Goal: Task Accomplishment & Management: Manage account settings

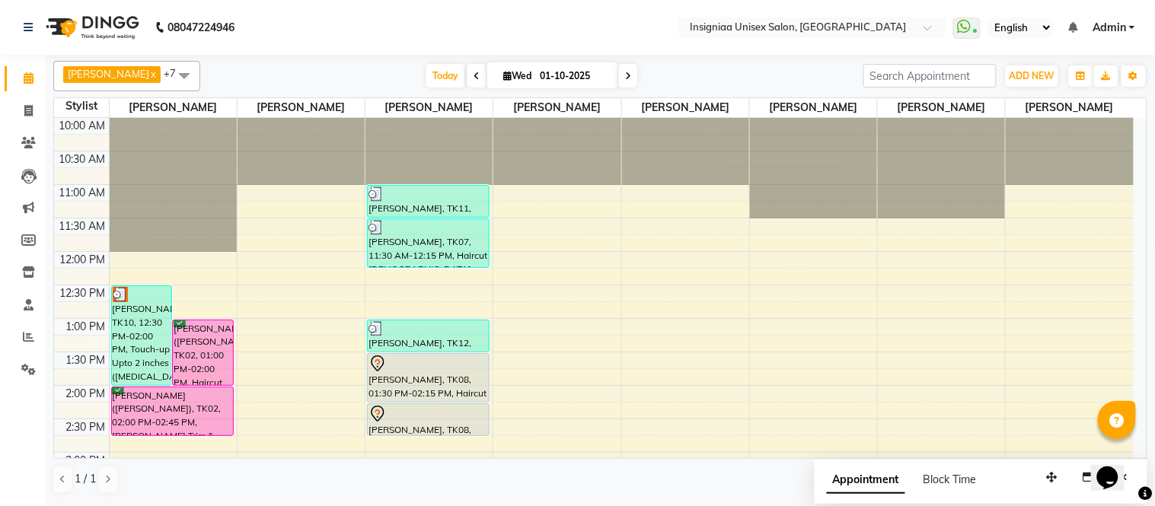
scroll to position [230, 0]
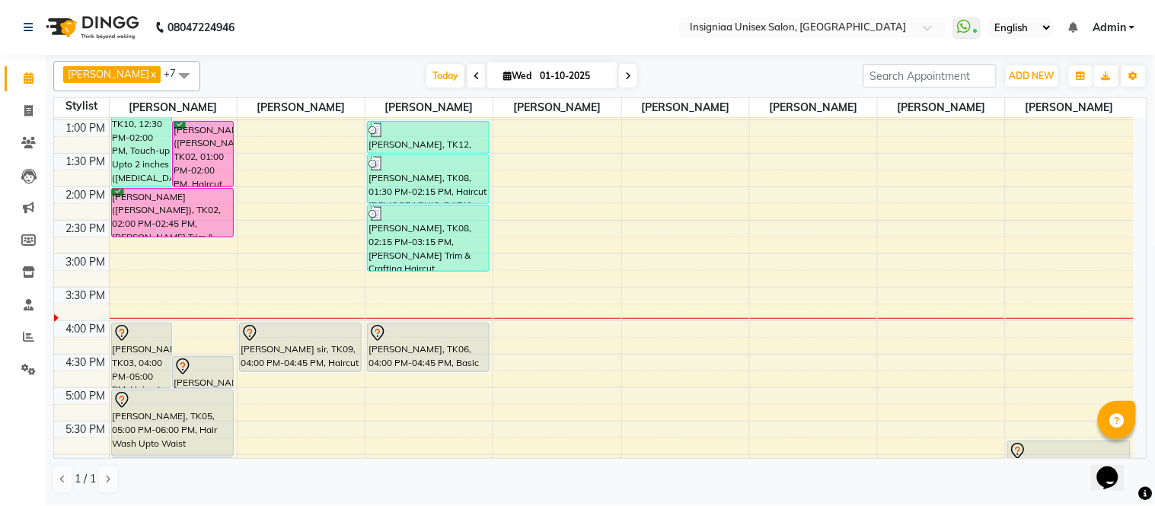
scroll to position [169, 0]
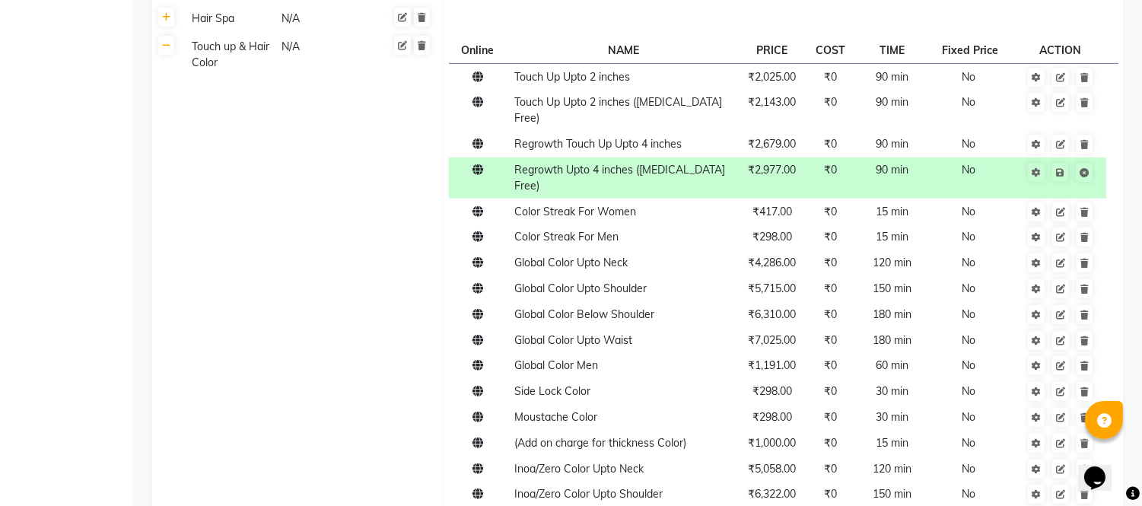
scroll to position [1101, 0]
click at [1064, 75] on icon at bounding box center [1060, 77] width 9 height 9
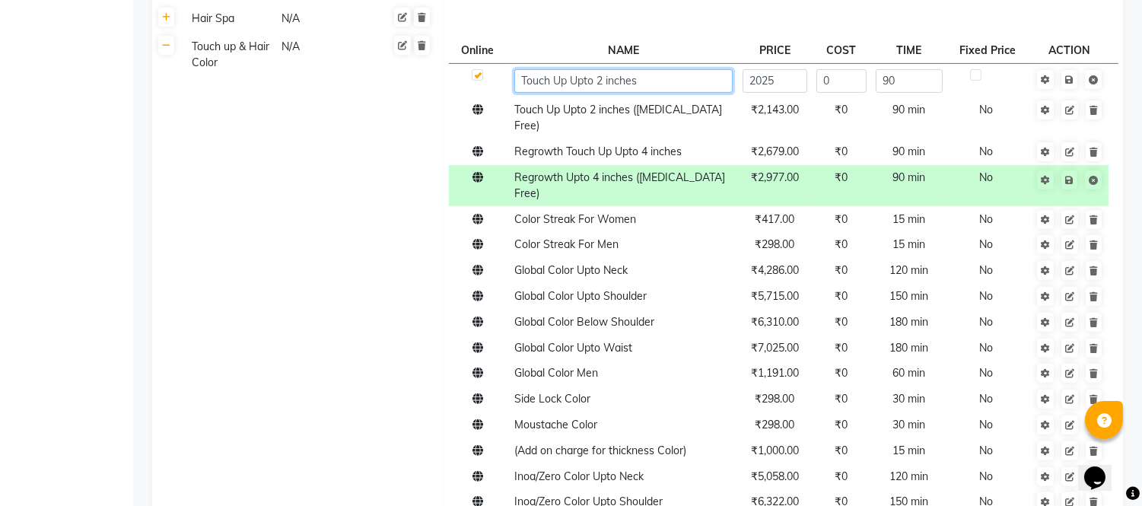
drag, startPoint x: 635, startPoint y: 81, endPoint x: 667, endPoint y: 88, distance: 31.8
click at [638, 81] on input "Touch Up Upto 2 inches" at bounding box center [623, 81] width 218 height 24
click at [599, 80] on input "Touch Up Upto 2 inches)" at bounding box center [623, 81] width 218 height 24
drag, startPoint x: 594, startPoint y: 81, endPoint x: 590, endPoint y: 94, distance: 13.7
click at [592, 81] on input "Touch Up Upto (2 inches)" at bounding box center [623, 81] width 218 height 24
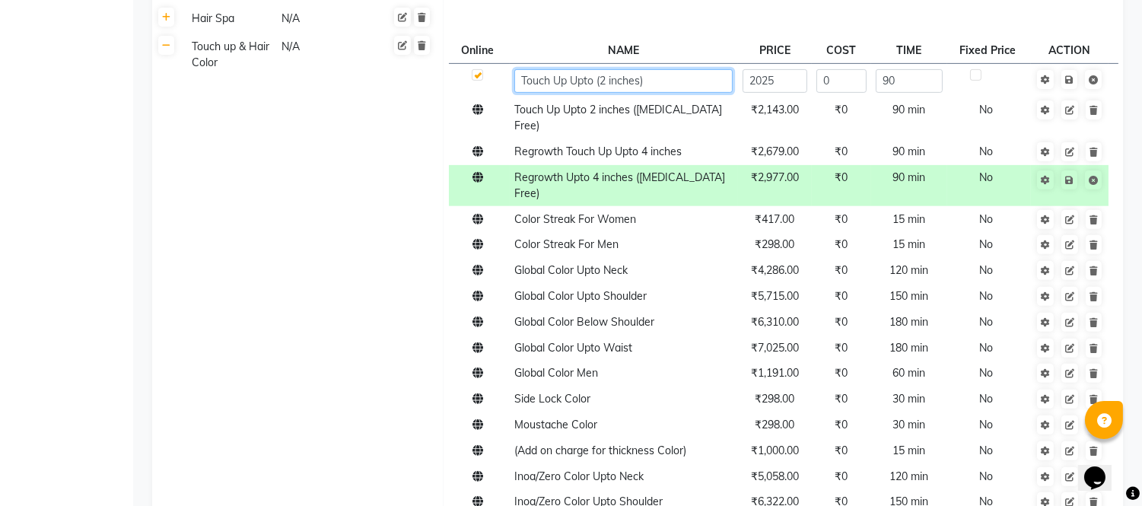
click at [560, 81] on input "Touch Up Upto (2 inches)" at bounding box center [623, 81] width 218 height 24
click at [659, 82] on input "Touch up Upto (2 inches)" at bounding box center [623, 81] width 218 height 24
click at [579, 81] on input "Touch up Upto (2 inches)" at bounding box center [623, 81] width 218 height 24
click at [581, 81] on input "Touch up Upto (2 inches)" at bounding box center [623, 81] width 218 height 24
type input "Touch up Up to (2 inches)"
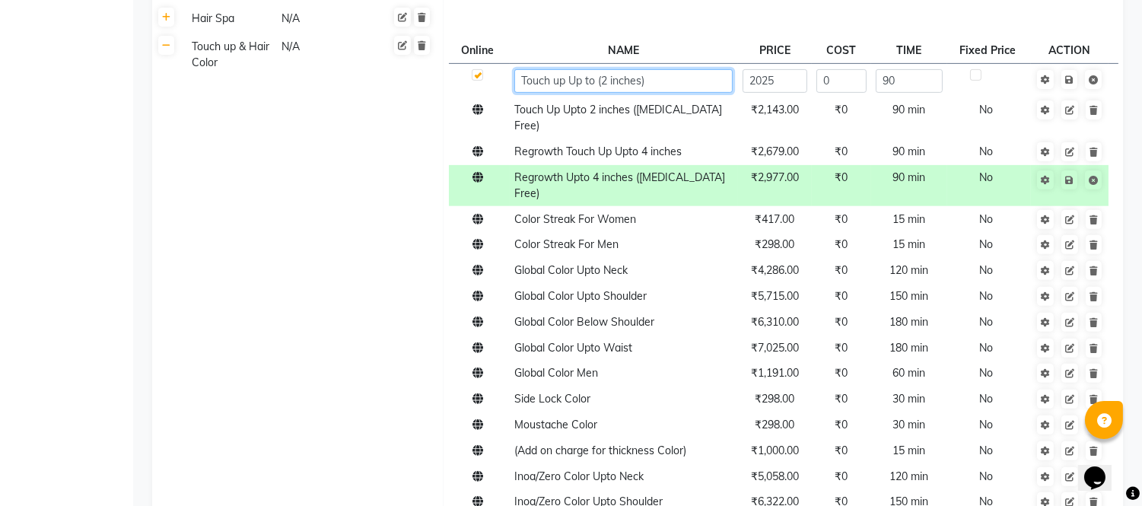
click at [667, 86] on input "Touch up Up to (2 inches)" at bounding box center [623, 81] width 218 height 24
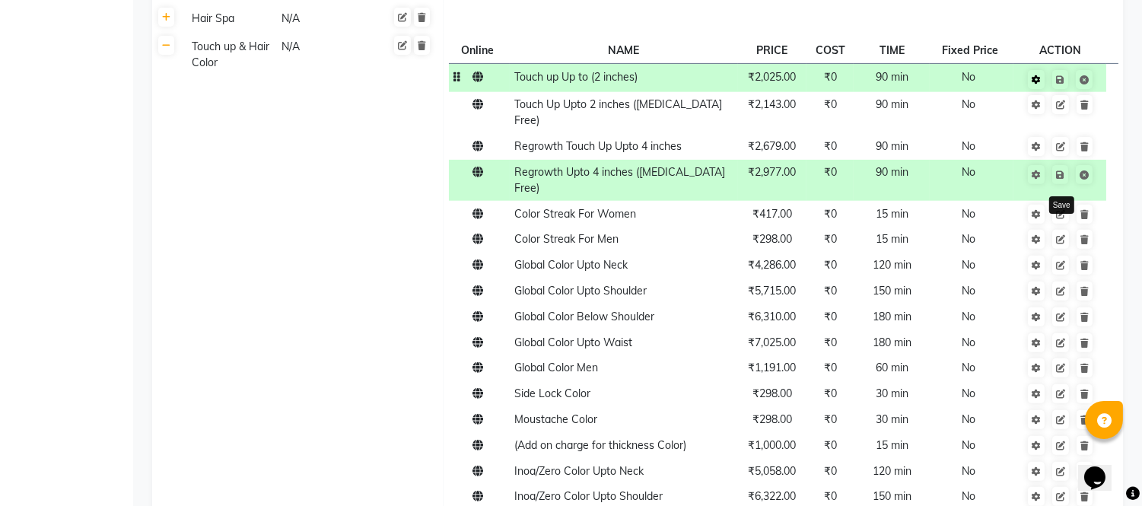
drag, startPoint x: 1062, startPoint y: 78, endPoint x: 1043, endPoint y: 81, distance: 19.3
click at [1061, 78] on icon at bounding box center [1060, 79] width 8 height 9
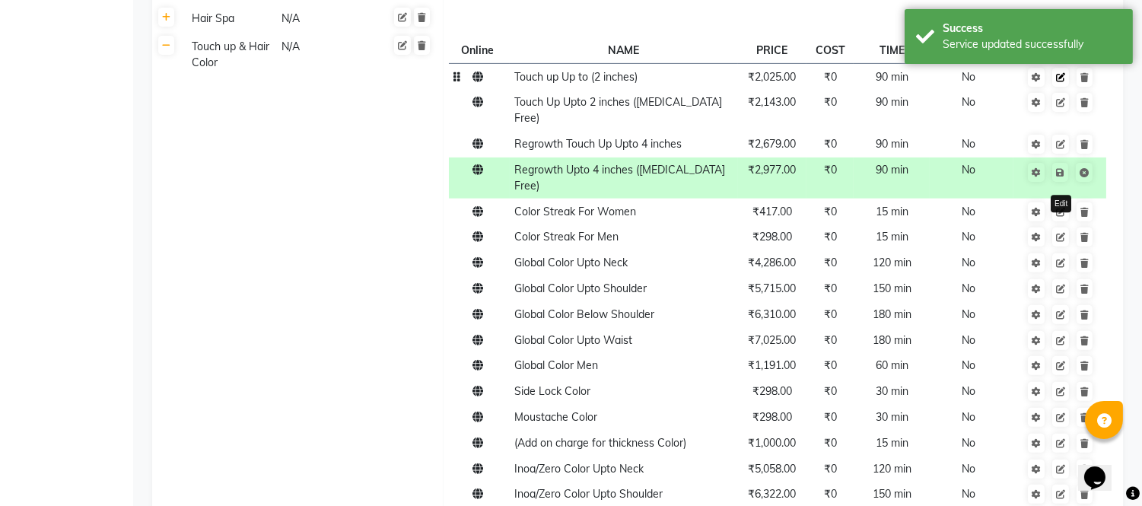
click at [1059, 81] on icon at bounding box center [1060, 77] width 9 height 9
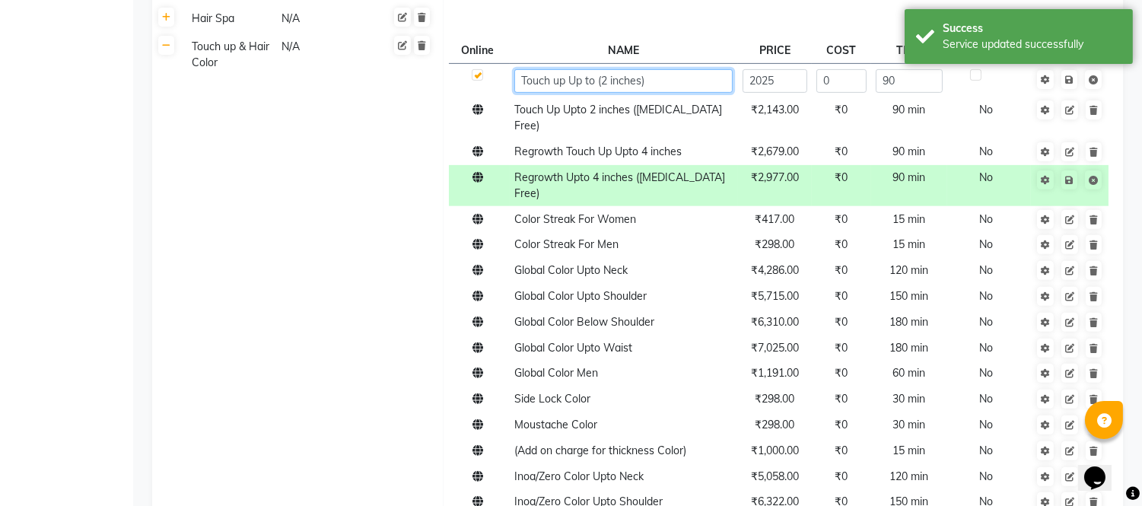
click at [575, 82] on input "Touch up Up to (2 inches)" at bounding box center [623, 81] width 218 height 24
type input "Touch up up to (2 inches)"
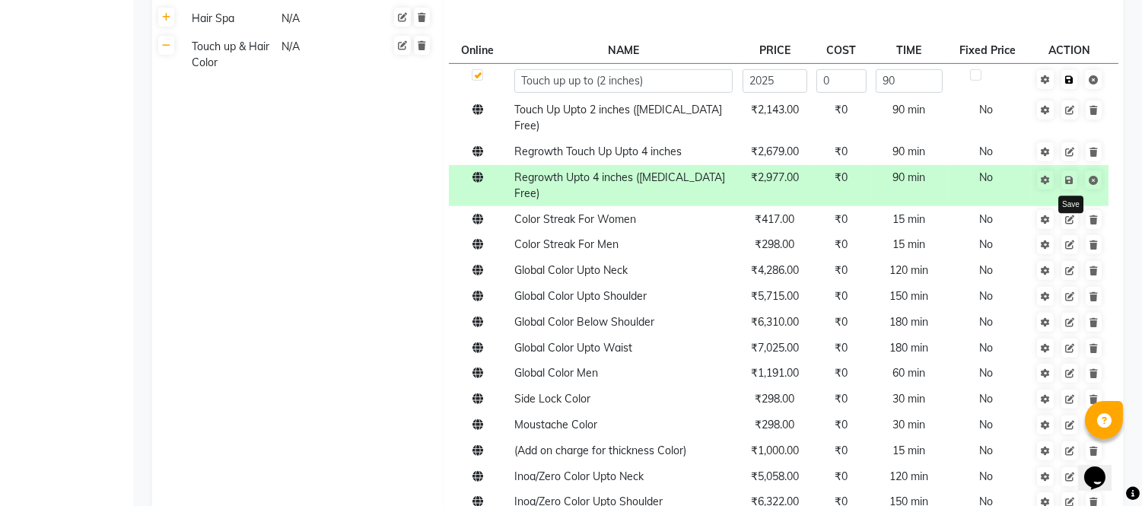
click at [1072, 79] on span "Save" at bounding box center [1080, 78] width 48 height 15
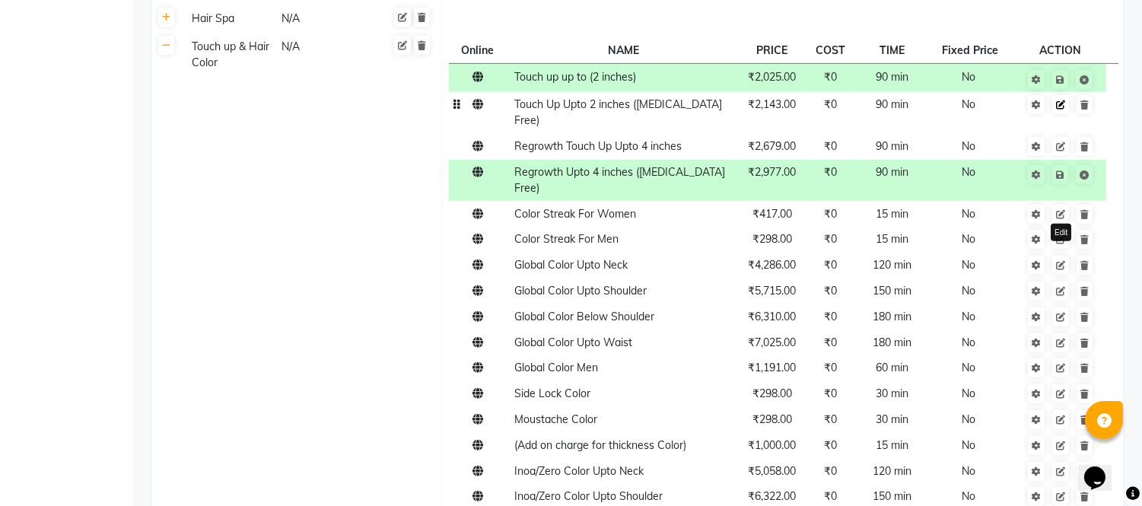
click at [1059, 108] on icon at bounding box center [1060, 104] width 9 height 9
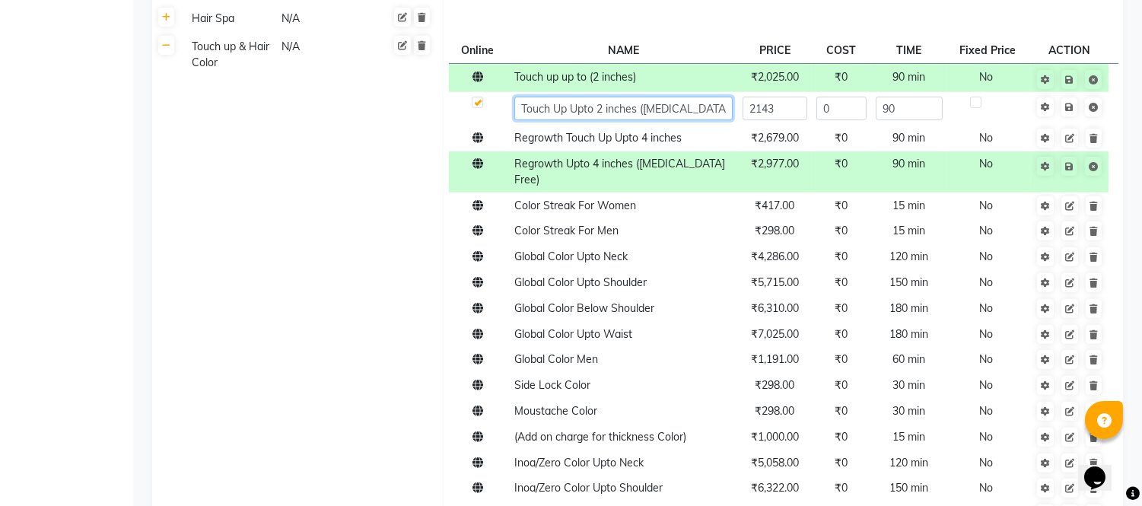
click at [557, 110] on input "Touch Up Upto 2 inches (Ammonia Free)" at bounding box center [623, 109] width 218 height 24
click at [575, 108] on input "Touch up Upto 2 inches (Ammonia Free)" at bounding box center [623, 109] width 218 height 24
click at [581, 111] on input "Touch up upto 2 inches (Ammonia Free)" at bounding box center [623, 109] width 218 height 24
click at [591, 109] on input "Touch up up to 2 inches (Ammonia Free)" at bounding box center [623, 109] width 218 height 24
click at [595, 111] on input "Touch up up to 2 inches (Ammonia Free)" at bounding box center [623, 109] width 218 height 24
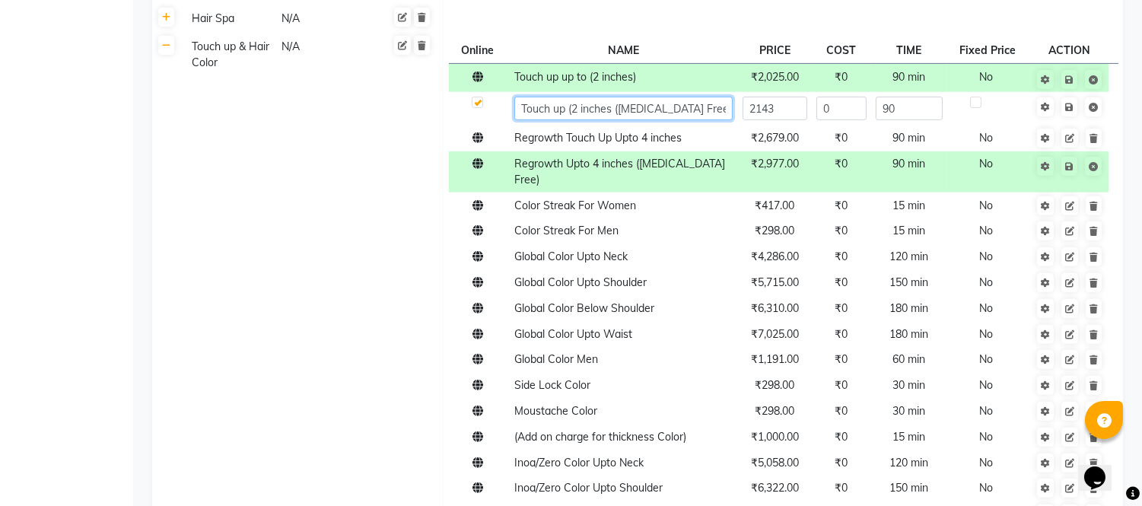
click at [610, 104] on input "Touch up (2 inches (Ammonia Free)" at bounding box center [623, 109] width 218 height 24
type input "Touch up (2 inches) (Ammonia Free)"
click at [1073, 111] on span "Save" at bounding box center [1080, 105] width 48 height 15
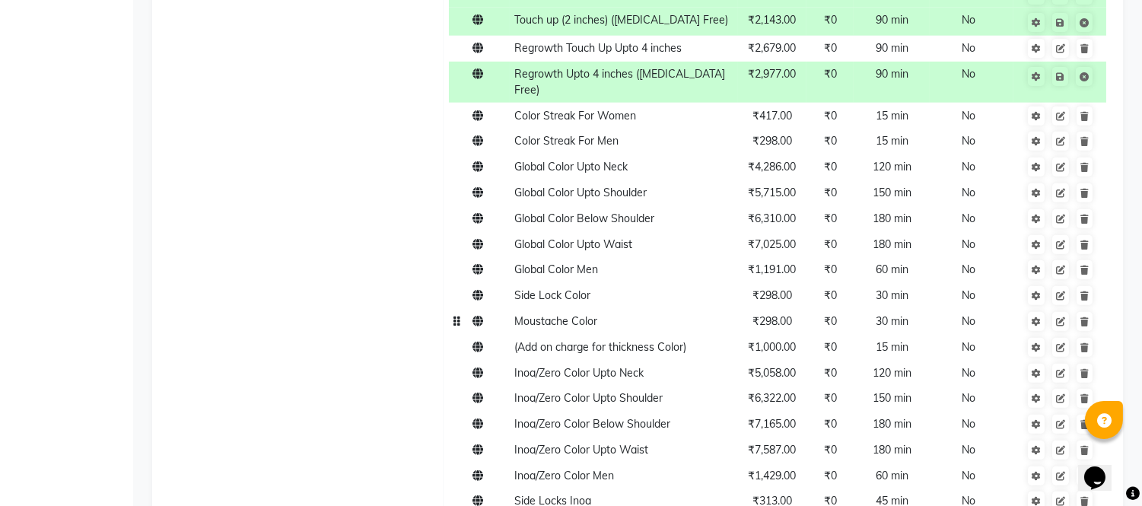
scroll to position [1017, 0]
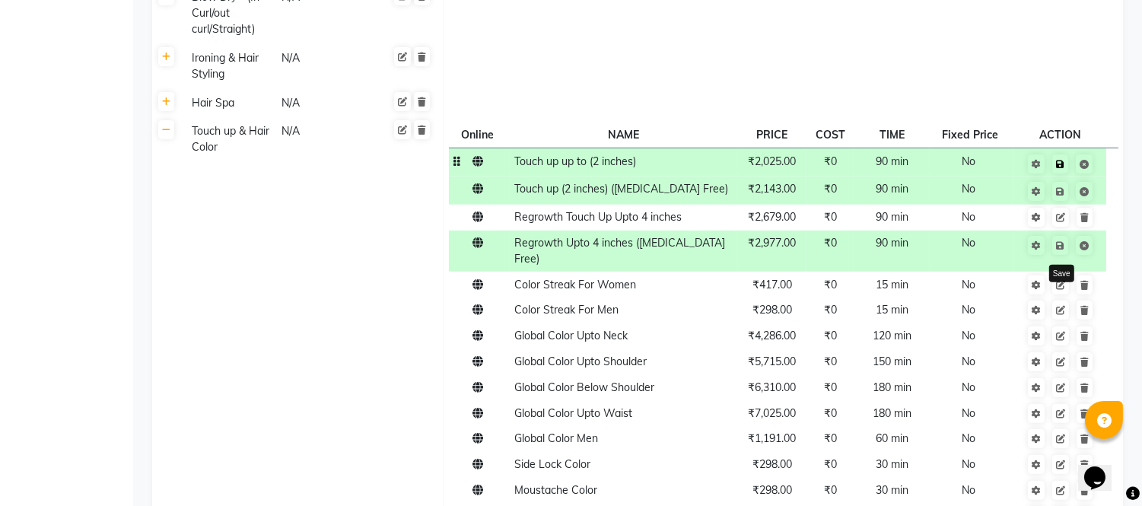
click at [1054, 161] on link at bounding box center [1061, 163] width 16 height 19
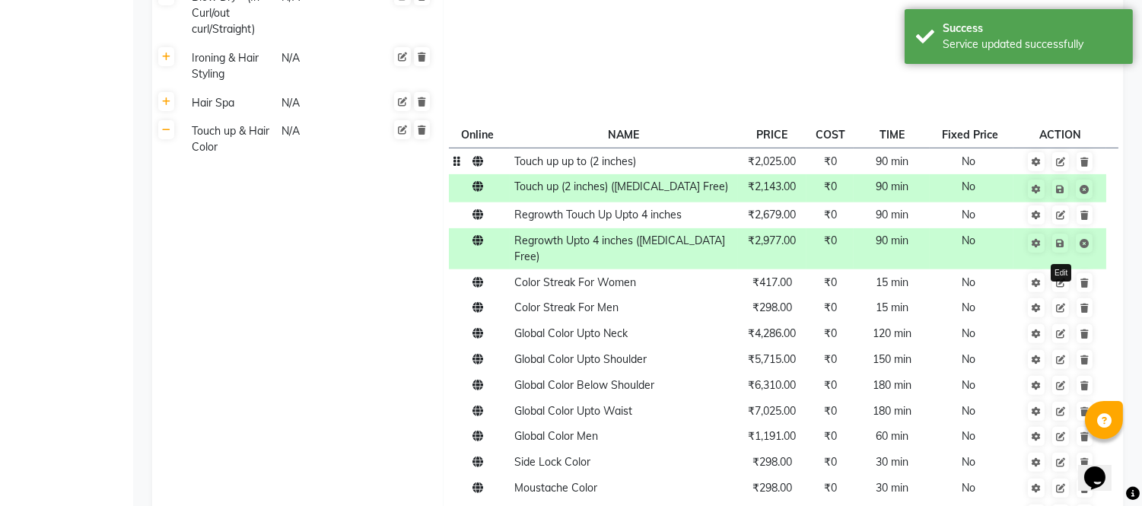
click at [1064, 160] on icon at bounding box center [1060, 162] width 9 height 9
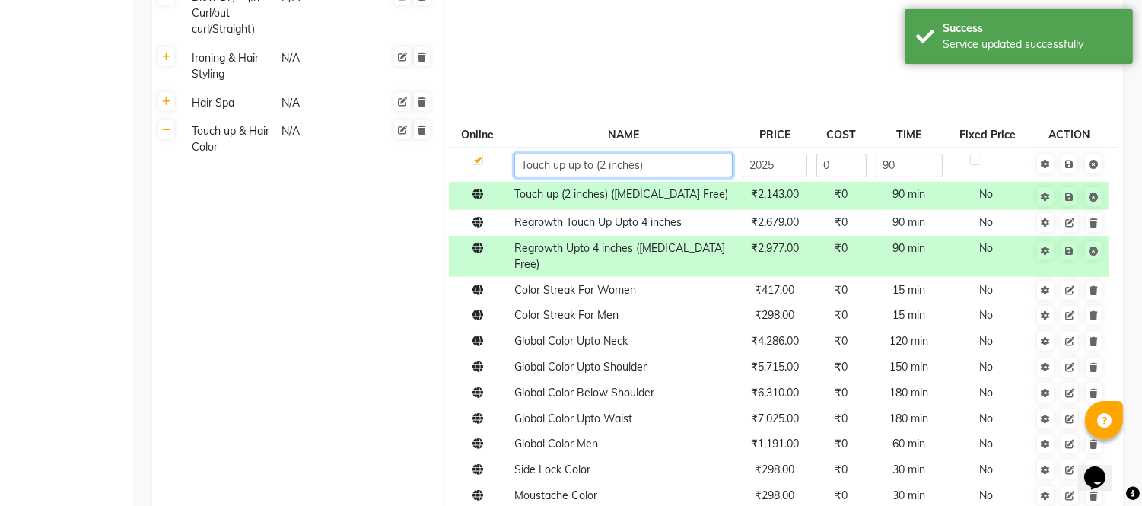
click at [521, 166] on input "Touch up up to (2 inches)" at bounding box center [623, 166] width 218 height 24
click at [616, 164] on input "Root touch up up to (2 inches)" at bounding box center [623, 166] width 218 height 24
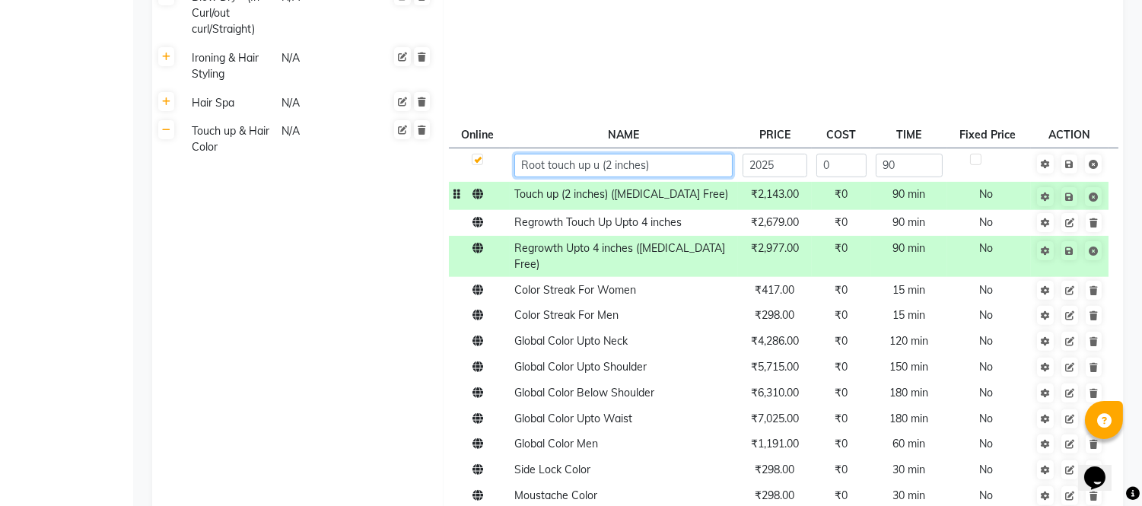
type input "Root touch up (2 inches)"
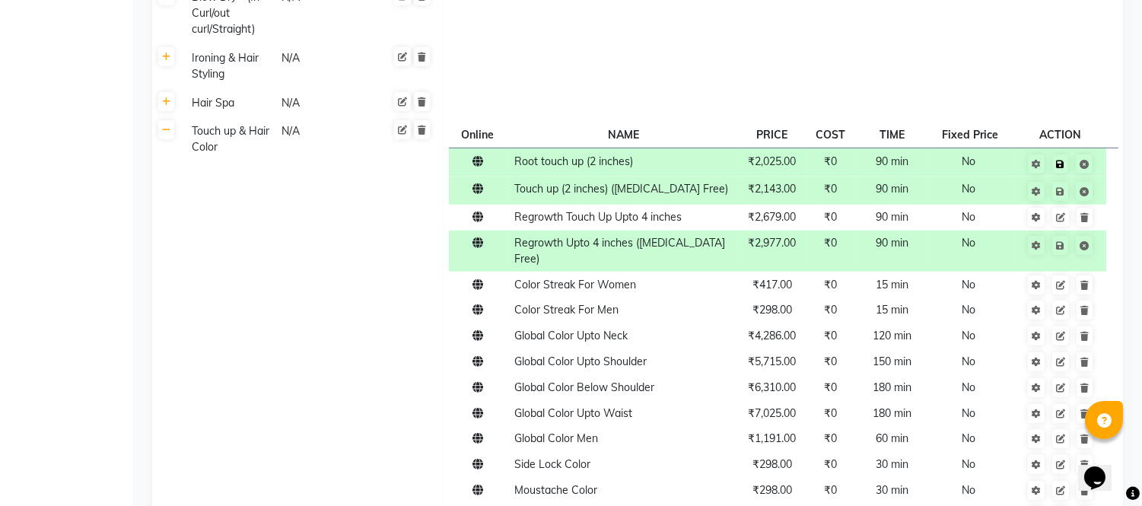
click at [1070, 158] on span "Save" at bounding box center [1070, 162] width 48 height 15
click at [1063, 189] on icon at bounding box center [1060, 191] width 8 height 9
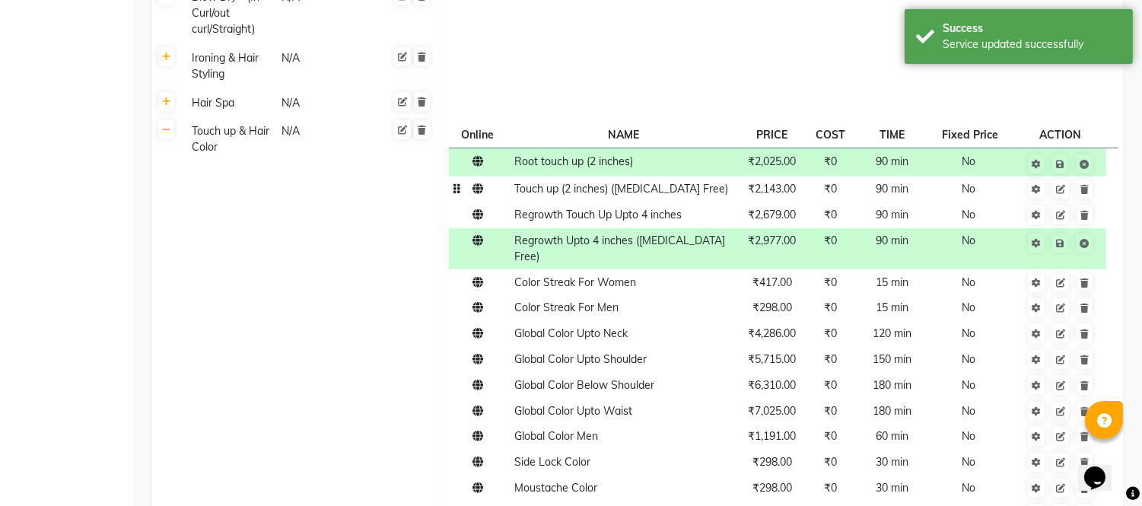
click at [546, 195] on td "Touch up (2 inches) (Ammonia Free)" at bounding box center [624, 190] width 228 height 26
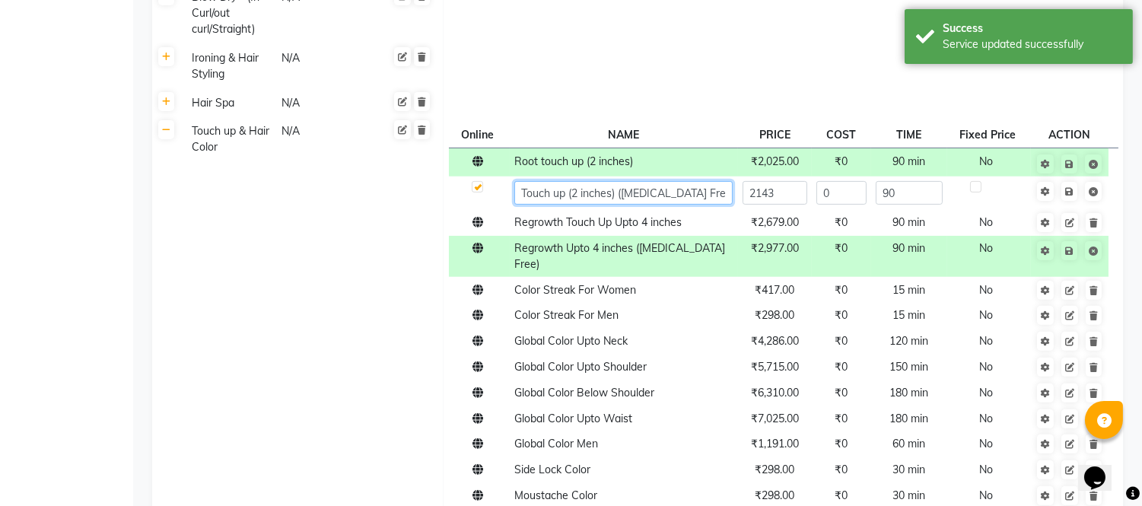
click at [527, 193] on input "Touch up (2 inches) (Ammonia Free)" at bounding box center [623, 193] width 218 height 24
type input "Roottouch up (2 inches) (Ammonia Free)"
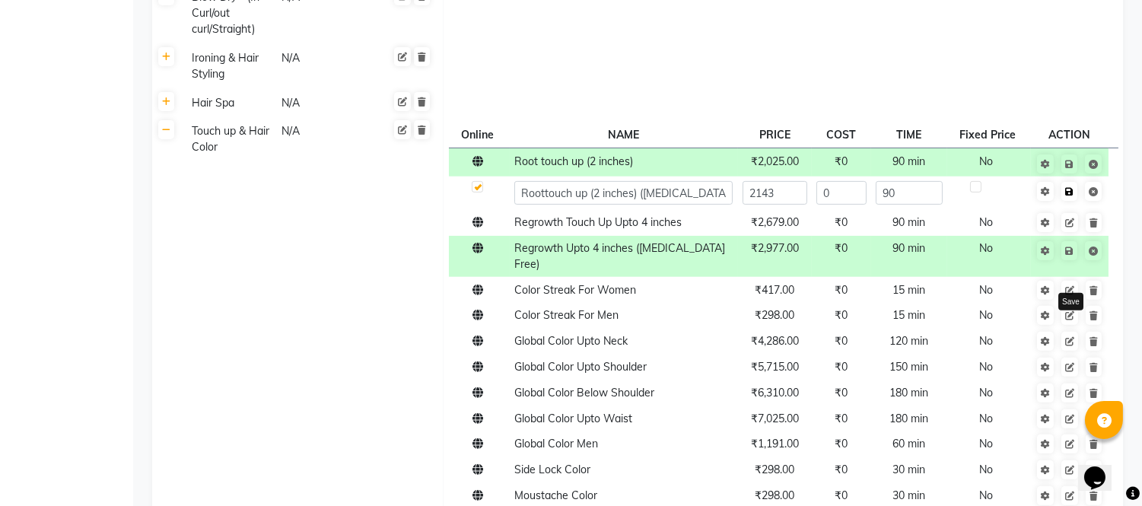
click at [1065, 189] on link at bounding box center [1070, 191] width 16 height 19
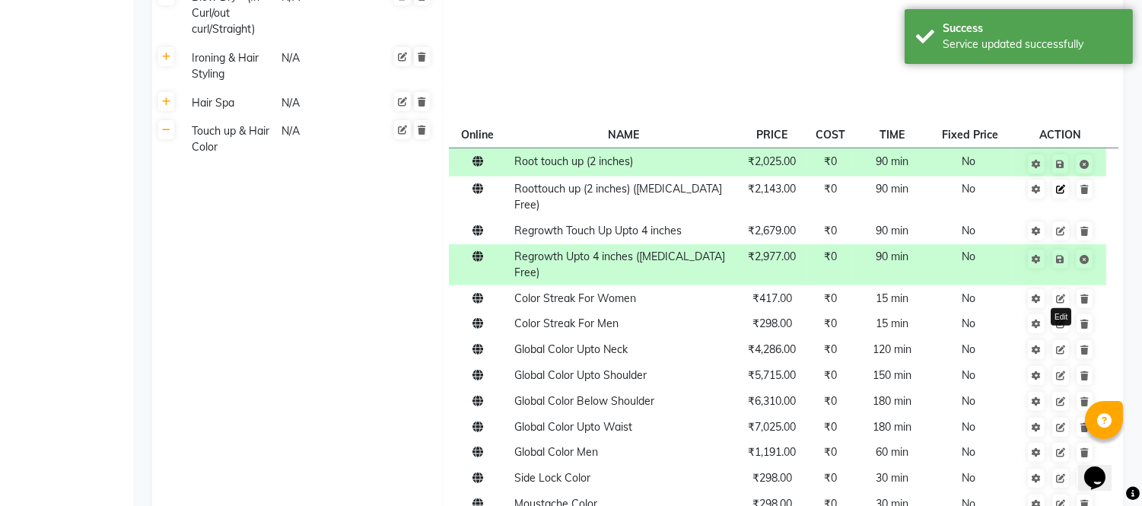
click at [1060, 192] on icon at bounding box center [1060, 189] width 9 height 9
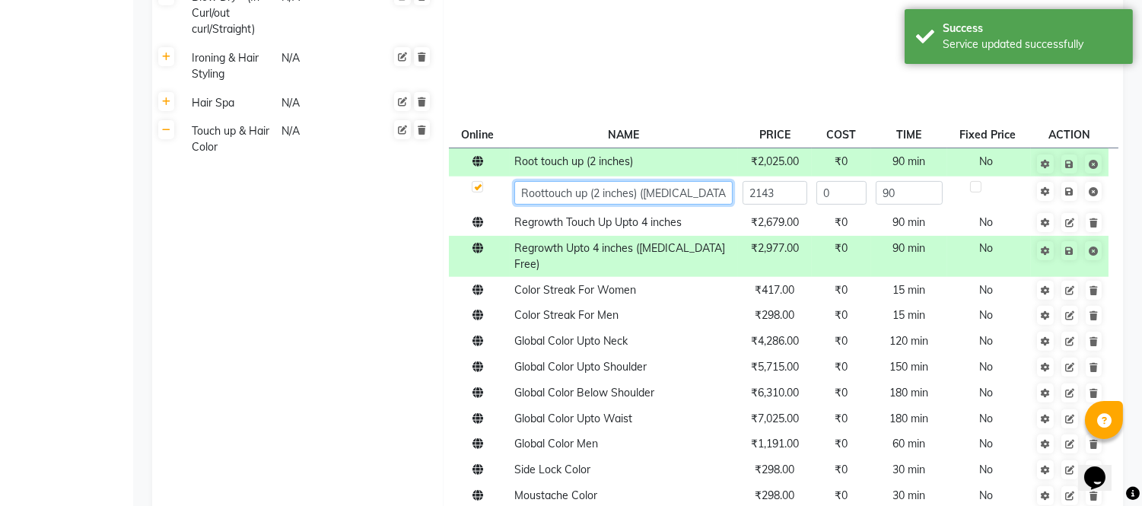
click at [543, 194] on input "Roottouch up (2 inches) (Ammonia Free)" at bounding box center [623, 193] width 218 height 24
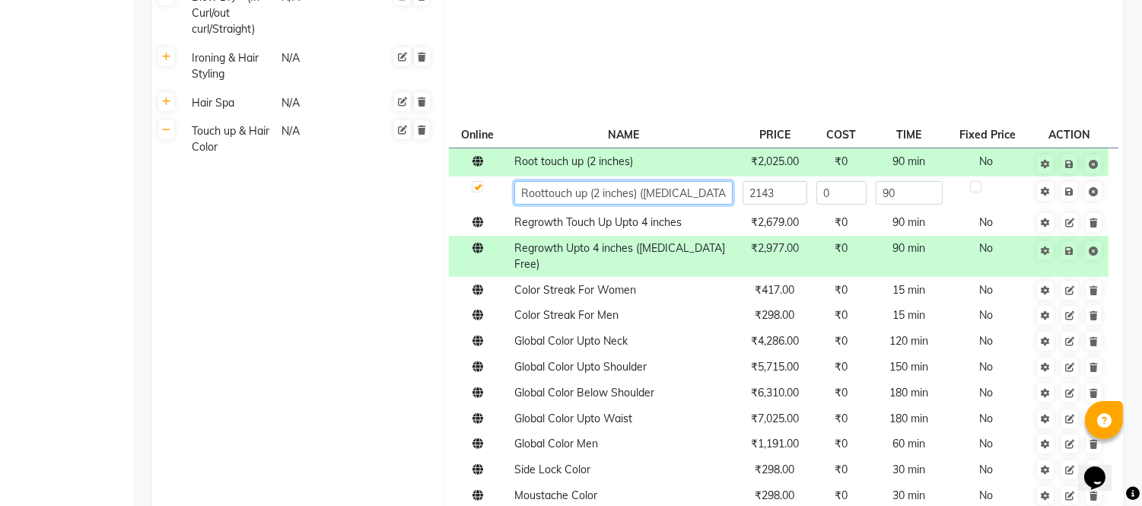
click at [543, 193] on input "Roottouch up (2 inches) (Ammonia Free)" at bounding box center [623, 193] width 218 height 24
type input "Root touch up (2 inches) (Ammonia Free)"
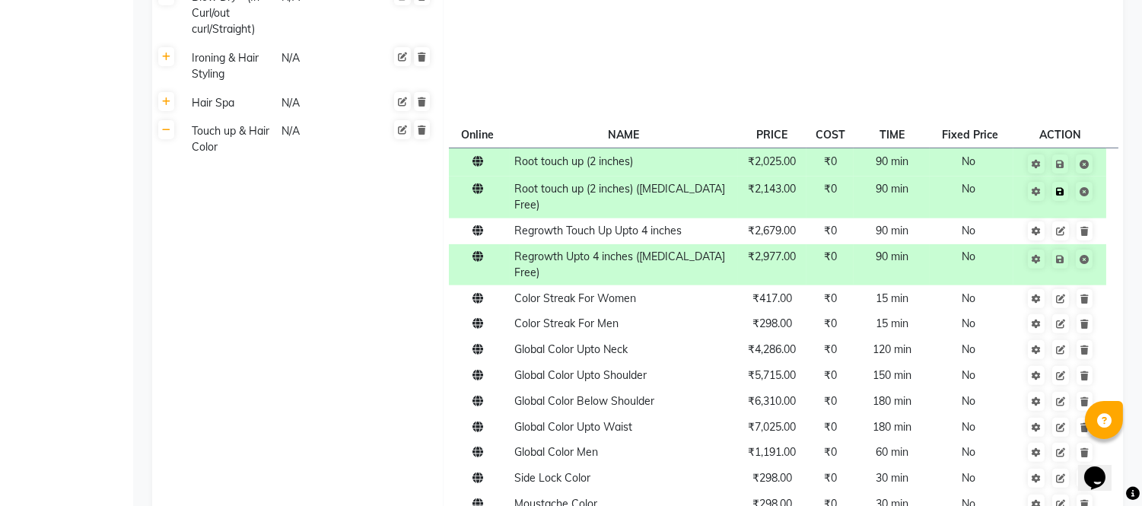
click at [1069, 188] on span "Save" at bounding box center [1070, 190] width 48 height 15
click at [1058, 227] on icon at bounding box center [1060, 231] width 9 height 9
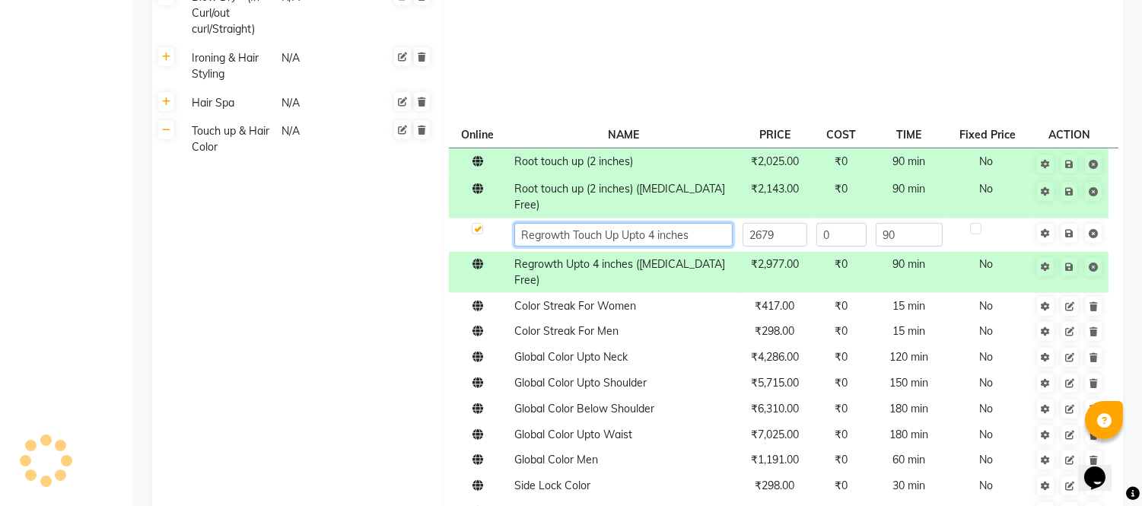
drag, startPoint x: 578, startPoint y: 221, endPoint x: 575, endPoint y: 228, distance: 8.2
click at [577, 223] on input "Regrowth Touch Up Upto 4 inches" at bounding box center [623, 235] width 218 height 24
drag, startPoint x: 644, startPoint y: 225, endPoint x: 639, endPoint y: 239, distance: 14.4
click at [644, 226] on input "Regrowth touch Up Upto 4 inches" at bounding box center [623, 235] width 218 height 24
click at [665, 223] on input "Regrowth touch Up (4 inches" at bounding box center [623, 235] width 218 height 24
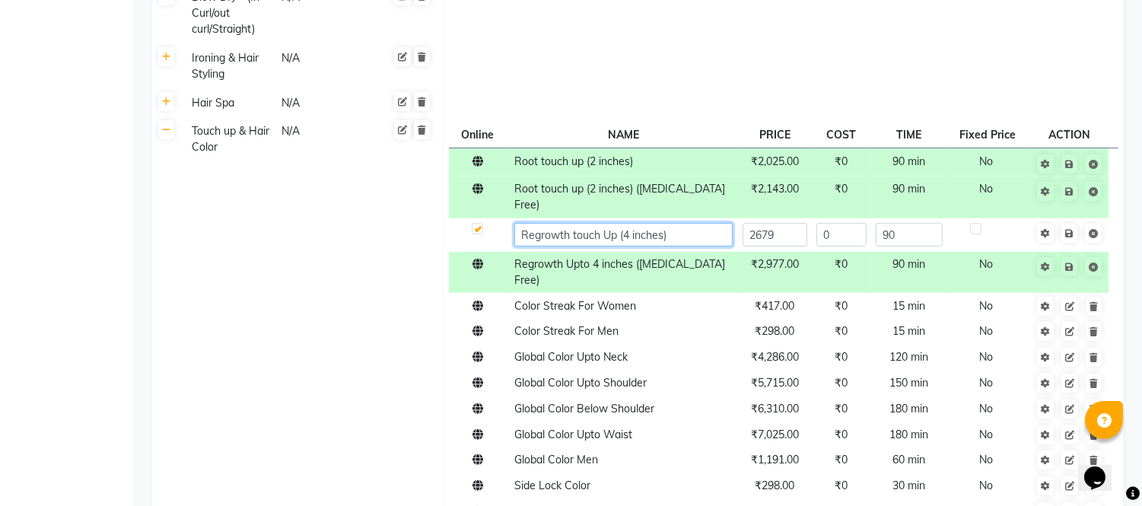
click at [609, 223] on input "Regrowth touch Up (4 inches)" at bounding box center [623, 235] width 218 height 24
type input "Regrowth touch up (4 inches)"
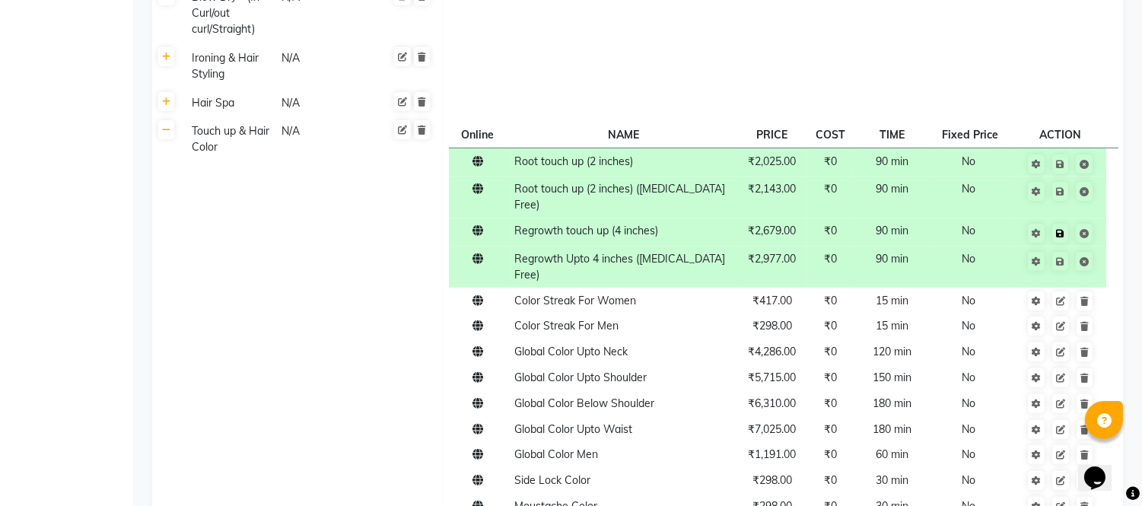
click at [1070, 225] on span "Save" at bounding box center [1070, 232] width 48 height 15
click at [1064, 257] on icon at bounding box center [1060, 261] width 8 height 9
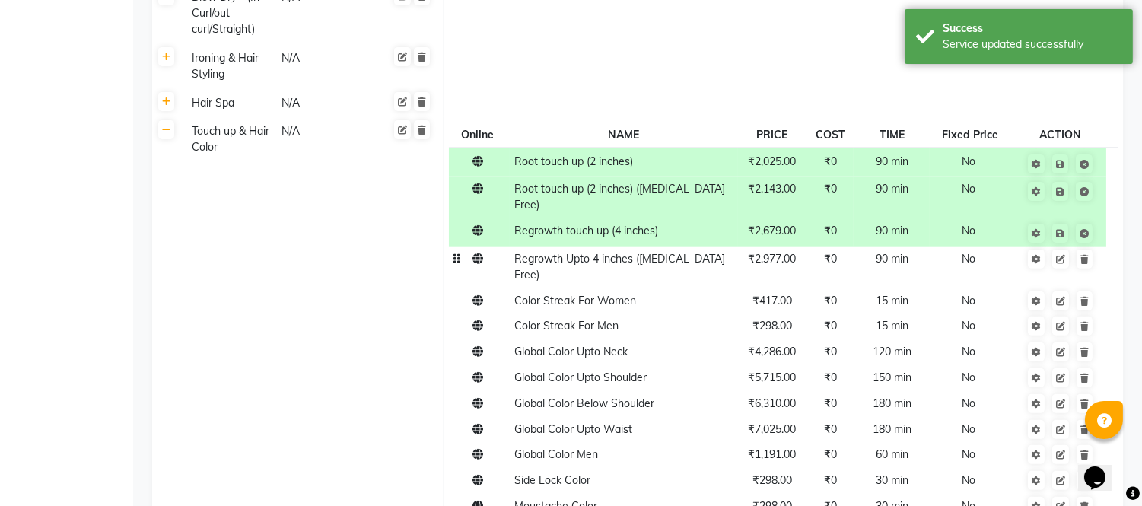
click at [559, 251] on td "Regrowth Upto 4 inches (Ammonia Free)" at bounding box center [624, 268] width 228 height 42
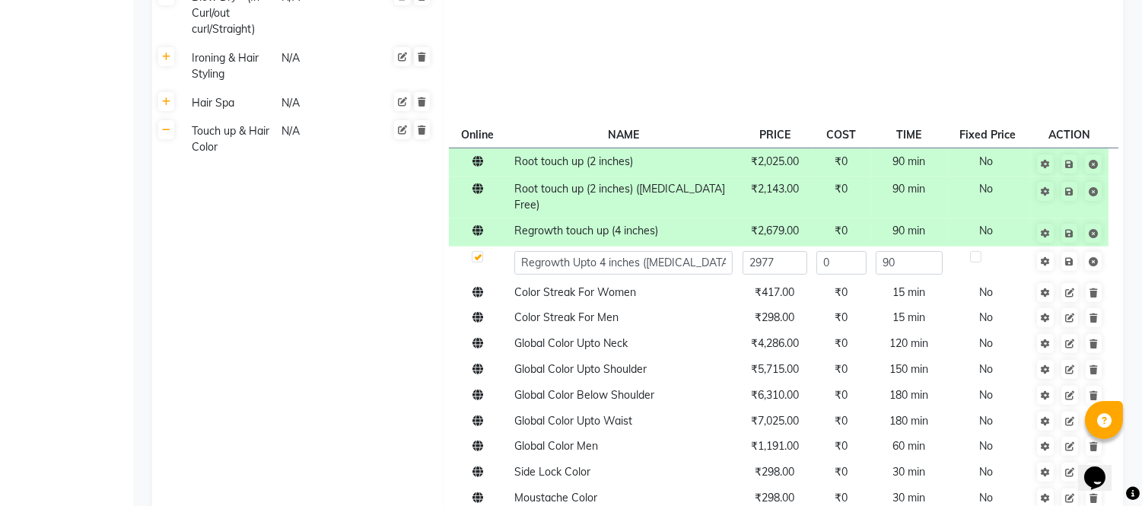
scroll to position [1101, 0]
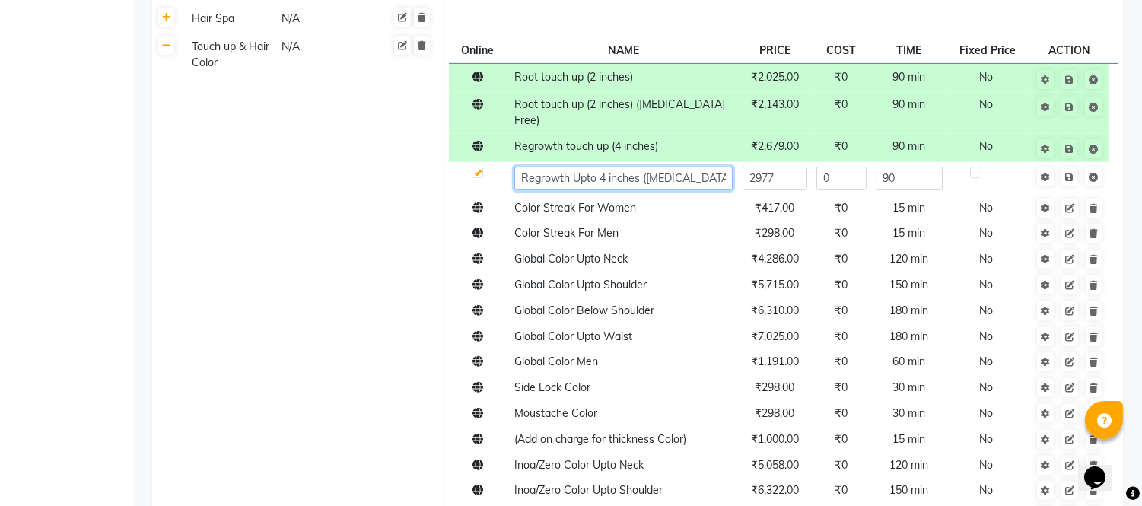
click at [597, 168] on input "Regrowth Upto 4 inches (Ammonia Free)" at bounding box center [623, 179] width 218 height 24
type input "Regrowth touch up (4 inches) ([MEDICAL_DATA] Free)"
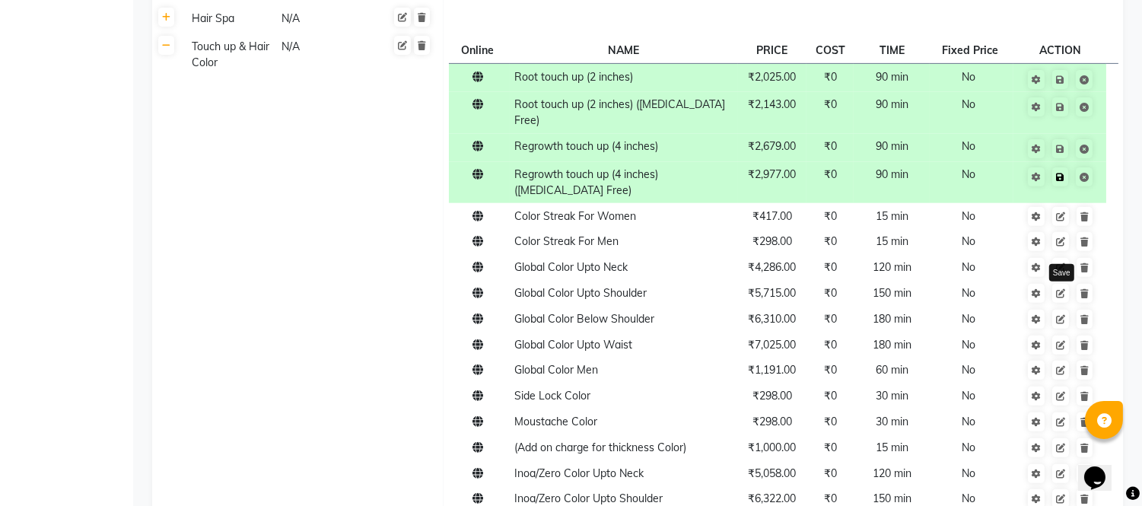
click at [1064, 167] on link at bounding box center [1061, 176] width 16 height 19
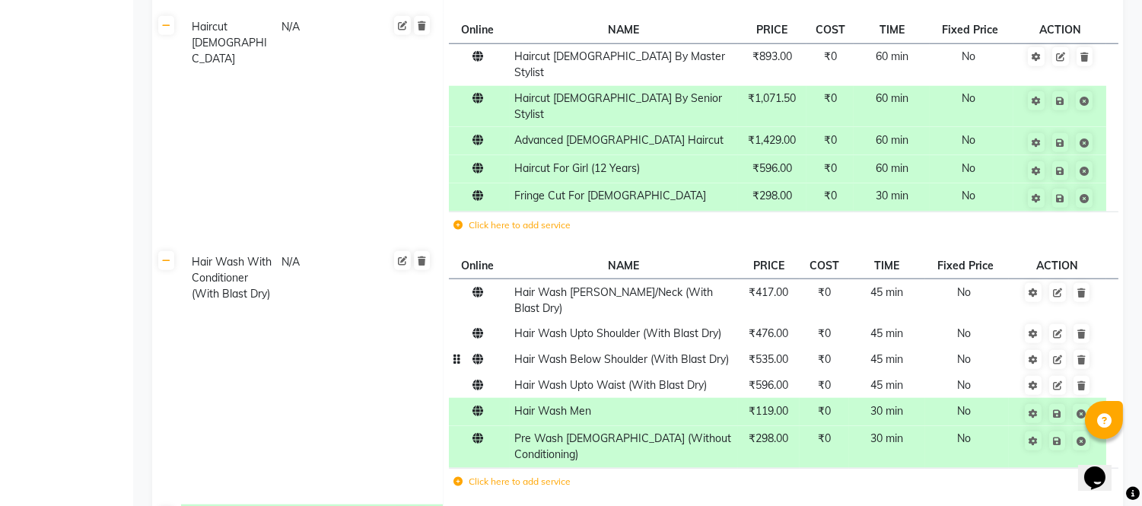
scroll to position [3019, 0]
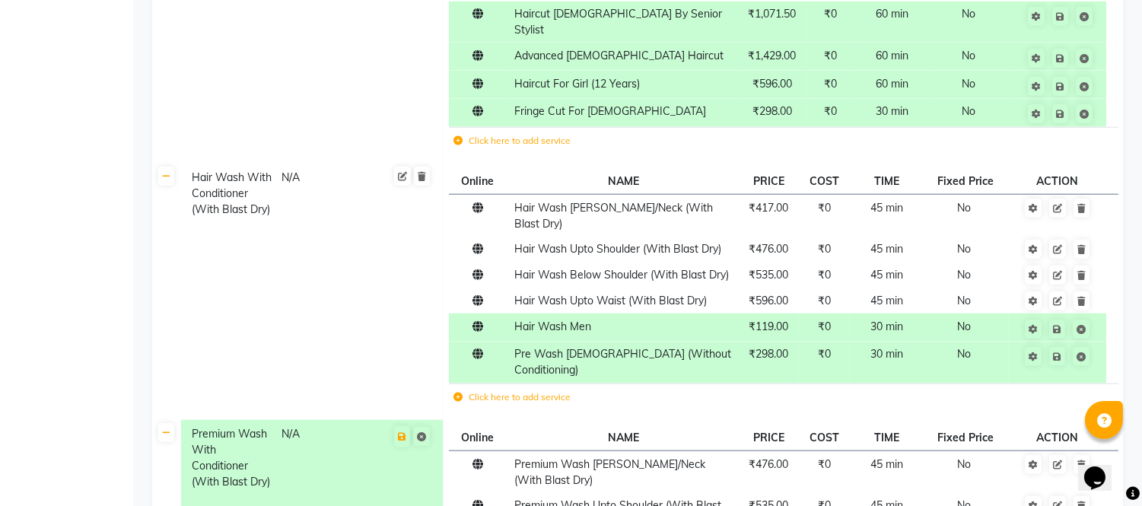
click at [542, 390] on label "Click here to add service" at bounding box center [512, 397] width 117 height 14
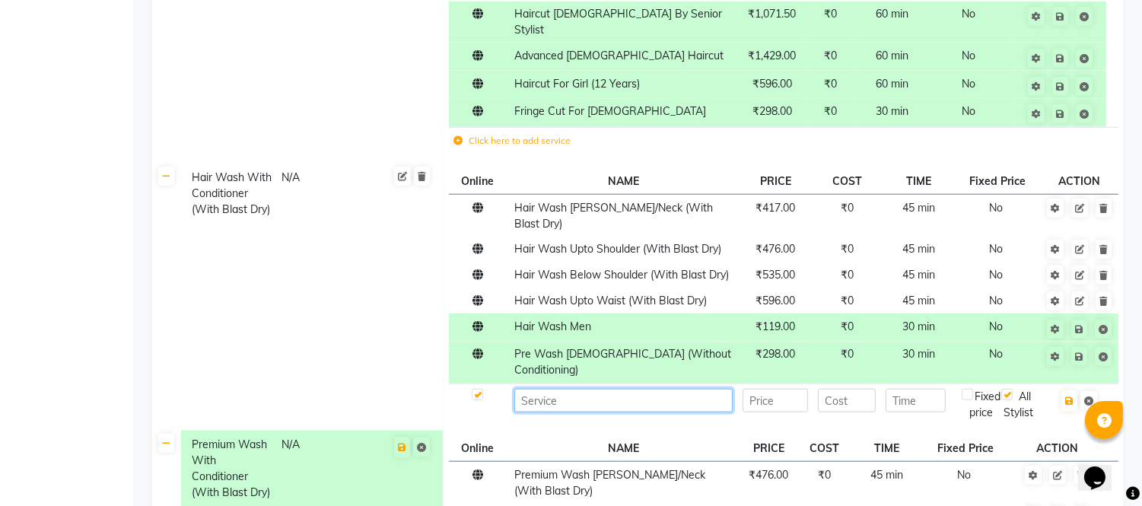
click at [552, 389] on input at bounding box center [623, 401] width 218 height 24
type input "Hair wash Below Waist (With Blast Dry)"
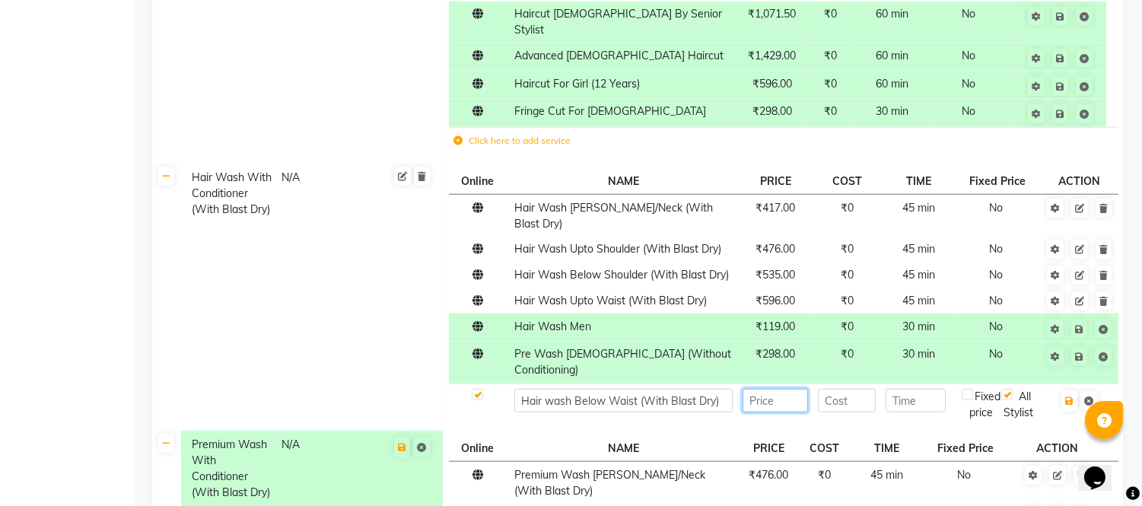
click at [766, 389] on input "number" at bounding box center [775, 401] width 65 height 24
type input "833"
click at [912, 389] on input "number" at bounding box center [916, 401] width 60 height 24
type input "45"
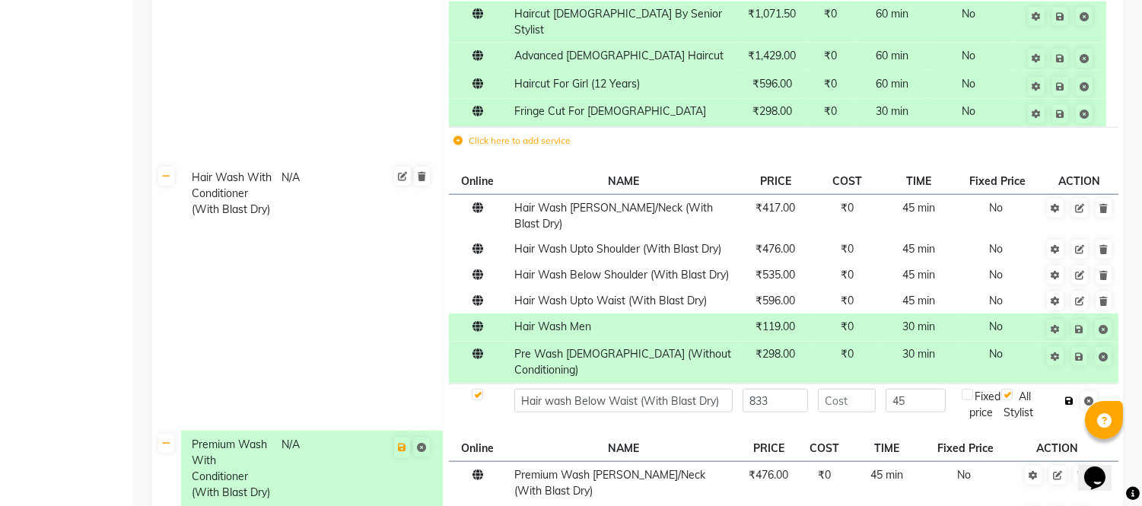
click at [1071, 397] on icon "button" at bounding box center [1069, 401] width 8 height 9
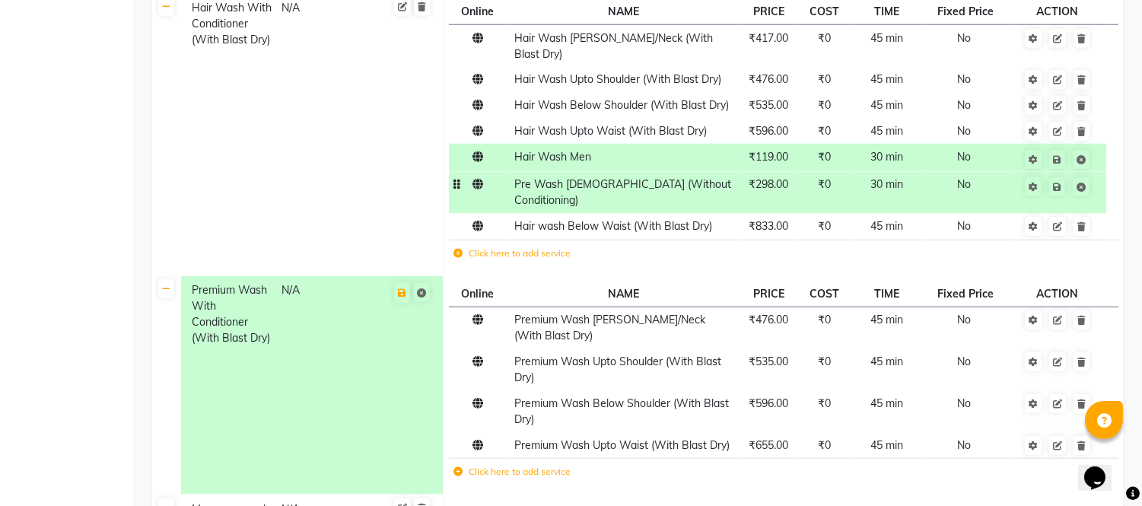
scroll to position [3273, 0]
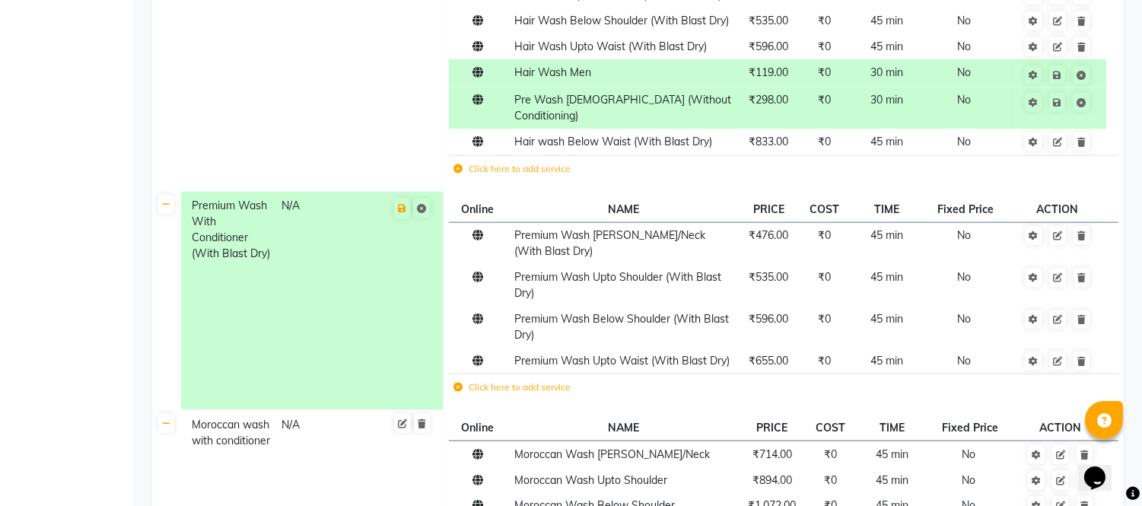
click at [510, 381] on label "Click here to add service" at bounding box center [512, 388] width 117 height 14
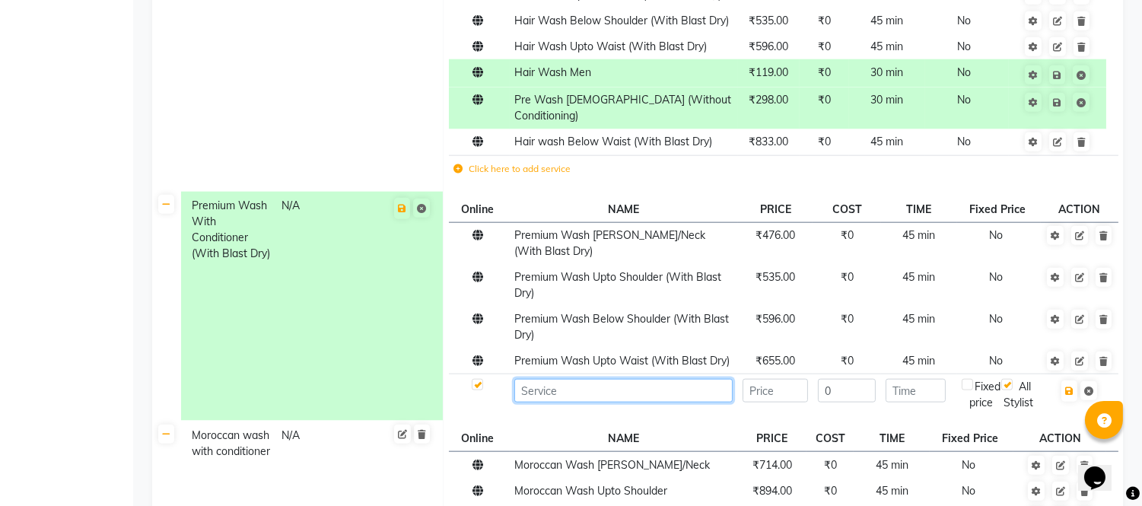
click at [560, 379] on input at bounding box center [623, 391] width 218 height 24
type input "Premium Wash Below Waist ( With Blast Dry)"
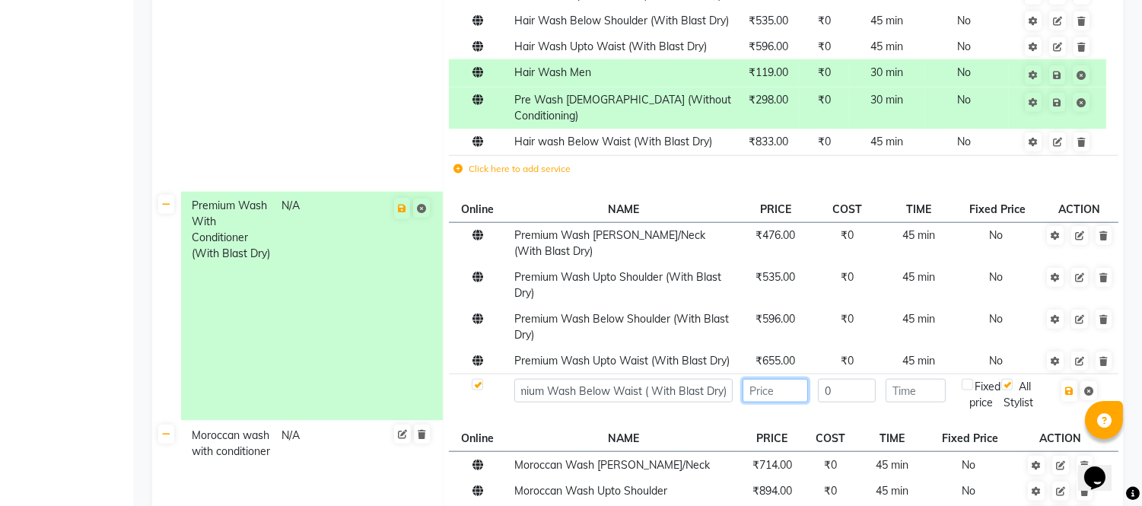
scroll to position [0, 0]
click at [764, 379] on input "number" at bounding box center [775, 391] width 65 height 24
type input "953"
click at [902, 379] on input "number" at bounding box center [916, 391] width 60 height 24
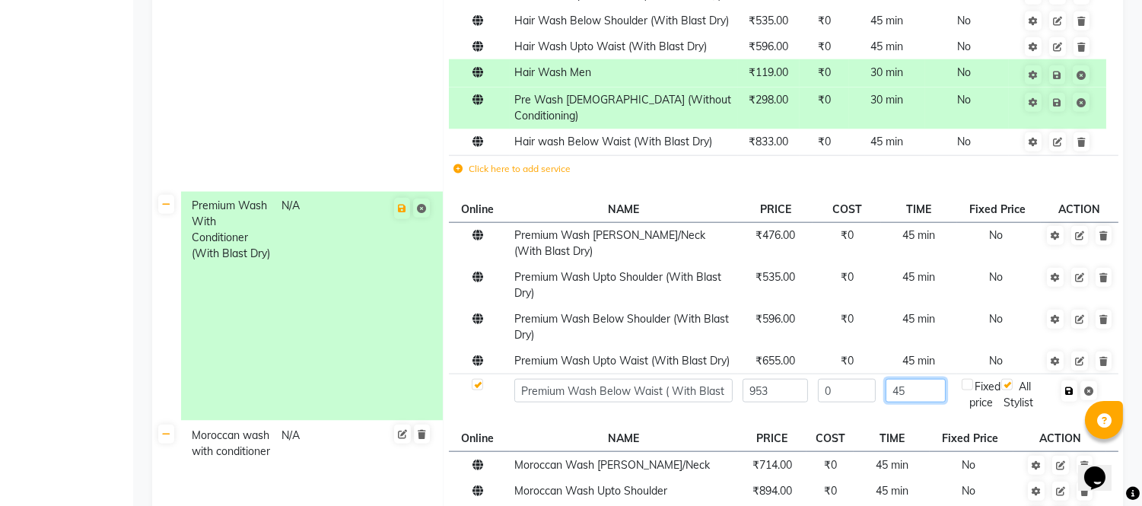
type input "45"
click at [1070, 387] on icon "button" at bounding box center [1069, 391] width 8 height 9
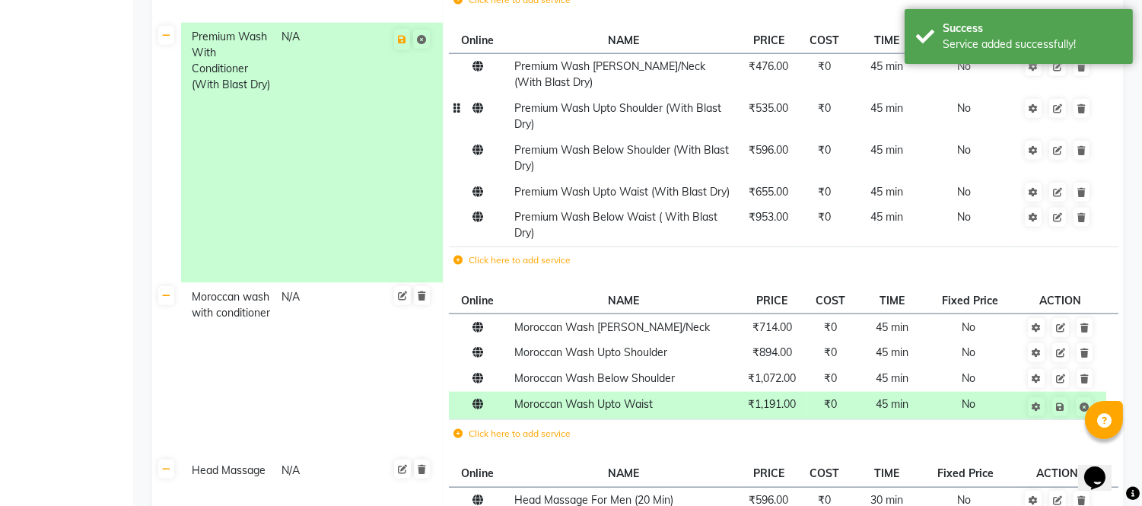
scroll to position [3527, 0]
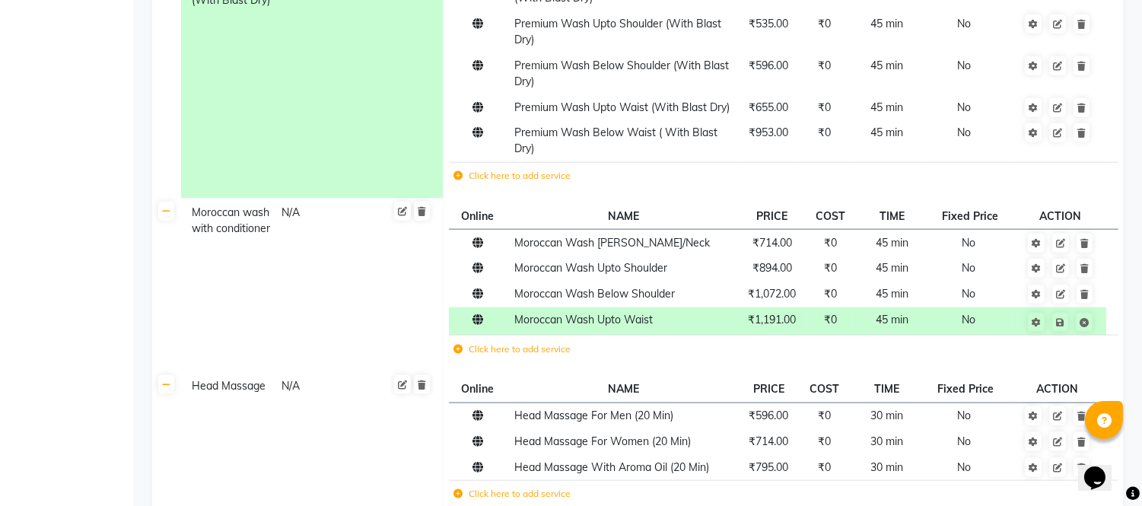
click at [537, 342] on label "Click here to add service" at bounding box center [512, 349] width 117 height 14
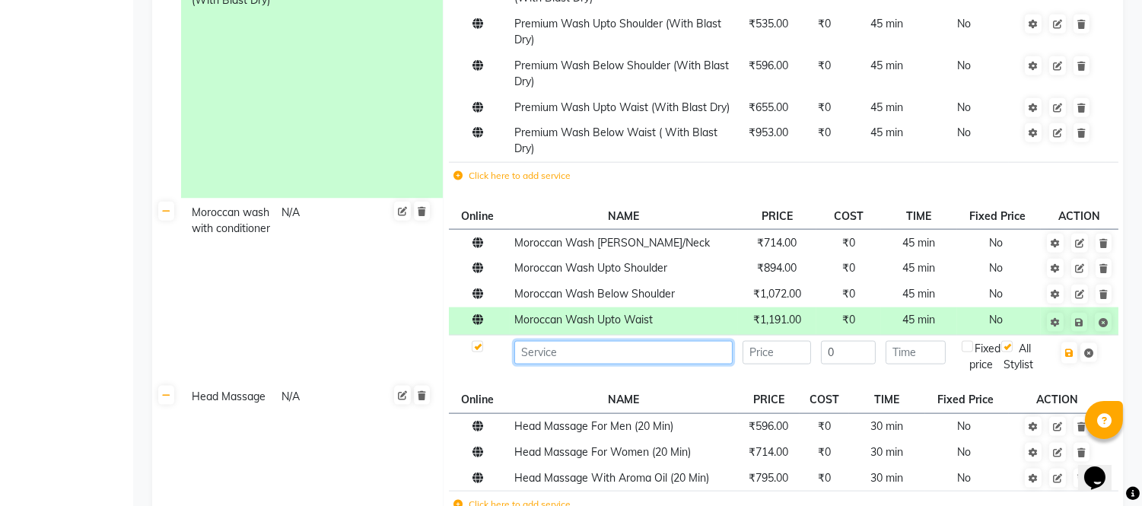
click at [546, 341] on input at bounding box center [623, 353] width 218 height 24
type input "Moroccan Wash Below Waist"
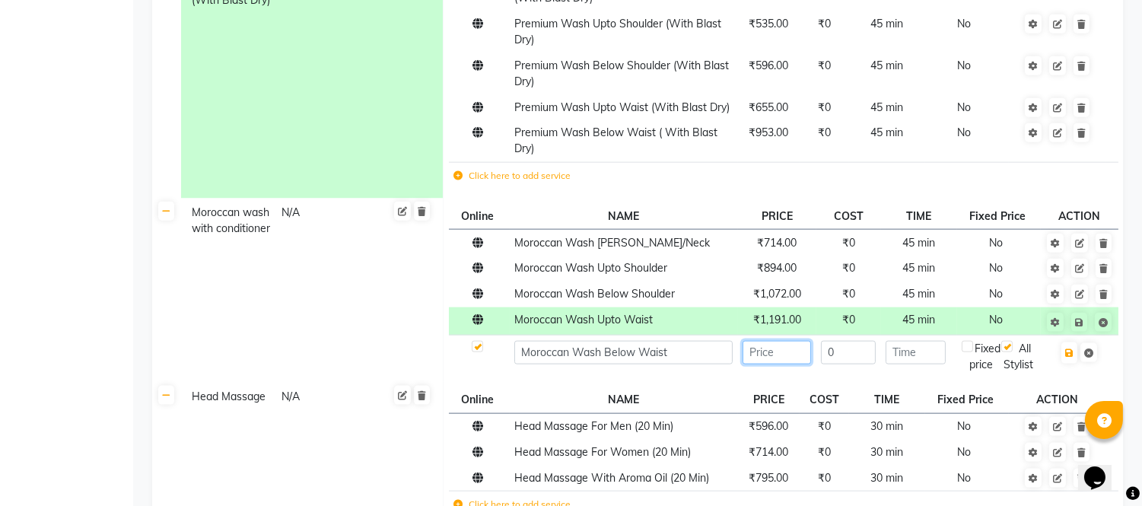
click at [756, 341] on input "number" at bounding box center [777, 353] width 68 height 24
click at [793, 341] on input "number" at bounding box center [777, 353] width 68 height 24
type input "1429"
click at [925, 341] on input "number" at bounding box center [916, 353] width 60 height 24
type input "60"
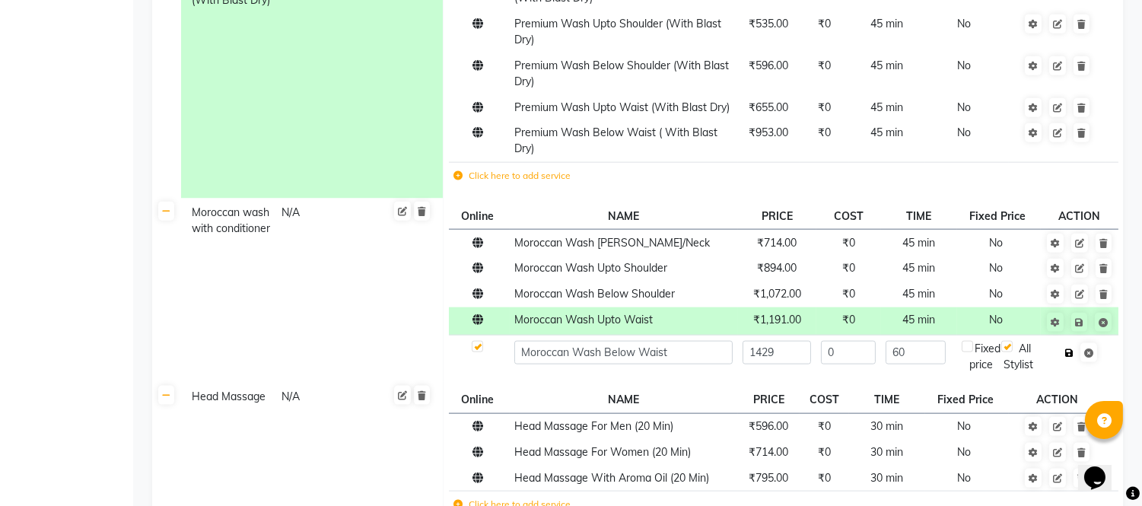
click at [1067, 349] on icon "button" at bounding box center [1069, 353] width 8 height 9
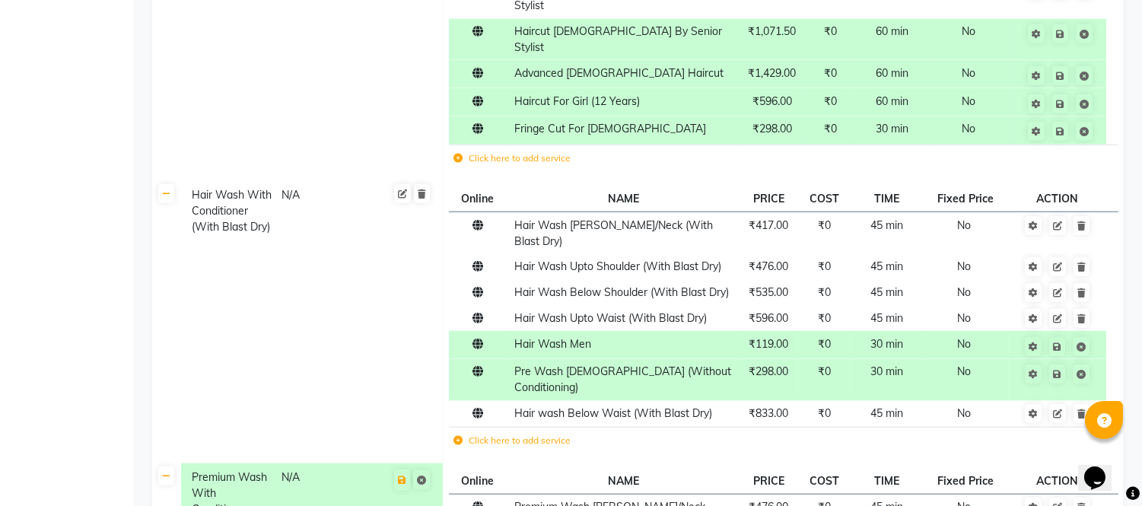
scroll to position [3093, 0]
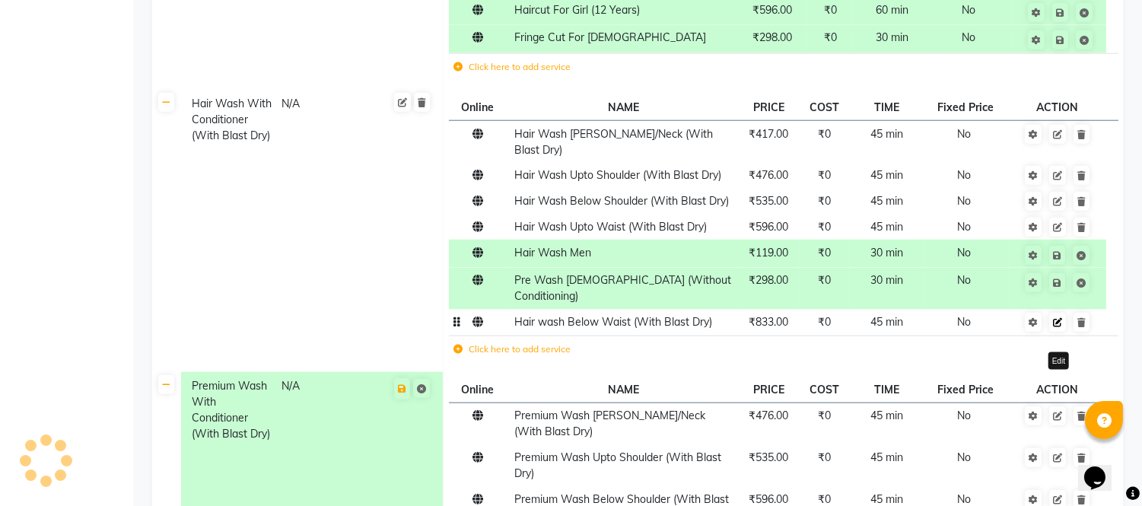
click at [1059, 318] on icon at bounding box center [1057, 322] width 9 height 9
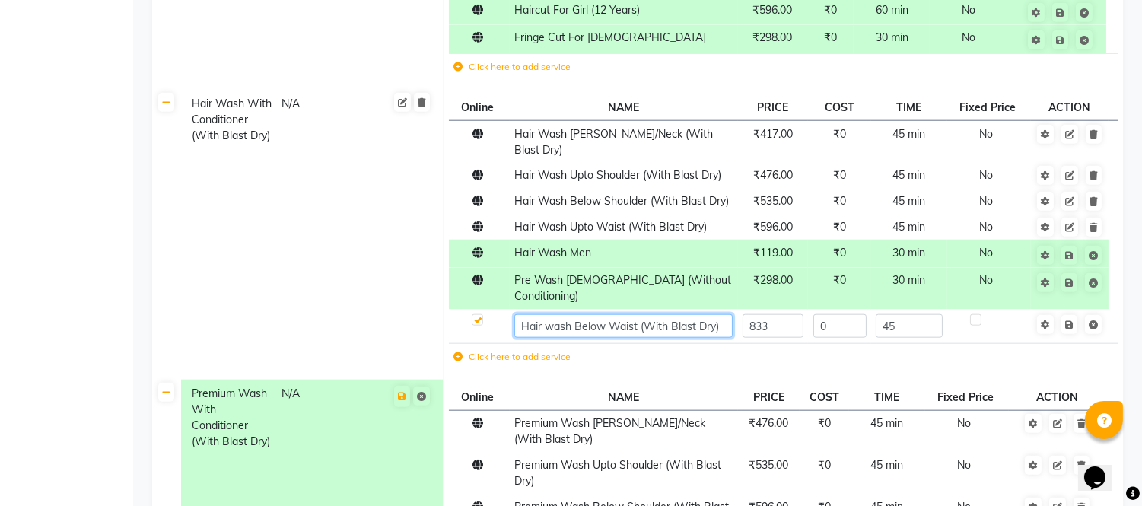
click at [553, 314] on input "Hair wash Below Waist (With Blast Dry)" at bounding box center [623, 326] width 218 height 24
type input "Hair Wash Below Waist (With Blast Dry)"
click at [1069, 316] on span "Save" at bounding box center [1080, 323] width 48 height 15
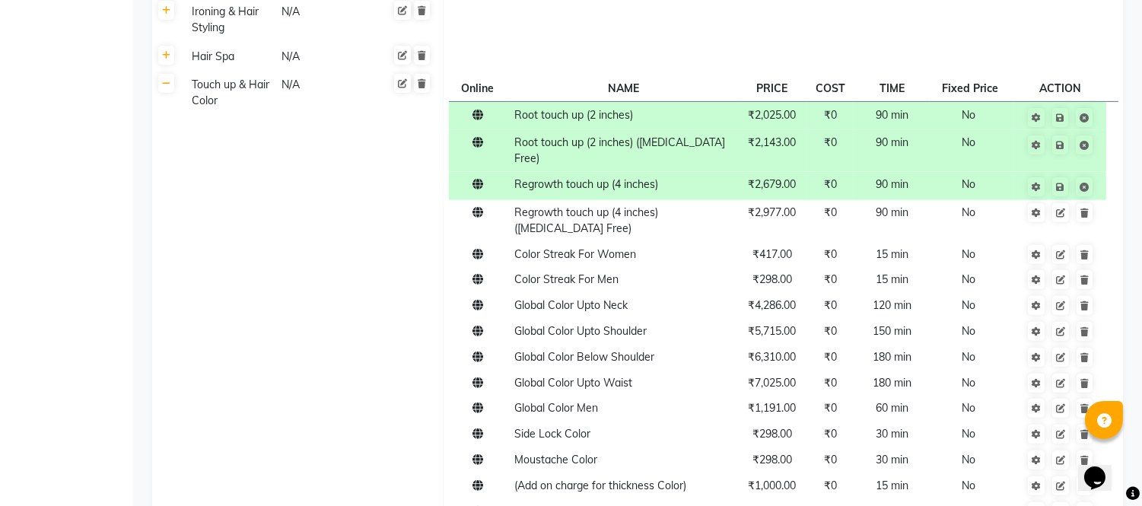
scroll to position [725, 0]
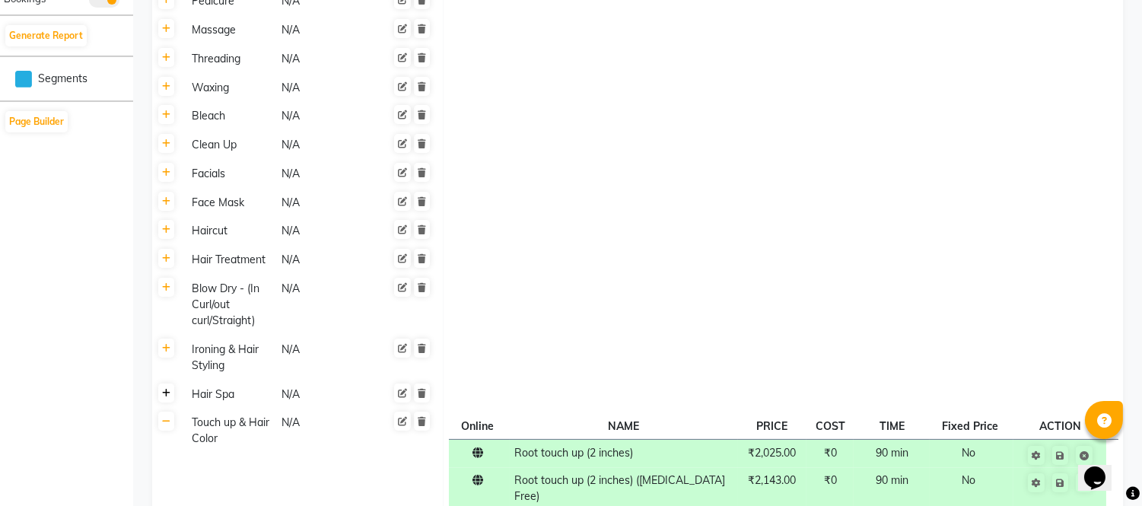
drag, startPoint x: 166, startPoint y: 390, endPoint x: 184, endPoint y: 385, distance: 18.8
click at [166, 390] on icon at bounding box center [166, 393] width 8 height 9
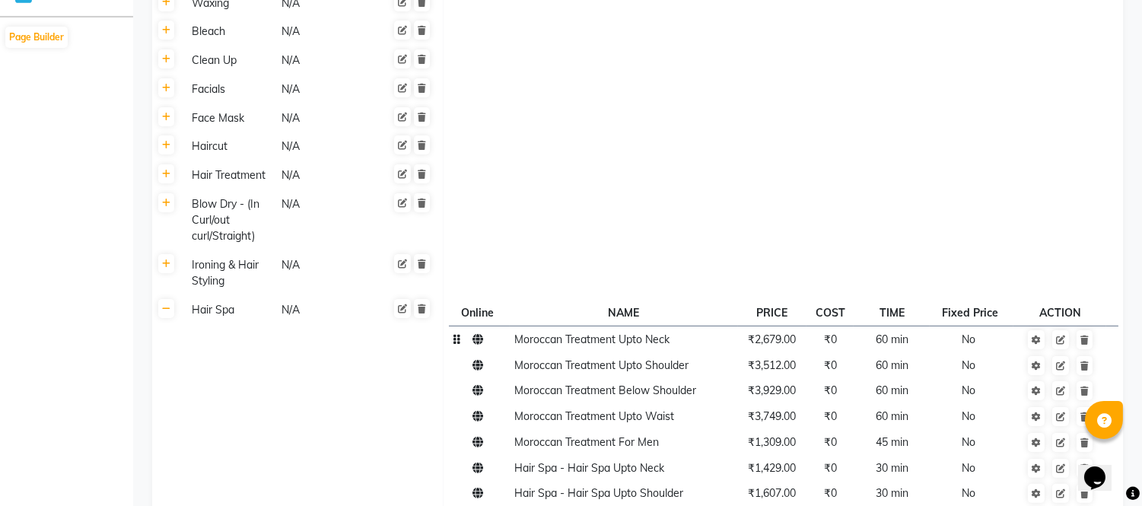
scroll to position [979, 0]
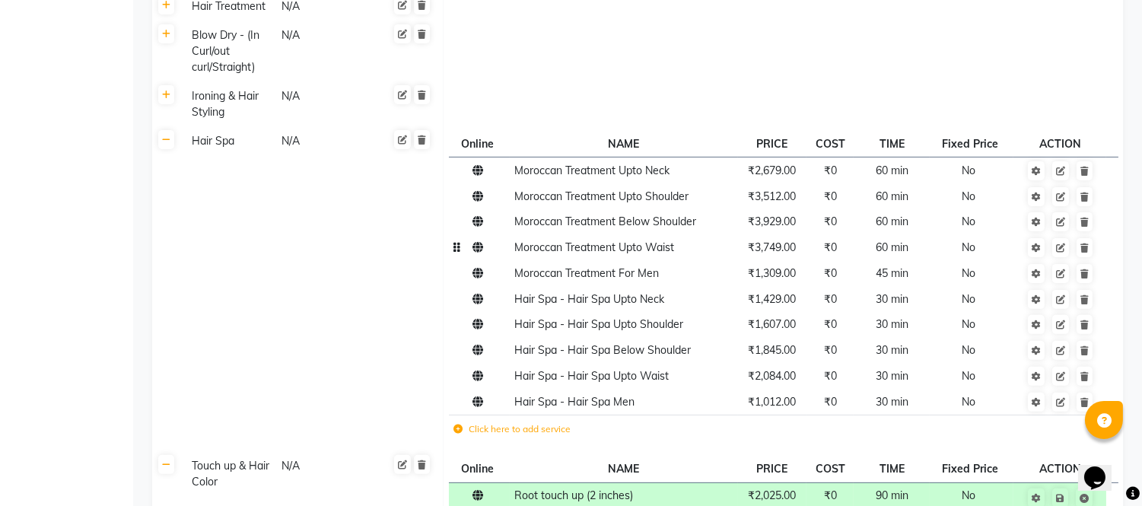
click at [782, 254] on td "₹3,749.00" at bounding box center [772, 248] width 69 height 26
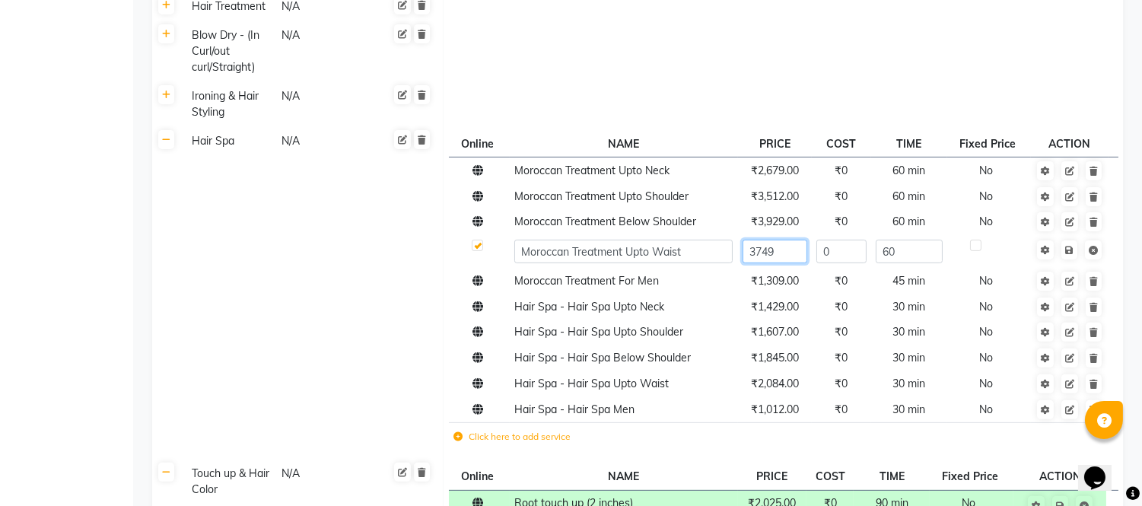
click at [782, 254] on input "3749" at bounding box center [775, 252] width 65 height 24
type input "3"
type input "4286"
click at [1070, 252] on span "Save" at bounding box center [1080, 248] width 48 height 15
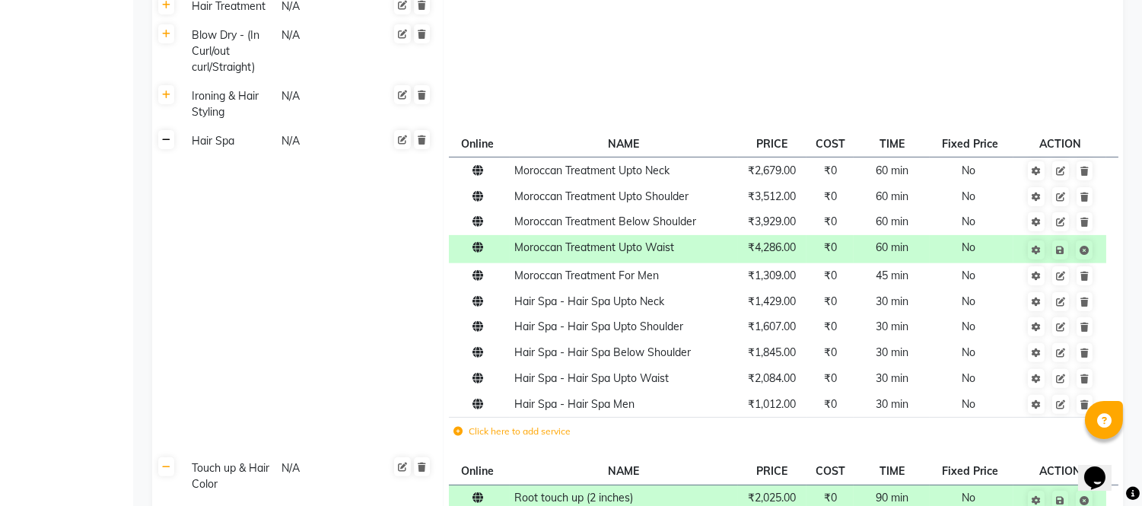
click at [168, 139] on icon at bounding box center [166, 139] width 8 height 9
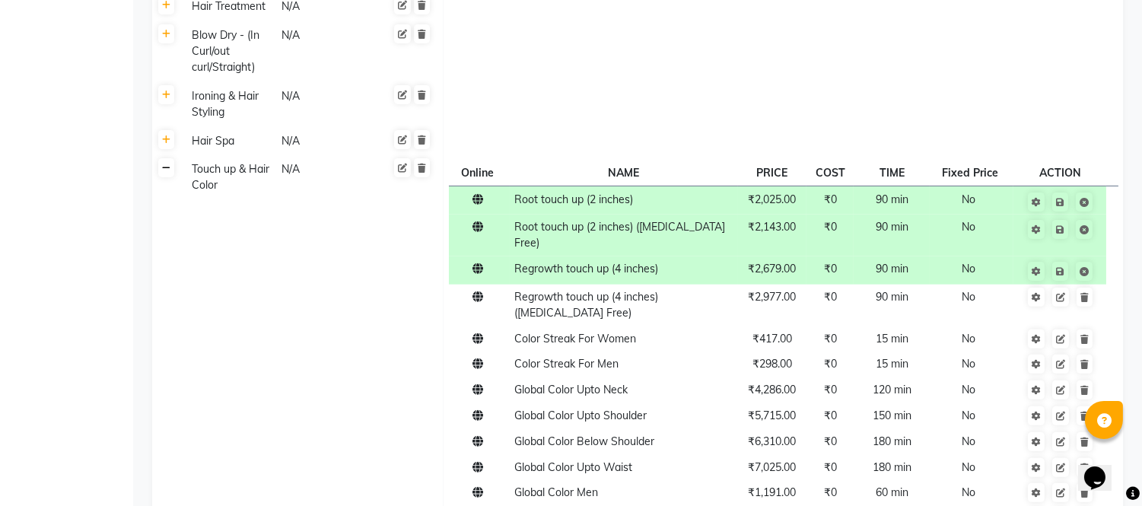
click at [164, 169] on icon at bounding box center [166, 168] width 8 height 9
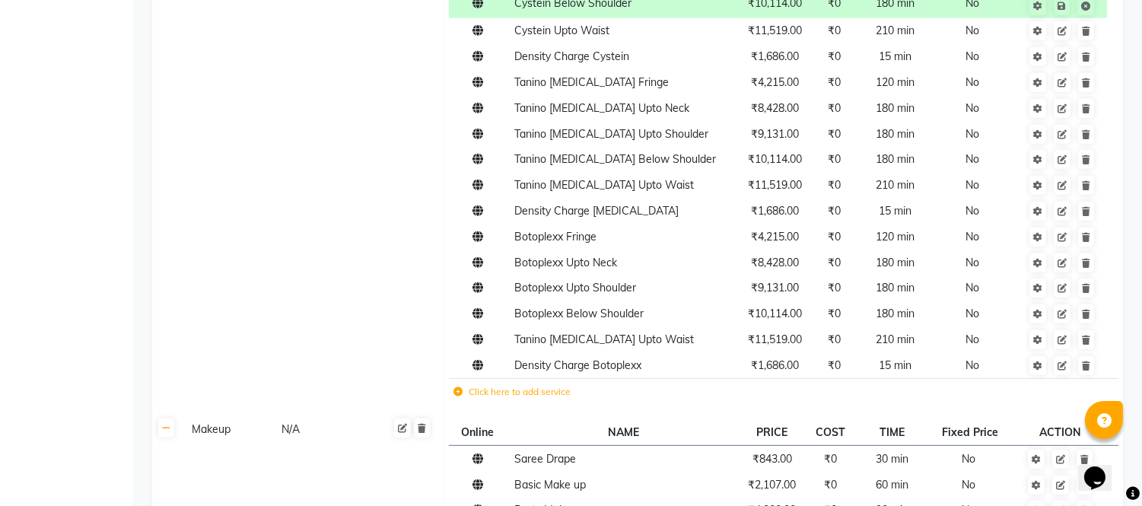
scroll to position [1117, 0]
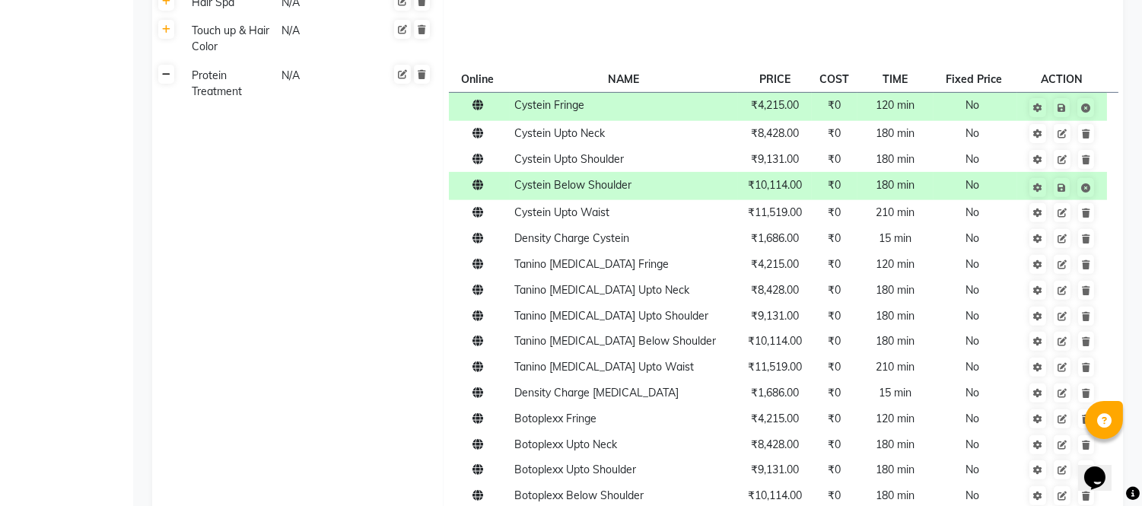
click at [165, 78] on icon at bounding box center [166, 74] width 8 height 9
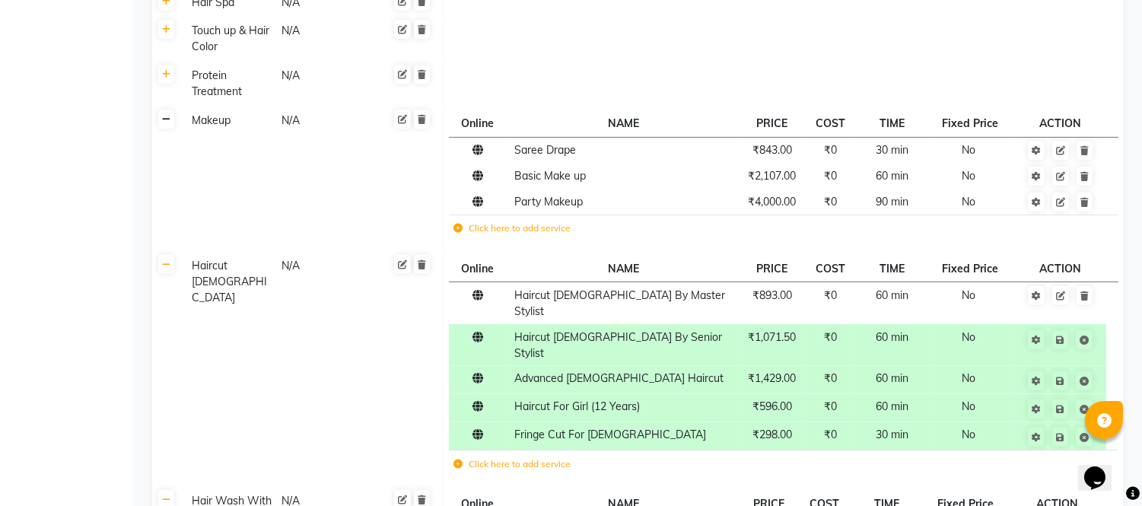
click at [169, 123] on icon at bounding box center [166, 119] width 8 height 9
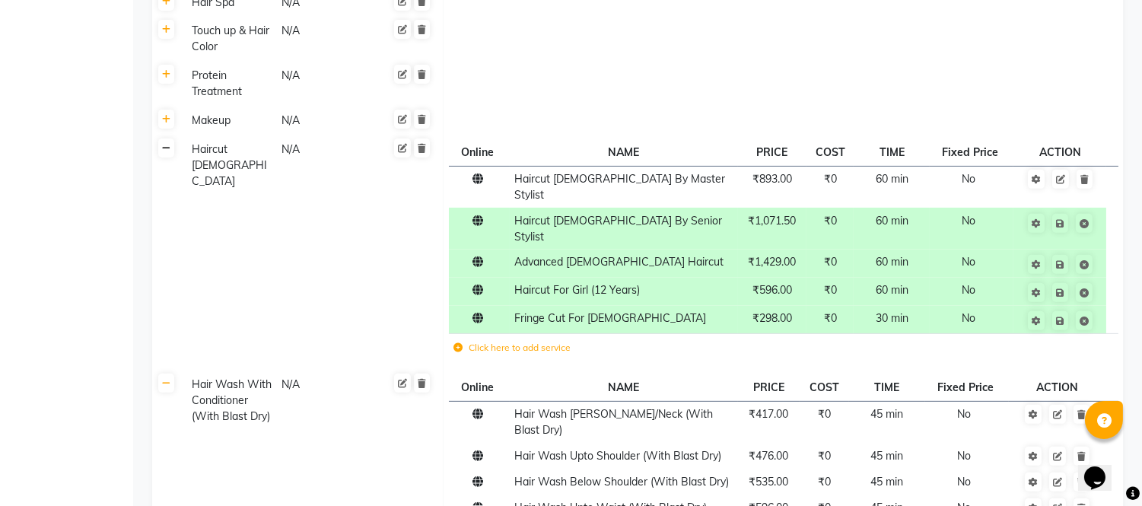
click at [167, 148] on icon at bounding box center [166, 148] width 8 height 9
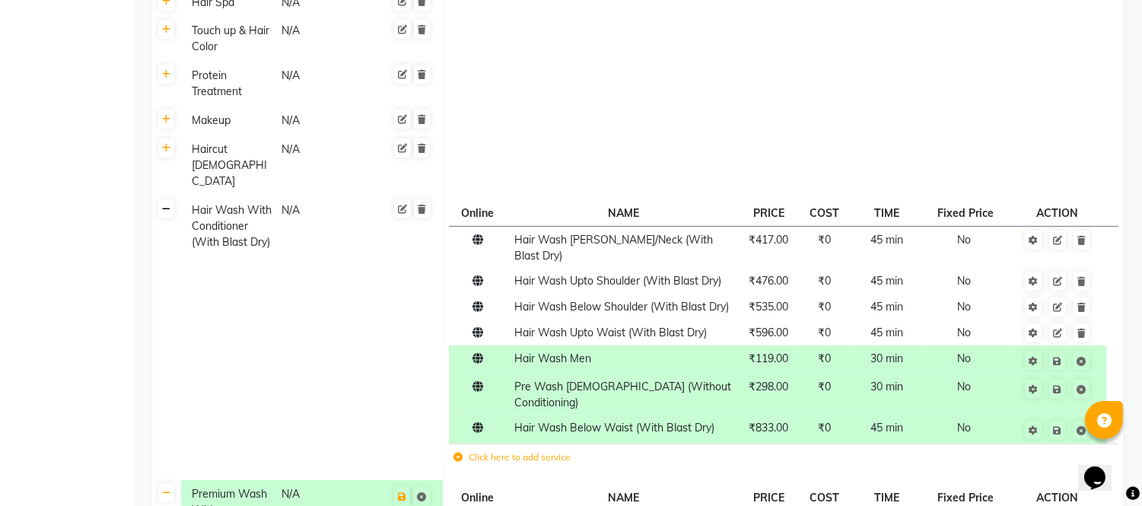
click at [168, 205] on icon at bounding box center [166, 209] width 8 height 9
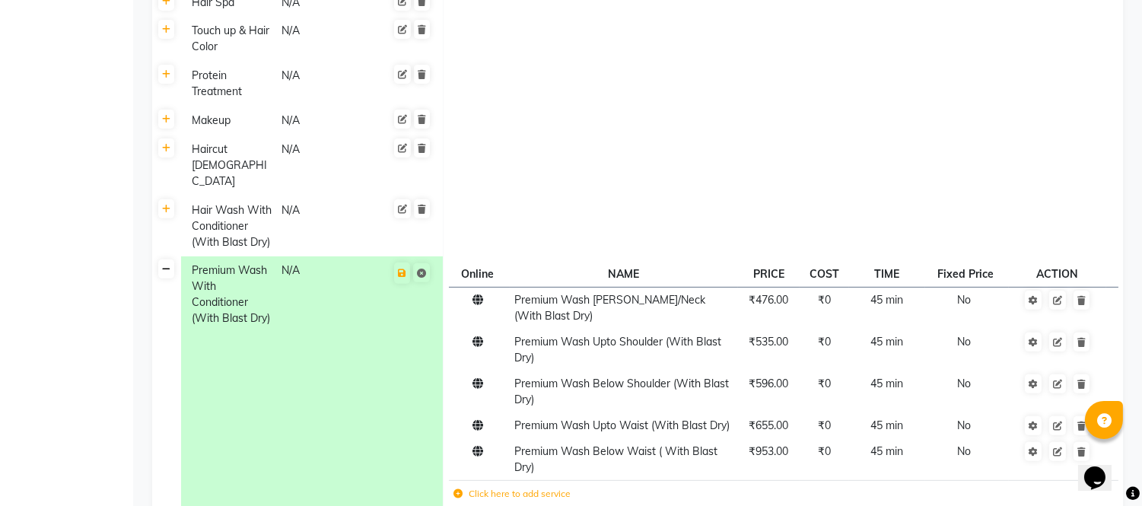
click at [164, 265] on icon at bounding box center [166, 269] width 8 height 9
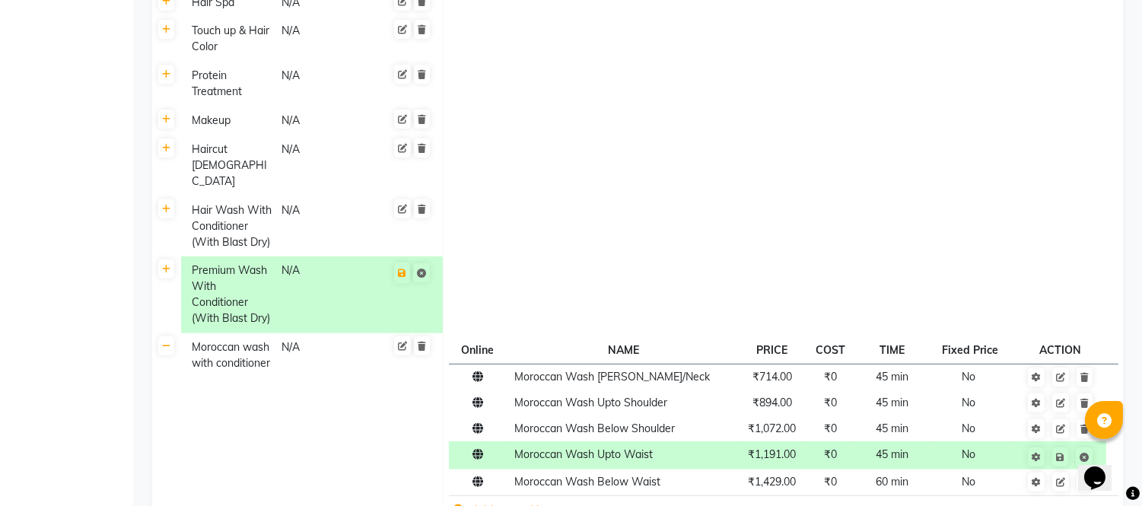
scroll to position [1287, 0]
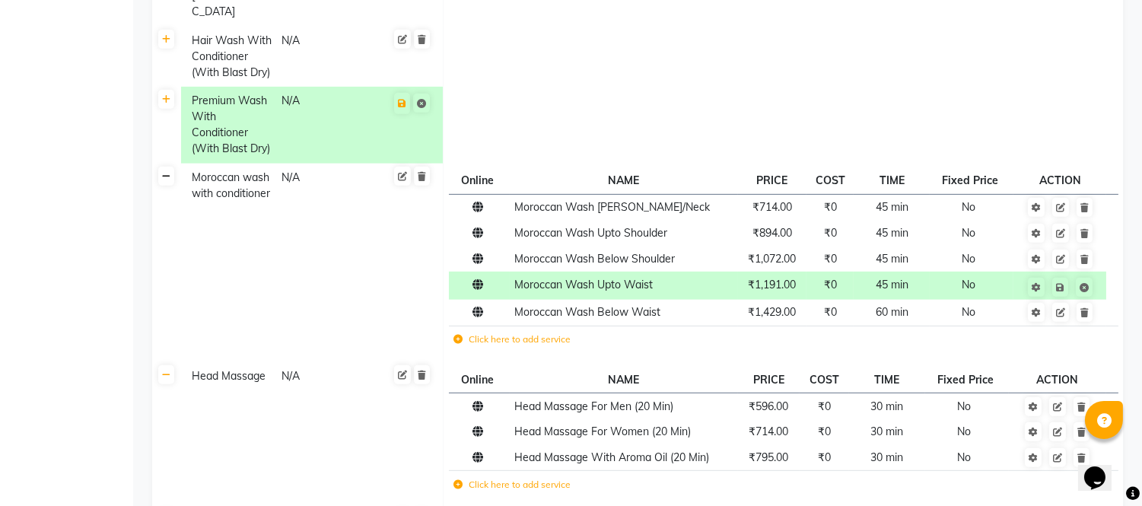
click at [170, 172] on icon at bounding box center [166, 176] width 8 height 9
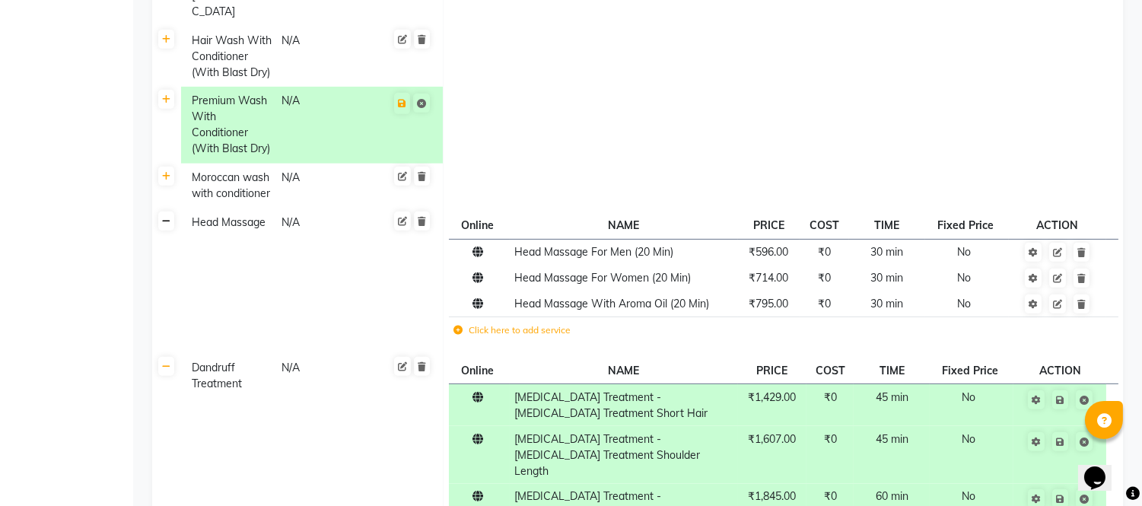
click at [165, 217] on icon at bounding box center [166, 221] width 8 height 9
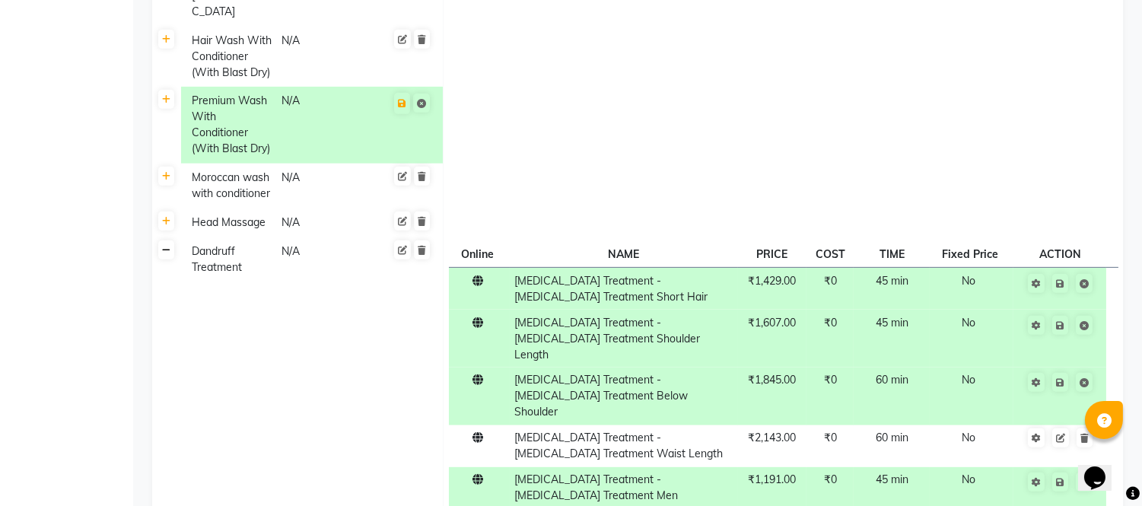
click at [167, 246] on icon at bounding box center [166, 250] width 8 height 9
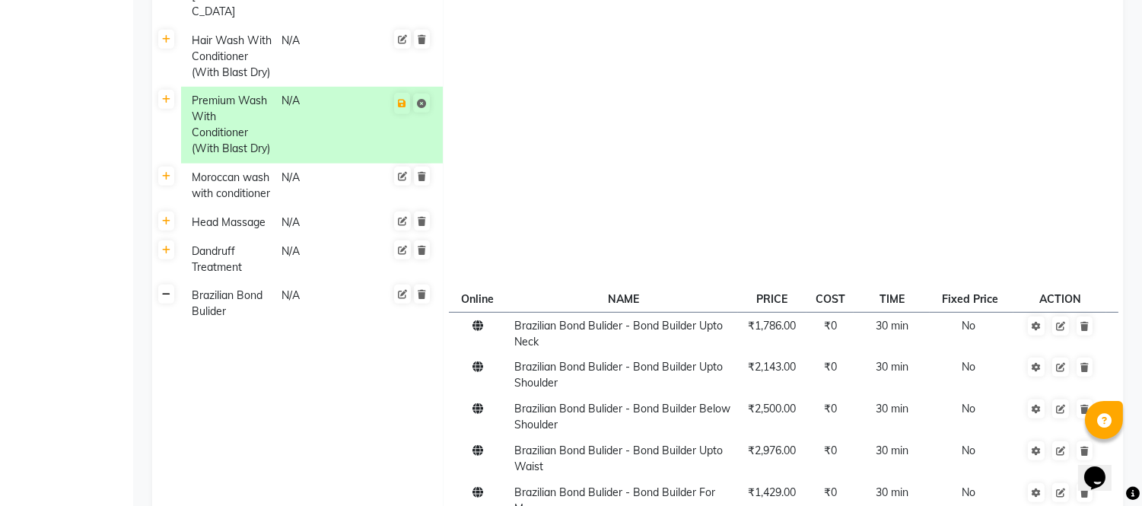
click at [168, 290] on icon at bounding box center [166, 294] width 8 height 9
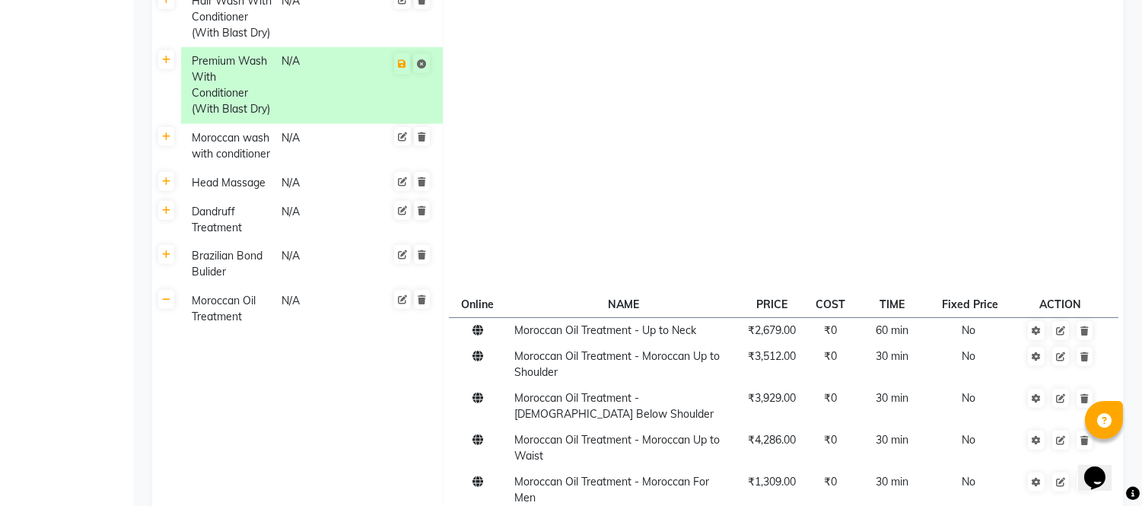
scroll to position [1371, 0]
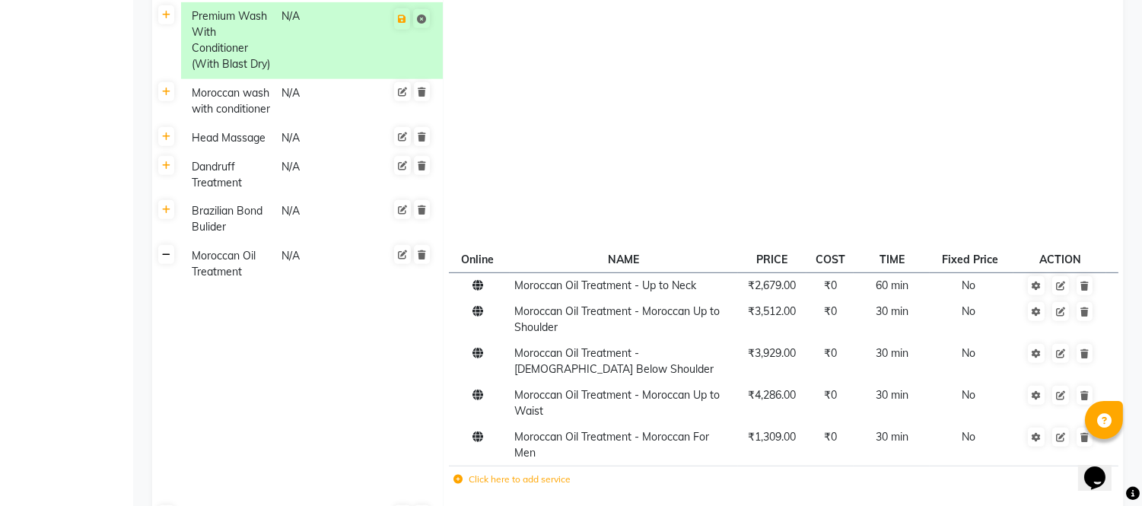
click at [164, 250] on icon at bounding box center [166, 254] width 8 height 9
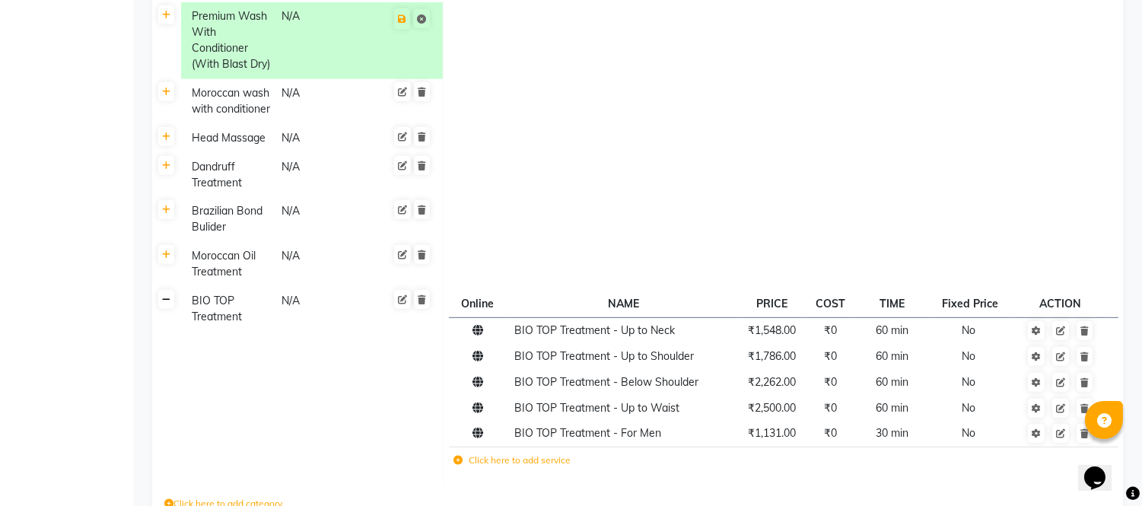
click at [162, 295] on icon at bounding box center [166, 299] width 8 height 9
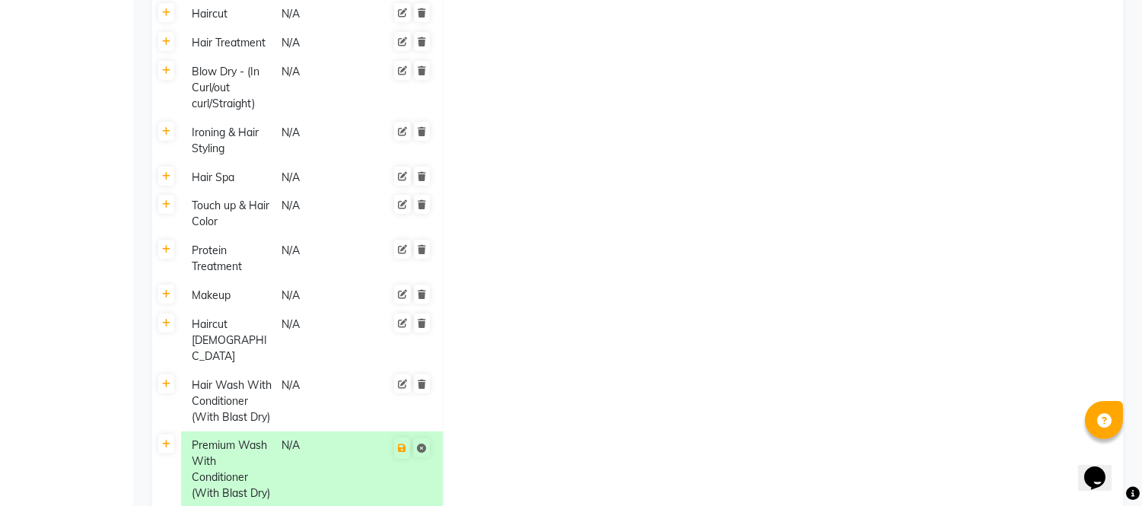
scroll to position [933, 0]
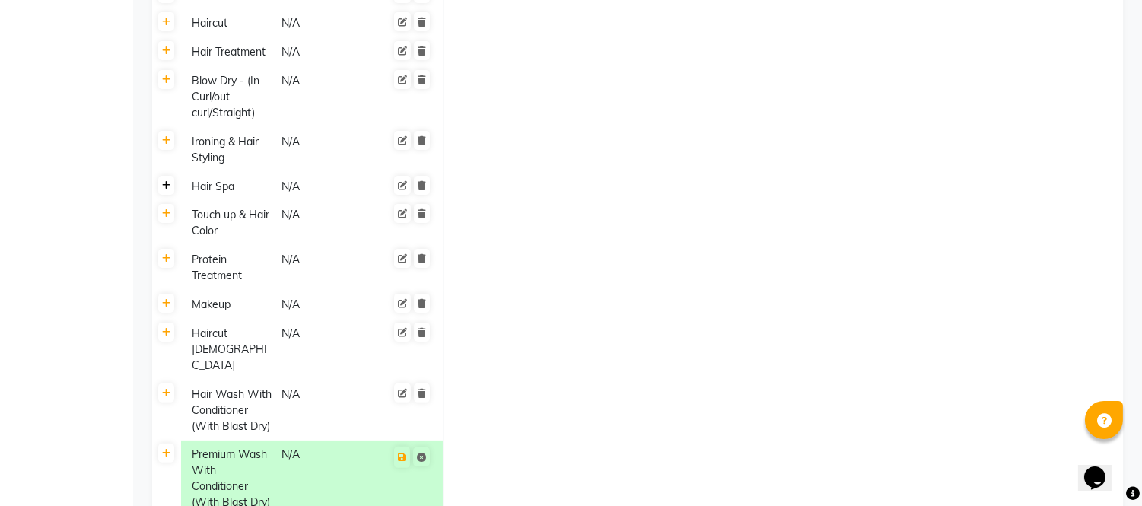
click at [164, 186] on icon at bounding box center [166, 185] width 8 height 9
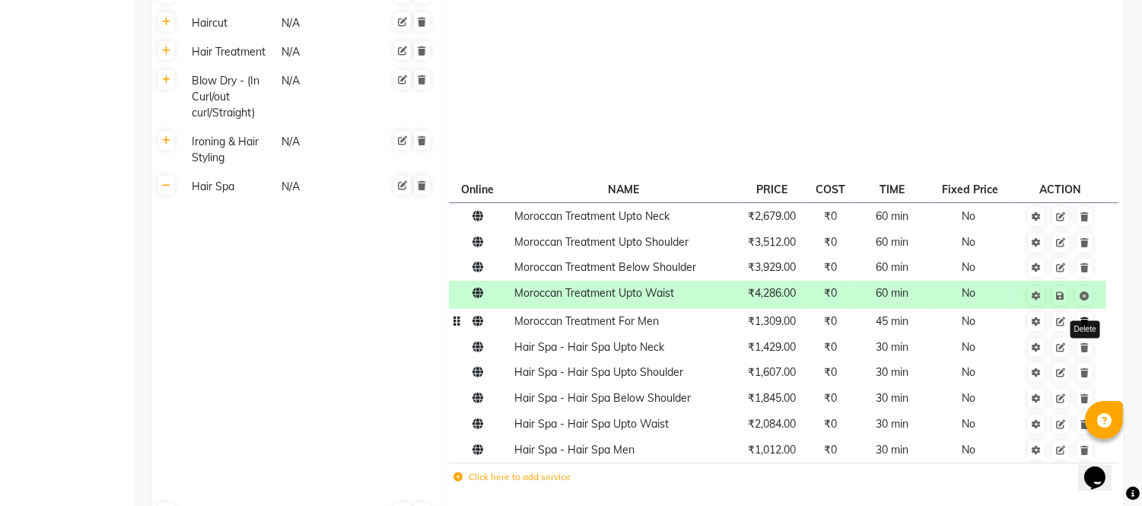
click at [1082, 324] on icon at bounding box center [1085, 321] width 8 height 9
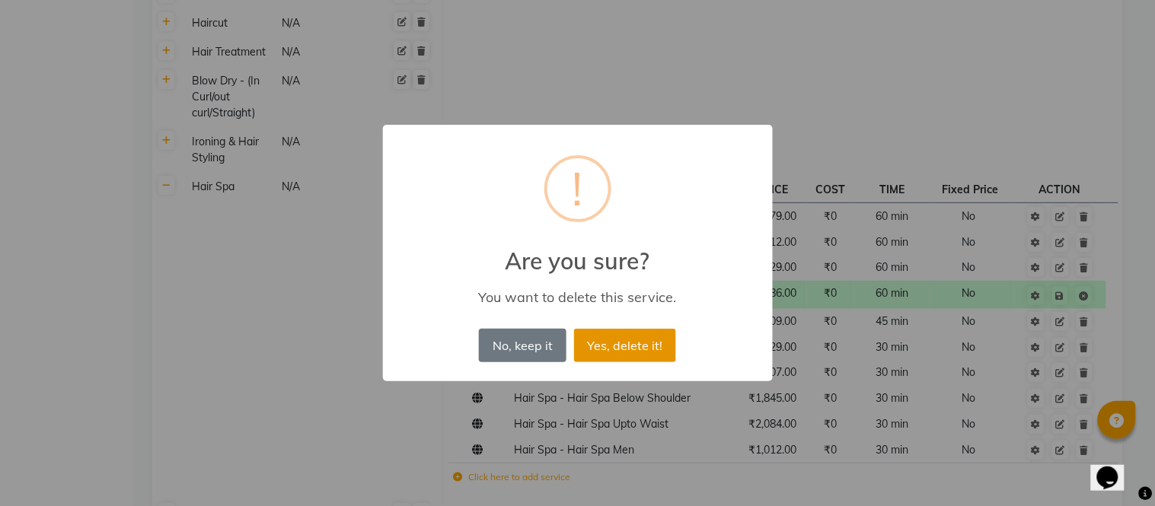
click at [614, 343] on button "Yes, delete it!" at bounding box center [625, 345] width 102 height 33
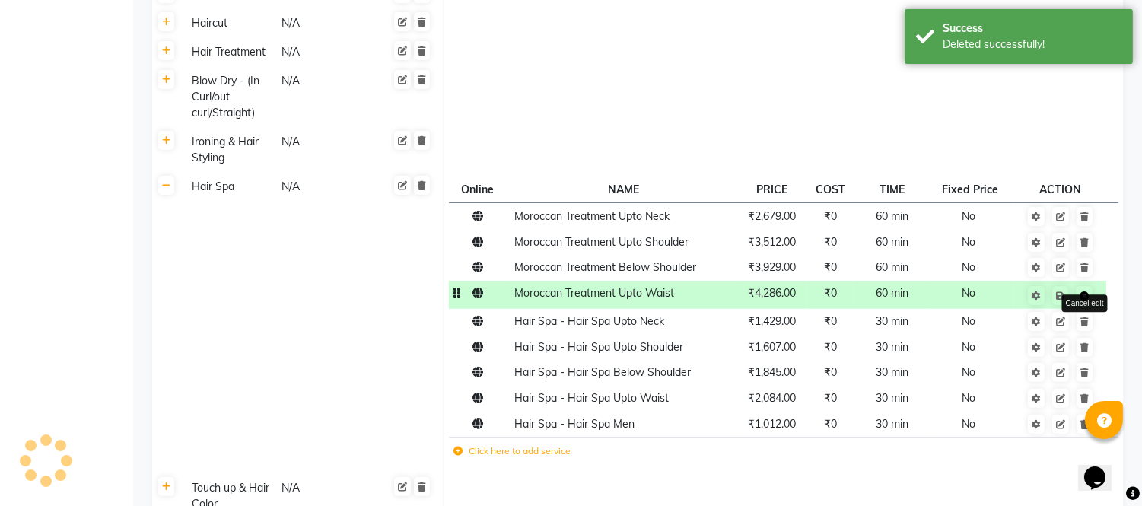
click at [1084, 291] on icon at bounding box center [1084, 295] width 9 height 9
click at [1088, 264] on icon at bounding box center [1085, 267] width 8 height 9
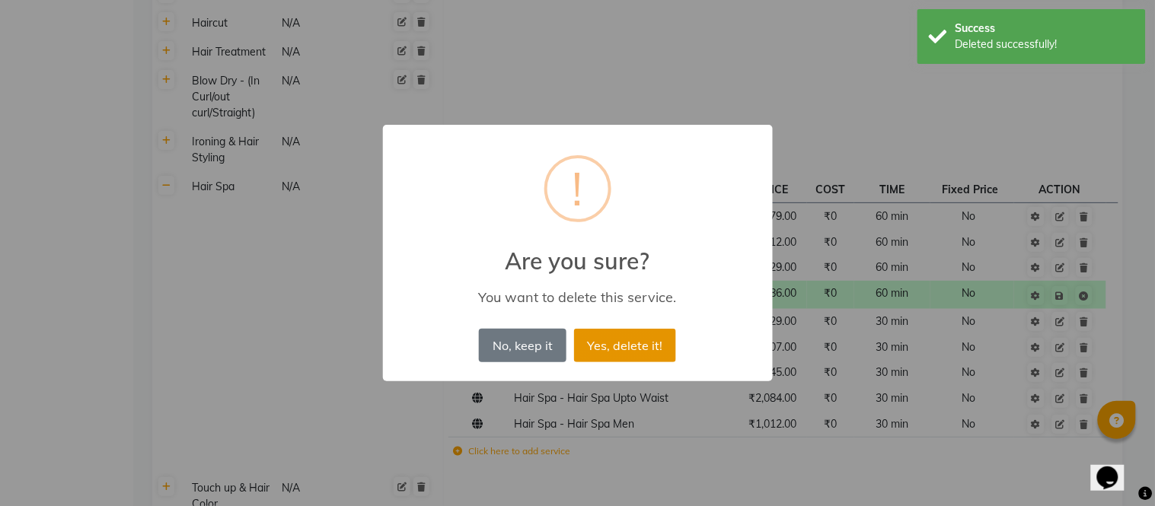
click at [616, 342] on button "Yes, delete it!" at bounding box center [625, 345] width 102 height 33
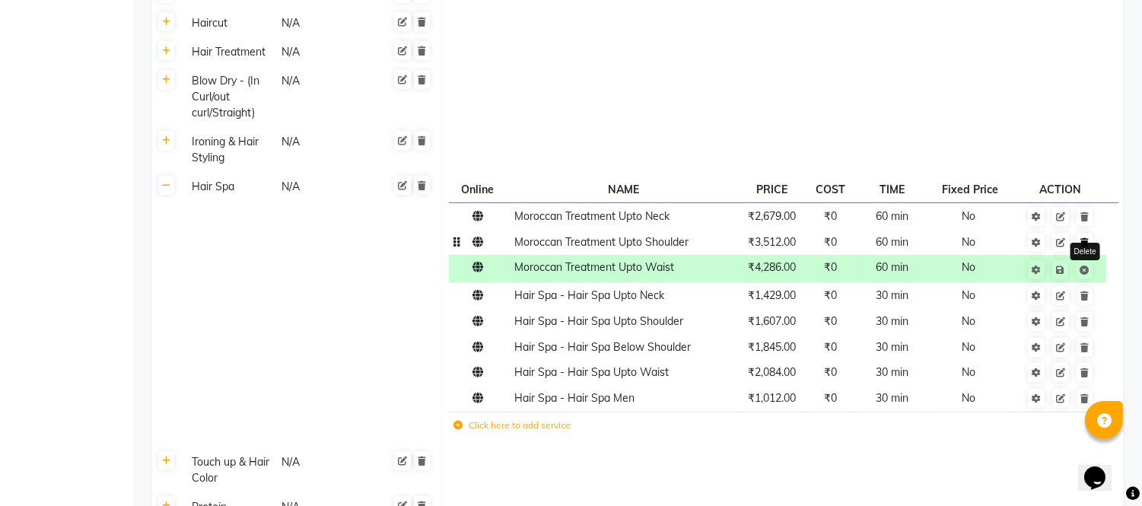
click at [1089, 239] on icon at bounding box center [1085, 242] width 8 height 9
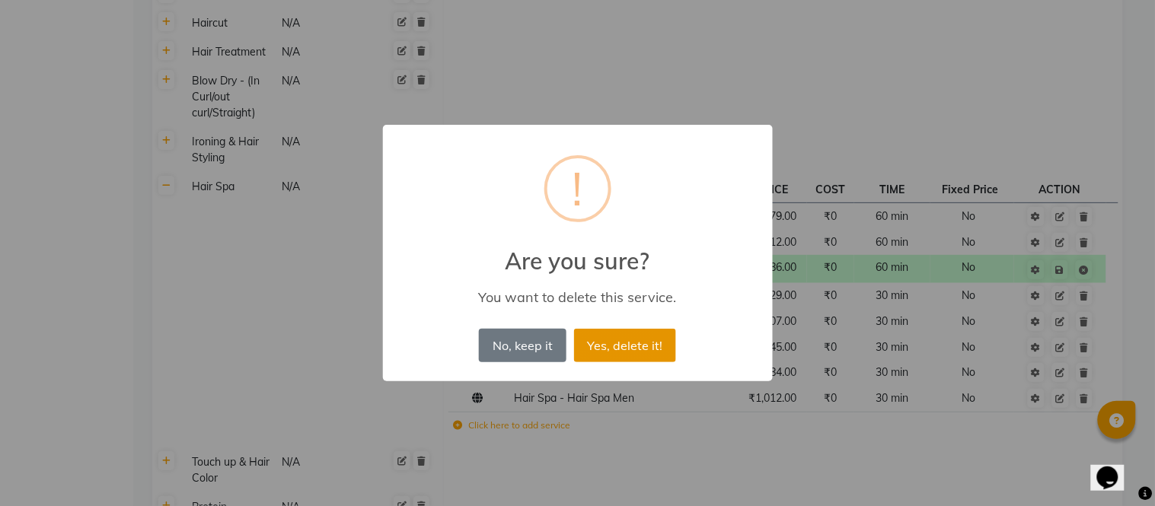
click at [642, 346] on button "Yes, delete it!" at bounding box center [625, 345] width 102 height 33
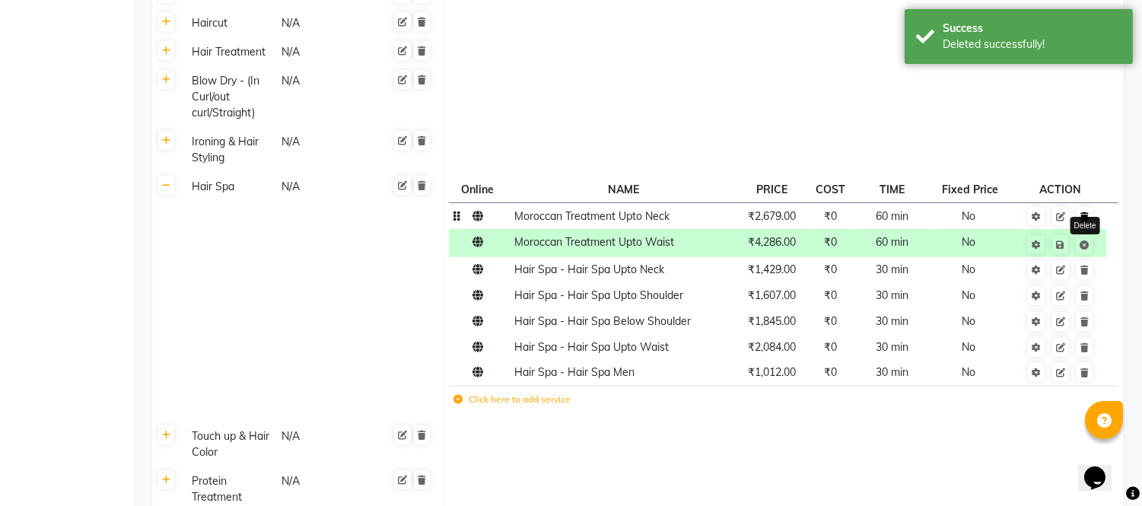
click at [1084, 214] on icon at bounding box center [1085, 216] width 8 height 9
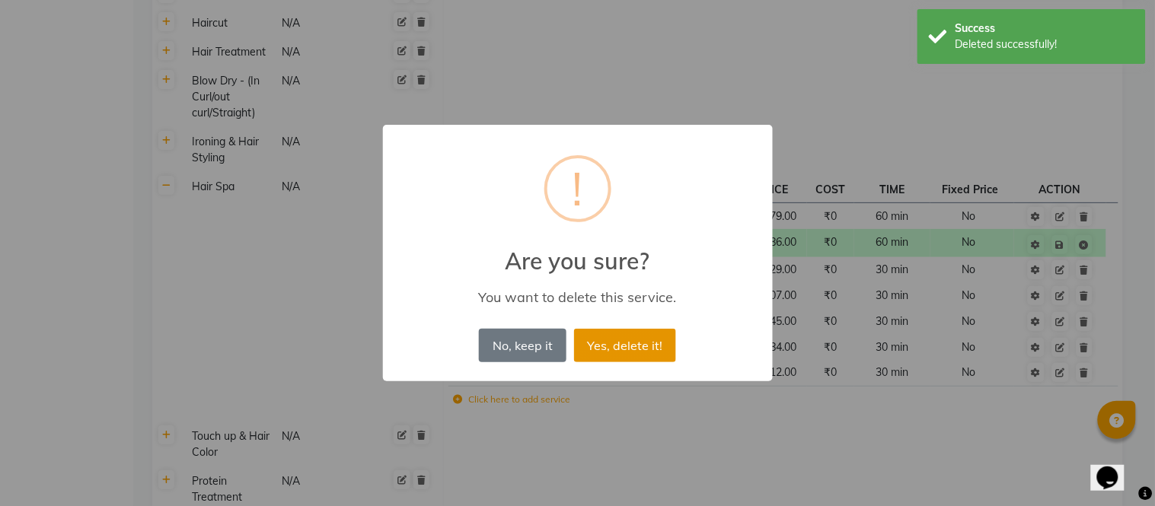
click at [623, 347] on button "Yes, delete it!" at bounding box center [625, 345] width 102 height 33
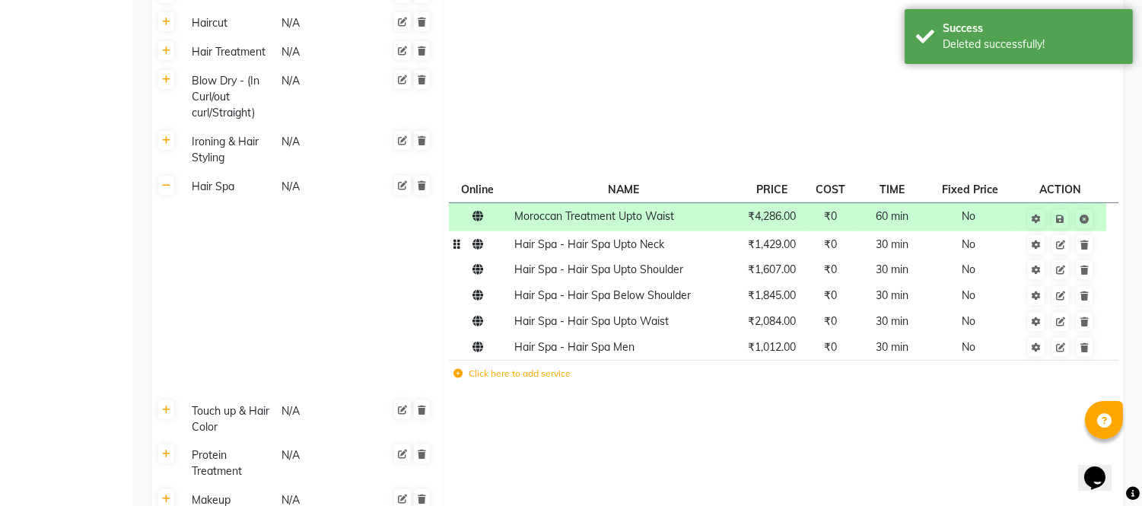
click at [572, 251] on td "Hair Spa - Hair Spa Upto Neck" at bounding box center [624, 244] width 228 height 26
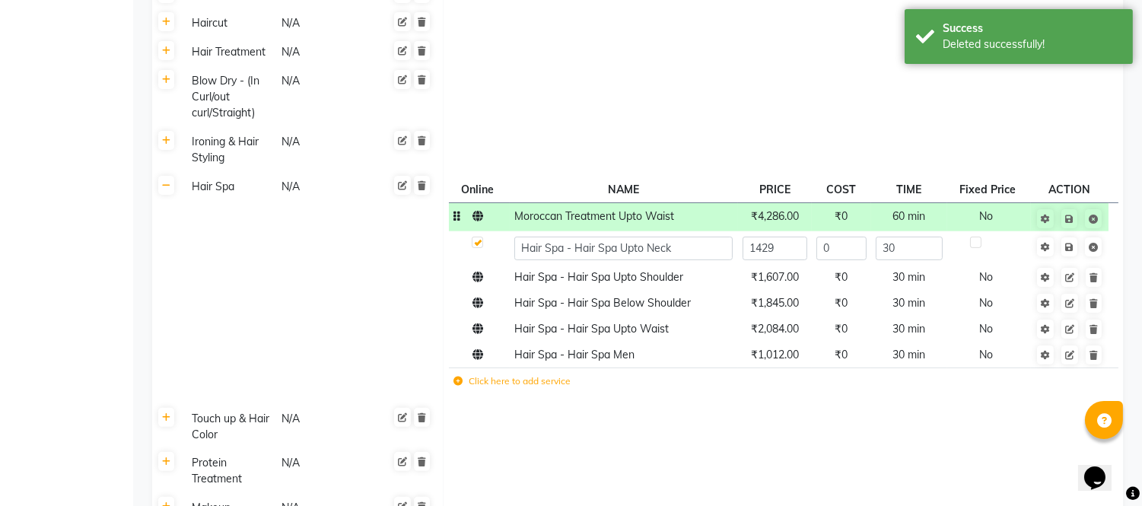
click at [583, 214] on span "Moroccan Treatment Upto Waist" at bounding box center [594, 216] width 160 height 14
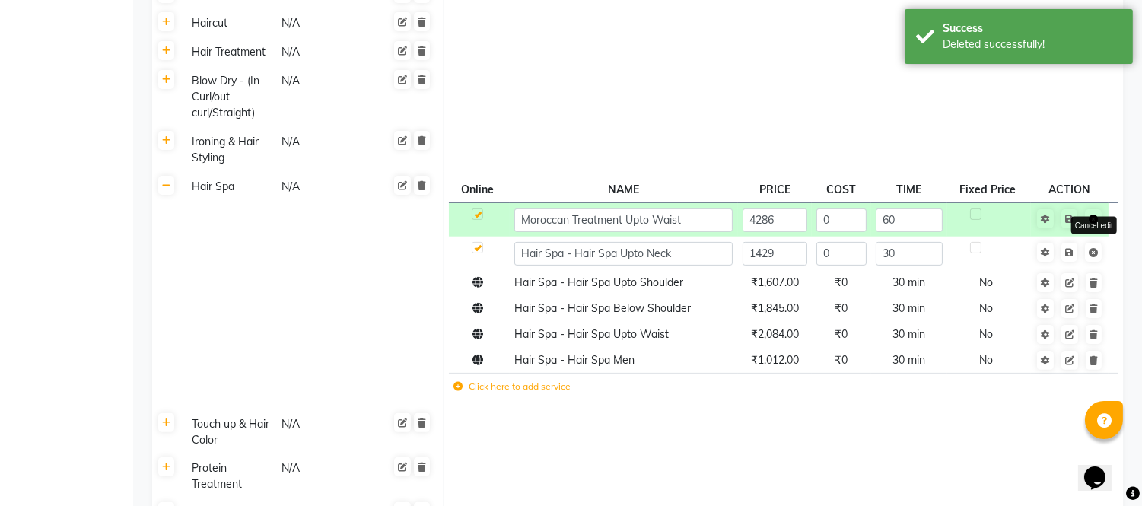
click at [1094, 216] on icon at bounding box center [1093, 219] width 9 height 9
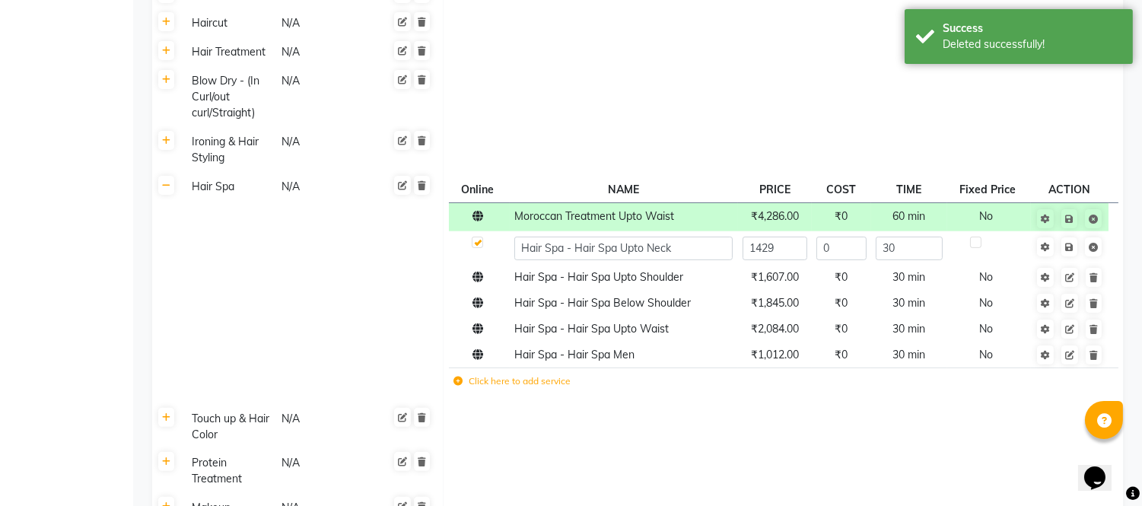
click at [285, 304] on td "Hair Spa N/A" at bounding box center [312, 288] width 263 height 232
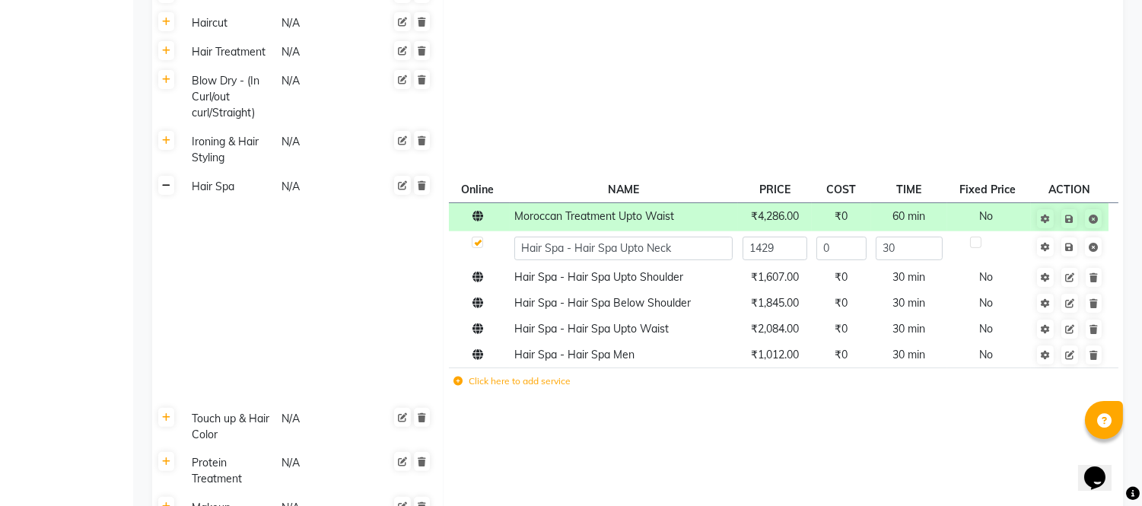
click at [171, 186] on link at bounding box center [166, 185] width 16 height 19
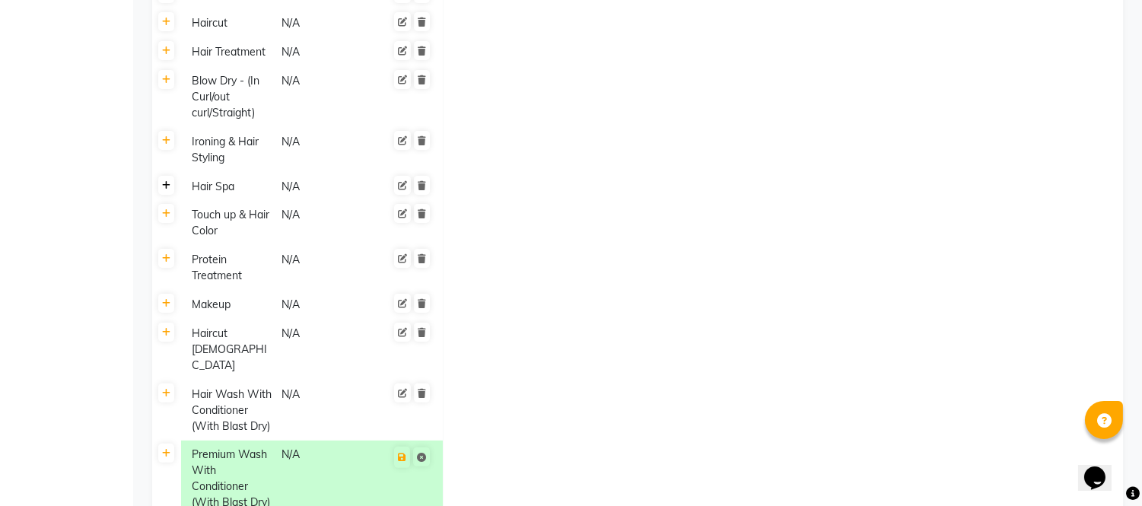
click at [171, 186] on link at bounding box center [166, 185] width 16 height 19
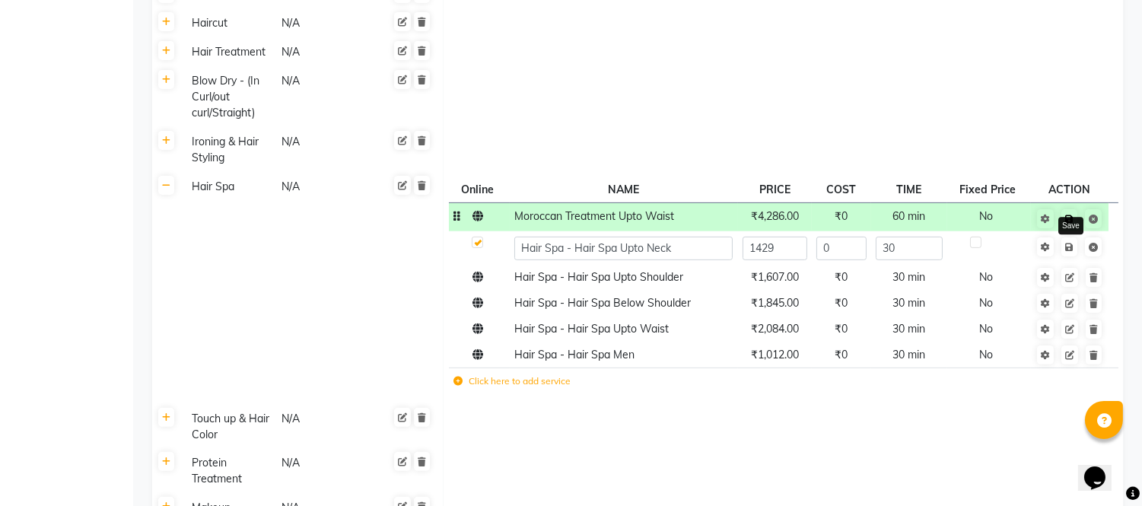
click at [1072, 210] on link at bounding box center [1070, 218] width 16 height 19
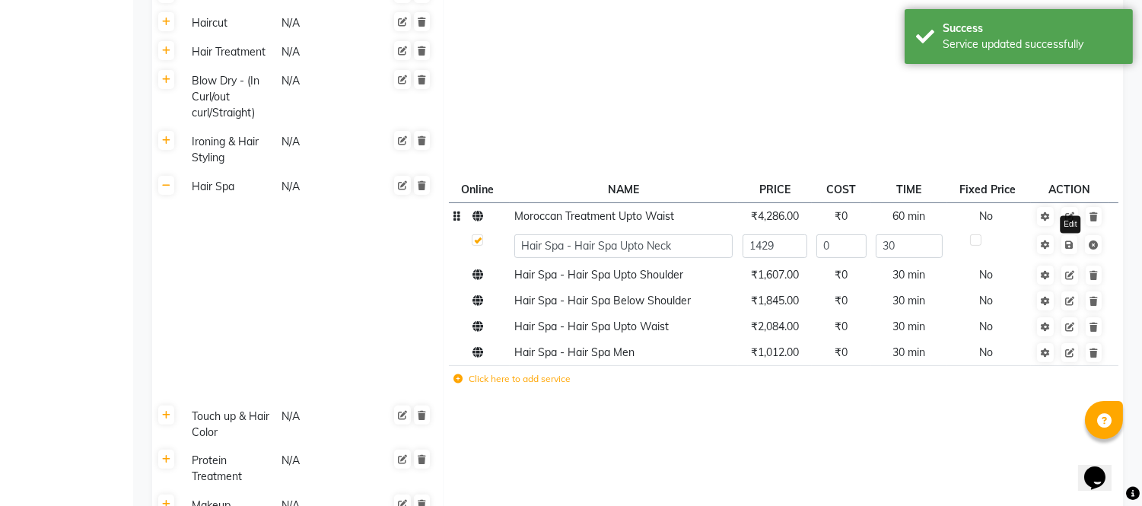
click at [1069, 215] on icon at bounding box center [1069, 216] width 9 height 9
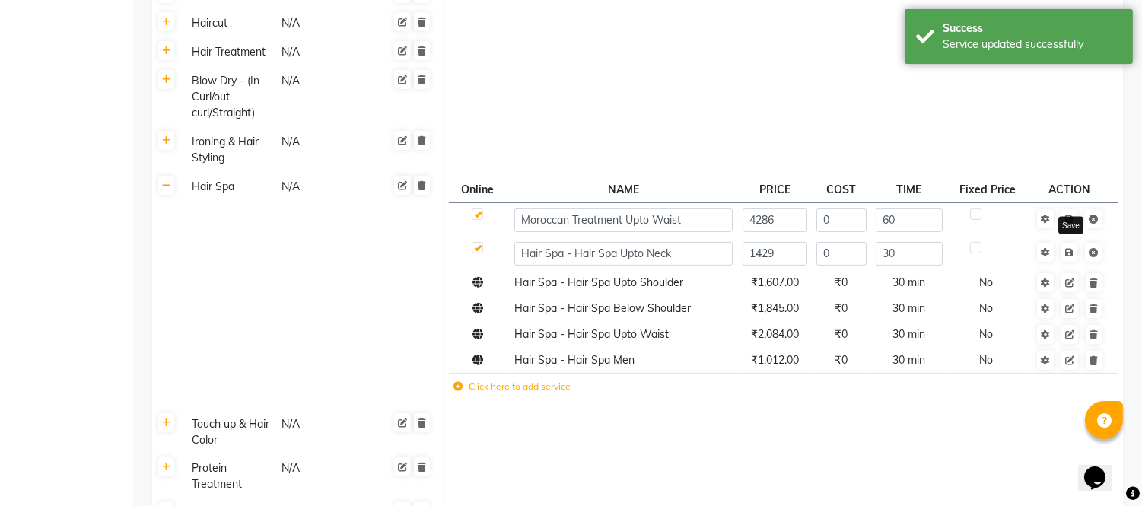
click at [1069, 215] on icon at bounding box center [1069, 219] width 8 height 9
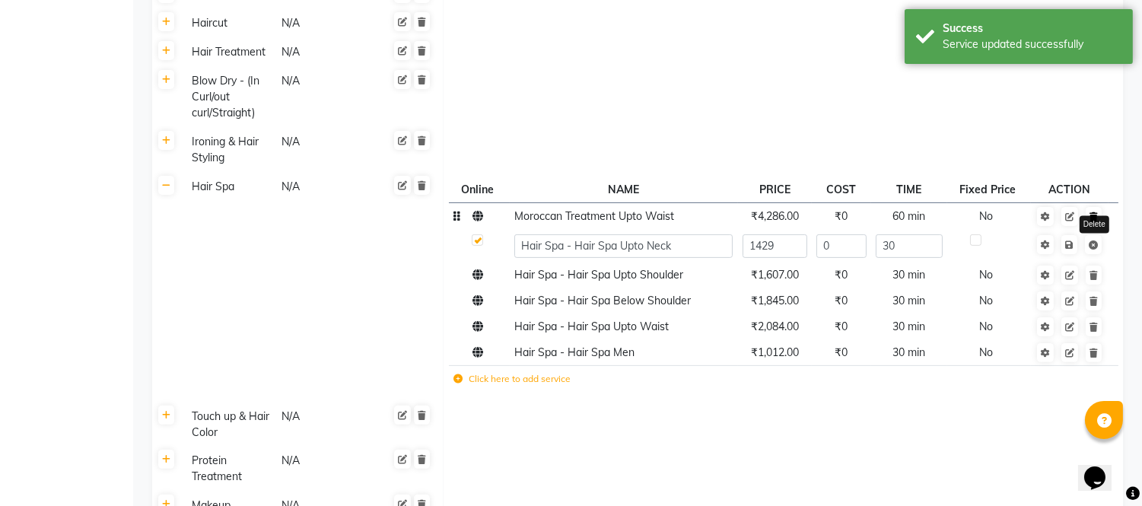
click at [1094, 219] on icon at bounding box center [1094, 216] width 8 height 9
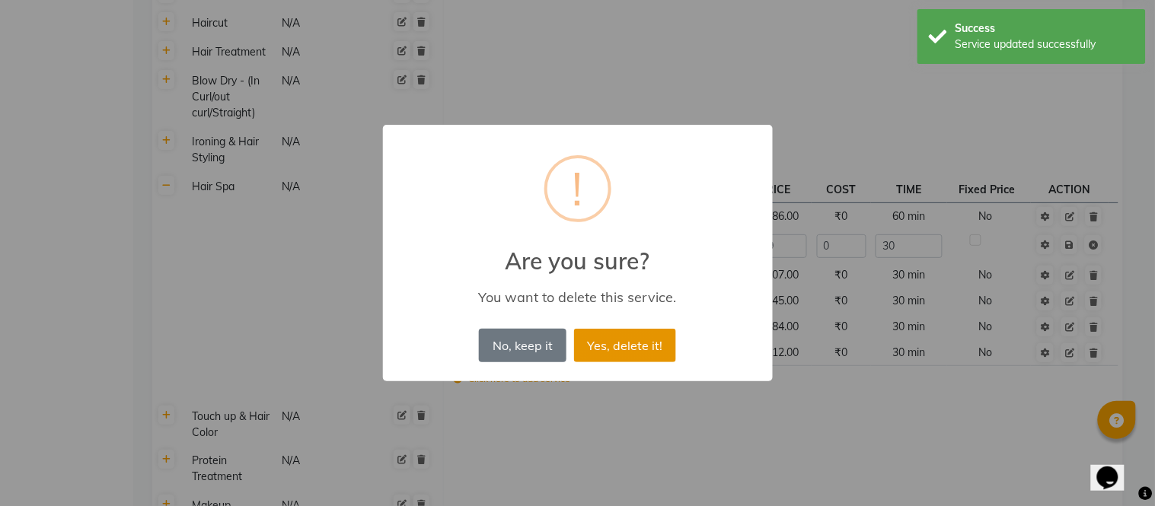
click at [627, 342] on button "Yes, delete it!" at bounding box center [625, 345] width 102 height 33
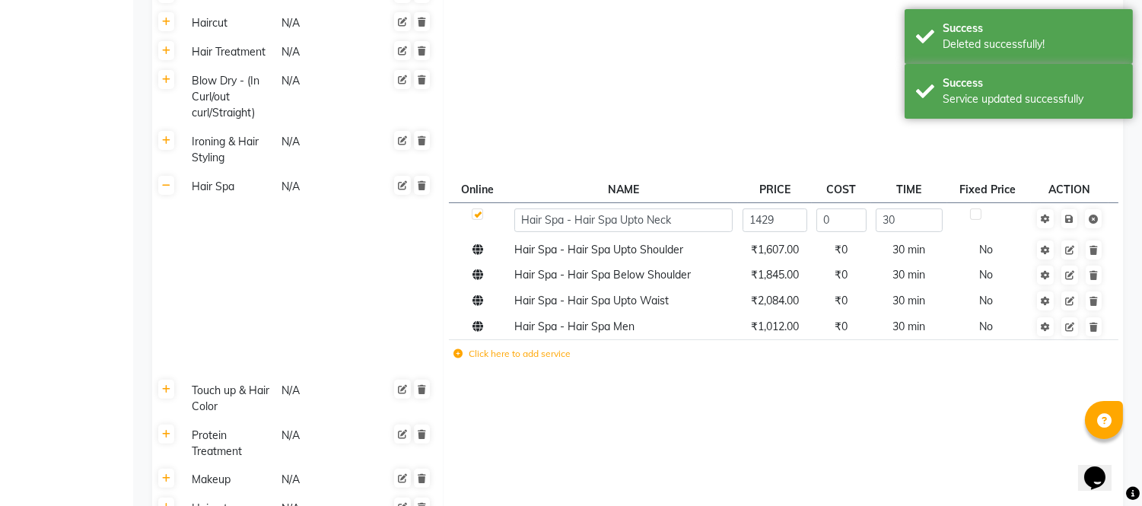
click at [550, 250] on span "Hair Spa - Hair Spa Upto Shoulder" at bounding box center [598, 250] width 169 height 14
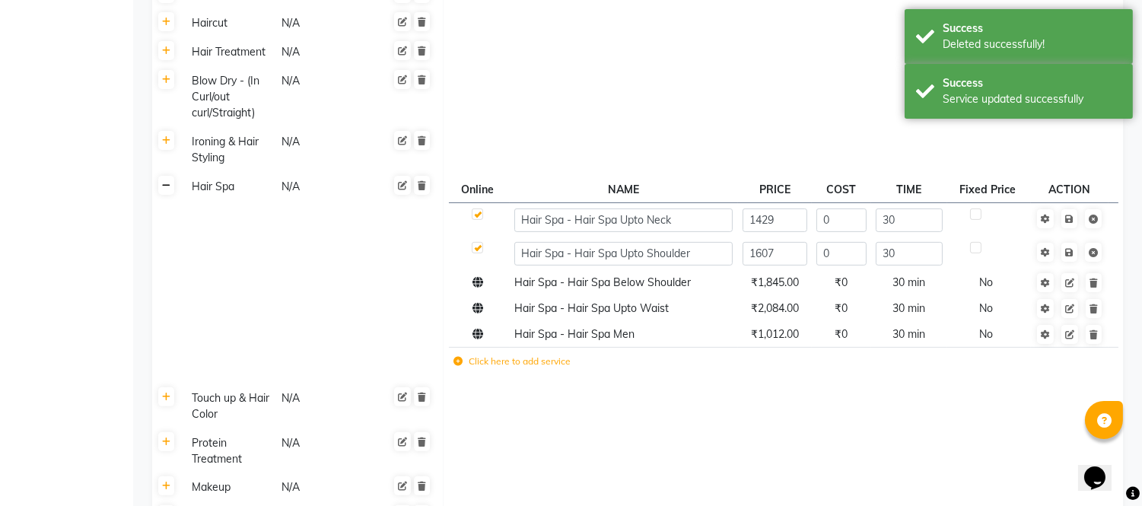
click at [164, 187] on icon at bounding box center [166, 185] width 8 height 9
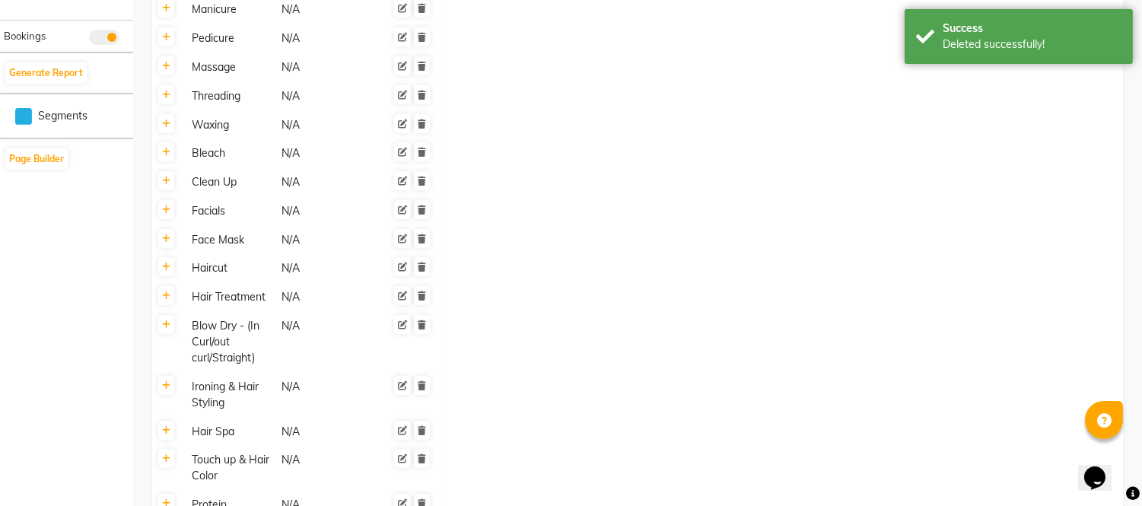
scroll to position [687, 0]
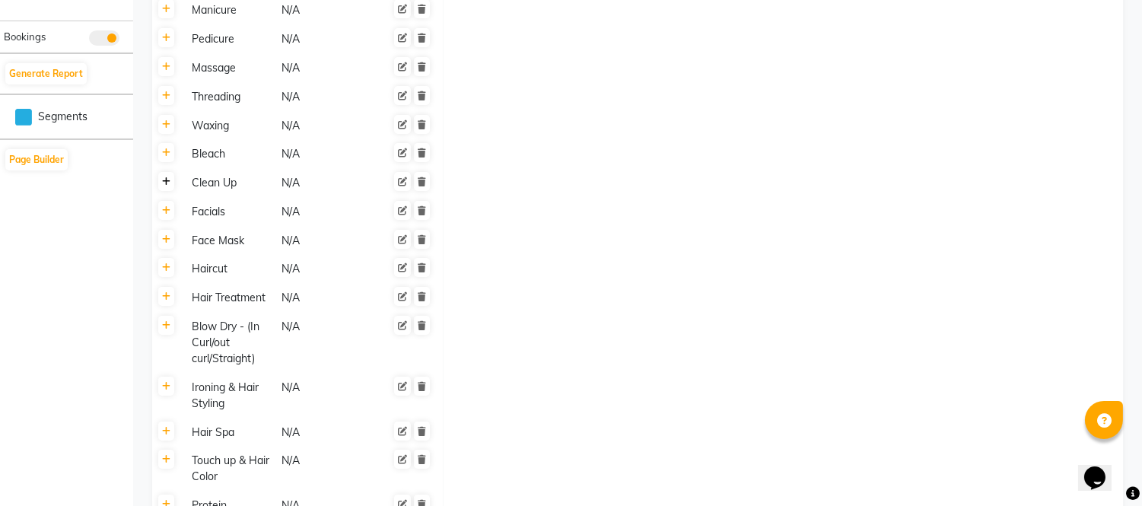
click at [166, 177] on icon at bounding box center [166, 181] width 8 height 9
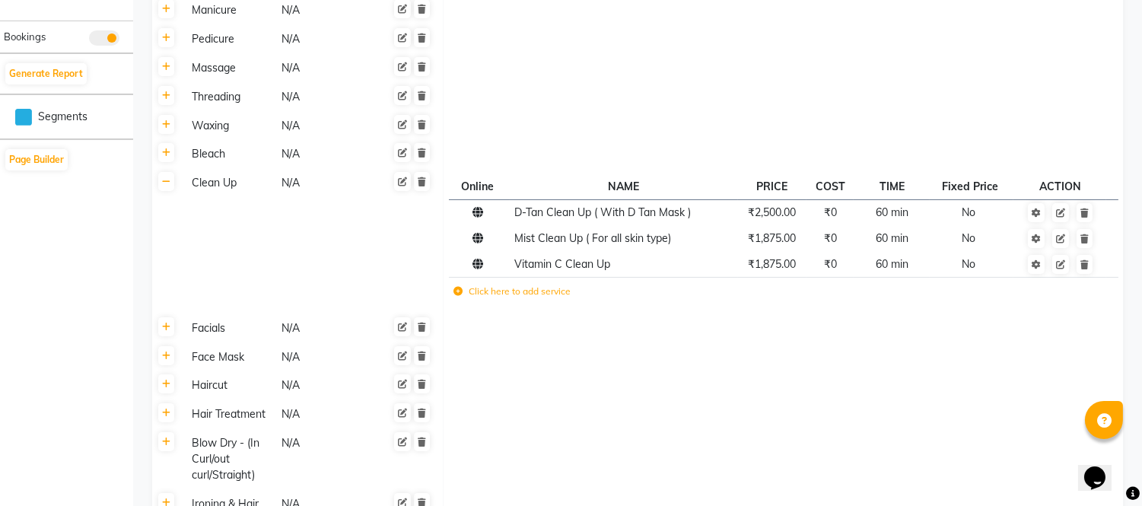
scroll to position [772, 0]
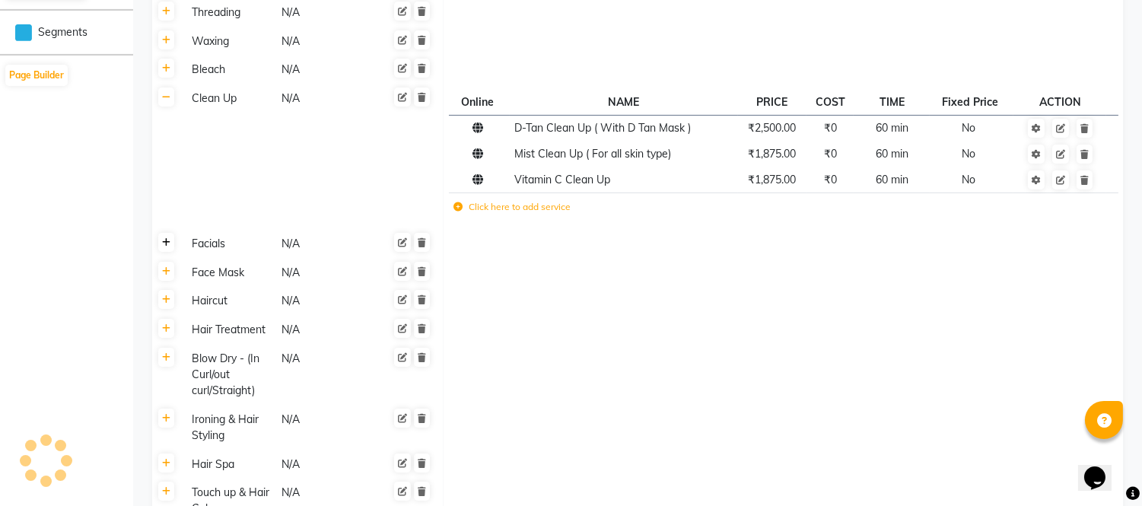
click at [167, 238] on icon at bounding box center [166, 242] width 8 height 9
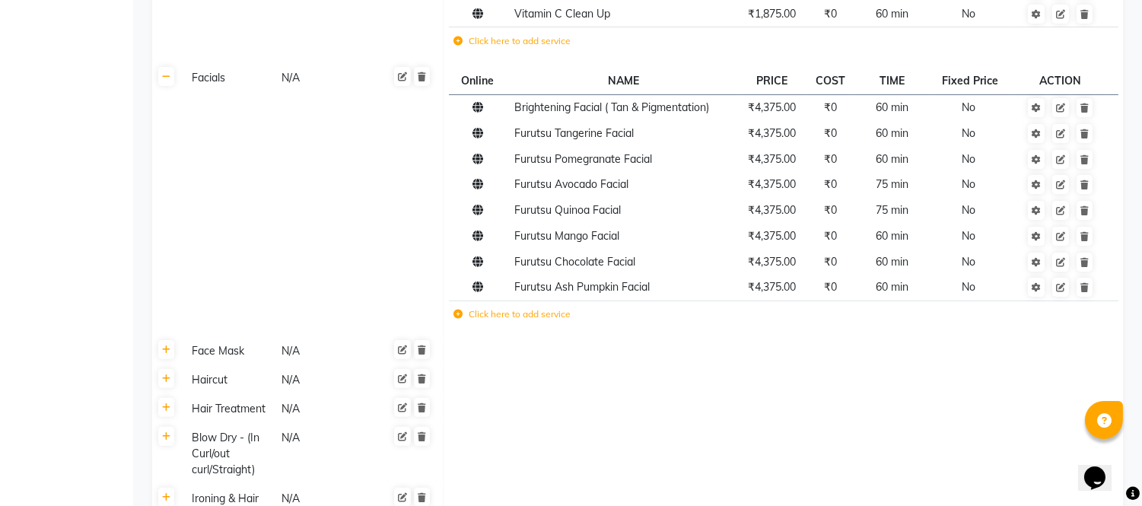
scroll to position [941, 0]
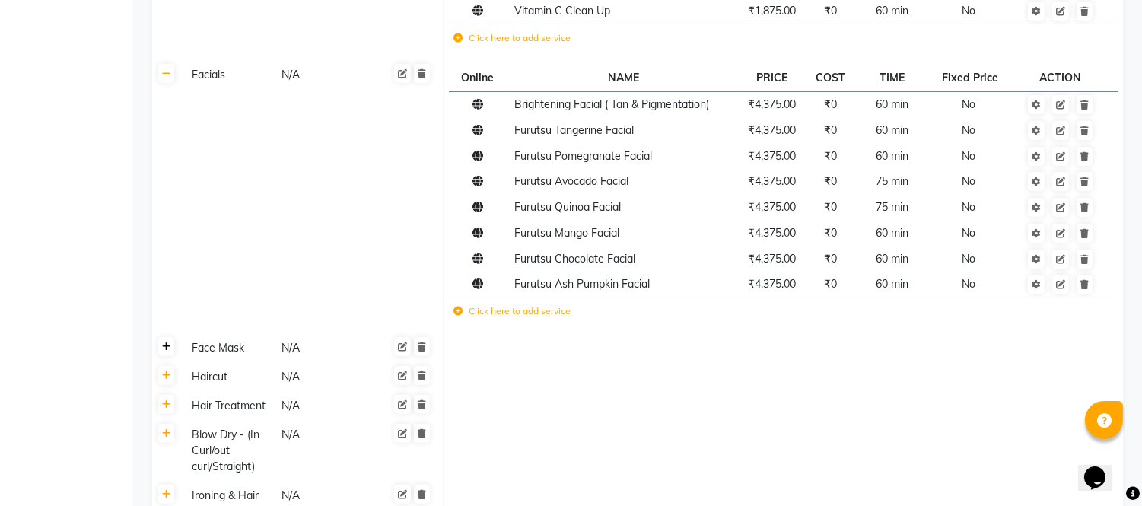
click at [164, 350] on icon at bounding box center [166, 346] width 8 height 9
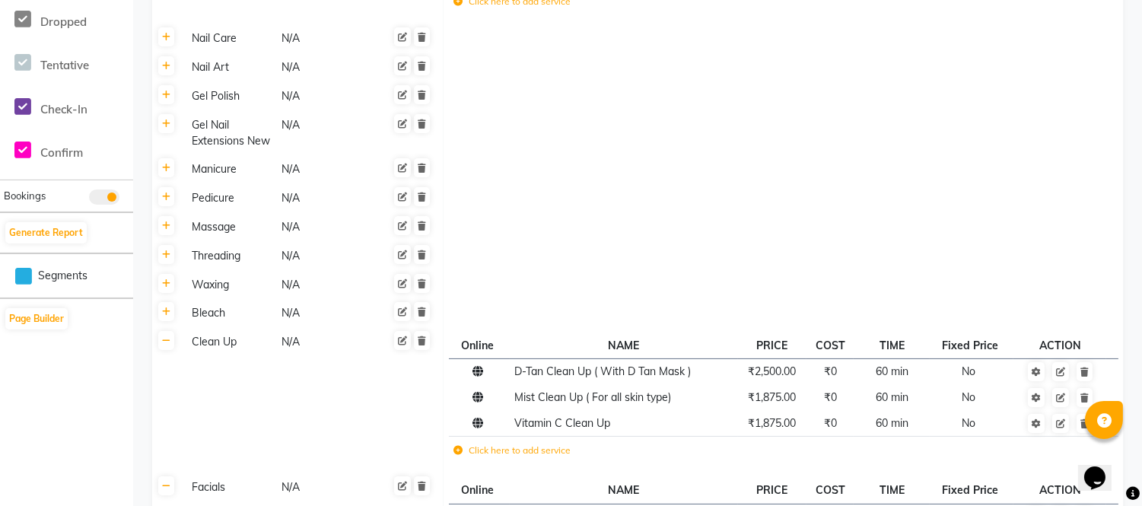
scroll to position [508, 0]
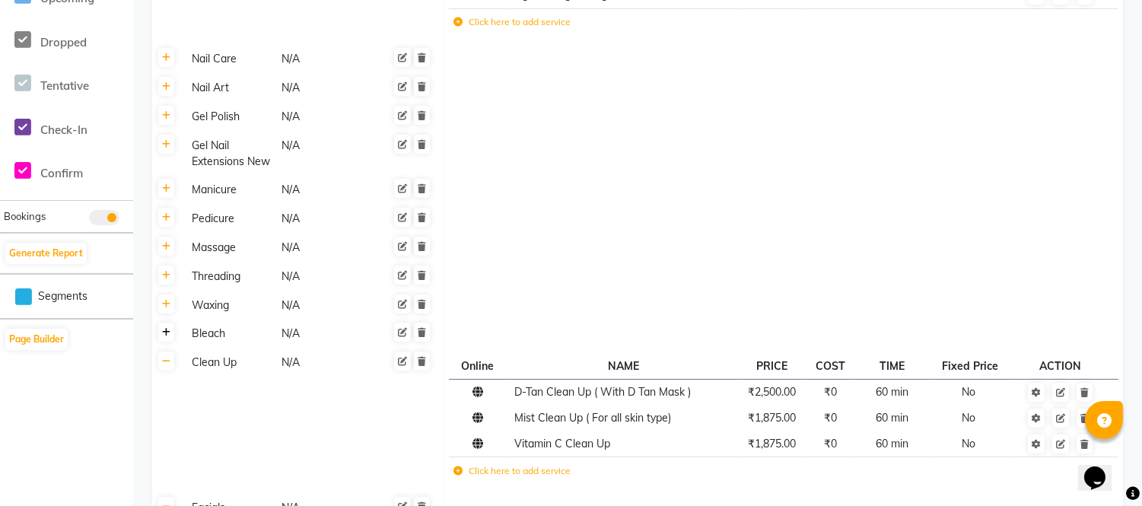
click at [168, 331] on icon at bounding box center [166, 332] width 8 height 9
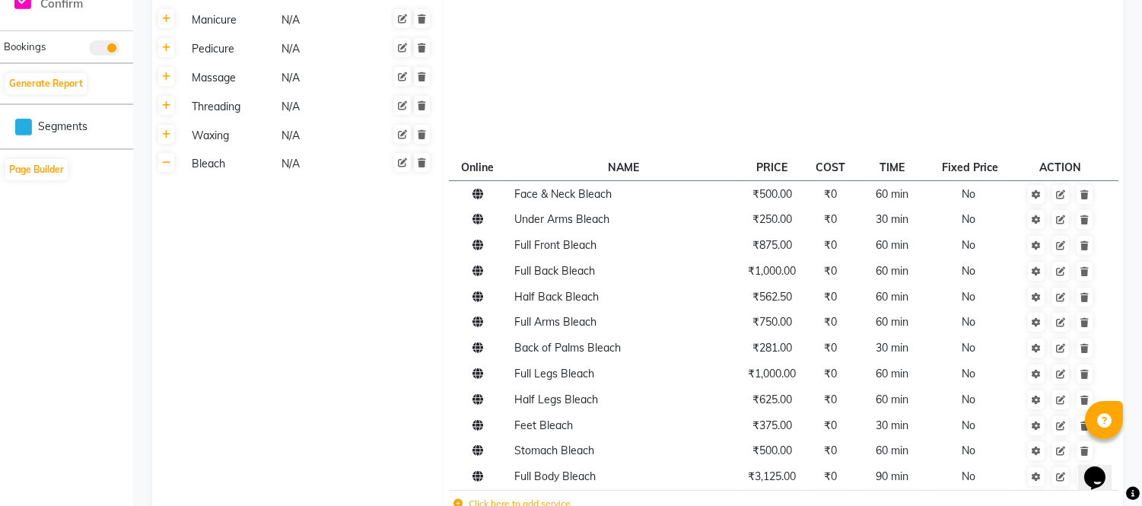
scroll to position [762, 0]
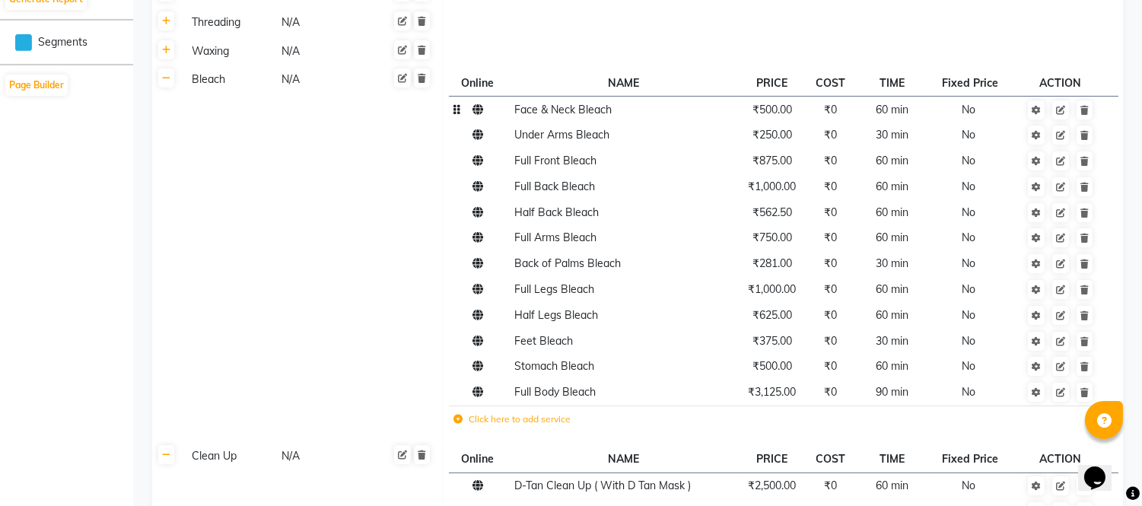
click at [780, 113] on span "₹500.00" at bounding box center [773, 110] width 40 height 14
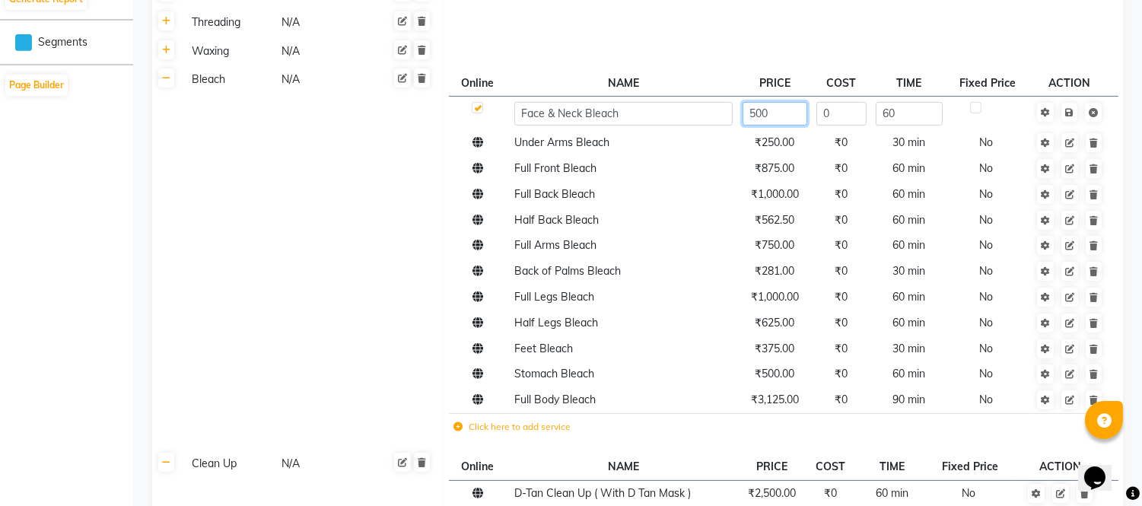
click at [780, 113] on input "500" at bounding box center [775, 114] width 65 height 24
type input "595"
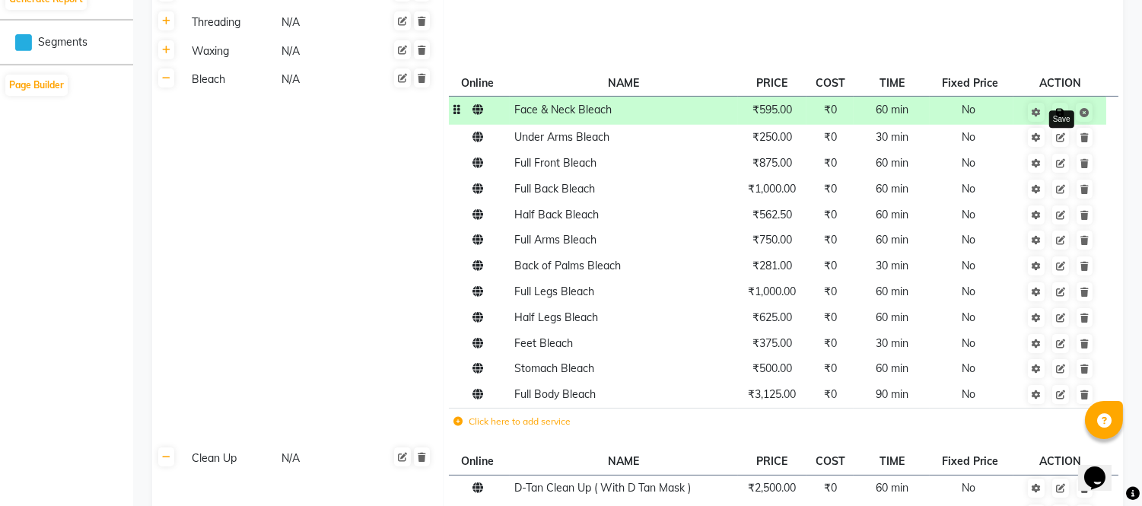
click at [1067, 110] on link at bounding box center [1061, 112] width 16 height 19
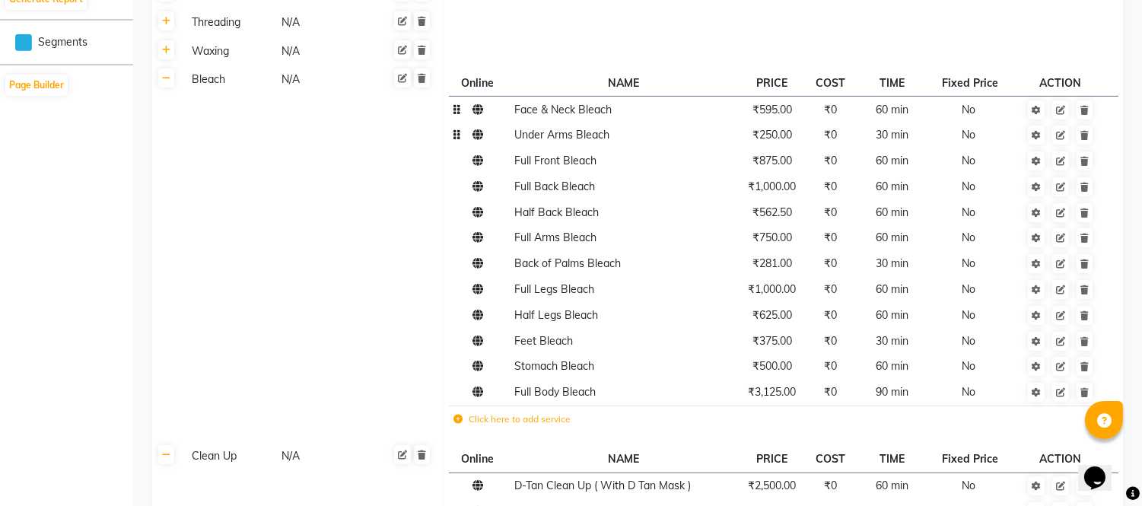
click at [769, 134] on span "₹250.00" at bounding box center [773, 135] width 40 height 14
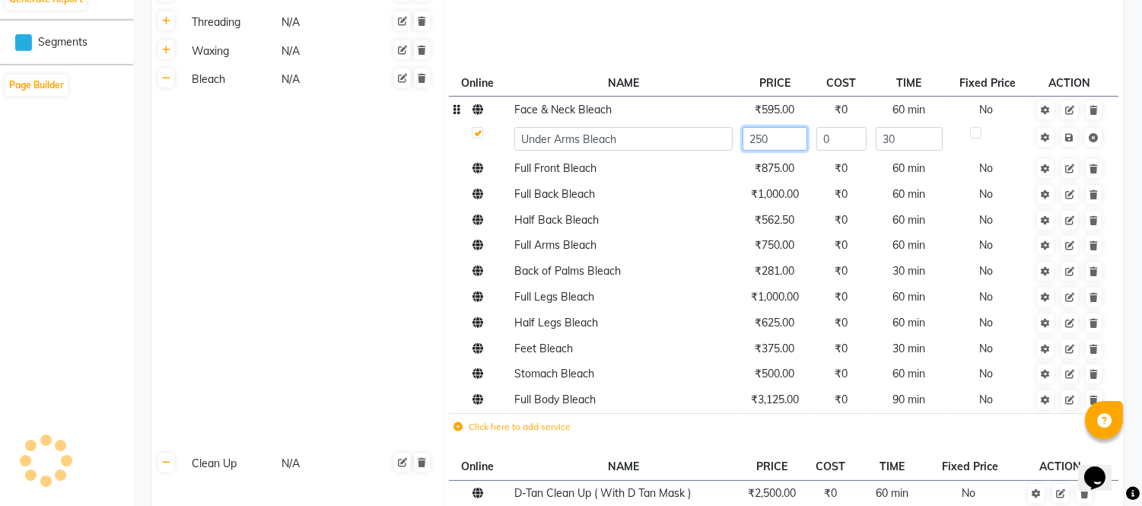
click at [788, 139] on input "250" at bounding box center [775, 139] width 65 height 24
type input "2"
type input "281"
click at [1067, 133] on link at bounding box center [1070, 137] width 16 height 19
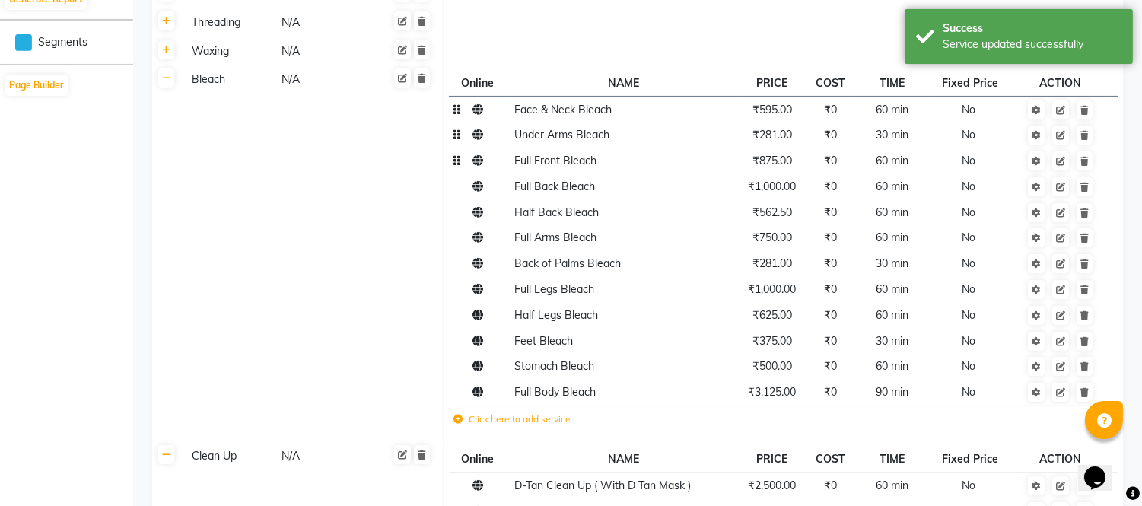
click at [785, 165] on span "₹875.00" at bounding box center [773, 161] width 40 height 14
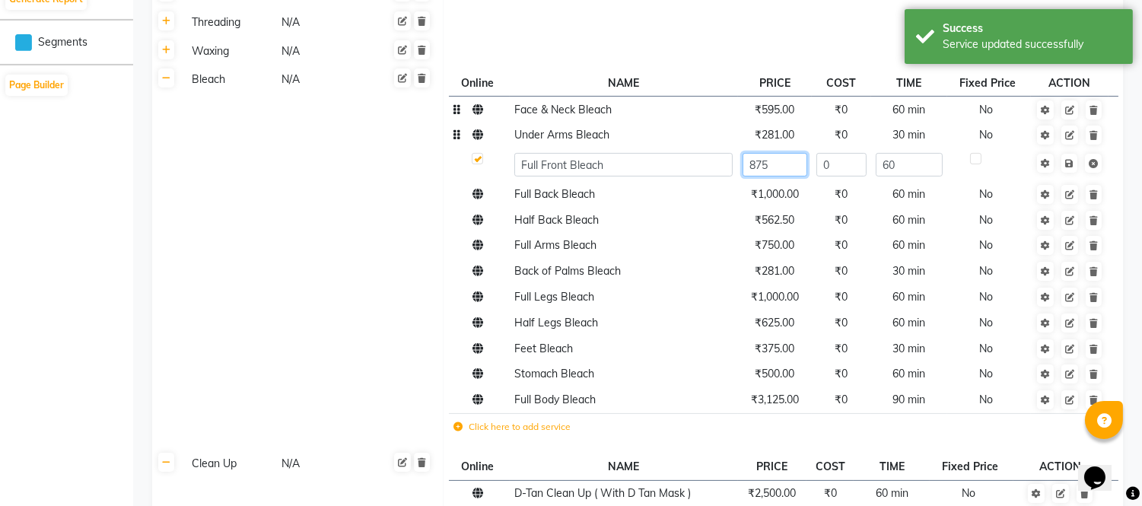
click at [785, 165] on input "875" at bounding box center [775, 165] width 65 height 24
type input "8"
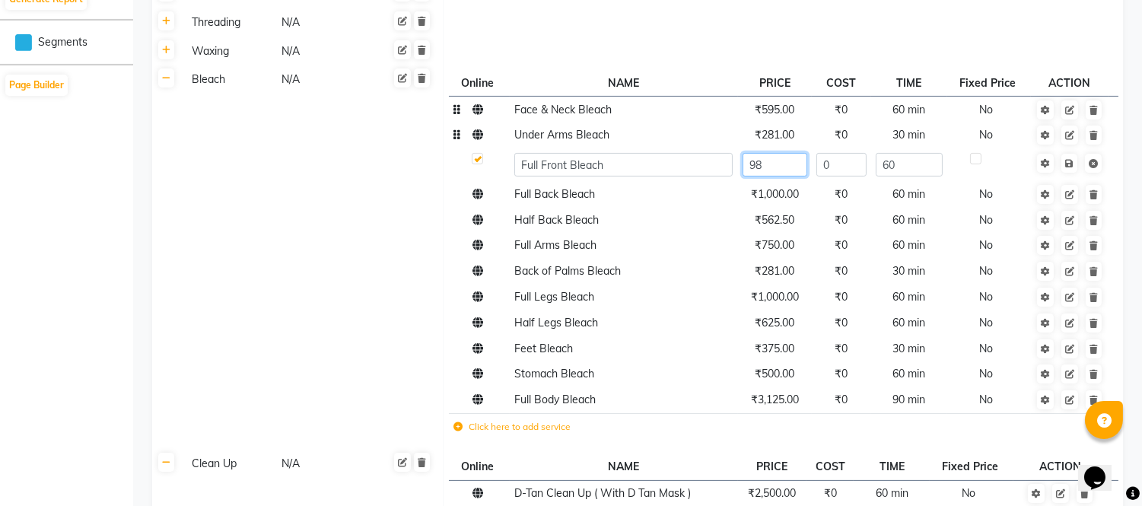
type input "983"
click at [1070, 162] on span "Save" at bounding box center [1080, 161] width 48 height 15
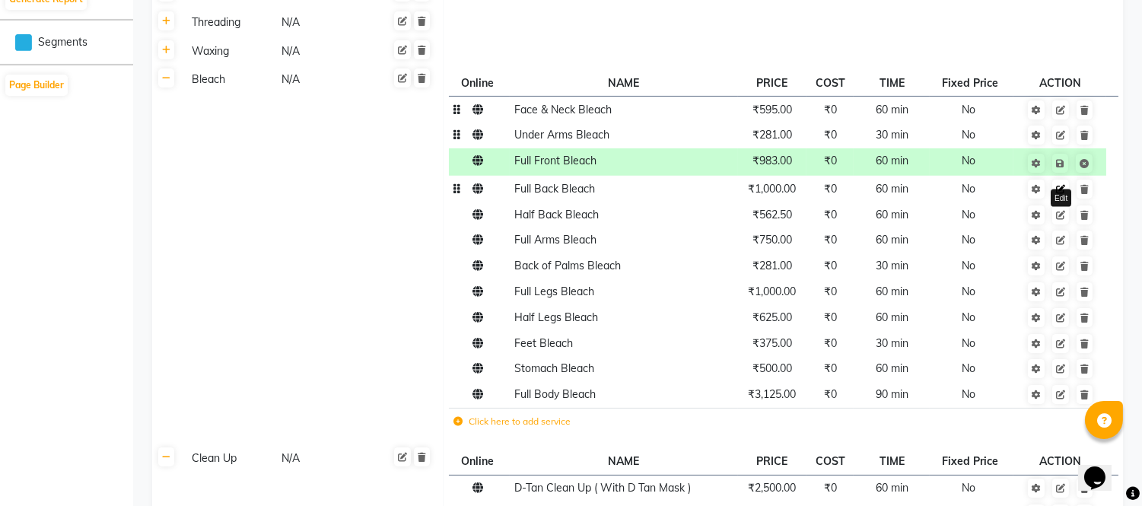
click at [1062, 190] on icon at bounding box center [1060, 189] width 9 height 9
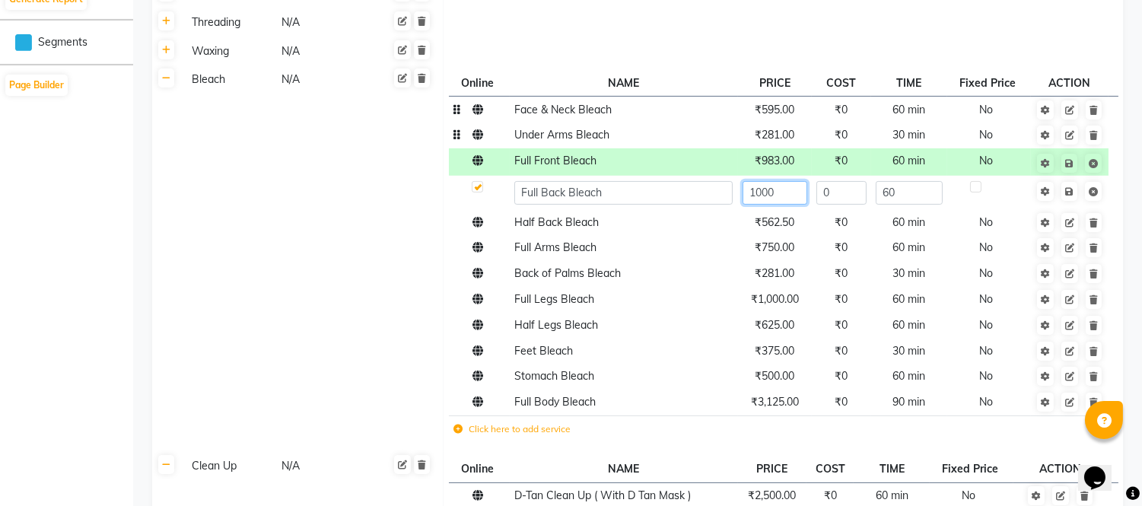
drag, startPoint x: 784, startPoint y: 188, endPoint x: 797, endPoint y: 206, distance: 22.4
click at [786, 191] on input "1000" at bounding box center [775, 193] width 65 height 24
type input "1124"
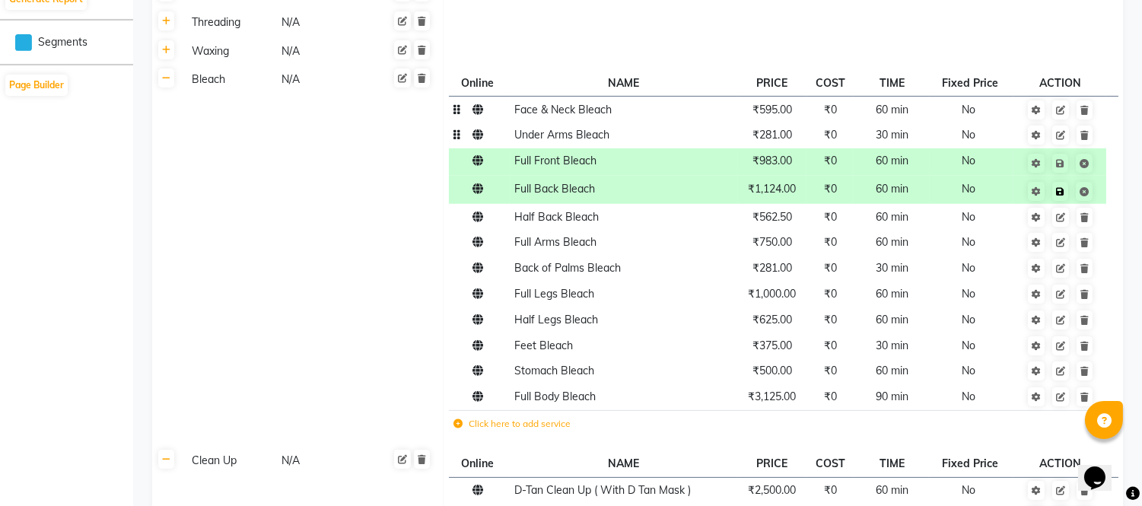
click at [1073, 187] on span "Save" at bounding box center [1070, 190] width 48 height 15
click at [781, 224] on td "₹562.50" at bounding box center [772, 217] width 69 height 26
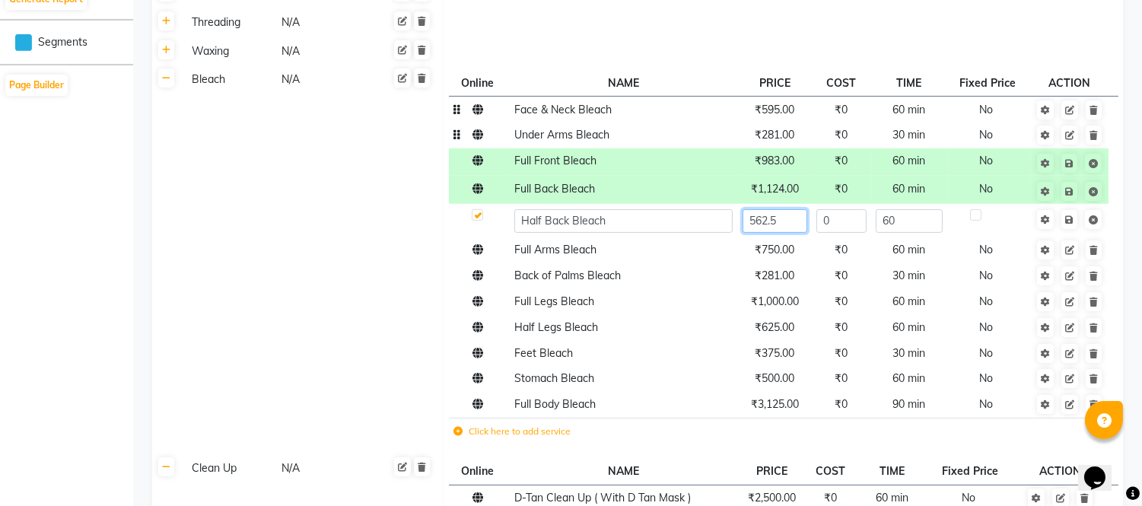
click at [781, 224] on input "562.5" at bounding box center [775, 221] width 65 height 24
type input "5"
type input "632"
click at [1068, 217] on link at bounding box center [1070, 219] width 16 height 19
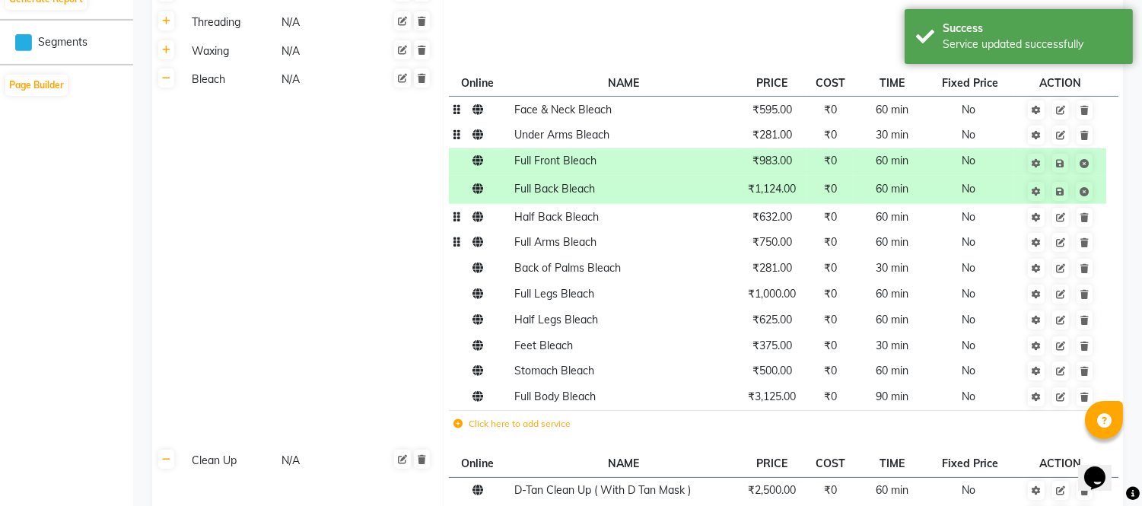
click at [775, 246] on span "₹750.00" at bounding box center [773, 242] width 40 height 14
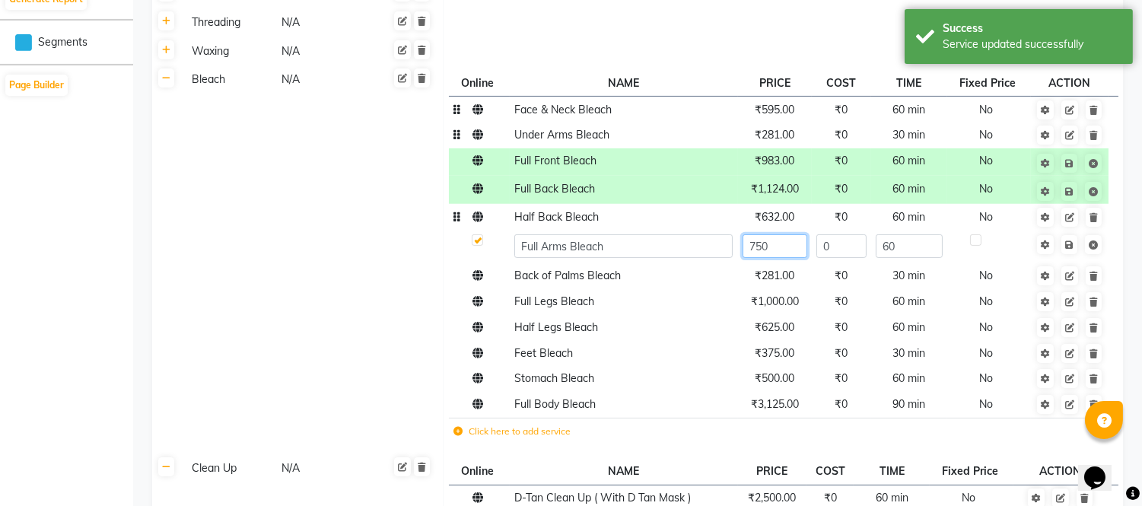
click at [775, 246] on input "750" at bounding box center [775, 246] width 65 height 24
type input "7"
type input "843"
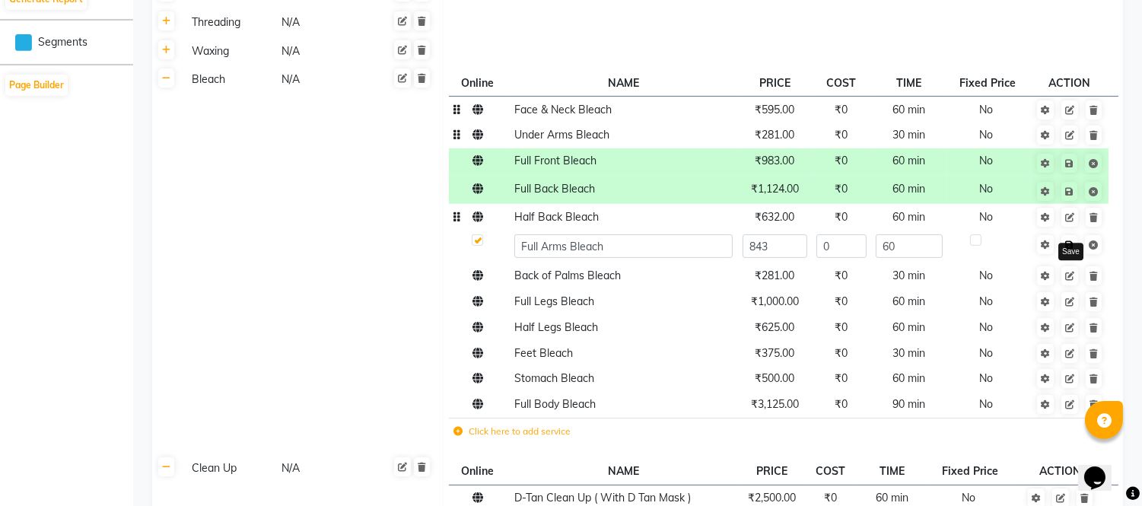
click at [1069, 240] on span "Save" at bounding box center [1080, 243] width 48 height 15
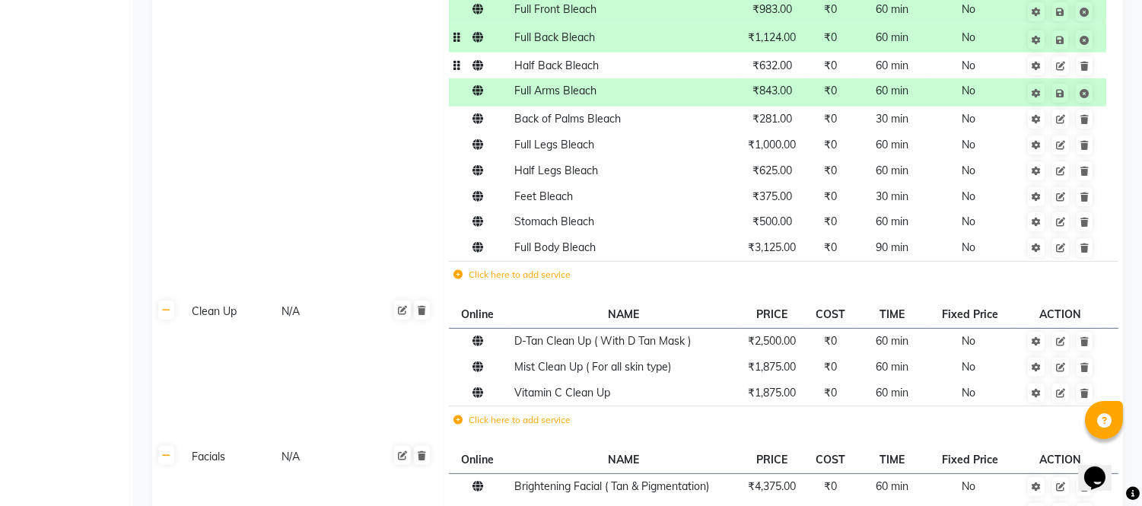
scroll to position [931, 0]
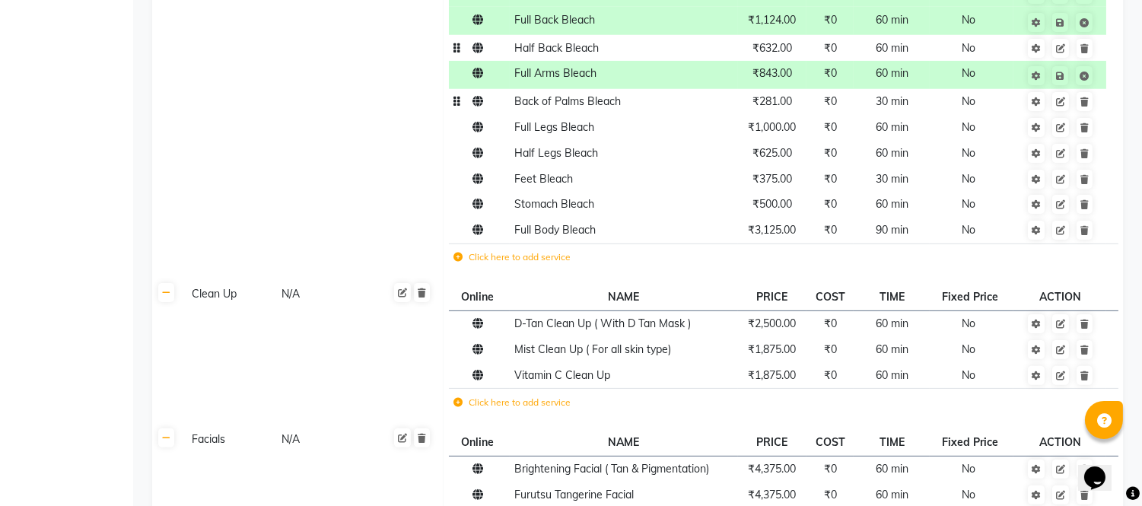
click at [791, 105] on span "₹281.00" at bounding box center [773, 101] width 40 height 14
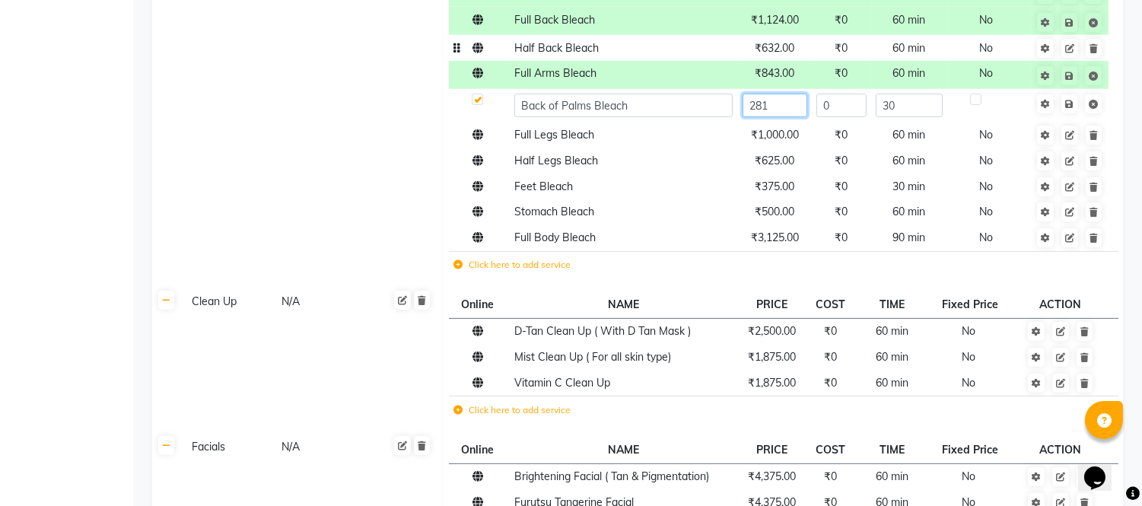
click at [791, 105] on input "281" at bounding box center [775, 106] width 65 height 24
type input "2"
type input "316"
click at [1073, 104] on span "Save" at bounding box center [1080, 102] width 48 height 15
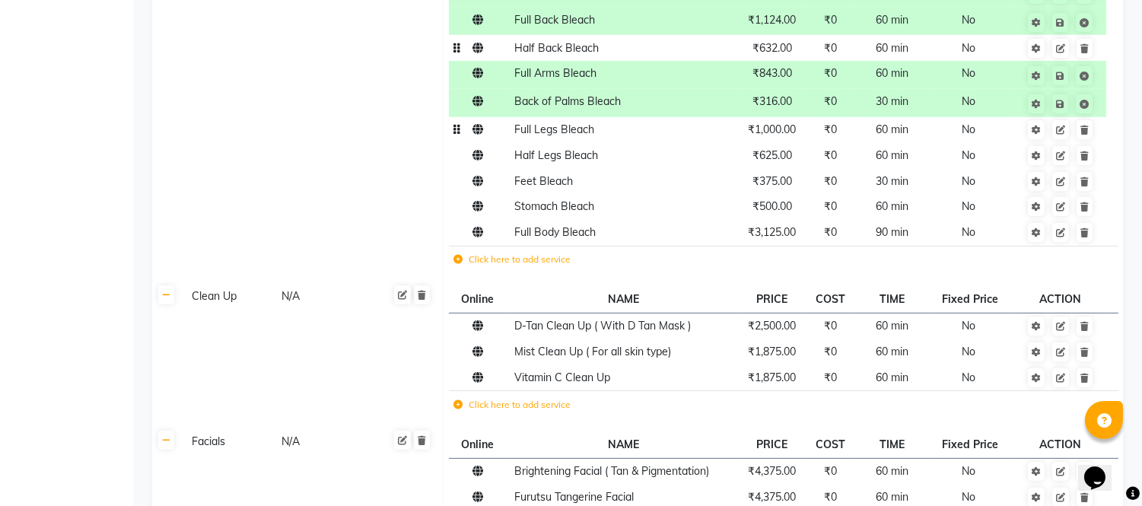
click at [764, 135] on span "₹1,000.00" at bounding box center [773, 130] width 48 height 14
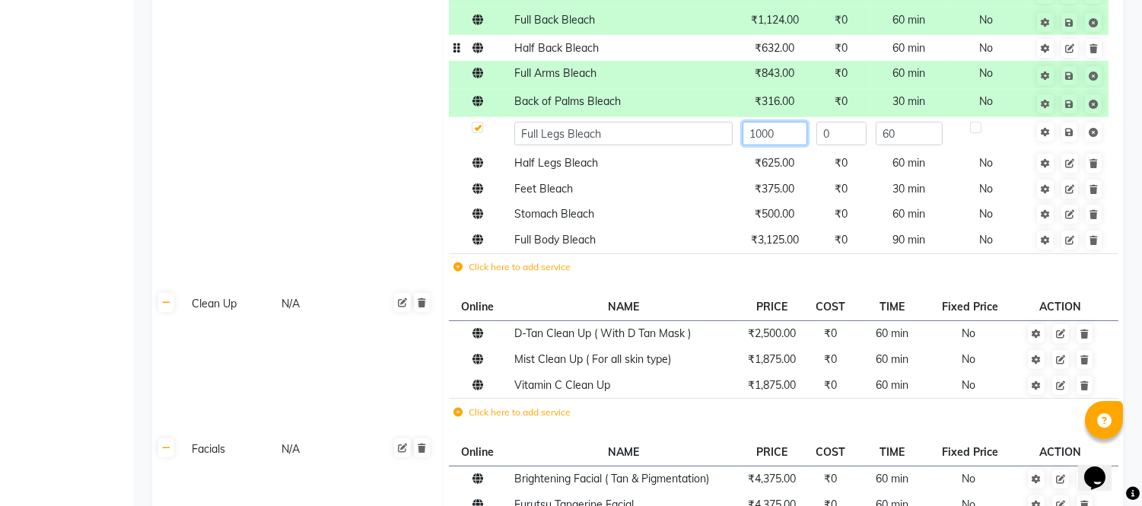
click at [799, 135] on input "1000" at bounding box center [775, 134] width 65 height 24
type input "1124"
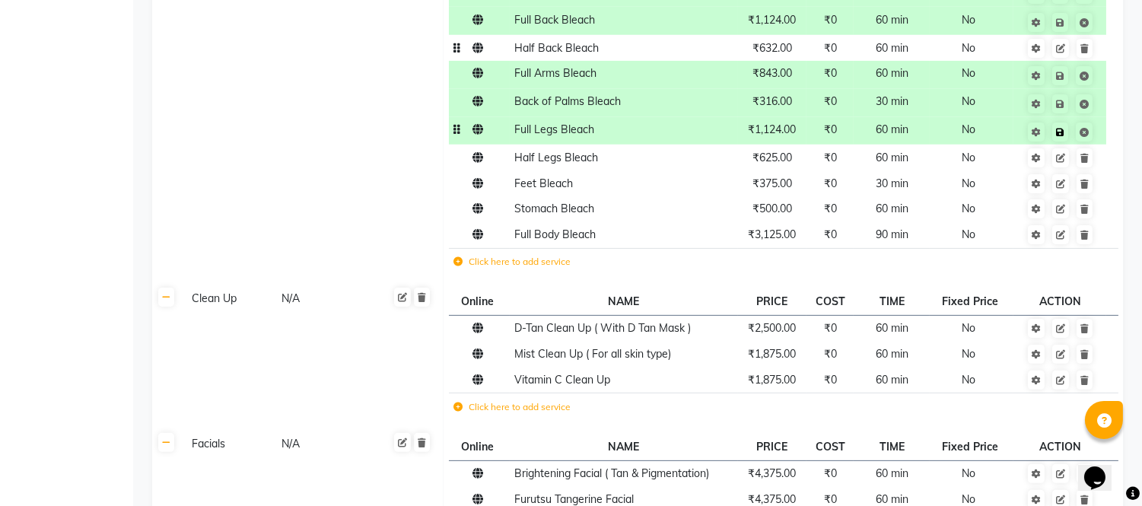
click at [1070, 129] on span "Save" at bounding box center [1070, 130] width 48 height 15
click at [765, 162] on span "₹625.00" at bounding box center [773, 158] width 40 height 14
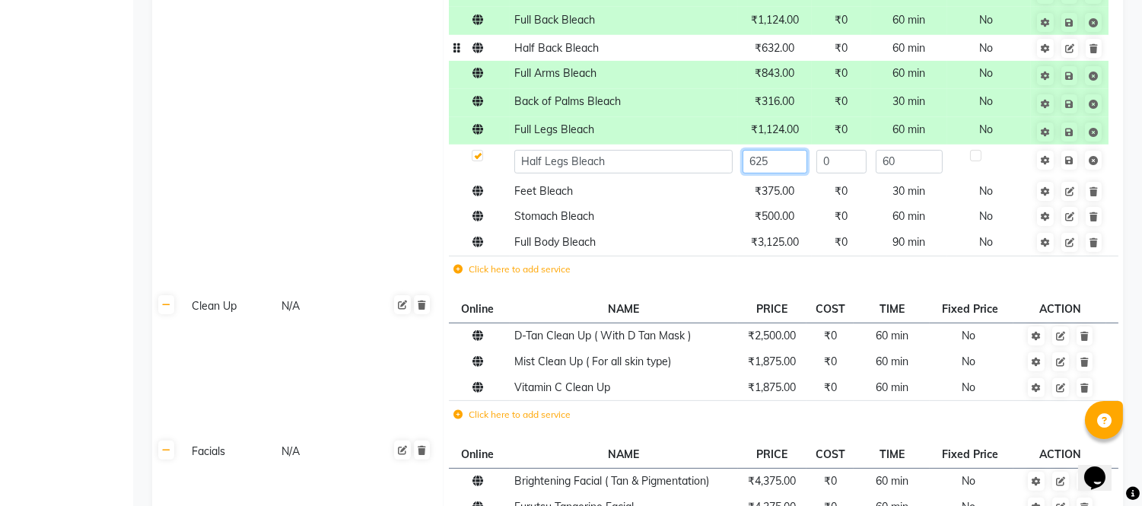
click at [772, 162] on input "625" at bounding box center [775, 162] width 65 height 24
type input "6"
type input "702"
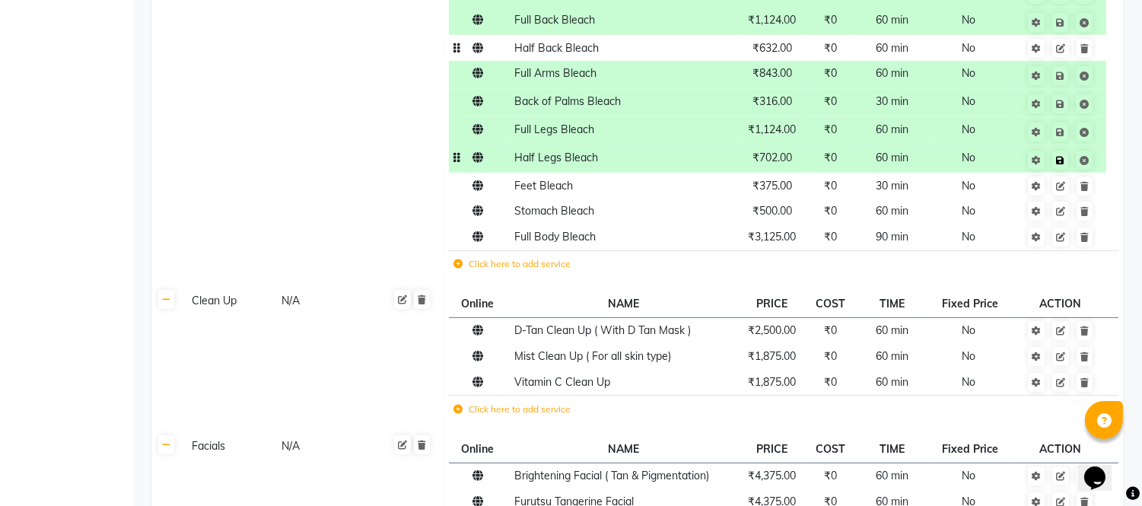
click at [1071, 160] on span "Save" at bounding box center [1070, 158] width 48 height 15
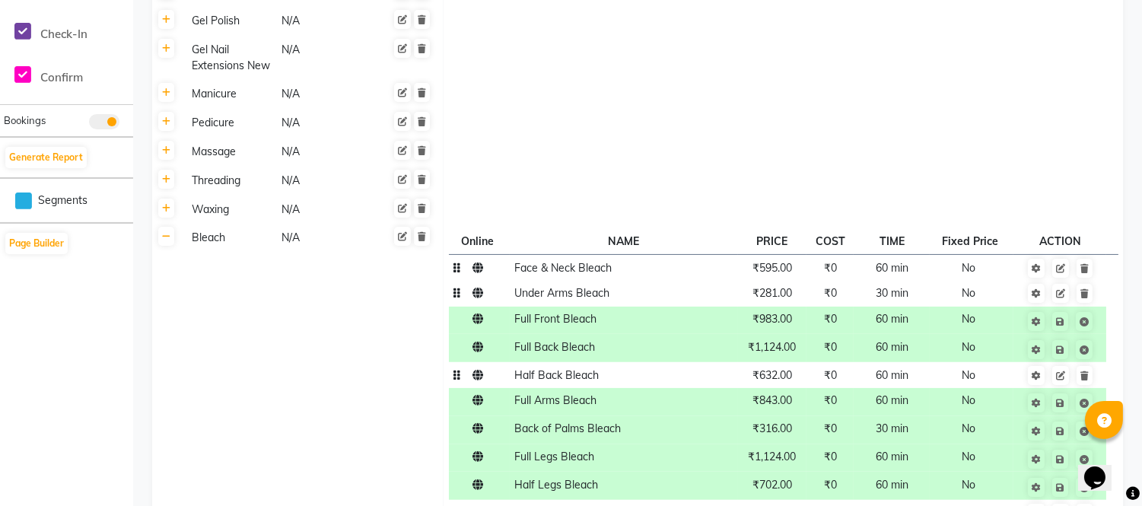
scroll to position [676, 0]
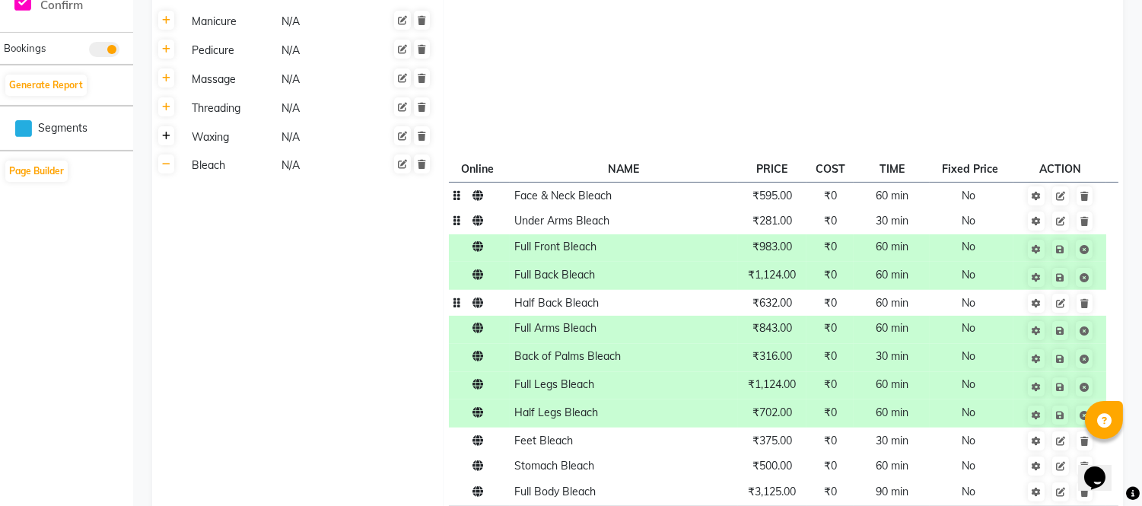
click at [164, 133] on icon at bounding box center [166, 136] width 8 height 9
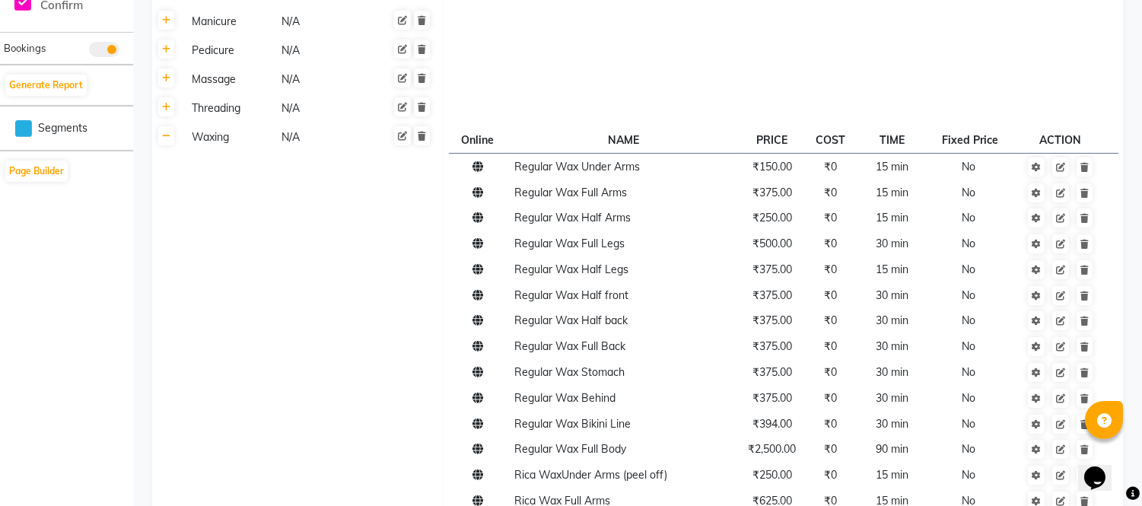
scroll to position [591, 0]
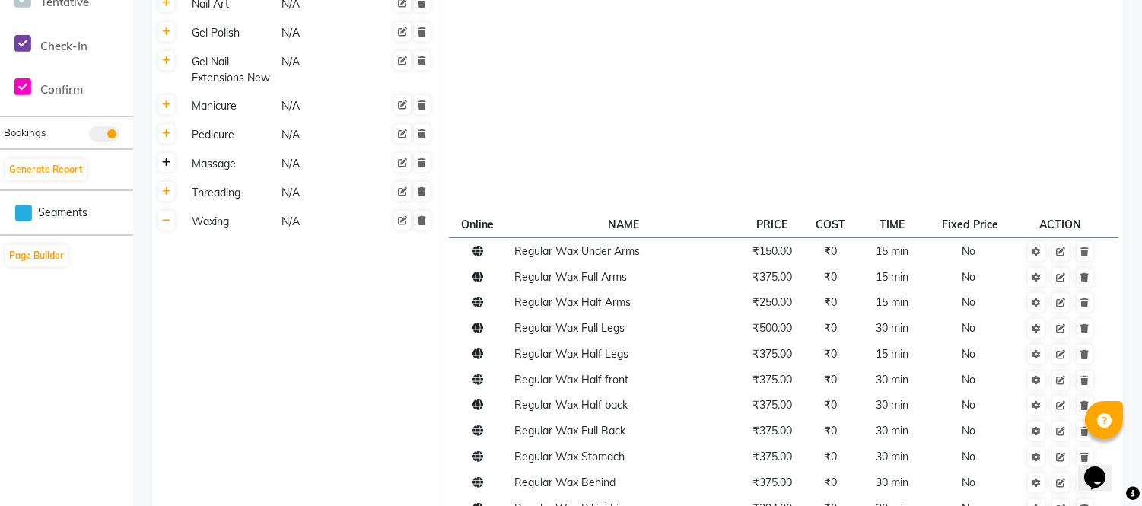
click at [166, 162] on icon at bounding box center [166, 162] width 8 height 9
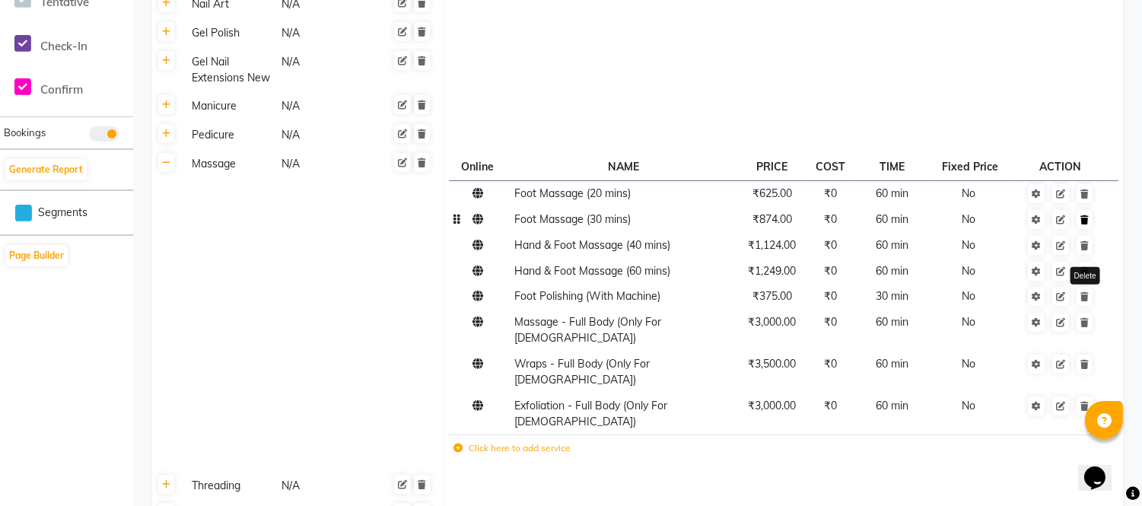
click at [1085, 215] on icon at bounding box center [1085, 219] width 8 height 9
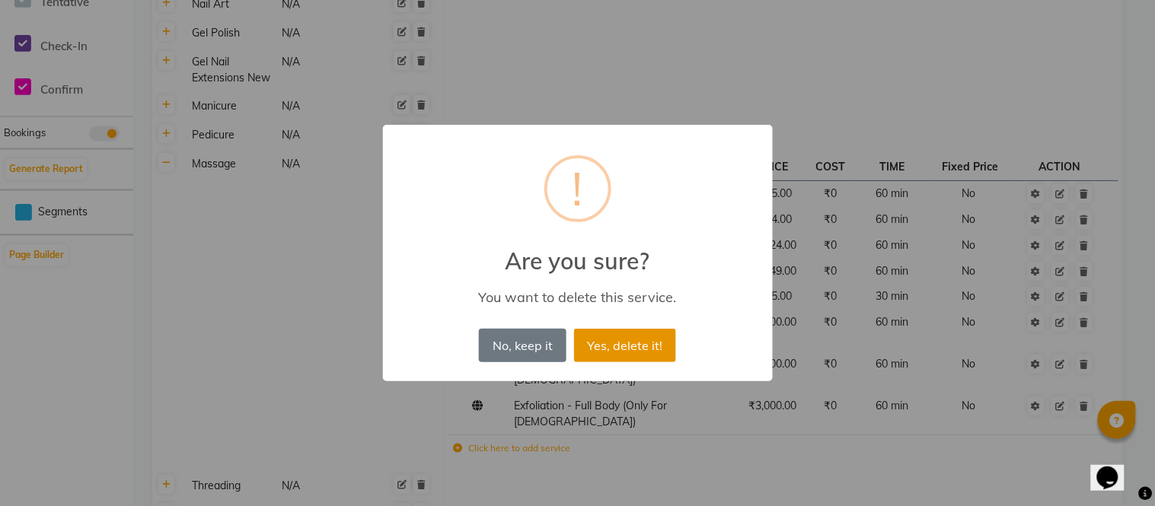
click at [630, 348] on button "Yes, delete it!" at bounding box center [625, 345] width 102 height 33
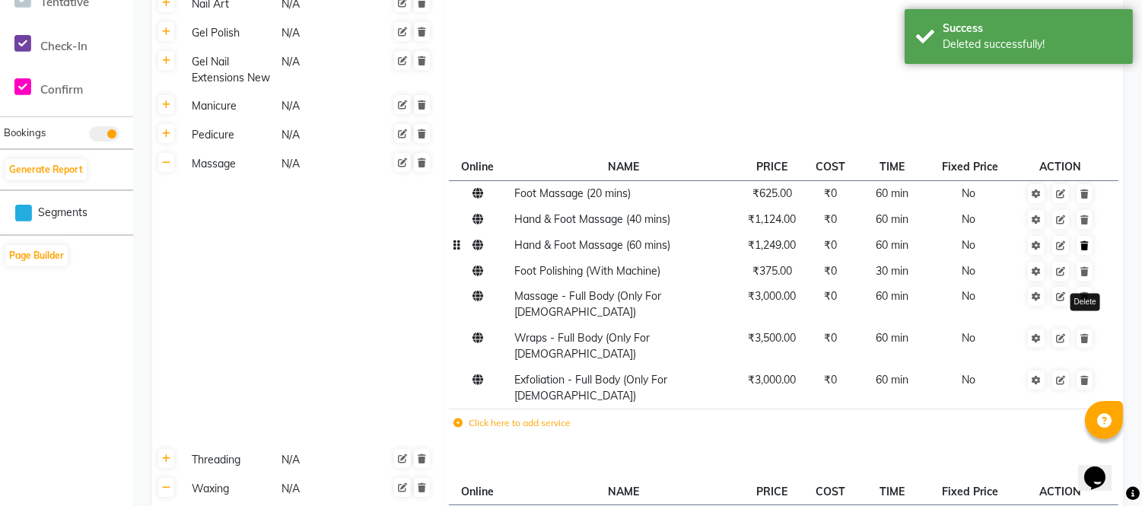
click at [1085, 249] on icon at bounding box center [1085, 245] width 8 height 9
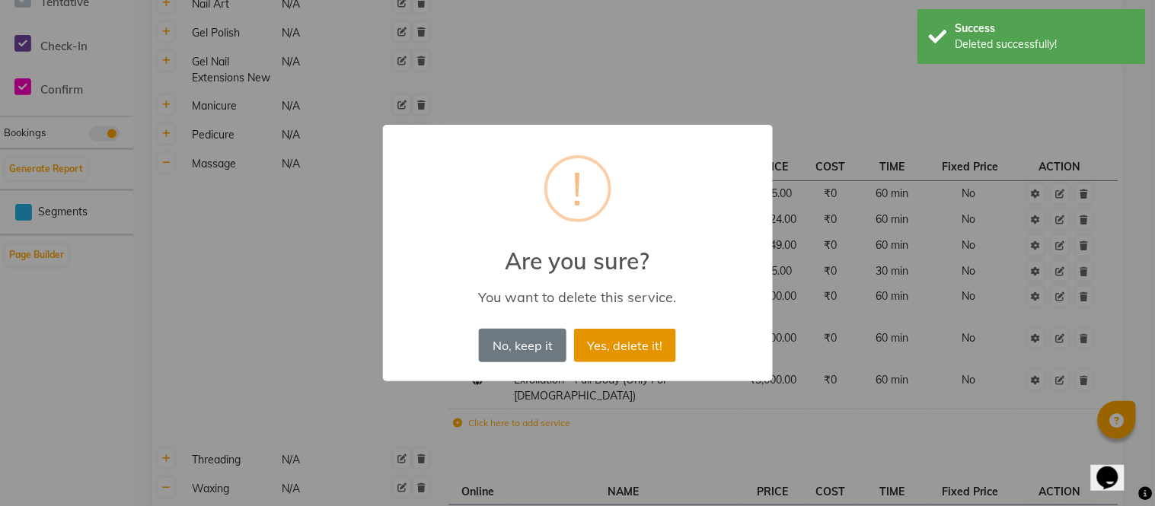
click at [601, 344] on button "Yes, delete it!" at bounding box center [625, 345] width 102 height 33
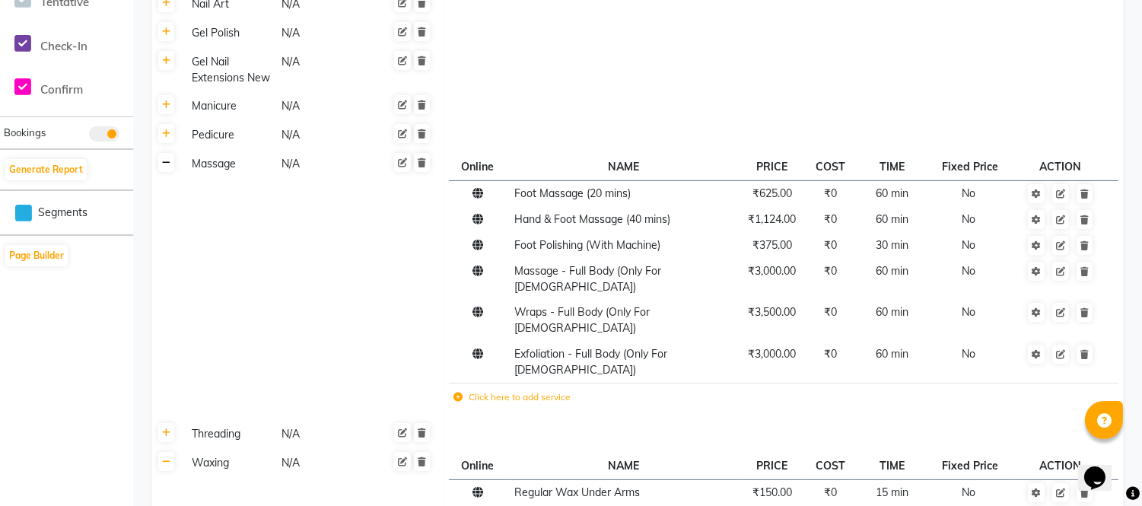
click at [162, 158] on icon at bounding box center [166, 162] width 8 height 9
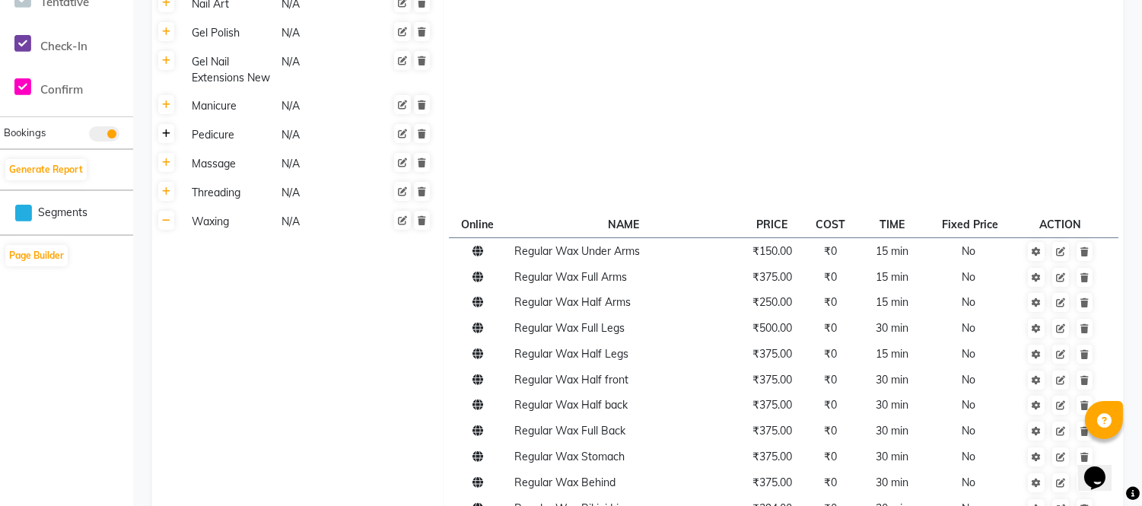
click at [168, 138] on icon at bounding box center [166, 133] width 8 height 9
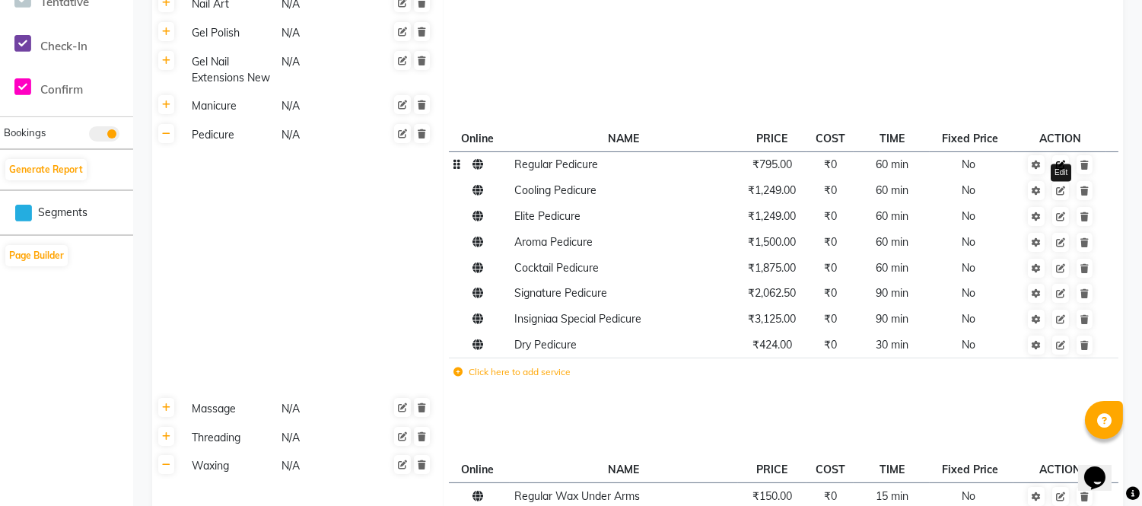
click at [1058, 165] on icon at bounding box center [1060, 165] width 9 height 9
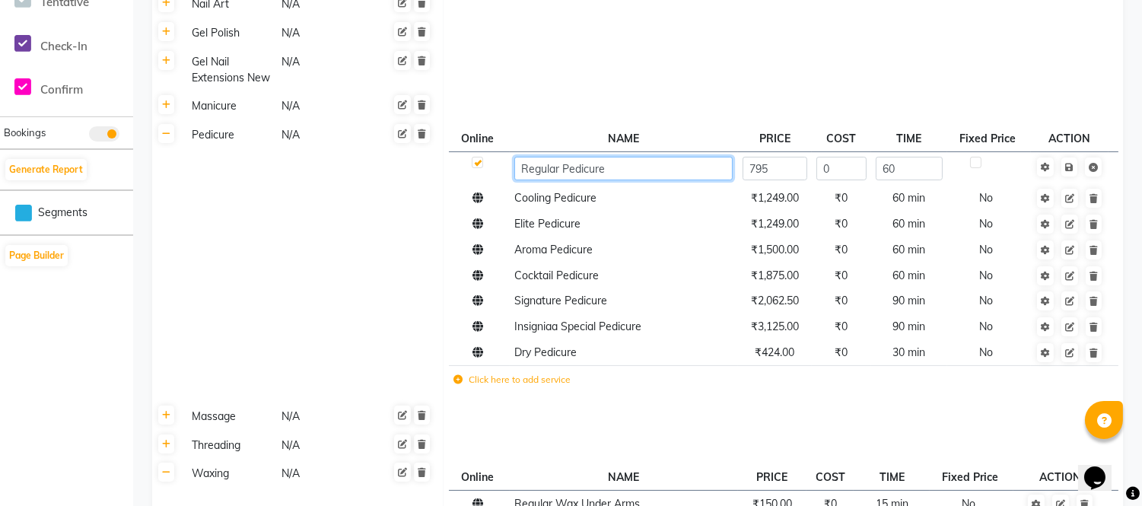
click at [559, 172] on input "Regular Pedicure" at bounding box center [623, 169] width 218 height 24
type input "Classic Pedicure"
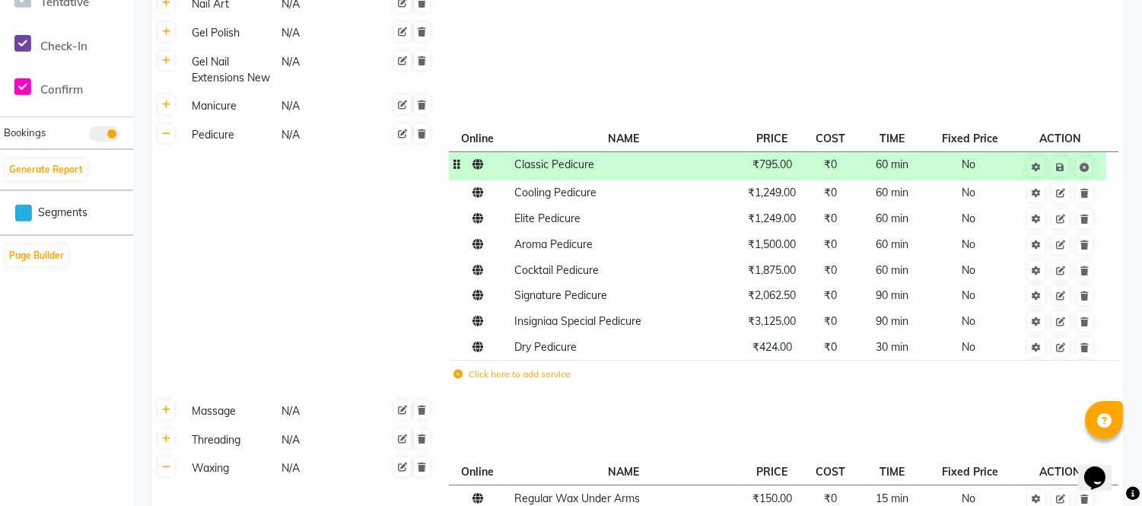
click at [792, 169] on span "₹795.00" at bounding box center [773, 165] width 40 height 14
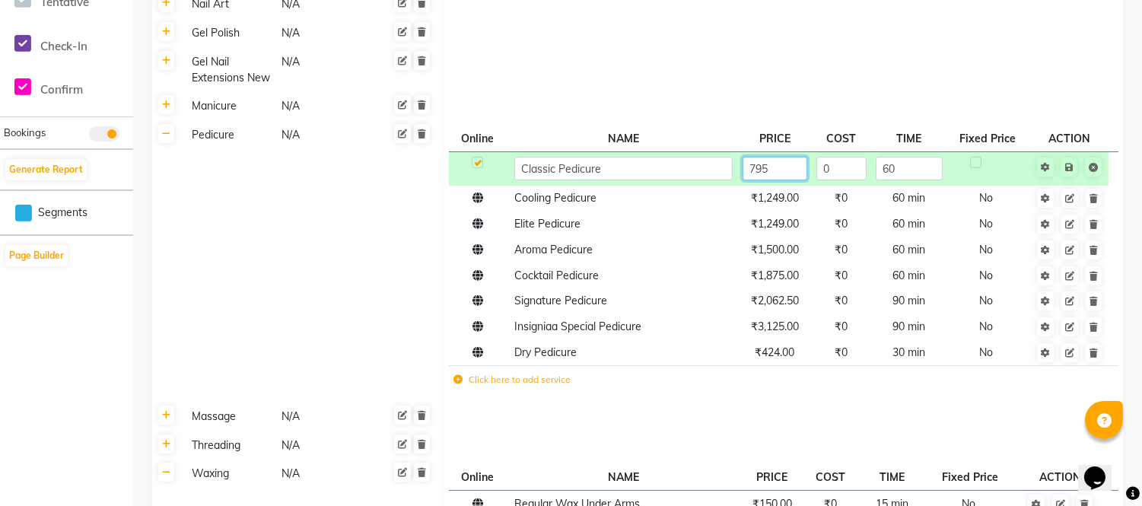
click at [786, 174] on input "795" at bounding box center [775, 169] width 65 height 24
type input "7"
type input "894"
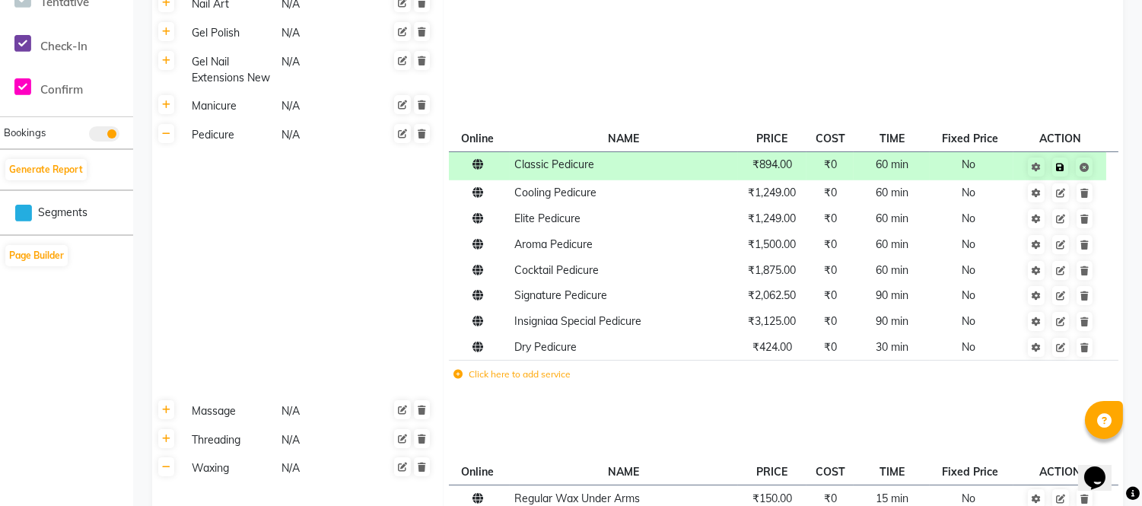
click at [1069, 163] on span "Save" at bounding box center [1070, 165] width 48 height 15
click at [1085, 200] on link at bounding box center [1085, 192] width 16 height 19
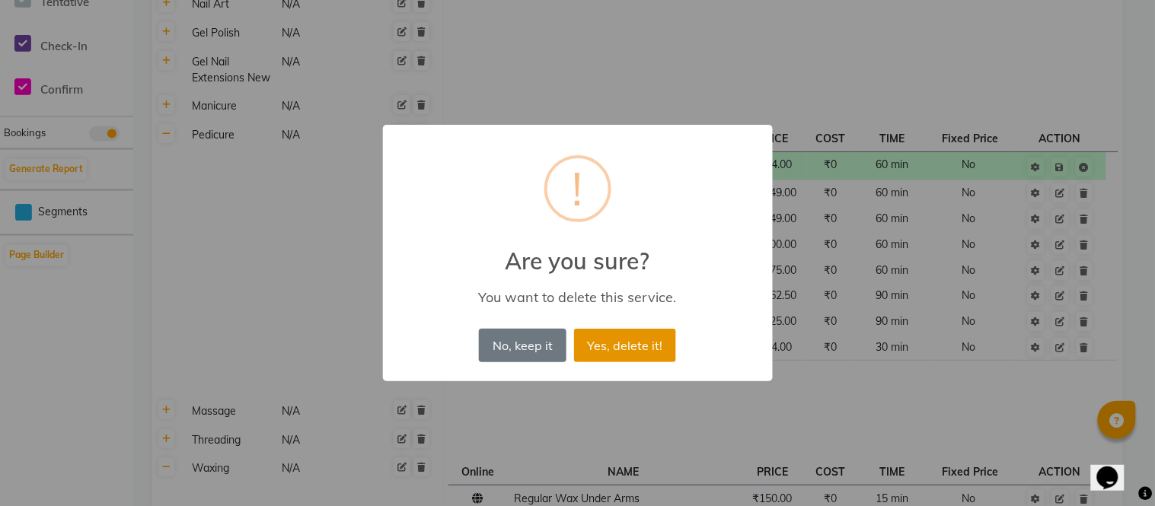
click at [603, 345] on button "Yes, delete it!" at bounding box center [625, 345] width 102 height 33
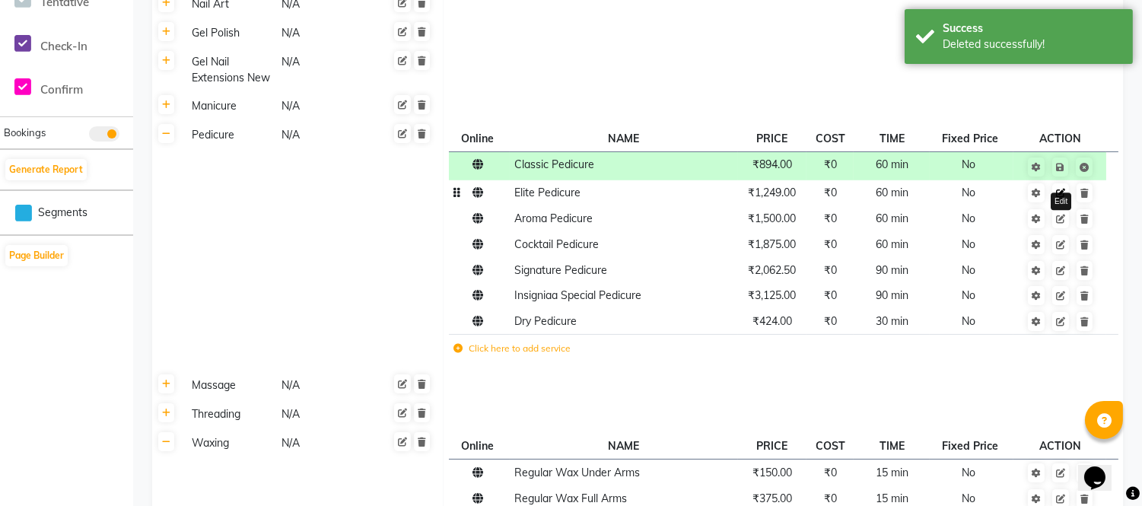
click at [1060, 193] on icon at bounding box center [1060, 193] width 9 height 9
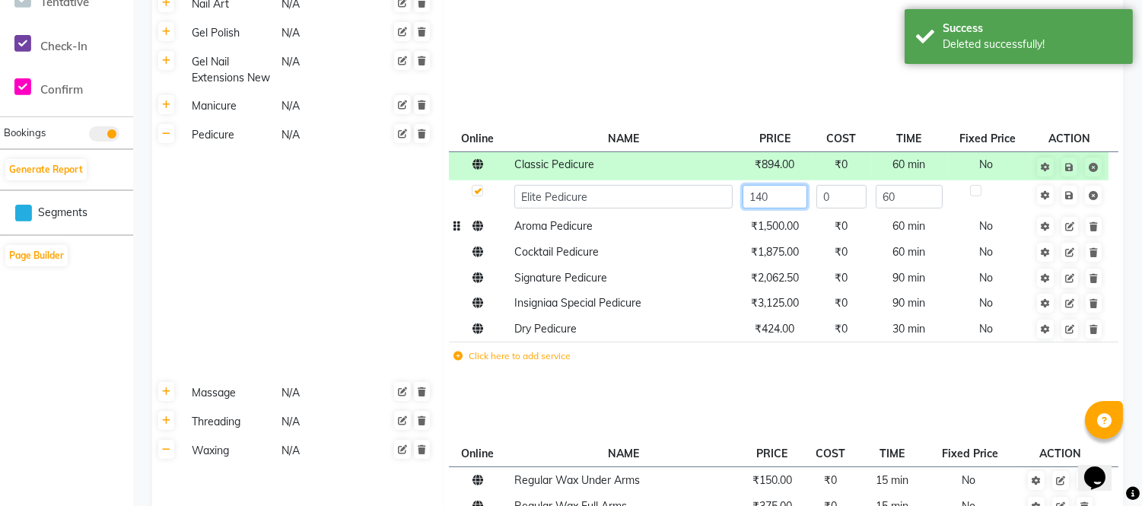
type input "1404"
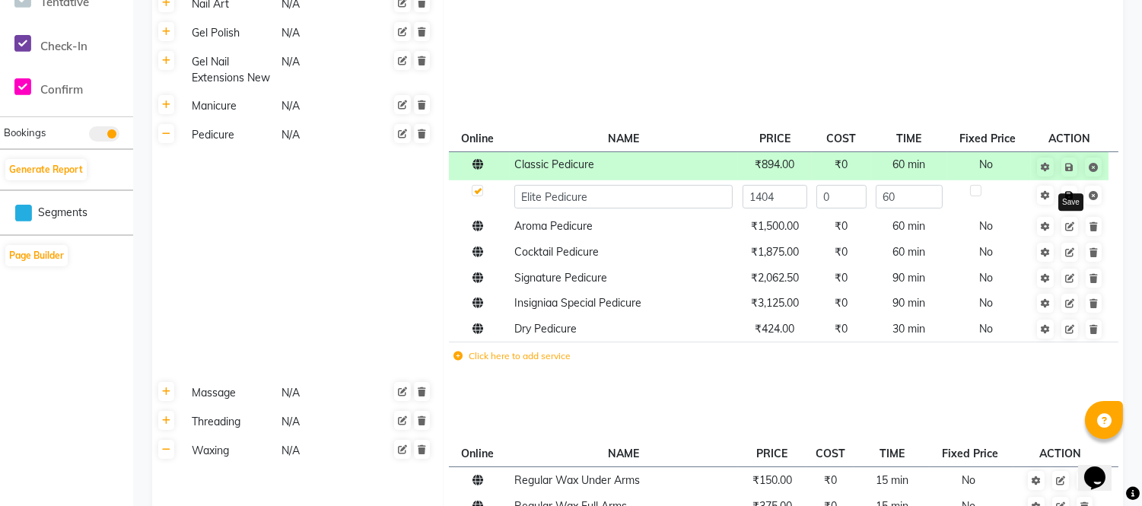
click at [1067, 188] on link at bounding box center [1070, 195] width 16 height 19
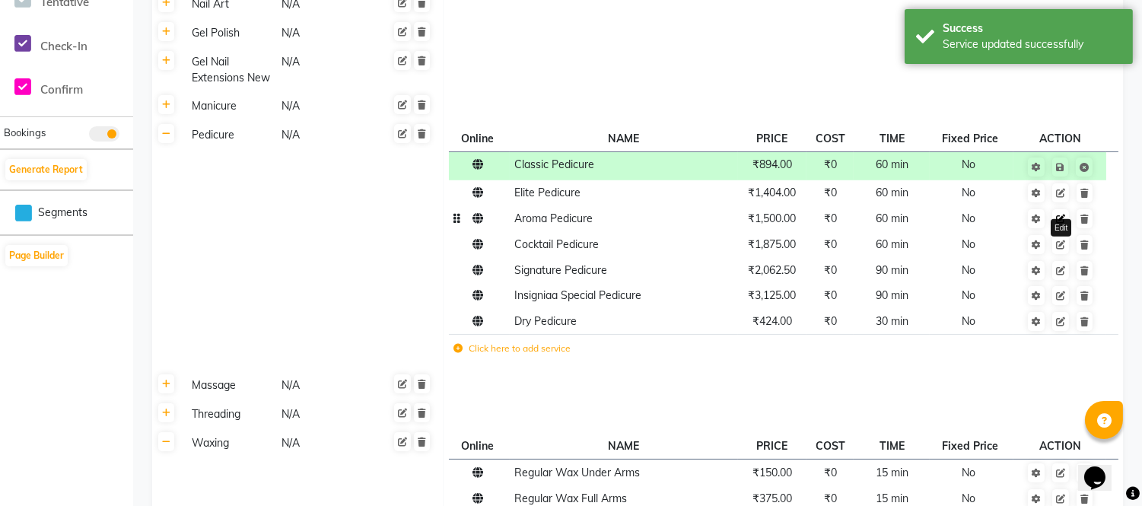
click at [1062, 218] on icon at bounding box center [1060, 219] width 9 height 9
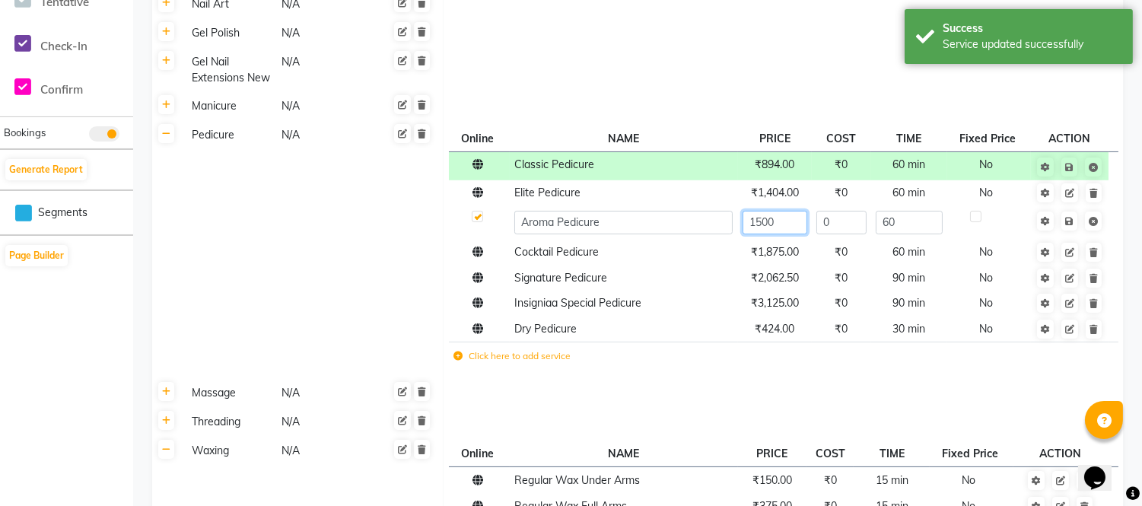
click at [790, 223] on input "1500" at bounding box center [775, 223] width 65 height 24
type input "1686"
click at [1069, 219] on span "Save" at bounding box center [1080, 219] width 48 height 15
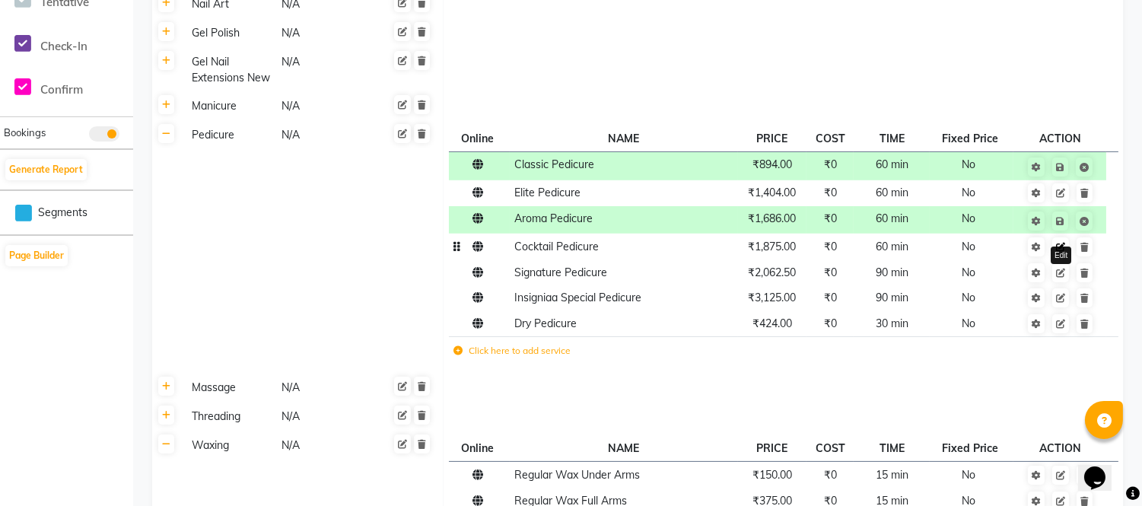
click at [1059, 243] on icon at bounding box center [1060, 247] width 9 height 9
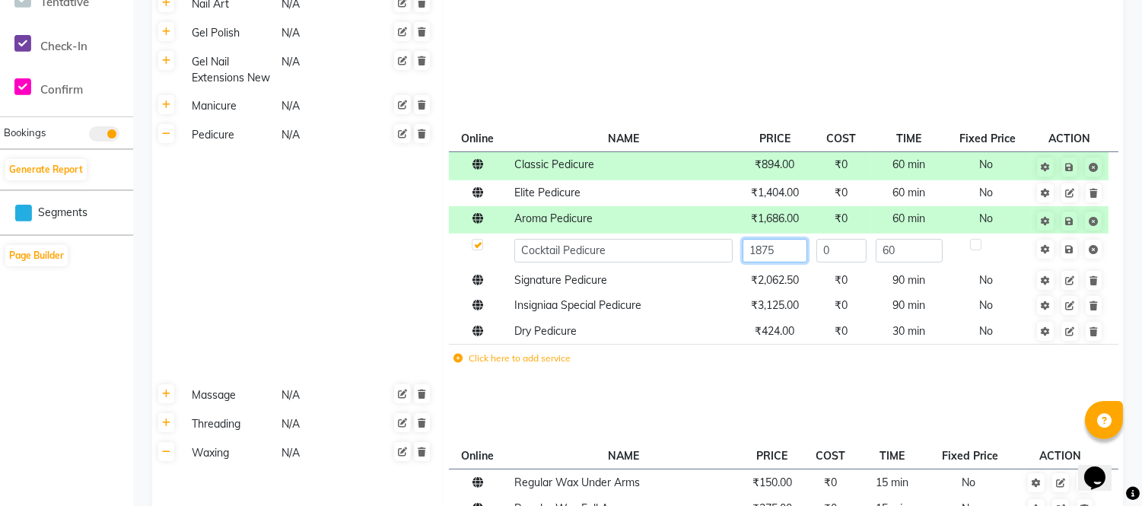
click at [788, 253] on input "1875" at bounding box center [775, 251] width 65 height 24
type input "1"
type input "2107"
click at [1068, 248] on link at bounding box center [1070, 249] width 16 height 19
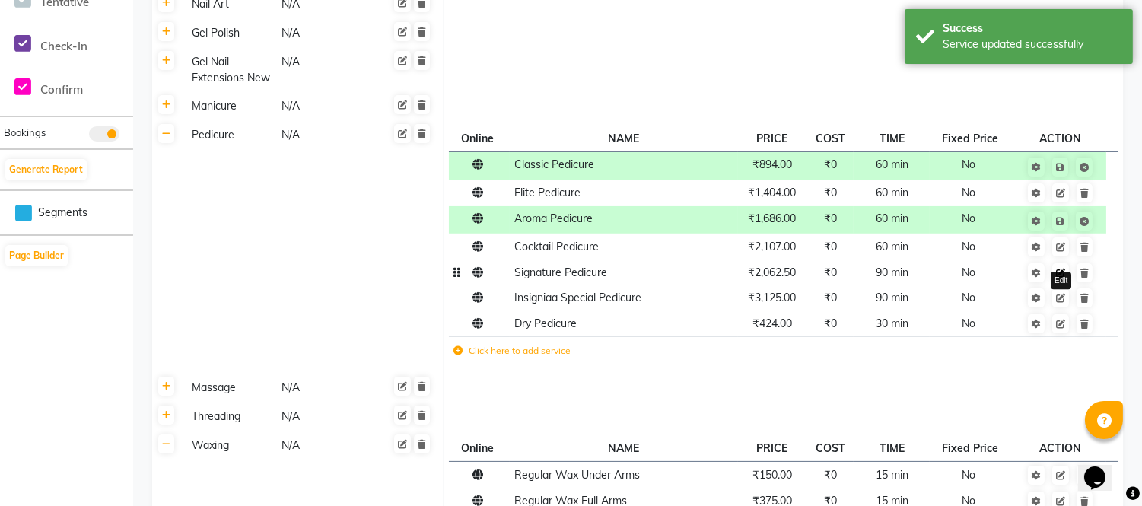
click at [1061, 271] on icon at bounding box center [1060, 273] width 9 height 9
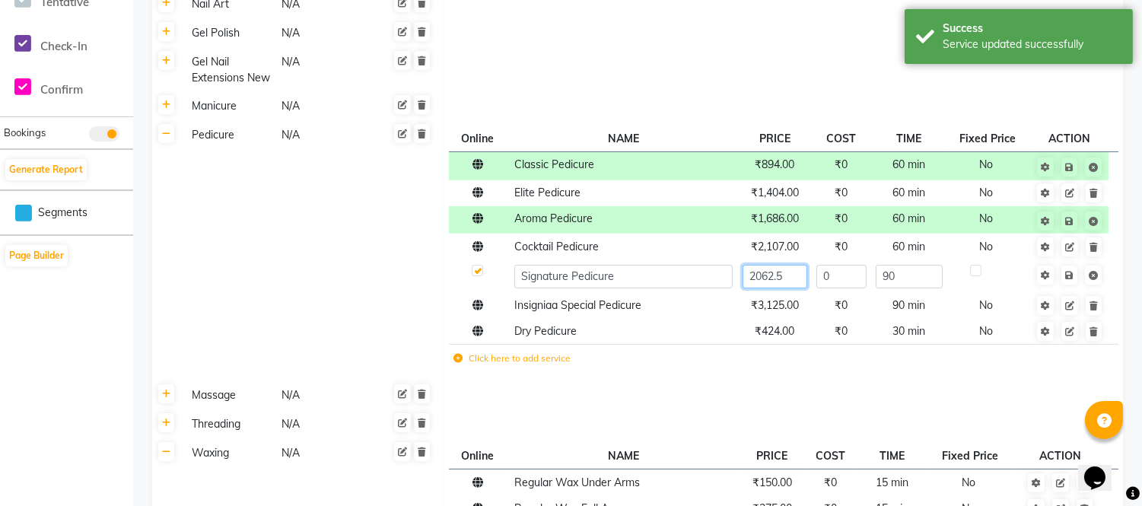
click at [793, 279] on input "2062.5" at bounding box center [775, 277] width 65 height 24
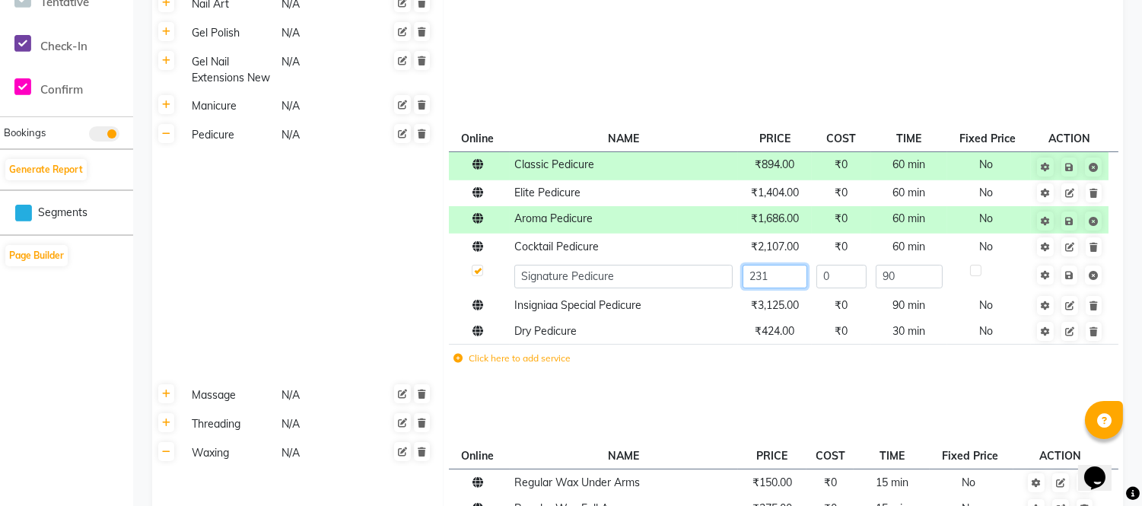
type input "2318"
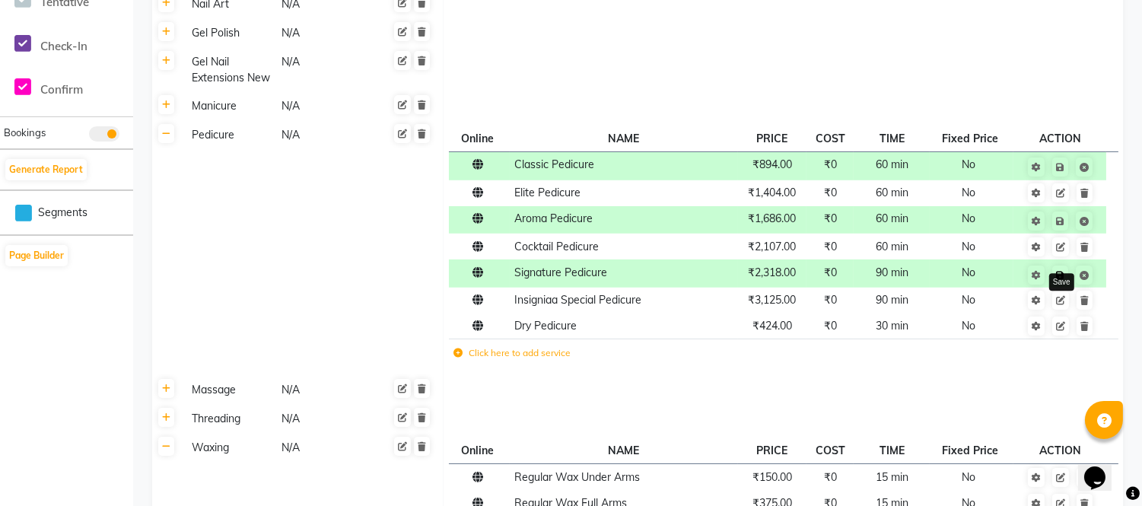
click at [1068, 270] on link at bounding box center [1061, 275] width 16 height 19
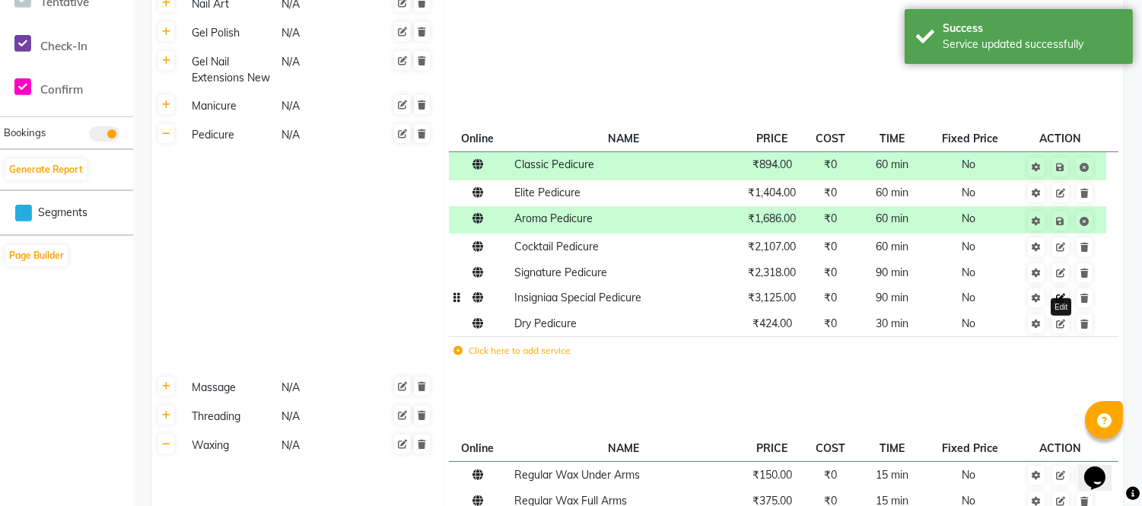
click at [1059, 294] on icon at bounding box center [1060, 298] width 9 height 9
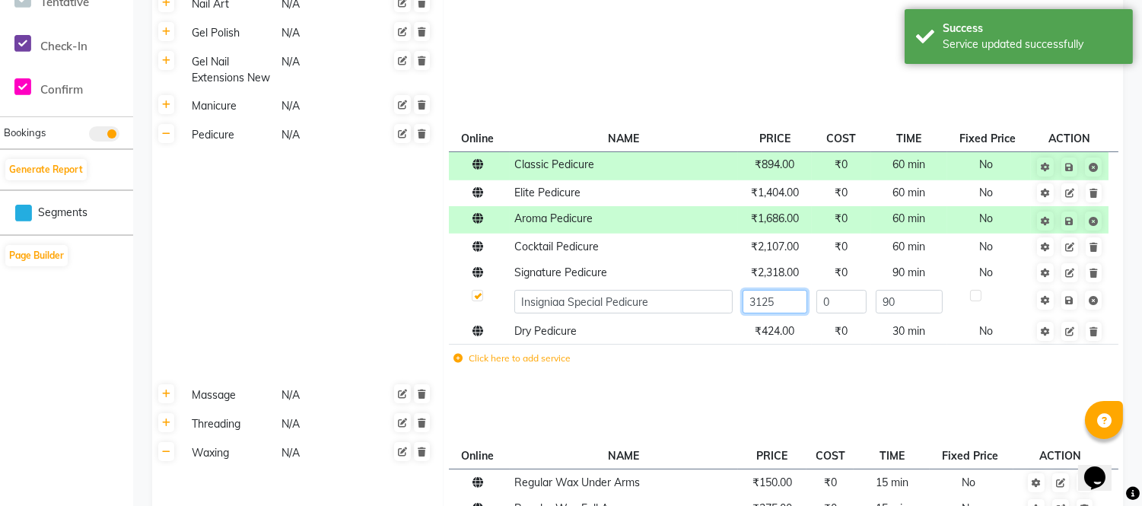
click at [785, 305] on input "3125" at bounding box center [775, 302] width 65 height 24
type input "3512"
click at [1073, 299] on span "Save" at bounding box center [1080, 298] width 48 height 15
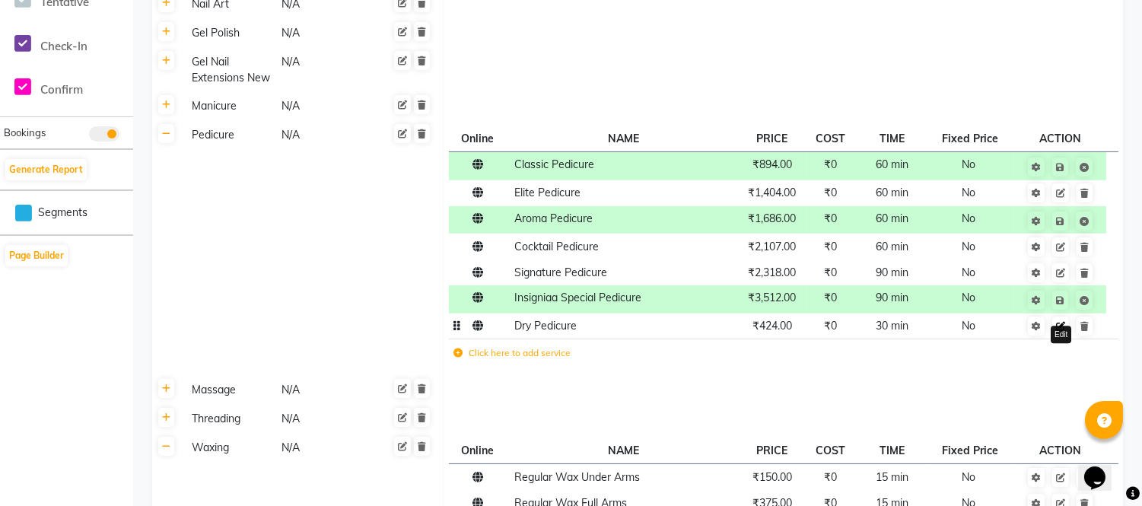
click at [1062, 325] on icon at bounding box center [1060, 326] width 9 height 9
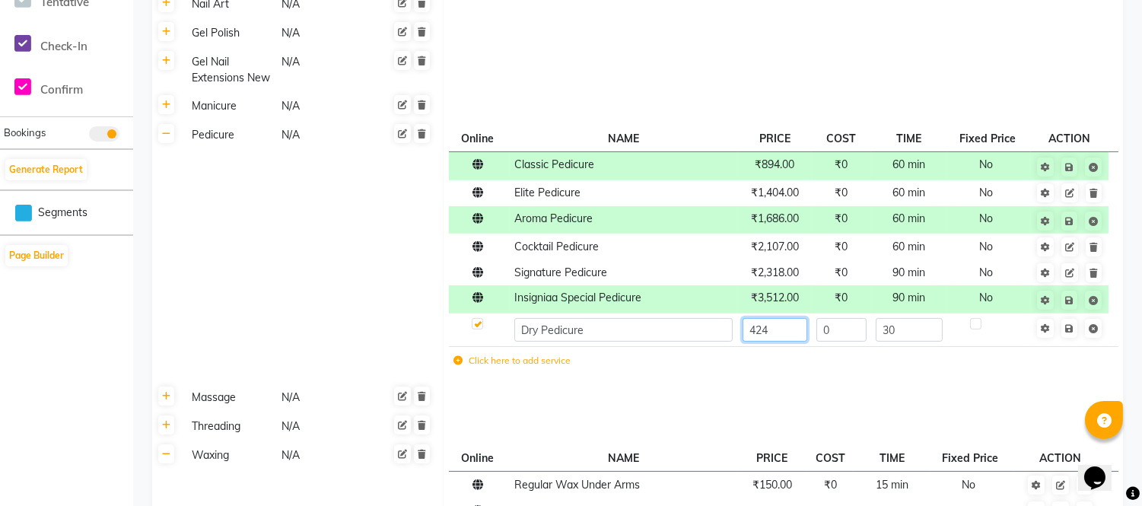
click at [793, 328] on input "424" at bounding box center [775, 330] width 65 height 24
type input "476"
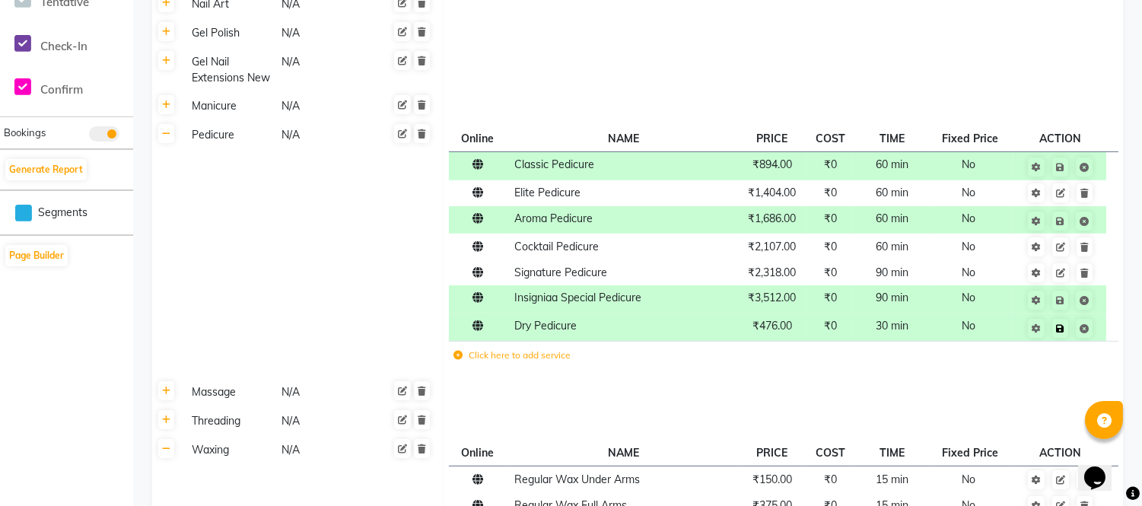
click at [1069, 324] on span "Save" at bounding box center [1070, 327] width 48 height 15
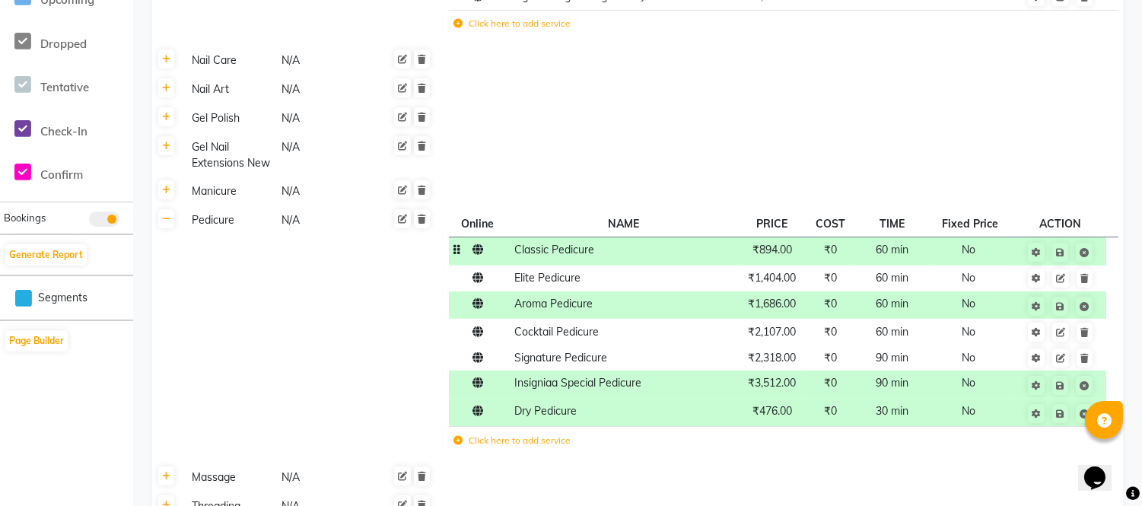
scroll to position [507, 0]
click at [162, 189] on icon at bounding box center [166, 189] width 8 height 9
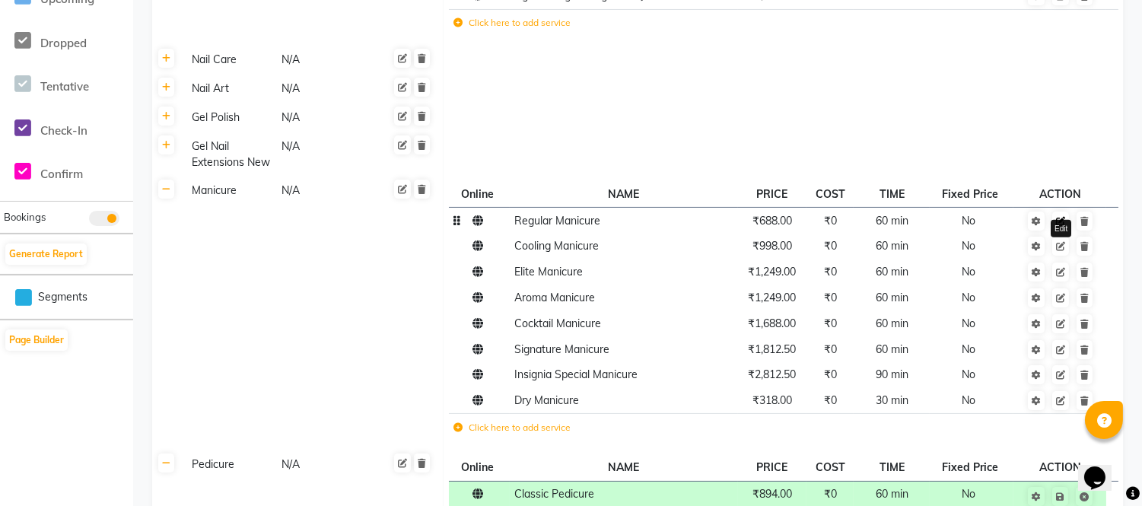
click at [1058, 218] on icon at bounding box center [1060, 221] width 9 height 9
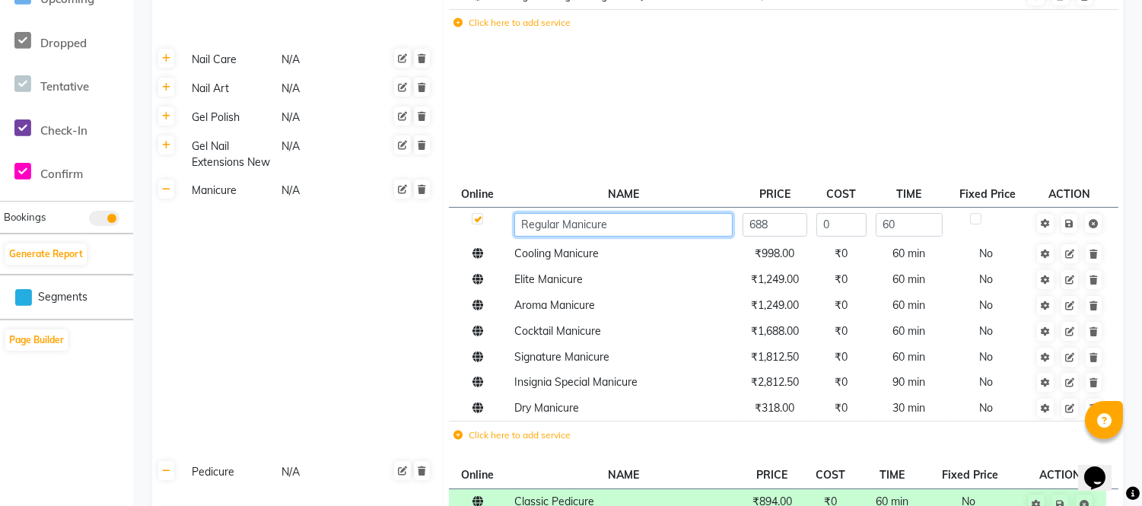
click at [565, 225] on input "Regular Manicure" at bounding box center [623, 225] width 218 height 24
type input "Classic Manicure"
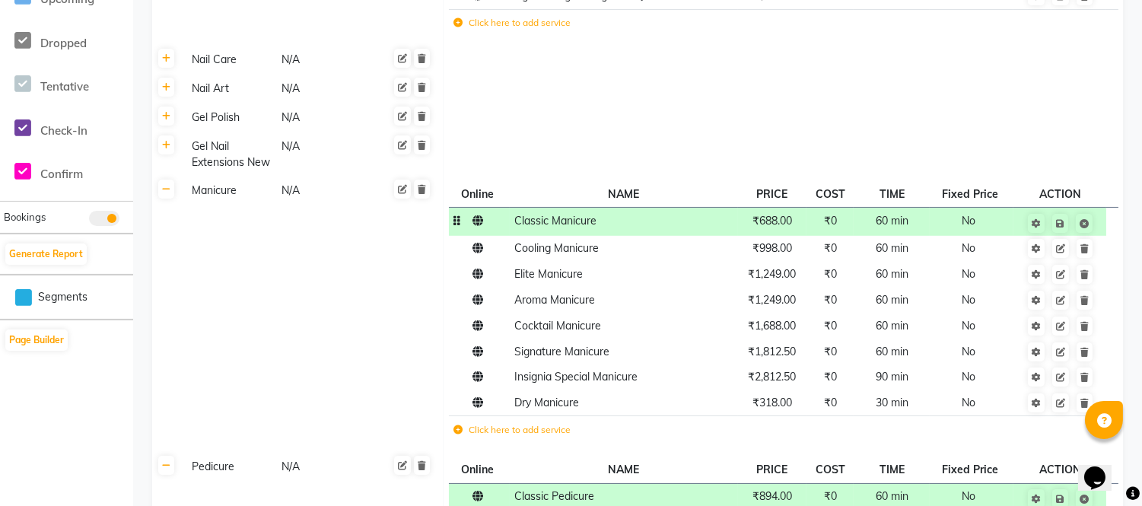
click at [780, 224] on span "₹688.00" at bounding box center [773, 221] width 40 height 14
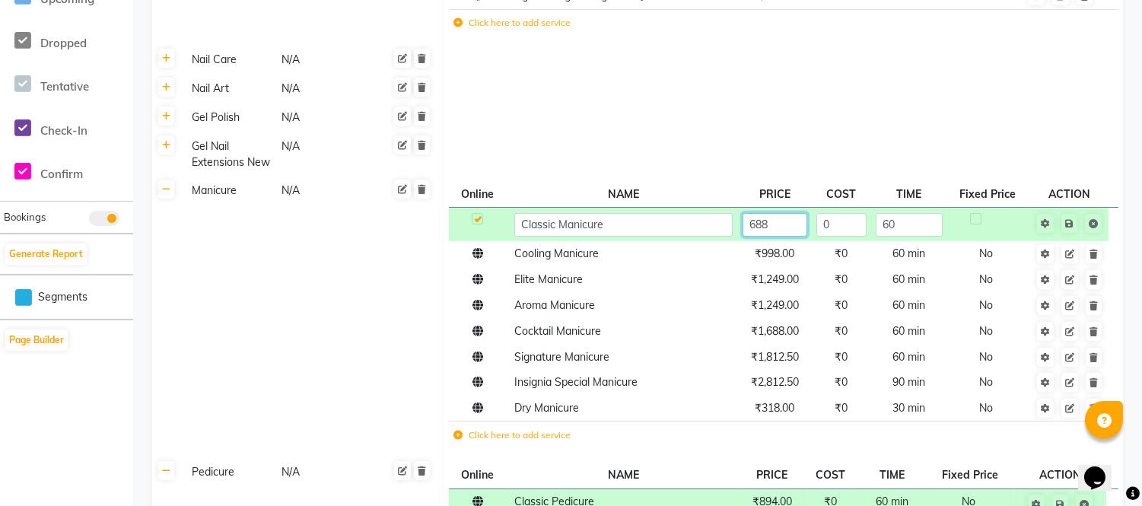
click at [785, 227] on input "688" at bounding box center [775, 225] width 65 height 24
type input "6"
type input "773"
click at [1072, 218] on span "Save" at bounding box center [1080, 222] width 48 height 15
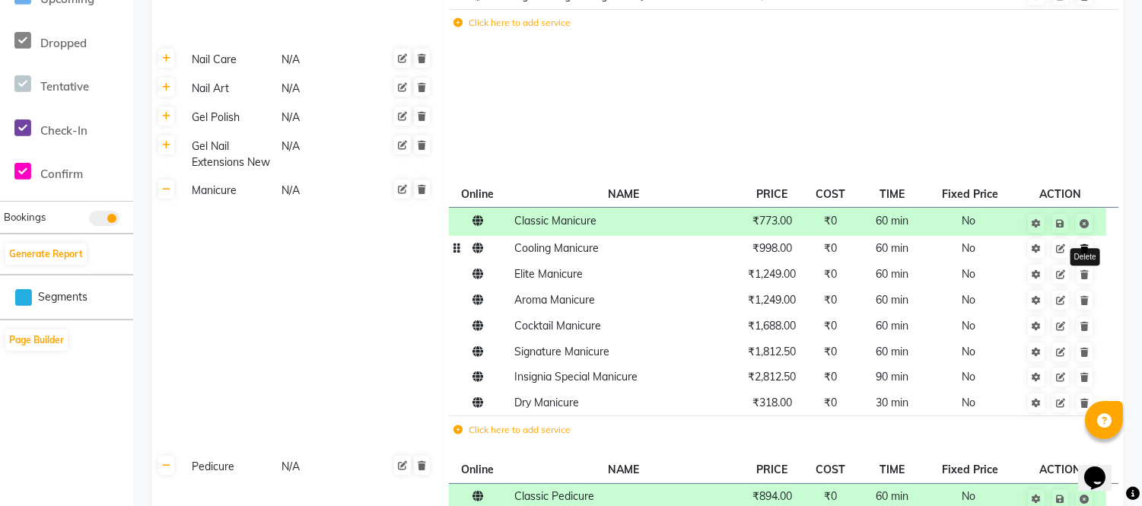
click at [1089, 246] on icon at bounding box center [1085, 248] width 8 height 9
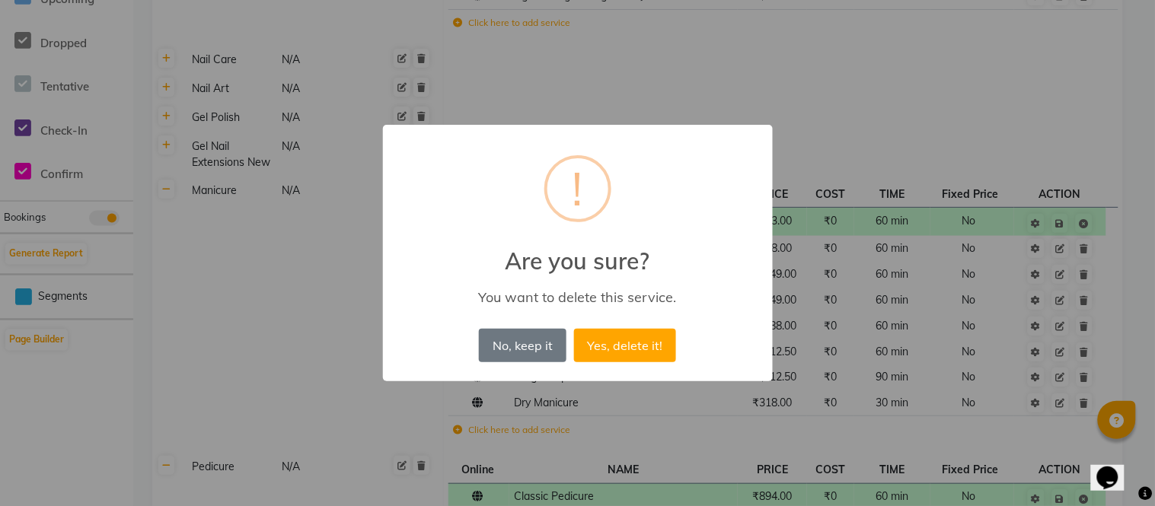
click at [645, 343] on button "Yes, delete it!" at bounding box center [625, 345] width 102 height 33
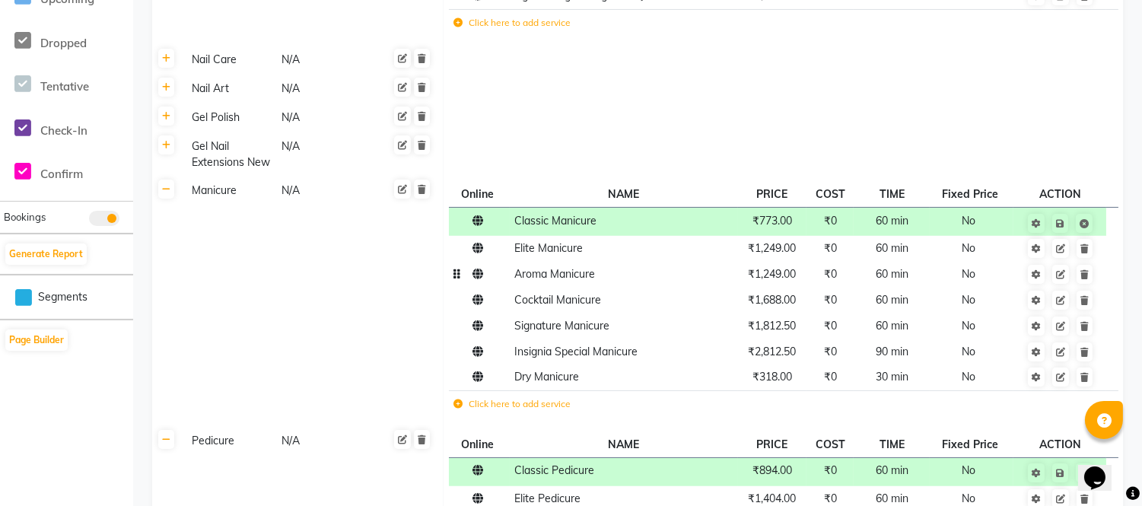
click at [780, 275] on span "₹1,249.00" at bounding box center [773, 274] width 48 height 14
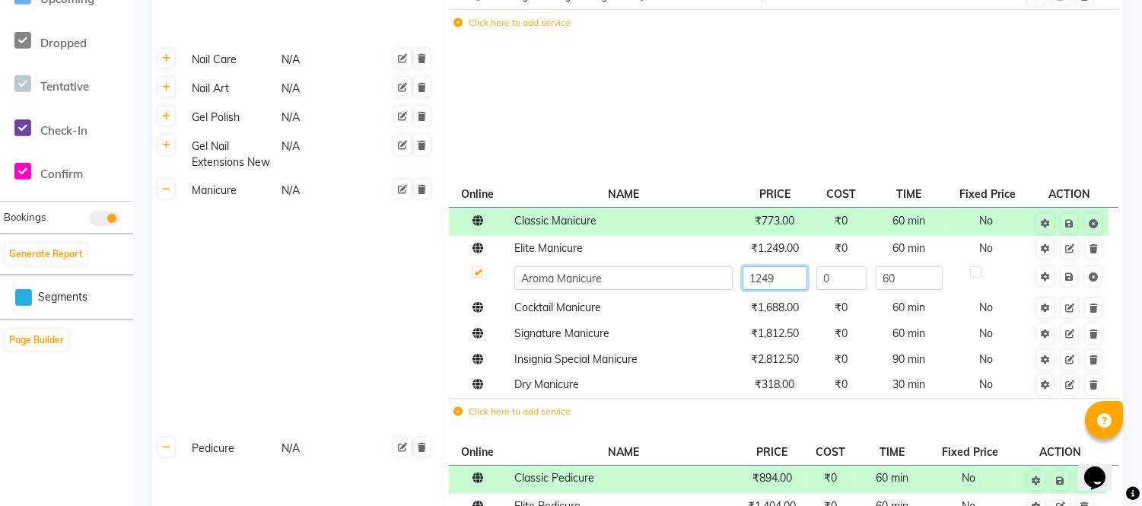
click at [780, 275] on input "1249" at bounding box center [775, 278] width 65 height 24
type input "1404"
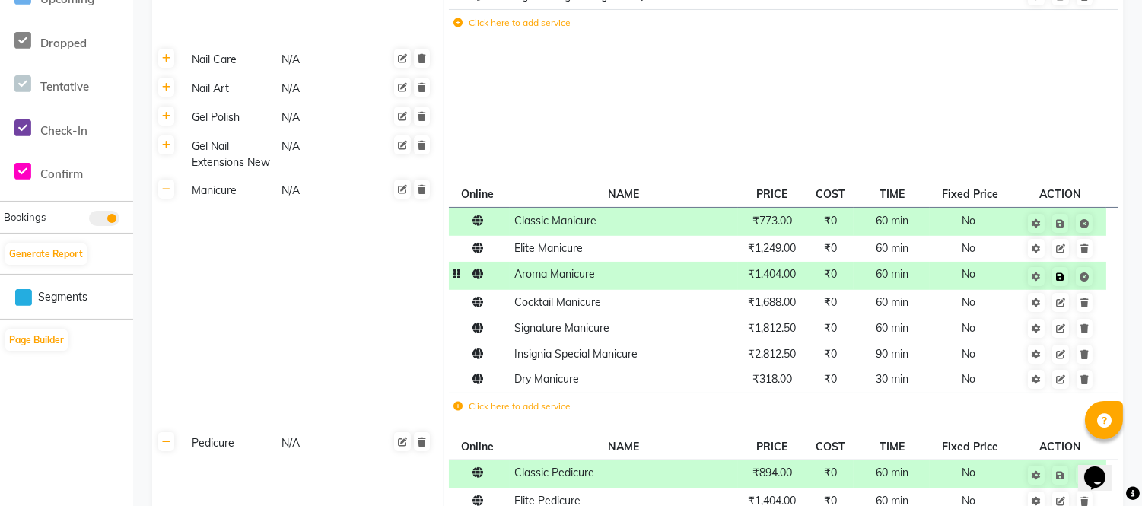
click at [1073, 278] on span "Save" at bounding box center [1070, 275] width 48 height 15
click at [789, 310] on td "₹1,688.00" at bounding box center [772, 303] width 69 height 26
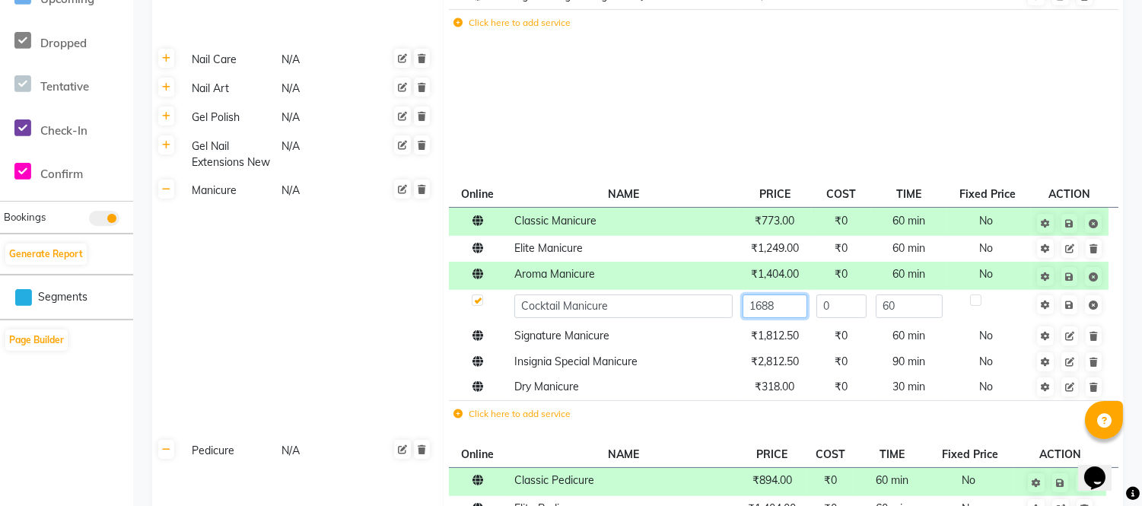
click at [789, 310] on input "1688" at bounding box center [775, 307] width 65 height 24
type input "1"
type input "1897"
click at [1072, 304] on span "Save" at bounding box center [1080, 303] width 48 height 15
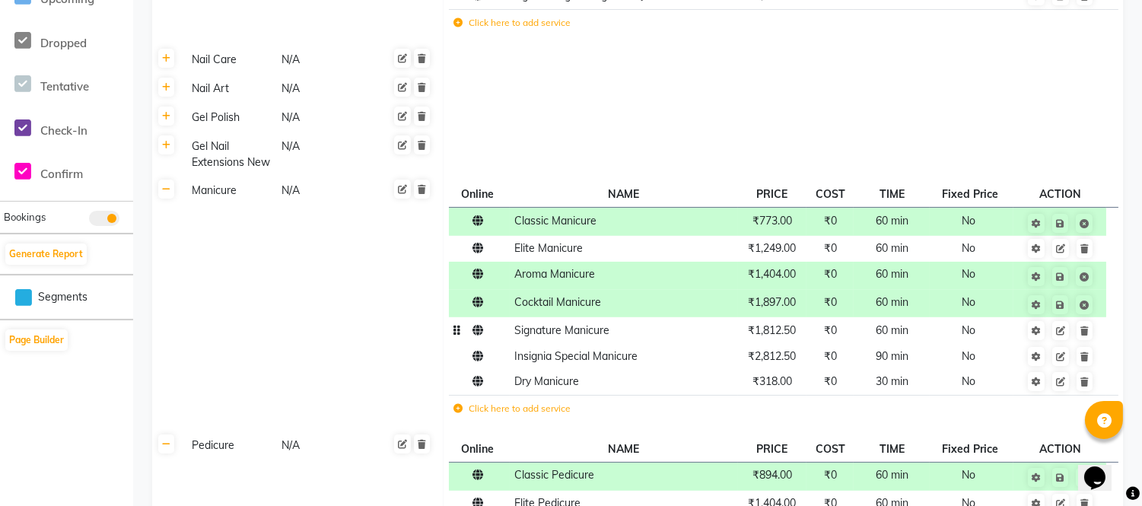
click at [785, 339] on td "₹1,812.50" at bounding box center [772, 330] width 69 height 26
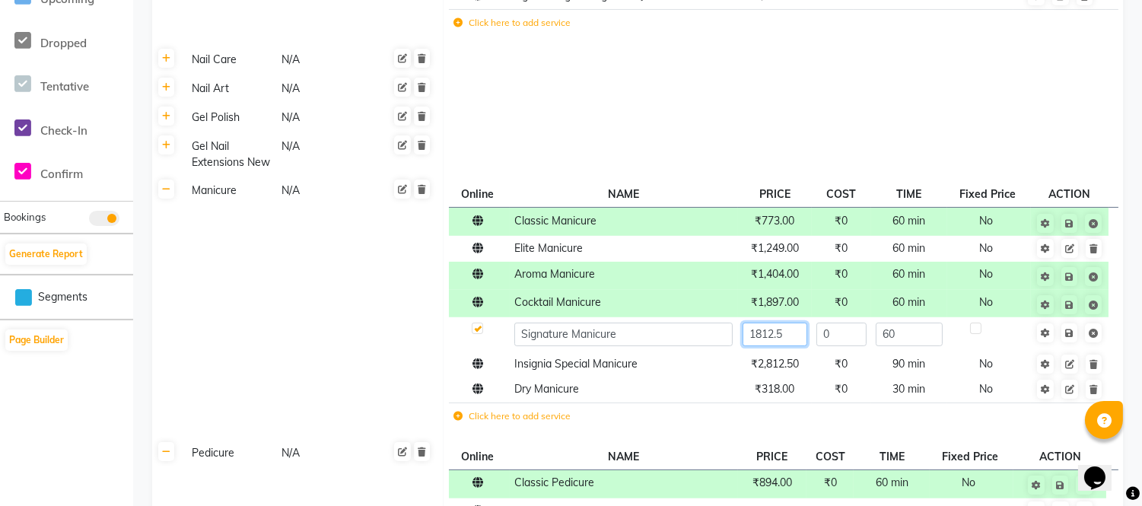
click at [788, 338] on input "1812.5" at bounding box center [775, 335] width 65 height 24
type input "1"
type input "2037"
click at [1067, 329] on link at bounding box center [1070, 332] width 16 height 19
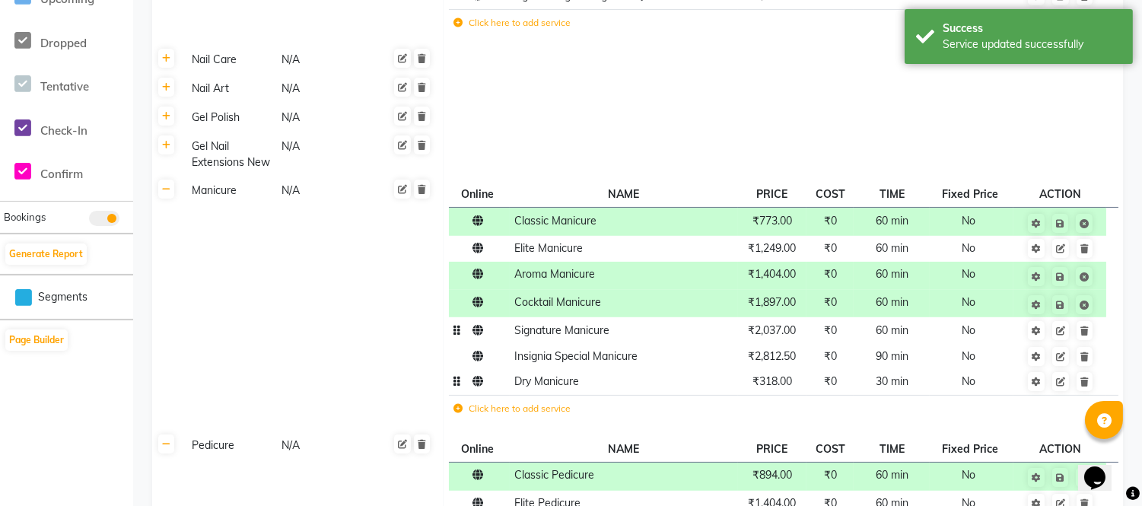
click at [786, 369] on td "₹318.00" at bounding box center [772, 382] width 69 height 26
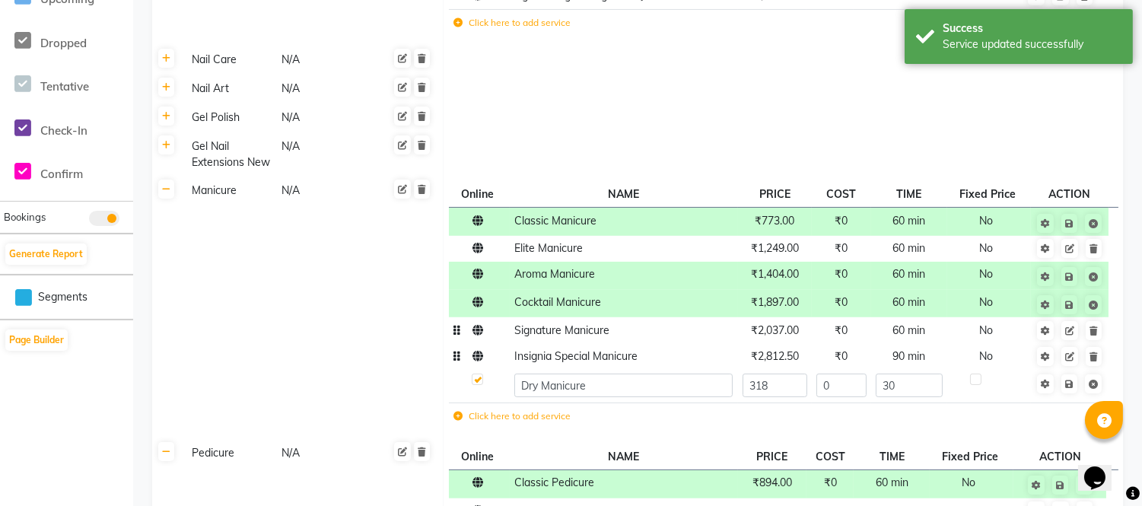
click at [789, 361] on span "₹2,812.50" at bounding box center [775, 356] width 48 height 14
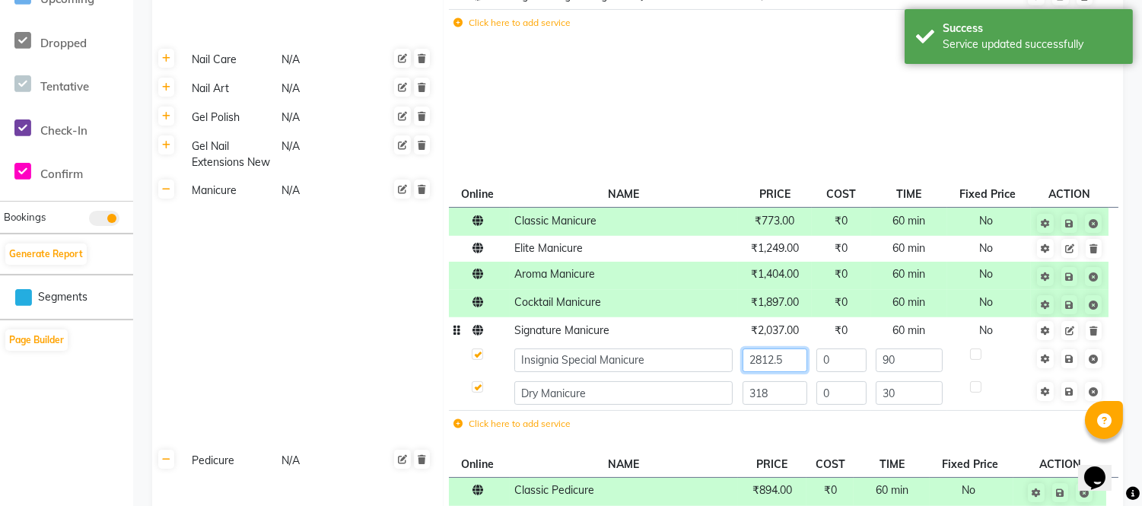
click at [795, 358] on input "2812.5" at bounding box center [775, 361] width 65 height 24
type input "2"
type input "3161"
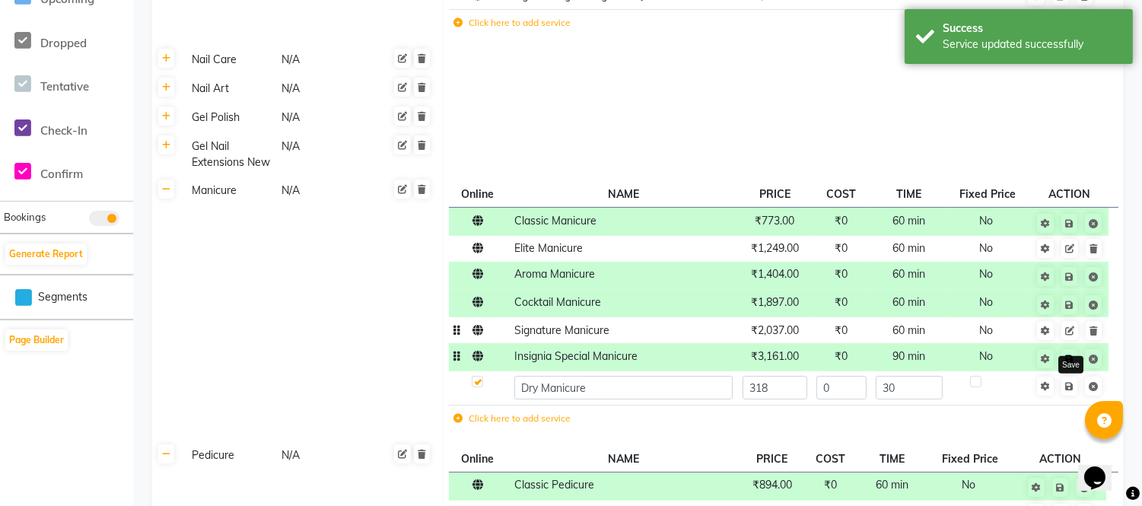
click at [1072, 355] on icon at bounding box center [1069, 359] width 8 height 9
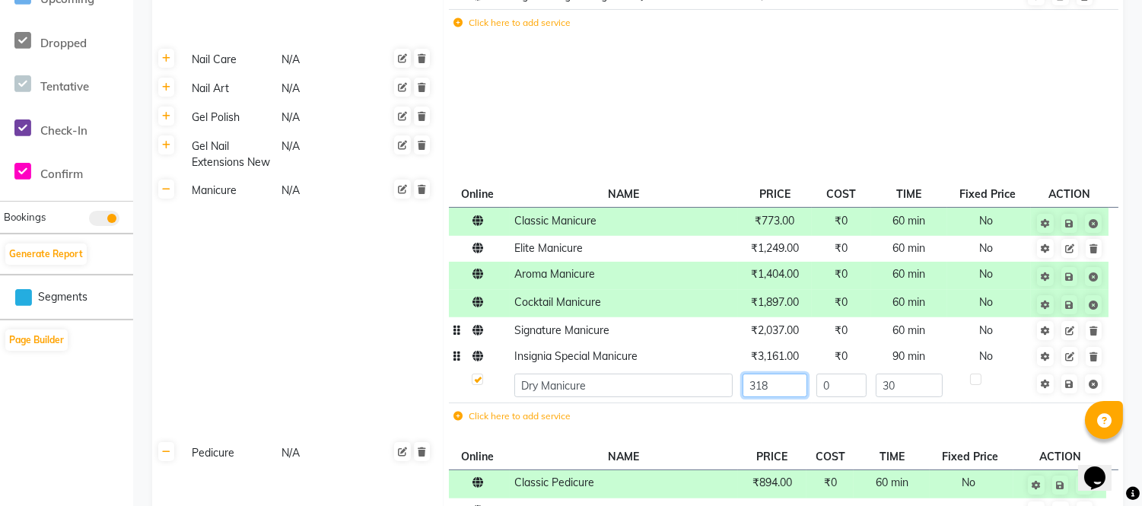
click at [782, 383] on input "318" at bounding box center [775, 386] width 65 height 24
type input "358"
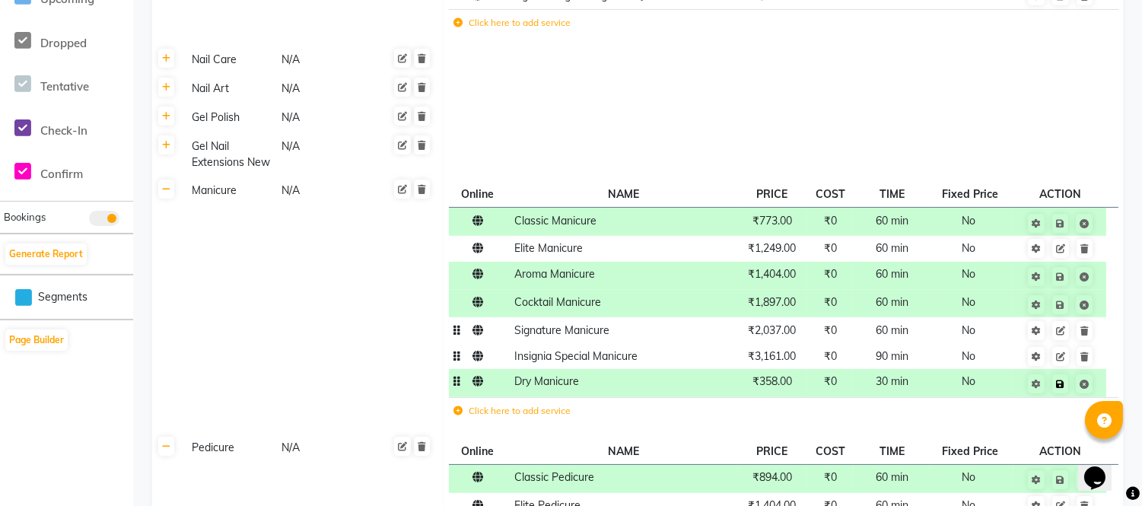
click at [1070, 377] on span "Save" at bounding box center [1070, 382] width 48 height 15
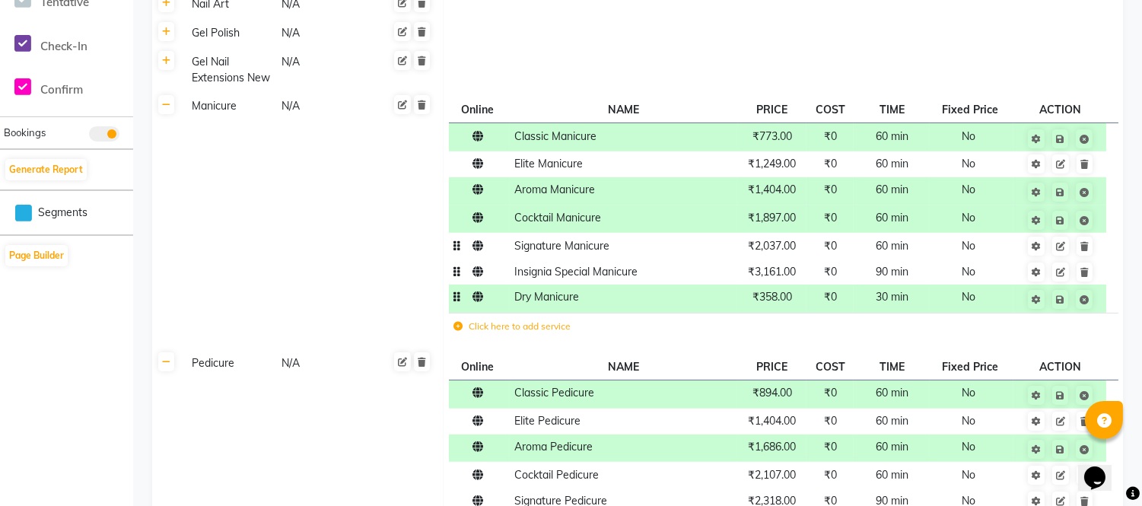
scroll to position [422, 0]
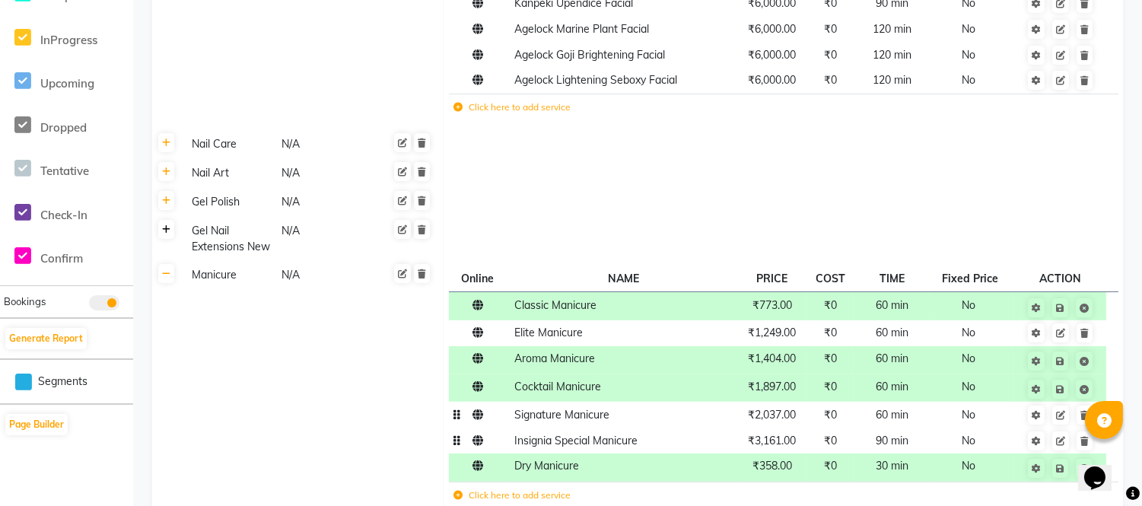
click at [168, 225] on icon at bounding box center [166, 229] width 8 height 9
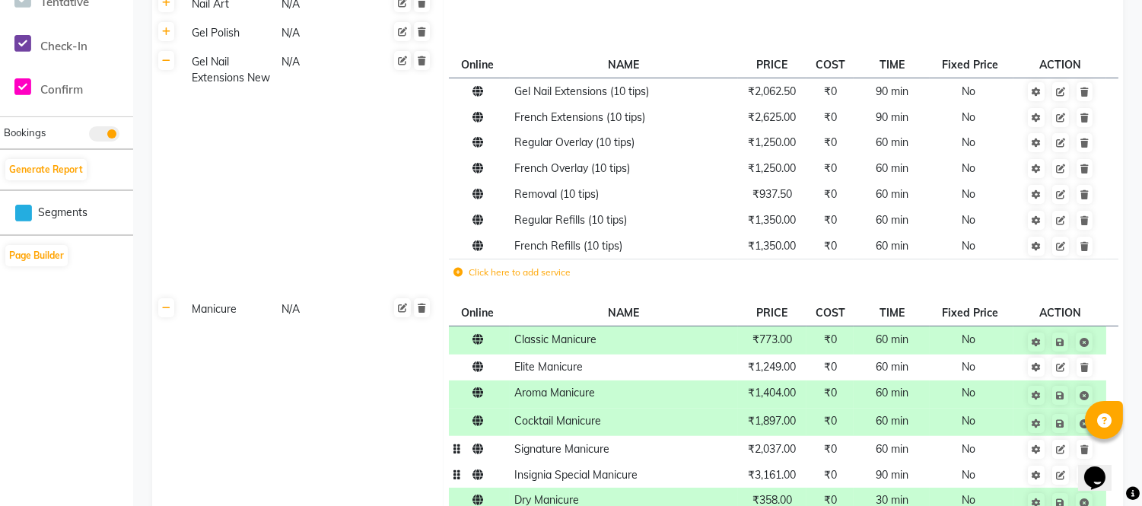
scroll to position [253, 0]
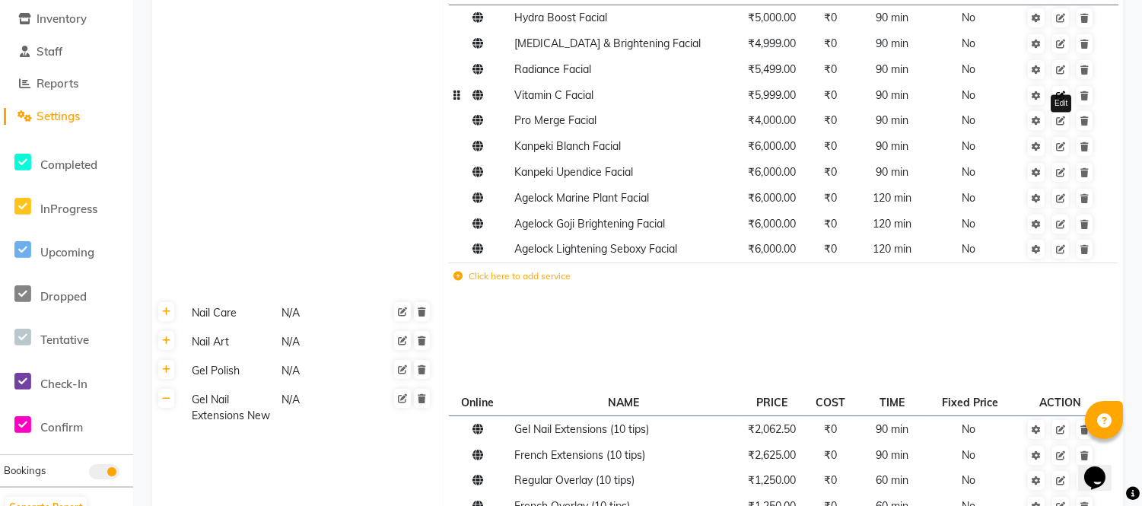
click at [1063, 97] on icon at bounding box center [1060, 95] width 9 height 9
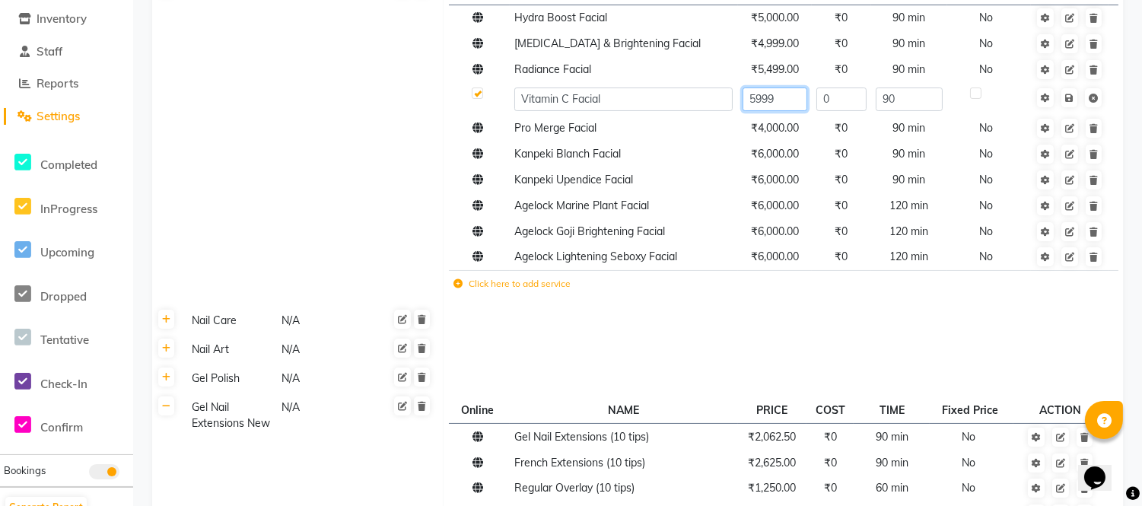
click at [787, 94] on input "5999" at bounding box center [775, 100] width 65 height 24
type input "5"
type input "6000"
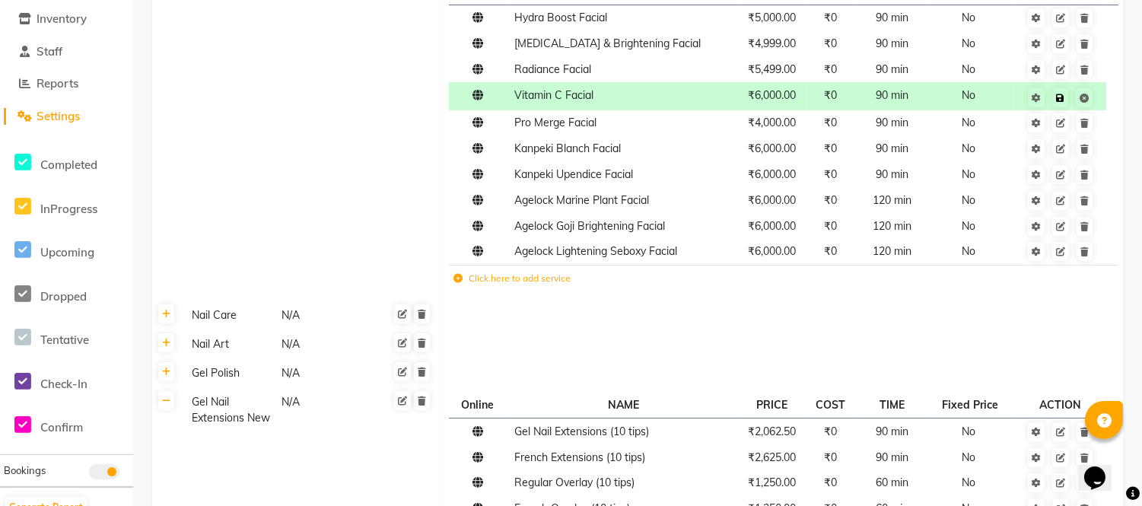
click at [1070, 97] on span "Save" at bounding box center [1070, 96] width 48 height 15
click at [1058, 71] on icon at bounding box center [1060, 69] width 9 height 9
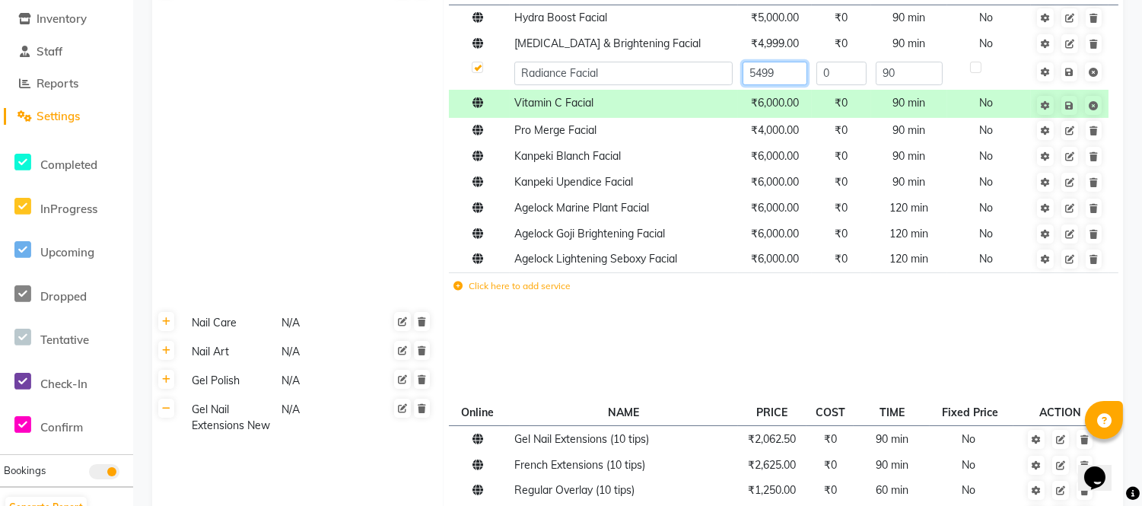
click at [795, 81] on input "5499" at bounding box center [775, 74] width 65 height 24
type input "5500"
click at [1068, 67] on link at bounding box center [1070, 71] width 16 height 19
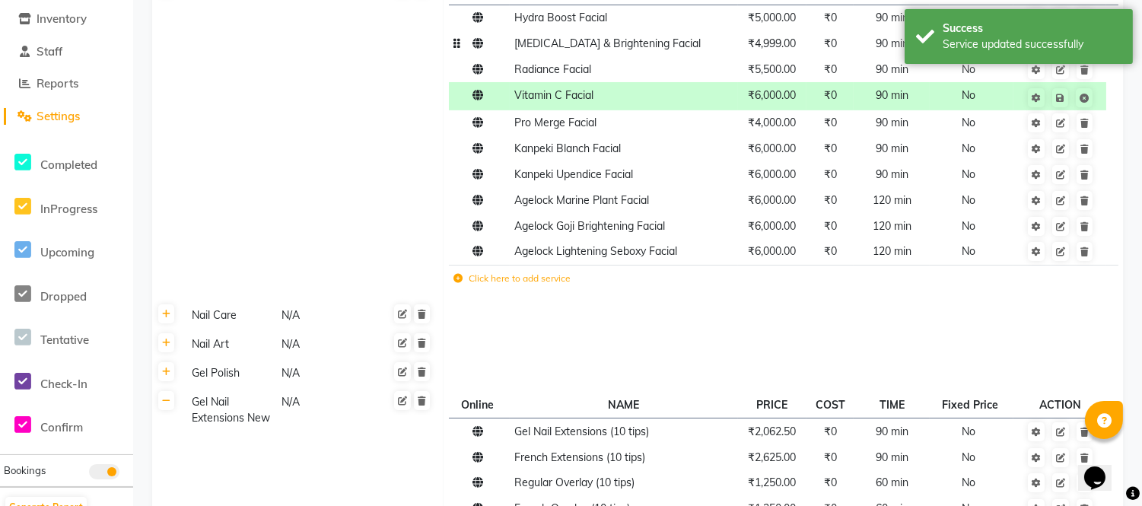
click at [1066, 42] on div "Service updated successfully" at bounding box center [1032, 45] width 179 height 16
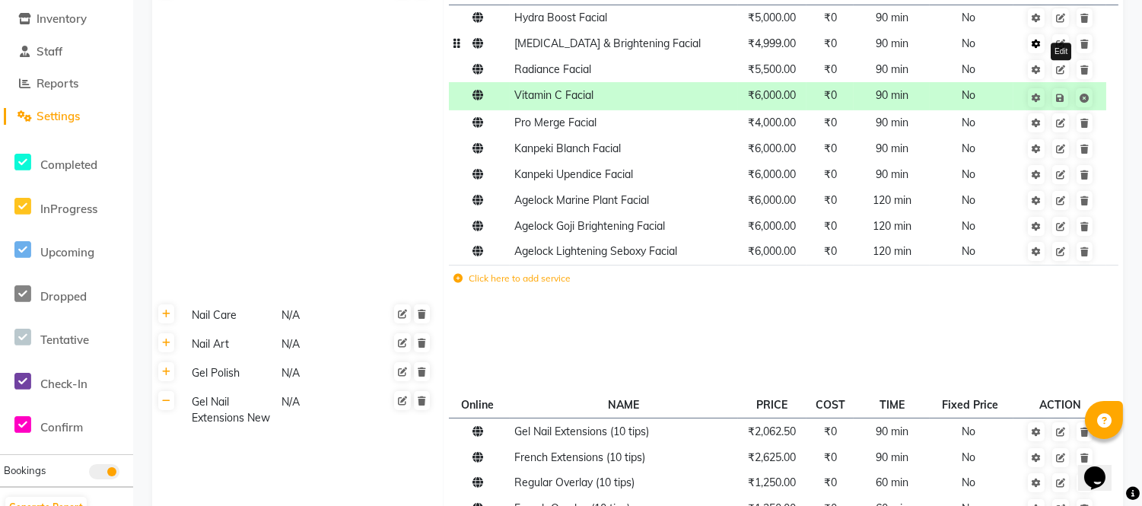
drag, startPoint x: 1062, startPoint y: 41, endPoint x: 1038, endPoint y: 49, distance: 25.0
click at [1061, 41] on icon at bounding box center [1060, 44] width 9 height 9
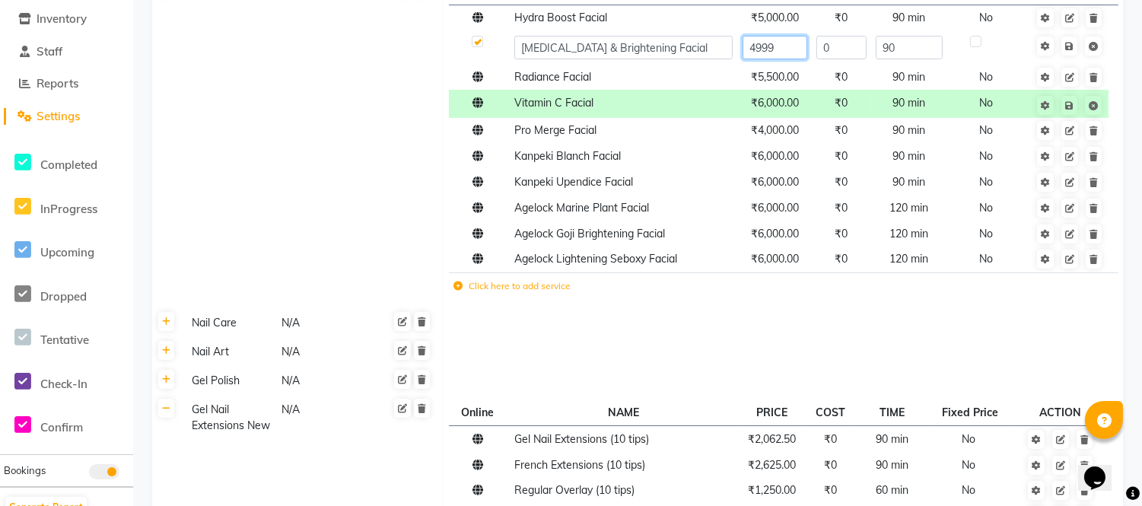
click at [787, 50] on input "4999" at bounding box center [775, 48] width 65 height 24
type input "4"
type input "5000"
click at [1070, 41] on span "Save" at bounding box center [1080, 44] width 48 height 15
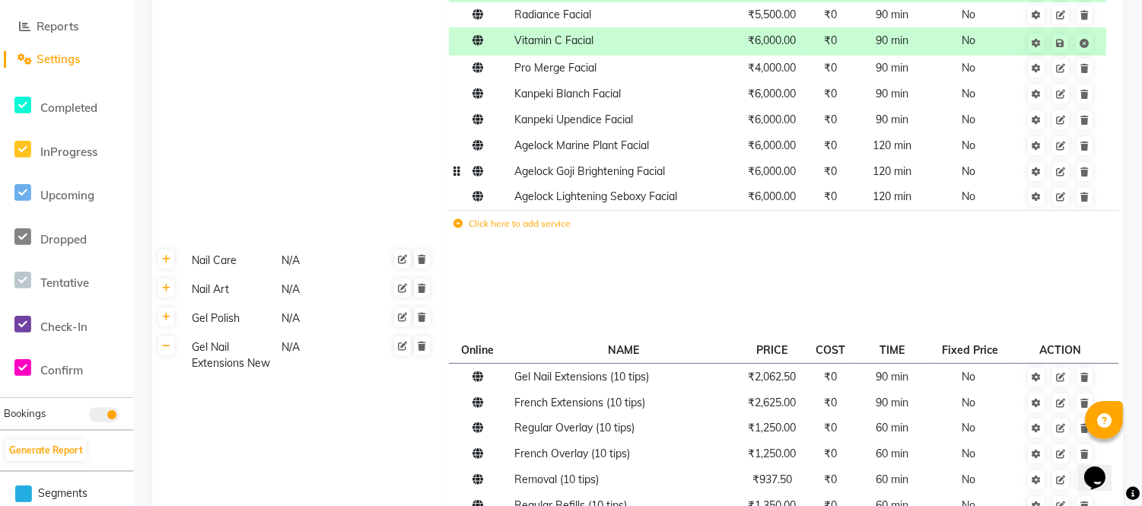
scroll to position [338, 0]
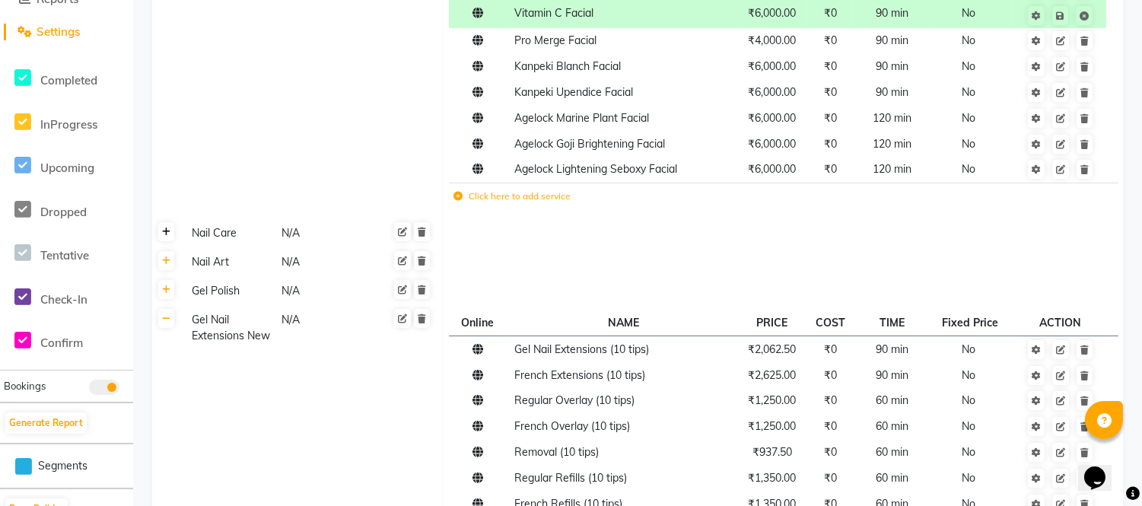
click at [170, 234] on link at bounding box center [166, 231] width 16 height 19
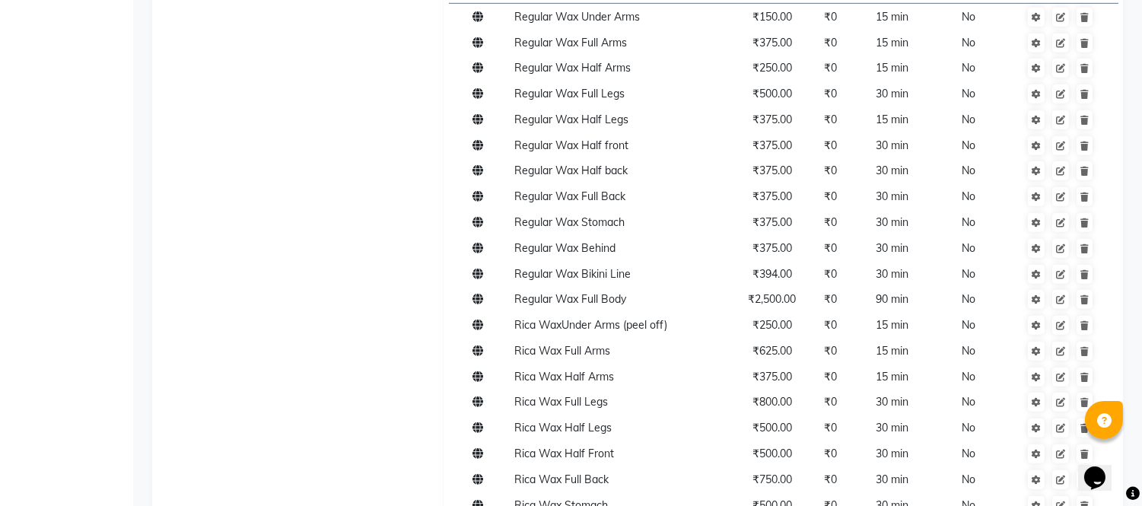
scroll to position [1691, 0]
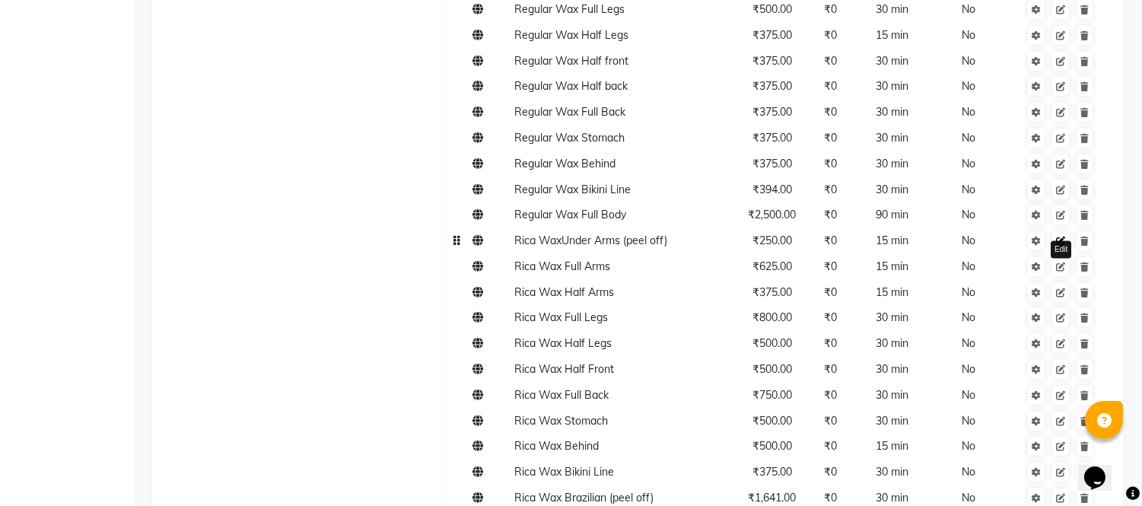
click at [1061, 244] on icon at bounding box center [1060, 241] width 9 height 9
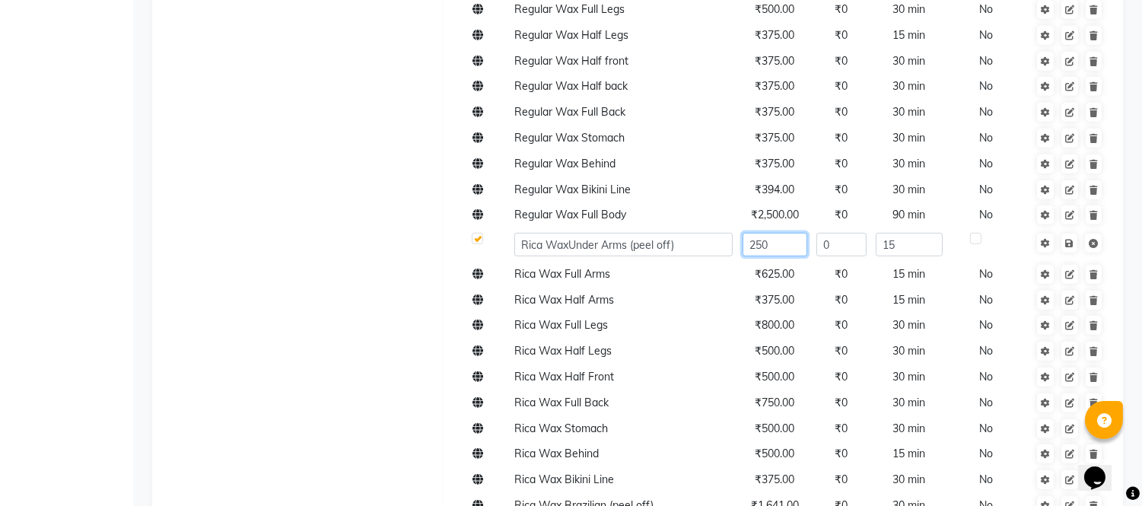
click at [781, 252] on input "250" at bounding box center [775, 245] width 65 height 24
type input "281"
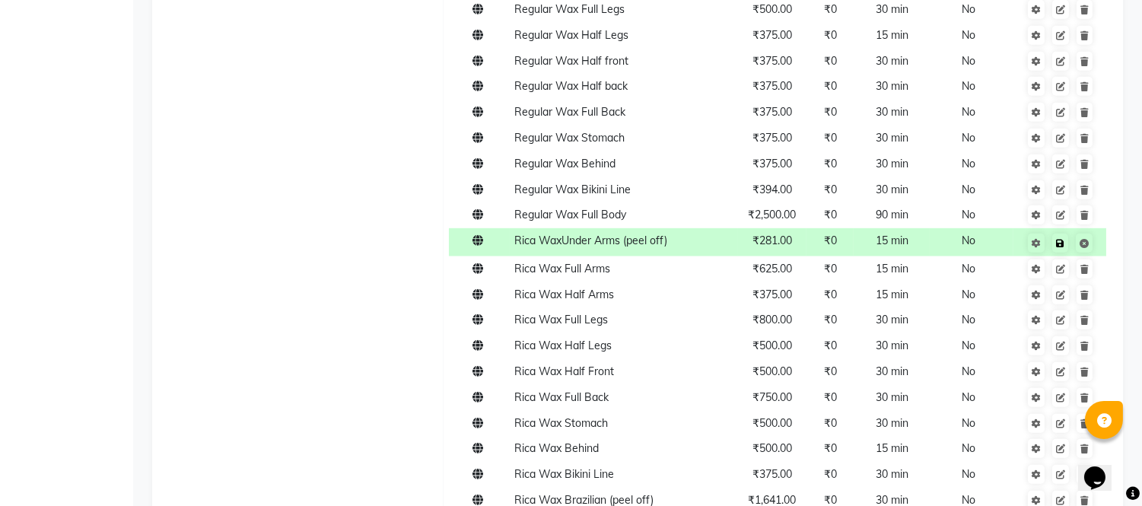
click at [1070, 237] on span "Save" at bounding box center [1070, 241] width 48 height 15
click at [767, 275] on span "₹625.00" at bounding box center [773, 269] width 40 height 14
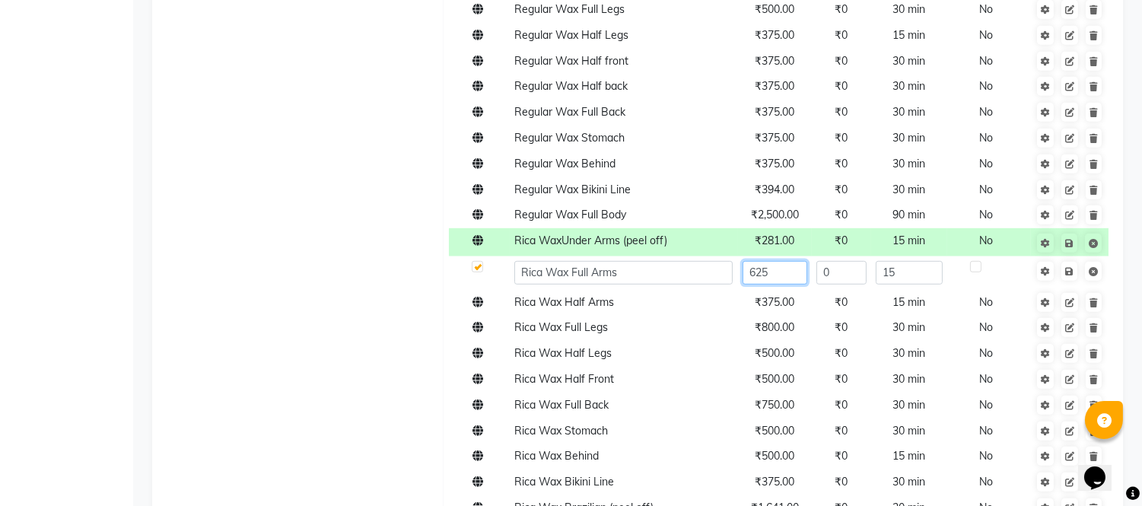
click at [786, 277] on input "625" at bounding box center [775, 273] width 65 height 24
click at [786, 269] on input "625" at bounding box center [775, 273] width 65 height 24
type input "6"
type input "702"
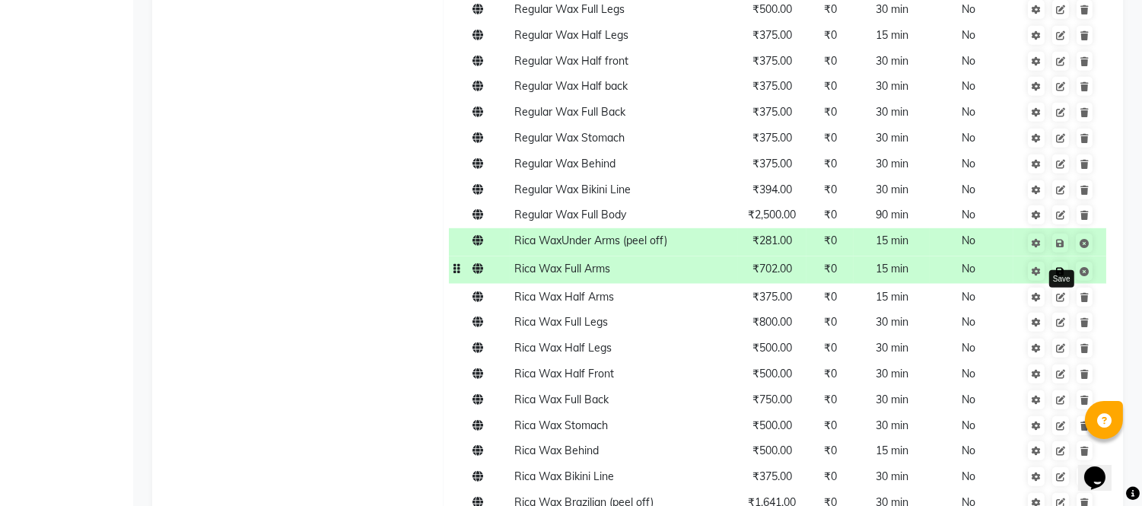
click at [1068, 270] on link at bounding box center [1061, 271] width 16 height 19
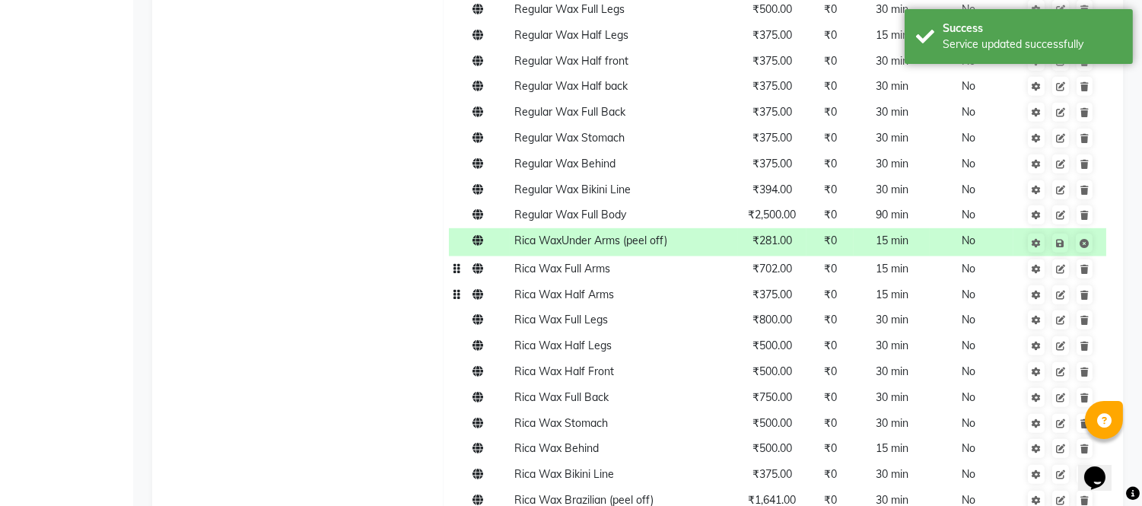
click at [750, 299] on td "₹375.00" at bounding box center [772, 295] width 69 height 26
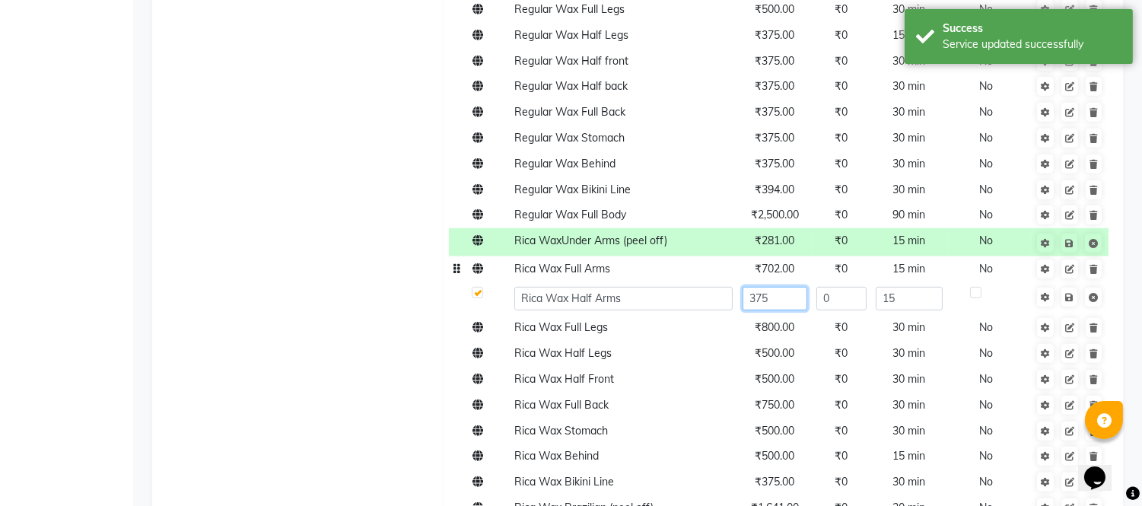
click at [769, 298] on input "375" at bounding box center [775, 299] width 65 height 24
type input "3"
type input "421"
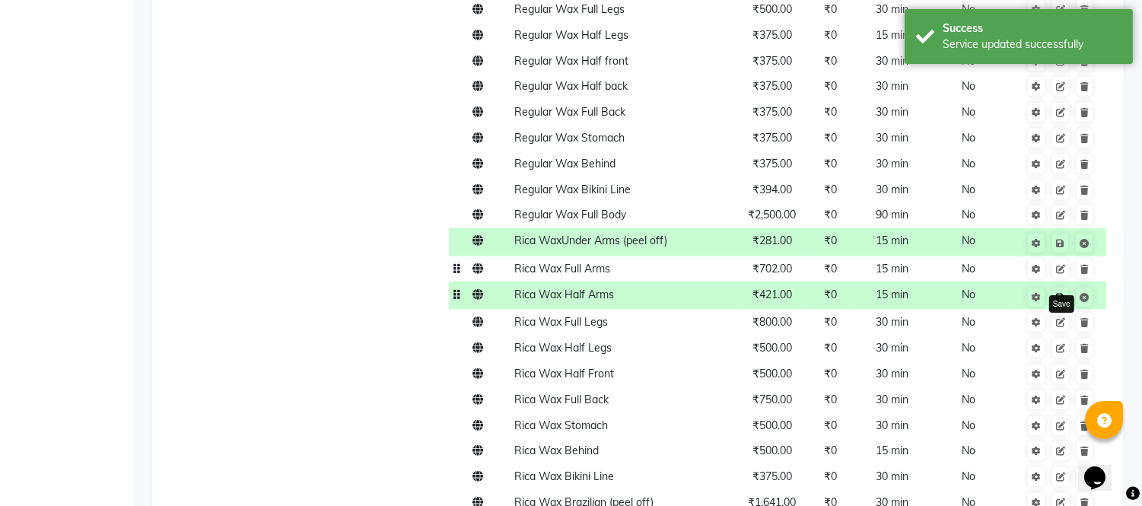
click at [1068, 298] on link at bounding box center [1061, 297] width 16 height 19
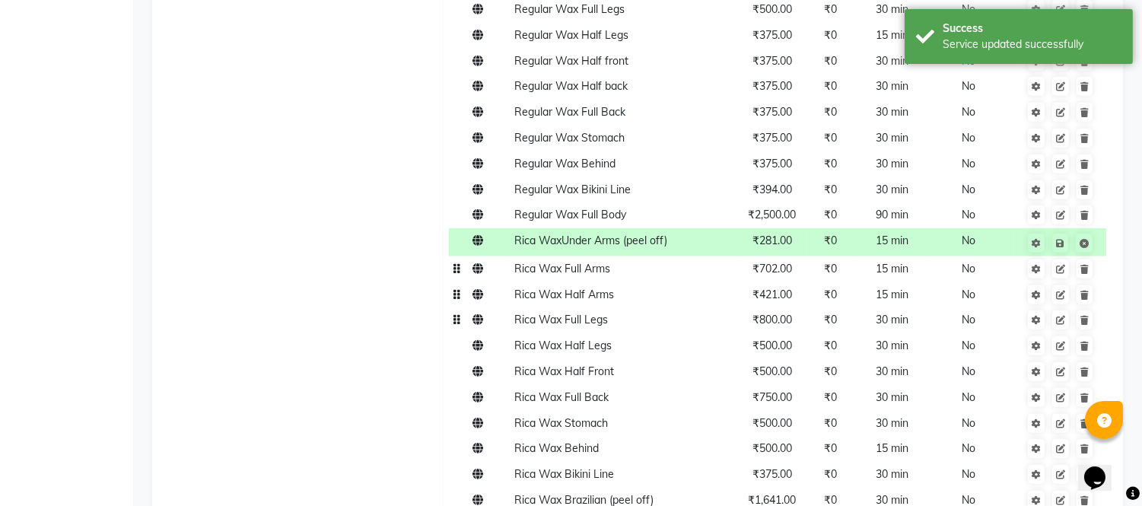
click at [788, 320] on span "₹800.00" at bounding box center [773, 320] width 40 height 14
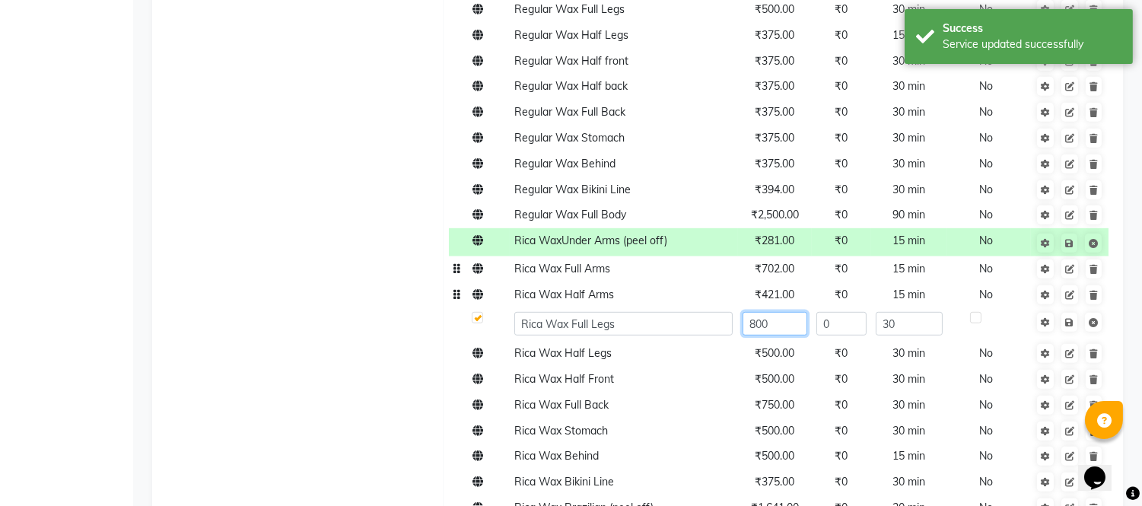
click at [785, 326] on input "800" at bounding box center [775, 324] width 65 height 24
type input "8"
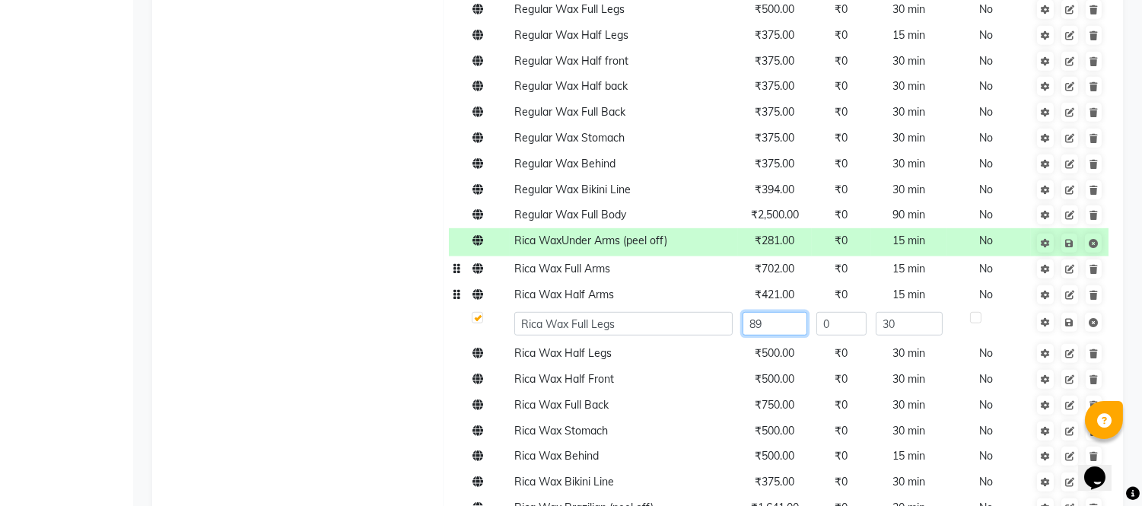
type input "899"
click at [1067, 322] on link at bounding box center [1070, 322] width 16 height 19
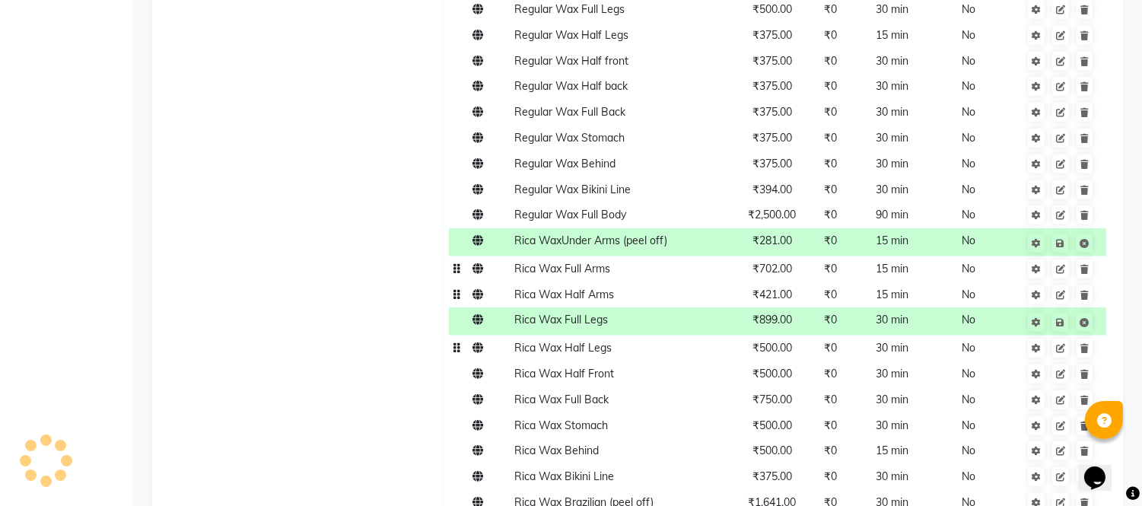
click at [762, 352] on span "₹500.00" at bounding box center [773, 348] width 40 height 14
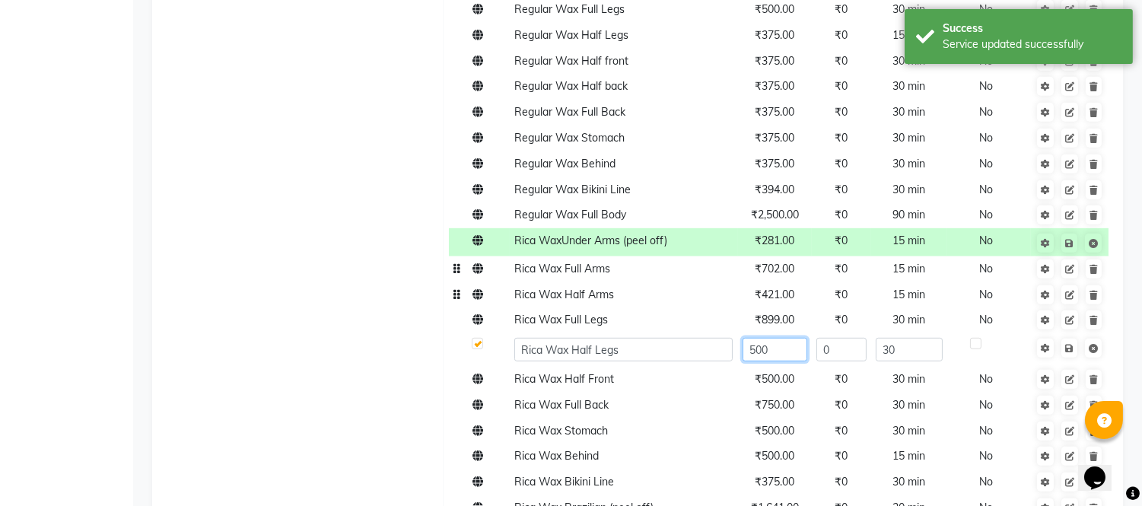
click at [791, 352] on input "500" at bounding box center [775, 350] width 65 height 24
type input "5"
type input "562"
click at [1069, 348] on span "Save" at bounding box center [1080, 346] width 48 height 15
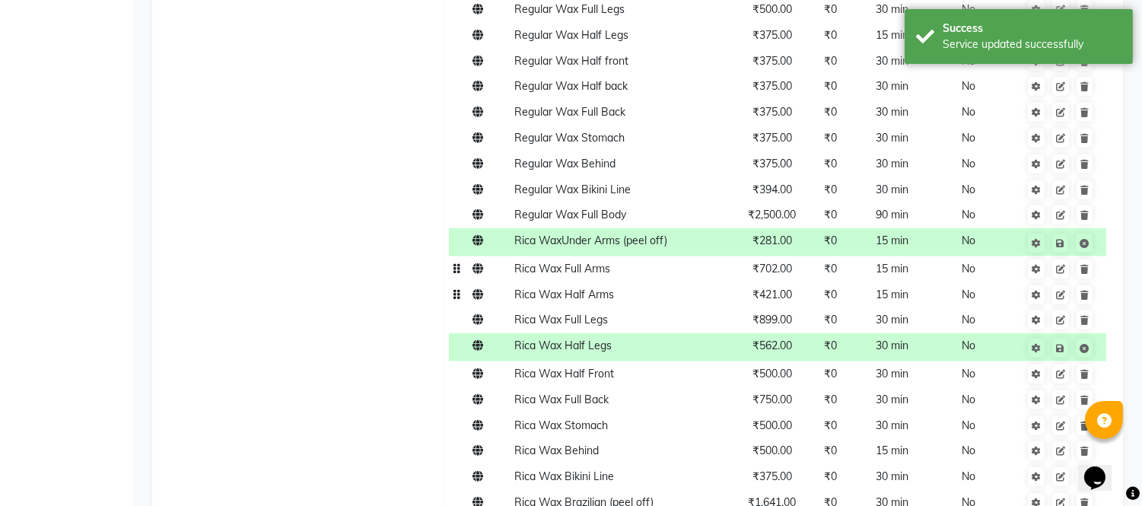
scroll to position [1860, 0]
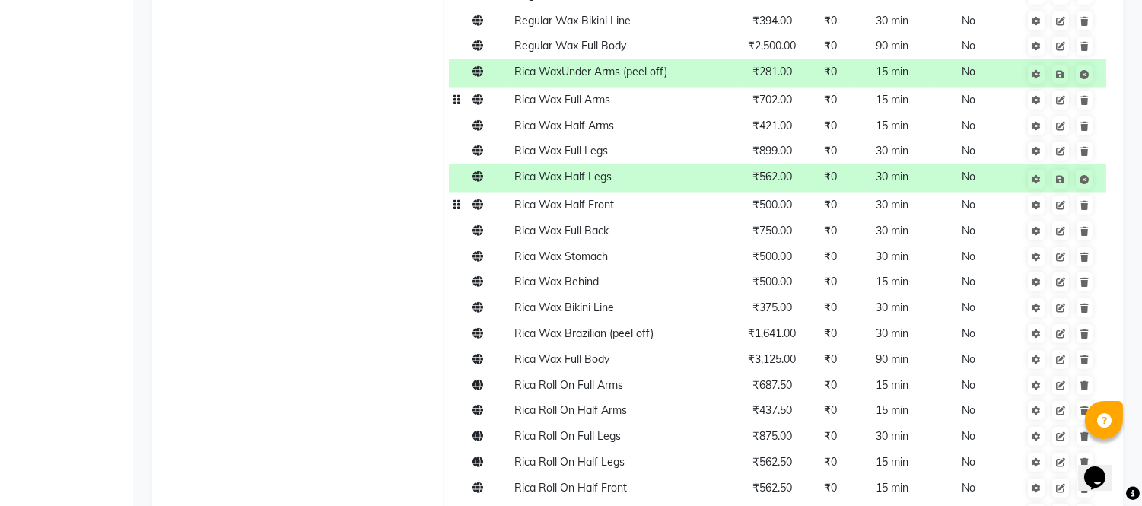
click at [782, 202] on span "₹500.00" at bounding box center [773, 205] width 40 height 14
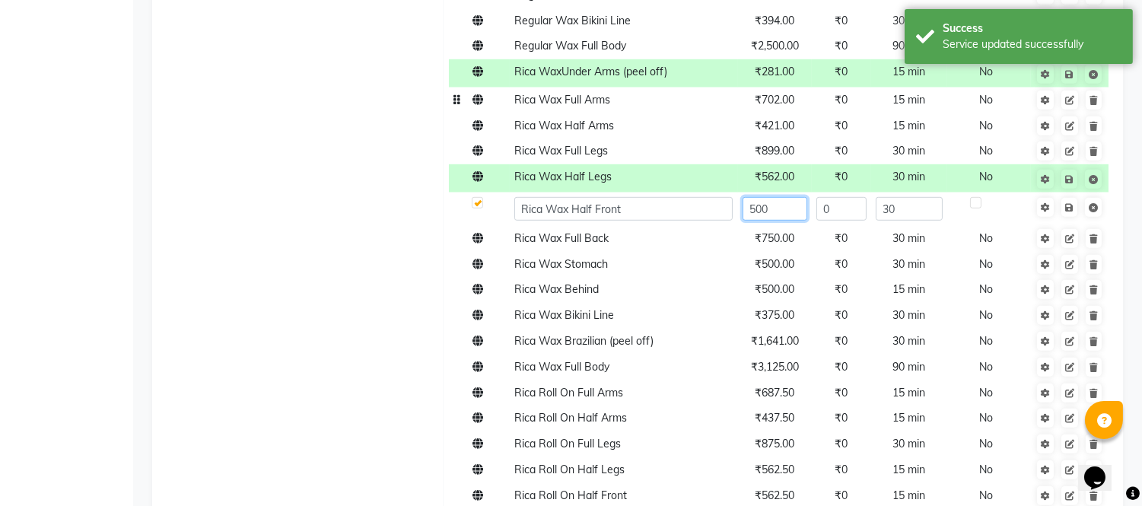
click at [780, 212] on input "500" at bounding box center [775, 209] width 65 height 24
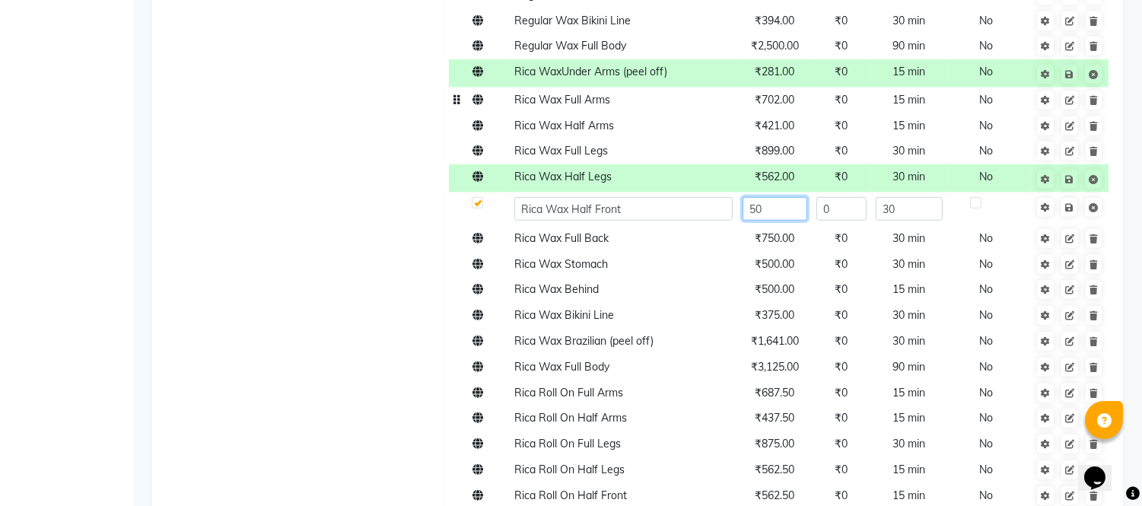
type input "5"
click at [777, 215] on input "text" at bounding box center [775, 209] width 65 height 24
type input "562"
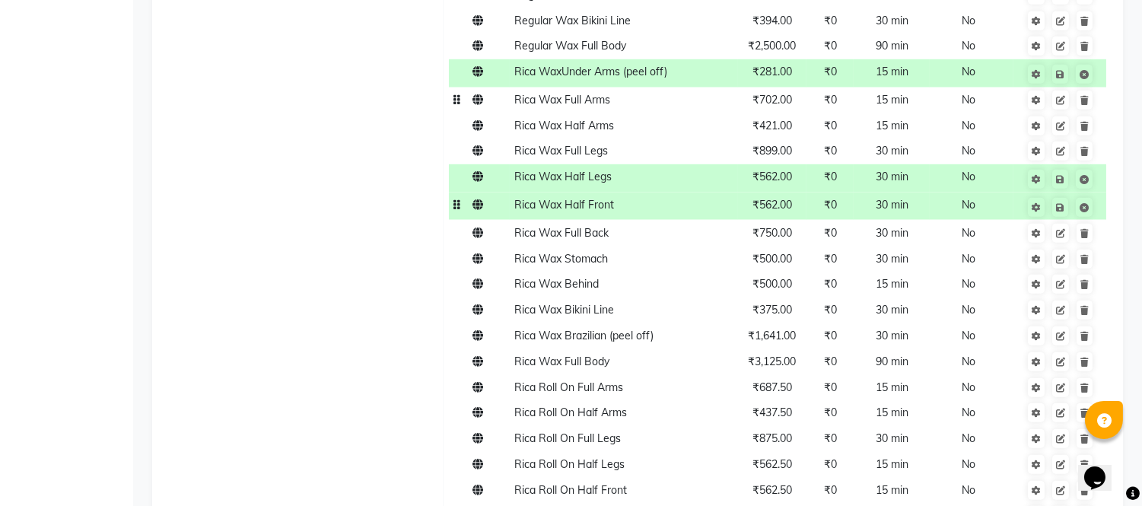
click at [1069, 207] on span "Save" at bounding box center [1070, 206] width 48 height 15
click at [779, 225] on td "₹750.00" at bounding box center [772, 233] width 69 height 26
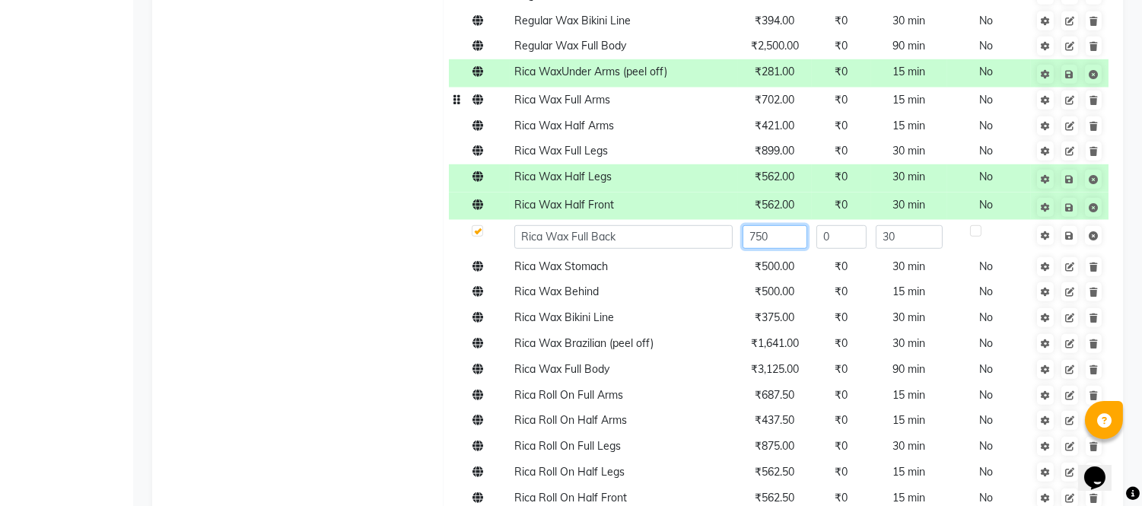
click at [776, 238] on input "750" at bounding box center [775, 237] width 65 height 24
type input "7"
type input "843"
click at [1069, 237] on span "Save" at bounding box center [1080, 234] width 48 height 15
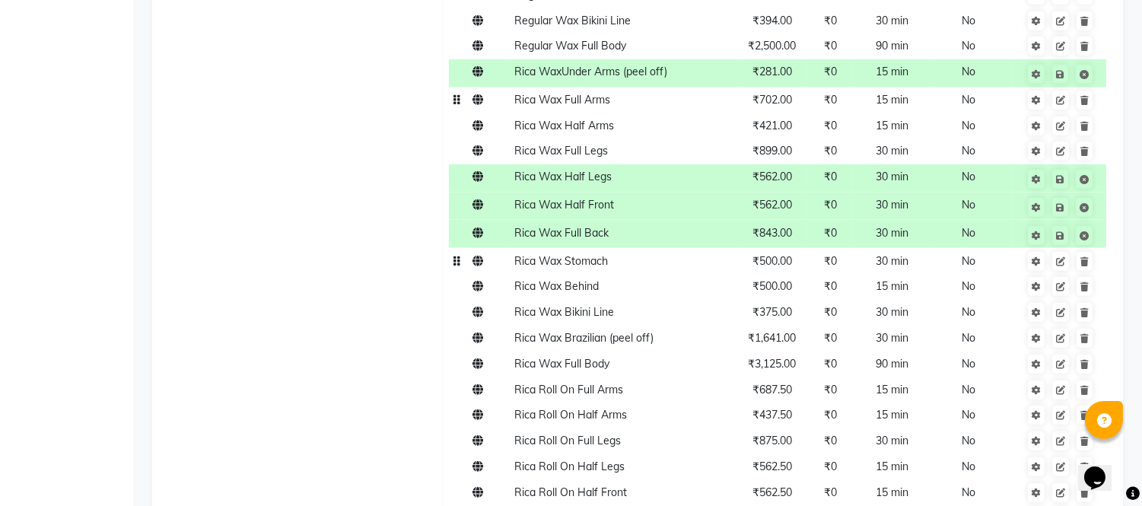
click at [773, 267] on span "₹500.00" at bounding box center [773, 261] width 40 height 14
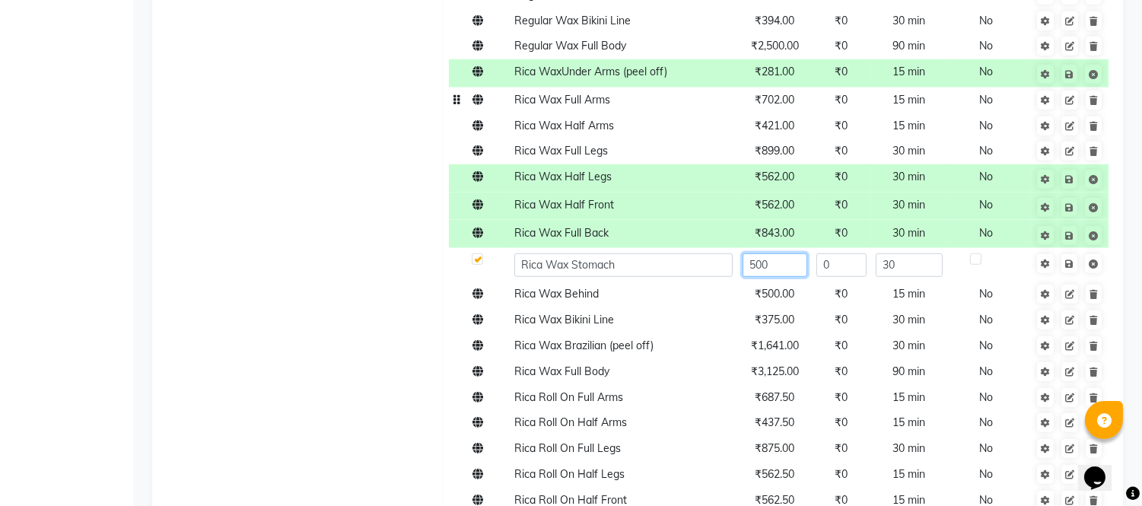
click at [773, 267] on input "500" at bounding box center [775, 265] width 65 height 24
type input "562"
click at [1070, 256] on span "Save" at bounding box center [1080, 262] width 48 height 15
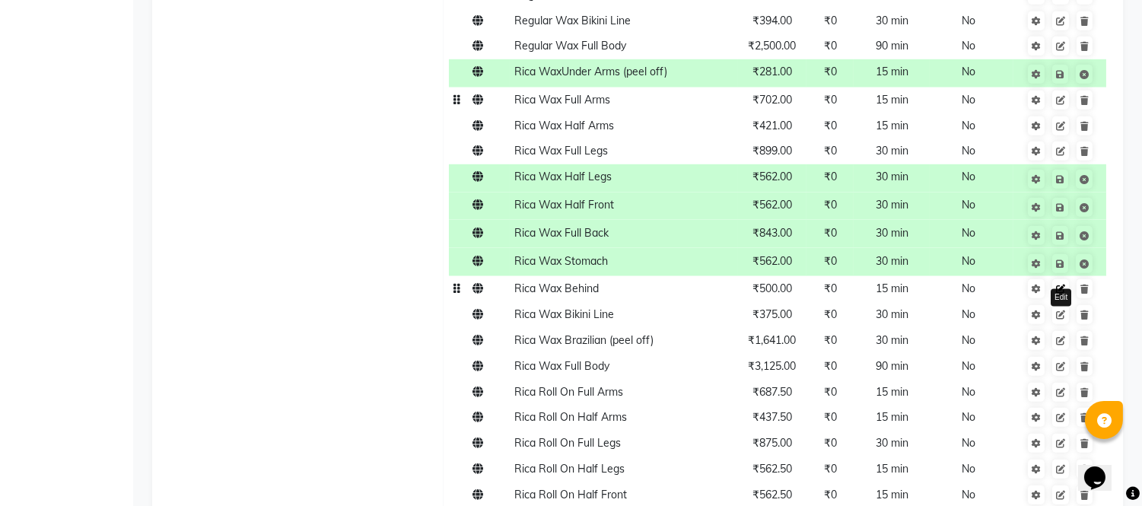
click at [1061, 289] on icon at bounding box center [1060, 289] width 9 height 9
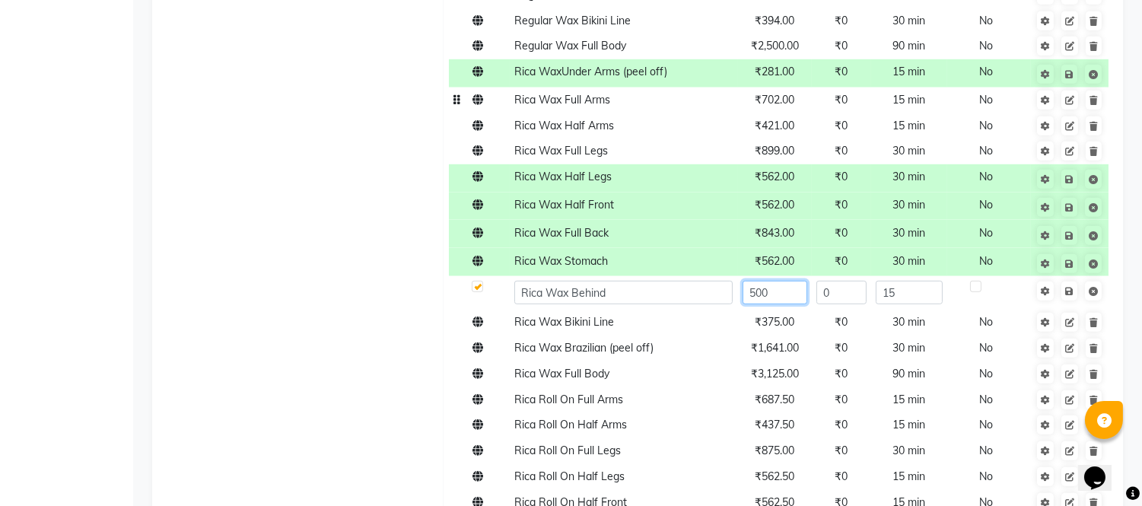
drag, startPoint x: 763, startPoint y: 298, endPoint x: 781, endPoint y: 301, distance: 18.4
click at [763, 298] on input "500" at bounding box center [775, 293] width 65 height 24
click at [781, 299] on input "500" at bounding box center [775, 293] width 65 height 24
type input "562"
click at [1069, 291] on span "Save" at bounding box center [1080, 289] width 48 height 15
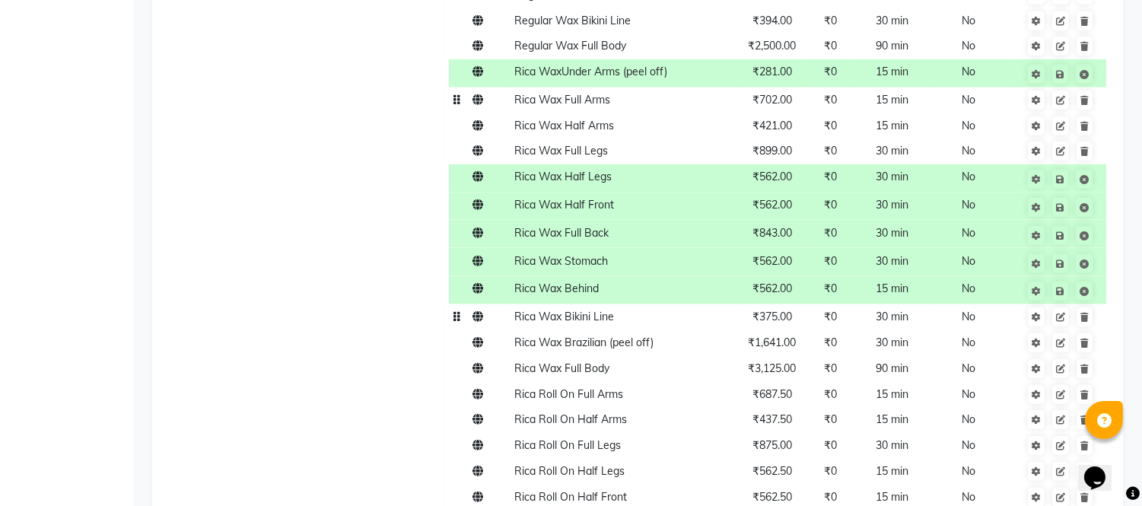
click at [781, 323] on span "₹375.00" at bounding box center [773, 317] width 40 height 14
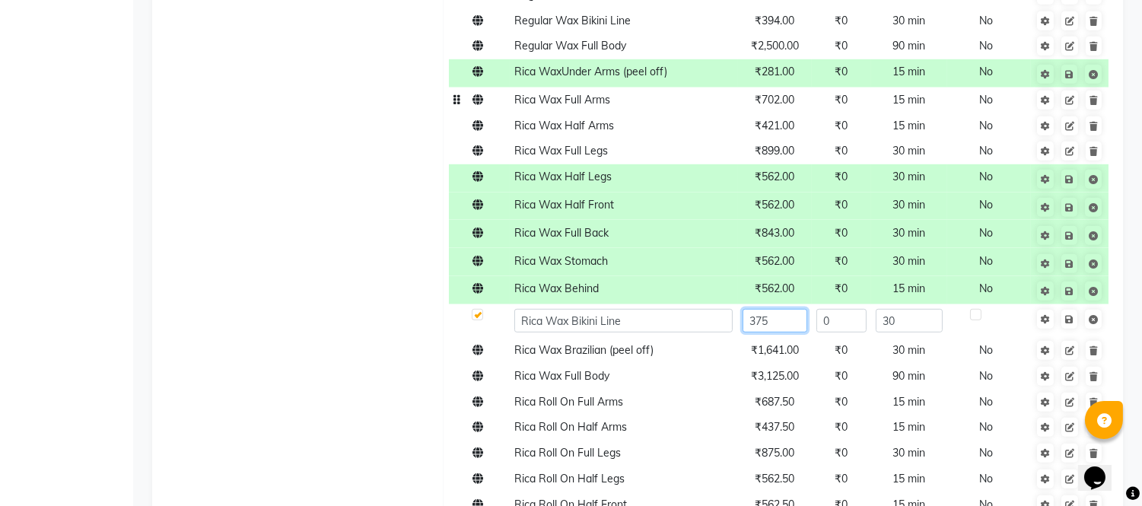
click at [781, 323] on input "375" at bounding box center [775, 321] width 65 height 24
click at [779, 316] on input "375" at bounding box center [775, 321] width 65 height 24
type input "3"
type input "421"
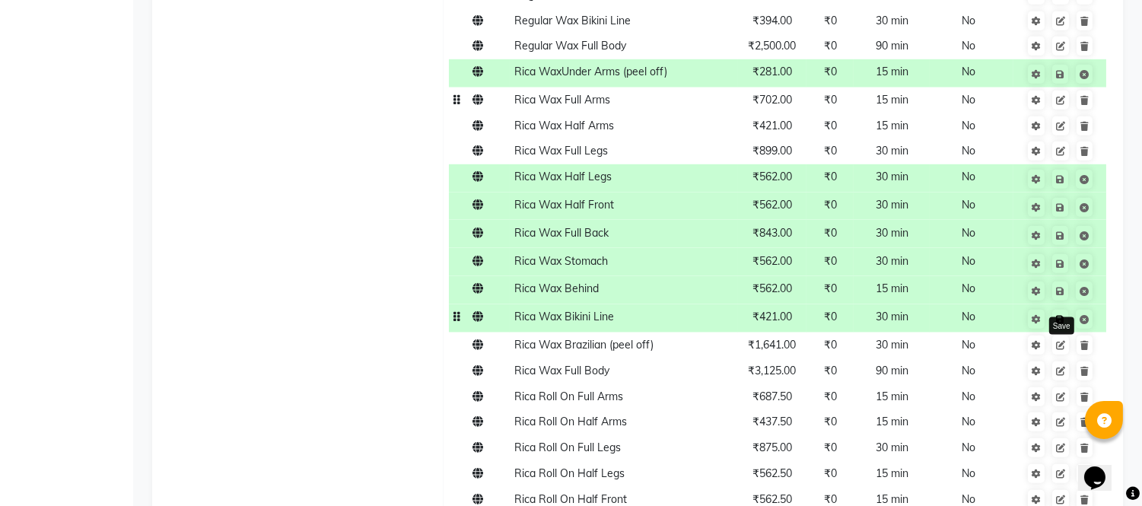
click at [1066, 318] on link at bounding box center [1061, 319] width 16 height 19
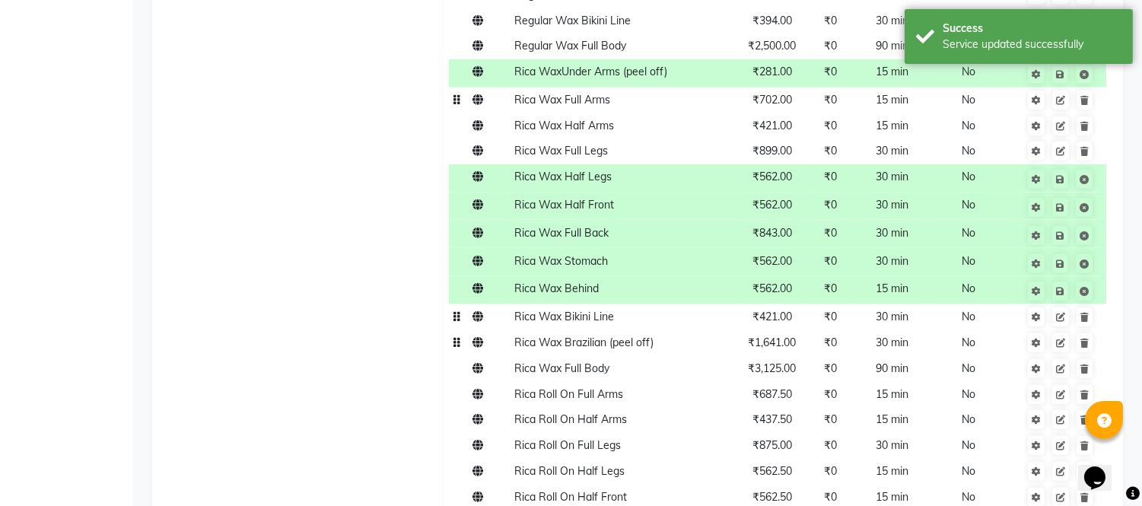
click at [782, 350] on td "₹1,641.00" at bounding box center [772, 343] width 69 height 26
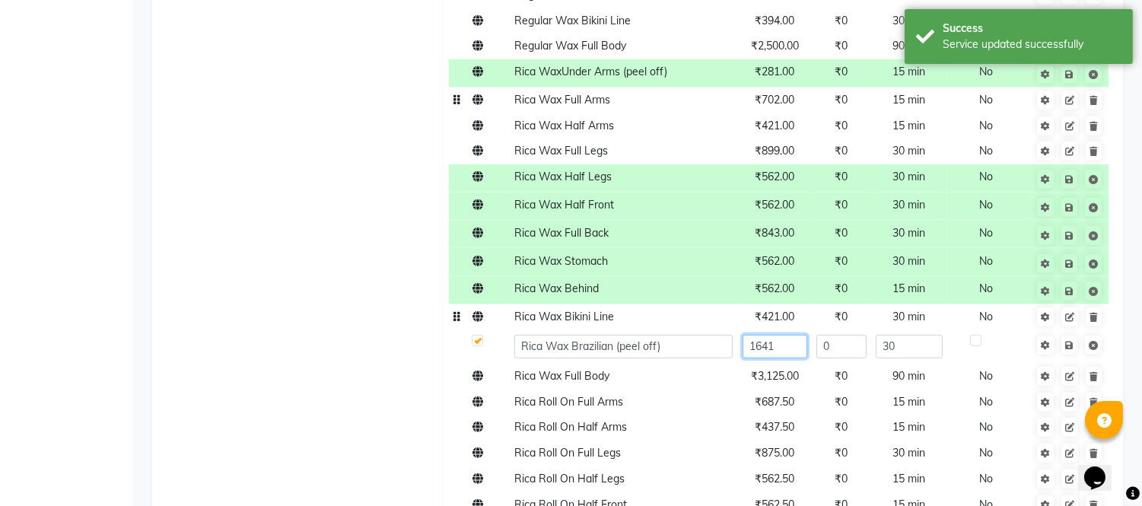
click at [782, 350] on input "1641" at bounding box center [775, 347] width 65 height 24
type input "1845"
click at [1066, 341] on link at bounding box center [1070, 345] width 16 height 19
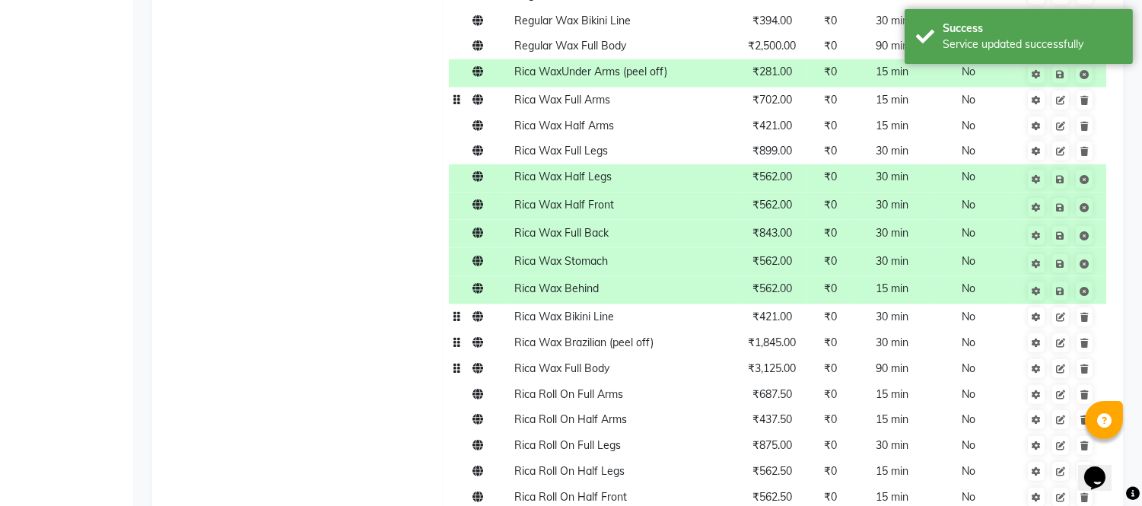
click at [781, 369] on span "₹3,125.00" at bounding box center [773, 368] width 48 height 14
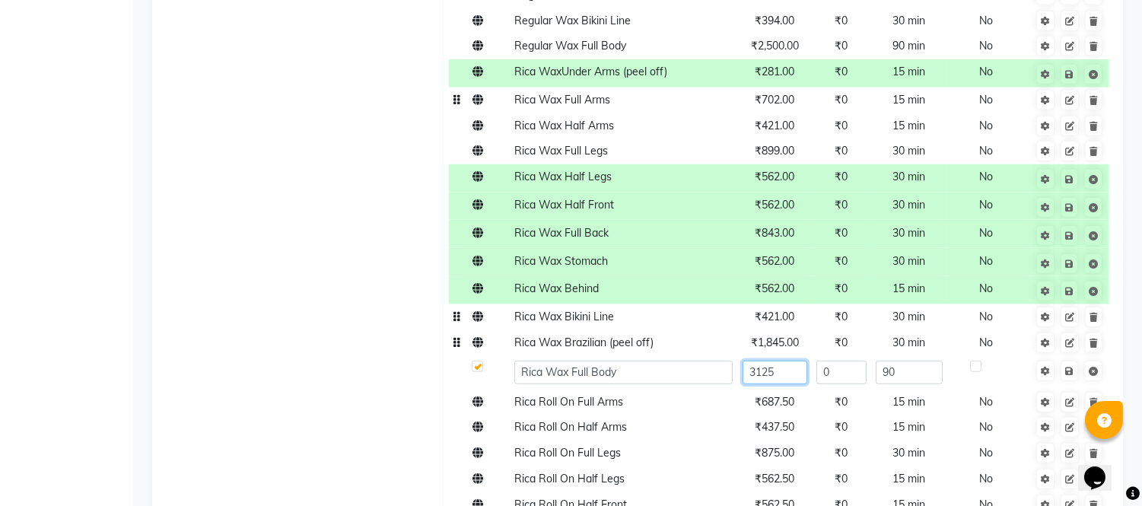
click at [781, 369] on input "3125" at bounding box center [775, 373] width 65 height 24
type input "3512"
click at [1069, 374] on span "Save" at bounding box center [1080, 369] width 48 height 15
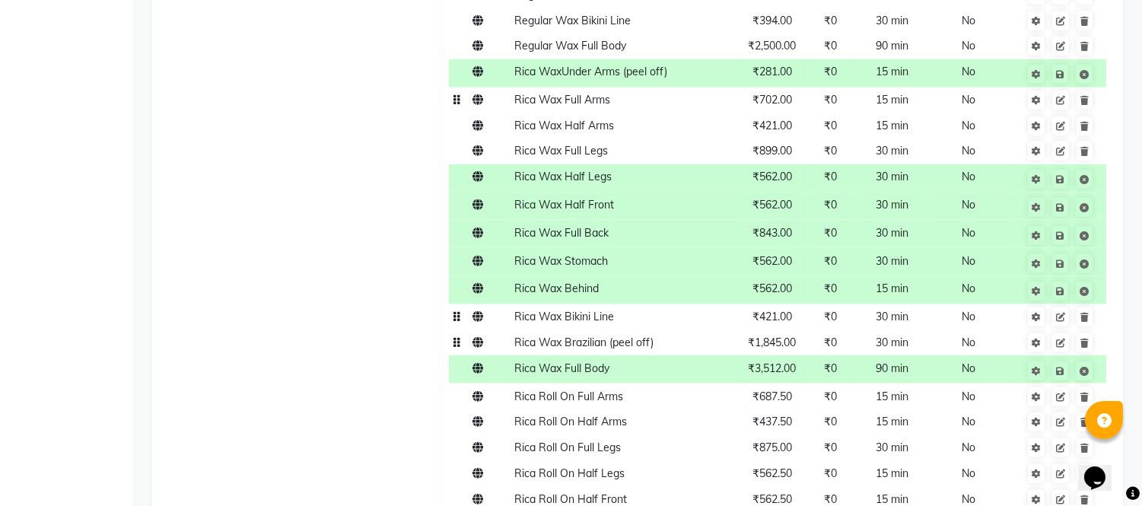
scroll to position [1944, 0]
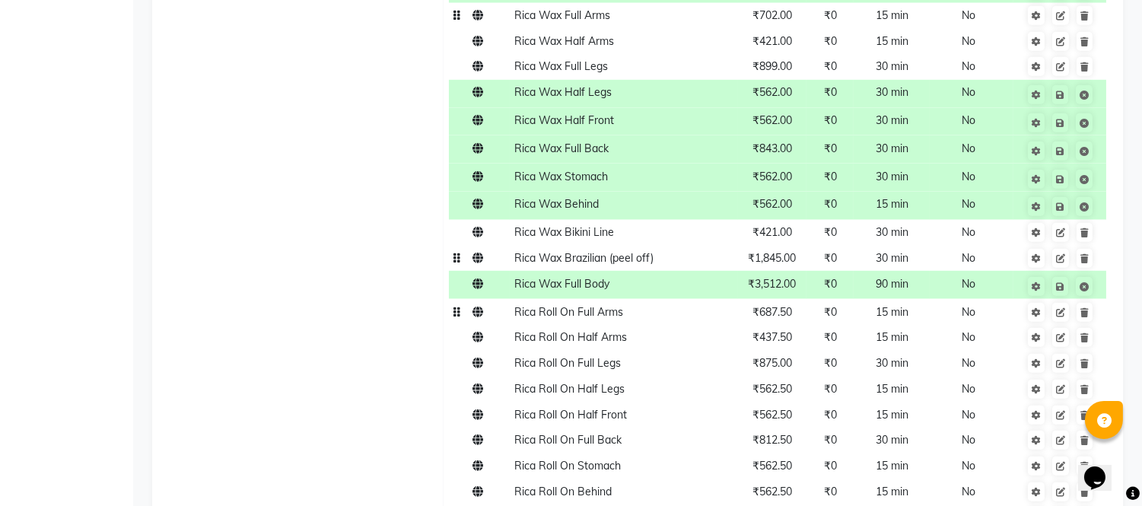
click at [795, 314] on td "₹687.50" at bounding box center [772, 312] width 69 height 26
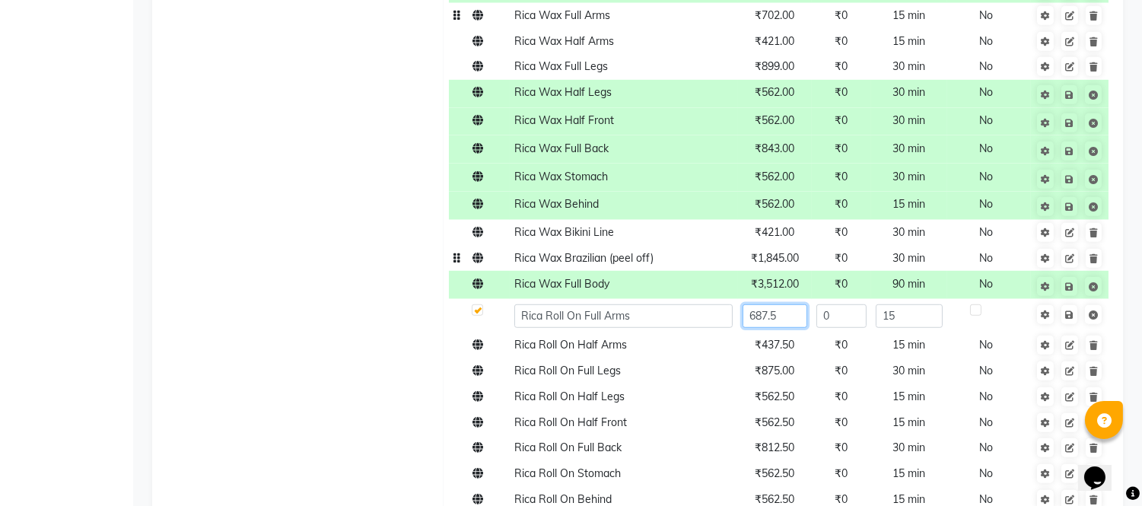
click at [790, 320] on input "687.5" at bounding box center [775, 316] width 65 height 24
type input "6"
type input "773"
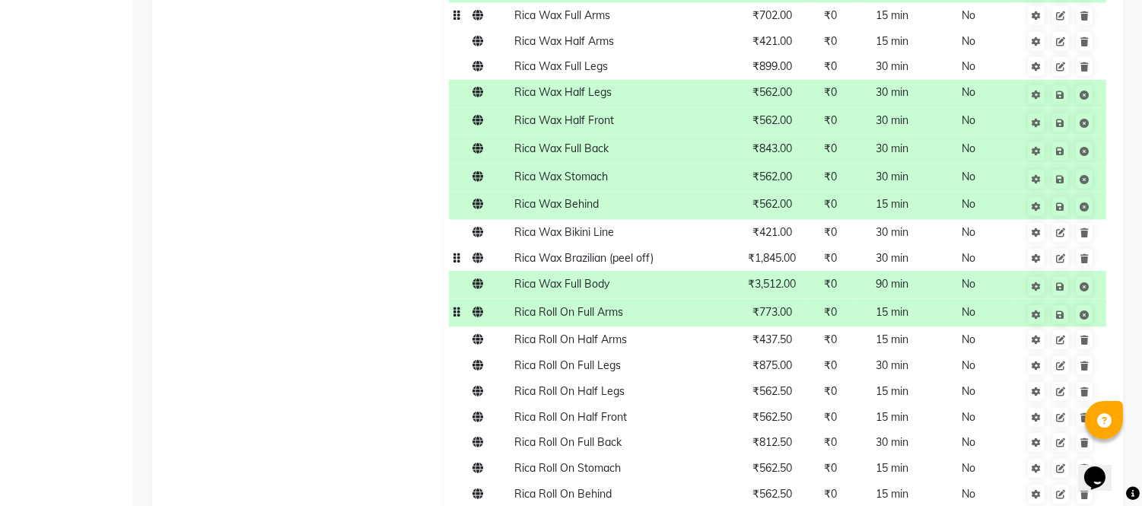
click at [1071, 313] on span "Save" at bounding box center [1070, 313] width 48 height 15
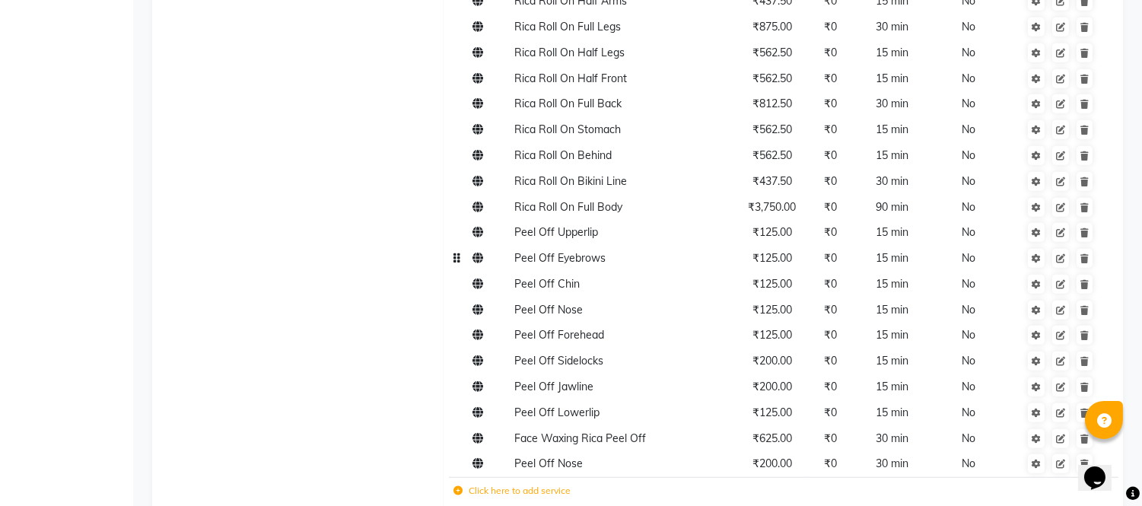
scroll to position [2198, 0]
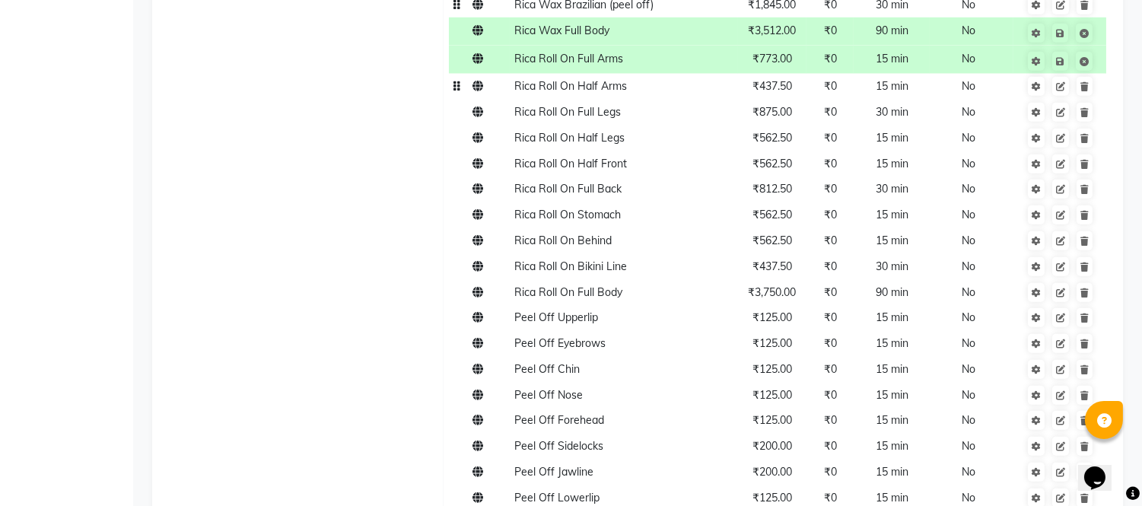
click at [769, 88] on span "₹437.50" at bounding box center [773, 86] width 40 height 14
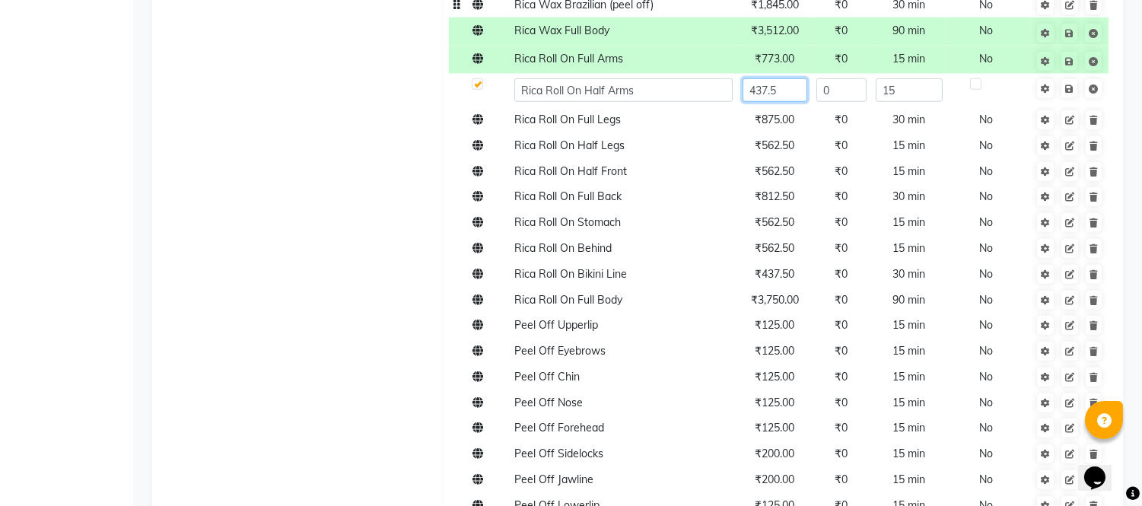
click at [796, 97] on input "437.5" at bounding box center [775, 90] width 65 height 24
type input "4"
type input "492"
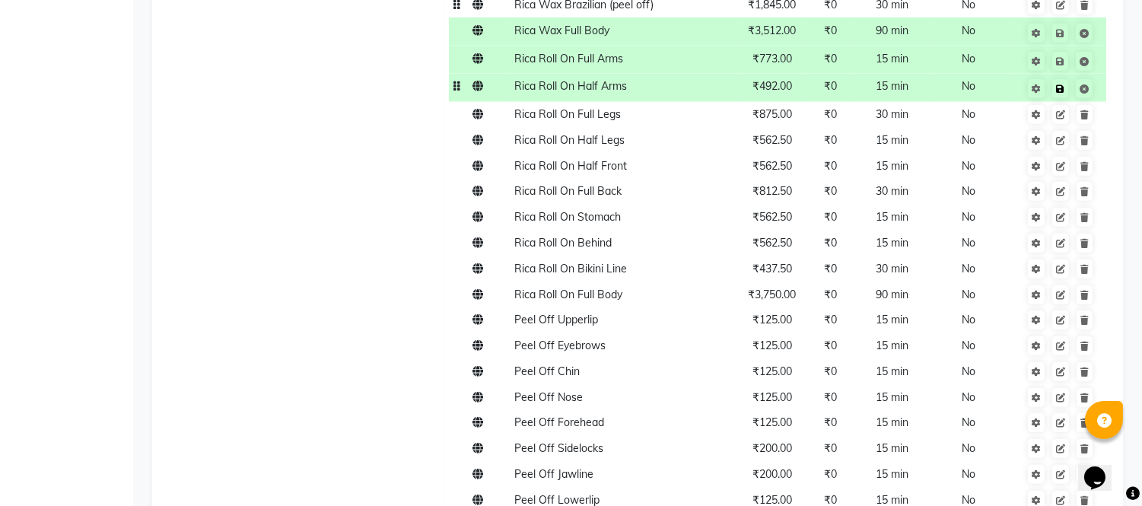
click at [1073, 82] on span "Save" at bounding box center [1070, 87] width 48 height 15
click at [791, 120] on span "₹875.00" at bounding box center [773, 114] width 40 height 14
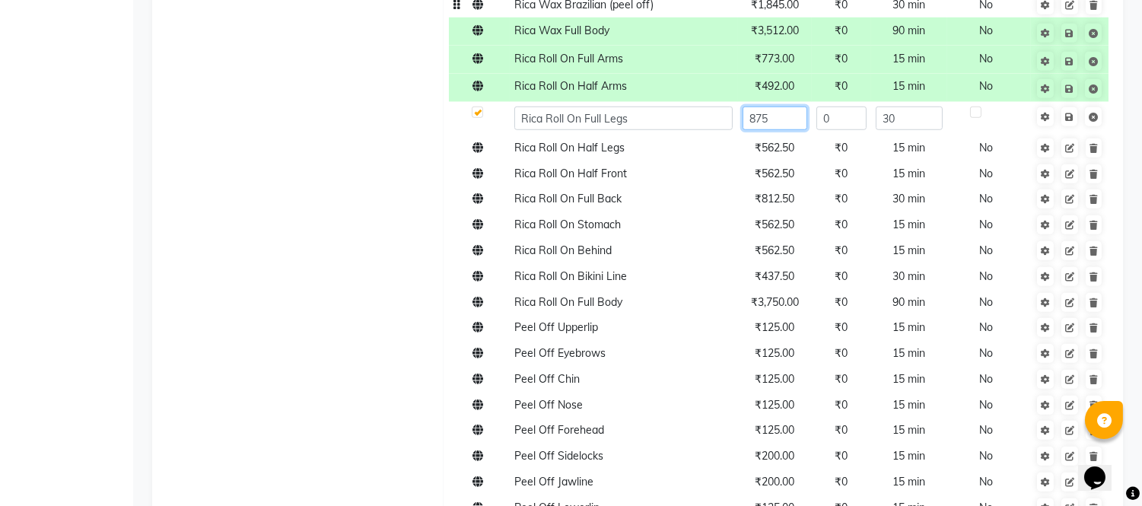
click at [791, 120] on input "875" at bounding box center [775, 119] width 65 height 24
type input "983"
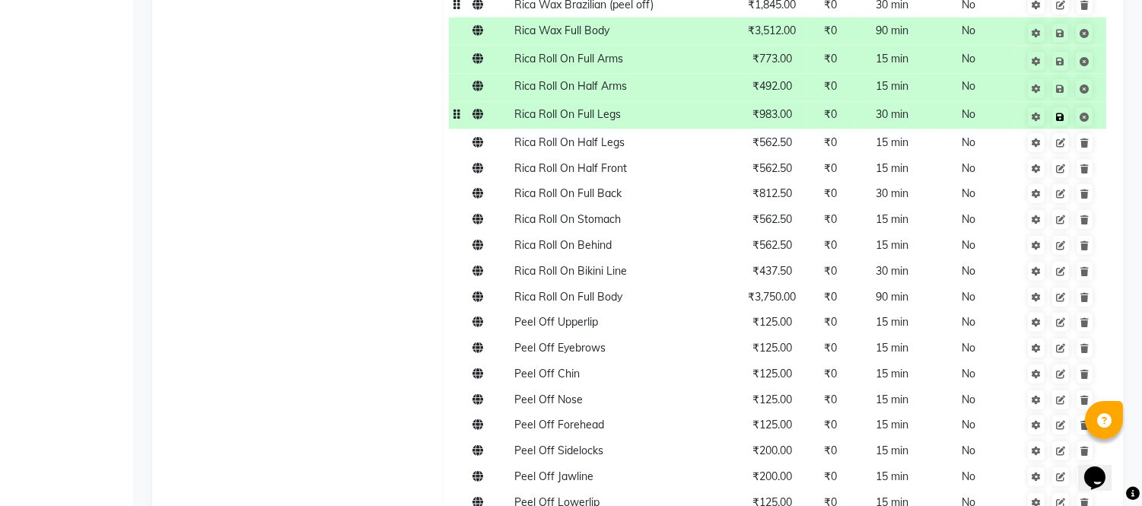
click at [1070, 112] on span "Save" at bounding box center [1070, 115] width 48 height 15
click at [775, 149] on td "₹562.50" at bounding box center [772, 142] width 69 height 26
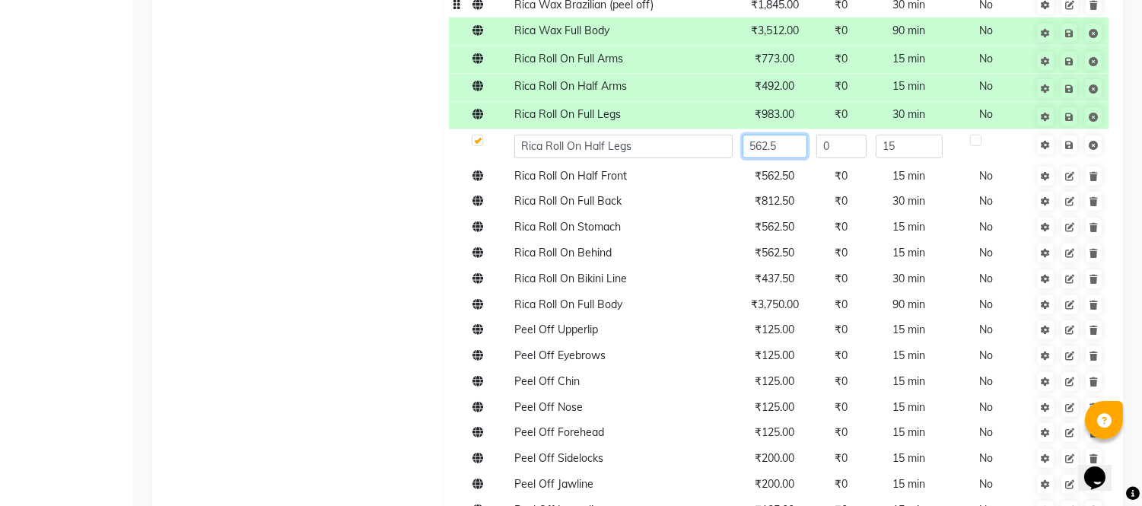
click at [784, 151] on input "562.5" at bounding box center [775, 147] width 65 height 24
type input "5"
type input "632"
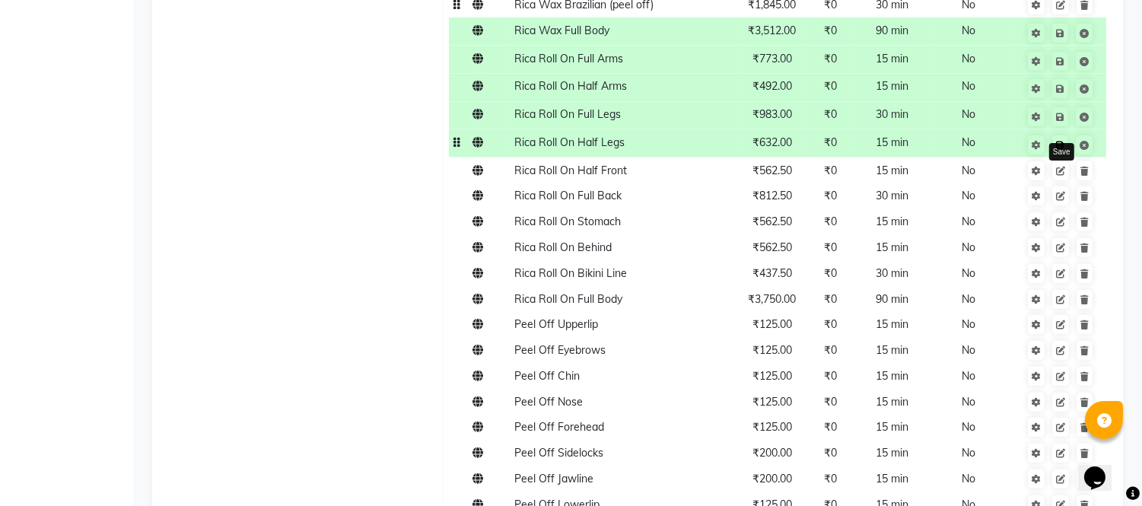
click at [1068, 138] on link at bounding box center [1061, 144] width 16 height 19
click at [781, 172] on span "₹562.50" at bounding box center [773, 171] width 40 height 14
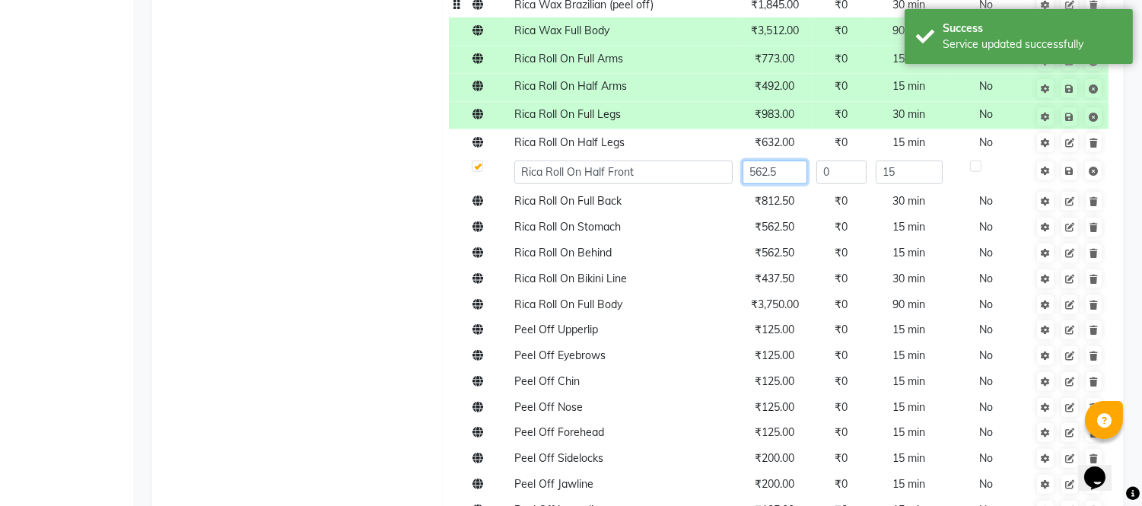
click at [798, 179] on input "562.5" at bounding box center [775, 173] width 65 height 24
type input "5"
type input "632"
click at [1068, 171] on link at bounding box center [1070, 170] width 16 height 19
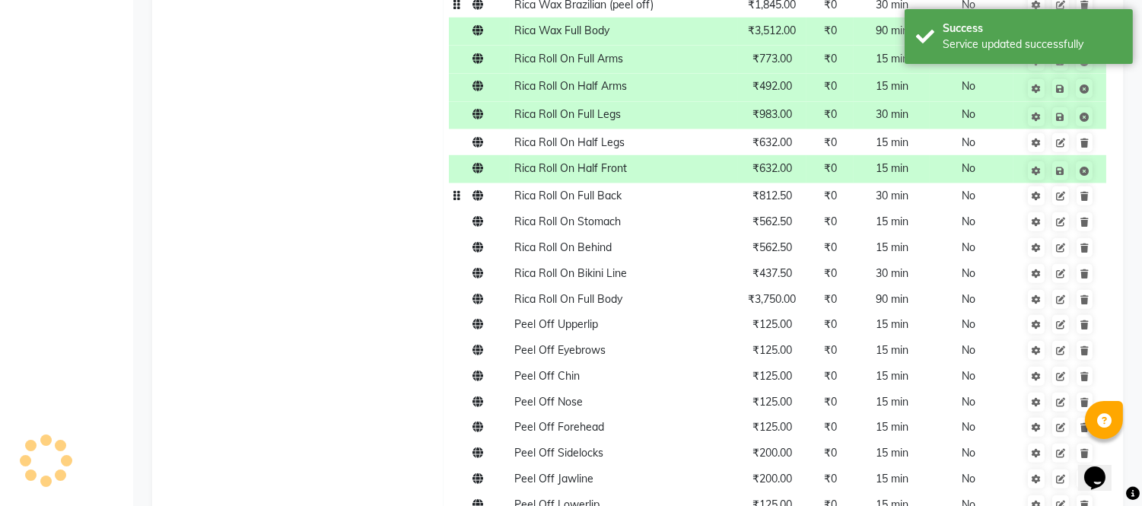
click at [765, 205] on td "₹812.50" at bounding box center [772, 196] width 69 height 26
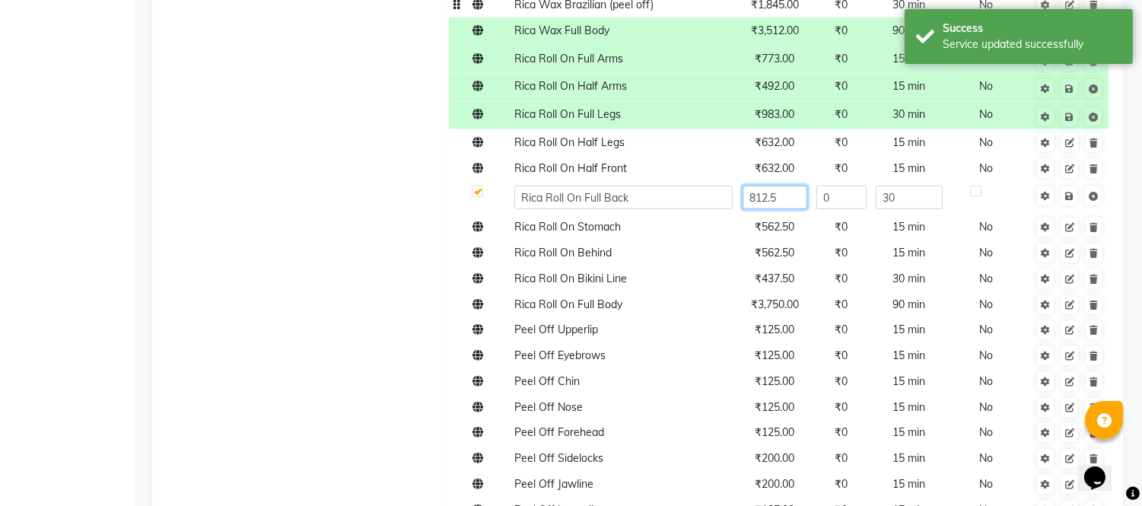
click at [785, 203] on input "812.5" at bounding box center [775, 198] width 65 height 24
type input "8"
type input "913"
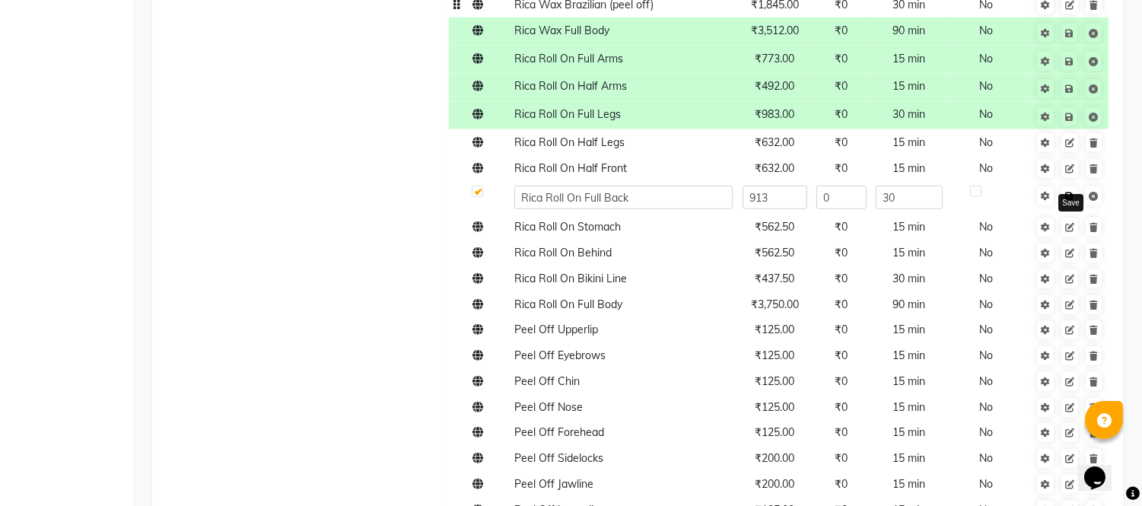
click at [1066, 191] on link at bounding box center [1070, 195] width 16 height 19
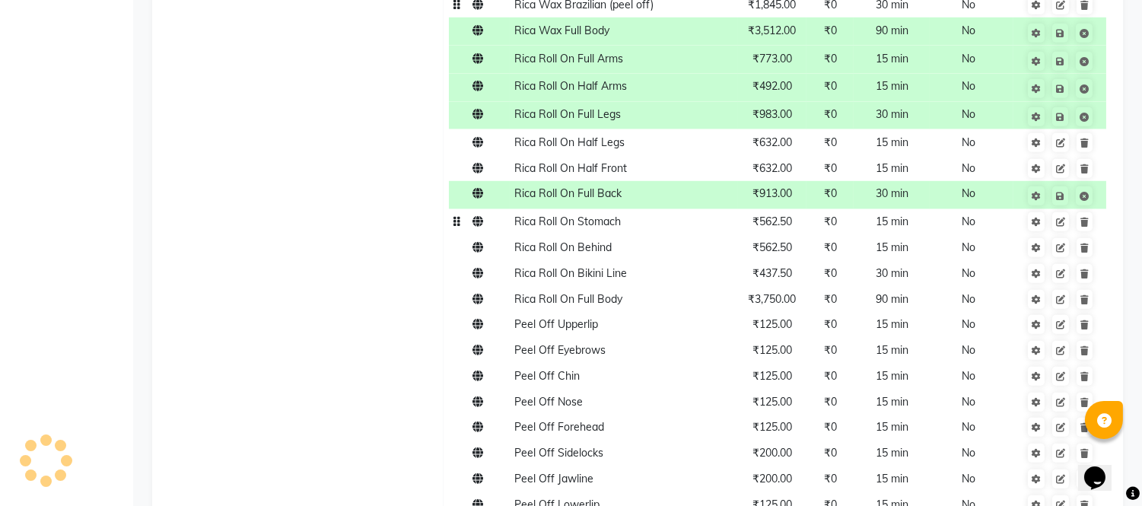
click at [795, 216] on td "₹562.50" at bounding box center [772, 222] width 69 height 26
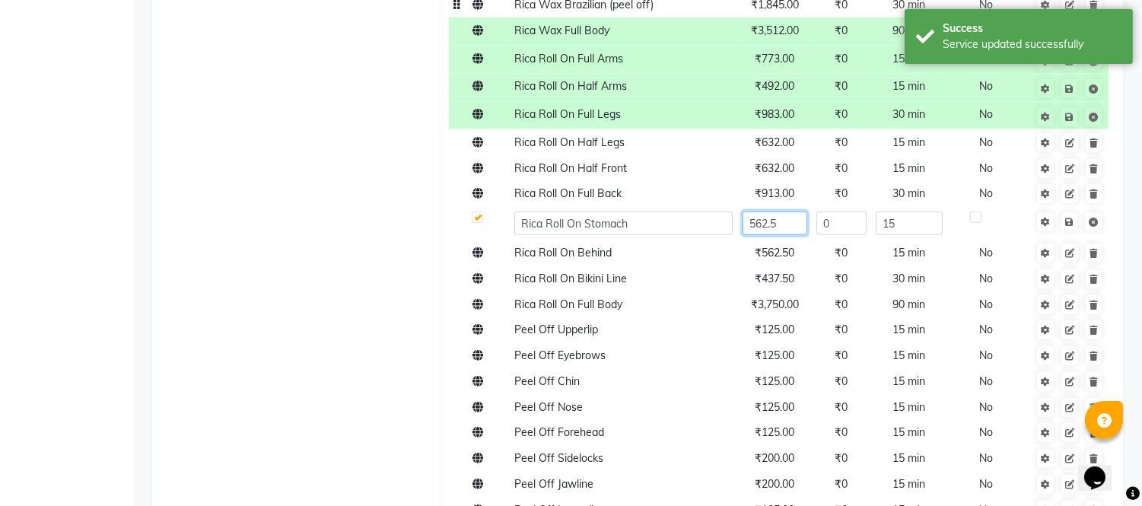
click at [787, 225] on input "562.5" at bounding box center [775, 224] width 65 height 24
type input "5"
type input "632"
click at [1068, 225] on link at bounding box center [1070, 221] width 16 height 19
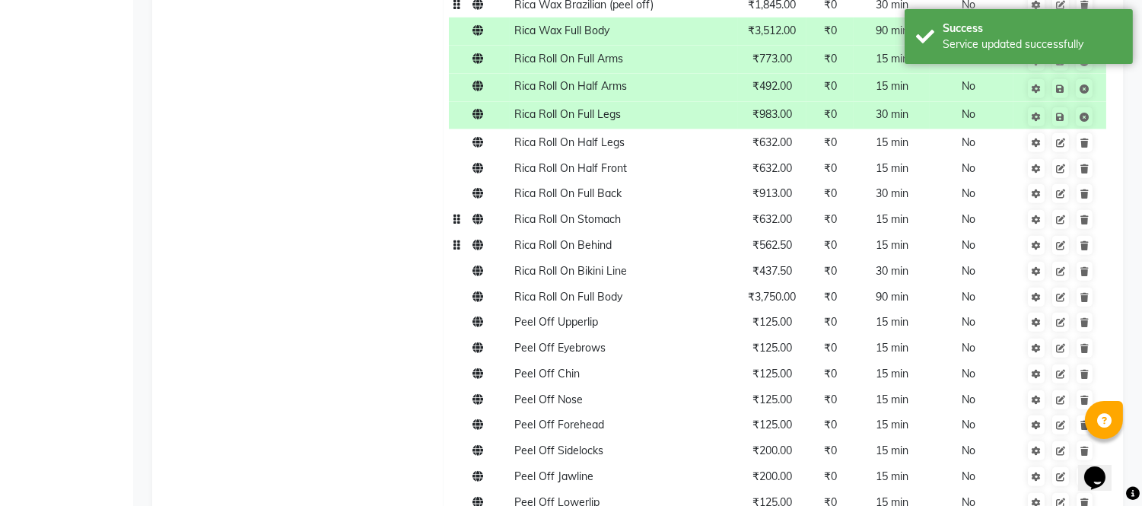
click at [796, 253] on td "₹562.50" at bounding box center [772, 246] width 69 height 26
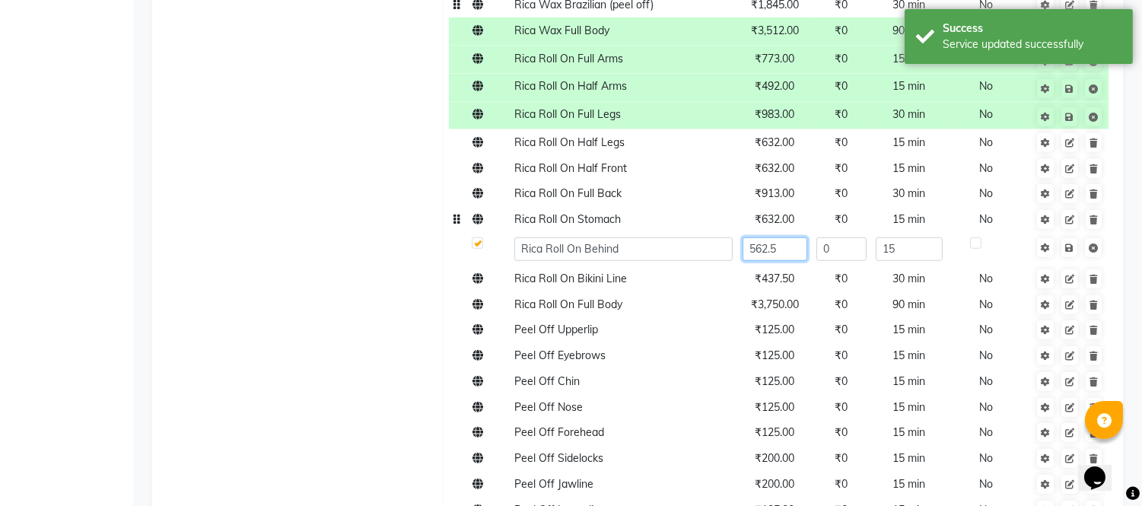
click at [796, 253] on input "562.5" at bounding box center [775, 249] width 65 height 24
type input "5"
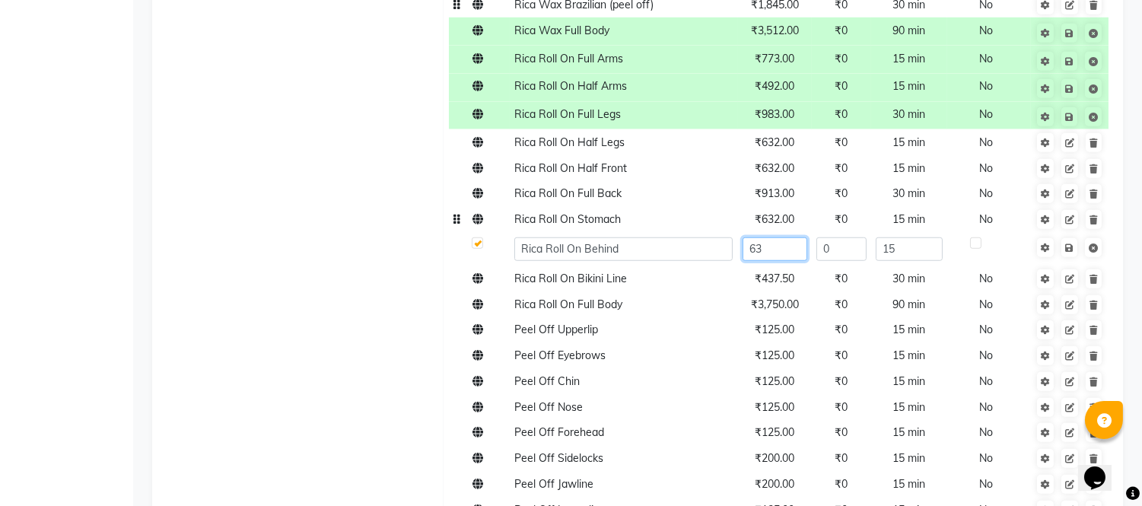
type input "632"
click at [1068, 244] on link at bounding box center [1070, 247] width 16 height 19
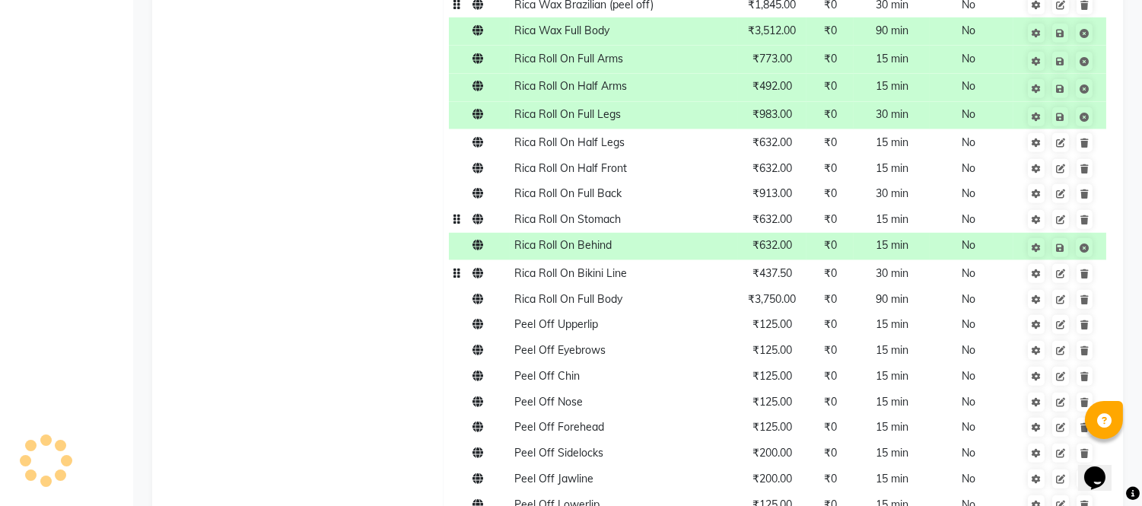
click at [767, 276] on span "₹437.50" at bounding box center [773, 273] width 40 height 14
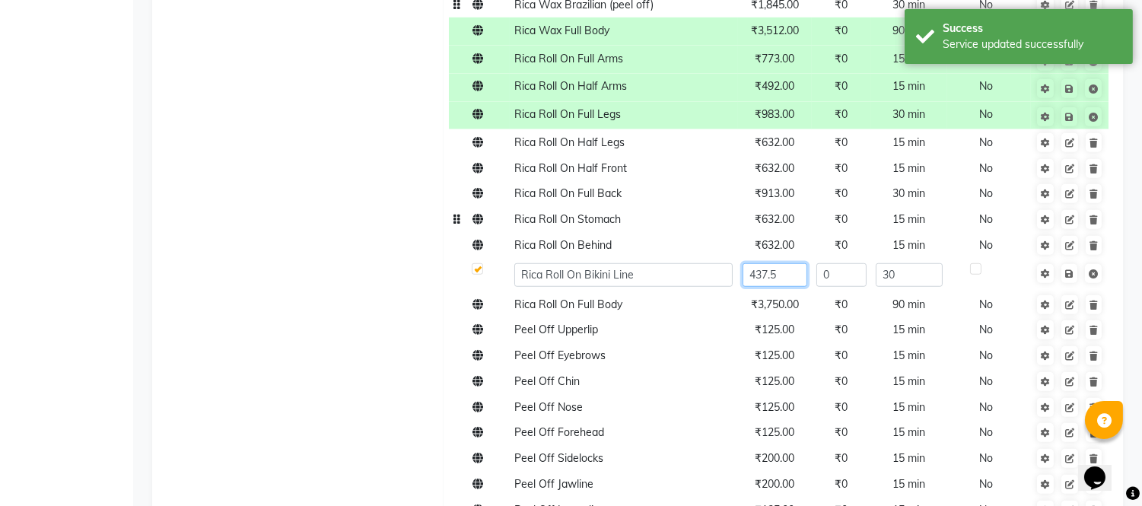
click at [803, 279] on input "437.5" at bounding box center [775, 275] width 65 height 24
type input "4"
type input "492"
click at [1072, 272] on span "Save" at bounding box center [1080, 272] width 48 height 15
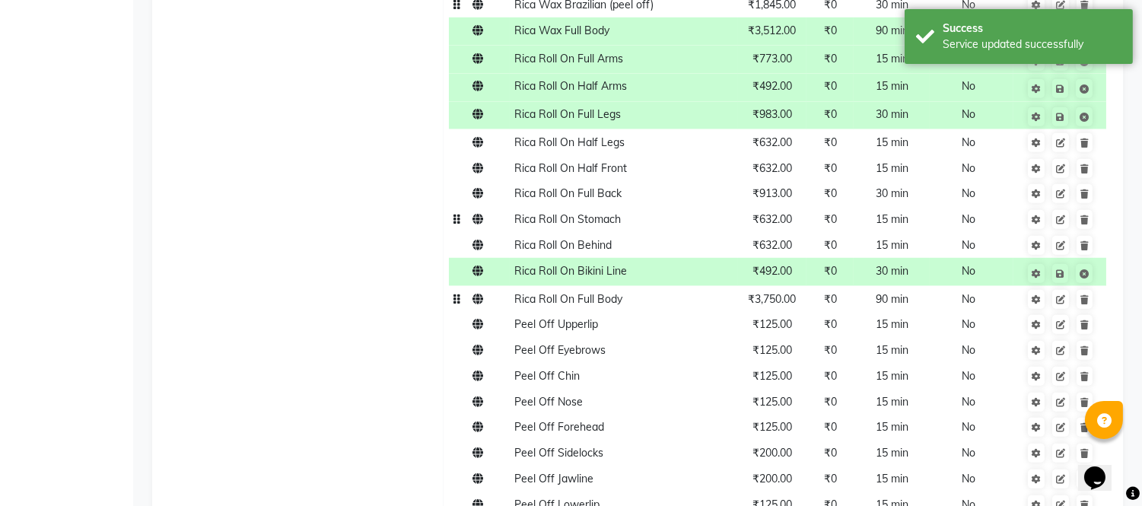
click at [778, 306] on td "₹3,750.00" at bounding box center [772, 299] width 69 height 26
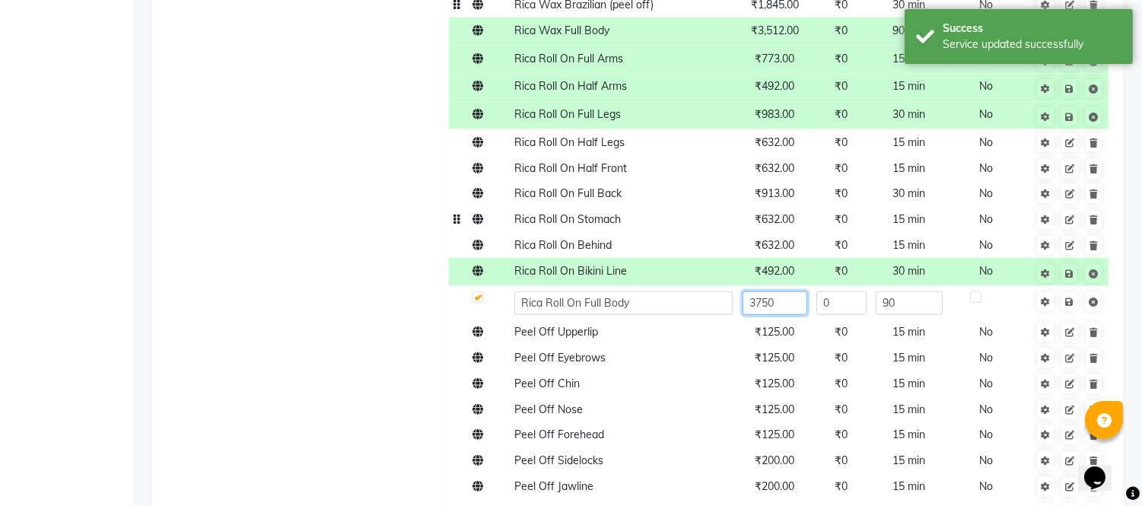
click at [789, 314] on input "3750" at bounding box center [775, 303] width 65 height 24
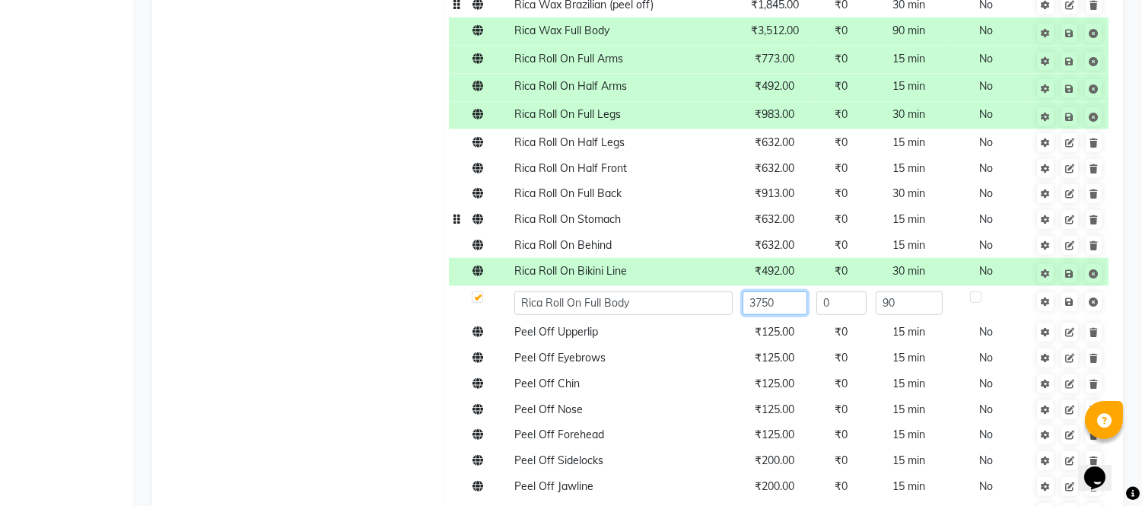
click at [785, 312] on input "3750" at bounding box center [775, 303] width 65 height 24
type input "3"
type input "4215"
click at [1074, 298] on span "Save" at bounding box center [1080, 300] width 48 height 15
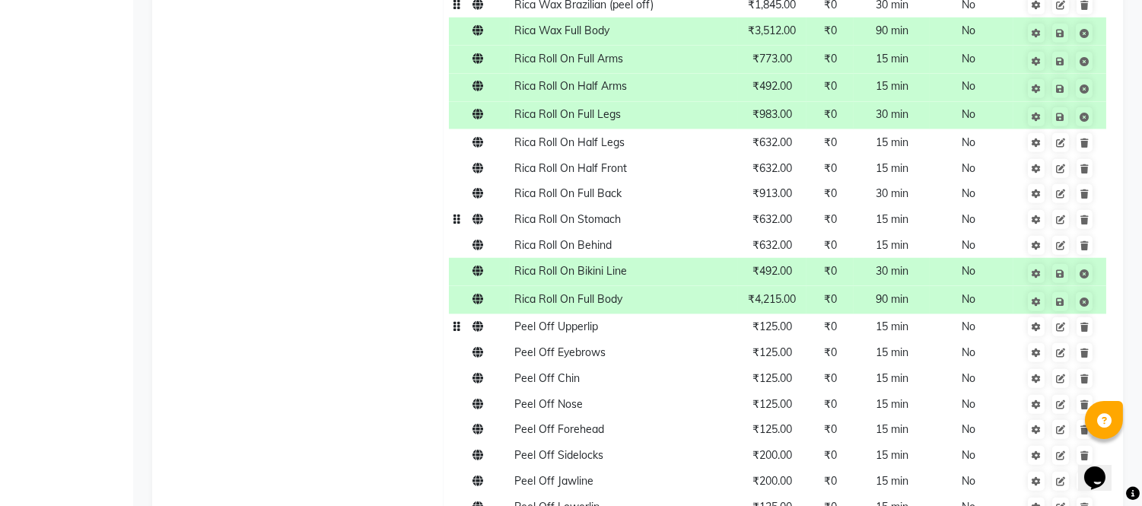
scroll to position [2368, 0]
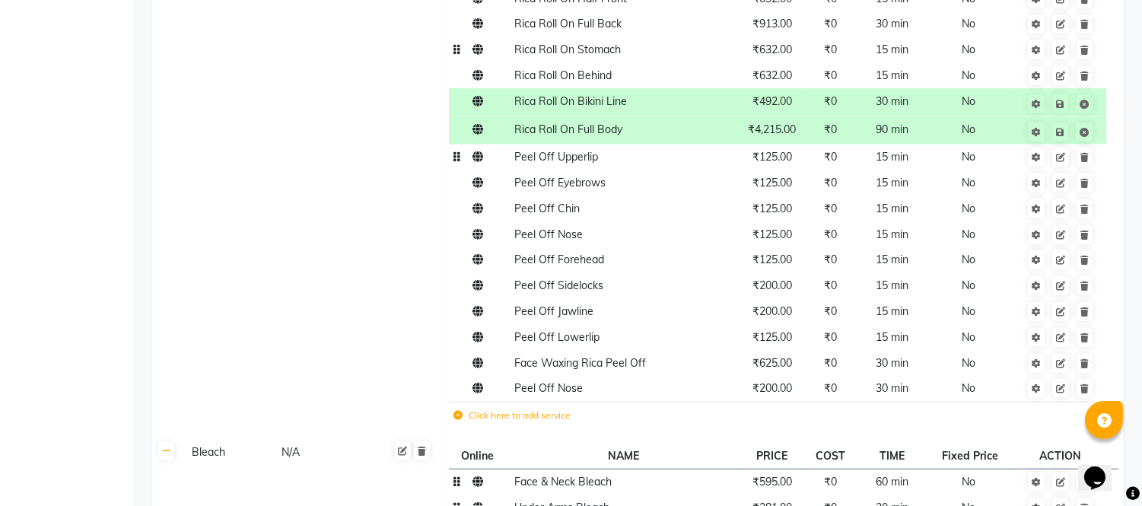
click at [773, 163] on span "₹125.00" at bounding box center [773, 157] width 40 height 14
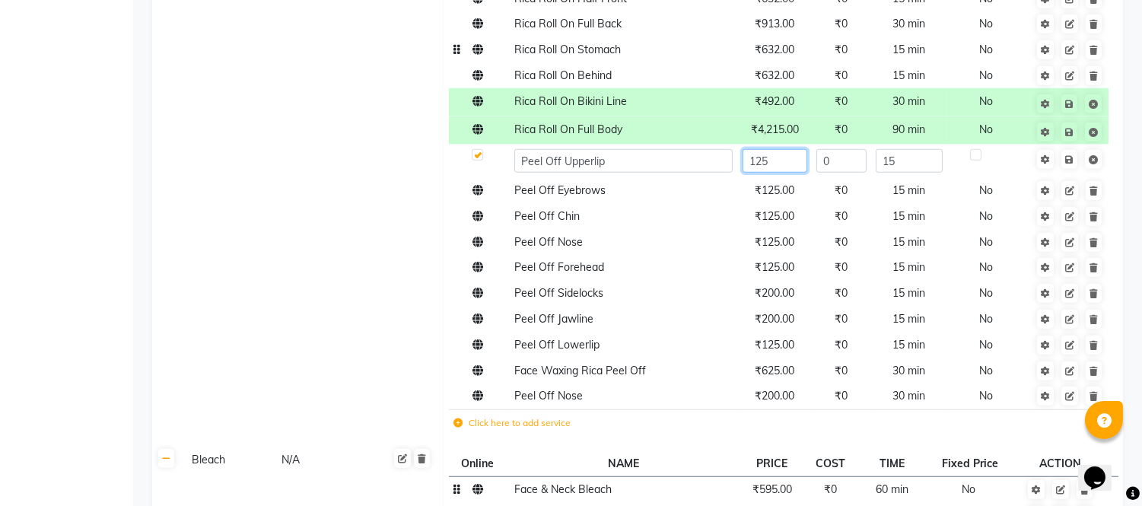
click at [776, 163] on input "125" at bounding box center [775, 161] width 65 height 24
type input "143"
click at [1068, 158] on link at bounding box center [1070, 159] width 16 height 19
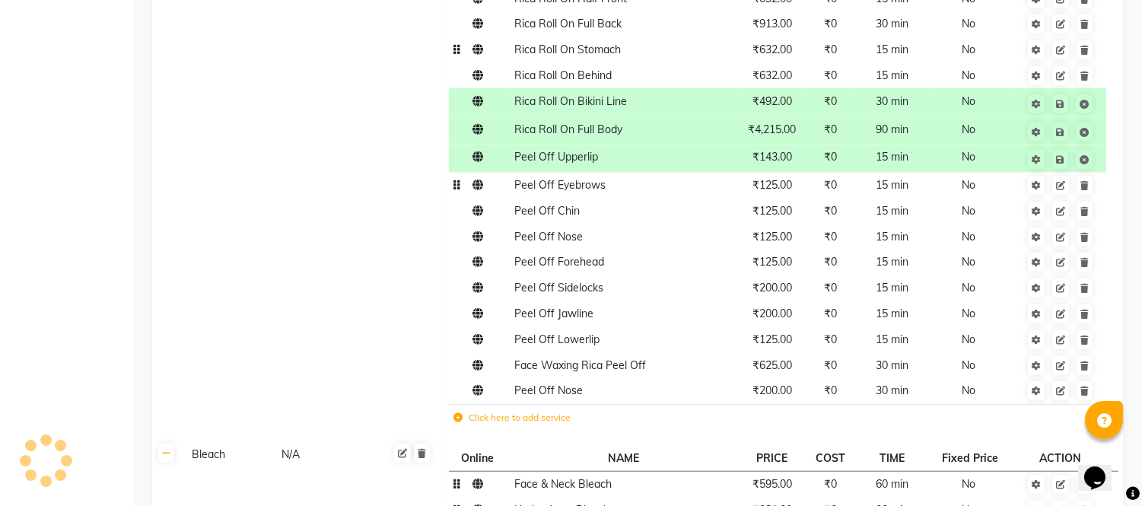
click at [790, 189] on span "₹125.00" at bounding box center [773, 185] width 40 height 14
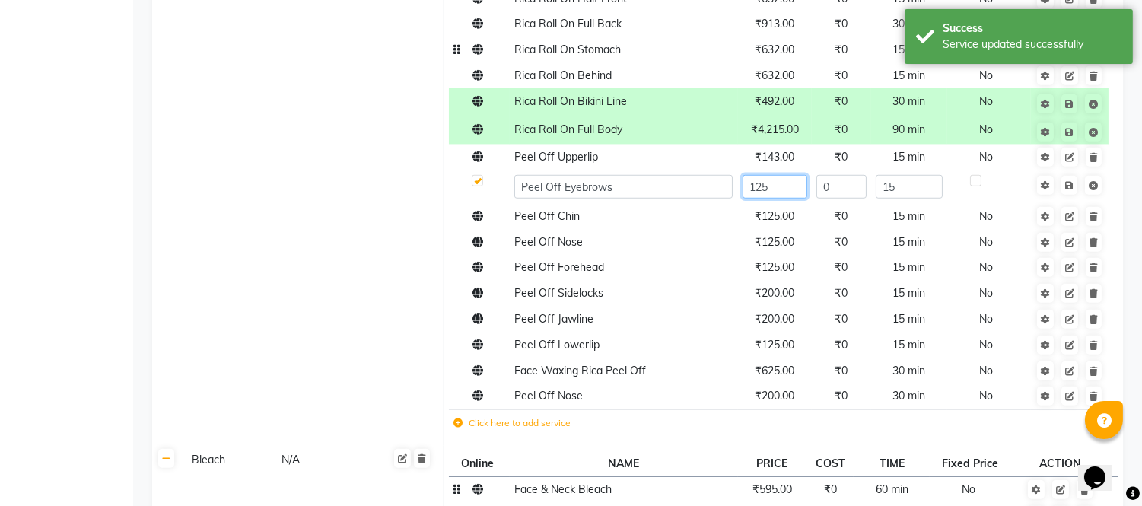
click at [790, 189] on input "125" at bounding box center [775, 187] width 65 height 24
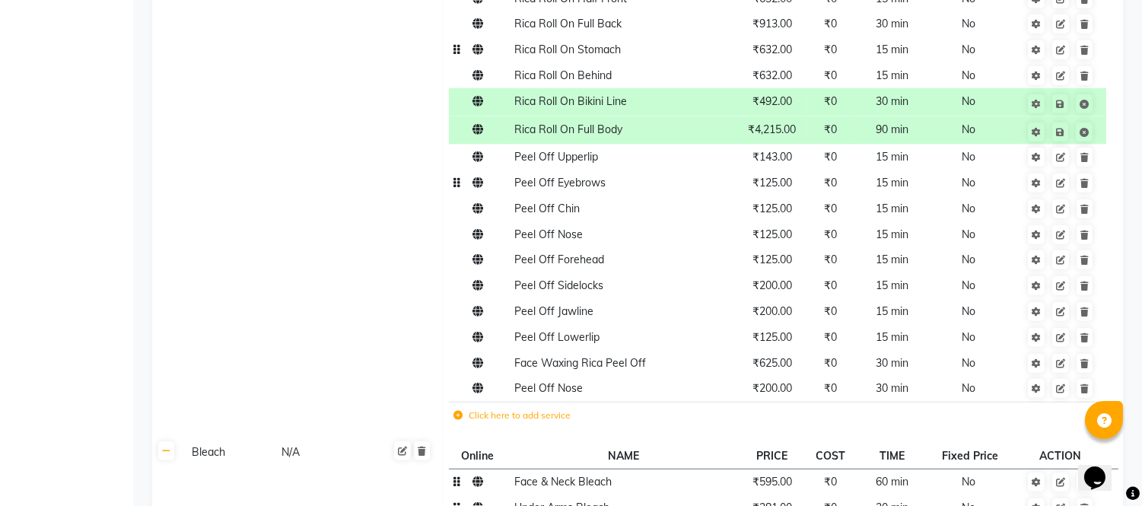
click at [789, 191] on td "₹125.00" at bounding box center [772, 183] width 69 height 26
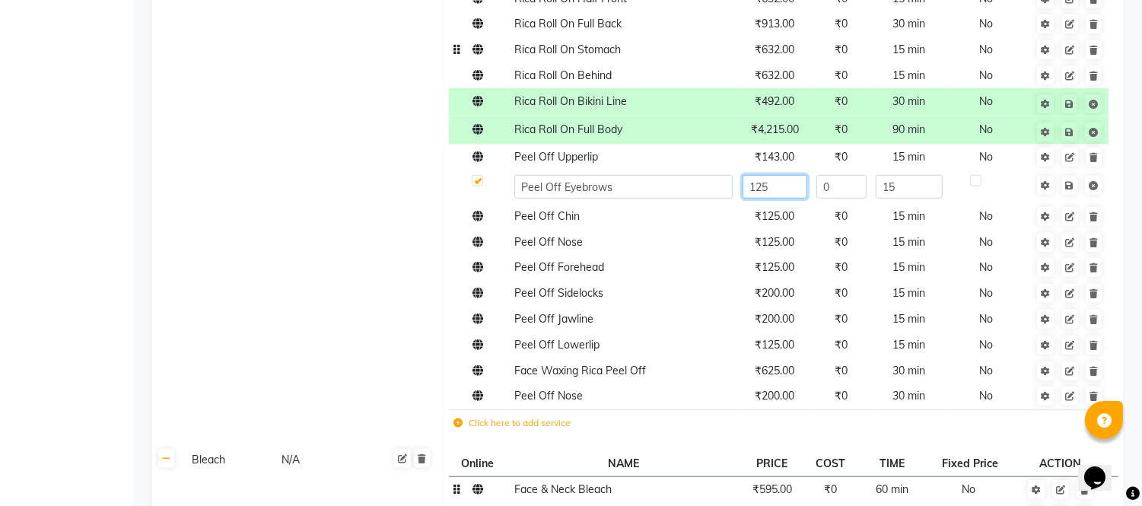
click at [789, 191] on input "125" at bounding box center [775, 187] width 65 height 24
type input "143"
click at [1073, 184] on span "Save" at bounding box center [1080, 184] width 48 height 15
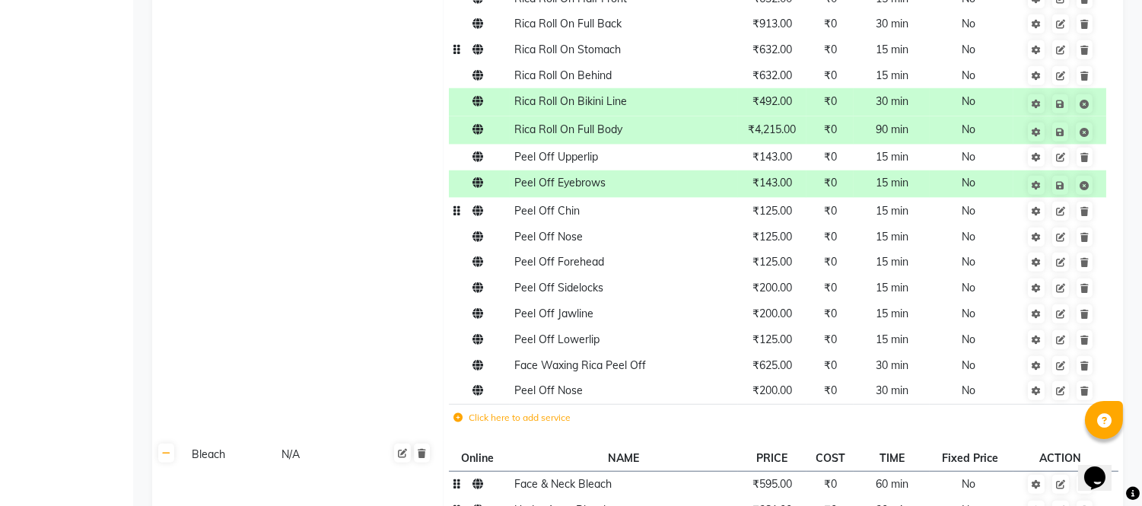
click at [788, 218] on td "₹125.00" at bounding box center [772, 211] width 69 height 26
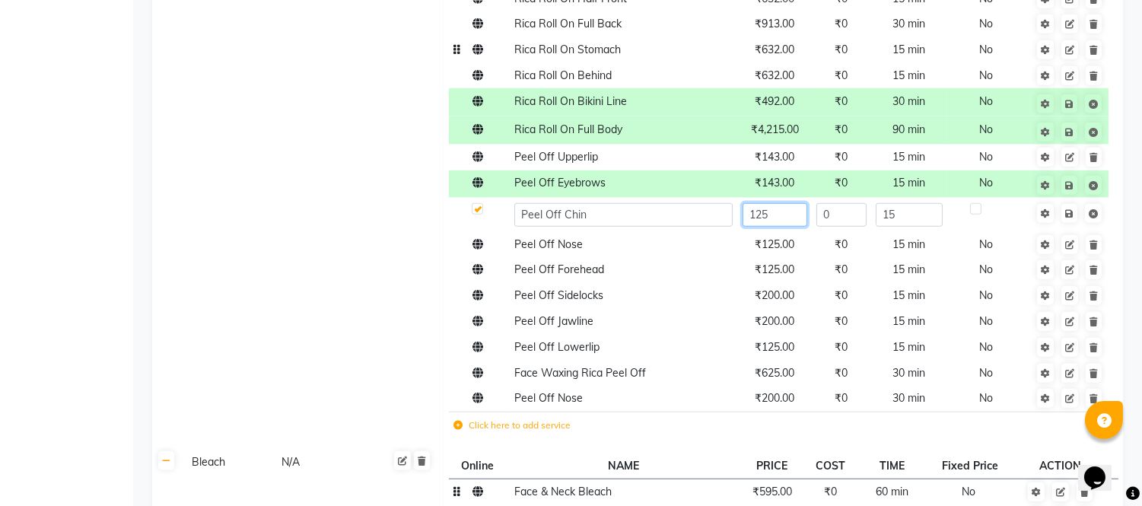
click at [788, 218] on input "125" at bounding box center [775, 215] width 65 height 24
type input "143"
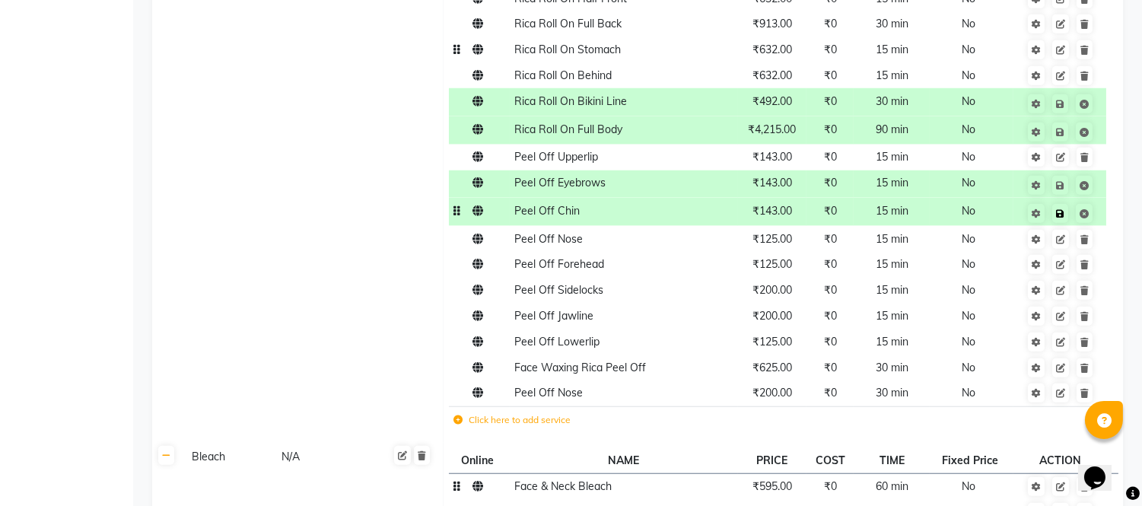
click at [1070, 213] on span "Save" at bounding box center [1070, 212] width 48 height 15
click at [773, 252] on td "₹125.00" at bounding box center [772, 239] width 69 height 26
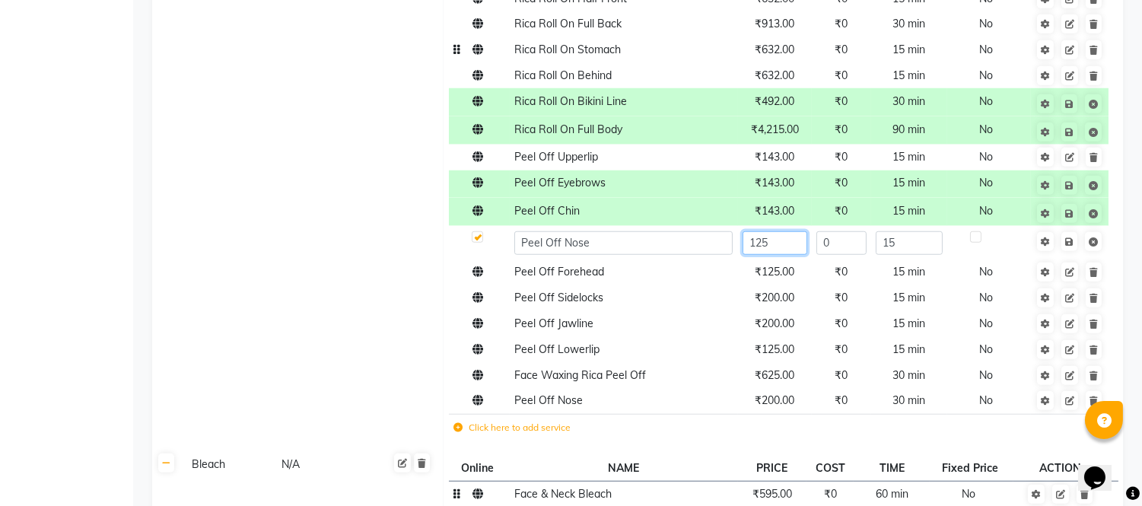
click at [782, 249] on input "125" at bounding box center [775, 243] width 65 height 24
type input "143"
click at [1073, 245] on span "Save" at bounding box center [1080, 240] width 48 height 15
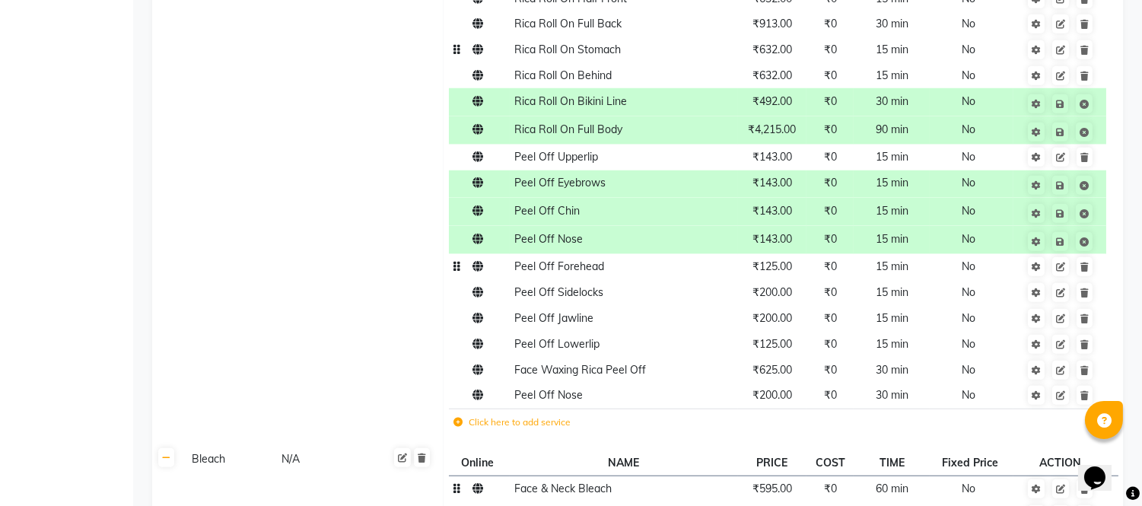
click at [771, 275] on td "₹125.00" at bounding box center [772, 267] width 69 height 26
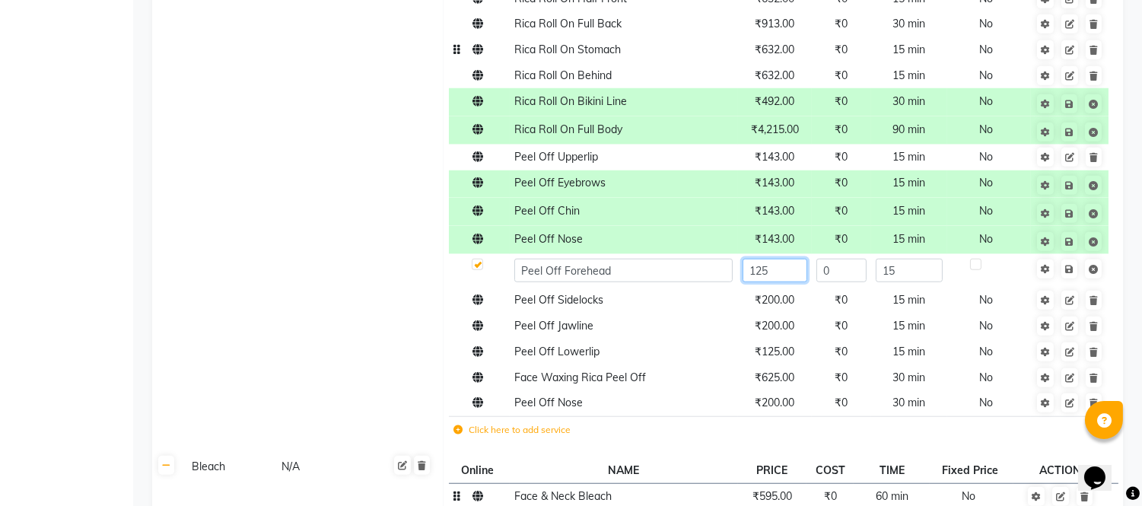
click at [785, 272] on input "125" at bounding box center [775, 271] width 65 height 24
type input "143"
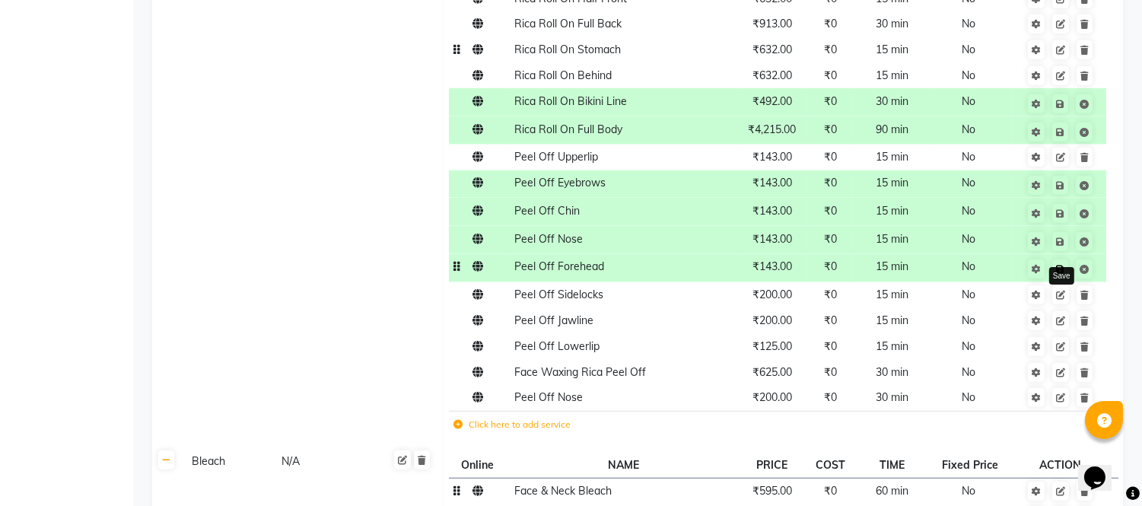
click at [1066, 266] on link at bounding box center [1061, 269] width 16 height 19
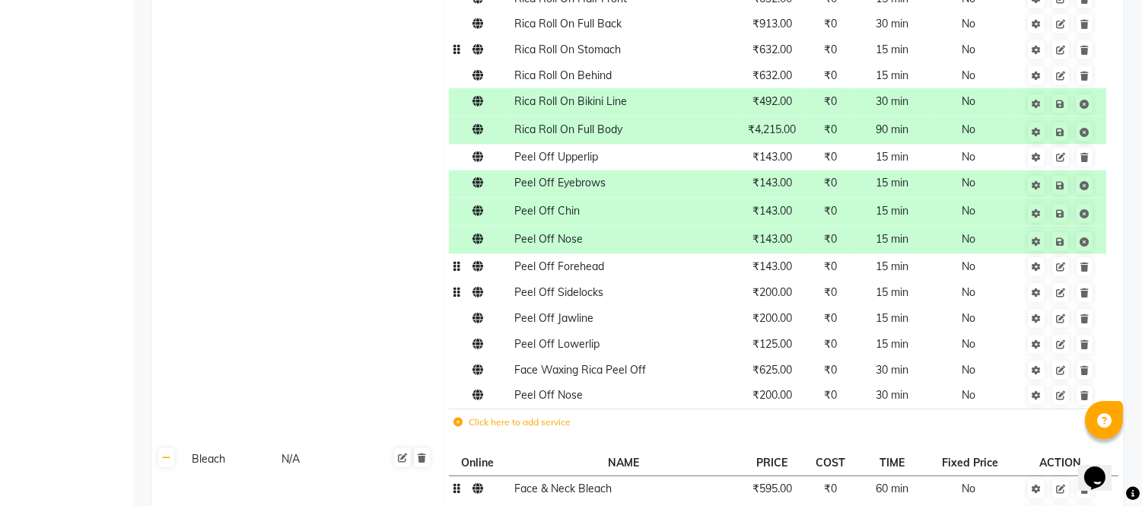
click at [779, 301] on td "₹200.00" at bounding box center [772, 293] width 69 height 26
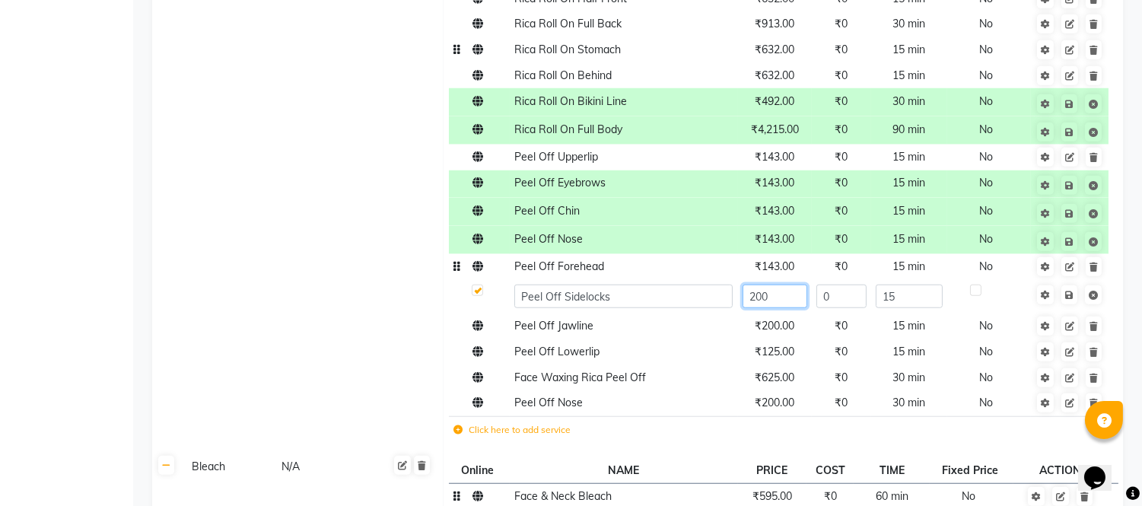
click at [779, 301] on input "200" at bounding box center [775, 297] width 65 height 24
type input "237"
click at [1072, 295] on span "Save" at bounding box center [1080, 293] width 48 height 15
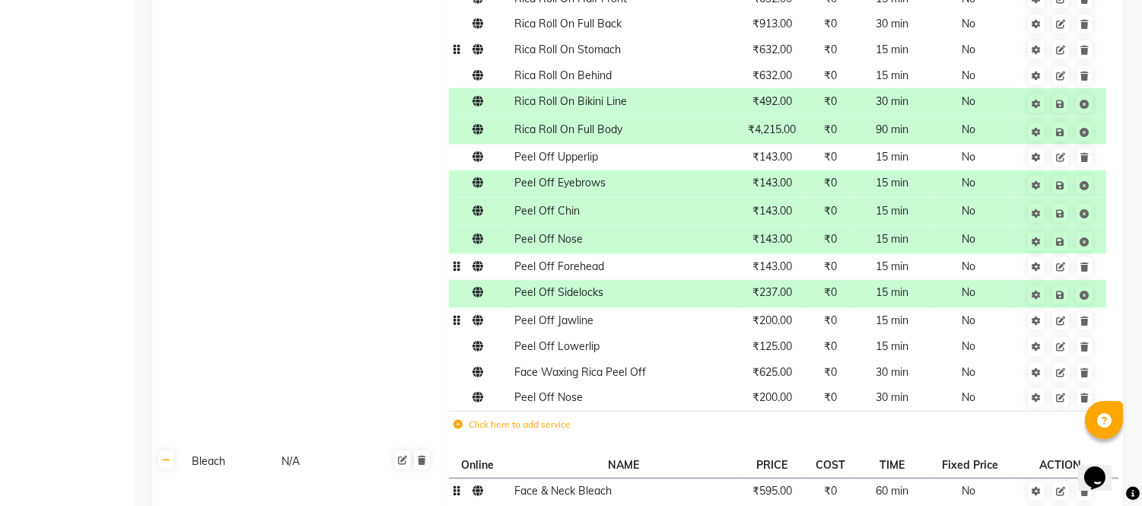
click at [779, 326] on span "₹200.00" at bounding box center [773, 321] width 40 height 14
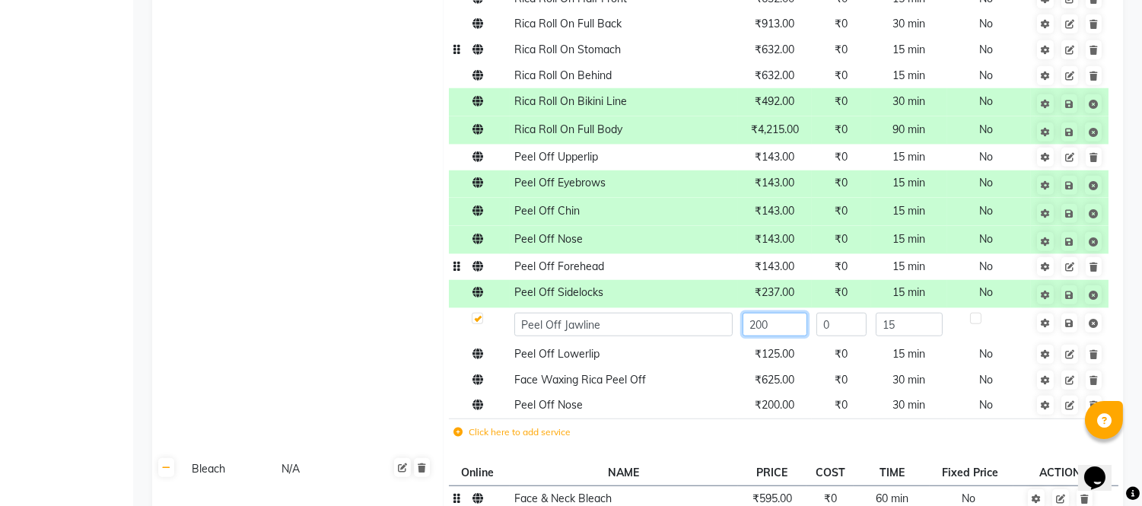
click at [779, 326] on input "200" at bounding box center [775, 325] width 65 height 24
type input "237"
click at [1071, 320] on span "Save" at bounding box center [1080, 321] width 48 height 15
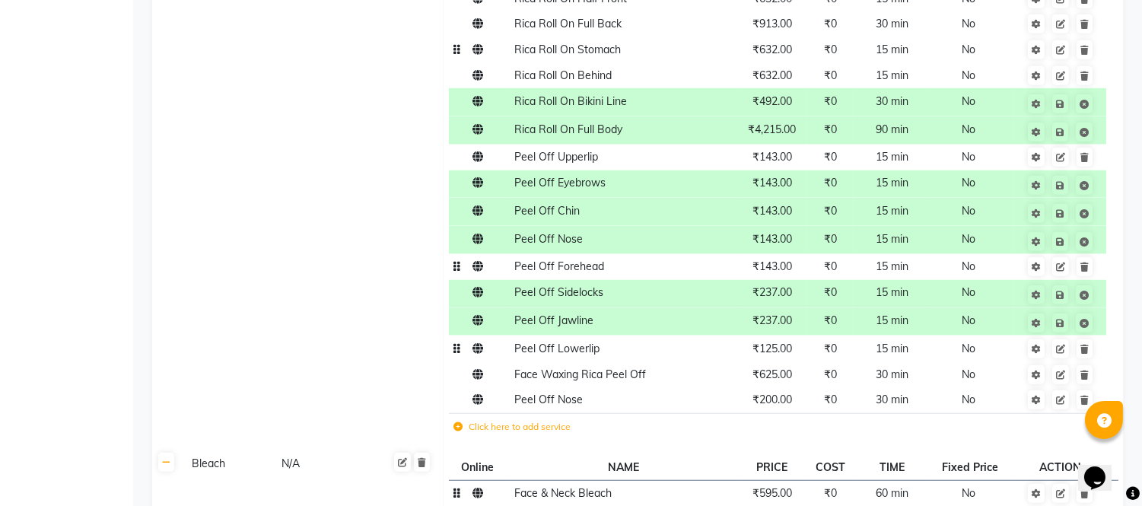
click at [789, 355] on span "₹125.00" at bounding box center [773, 349] width 40 height 14
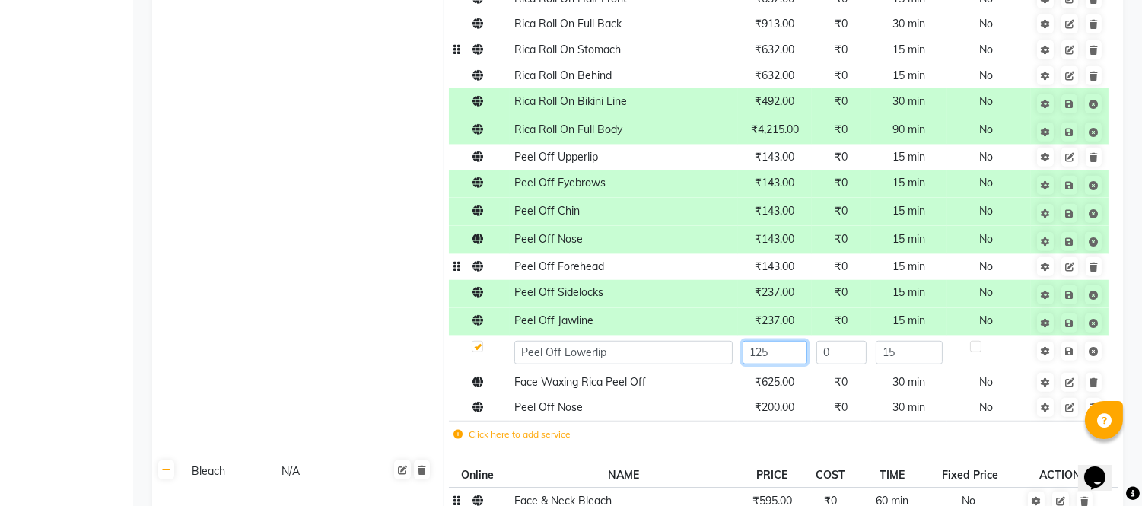
click at [782, 355] on input "125" at bounding box center [775, 353] width 65 height 24
type input "143"
click at [1066, 347] on link at bounding box center [1070, 351] width 16 height 19
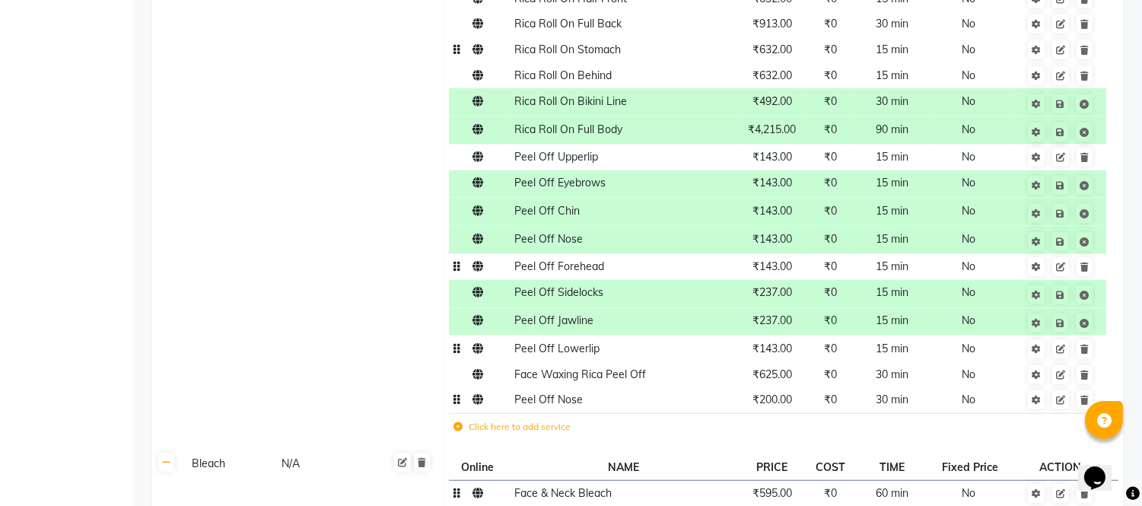
click at [782, 407] on td "₹200.00" at bounding box center [772, 400] width 69 height 26
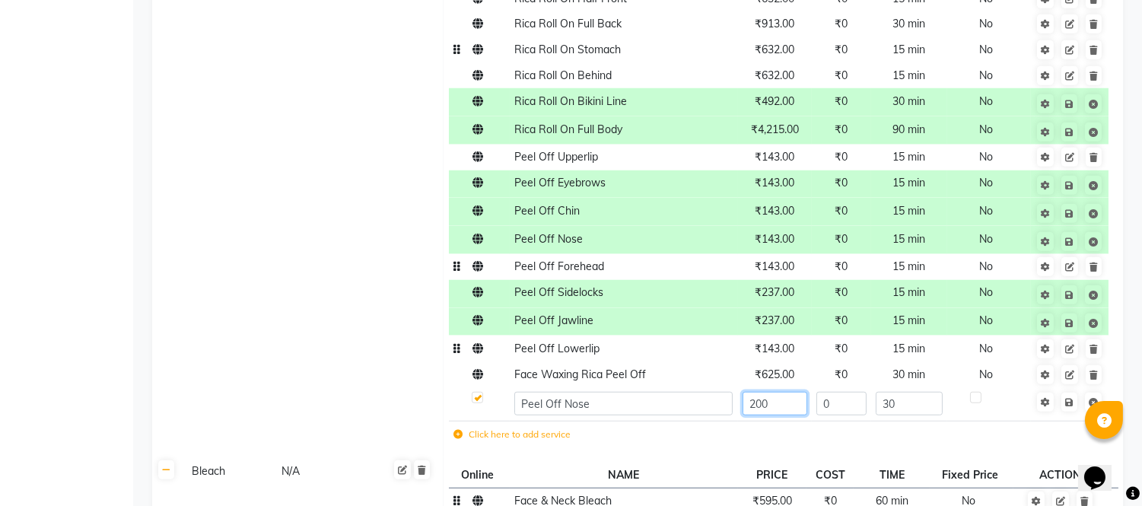
click at [782, 407] on input "200" at bounding box center [775, 404] width 65 height 24
type input "2"
type input "143"
click at [1069, 397] on span "Save" at bounding box center [1080, 400] width 48 height 15
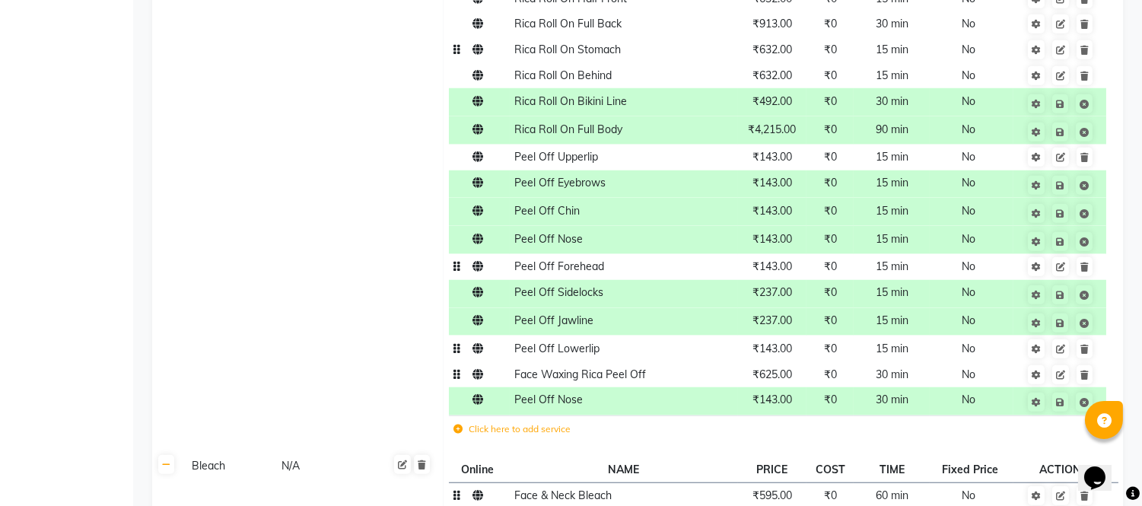
click at [756, 382] on td "₹625.00" at bounding box center [772, 374] width 69 height 26
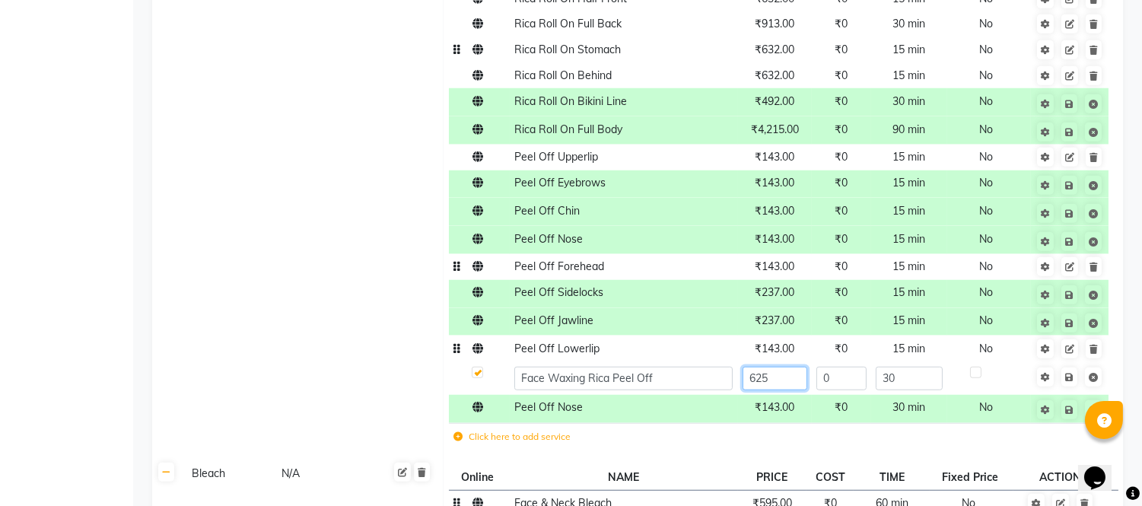
click at [793, 382] on input "625" at bounding box center [775, 379] width 65 height 24
type input "6"
type input "714.5"
click at [1068, 377] on link at bounding box center [1070, 377] width 16 height 19
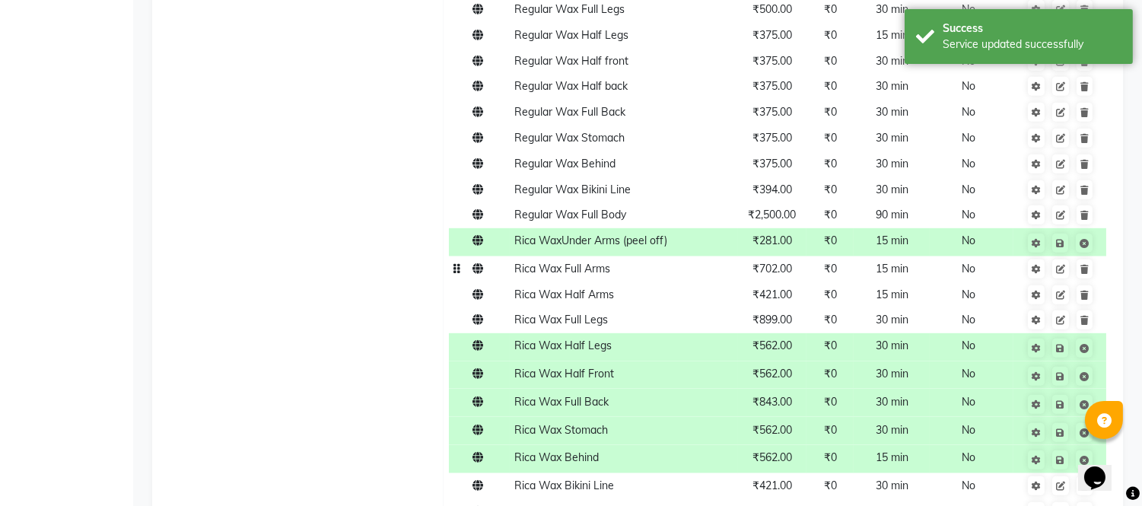
scroll to position [1268, 0]
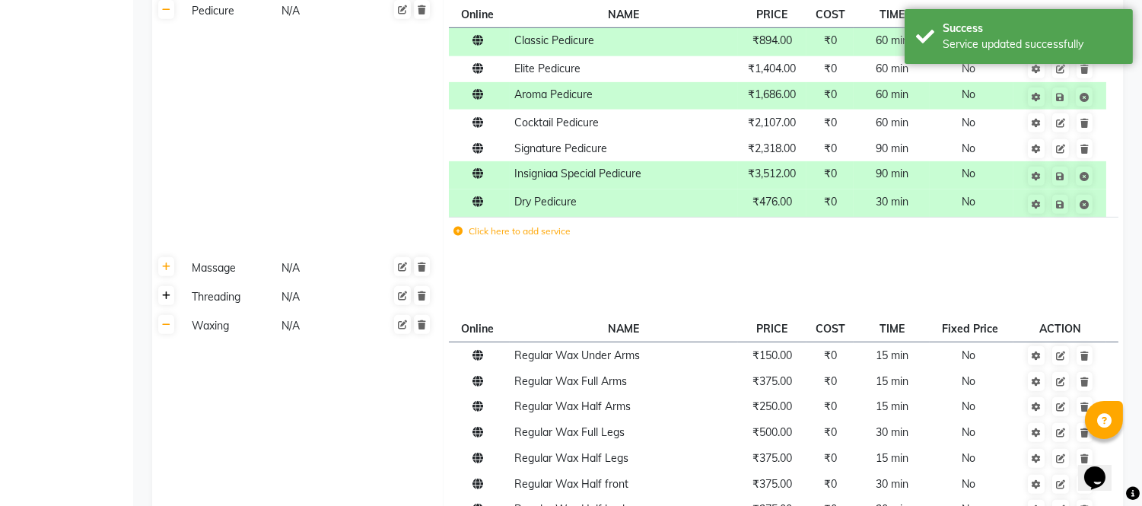
click at [164, 295] on icon at bounding box center [166, 295] width 8 height 9
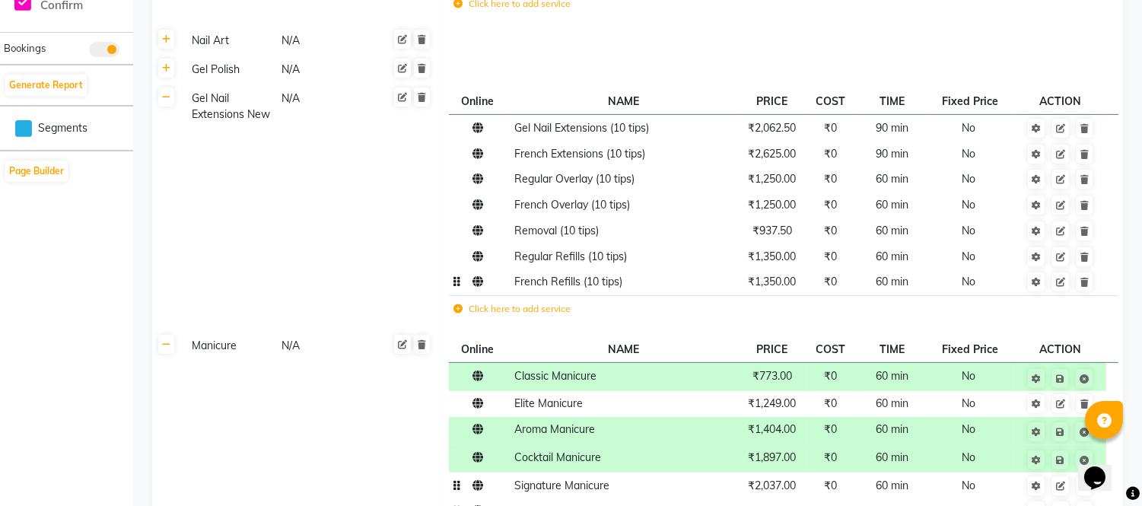
scroll to position [507, 0]
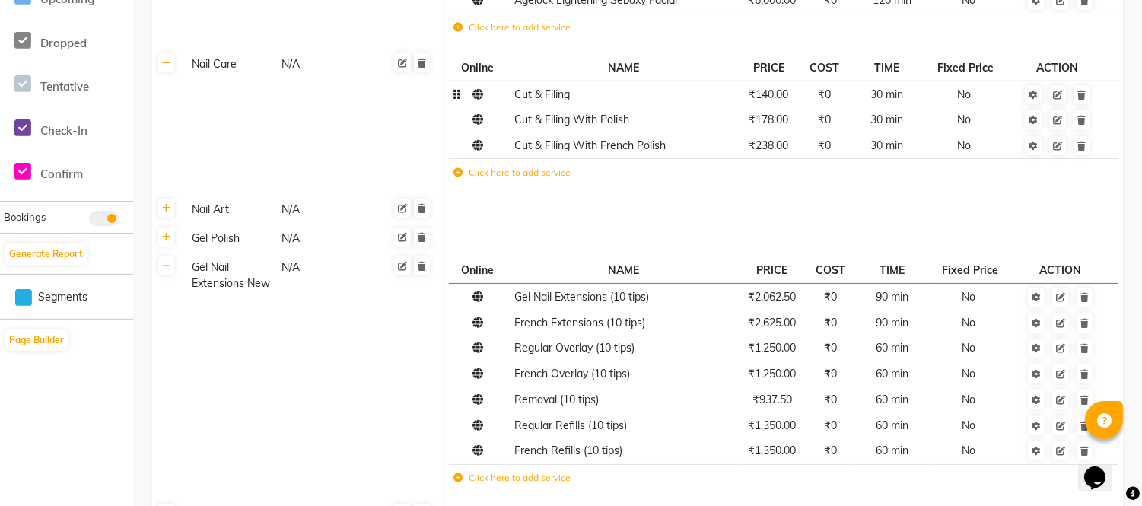
click at [769, 99] on span "₹140.00" at bounding box center [769, 95] width 40 height 14
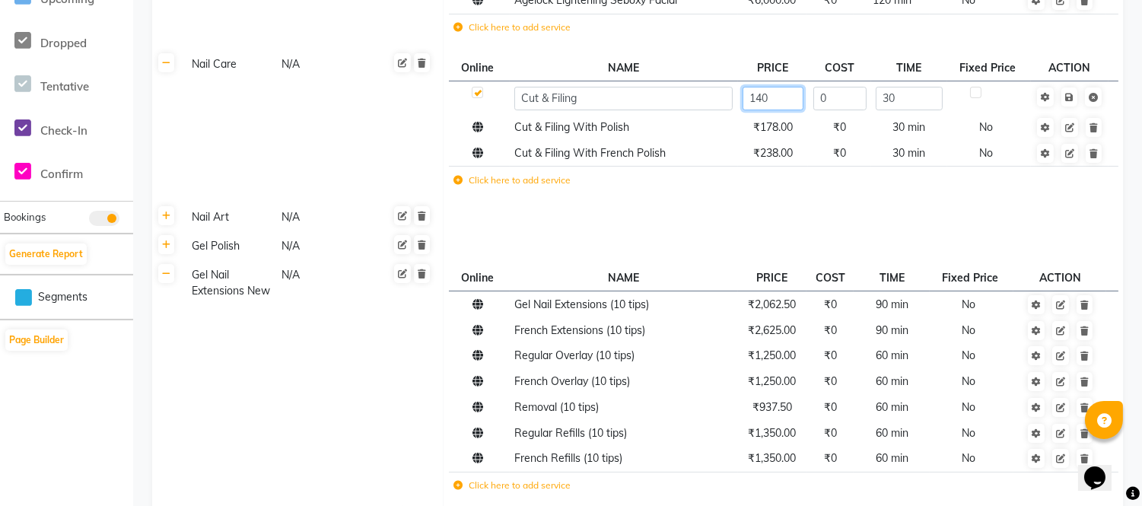
click at [778, 93] on input "140" at bounding box center [773, 99] width 61 height 24
type input "143"
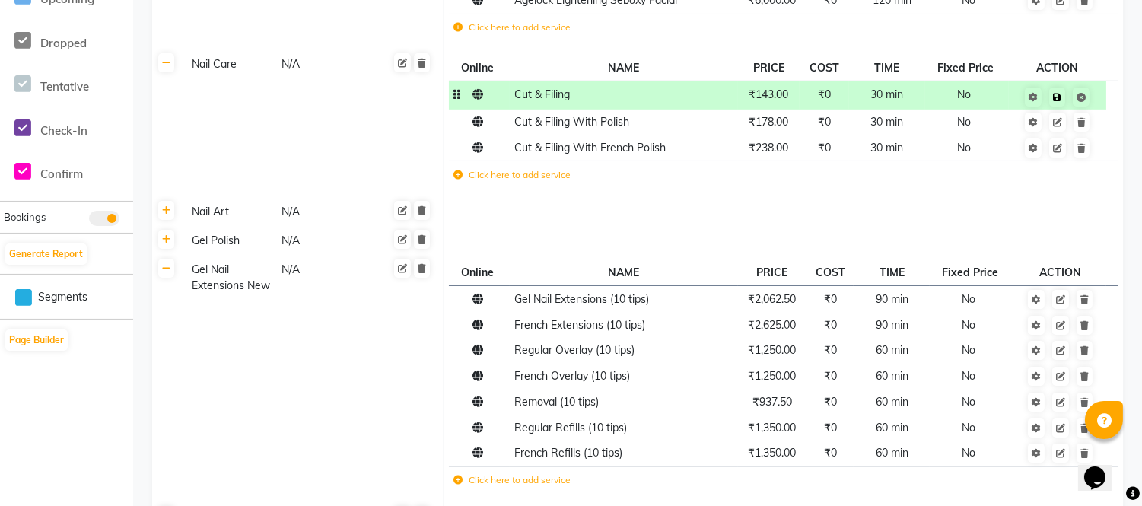
click at [1069, 97] on span "Save" at bounding box center [1067, 95] width 48 height 15
click at [784, 130] on td "₹178.00" at bounding box center [769, 123] width 62 height 26
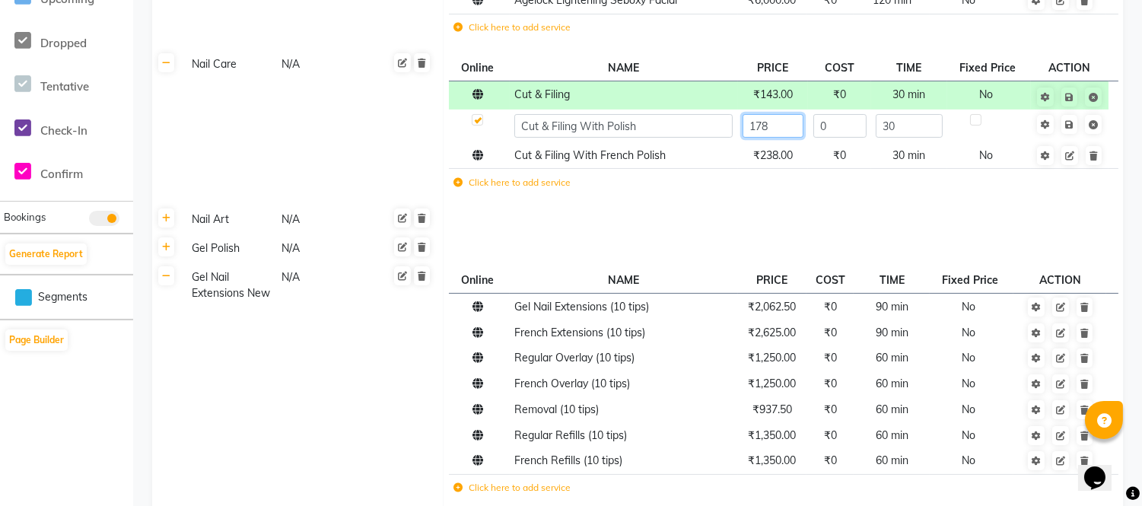
click at [784, 130] on input "178" at bounding box center [773, 126] width 61 height 24
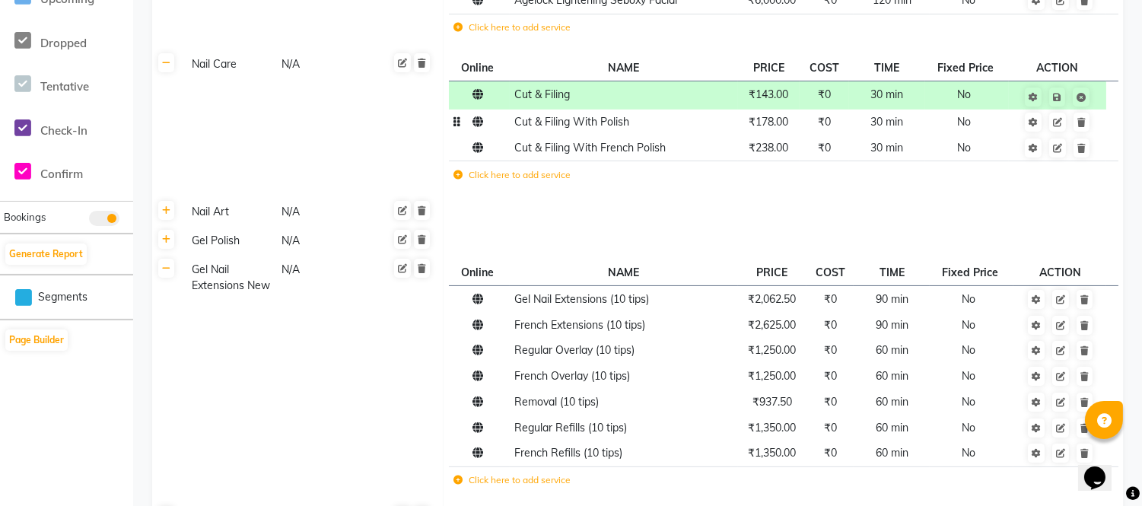
click at [917, 228] on td at bounding box center [784, 240] width 680 height 29
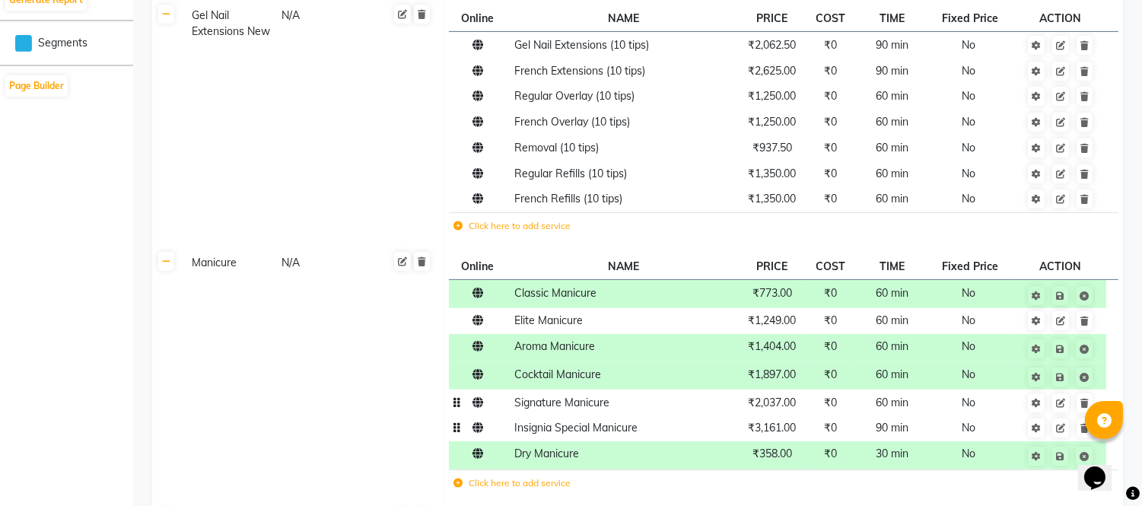
scroll to position [338, 0]
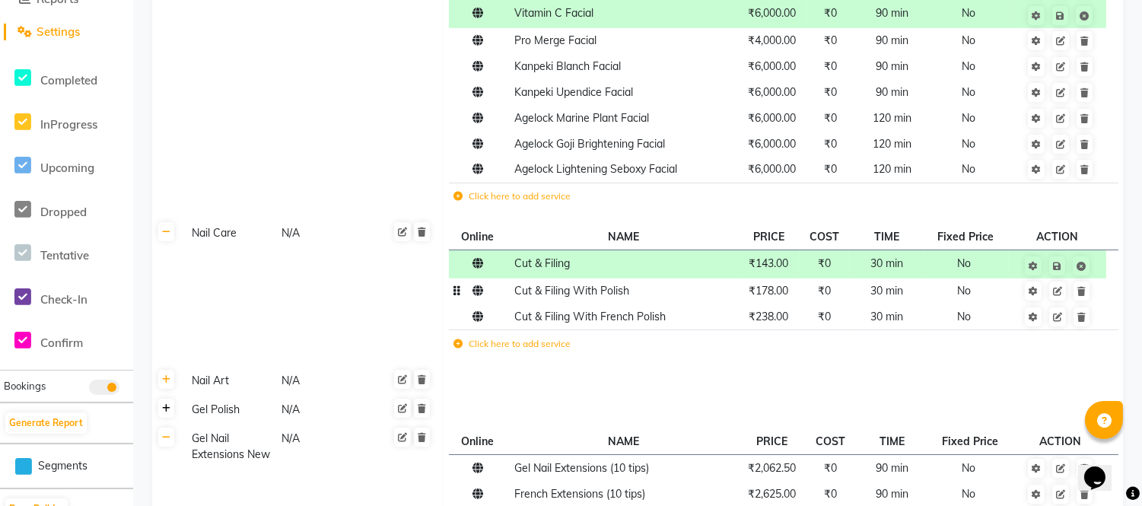
click at [166, 405] on icon at bounding box center [166, 408] width 8 height 9
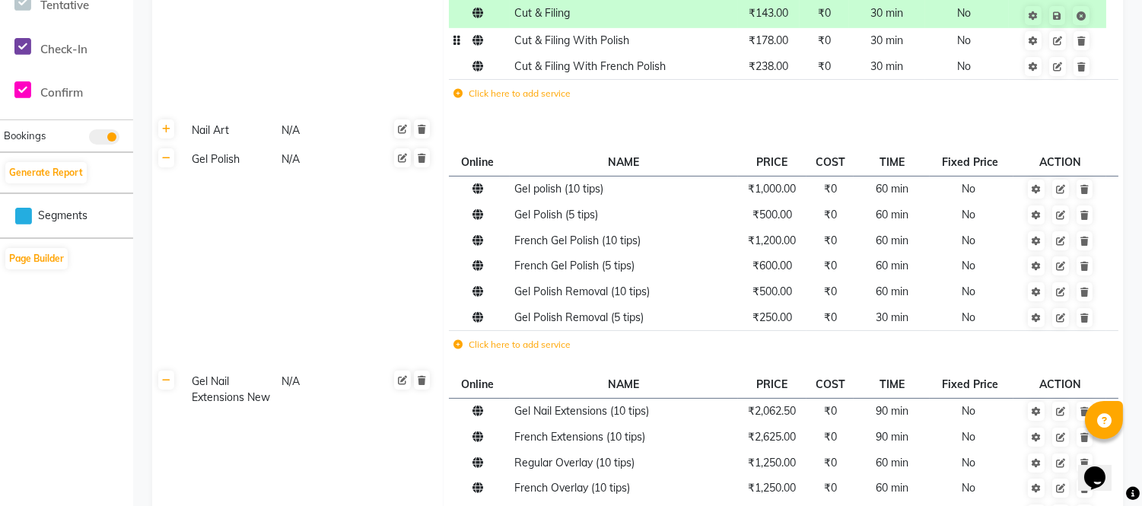
scroll to position [591, 0]
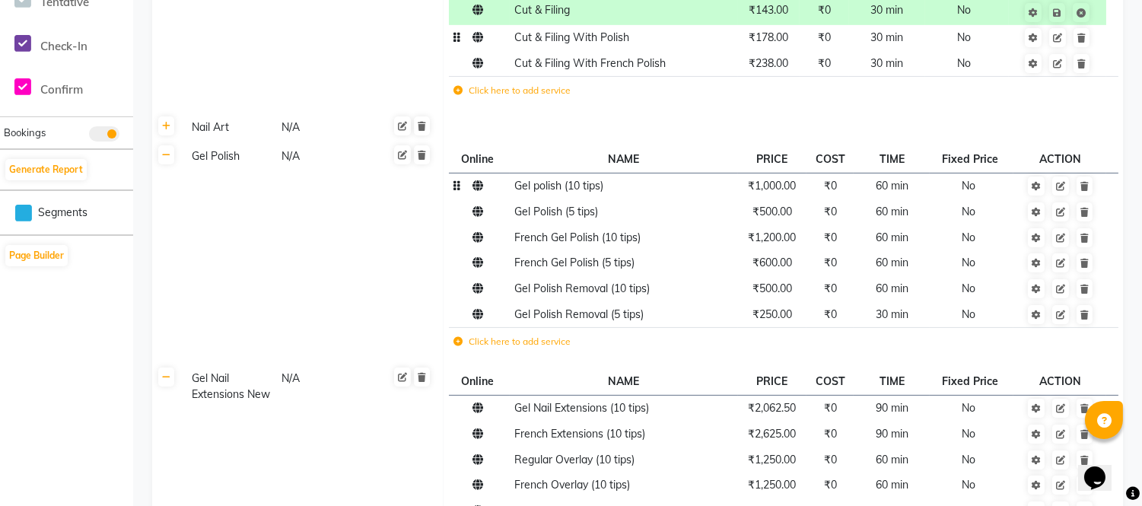
click at [766, 184] on span "₹1,000.00" at bounding box center [773, 186] width 48 height 14
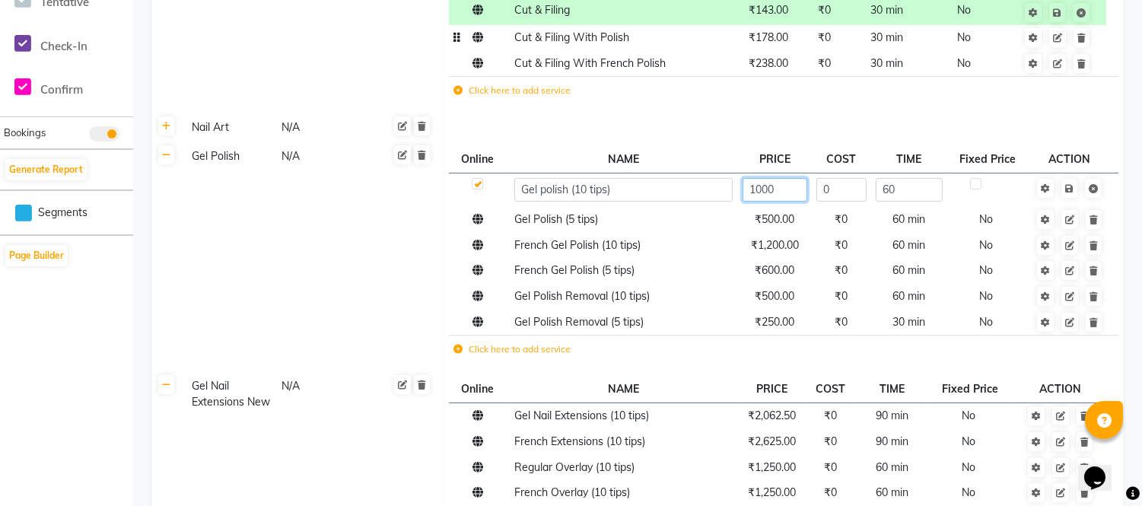
click at [782, 194] on input "1000" at bounding box center [775, 190] width 65 height 24
type input "1121"
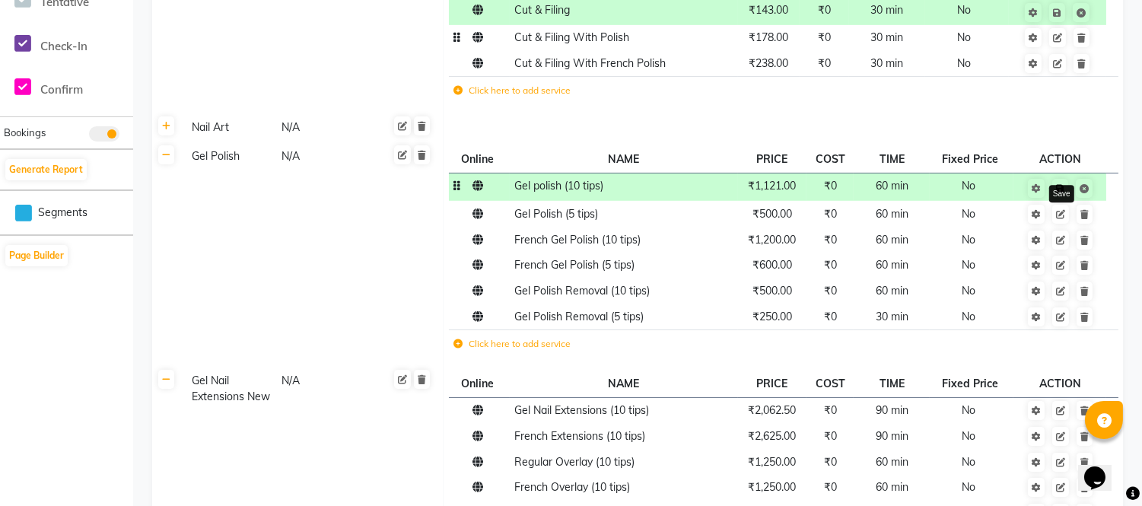
click at [1067, 184] on link at bounding box center [1061, 188] width 16 height 19
click at [769, 214] on span "₹500.00" at bounding box center [773, 214] width 40 height 14
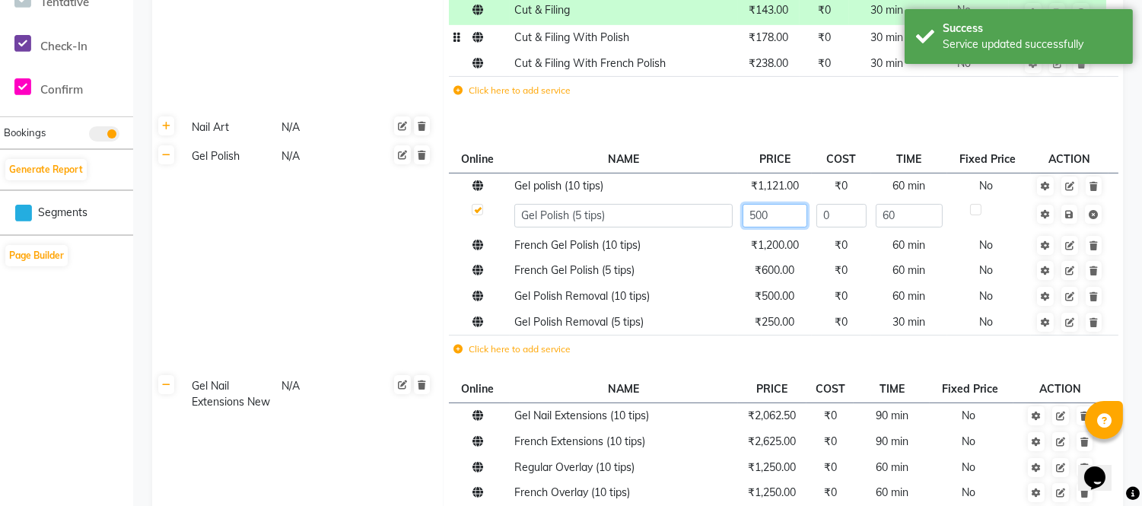
click at [790, 221] on input "500" at bounding box center [775, 216] width 65 height 24
type input "5"
type input "559"
click at [1069, 210] on span "Save" at bounding box center [1080, 212] width 48 height 15
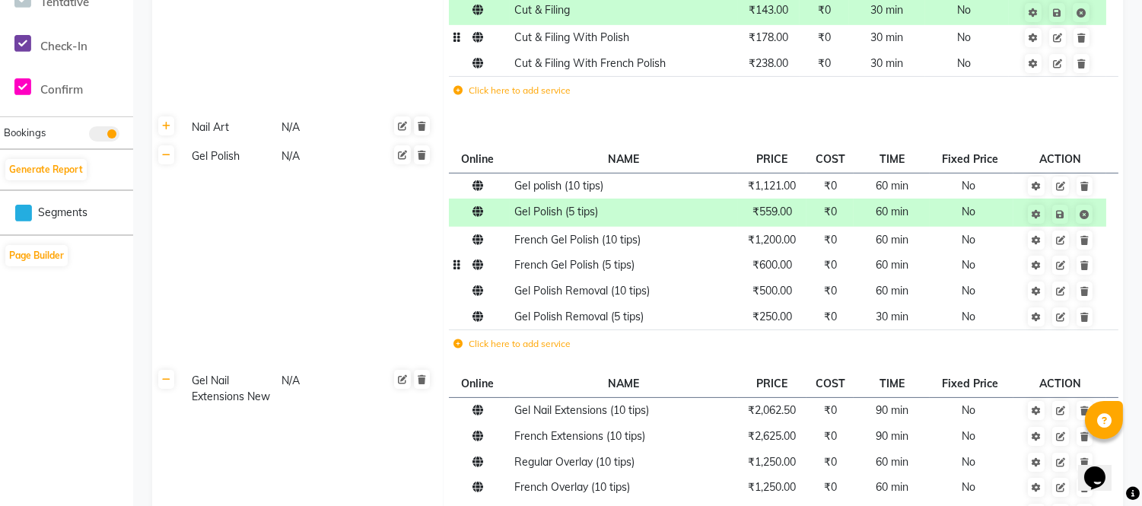
click at [766, 263] on span "₹600.00" at bounding box center [773, 265] width 40 height 14
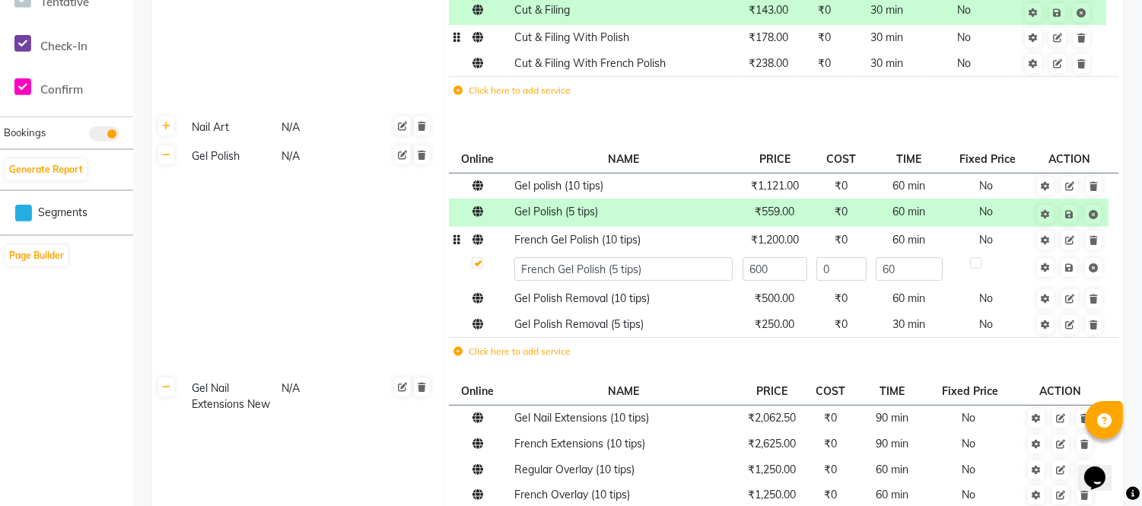
click at [782, 245] on span "₹1,200.00" at bounding box center [775, 240] width 48 height 14
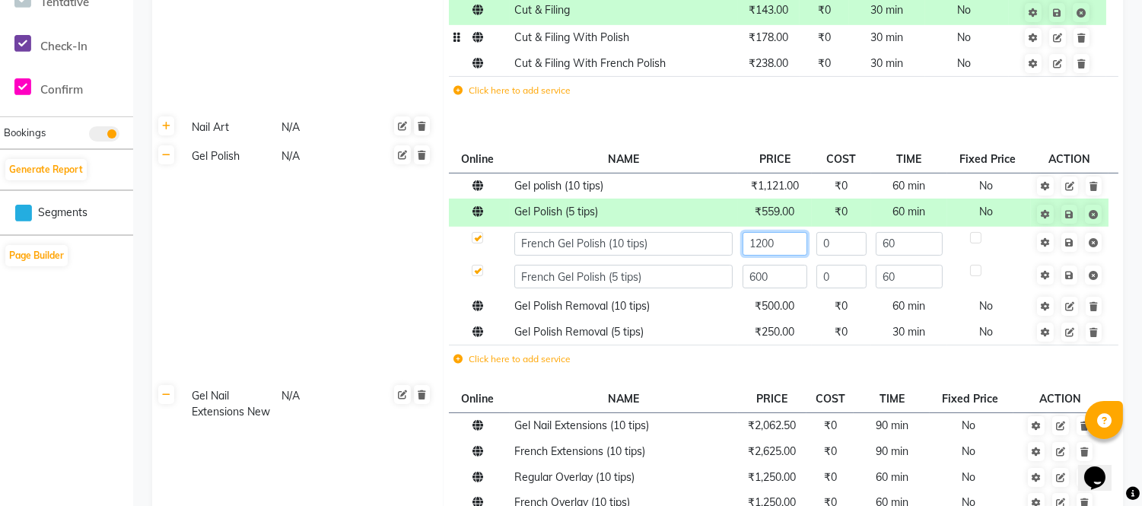
click at [788, 245] on input "1200" at bounding box center [775, 244] width 65 height 24
type input "1"
type input "1349"
click at [1075, 239] on link at bounding box center [1070, 242] width 16 height 19
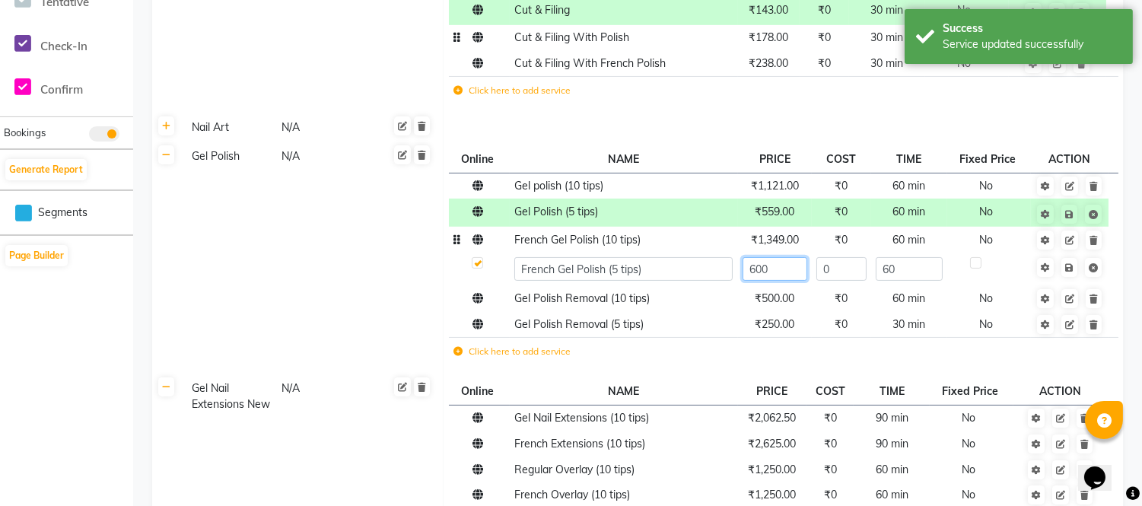
click at [794, 278] on input "600" at bounding box center [775, 269] width 65 height 24
click at [791, 277] on input "600" at bounding box center [775, 269] width 65 height 24
type input "674"
click at [1073, 263] on span "Save" at bounding box center [1080, 266] width 48 height 15
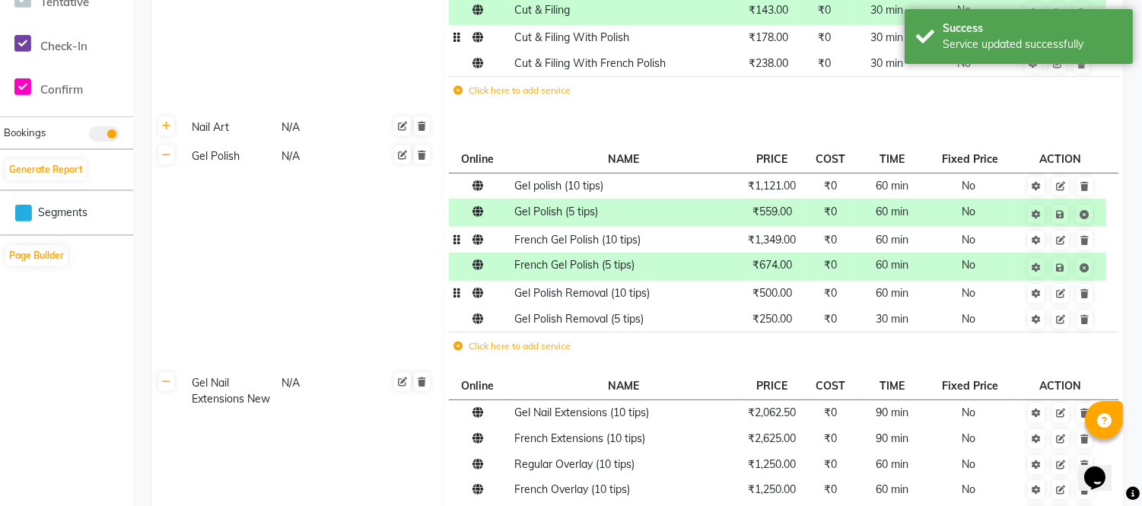
click at [792, 294] on span "₹500.00" at bounding box center [773, 293] width 40 height 14
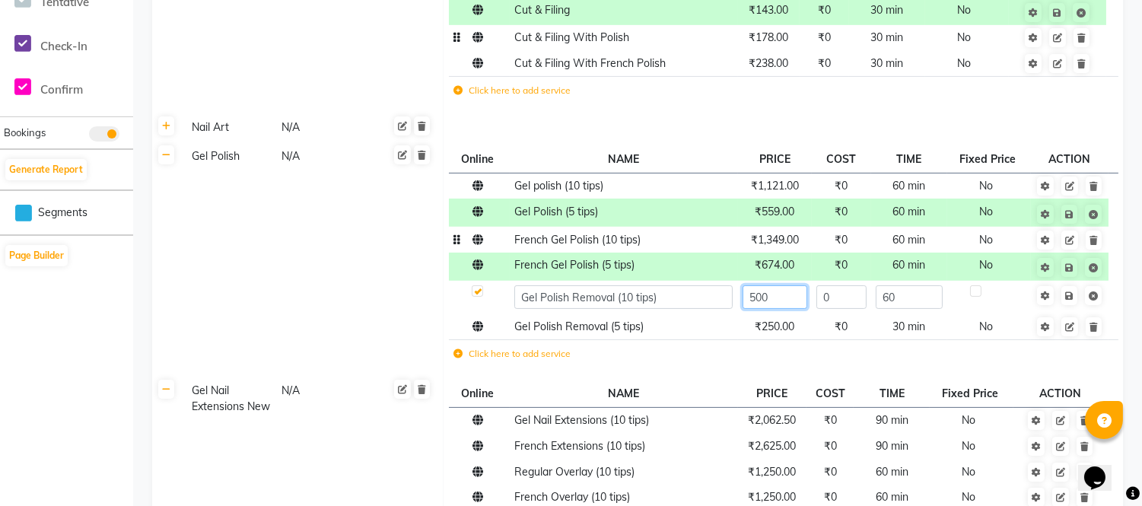
click at [790, 294] on input "500" at bounding box center [775, 297] width 65 height 24
type input "562"
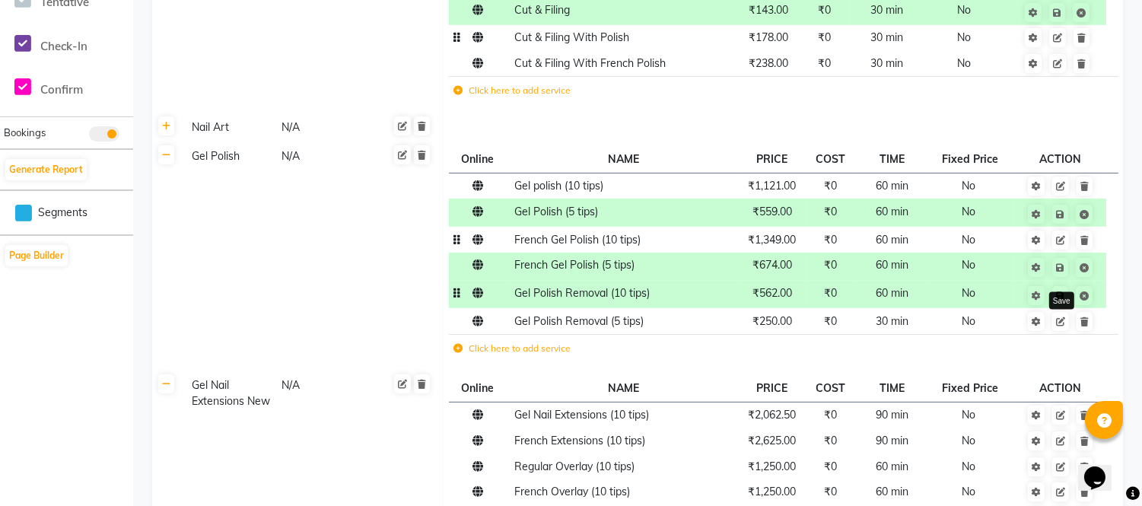
click at [1067, 293] on link at bounding box center [1061, 295] width 16 height 19
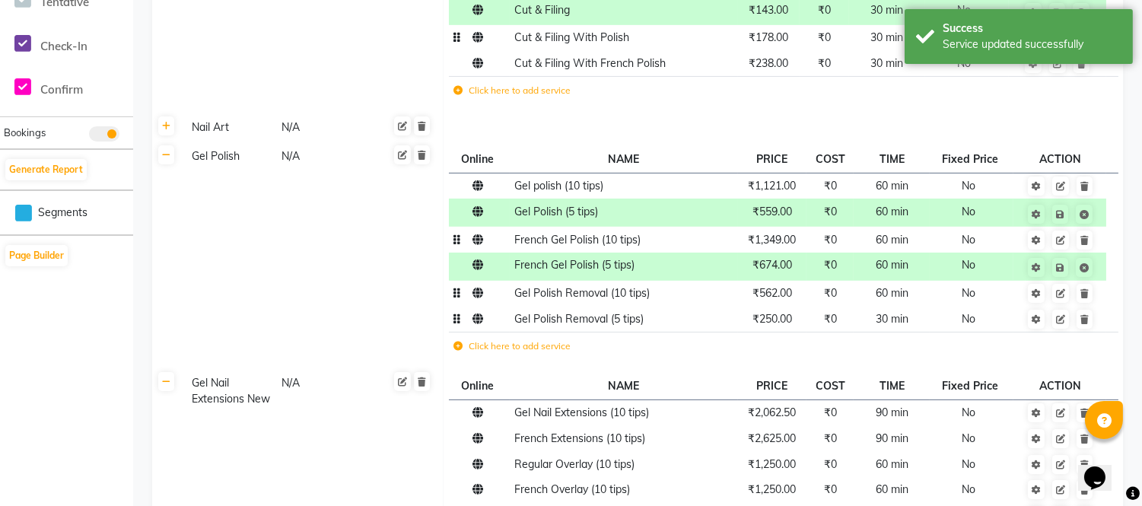
click at [777, 326] on td "₹250.00" at bounding box center [772, 319] width 69 height 26
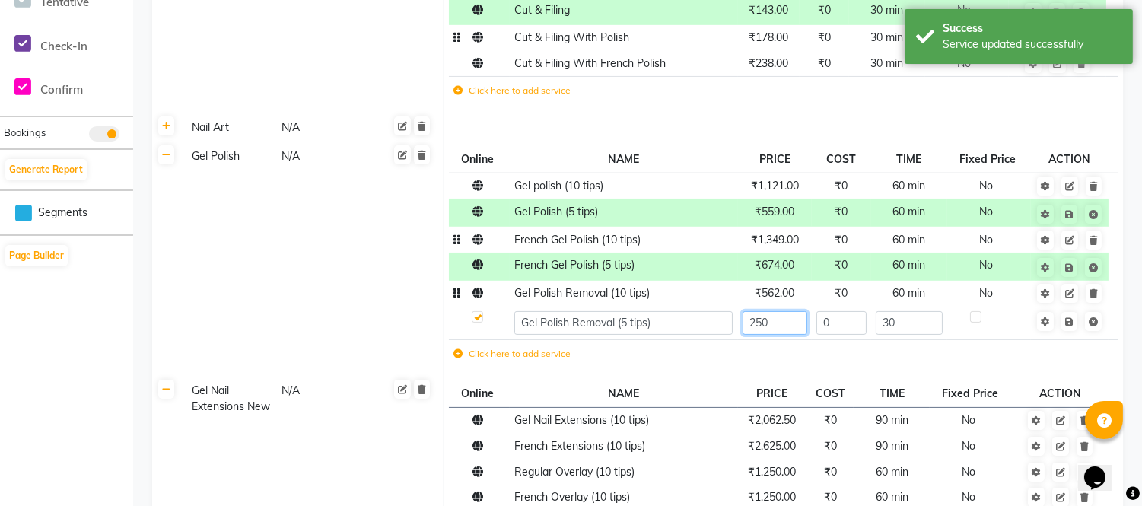
click at [777, 325] on input "250" at bounding box center [775, 323] width 65 height 24
type input "281"
click at [1069, 320] on span "Save" at bounding box center [1080, 320] width 48 height 15
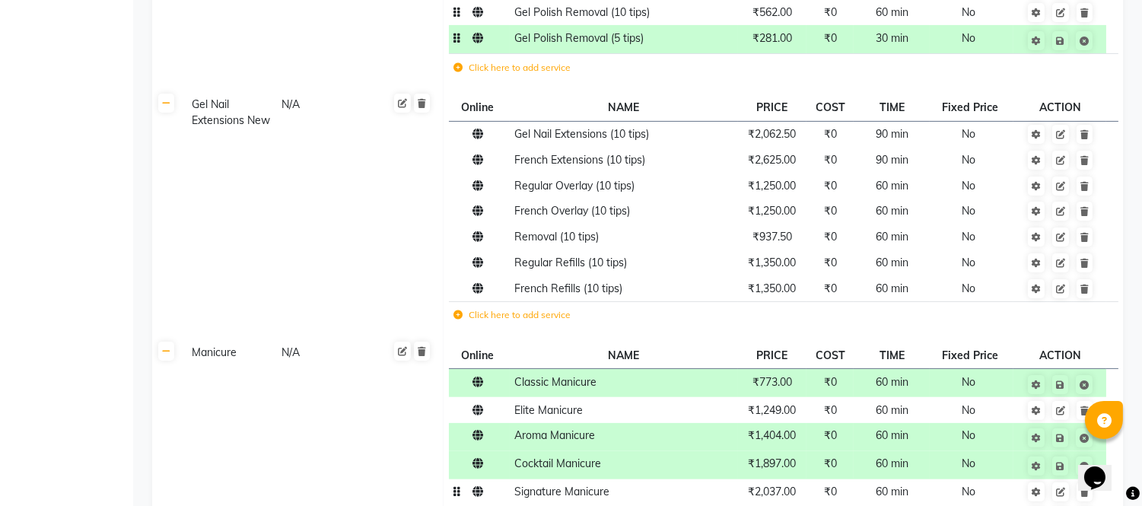
scroll to position [930, 0]
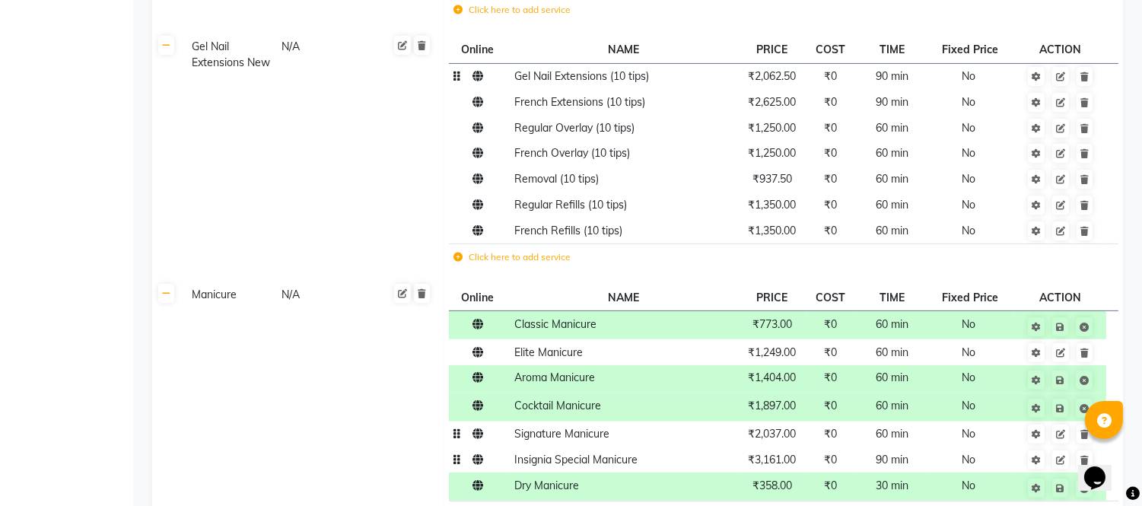
click at [773, 84] on td "₹2,062.50" at bounding box center [772, 76] width 69 height 26
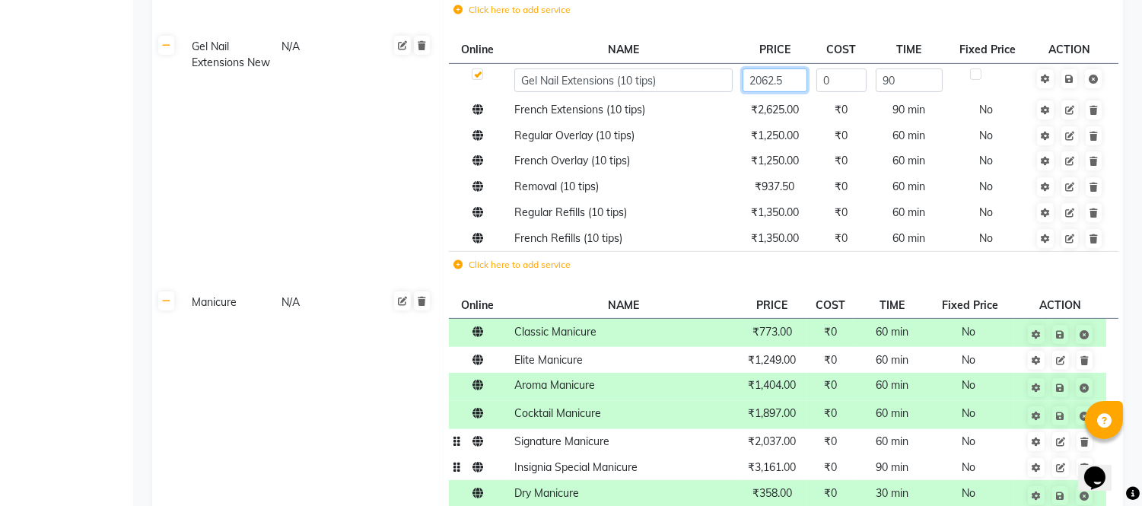
drag, startPoint x: 785, startPoint y: 84, endPoint x: 796, endPoint y: 90, distance: 12.6
click at [787, 85] on input "2062.5" at bounding box center [775, 80] width 65 height 24
type input "2062.5"
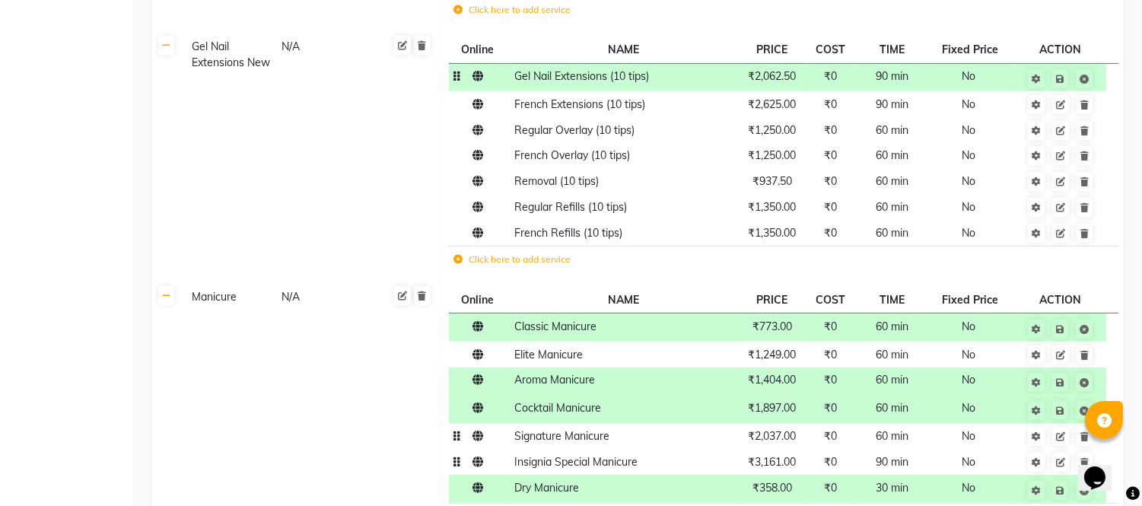
click at [772, 89] on td "₹2,062.50" at bounding box center [772, 77] width 69 height 28
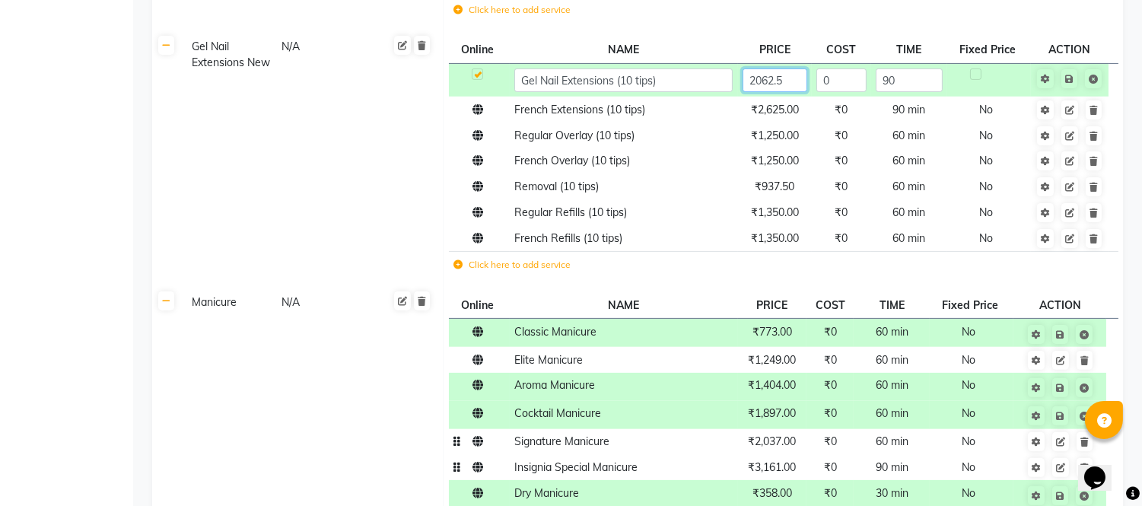
click at [789, 81] on input "2062.5" at bounding box center [775, 80] width 65 height 24
type input "2"
type input "2000"
click at [784, 116] on td "₹2,625.00" at bounding box center [775, 110] width 74 height 26
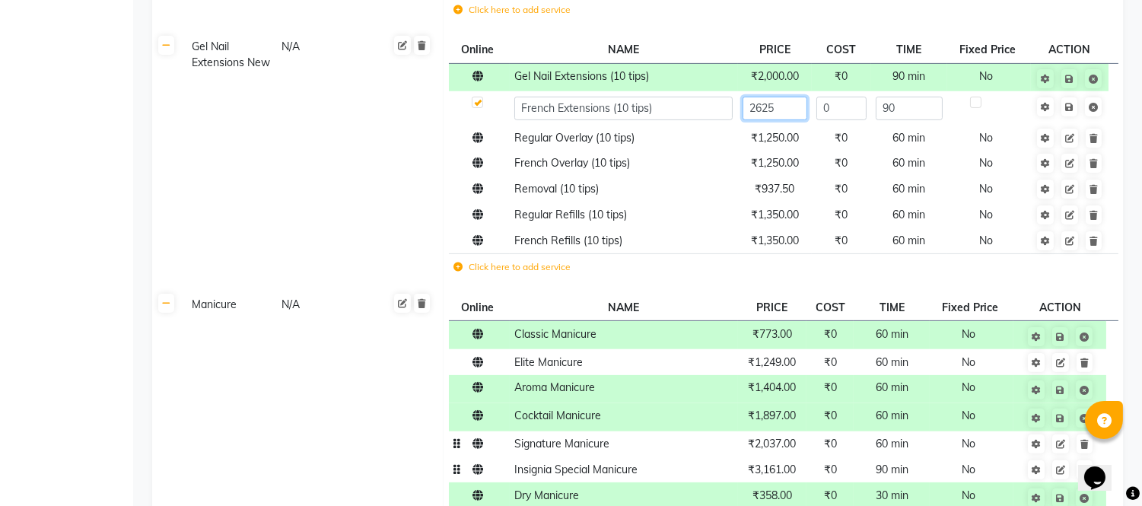
click at [784, 116] on input "2625" at bounding box center [775, 109] width 65 height 24
type input "2500"
click at [1069, 107] on span "Save" at bounding box center [1080, 105] width 48 height 15
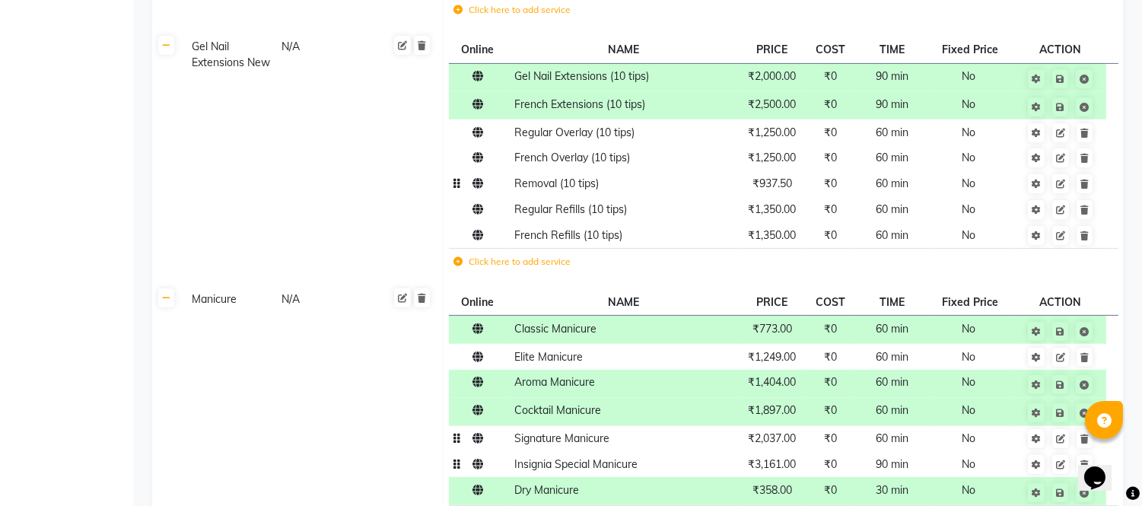
click at [776, 192] on td "₹937.50" at bounding box center [772, 184] width 69 height 26
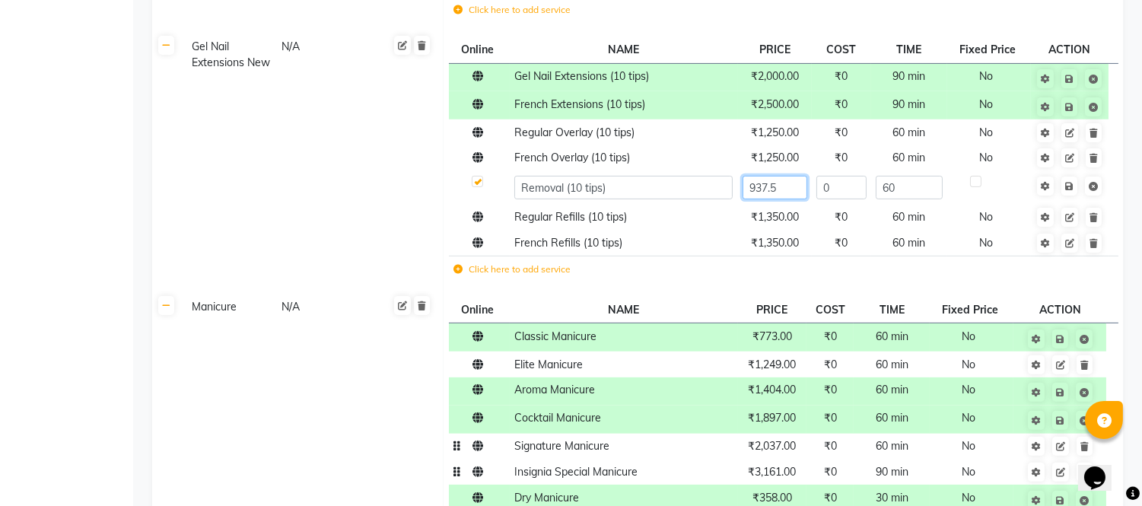
click at [798, 188] on input "937.5" at bounding box center [775, 188] width 65 height 24
click at [790, 194] on input "937.5" at bounding box center [775, 188] width 65 height 24
type input "9"
type input "1000"
click at [1071, 186] on span "Save" at bounding box center [1080, 184] width 48 height 15
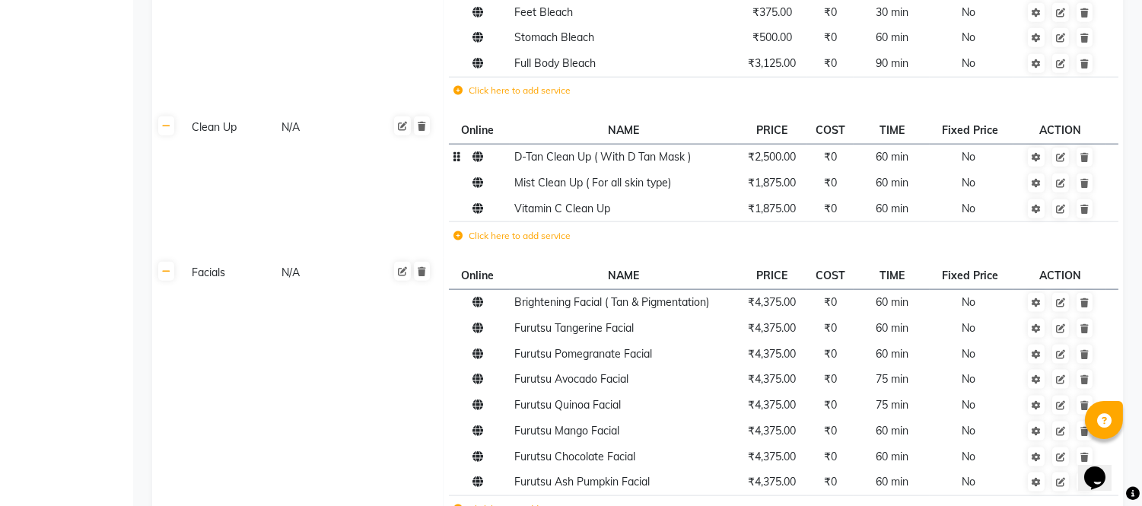
scroll to position [3636, 0]
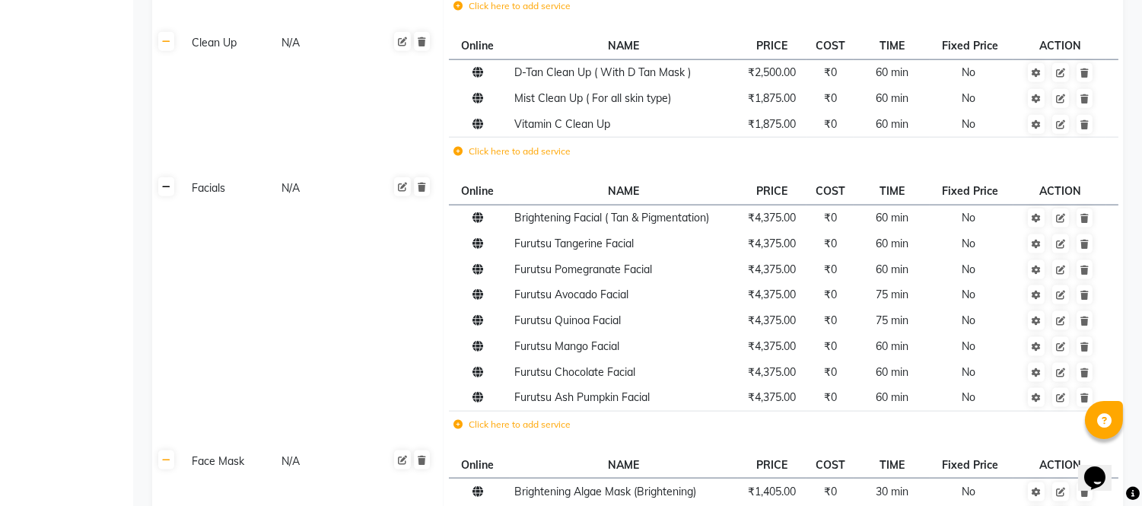
click at [166, 186] on icon at bounding box center [166, 187] width 8 height 9
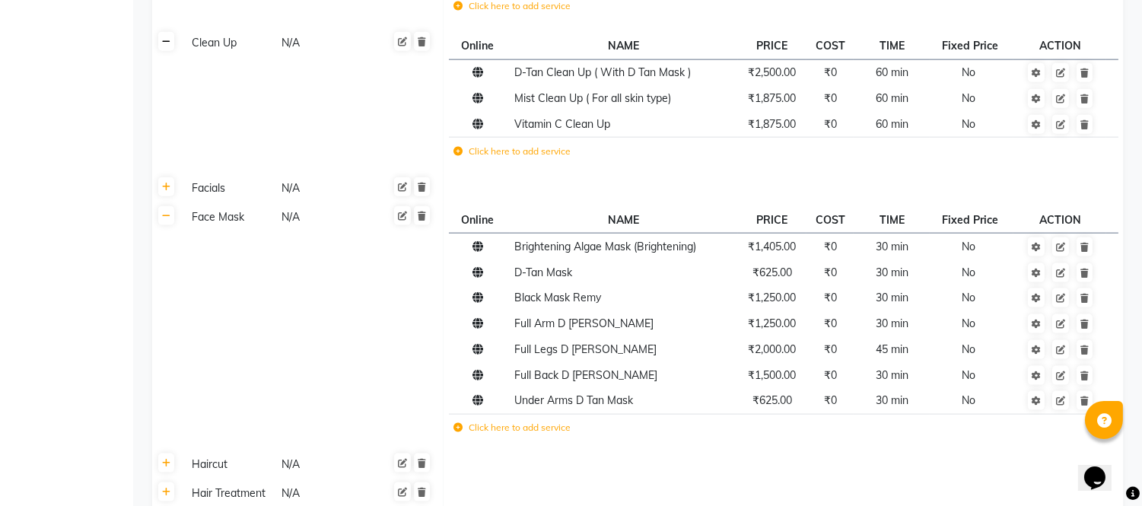
click at [167, 49] on link at bounding box center [166, 41] width 16 height 19
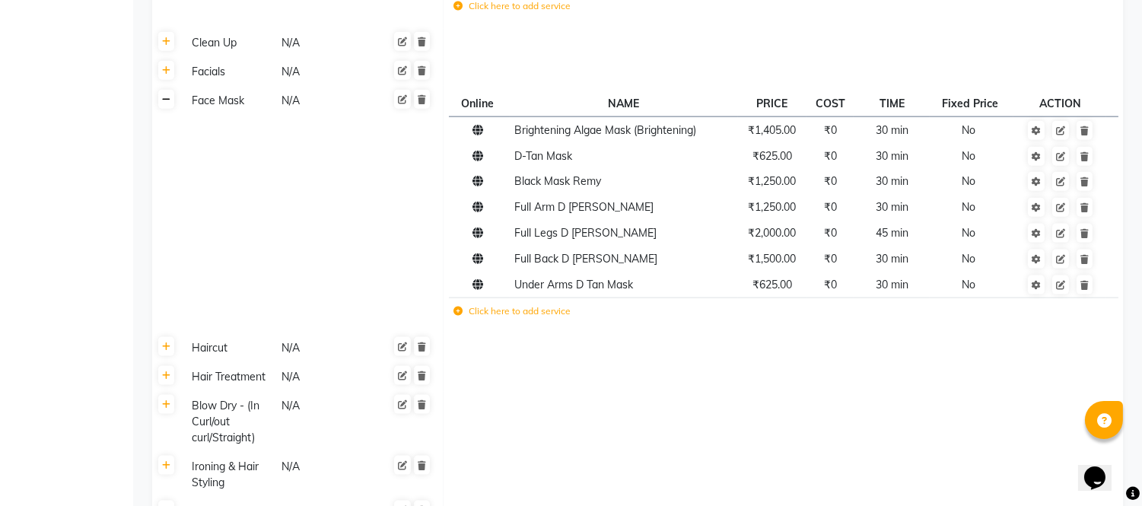
click at [171, 96] on link at bounding box center [166, 99] width 16 height 19
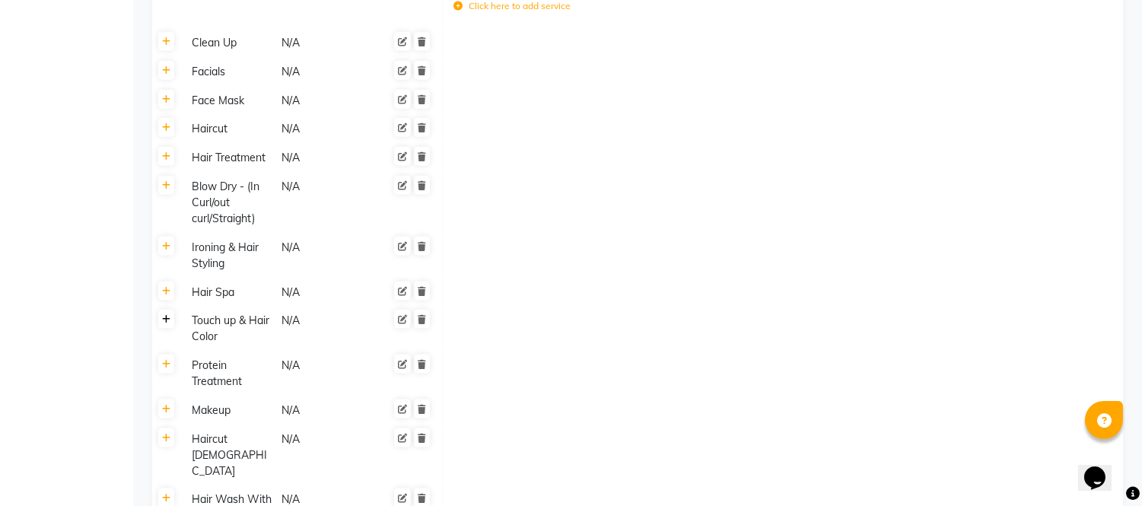
click at [168, 323] on icon at bounding box center [166, 319] width 8 height 9
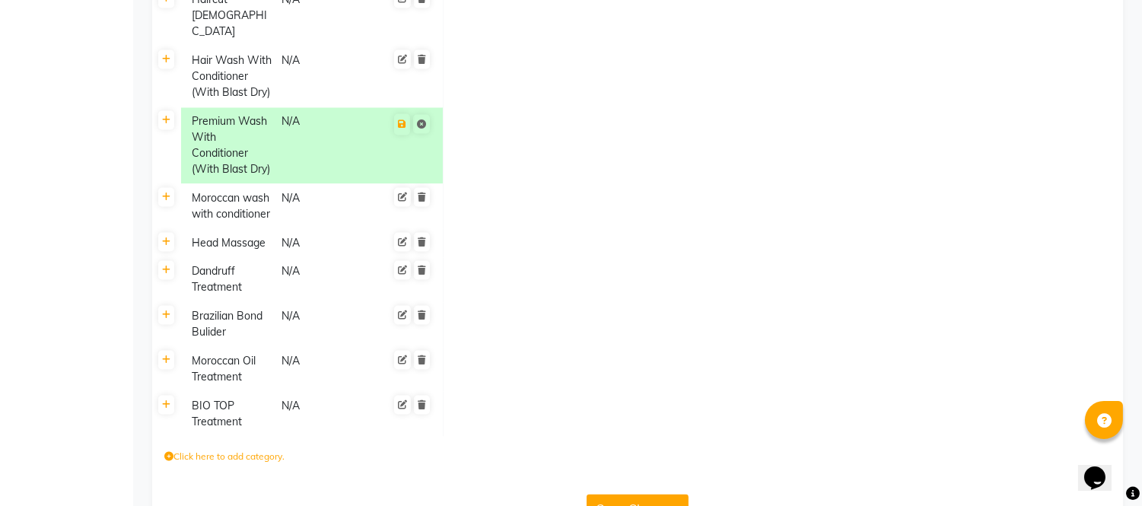
scroll to position [5164, 0]
click at [170, 394] on link at bounding box center [166, 403] width 16 height 19
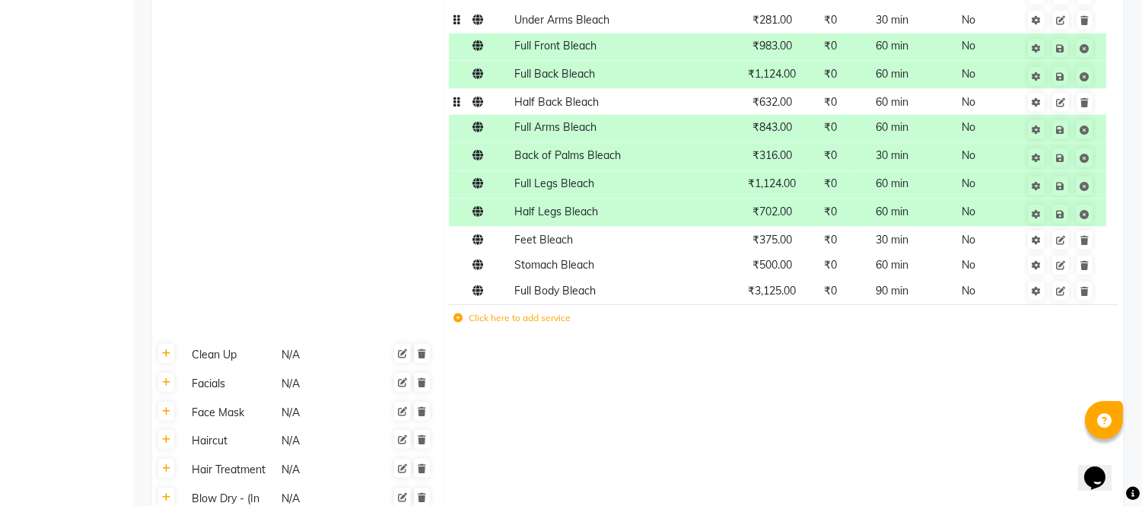
scroll to position [3479, 0]
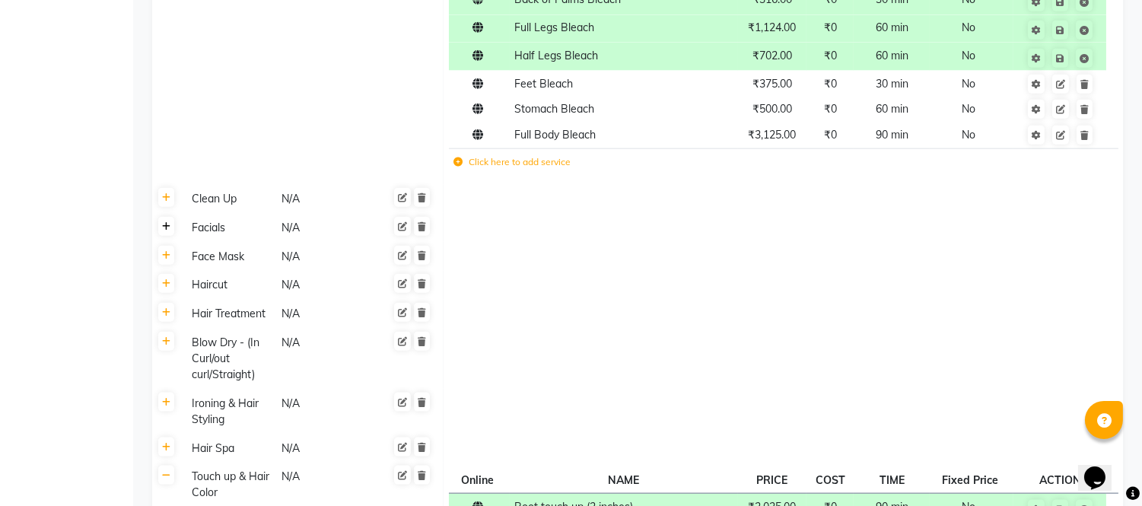
click at [167, 228] on icon at bounding box center [166, 226] width 8 height 9
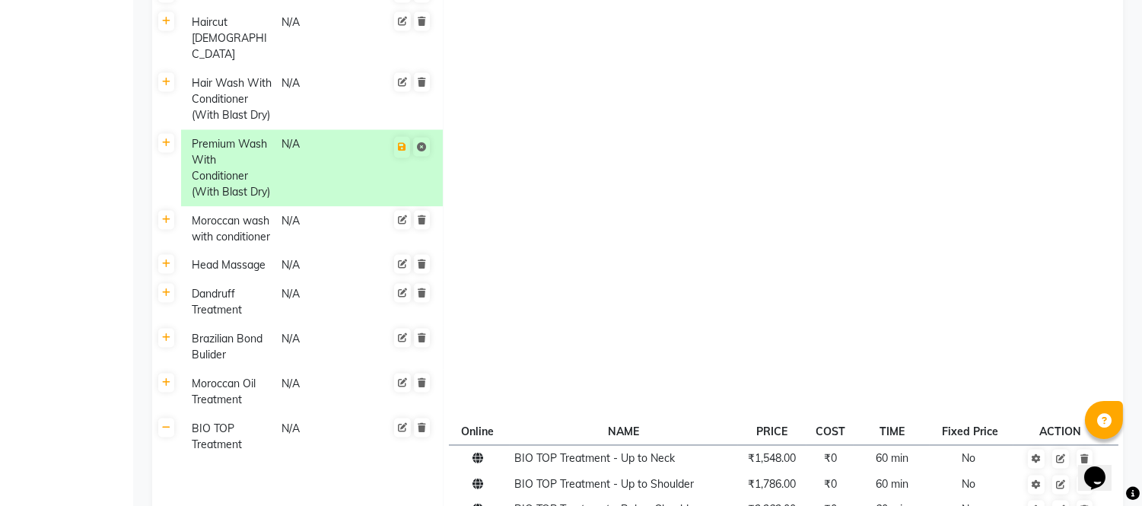
scroll to position [5508, 0]
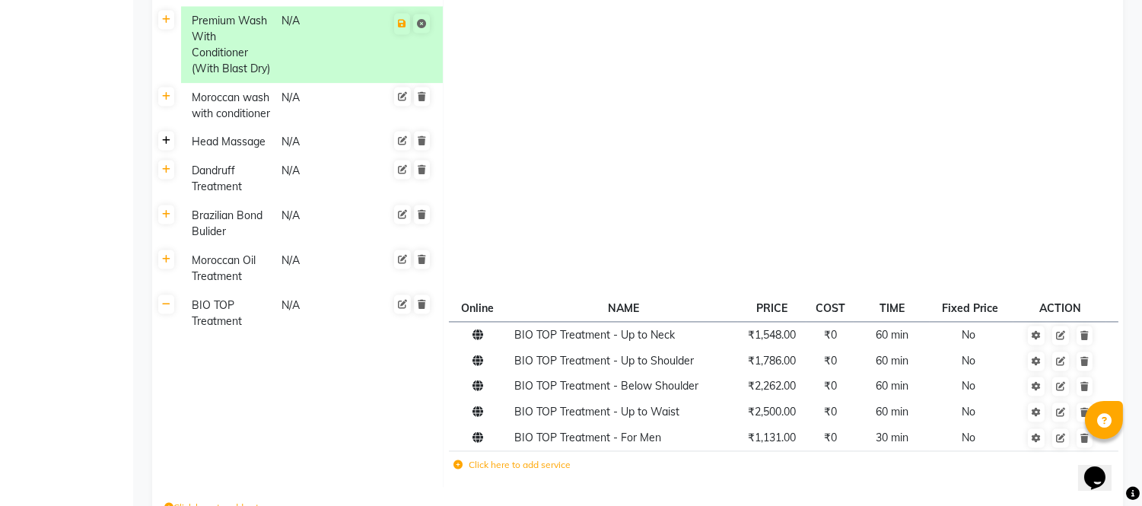
click at [164, 136] on icon at bounding box center [166, 140] width 8 height 9
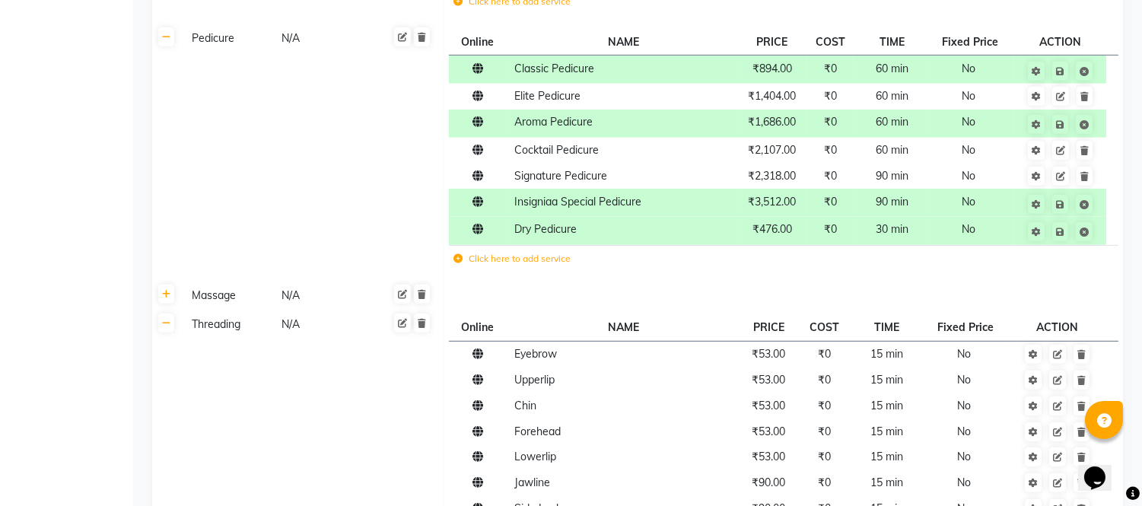
scroll to position [1437, 0]
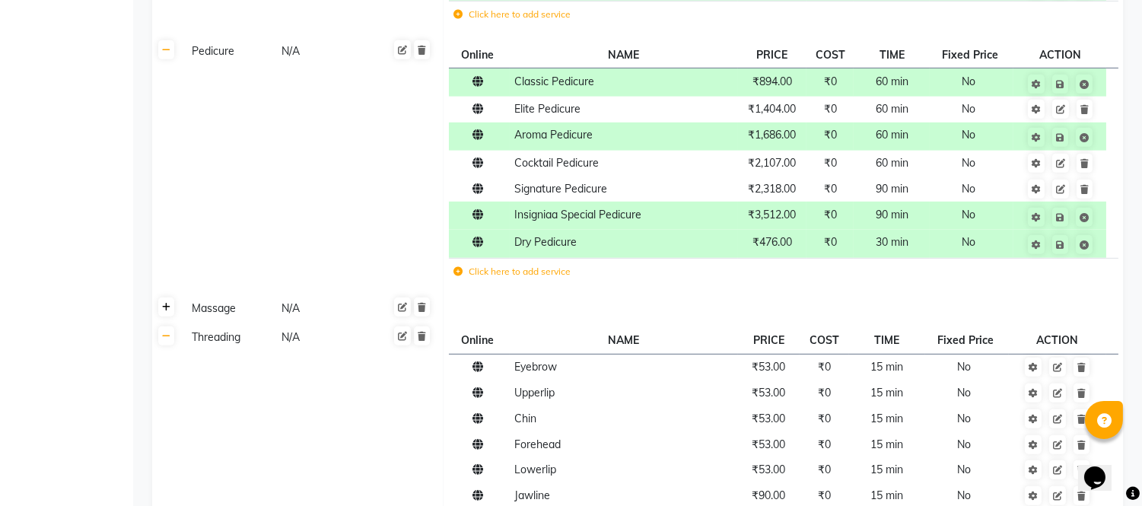
click at [167, 307] on icon at bounding box center [166, 307] width 8 height 9
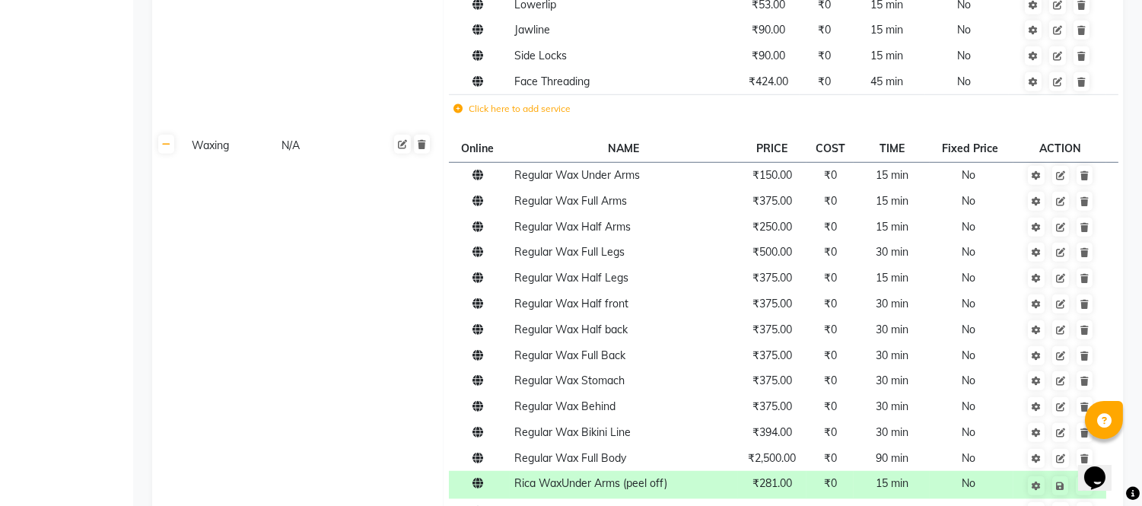
scroll to position [2198, 0]
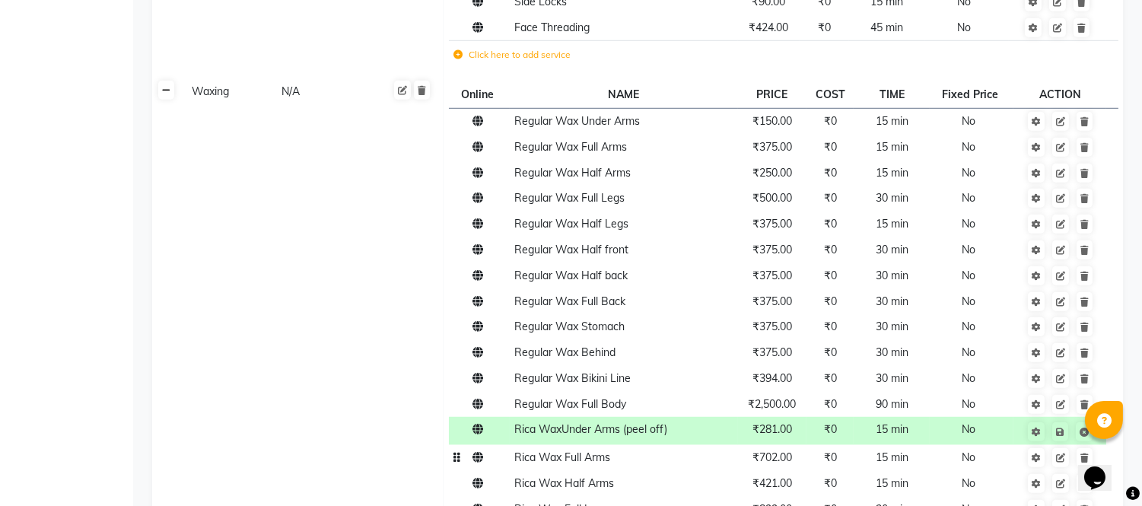
click at [166, 86] on icon at bounding box center [166, 90] width 8 height 9
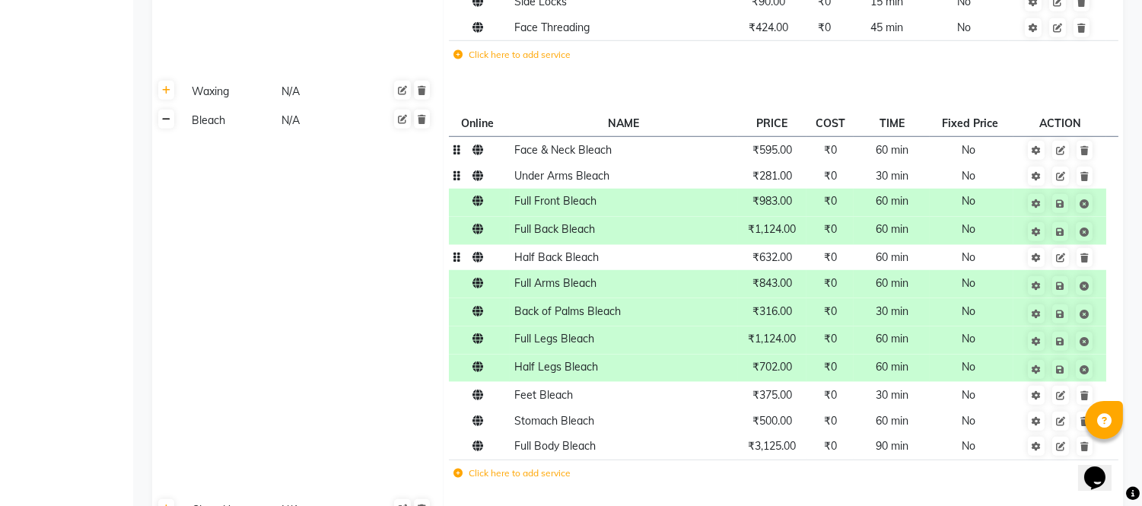
click at [169, 115] on icon at bounding box center [166, 119] width 8 height 9
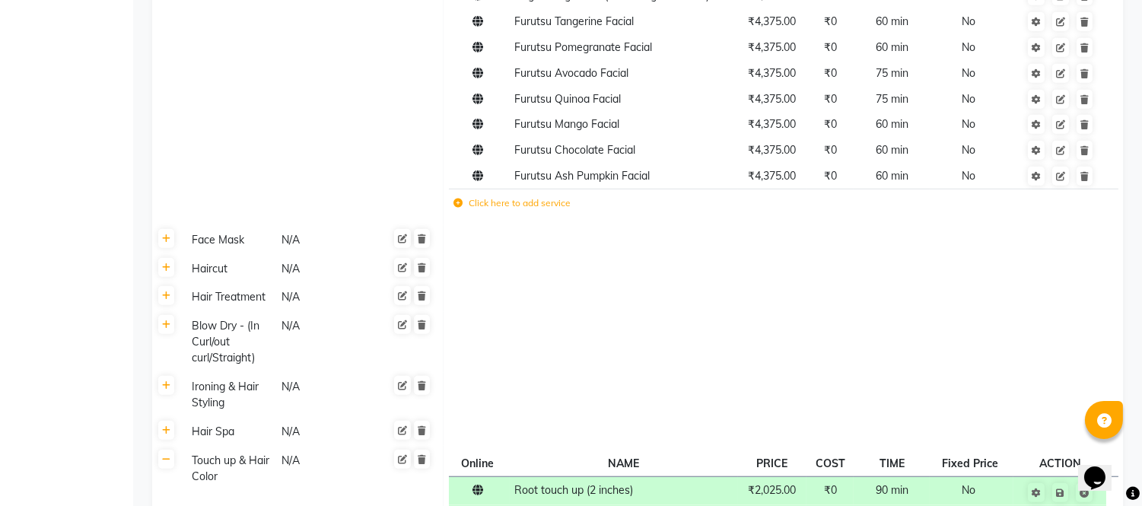
scroll to position [2452, 0]
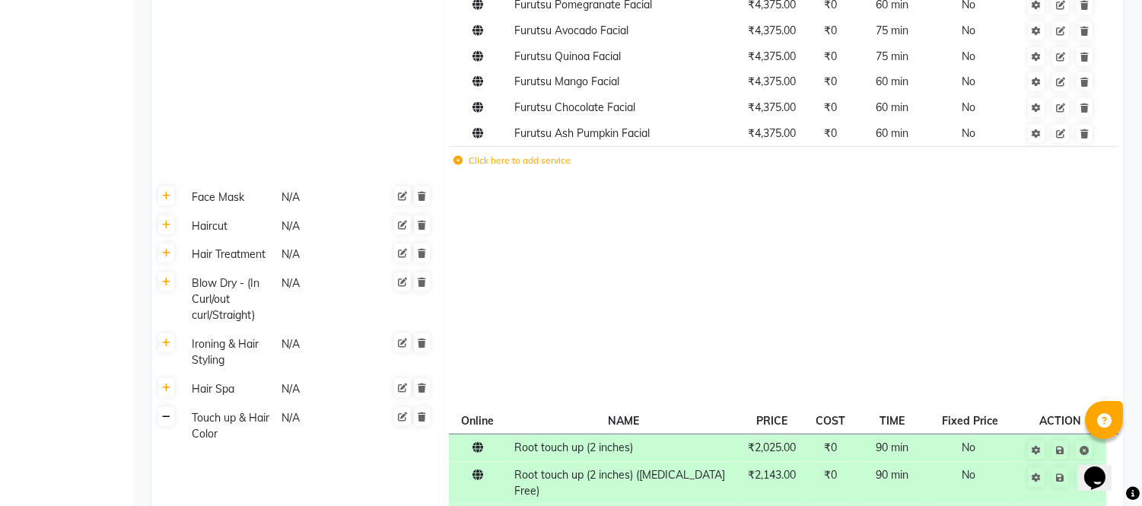
click at [171, 407] on link at bounding box center [166, 416] width 16 height 19
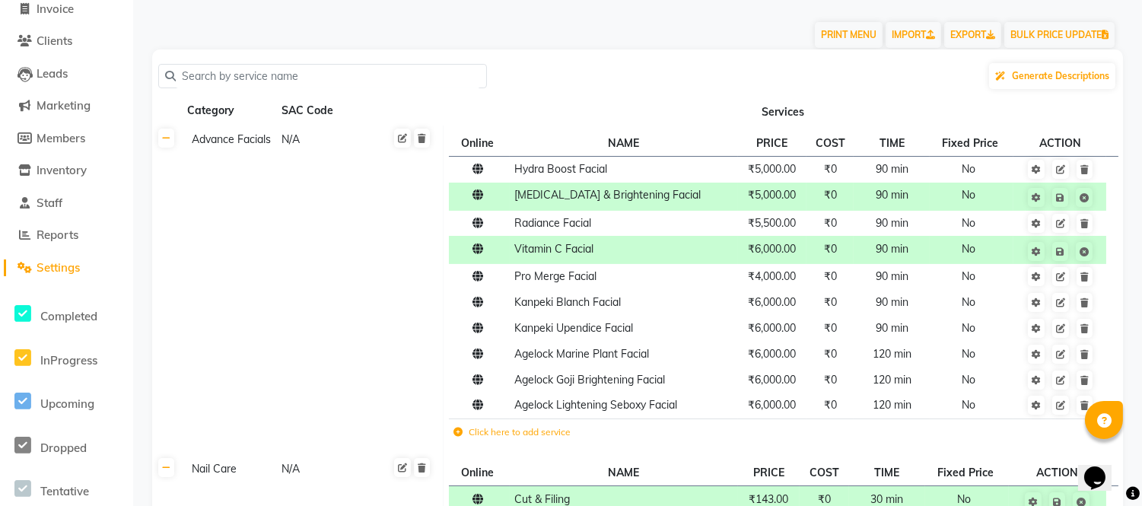
scroll to position [148, 0]
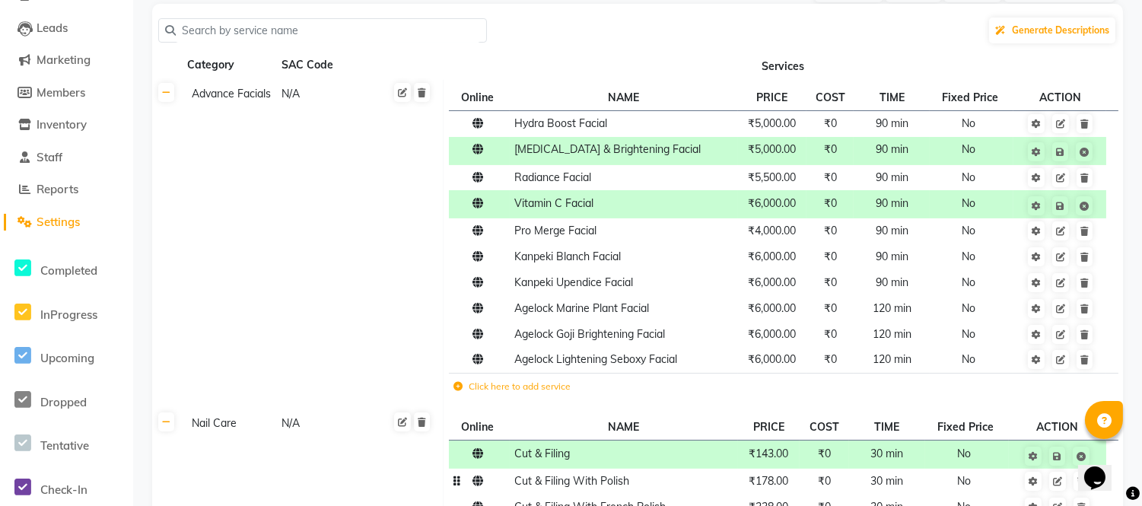
click at [289, 280] on td "Advance Facials N/A" at bounding box center [312, 245] width 263 height 330
click at [761, 209] on td "₹6,000.00" at bounding box center [772, 204] width 69 height 28
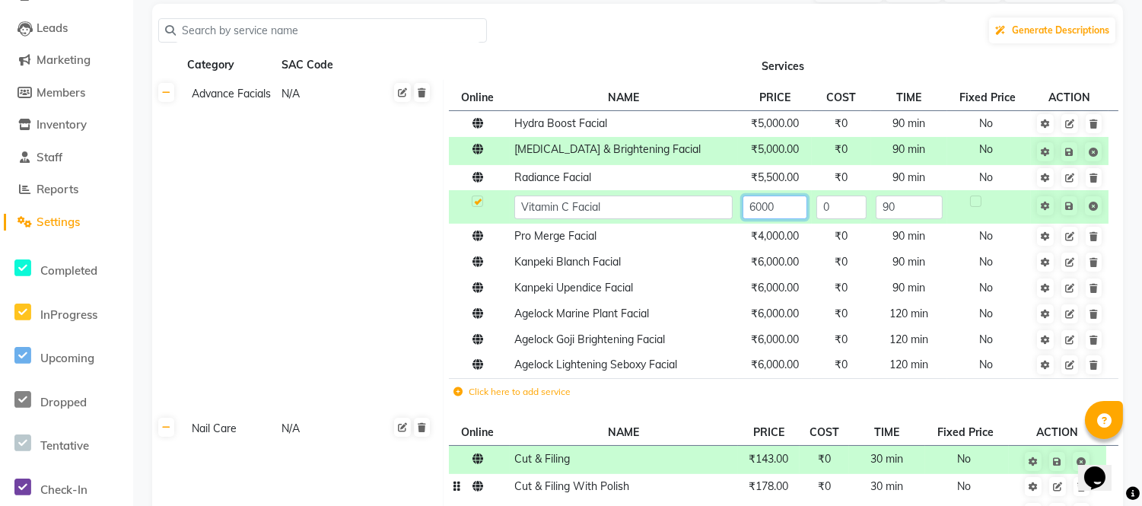
click at [785, 211] on input "6000" at bounding box center [775, 208] width 65 height 24
type input "6"
type input "5500"
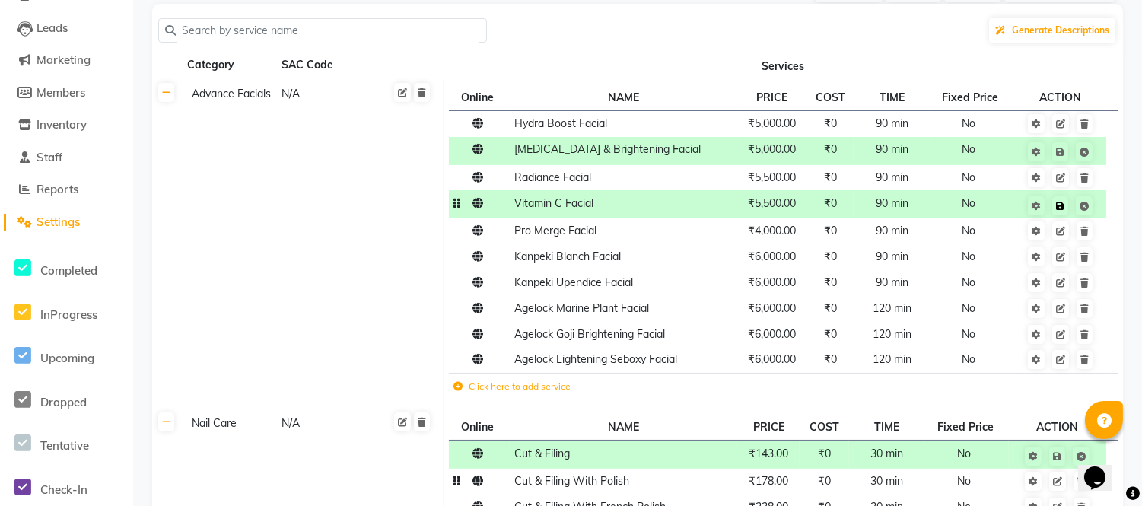
click at [1069, 209] on span "Save" at bounding box center [1070, 204] width 48 height 15
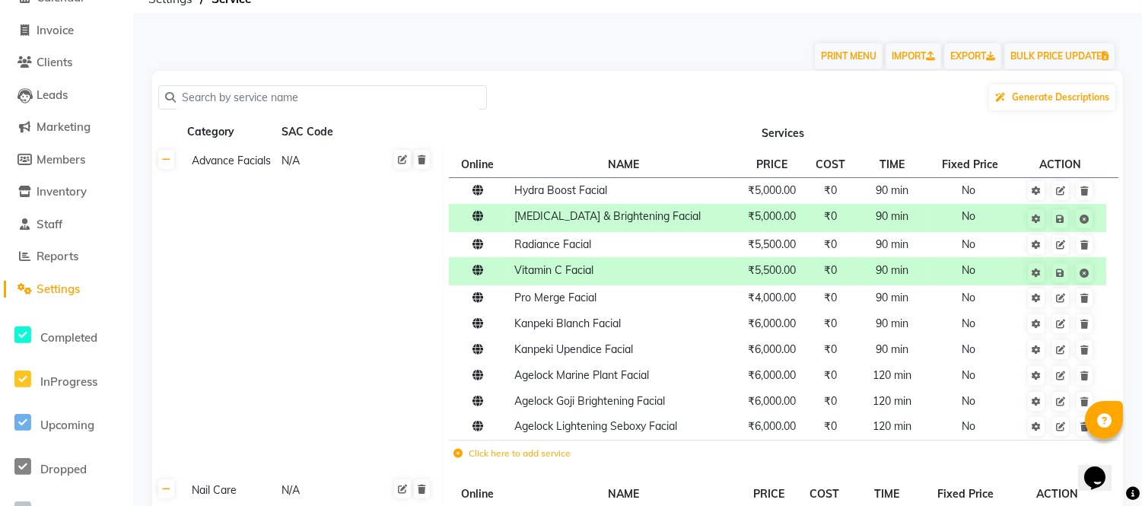
scroll to position [63, 0]
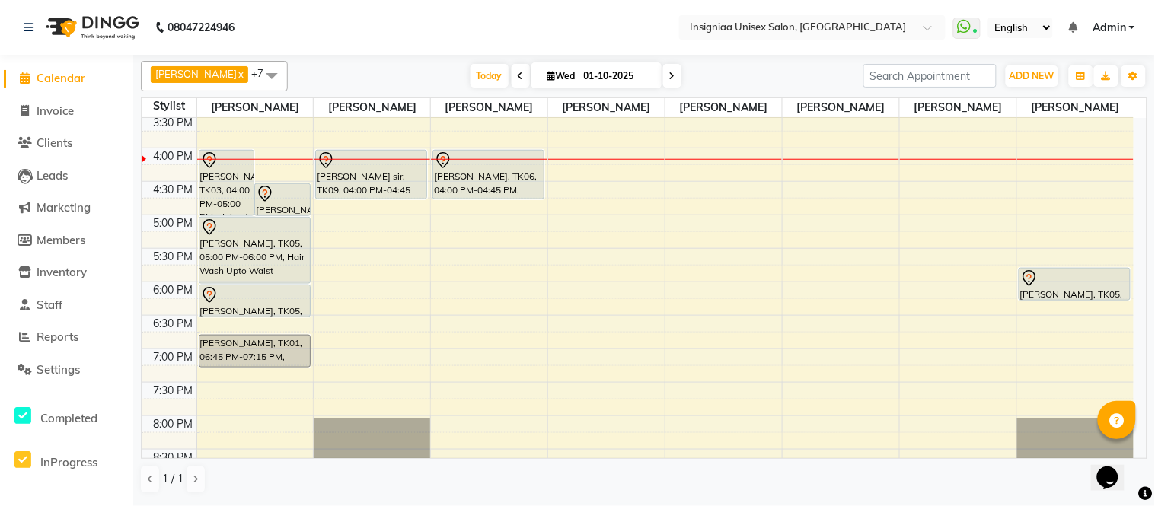
scroll to position [399, 0]
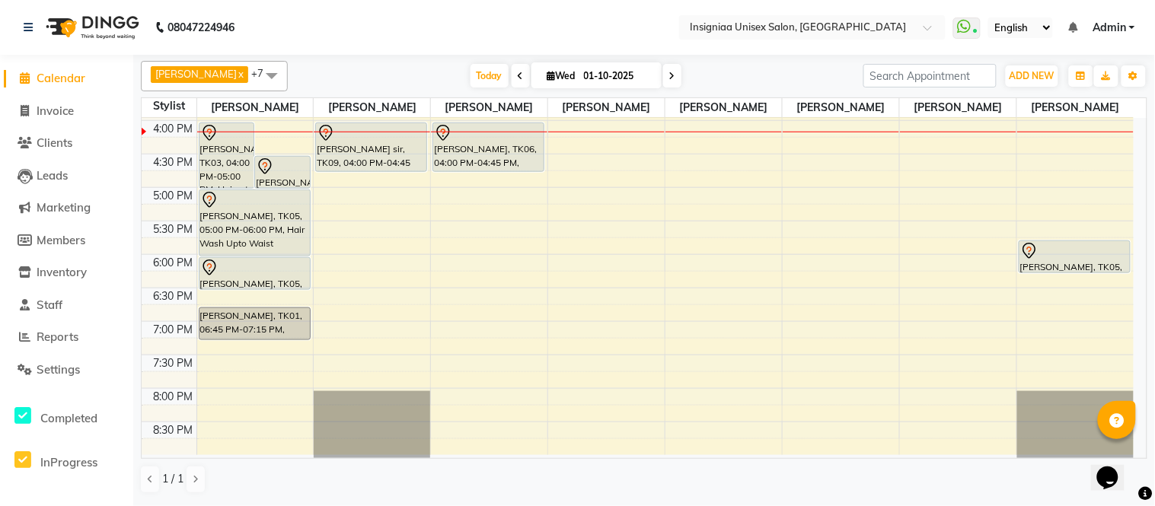
click at [669, 79] on icon at bounding box center [672, 76] width 6 height 9
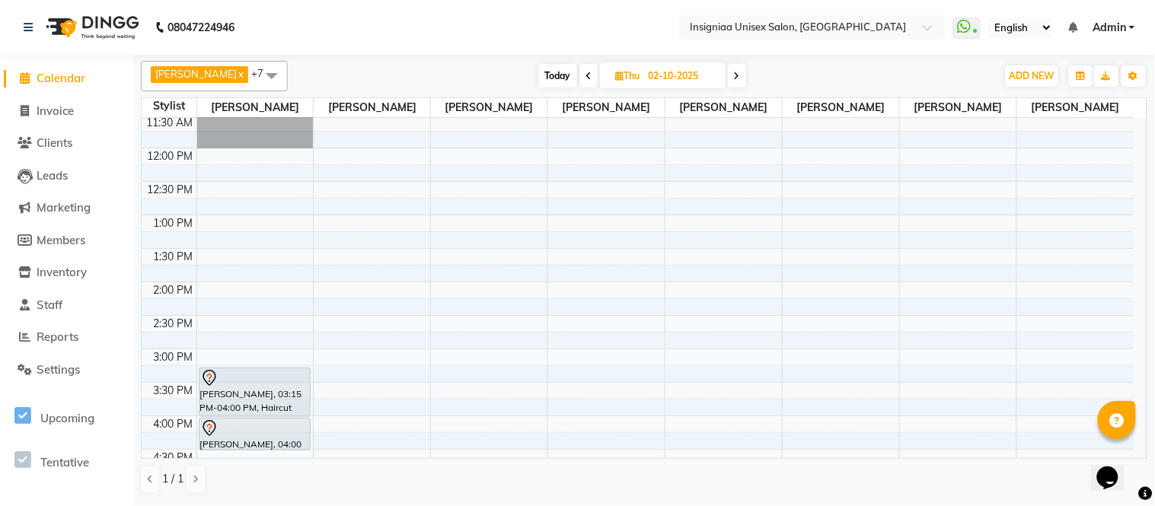
scroll to position [169, 0]
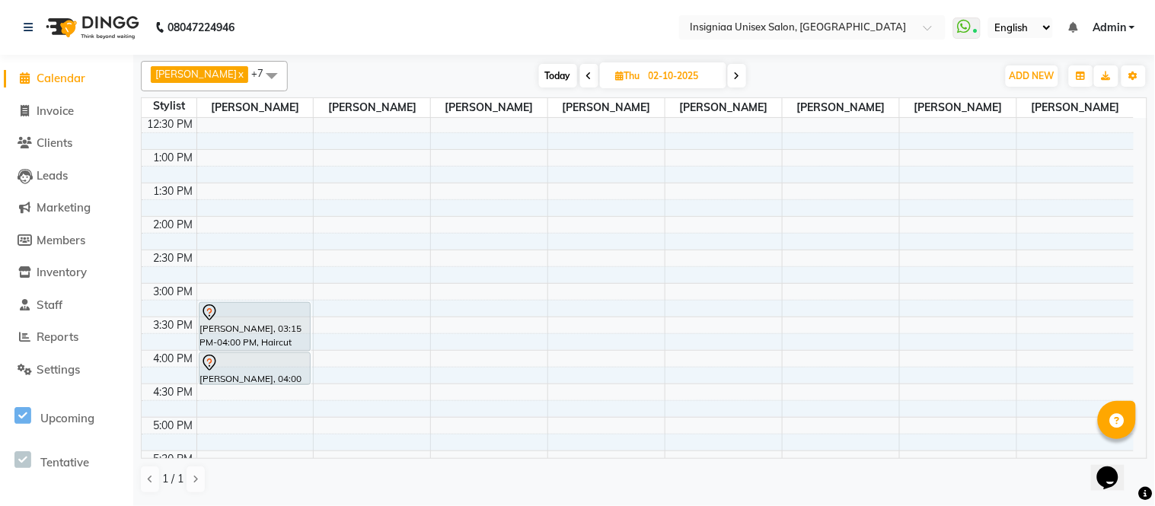
click at [580, 81] on span at bounding box center [589, 76] width 18 height 24
type input "01-10-2025"
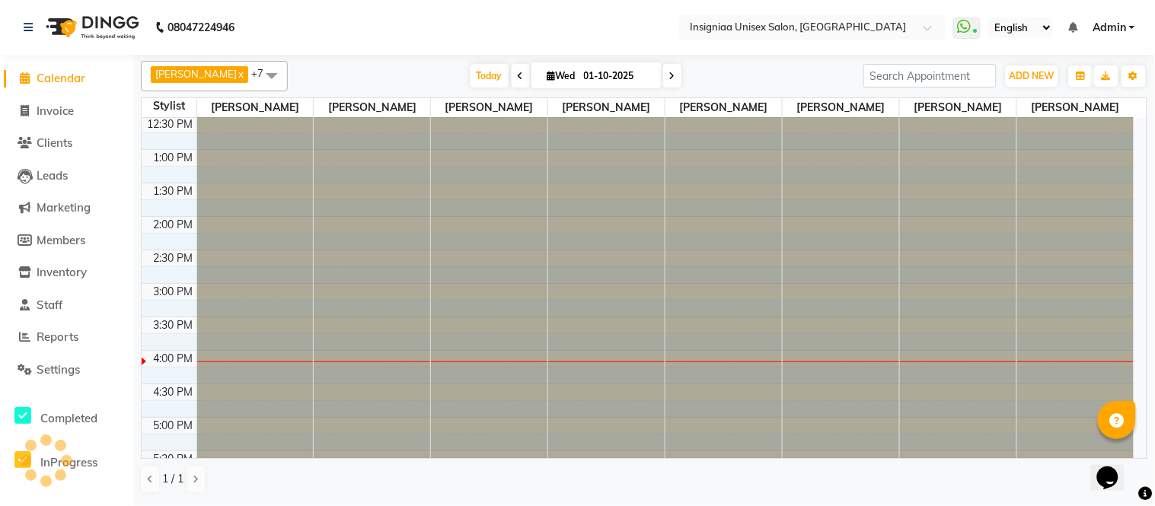
scroll to position [399, 0]
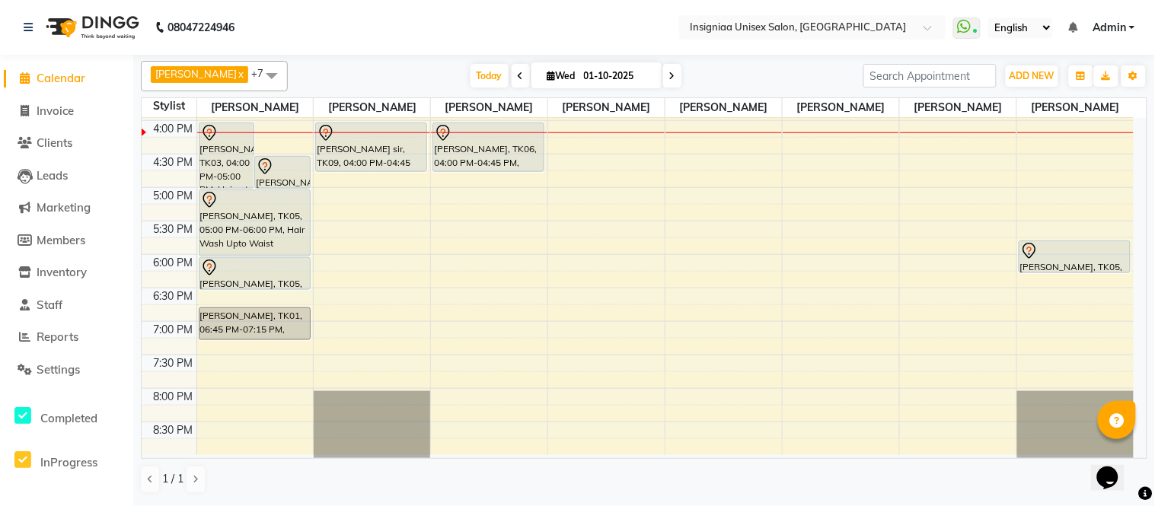
click at [229, 345] on div "10:00 AM 10:30 AM 11:00 AM 11:30 AM 12:00 PM 12:30 PM 1:00 PM 1:30 PM 2:00 PM 2…" at bounding box center [638, 87] width 992 height 736
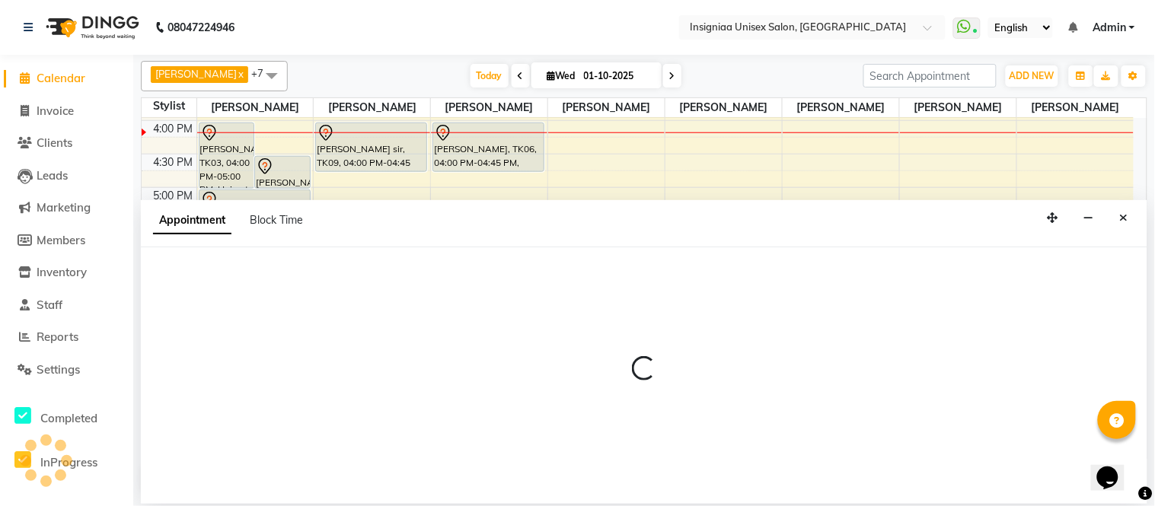
select select "58131"
select select "1155"
select select "tentative"
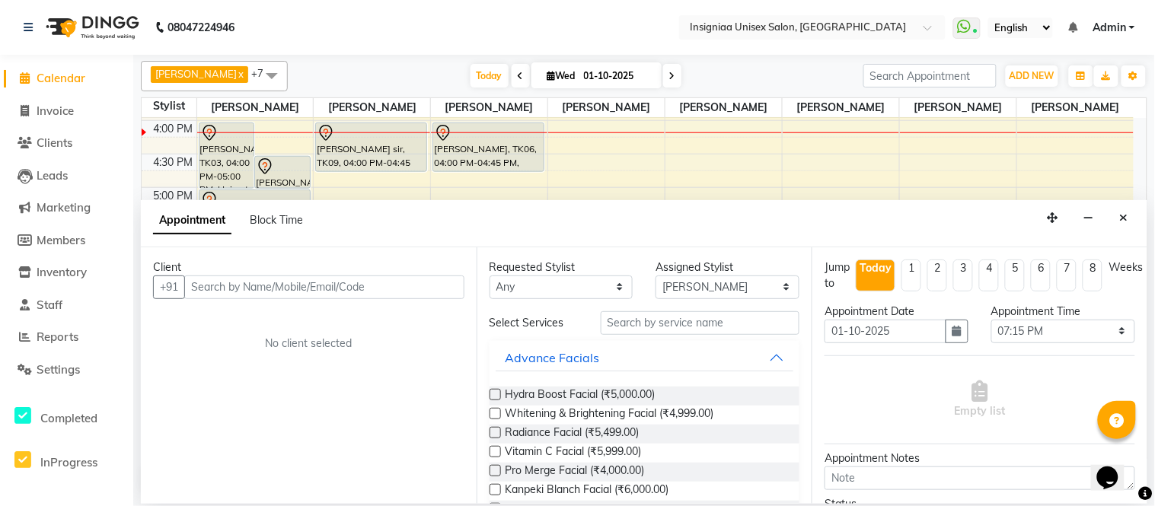
click at [298, 285] on input "text" at bounding box center [324, 287] width 280 height 24
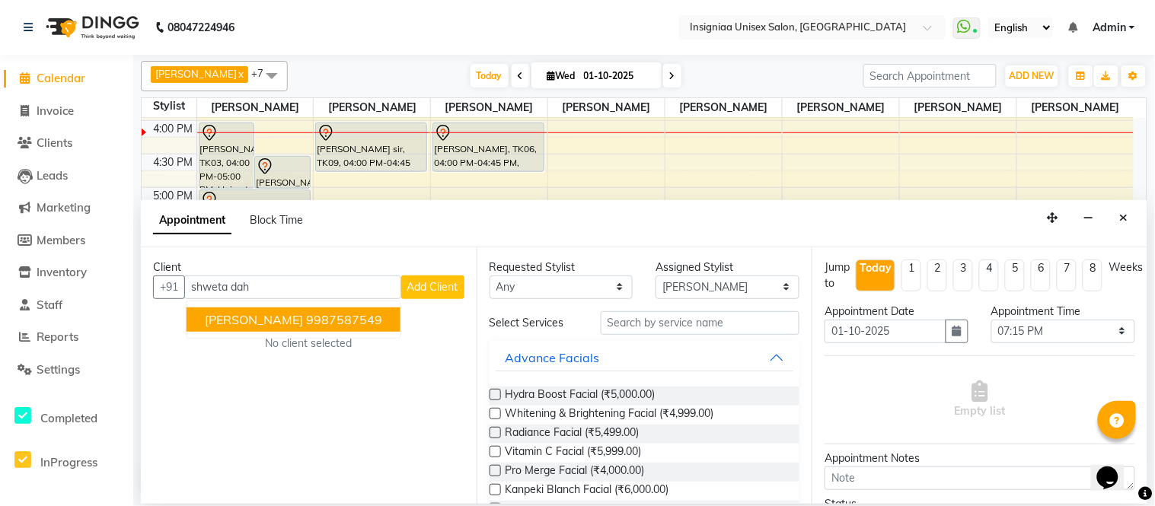
click at [309, 327] on button "Shweta Dahiya 9987587549" at bounding box center [293, 319] width 214 height 24
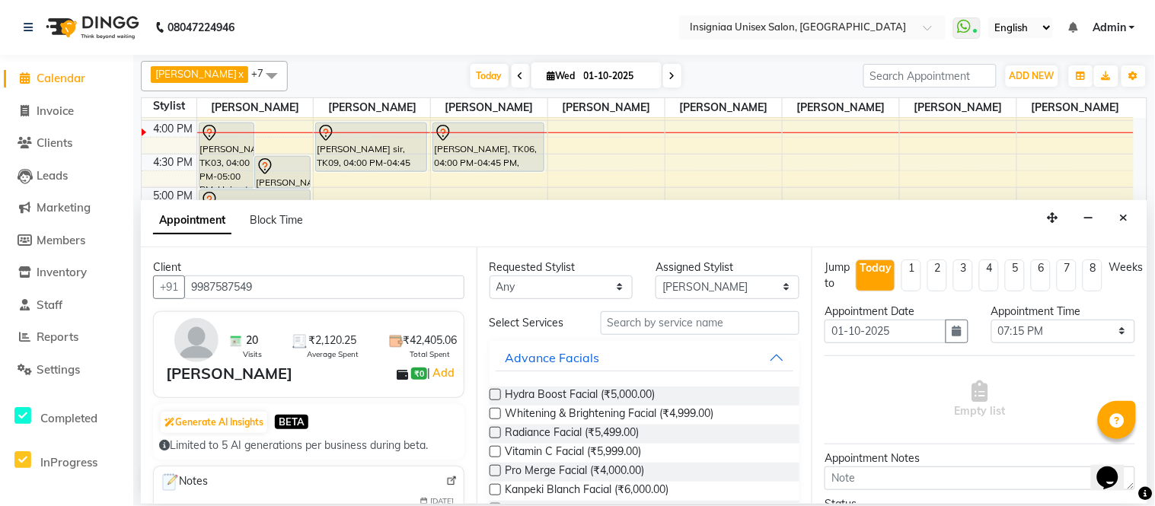
type input "9987587549"
click at [652, 324] on input "text" at bounding box center [699, 323] width 199 height 24
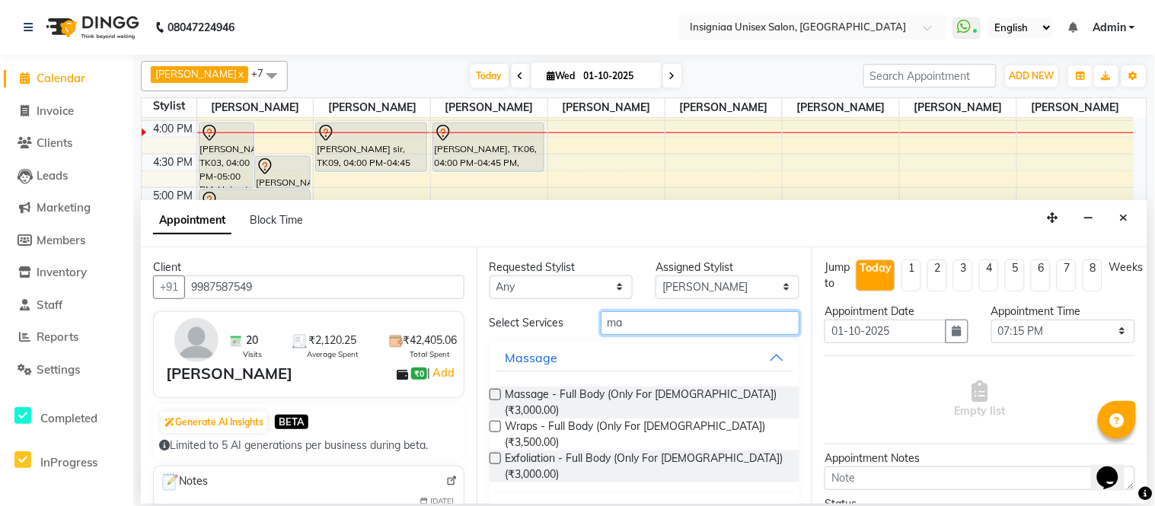
type input "m"
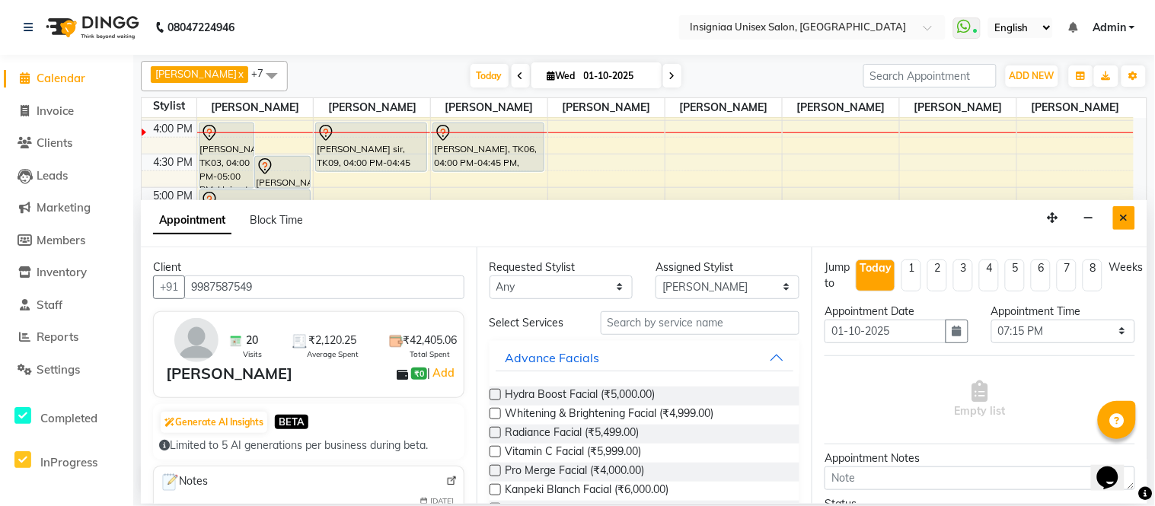
click at [1126, 216] on icon "Close" at bounding box center [1123, 217] width 8 height 11
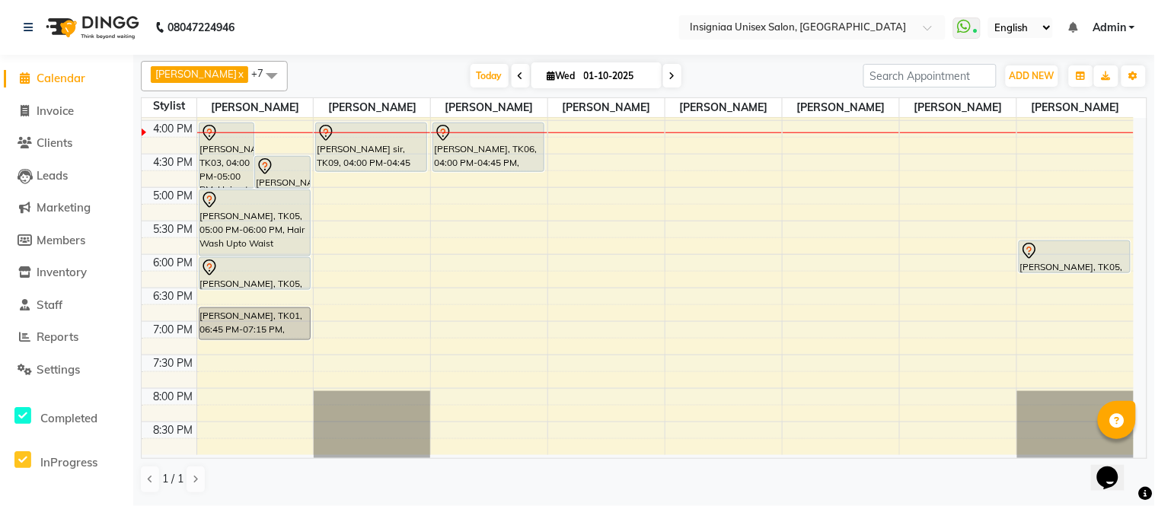
click at [621, 84] on input "01-10-2025" at bounding box center [617, 76] width 76 height 23
select select "10"
select select "2025"
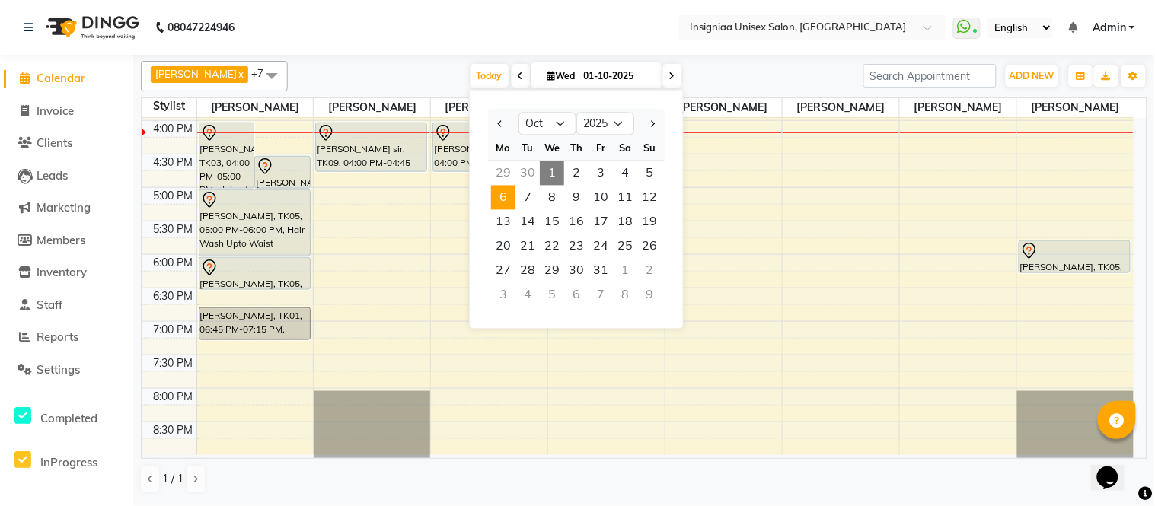
click at [505, 196] on span "6" at bounding box center [503, 198] width 24 height 24
type input "06-10-2025"
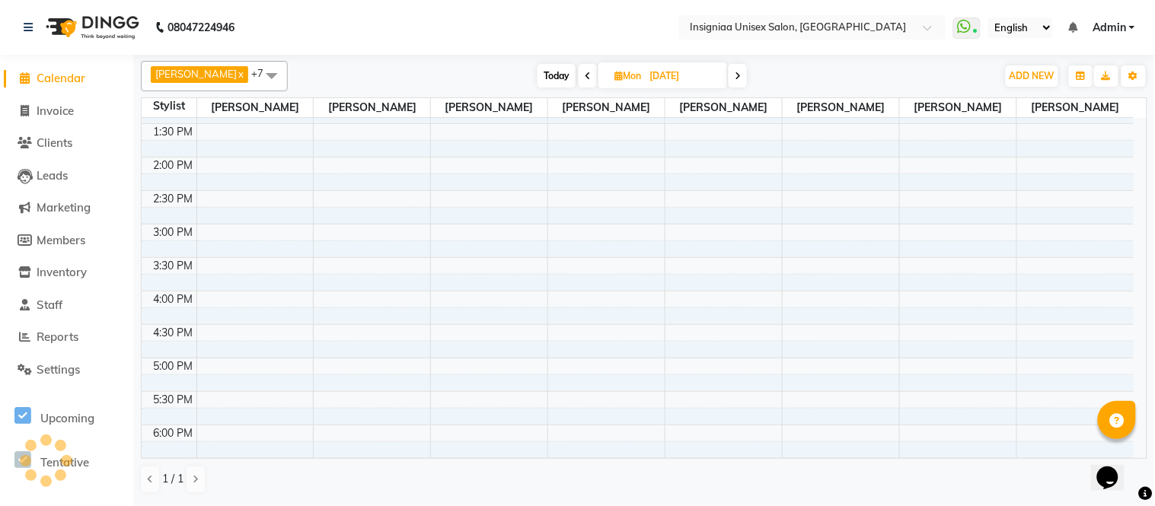
scroll to position [234, 0]
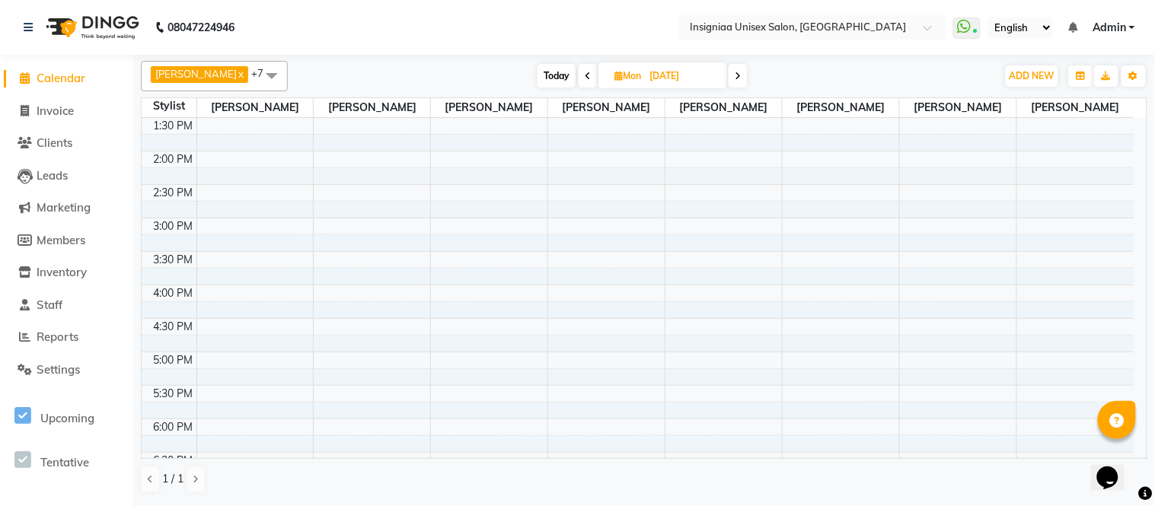
click at [253, 425] on div "10:00 AM 10:30 AM 11:00 AM 11:30 AM 12:00 PM 12:30 PM 1:00 PM 1:30 PM 2:00 PM 2…" at bounding box center [638, 285] width 992 height 803
select select "58131"
select select "tentative"
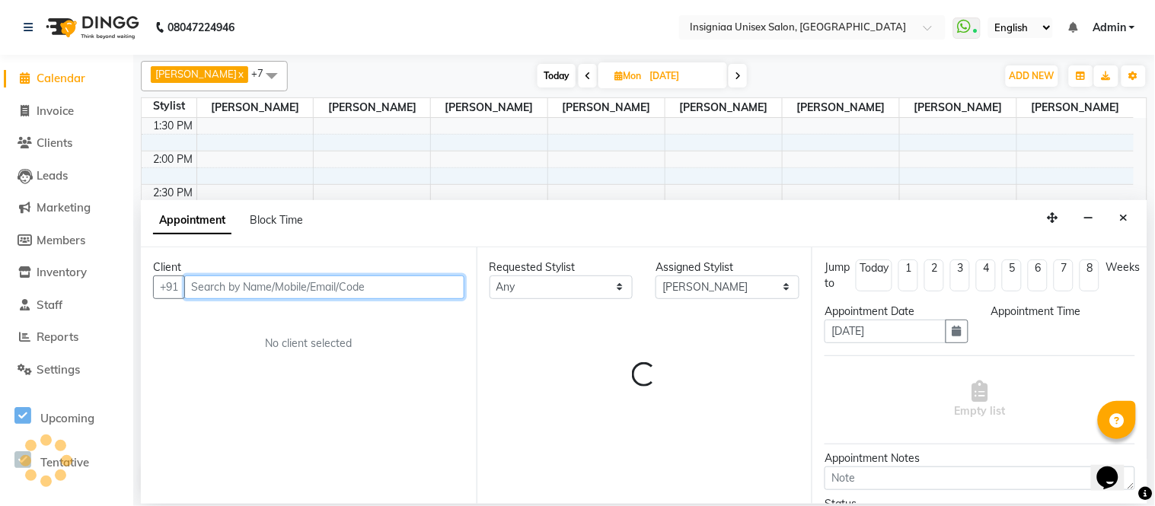
select select "1080"
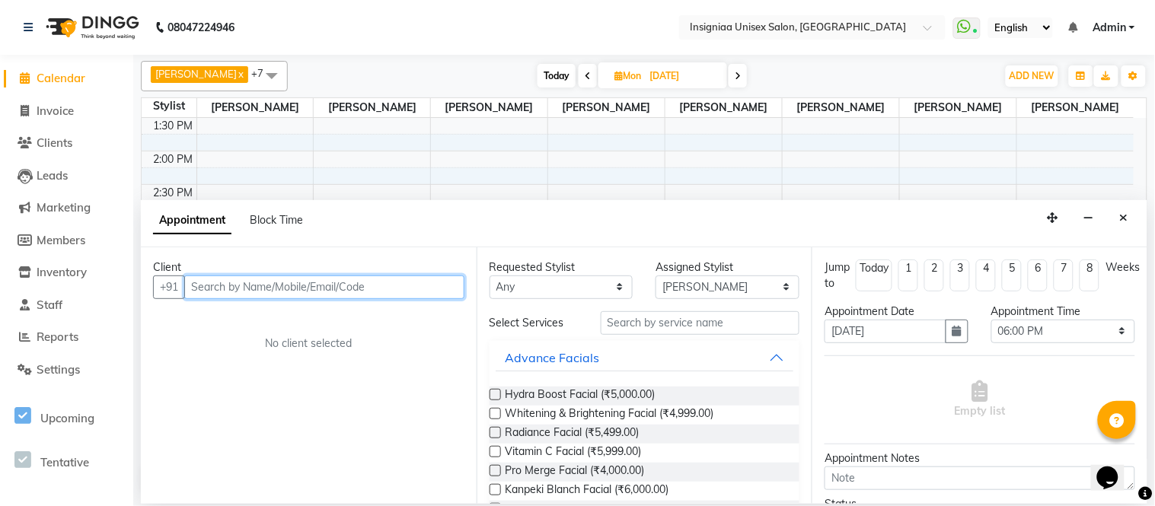
click at [272, 285] on input "text" at bounding box center [324, 287] width 280 height 24
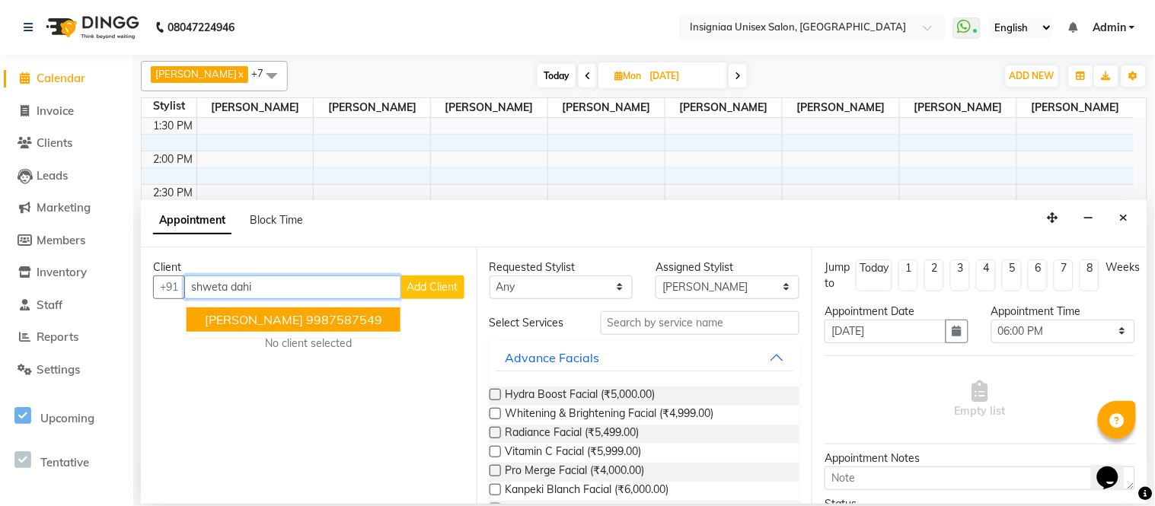
click at [256, 318] on span "Shweta Dahiya" at bounding box center [254, 319] width 98 height 15
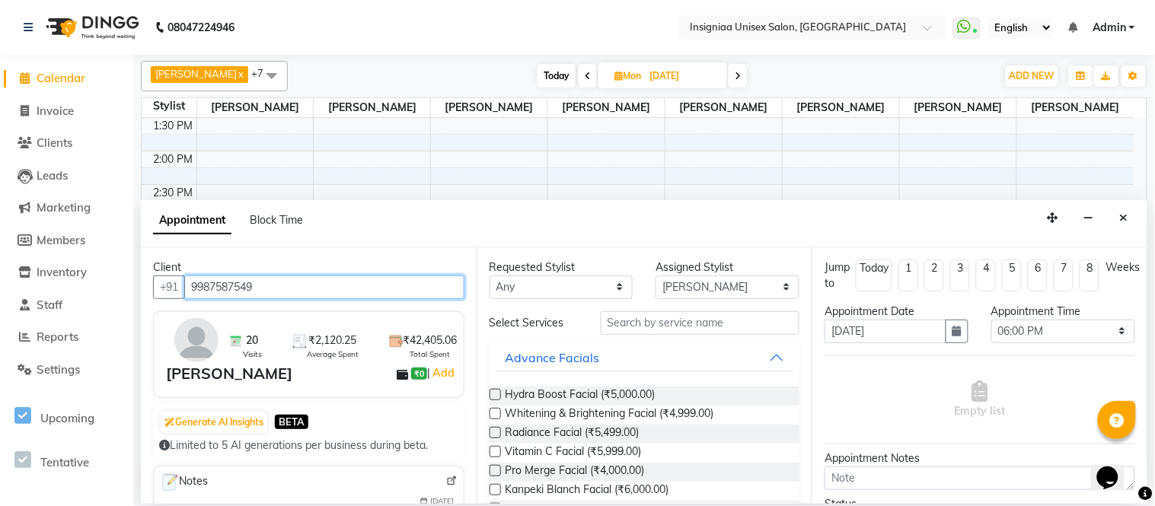
type input "9987587549"
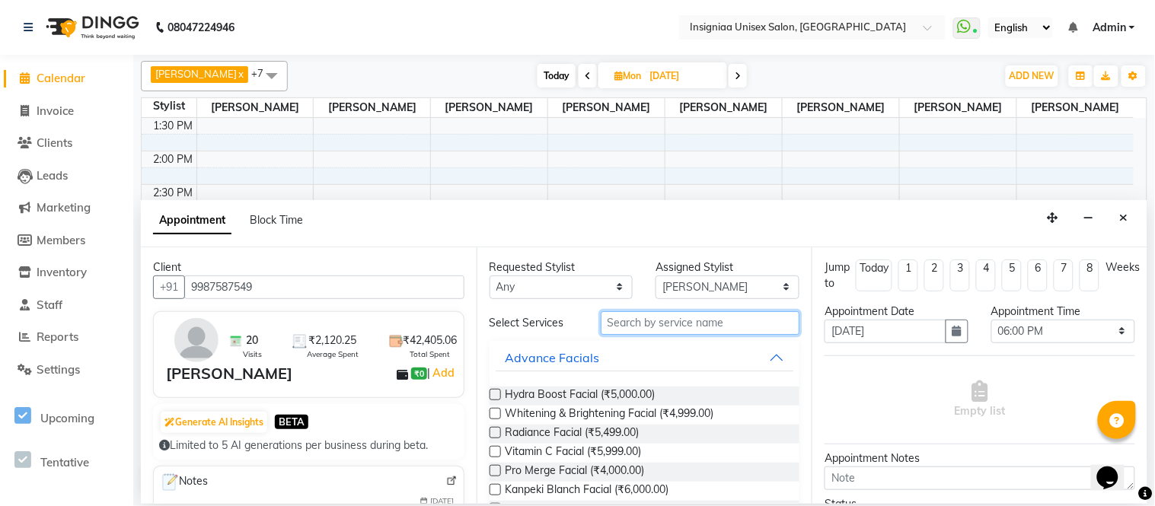
click at [624, 326] on input "text" at bounding box center [699, 323] width 199 height 24
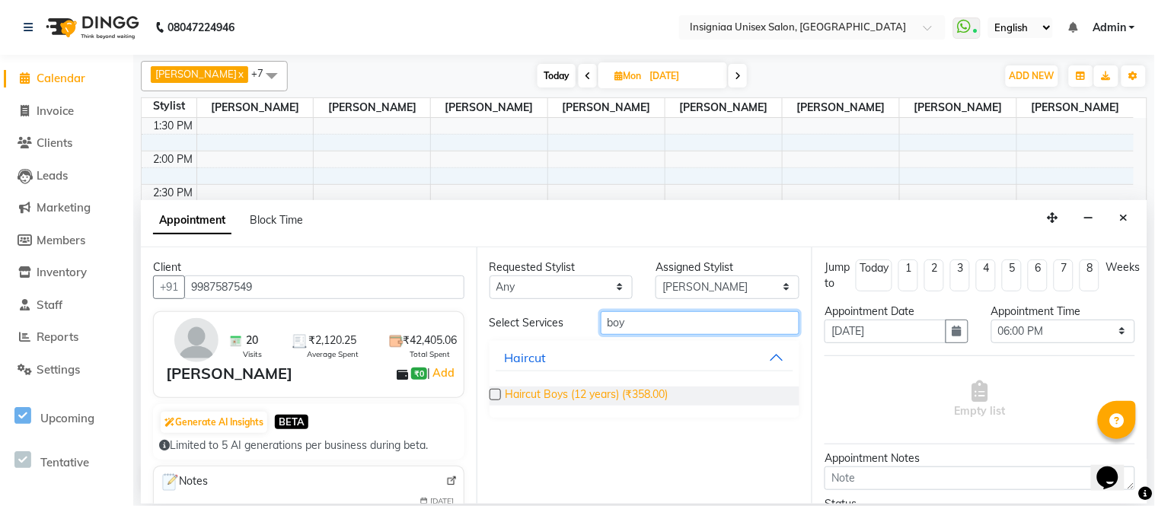
type input "boy"
click at [571, 390] on span "Haircut Boys (12 years) (₹358.00)" at bounding box center [586, 396] width 163 height 19
checkbox input "false"
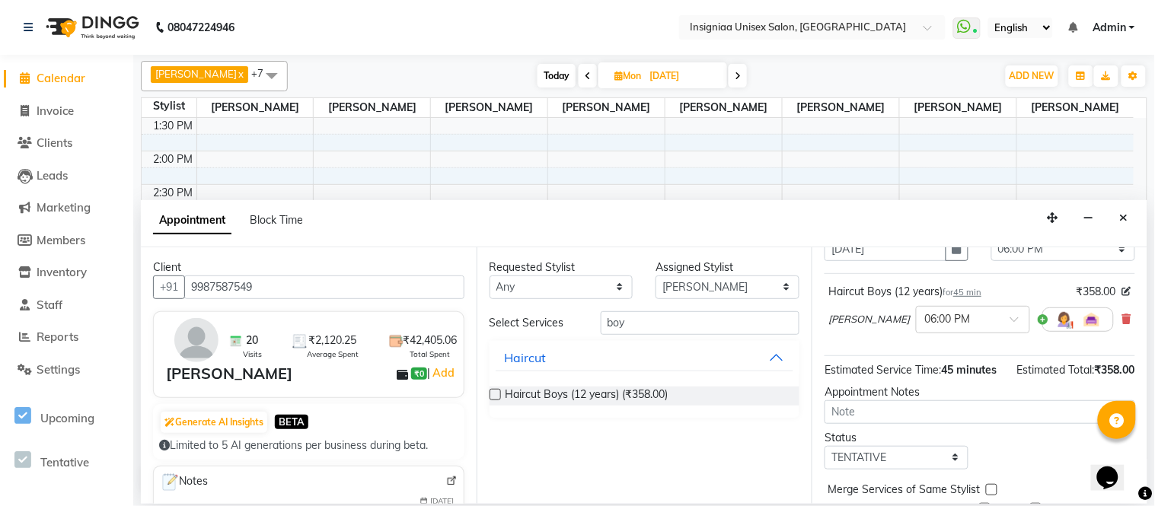
scroll to position [84, 0]
click at [580, 80] on span at bounding box center [587, 76] width 18 height 24
type input "05-10-2025"
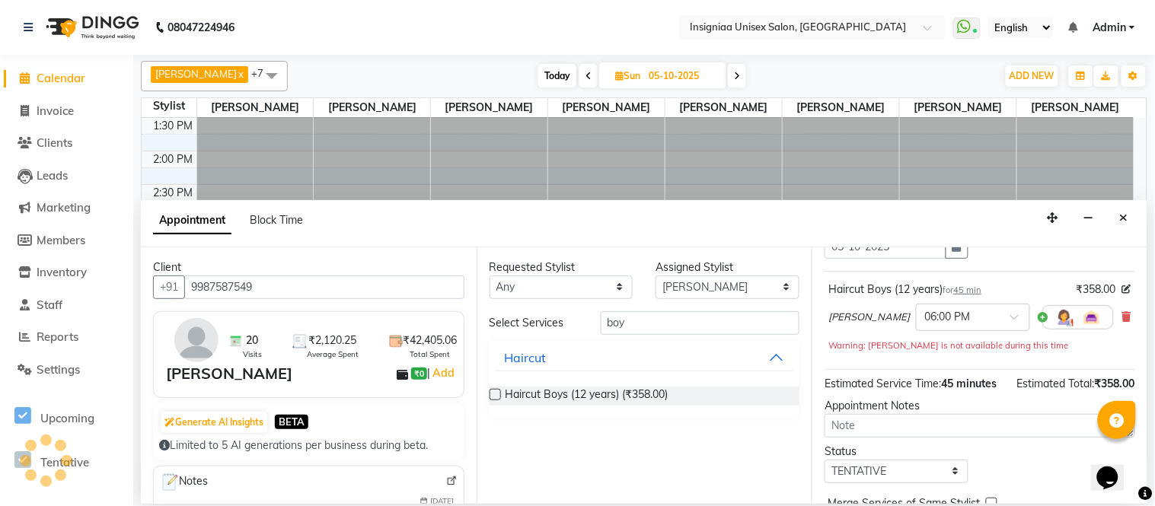
scroll to position [404, 0]
select select "1080"
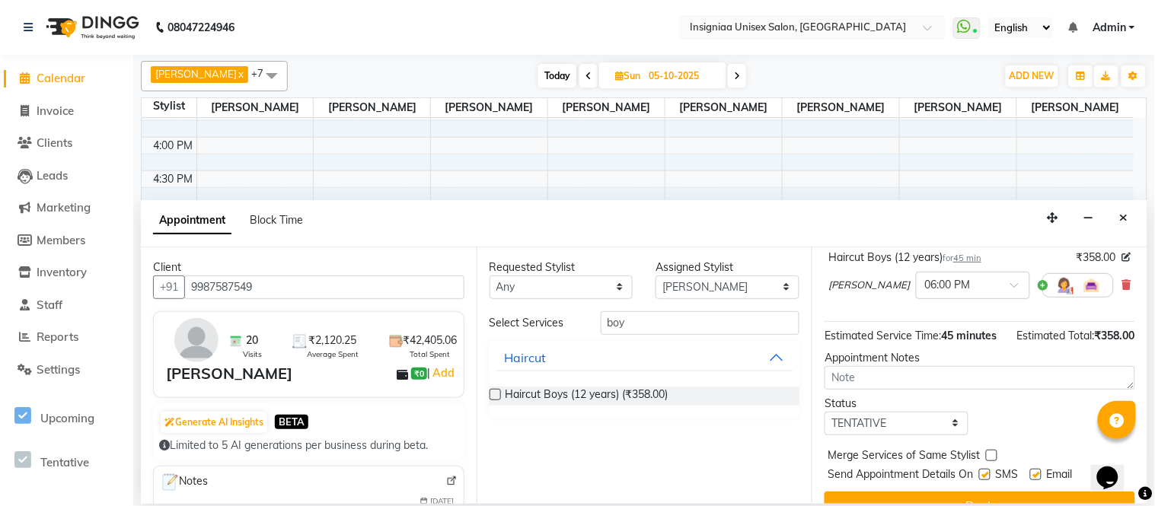
scroll to position [77, 0]
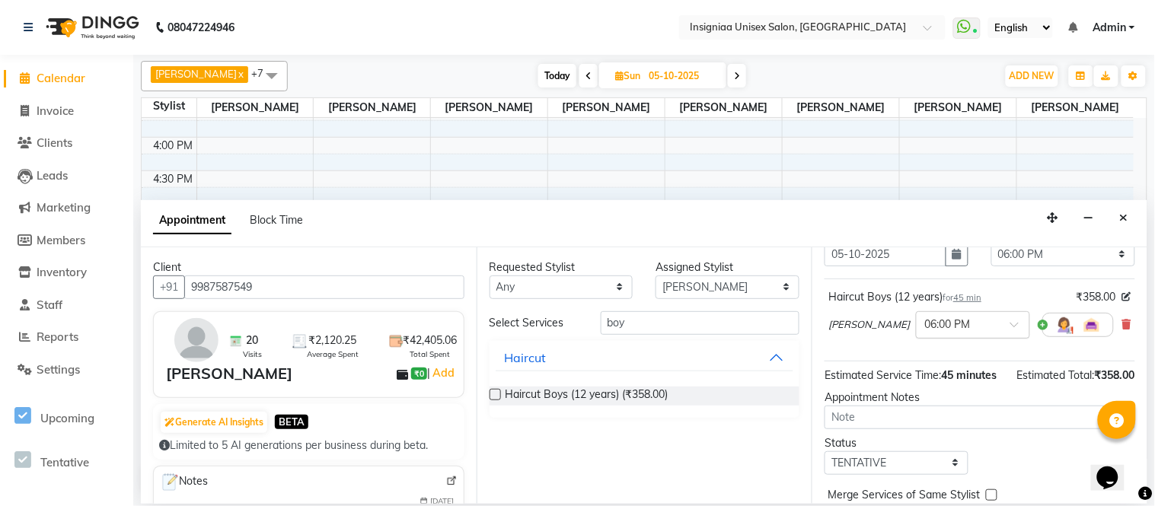
click at [951, 333] on div "× 06:00 PM" at bounding box center [947, 325] width 46 height 16
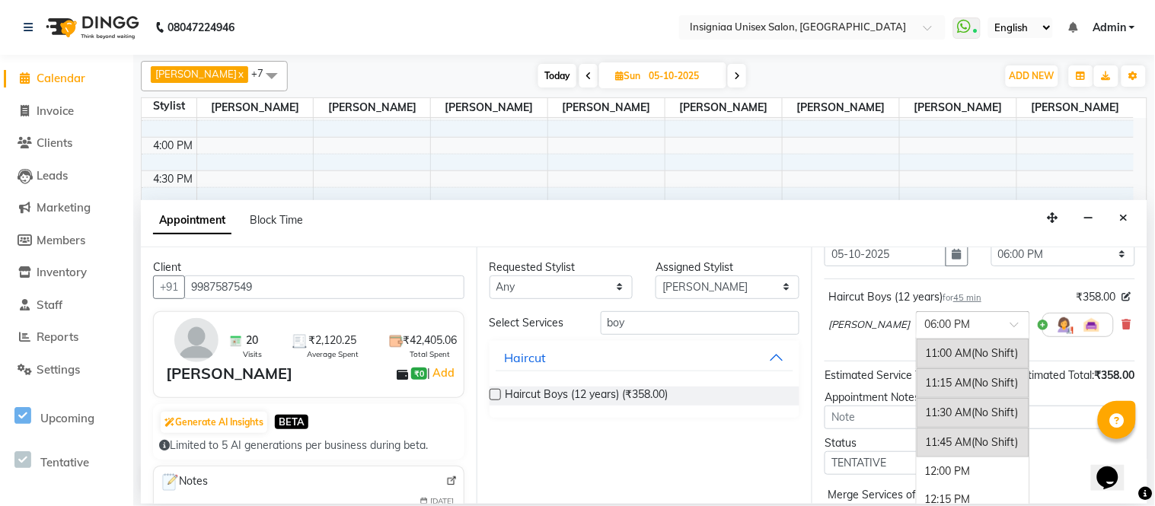
scroll to position [795, 0]
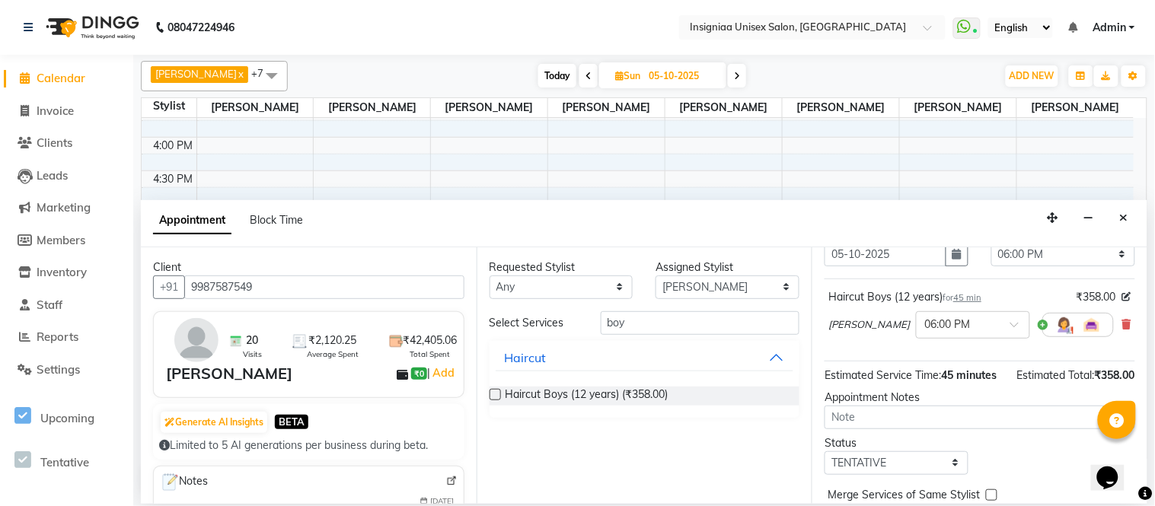
click at [1123, 211] on button "Close" at bounding box center [1124, 218] width 22 height 24
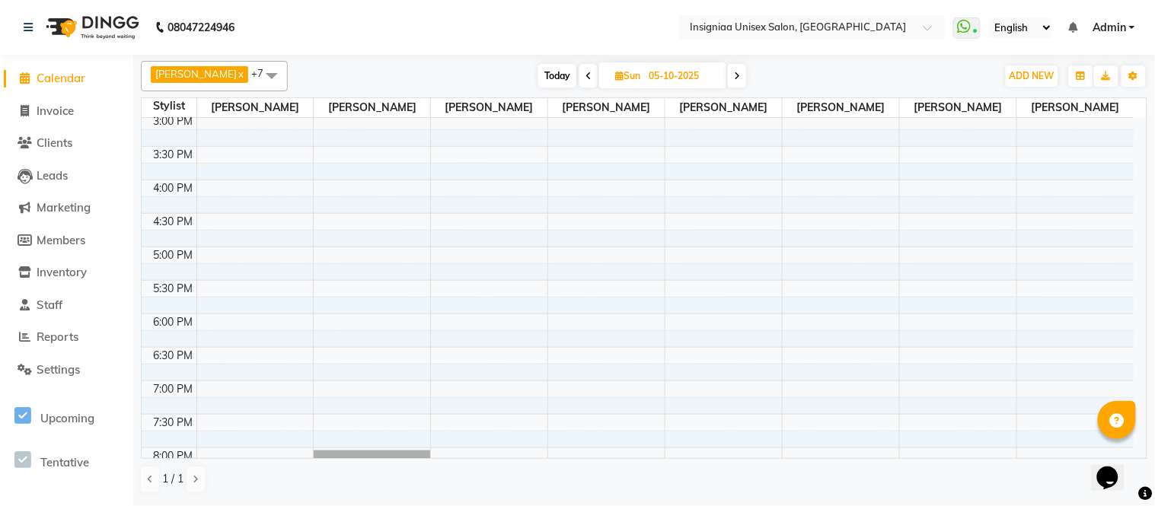
scroll to position [382, 0]
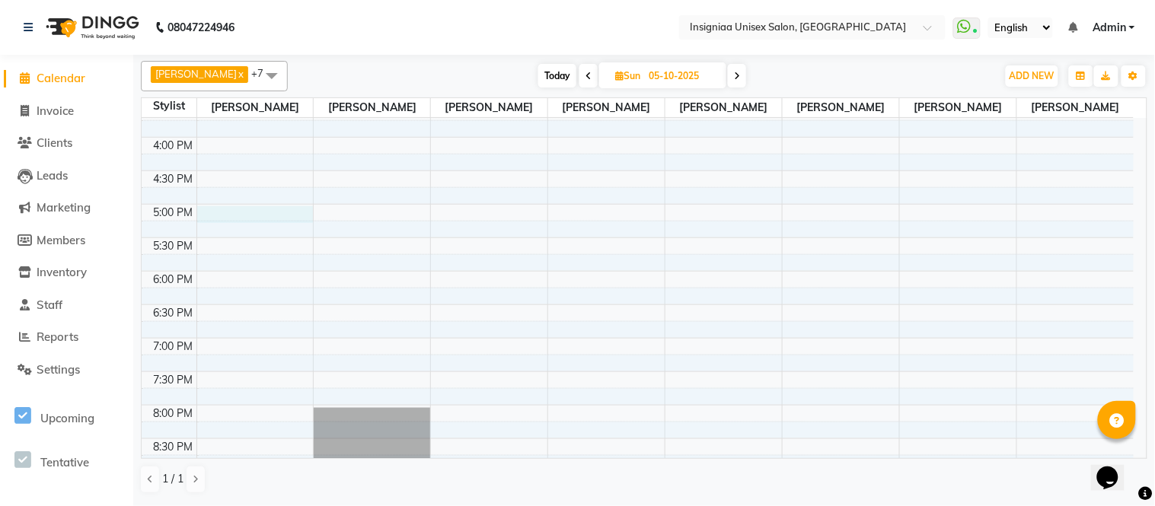
click at [252, 216] on div "10:00 AM 10:30 AM 11:00 AM 11:30 AM 12:00 PM 12:30 PM 1:00 PM 1:30 PM 2:00 PM 2…" at bounding box center [638, 137] width 992 height 803
select select "58131"
select select "1020"
select select "tentative"
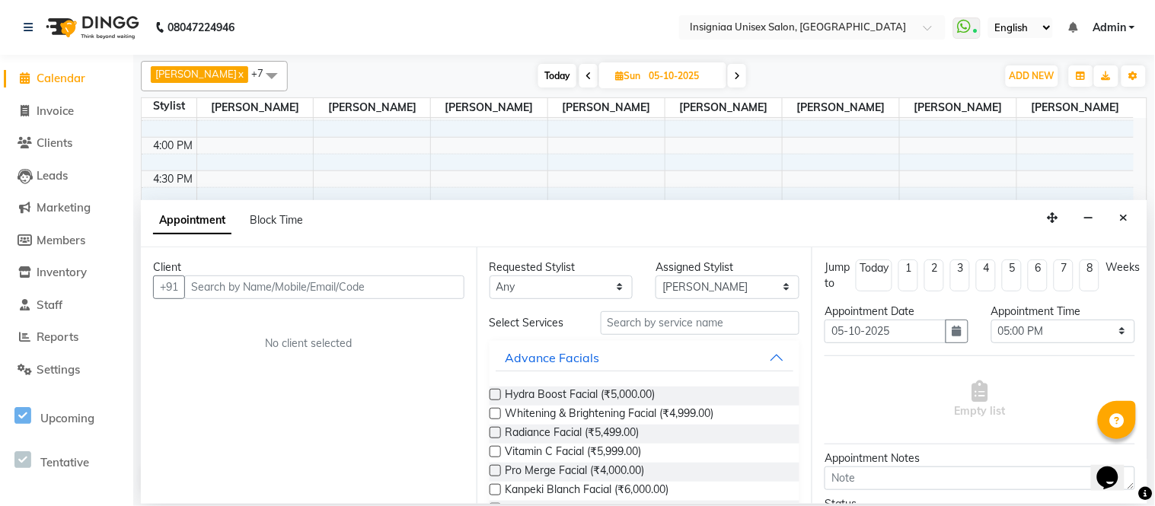
click at [274, 292] on input "text" at bounding box center [324, 287] width 280 height 24
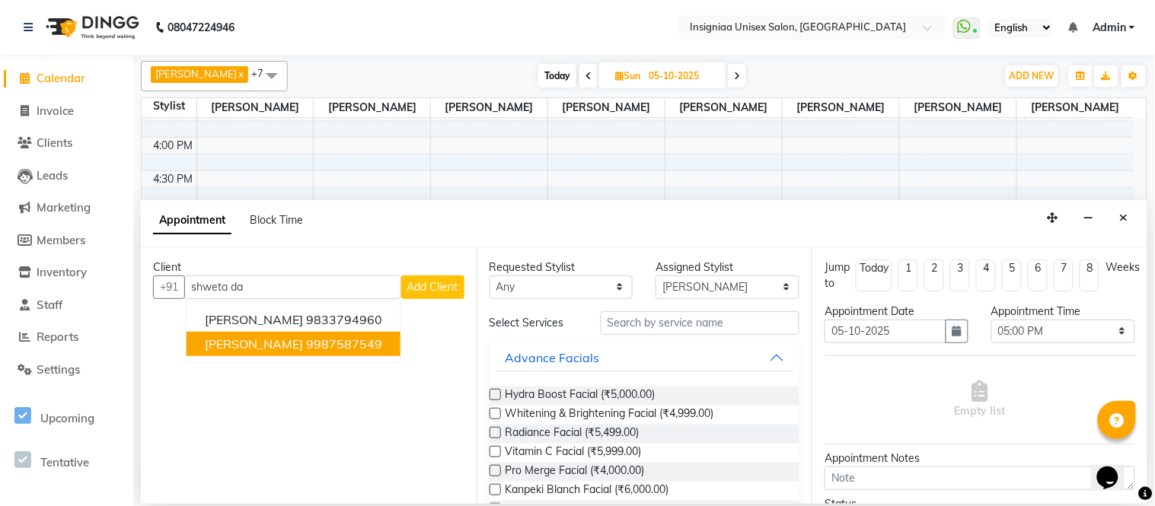
click at [276, 342] on span "Shweta Dahiya" at bounding box center [254, 343] width 98 height 15
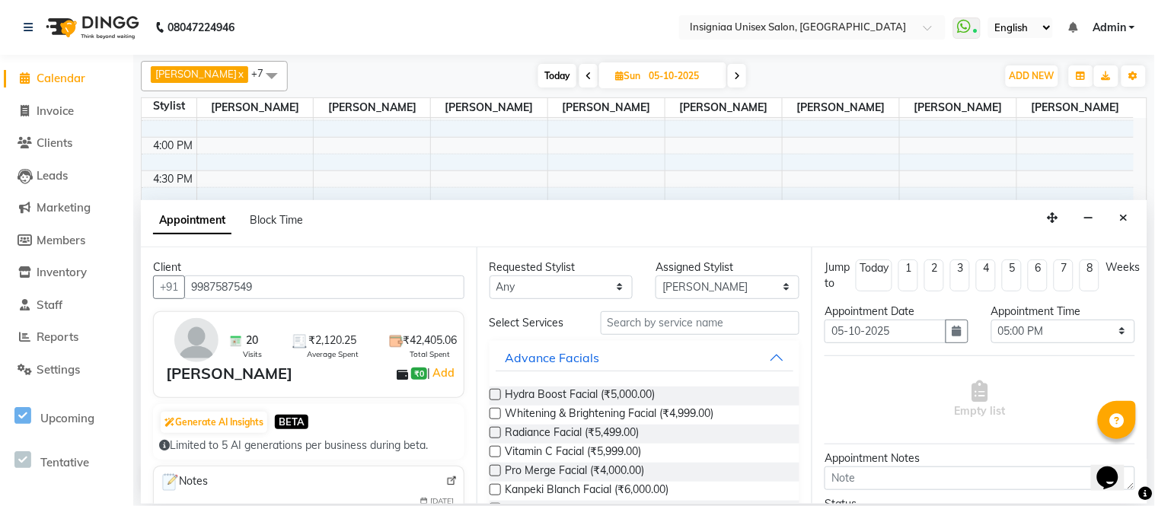
type input "9987587549"
click at [696, 321] on input "text" at bounding box center [699, 323] width 199 height 24
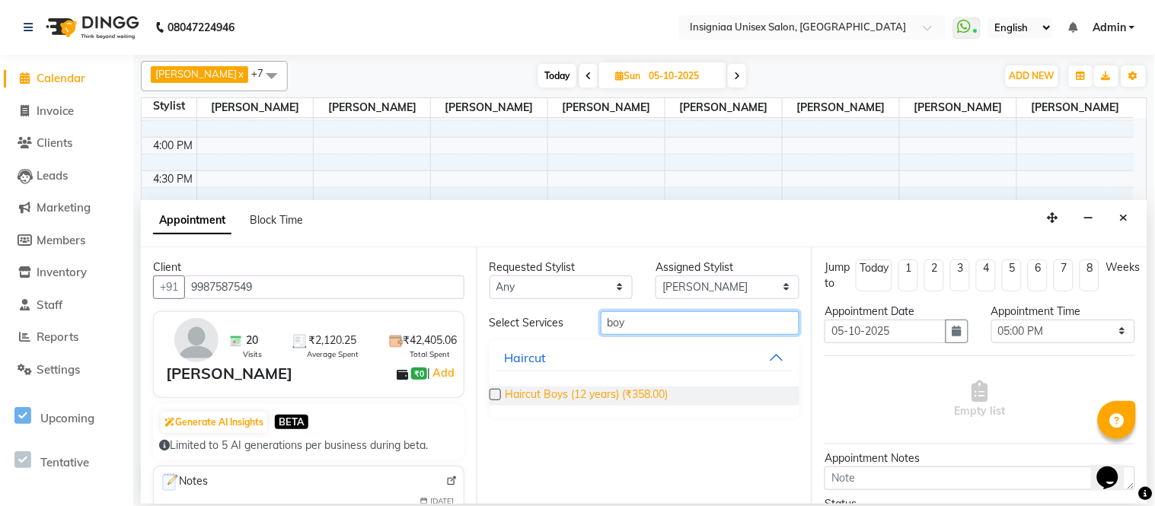
type input "boy"
click at [660, 391] on span "Haircut Boys (12 years) (₹358.00)" at bounding box center [586, 396] width 163 height 19
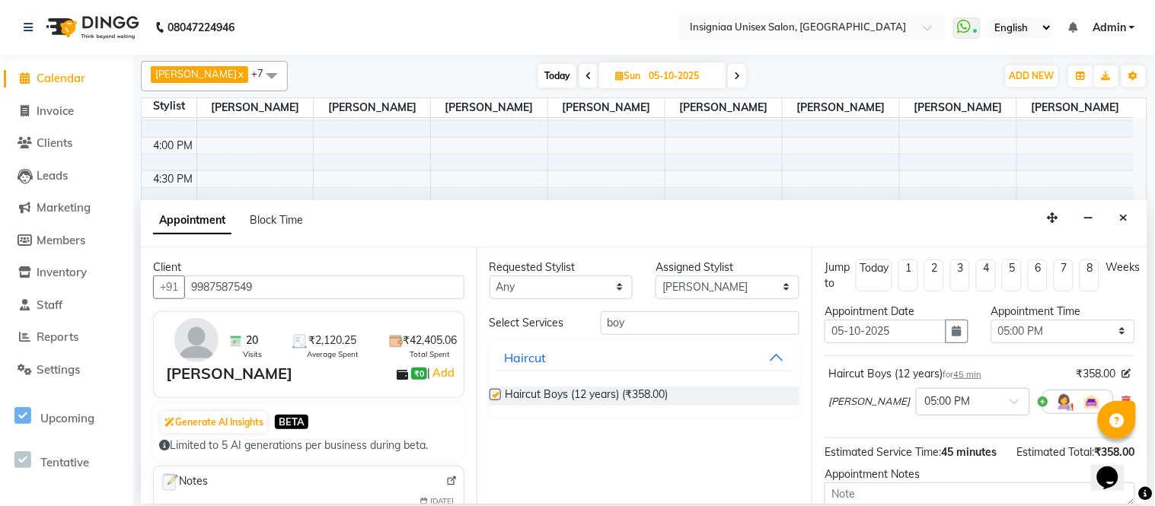
checkbox input "false"
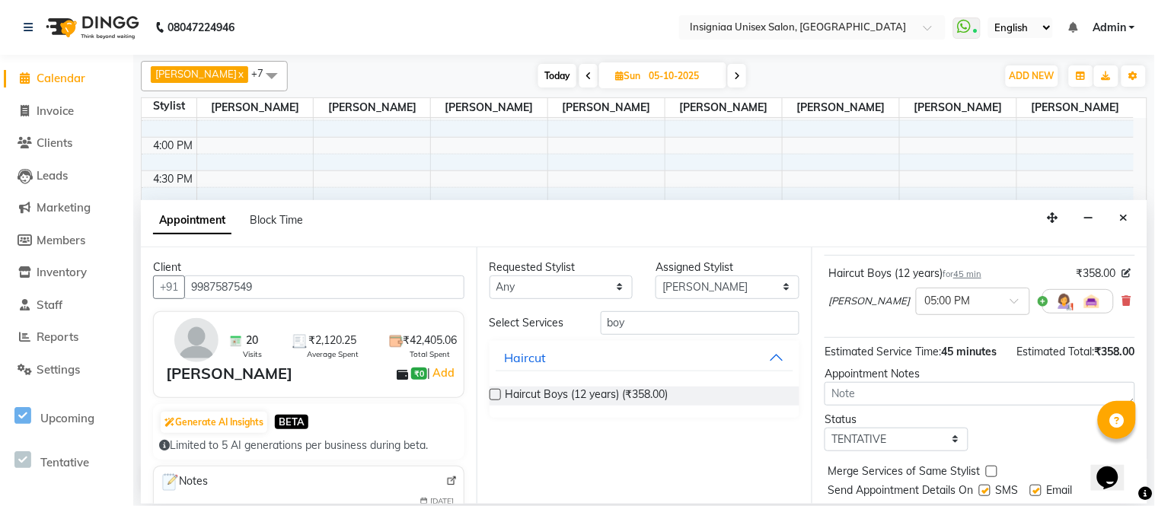
scroll to position [154, 0]
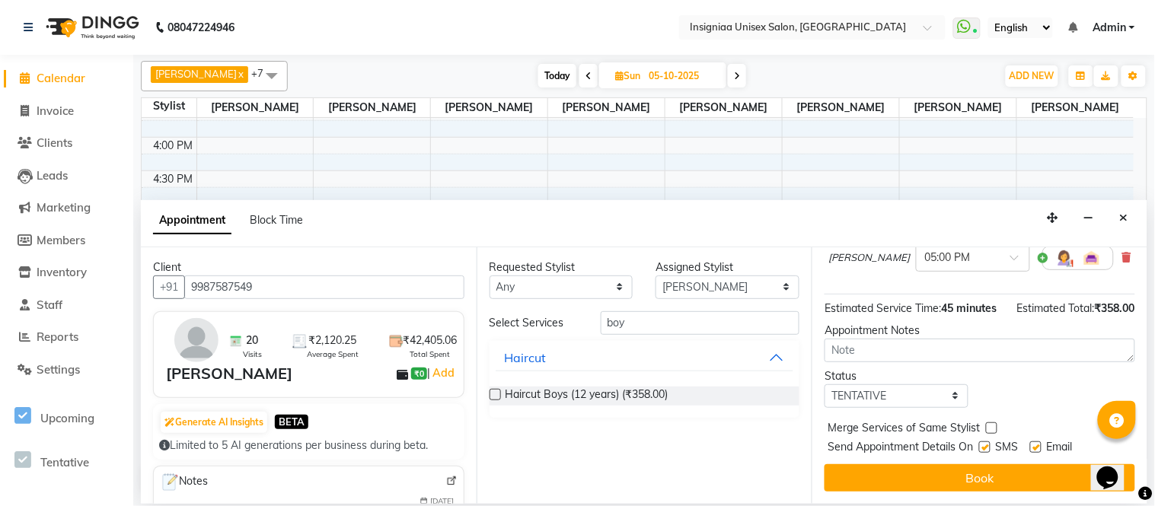
click at [1039, 452] on label at bounding box center [1035, 446] width 11 height 11
click at [1039, 452] on input "checkbox" at bounding box center [1035, 449] width 10 height 10
checkbox input "false"
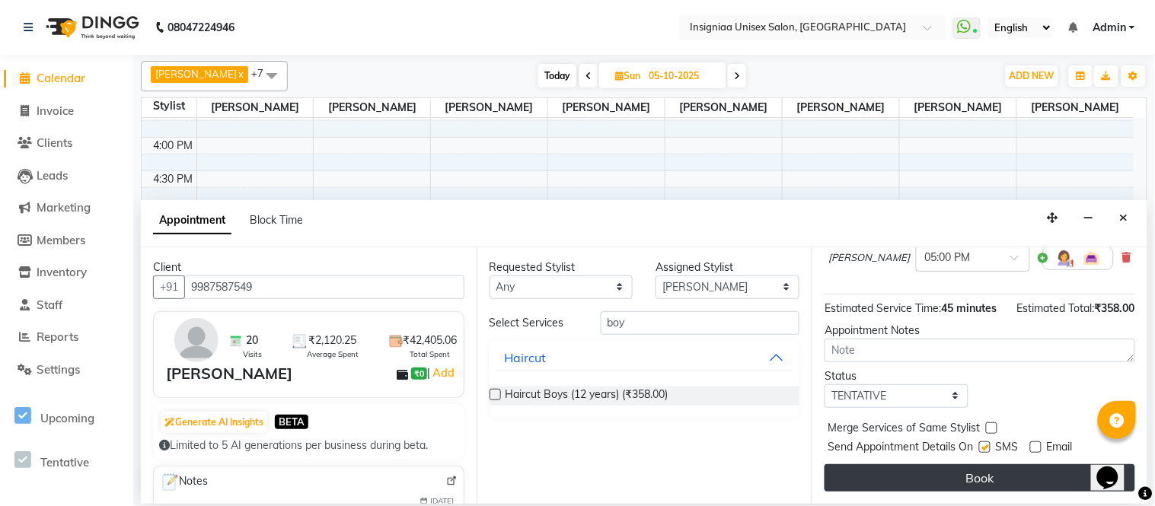
click at [983, 485] on button "Book" at bounding box center [979, 477] width 311 height 27
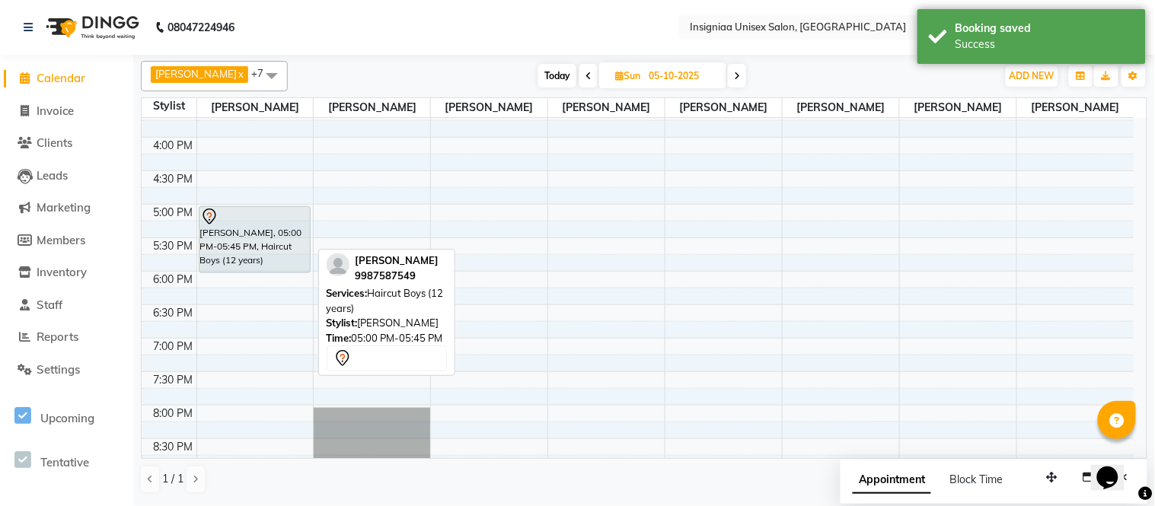
click at [241, 265] on div "Shweta Dahiya, 05:00 PM-05:45 PM, Haircut Boys (12 years) Shweta Dahiya, 05:00 …" at bounding box center [255, 137] width 116 height 803
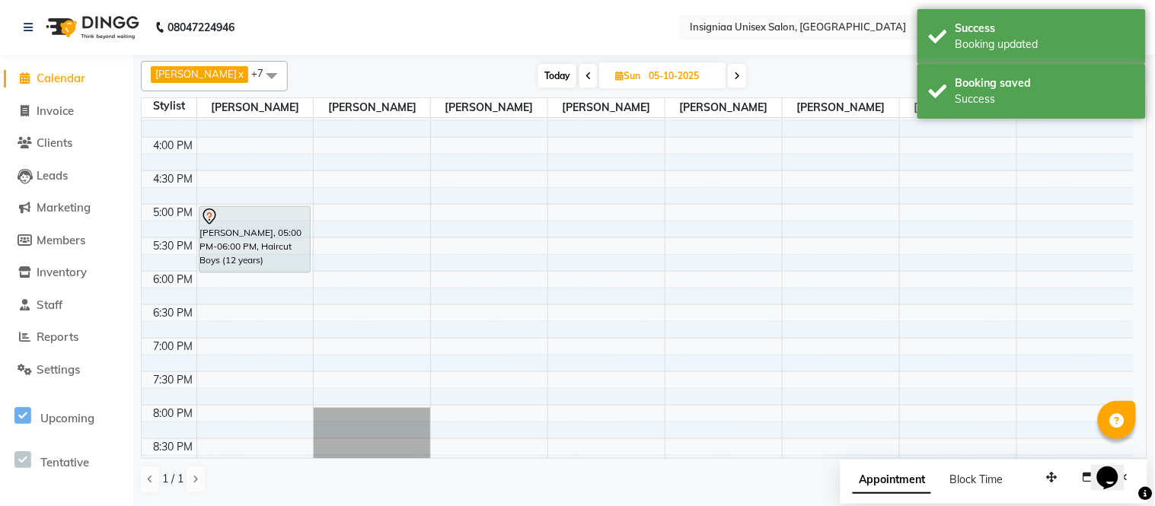
click at [539, 76] on span "Today" at bounding box center [557, 76] width 38 height 24
type input "01-10-2025"
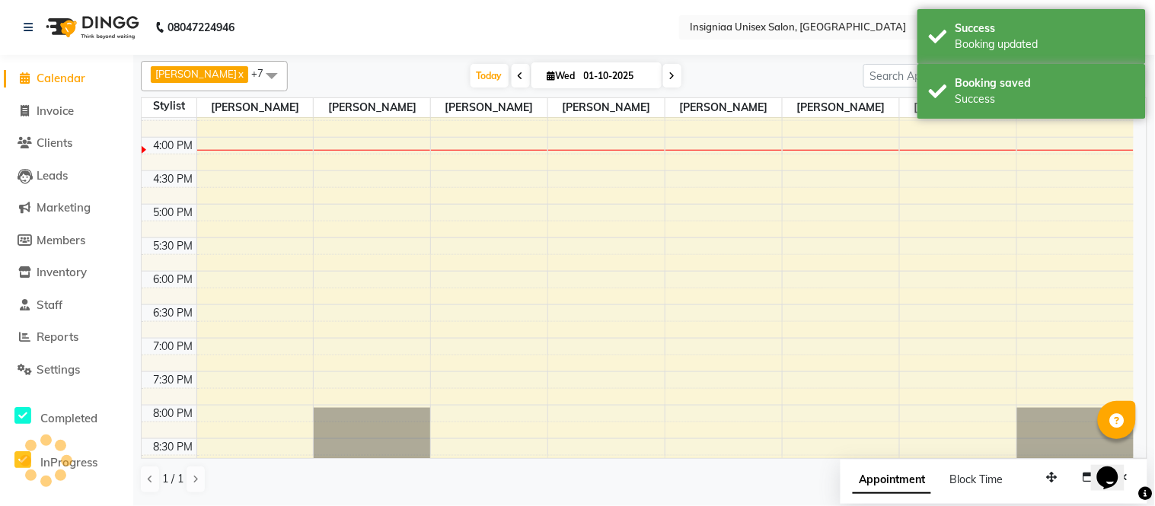
scroll to position [399, 0]
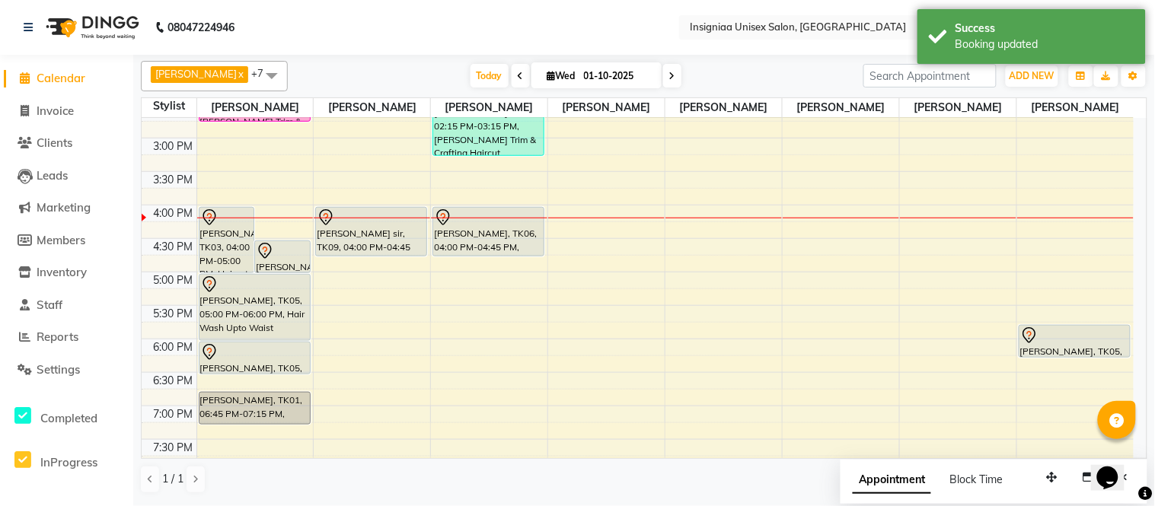
drag, startPoint x: 477, startPoint y: 65, endPoint x: 492, endPoint y: 148, distance: 83.6
click at [477, 67] on span "Today" at bounding box center [489, 76] width 38 height 24
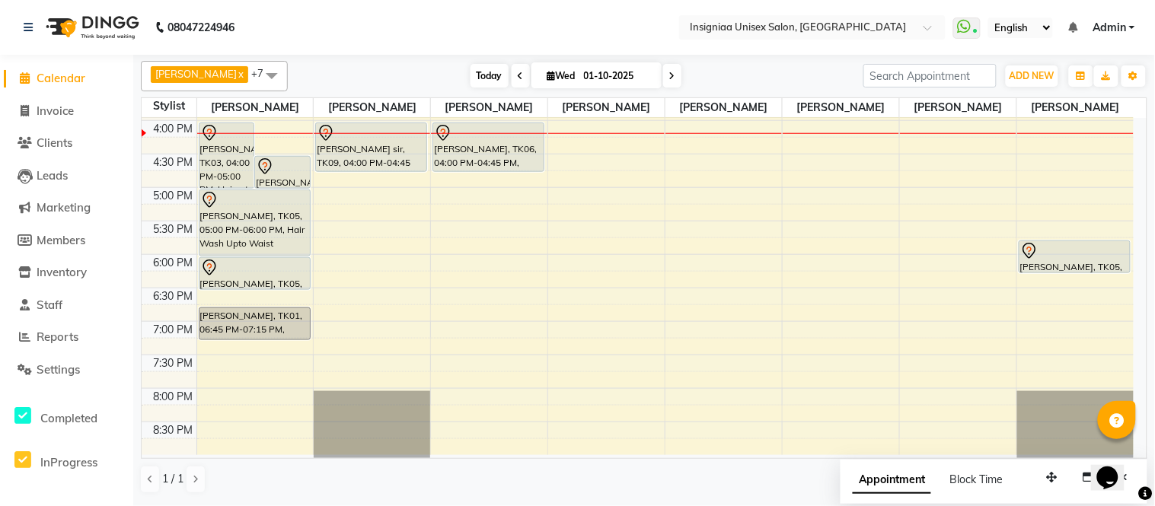
click at [476, 78] on span "Today" at bounding box center [489, 76] width 38 height 24
click at [470, 80] on span "Today" at bounding box center [489, 76] width 38 height 24
click at [428, 77] on div "[DATE] [DATE]" at bounding box center [575, 76] width 560 height 23
click at [476, 77] on span "Today" at bounding box center [489, 76] width 38 height 24
click at [482, 68] on span "Today" at bounding box center [489, 76] width 38 height 24
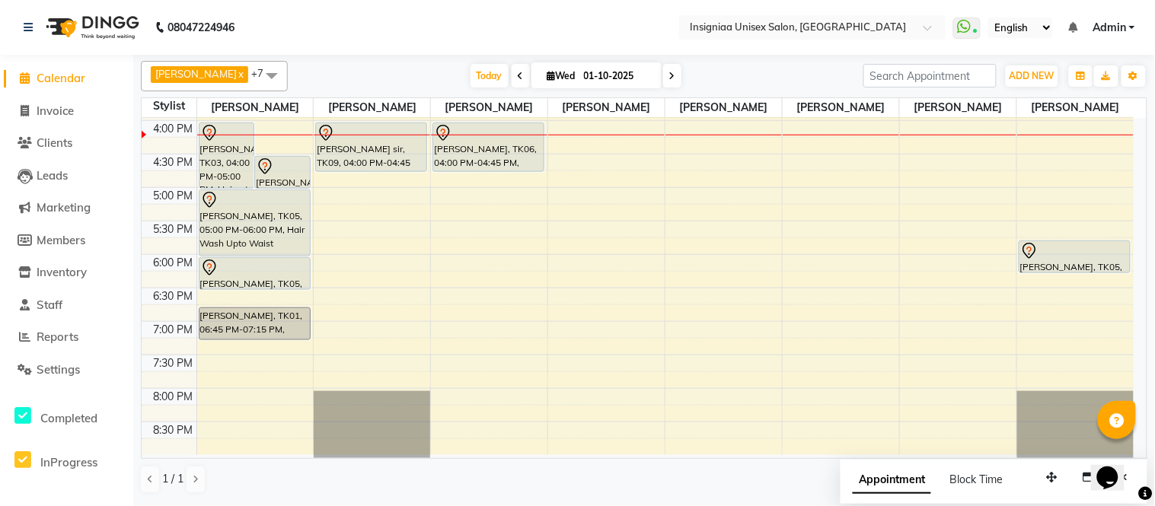
click at [779, 80] on div "[DATE] [DATE]" at bounding box center [575, 76] width 560 height 23
click at [476, 81] on span "Today" at bounding box center [489, 76] width 38 height 24
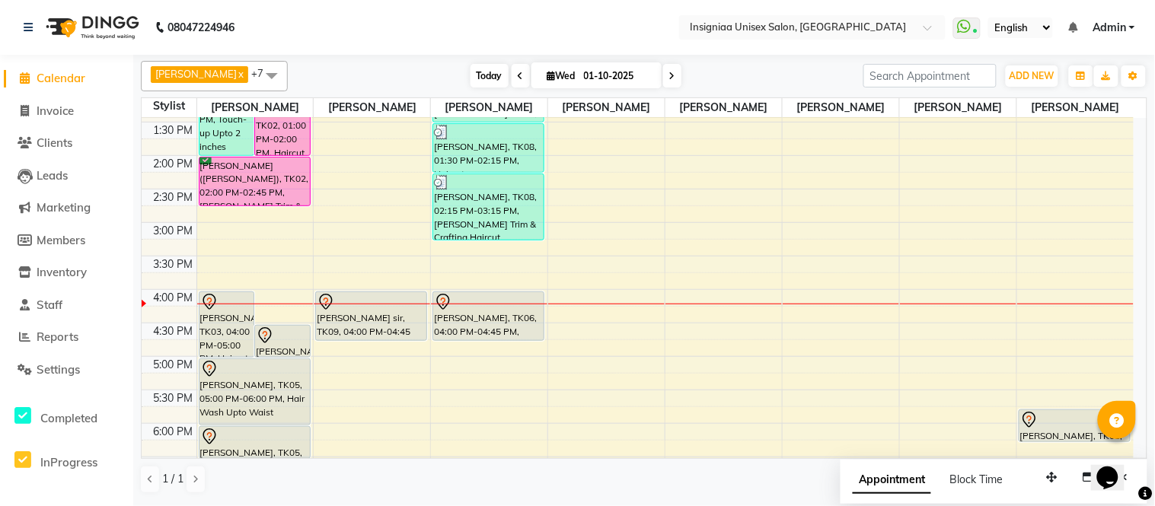
click at [484, 78] on span "Today" at bounding box center [489, 76] width 38 height 24
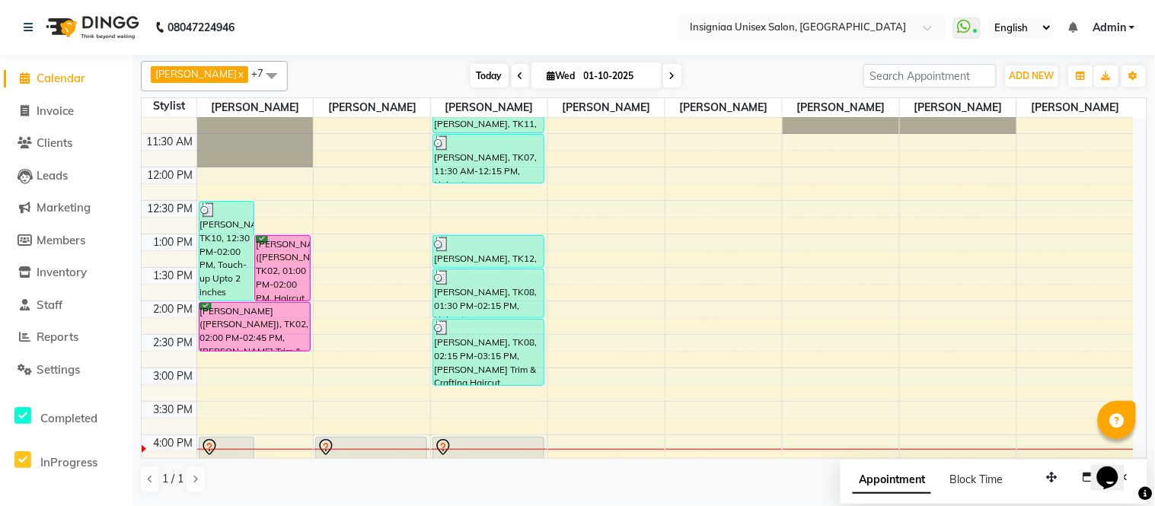
click at [470, 81] on span "Today" at bounding box center [489, 76] width 38 height 24
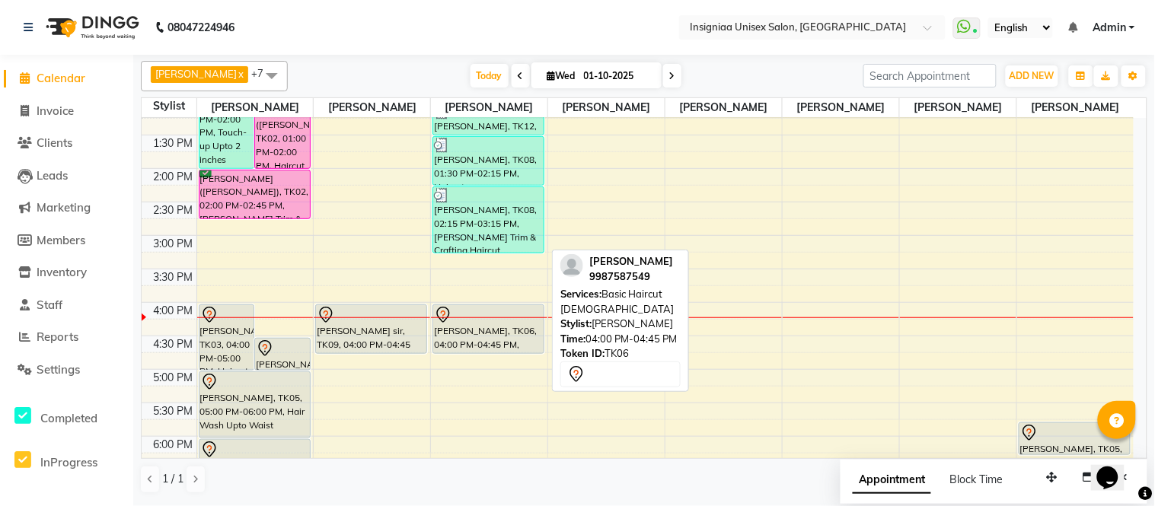
scroll to position [145, 0]
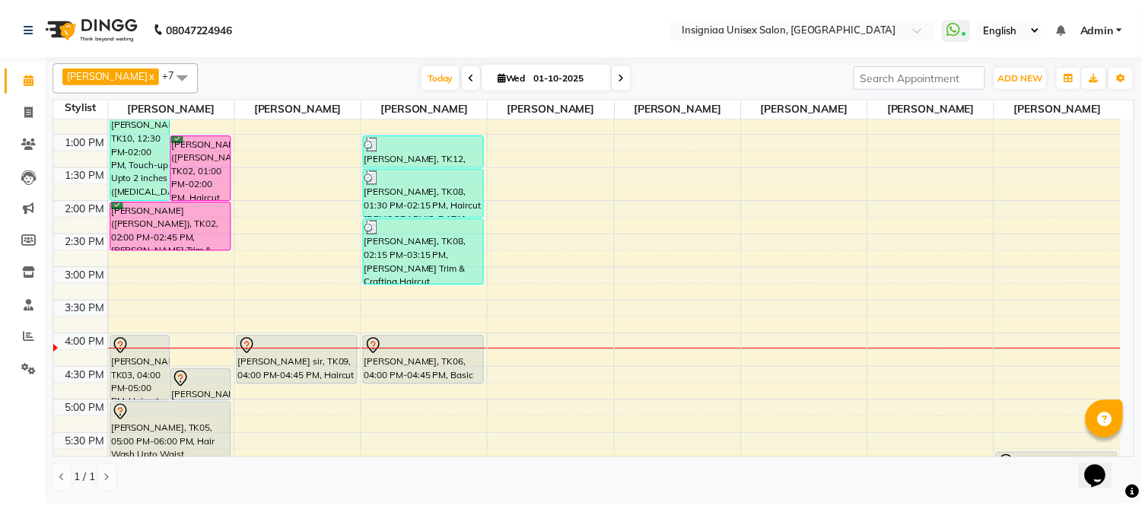
scroll to position [116, 0]
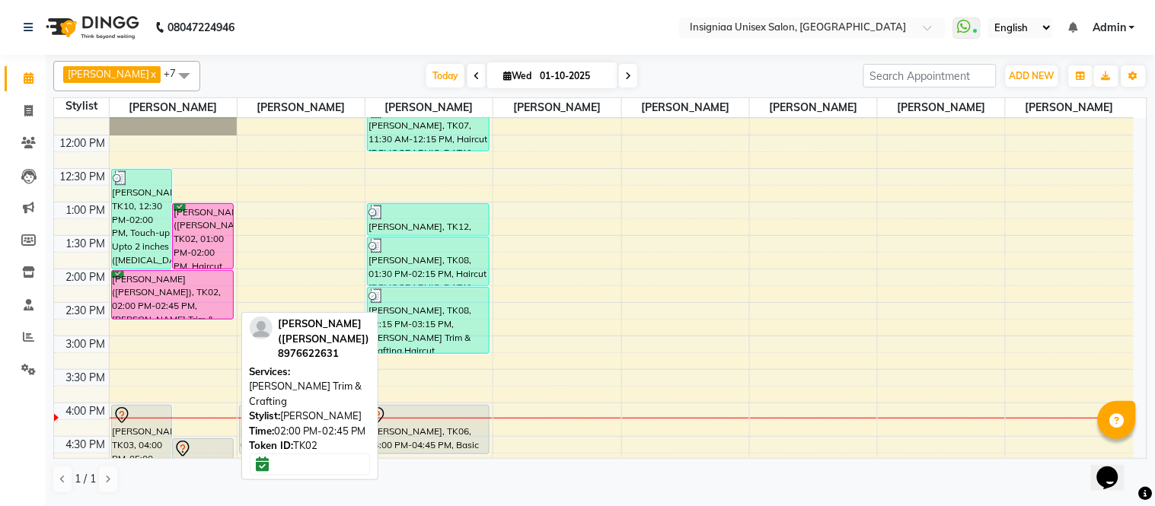
click at [194, 304] on div "[PERSON_NAME] ([PERSON_NAME]), TK02, 02:00 PM-02:45 PM, [PERSON_NAME] Trim & Cr…" at bounding box center [172, 295] width 121 height 48
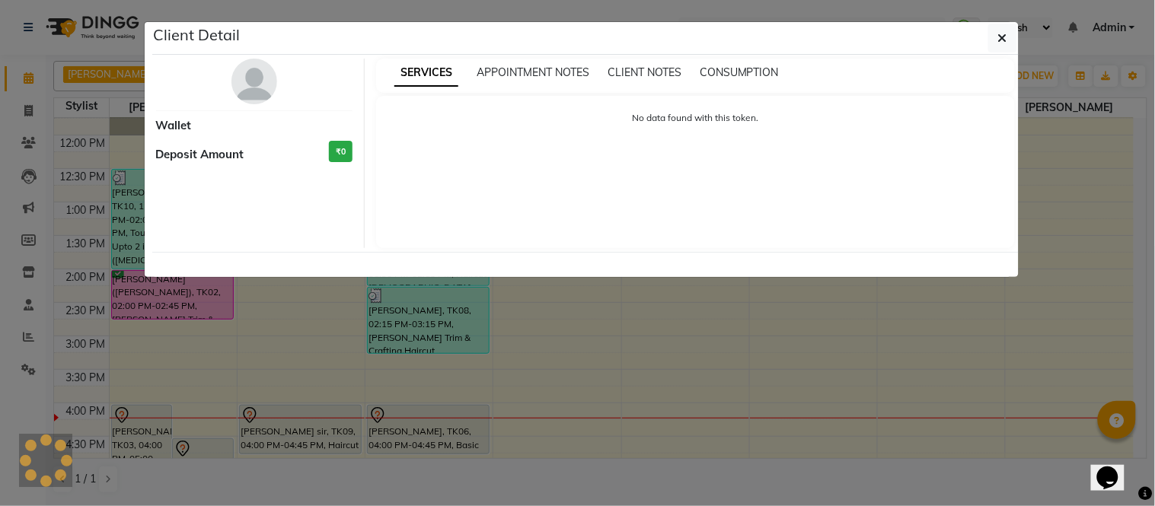
select select "6"
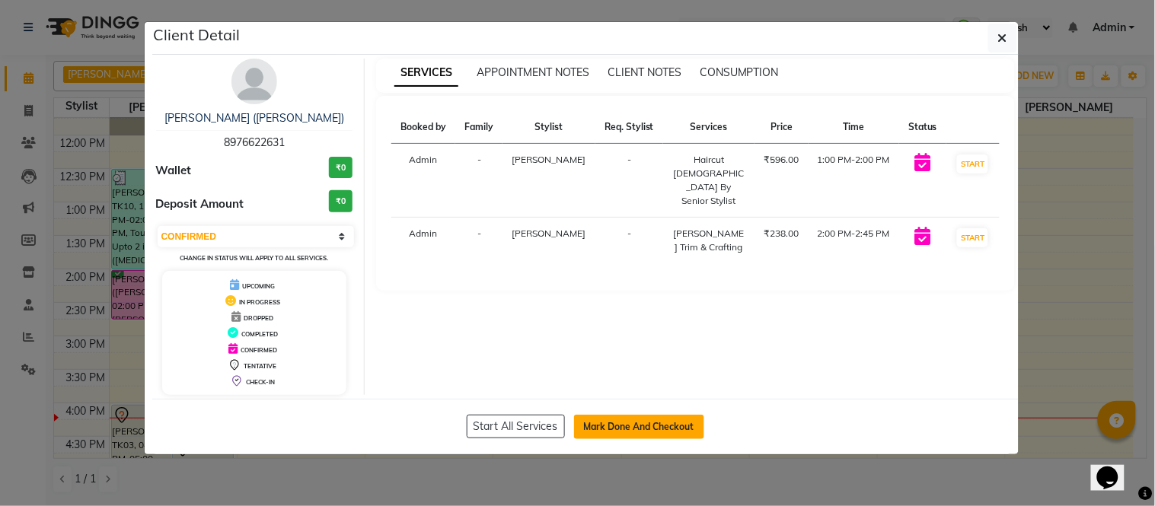
click at [594, 429] on button "Mark Done And Checkout" at bounding box center [639, 427] width 130 height 24
select select "6999"
select select "service"
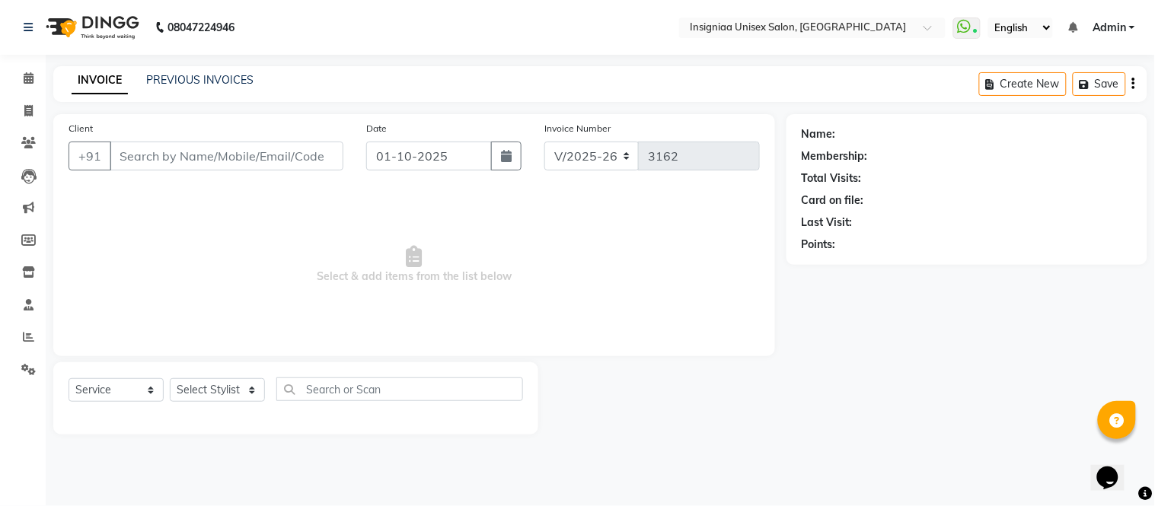
select select "3"
type input "8976622631"
select select "58131"
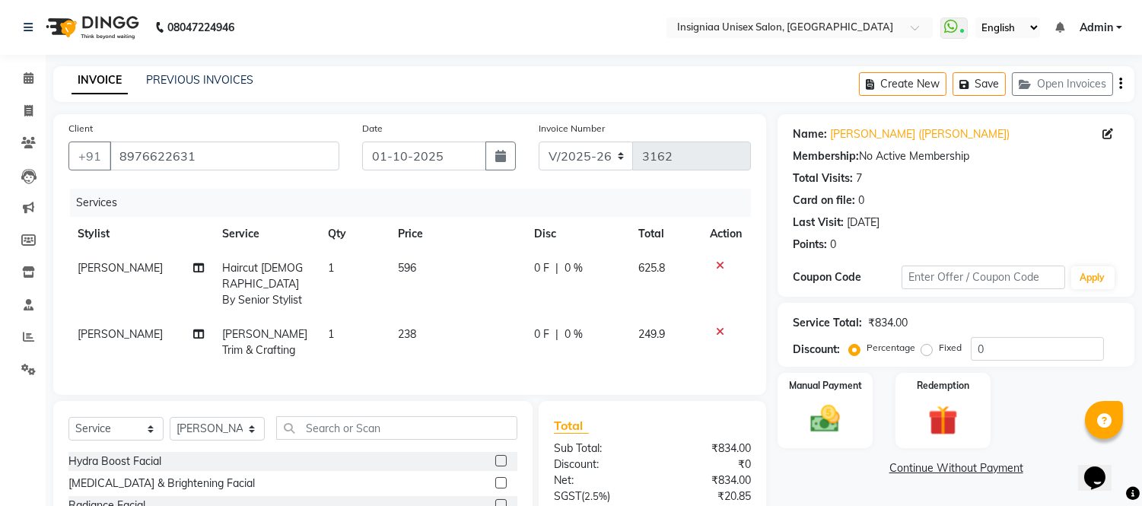
scroll to position [84, 0]
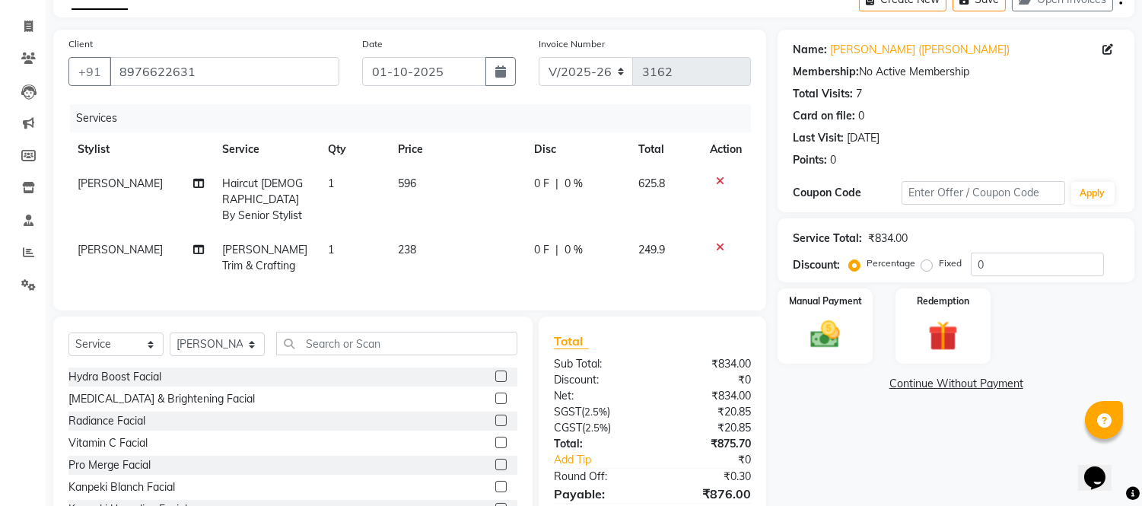
click at [714, 242] on div at bounding box center [726, 247] width 32 height 11
click at [721, 242] on icon at bounding box center [720, 247] width 8 height 11
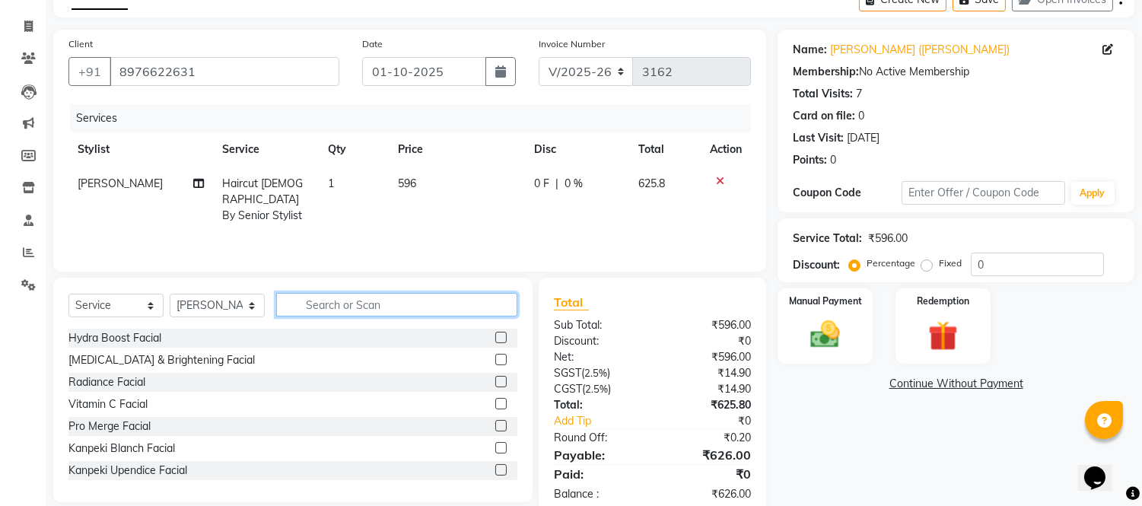
click at [417, 307] on input "text" at bounding box center [396, 305] width 241 height 24
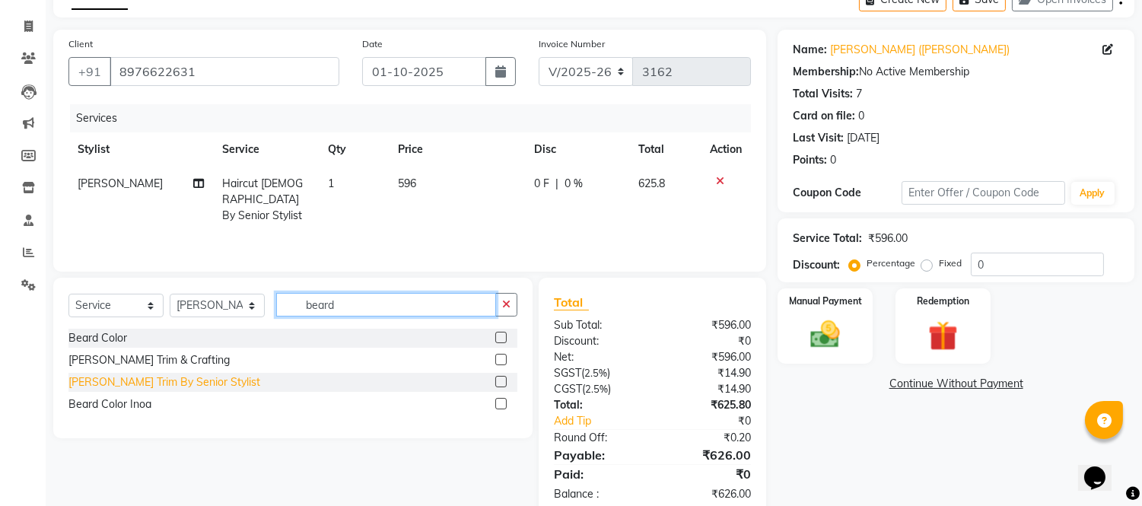
type input "beard"
click at [157, 377] on div "[PERSON_NAME] Trim By Senior Stylist" at bounding box center [164, 382] width 192 height 16
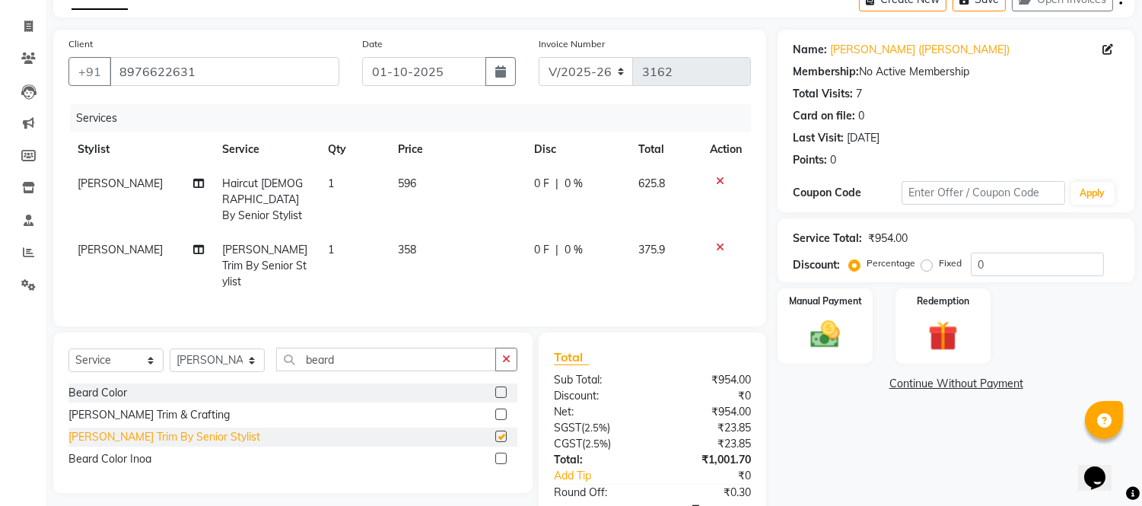
checkbox input "false"
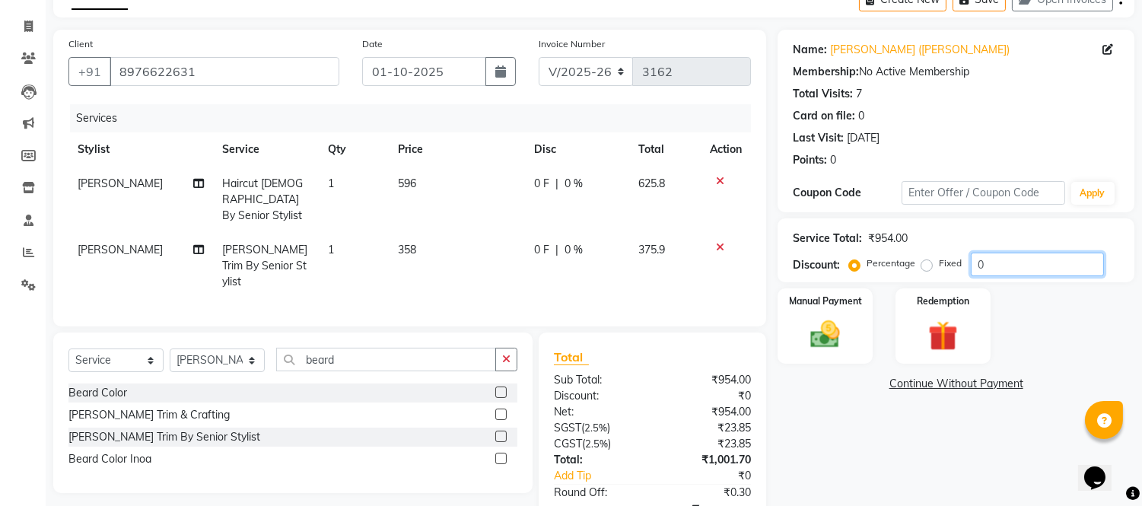
click at [979, 263] on input "0" at bounding box center [1037, 265] width 133 height 24
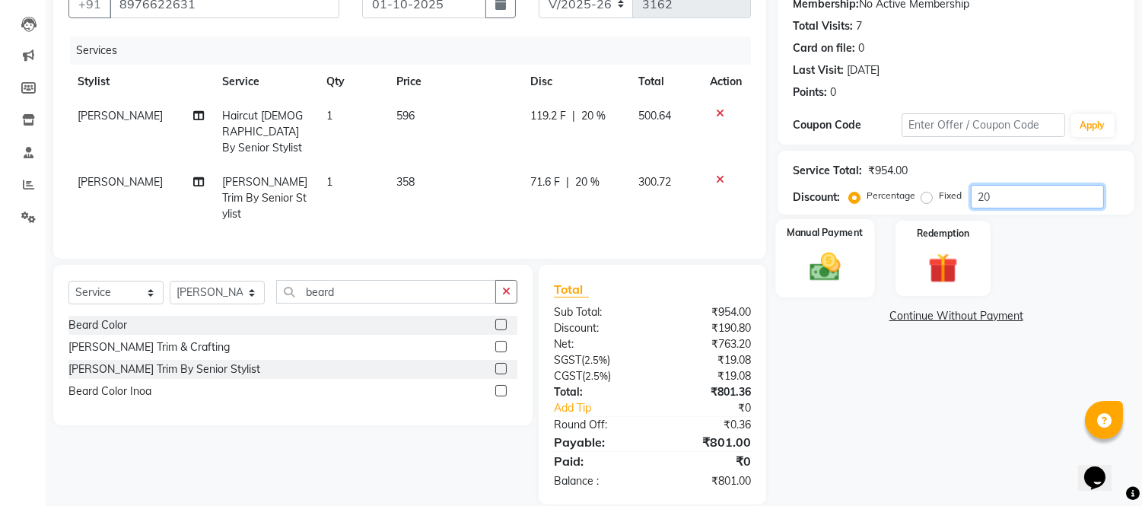
scroll to position [154, 0]
click at [1012, 198] on input "20" at bounding box center [1037, 195] width 133 height 24
type input "20.09"
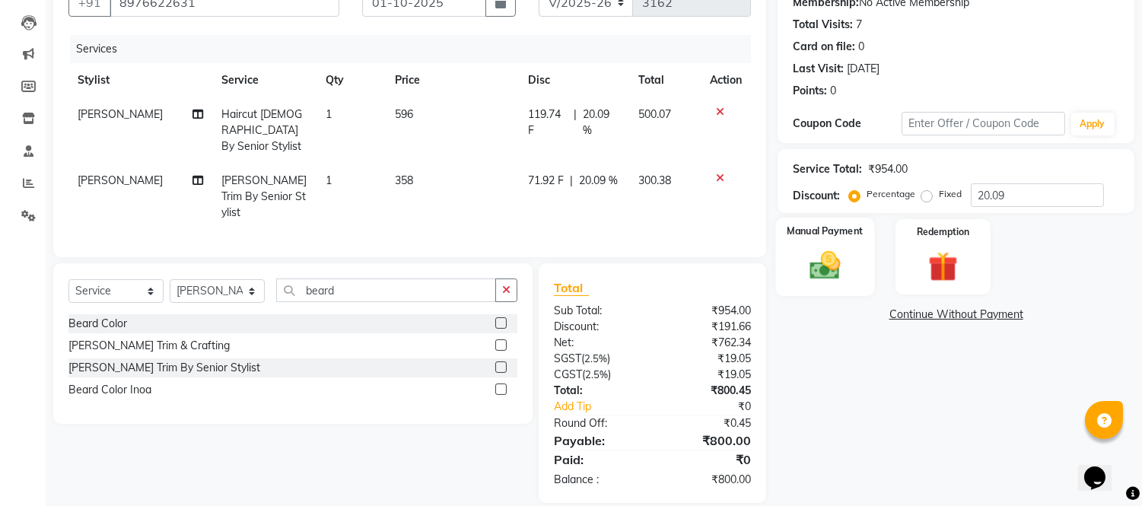
click at [819, 271] on img at bounding box center [826, 266] width 50 height 36
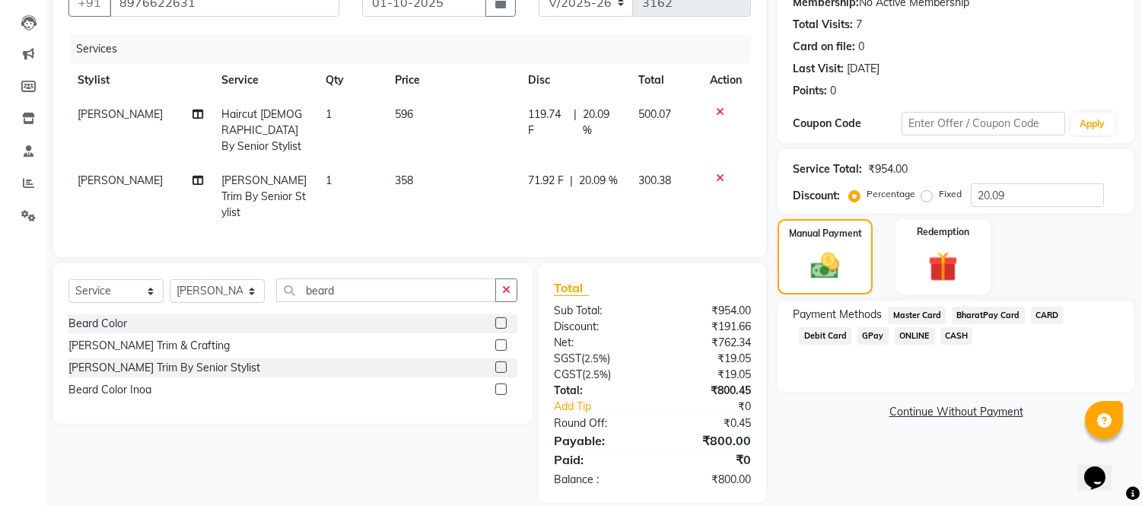
click at [858, 333] on span "GPay" at bounding box center [873, 336] width 31 height 18
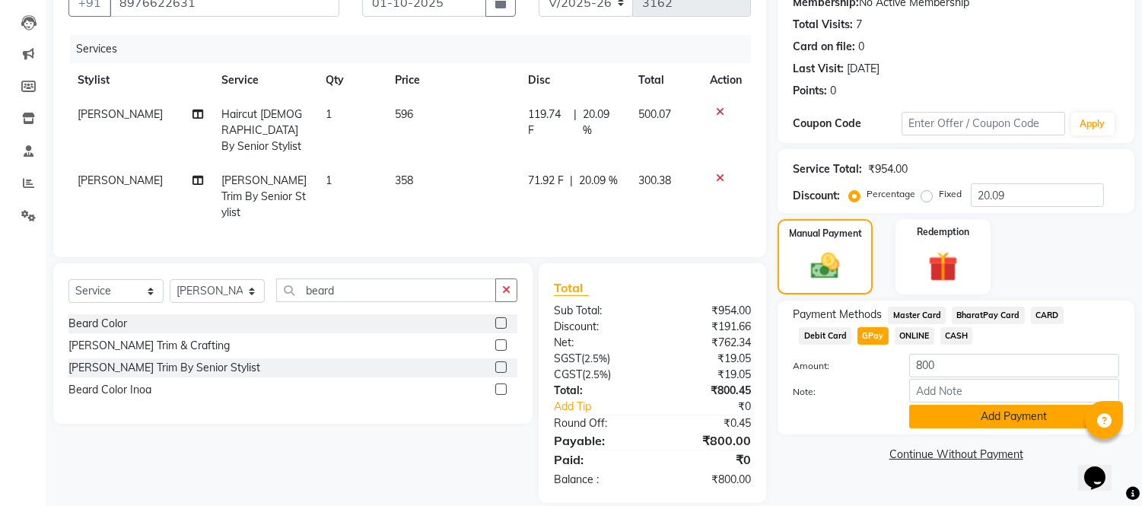
click at [927, 411] on button "Add Payment" at bounding box center [1014, 417] width 210 height 24
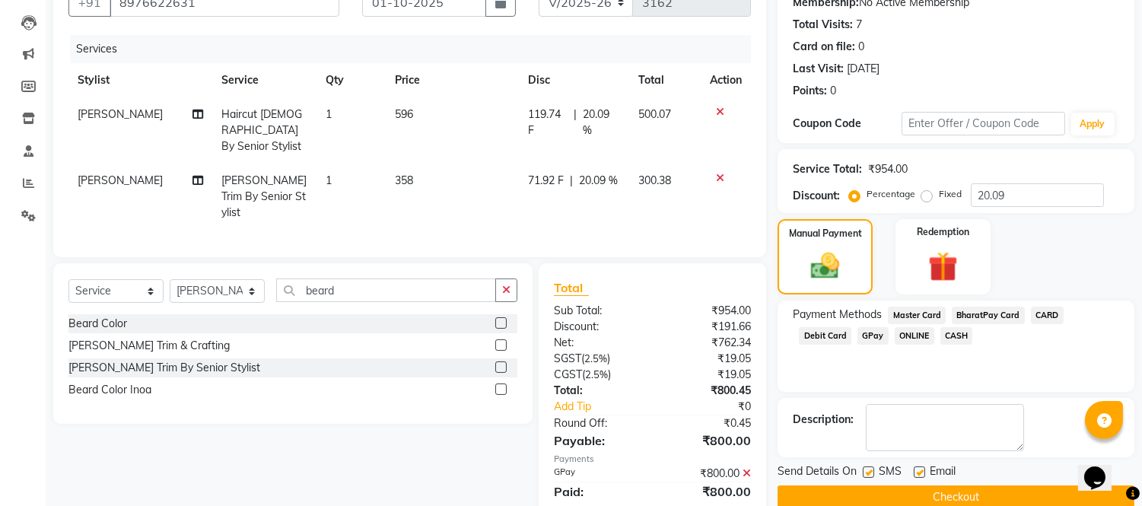
scroll to position [186, 0]
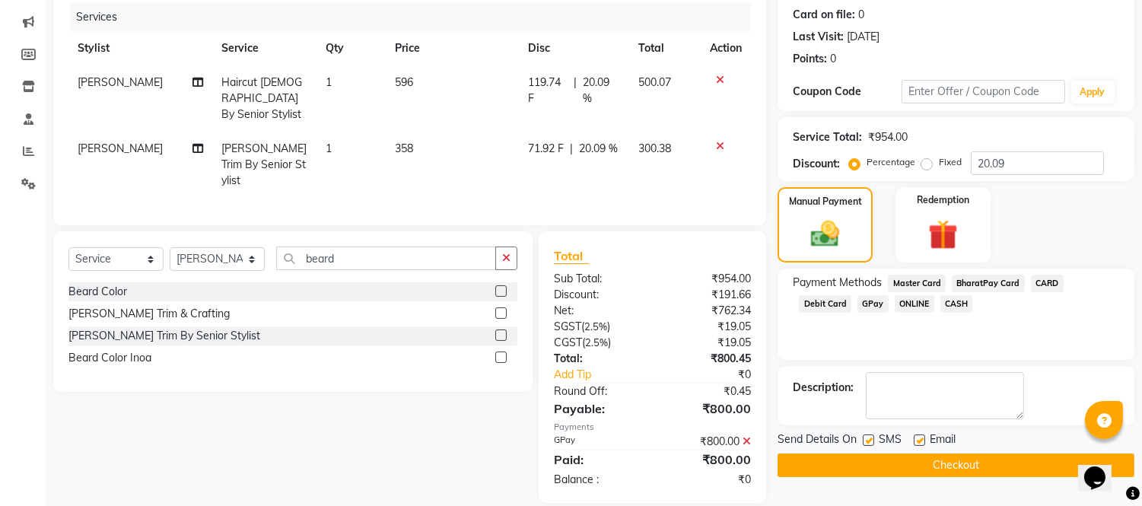
click at [924, 441] on label at bounding box center [919, 440] width 11 height 11
click at [924, 441] on input "checkbox" at bounding box center [919, 441] width 10 height 10
checkbox input "false"
click at [862, 439] on div "Send Details On SMS Email" at bounding box center [956, 441] width 357 height 19
click at [865, 440] on label at bounding box center [868, 440] width 11 height 11
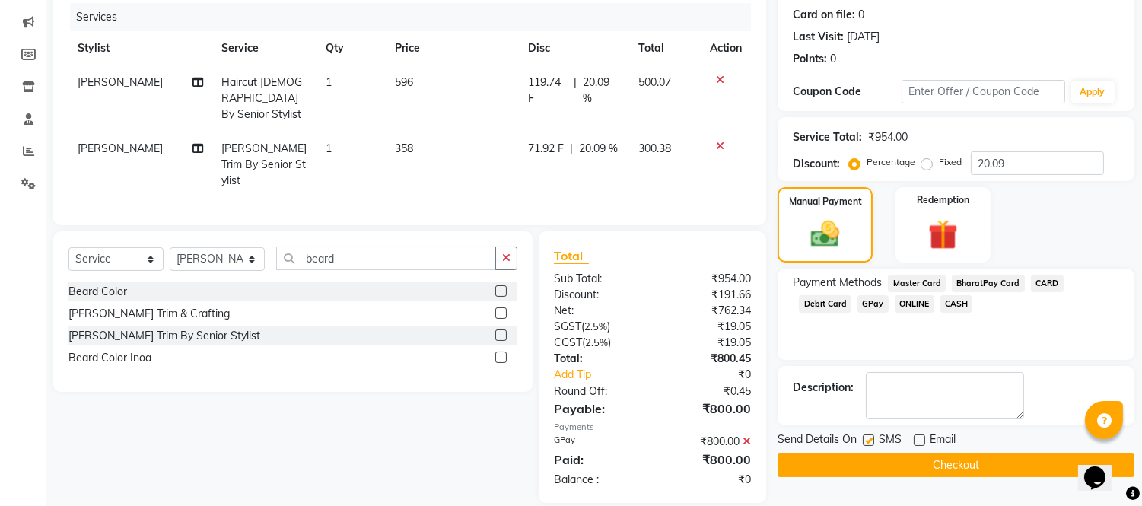
click at [865, 440] on input "checkbox" at bounding box center [868, 441] width 10 height 10
checkbox input "false"
click at [871, 464] on button "Checkout" at bounding box center [956, 466] width 357 height 24
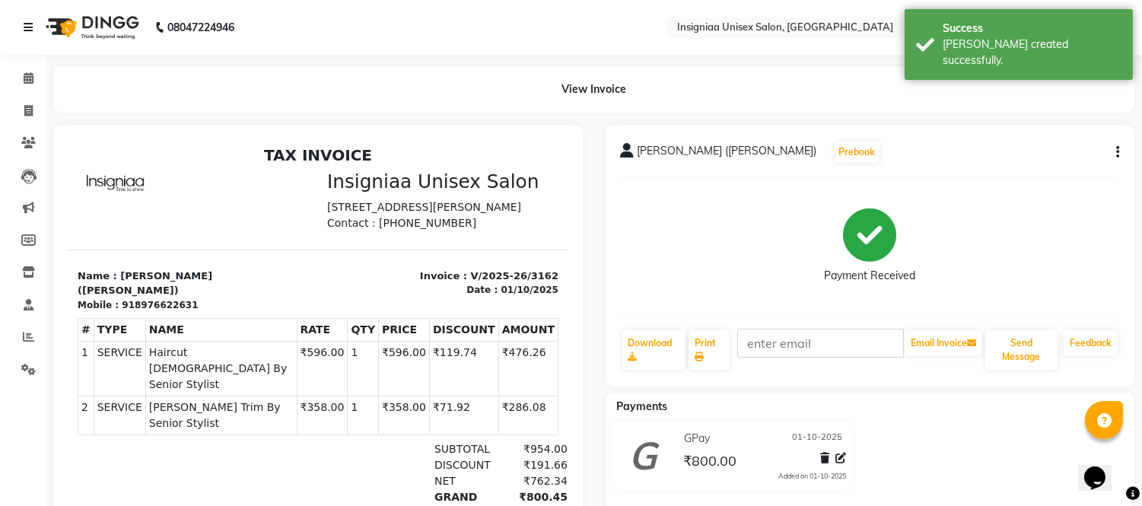
click at [21, 27] on div "08047224946" at bounding box center [129, 27] width 234 height 43
click at [30, 28] on icon at bounding box center [28, 27] width 9 height 11
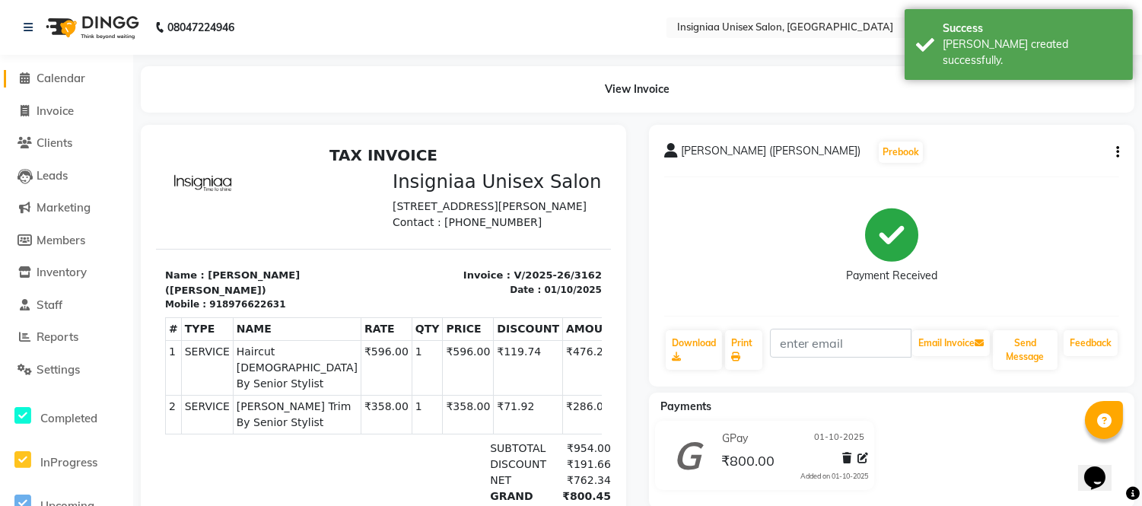
click at [62, 86] on link "Calendar" at bounding box center [67, 79] width 126 height 18
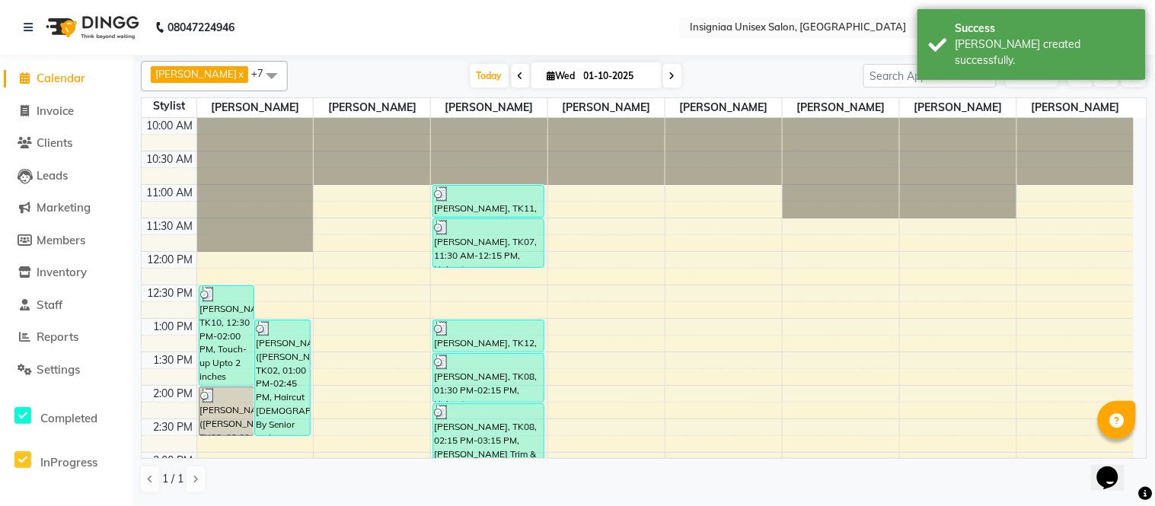
click at [728, 72] on div "Today Wed 01-10-2025" at bounding box center [575, 76] width 560 height 23
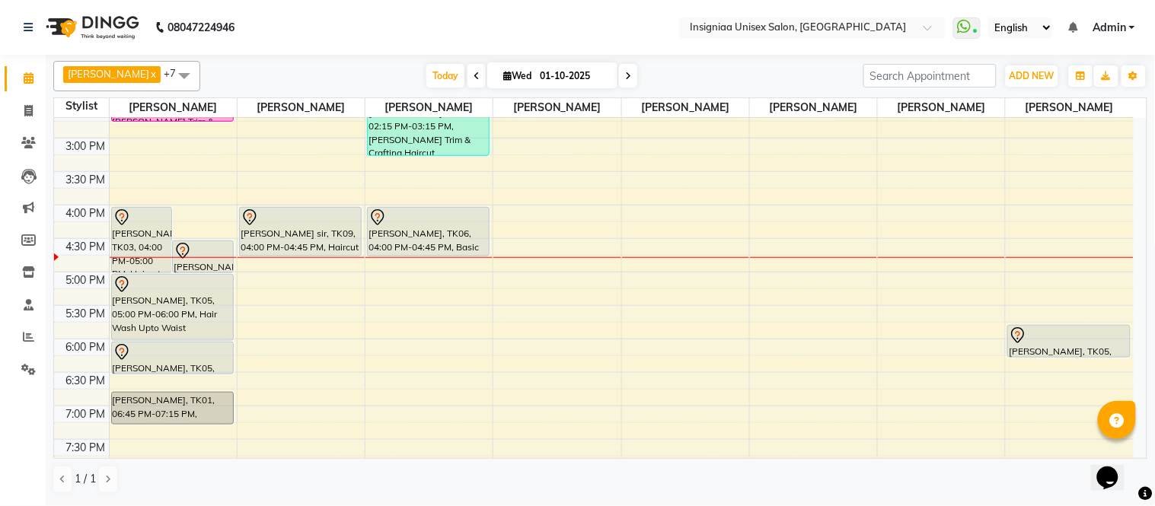
scroll to position [399, 0]
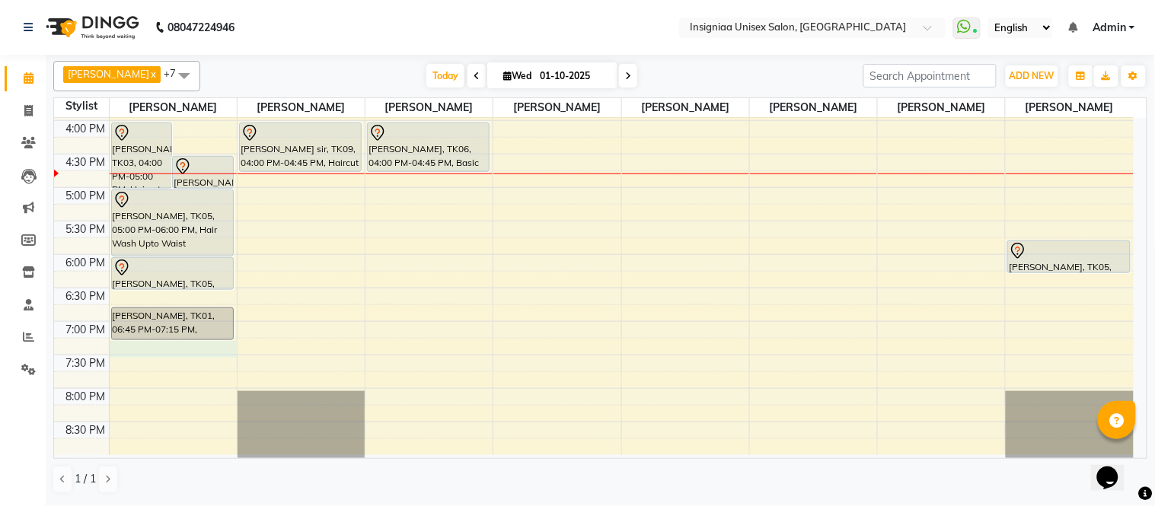
click at [164, 346] on div "10:00 AM 10:30 AM 11:00 AM 11:30 AM 12:00 PM 12:30 PM 1:00 PM 1:30 PM 2:00 PM 2…" at bounding box center [593, 87] width 1079 height 736
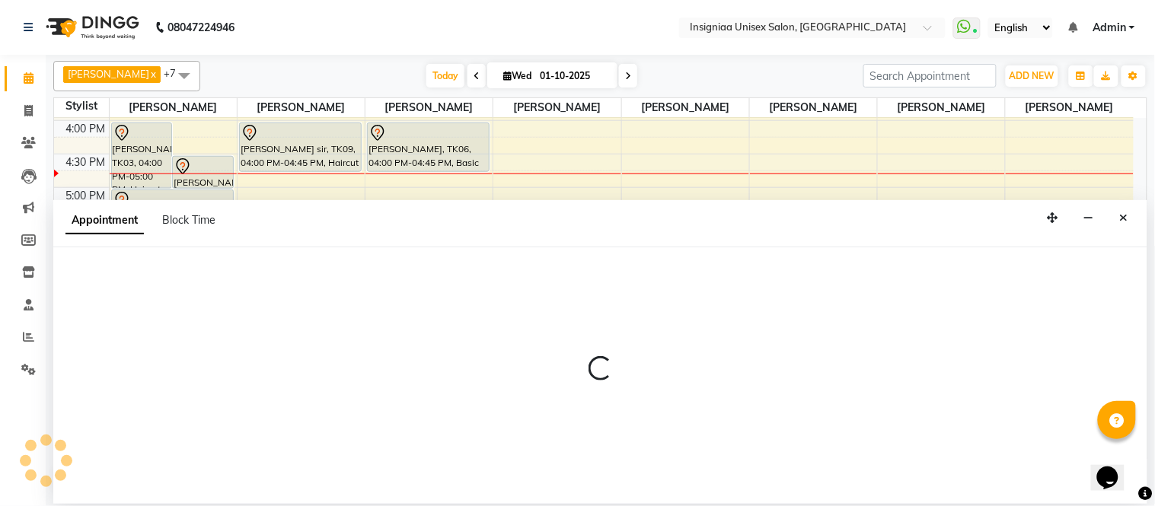
select select "58131"
select select "1155"
select select "tentative"
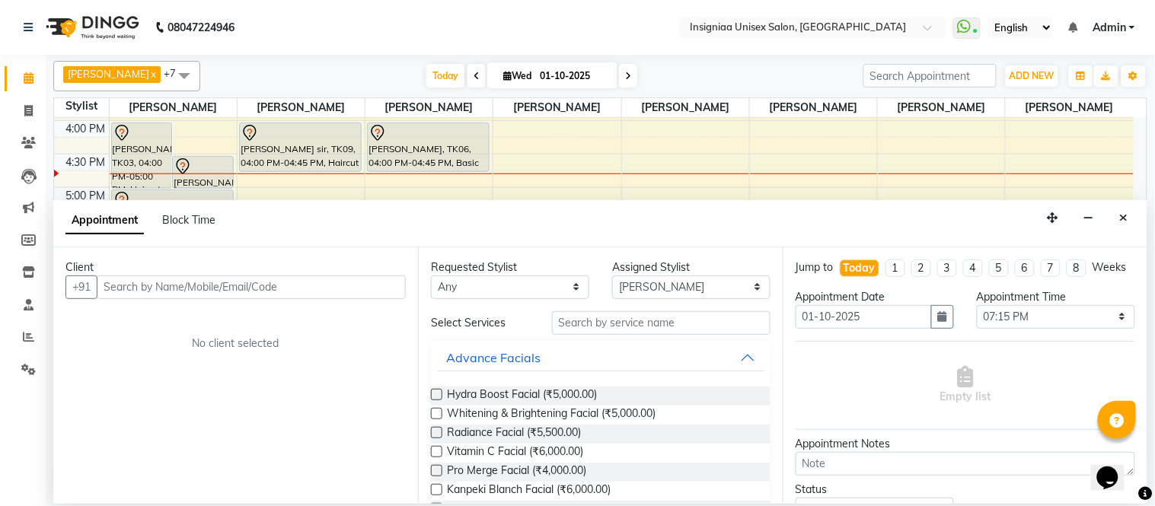
click at [177, 282] on input "text" at bounding box center [251, 287] width 309 height 24
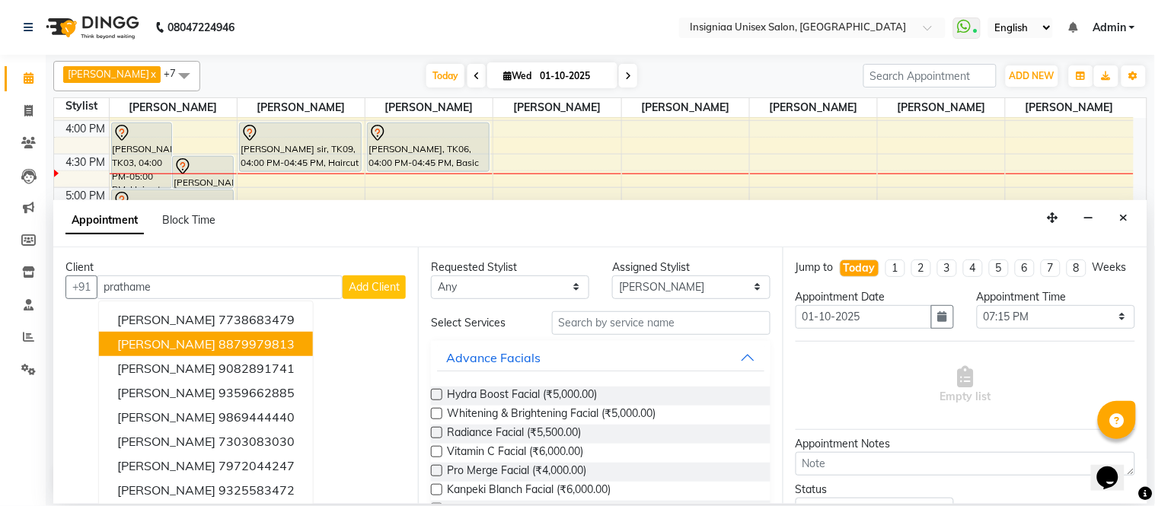
click at [191, 345] on span "Prathamesh Jadhav" at bounding box center [166, 343] width 98 height 15
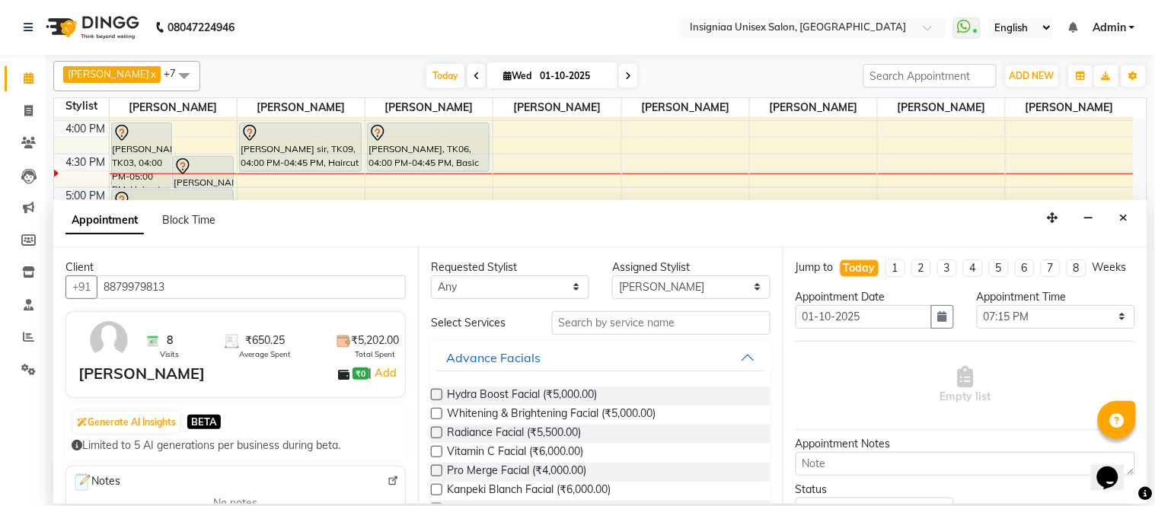
type input "8879979813"
click at [638, 325] on input "text" at bounding box center [661, 323] width 218 height 24
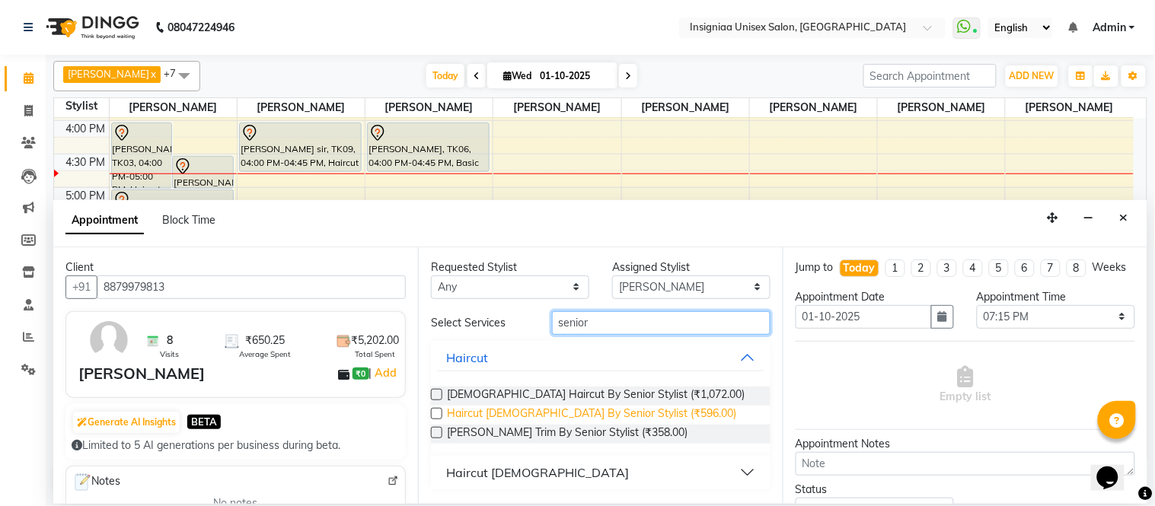
type input "senior"
click at [610, 412] on span "Haircut Male By Senior Stylist (₹596.00)" at bounding box center [591, 415] width 289 height 19
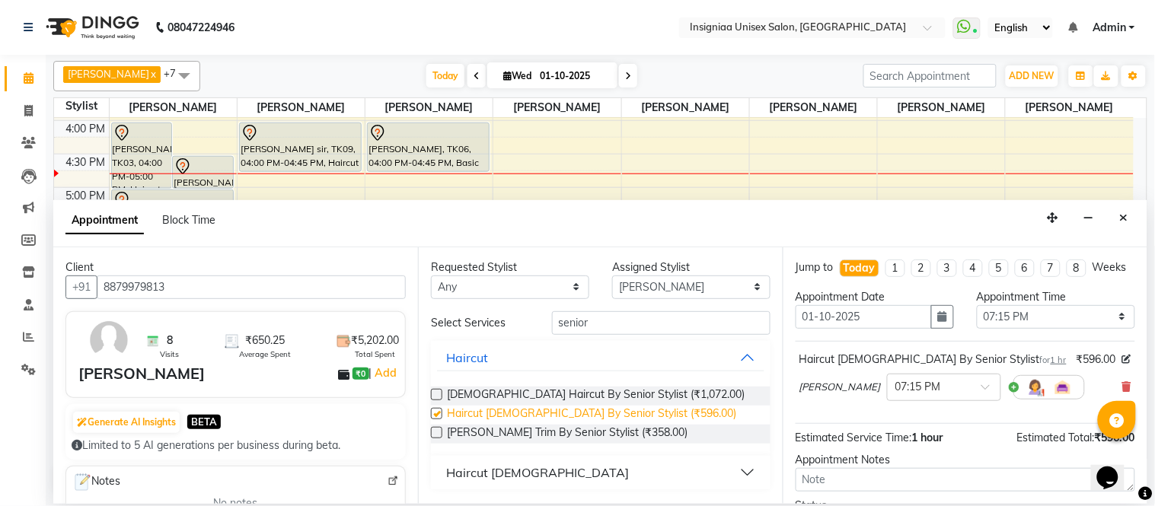
checkbox input "false"
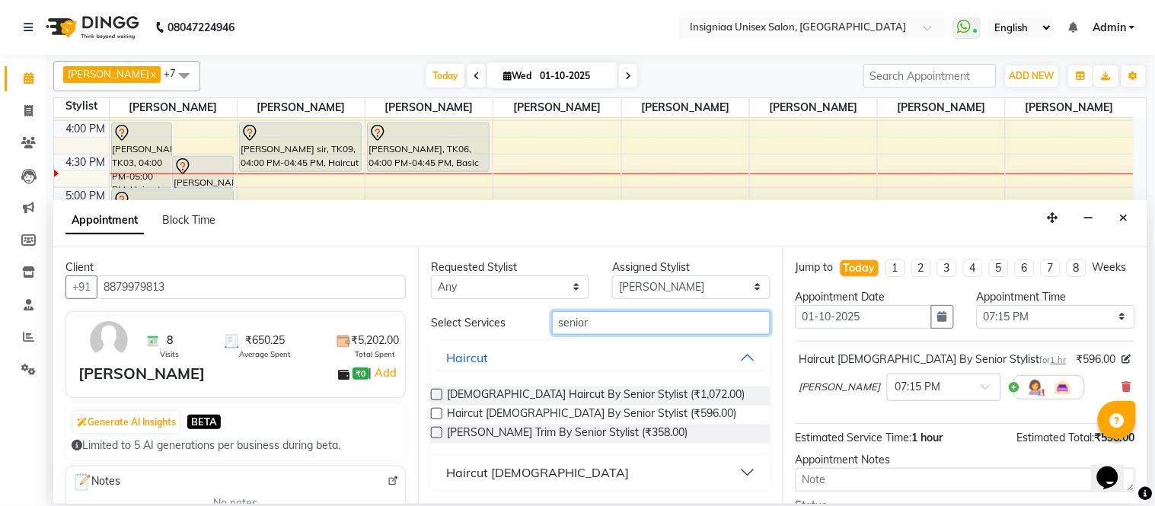
drag, startPoint x: 614, startPoint y: 322, endPoint x: 486, endPoint y: 320, distance: 128.6
click at [486, 320] on div "Select Services senior" at bounding box center [600, 323] width 362 height 24
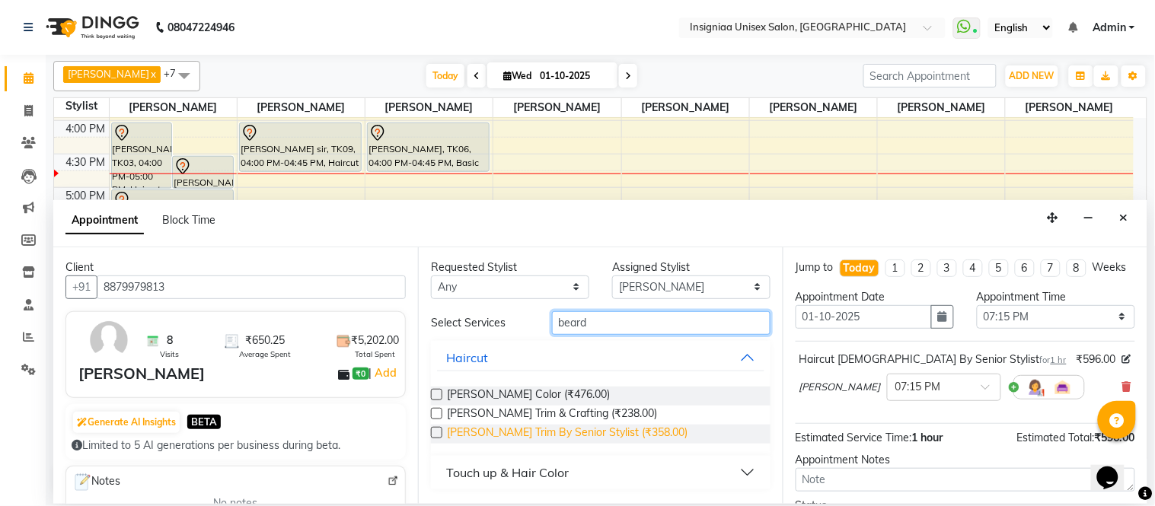
type input "beard"
click at [512, 430] on span "Beard Trim By Senior Stylist (₹358.00)" at bounding box center [567, 434] width 240 height 19
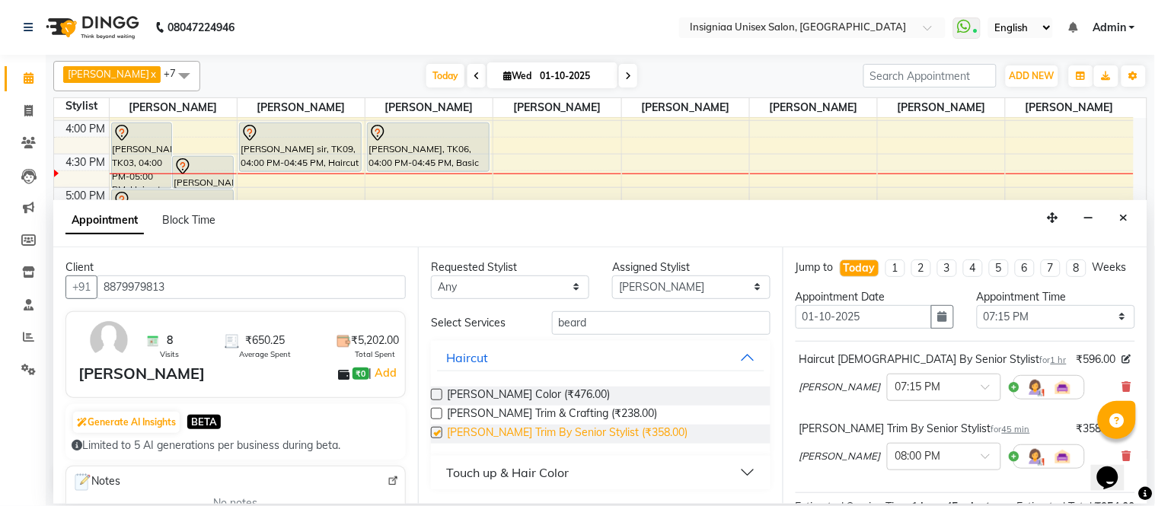
checkbox input "false"
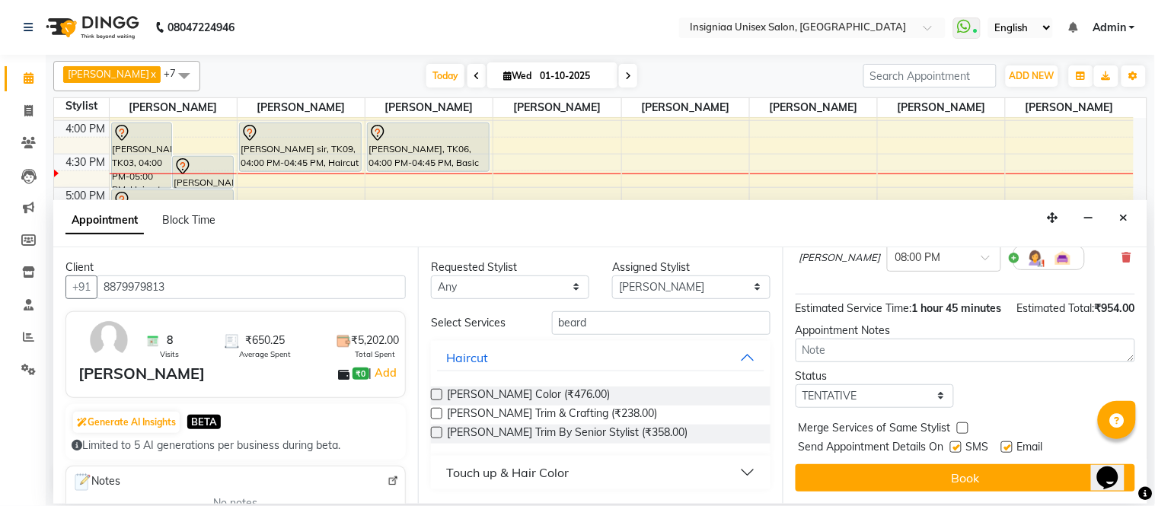
scroll to position [228, 0]
click at [1008, 447] on label at bounding box center [1006, 446] width 11 height 11
click at [1008, 447] on input "checkbox" at bounding box center [1006, 449] width 10 height 10
checkbox input "false"
click at [956, 447] on label at bounding box center [955, 446] width 11 height 11
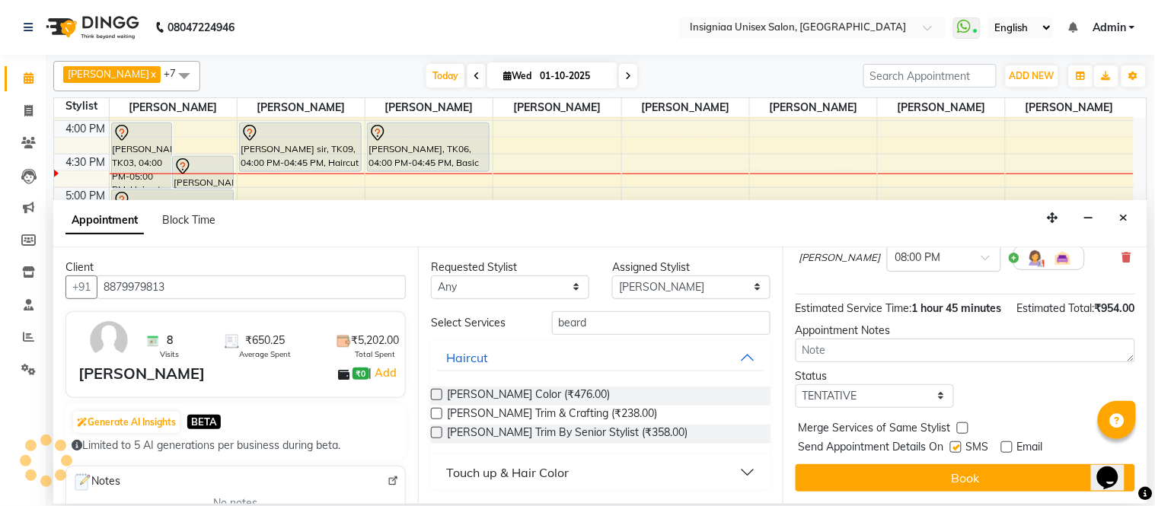
click at [956, 447] on input "checkbox" at bounding box center [955, 449] width 10 height 10
checkbox input "false"
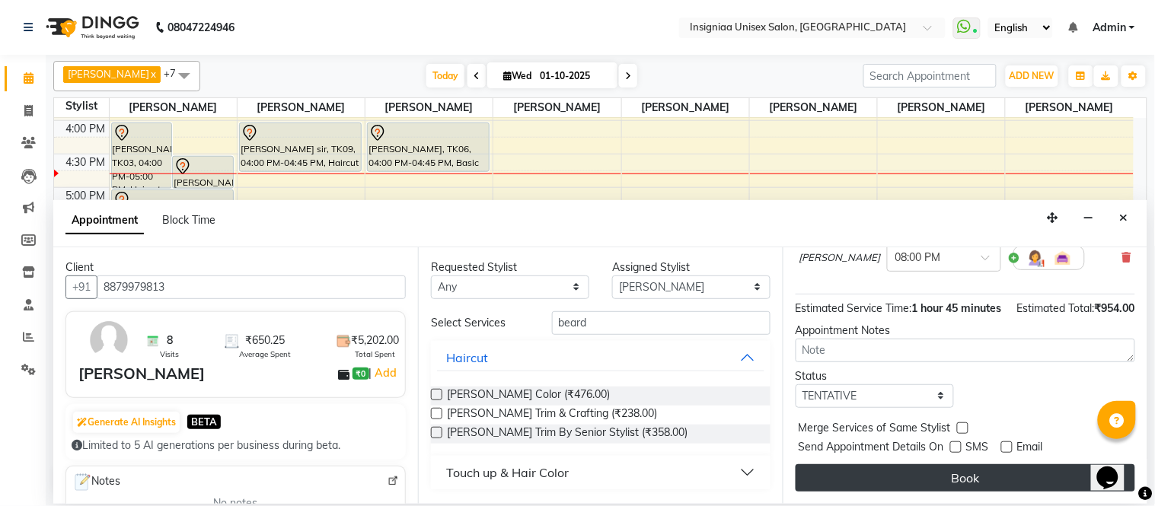
click at [954, 470] on button "Book" at bounding box center [964, 477] width 339 height 27
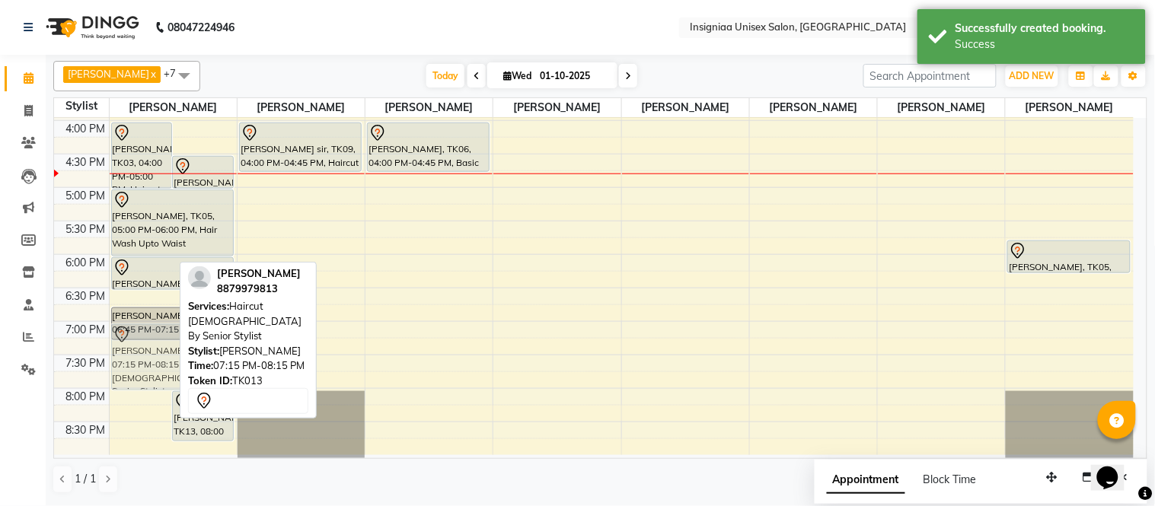
drag, startPoint x: 115, startPoint y: 363, endPoint x: 117, endPoint y: 347, distance: 16.1
click at [117, 347] on div "Anju Agarwal, TK10, 12:30 PM-02:00 PM, Touch-up Upto 2 inches (Ammonia Free) Ma…" at bounding box center [173, 87] width 127 height 736
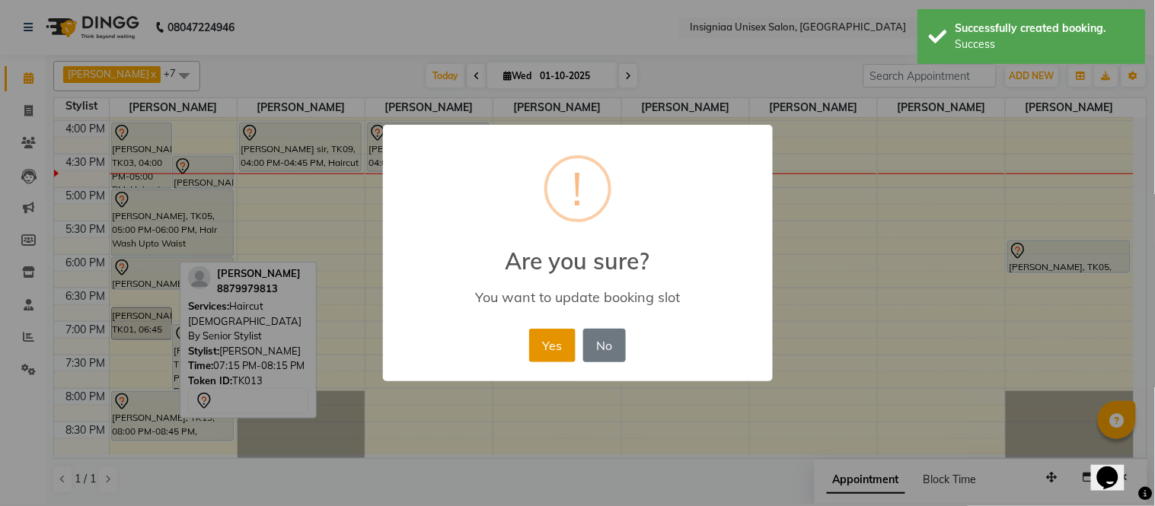
click at [563, 350] on button "Yes" at bounding box center [552, 345] width 46 height 33
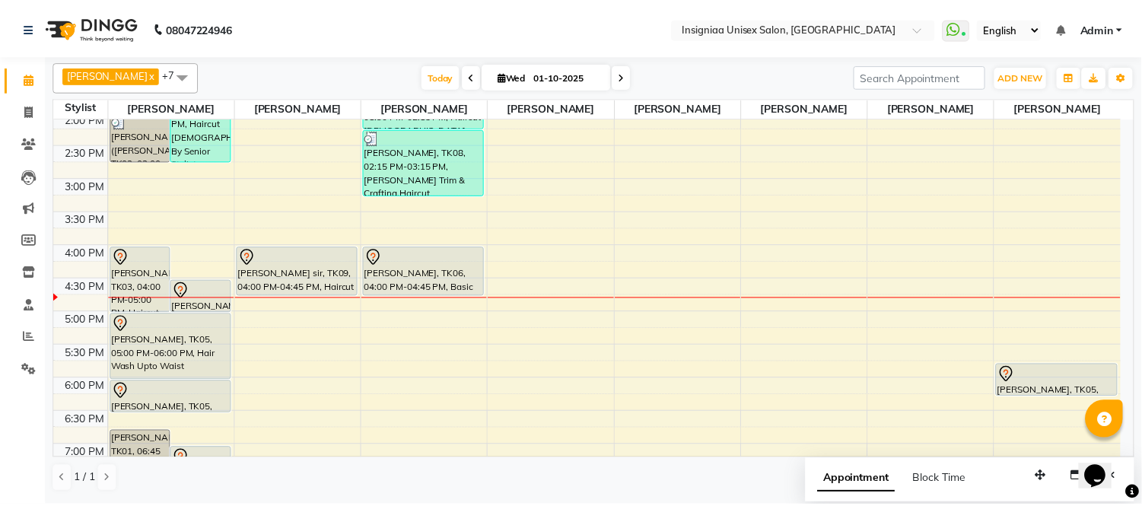
scroll to position [230, 0]
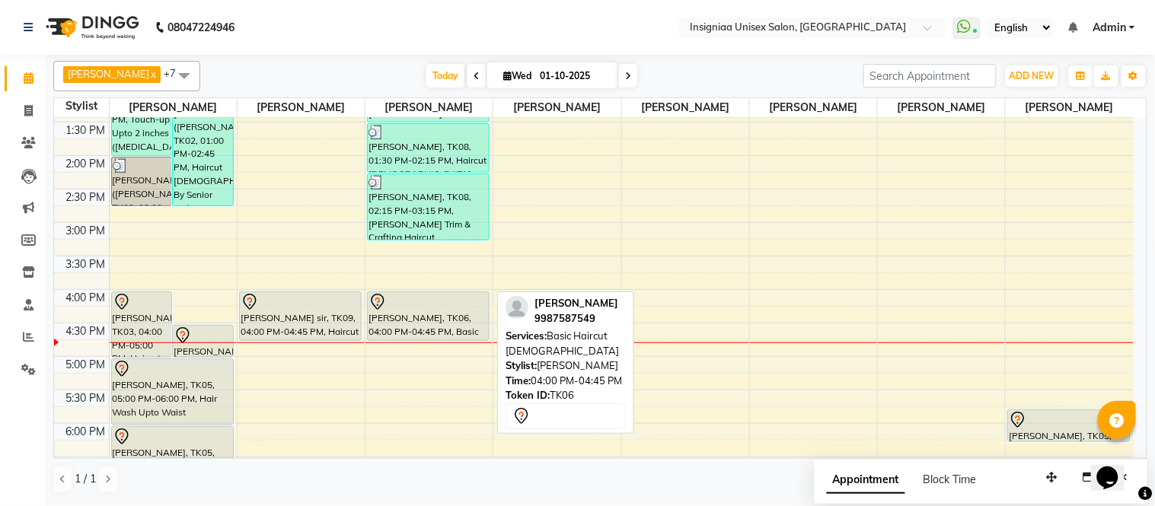
click at [424, 316] on div "[PERSON_NAME], TK06, 04:00 PM-04:45 PM, Basic Haircut [DEMOGRAPHIC_DATA]" at bounding box center [428, 316] width 121 height 48
select select "7"
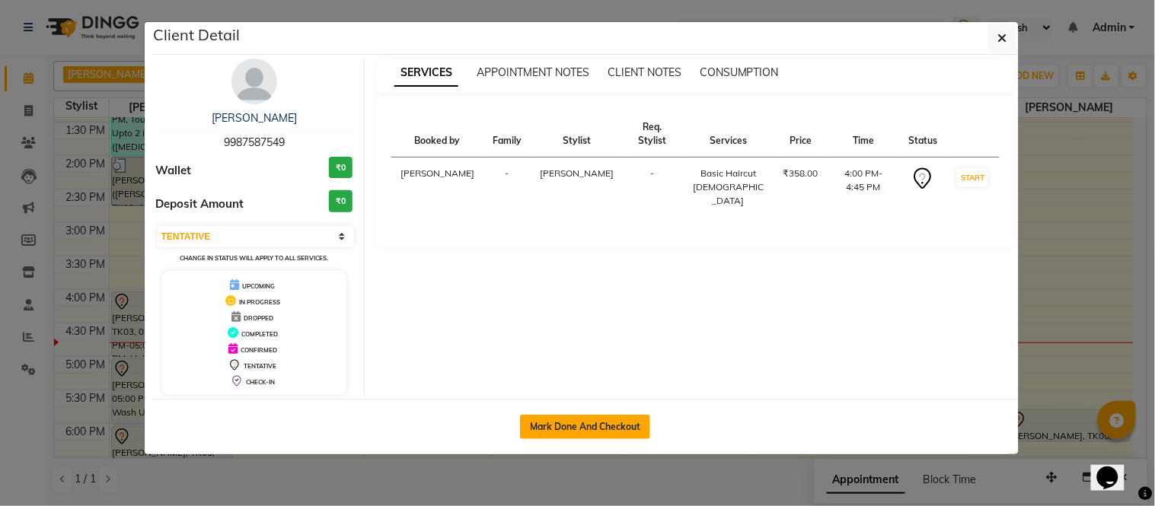
click at [580, 426] on button "Mark Done And Checkout" at bounding box center [585, 427] width 130 height 24
select select "6999"
select select "service"
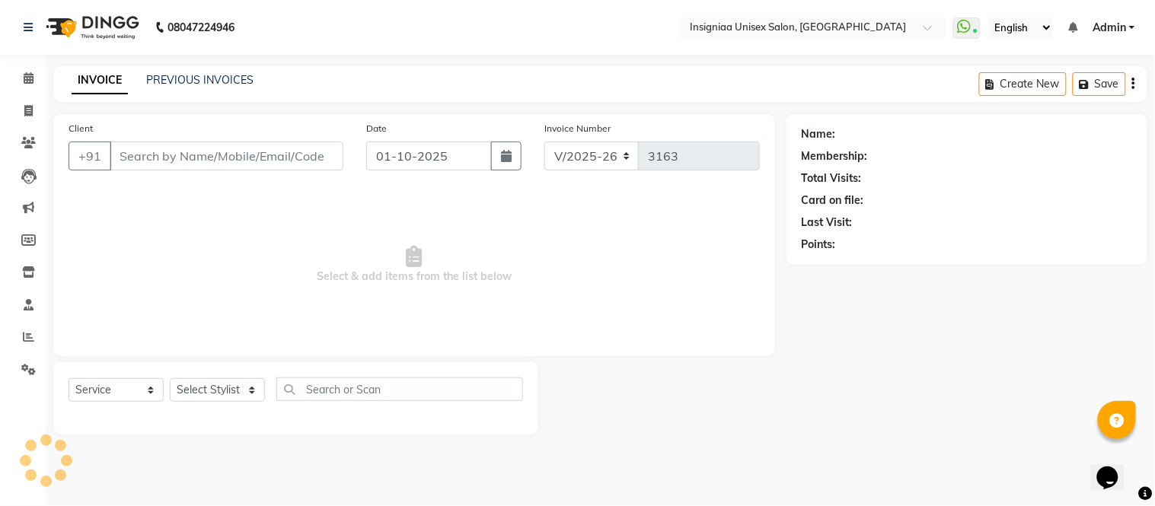
select select "3"
type input "9987587549"
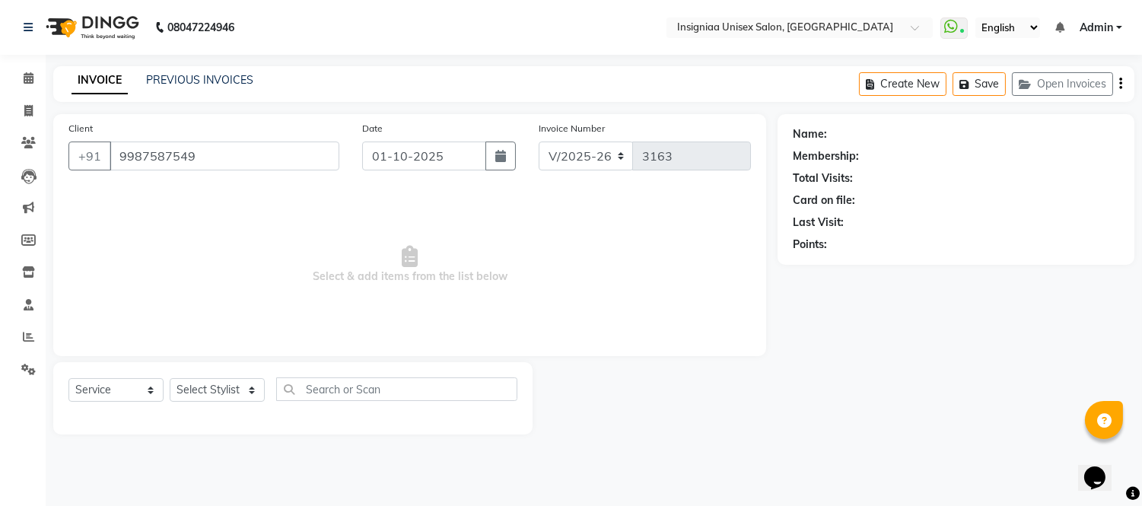
select select "58133"
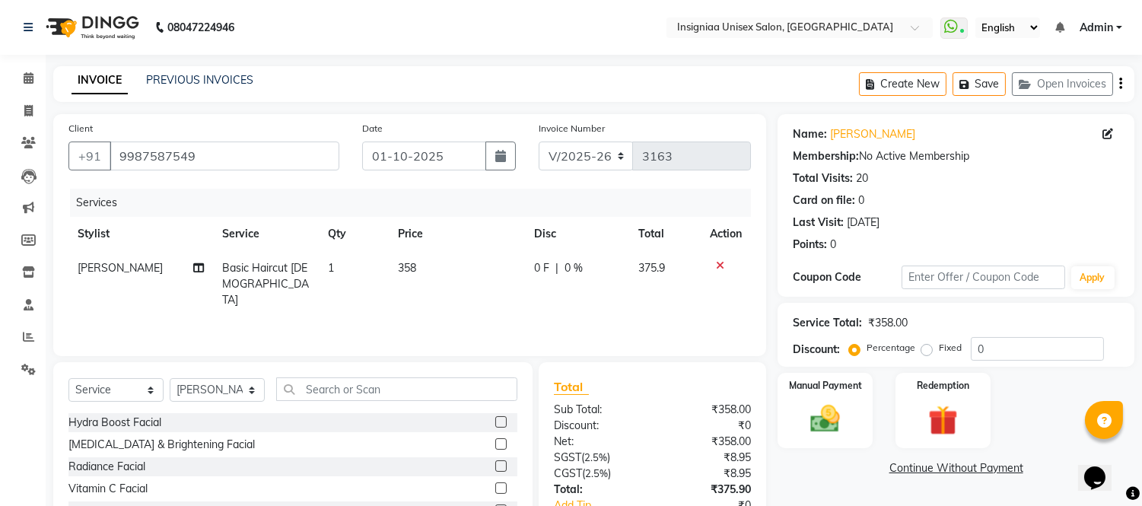
click at [225, 262] on span "Basic Haircut [DEMOGRAPHIC_DATA]" at bounding box center [266, 284] width 87 height 46
select select "58133"
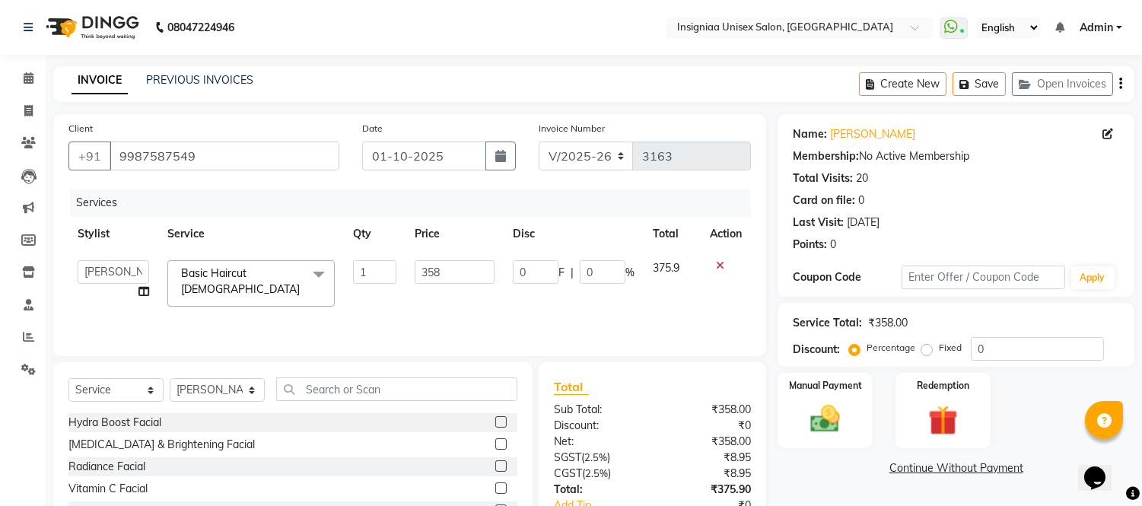
click at [285, 277] on span "Basic Haircut Male x" at bounding box center [244, 282] width 134 height 33
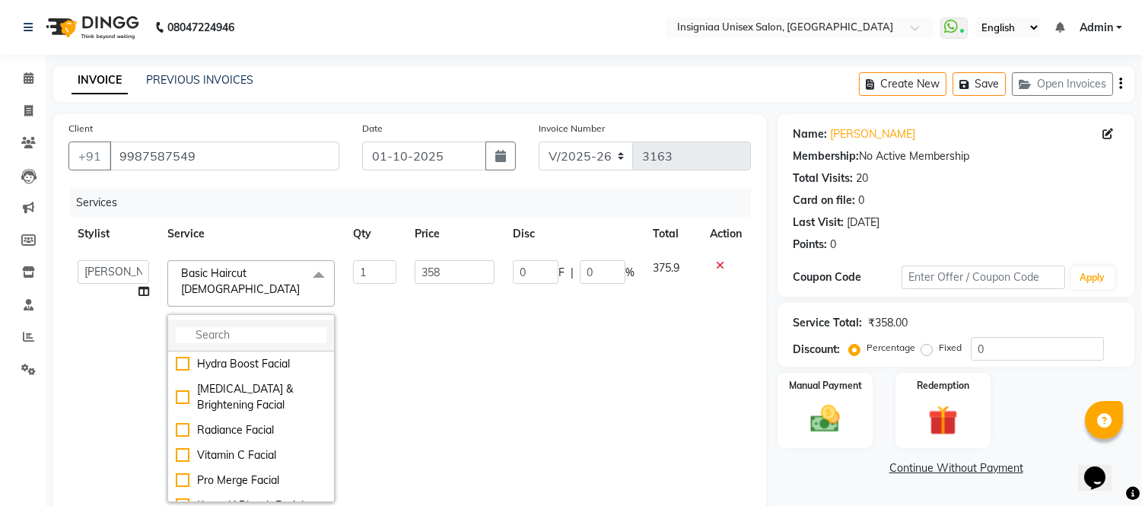
click at [240, 320] on li at bounding box center [251, 336] width 166 height 32
click at [234, 327] on input "multiselect-search" at bounding box center [251, 335] width 151 height 16
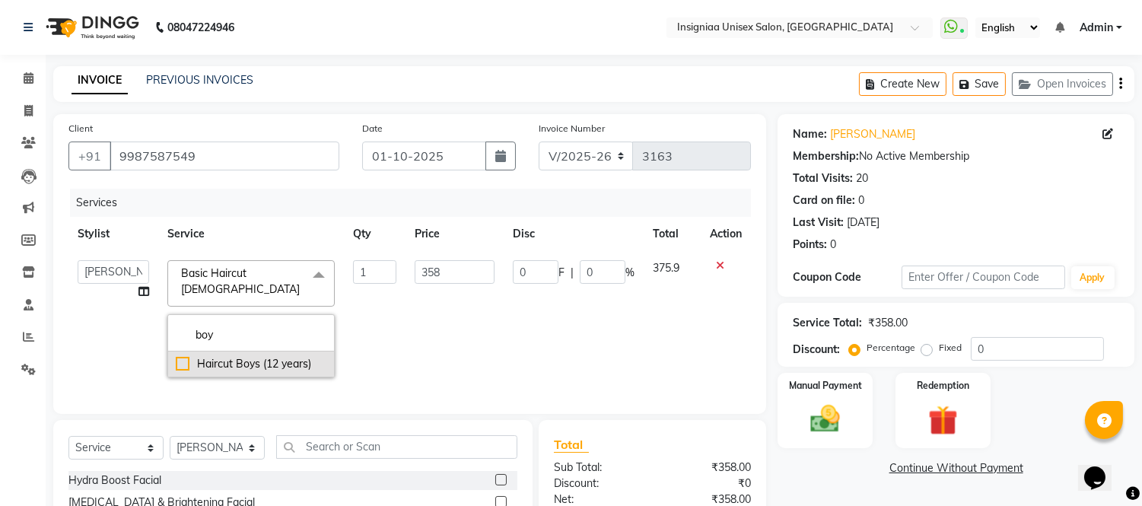
type input "boy"
click at [238, 356] on div "Haircut Boys (12 years)" at bounding box center [251, 364] width 151 height 16
checkbox input "true"
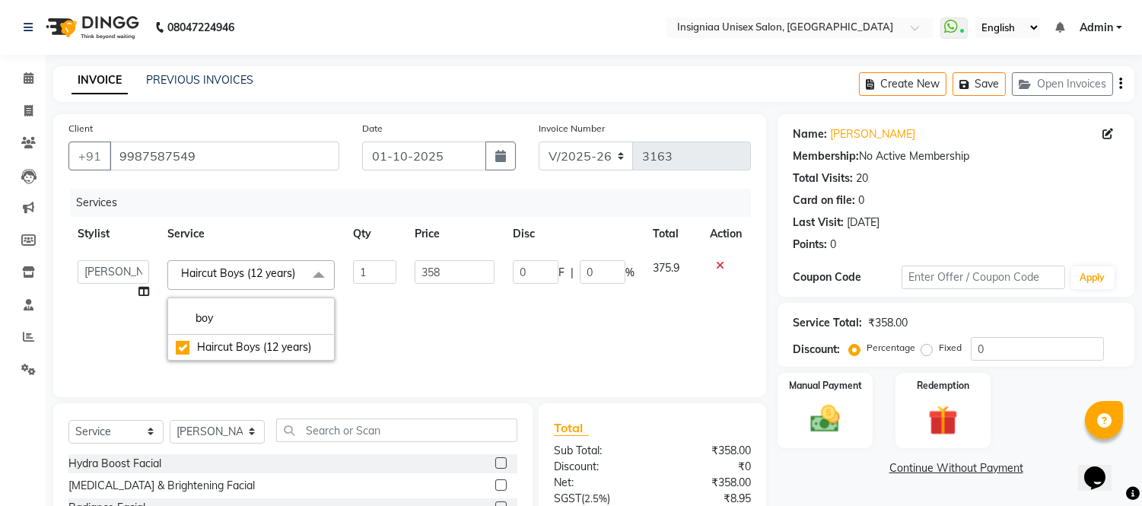
click at [438, 330] on td "358" at bounding box center [455, 310] width 98 height 119
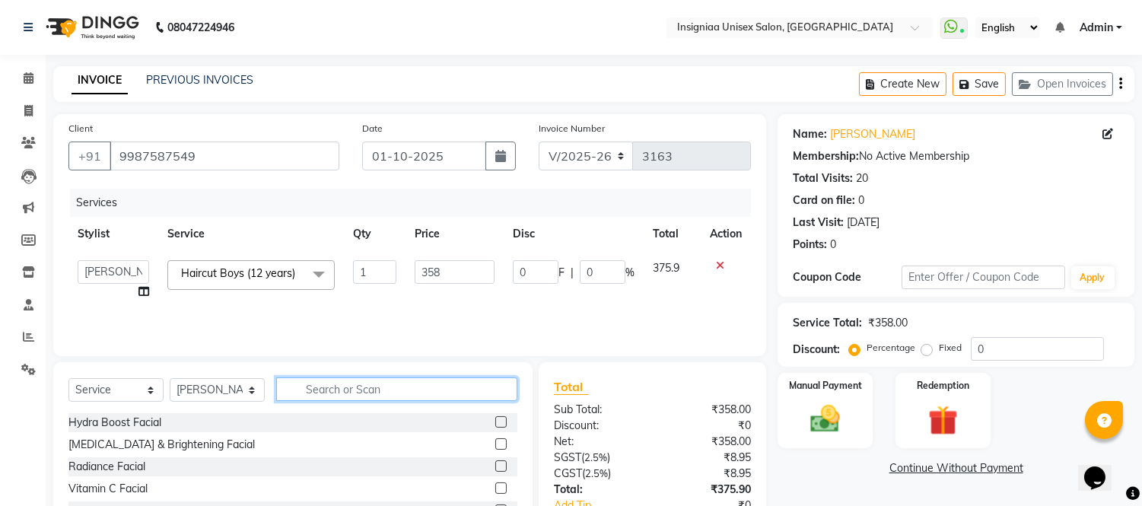
click at [362, 383] on input "text" at bounding box center [396, 389] width 241 height 24
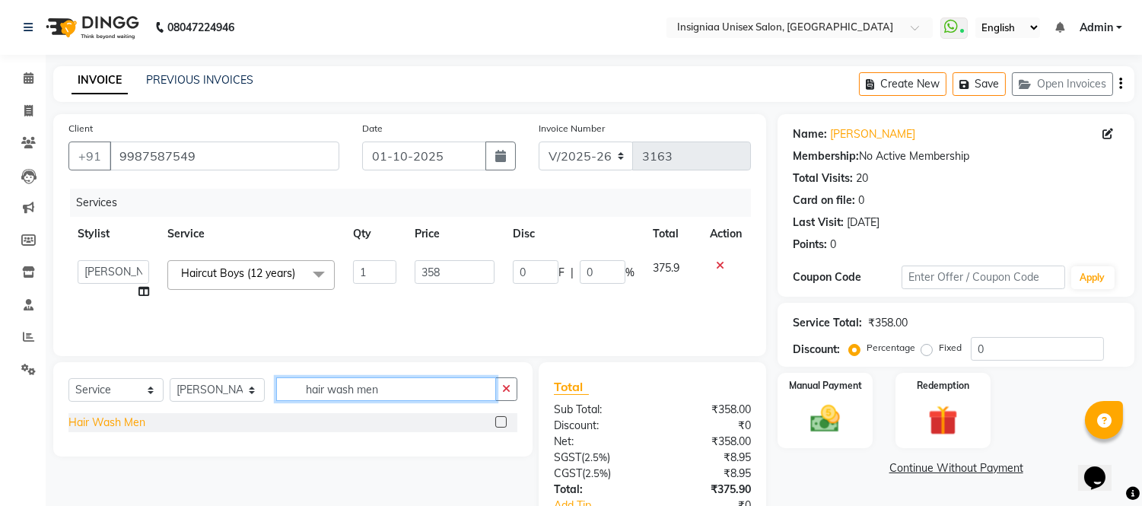
type input "hair wash men"
click at [130, 417] on div "Hair Wash Men" at bounding box center [106, 423] width 77 height 16
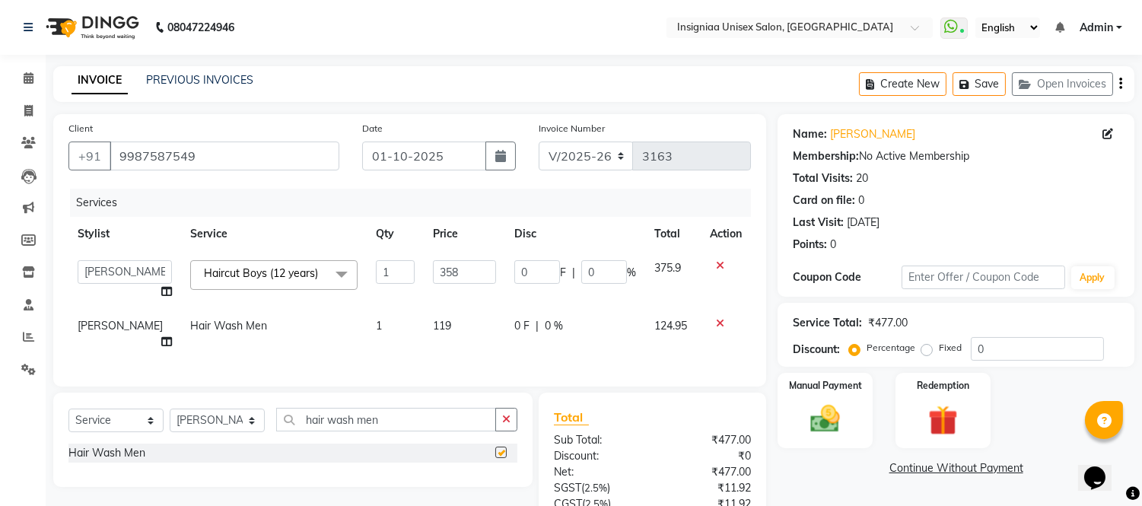
checkbox input "false"
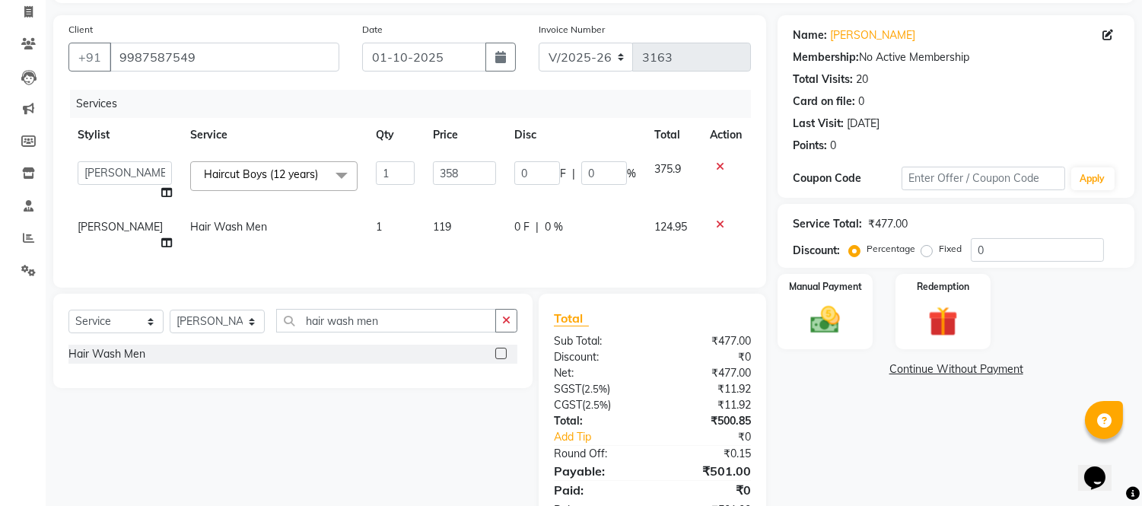
scroll to position [161, 0]
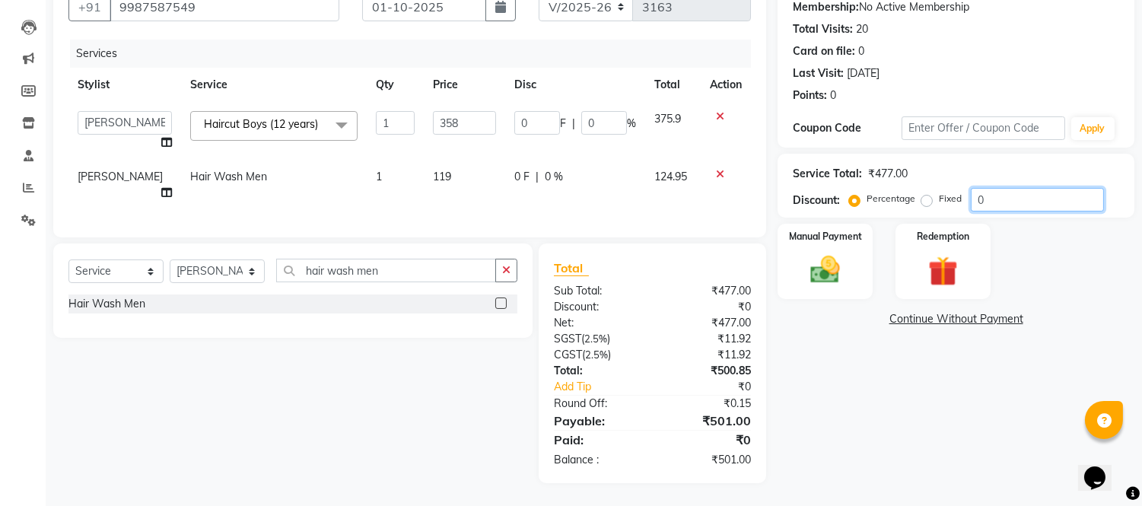
click at [977, 188] on input "0" at bounding box center [1037, 200] width 133 height 24
type input "20"
type input "71.6"
type input "20"
drag, startPoint x: 1030, startPoint y: 183, endPoint x: 1018, endPoint y: 188, distance: 14.0
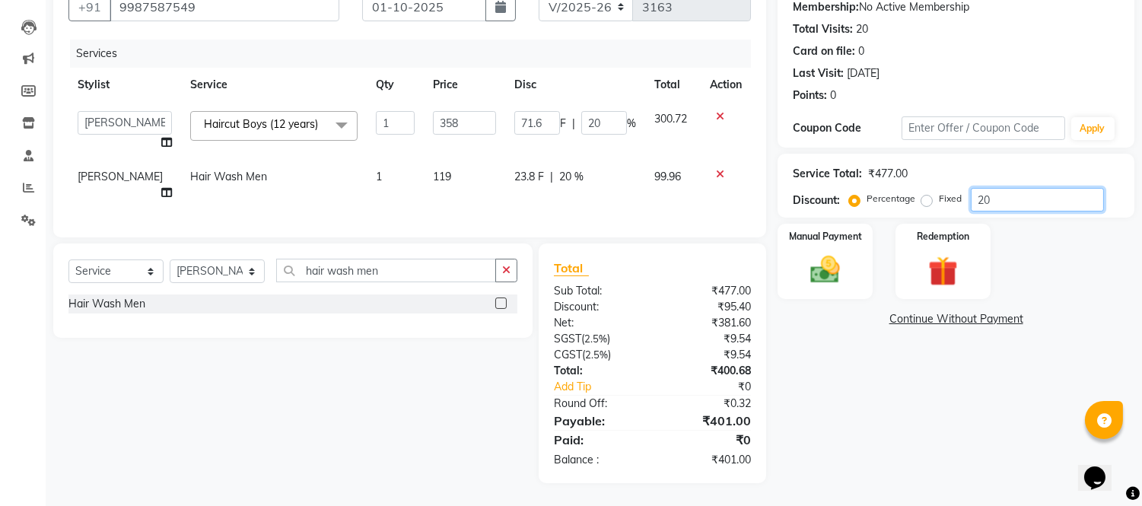
click at [1030, 188] on input "20" at bounding box center [1037, 200] width 133 height 24
type input "20.1"
type input "71.96"
type input "20.1"
type input "20.10"
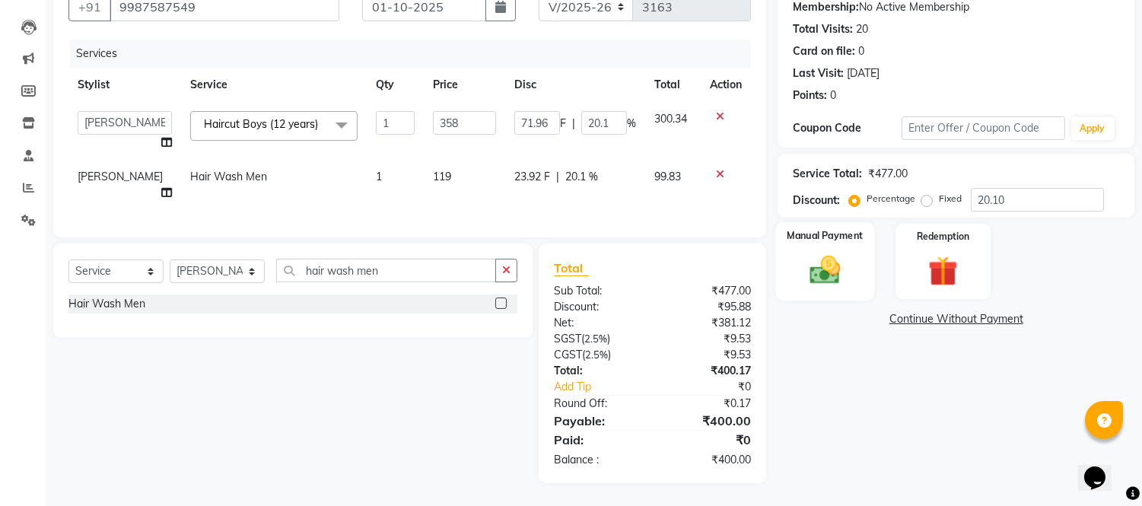
click at [801, 256] on img at bounding box center [826, 271] width 50 height 36
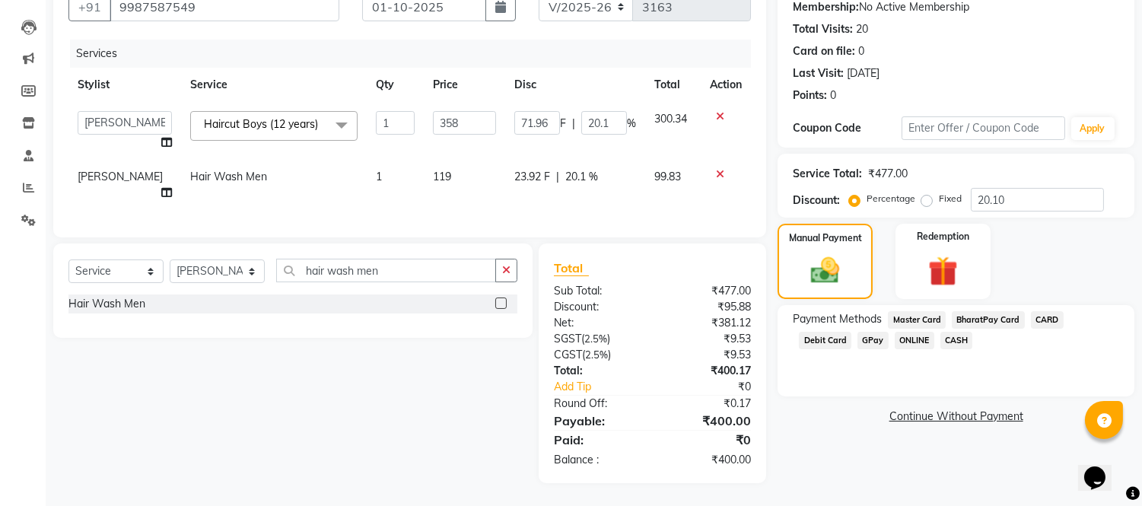
click at [941, 332] on span "CASH" at bounding box center [957, 341] width 33 height 18
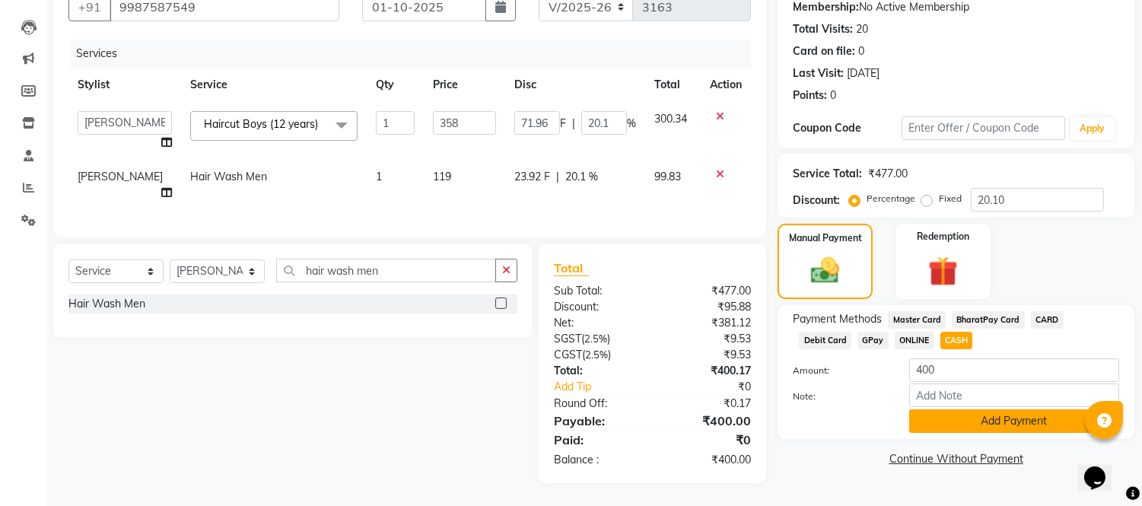
click at [941, 409] on button "Add Payment" at bounding box center [1014, 421] width 210 height 24
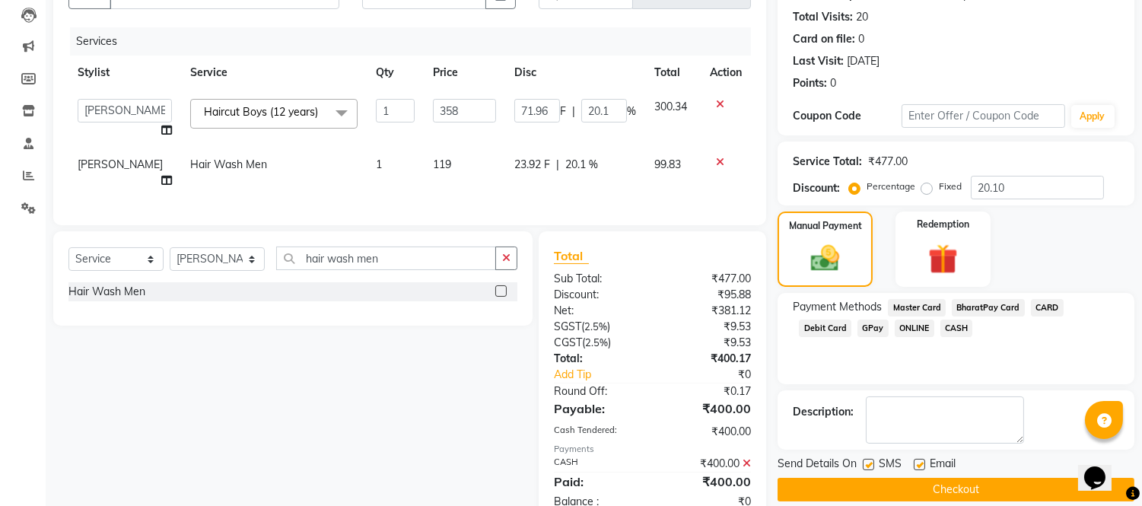
scroll to position [215, 0]
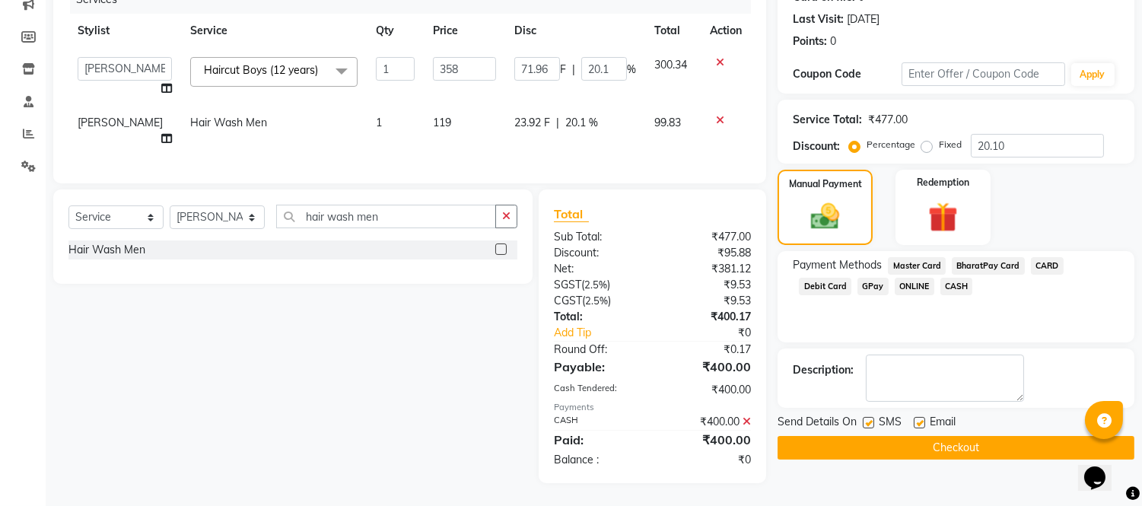
click at [921, 417] on label at bounding box center [919, 422] width 11 height 11
click at [921, 419] on input "checkbox" at bounding box center [919, 424] width 10 height 10
checkbox input "false"
click at [866, 417] on label at bounding box center [868, 422] width 11 height 11
click at [866, 419] on input "checkbox" at bounding box center [868, 424] width 10 height 10
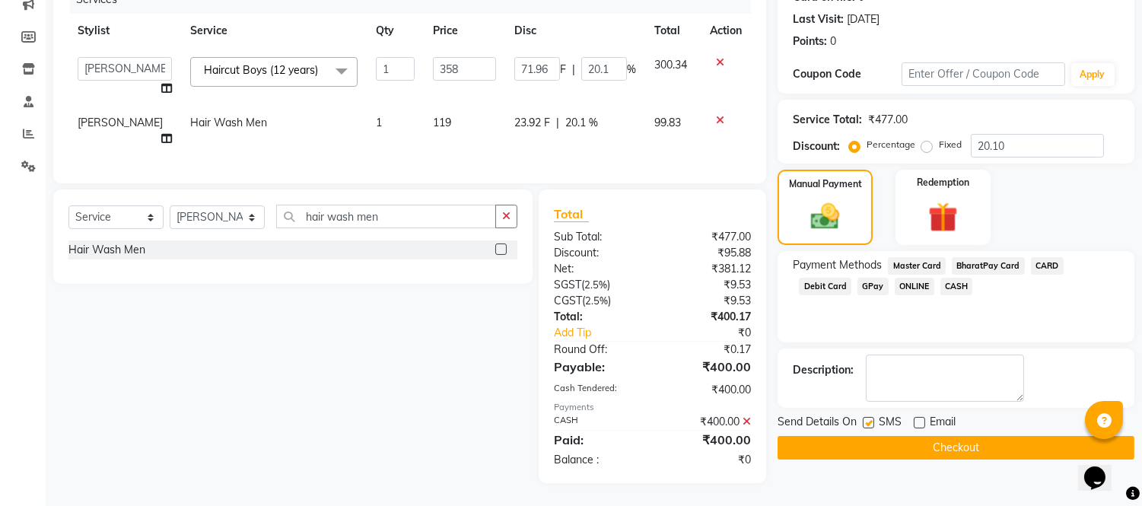
checkbox input "false"
click at [869, 436] on button "Checkout" at bounding box center [956, 448] width 357 height 24
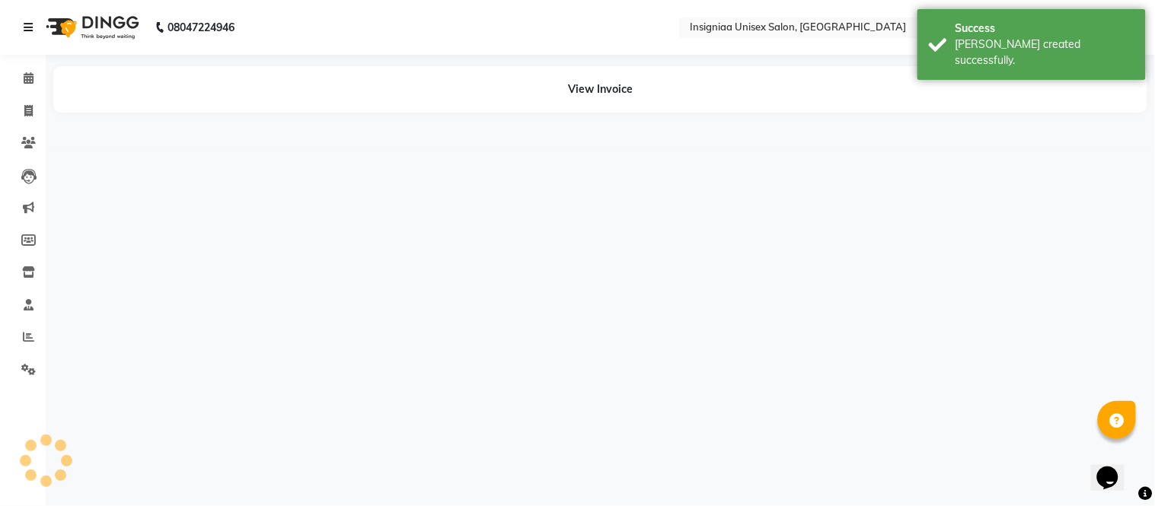
click at [25, 25] on icon at bounding box center [28, 27] width 9 height 11
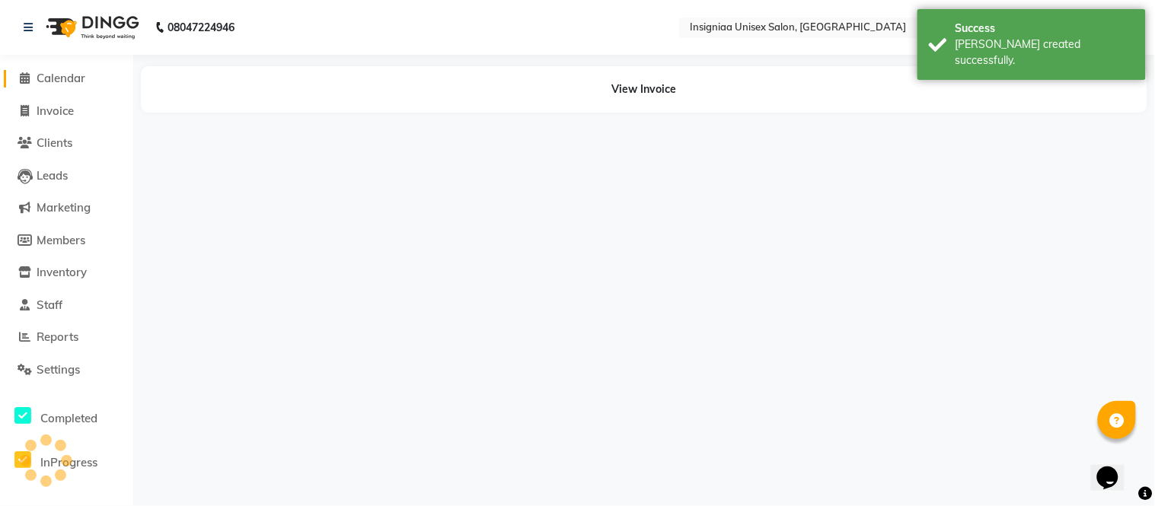
click at [50, 74] on span "Calendar" at bounding box center [61, 78] width 49 height 14
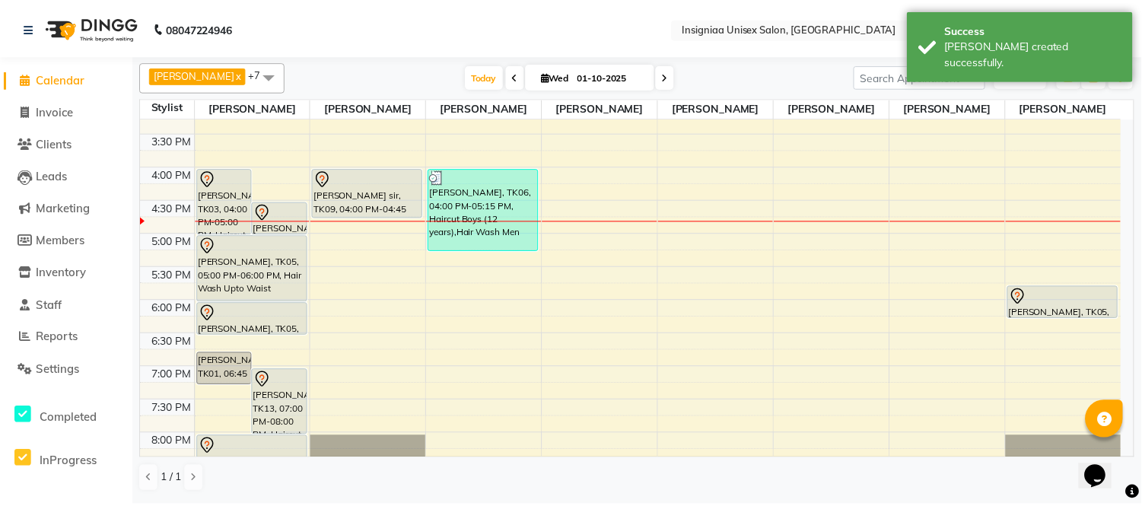
scroll to position [314, 0]
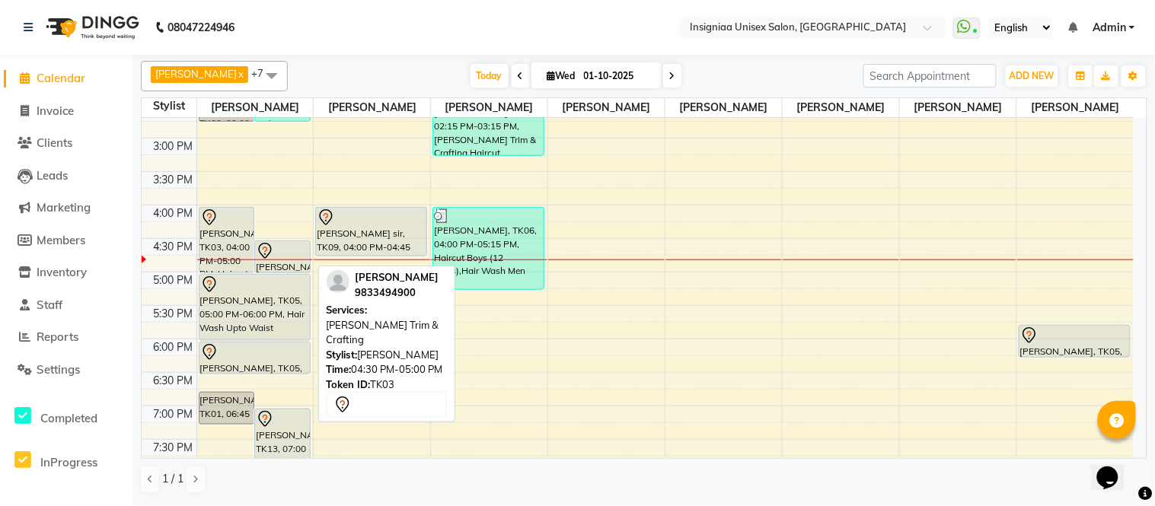
click at [295, 254] on div at bounding box center [282, 251] width 53 height 18
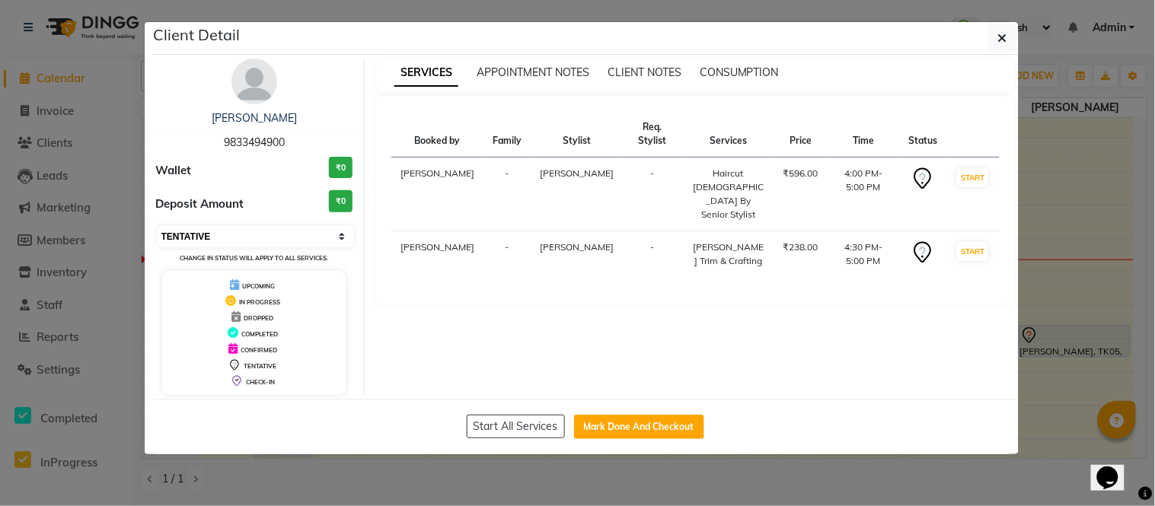
click at [192, 242] on select "Select IN SERVICE CONFIRMED TENTATIVE CHECK IN MARK DONE DROPPED UPCOMING" at bounding box center [256, 236] width 197 height 21
select select "6"
click at [158, 226] on select "Select IN SERVICE CONFIRMED TENTATIVE CHECK IN MARK DONE DROPPED UPCOMING" at bounding box center [256, 236] width 197 height 21
click at [1000, 39] on icon "button" at bounding box center [1002, 38] width 9 height 12
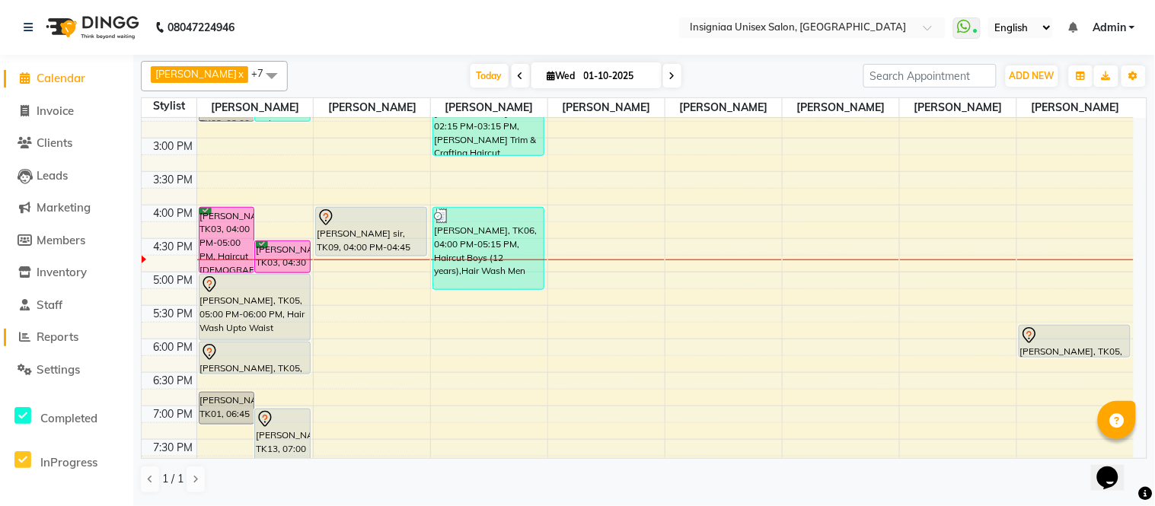
click at [54, 339] on span "Reports" at bounding box center [58, 337] width 42 height 14
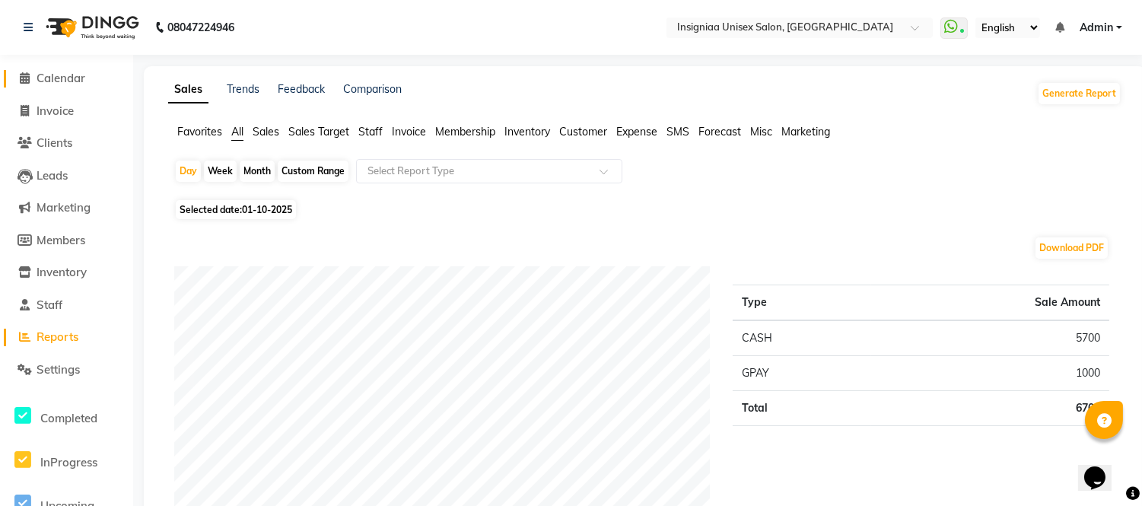
click at [68, 70] on link "Calendar" at bounding box center [67, 79] width 126 height 18
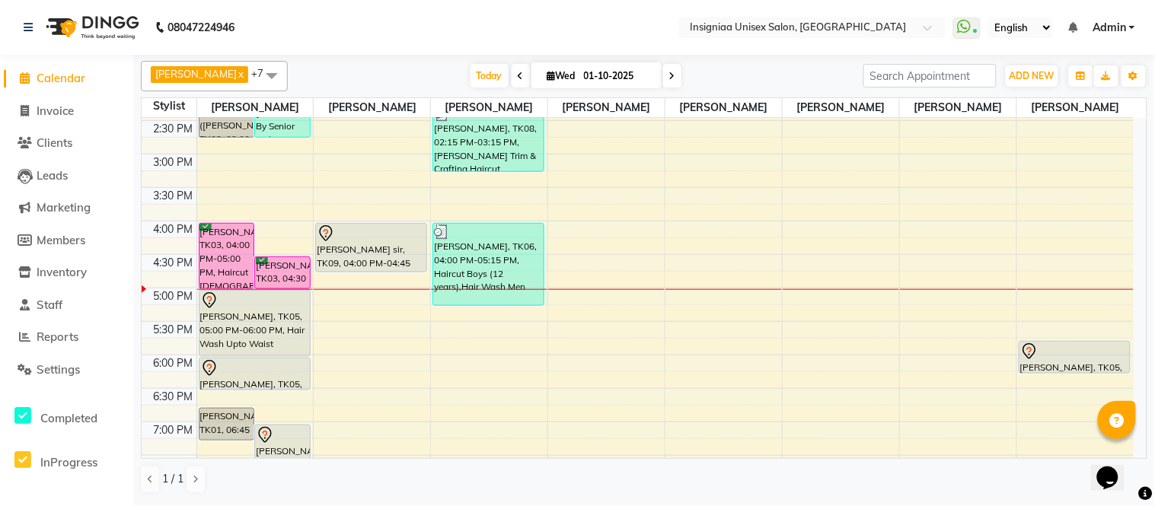
scroll to position [338, 0]
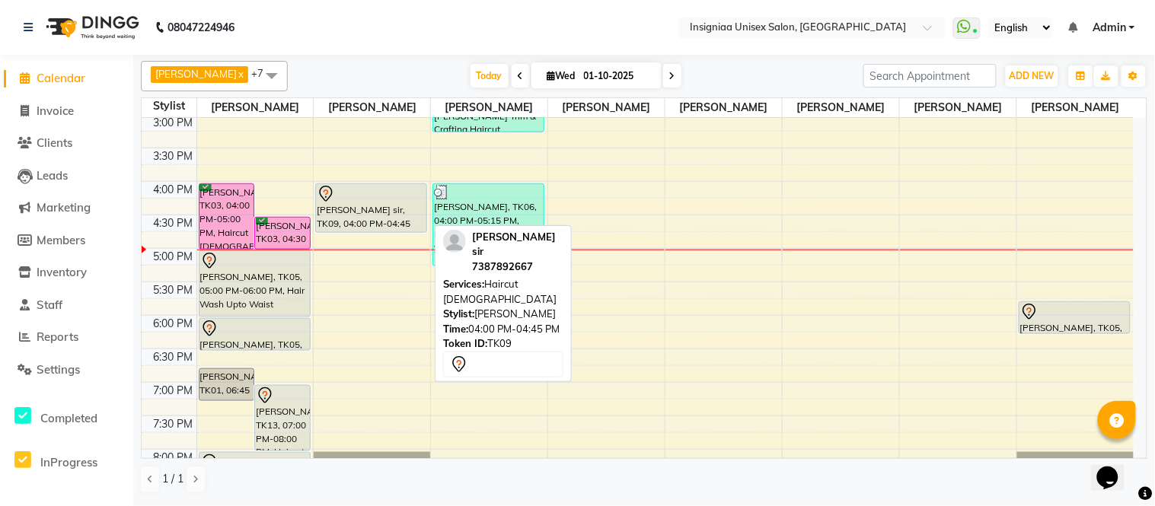
click at [407, 209] on div "[PERSON_NAME] sir, TK09, 04:00 PM-04:45 PM, Haircut [DEMOGRAPHIC_DATA]" at bounding box center [371, 208] width 110 height 48
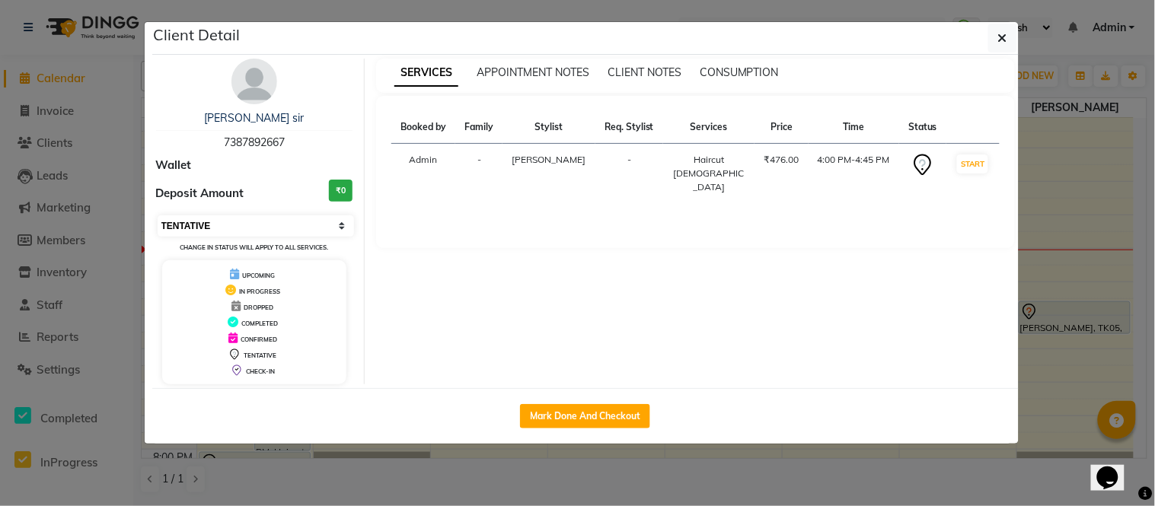
click at [206, 224] on select "Select IN SERVICE CONFIRMED TENTATIVE CHECK IN MARK DONE DROPPED UPCOMING" at bounding box center [256, 225] width 197 height 21
select select "2"
click at [158, 215] on select "Select IN SERVICE CONFIRMED TENTATIVE CHECK IN MARK DONE DROPPED UPCOMING" at bounding box center [256, 225] width 197 height 21
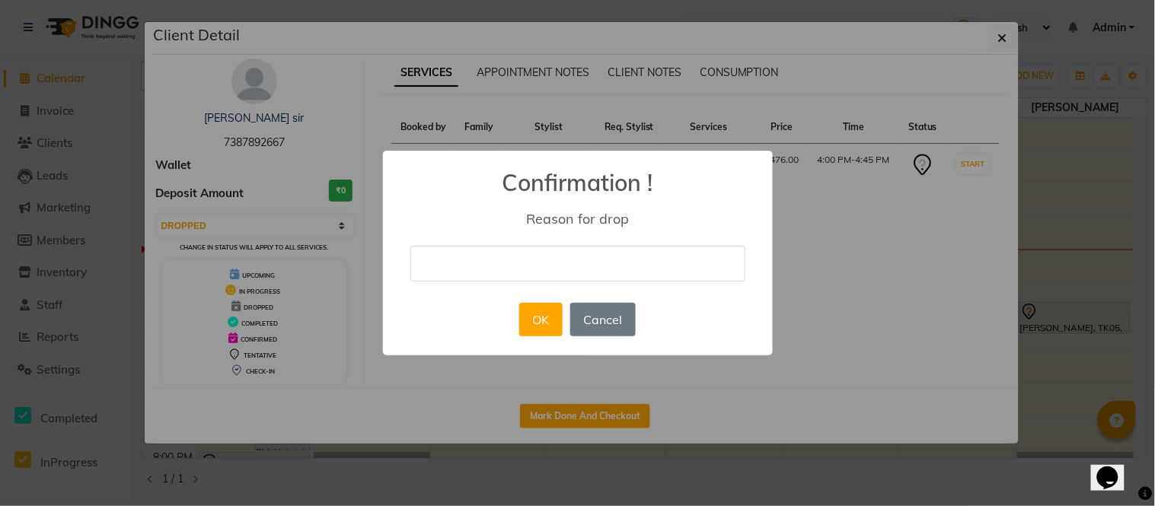
click at [595, 250] on input "text" at bounding box center [577, 264] width 335 height 36
type input "Client not available"
click at [543, 324] on button "OK" at bounding box center [540, 319] width 43 height 33
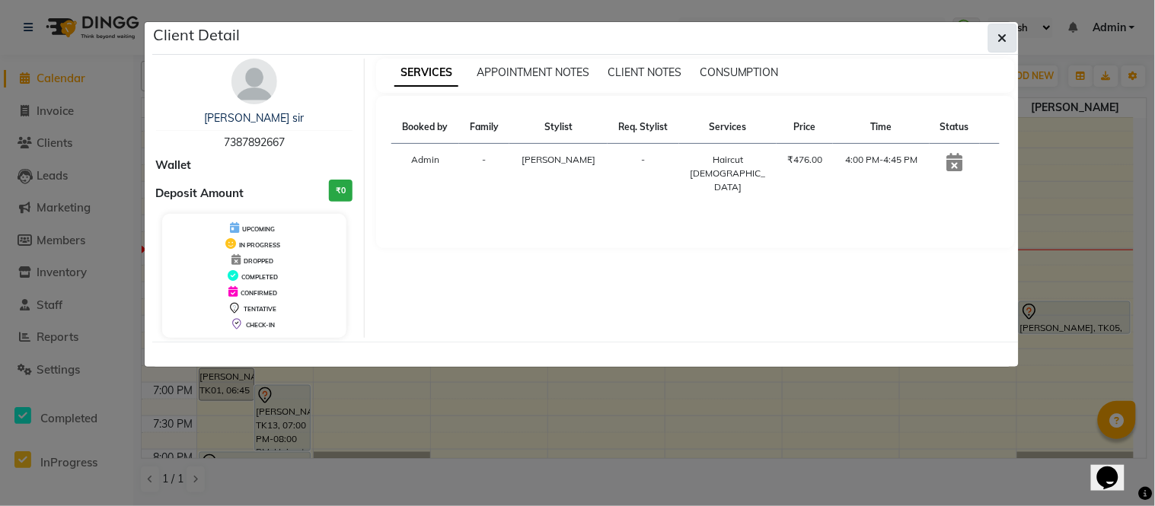
click at [1002, 35] on icon "button" at bounding box center [1002, 38] width 9 height 12
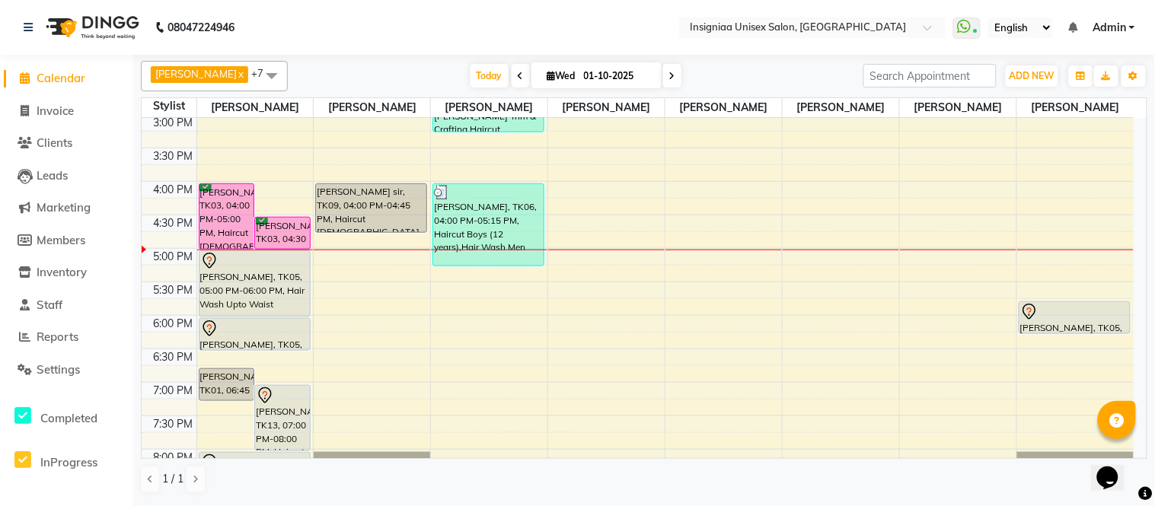
click at [795, 256] on div "10:00 AM 10:30 AM 11:00 AM 11:30 AM 12:00 PM 12:30 PM 1:00 PM 1:30 PM 2:00 PM 2…" at bounding box center [638, 148] width 992 height 736
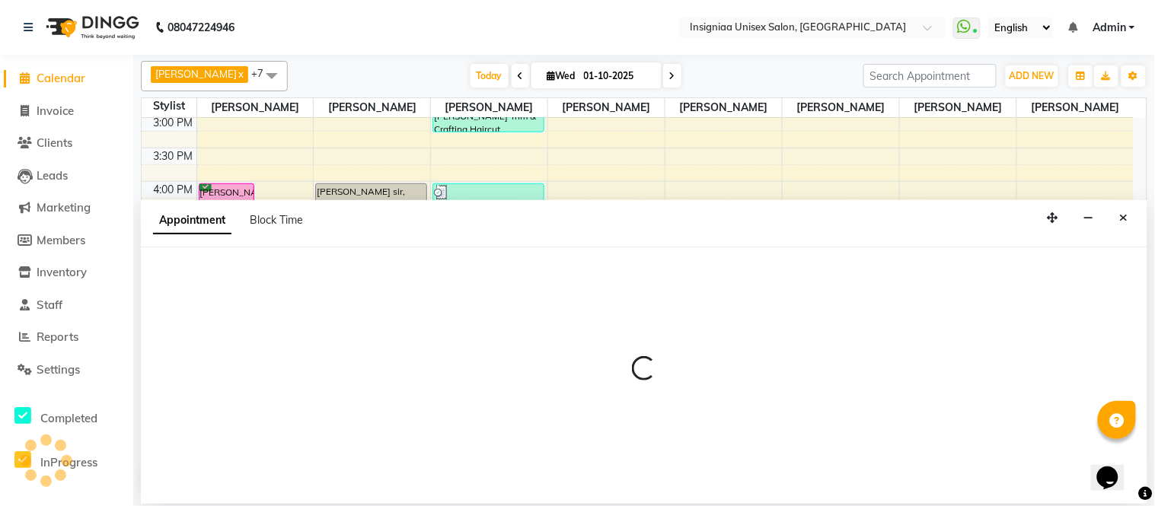
select select "58139"
select select "1020"
select select "tentative"
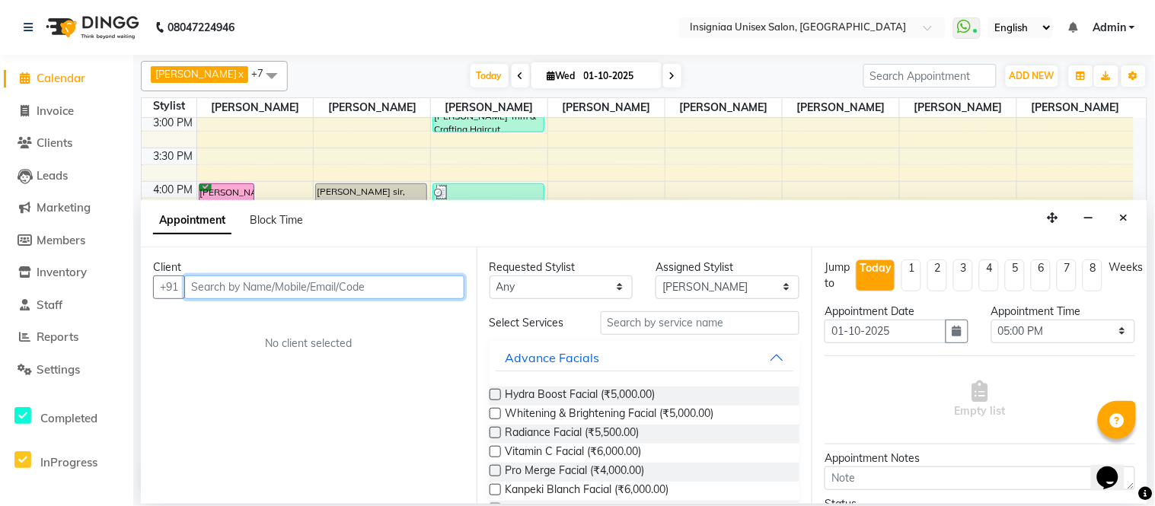
click at [277, 282] on input "text" at bounding box center [324, 287] width 280 height 24
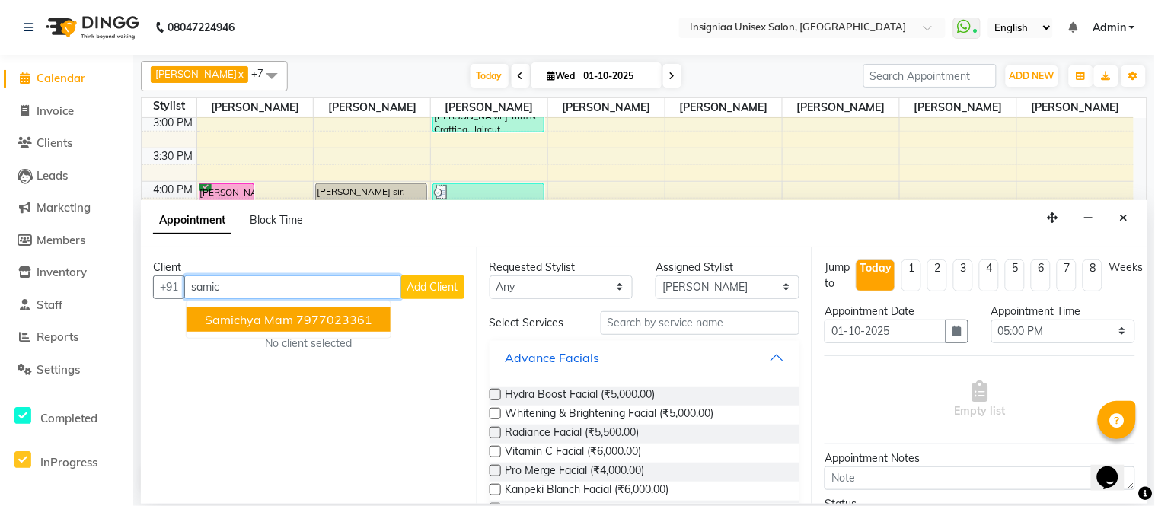
click at [298, 320] on ngb-highlight "7977023361" at bounding box center [334, 319] width 76 height 15
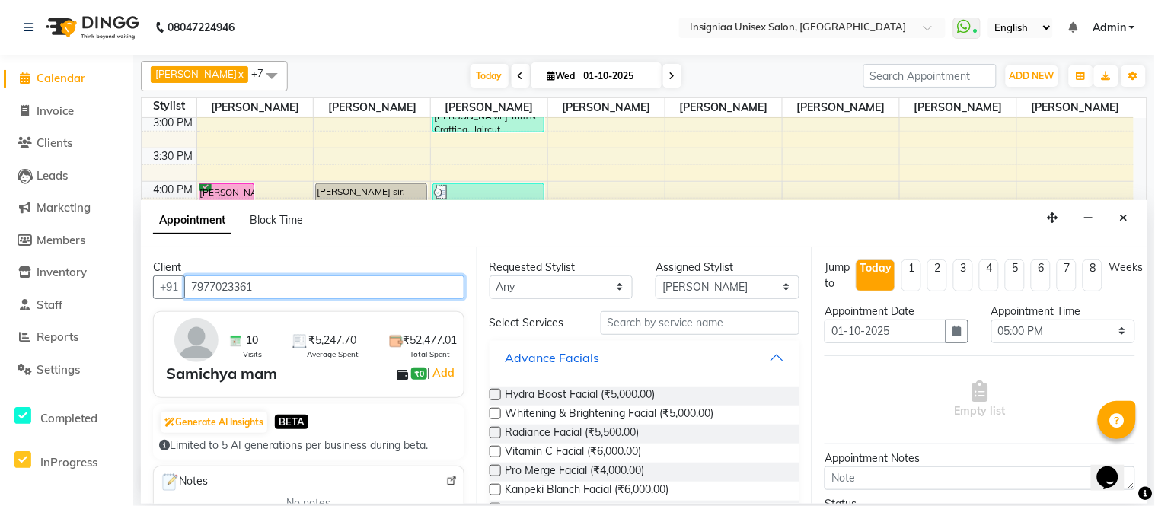
type input "7977023361"
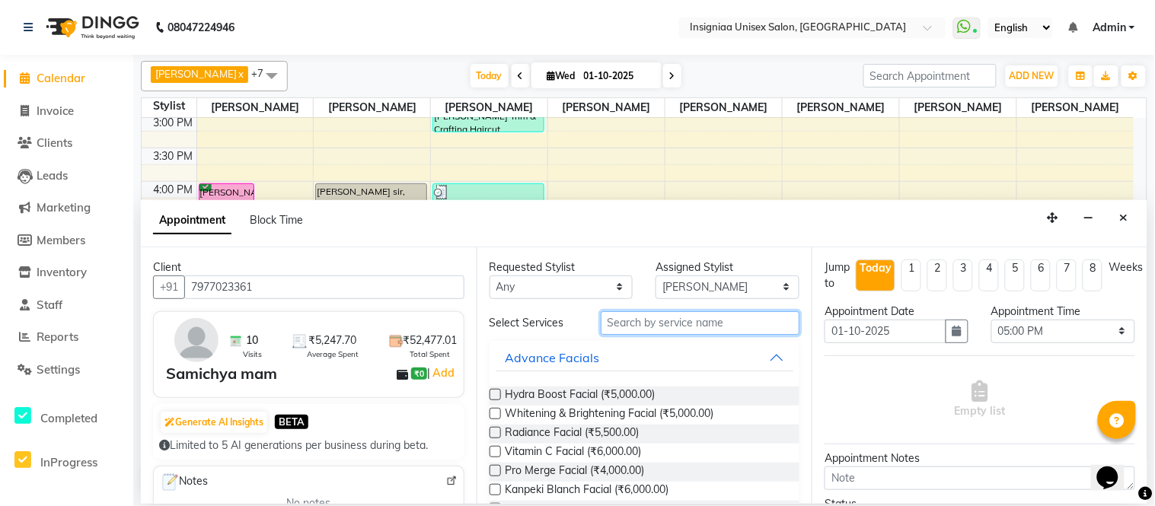
click at [640, 323] on input "text" at bounding box center [699, 323] width 199 height 24
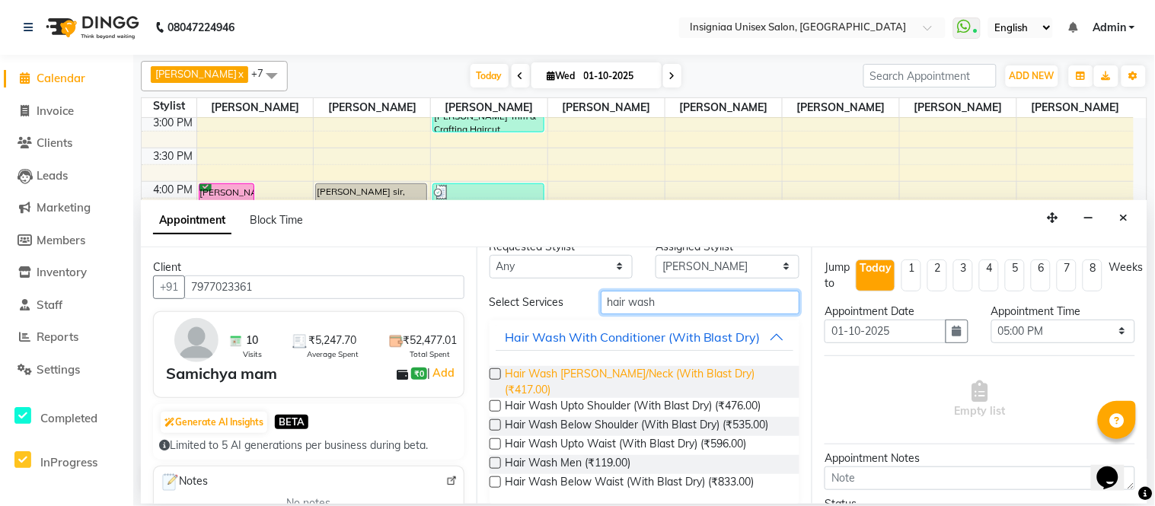
scroll to position [39, 0]
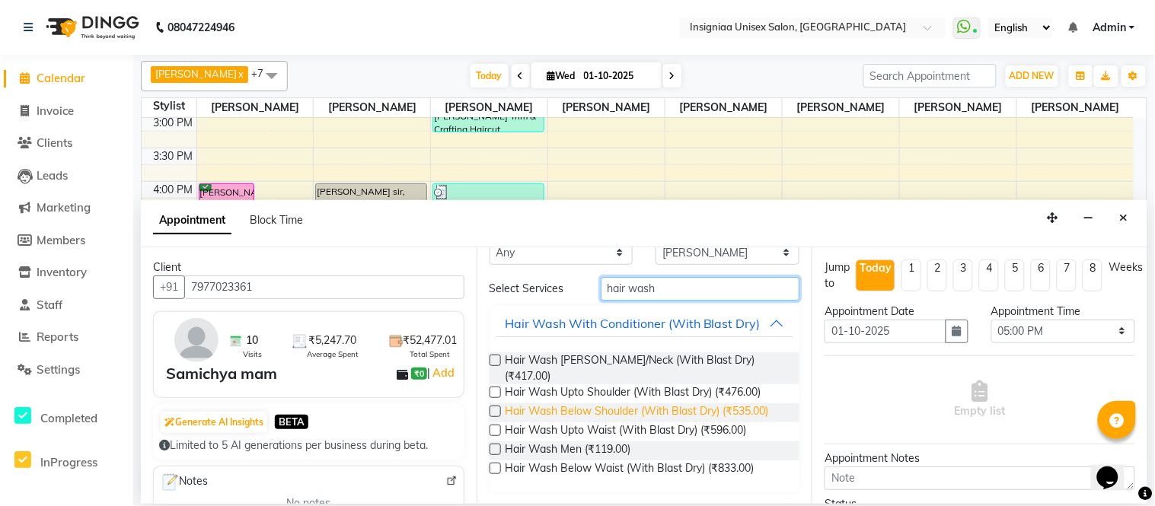
type input "hair wash"
click at [650, 412] on span "Hair Wash Below Shoulder (With Blast Dry) (₹535.00)" at bounding box center [636, 412] width 263 height 19
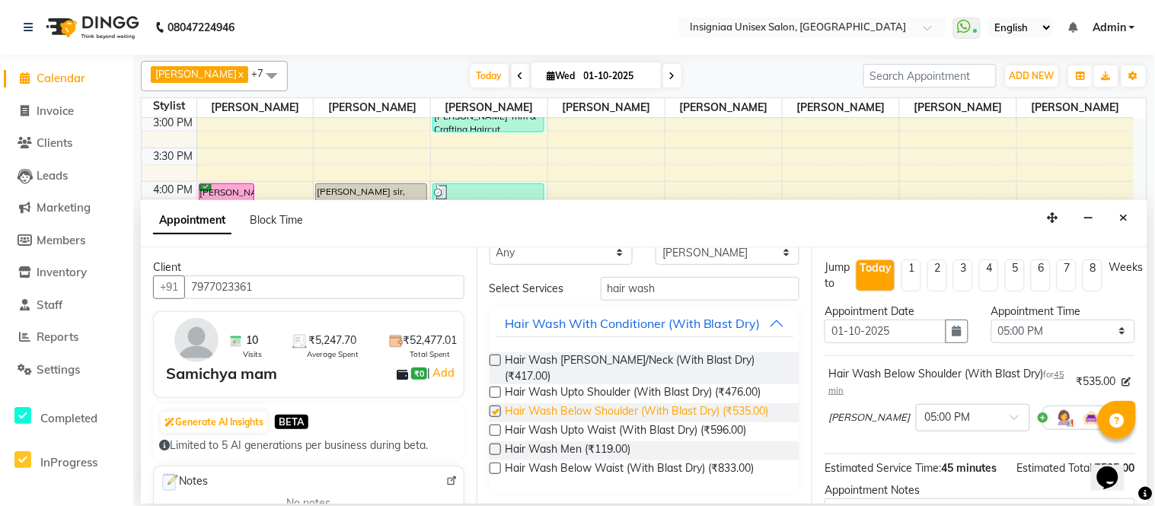
checkbox input "false"
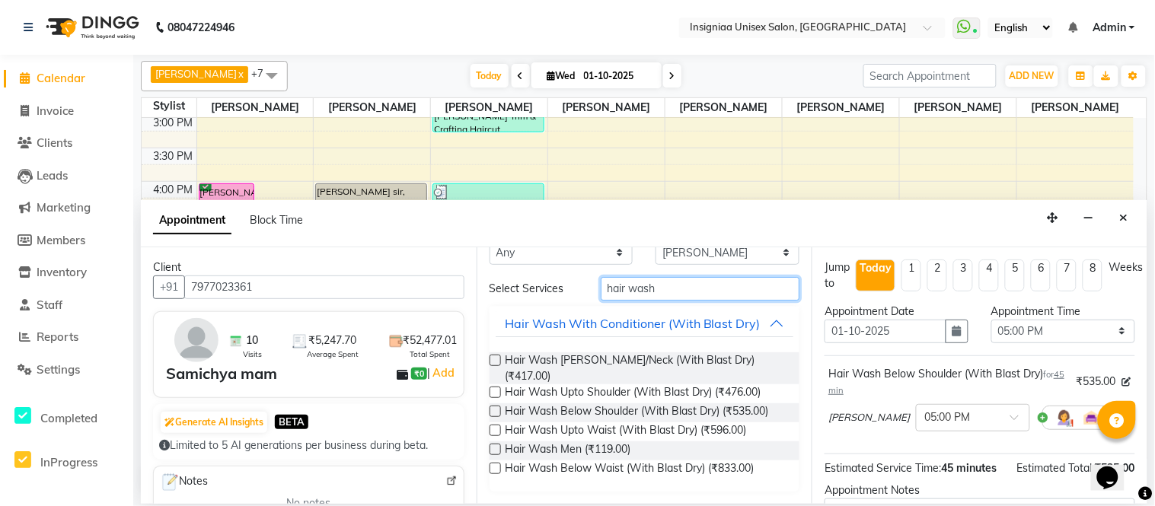
click at [667, 288] on input "hair wash" at bounding box center [699, 289] width 199 height 24
type input "h"
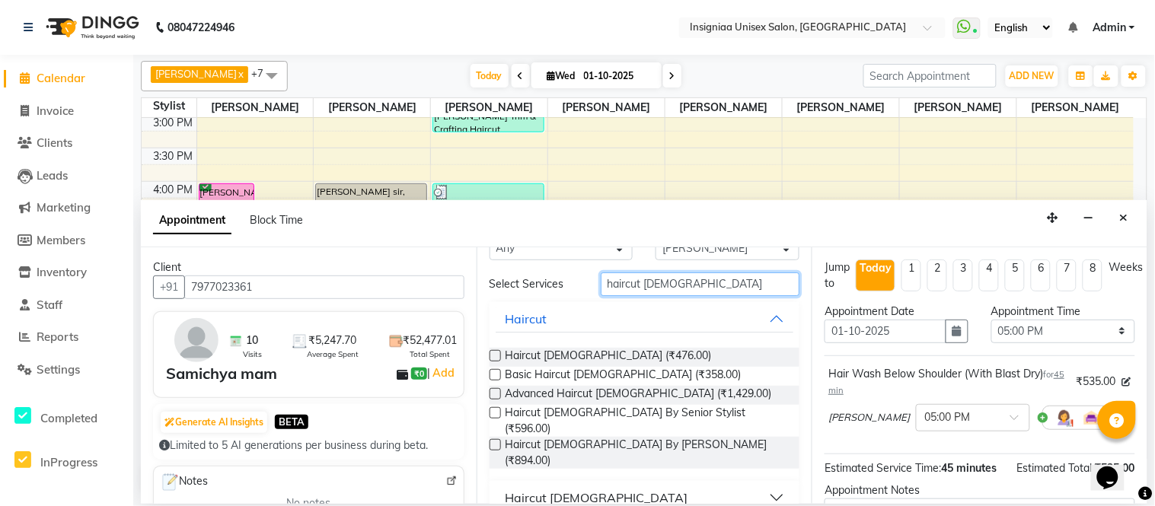
scroll to position [34, 0]
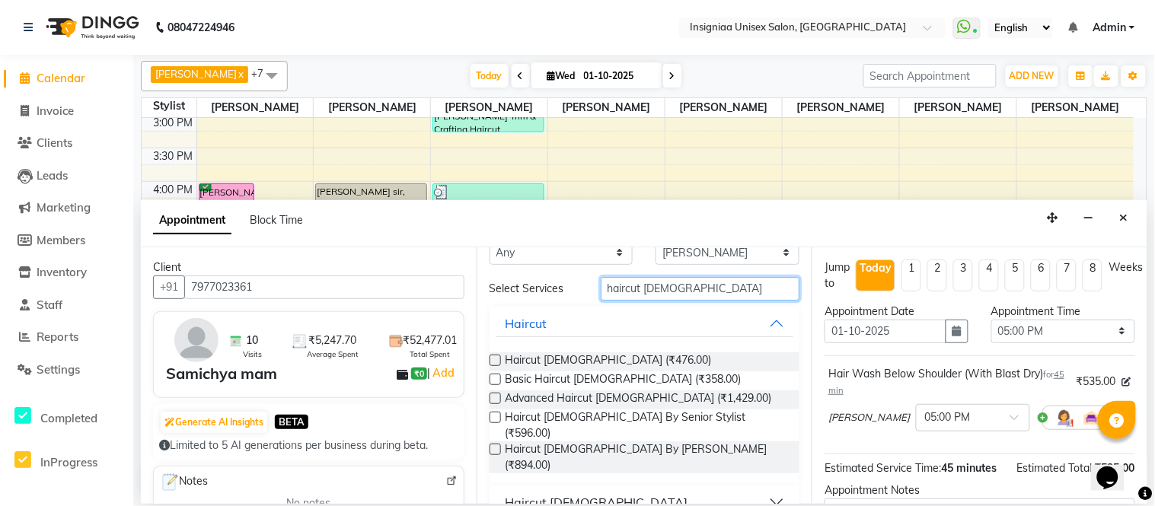
type input "haircut male"
click at [678, 250] on select "Select Faizan Ansari Nilam Manke Rahul Srivastav Rohini Waghmare Rupali Dhotre …" at bounding box center [727, 253] width 144 height 24
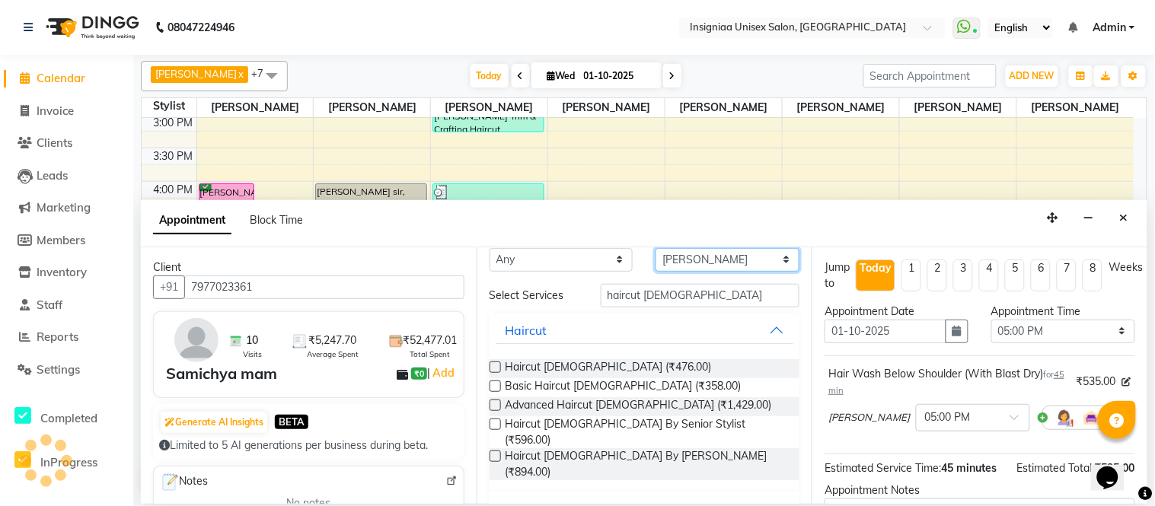
select select "67590"
click at [655, 272] on select "Select Faizan Ansari Nilam Manke Rahul Srivastav Rohini Waghmare Rupali Dhotre …" at bounding box center [727, 260] width 144 height 24
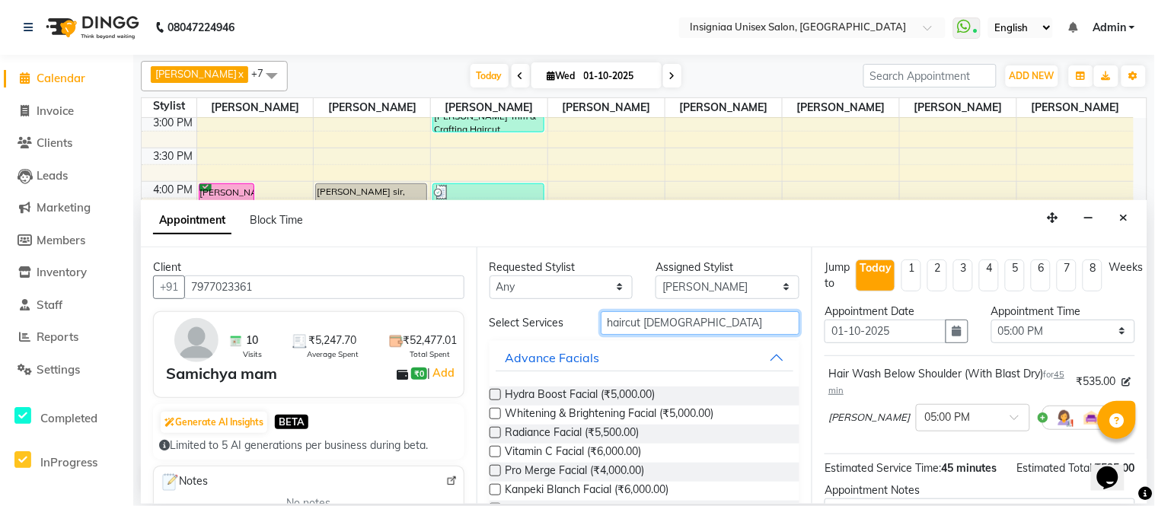
click at [683, 317] on input "haircut male" at bounding box center [699, 323] width 199 height 24
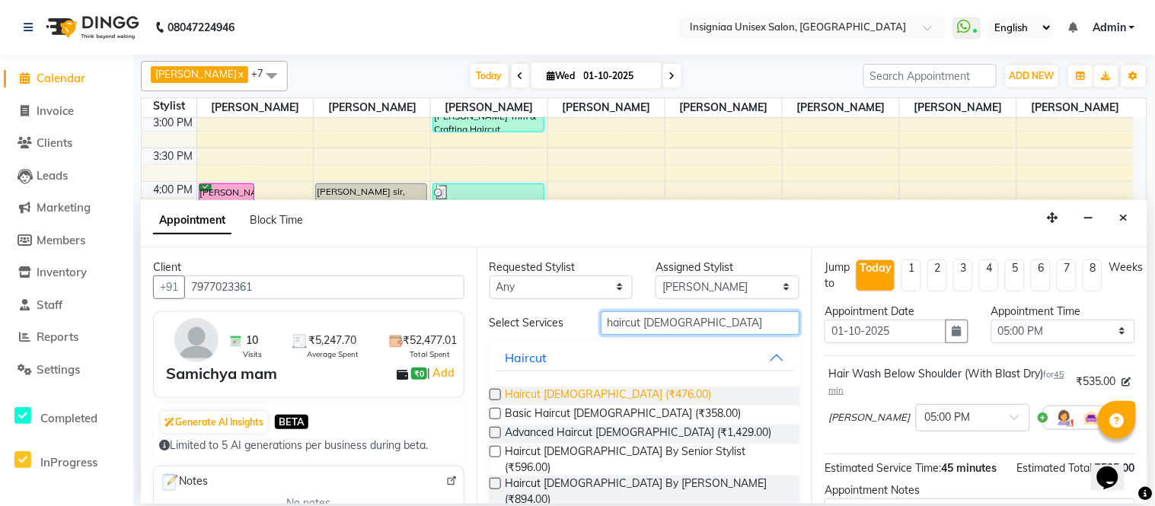
type input "haircut male"
click at [556, 398] on span "Haircut Male (₹476.00)" at bounding box center [608, 396] width 206 height 19
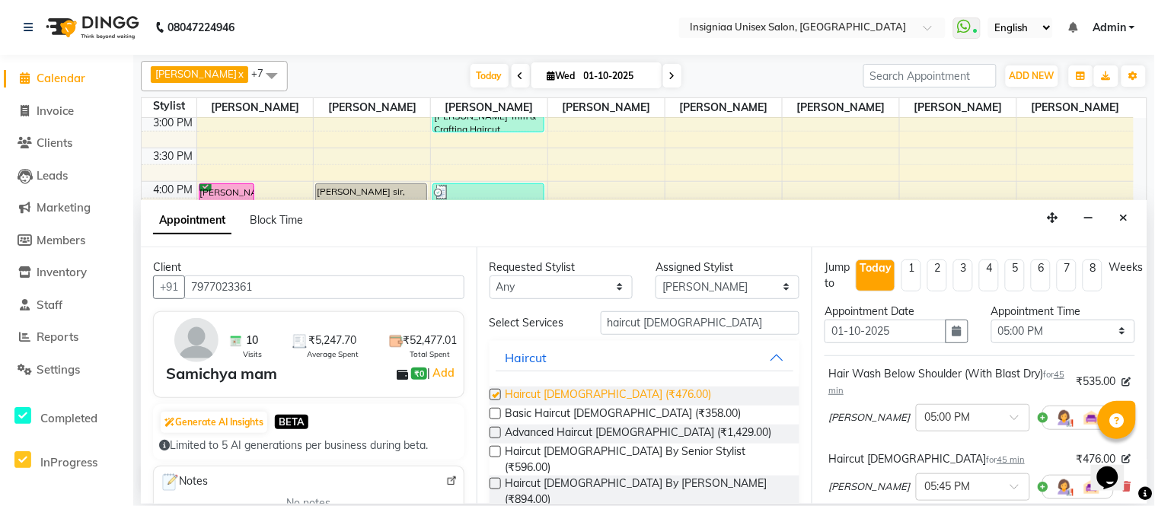
checkbox input "false"
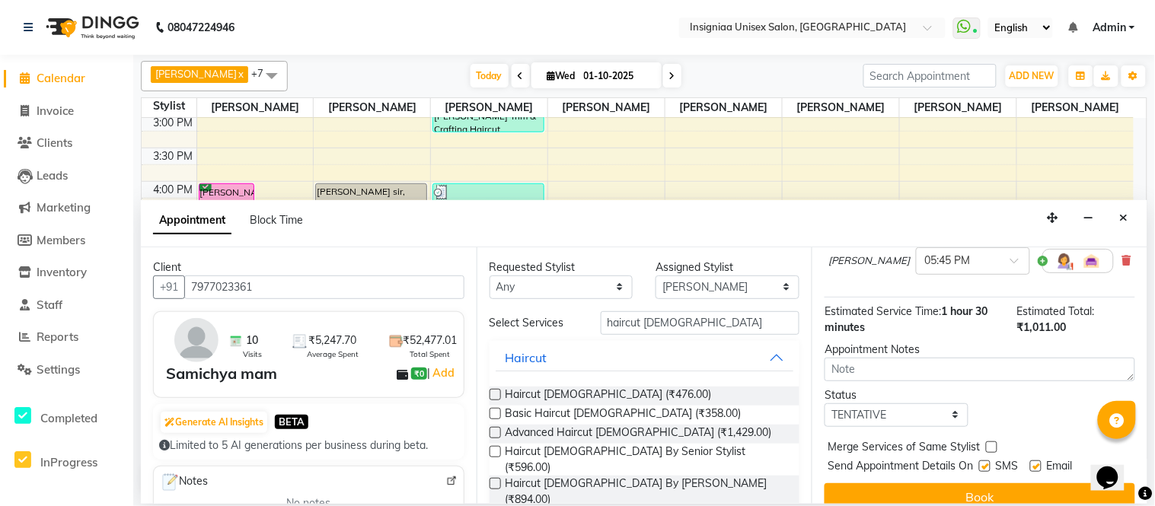
scroll to position [244, 0]
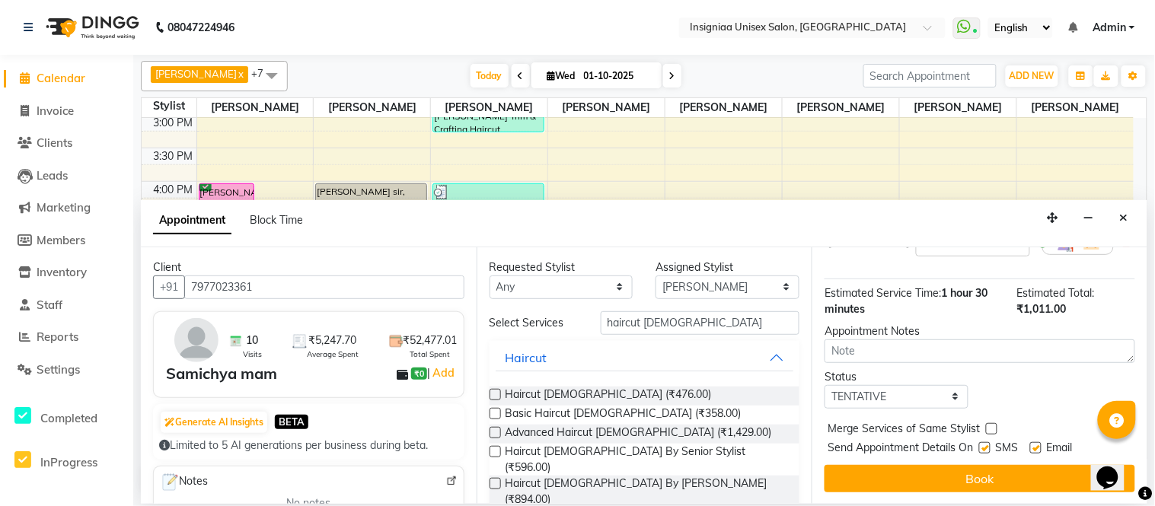
click at [1040, 444] on label at bounding box center [1035, 447] width 11 height 11
click at [1040, 444] on input "checkbox" at bounding box center [1035, 449] width 10 height 10
checkbox input "false"
click at [986, 449] on label at bounding box center [984, 447] width 11 height 11
click at [986, 449] on input "checkbox" at bounding box center [984, 449] width 10 height 10
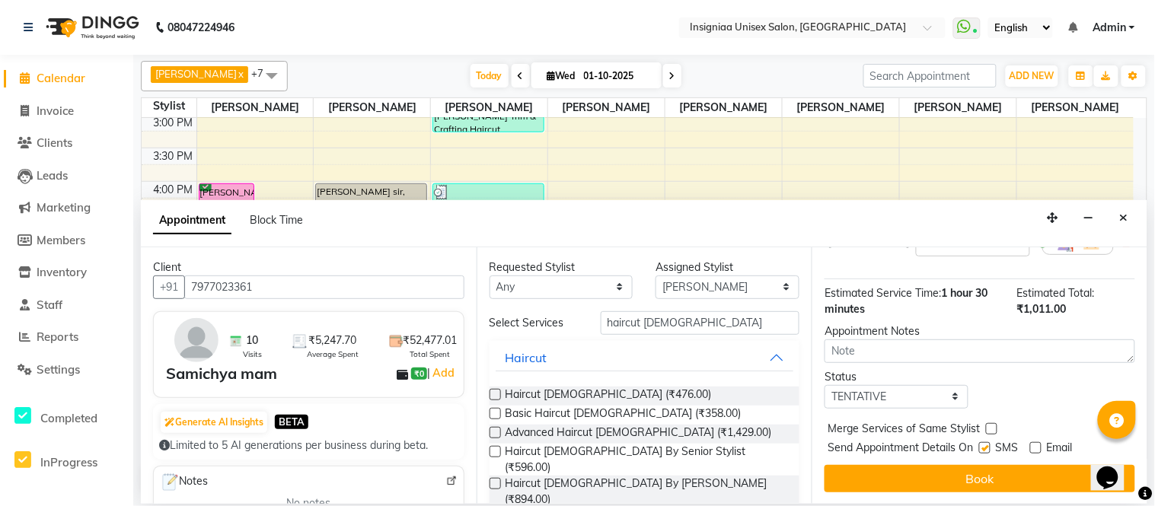
checkbox input "false"
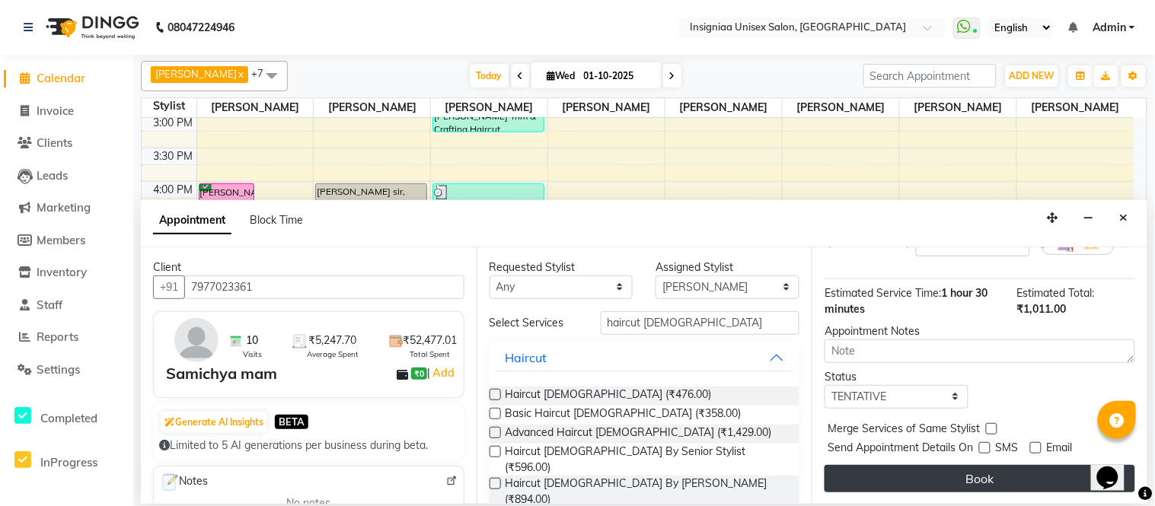
click at [973, 467] on button "Book" at bounding box center [979, 478] width 311 height 27
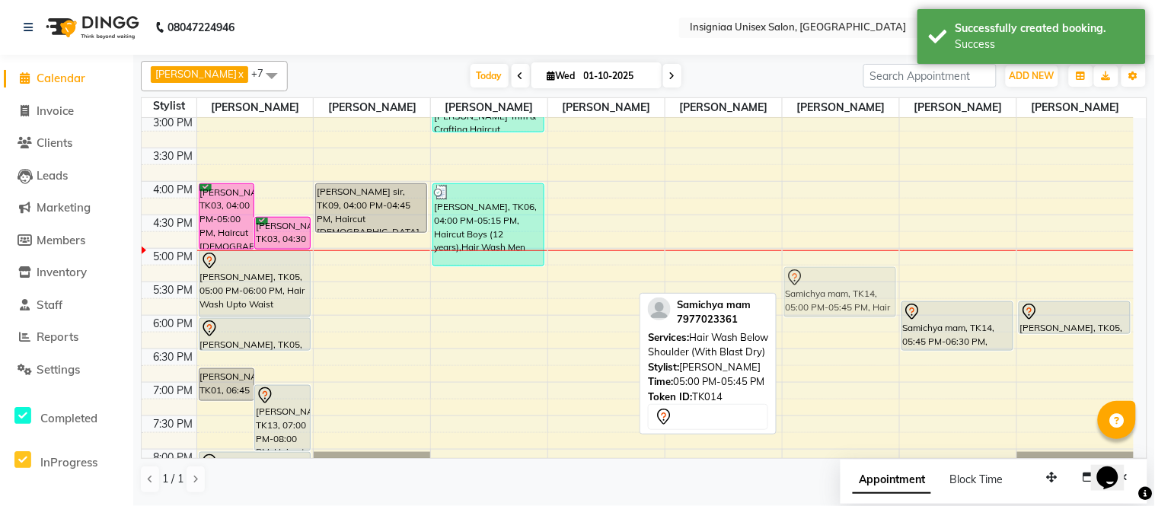
drag, startPoint x: 805, startPoint y: 279, endPoint x: 809, endPoint y: 291, distance: 12.8
click at [809, 291] on div "Samichya mam, TK14, 05:00 PM-05:45 PM, Hair Wash Below Shoulder (With Blast Dry…" at bounding box center [840, 148] width 116 height 736
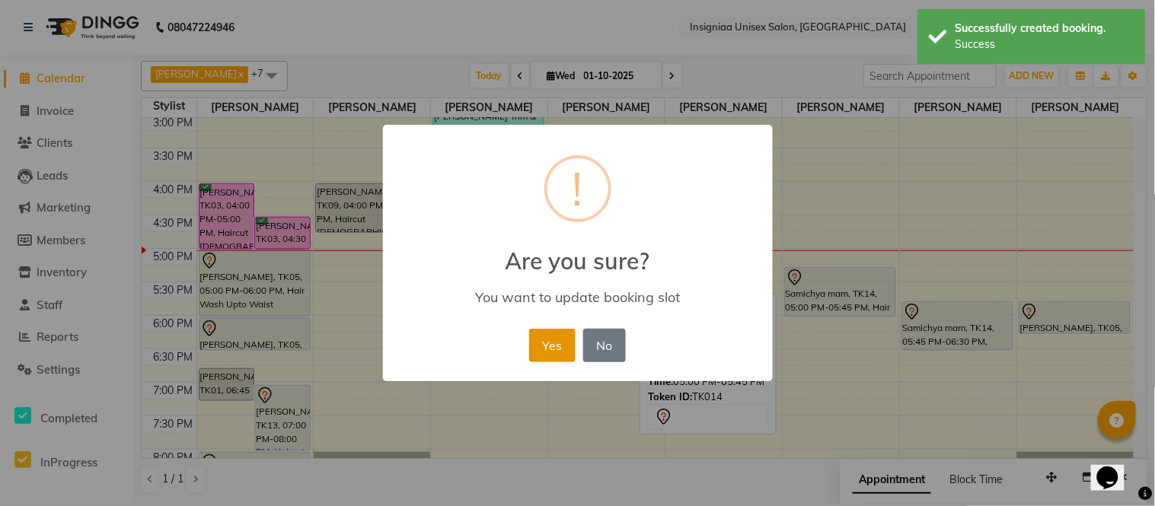
click at [556, 339] on button "Yes" at bounding box center [552, 345] width 46 height 33
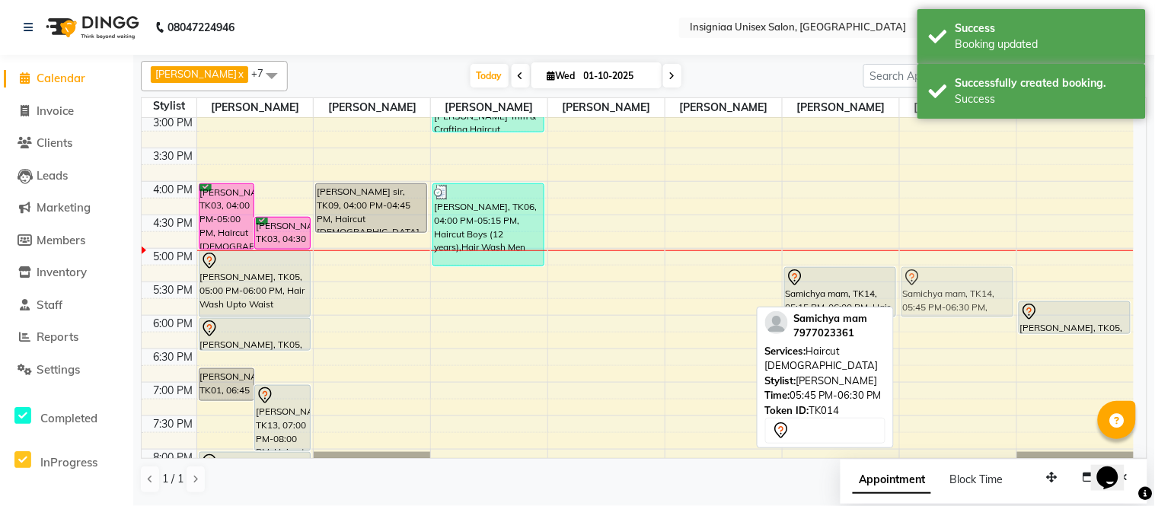
drag, startPoint x: 932, startPoint y: 314, endPoint x: 932, endPoint y: 282, distance: 32.0
click at [932, 282] on div "Samichya mam, TK14, 05:45 PM-06:30 PM, Haircut Male Samichya mam, TK14, 05:45 P…" at bounding box center [958, 148] width 116 height 736
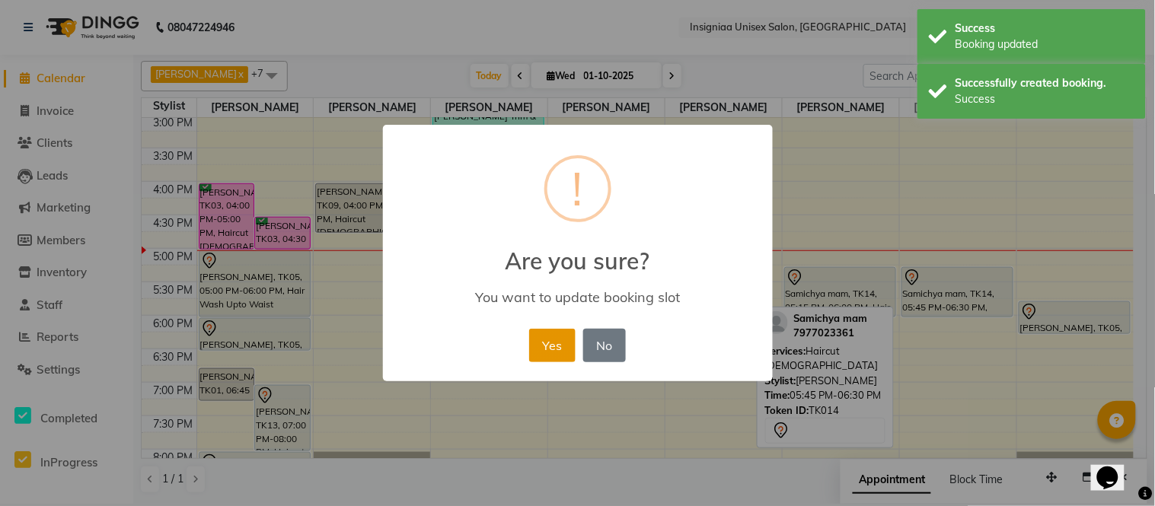
click at [561, 347] on button "Yes" at bounding box center [552, 345] width 46 height 33
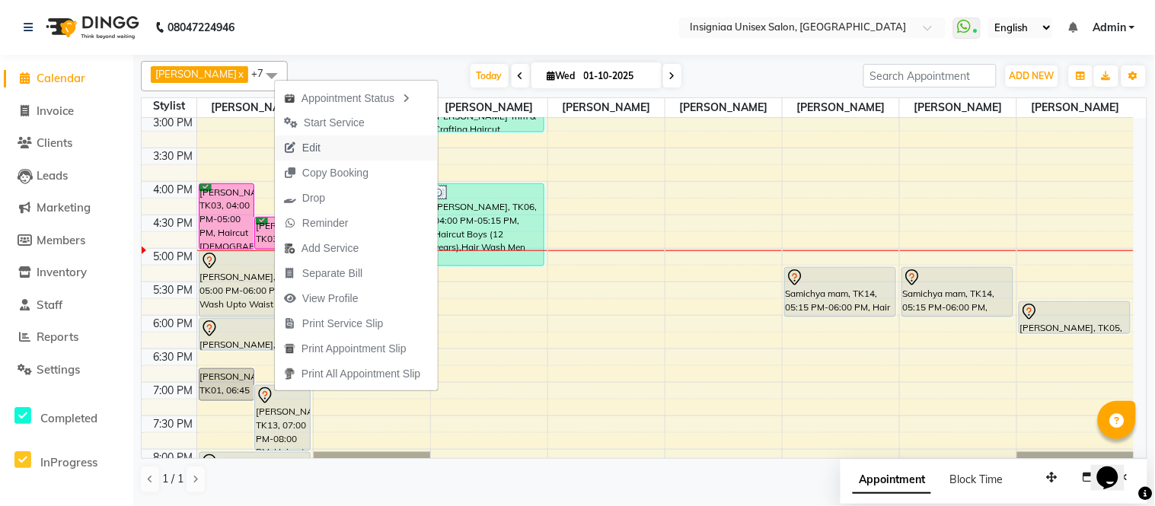
click at [314, 148] on span "Edit" at bounding box center [311, 148] width 18 height 16
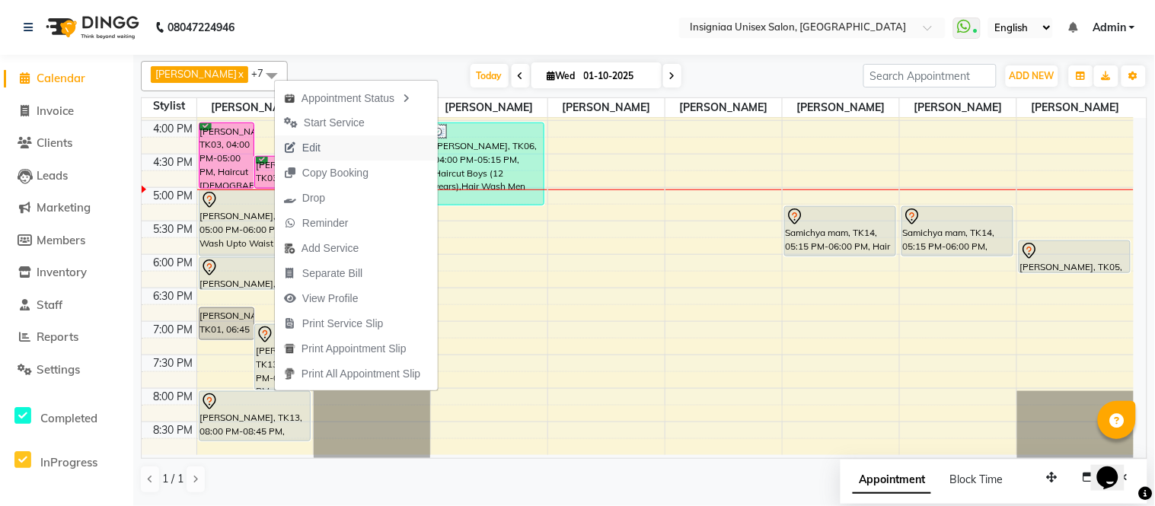
select select "58131"
select select "960"
select select "confirm booking"
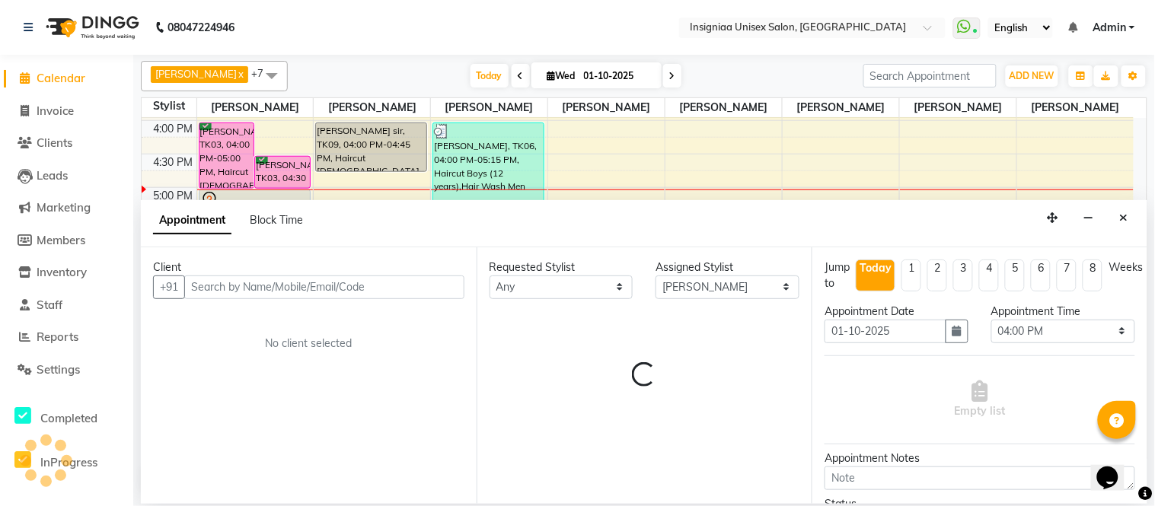
select select "3521"
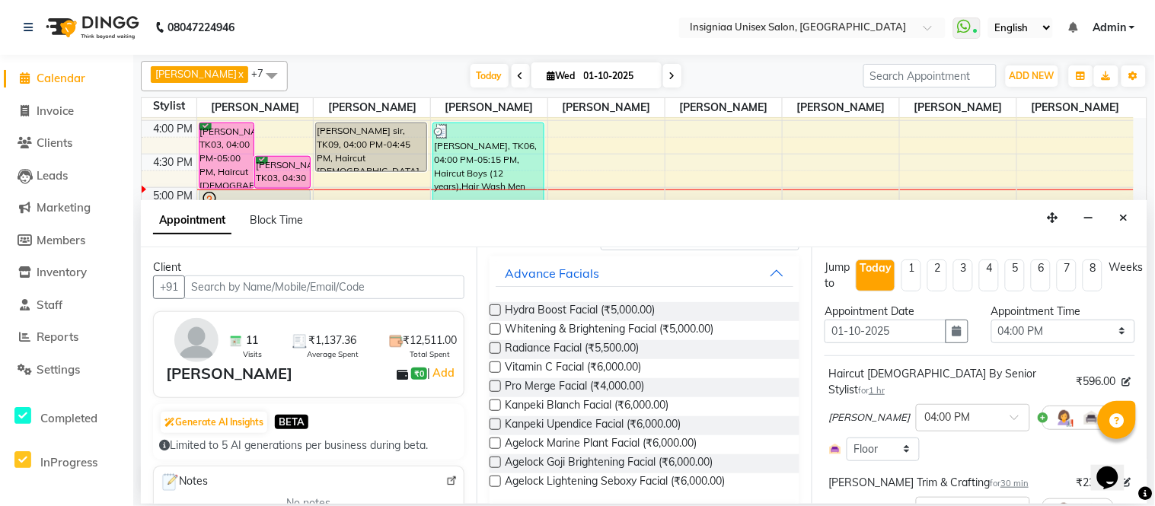
scroll to position [169, 0]
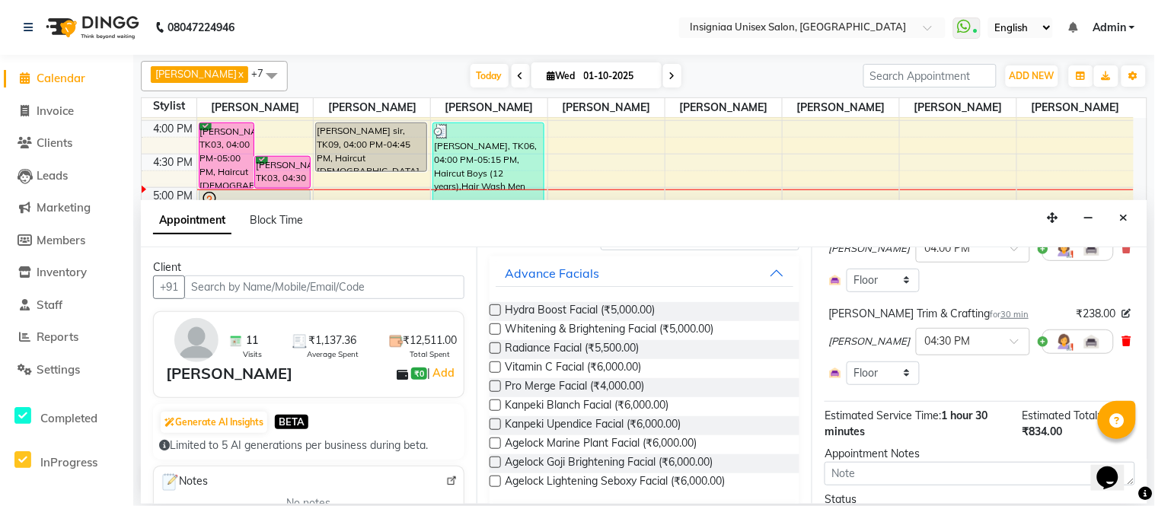
click at [1122, 336] on icon at bounding box center [1126, 341] width 9 height 11
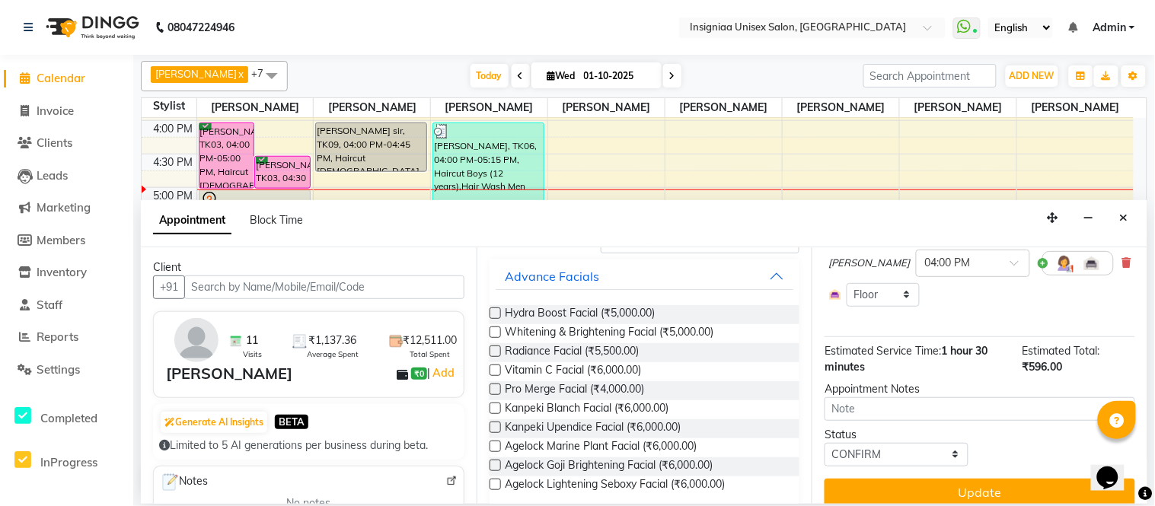
scroll to position [0, 0]
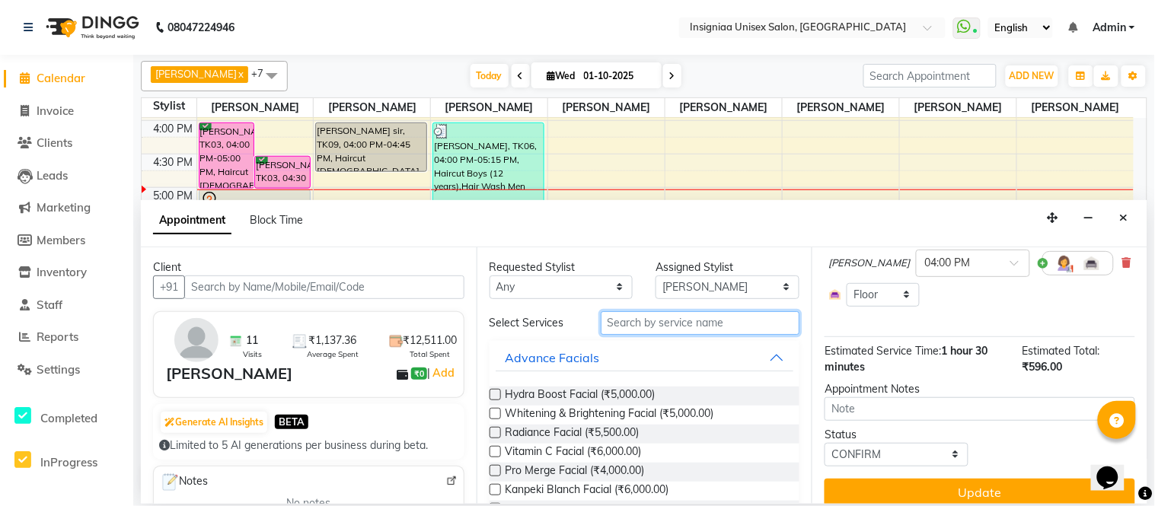
click at [721, 320] on input "text" at bounding box center [699, 323] width 199 height 24
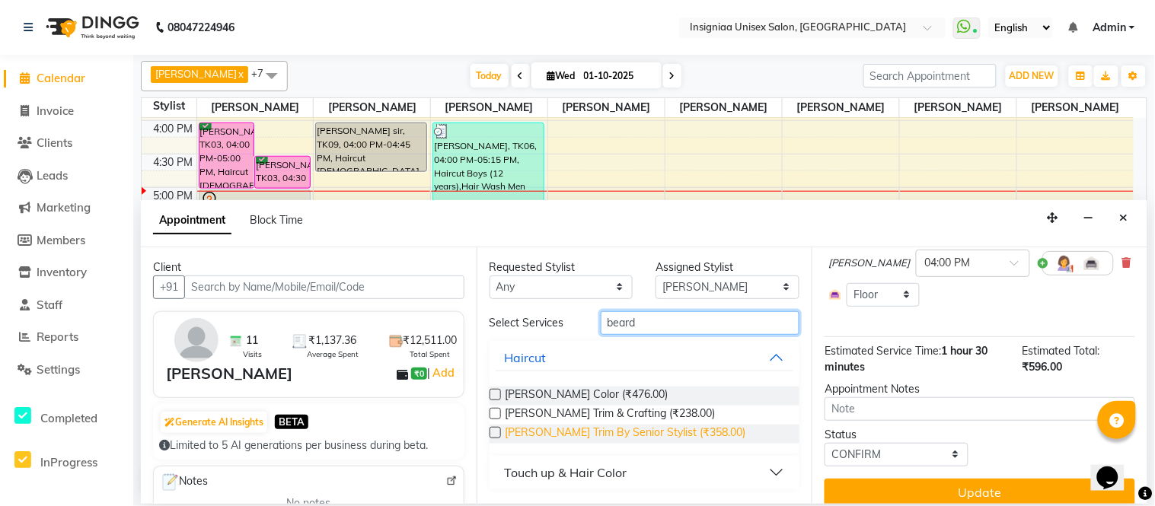
type input "beard"
click at [578, 426] on span "Beard Trim By Senior Stylist (₹358.00)" at bounding box center [625, 434] width 240 height 19
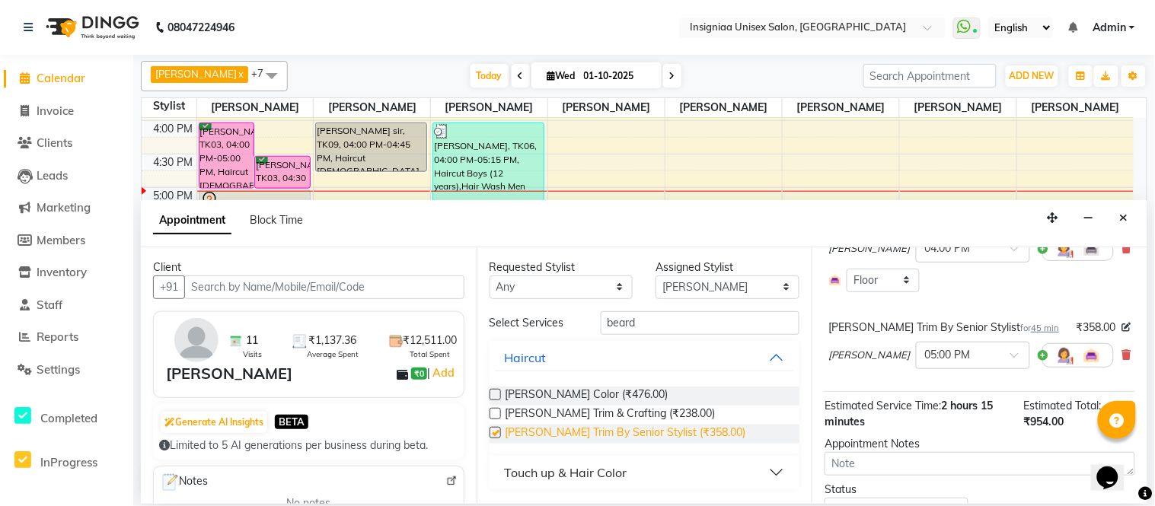
checkbox input "false"
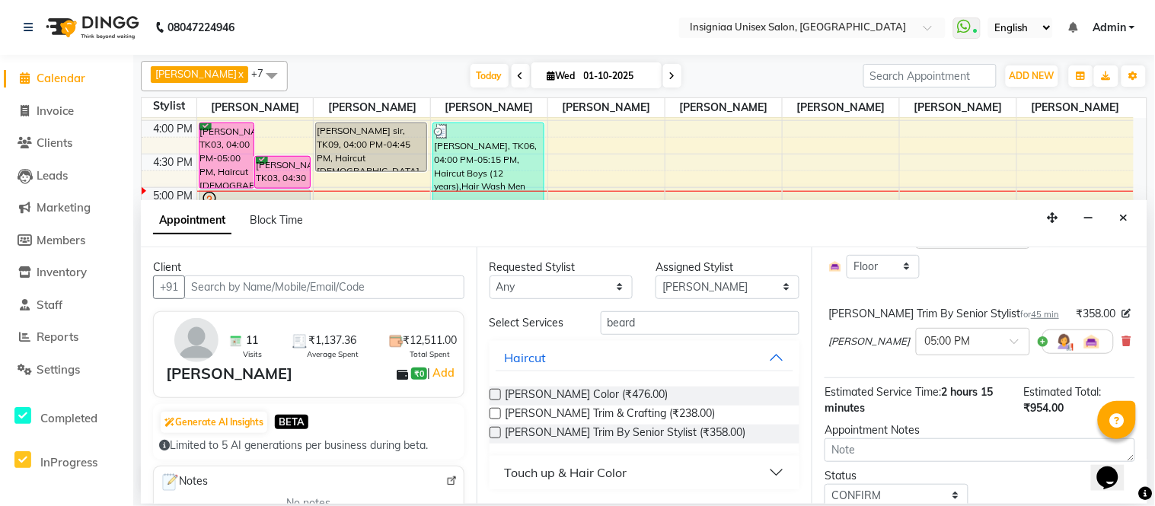
scroll to position [226, 0]
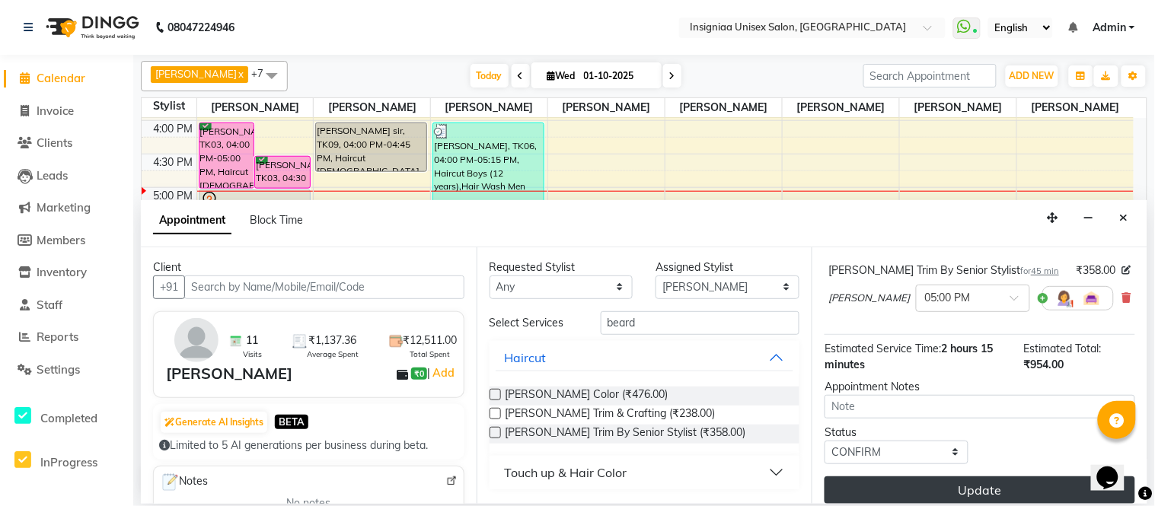
click at [1022, 476] on button "Update" at bounding box center [979, 489] width 311 height 27
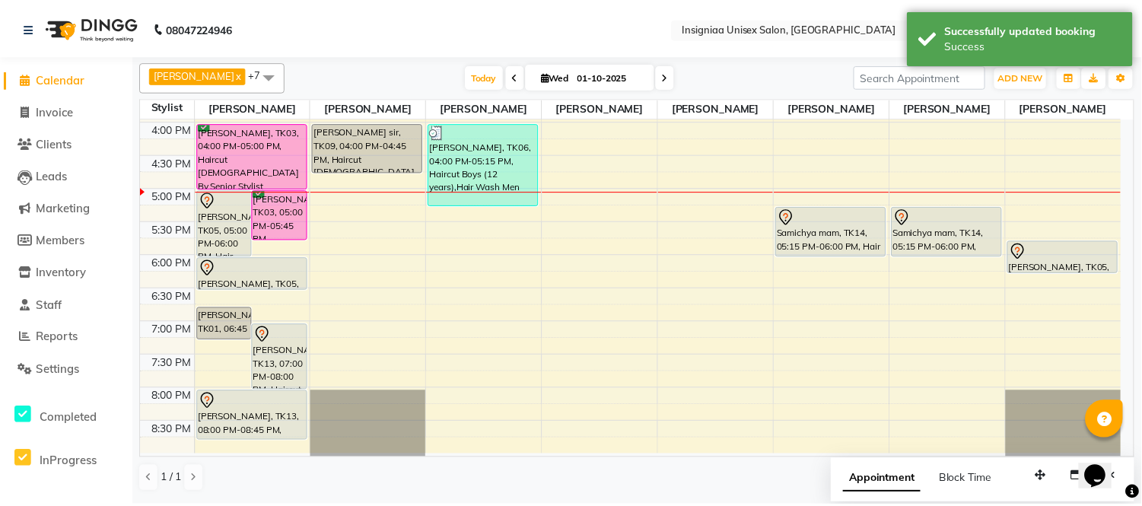
scroll to position [314, 0]
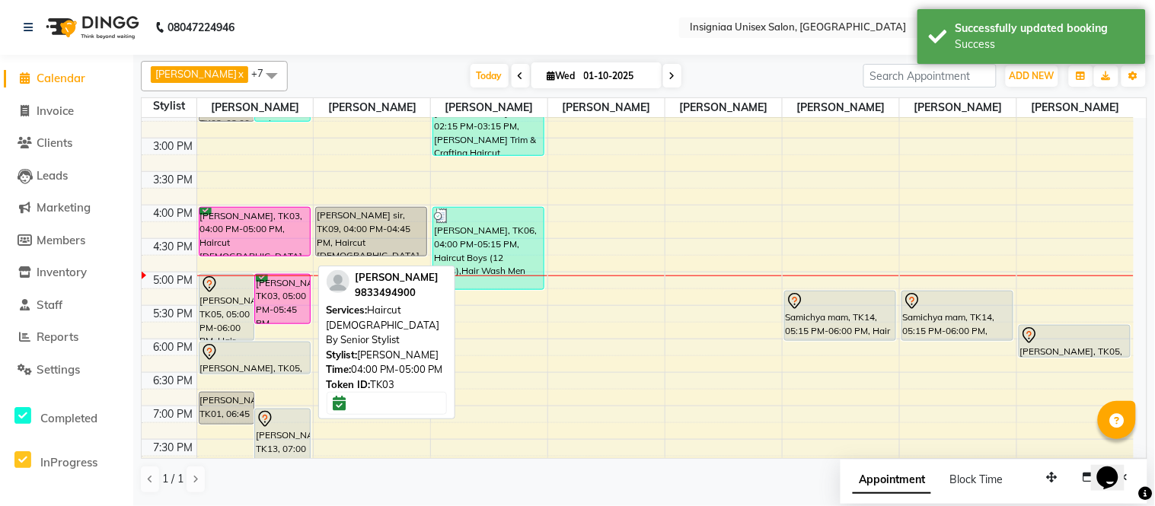
click at [222, 252] on div "Anju Agarwal, TK10, 12:30 PM-02:00 PM, Touch-up Upto 2 inches (Ammonia Free) Ma…" at bounding box center [255, 172] width 116 height 736
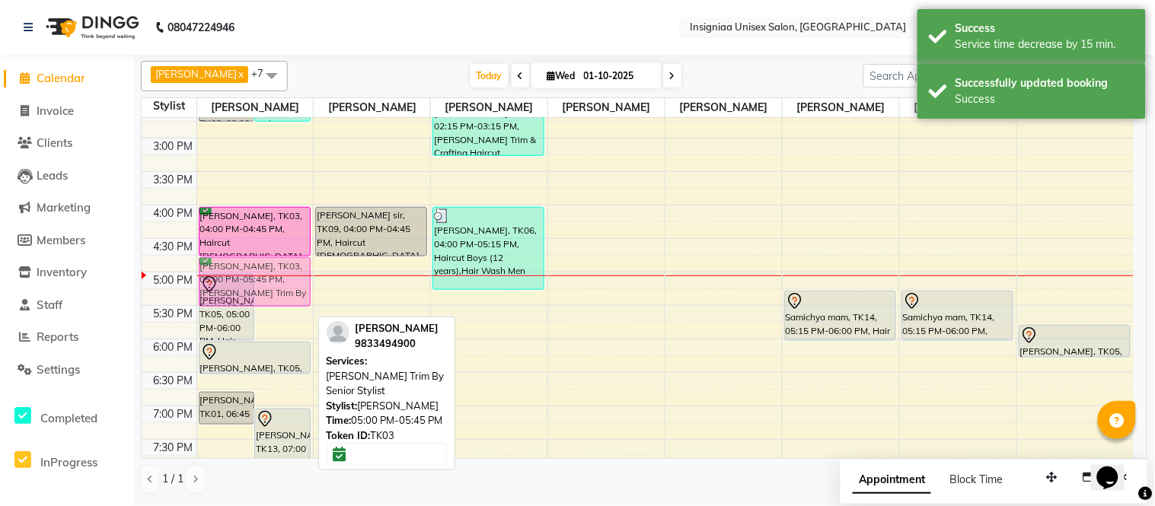
drag, startPoint x: 274, startPoint y: 295, endPoint x: 269, endPoint y: 285, distance: 11.6
click at [269, 285] on div "Anju Agarwal, TK10, 12:30 PM-02:00 PM, Touch-up Upto 2 inches (Ammonia Free) Ma…" at bounding box center [255, 172] width 116 height 736
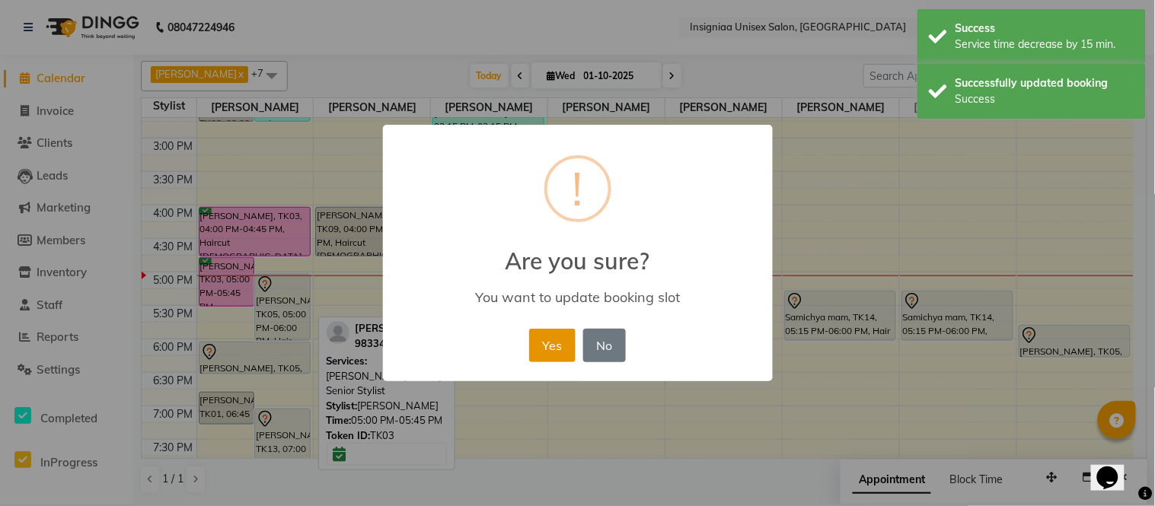
click at [553, 340] on button "Yes" at bounding box center [552, 345] width 46 height 33
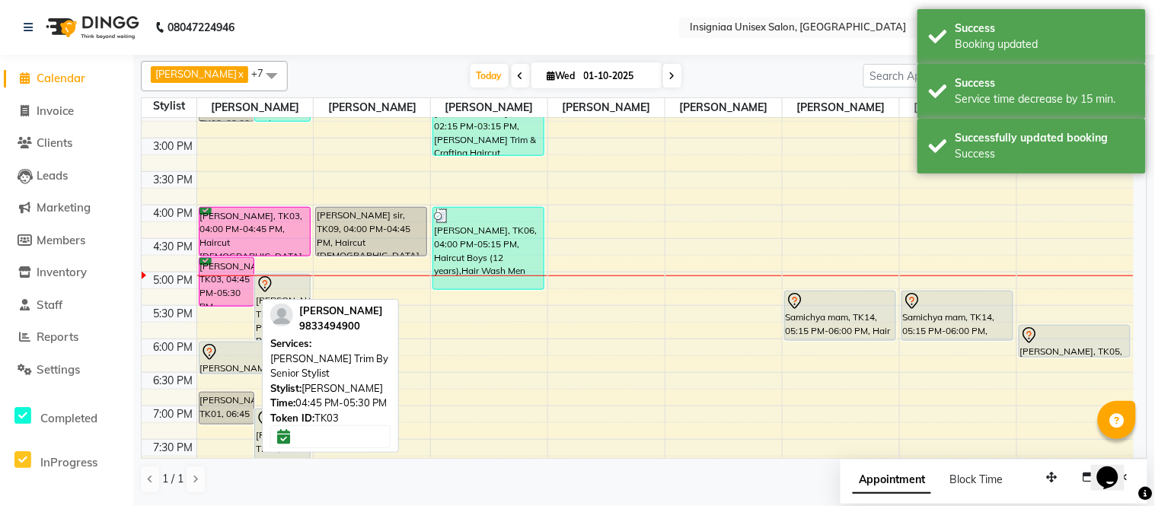
click at [219, 295] on div "Rushish Timbadia, TK03, 04:45 PM-05:30 PM, Beard Trim By Senior Stylist" at bounding box center [226, 282] width 55 height 48
select select "6"
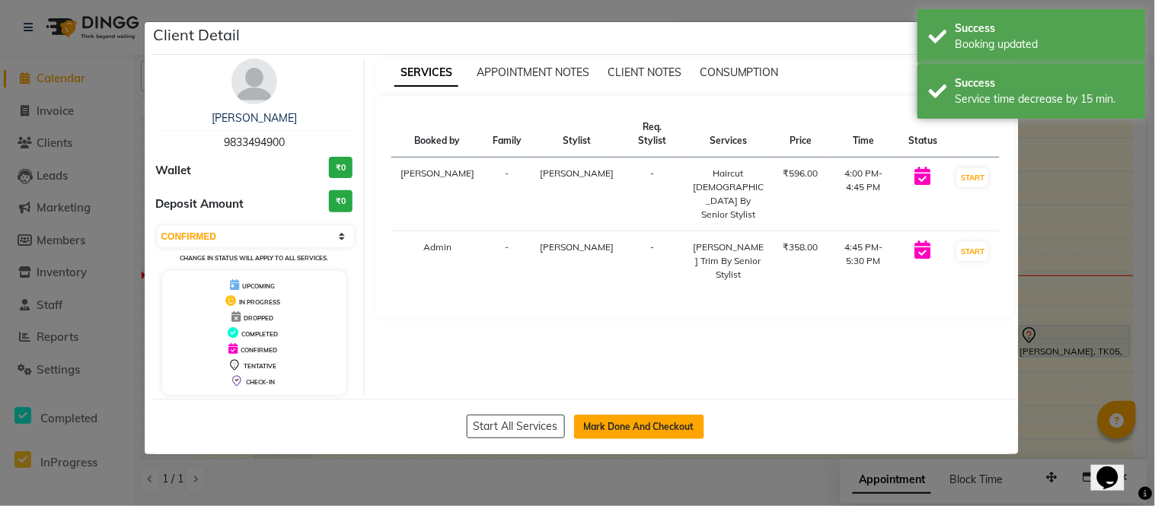
click at [618, 424] on button "Mark Done And Checkout" at bounding box center [639, 427] width 130 height 24
select select "6999"
select select "service"
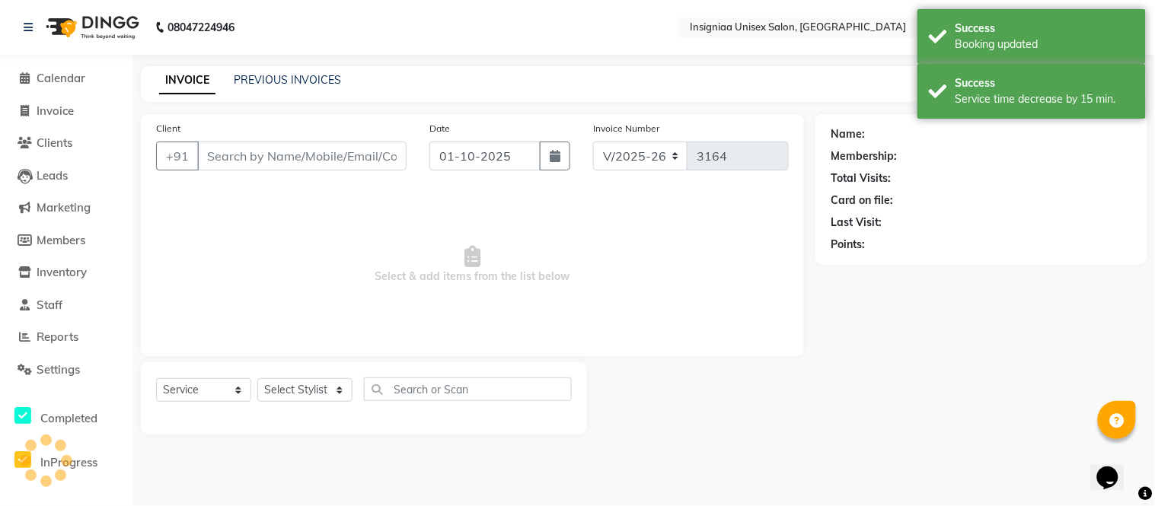
select select "select"
type input "9833494900"
select select "58131"
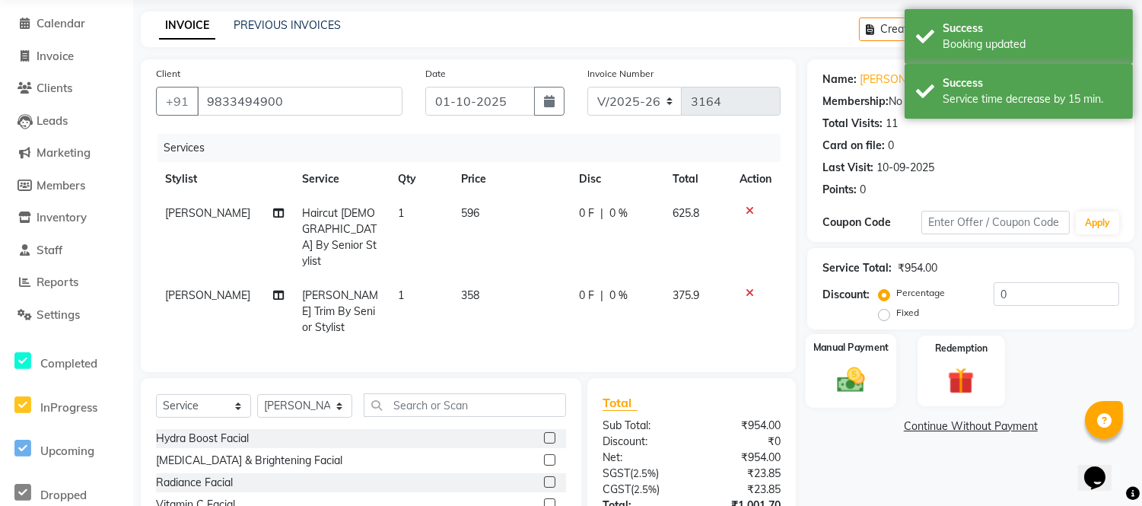
scroll to position [84, 0]
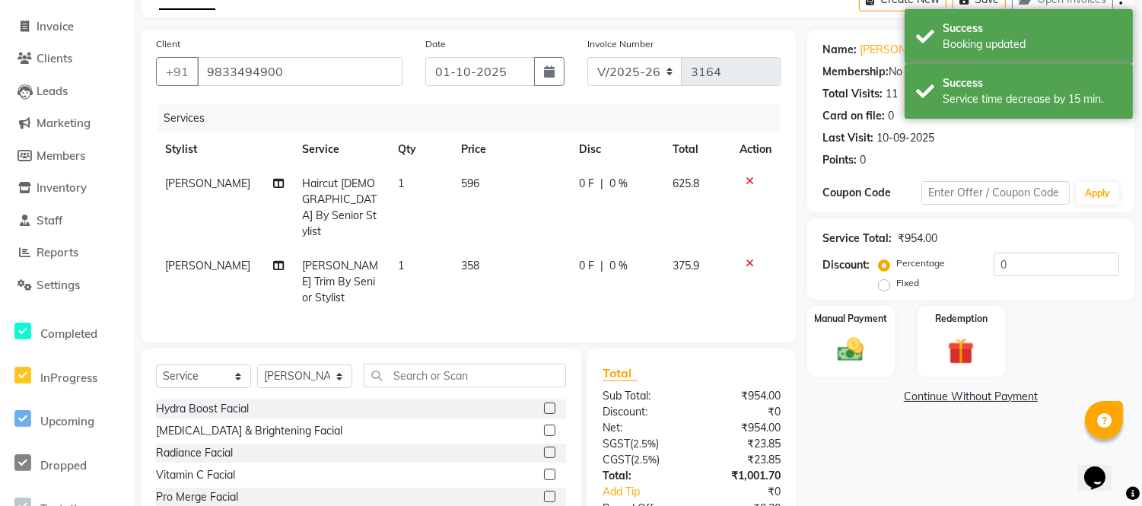
click at [988, 264] on div "Percentage Fixed" at bounding box center [938, 274] width 112 height 40
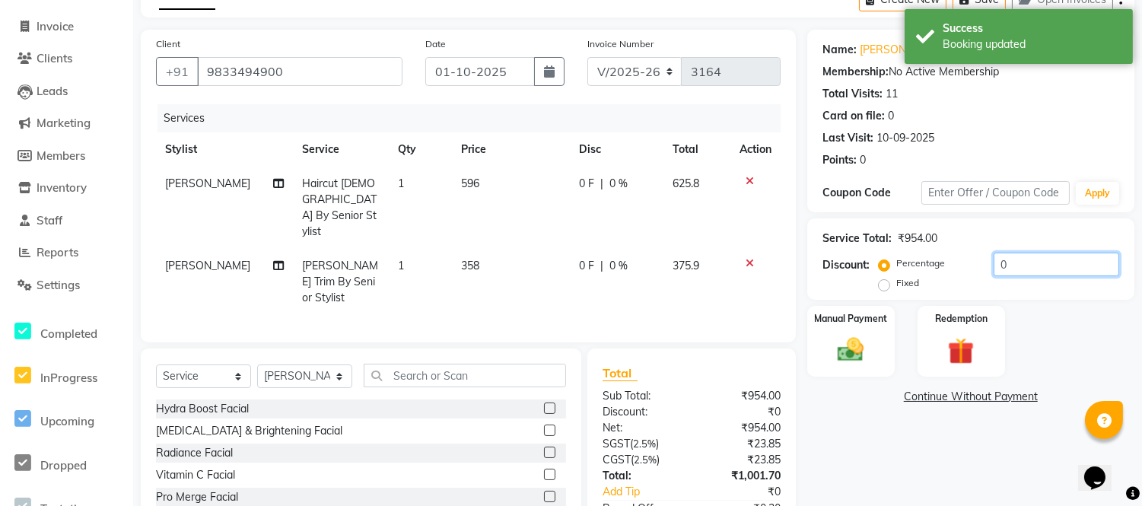
click at [998, 264] on input "0" at bounding box center [1057, 265] width 126 height 24
drag, startPoint x: 1023, startPoint y: 266, endPoint x: 1011, endPoint y: 263, distance: 12.6
click at [1020, 263] on input "20" at bounding box center [1057, 265] width 126 height 24
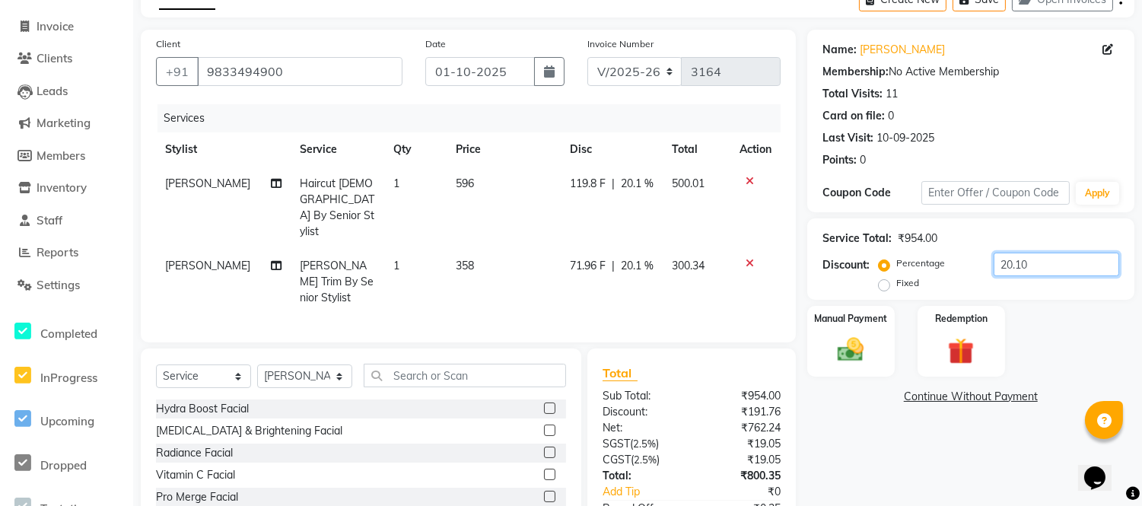
type input "20.10"
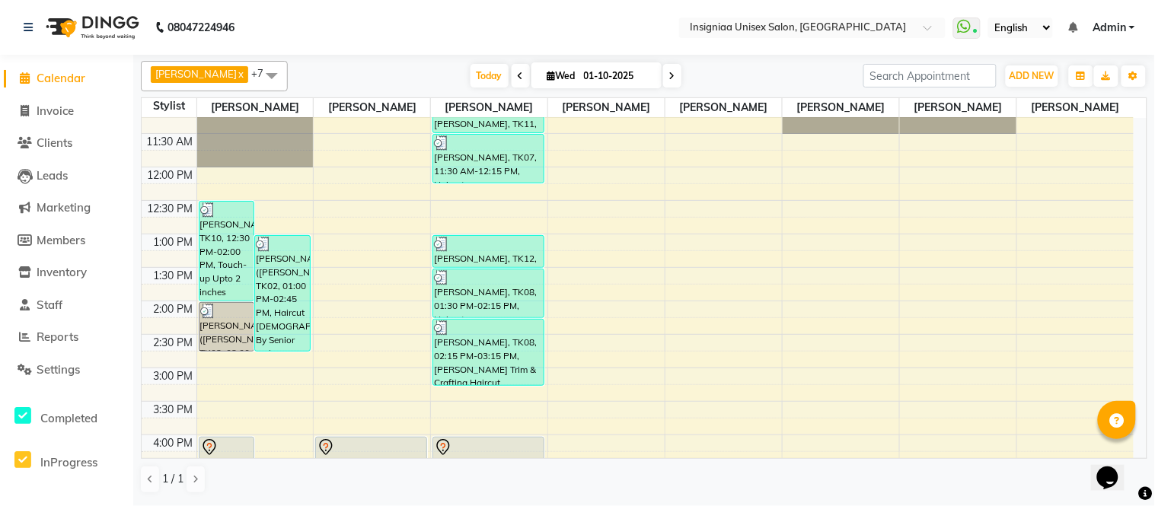
scroll to position [253, 0]
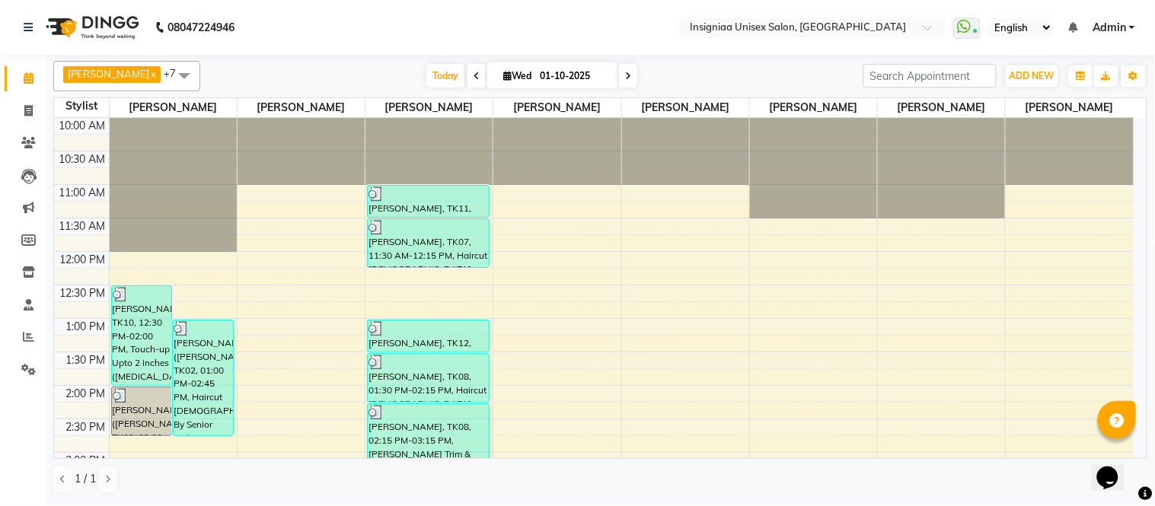
scroll to position [370, 0]
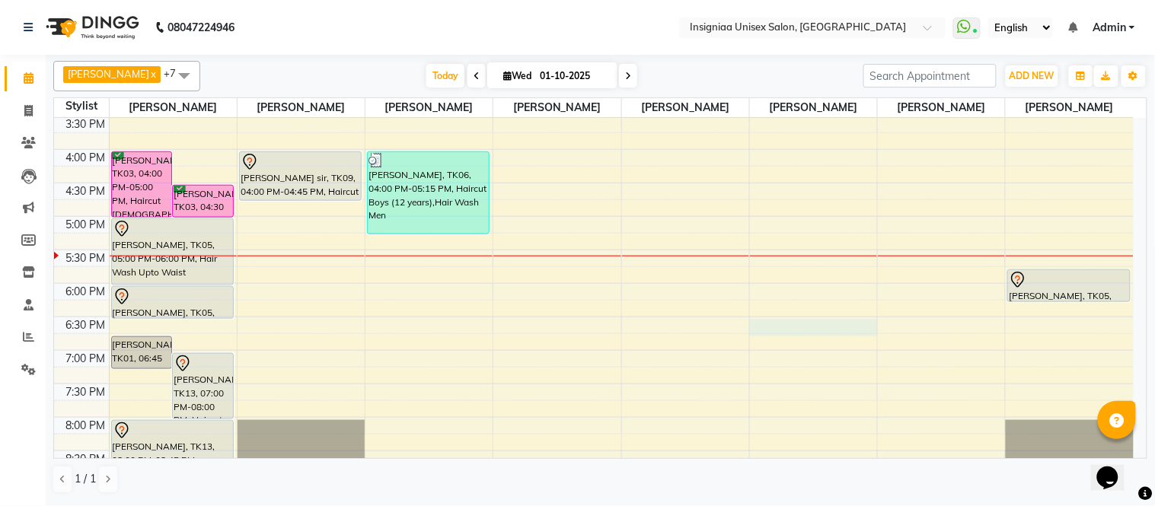
click at [816, 325] on div "10:00 AM 10:30 AM 11:00 AM 11:30 AM 12:00 PM 12:30 PM 1:00 PM 1:30 PM 2:00 PM 2…" at bounding box center [593, 116] width 1079 height 736
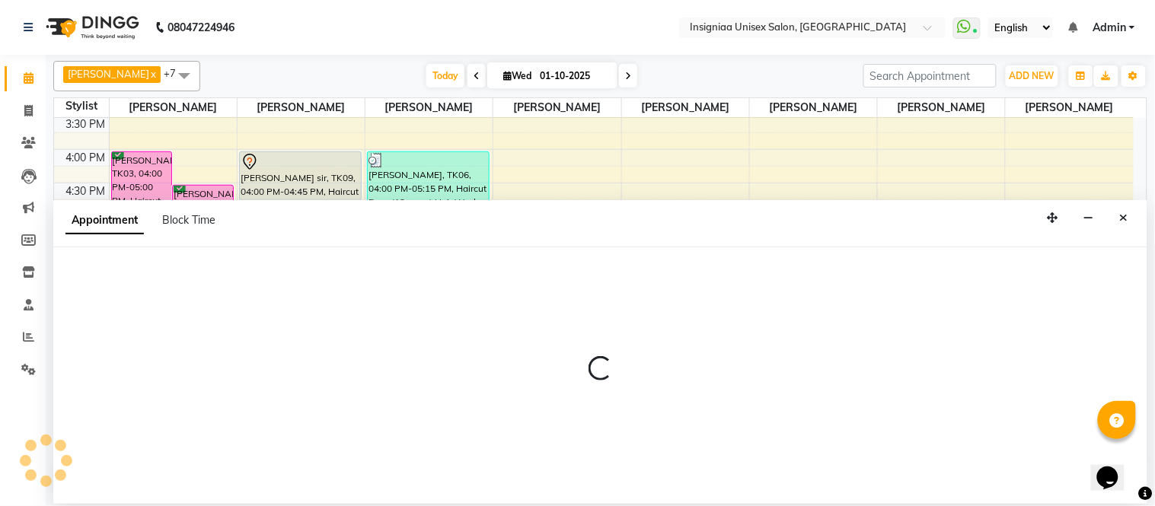
select select "58139"
select select "1110"
select select "tentative"
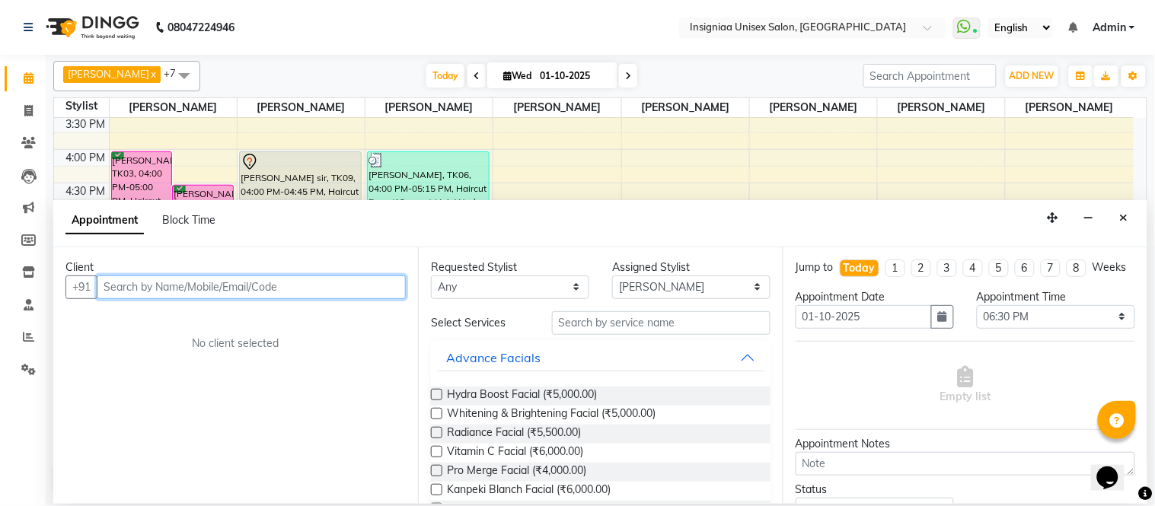
click at [310, 289] on input "text" at bounding box center [251, 287] width 309 height 24
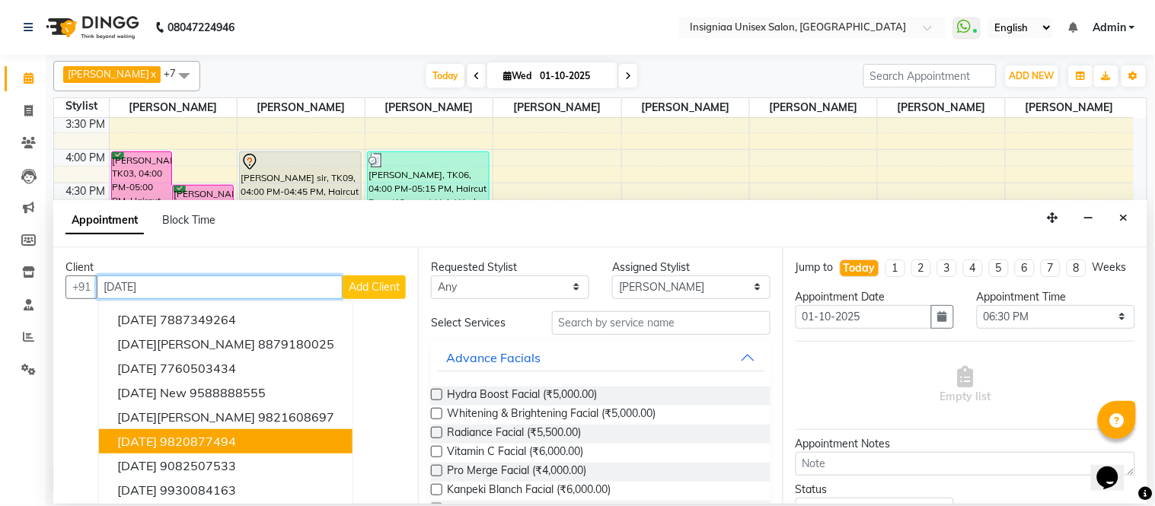
click at [205, 430] on button "[DATE] 9820877494" at bounding box center [225, 441] width 253 height 24
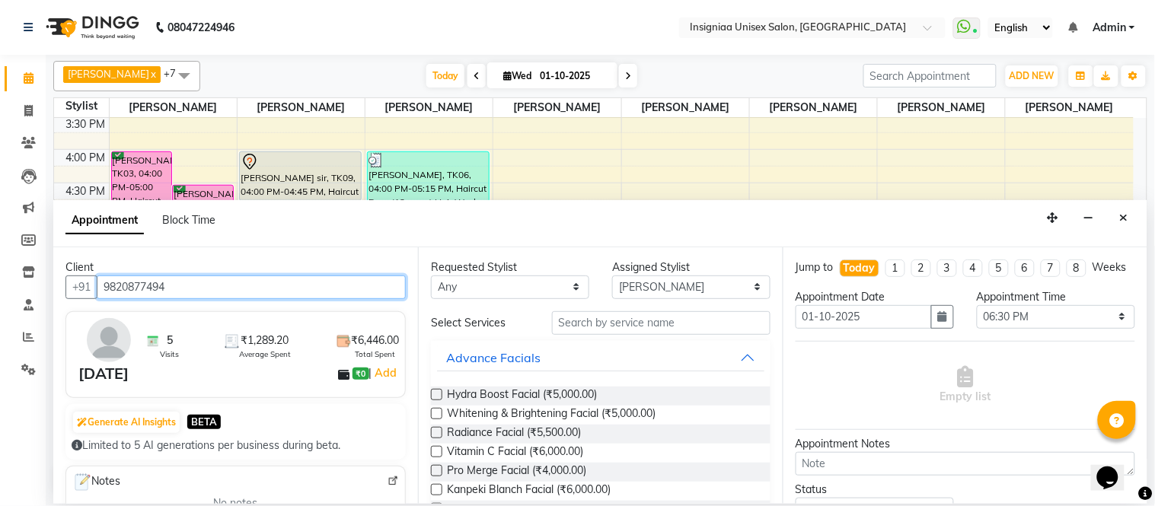
type input "9820877494"
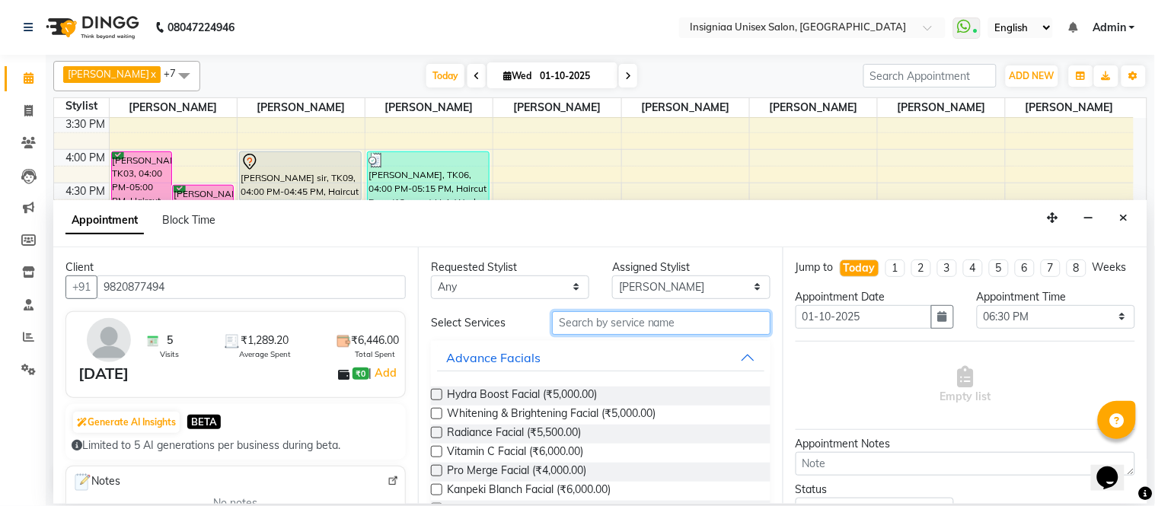
click at [584, 315] on input "text" at bounding box center [661, 323] width 218 height 24
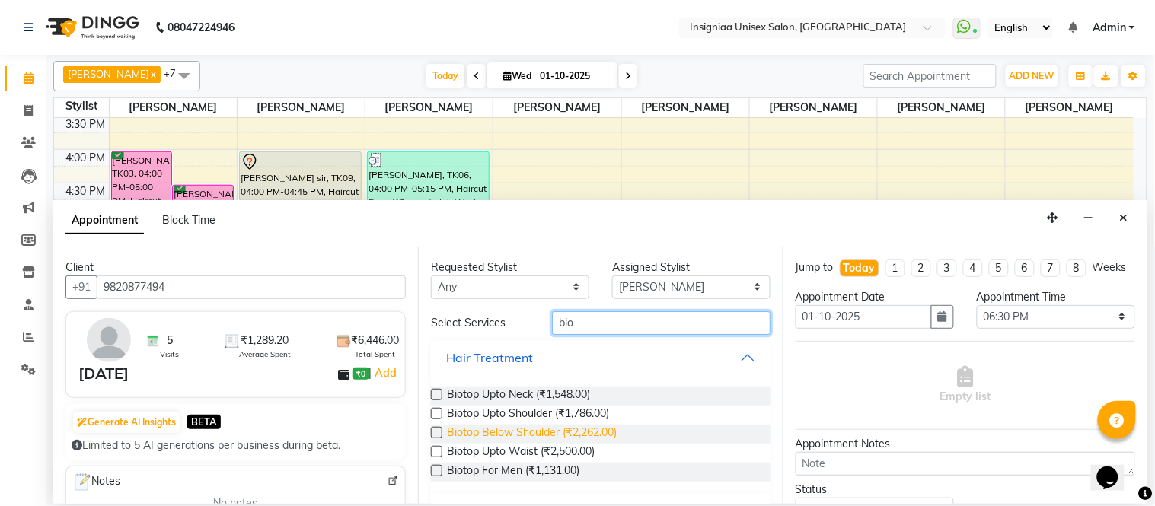
type input "bio"
click at [537, 430] on span "Biotop Below Shoulder (₹2,262.00)" at bounding box center [532, 434] width 170 height 19
checkbox input "false"
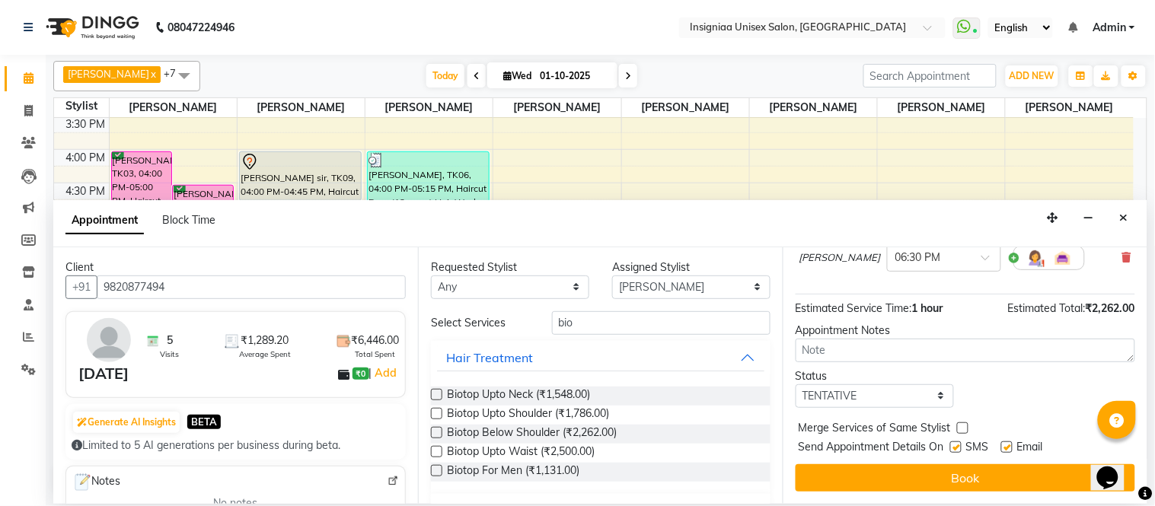
scroll to position [143, 0]
click at [1008, 449] on label at bounding box center [1006, 446] width 11 height 11
click at [1008, 449] on input "checkbox" at bounding box center [1006, 449] width 10 height 10
checkbox input "false"
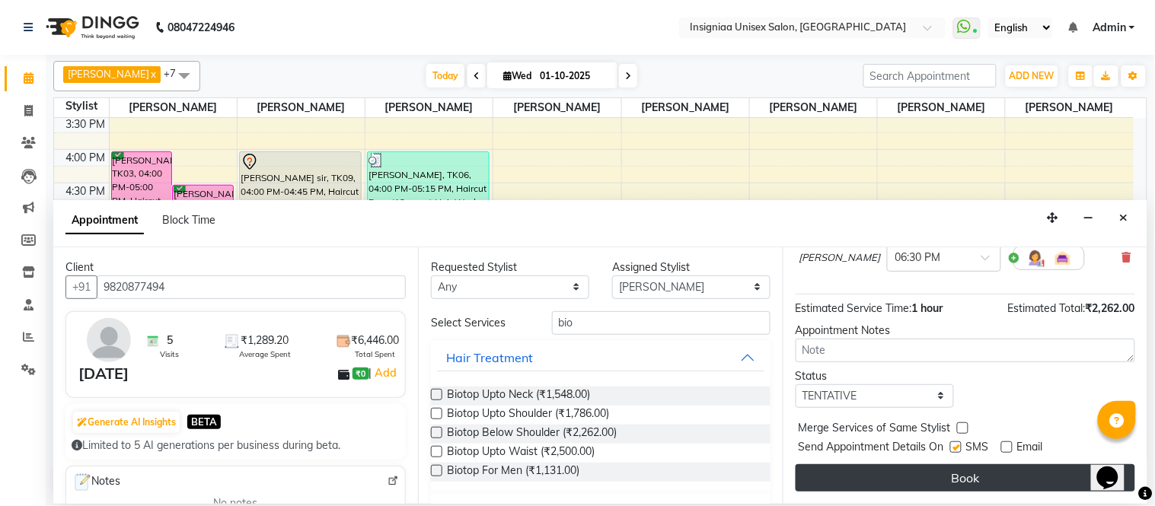
click at [1005, 467] on button "Book" at bounding box center [964, 477] width 339 height 27
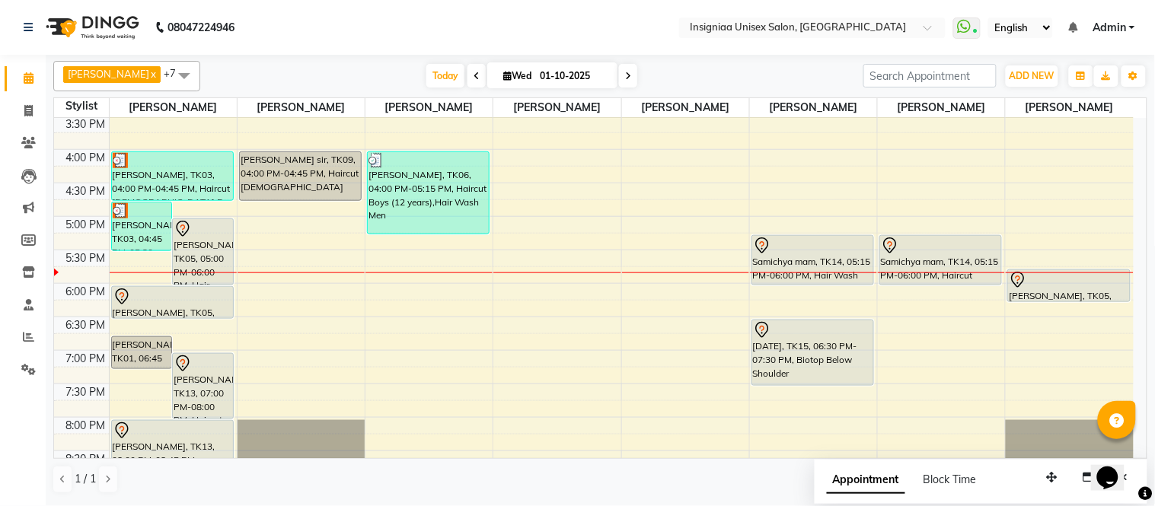
click at [562, 78] on input "01-10-2025" at bounding box center [573, 76] width 76 height 23
select select "10"
select select "2025"
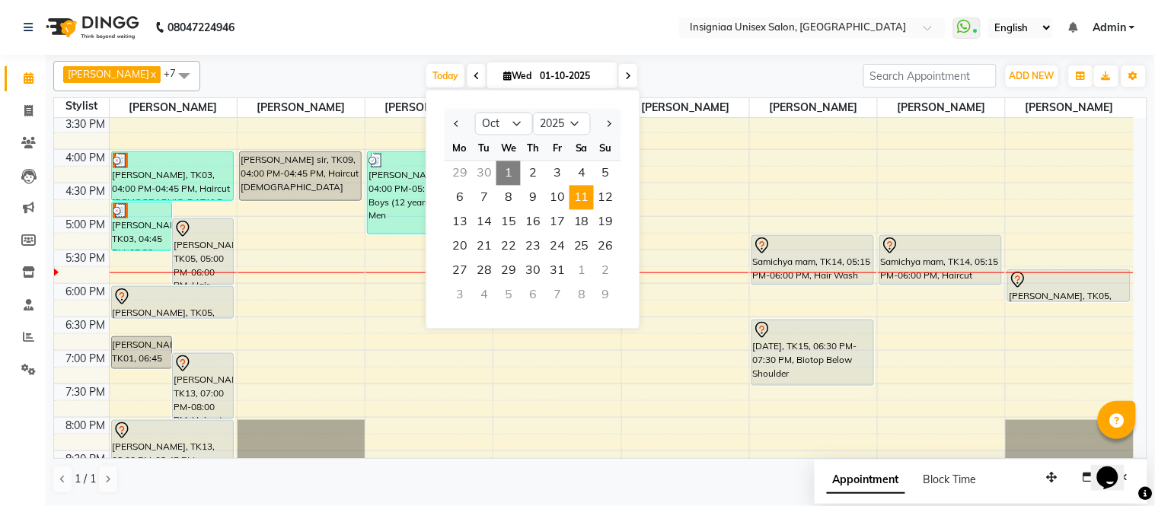
click at [582, 203] on span "11" at bounding box center [581, 198] width 24 height 24
type input "11-10-2025"
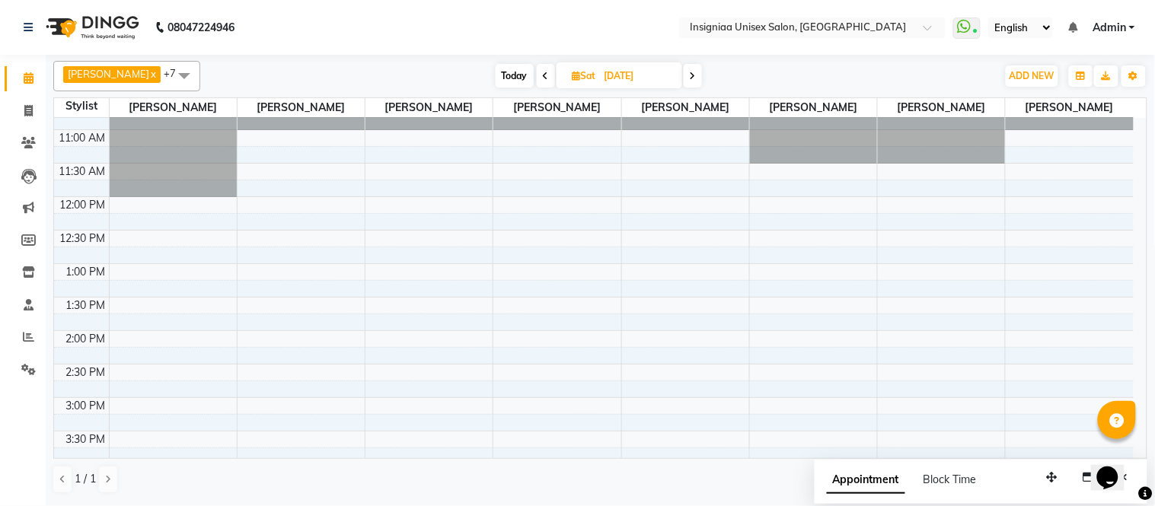
scroll to position [84, 0]
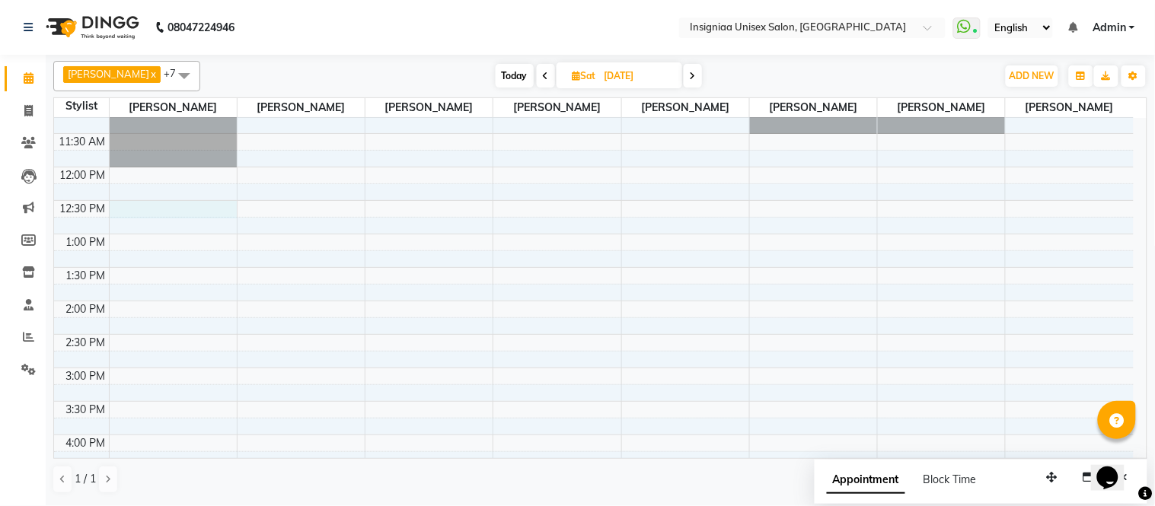
click at [148, 215] on div "10:00 AM 10:30 AM 11:00 AM 11:30 AM 12:00 PM 12:30 PM 1:00 PM 1:30 PM 2:00 PM 2…" at bounding box center [593, 434] width 1079 height 803
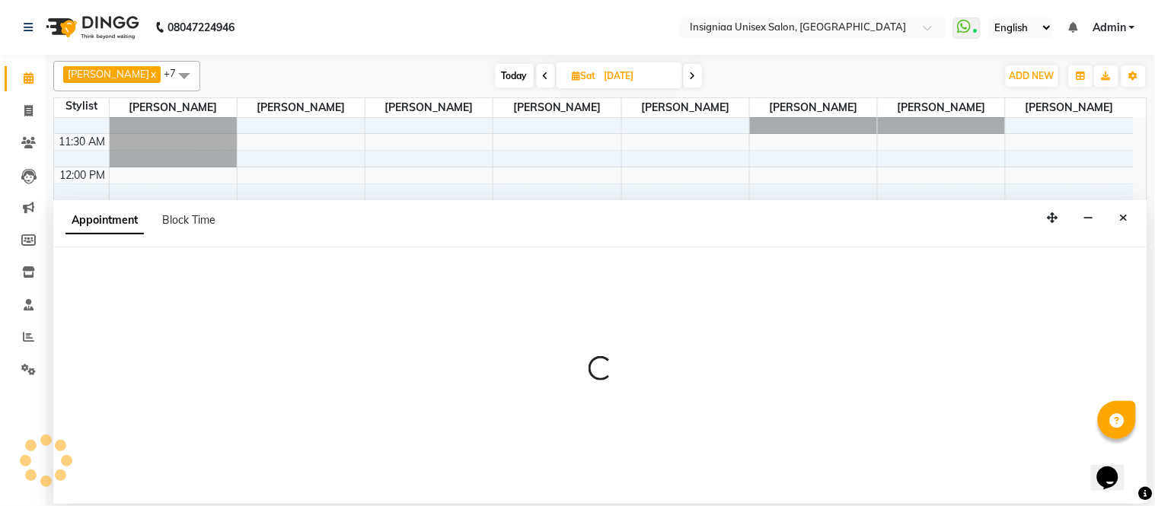
select select "58131"
select select "tentative"
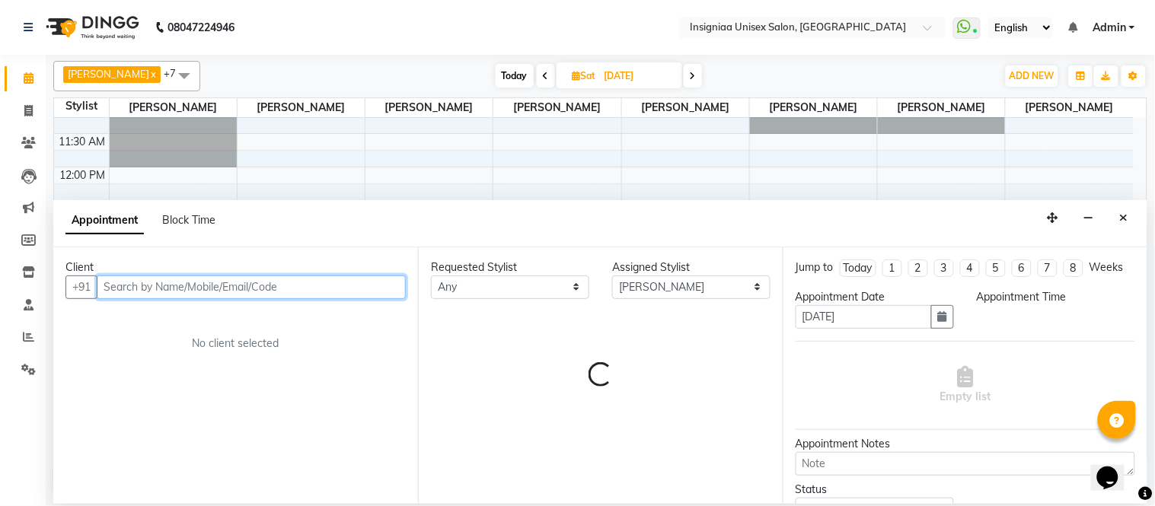
select select "750"
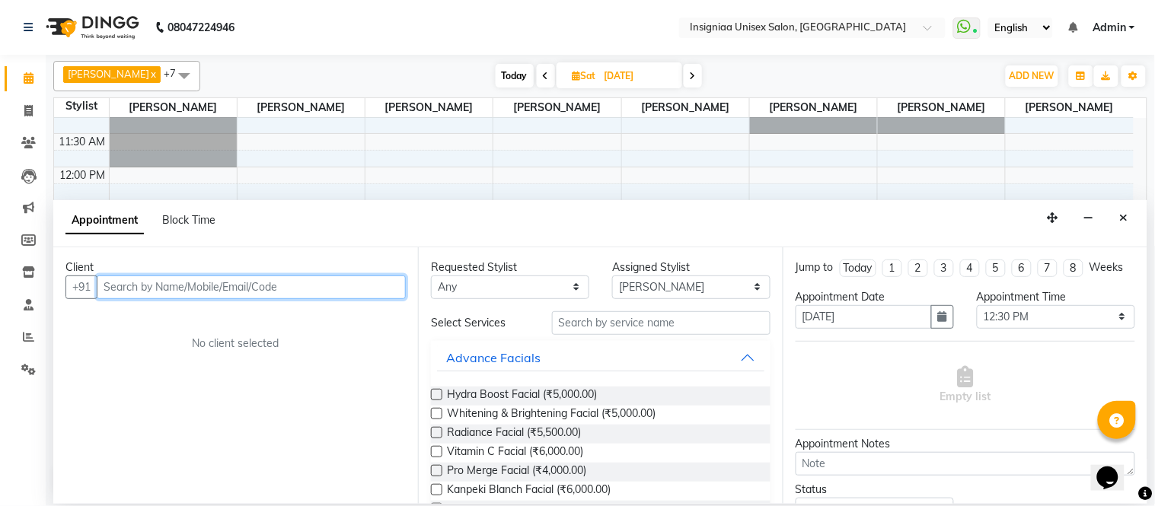
click at [205, 285] on input "text" at bounding box center [251, 287] width 309 height 24
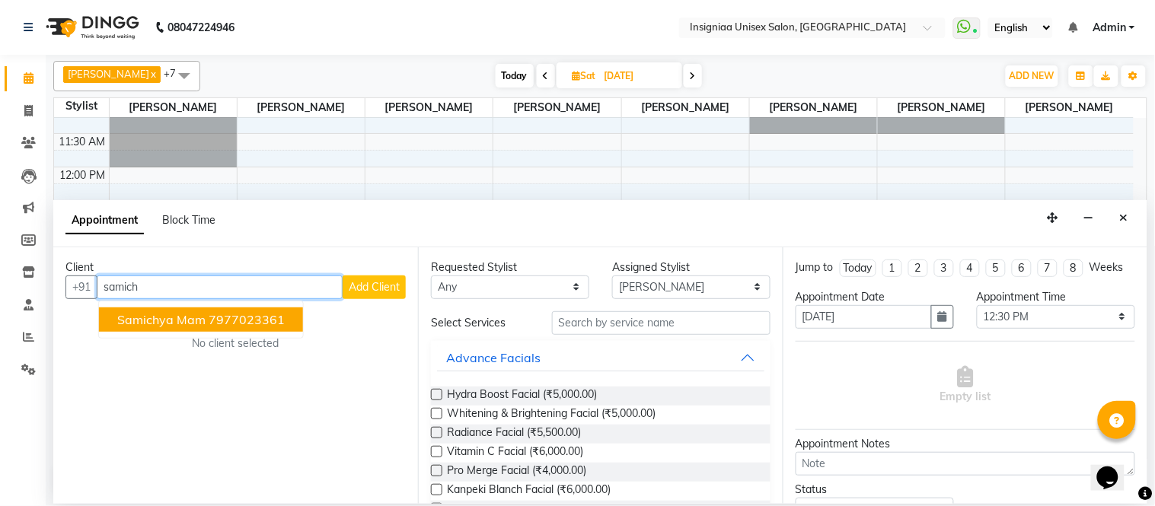
click at [212, 316] on ngb-highlight "7977023361" at bounding box center [247, 319] width 76 height 15
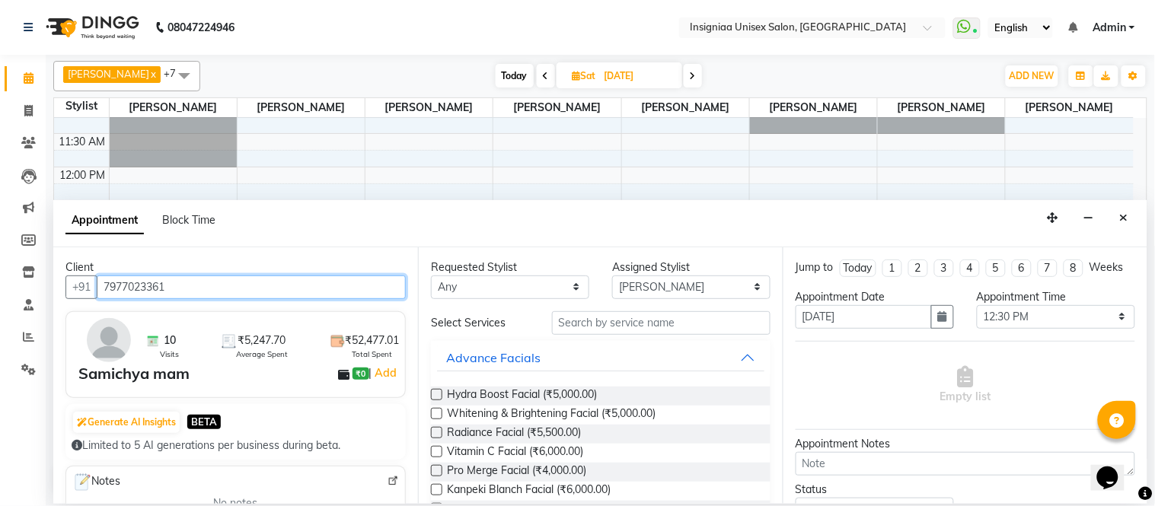
type input "7977023361"
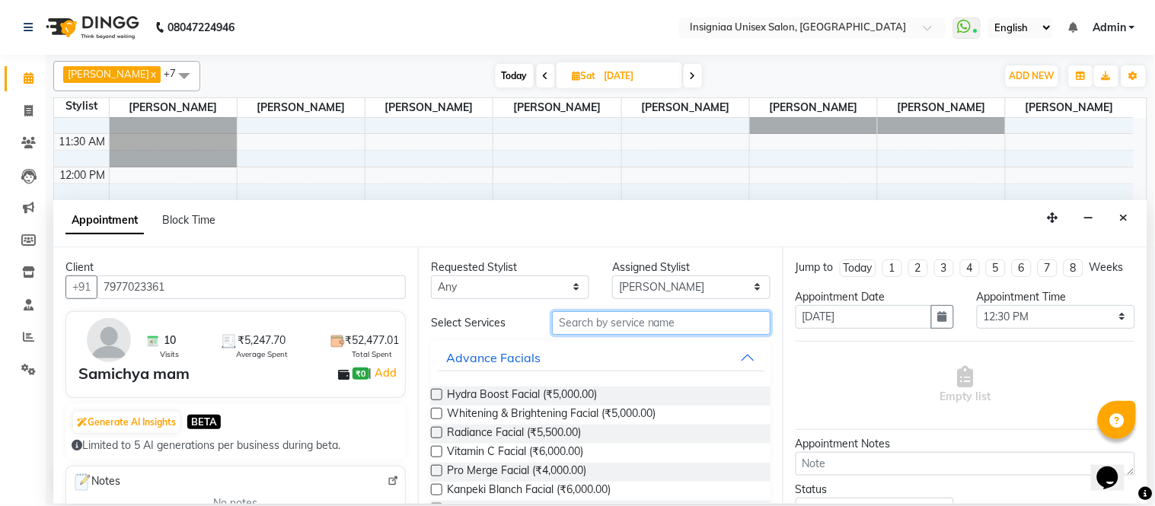
click at [579, 320] on input "text" at bounding box center [661, 323] width 218 height 24
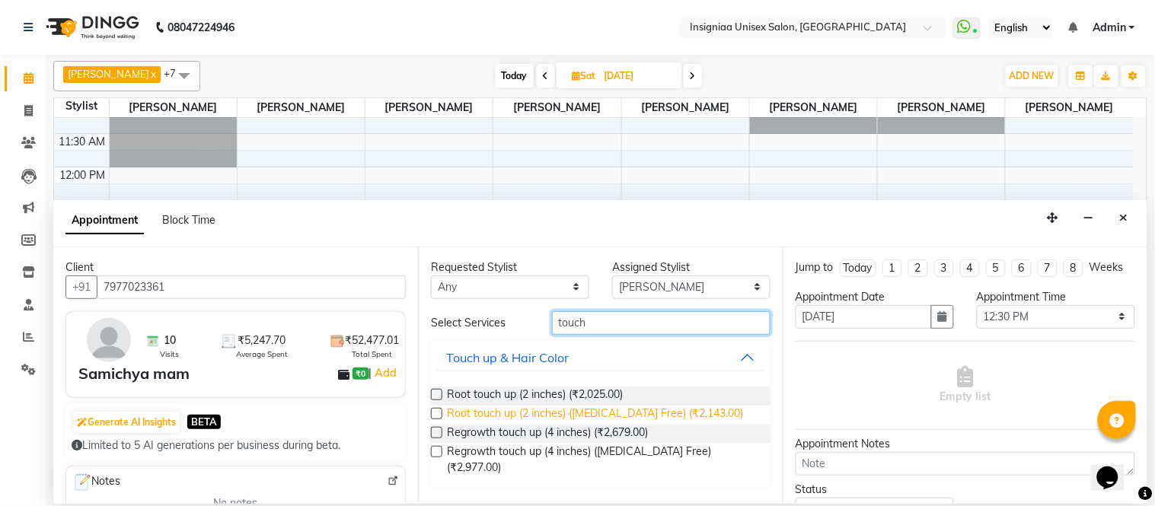
type input "touch"
click at [545, 411] on span "Root touch up (2 inches) (Ammonia Free) (₹2,143.00)" at bounding box center [595, 415] width 296 height 19
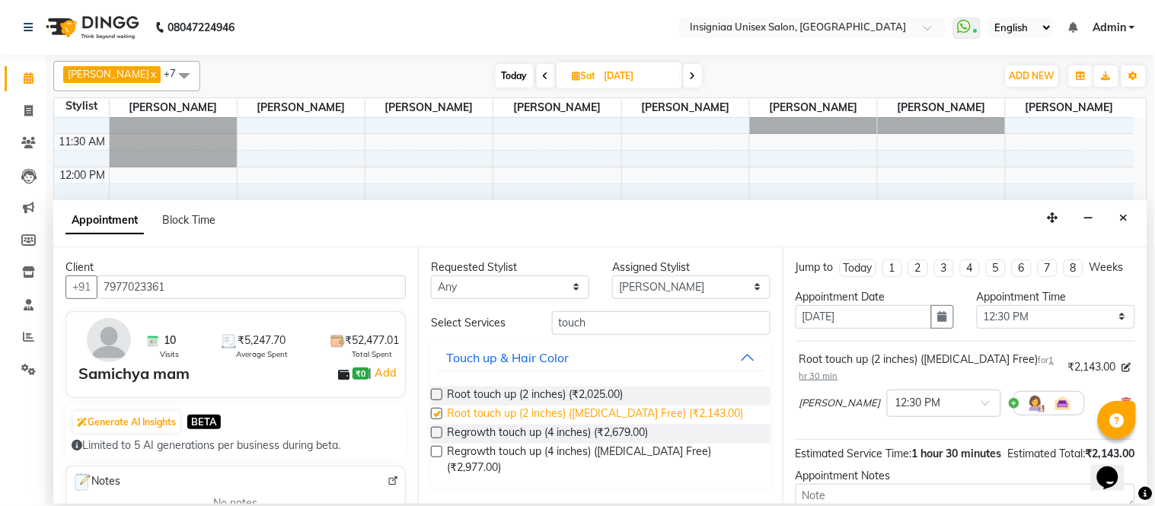
checkbox input "false"
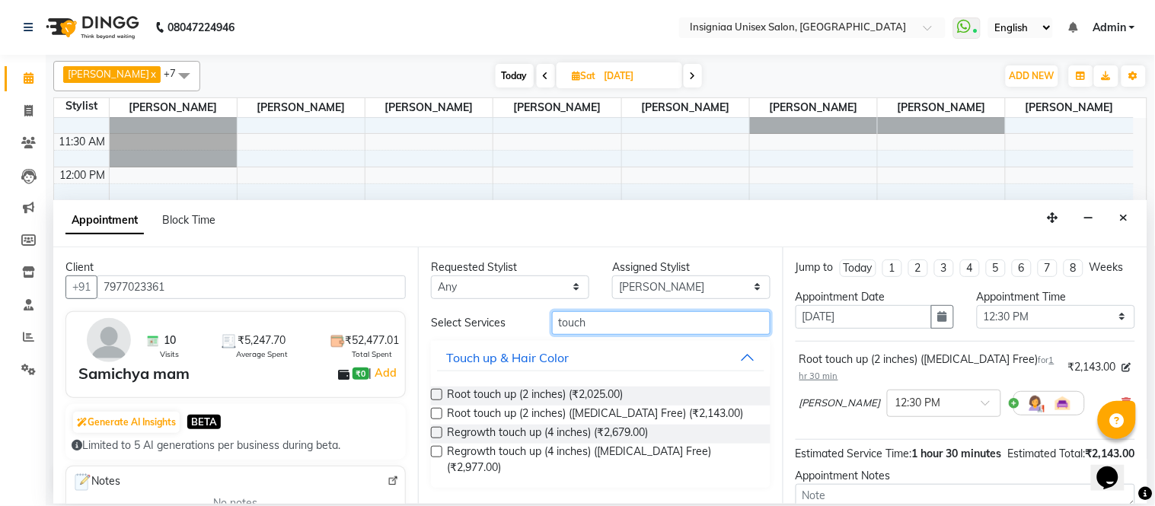
drag, startPoint x: 621, startPoint y: 322, endPoint x: 500, endPoint y: 328, distance: 121.2
click at [500, 328] on div "Select Services touch" at bounding box center [600, 323] width 362 height 24
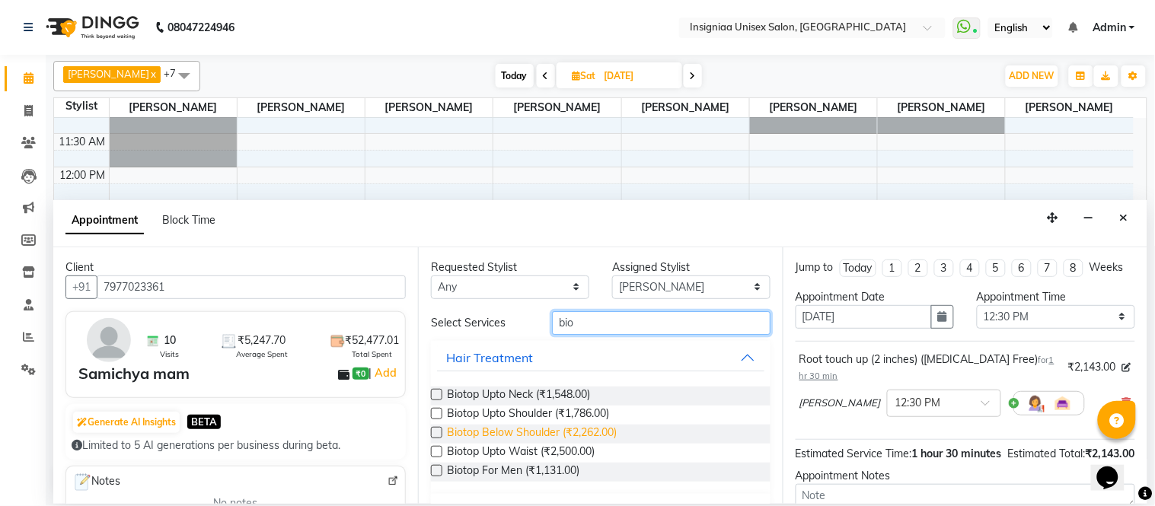
type input "bio"
click at [514, 428] on span "Biotop Below Shoulder (₹2,262.00)" at bounding box center [532, 434] width 170 height 19
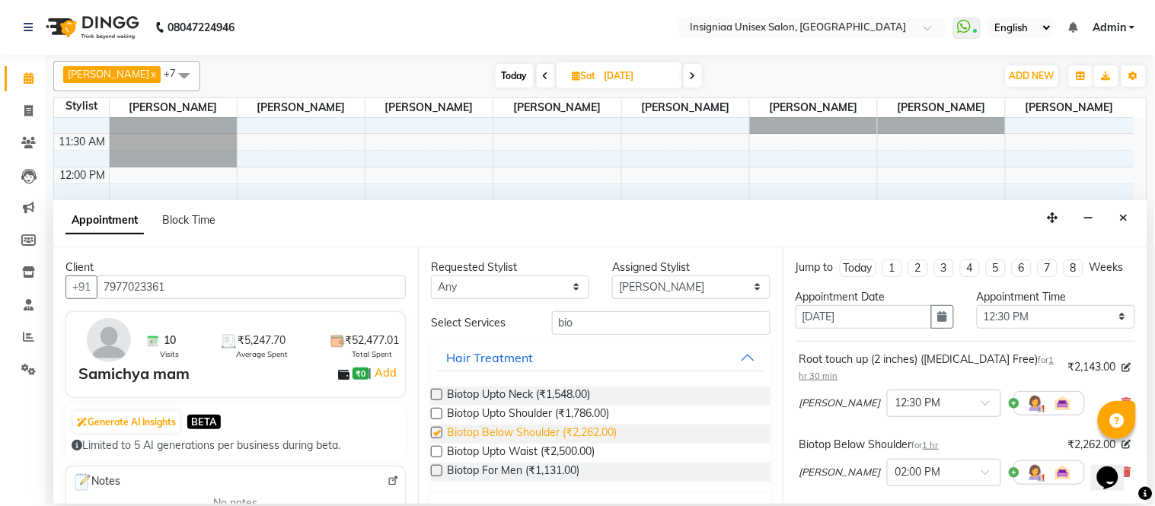
checkbox input "false"
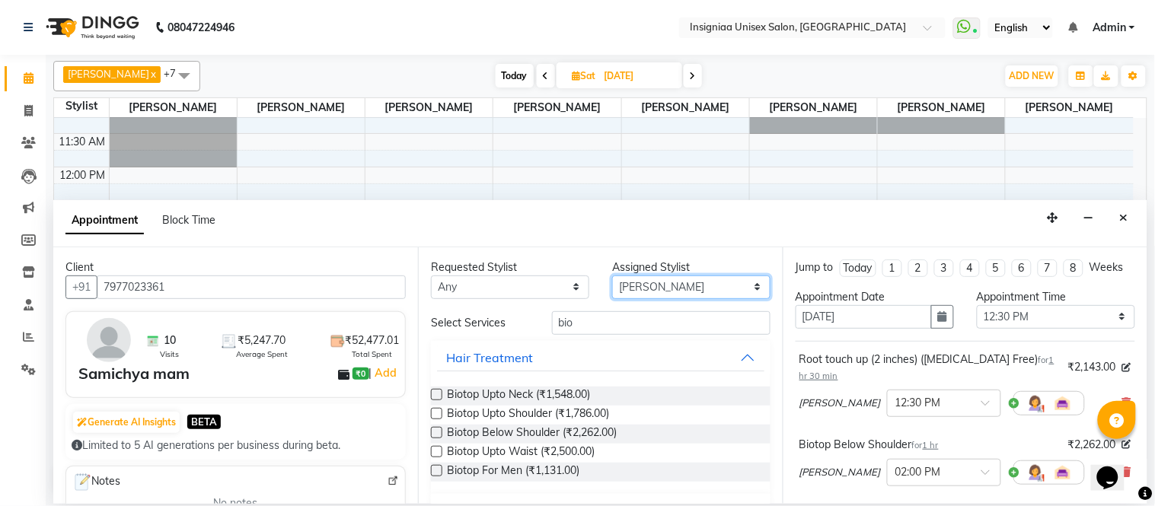
click at [626, 297] on select "Select [PERSON_NAME] [PERSON_NAME] [PERSON_NAME] [PERSON_NAME] [PERSON_NAME] [P…" at bounding box center [691, 287] width 158 height 24
select select "80714"
click at [612, 275] on select "Select [PERSON_NAME] [PERSON_NAME] [PERSON_NAME] [PERSON_NAME] [PERSON_NAME] [P…" at bounding box center [691, 287] width 158 height 24
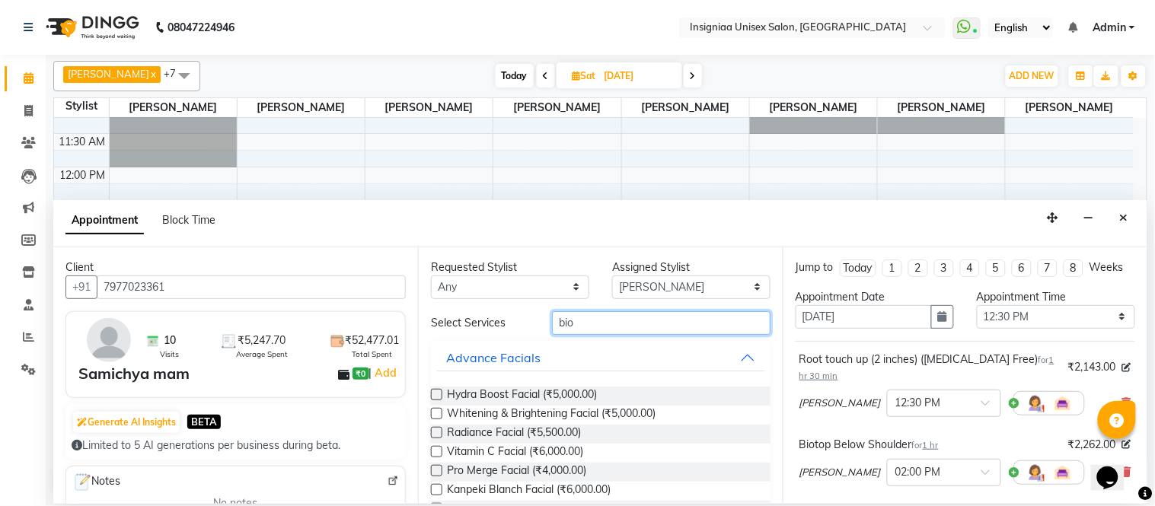
drag, startPoint x: 590, startPoint y: 321, endPoint x: 499, endPoint y: 336, distance: 91.8
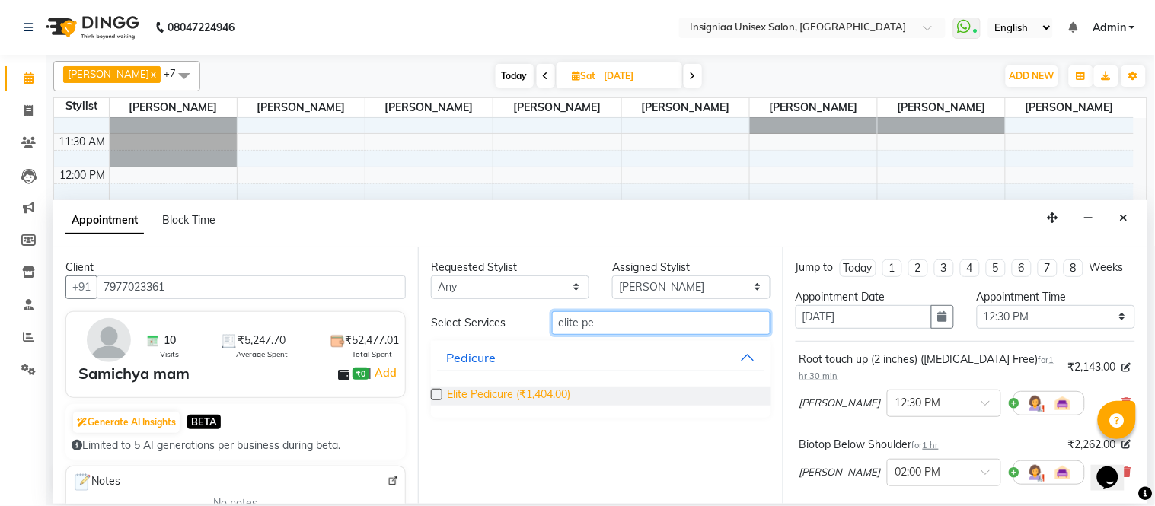
type input "elite pe"
click at [512, 390] on span "Elite Pedicure (₹1,404.00)" at bounding box center [508, 396] width 123 height 19
checkbox input "false"
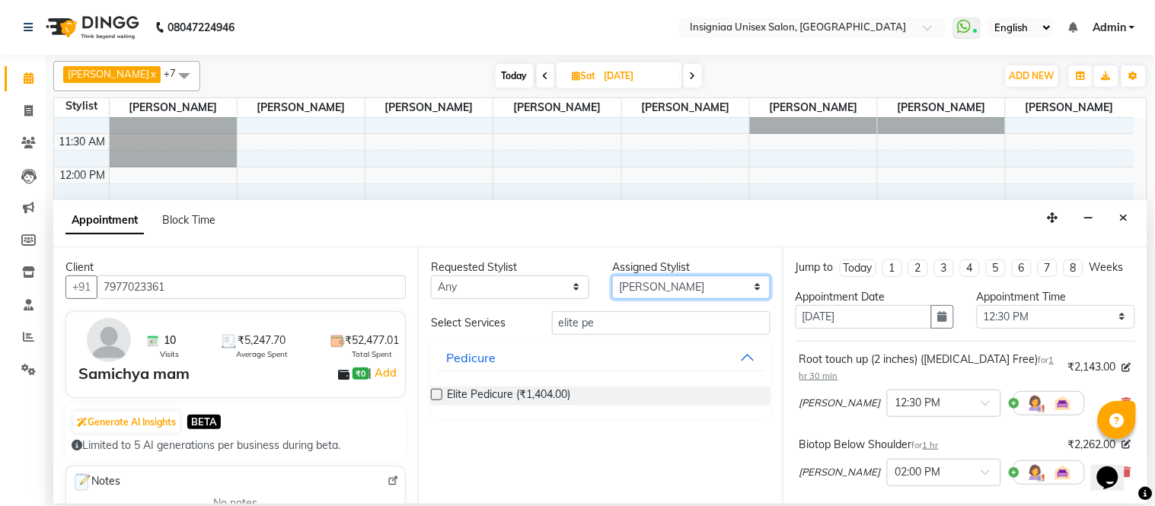
click at [645, 290] on select "Select [PERSON_NAME] [PERSON_NAME] [PERSON_NAME] [PERSON_NAME] [PERSON_NAME] [P…" at bounding box center [691, 287] width 158 height 24
select select "58136"
click at [612, 275] on select "Select [PERSON_NAME] [PERSON_NAME] [PERSON_NAME] [PERSON_NAME] [PERSON_NAME] [P…" at bounding box center [691, 287] width 158 height 24
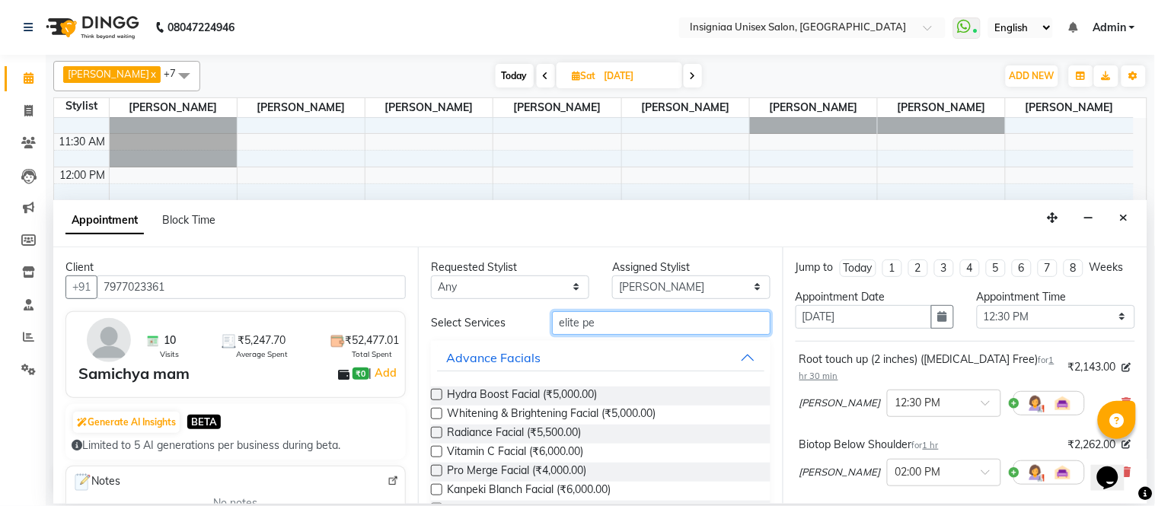
drag, startPoint x: 611, startPoint y: 327, endPoint x: 506, endPoint y: 344, distance: 106.4
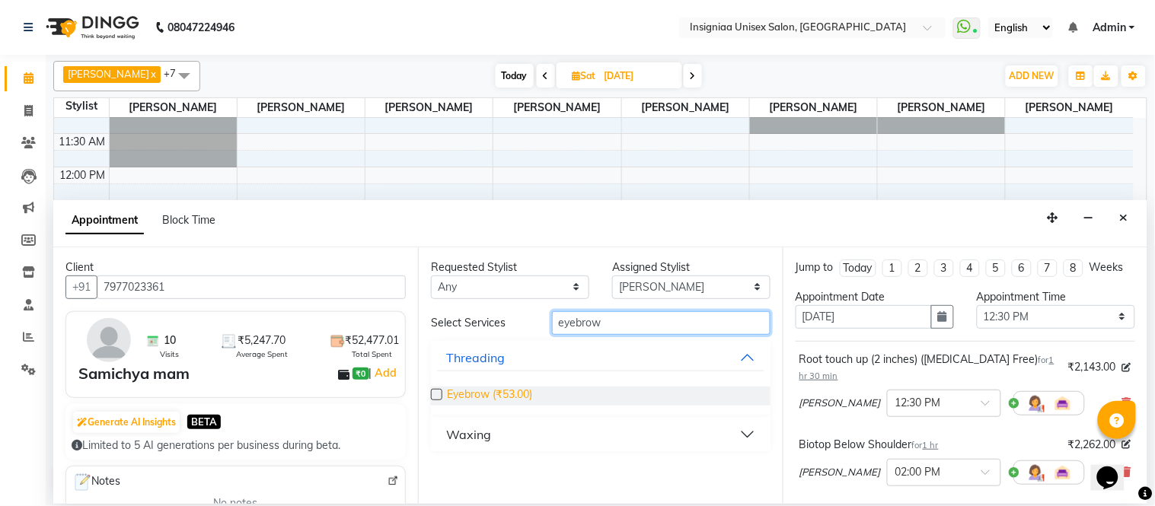
type input "eyebrow"
click at [501, 397] on span "Eyebrow (₹53.00)" at bounding box center [489, 396] width 85 height 19
checkbox input "false"
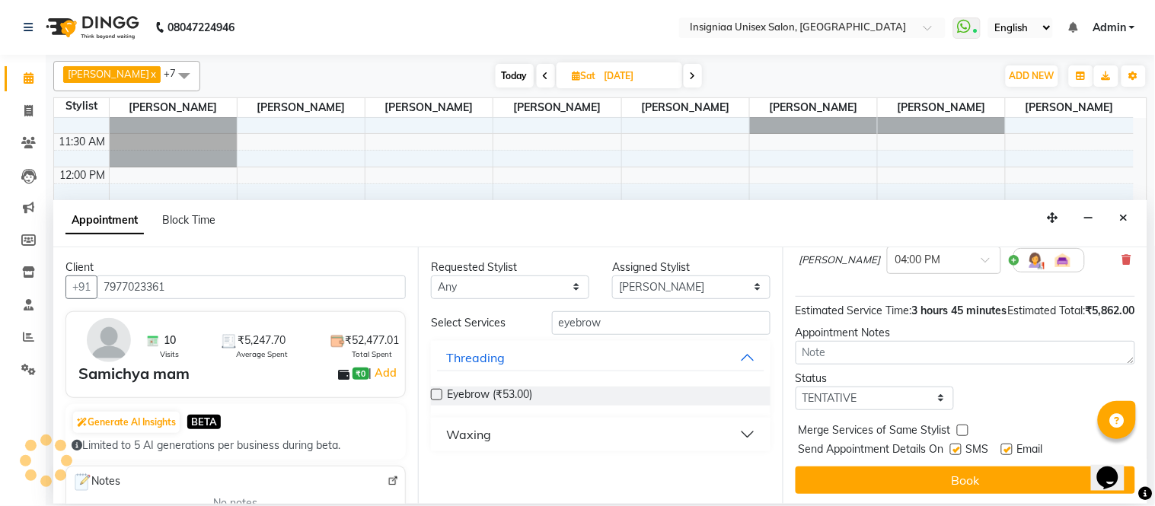
scroll to position [383, 0]
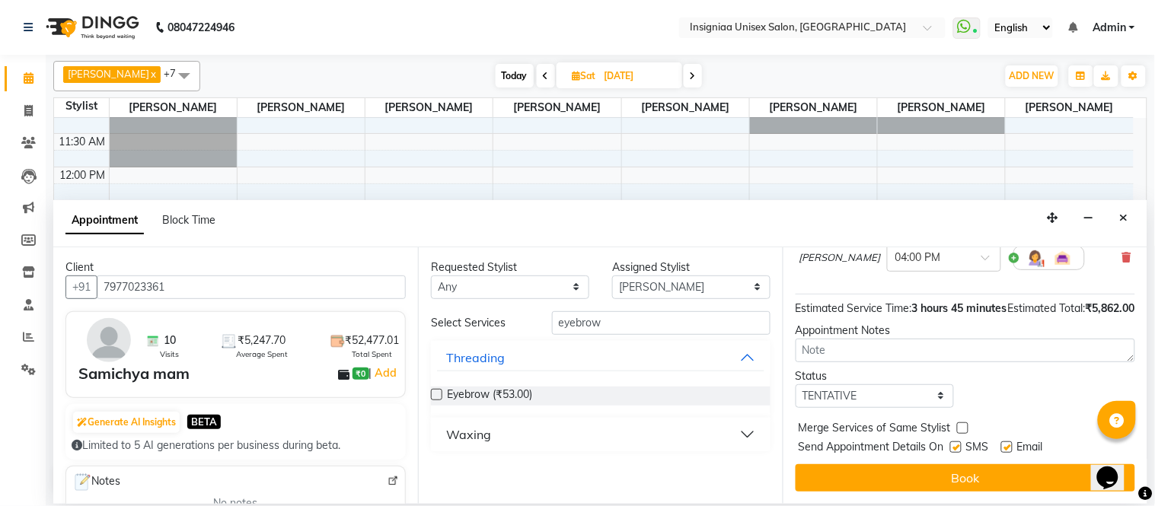
click at [1011, 444] on label at bounding box center [1006, 446] width 11 height 11
click at [1011, 444] on input "checkbox" at bounding box center [1006, 449] width 10 height 10
checkbox input "false"
click at [954, 445] on label at bounding box center [955, 446] width 11 height 11
click at [954, 445] on input "checkbox" at bounding box center [955, 449] width 10 height 10
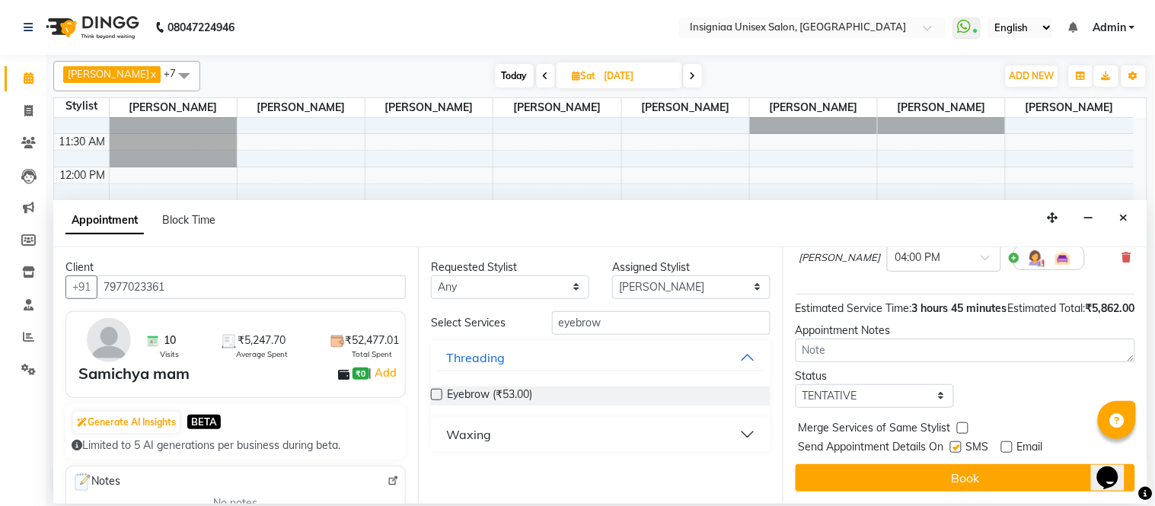
checkbox input "false"
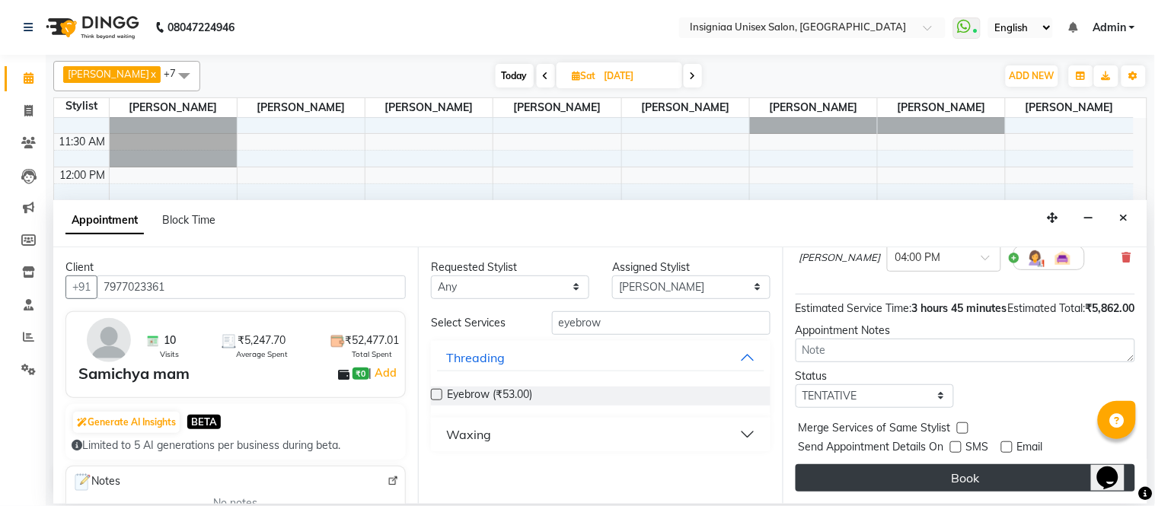
click at [954, 473] on button "Book" at bounding box center [964, 477] width 339 height 27
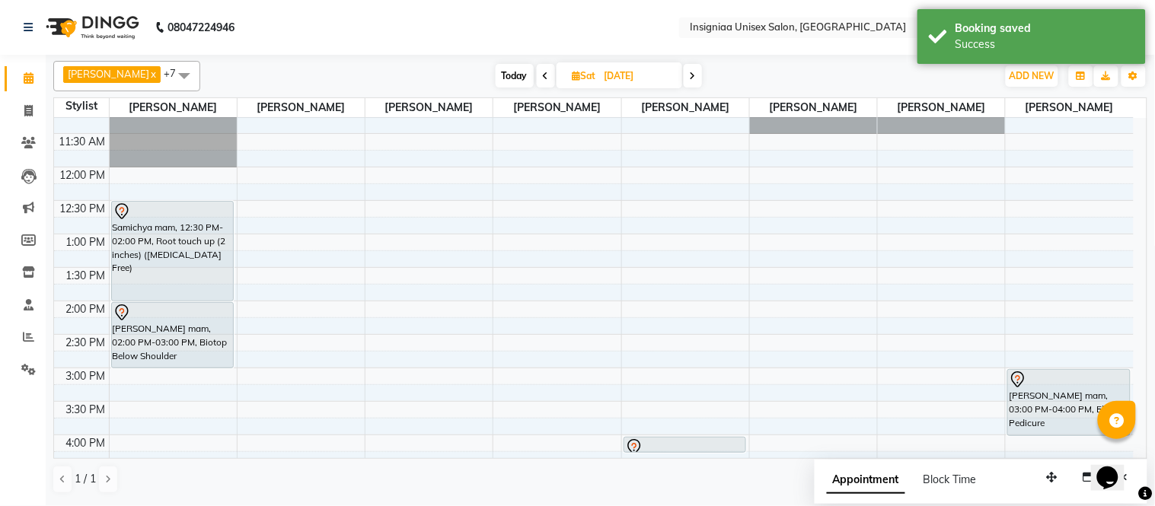
scroll to position [169, 0]
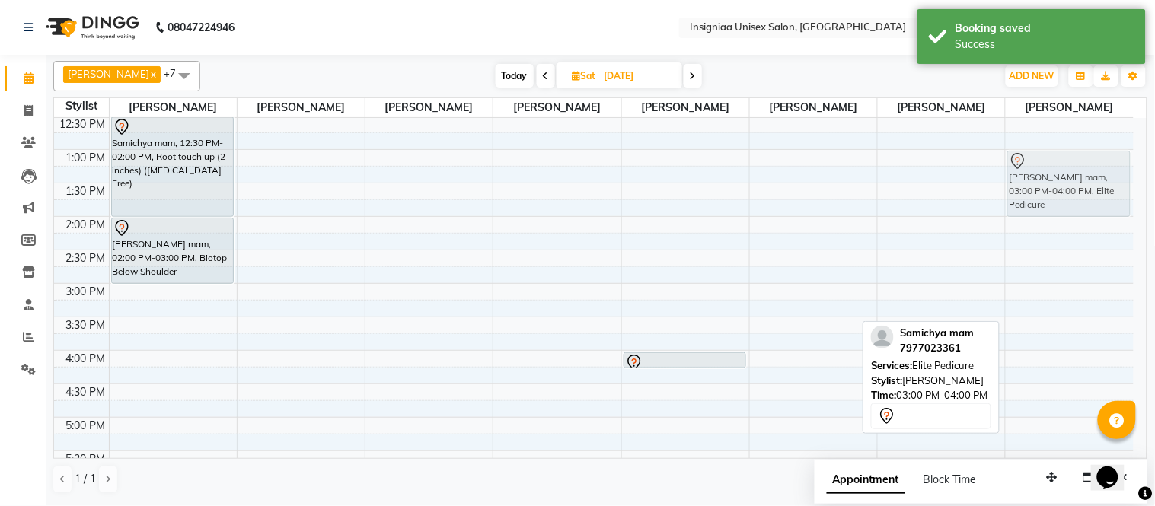
drag, startPoint x: 1061, startPoint y: 307, endPoint x: 1050, endPoint y: 188, distance: 120.0
click at [1050, 188] on div "Samichya mam, 03:00 PM-04:00 PM, Elite Pedicure Samichya mam, 03:00 PM-04:00 PM…" at bounding box center [1069, 350] width 128 height 803
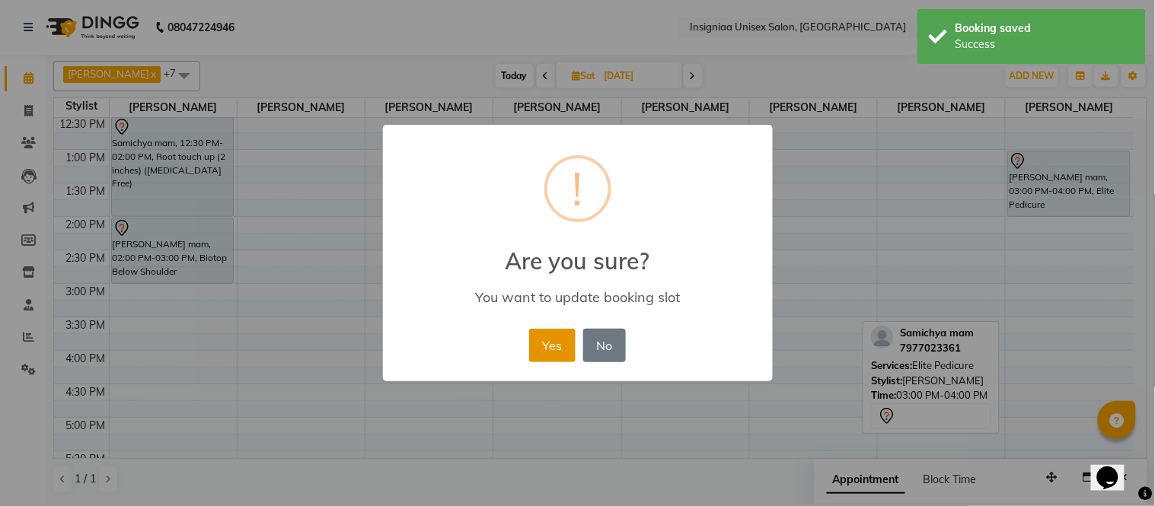
click at [559, 355] on button "Yes" at bounding box center [552, 345] width 46 height 33
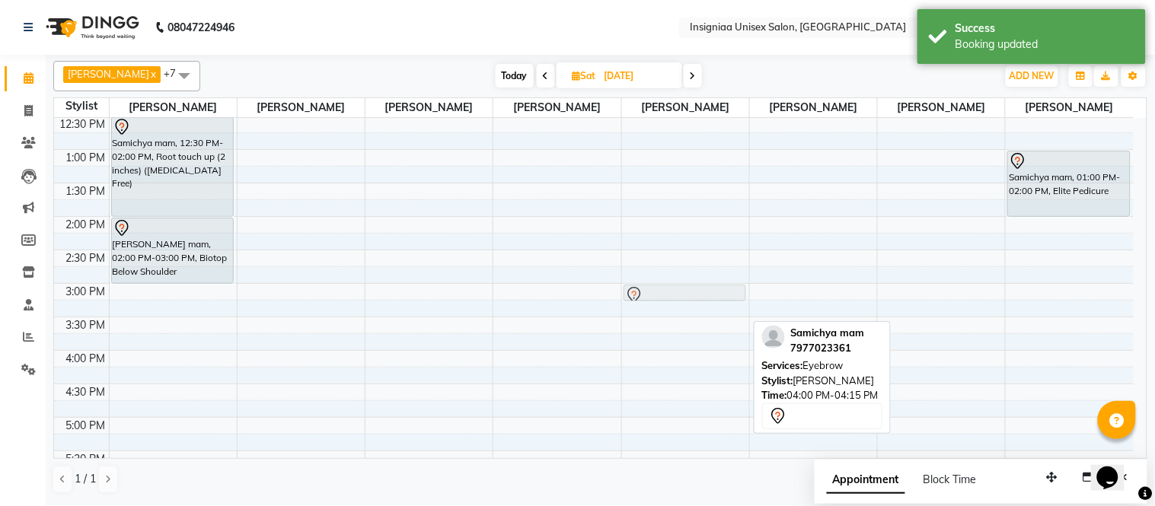
drag, startPoint x: 696, startPoint y: 360, endPoint x: 680, endPoint y: 293, distance: 68.9
click at [680, 293] on div "Samichya mam, 04:00 PM-04:15 PM, Eyebrow Samichya mam, 04:00 PM-04:15 PM, Eyebr…" at bounding box center [685, 350] width 127 height 803
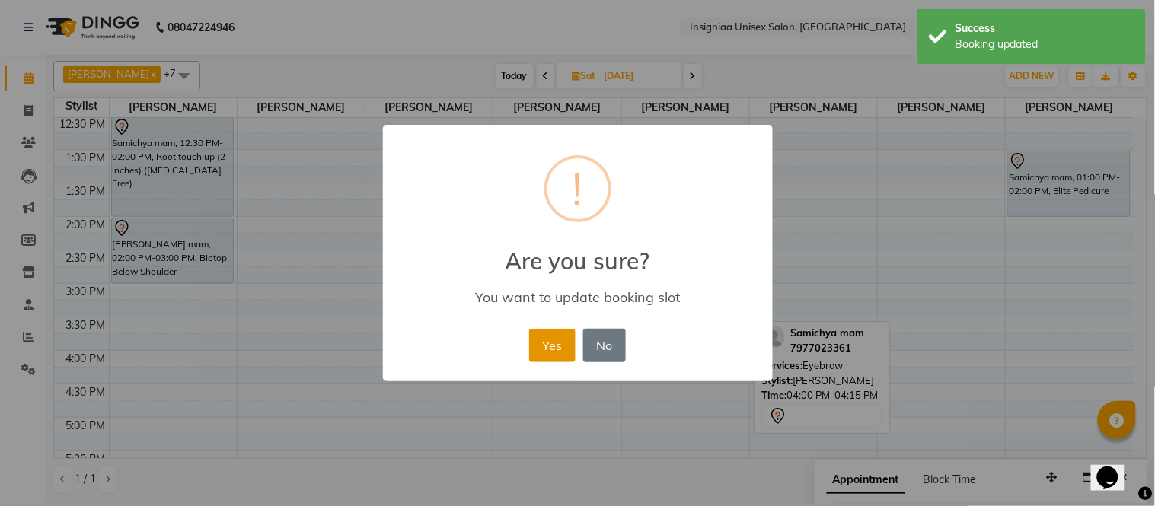
click at [565, 349] on button "Yes" at bounding box center [552, 345] width 46 height 33
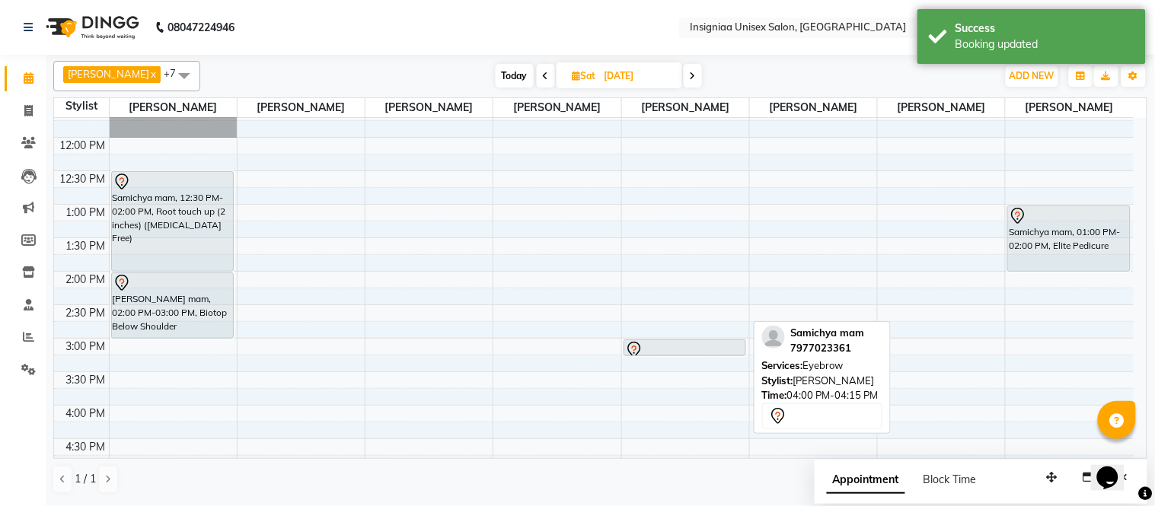
scroll to position [84, 0]
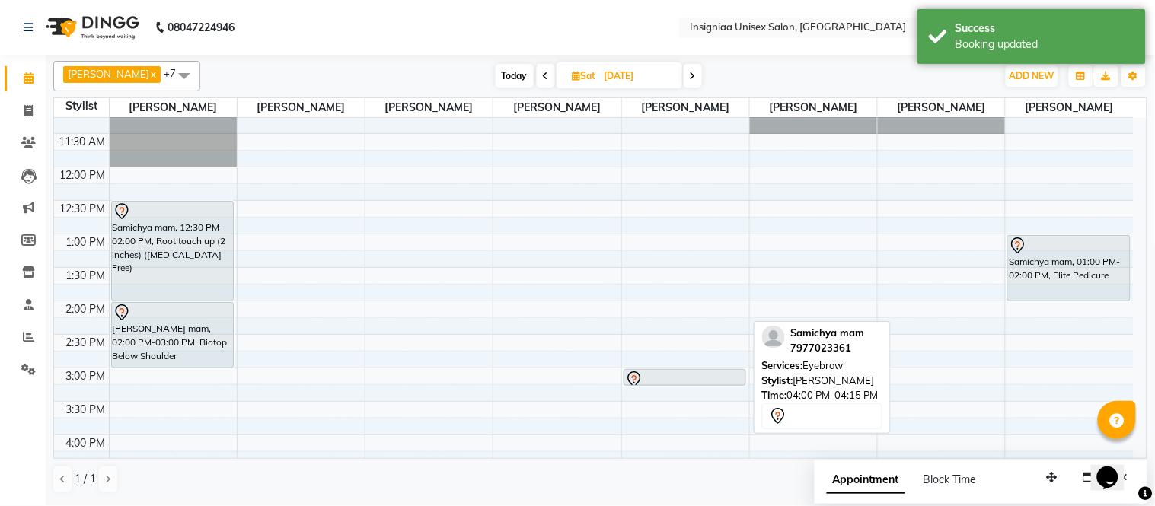
click at [499, 75] on span "Today" at bounding box center [514, 76] width 38 height 24
type input "01-10-2025"
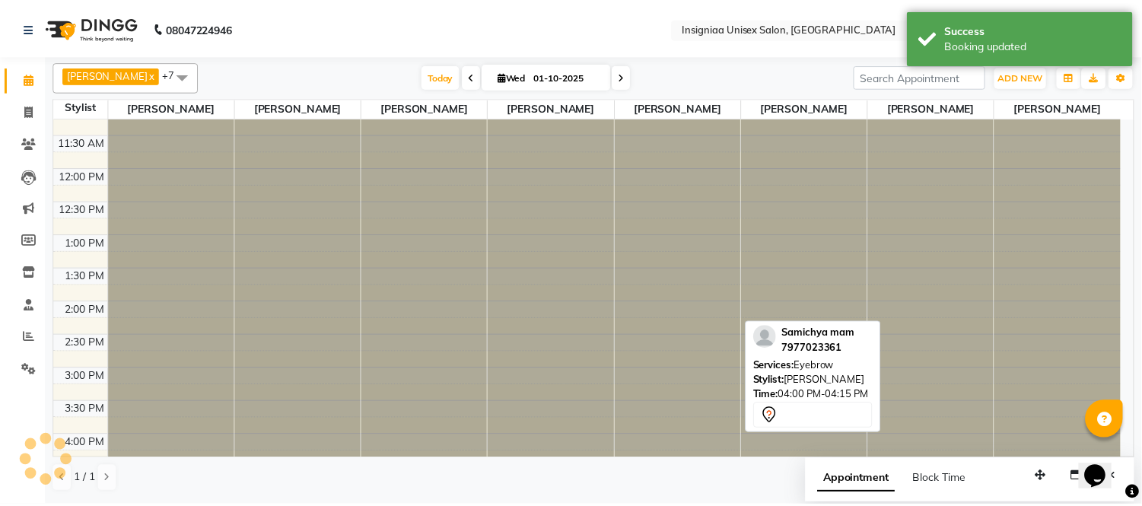
scroll to position [399, 0]
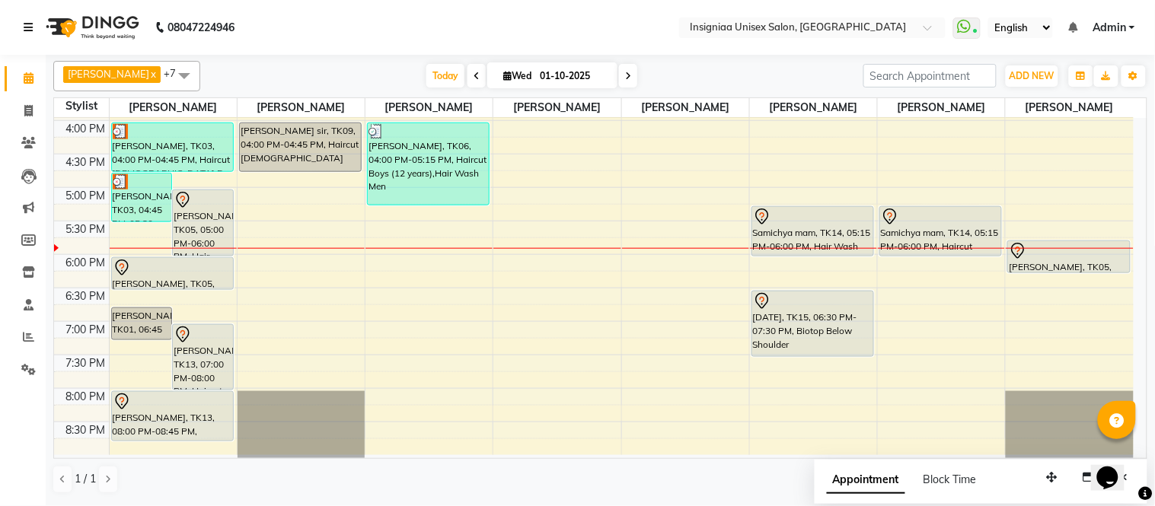
click at [31, 32] on icon at bounding box center [28, 27] width 9 height 11
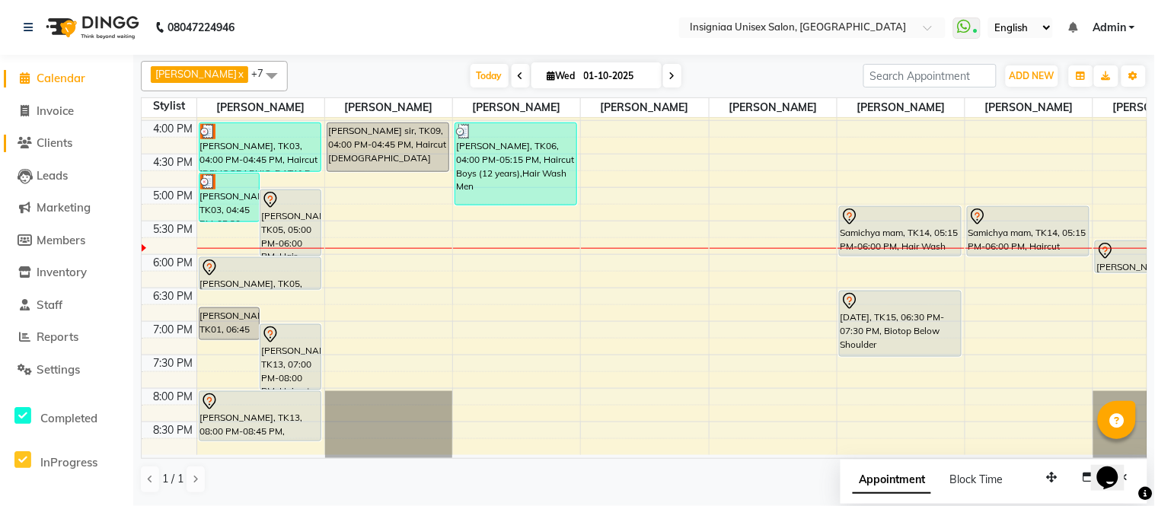
click at [58, 141] on span "Clients" at bounding box center [55, 142] width 36 height 14
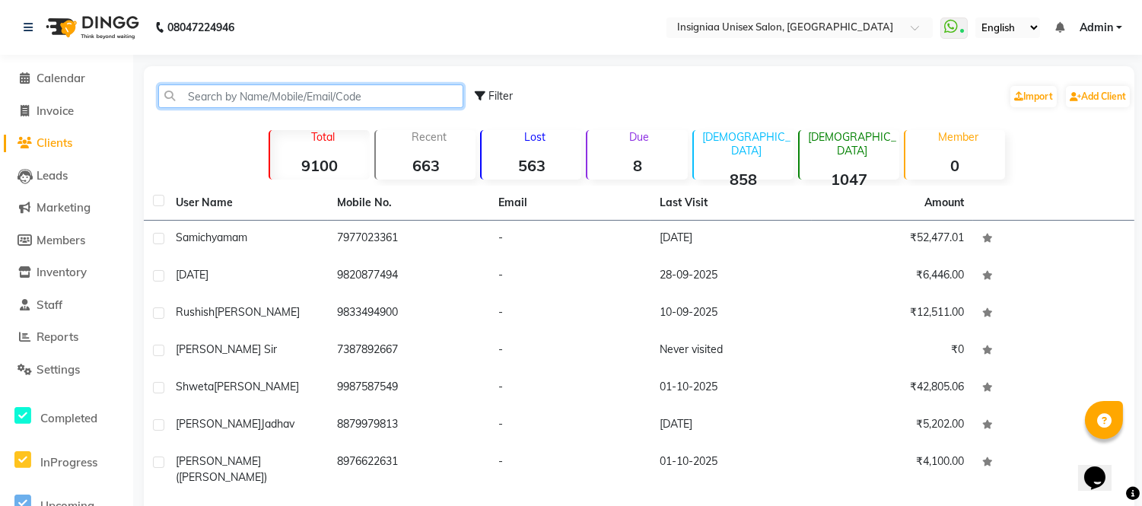
click at [279, 97] on input "text" at bounding box center [310, 96] width 305 height 24
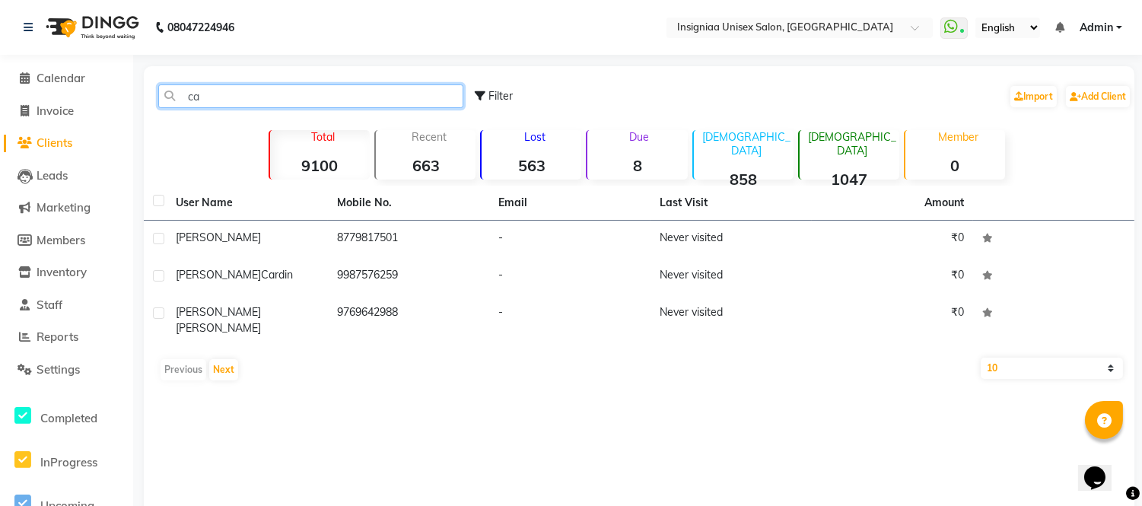
type input "c"
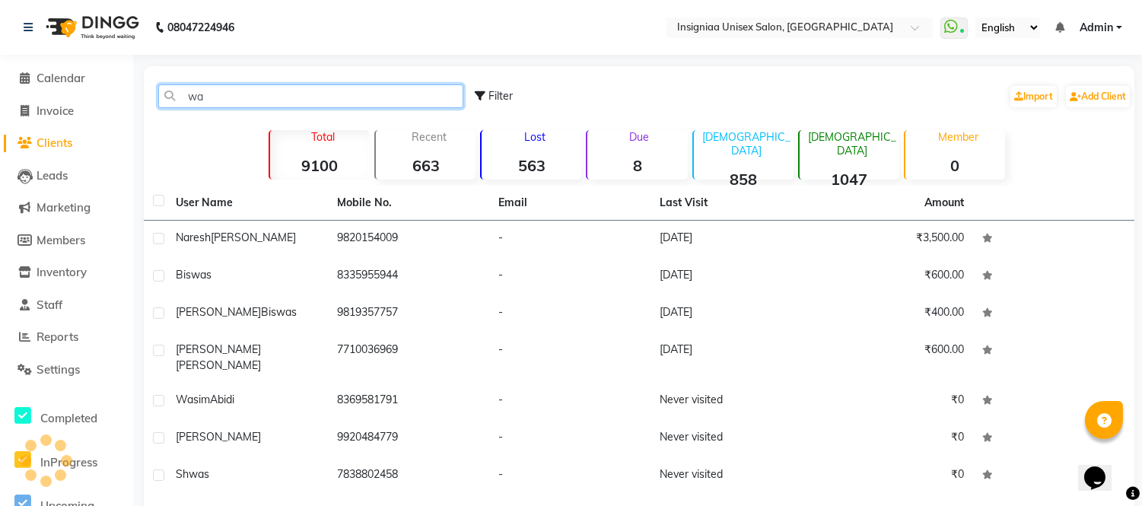
type input "w"
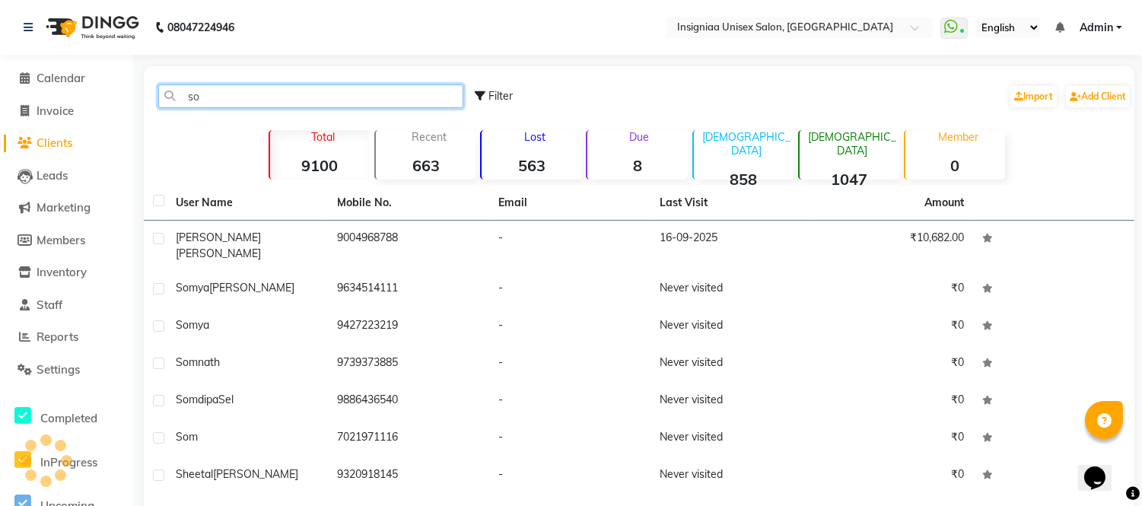
type input "s"
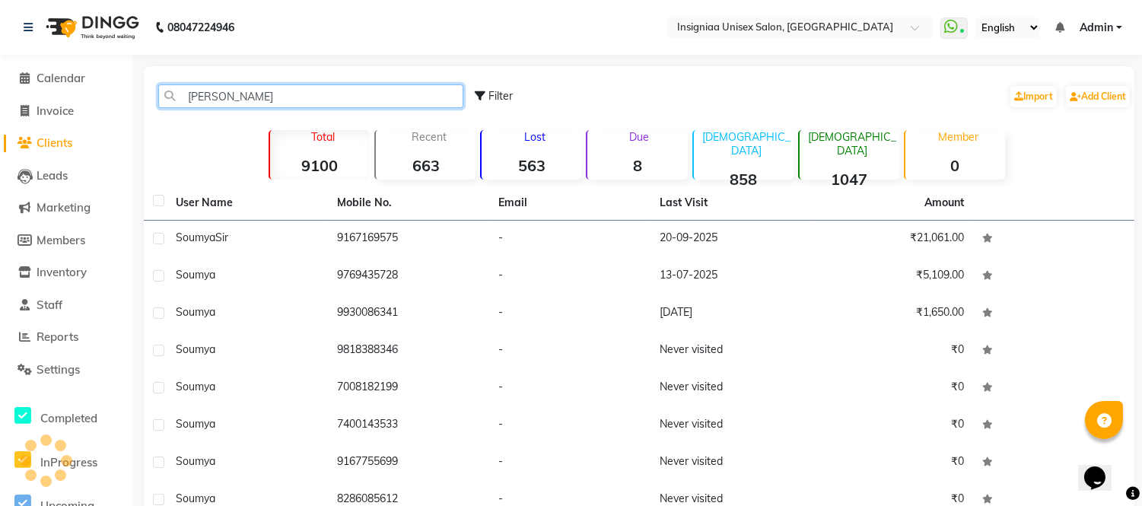
click at [236, 95] on input "soumya" at bounding box center [310, 96] width 305 height 24
type input "s"
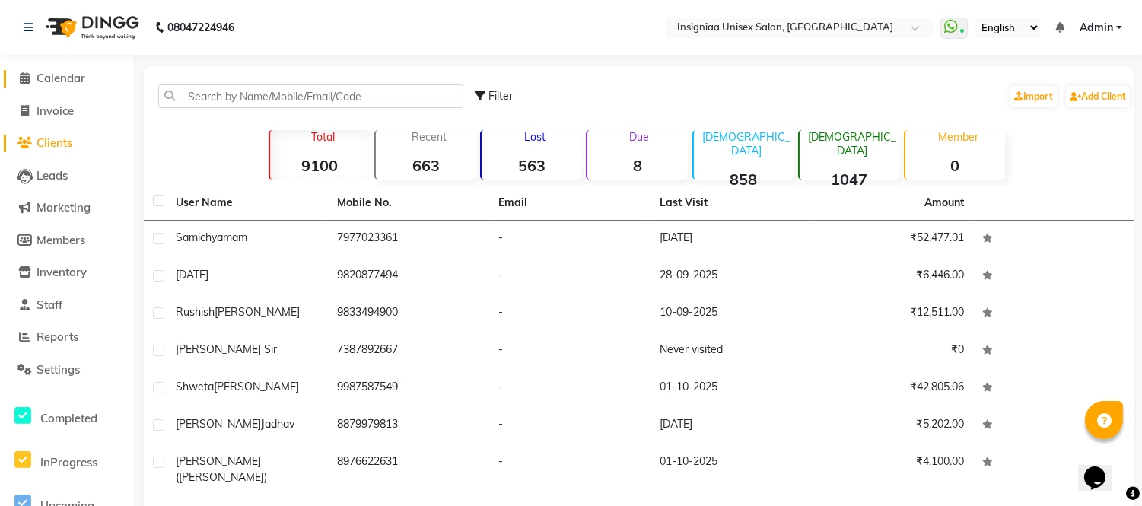
click at [65, 85] on link "Calendar" at bounding box center [67, 79] width 126 height 18
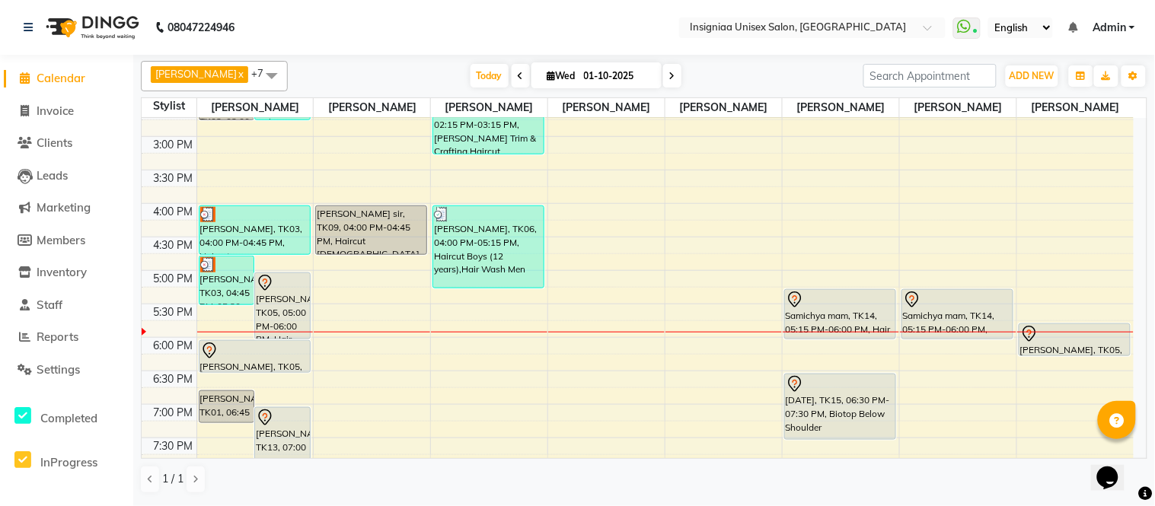
scroll to position [338, 0]
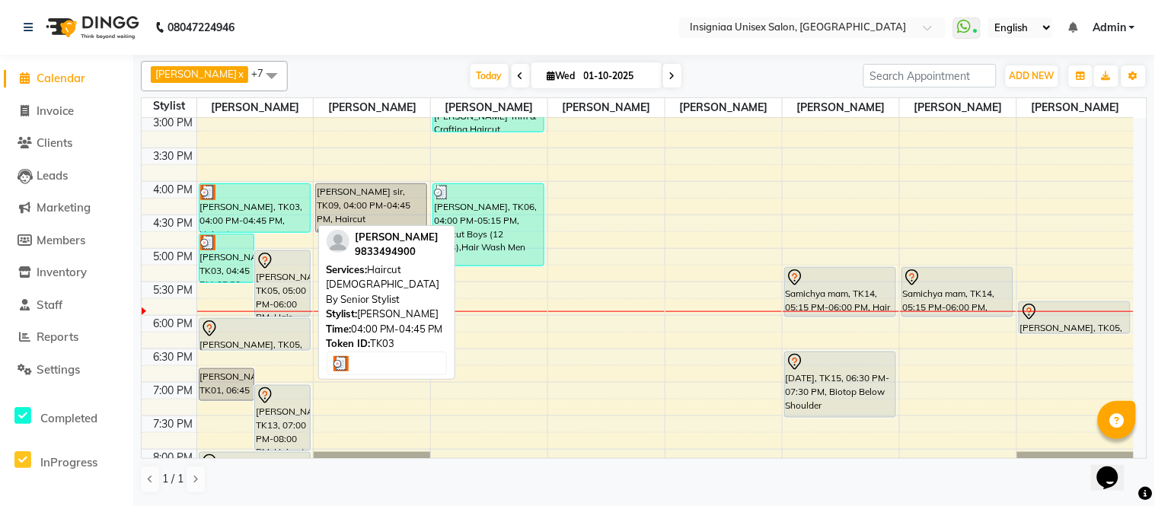
click at [254, 221] on div "[PERSON_NAME], TK03, 04:00 PM-04:45 PM, Haircut [DEMOGRAPHIC_DATA] By Senior St…" at bounding box center [254, 208] width 110 height 48
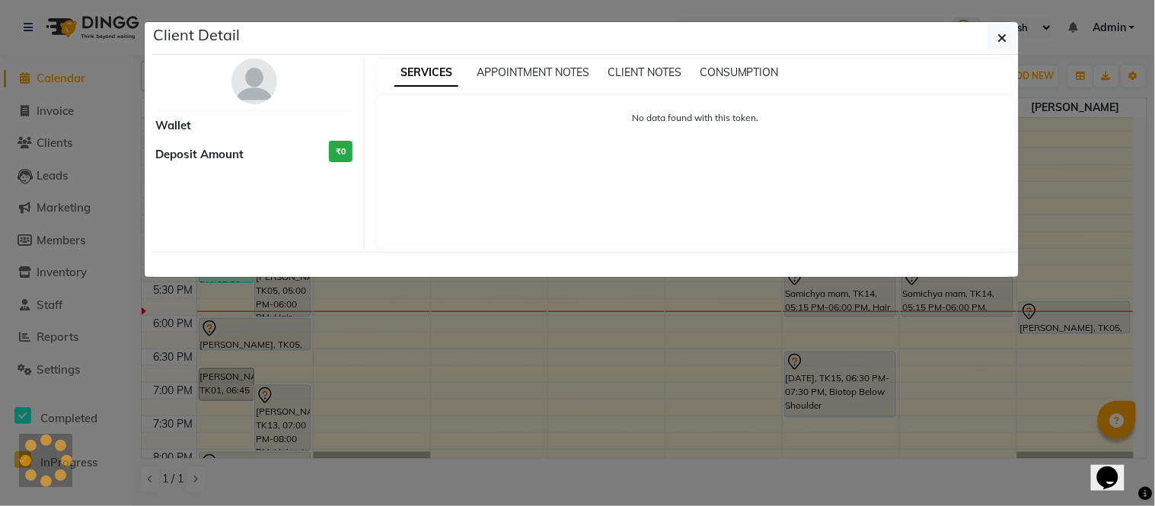
select select "3"
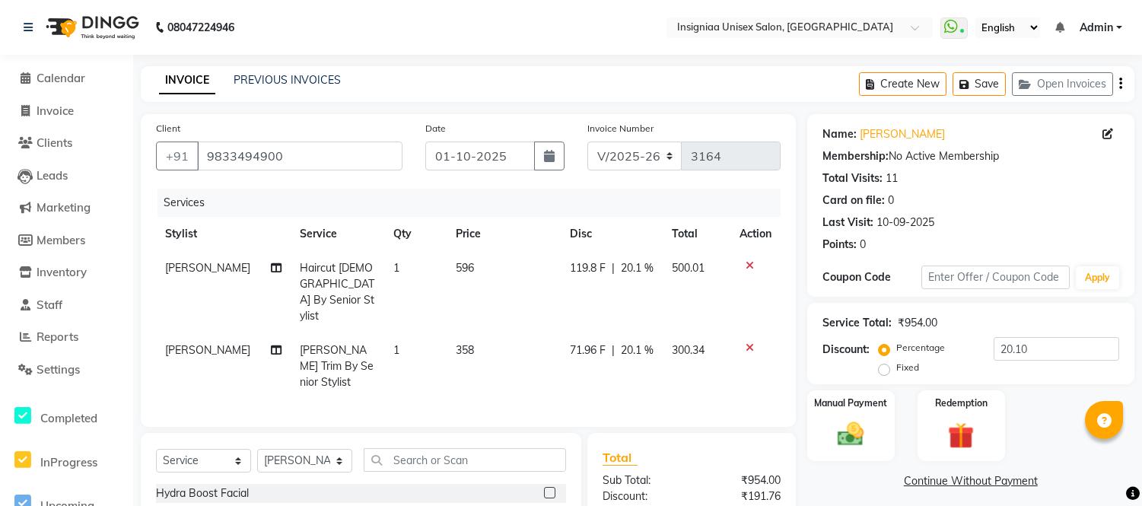
select select "6999"
select select "service"
select select "58131"
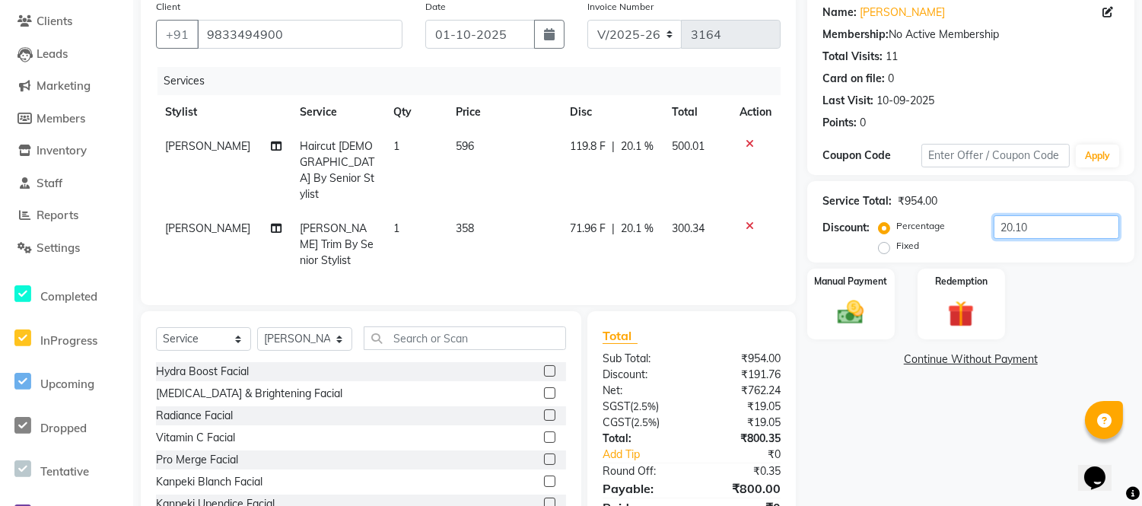
scroll to position [154, 0]
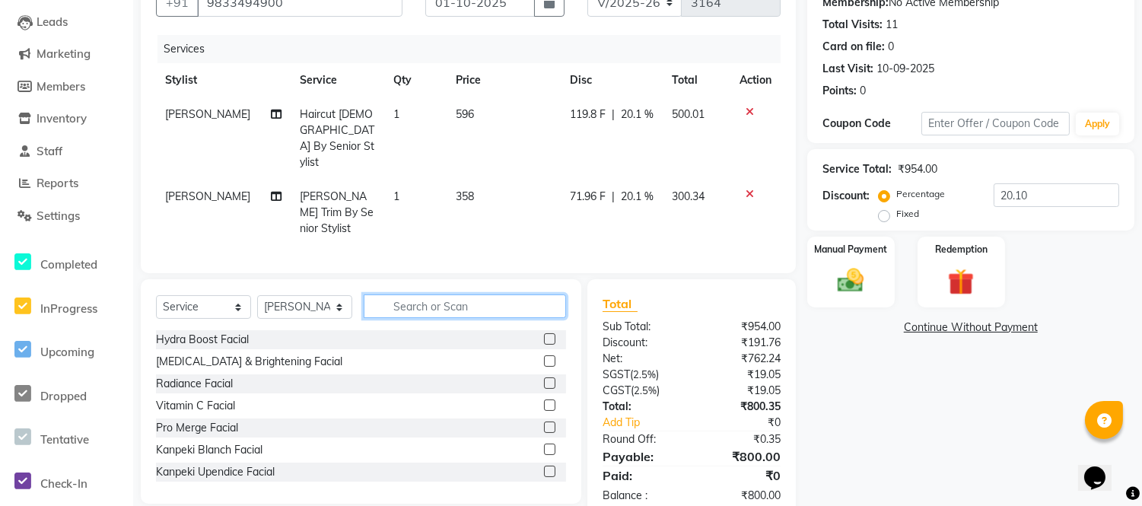
click at [409, 295] on input "text" at bounding box center [465, 307] width 202 height 24
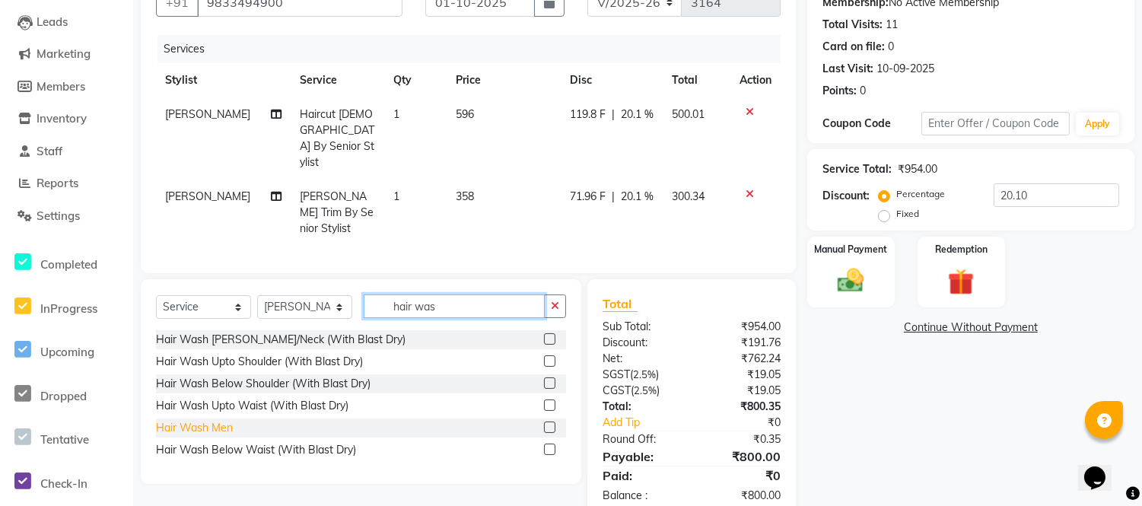
type input "hair was"
click at [183, 420] on div "Hair Wash Men" at bounding box center [194, 428] width 77 height 16
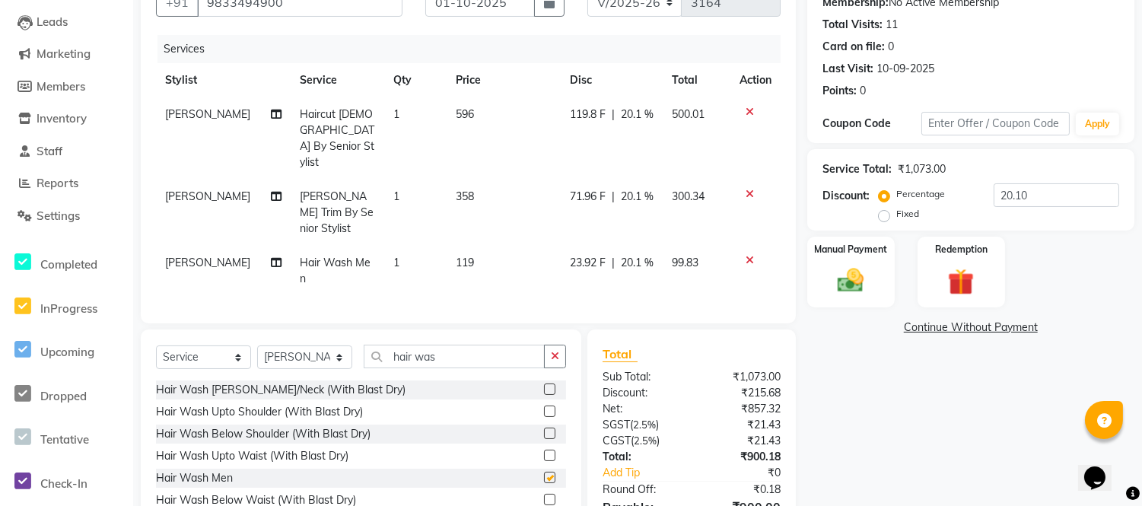
checkbox input "false"
click at [207, 346] on select "Select Service Product Membership Package Voucher Prepaid Gift Card" at bounding box center [203, 358] width 95 height 24
select select "product"
click at [156, 346] on select "Select Service Product Membership Package Voucher Prepaid Gift Card" at bounding box center [203, 358] width 95 height 24
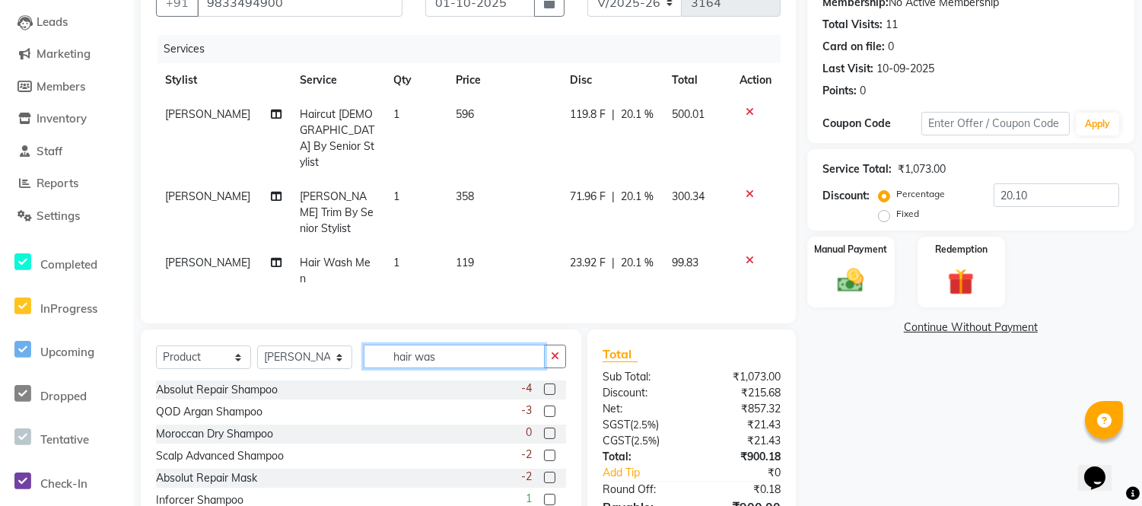
drag, startPoint x: 463, startPoint y: 295, endPoint x: 338, endPoint y: 302, distance: 125.0
click at [329, 345] on div "Select Service Product Membership Package Voucher Prepaid Gift Card Select Styl…" at bounding box center [361, 363] width 410 height 36
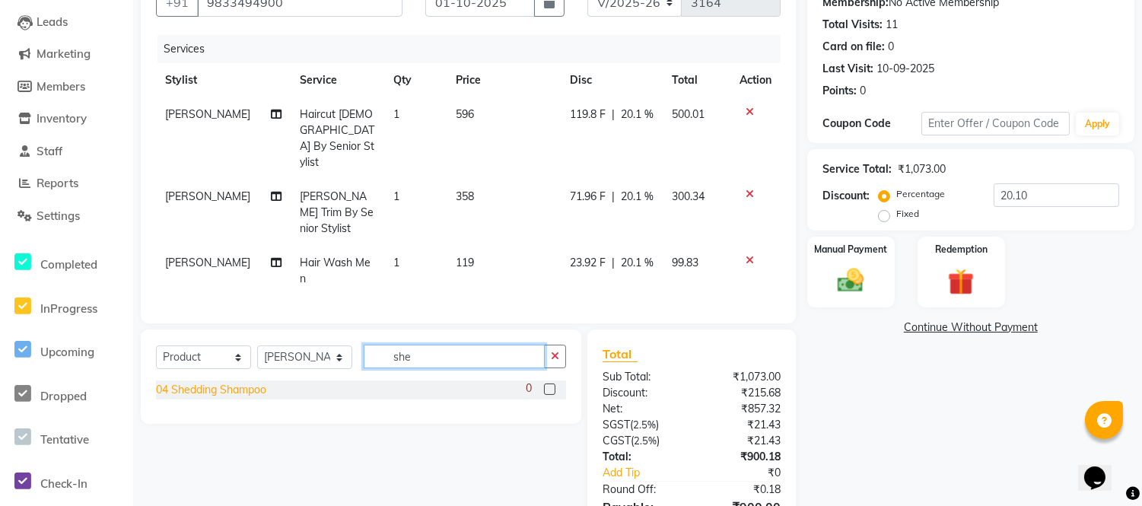
type input "she"
click at [196, 382] on div "04 Shedding Shampoo" at bounding box center [211, 390] width 110 height 16
checkbox input "false"
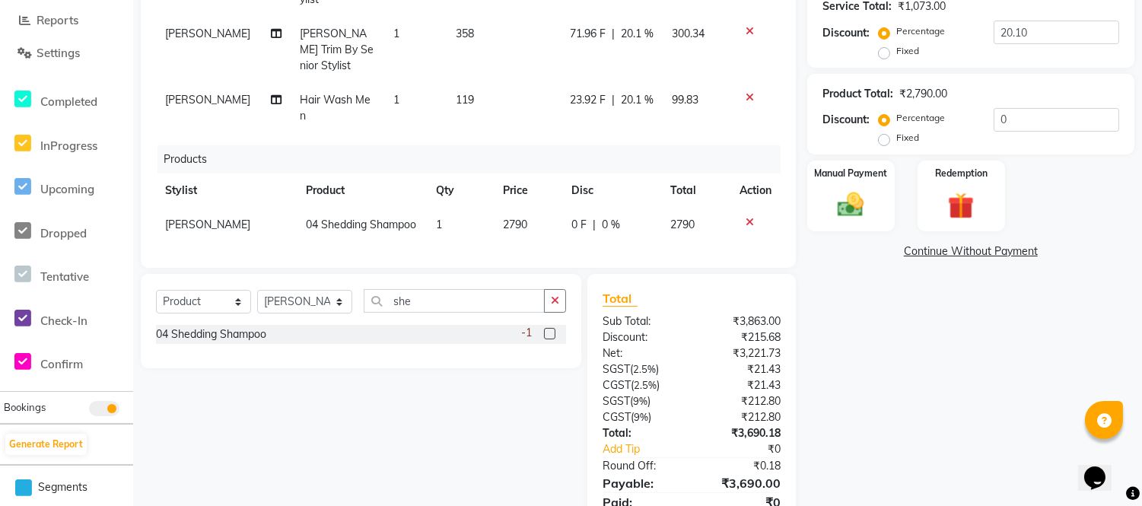
scroll to position [323, 0]
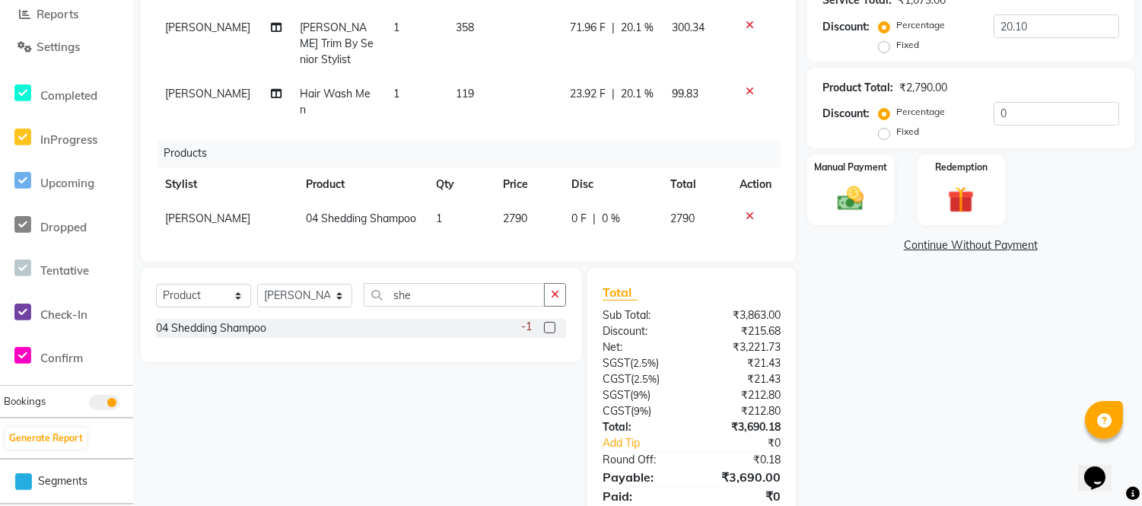
click at [514, 212] on span "2790" at bounding box center [515, 219] width 24 height 14
select select "58131"
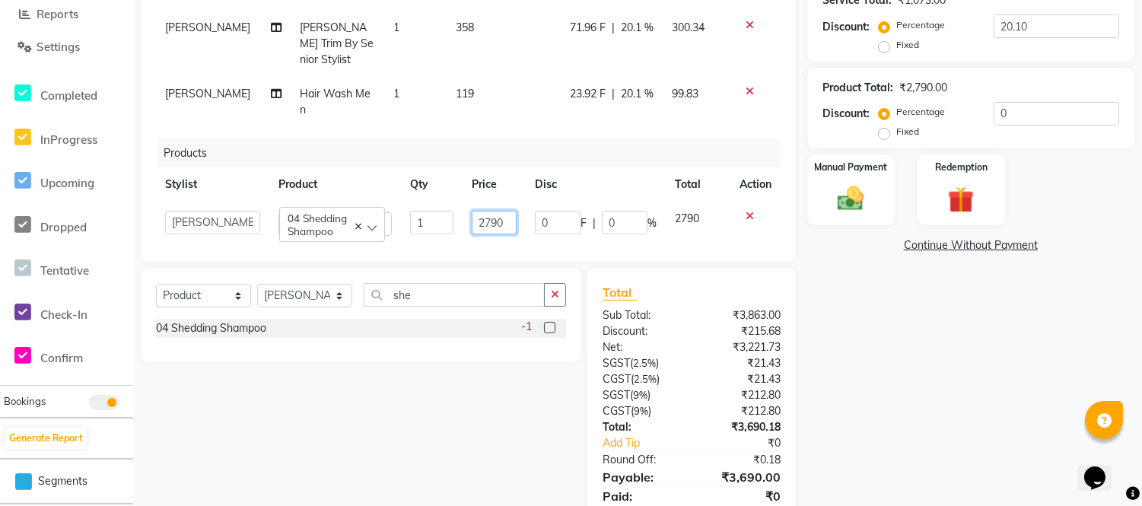
click at [503, 211] on input "2790" at bounding box center [495, 223] width 46 height 24
type input "2"
type input "3330"
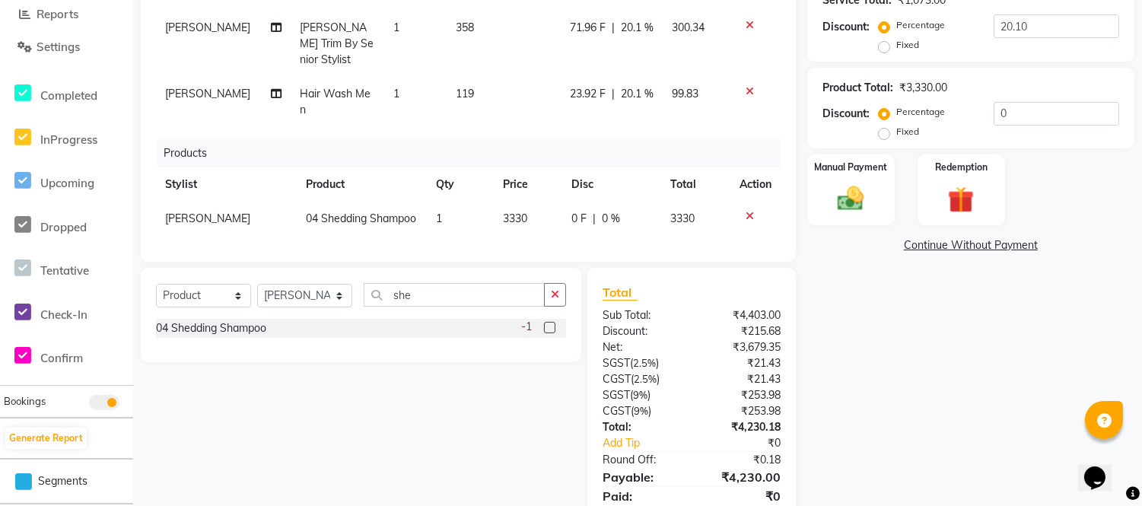
click at [572, 211] on span "0 F" at bounding box center [579, 219] width 15 height 16
select select "58131"
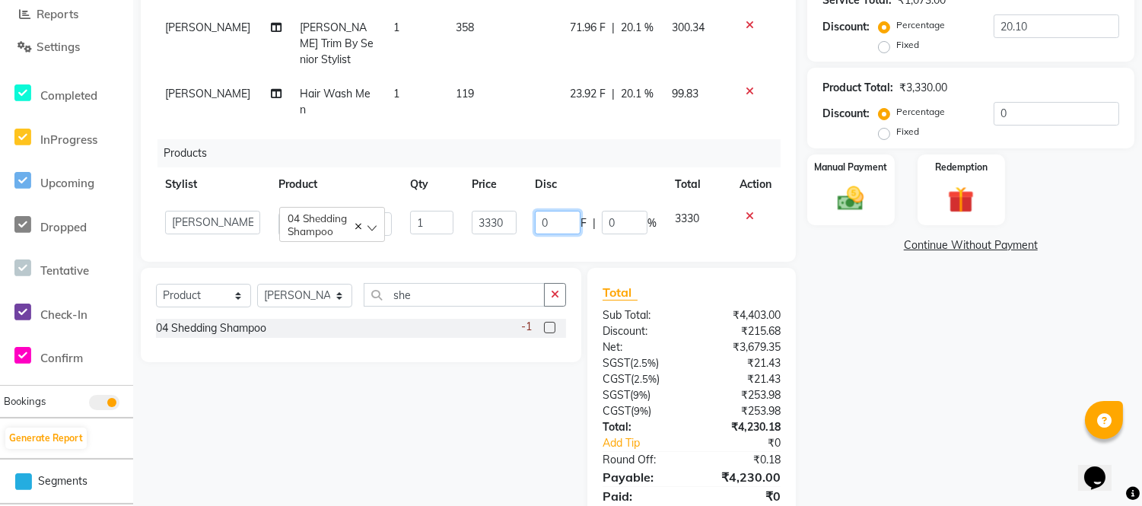
click at [549, 211] on input "0" at bounding box center [558, 223] width 46 height 24
type input "30"
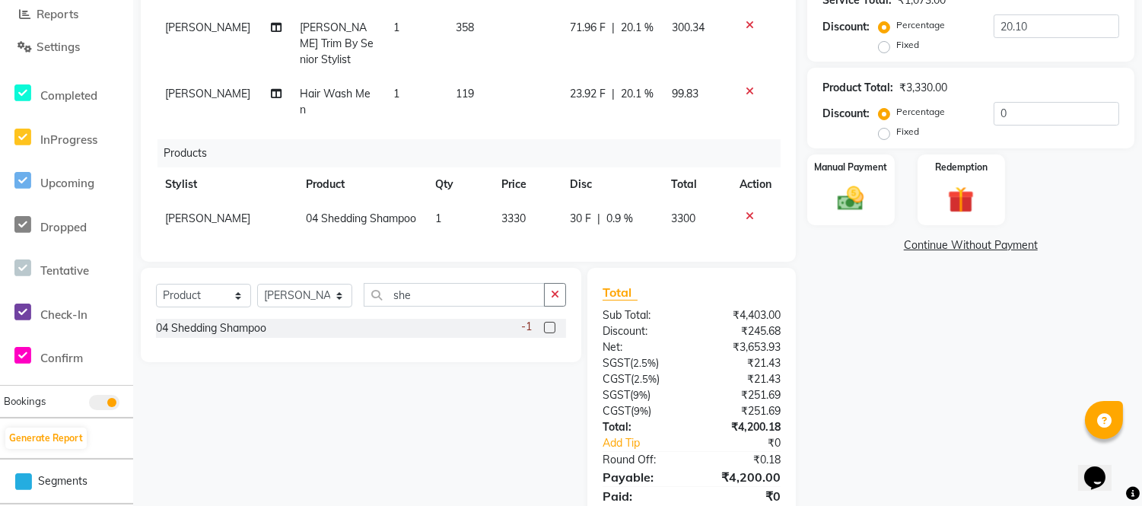
click at [581, 139] on div "Products" at bounding box center [475, 153] width 635 height 28
click at [986, 373] on div "Name: [PERSON_NAME] Membership: No Active Membership Total Visits: 11 Card on f…" at bounding box center [976, 165] width 339 height 748
click at [840, 205] on img at bounding box center [851, 199] width 45 height 32
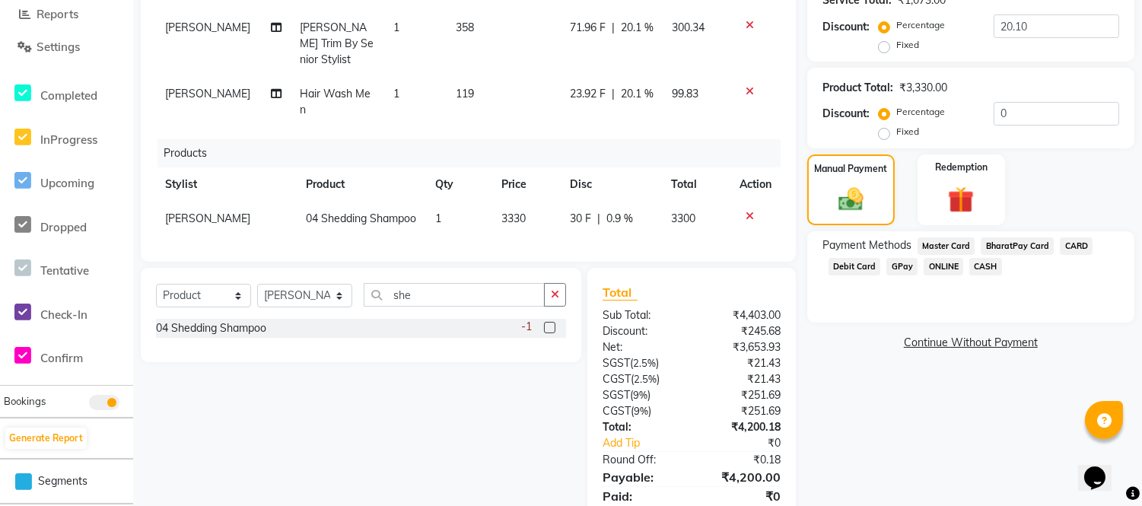
click at [907, 271] on span "GPay" at bounding box center [902, 267] width 31 height 18
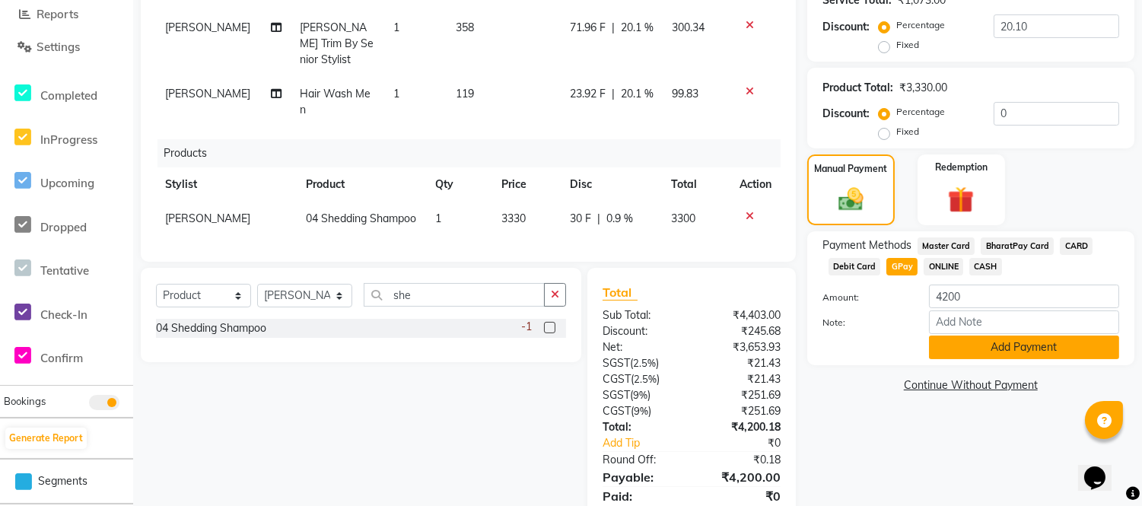
click at [952, 338] on button "Add Payment" at bounding box center [1024, 348] width 190 height 24
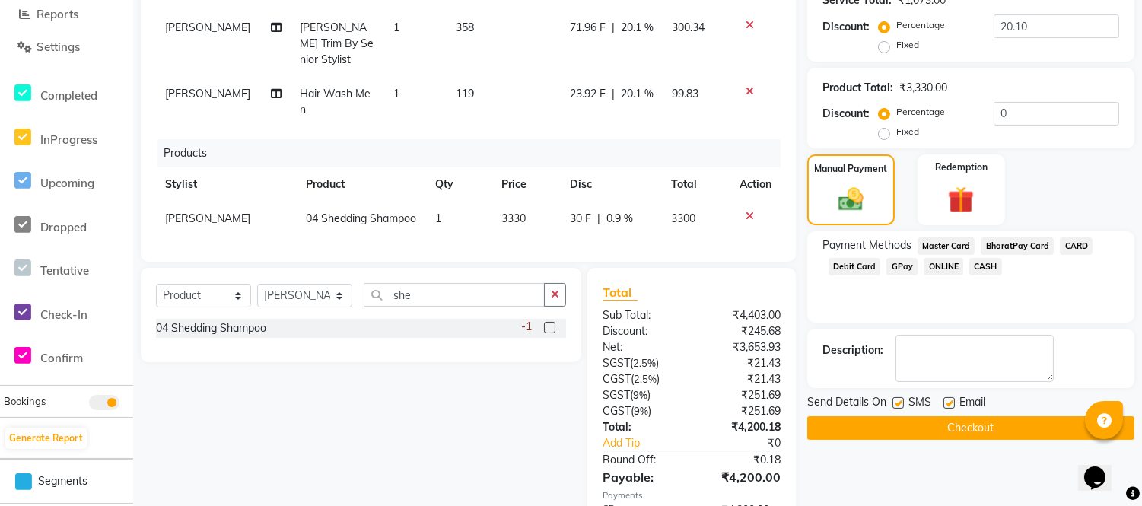
scroll to position [361, 0]
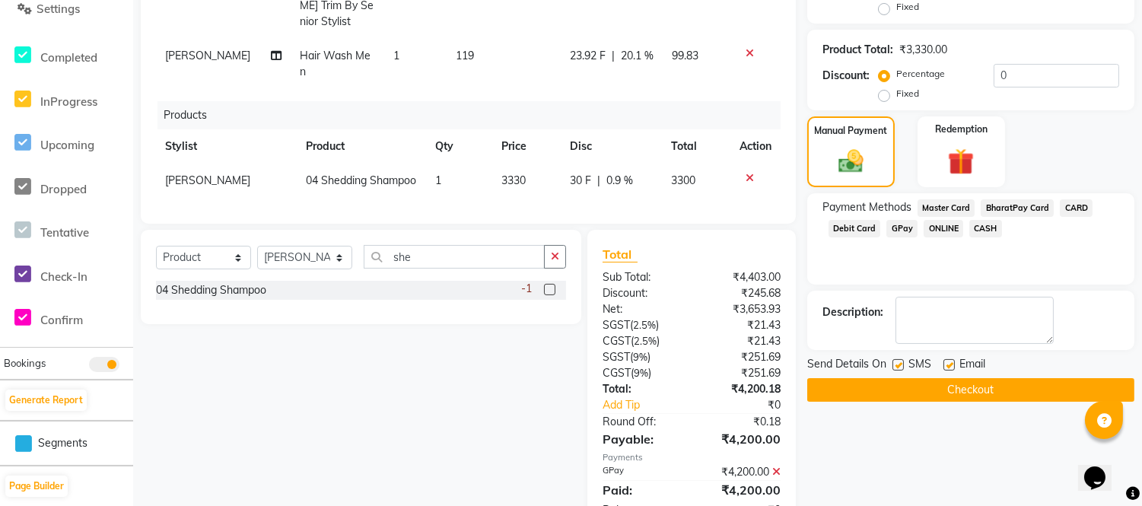
click at [948, 368] on label at bounding box center [949, 364] width 11 height 11
click at [948, 368] on input "checkbox" at bounding box center [949, 366] width 10 height 10
checkbox input "false"
click at [904, 368] on div "SMS" at bounding box center [918, 365] width 51 height 19
click at [903, 368] on label at bounding box center [898, 364] width 11 height 11
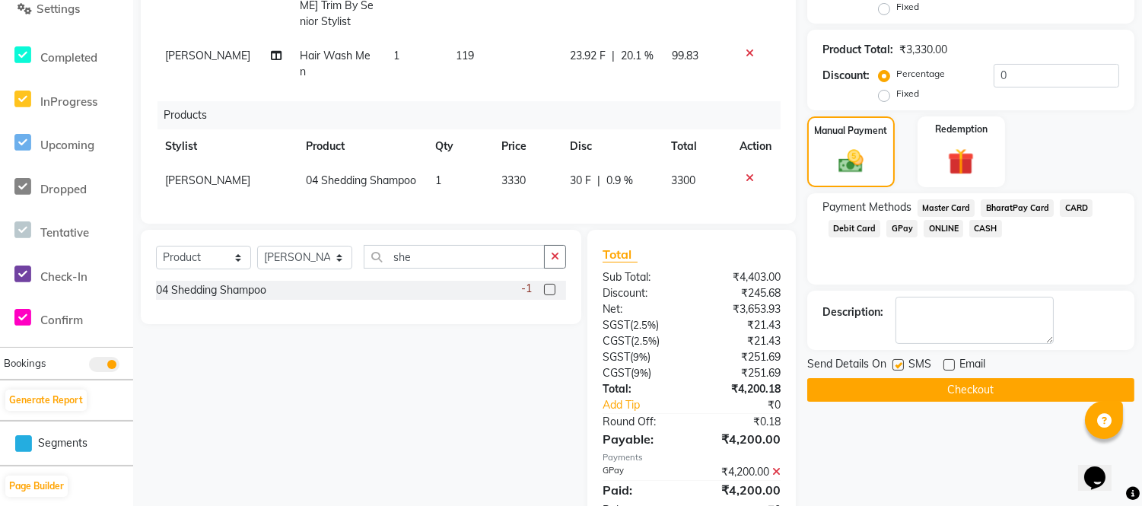
click at [903, 368] on input "checkbox" at bounding box center [898, 366] width 10 height 10
checkbox input "false"
click at [906, 386] on button "Checkout" at bounding box center [970, 390] width 327 height 24
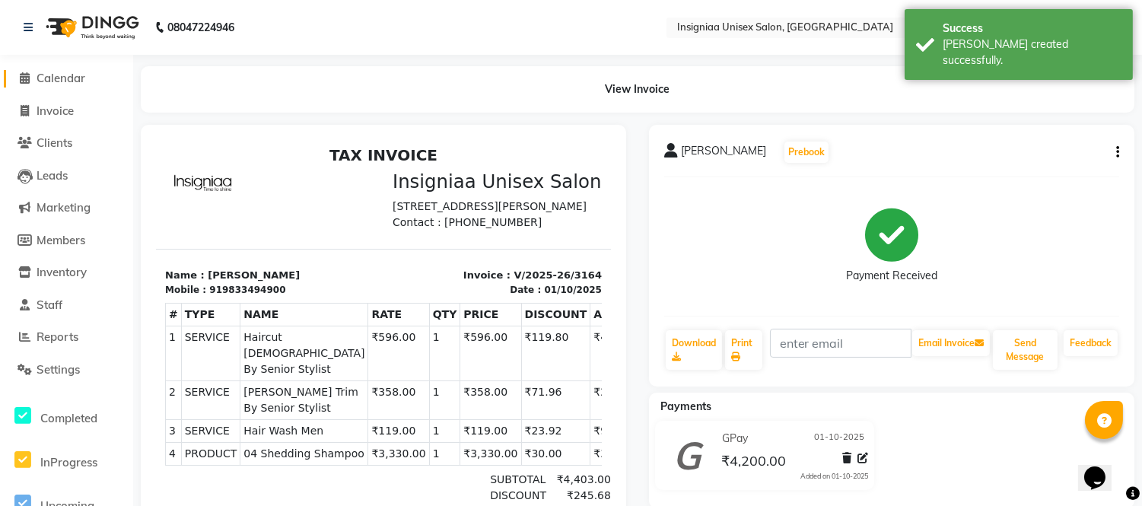
click at [58, 81] on span "Calendar" at bounding box center [61, 78] width 49 height 14
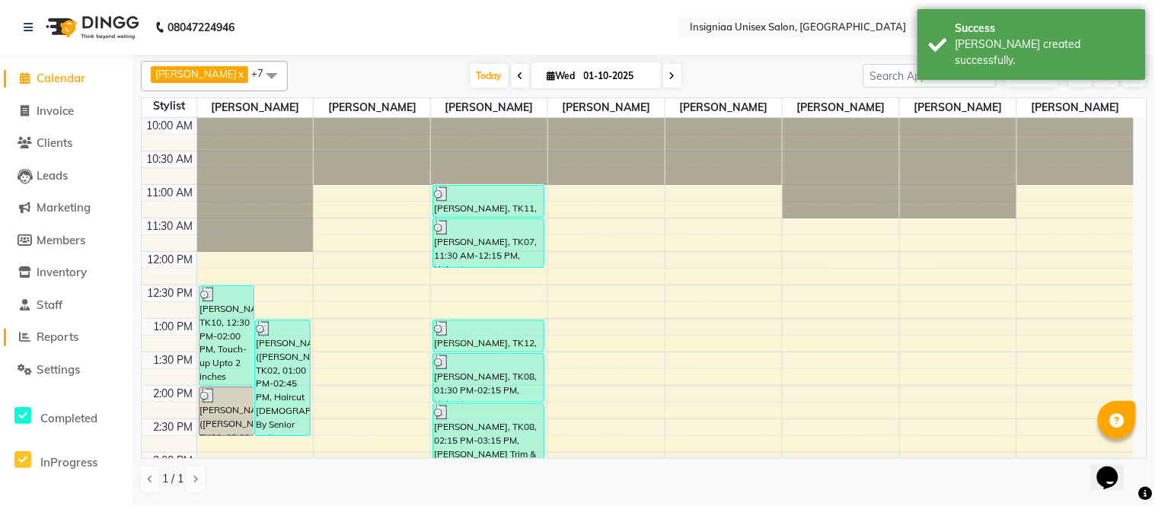
click at [67, 330] on span "Reports" at bounding box center [58, 337] width 42 height 14
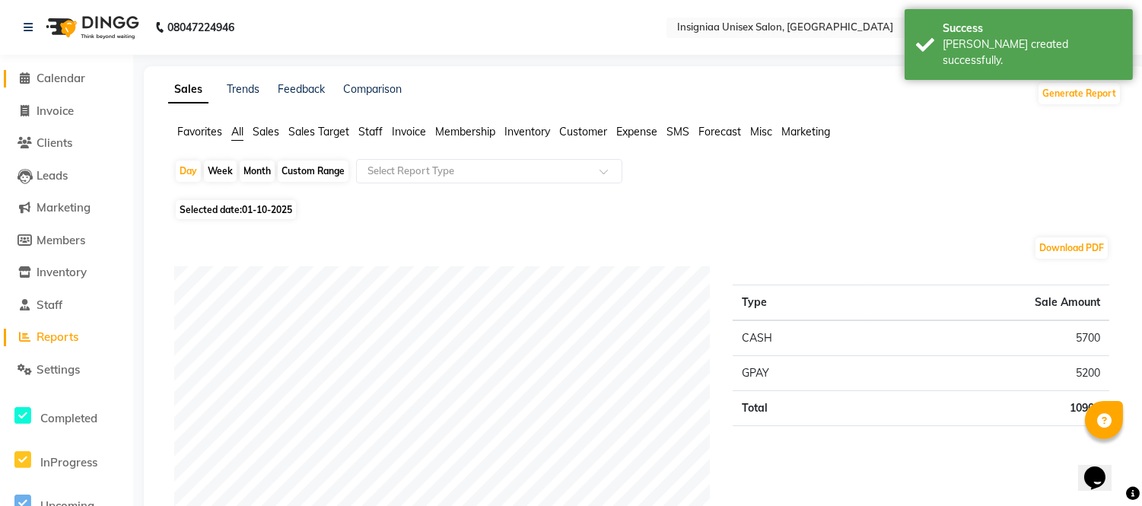
click at [48, 82] on span "Calendar" at bounding box center [61, 78] width 49 height 14
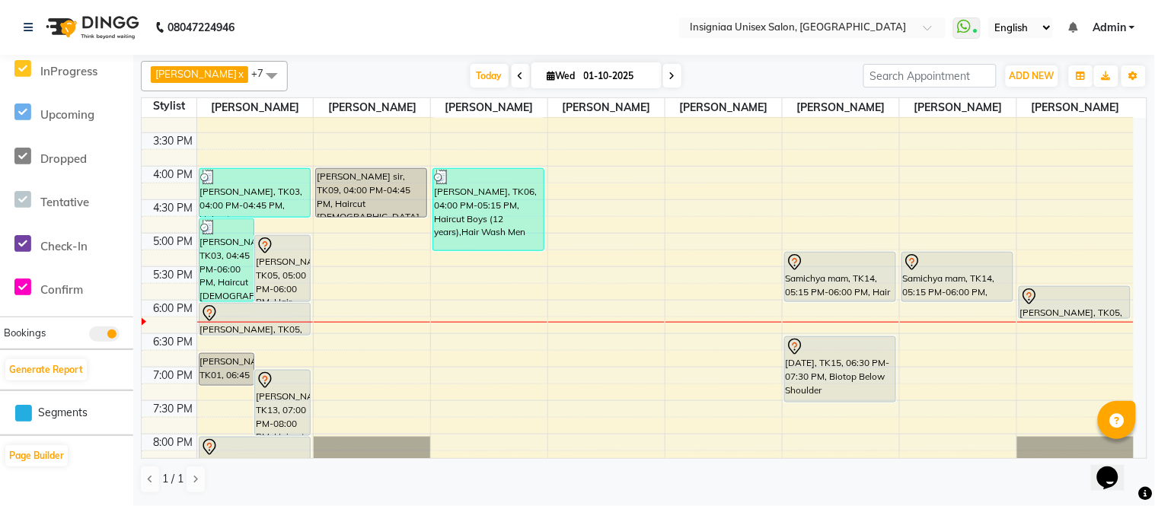
scroll to position [399, 0]
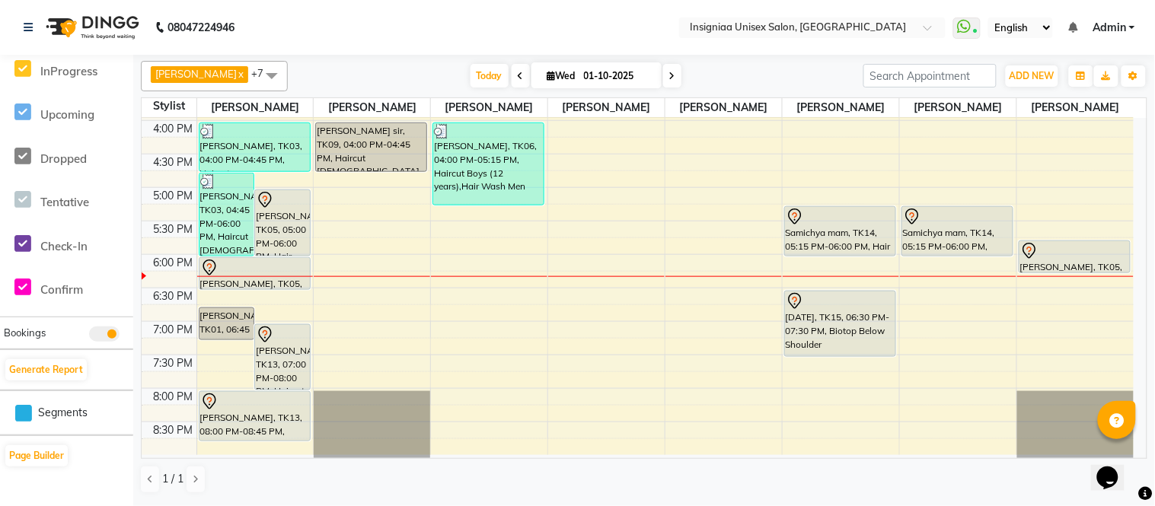
click at [477, 248] on div "10:00 AM 10:30 AM 11:00 AM 11:30 AM 12:00 PM 12:30 PM 1:00 PM 1:30 PM 2:00 PM 2…" at bounding box center [638, 87] width 992 height 736
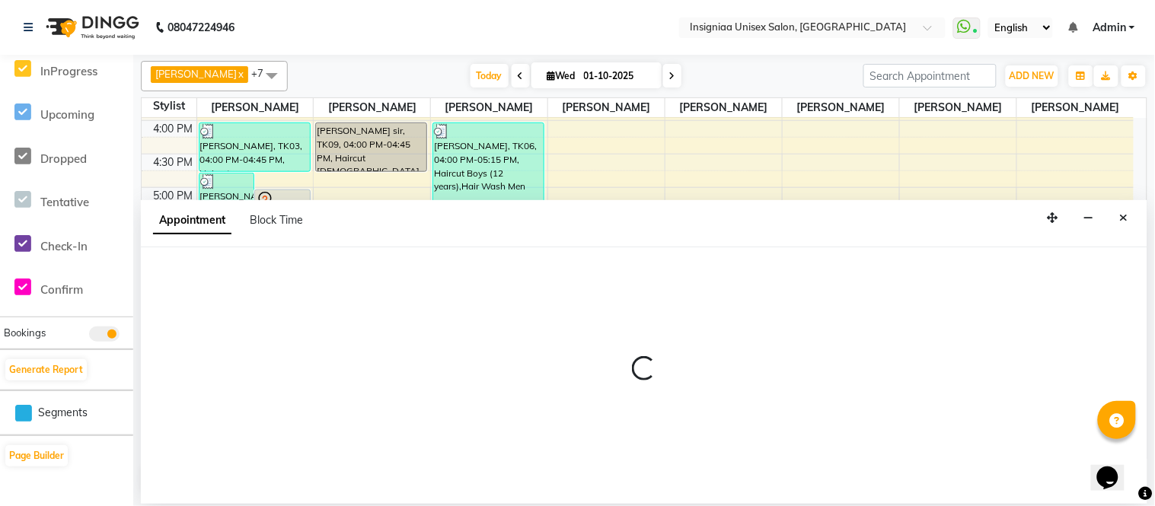
select select "58133"
select select "1065"
select select "tentative"
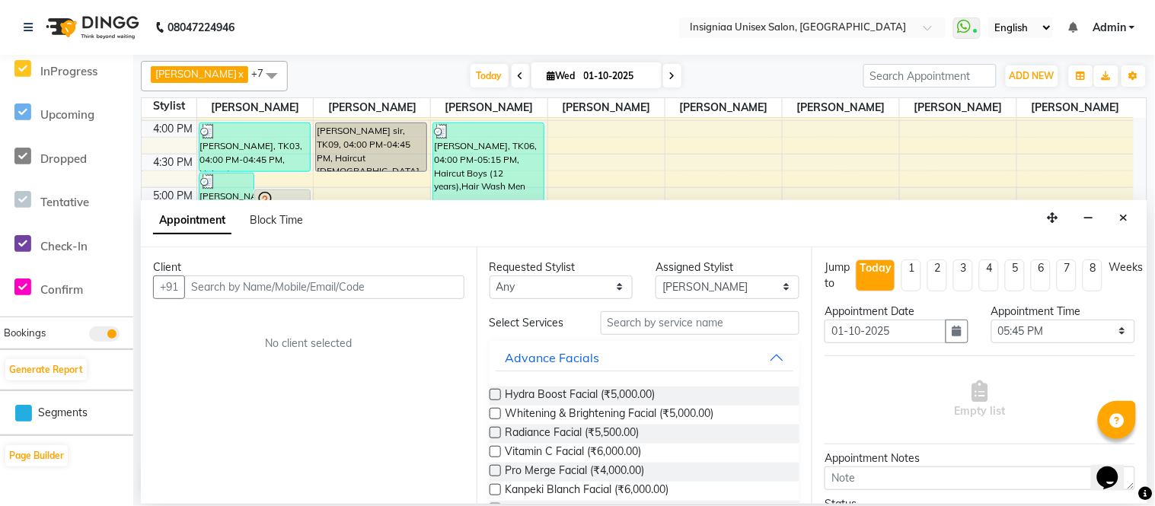
click at [367, 290] on input "text" at bounding box center [324, 287] width 280 height 24
click at [369, 290] on input "text" at bounding box center [324, 287] width 280 height 24
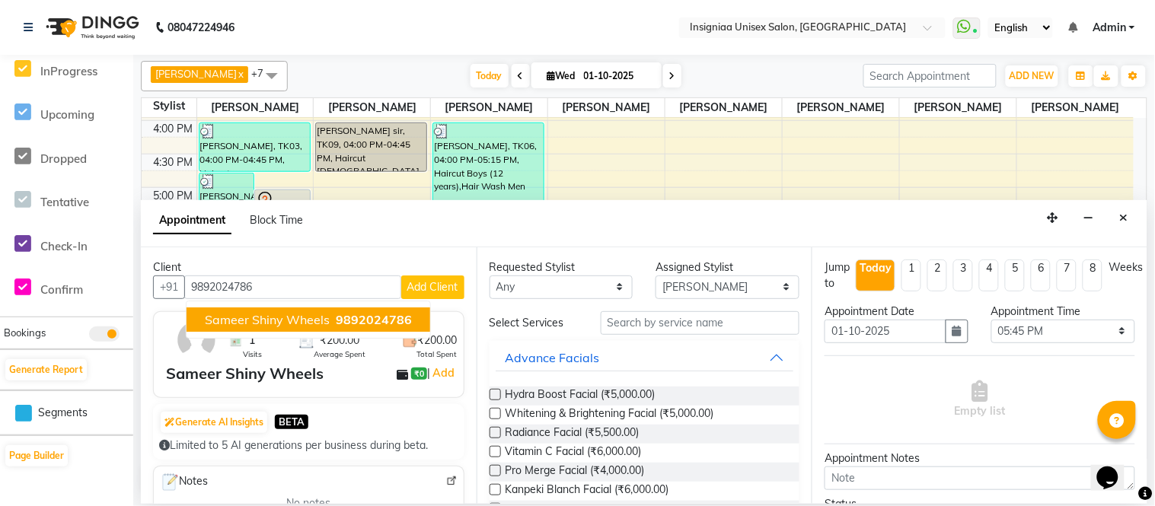
click at [371, 312] on span "9892024786" at bounding box center [374, 319] width 76 height 15
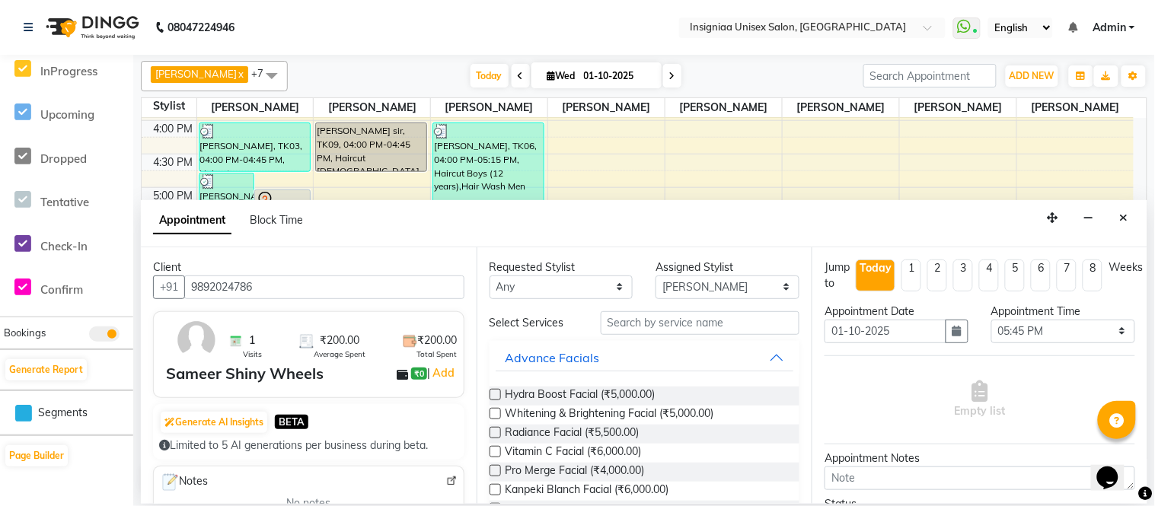
type input "9892024786"
click at [648, 320] on input "text" at bounding box center [699, 323] width 199 height 24
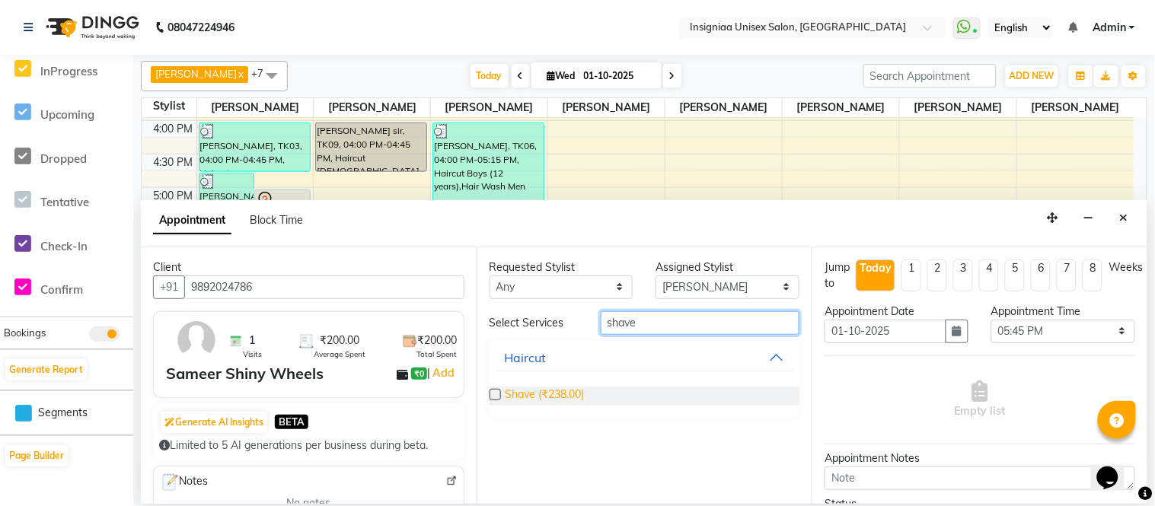
type input "shave"
click at [537, 390] on span "Shave (₹238.00)" at bounding box center [544, 396] width 79 height 19
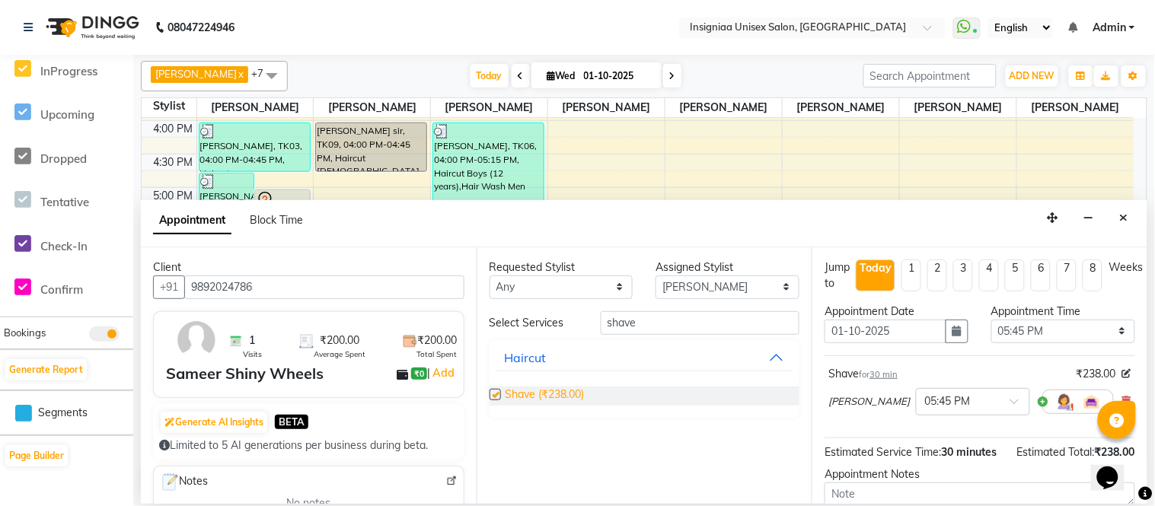
checkbox input "false"
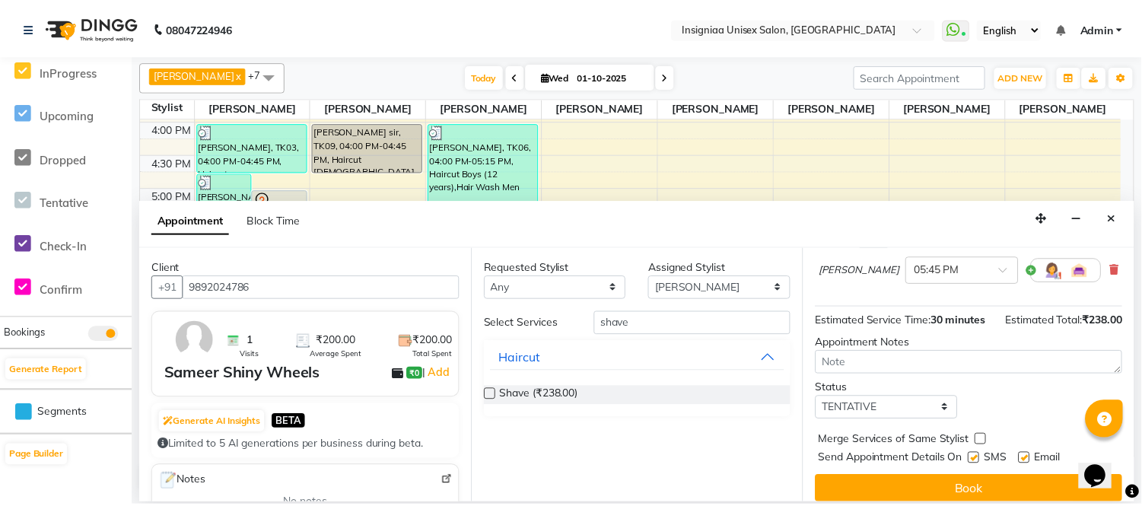
scroll to position [160, 0]
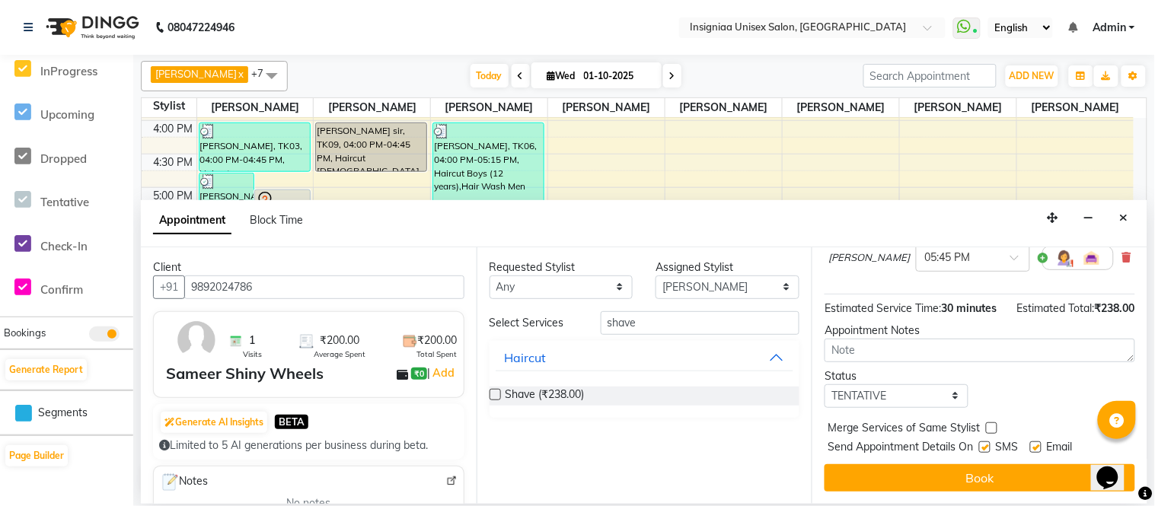
click at [1033, 446] on label at bounding box center [1035, 446] width 11 height 11
click at [1033, 446] on input "checkbox" at bounding box center [1035, 449] width 10 height 10
checkbox input "false"
click at [983, 450] on label at bounding box center [984, 446] width 11 height 11
click at [983, 450] on input "checkbox" at bounding box center [984, 449] width 10 height 10
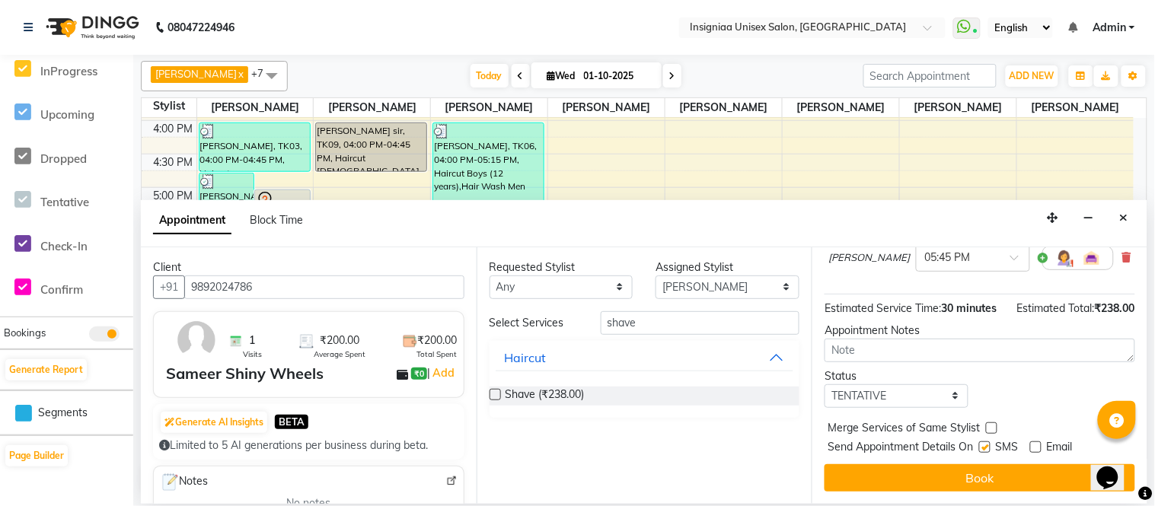
checkbox input "false"
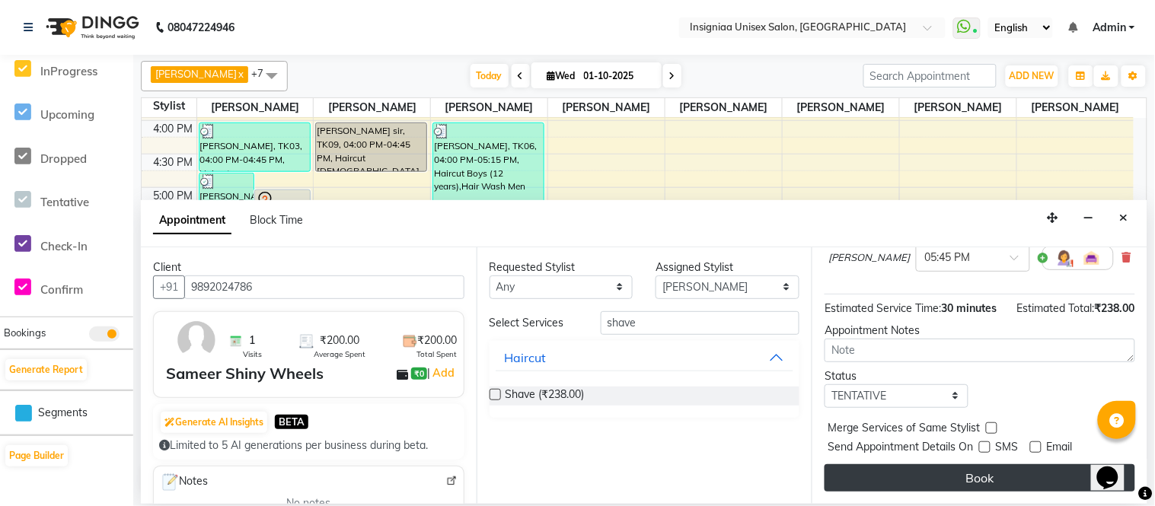
click at [982, 478] on button "Book" at bounding box center [979, 477] width 311 height 27
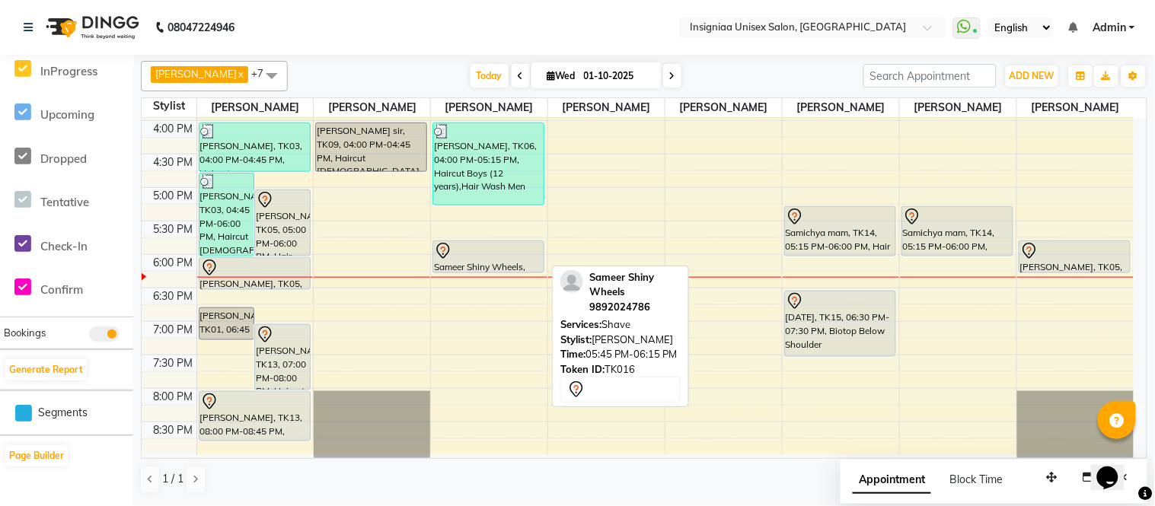
click at [510, 256] on div at bounding box center [488, 251] width 109 height 18
select select "7"
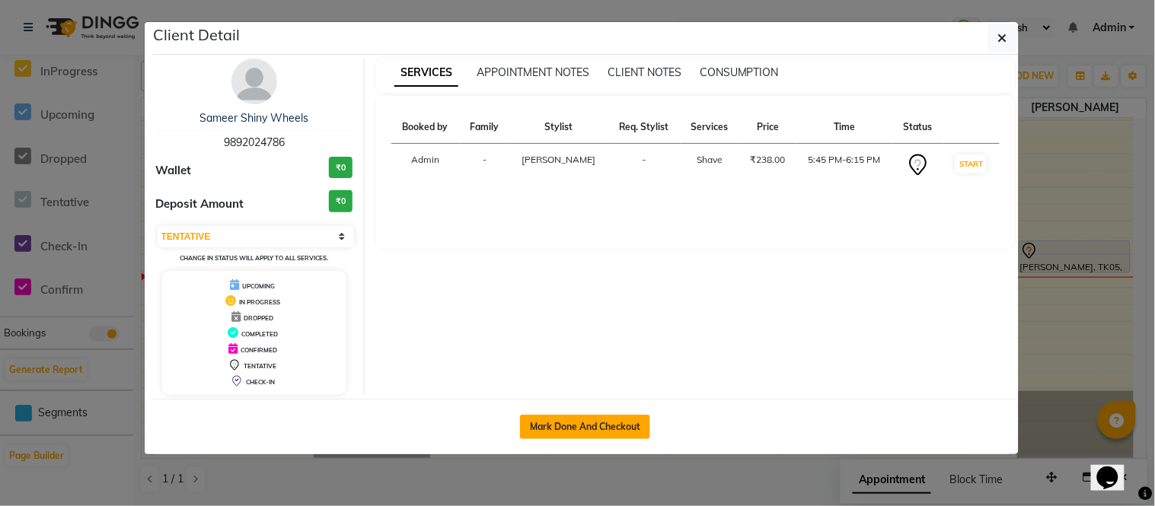
click at [573, 428] on button "Mark Done And Checkout" at bounding box center [585, 427] width 130 height 24
select select "service"
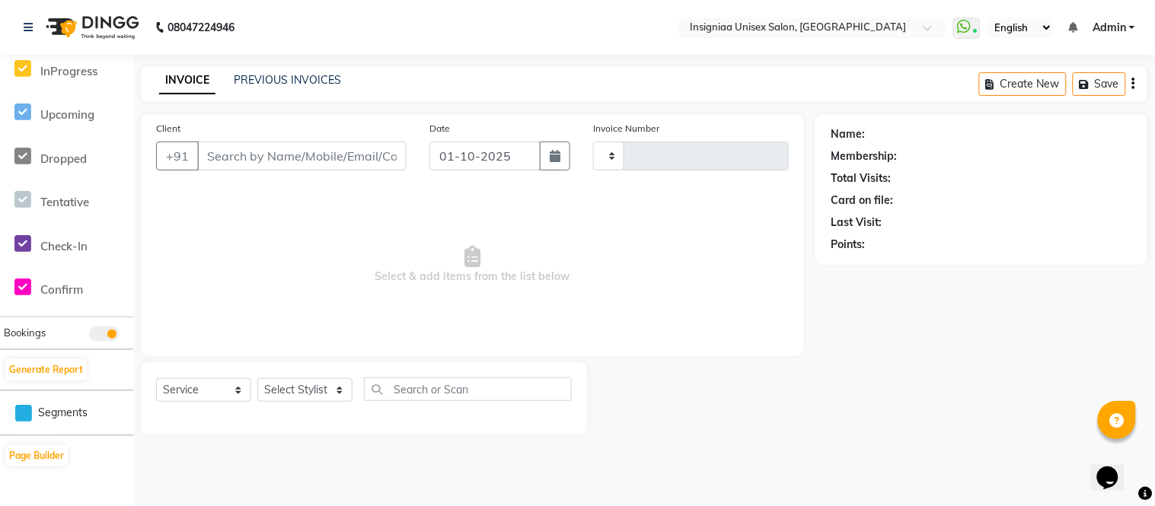
type input "3165"
select select "6999"
type input "9892024786"
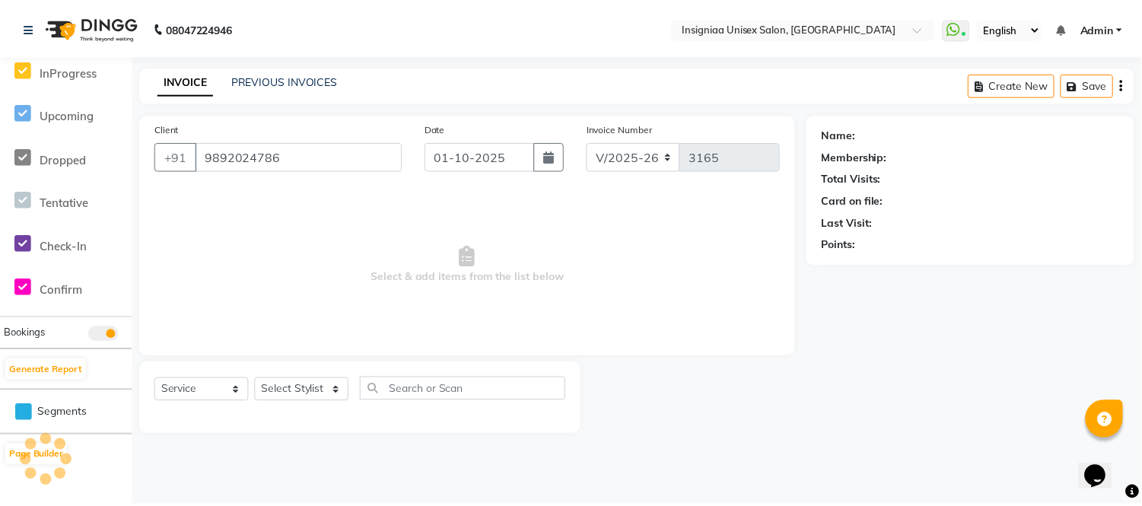
scroll to position [272, 0]
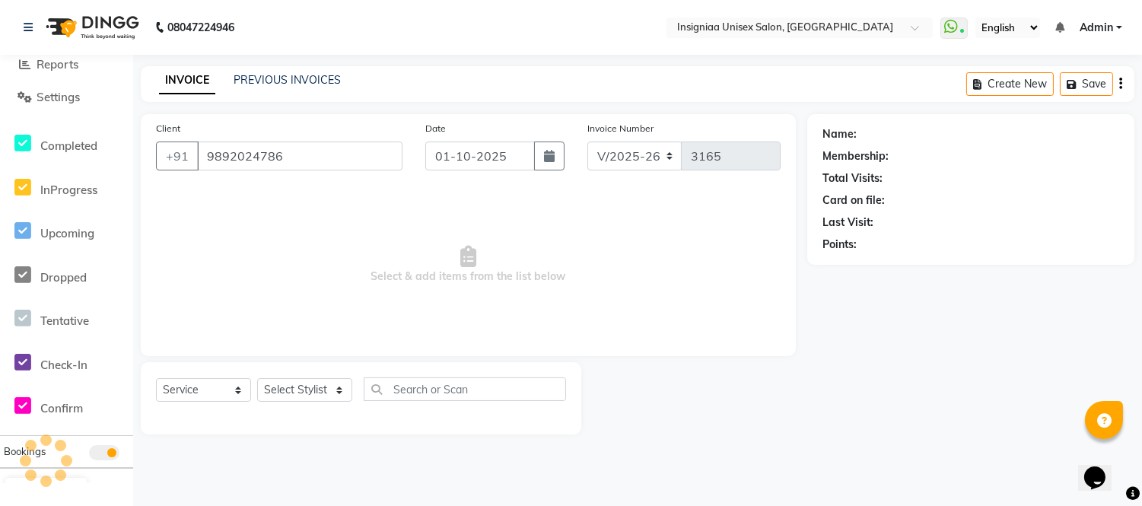
select select "58133"
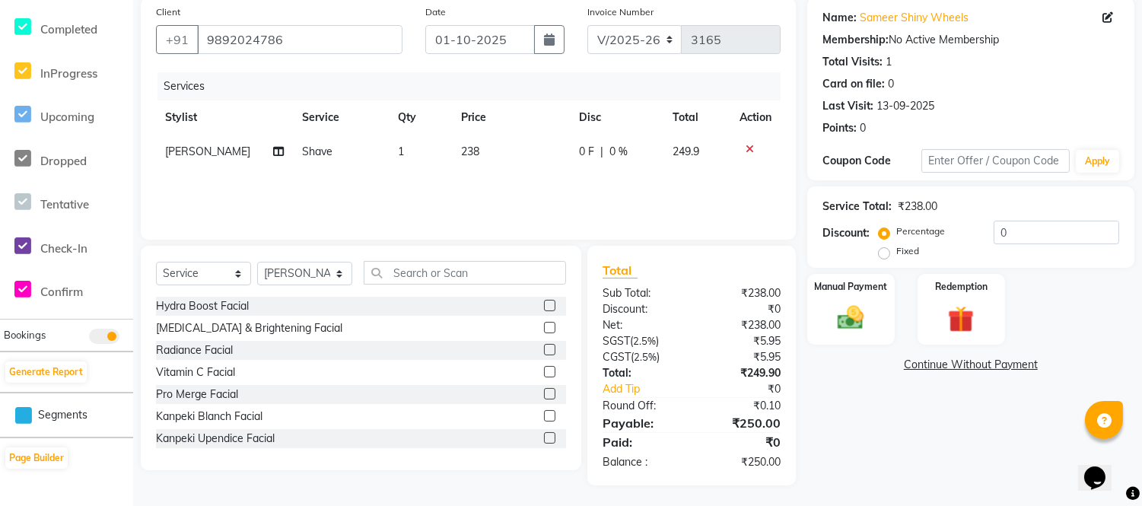
scroll to position [118, 0]
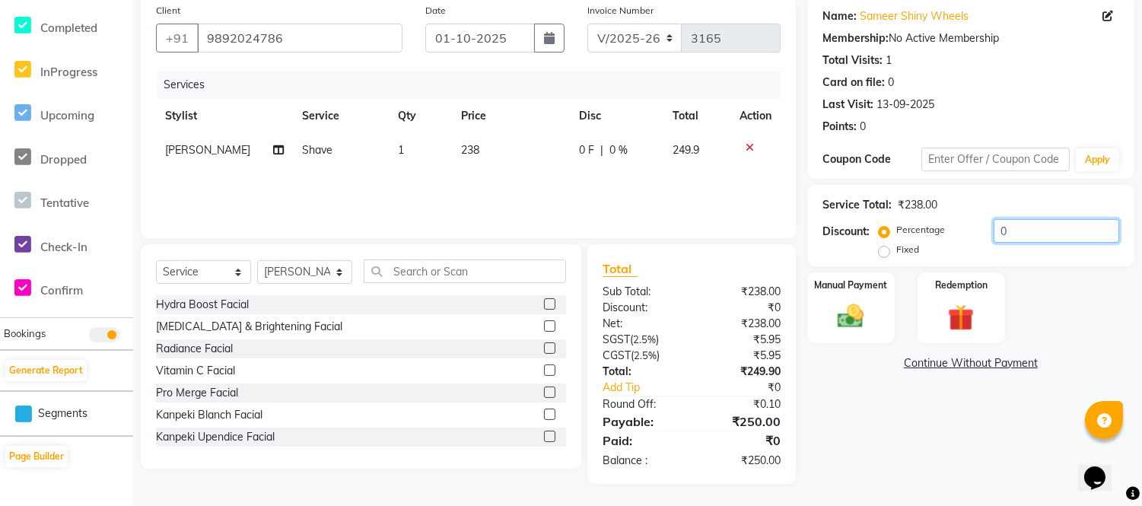
click at [994, 231] on input "0" at bounding box center [1057, 231] width 126 height 24
type input "20"
click at [839, 307] on img at bounding box center [851, 317] width 45 height 32
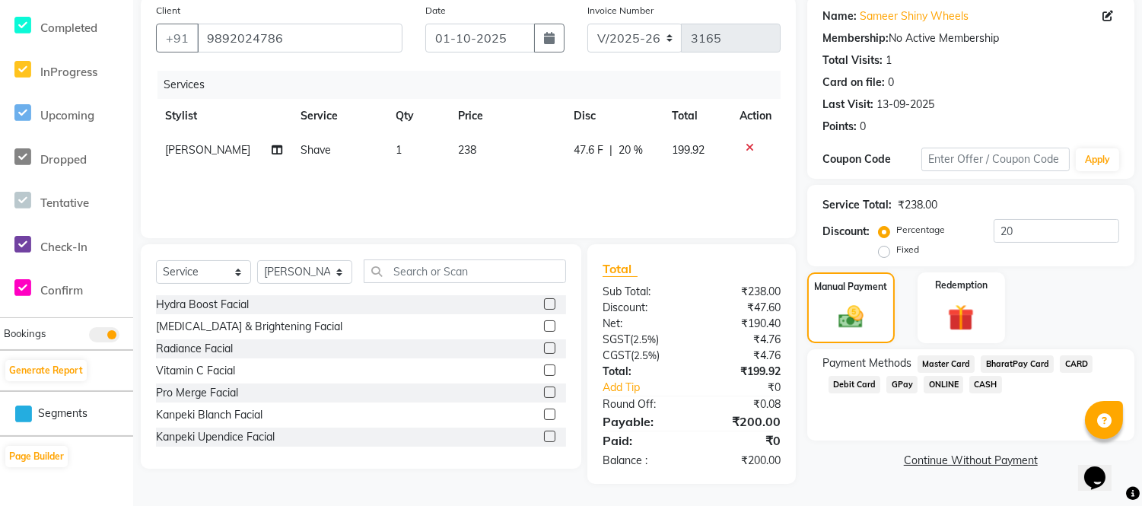
click at [904, 386] on span "GPay" at bounding box center [902, 385] width 31 height 18
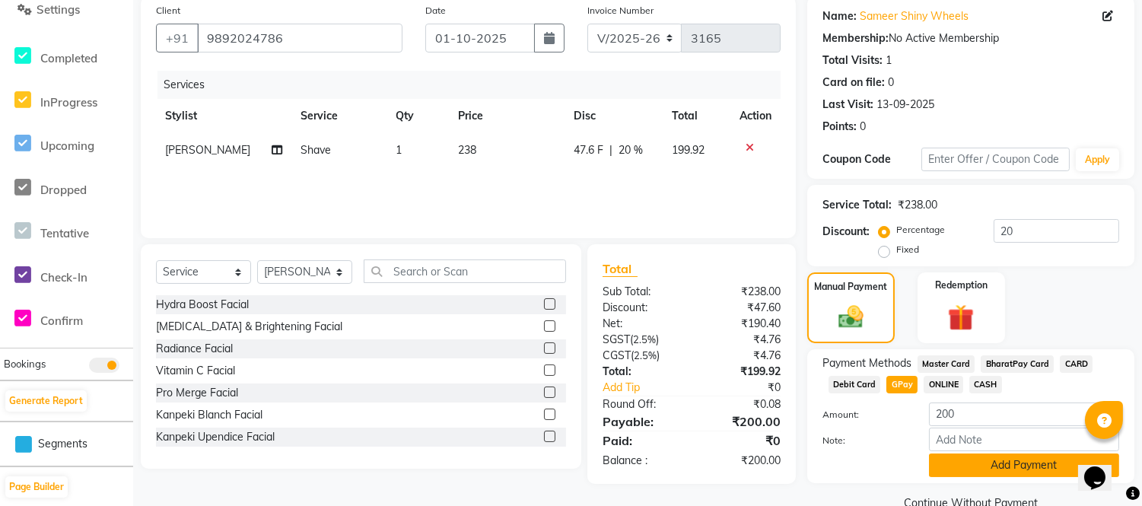
scroll to position [242, 0]
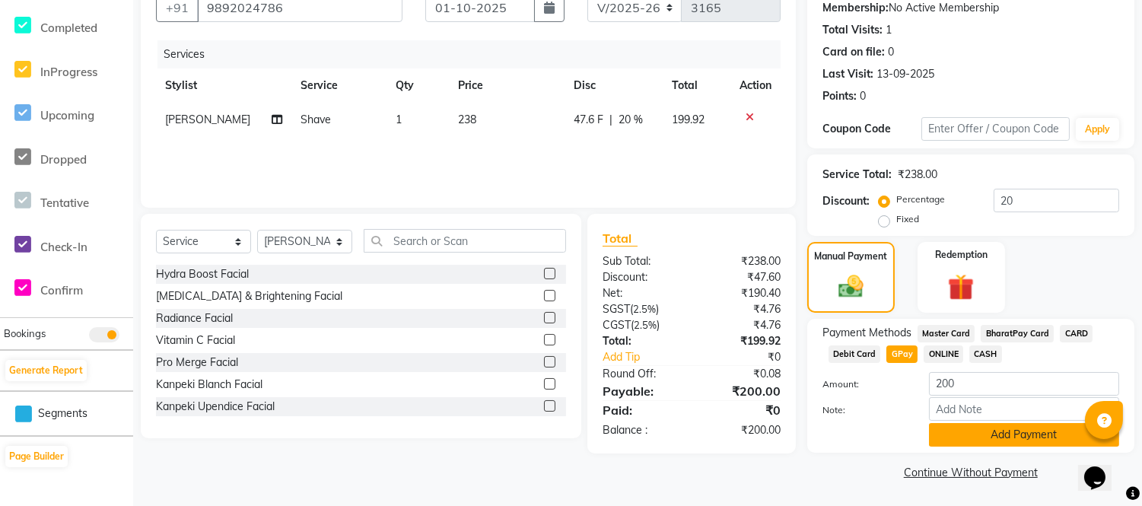
click at [948, 440] on button "Add Payment" at bounding box center [1024, 435] width 190 height 24
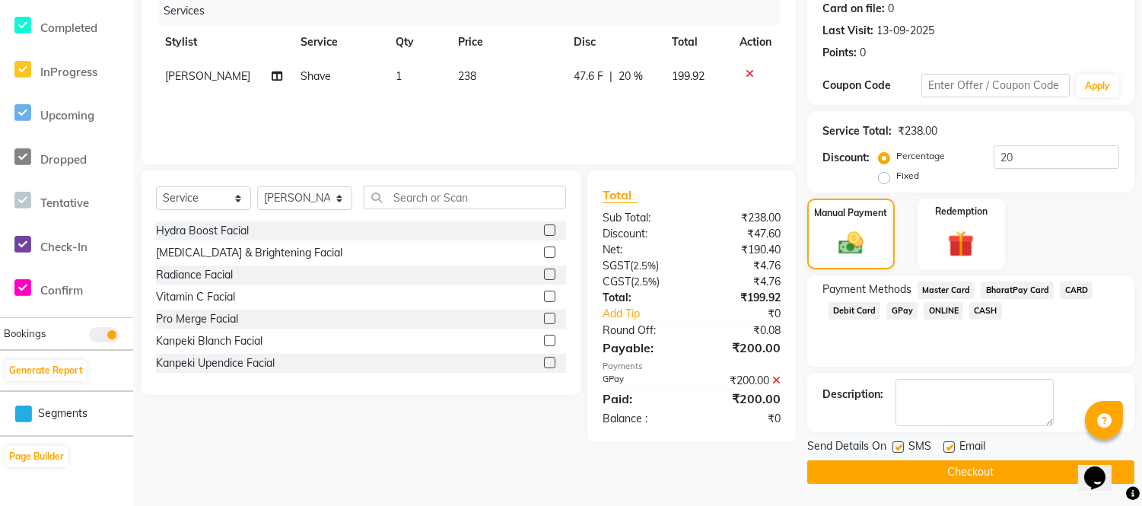
scroll to position [199, 0]
click at [944, 444] on label at bounding box center [949, 446] width 11 height 11
click at [944, 444] on input "checkbox" at bounding box center [949, 448] width 10 height 10
checkbox input "false"
click at [898, 444] on label at bounding box center [898, 446] width 11 height 11
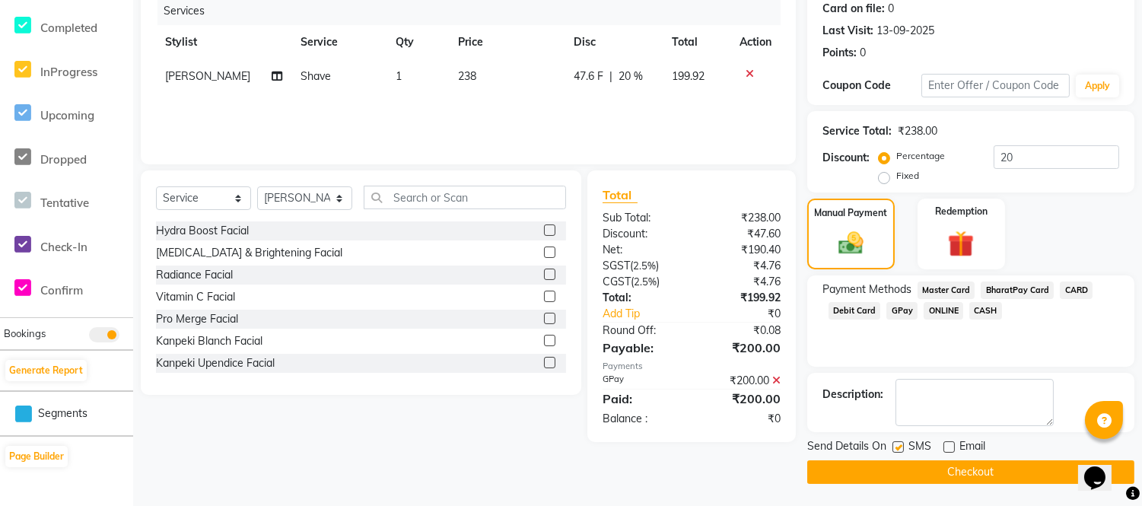
click at [898, 444] on input "checkbox" at bounding box center [898, 448] width 10 height 10
checkbox input "false"
click at [899, 470] on button "Checkout" at bounding box center [970, 472] width 327 height 24
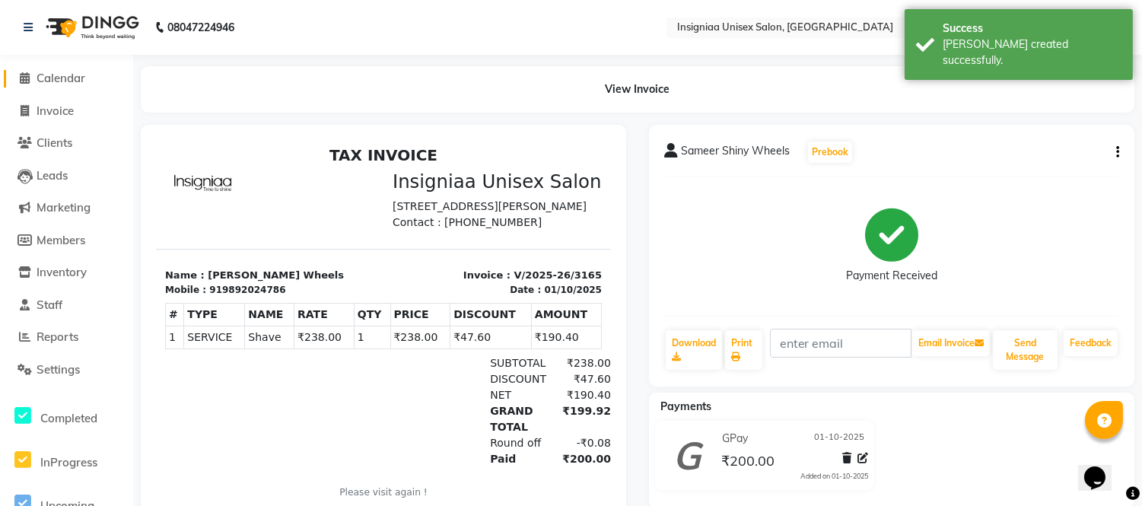
click at [71, 85] on link "Calendar" at bounding box center [67, 79] width 126 height 18
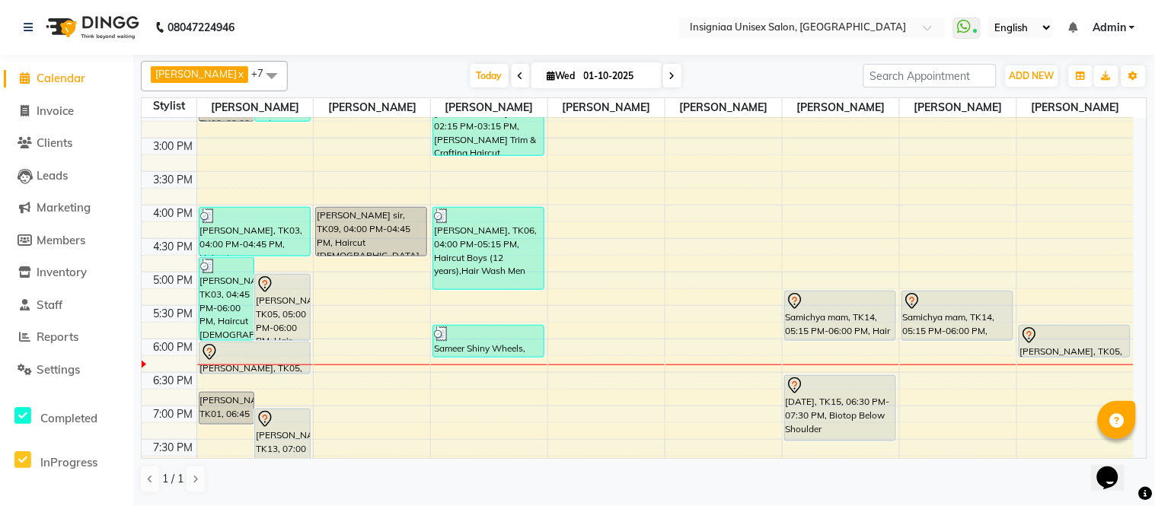
scroll to position [399, 0]
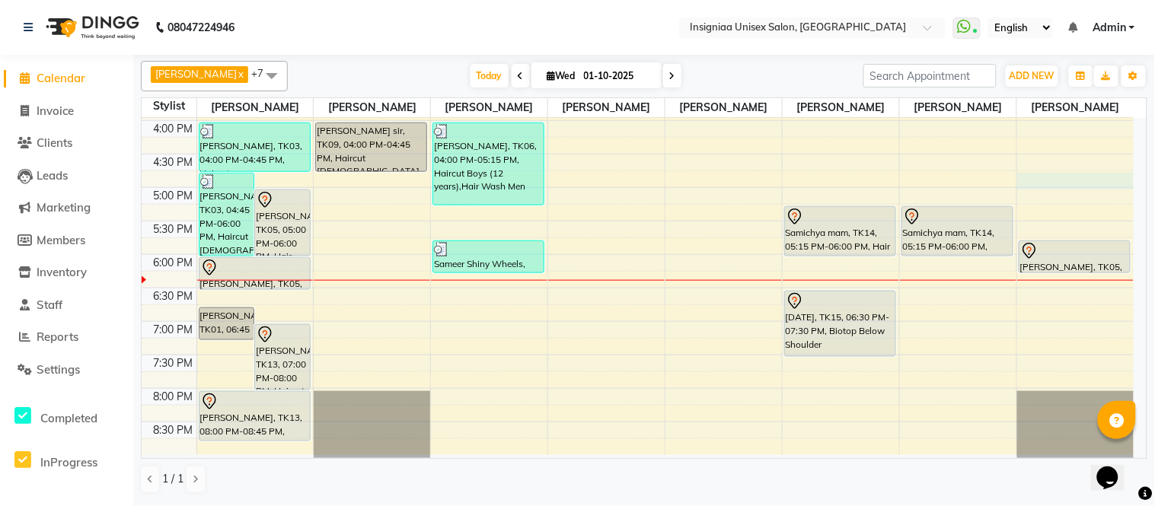
click at [1049, 183] on div "10:00 AM 10:30 AM 11:00 AM 11:30 AM 12:00 PM 12:30 PM 1:00 PM 1:30 PM 2:00 PM 2…" at bounding box center [638, 87] width 992 height 736
select select "80714"
select select "1005"
select select "tentative"
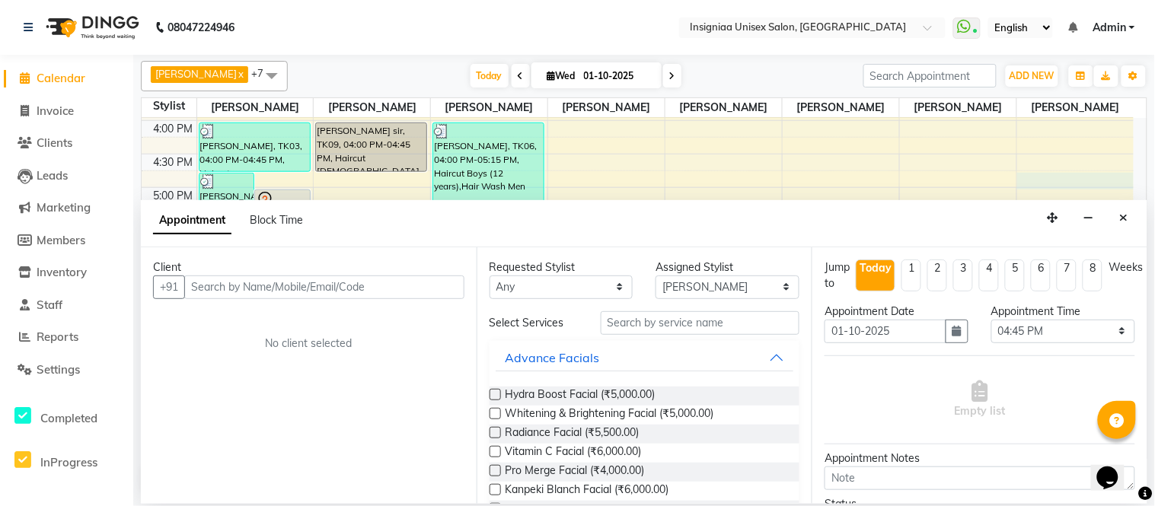
click at [386, 285] on input "text" at bounding box center [324, 287] width 280 height 24
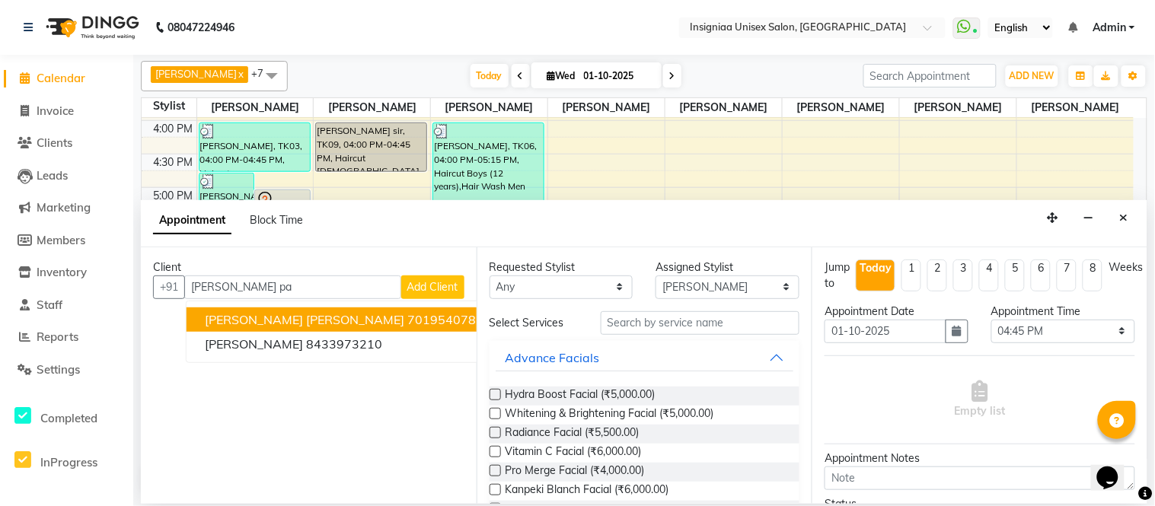
click at [407, 317] on ngb-highlight "7019540785" at bounding box center [445, 319] width 76 height 15
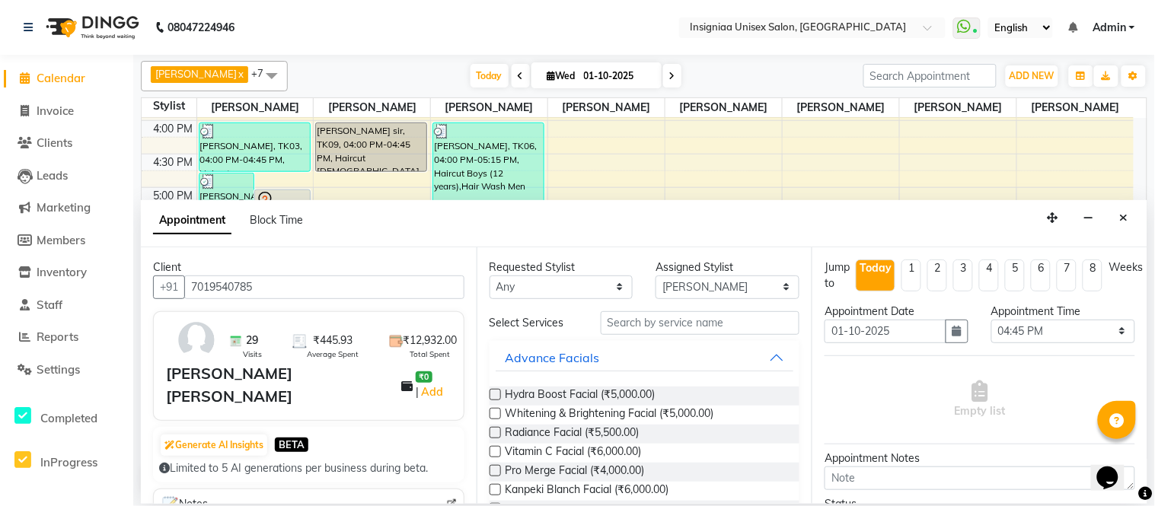
type input "7019540785"
click at [693, 318] on input "text" at bounding box center [699, 323] width 199 height 24
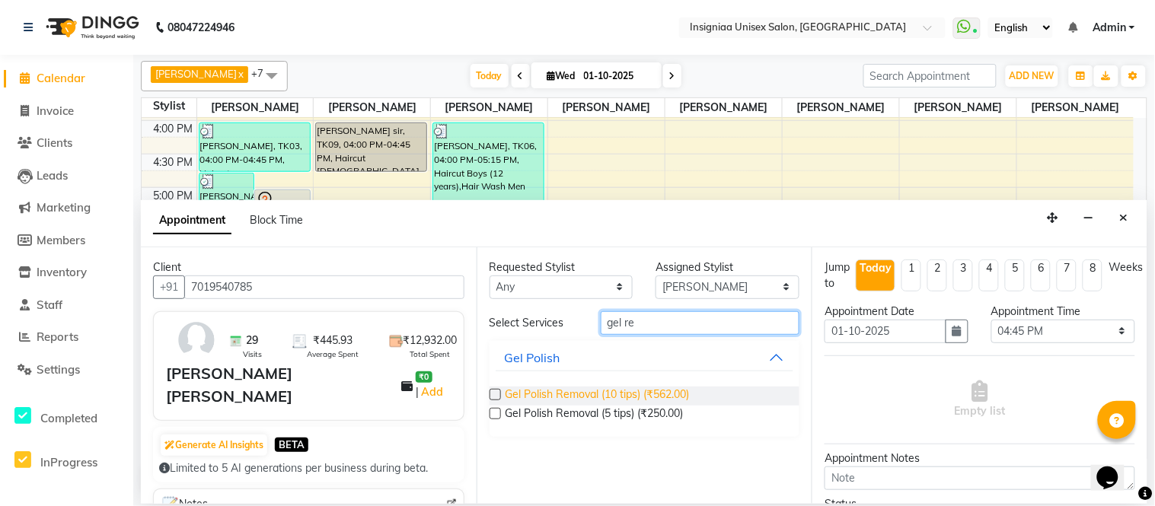
type input "gel re"
click at [652, 393] on span "Gel Polish Removal (10 tips) (₹562.00)" at bounding box center [597, 396] width 184 height 19
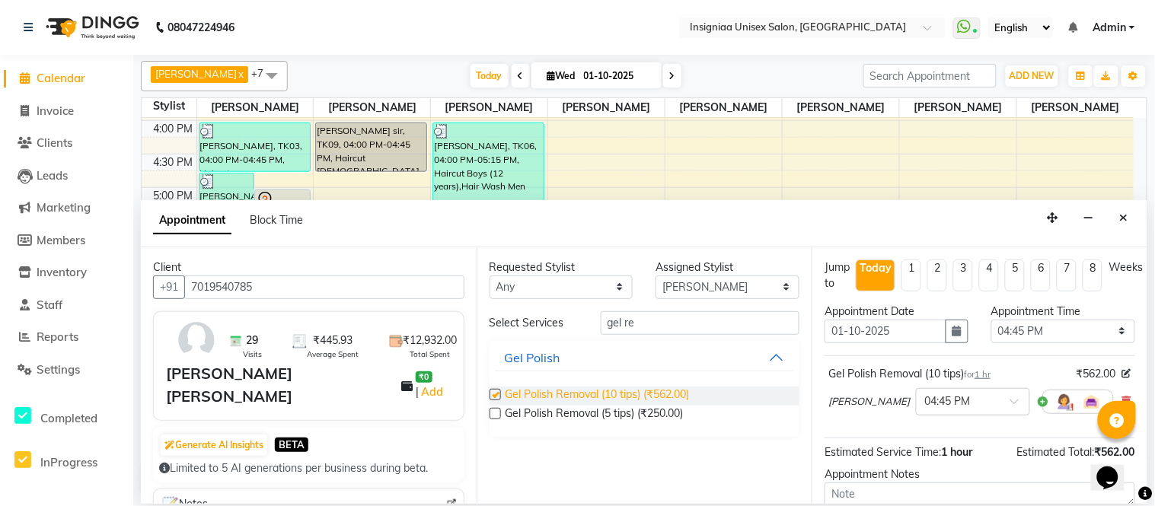
checkbox input "false"
click at [675, 285] on select "Select Faizan Ansari Nilam Manke Rahul Srivastav Rohini Waghmare Rupali Dhotre …" at bounding box center [727, 287] width 144 height 24
select select "58136"
click at [655, 275] on select "Select Faizan Ansari Nilam Manke Rahul Srivastav Rohini Waghmare Rupali Dhotre …" at bounding box center [727, 287] width 144 height 24
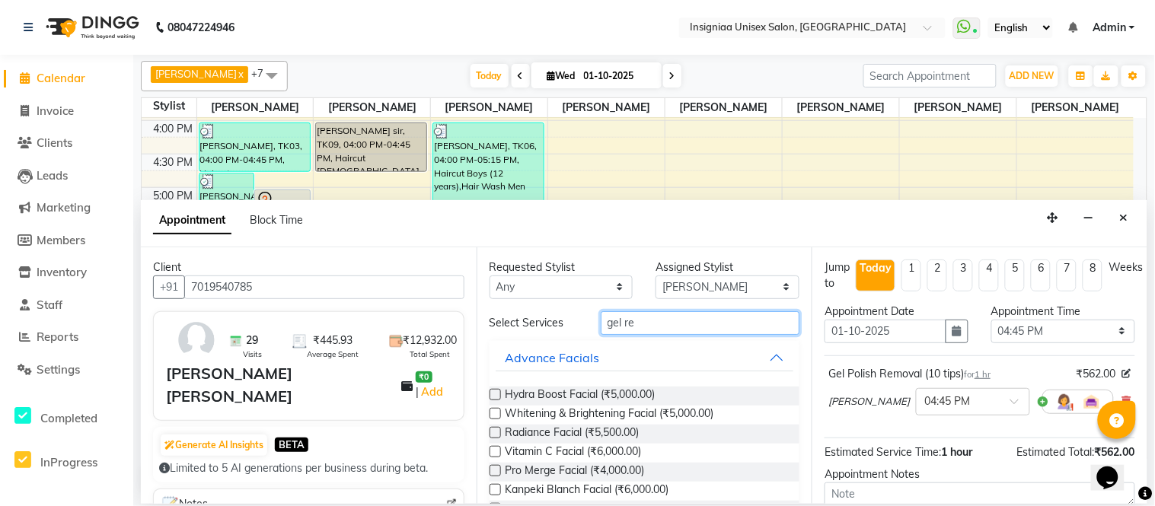
drag, startPoint x: 650, startPoint y: 330, endPoint x: 533, endPoint y: 318, distance: 117.1
click at [535, 330] on div "Select Services gel re" at bounding box center [644, 323] width 333 height 24
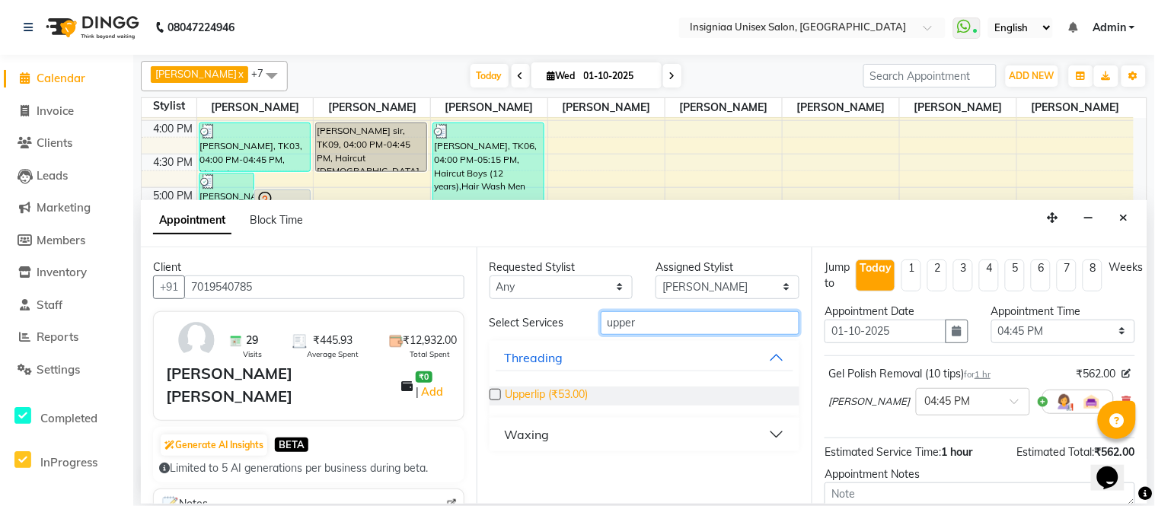
type input "upper"
click at [525, 390] on span "Upperlip (₹53.00)" at bounding box center [546, 396] width 83 height 19
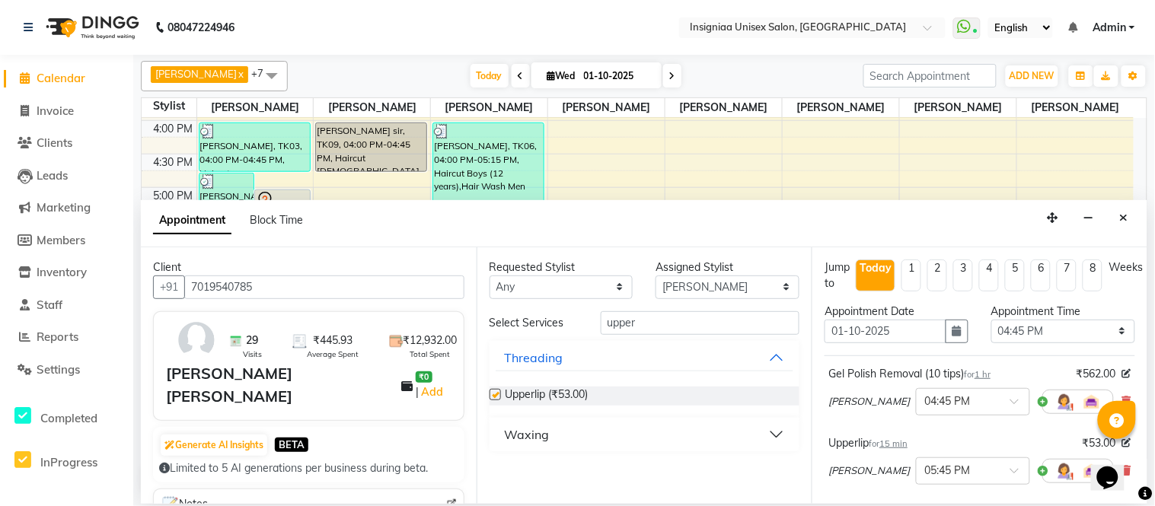
checkbox input "false"
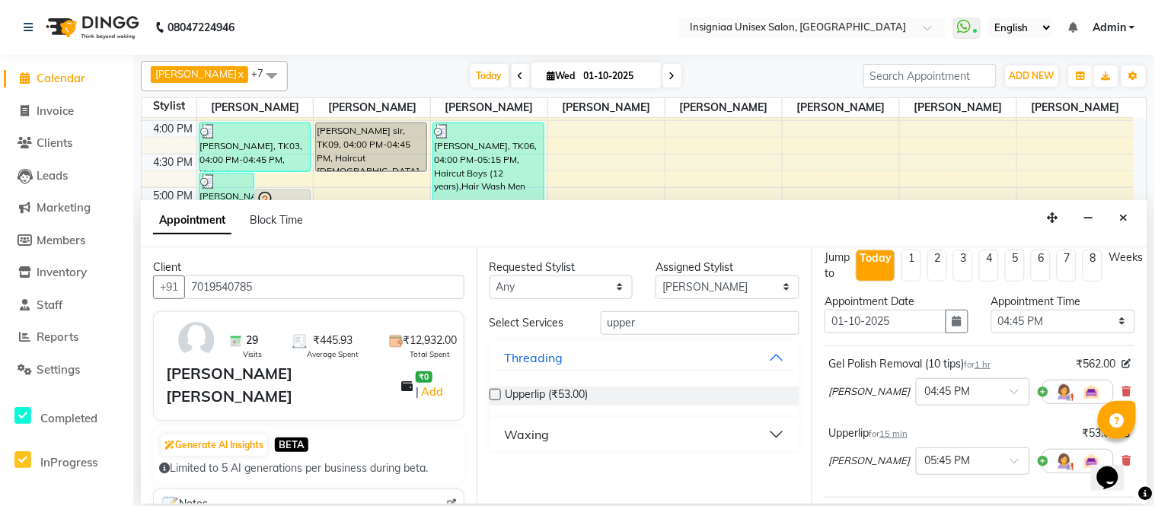
scroll to position [231, 0]
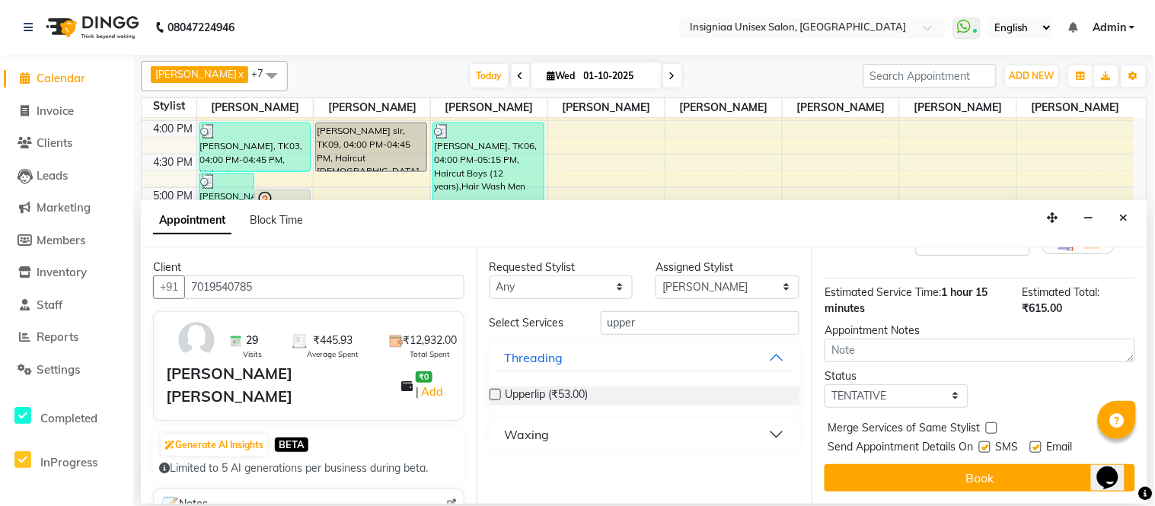
click at [1044, 450] on div "Email" at bounding box center [1057, 448] width 54 height 19
click at [1035, 446] on label at bounding box center [1035, 446] width 11 height 11
click at [1035, 446] on input "checkbox" at bounding box center [1035, 449] width 10 height 10
checkbox input "false"
click at [985, 447] on label at bounding box center [984, 446] width 11 height 11
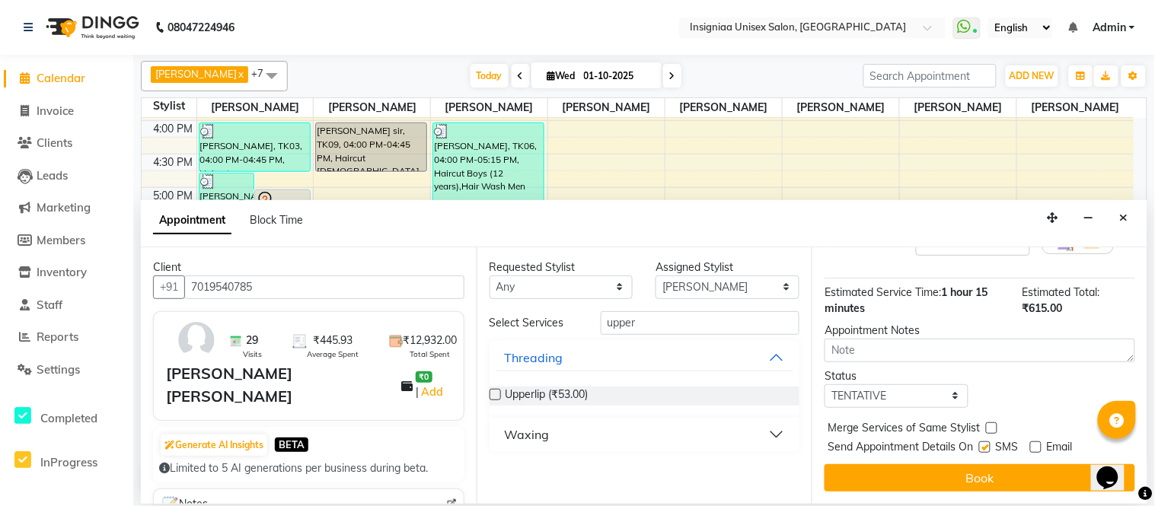
click at [985, 447] on input "checkbox" at bounding box center [984, 449] width 10 height 10
checkbox input "false"
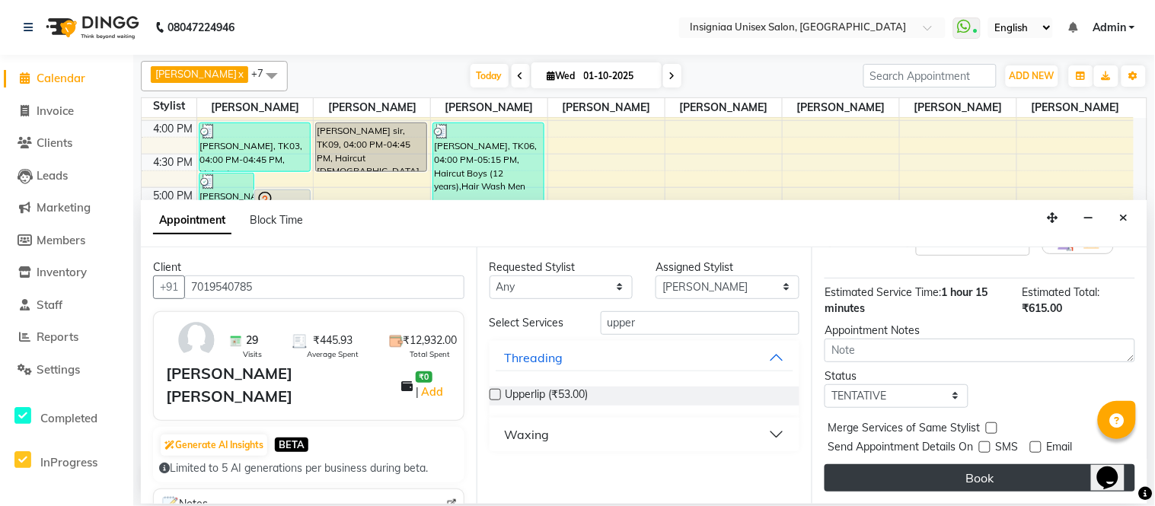
click at [979, 473] on button "Book" at bounding box center [979, 477] width 311 height 27
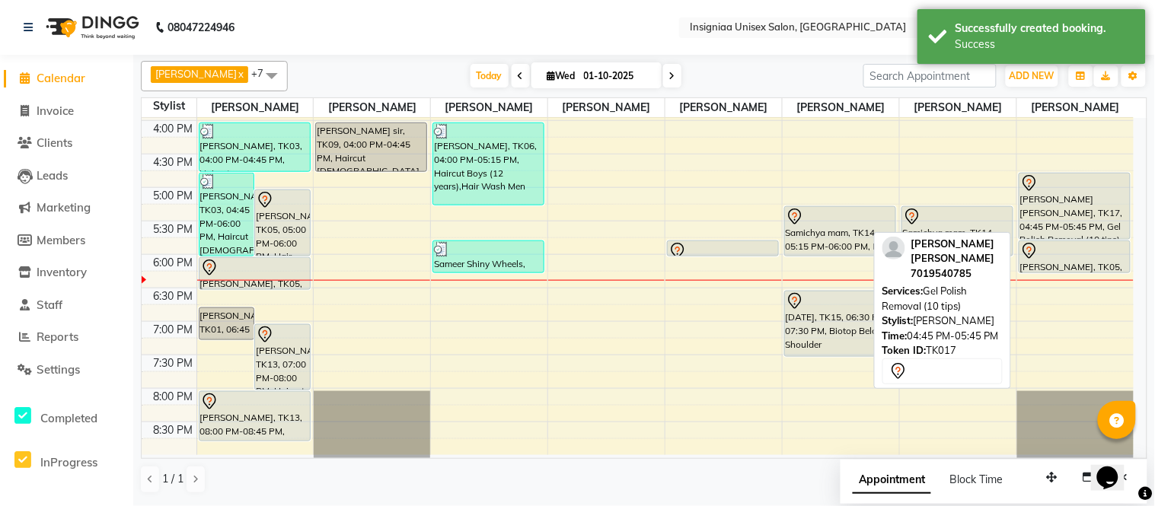
click at [1069, 201] on div "[PERSON_NAME] [PERSON_NAME], TK17, 04:45 PM-05:45 PM, Gel Polish Removal (10 ti…" at bounding box center [1074, 206] width 111 height 65
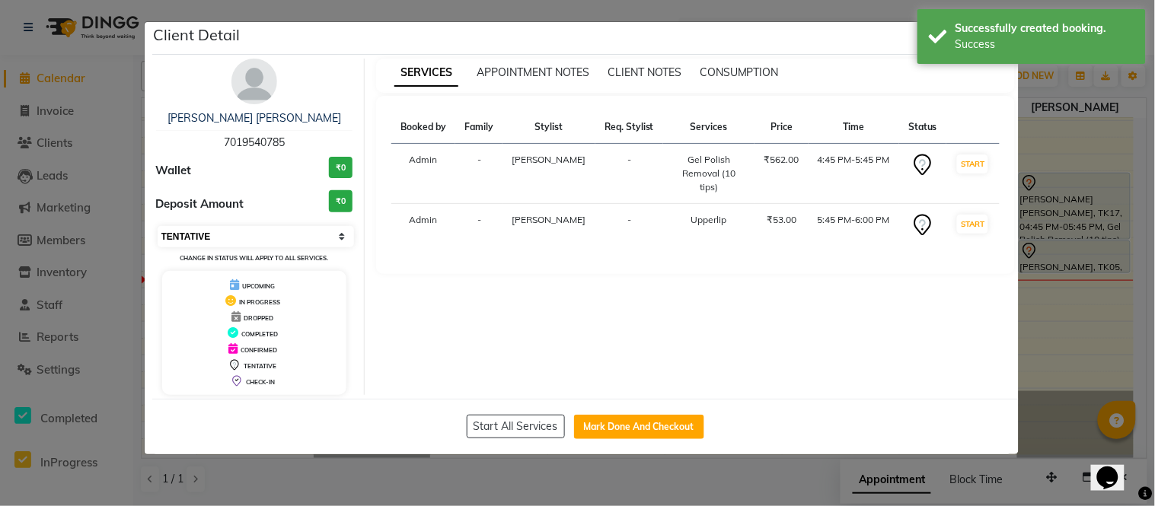
click at [207, 237] on select "Select IN SERVICE CONFIRMED TENTATIVE CHECK IN MARK DONE DROPPED UPCOMING" at bounding box center [256, 236] width 197 height 21
select select "6"
click at [158, 226] on select "Select IN SERVICE CONFIRMED TENTATIVE CHECK IN MARK DONE DROPPED UPCOMING" at bounding box center [256, 236] width 197 height 21
click at [19, 57] on ngb-modal-window "Client Detail Sapna parvathi 7019540785 Wallet ₹0 Deposit Amount ₹0 Select IN S…" at bounding box center [577, 253] width 1155 height 506
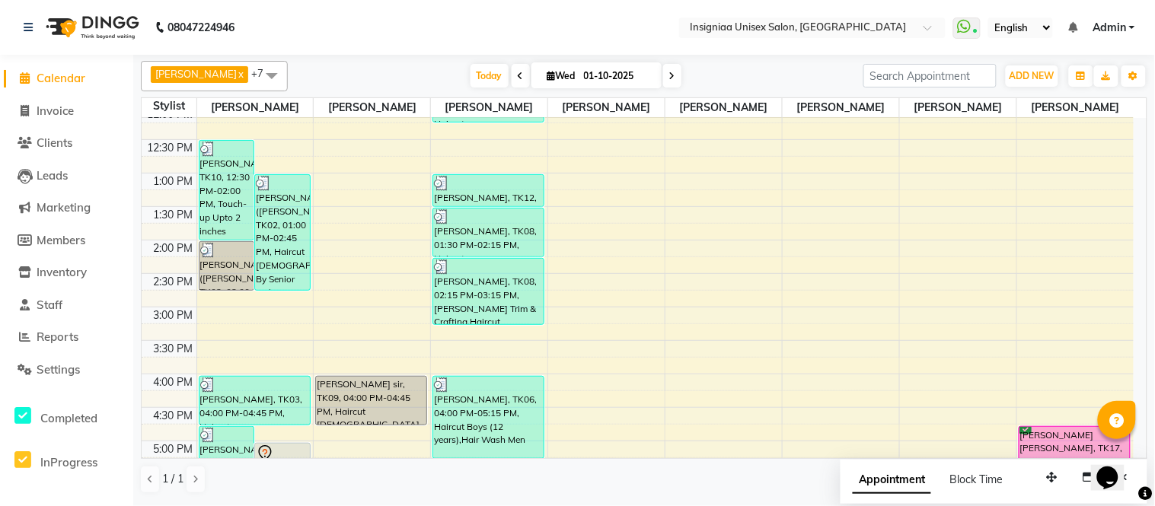
scroll to position [230, 0]
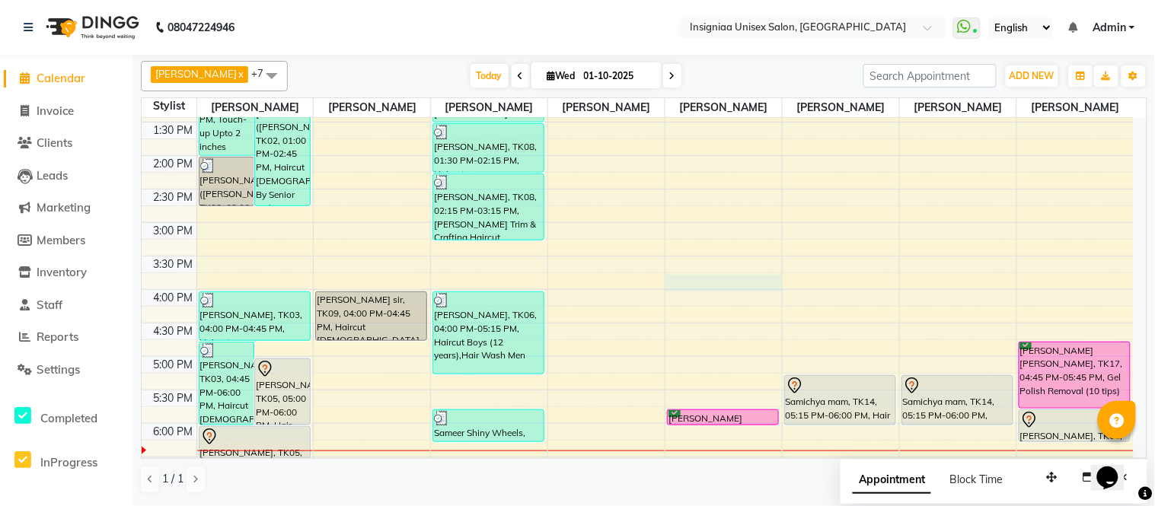
click at [717, 277] on div "10:00 AM 10:30 AM 11:00 AM 11:30 AM 12:00 PM 12:30 PM 1:00 PM 1:30 PM 2:00 PM 2…" at bounding box center [638, 256] width 992 height 736
select select "58136"
select select "945"
select select "tentative"
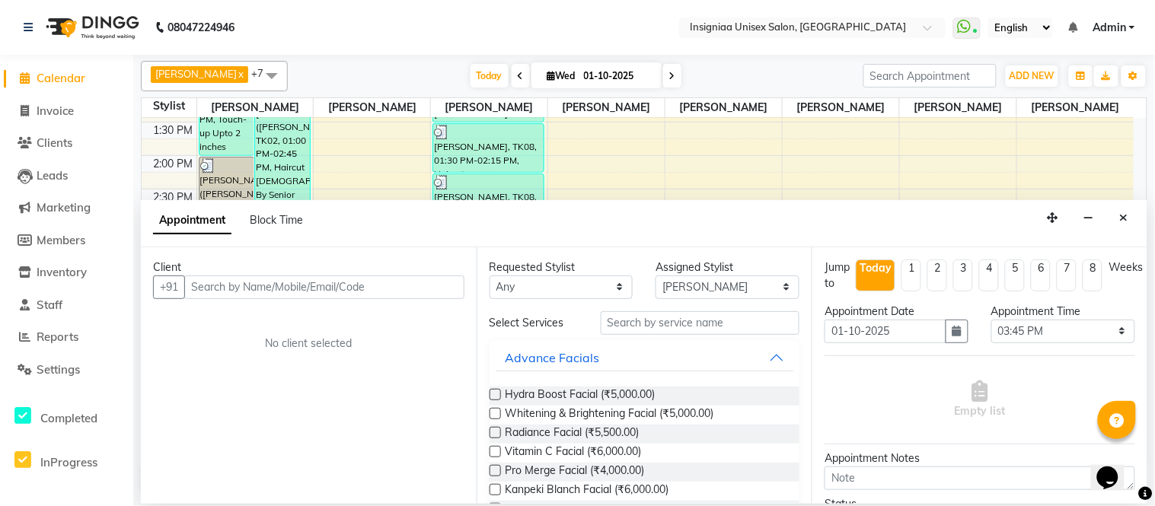
click at [359, 282] on input "text" at bounding box center [324, 287] width 280 height 24
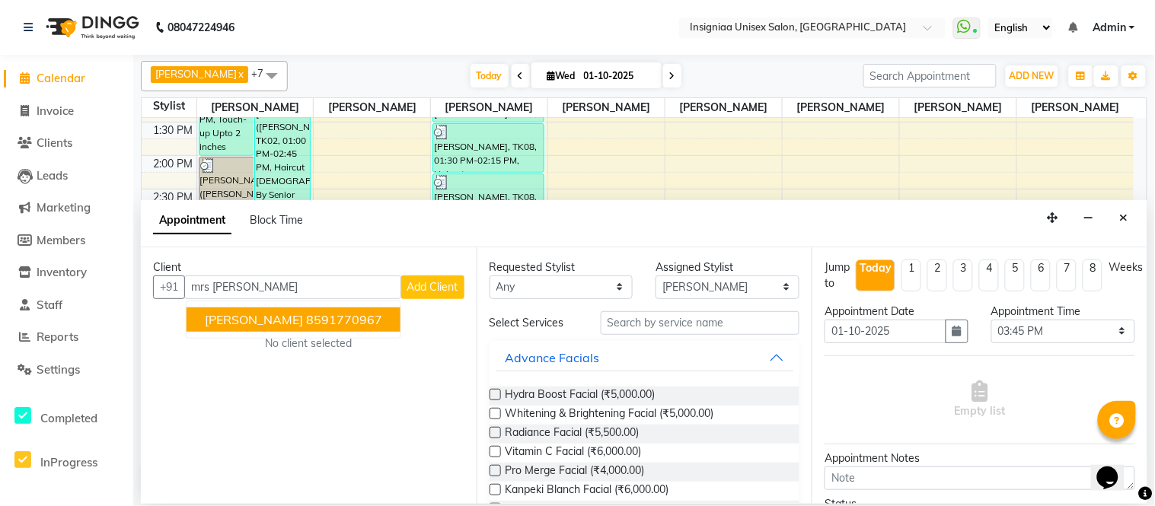
click at [343, 323] on ngb-highlight "8591770967" at bounding box center [344, 319] width 76 height 15
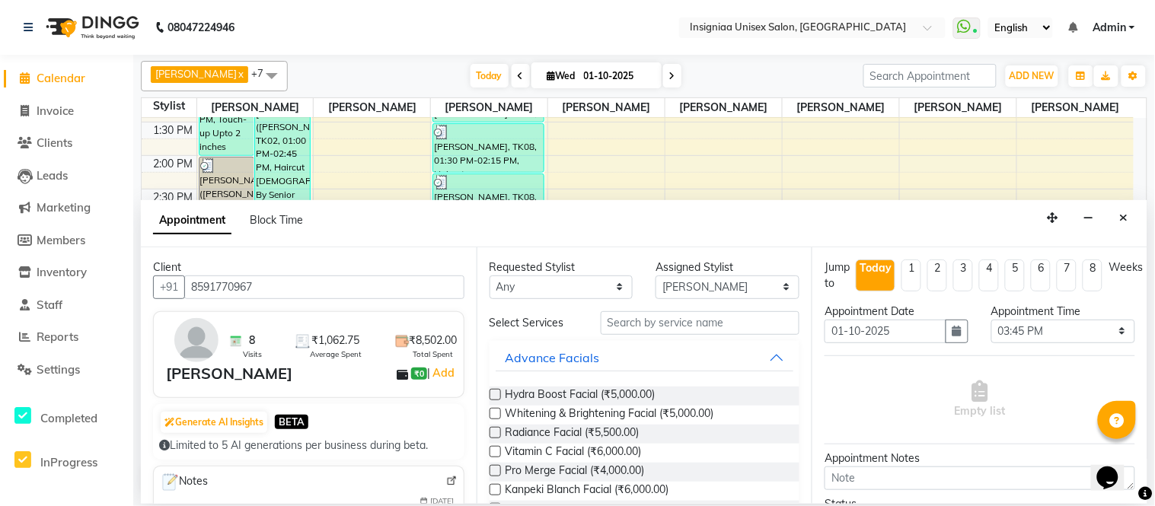
type input "8591770967"
click at [650, 333] on input "text" at bounding box center [699, 323] width 199 height 24
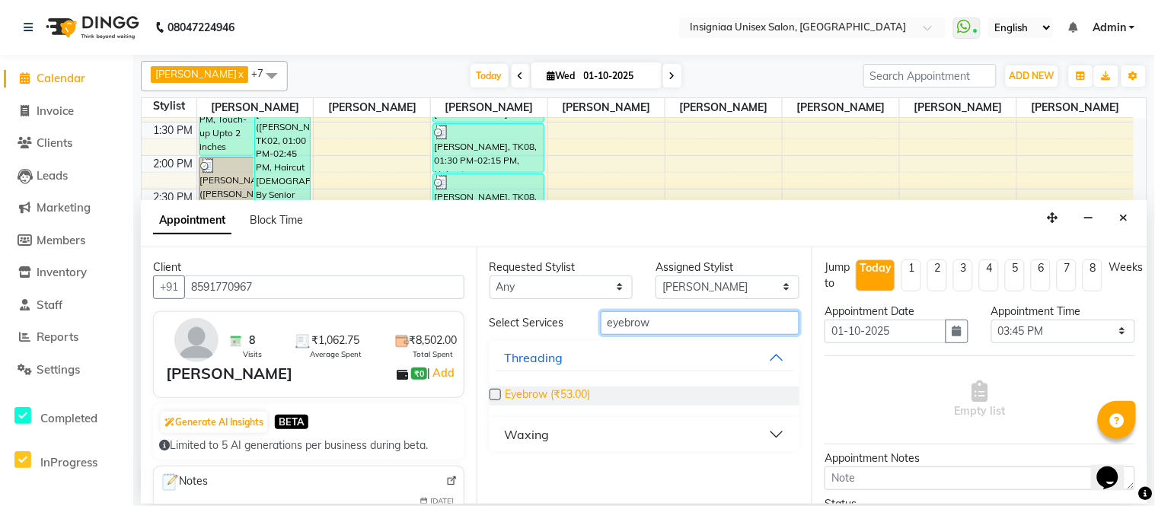
type input "eyebrow"
click at [545, 392] on span "Eyebrow (₹53.00)" at bounding box center [547, 396] width 85 height 19
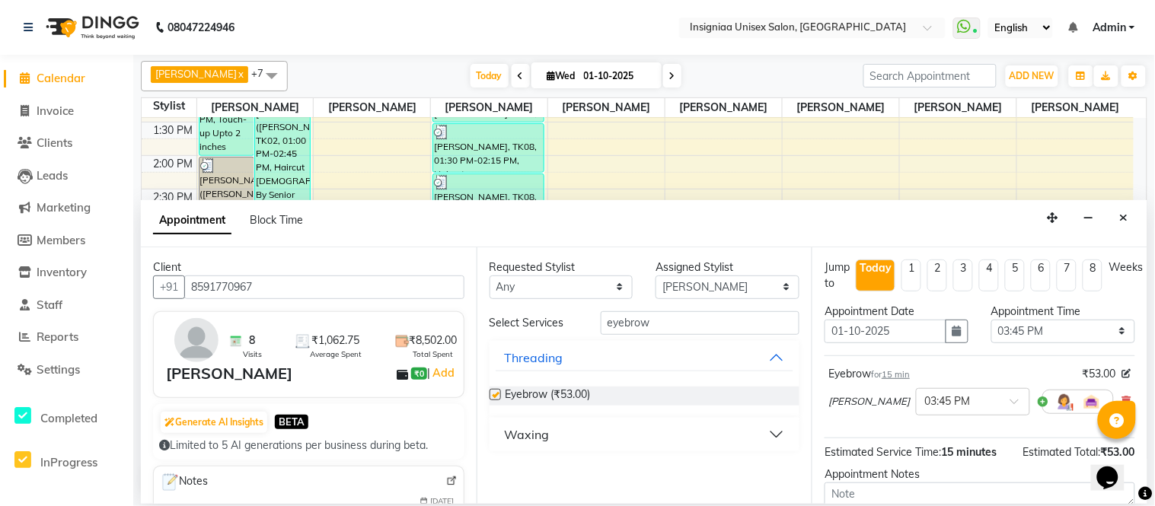
checkbox input "false"
drag, startPoint x: 670, startPoint y: 333, endPoint x: 567, endPoint y: 331, distance: 102.8
click at [567, 331] on div "Select Services eyebrow" at bounding box center [644, 323] width 333 height 24
type input "upper"
click at [574, 387] on span "Upperlip (₹53.00)" at bounding box center [546, 396] width 83 height 19
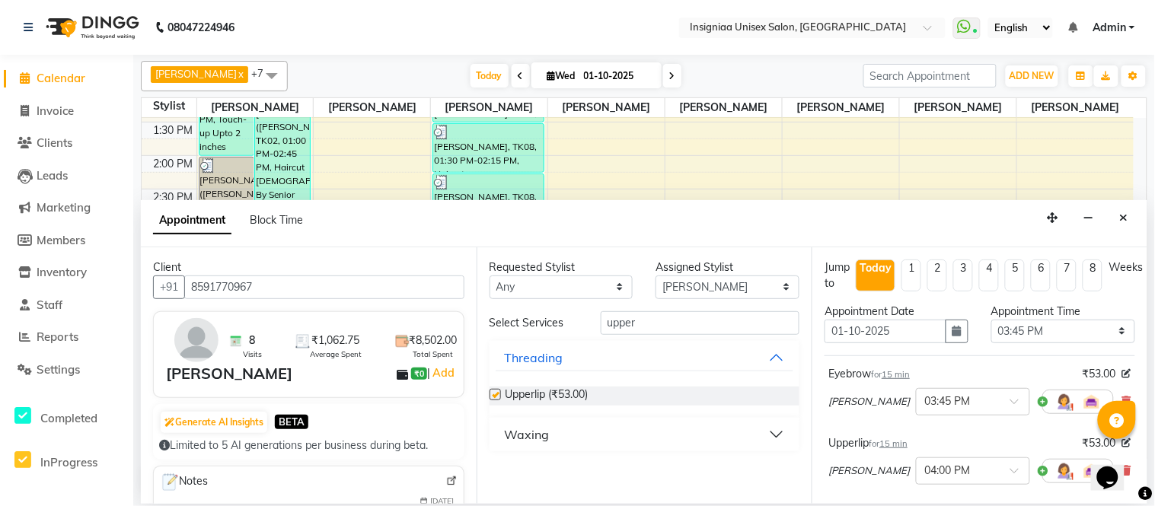
checkbox input "false"
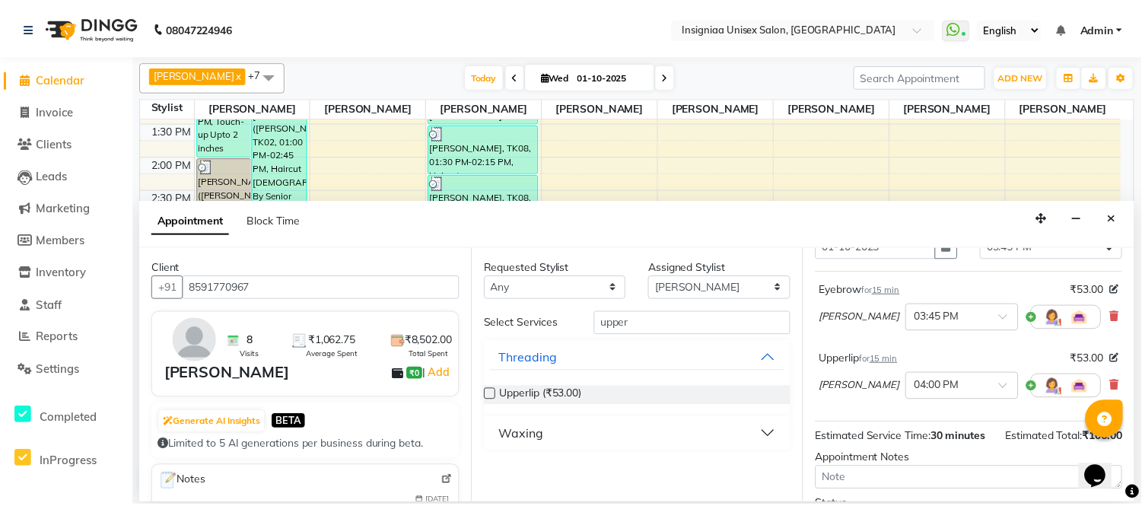
scroll to position [228, 0]
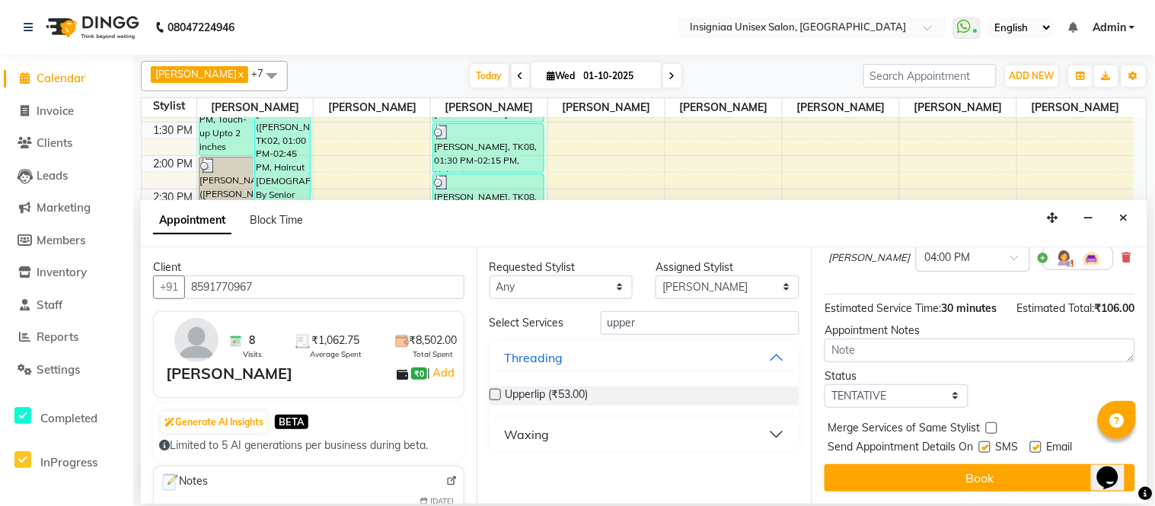
drag, startPoint x: 1038, startPoint y: 451, endPoint x: 1021, endPoint y: 451, distance: 16.7
click at [1037, 451] on label at bounding box center [1035, 446] width 11 height 11
click at [1037, 451] on input "checkbox" at bounding box center [1035, 449] width 10 height 10
checkbox input "false"
click at [990, 449] on label at bounding box center [984, 446] width 11 height 11
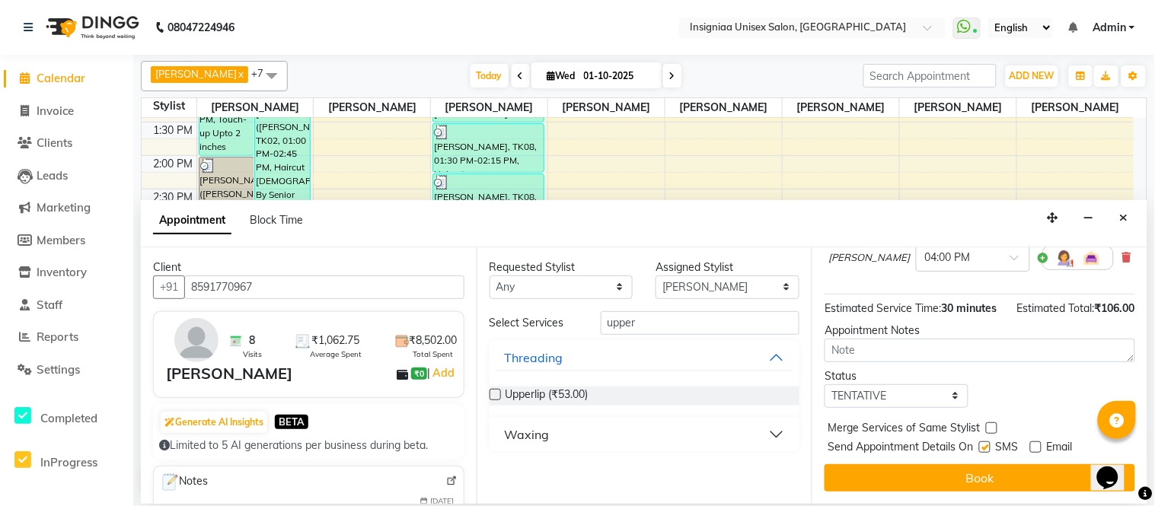
click at [989, 449] on input "checkbox" at bounding box center [984, 449] width 10 height 10
checkbox input "false"
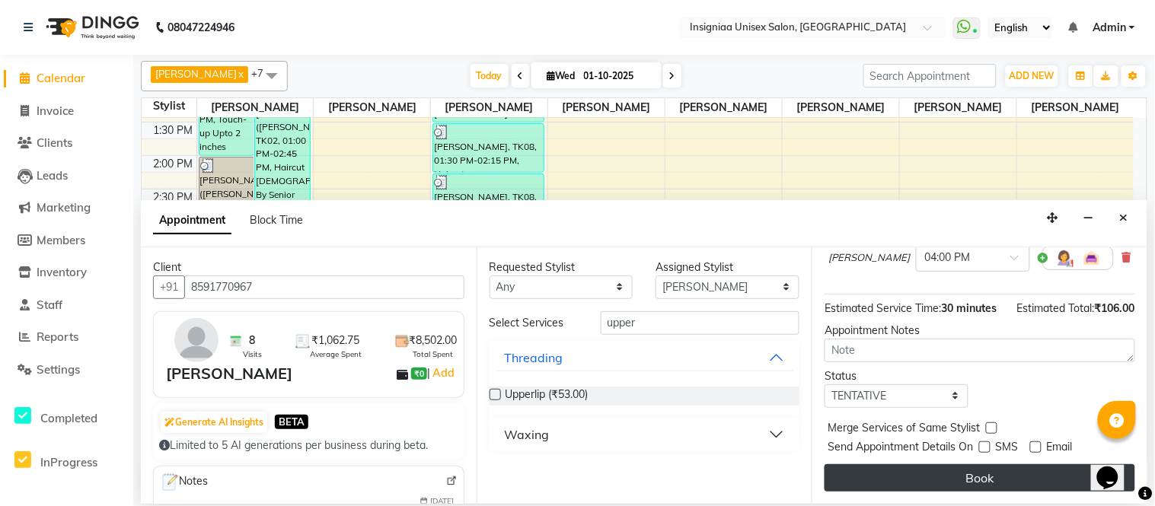
click at [987, 466] on button "Book" at bounding box center [979, 477] width 311 height 27
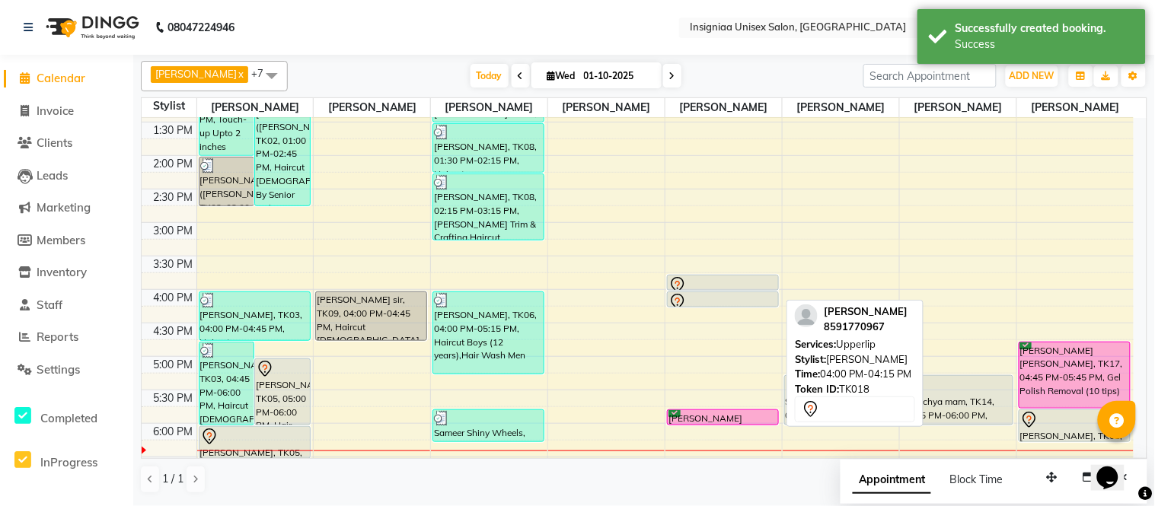
click at [718, 299] on div at bounding box center [722, 302] width 109 height 18
select select "7"
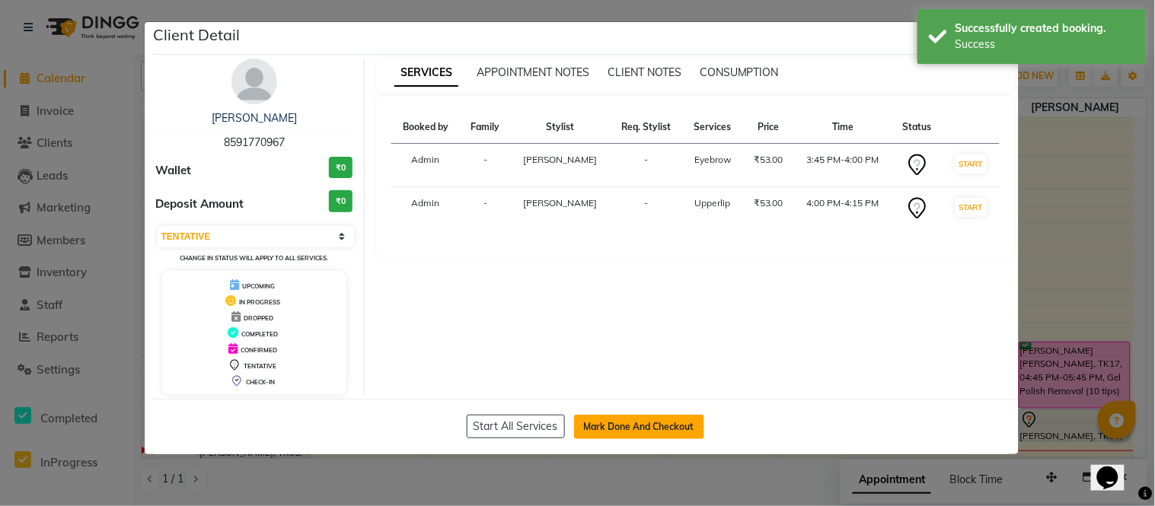
click at [639, 416] on button "Mark Done And Checkout" at bounding box center [639, 427] width 130 height 24
select select "service"
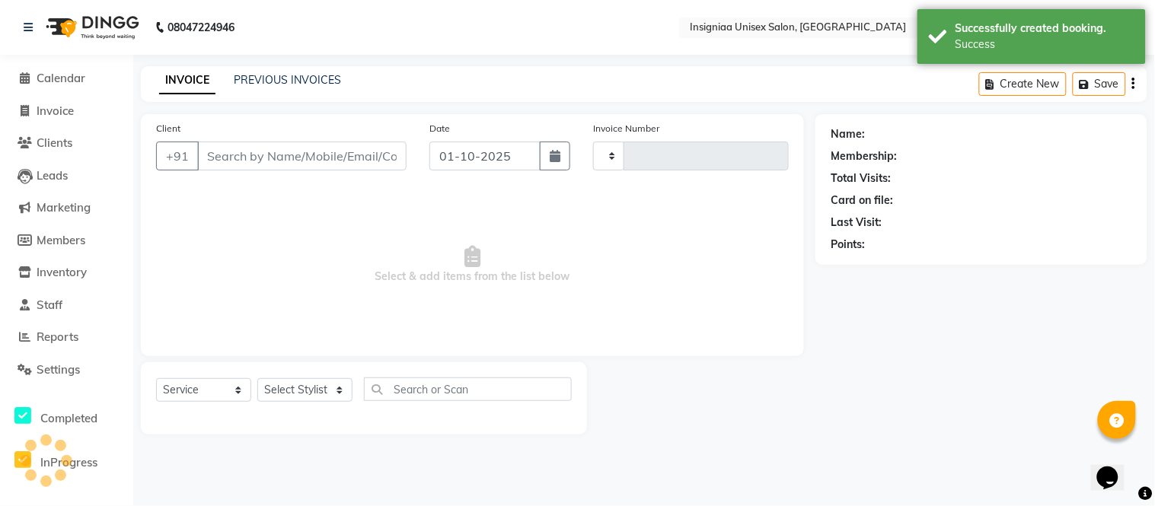
type input "3166"
select select "6999"
type input "8591770967"
select select "58136"
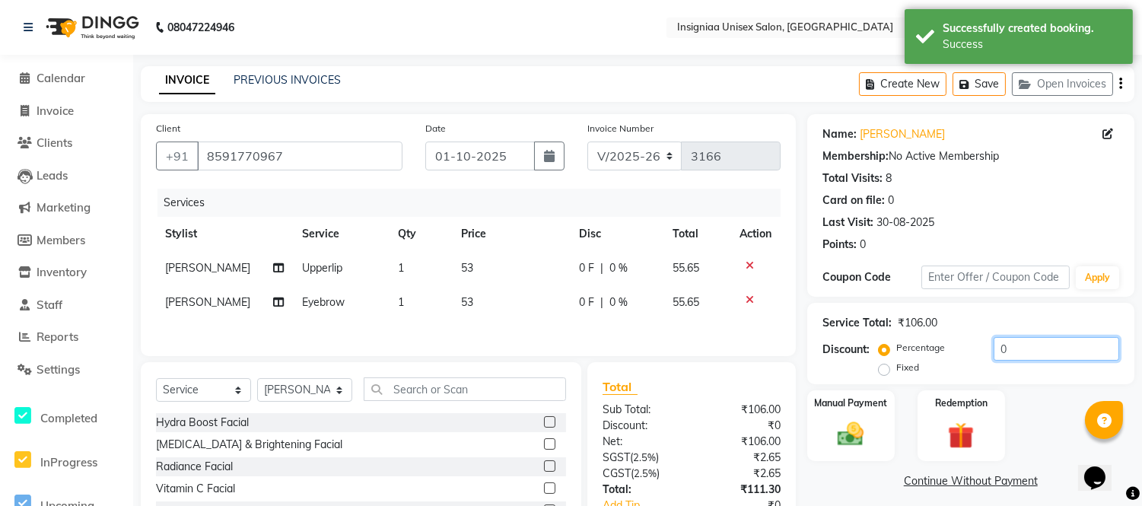
click at [995, 346] on input "0" at bounding box center [1057, 349] width 126 height 24
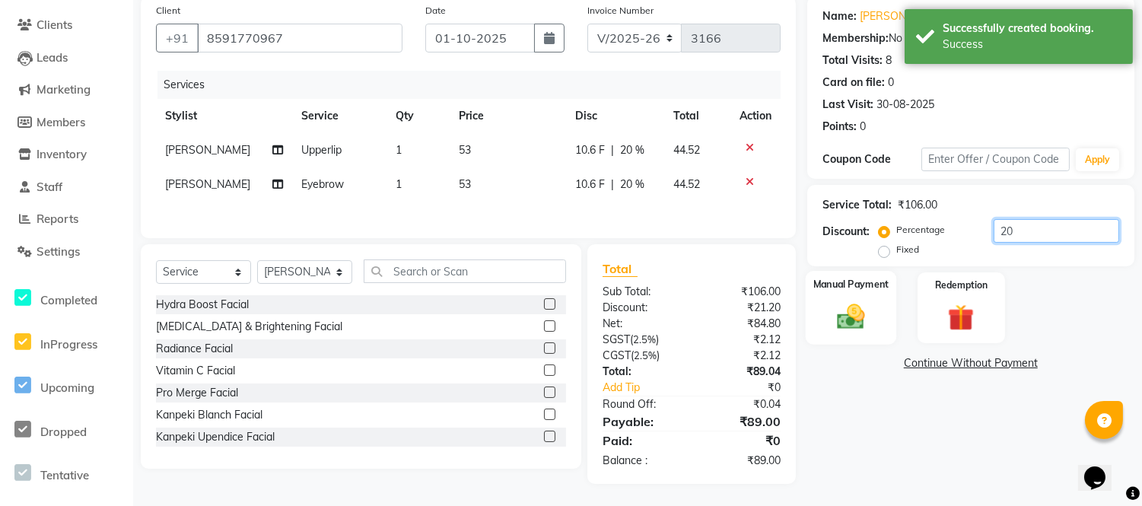
scroll to position [122, 0]
click at [865, 317] on img at bounding box center [851, 316] width 45 height 32
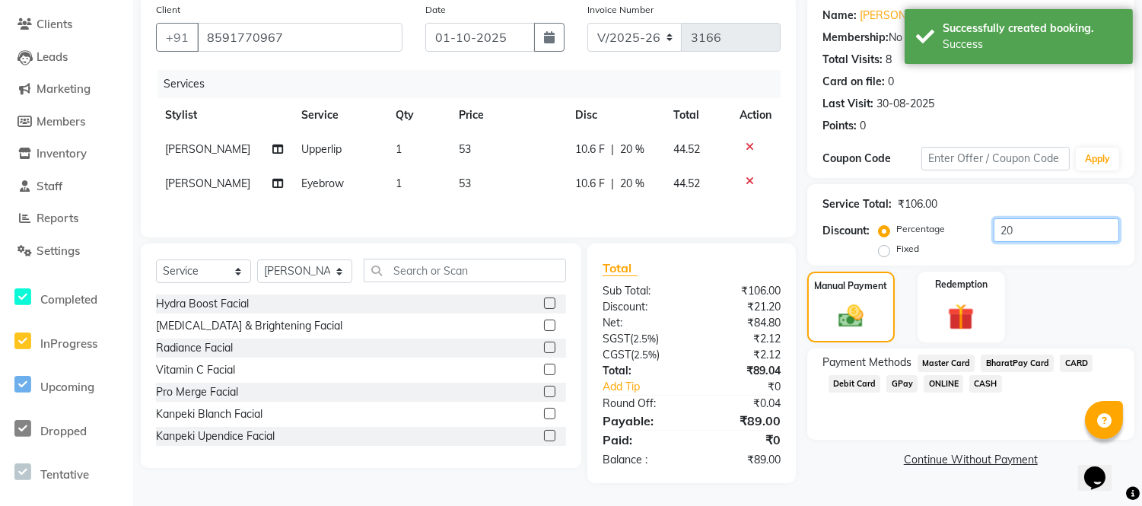
drag, startPoint x: 1017, startPoint y: 223, endPoint x: 960, endPoint y: 219, distance: 56.4
click at [959, 222] on div "Percentage Fixed 20" at bounding box center [1000, 238] width 237 height 41
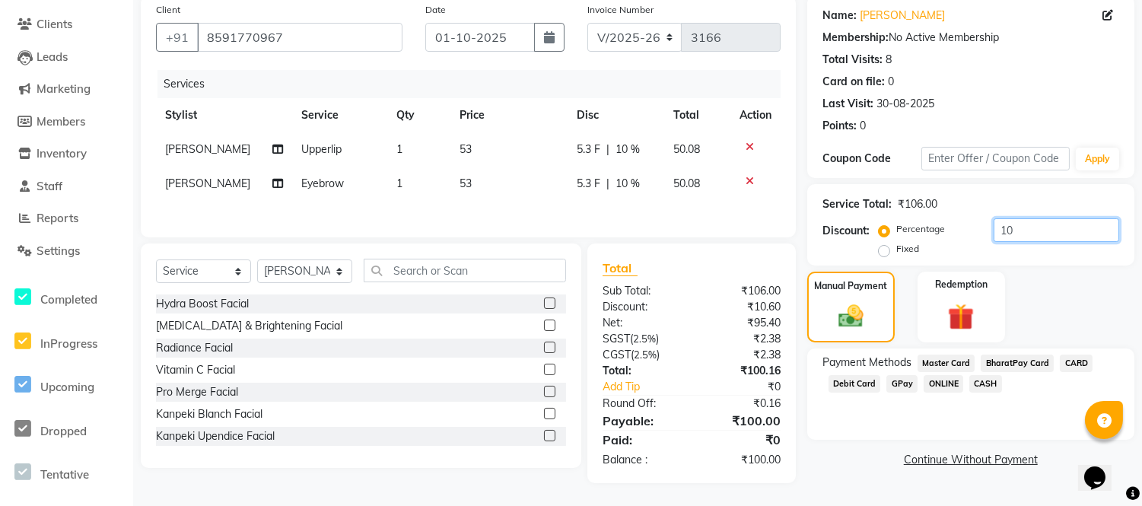
type input "10"
click at [983, 383] on span "CASH" at bounding box center [986, 384] width 33 height 18
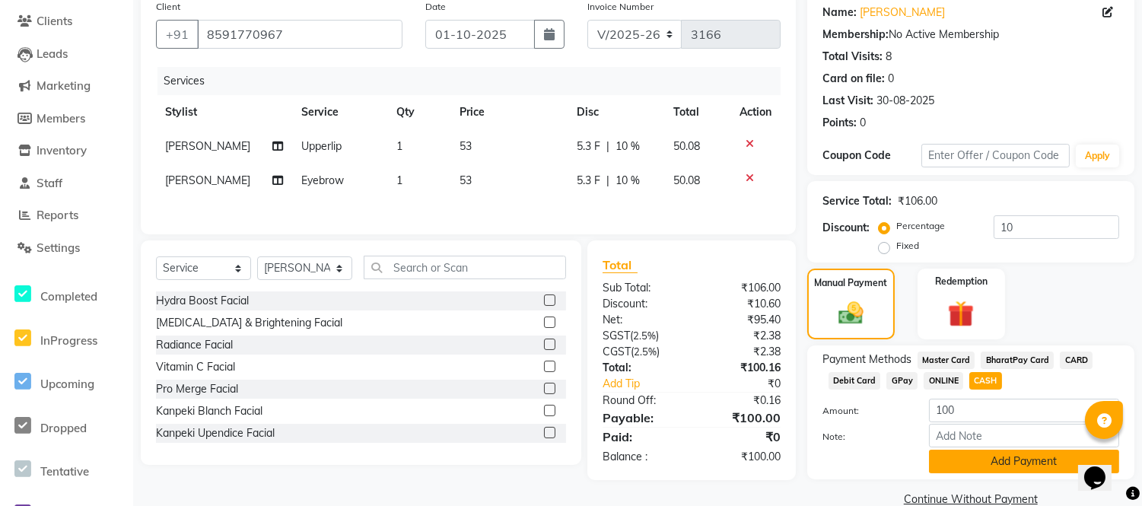
click at [979, 462] on button "Add Payment" at bounding box center [1024, 462] width 190 height 24
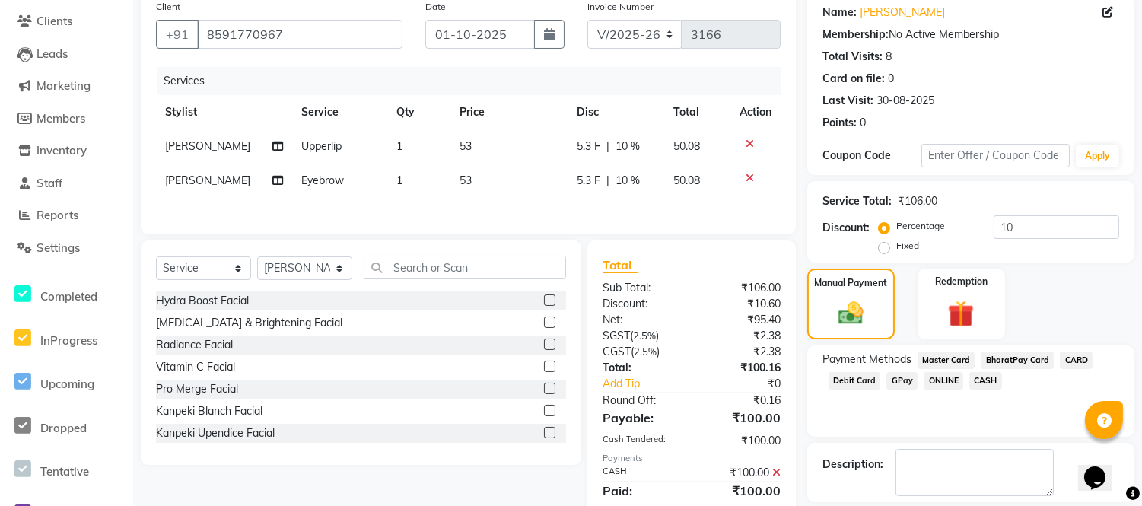
scroll to position [192, 0]
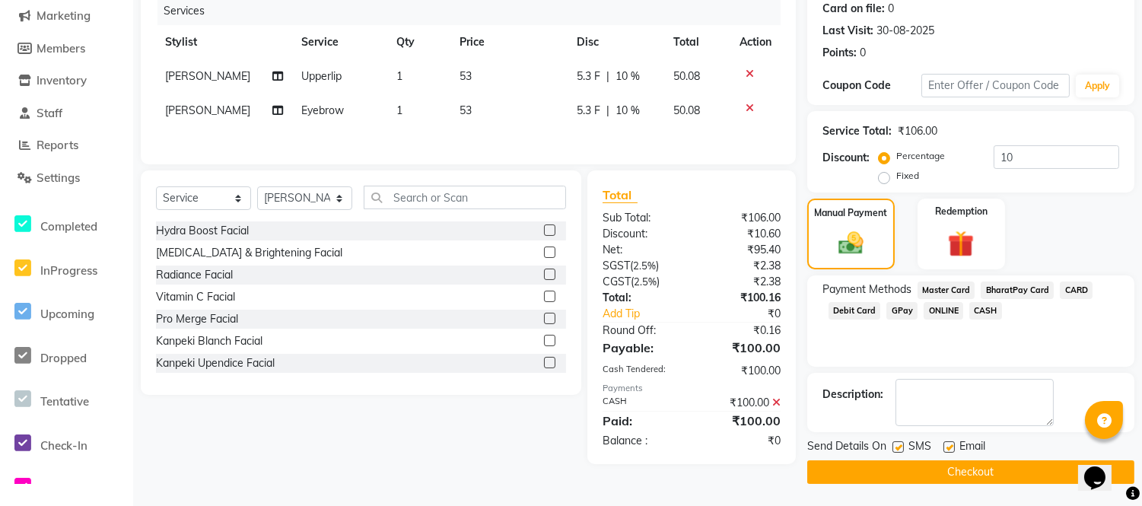
drag, startPoint x: 945, startPoint y: 445, endPoint x: 903, endPoint y: 451, distance: 43.0
click at [944, 445] on label at bounding box center [949, 446] width 11 height 11
click at [944, 445] on input "checkbox" at bounding box center [949, 448] width 10 height 10
checkbox input "false"
click at [893, 447] on label at bounding box center [898, 446] width 11 height 11
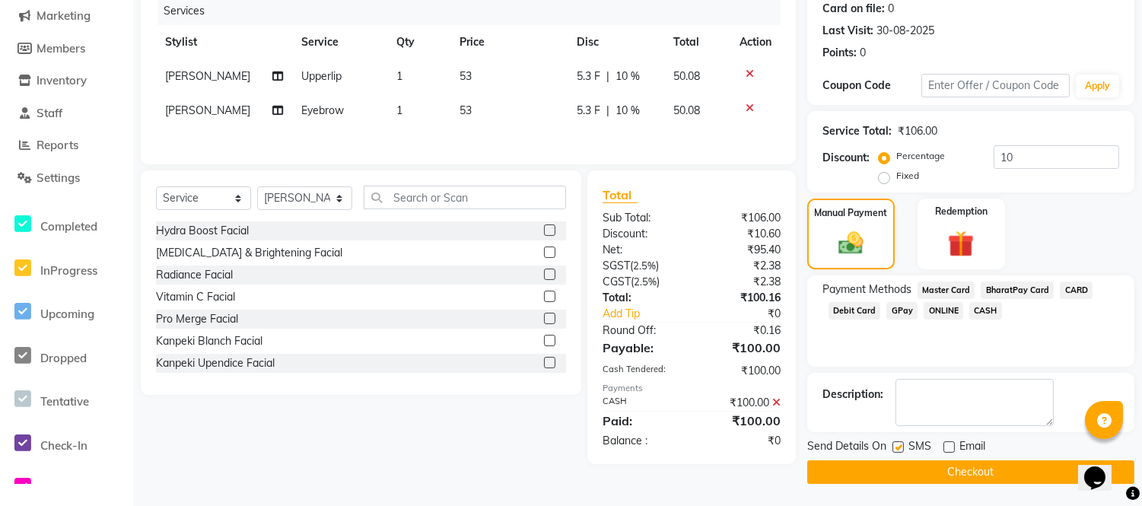
click at [893, 447] on input "checkbox" at bounding box center [898, 448] width 10 height 10
checkbox input "false"
click at [899, 477] on button "Checkout" at bounding box center [970, 472] width 327 height 24
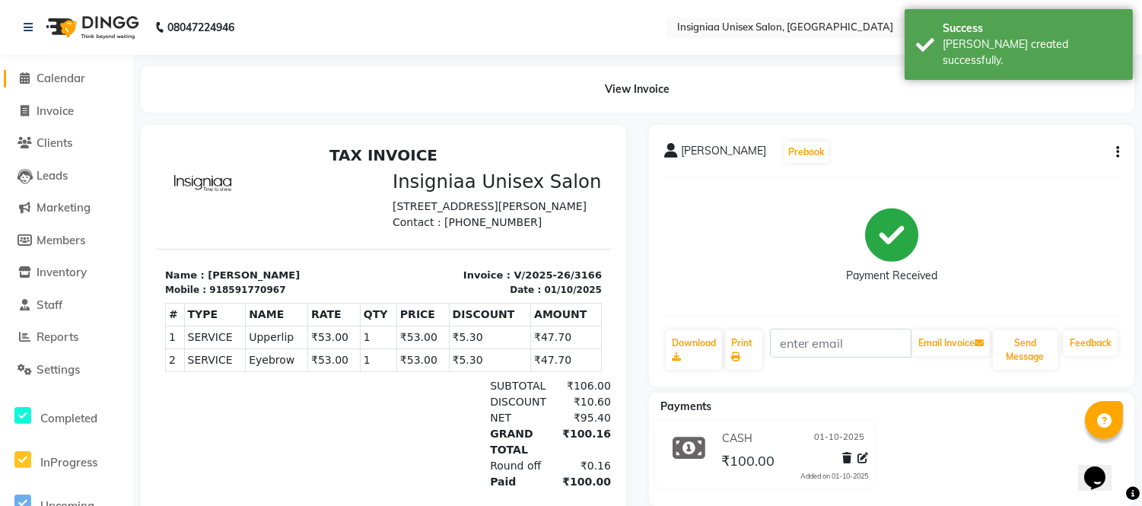
click at [46, 74] on span "Calendar" at bounding box center [61, 78] width 49 height 14
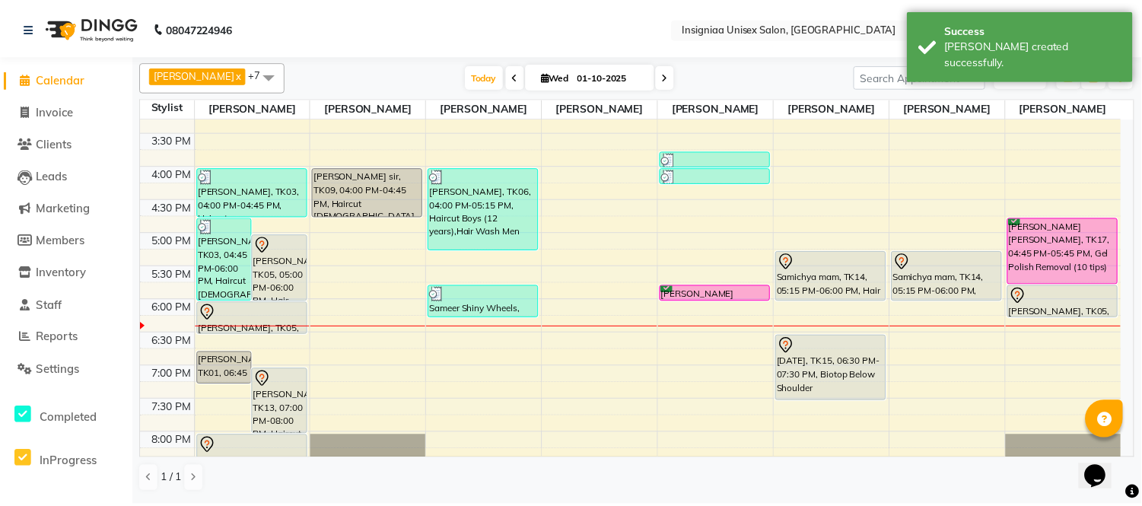
scroll to position [399, 0]
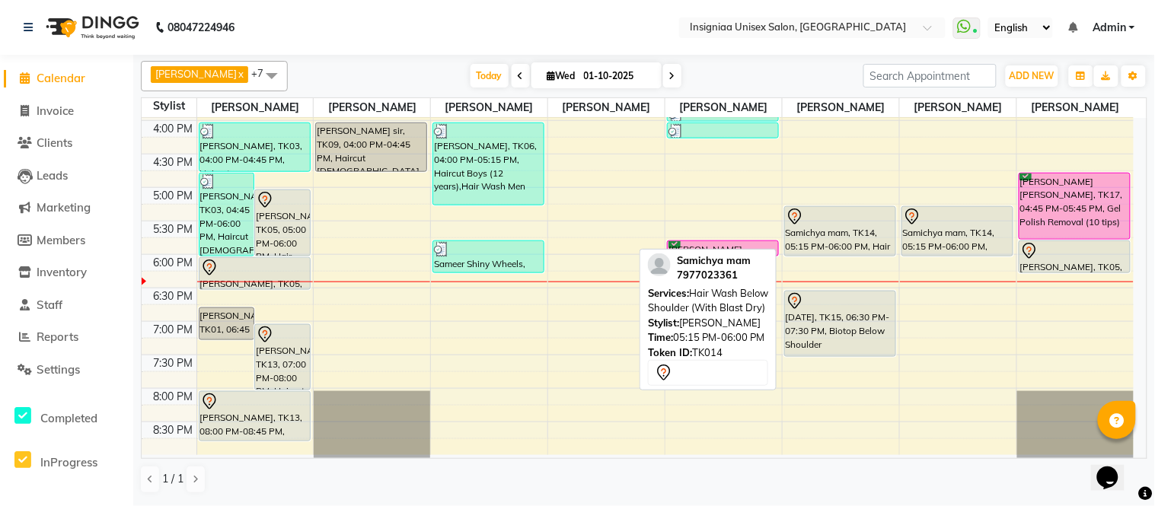
click at [804, 225] on div "Samichya mam, TK14, 05:15 PM-06:00 PM, Hair Wash Below Shoulder (With Blast Dry)" at bounding box center [840, 231] width 110 height 49
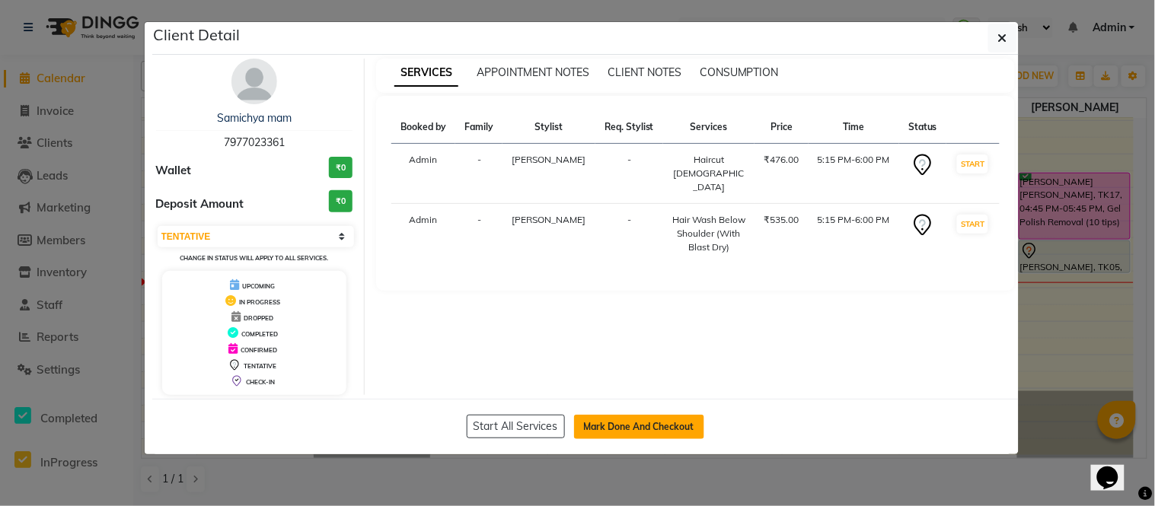
click at [600, 421] on button "Mark Done And Checkout" at bounding box center [639, 427] width 130 height 24
select select "select"
select select "service"
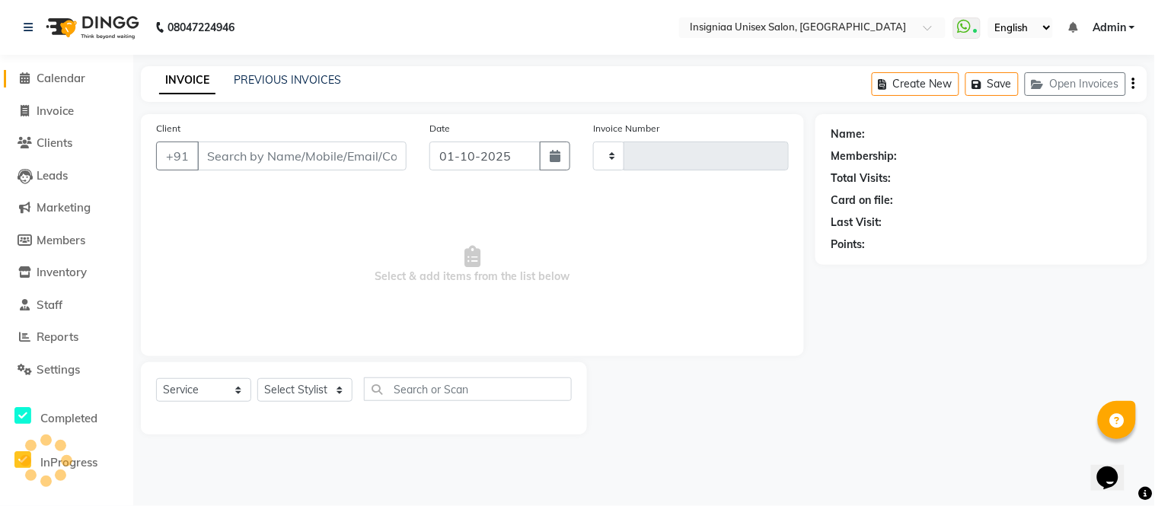
type input "3167"
select select "6999"
type input "7977023361"
select select "67590"
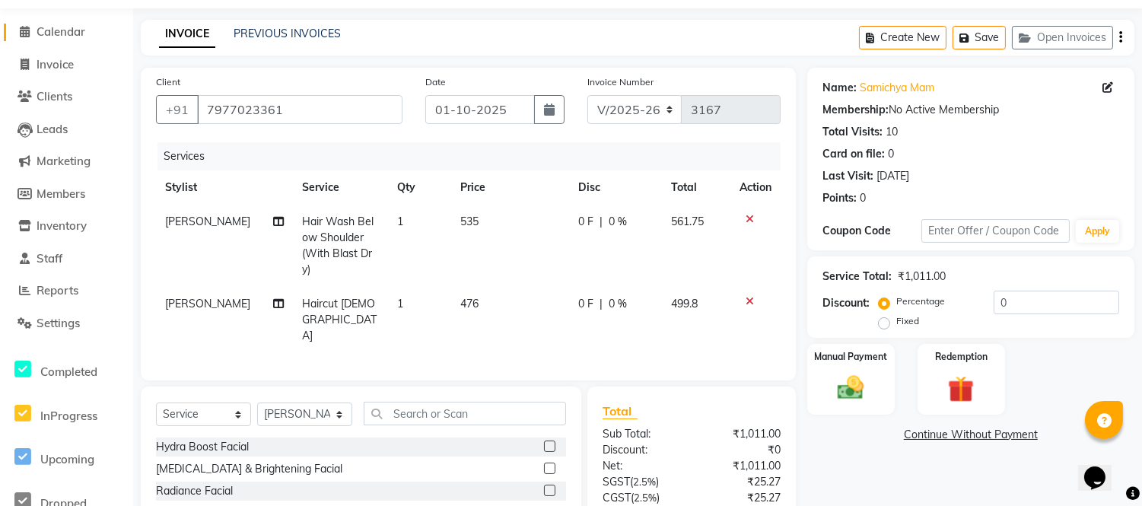
scroll to position [84, 0]
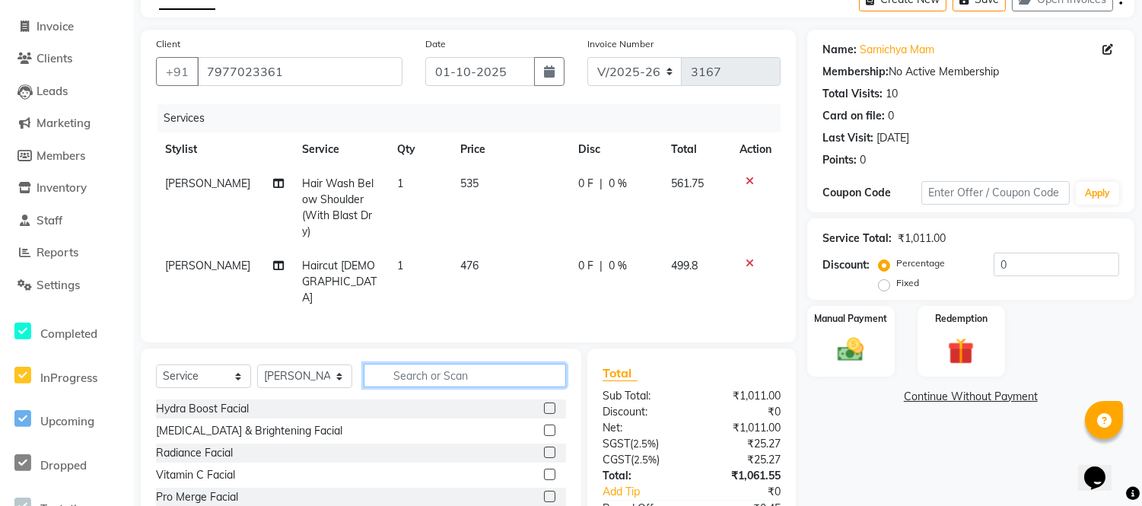
click at [413, 364] on input "text" at bounding box center [465, 376] width 202 height 24
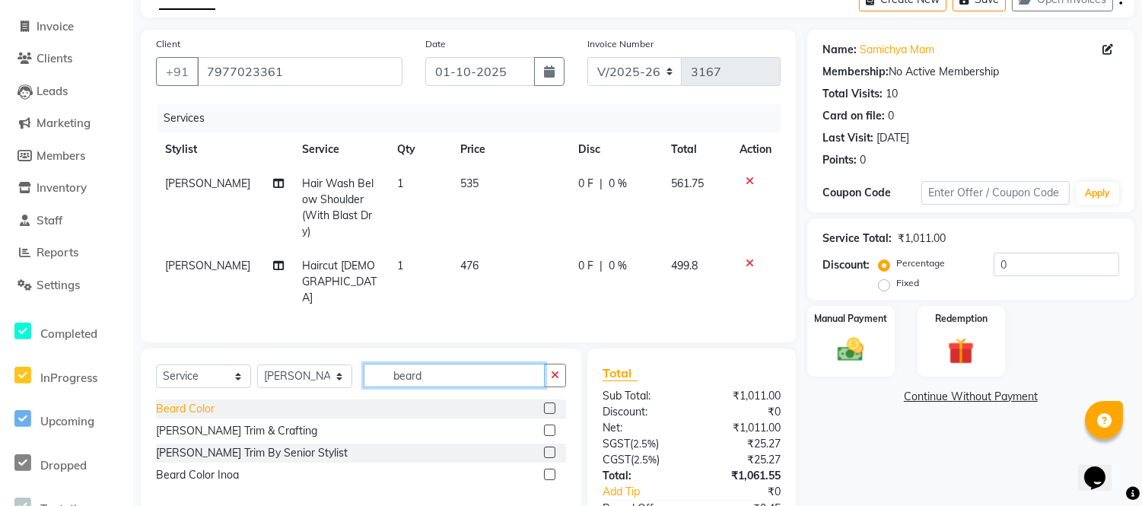
type input "beard"
click at [207, 401] on div "Beard Color" at bounding box center [185, 409] width 59 height 16
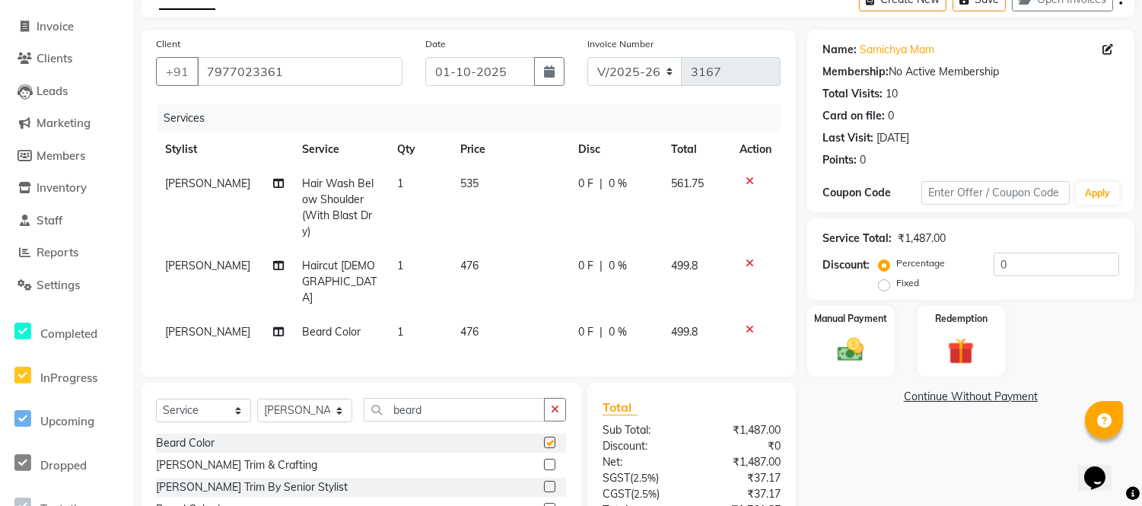
checkbox input "false"
drag, startPoint x: 989, startPoint y: 266, endPoint x: 1008, endPoint y: 253, distance: 22.8
click at [994, 265] on input "0" at bounding box center [1057, 265] width 126 height 24
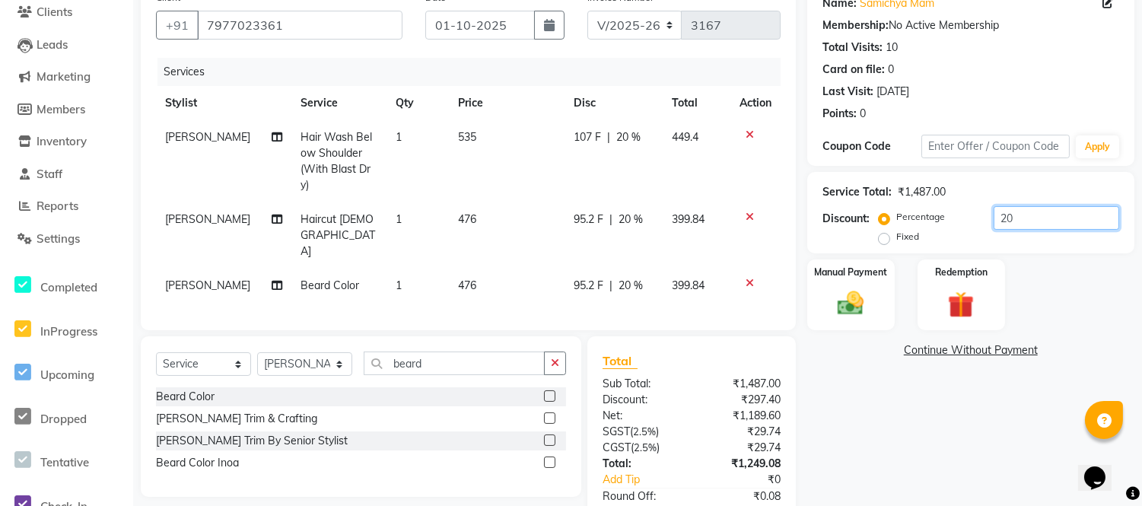
scroll to position [169, 0]
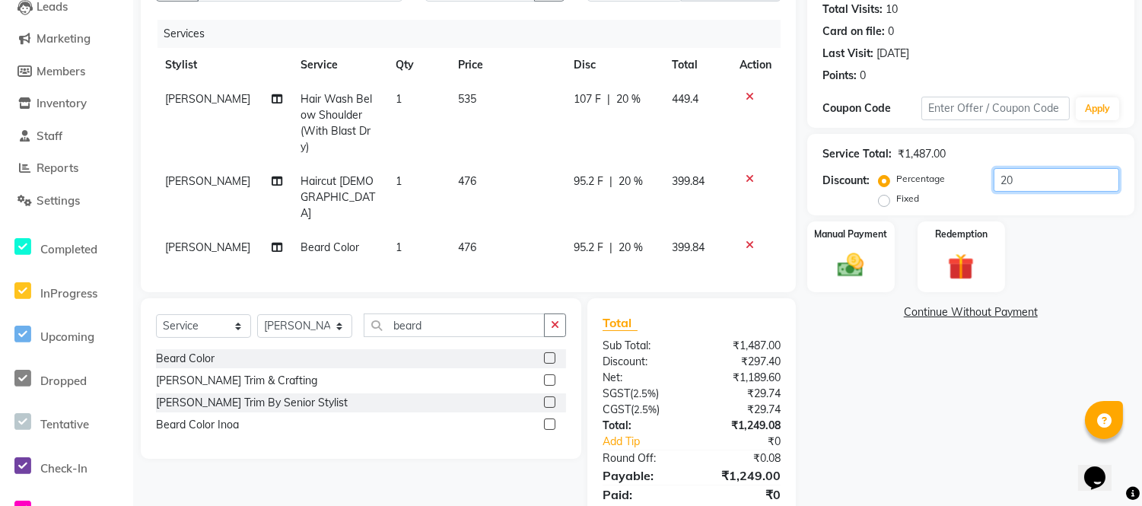
type input "20"
click at [301, 240] on span "Beard Color" at bounding box center [330, 247] width 59 height 14
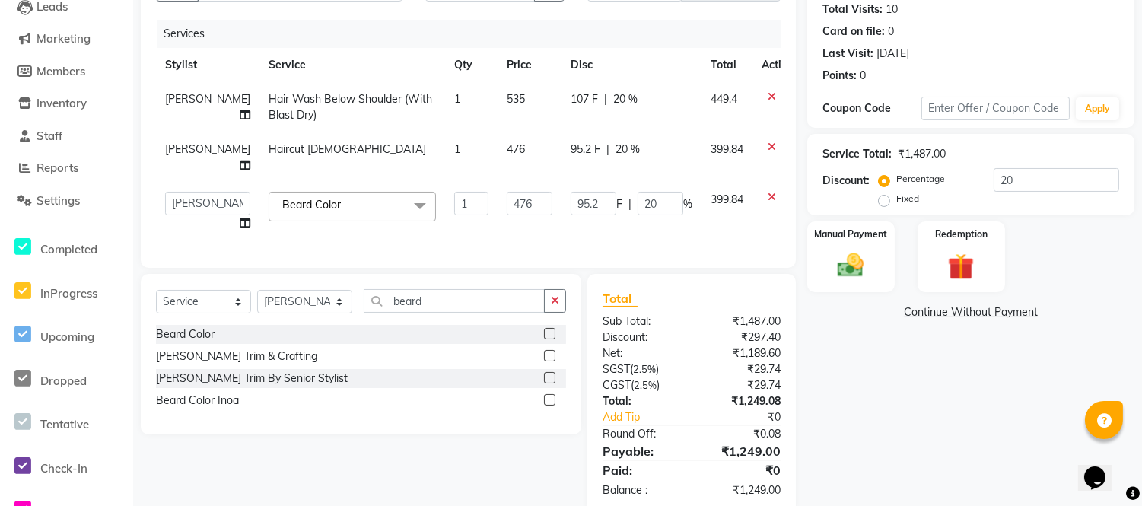
click at [341, 206] on link "x" at bounding box center [344, 205] width 7 height 14
checkbox input "false"
type input "0"
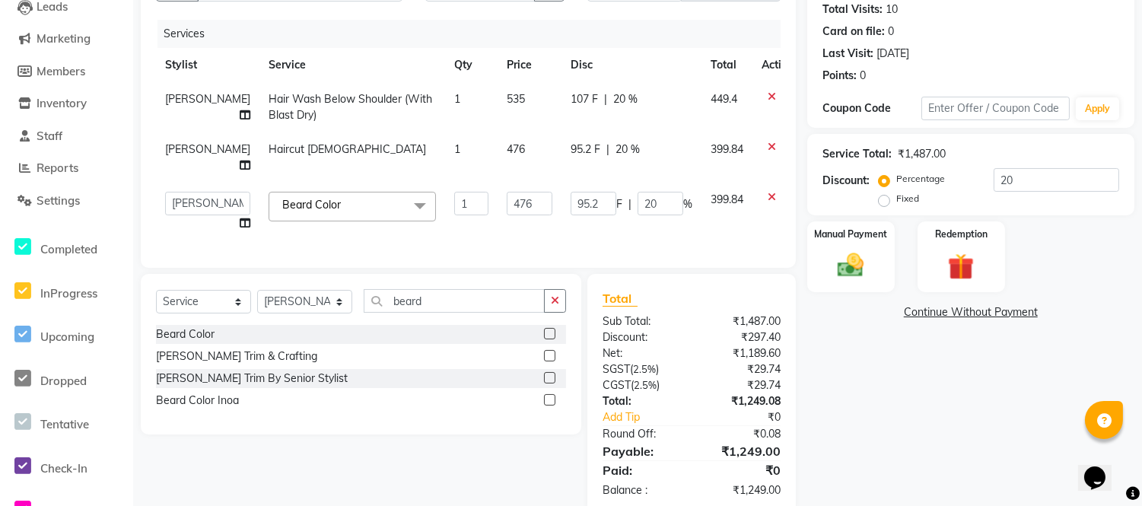
type input "0"
click at [301, 207] on span "Select" at bounding box center [352, 205] width 167 height 27
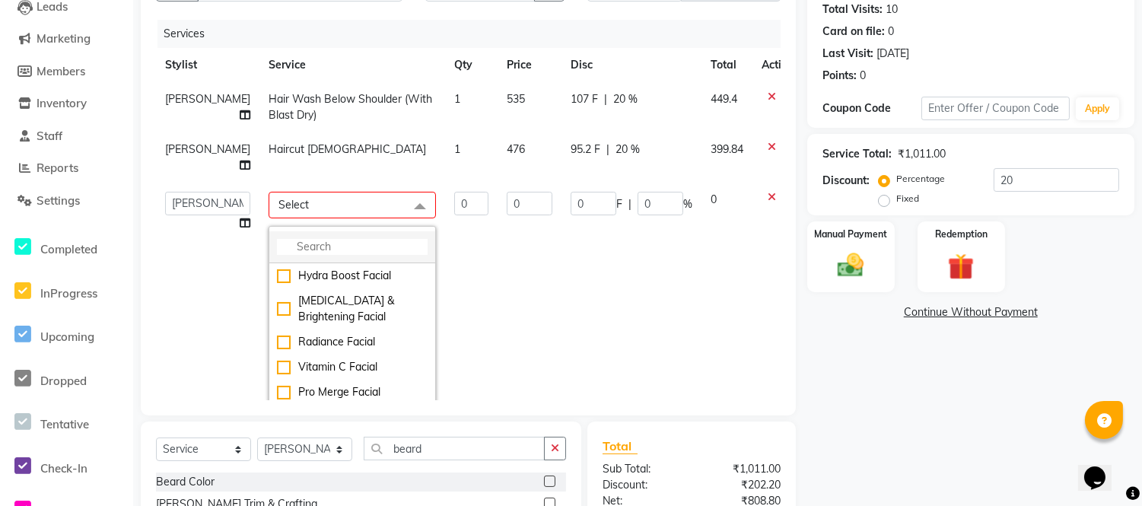
click at [285, 255] on input "multiselect-search" at bounding box center [352, 247] width 151 height 16
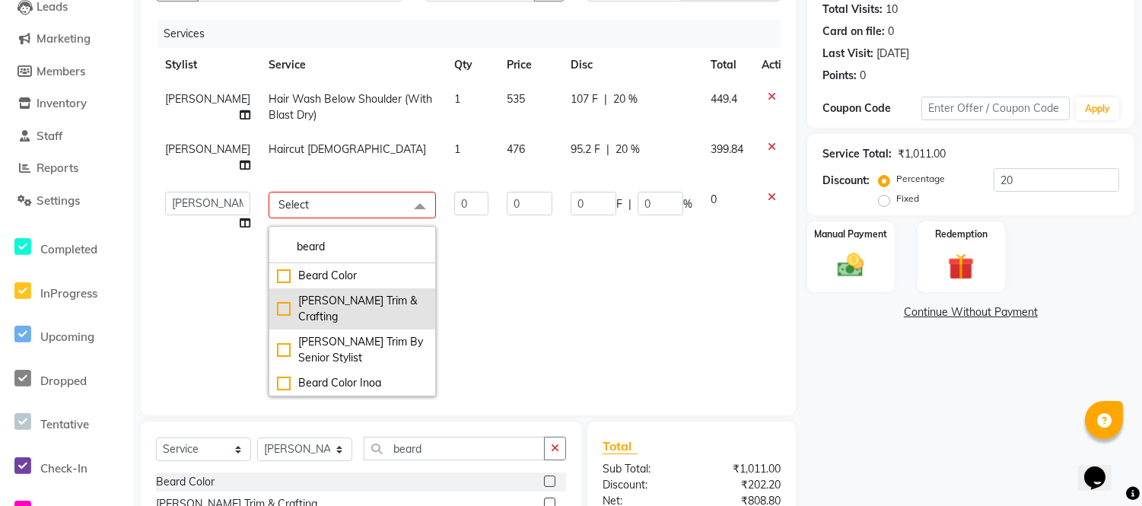
type input "beard"
click at [323, 325] on div "[PERSON_NAME] Trim & Crafting" at bounding box center [352, 309] width 151 height 32
checkbox input "true"
type input "1"
type input "238"
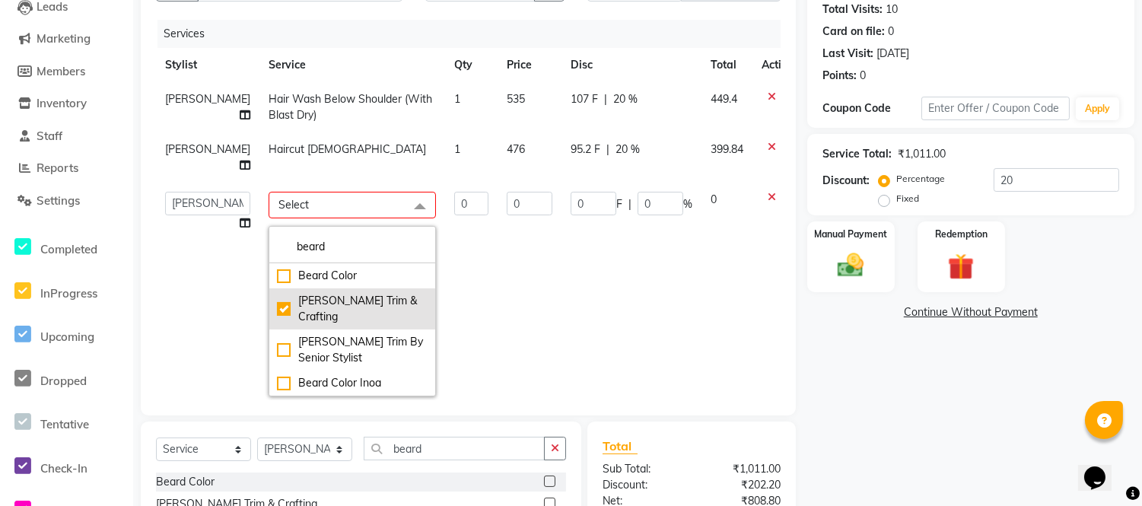
type input "47.6"
type input "20"
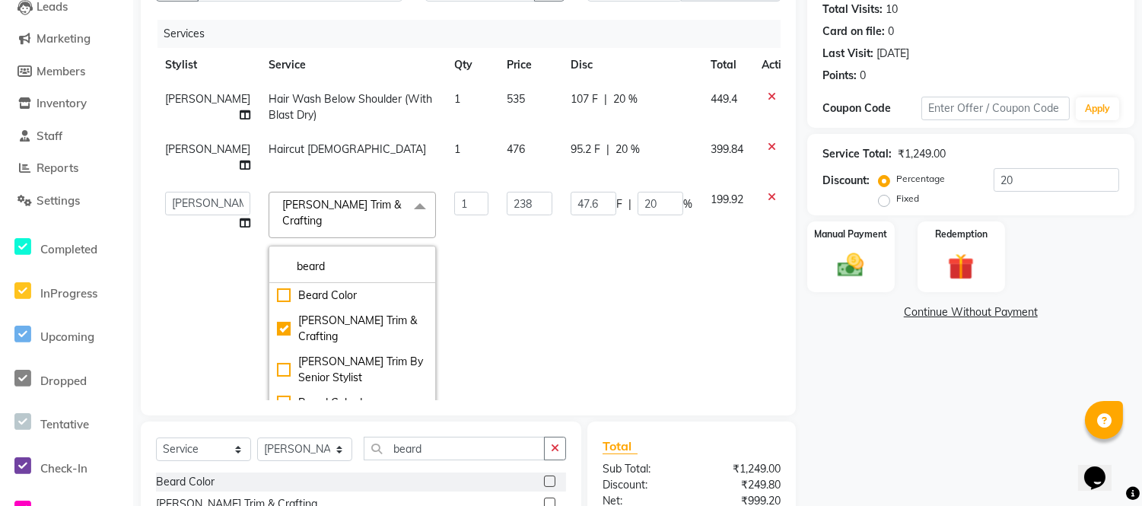
click at [498, 183] on td "476" at bounding box center [530, 157] width 64 height 50
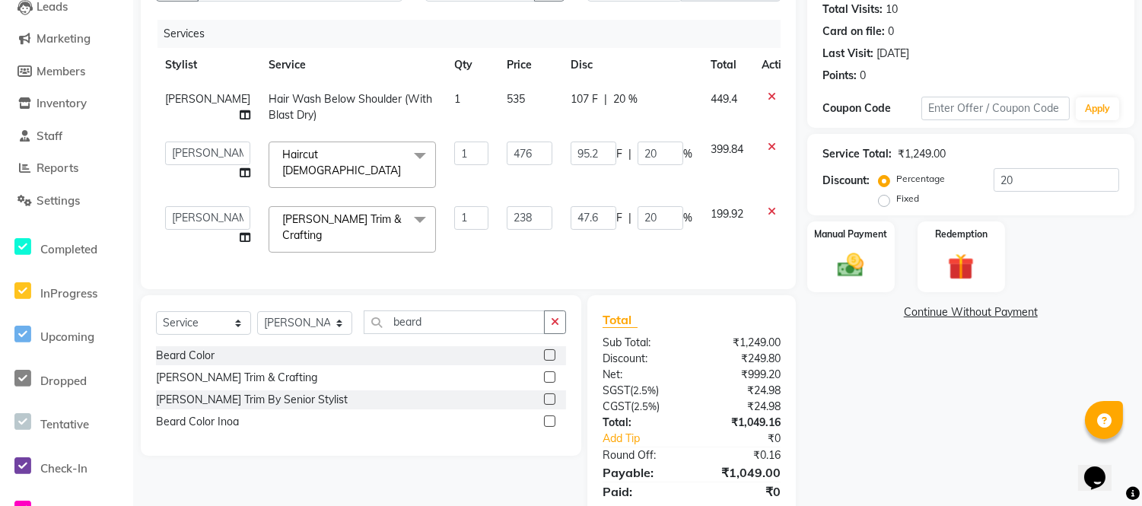
scroll to position [219, 0]
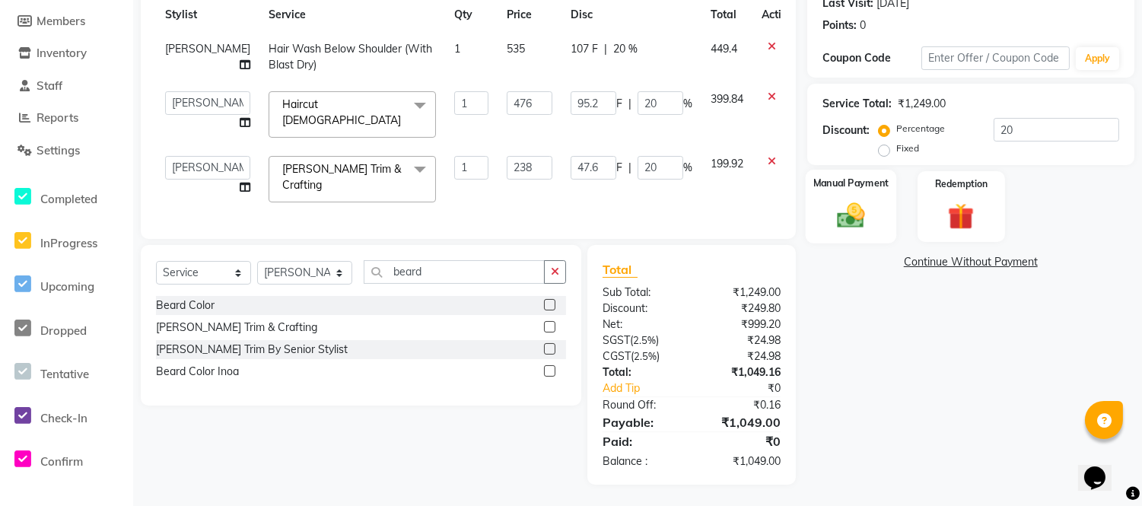
click at [843, 223] on img at bounding box center [851, 215] width 45 height 32
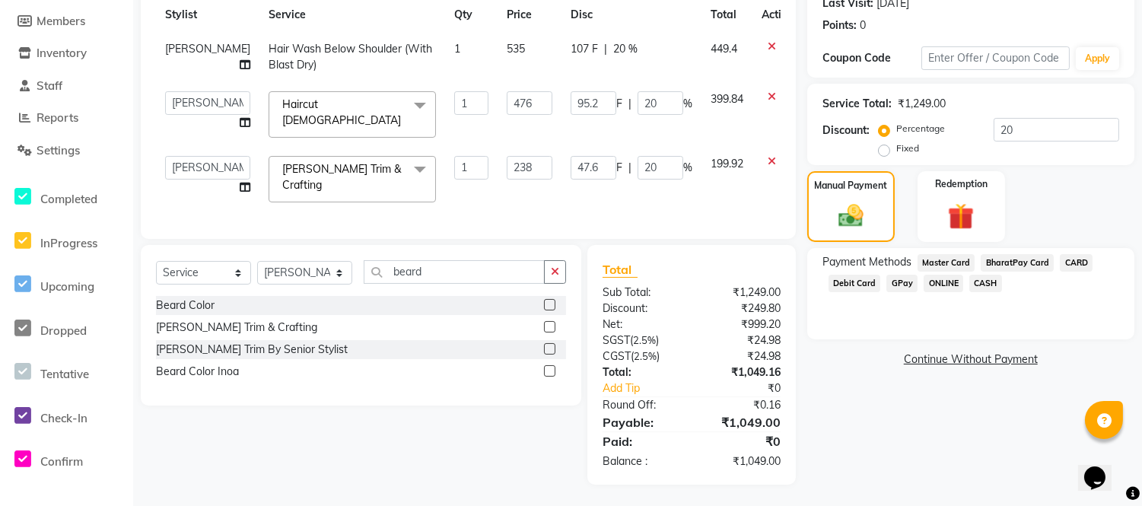
click at [1068, 261] on span "CARD" at bounding box center [1076, 263] width 33 height 18
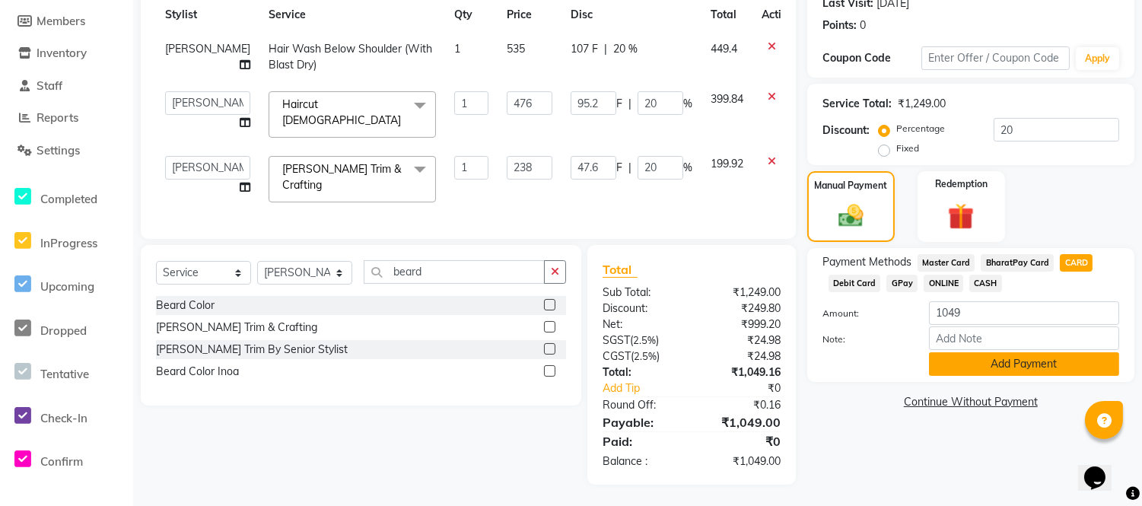
click at [1027, 356] on button "Add Payment" at bounding box center [1024, 364] width 190 height 24
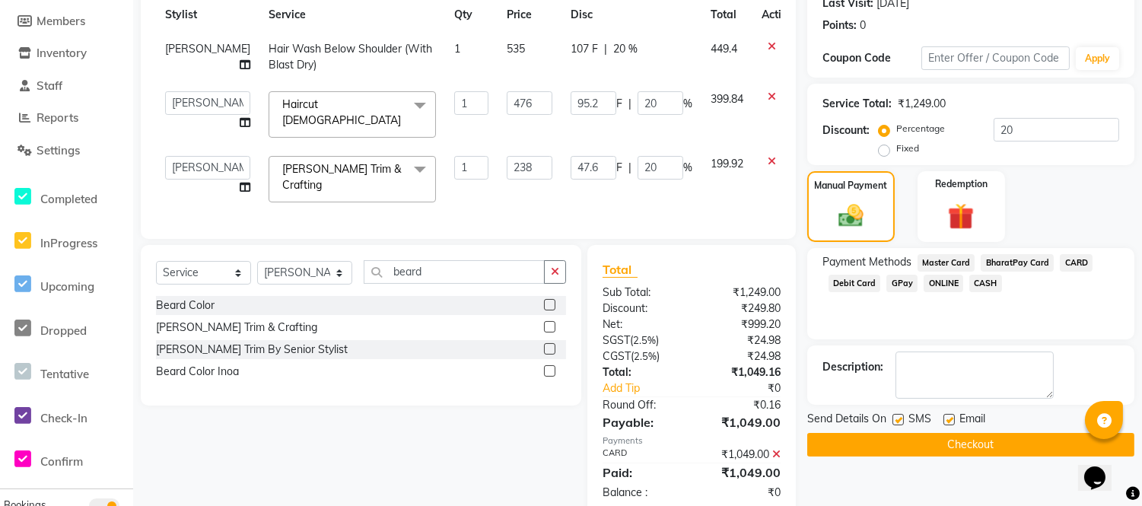
scroll to position [251, 0]
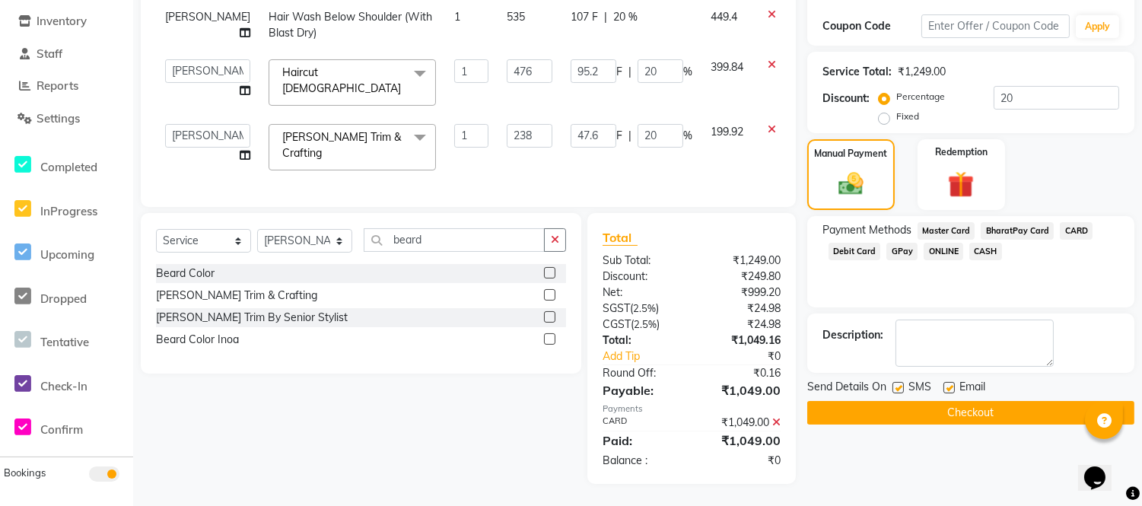
click at [953, 390] on label at bounding box center [949, 387] width 11 height 11
click at [953, 390] on input "checkbox" at bounding box center [949, 389] width 10 height 10
checkbox input "false"
click at [899, 387] on label at bounding box center [898, 387] width 11 height 11
click at [899, 387] on input "checkbox" at bounding box center [898, 389] width 10 height 10
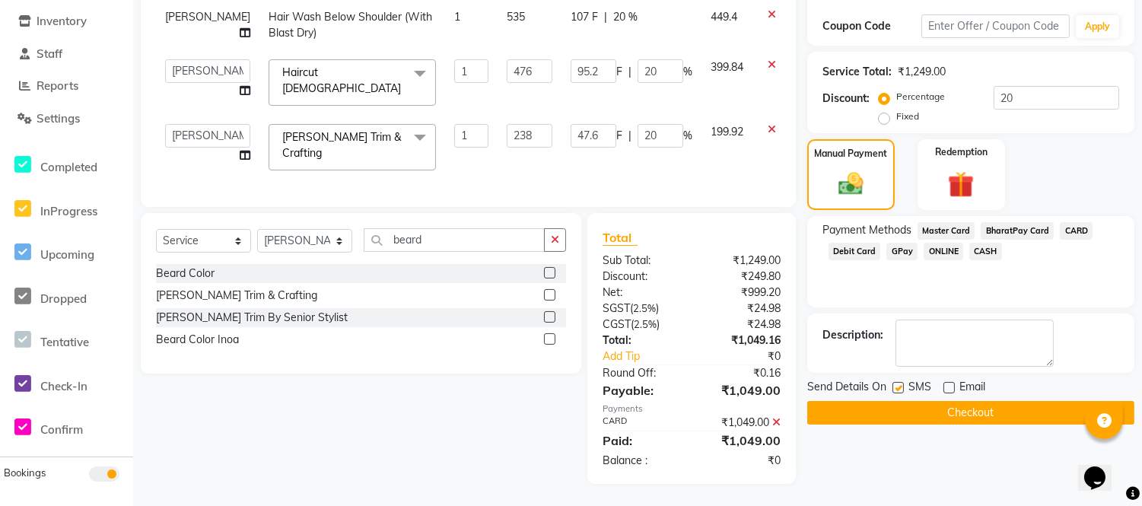
checkbox input "false"
click at [903, 409] on button "Checkout" at bounding box center [970, 413] width 327 height 24
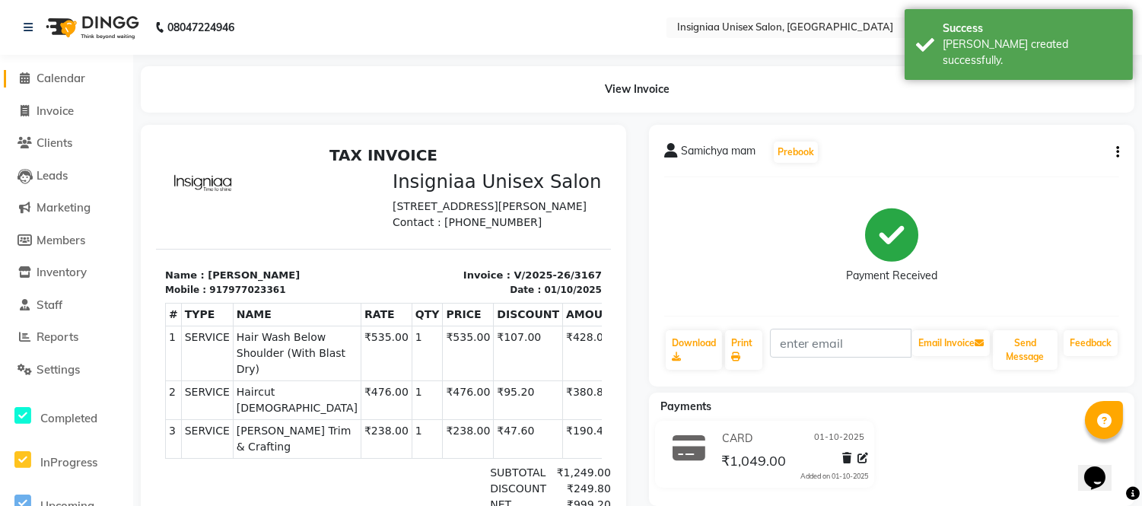
drag, startPoint x: 48, startPoint y: 75, endPoint x: 68, endPoint y: 132, distance: 60.7
click at [48, 75] on span "Calendar" at bounding box center [61, 78] width 49 height 14
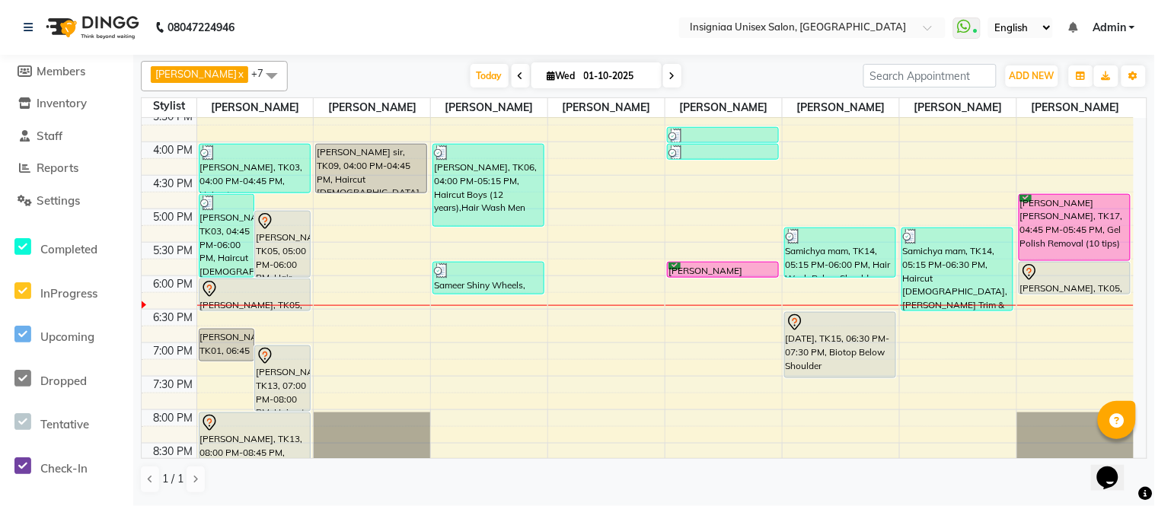
scroll to position [399, 0]
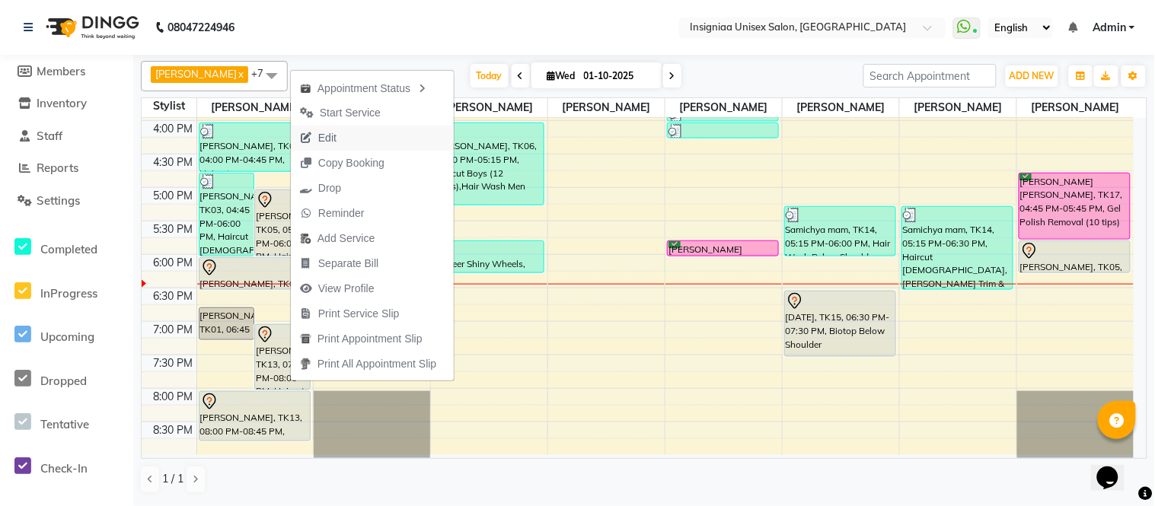
click at [340, 139] on span "Edit" at bounding box center [318, 138] width 55 height 25
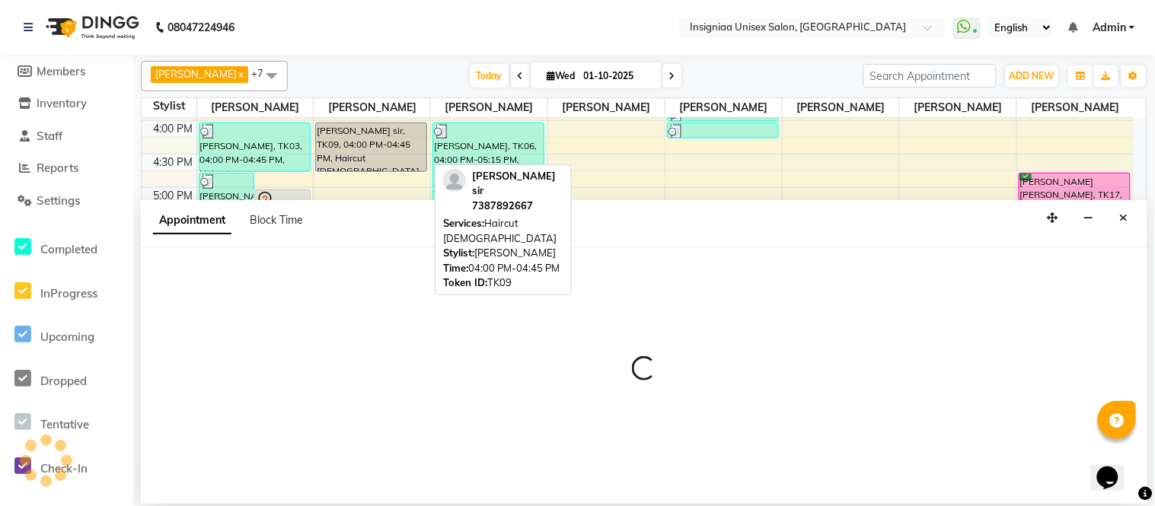
select select "tentative"
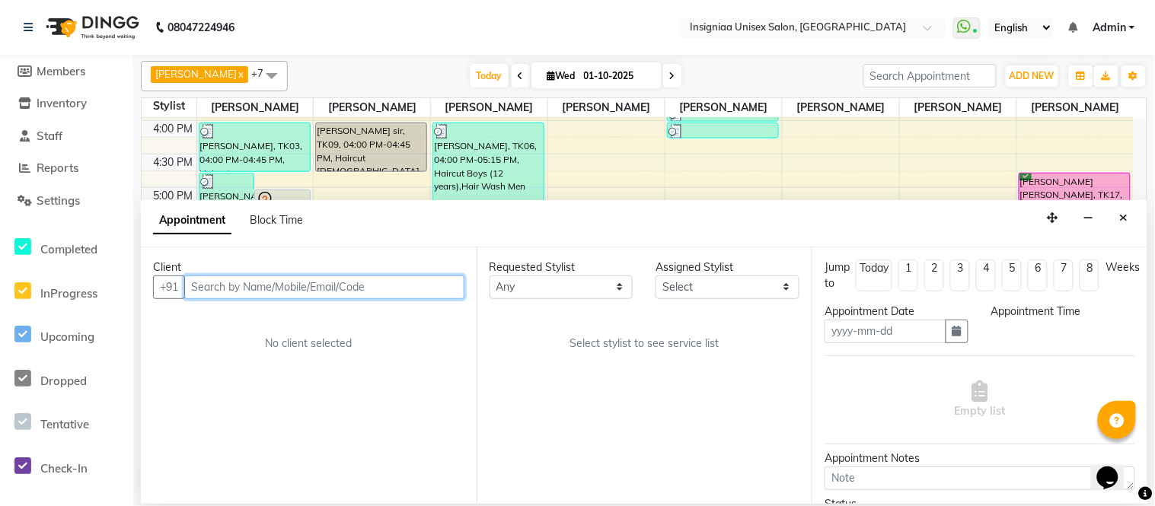
type input "01-10-2025"
select select "58131"
select select "1020"
select select "3521"
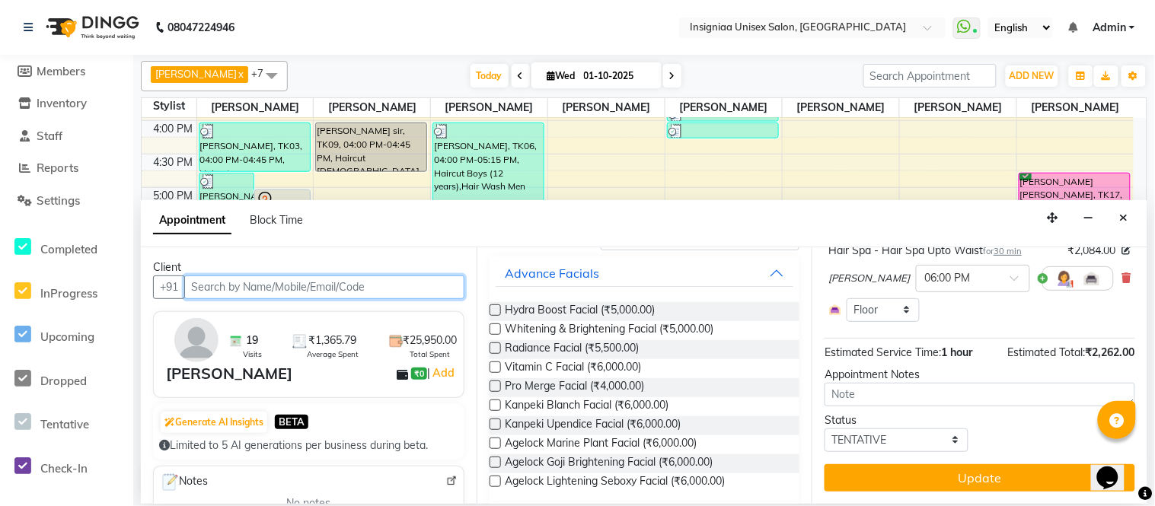
scroll to position [221, 0]
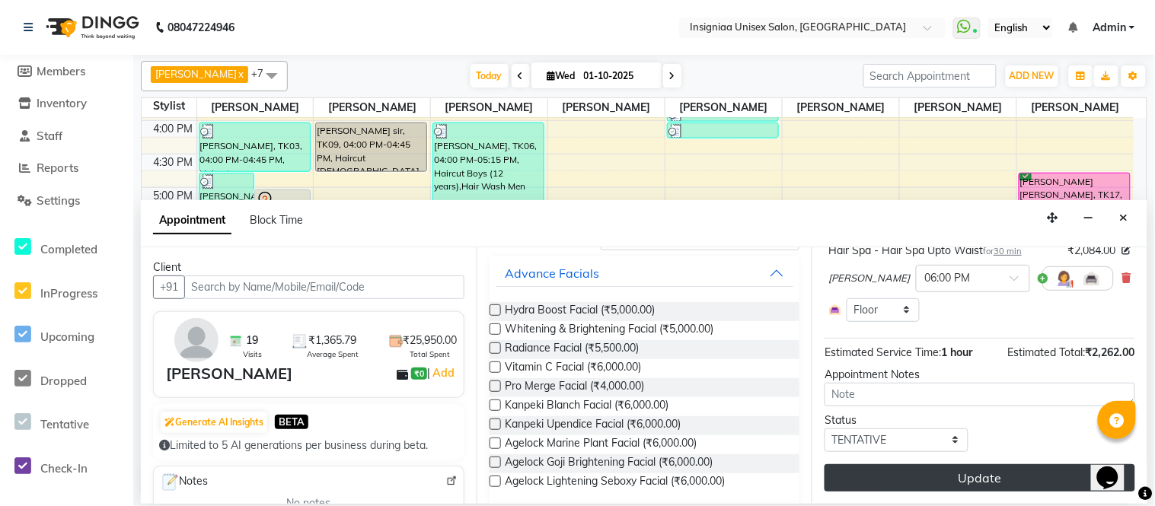
click at [1012, 478] on button "Update" at bounding box center [979, 477] width 311 height 27
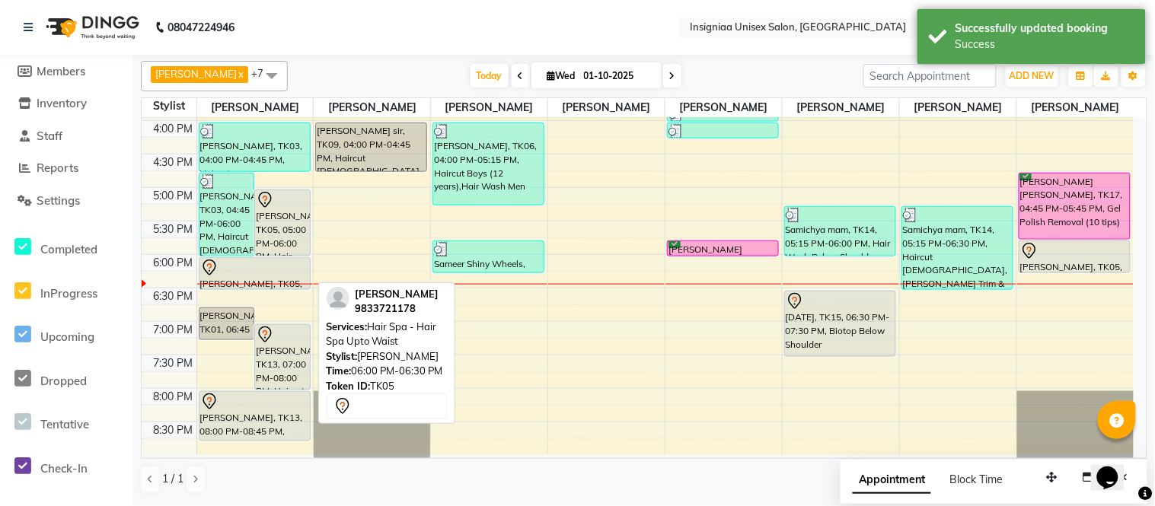
click at [226, 276] on div "Smita Shanbag, TK05, 06:00 PM-06:30 PM, Hair Spa - Hair Spa Upto Waist" at bounding box center [254, 273] width 110 height 31
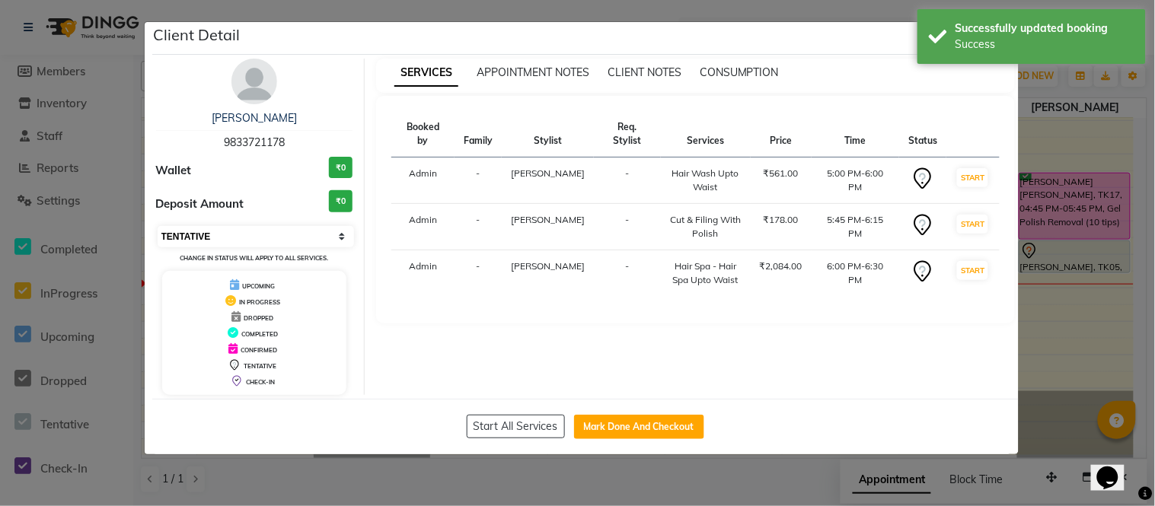
click at [191, 229] on select "Select IN SERVICE CONFIRMED TENTATIVE CHECK IN MARK DONE DROPPED UPCOMING" at bounding box center [256, 236] width 197 height 21
select select "6"
click at [158, 226] on select "Select IN SERVICE CONFIRMED TENTATIVE CHECK IN MARK DONE DROPPED UPCOMING" at bounding box center [256, 236] width 197 height 21
click at [2, 43] on ngb-modal-window "Client Detail Smita Shanbag 9833721178 Wallet ₹0 Deposit Amount ₹0 Select IN SE…" at bounding box center [577, 253] width 1155 height 506
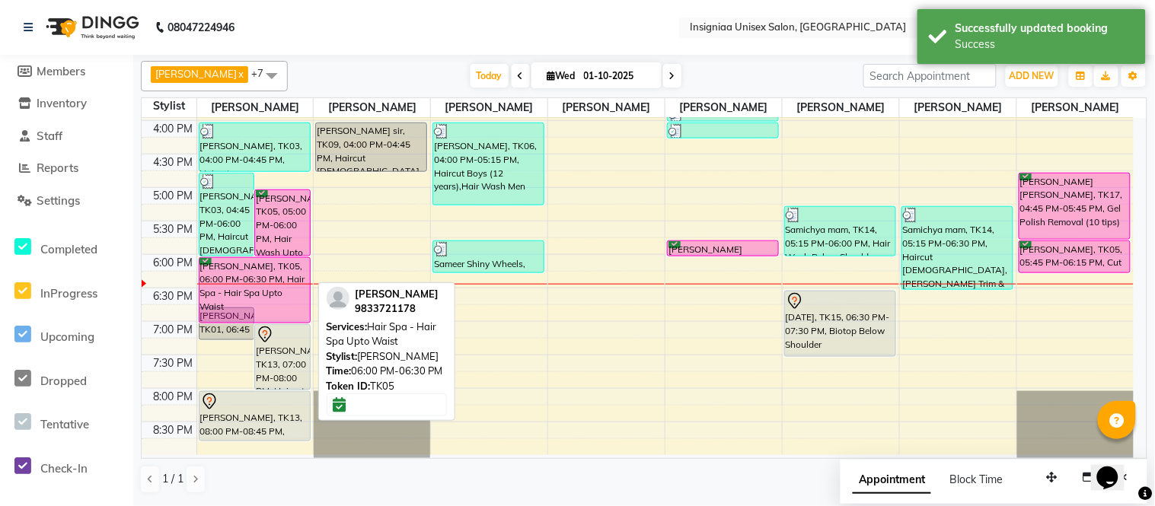
drag, startPoint x: 253, startPoint y: 288, endPoint x: 252, endPoint y: 309, distance: 21.4
click at [252, 309] on div "Anju Agarwal, TK10, 12:30 PM-02:00 PM, Touch-up Upto 2 inches (Ammonia Free) Ma…" at bounding box center [255, 87] width 116 height 736
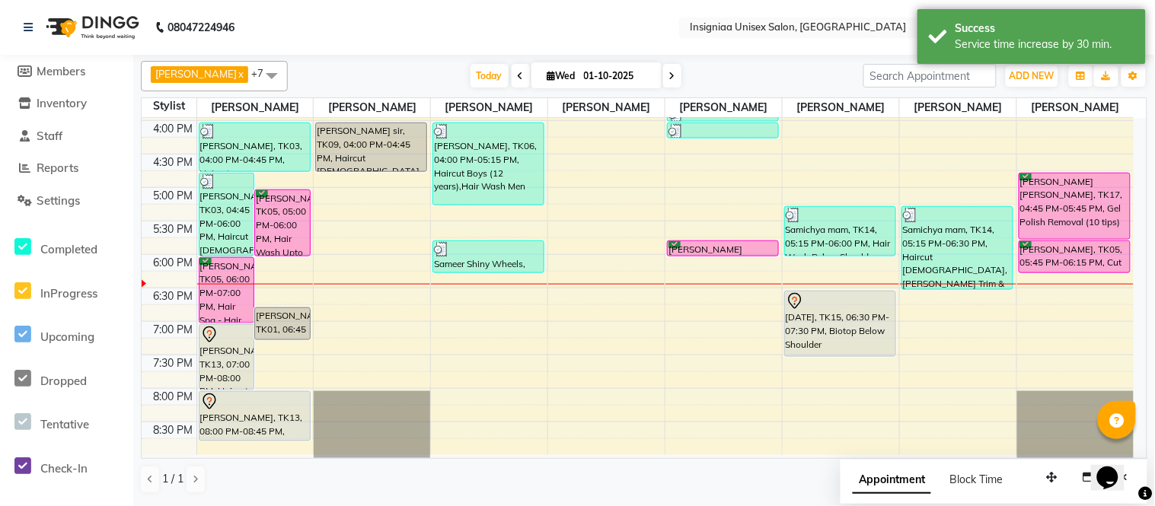
scroll to position [230, 0]
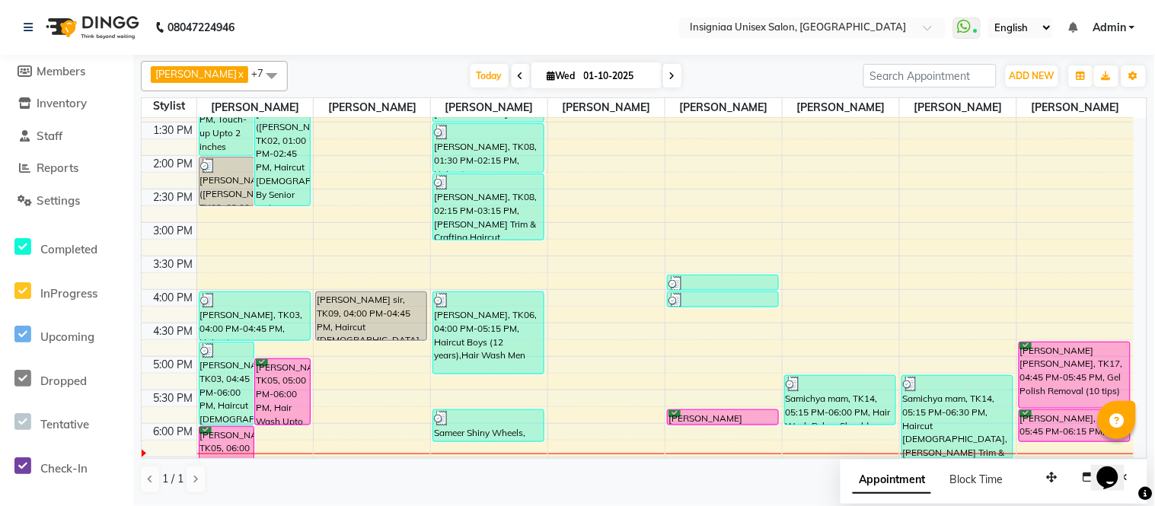
click at [549, 13] on nav "08047224946 Select Location × Insigniaa Unisex Salon, Kharghar WhatsApp Status …" at bounding box center [577, 27] width 1155 height 55
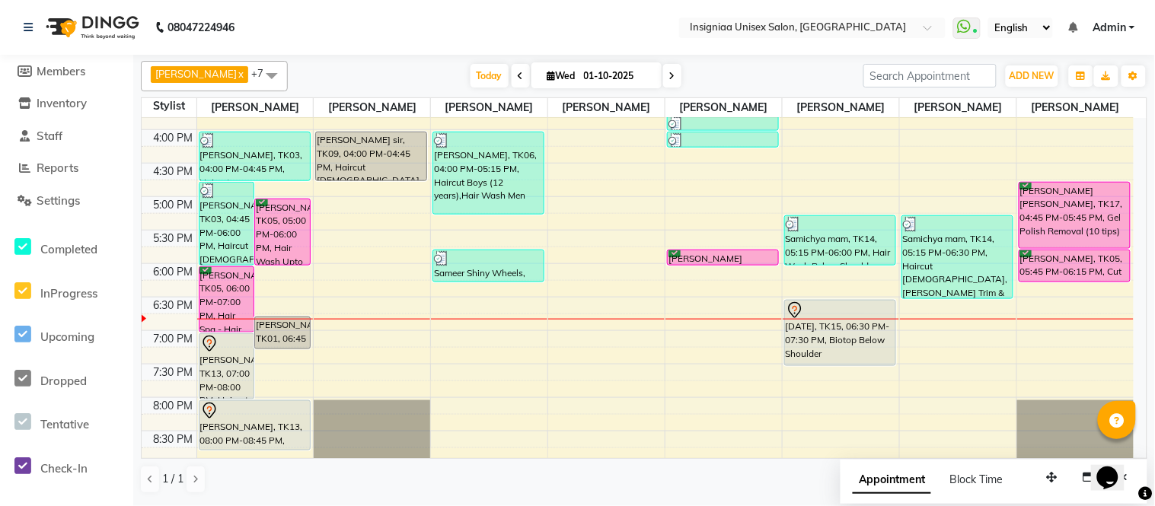
scroll to position [399, 0]
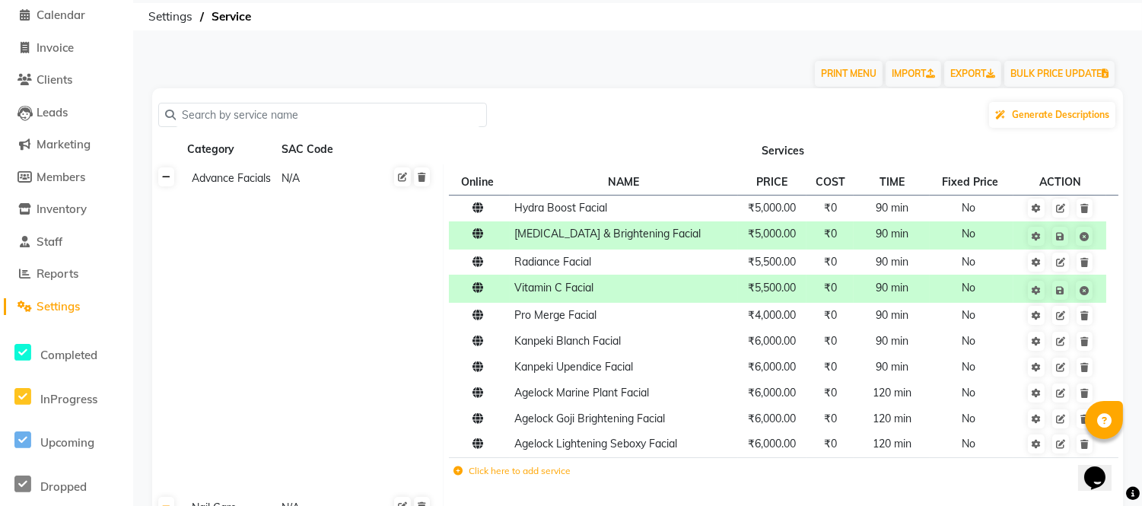
click at [166, 180] on icon at bounding box center [166, 177] width 8 height 9
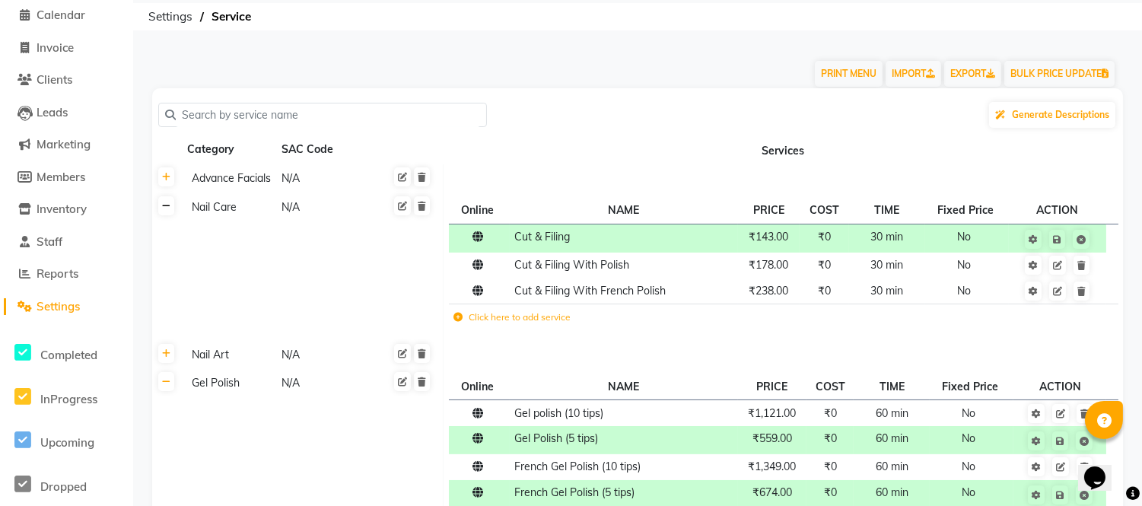
click at [167, 209] on icon at bounding box center [166, 206] width 8 height 9
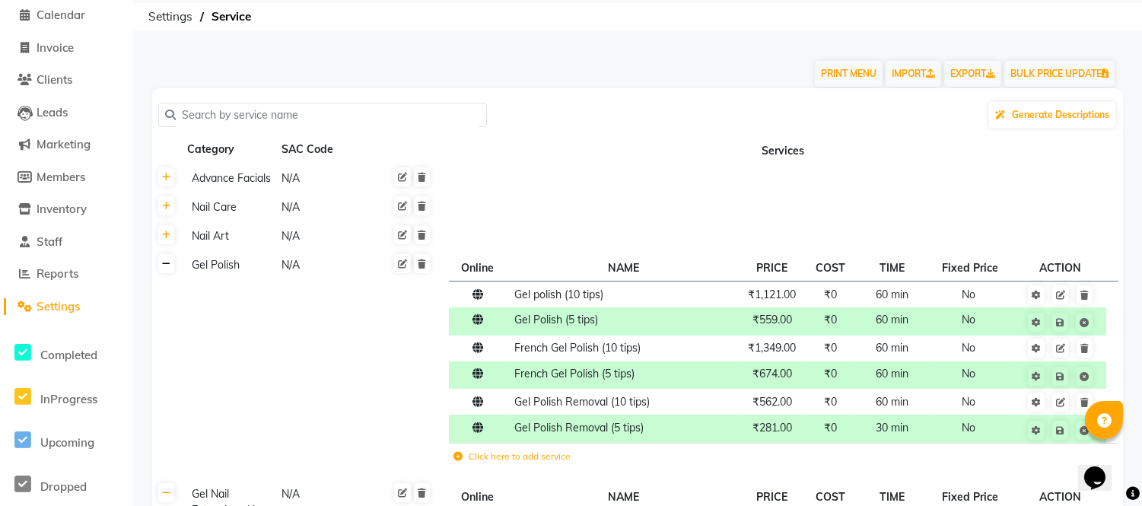
click at [164, 260] on icon at bounding box center [166, 264] width 8 height 9
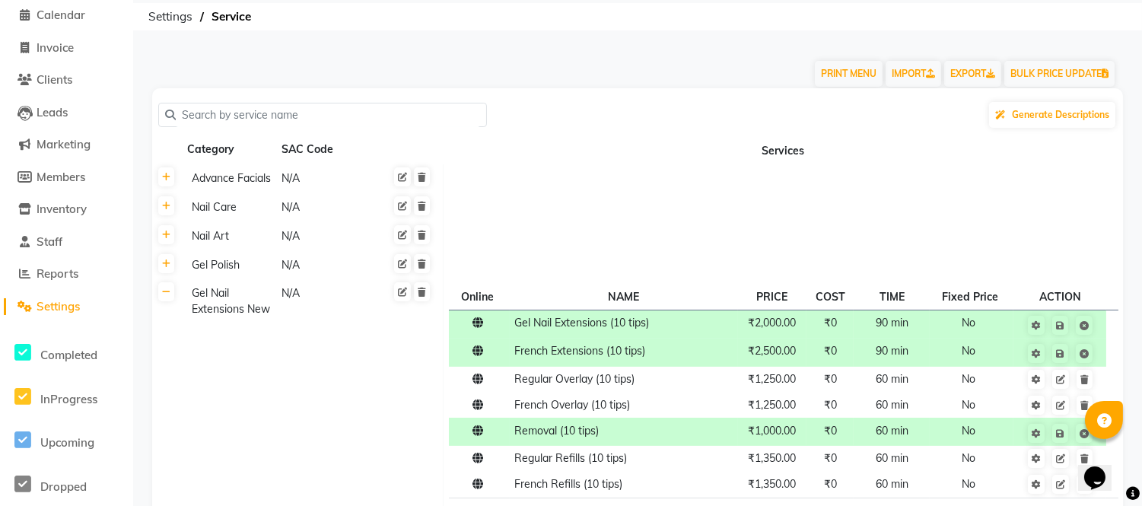
scroll to position [148, 0]
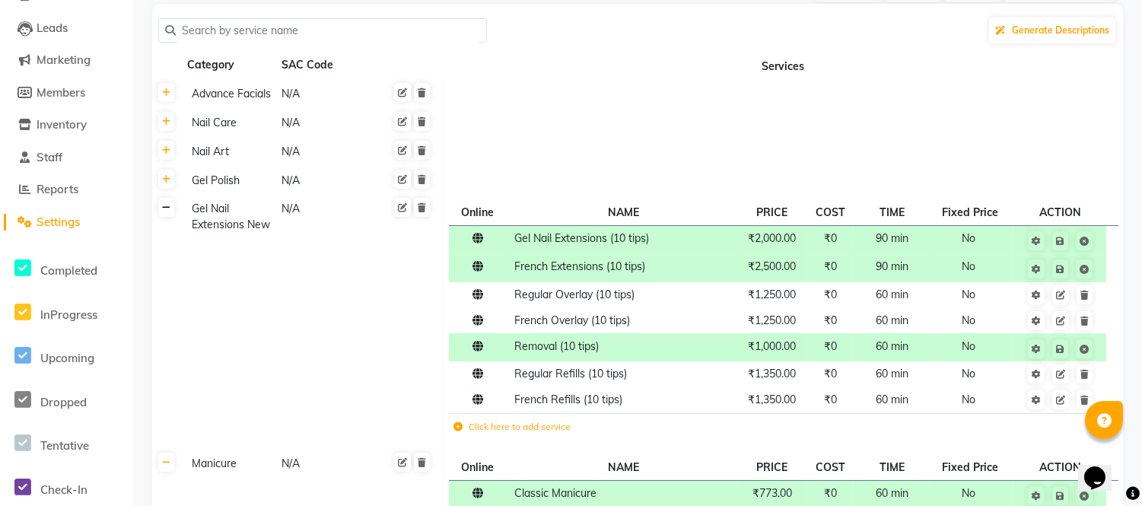
click at [166, 209] on icon at bounding box center [166, 207] width 8 height 9
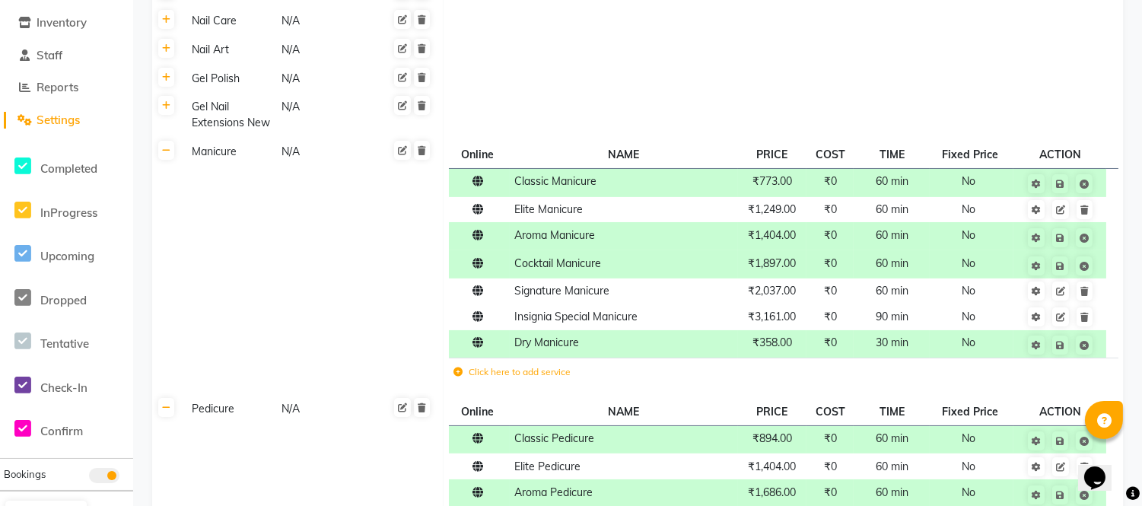
scroll to position [317, 0]
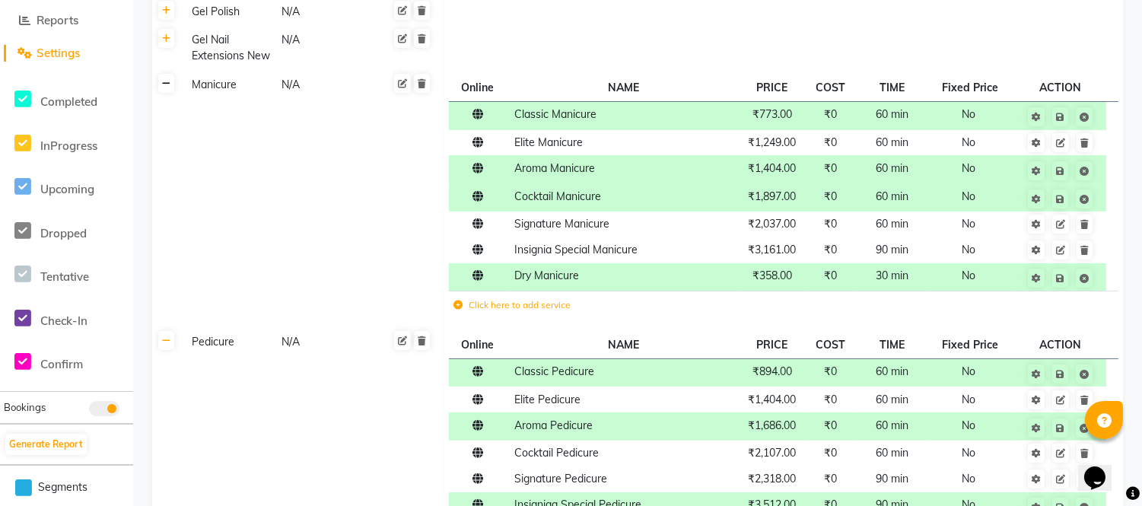
click at [161, 80] on link at bounding box center [166, 83] width 16 height 19
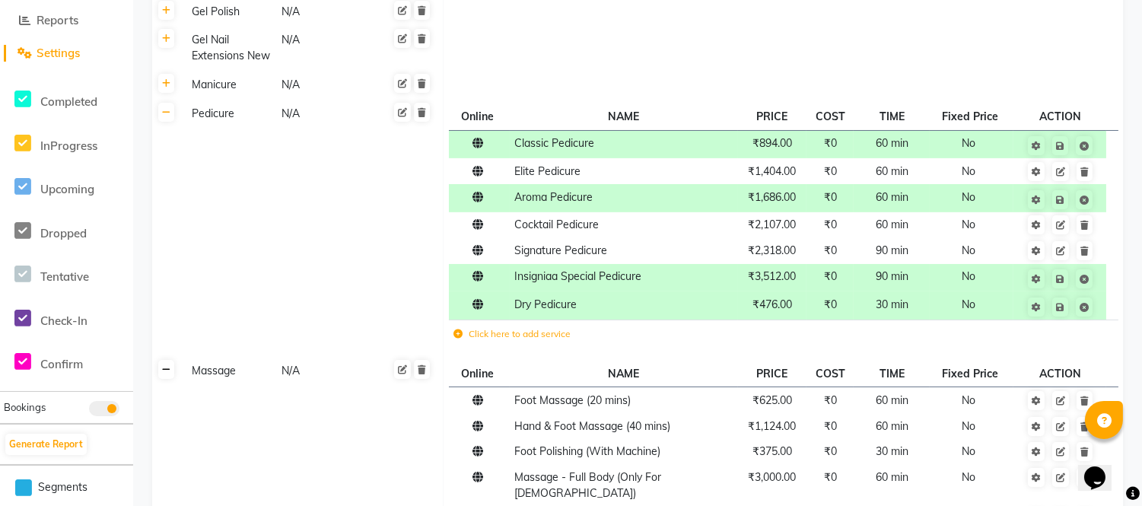
click at [170, 374] on link at bounding box center [166, 369] width 16 height 19
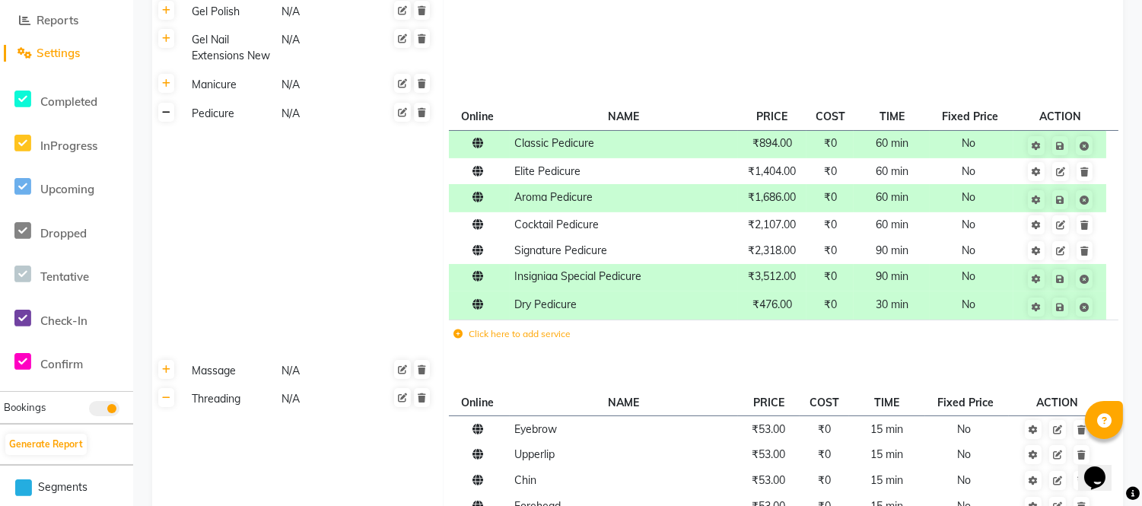
click at [168, 113] on icon at bounding box center [166, 112] width 8 height 9
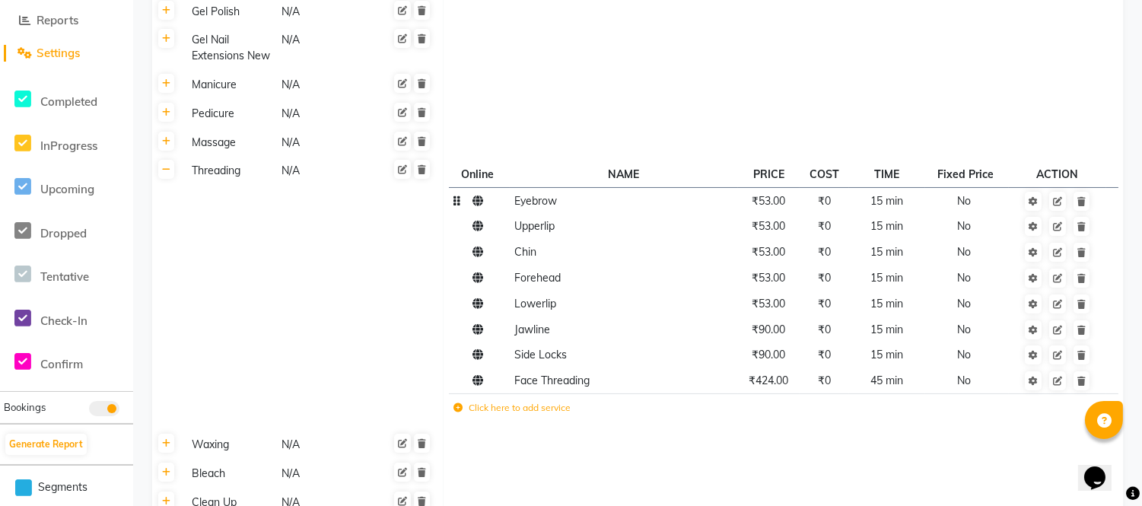
click at [779, 202] on span "₹53.00" at bounding box center [768, 201] width 33 height 14
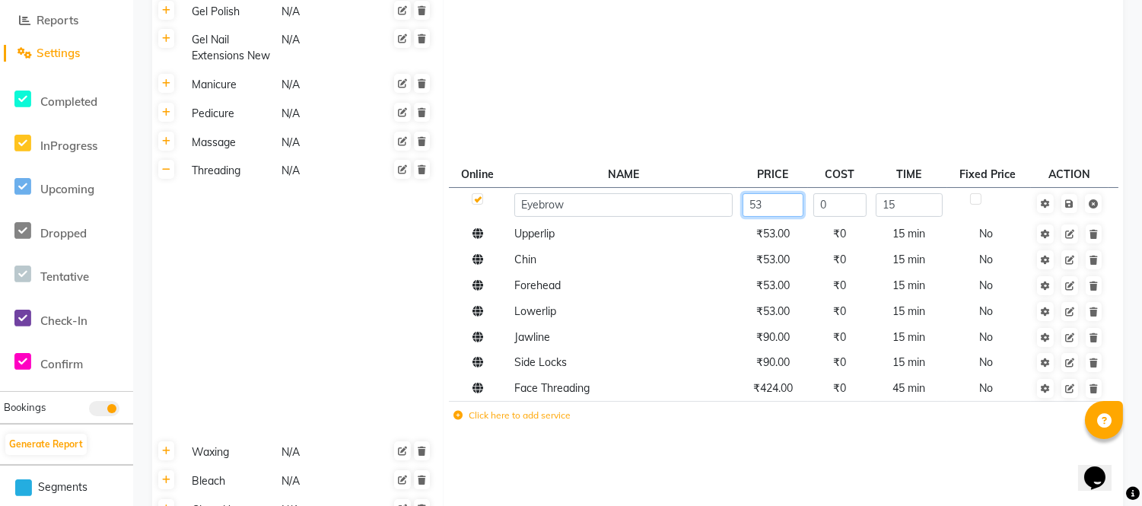
click at [778, 202] on input "53" at bounding box center [773, 205] width 61 height 24
type input "59"
click at [1072, 199] on span "Save" at bounding box center [1080, 202] width 48 height 15
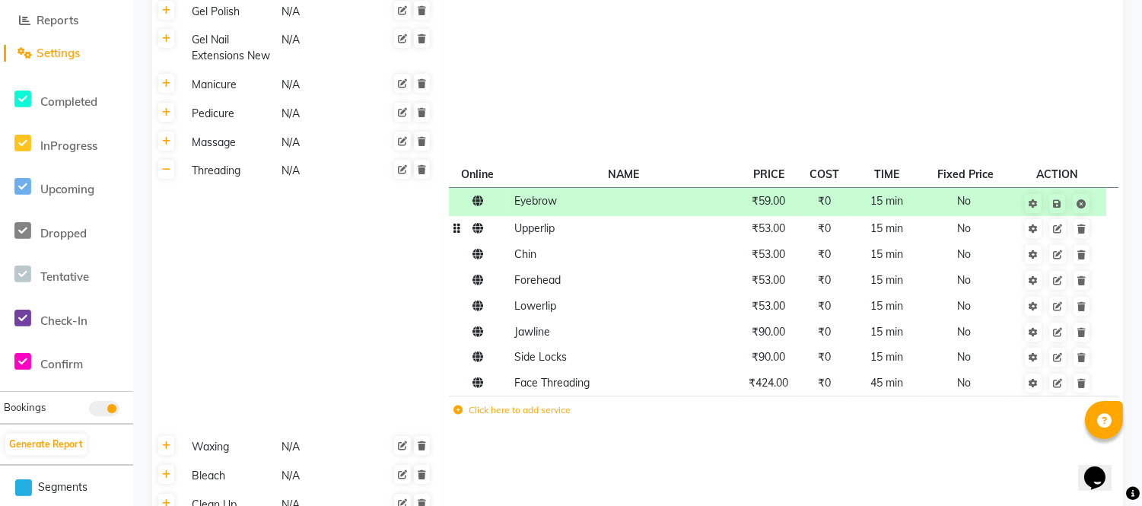
click at [785, 231] on span "₹53.00" at bounding box center [768, 228] width 33 height 14
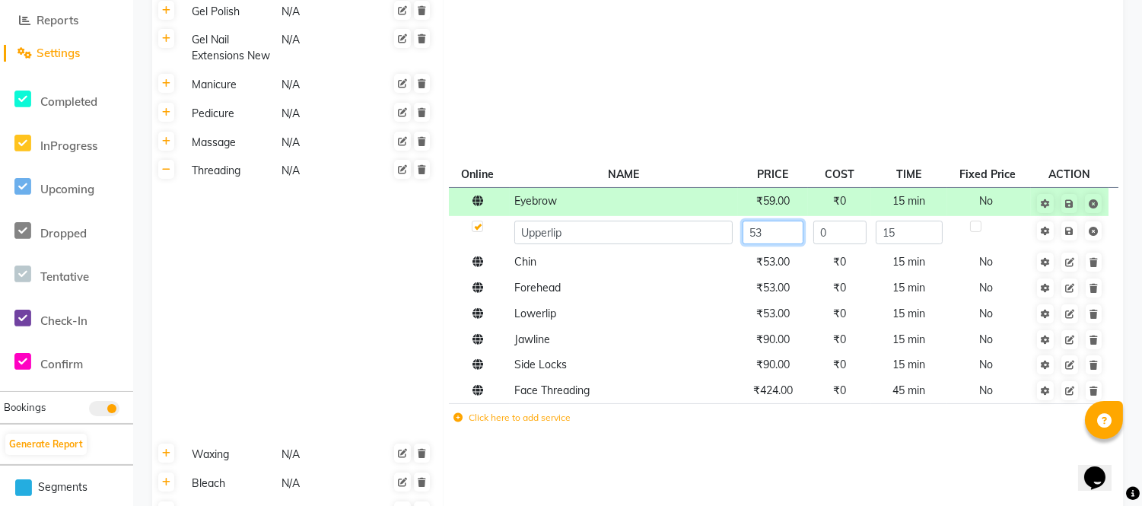
click at [779, 237] on input "53" at bounding box center [773, 233] width 61 height 24
type input "59"
click at [1069, 228] on span "Save" at bounding box center [1080, 229] width 48 height 15
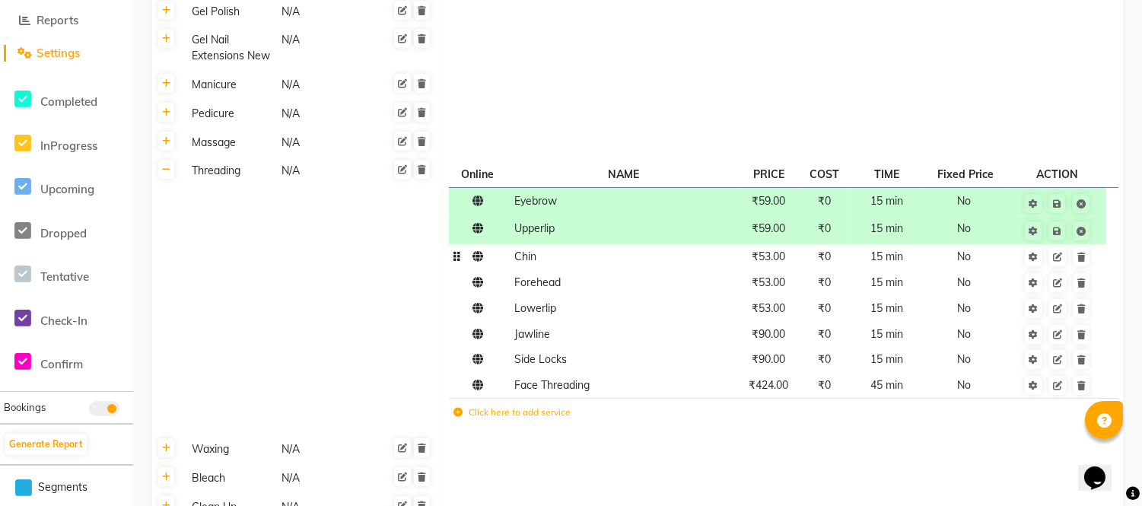
click at [769, 261] on span "₹53.00" at bounding box center [768, 257] width 33 height 14
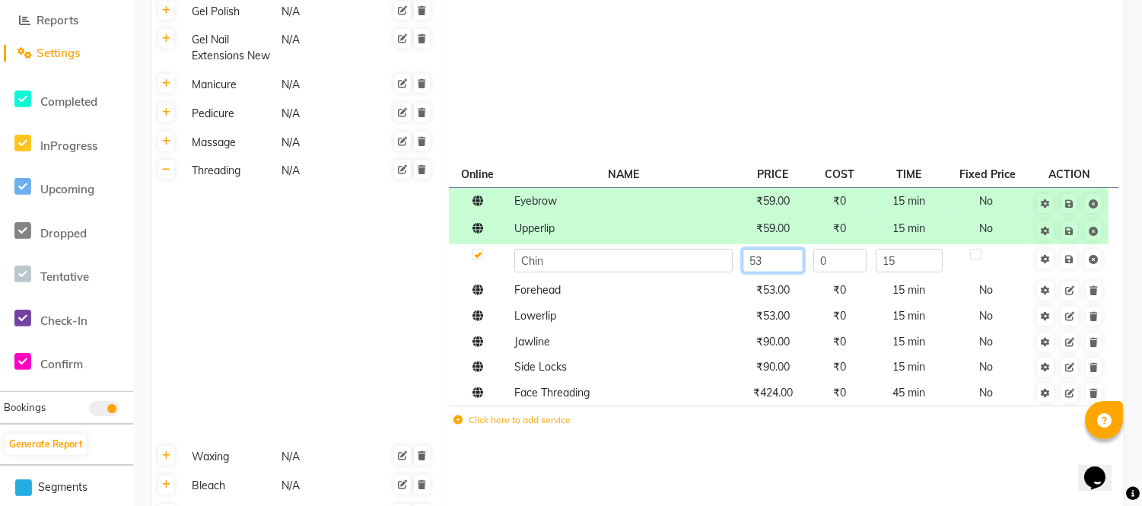
click at [769, 261] on input "53" at bounding box center [773, 261] width 61 height 24
type input "59"
click at [1069, 257] on span "Save" at bounding box center [1080, 257] width 48 height 15
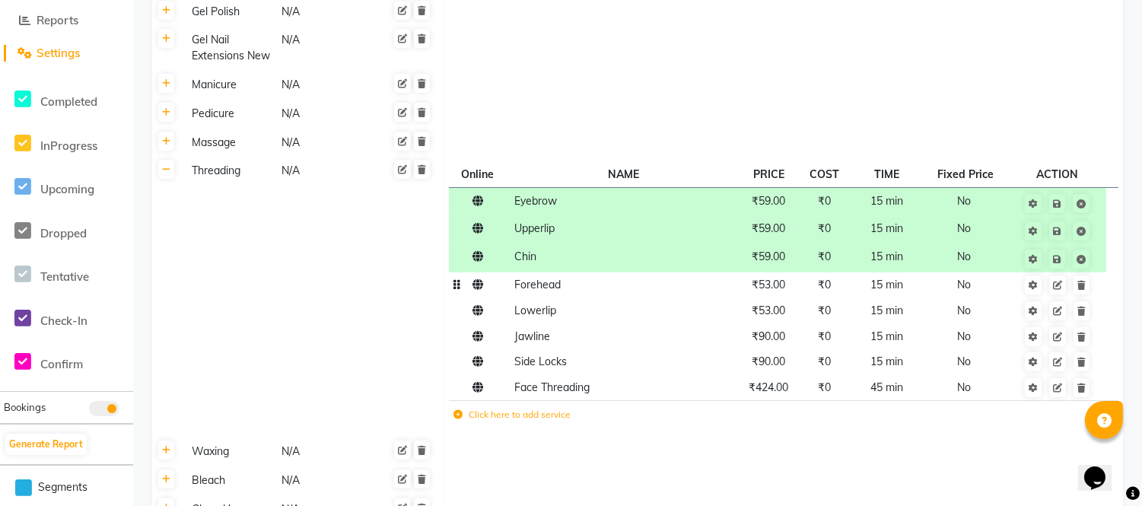
click at [766, 282] on span "₹53.00" at bounding box center [768, 285] width 33 height 14
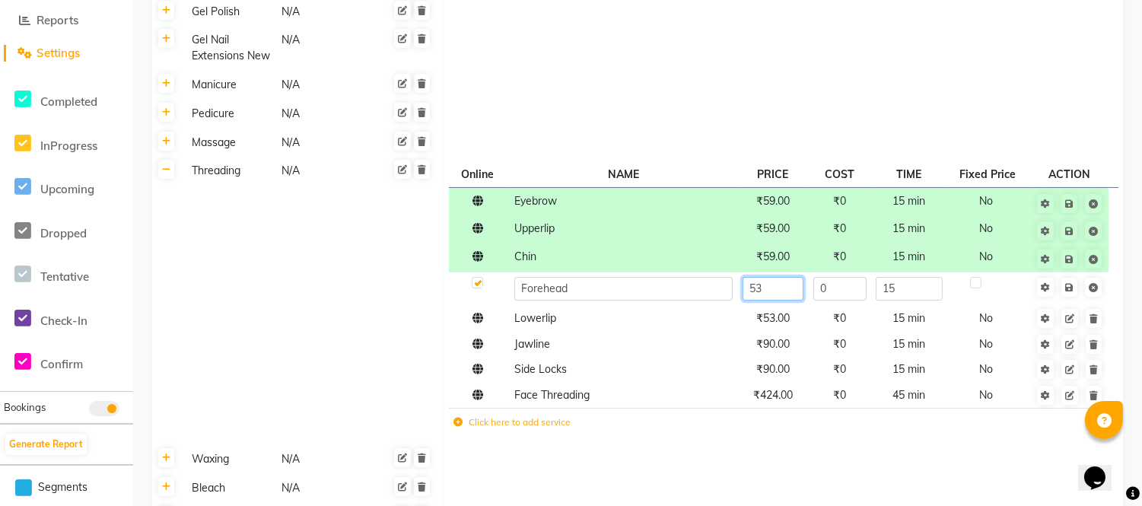
click at [767, 290] on input "53" at bounding box center [773, 289] width 61 height 24
type input "59"
click at [1069, 289] on span "Save" at bounding box center [1080, 286] width 48 height 15
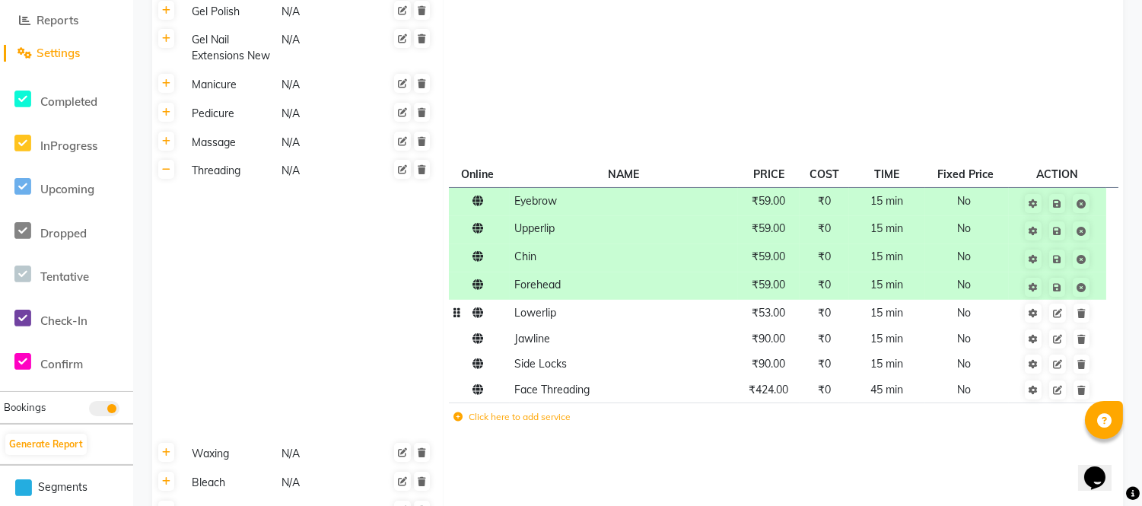
click at [791, 316] on td "₹53.00" at bounding box center [769, 313] width 62 height 26
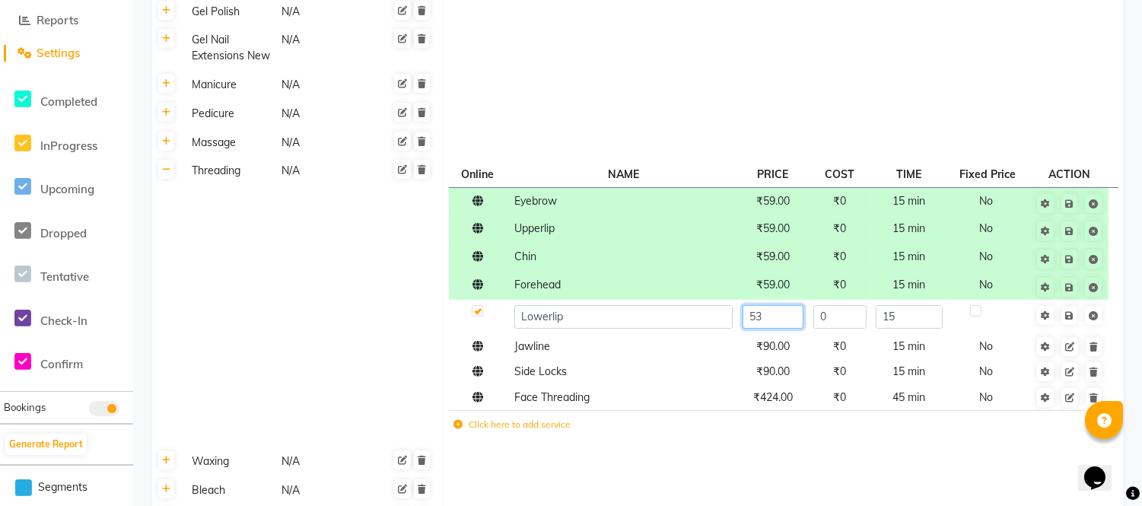
click at [777, 320] on input "53" at bounding box center [773, 317] width 61 height 24
type input "59"
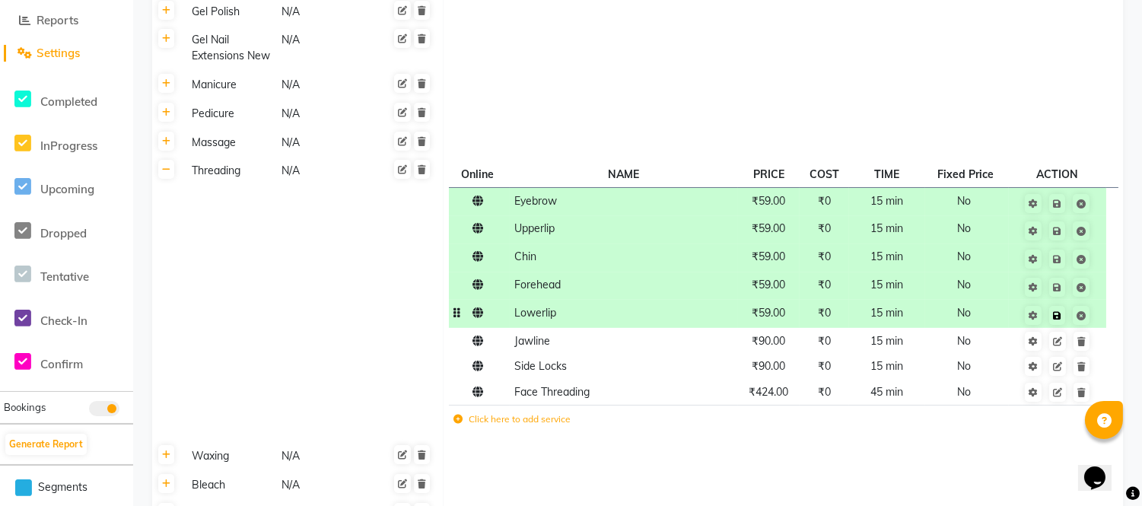
click at [1072, 314] on span "Save" at bounding box center [1067, 314] width 48 height 15
click at [785, 346] on span "₹90.00" at bounding box center [768, 341] width 33 height 14
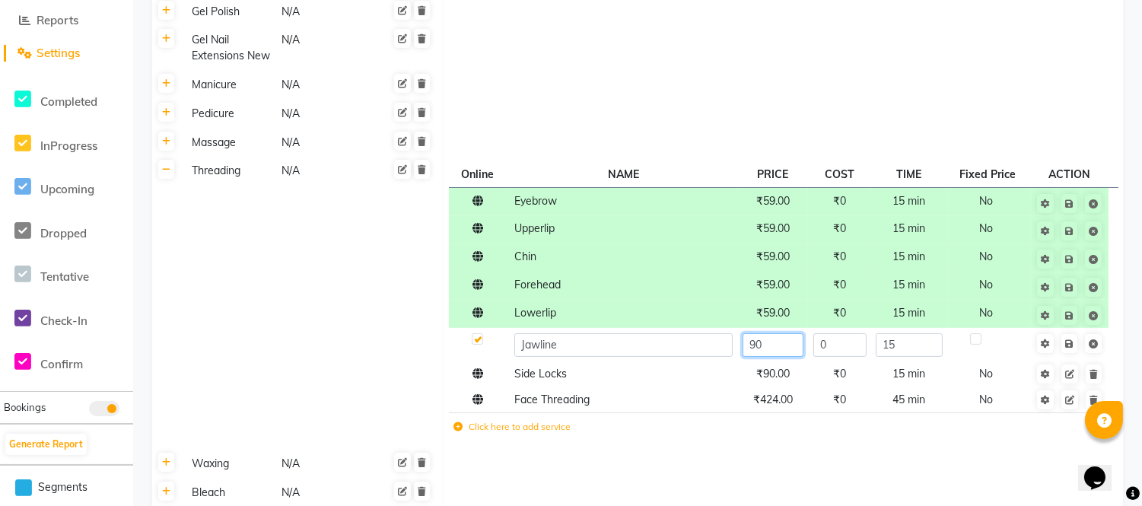
click at [772, 349] on input "90" at bounding box center [773, 345] width 61 height 24
type input "95"
click at [1071, 341] on span "Save" at bounding box center [1080, 342] width 48 height 15
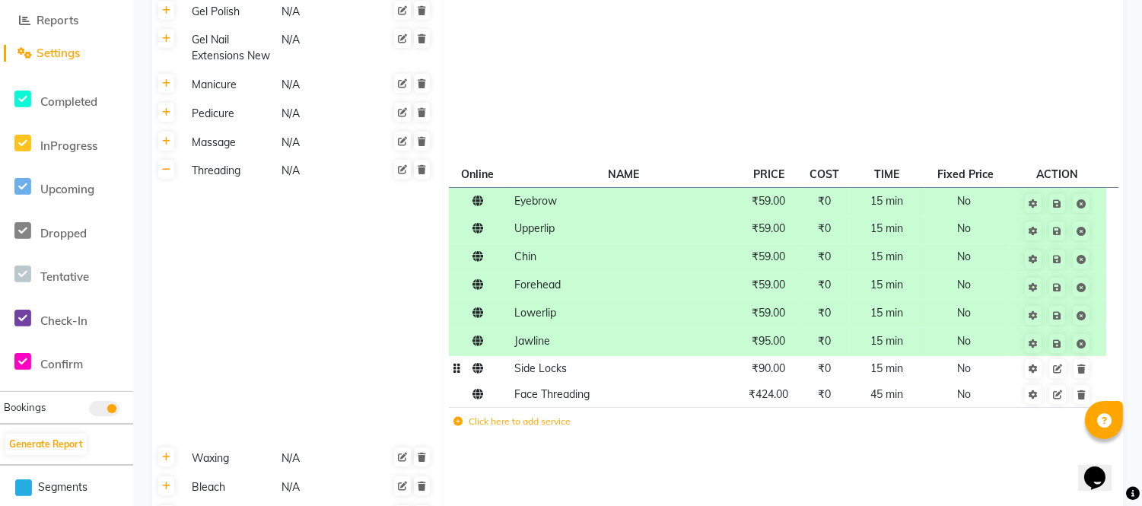
click at [763, 371] on span "₹90.00" at bounding box center [768, 368] width 33 height 14
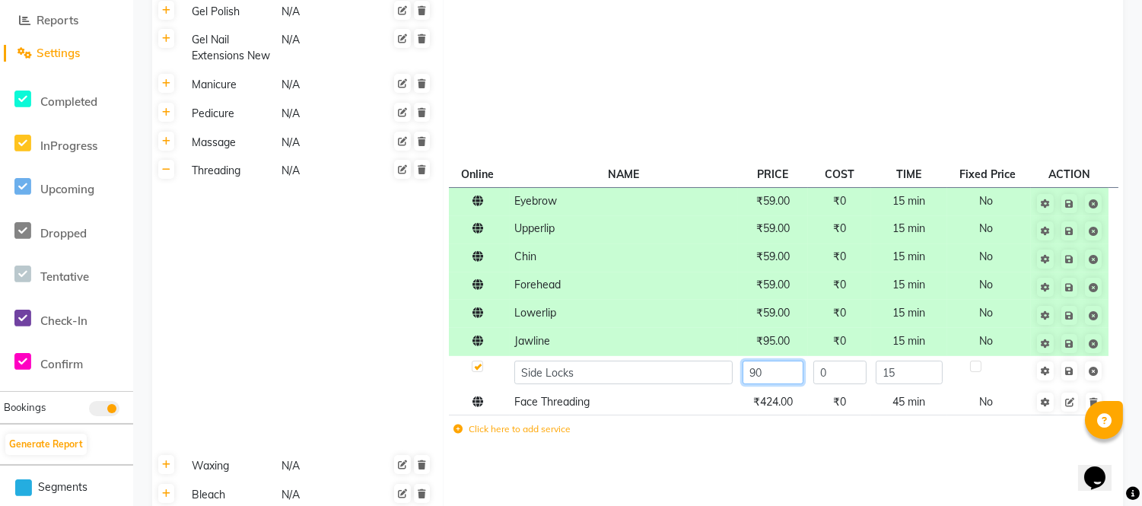
click at [770, 377] on input "90" at bounding box center [773, 373] width 61 height 24
type input "95"
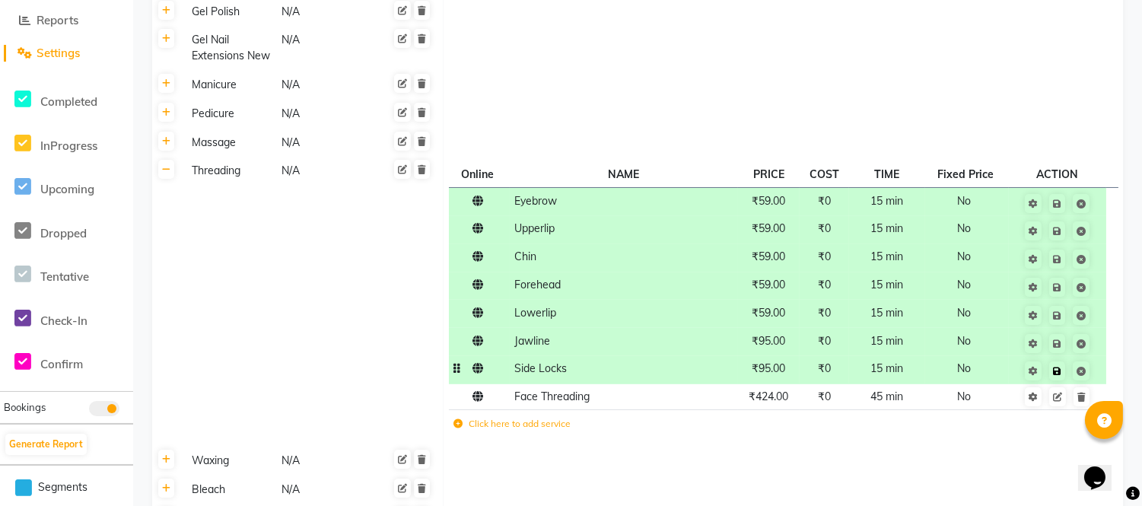
click at [1065, 373] on span "Save" at bounding box center [1067, 369] width 48 height 15
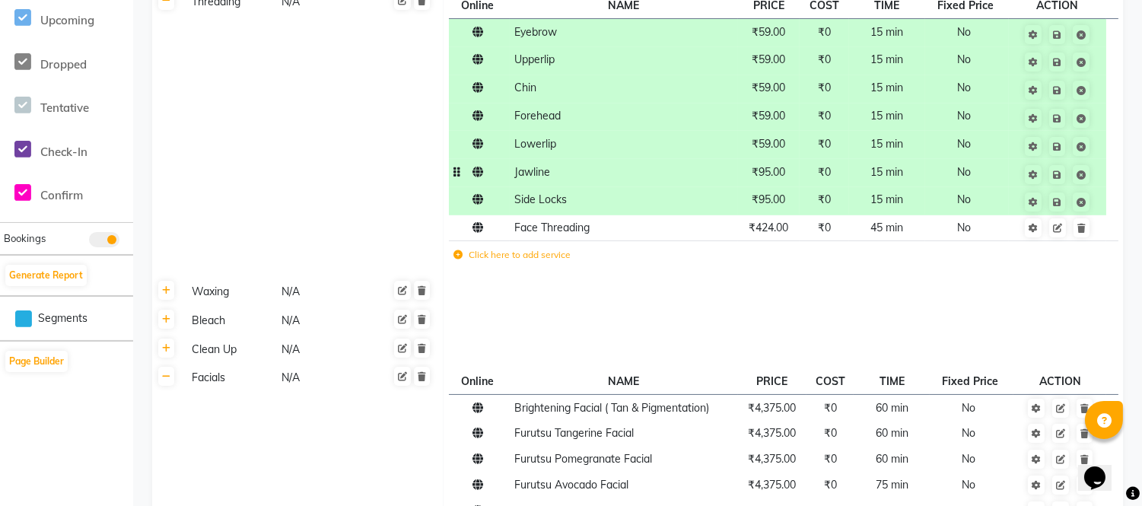
scroll to position [571, 0]
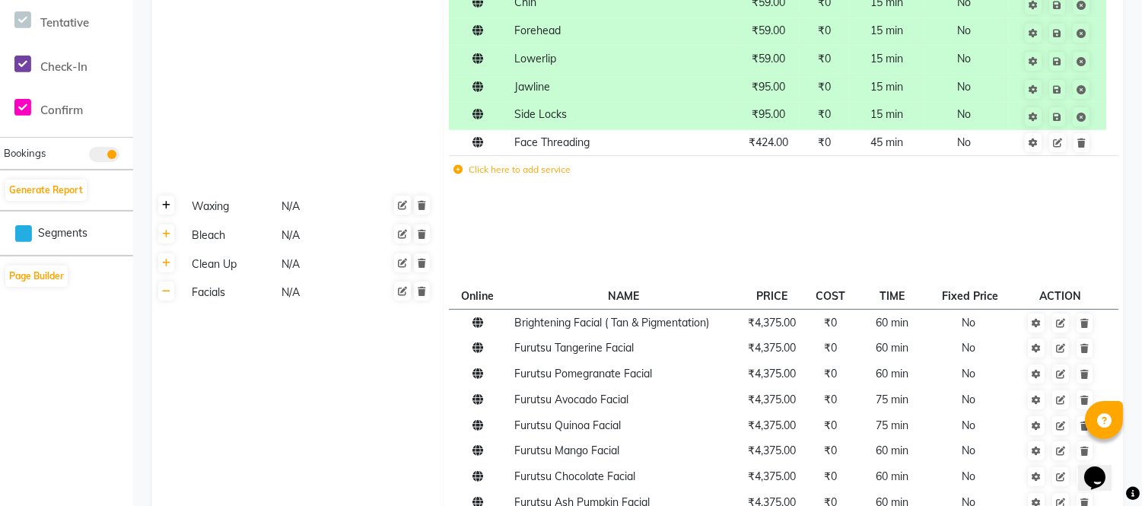
click at [161, 204] on link at bounding box center [166, 205] width 16 height 19
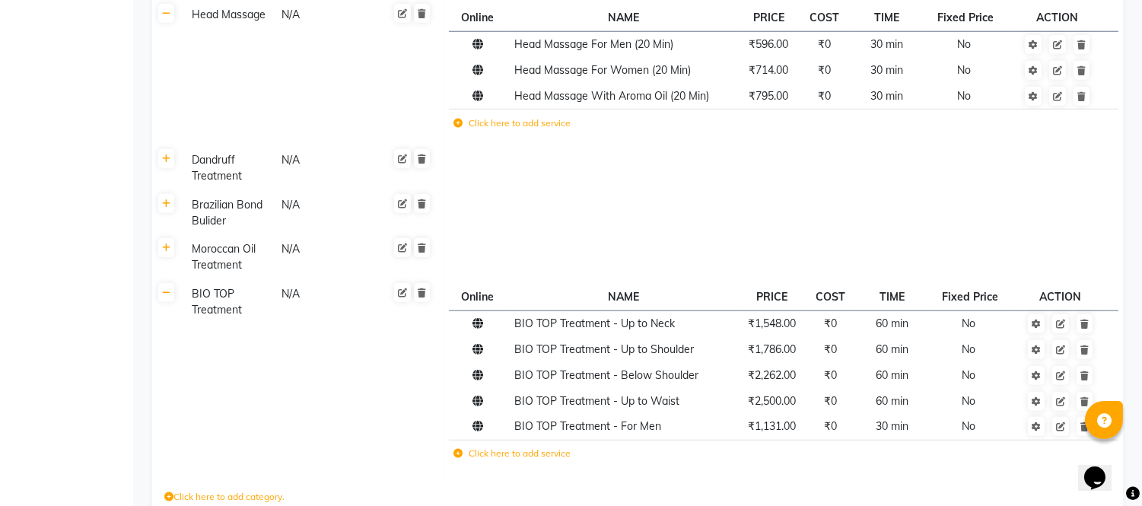
scroll to position [2854, 0]
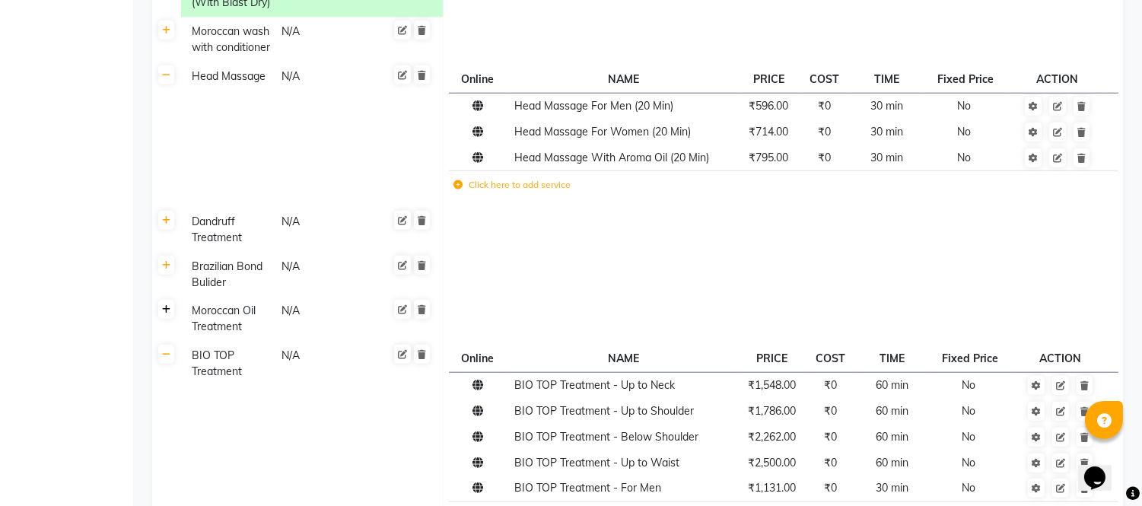
click at [165, 305] on icon at bounding box center [166, 309] width 8 height 9
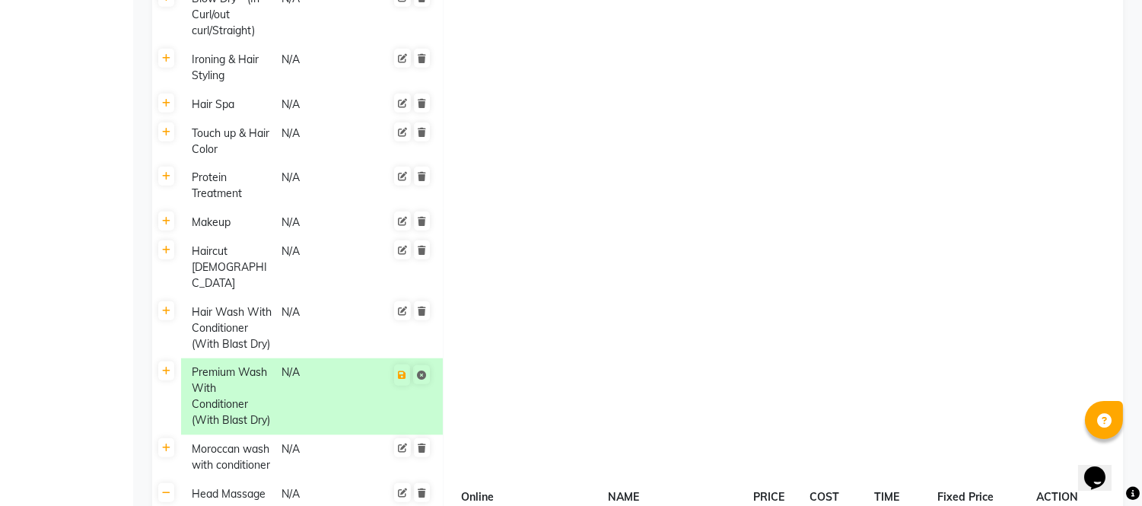
scroll to position [2346, 0]
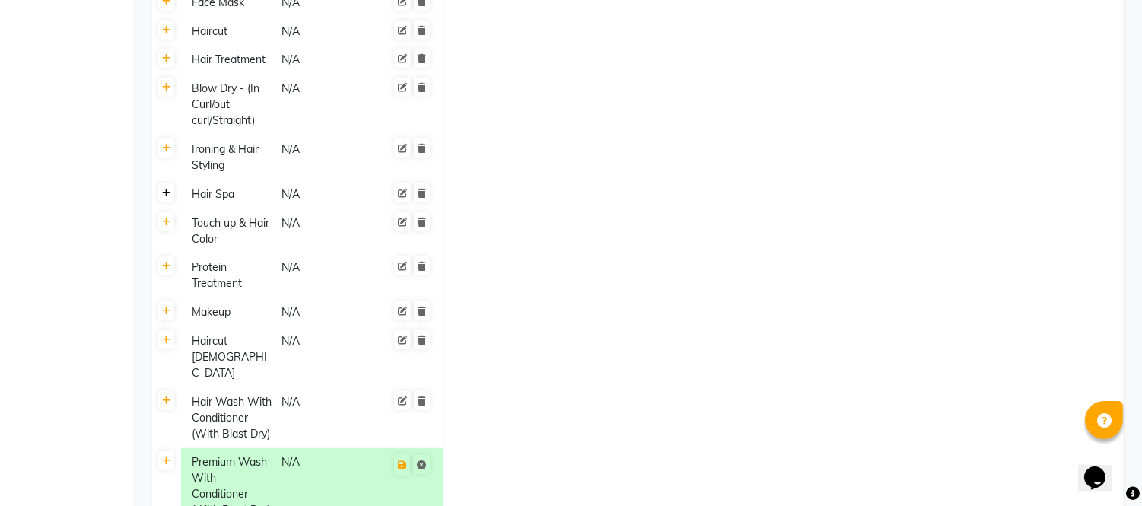
click at [163, 189] on icon at bounding box center [166, 193] width 8 height 9
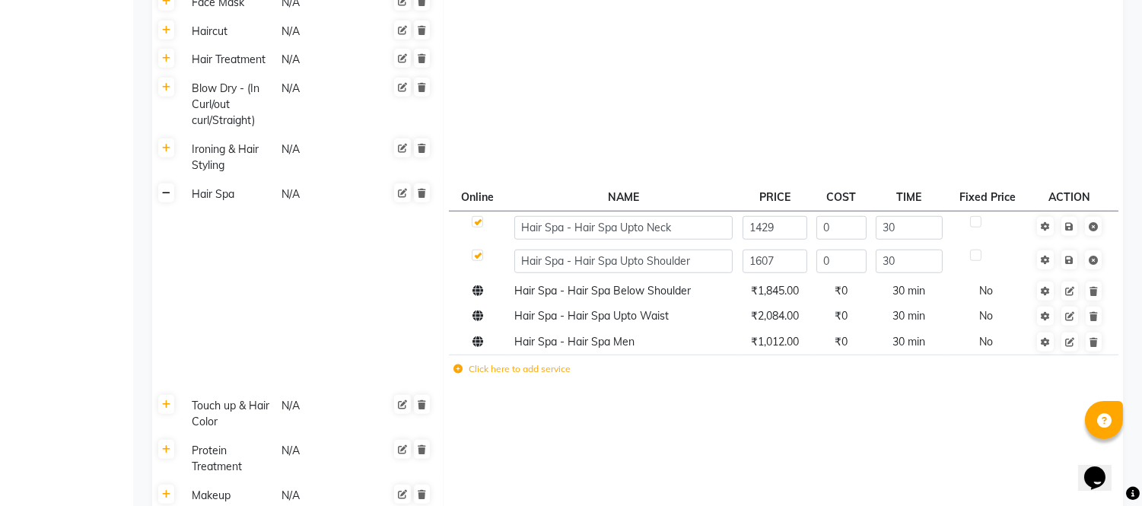
click at [167, 193] on icon at bounding box center [166, 193] width 8 height 9
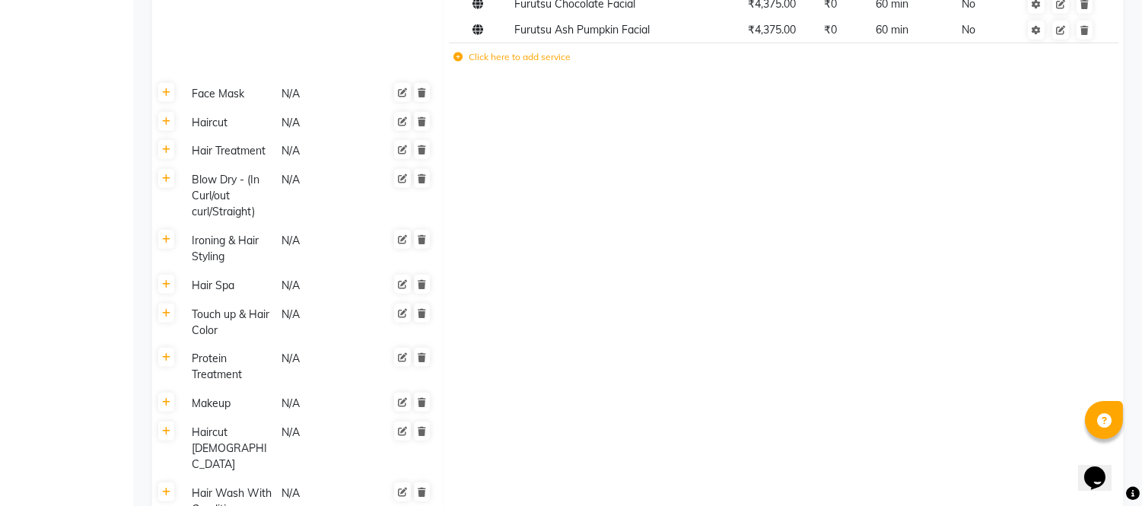
scroll to position [2241, 0]
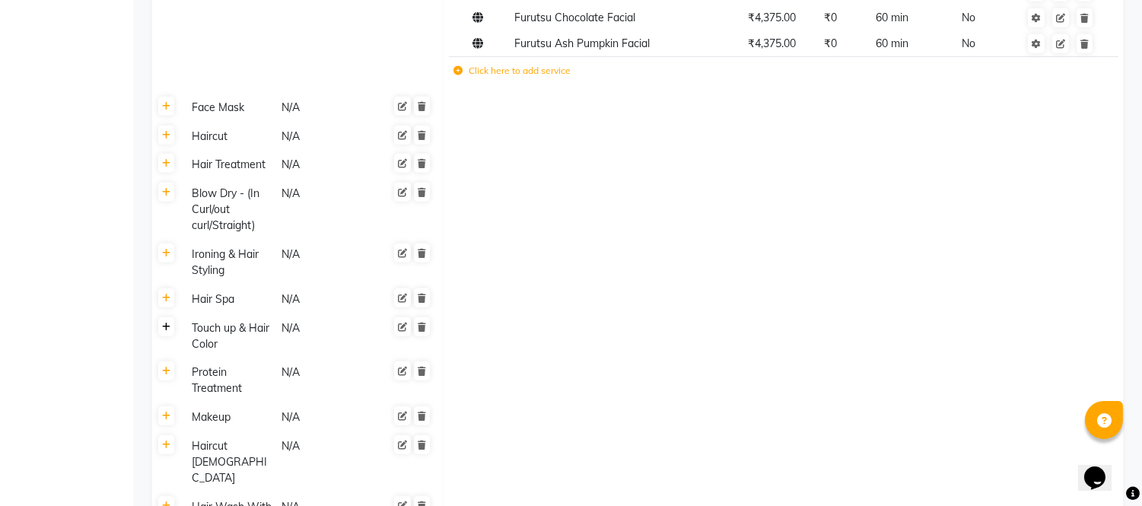
click at [170, 328] on icon at bounding box center [166, 327] width 8 height 9
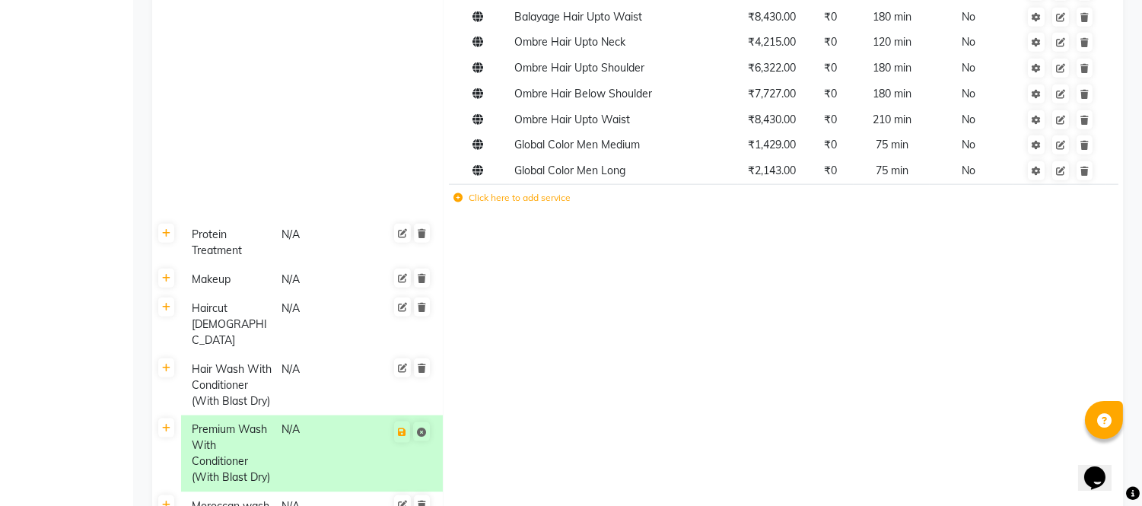
scroll to position [3670, 0]
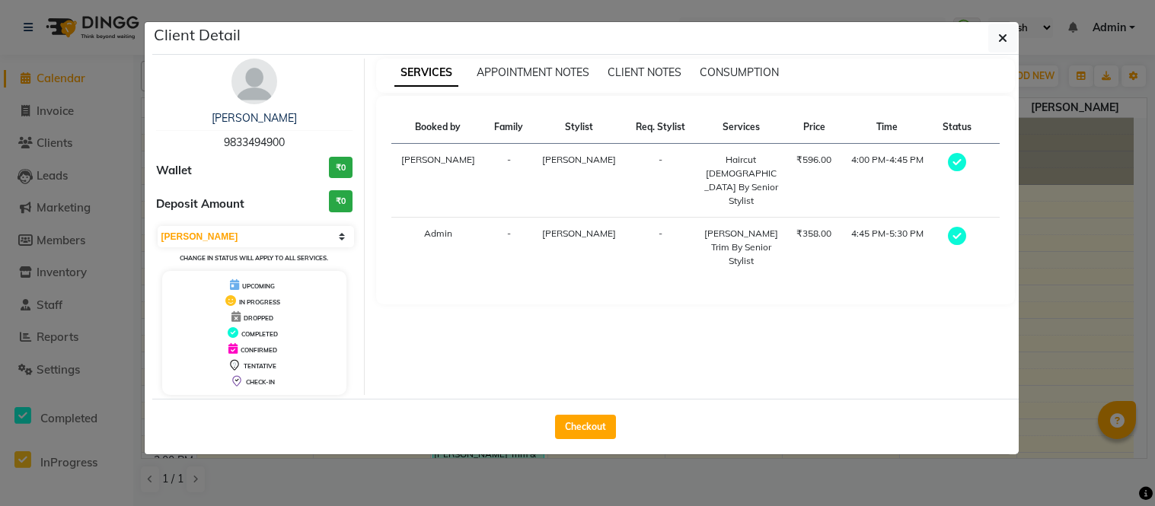
select select "3"
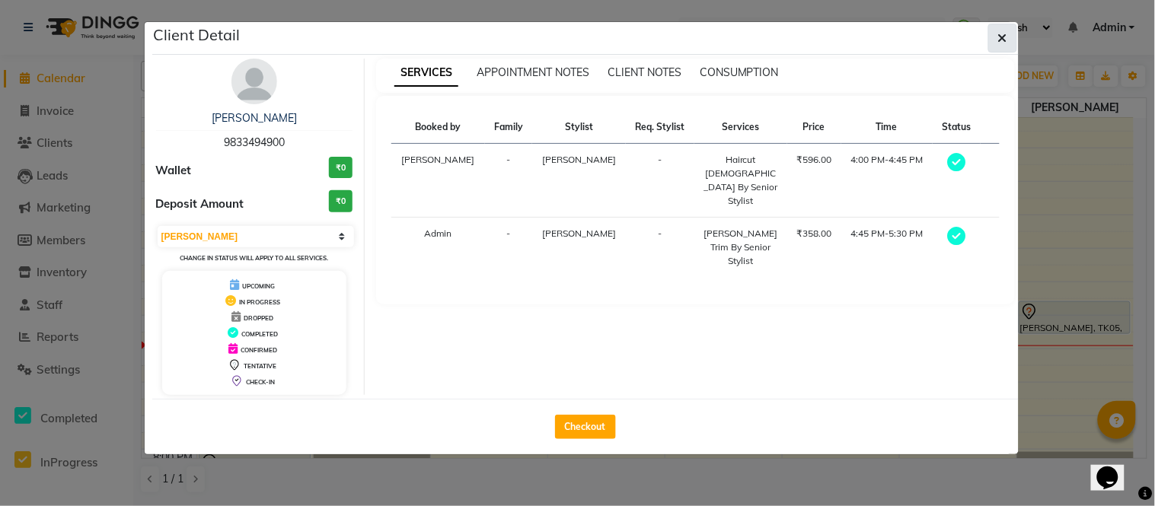
click at [1003, 30] on span "button" at bounding box center [1002, 37] width 9 height 15
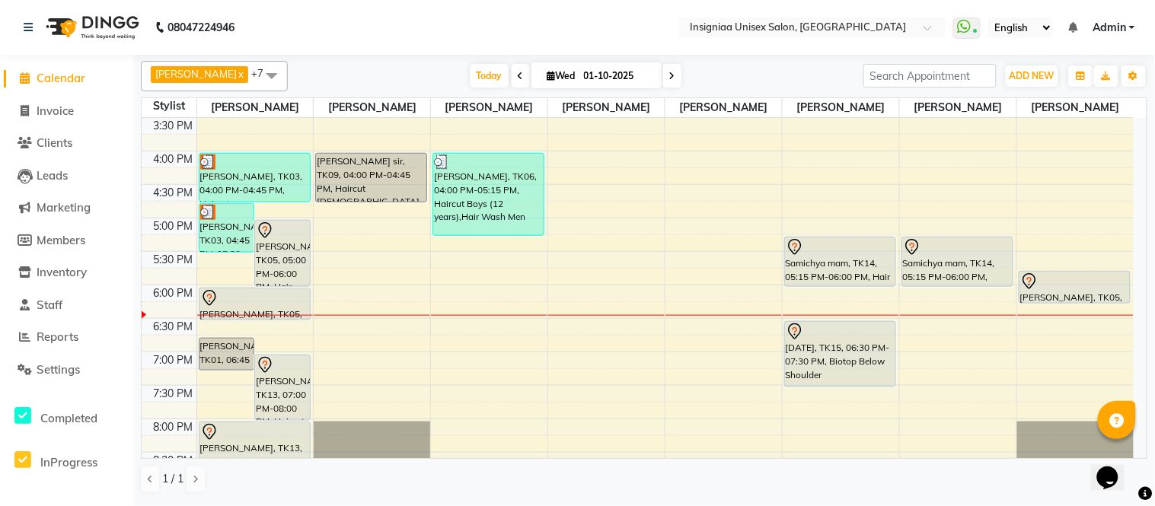
scroll to position [399, 0]
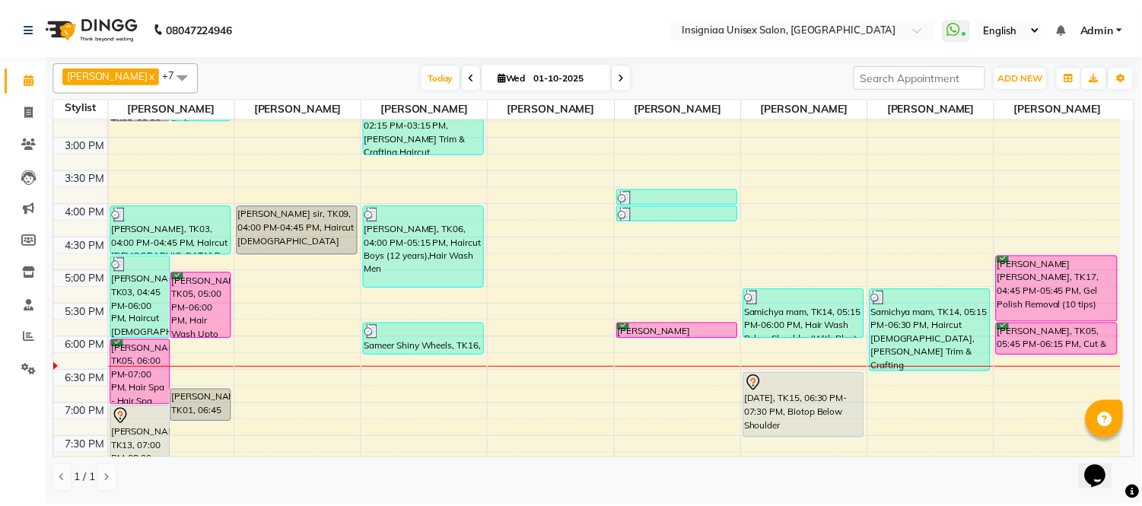
scroll to position [338, 0]
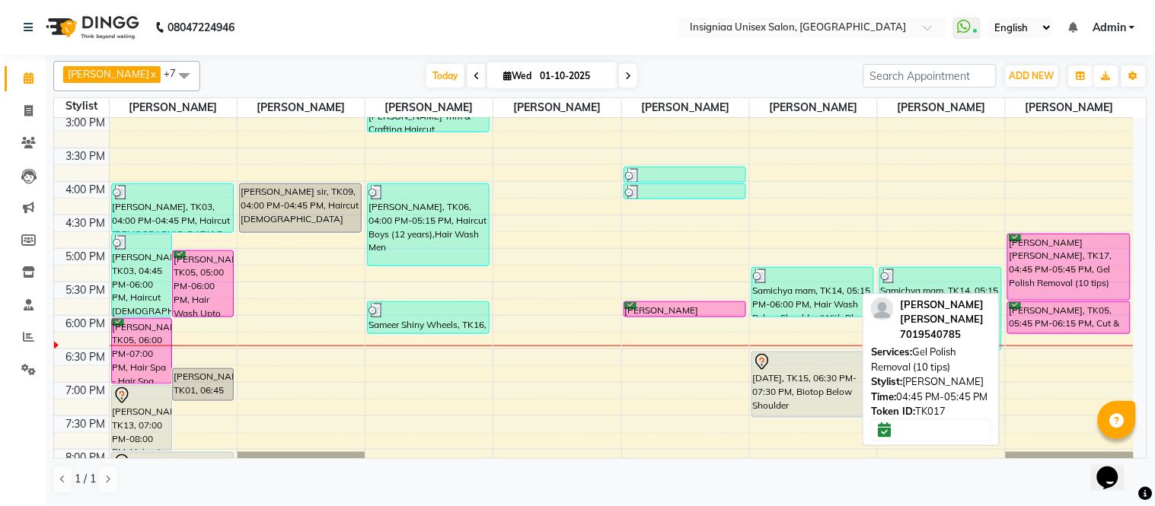
click at [1064, 261] on div "[PERSON_NAME] [PERSON_NAME], TK17, 04:45 PM-05:45 PM, Gel Polish Removal (10 ti…" at bounding box center [1069, 266] width 122 height 65
select select "6"
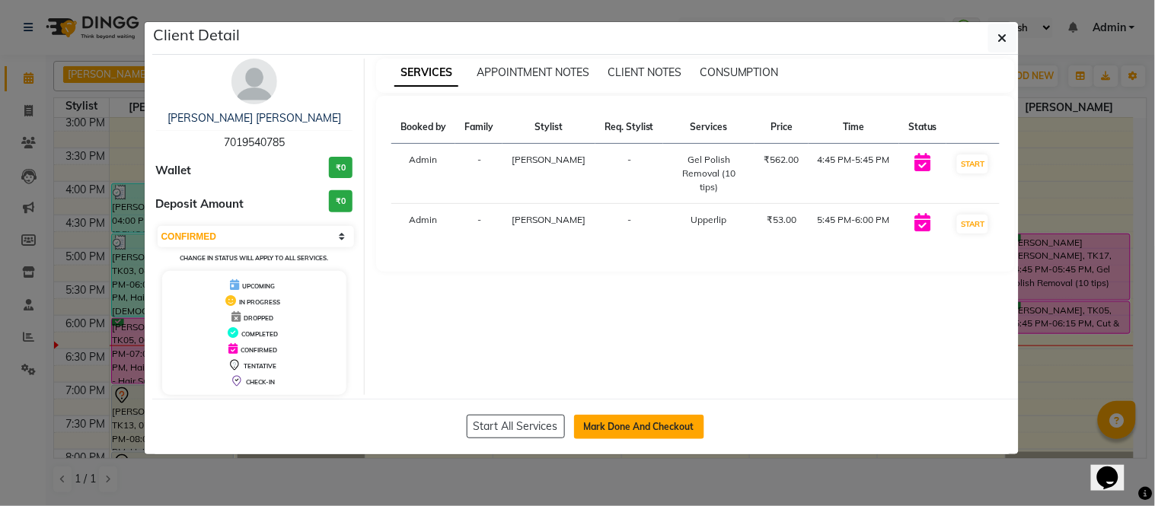
click at [680, 431] on button "Mark Done And Checkout" at bounding box center [639, 427] width 130 height 24
select select "service"
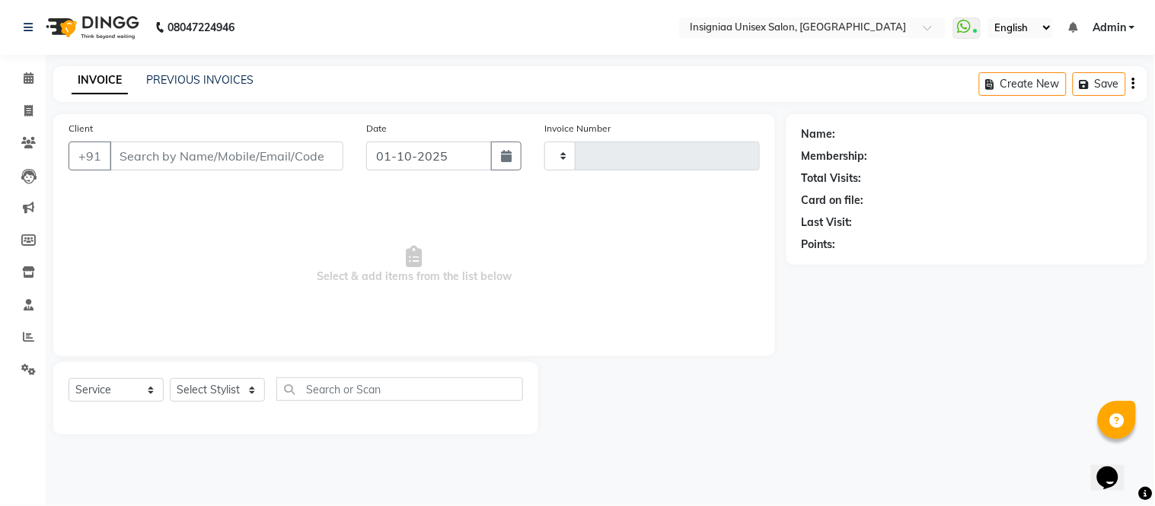
type input "3168"
select select "3"
select select "6999"
type input "7019540785"
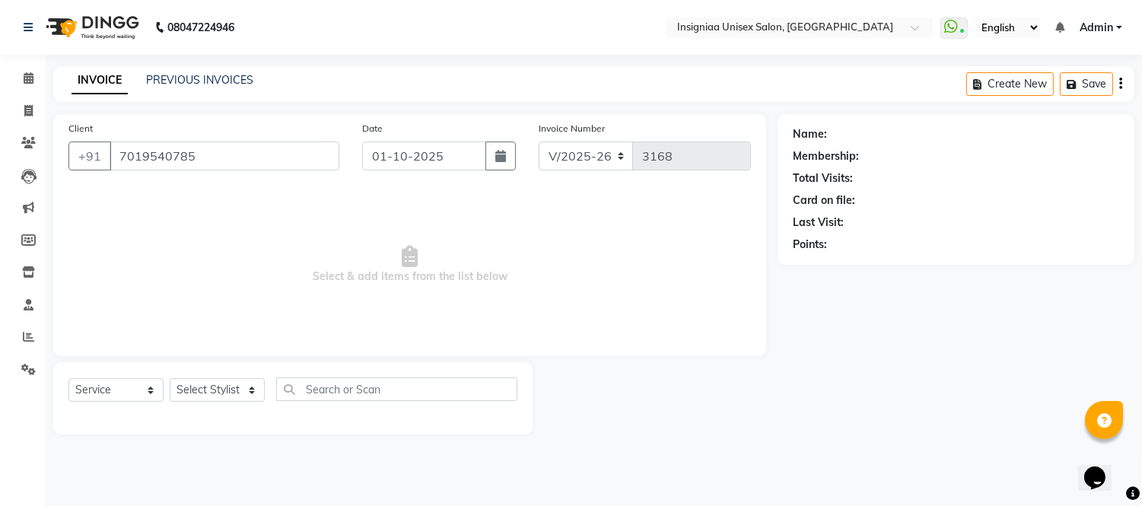
select select "80714"
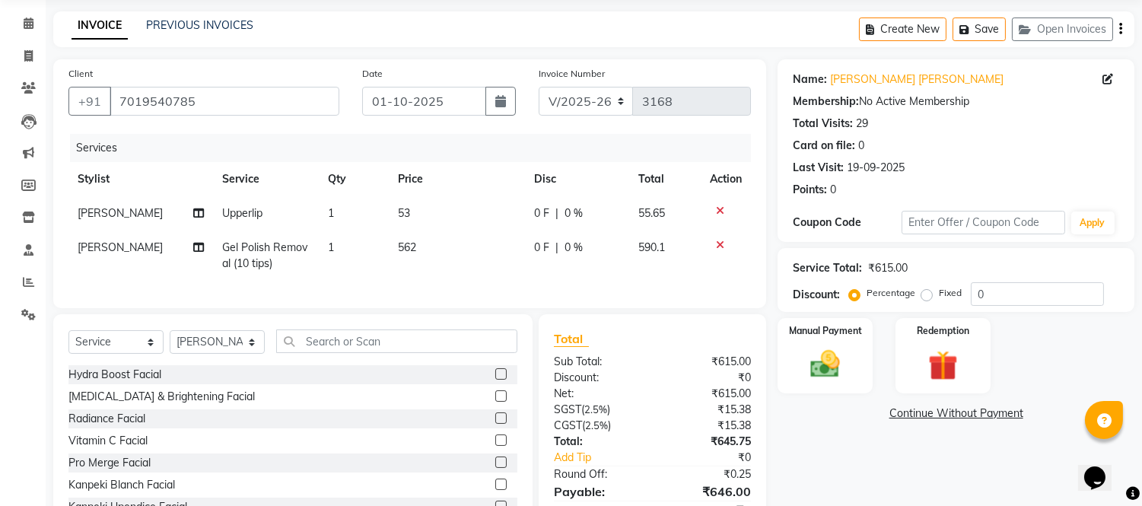
scroll to position [84, 0]
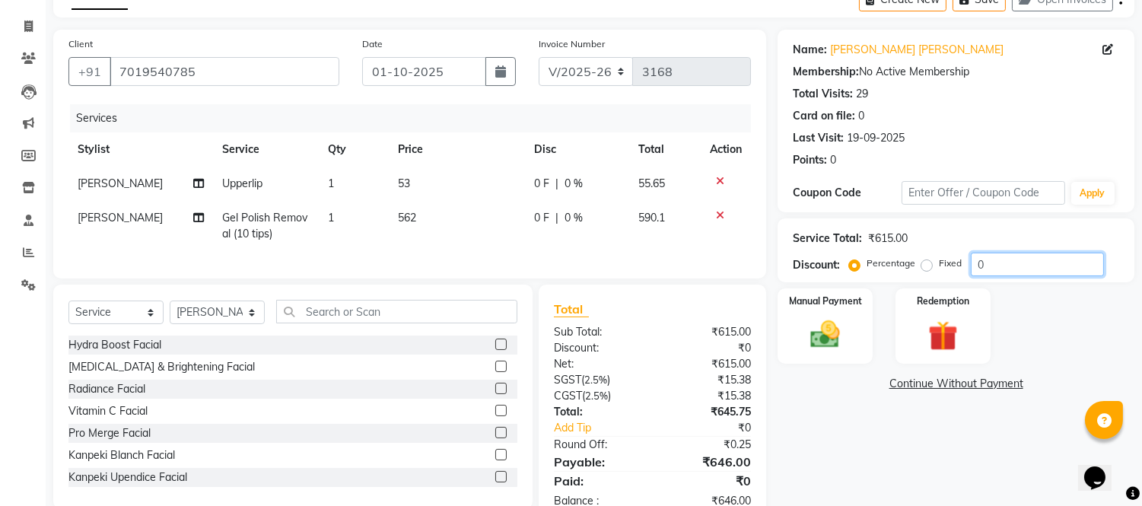
click at [975, 266] on input "0" at bounding box center [1037, 265] width 133 height 24
type input "20"
click at [399, 179] on span "53" at bounding box center [403, 184] width 12 height 14
select select "58136"
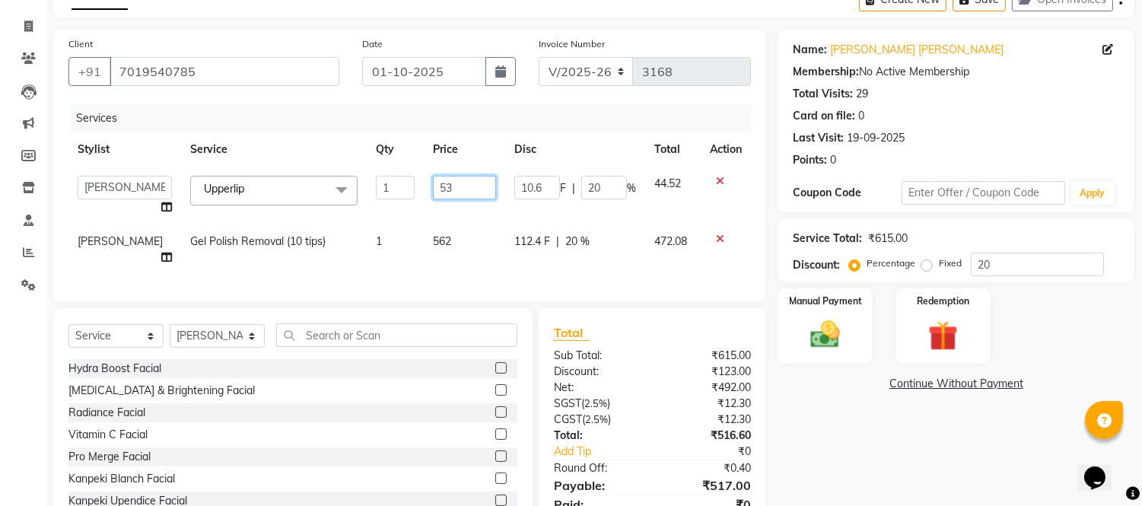
click at [447, 185] on input "53" at bounding box center [464, 188] width 63 height 24
type input "59"
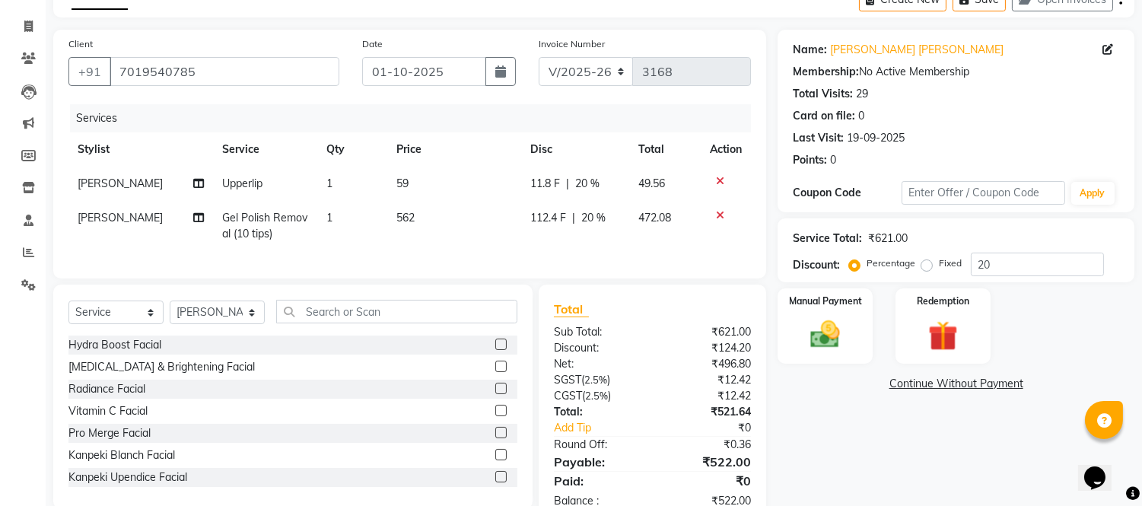
click at [504, 129] on div "Services" at bounding box center [416, 118] width 693 height 28
click at [537, 221] on span "112.4 F" at bounding box center [549, 218] width 36 height 16
select select "80714"
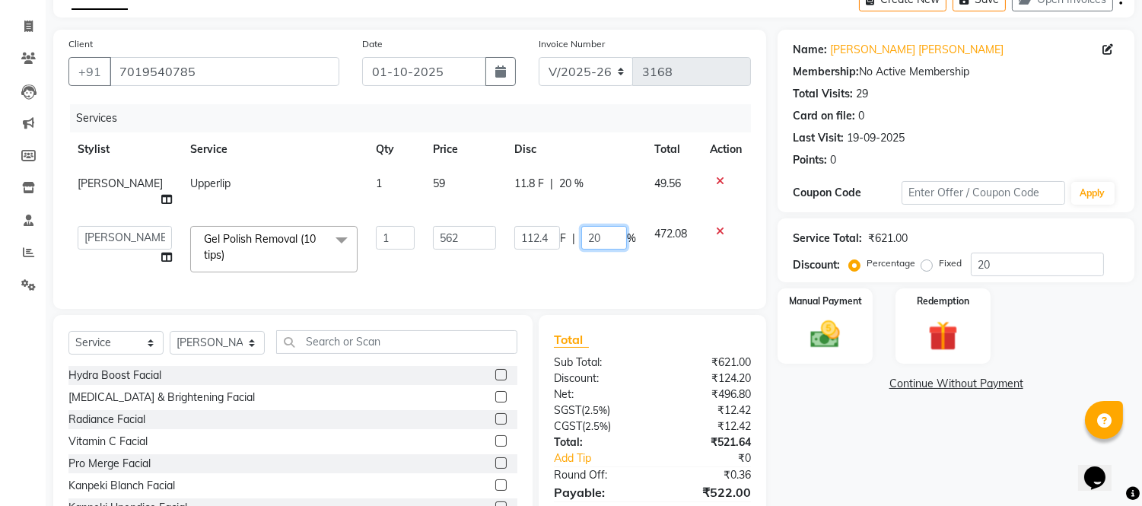
drag, startPoint x: 594, startPoint y: 240, endPoint x: 574, endPoint y: 223, distance: 27.0
click at [569, 241] on div "112.4 F | 20 %" at bounding box center [575, 238] width 122 height 24
type input "50"
click at [551, 193] on td "11.8 F | 20 %" at bounding box center [575, 192] width 140 height 50
select select "58136"
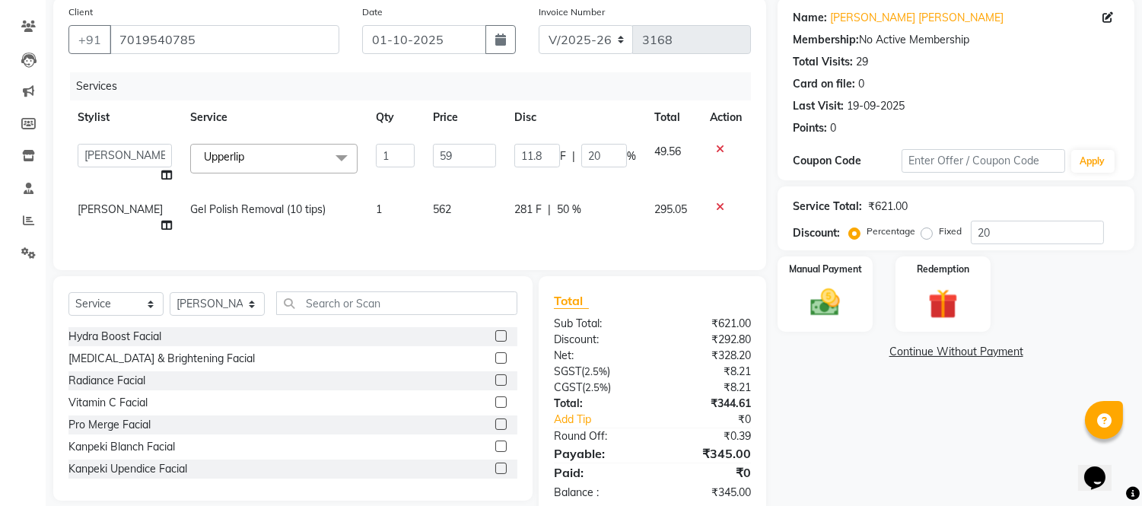
scroll to position [161, 0]
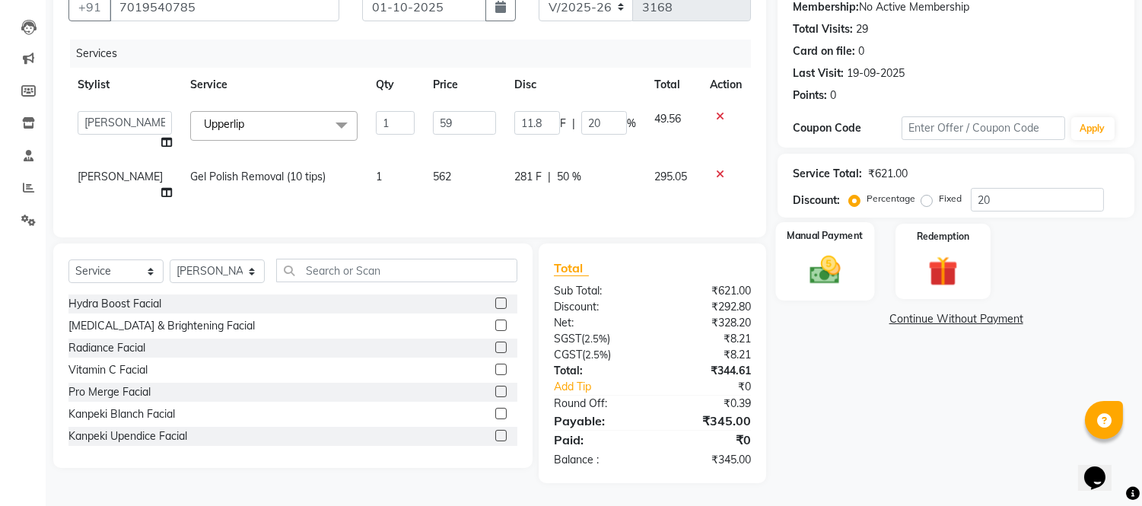
click at [830, 259] on img at bounding box center [826, 271] width 50 height 36
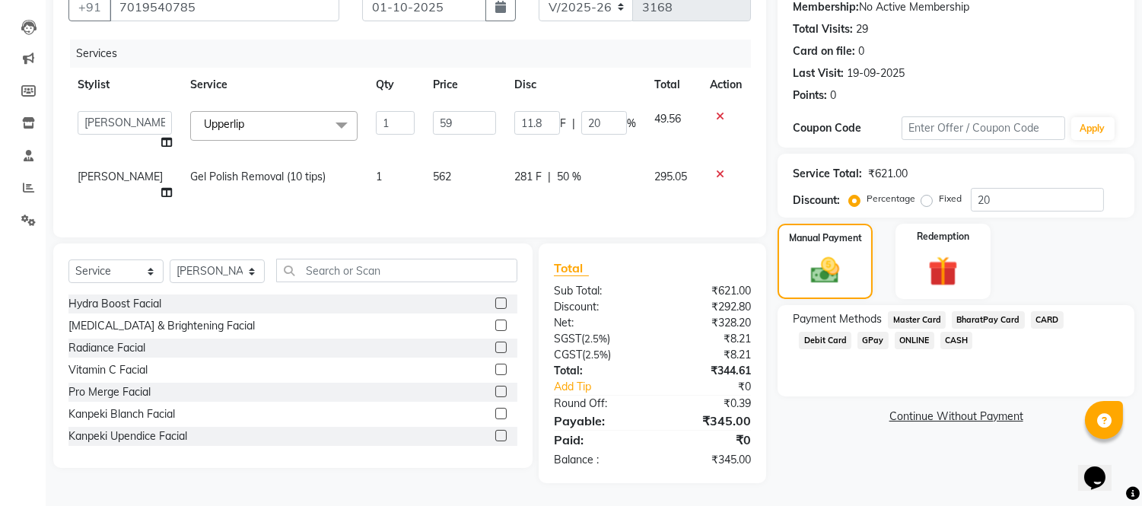
click at [858, 332] on span "GPay" at bounding box center [873, 341] width 31 height 18
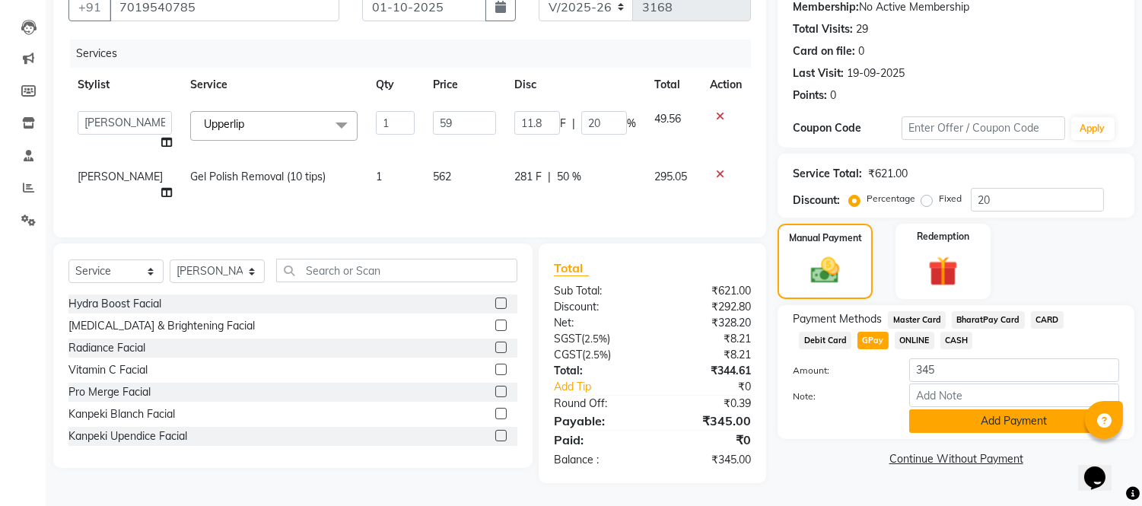
click at [972, 412] on button "Add Payment" at bounding box center [1014, 421] width 210 height 24
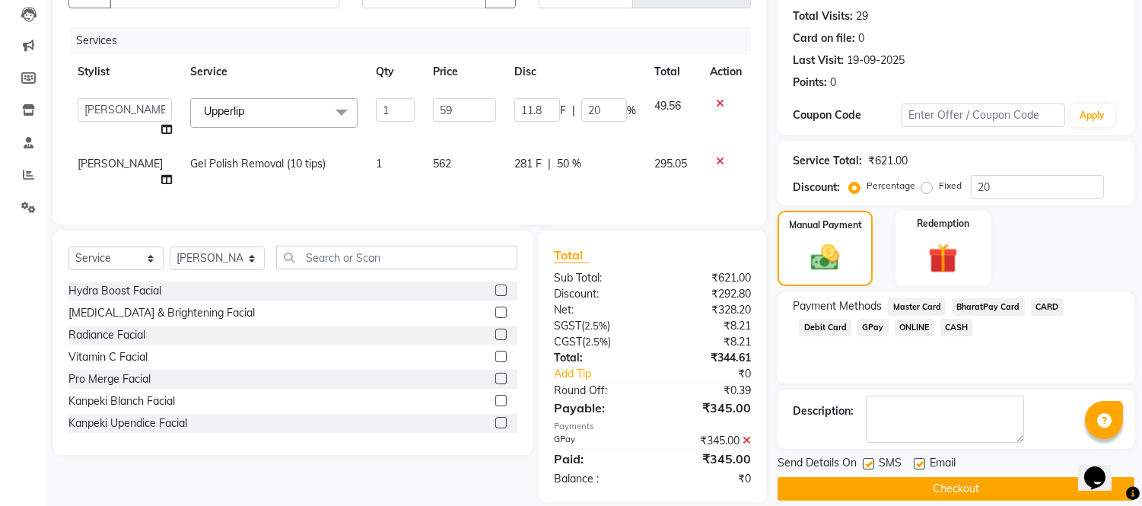
scroll to position [193, 0]
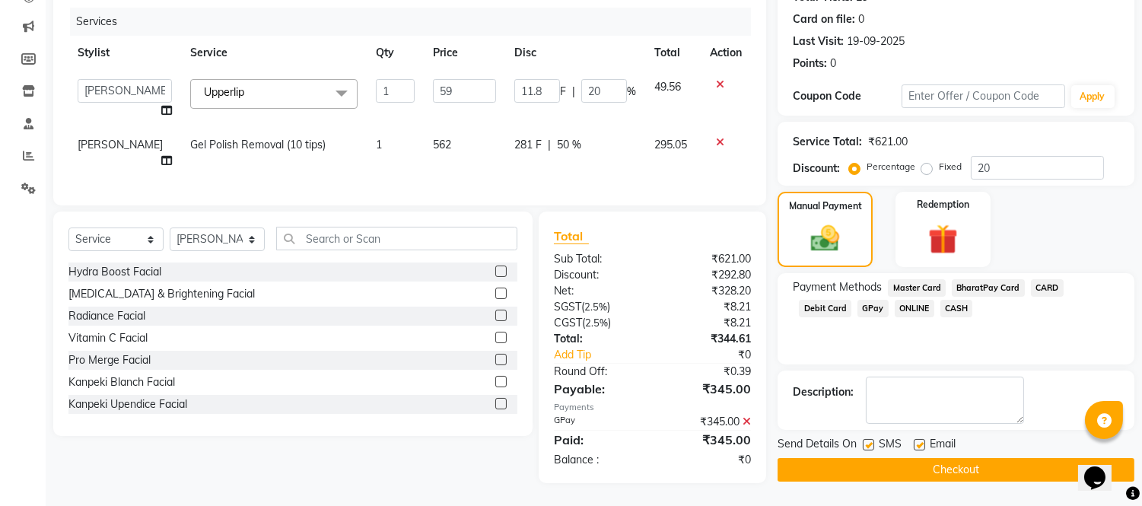
drag, startPoint x: 919, startPoint y: 430, endPoint x: 888, endPoint y: 436, distance: 31.0
click at [916, 439] on label at bounding box center [919, 444] width 11 height 11
click at [916, 441] on input "checkbox" at bounding box center [919, 446] width 10 height 10
checkbox input "false"
drag, startPoint x: 869, startPoint y: 429, endPoint x: 874, endPoint y: 459, distance: 30.0
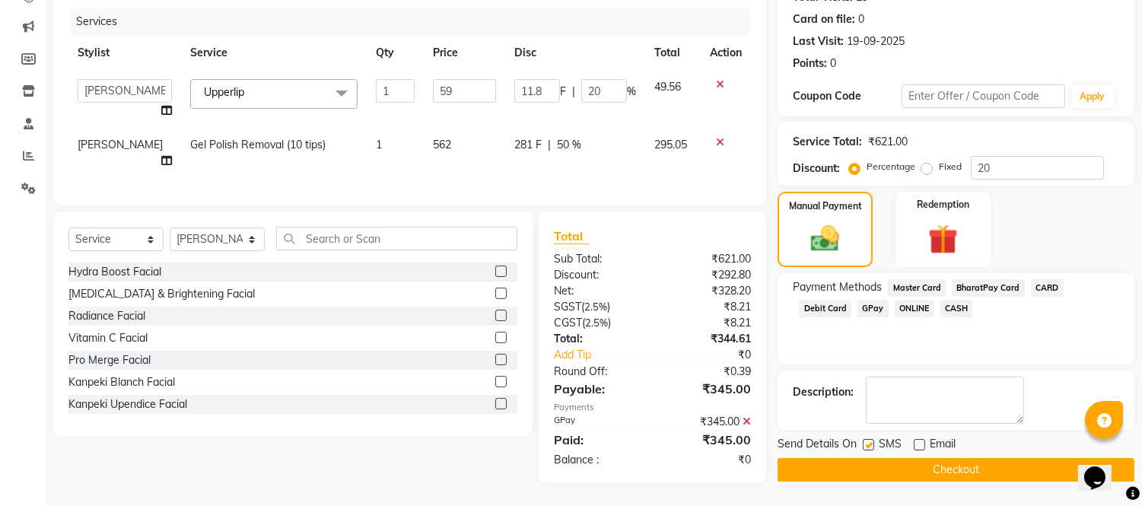
click at [869, 439] on label at bounding box center [868, 444] width 11 height 11
click at [869, 441] on input "checkbox" at bounding box center [868, 446] width 10 height 10
checkbox input "false"
click at [871, 458] on button "Checkout" at bounding box center [956, 470] width 357 height 24
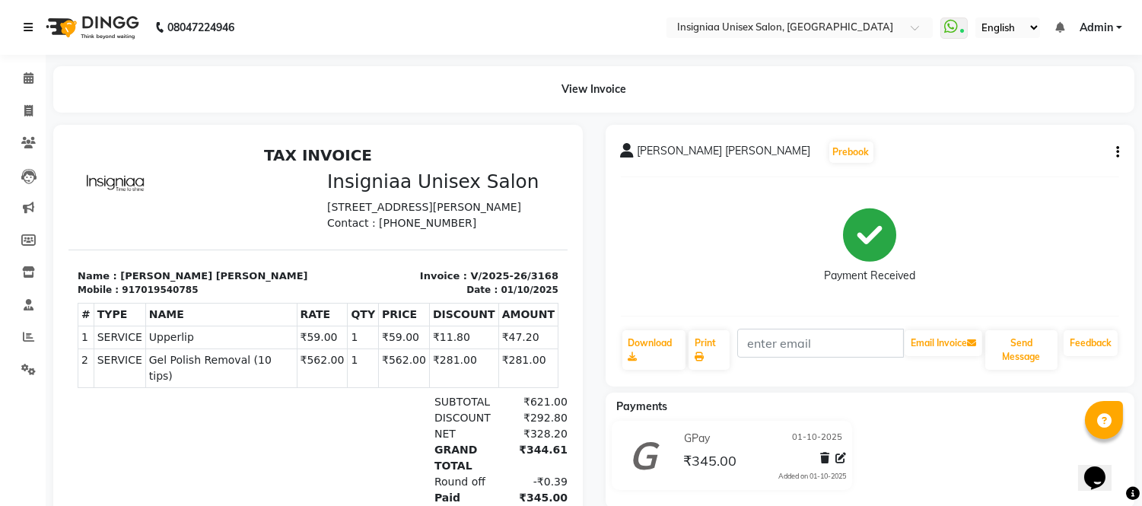
click at [27, 24] on icon at bounding box center [28, 27] width 9 height 11
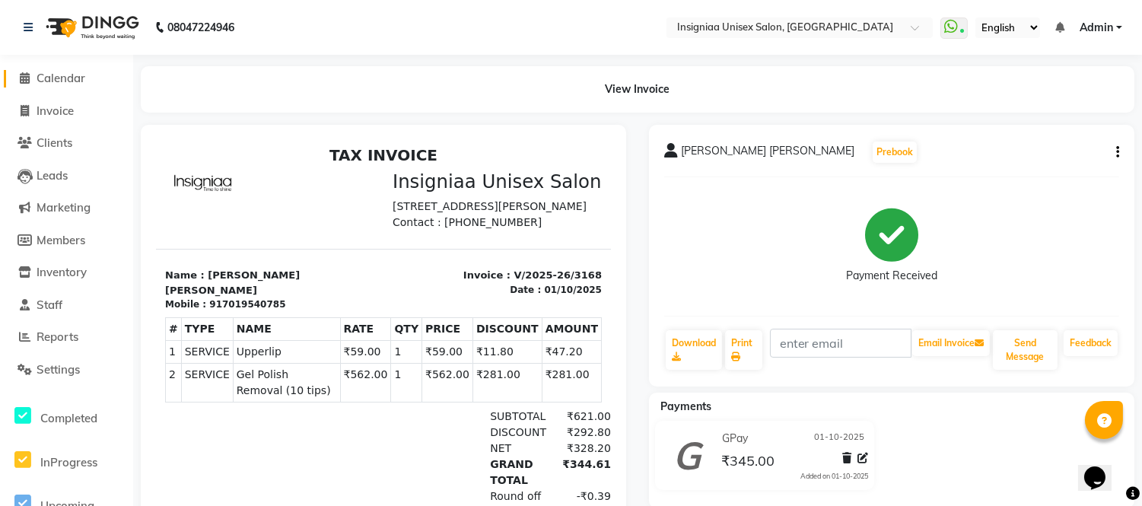
click at [42, 74] on span "Calendar" at bounding box center [61, 78] width 49 height 14
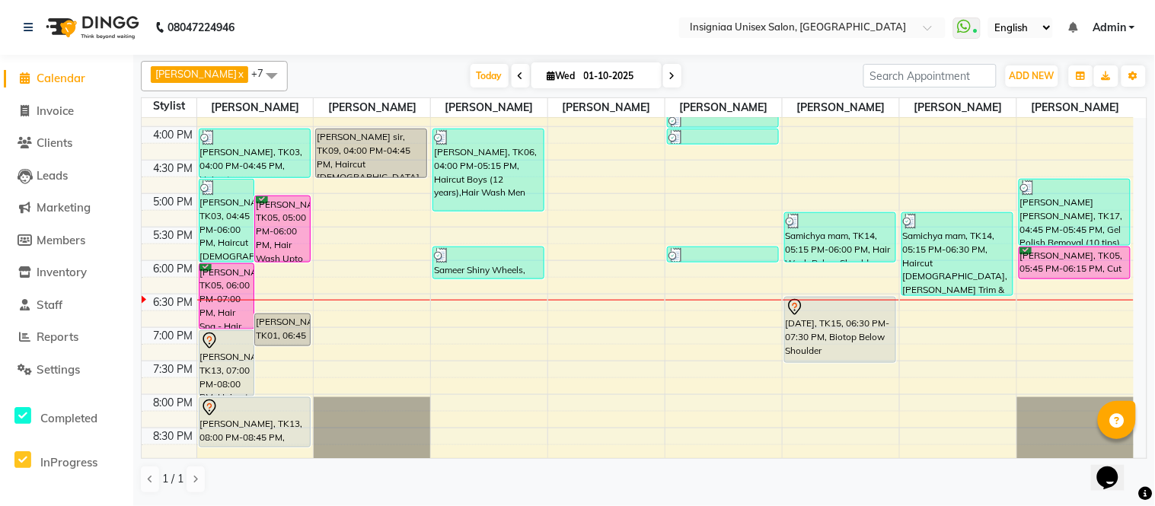
scroll to position [399, 0]
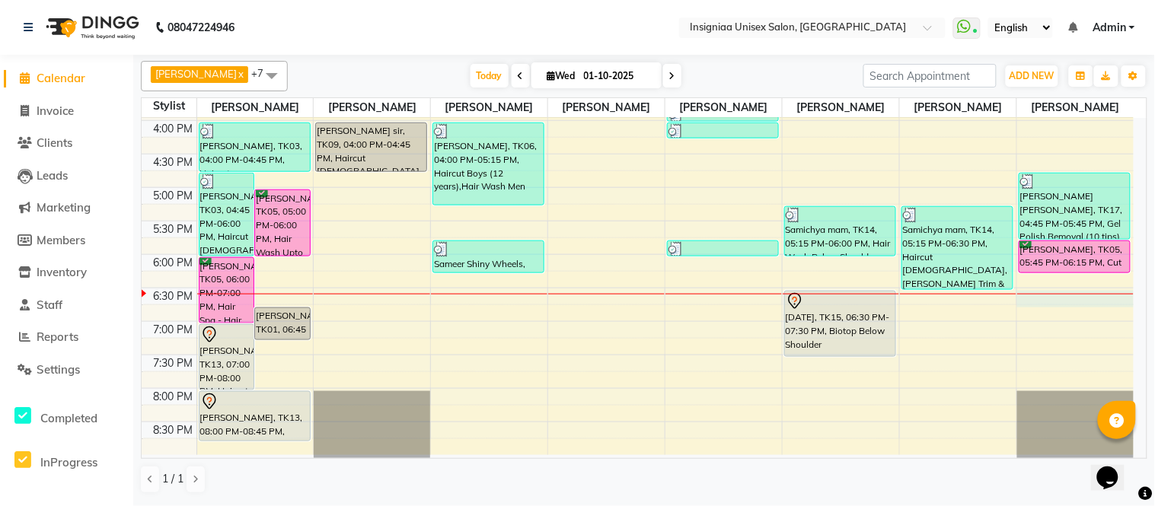
click at [1027, 298] on div "10:00 AM 10:30 AM 11:00 AM 11:30 AM 12:00 PM 12:30 PM 1:00 PM 1:30 PM 2:00 PM 2…" at bounding box center [638, 87] width 992 height 736
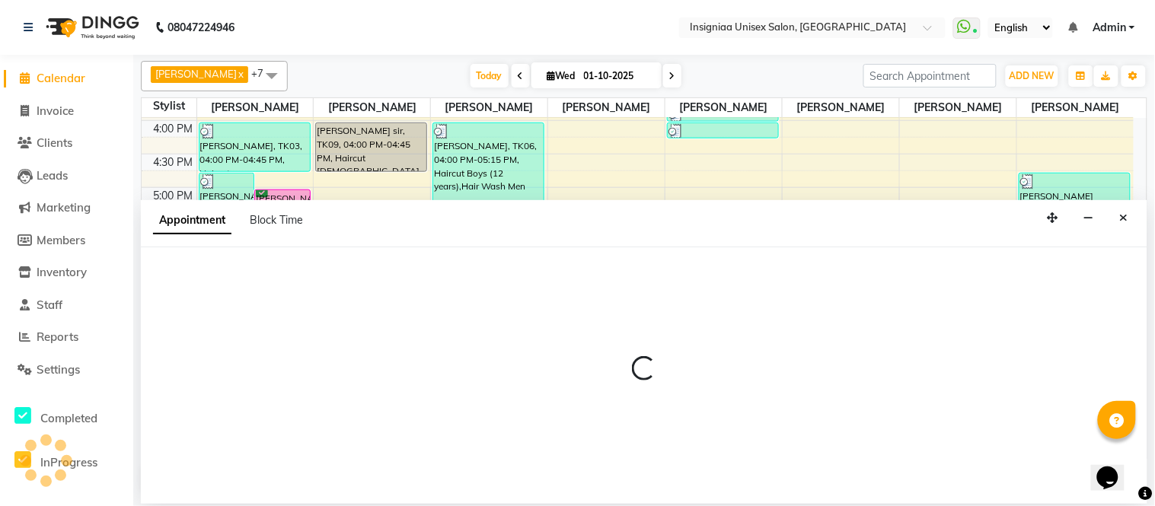
select select "80714"
select select "1110"
select select "tentative"
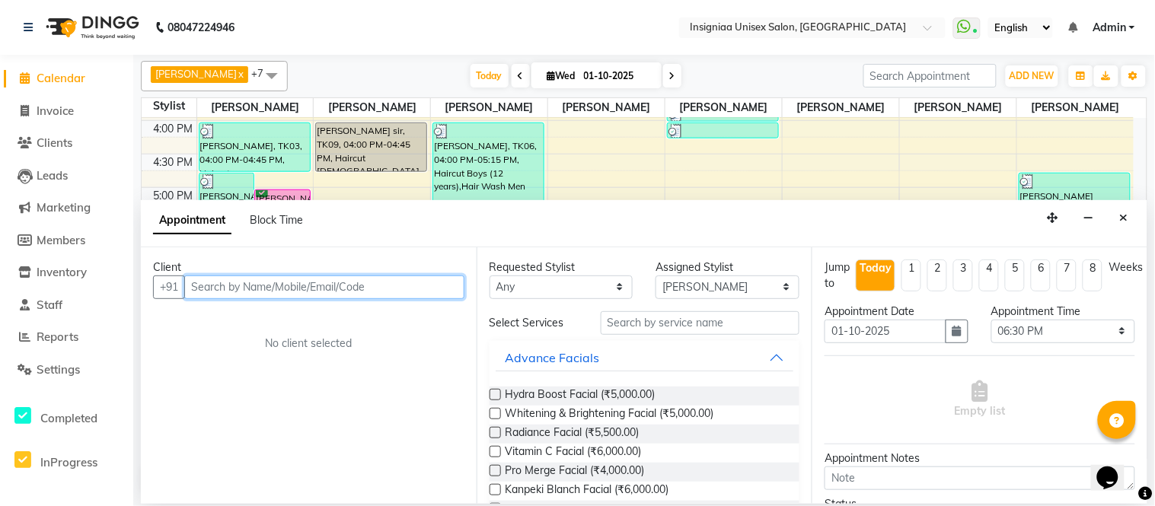
click at [307, 291] on input "text" at bounding box center [324, 287] width 280 height 24
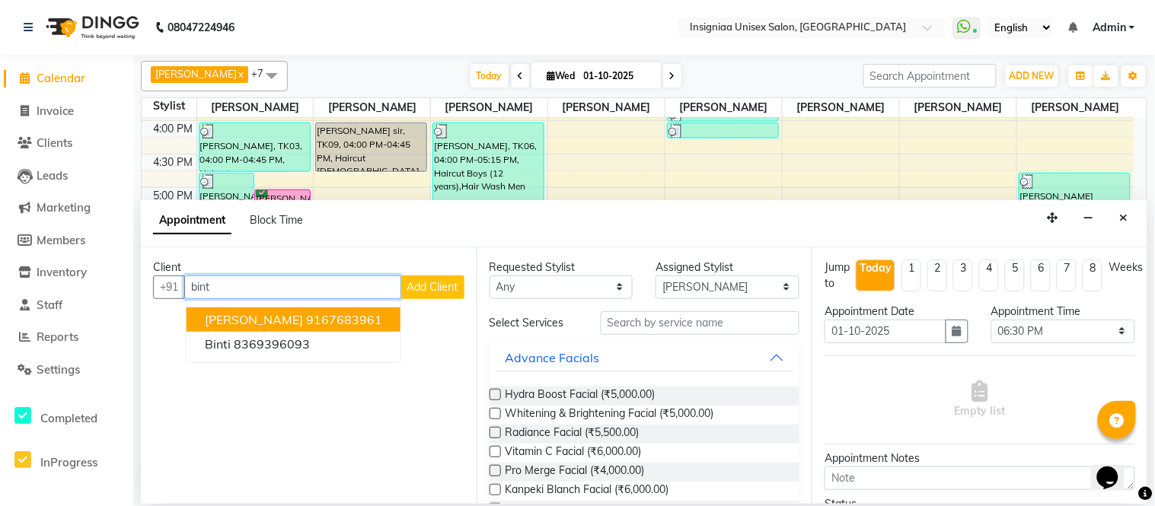
click at [317, 317] on ngb-highlight "9167683961" at bounding box center [344, 319] width 76 height 15
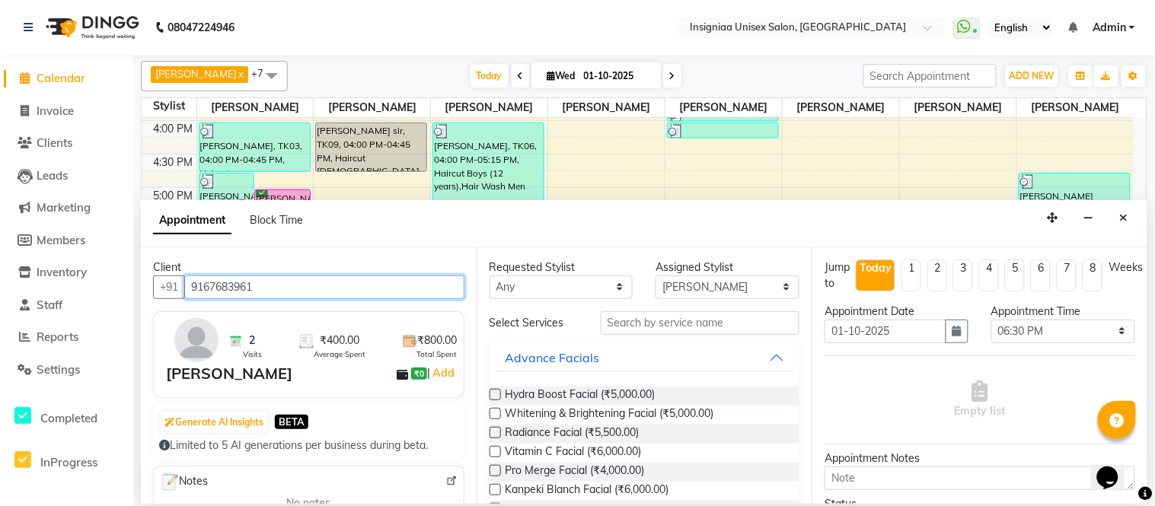
type input "9167683961"
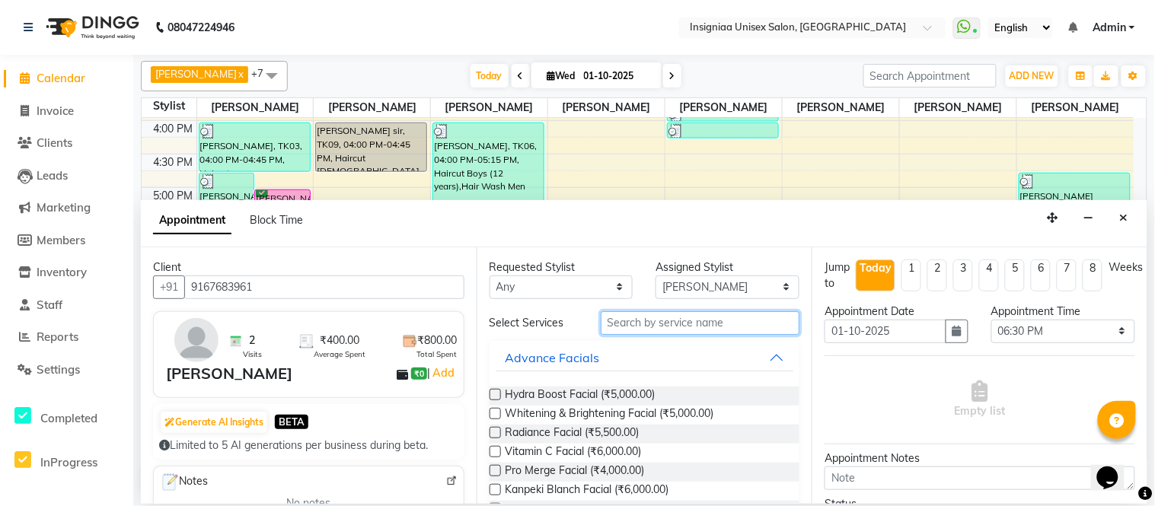
click at [626, 321] on input "text" at bounding box center [699, 323] width 199 height 24
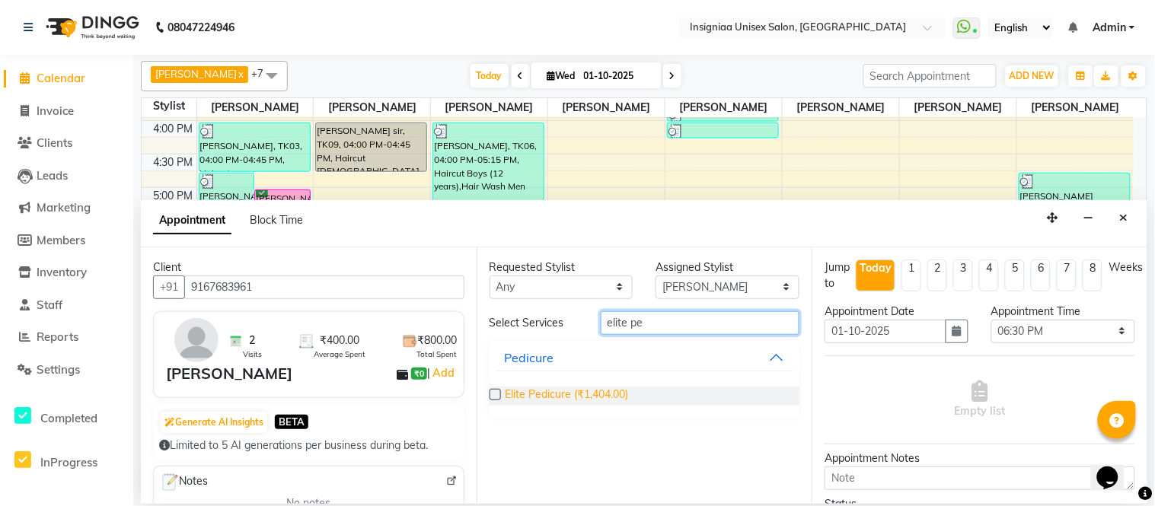
type input "elite pe"
click at [591, 394] on span "Elite Pedicure (₹1,404.00)" at bounding box center [566, 396] width 123 height 19
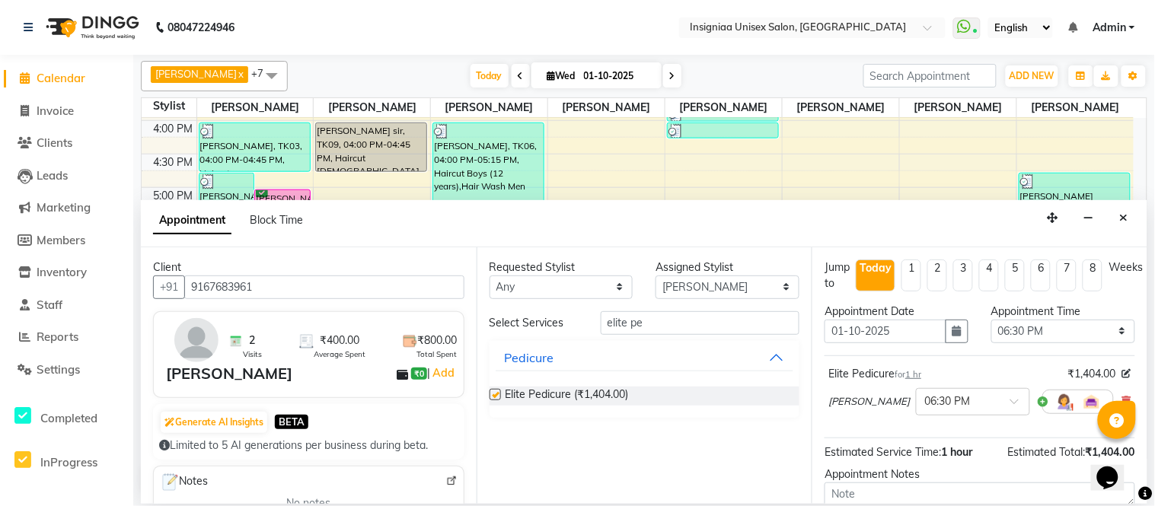
checkbox input "false"
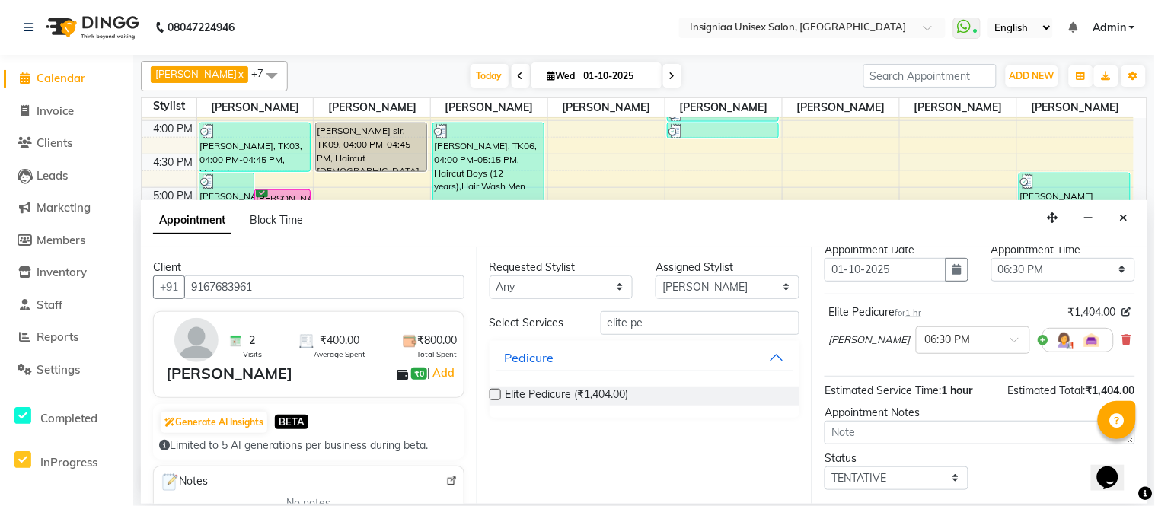
scroll to position [145, 0]
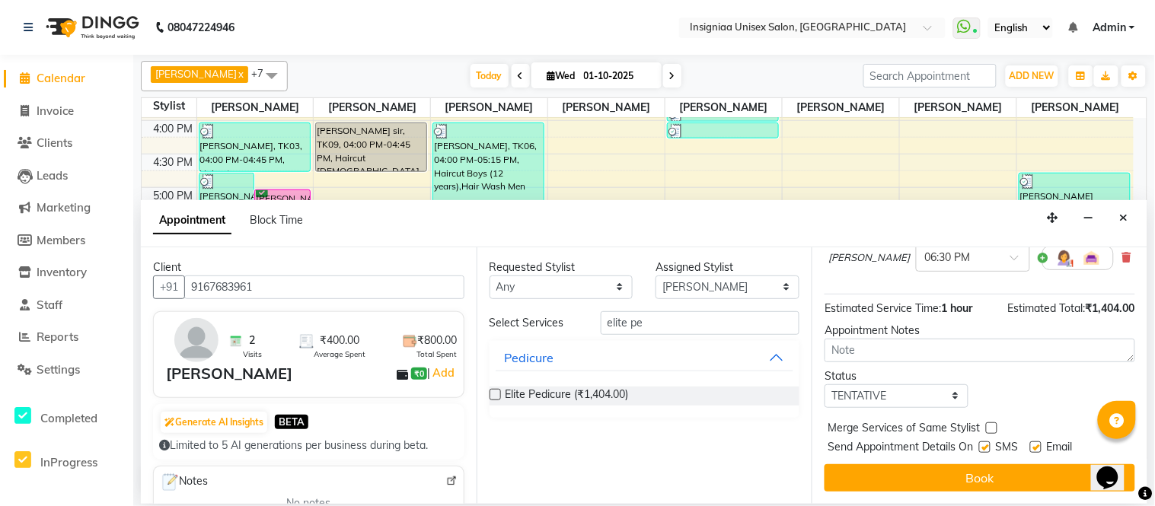
click at [1038, 443] on label at bounding box center [1035, 446] width 11 height 11
click at [1038, 444] on input "checkbox" at bounding box center [1035, 449] width 10 height 10
checkbox input "false"
click at [989, 447] on label at bounding box center [984, 446] width 11 height 11
click at [989, 447] on input "checkbox" at bounding box center [984, 449] width 10 height 10
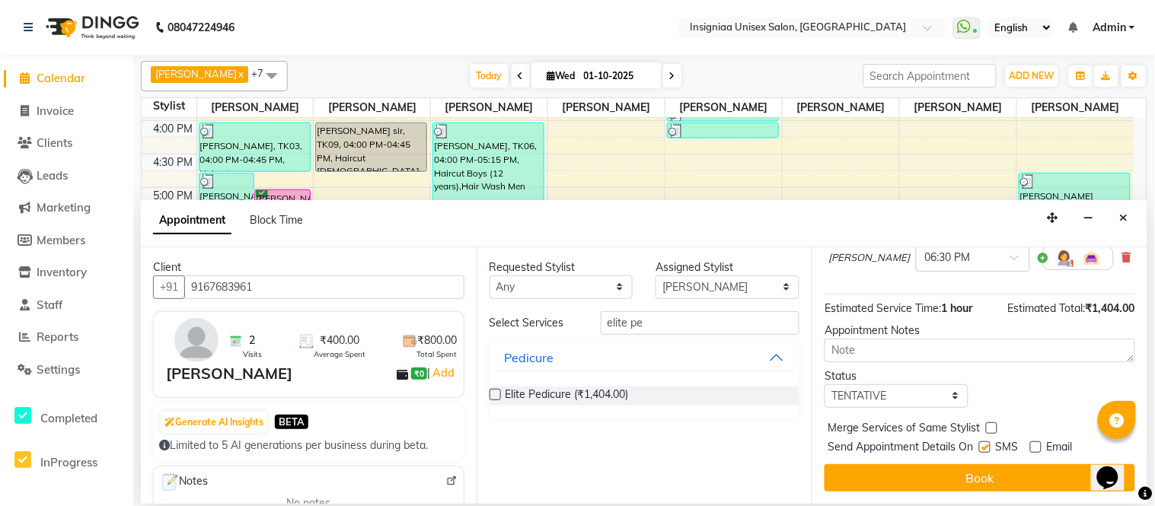
checkbox input "false"
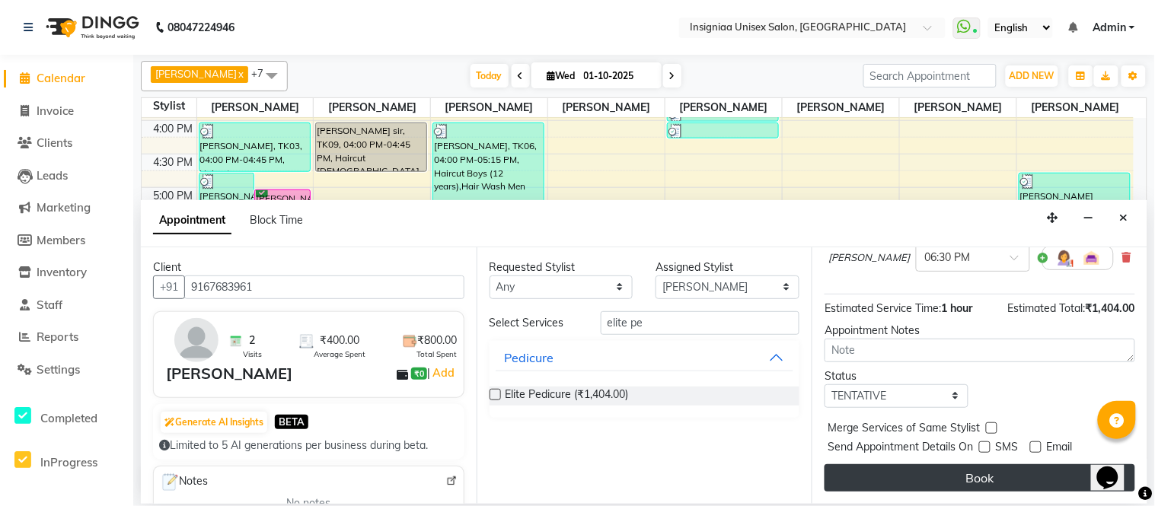
click at [980, 475] on button "Book" at bounding box center [979, 477] width 311 height 27
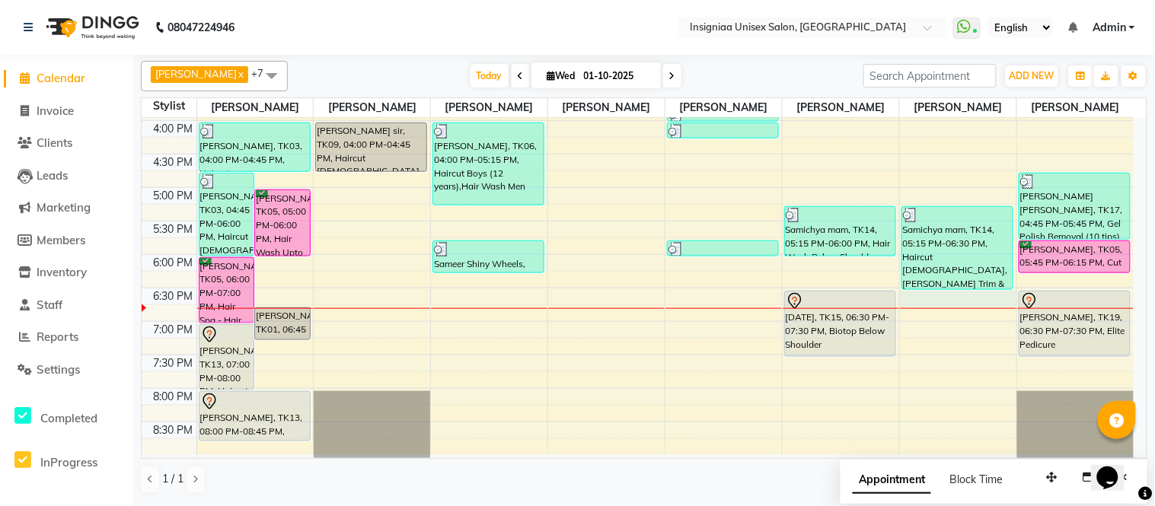
click at [956, 298] on div "10:00 AM 10:30 AM 11:00 AM 11:30 AM 12:00 PM 12:30 PM 1:00 PM 1:30 PM 2:00 PM 2…" at bounding box center [638, 87] width 992 height 736
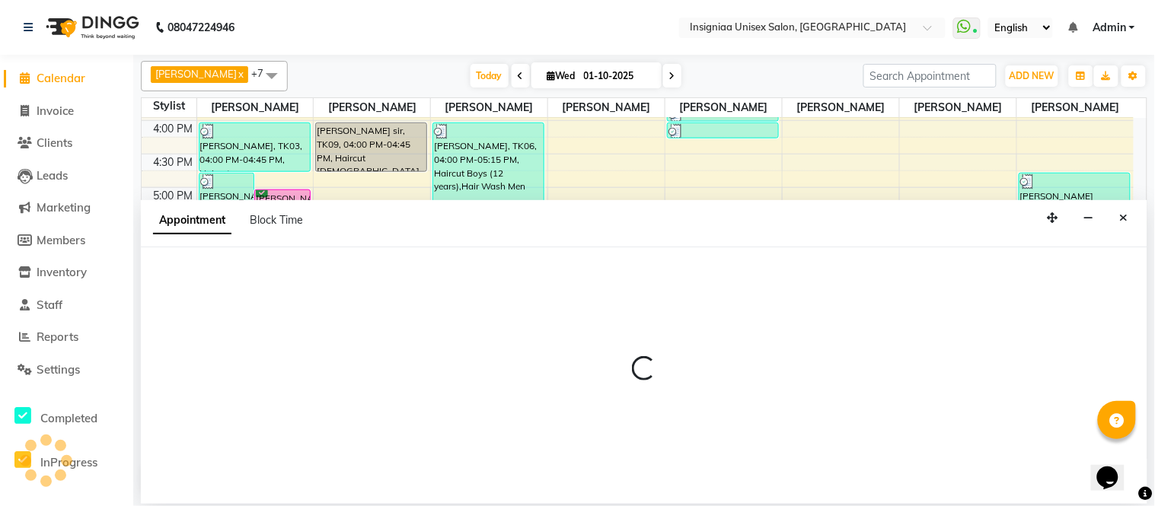
select select "67590"
select select "tentative"
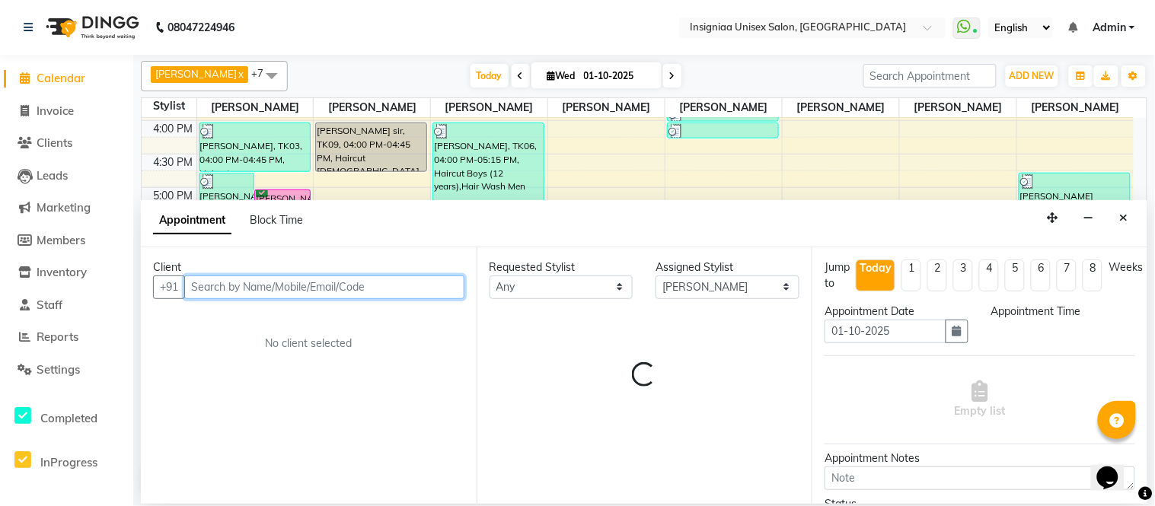
select select "1110"
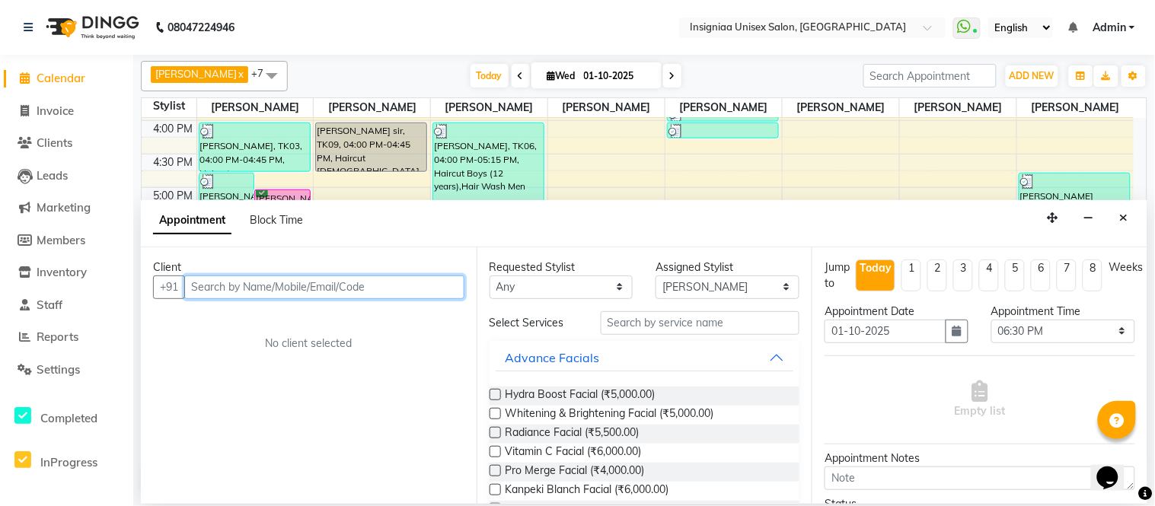
drag, startPoint x: 267, startPoint y: 282, endPoint x: 275, endPoint y: 279, distance: 7.9
click at [267, 280] on input "text" at bounding box center [324, 287] width 280 height 24
type input "8591565654"
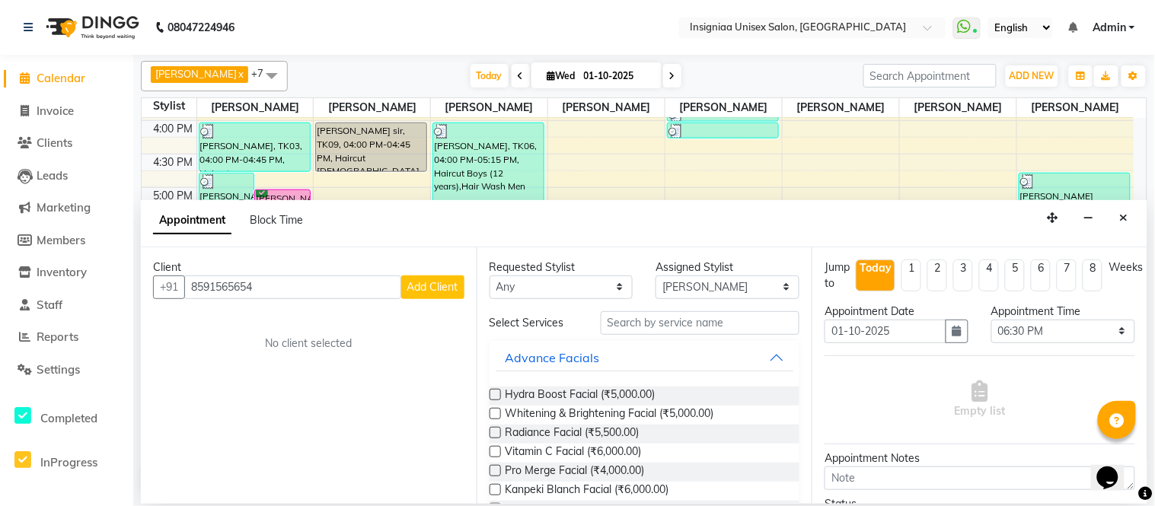
click at [424, 288] on span "Add Client" at bounding box center [432, 287] width 51 height 14
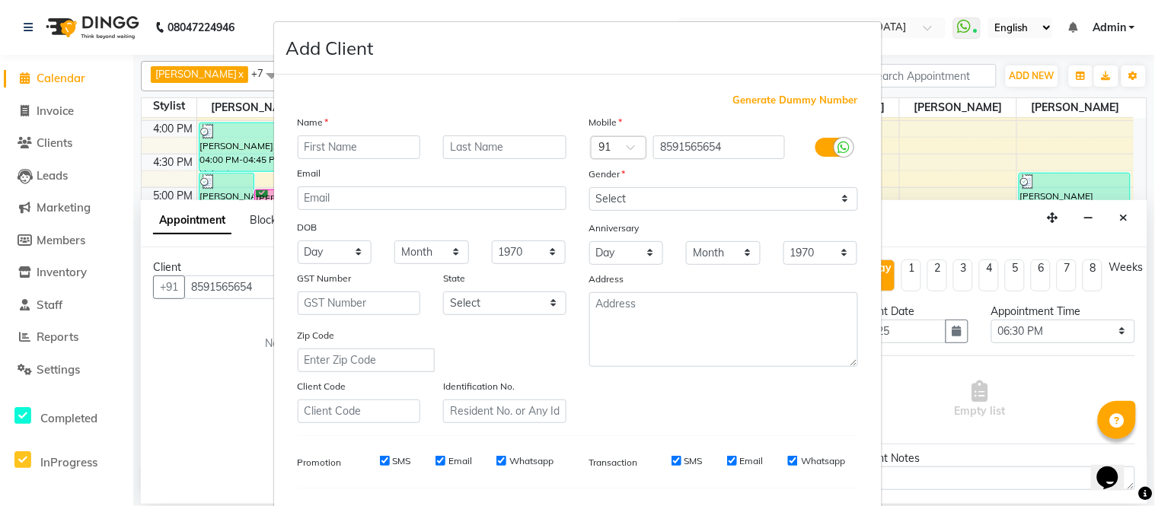
click at [365, 149] on input "text" at bounding box center [359, 147] width 123 height 24
type input "Hamza"
click at [625, 203] on select "Select Male Female Other Prefer Not To Say" at bounding box center [723, 199] width 269 height 24
select select "male"
click at [589, 187] on select "Select Male Female Other Prefer Not To Say" at bounding box center [723, 199] width 269 height 24
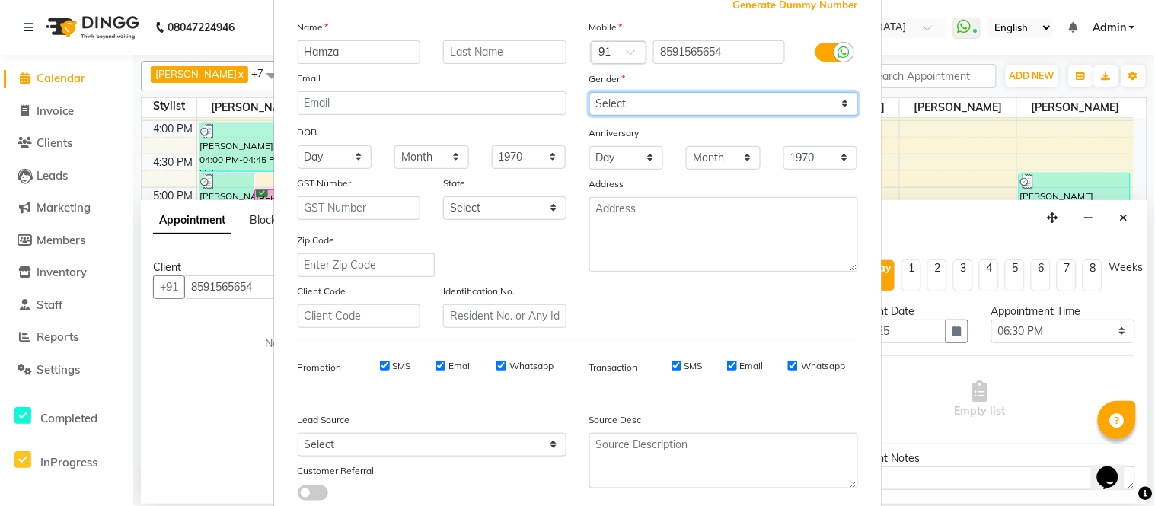
scroll to position [169, 0]
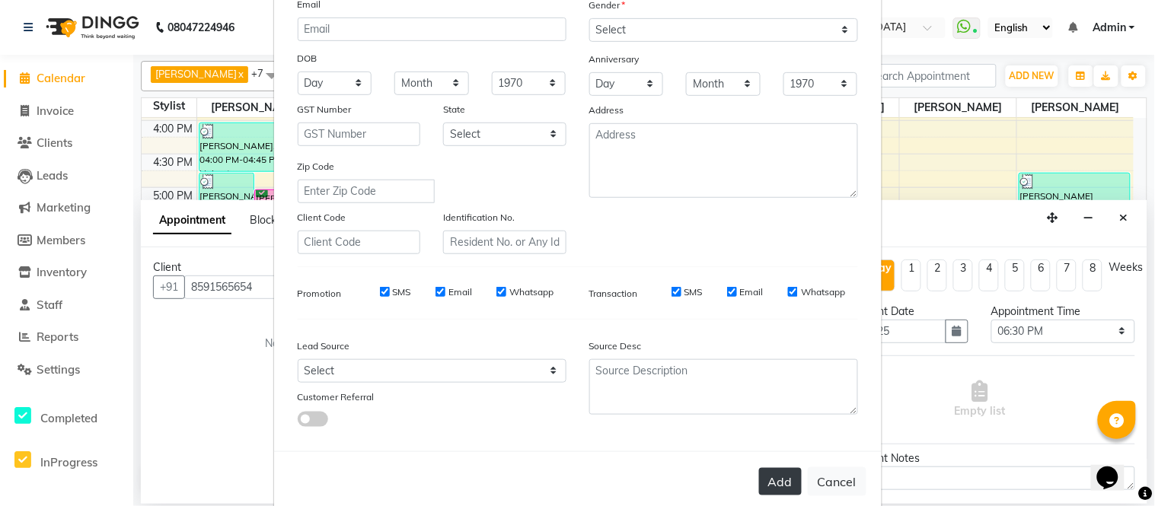
click at [764, 481] on button "Add" at bounding box center [780, 481] width 43 height 27
select select
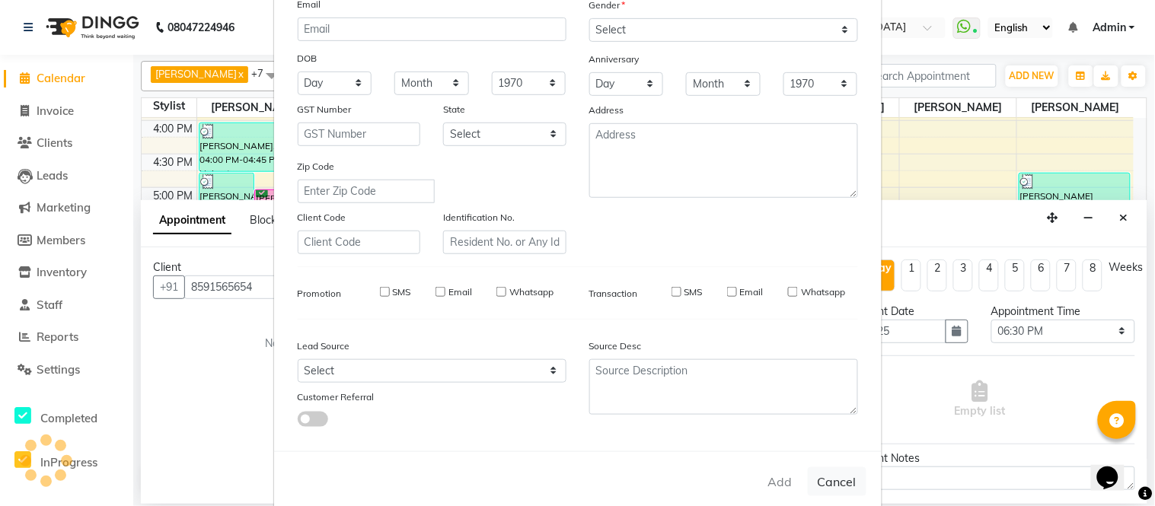
select select
checkbox input "false"
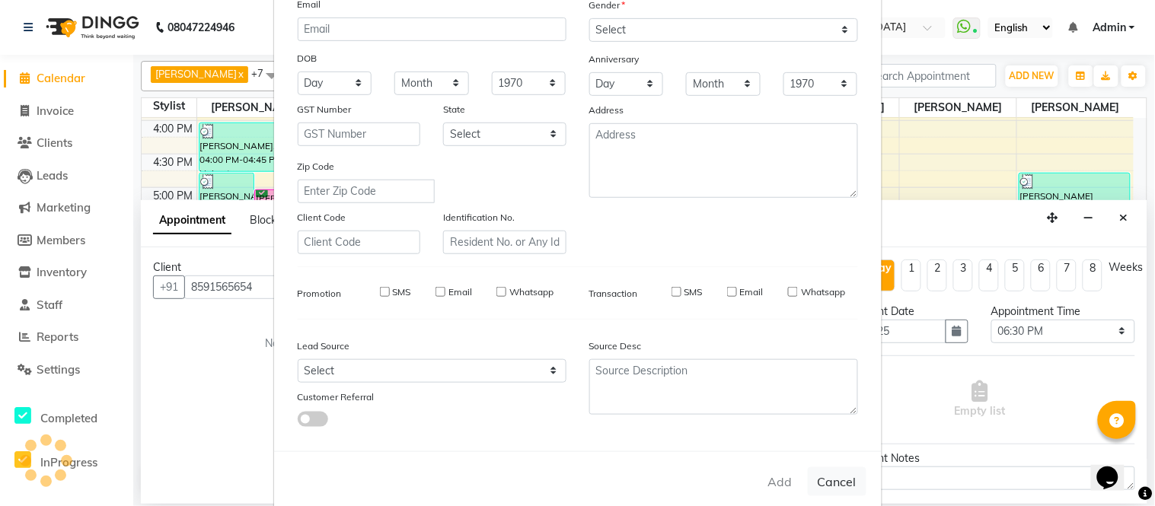
checkbox input "false"
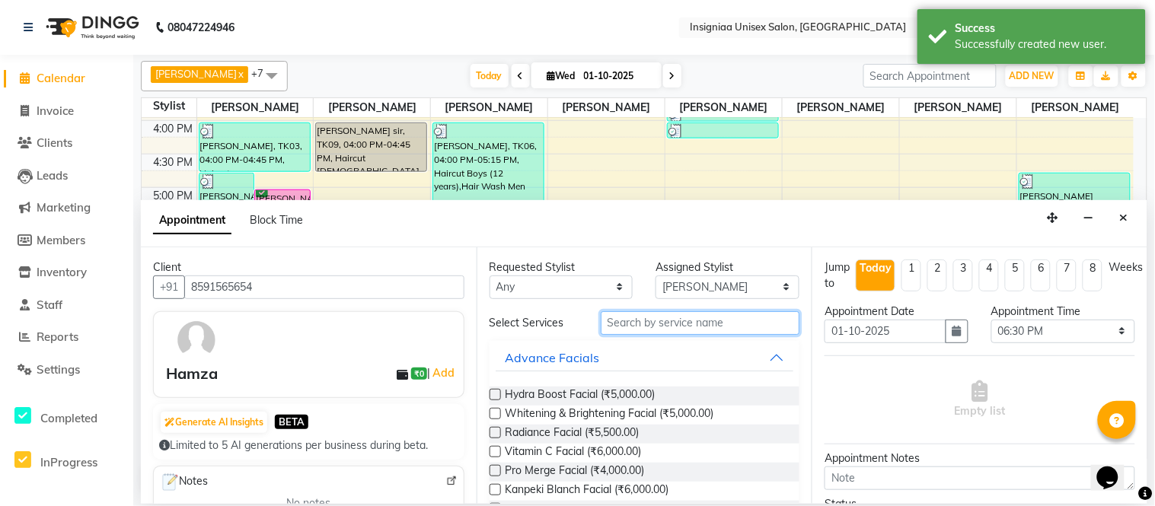
click at [680, 320] on input "text" at bounding box center [699, 323] width 199 height 24
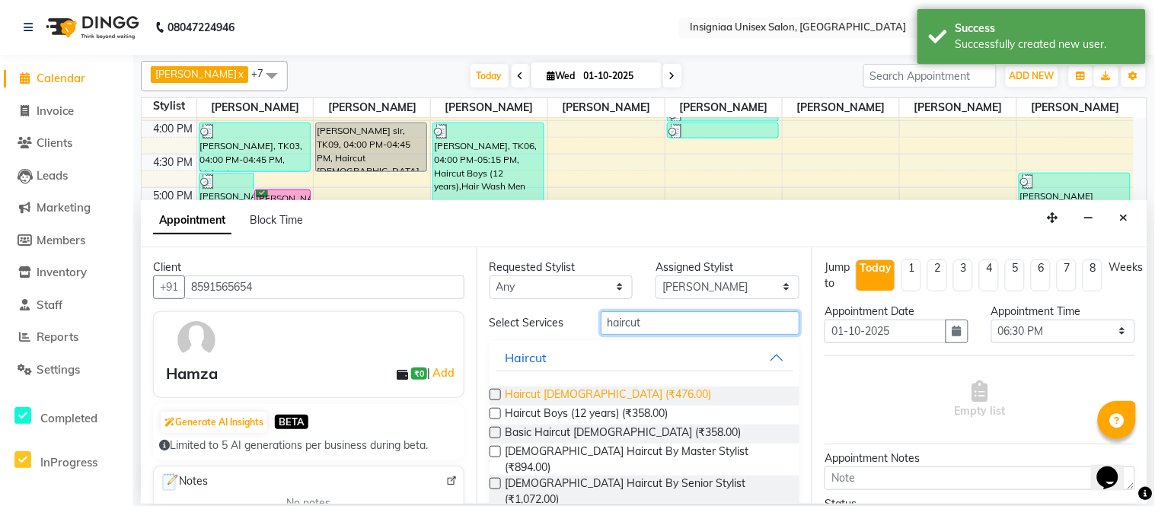
type input "haircut"
click at [572, 390] on span "Haircut [DEMOGRAPHIC_DATA] (₹476.00)" at bounding box center [608, 396] width 206 height 19
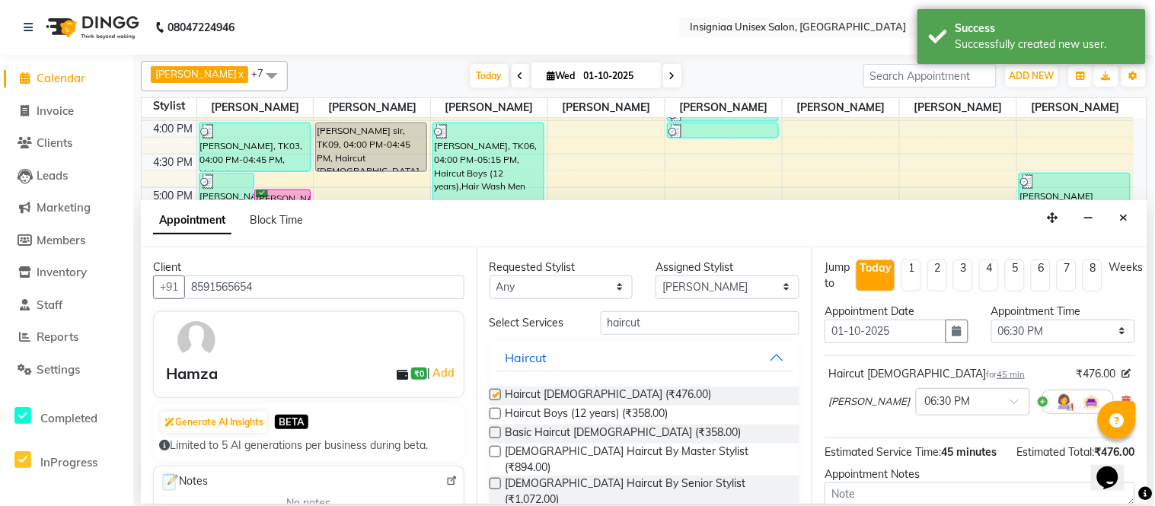
checkbox input "false"
drag, startPoint x: 666, startPoint y: 323, endPoint x: 537, endPoint y: 326, distance: 128.7
click at [537, 326] on div "Select Services haircut" at bounding box center [644, 323] width 333 height 24
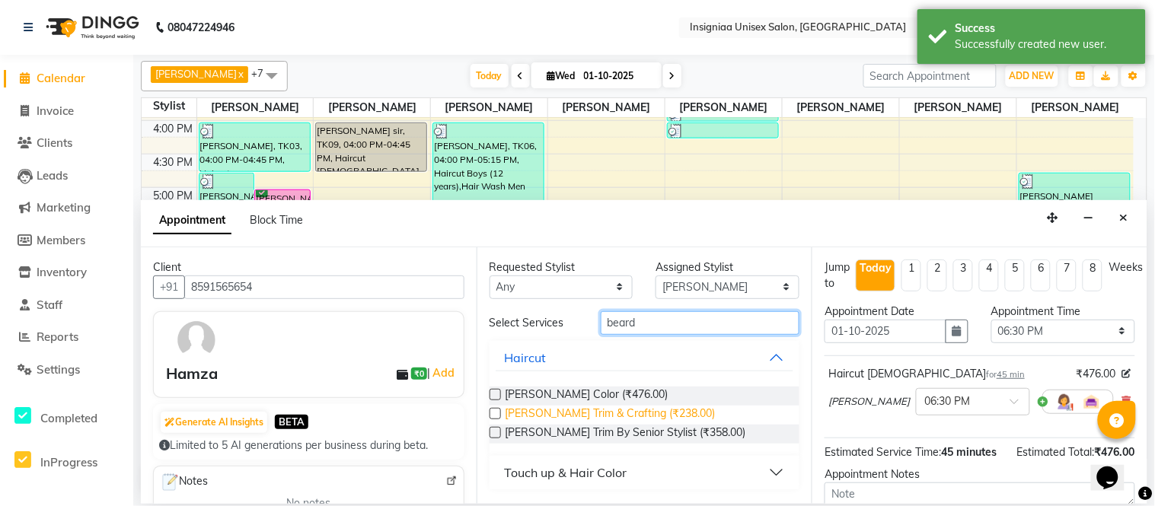
type input "beard"
click at [530, 412] on span "[PERSON_NAME] Trim & Crafting (₹238.00)" at bounding box center [610, 415] width 210 height 19
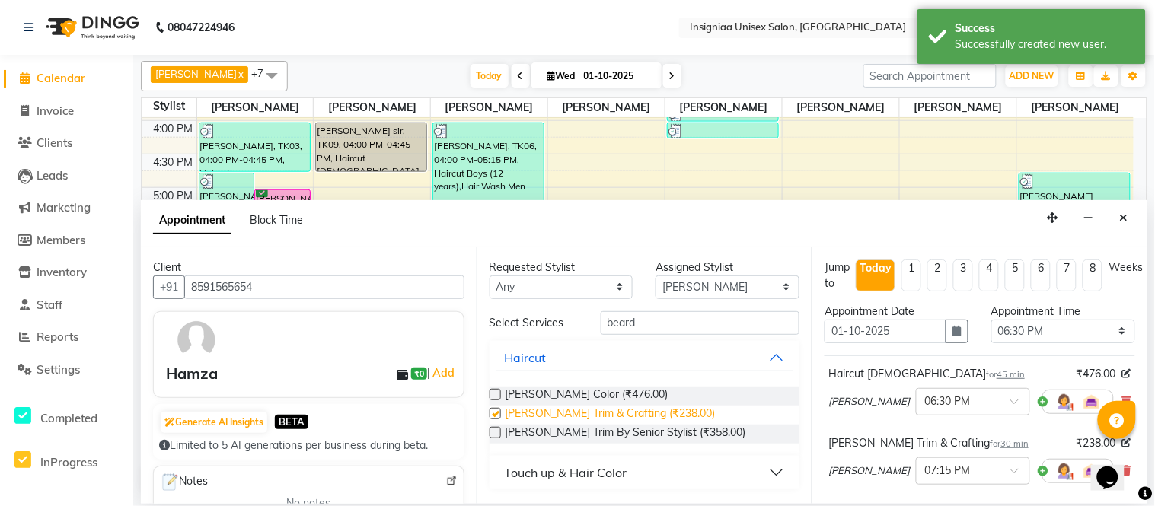
checkbox input "false"
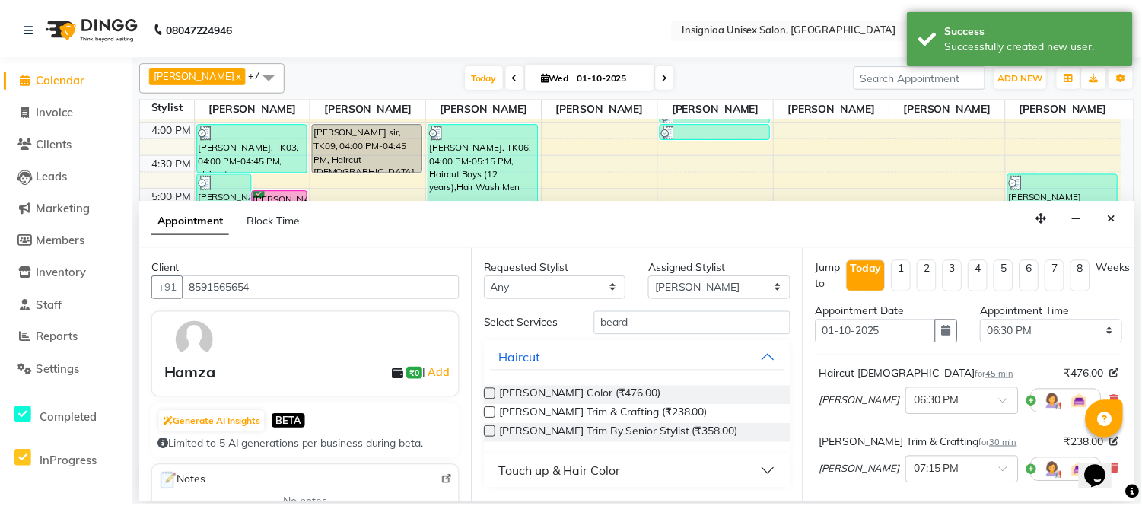
scroll to position [228, 0]
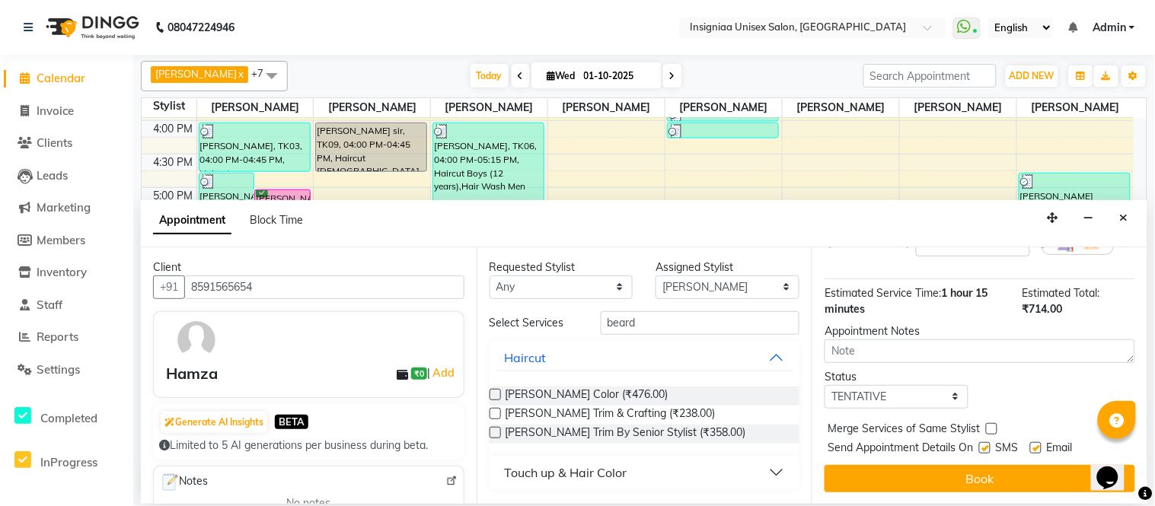
click at [1038, 451] on label at bounding box center [1035, 447] width 11 height 11
click at [1038, 451] on input "checkbox" at bounding box center [1035, 449] width 10 height 10
checkbox input "false"
click at [984, 446] on label at bounding box center [984, 447] width 11 height 11
click at [984, 446] on input "checkbox" at bounding box center [984, 449] width 10 height 10
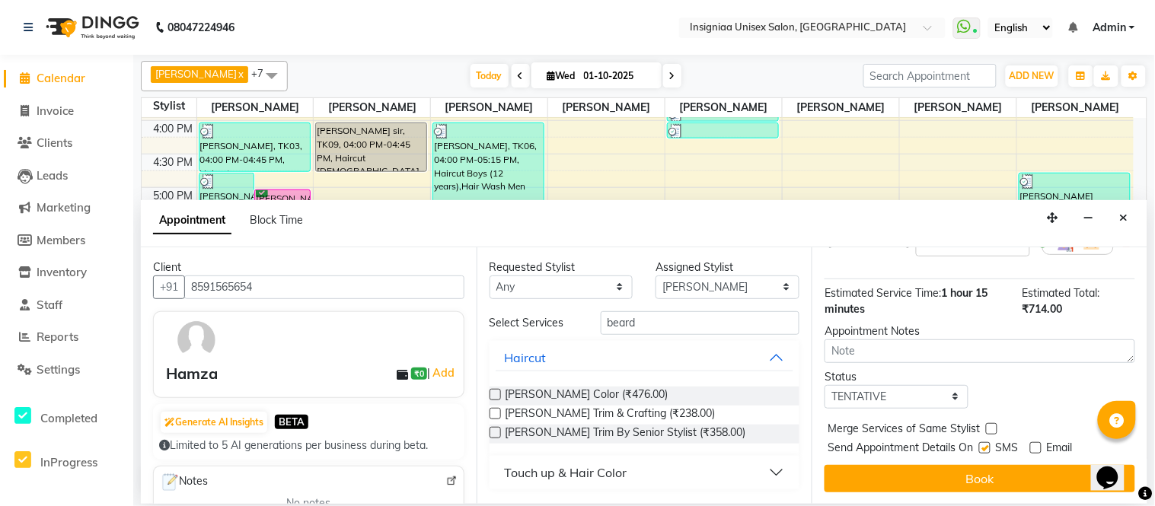
checkbox input "false"
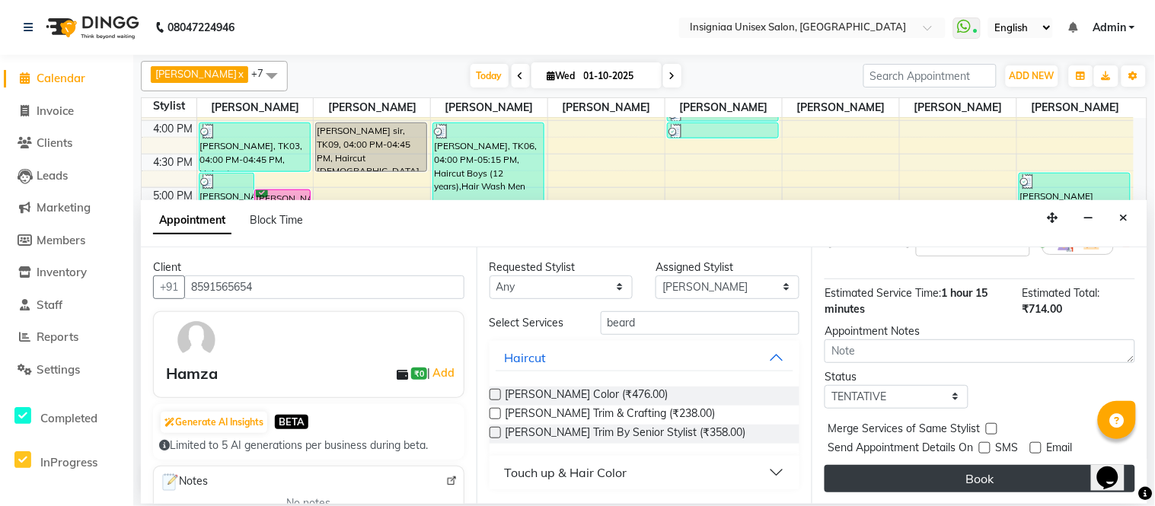
click at [986, 469] on button "Book" at bounding box center [979, 478] width 311 height 27
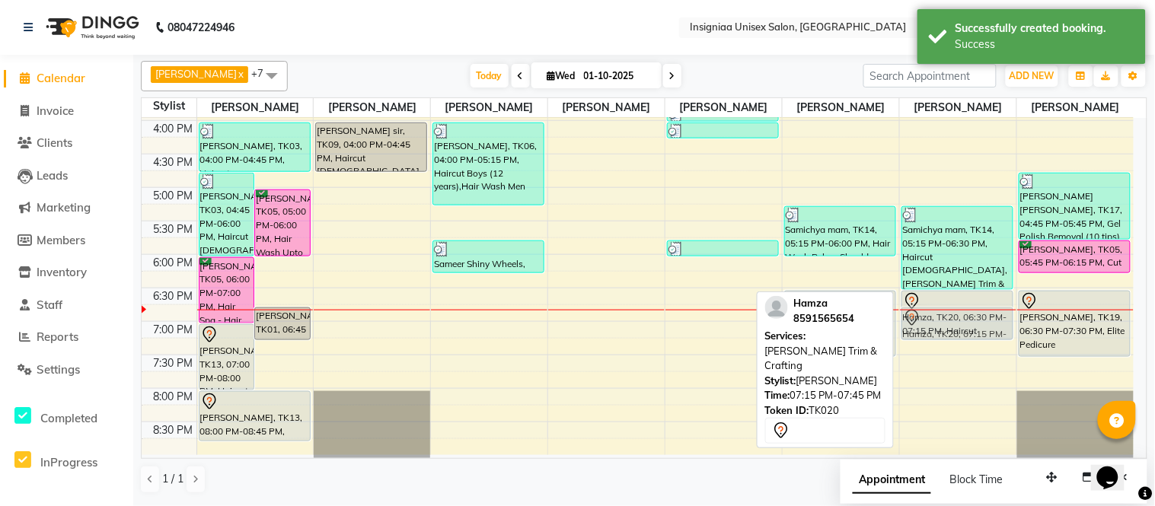
drag, startPoint x: 947, startPoint y: 362, endPoint x: 940, endPoint y: 321, distance: 41.7
click at [940, 321] on div "Samichya mam, TK14, 05:15 PM-06:30 PM, Haircut Male,Beard Trim & Crafting Hamza…" at bounding box center [958, 87] width 116 height 736
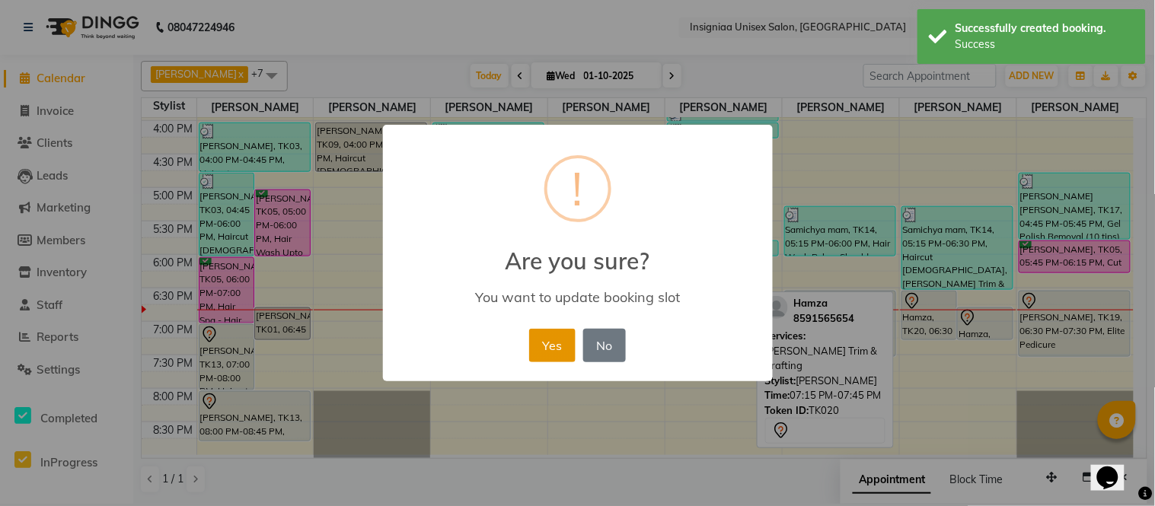
click at [560, 353] on button "Yes" at bounding box center [552, 345] width 46 height 33
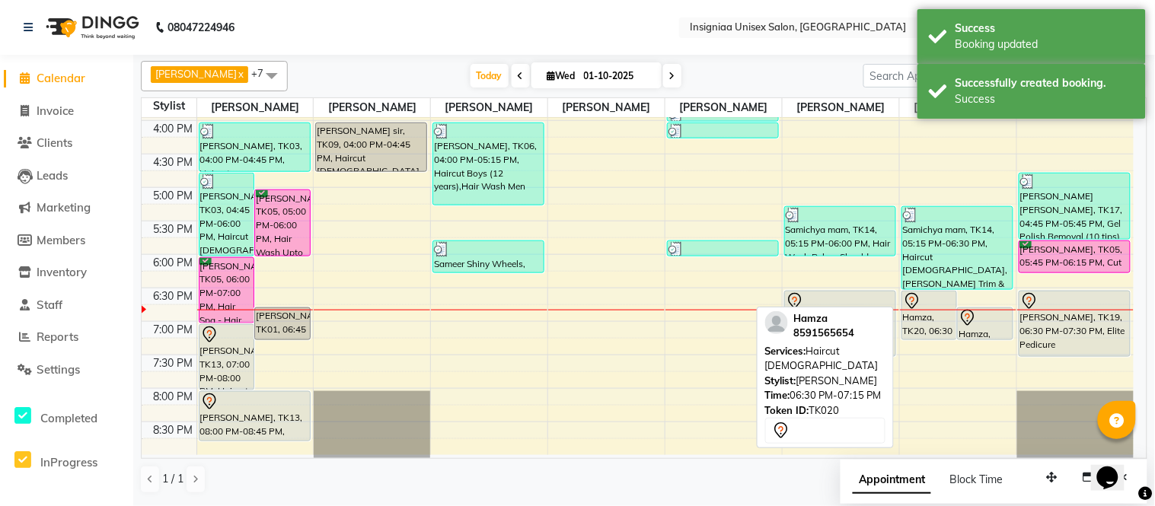
click at [938, 317] on div "Hamza, TK20, 06:30 PM-07:15 PM, Haircut [DEMOGRAPHIC_DATA]" at bounding box center [929, 315] width 55 height 48
select select "7"
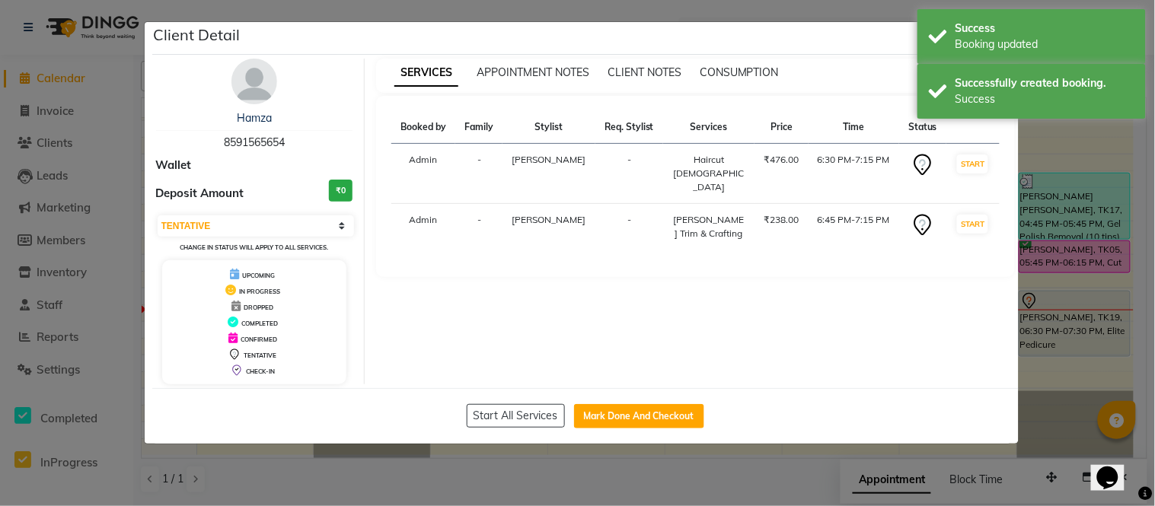
click at [613, 428] on div "Start All Services Mark Done And Checkout" at bounding box center [585, 416] width 866 height 56
click at [619, 419] on button "Mark Done And Checkout" at bounding box center [639, 416] width 130 height 24
select select "service"
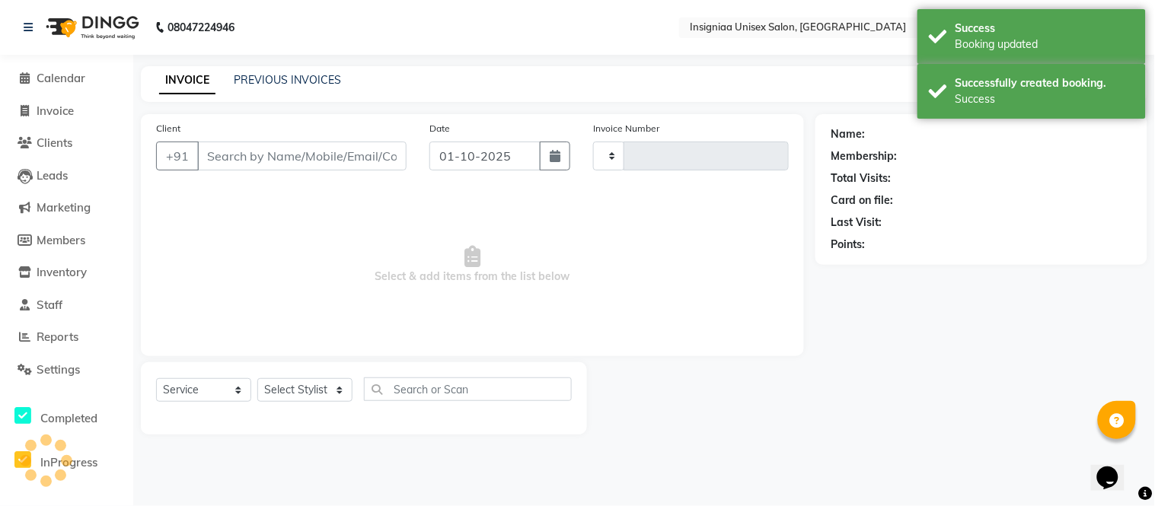
type input "3169"
select select "6999"
select select "3"
type input "8591565654"
select select "67590"
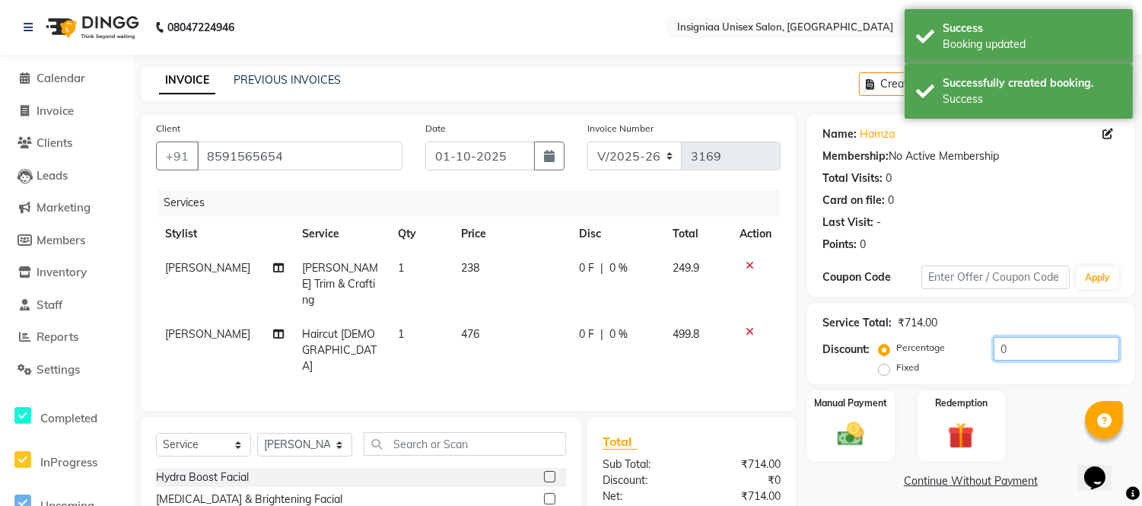
click at [994, 352] on input "0" at bounding box center [1057, 349] width 126 height 24
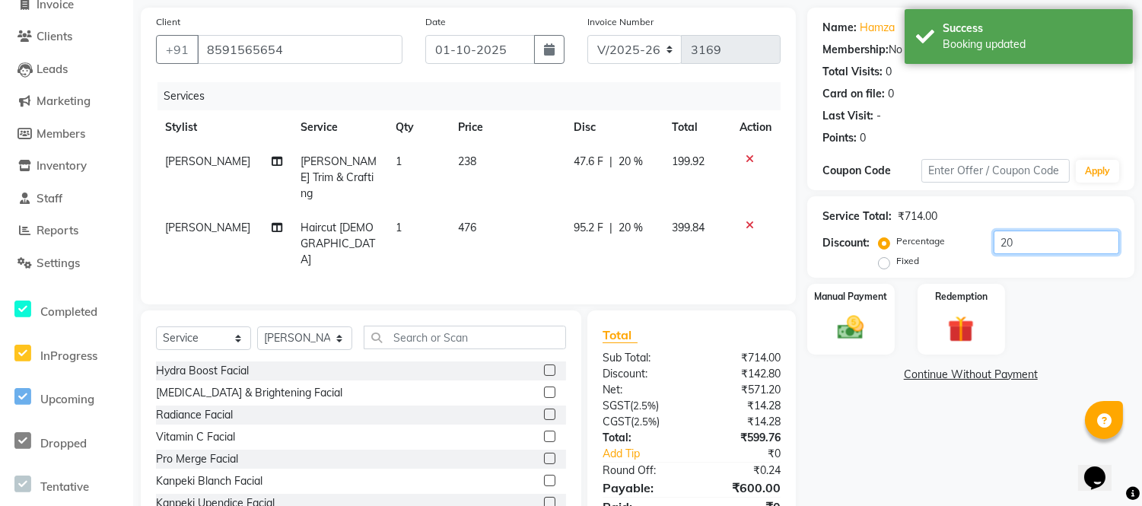
scroll to position [138, 0]
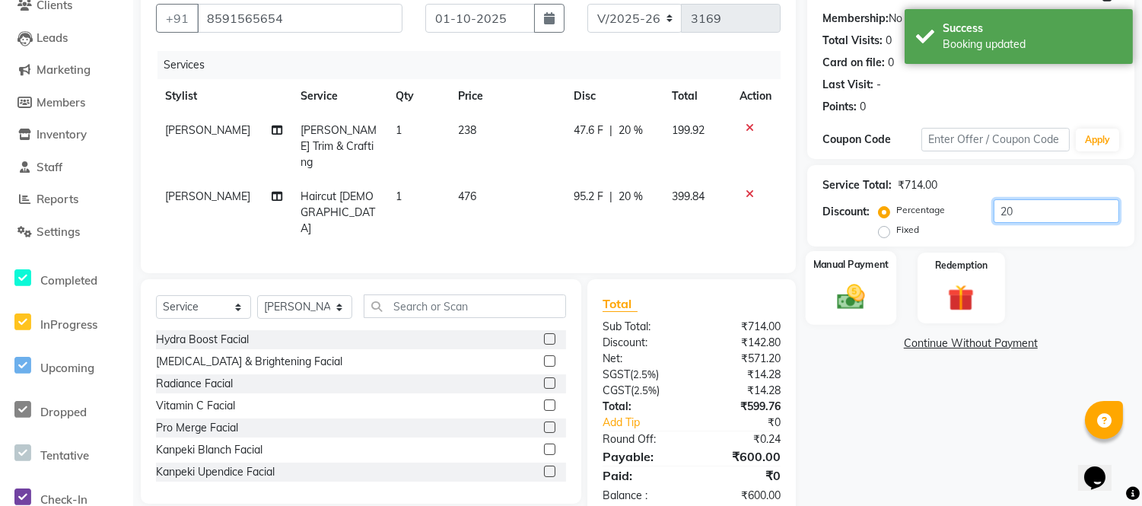
type input "20"
click at [864, 291] on img at bounding box center [851, 297] width 45 height 32
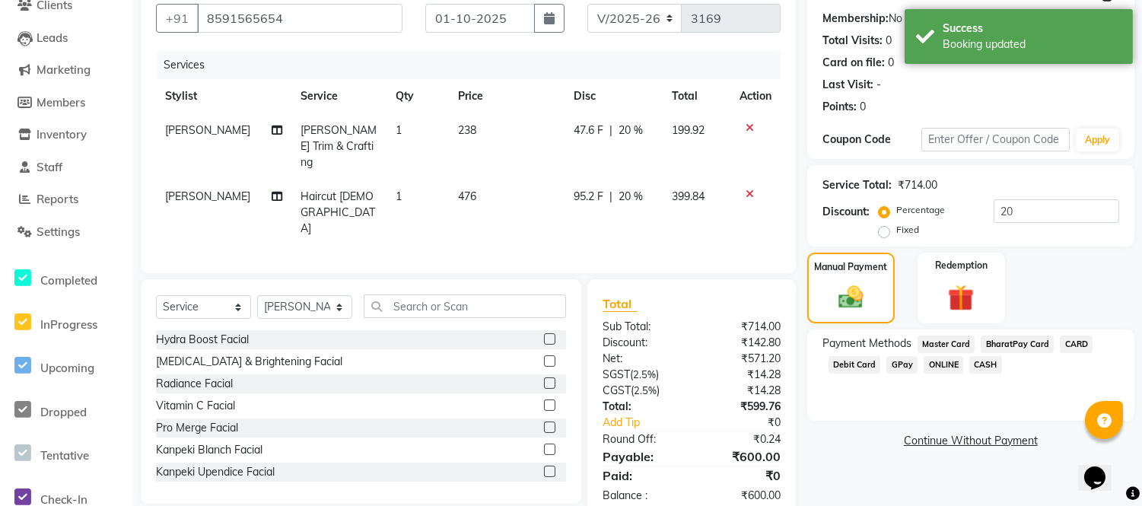
click at [986, 366] on span "CASH" at bounding box center [986, 365] width 33 height 18
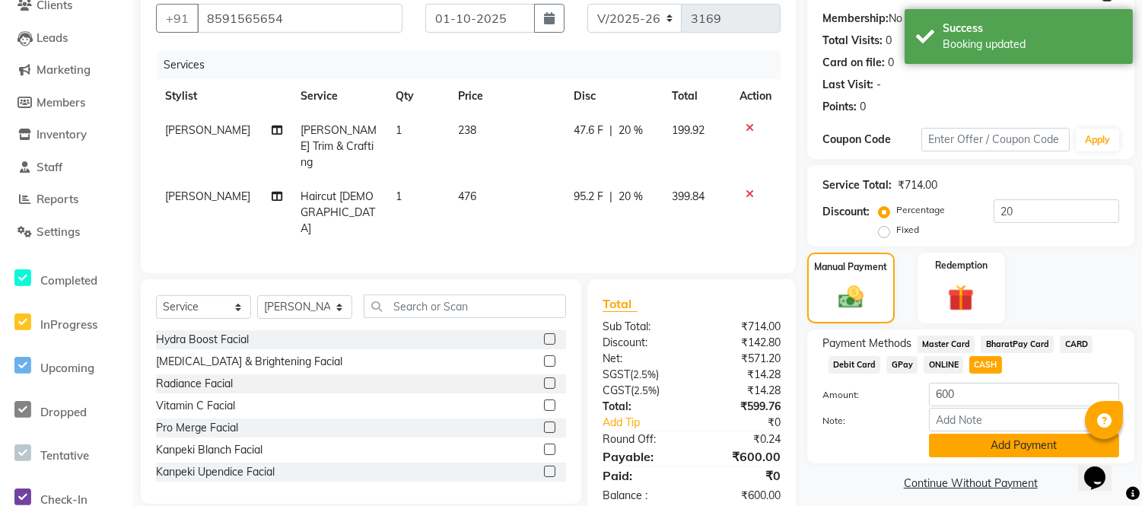
click at [987, 444] on button "Add Payment" at bounding box center [1024, 446] width 190 height 24
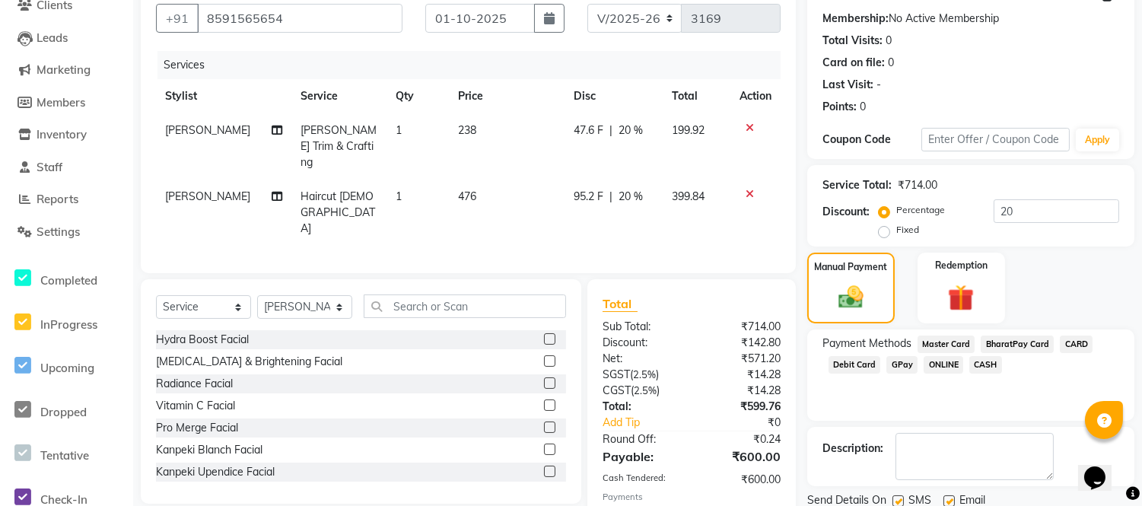
scroll to position [192, 0]
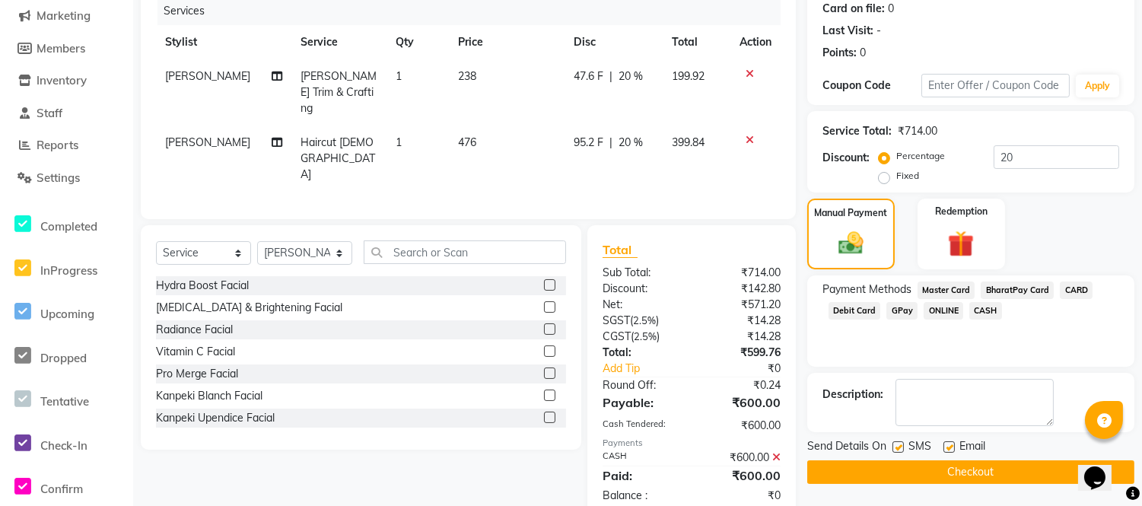
click at [947, 447] on label at bounding box center [949, 446] width 11 height 11
click at [947, 447] on input "checkbox" at bounding box center [949, 448] width 10 height 10
checkbox input "false"
click at [898, 447] on label at bounding box center [898, 446] width 11 height 11
click at [898, 447] on input "checkbox" at bounding box center [898, 448] width 10 height 10
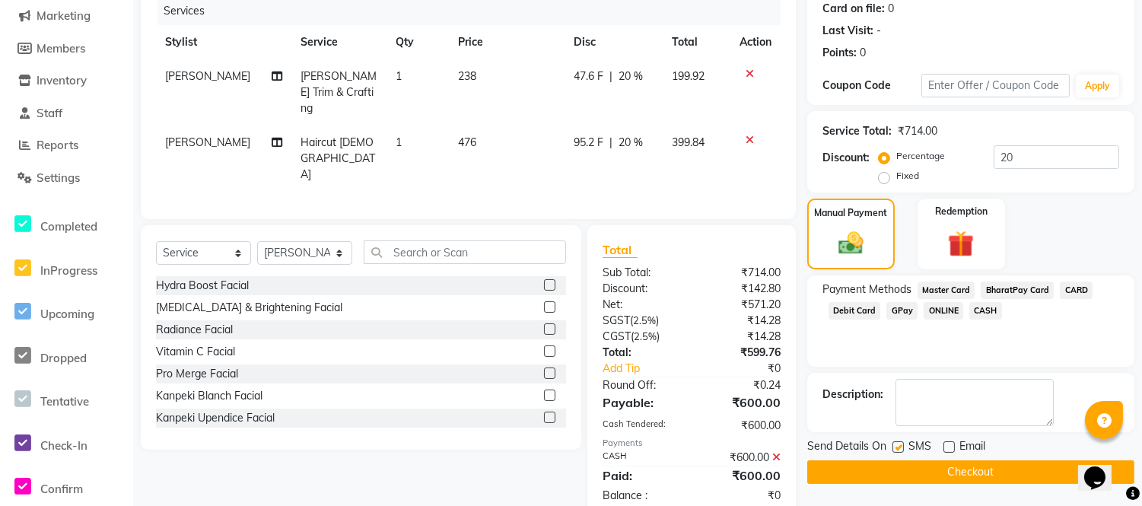
checkbox input "false"
click at [891, 479] on button "Checkout" at bounding box center [970, 472] width 327 height 24
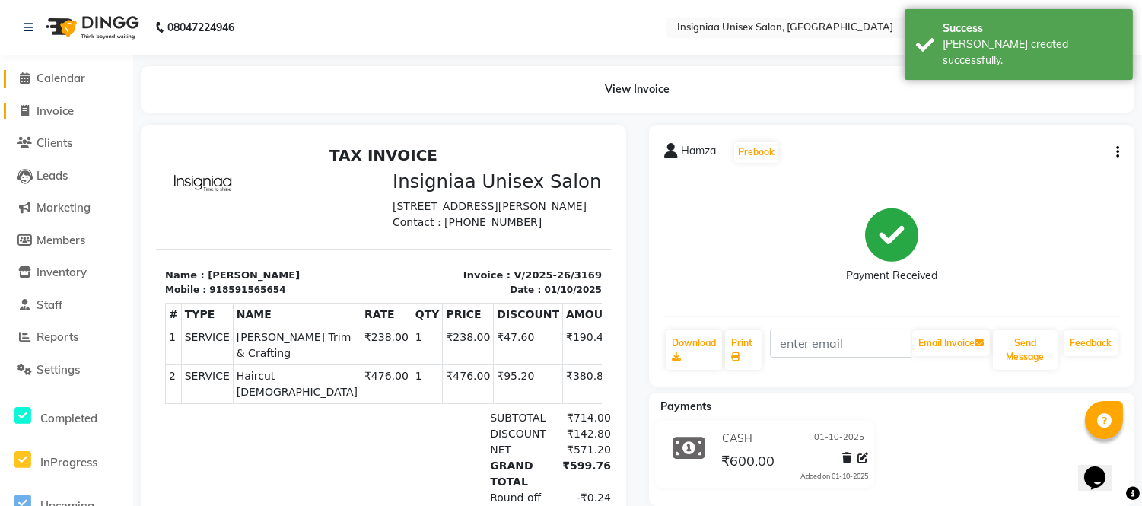
drag, startPoint x: 54, startPoint y: 78, endPoint x: 72, endPoint y: 104, distance: 31.2
click at [54, 78] on span "Calendar" at bounding box center [61, 78] width 49 height 14
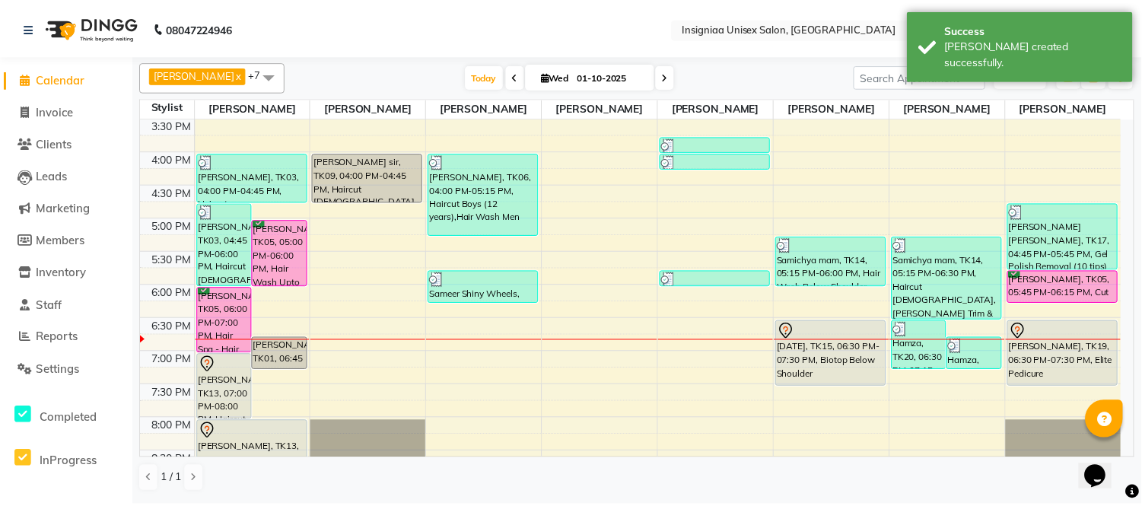
scroll to position [399, 0]
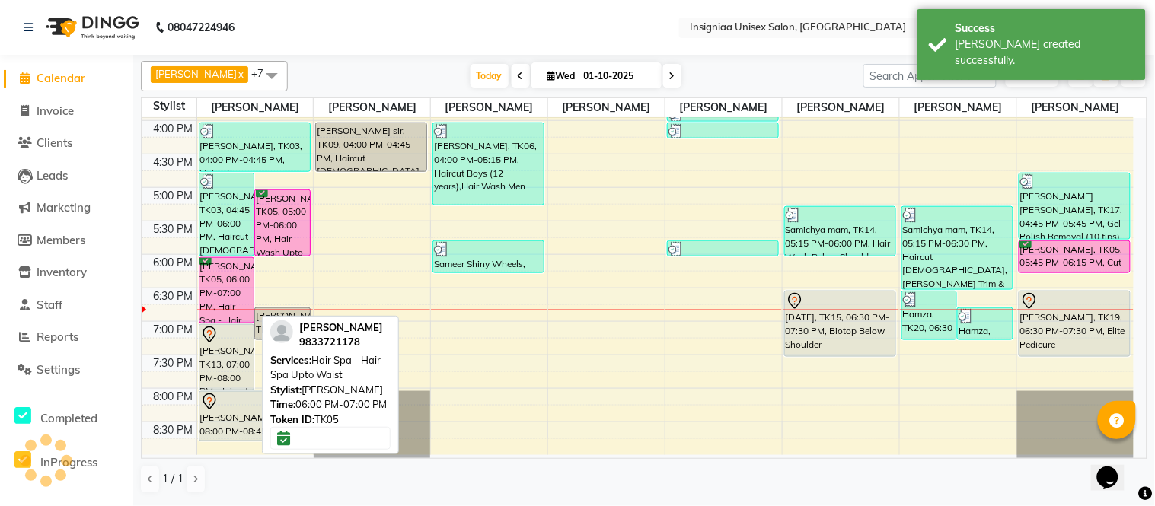
click at [224, 285] on div "[PERSON_NAME], TK05, 06:00 PM-07:00 PM, Hair Spa - Hair Spa Upto Waist" at bounding box center [226, 290] width 55 height 65
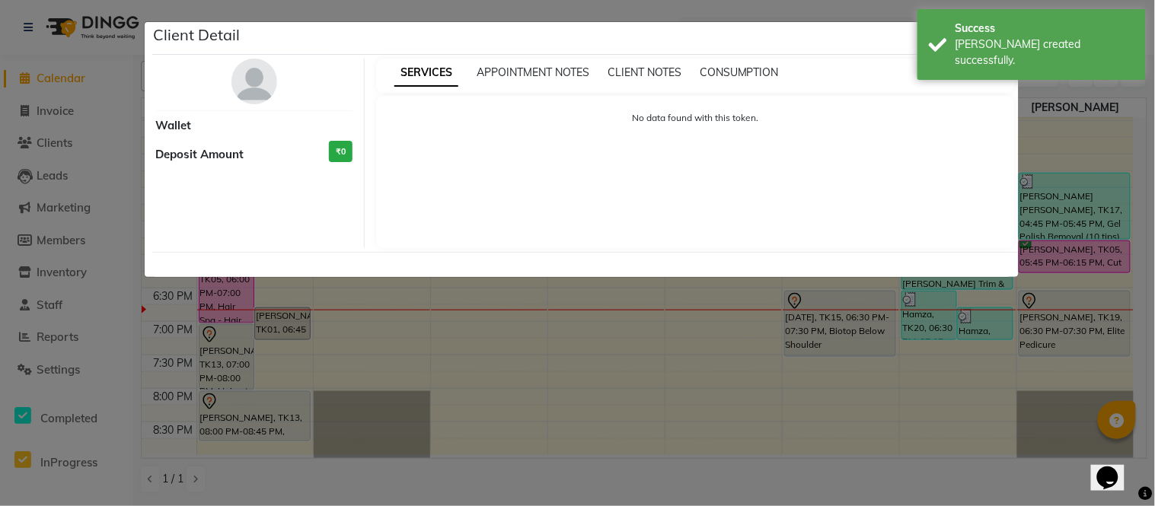
select select "6"
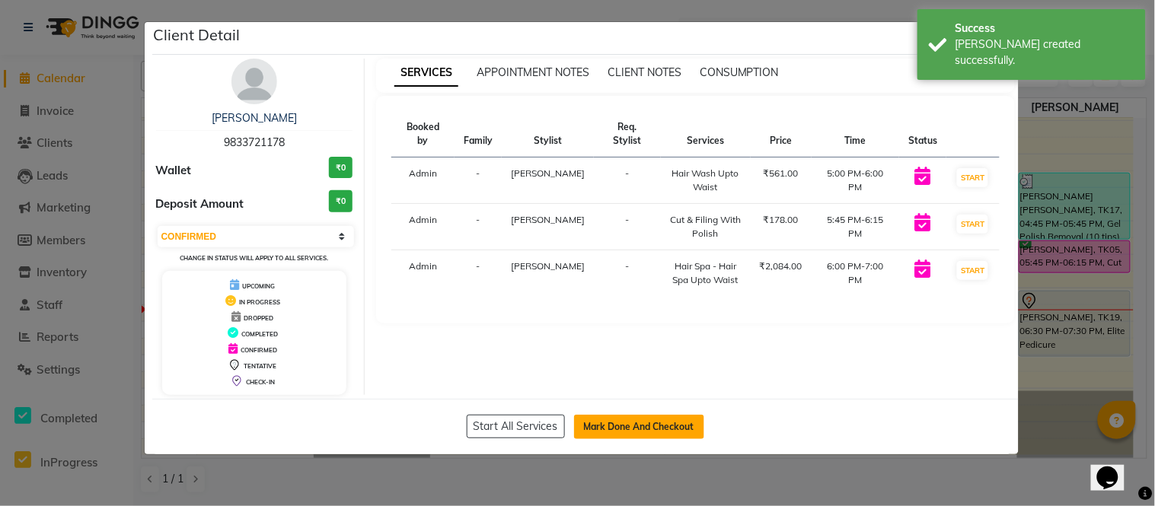
click at [635, 419] on button "Mark Done And Checkout" at bounding box center [639, 427] width 130 height 24
select select "service"
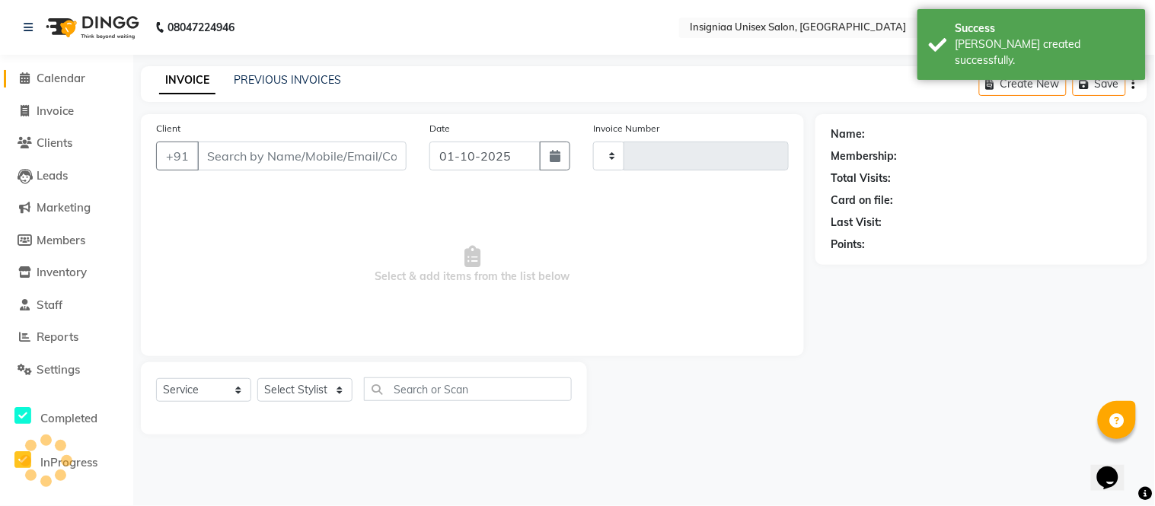
type input "3170"
select select "6999"
type input "9833721178"
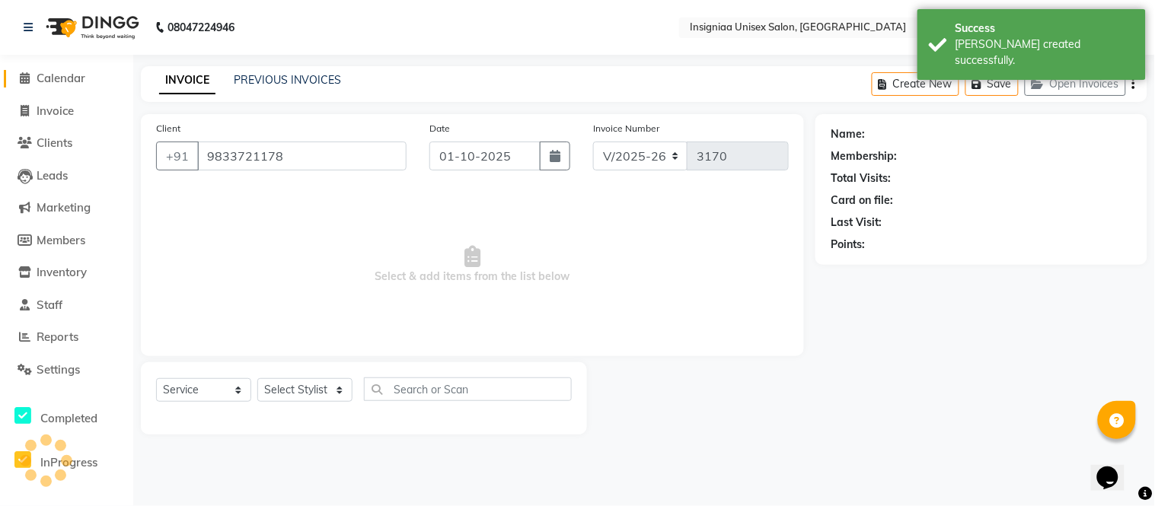
select select "80714"
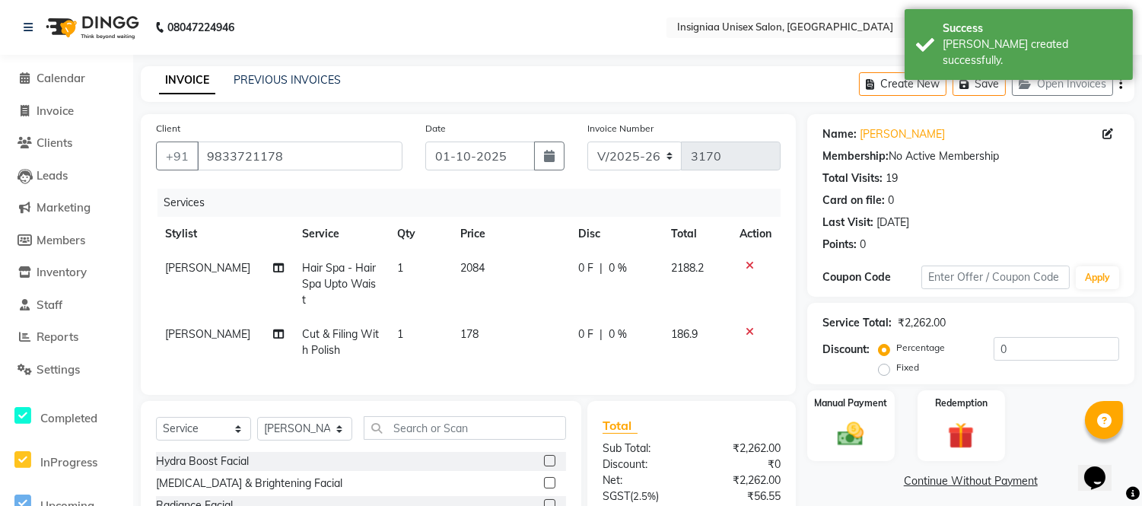
click at [747, 326] on icon at bounding box center [750, 331] width 8 height 11
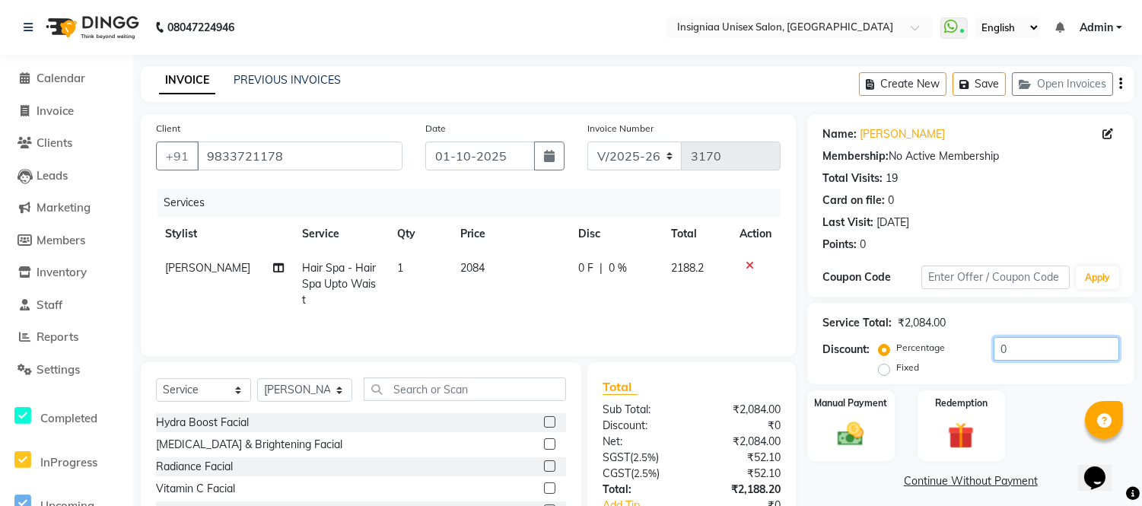
click at [994, 349] on input "0" at bounding box center [1057, 349] width 126 height 24
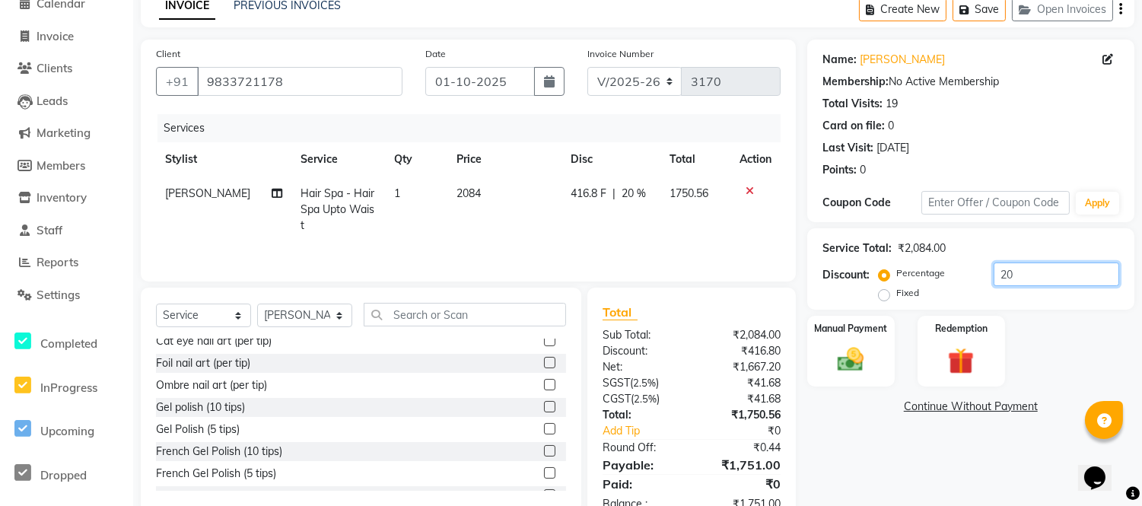
scroll to position [119, 0]
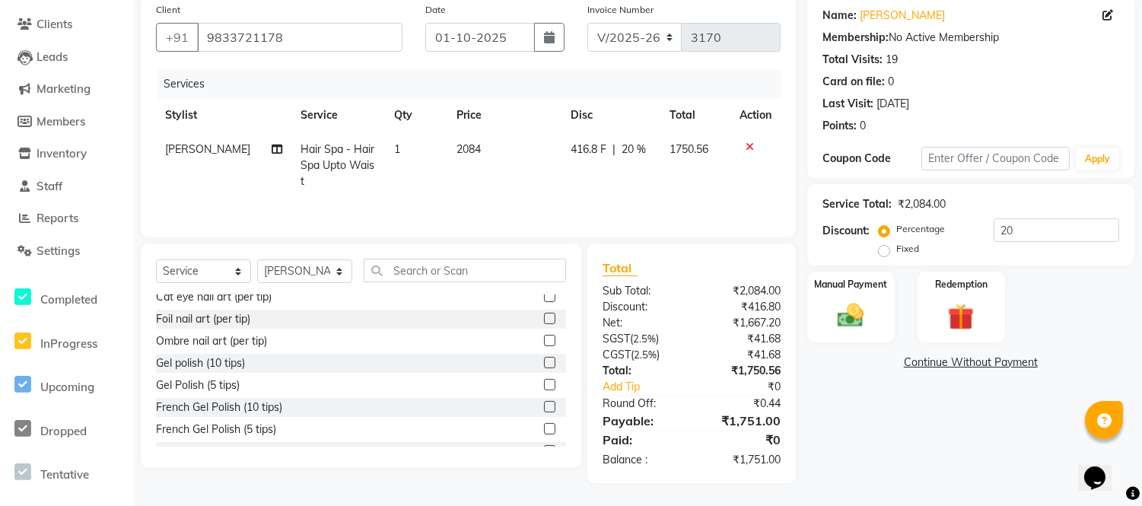
click at [1001, 424] on div "Name: Smita Shanbag Membership: No Active Membership Total Visits: 19 Card on f…" at bounding box center [976, 239] width 339 height 488
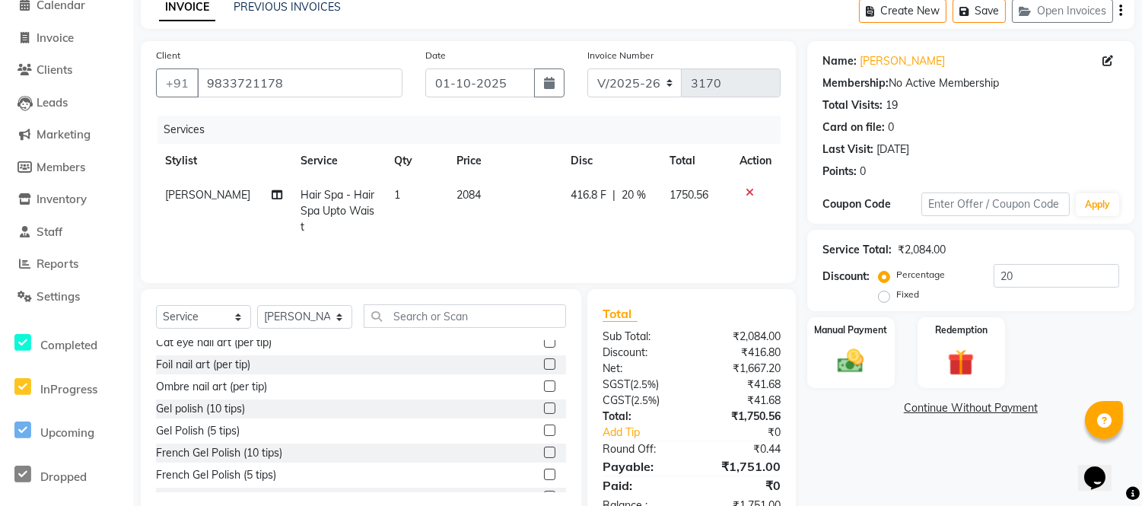
scroll to position [35, 0]
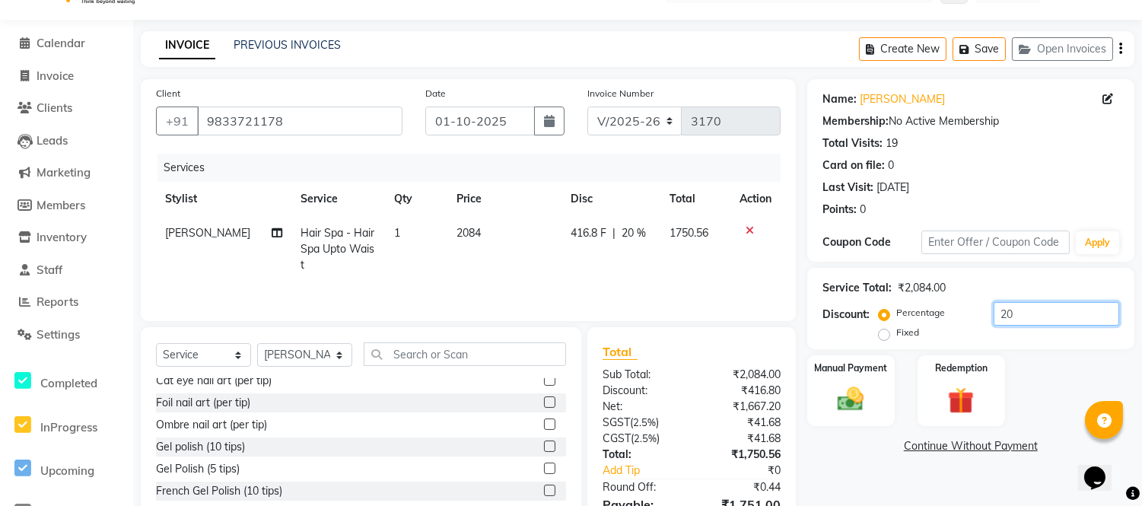
click at [1037, 306] on input "20" at bounding box center [1057, 314] width 126 height 24
type input "1"
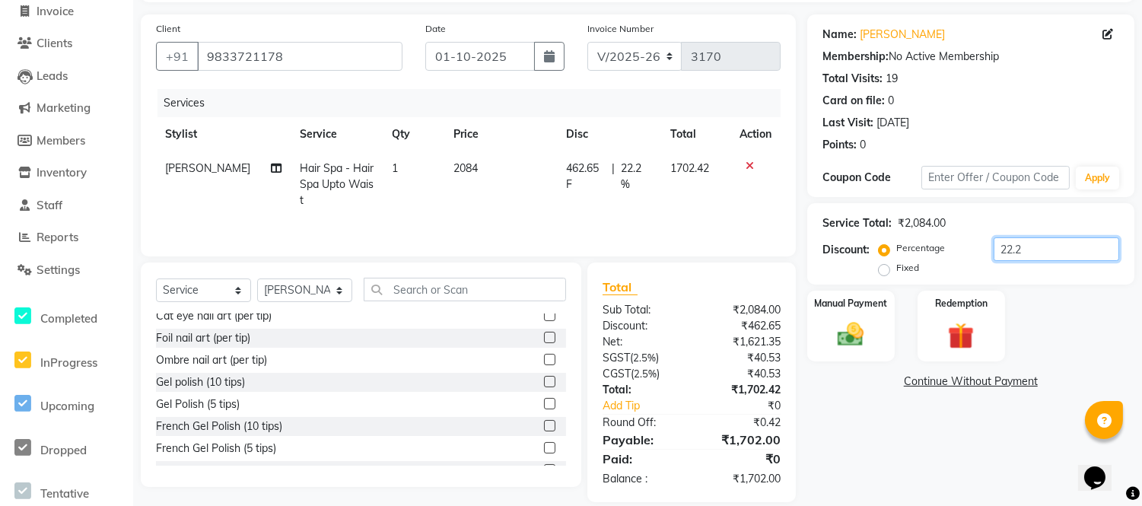
scroll to position [119, 0]
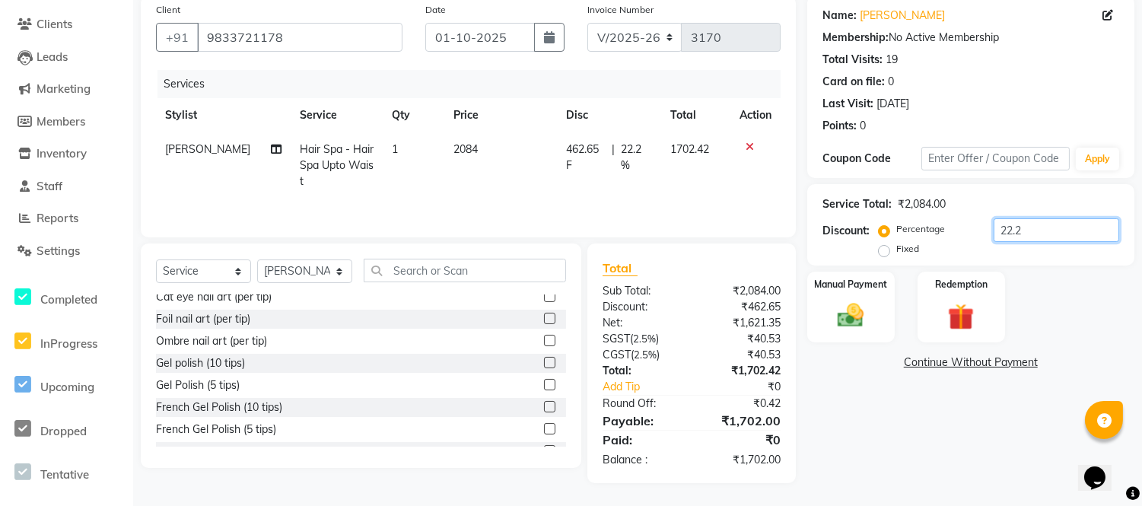
click at [1037, 226] on input "22.2" at bounding box center [1057, 230] width 126 height 24
type input "22.3"
click at [837, 300] on img at bounding box center [851, 316] width 45 height 32
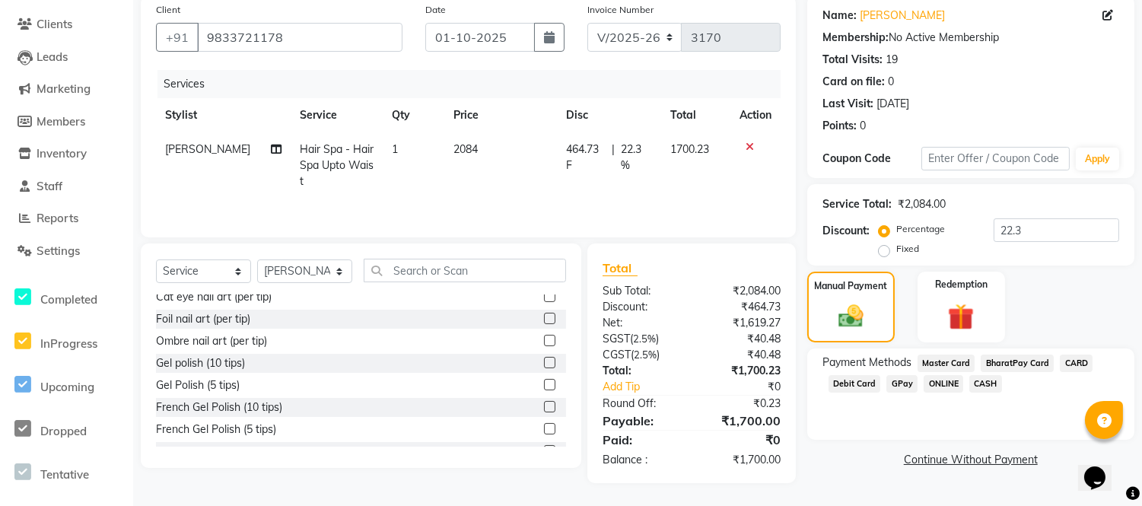
click at [898, 381] on span "GPay" at bounding box center [902, 384] width 31 height 18
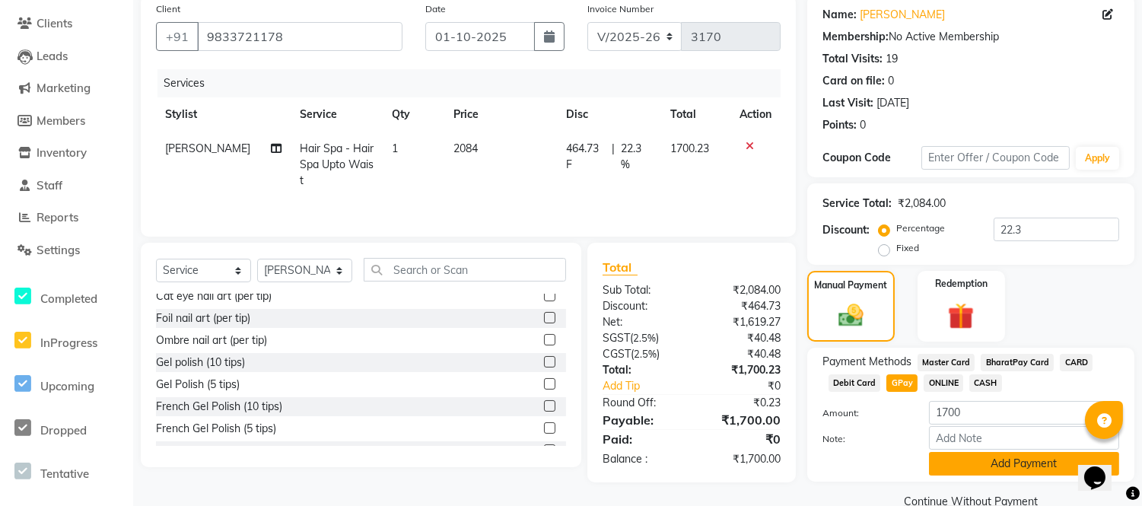
click at [942, 462] on button "Add Payment" at bounding box center [1024, 464] width 190 height 24
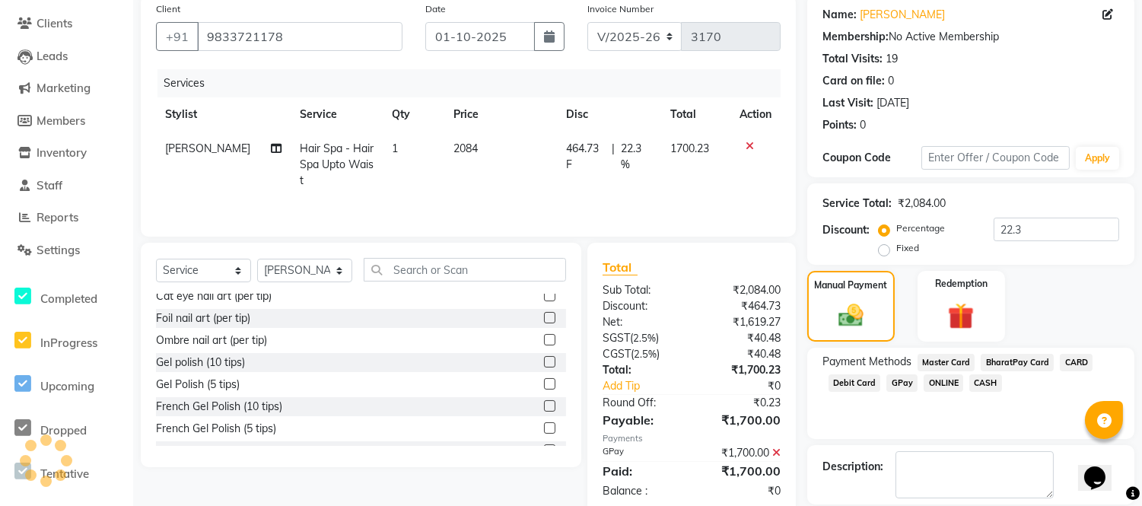
scroll to position [192, 0]
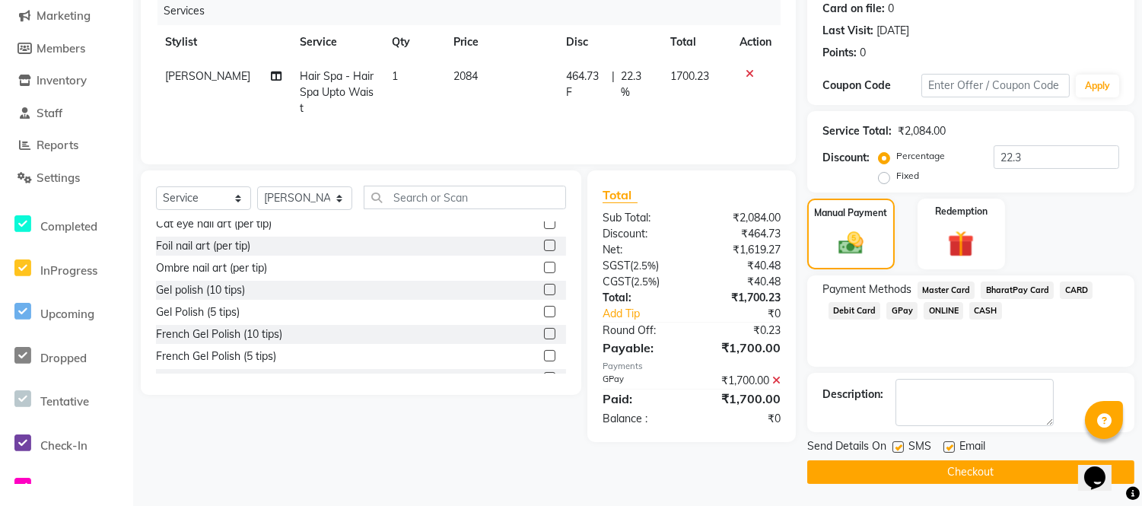
click at [946, 447] on label at bounding box center [949, 446] width 11 height 11
click at [946, 447] on input "checkbox" at bounding box center [949, 448] width 10 height 10
checkbox input "false"
click at [900, 444] on label at bounding box center [898, 446] width 11 height 11
click at [900, 444] on input "checkbox" at bounding box center [898, 448] width 10 height 10
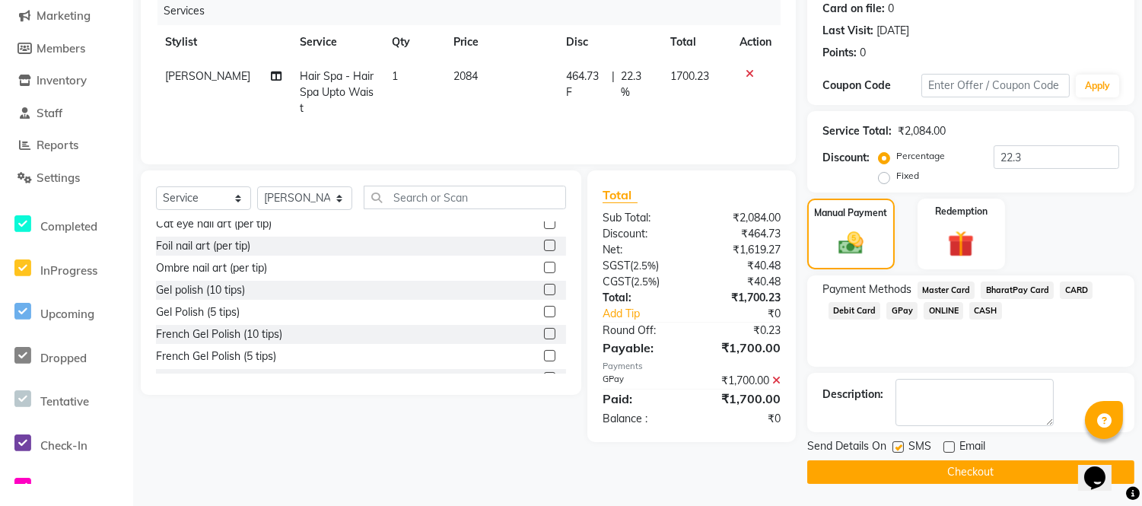
checkbox input "false"
click at [901, 465] on button "Checkout" at bounding box center [970, 472] width 327 height 24
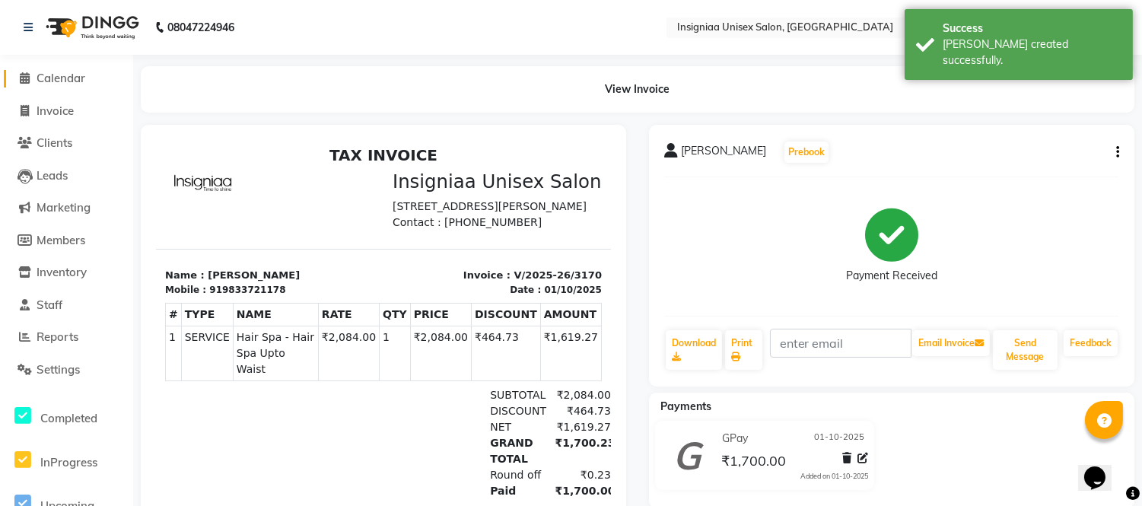
drag, startPoint x: 63, startPoint y: 73, endPoint x: 65, endPoint y: 89, distance: 16.1
click at [63, 73] on span "Calendar" at bounding box center [61, 78] width 49 height 14
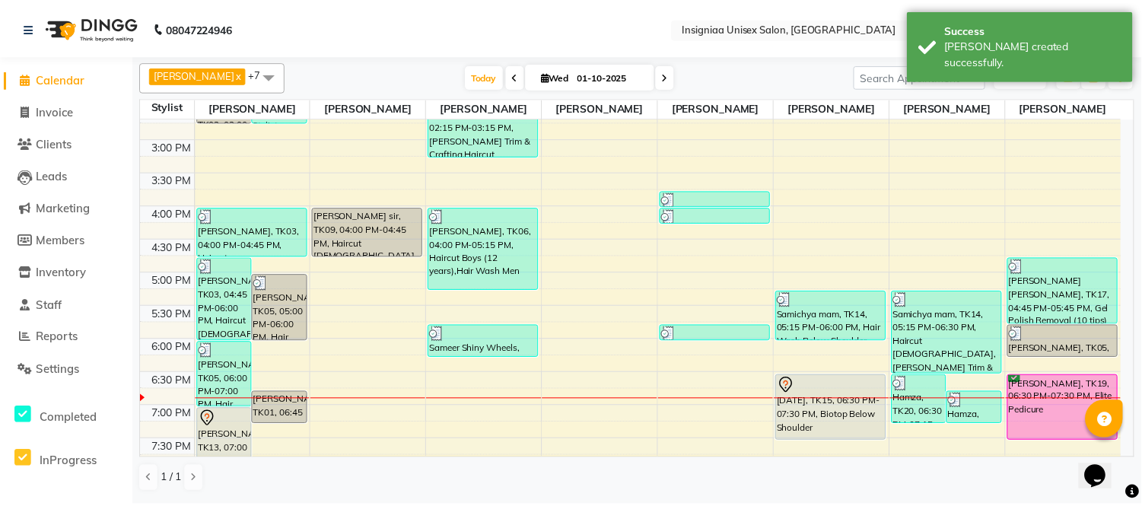
scroll to position [399, 0]
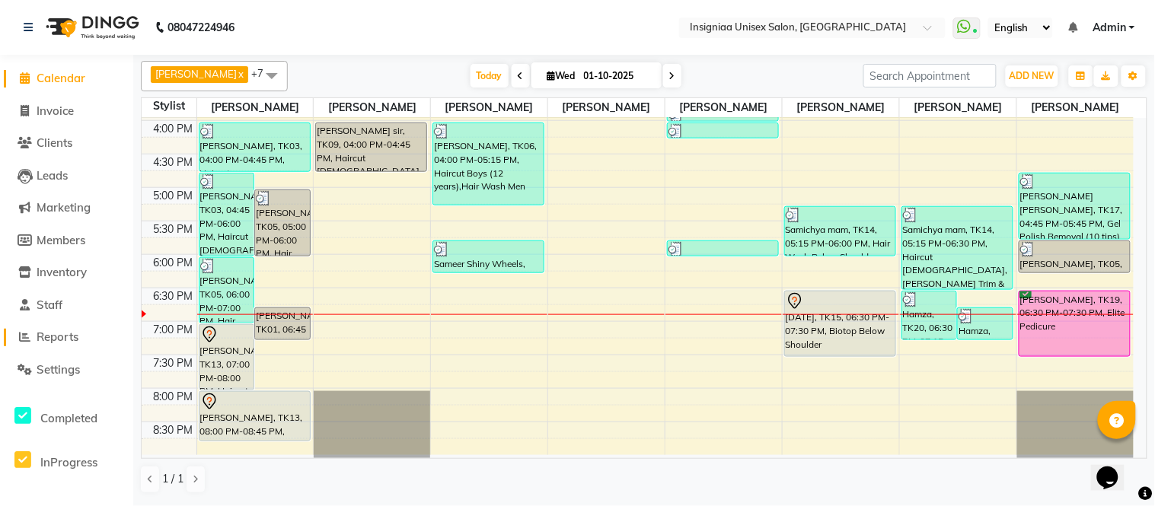
click at [65, 336] on span "Reports" at bounding box center [58, 337] width 42 height 14
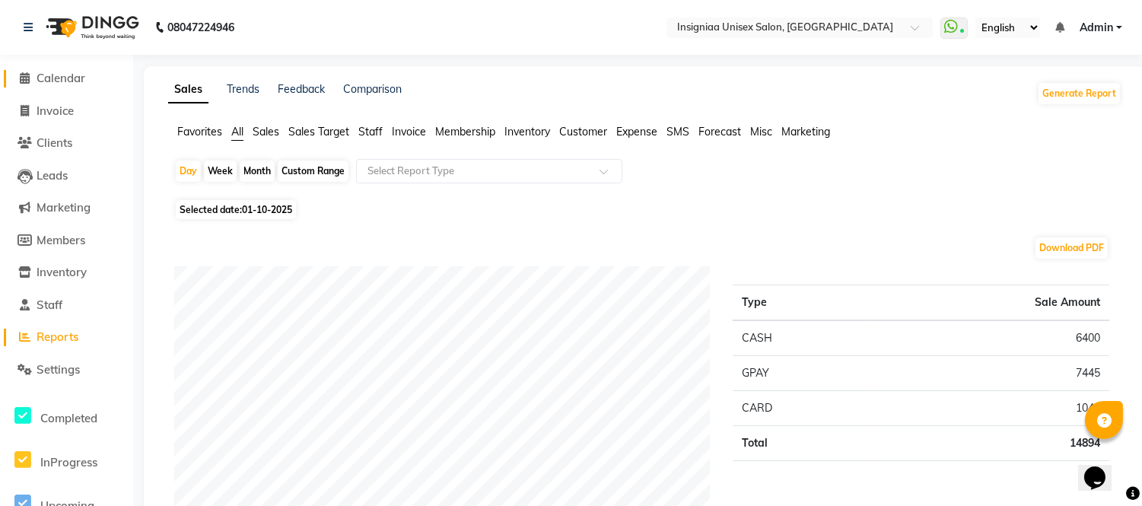
click at [46, 79] on span "Calendar" at bounding box center [61, 78] width 49 height 14
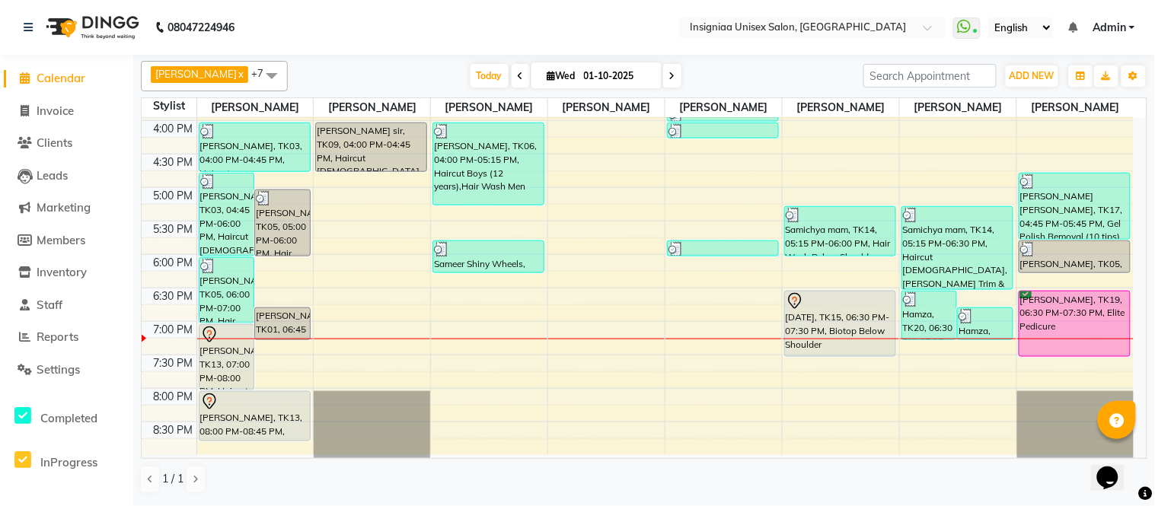
scroll to position [391, 0]
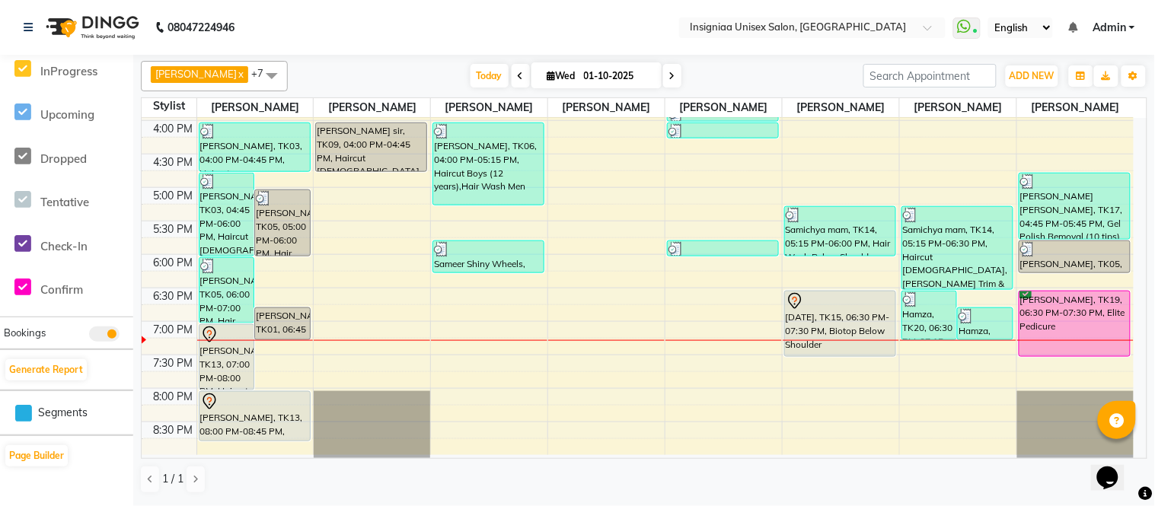
click at [763, 81] on div "[DATE] [DATE]" at bounding box center [575, 76] width 560 height 23
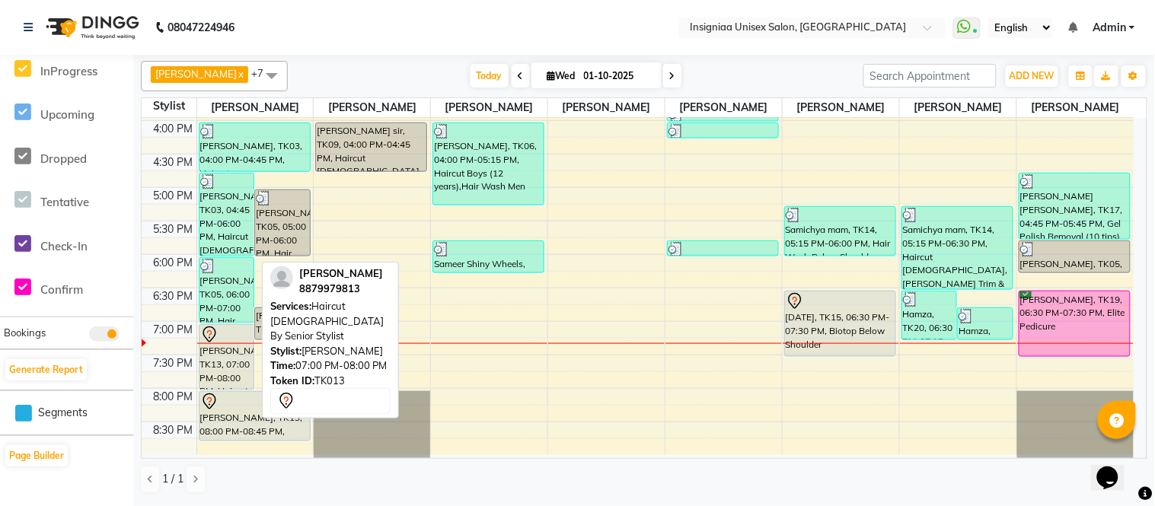
click at [239, 369] on div "[PERSON_NAME], TK13, 07:00 PM-08:00 PM, Haircut [DEMOGRAPHIC_DATA] By Senior St…" at bounding box center [226, 357] width 55 height 65
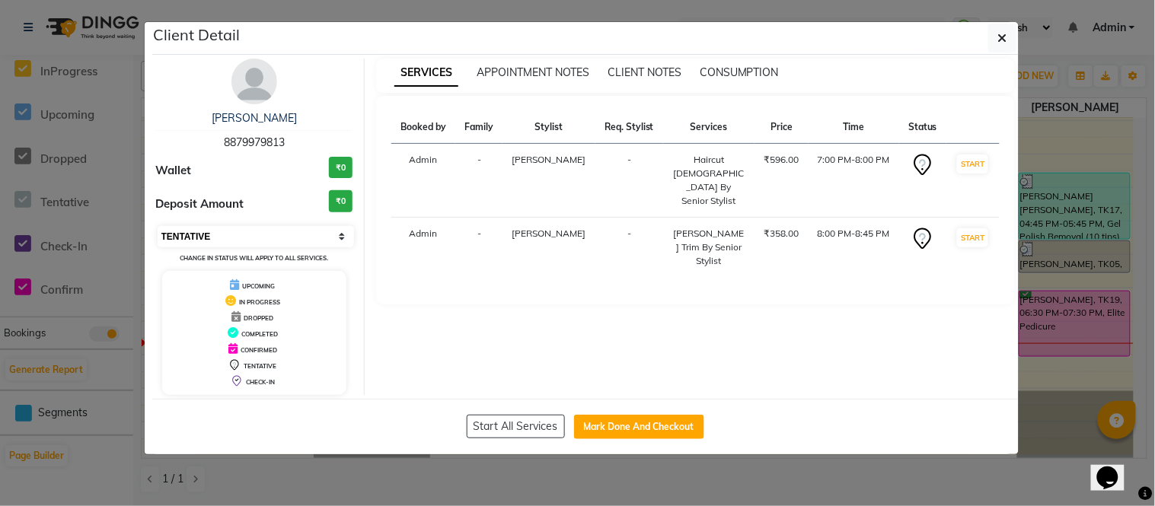
click at [221, 238] on select "Select IN SERVICE CONFIRMED TENTATIVE CHECK IN MARK DONE DROPPED UPCOMING" at bounding box center [256, 236] width 197 height 21
select select "6"
click at [158, 226] on select "Select IN SERVICE CONFIRMED TENTATIVE CHECK IN MARK DONE DROPPED UPCOMING" at bounding box center [256, 236] width 197 height 21
click at [4, 47] on ngb-modal-window "Client Detail Prathamesh Jadhav 8879979813 Wallet ₹0 Deposit Amount ₹0 Select I…" at bounding box center [577, 253] width 1155 height 506
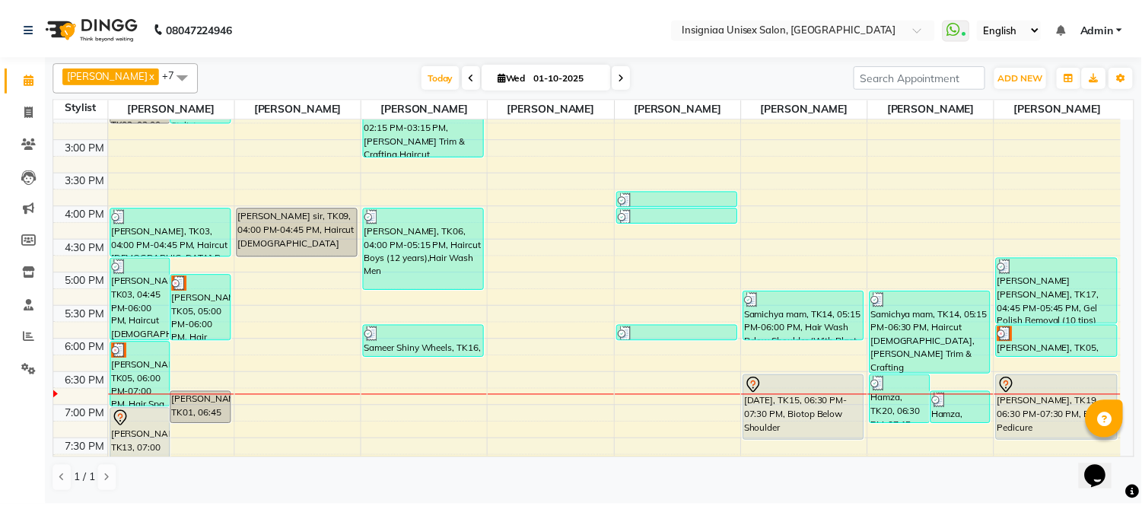
scroll to position [399, 0]
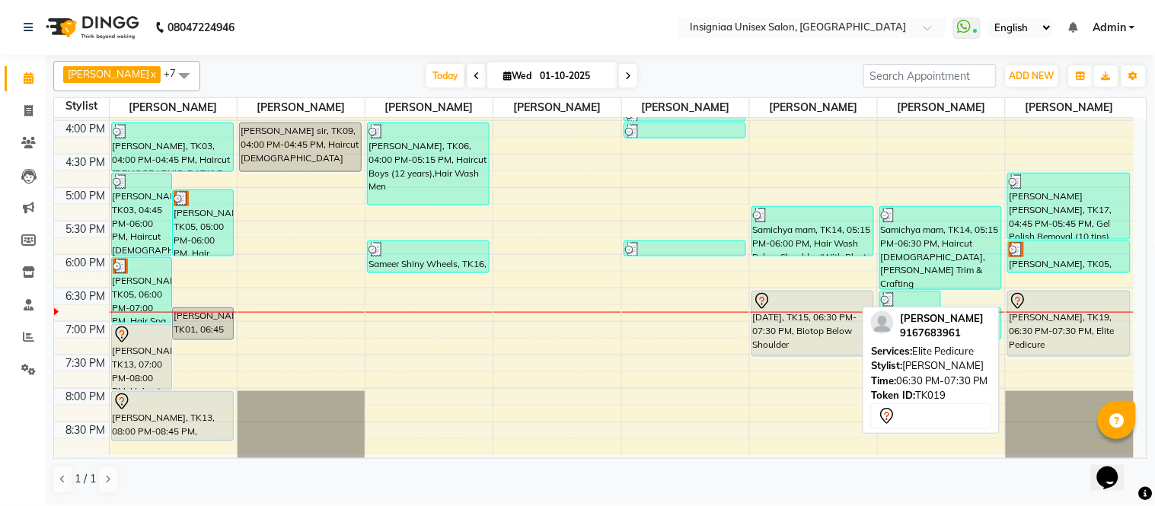
click at [1071, 313] on div "[PERSON_NAME], TK19, 06:30 PM-07:30 PM, Elite Pedicure" at bounding box center [1069, 323] width 122 height 65
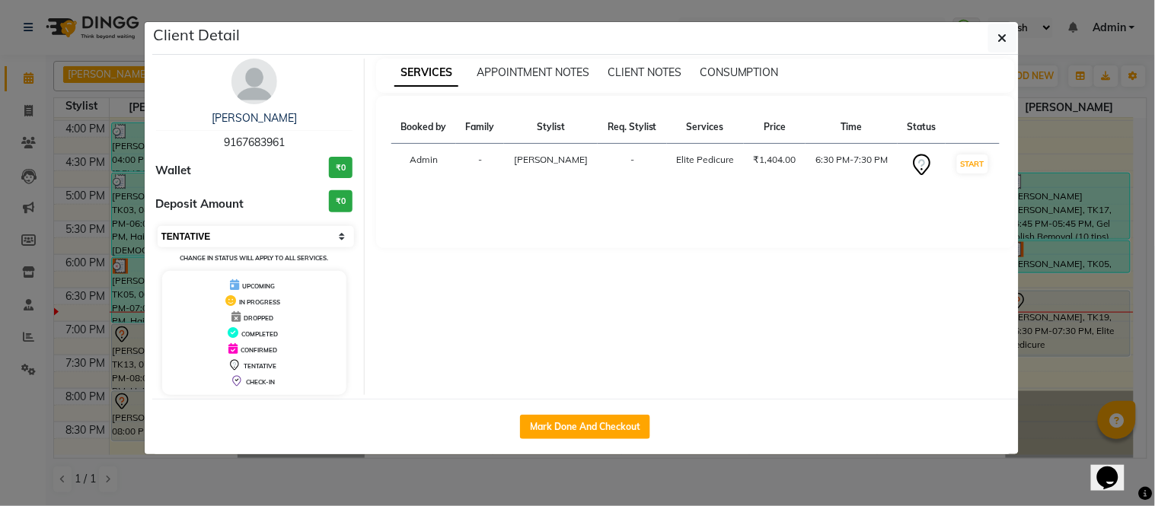
click at [223, 241] on select "Select IN SERVICE CONFIRMED TENTATIVE CHECK IN MARK DONE DROPPED UPCOMING" at bounding box center [256, 236] width 197 height 21
select select "6"
click at [158, 226] on select "Select IN SERVICE CONFIRMED TENTATIVE CHECK IN MARK DONE DROPPED UPCOMING" at bounding box center [256, 236] width 197 height 21
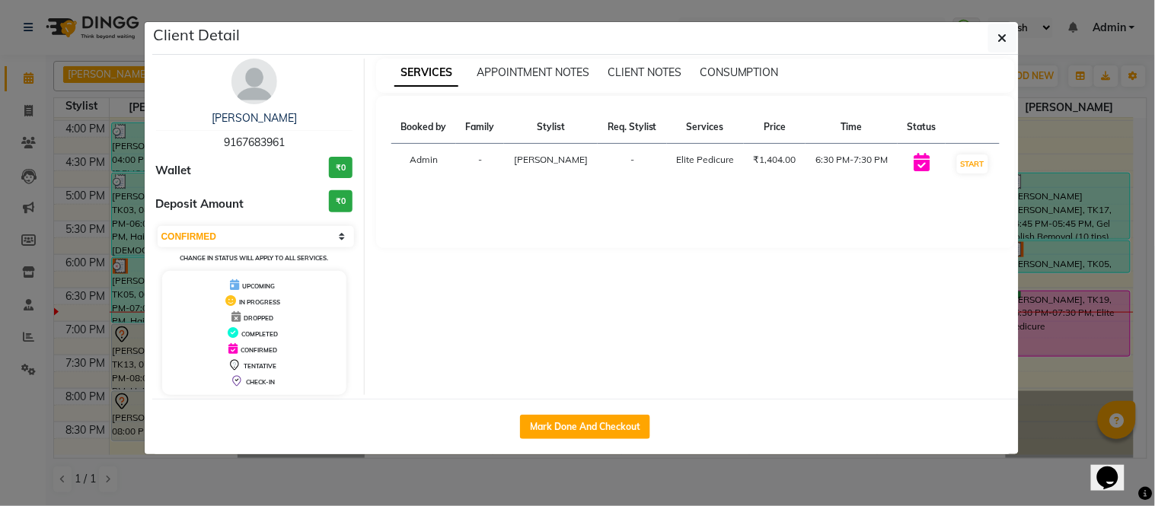
click at [0, 46] on ngb-modal-window "Client Detail [PERSON_NAME] 9167683961 Wallet ₹0 Deposit Amount ₹0 Select IN SE…" at bounding box center [577, 253] width 1155 height 506
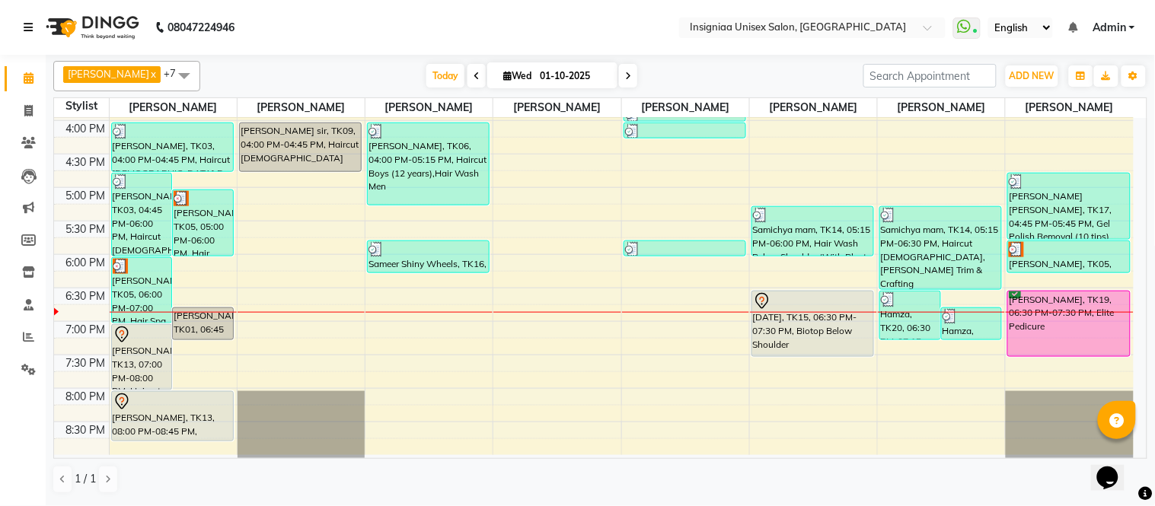
click at [27, 26] on icon at bounding box center [28, 27] width 9 height 11
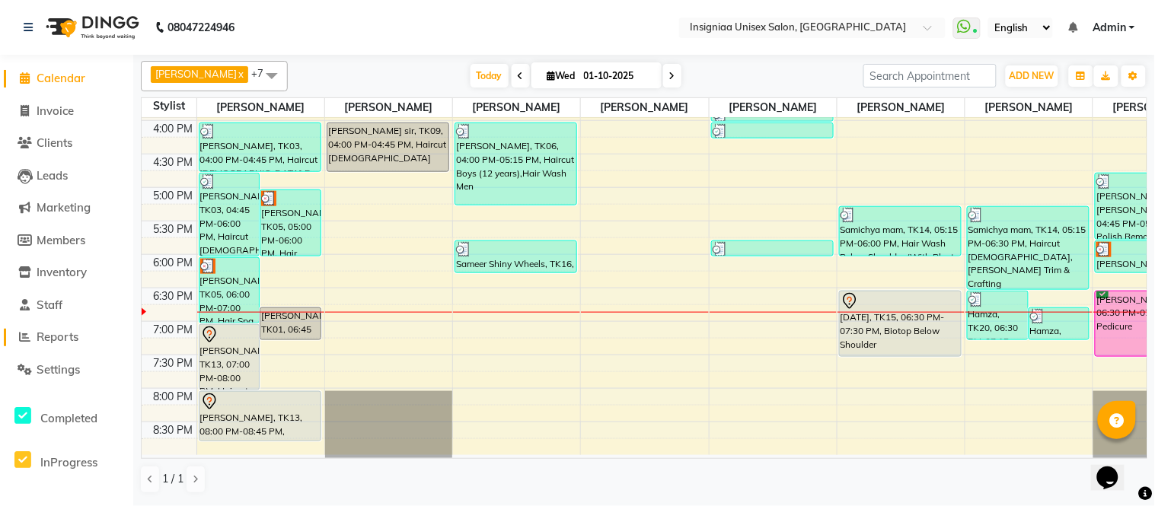
click at [65, 339] on span "Reports" at bounding box center [58, 337] width 42 height 14
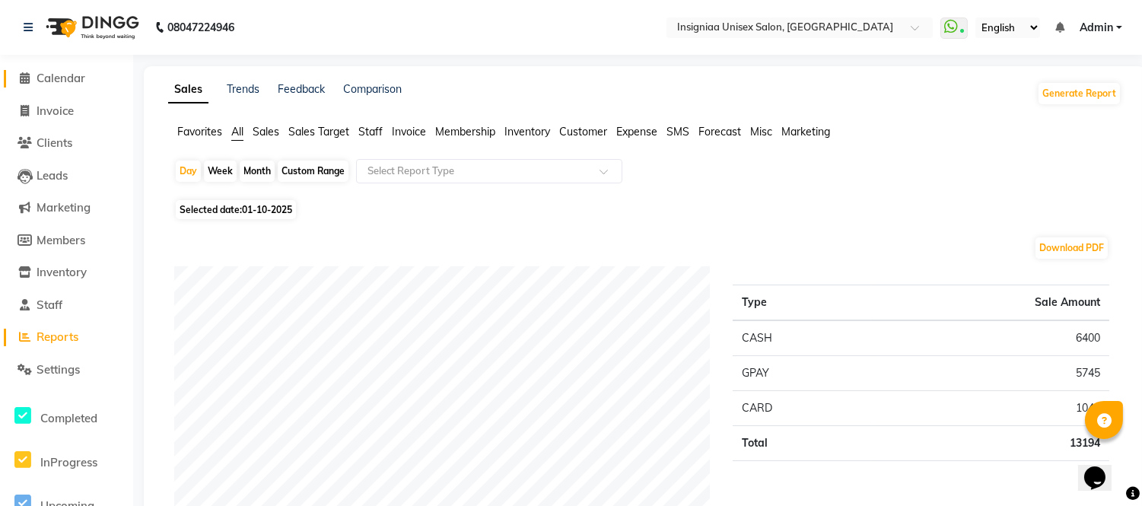
click at [65, 78] on span "Calendar" at bounding box center [61, 78] width 49 height 14
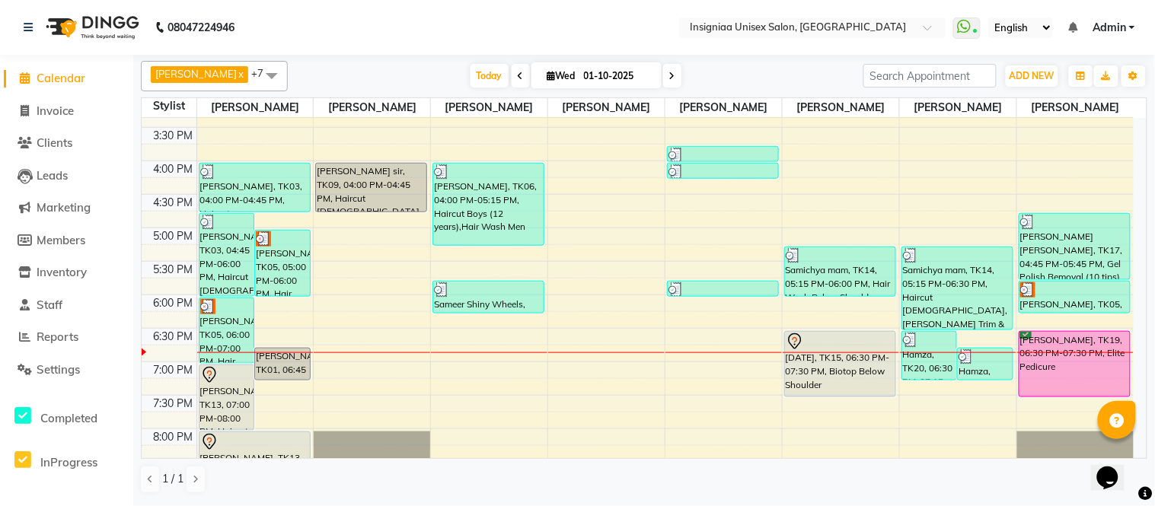
scroll to position [399, 0]
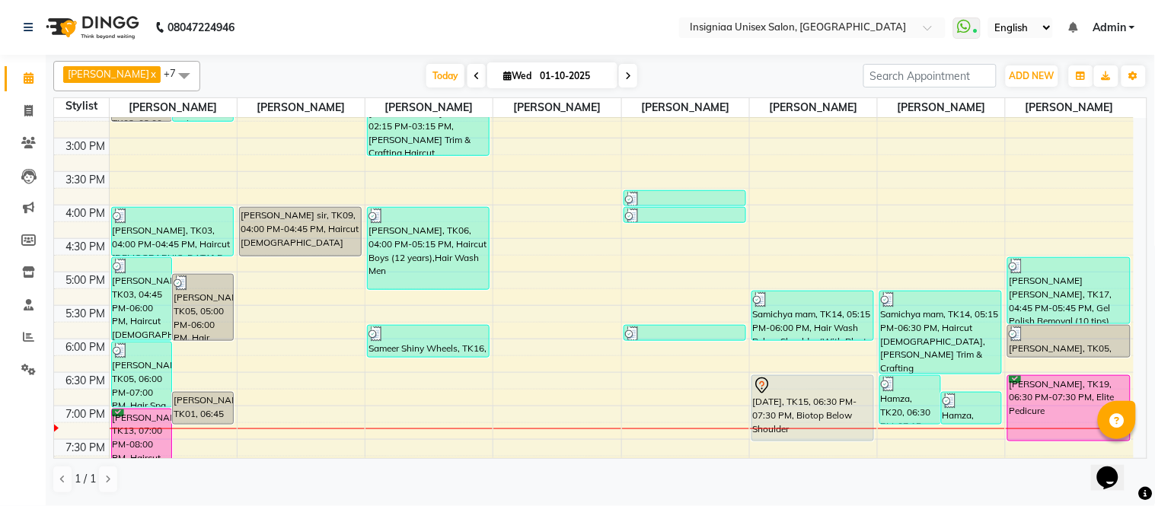
scroll to position [399, 0]
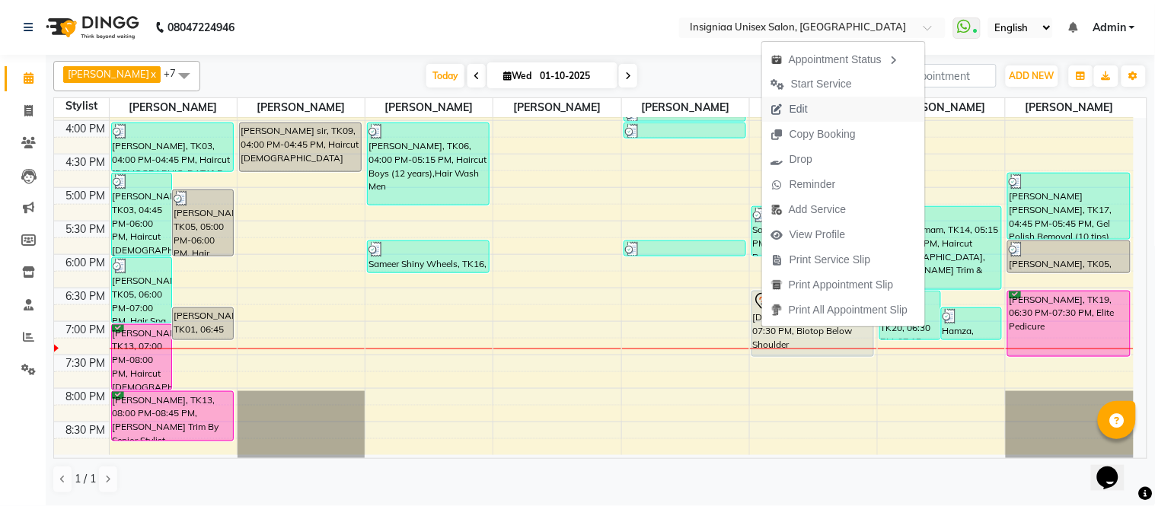
click at [790, 105] on span "Edit" at bounding box center [798, 109] width 18 height 16
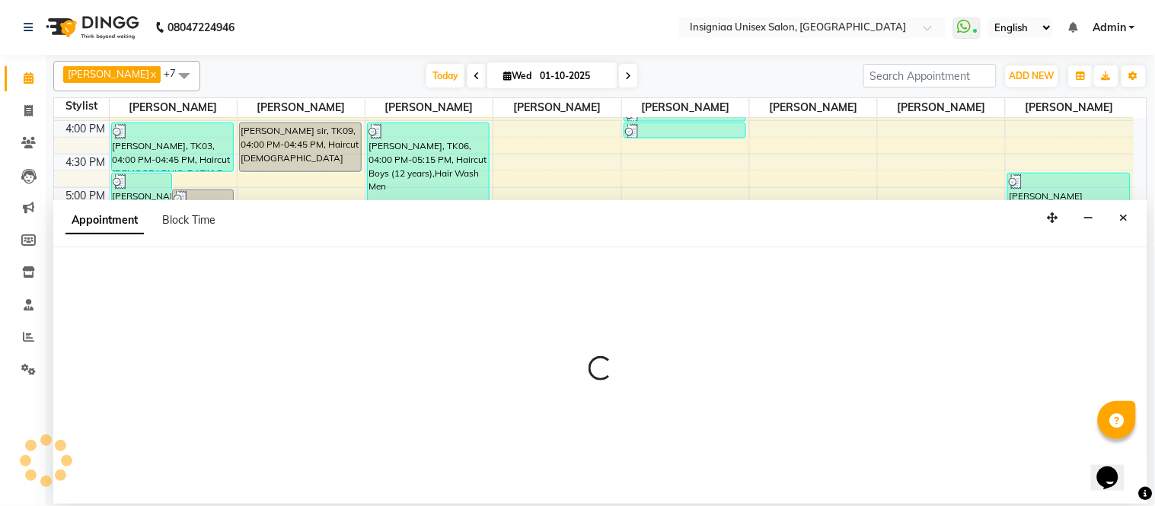
select select "tentative"
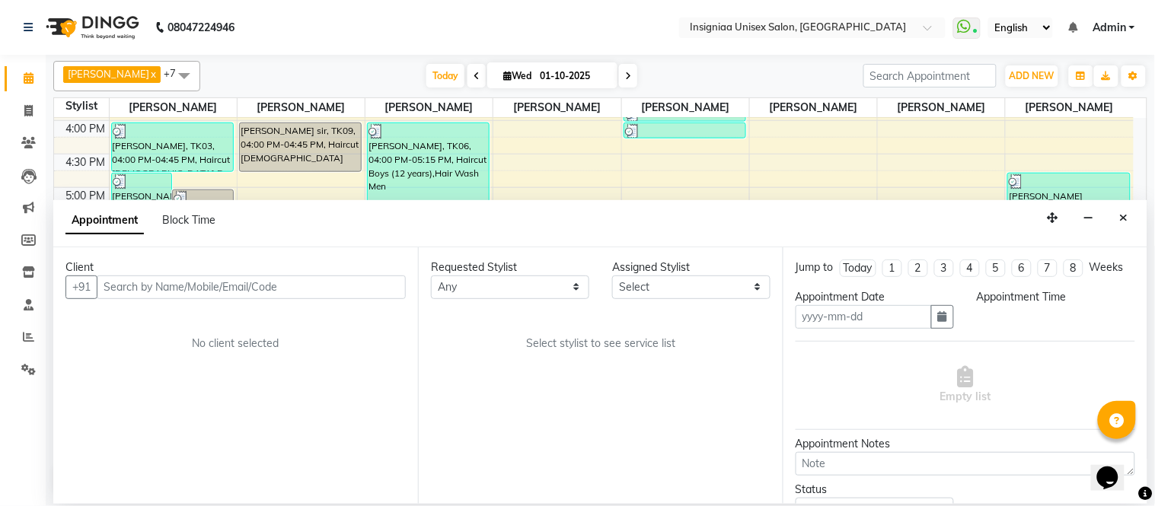
type input "01-10-2025"
select select "58139"
select select "1110"
select select "3521"
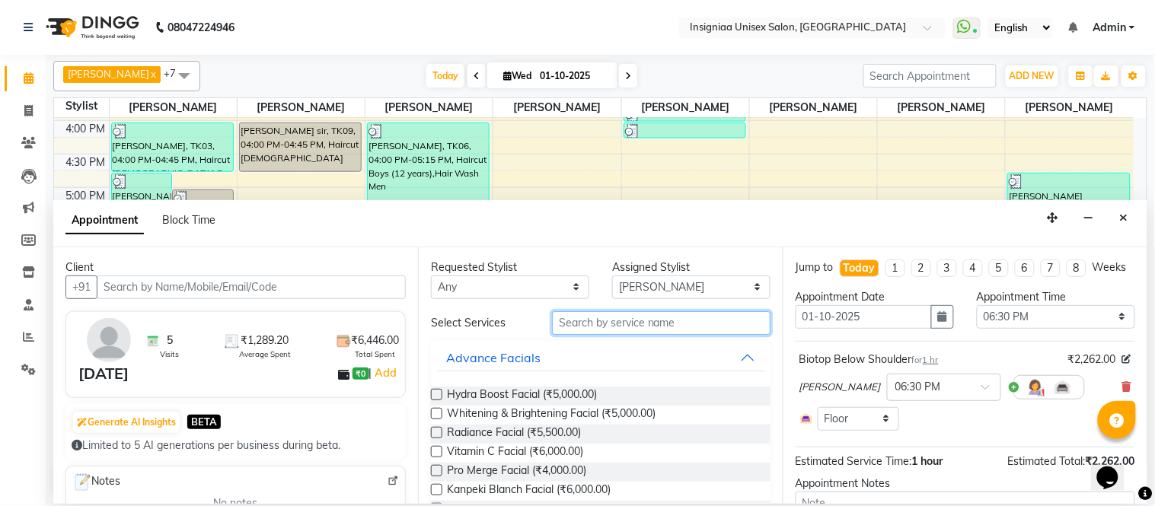
click at [629, 322] on input "text" at bounding box center [661, 323] width 218 height 24
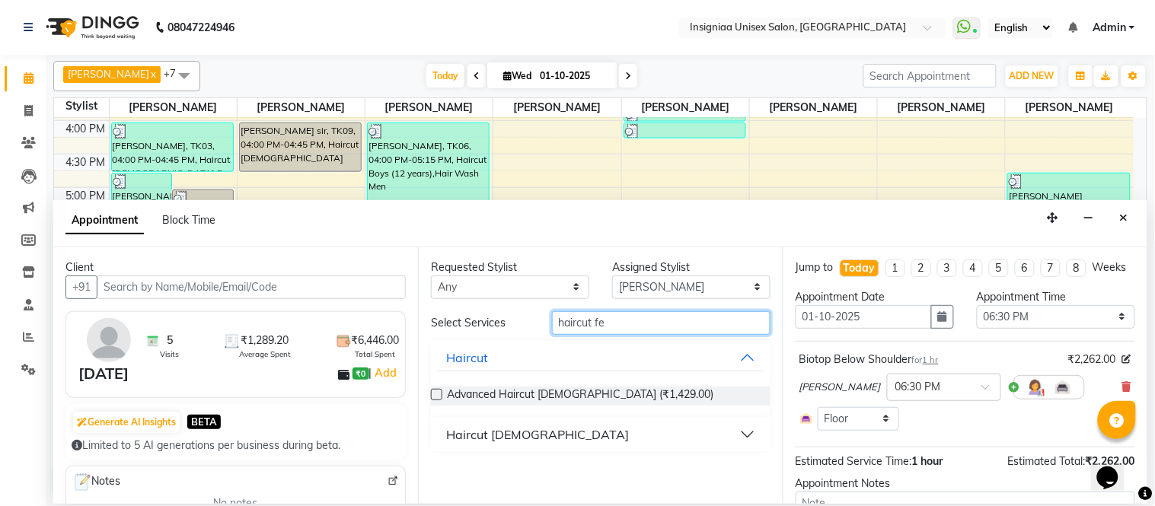
type input "haircut fe"
click at [481, 432] on div "Haircut [DEMOGRAPHIC_DATA]" at bounding box center [537, 434] width 183 height 18
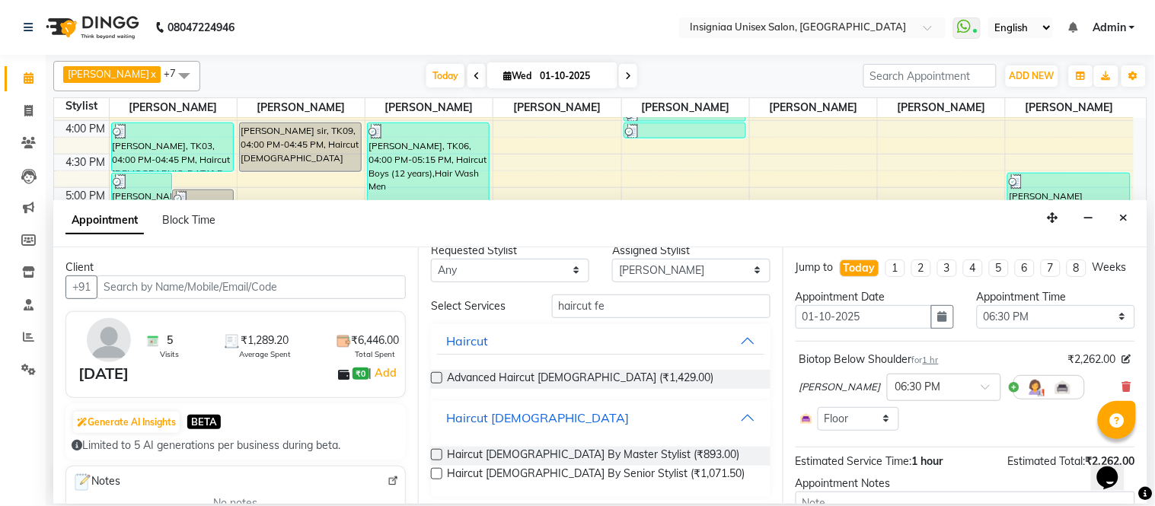
scroll to position [21, 0]
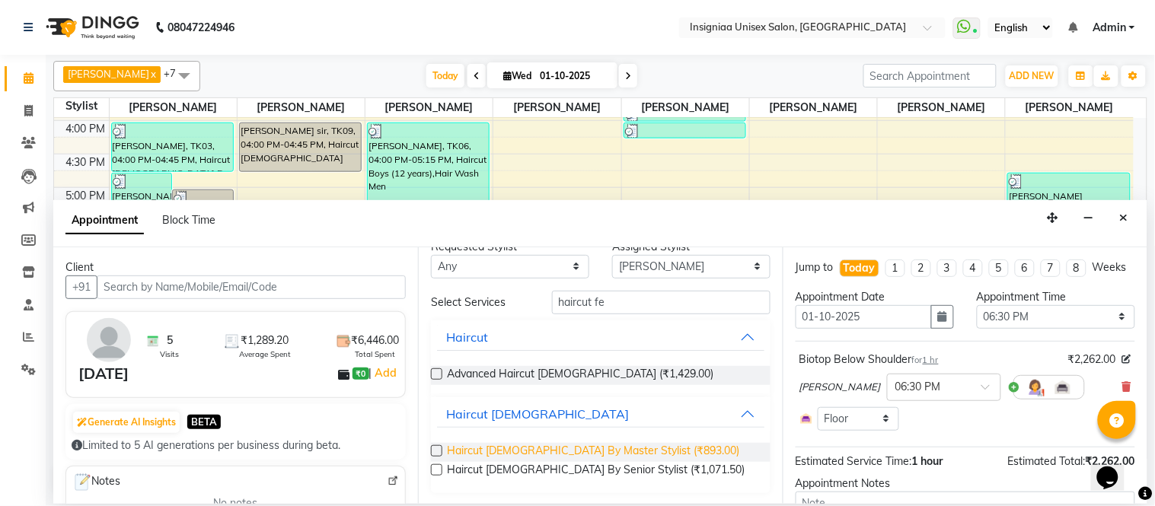
click at [481, 451] on span "Haircut [DEMOGRAPHIC_DATA] By Master Stylist (₹893.00)" at bounding box center [593, 452] width 292 height 19
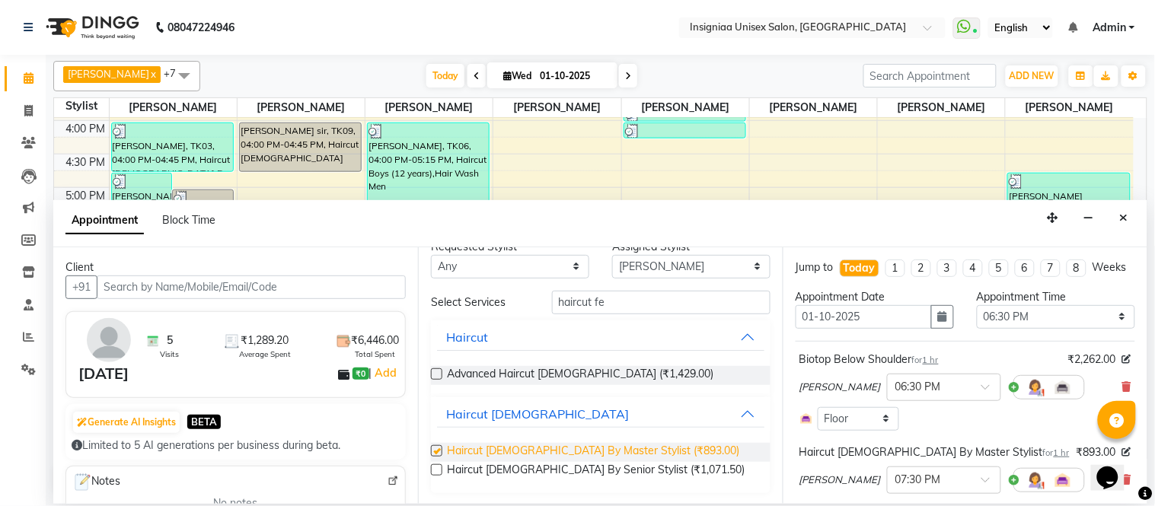
checkbox input "false"
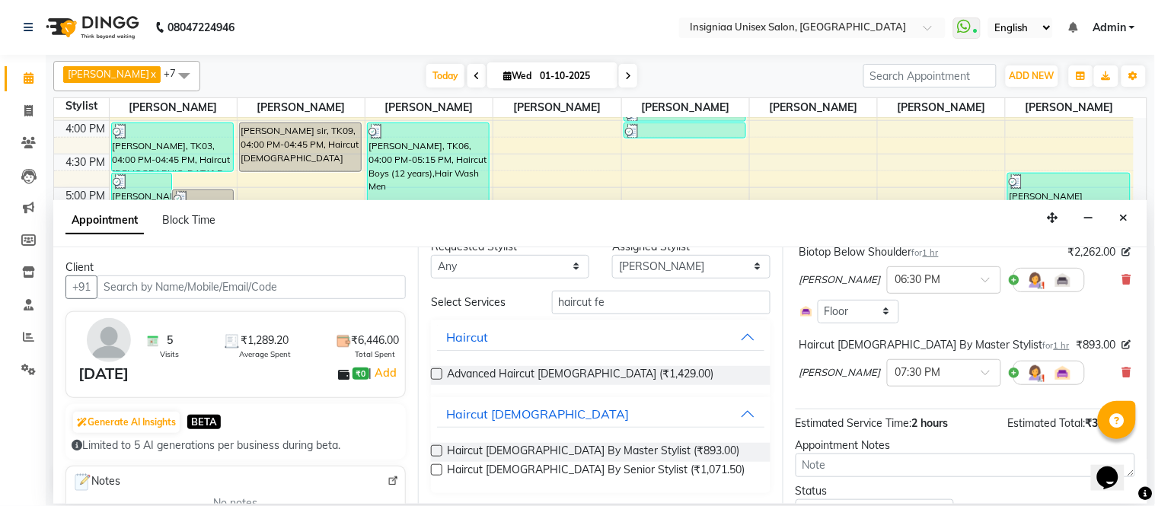
scroll to position [192, 0]
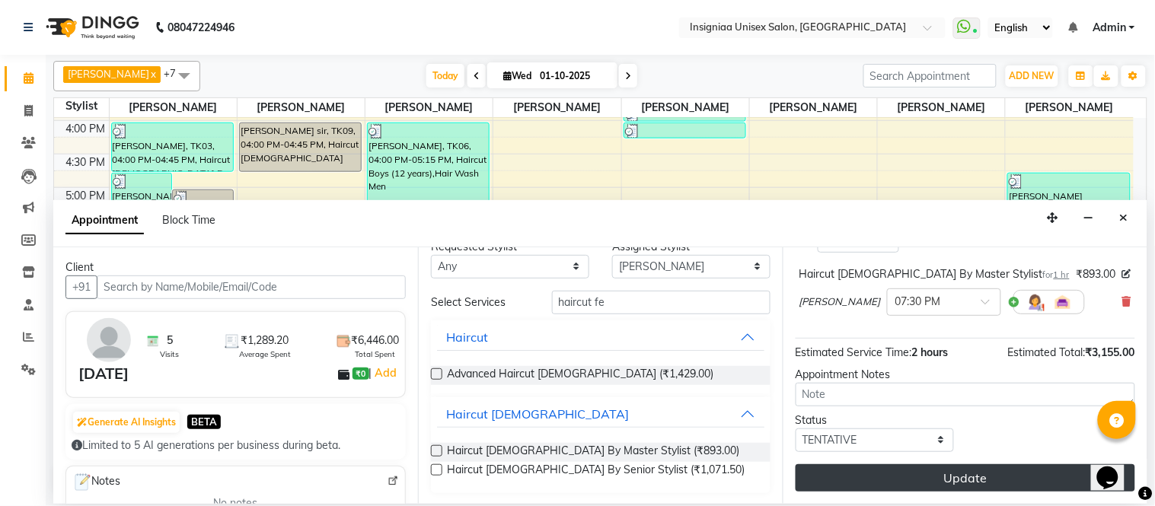
click at [974, 472] on button "Update" at bounding box center [964, 477] width 339 height 27
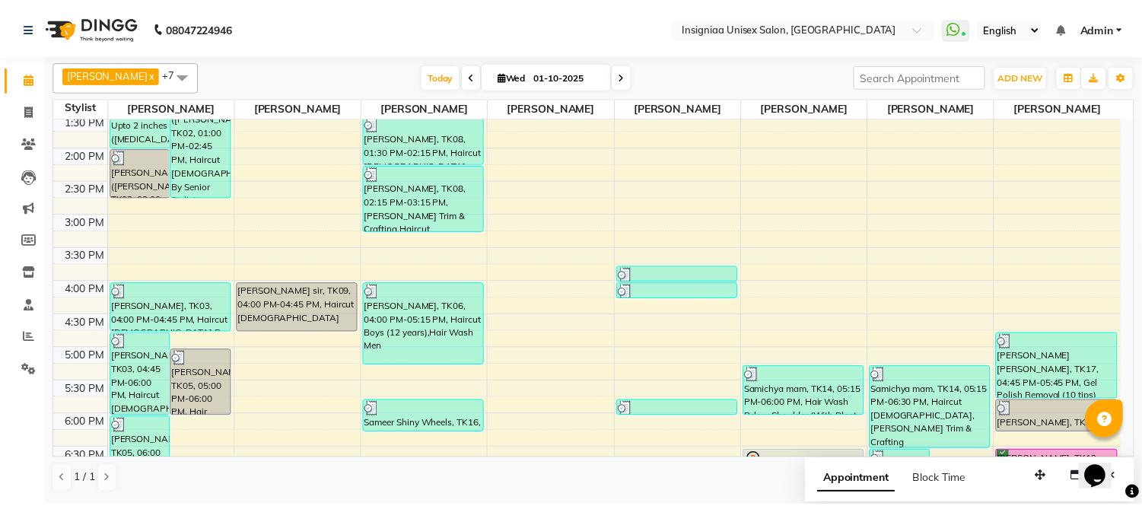
scroll to position [230, 0]
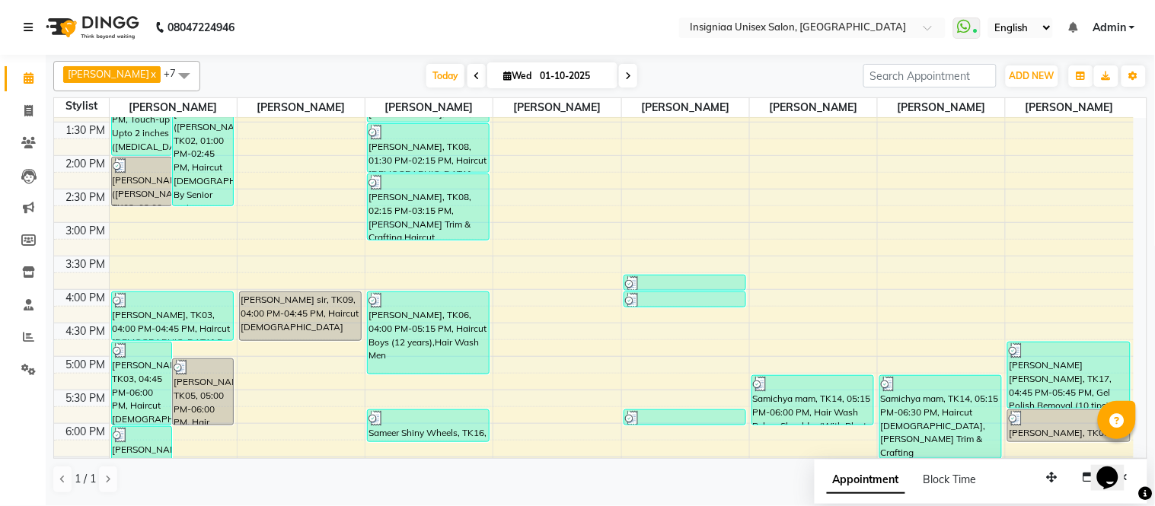
click at [32, 27] on icon at bounding box center [28, 27] width 9 height 11
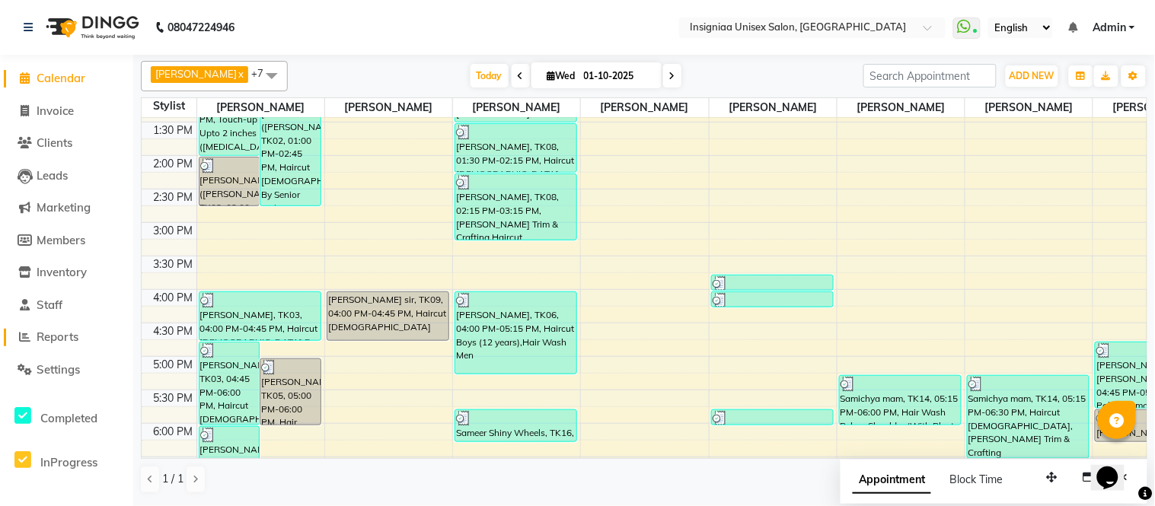
click at [61, 330] on span "Reports" at bounding box center [58, 337] width 42 height 14
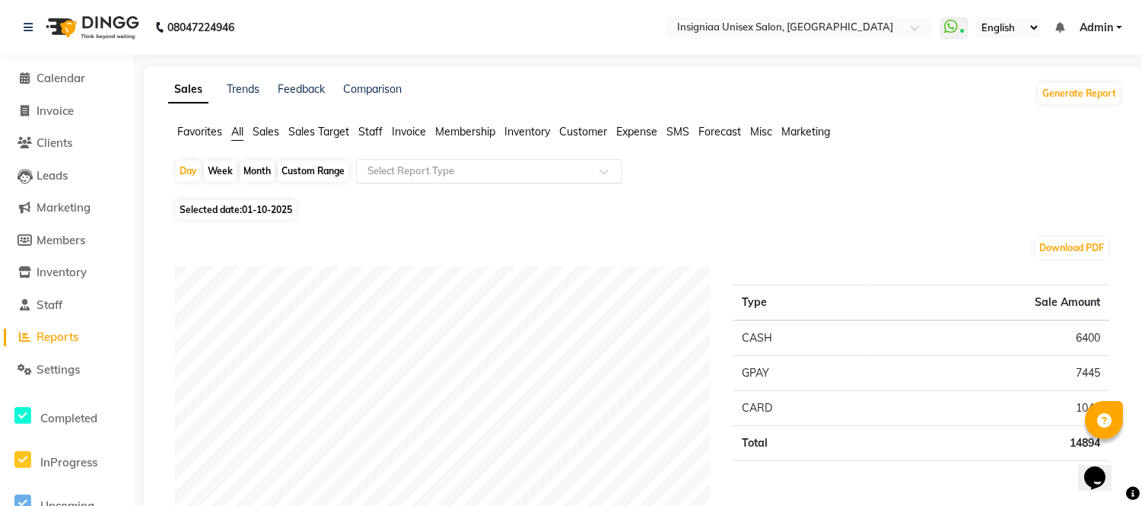
click at [457, 172] on input "text" at bounding box center [474, 171] width 219 height 15
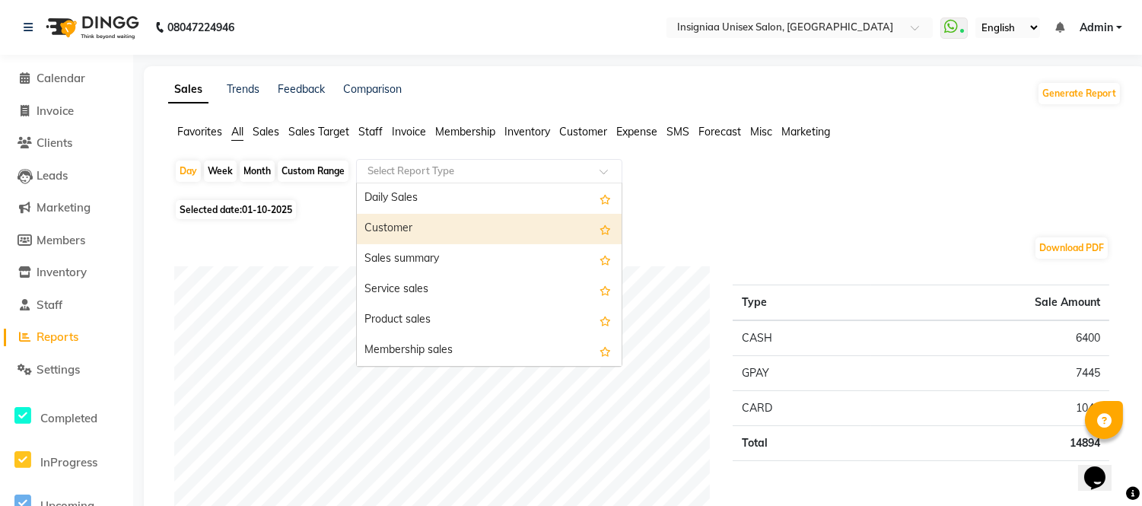
click at [413, 230] on div "Customer" at bounding box center [489, 229] width 265 height 30
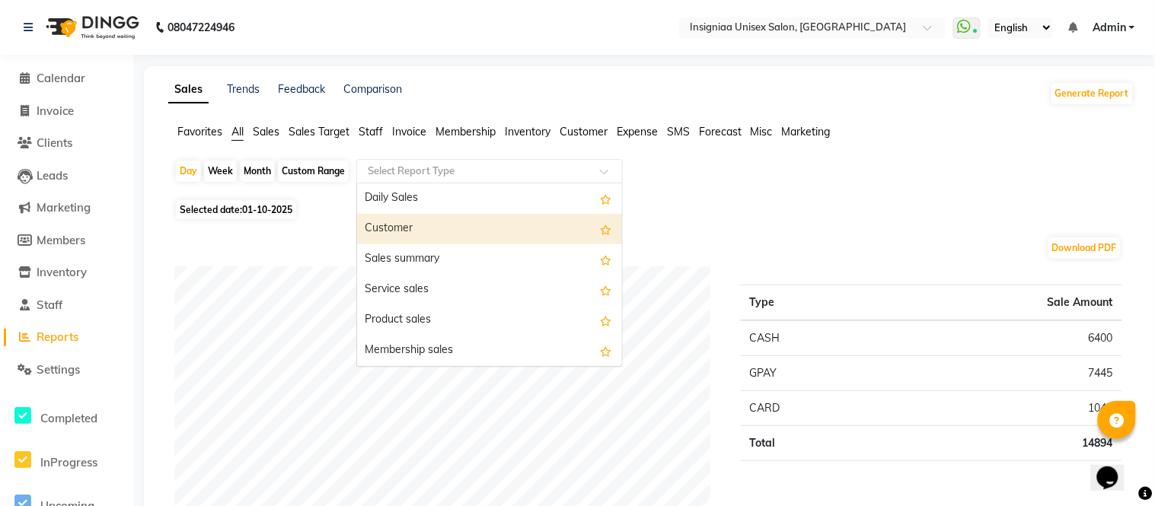
select select "full_report"
select select "csv"
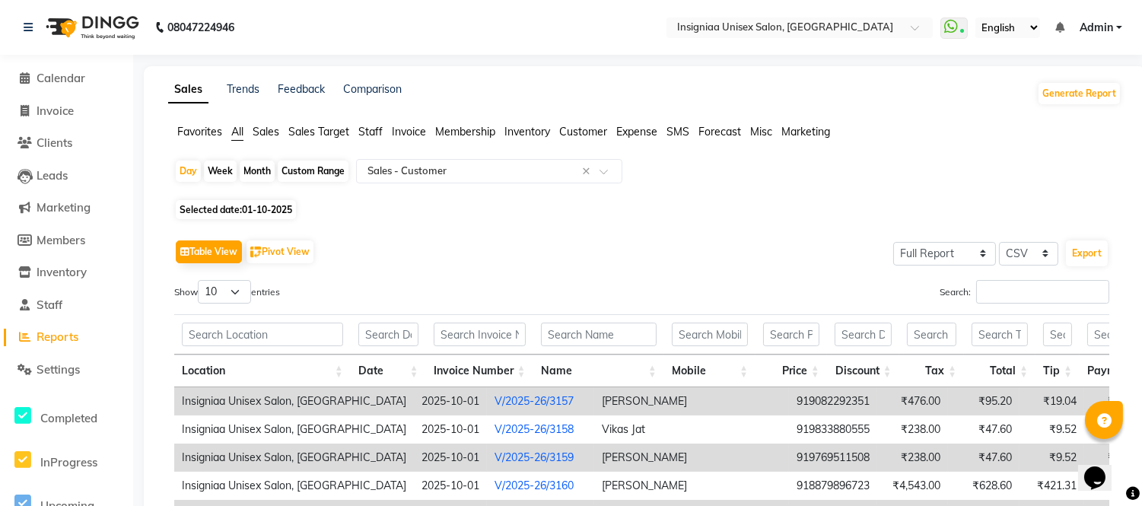
click at [291, 164] on div "Custom Range" at bounding box center [313, 171] width 71 height 21
select select "10"
select select "2025"
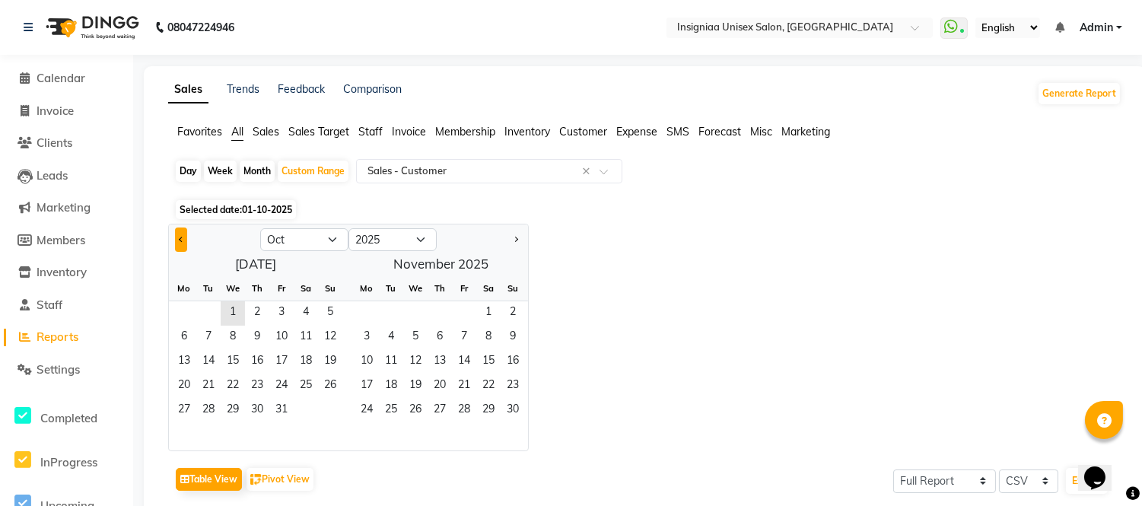
click at [183, 238] on span "Previous month" at bounding box center [181, 238] width 5 height 5
select select "9"
click at [177, 311] on span "1" at bounding box center [184, 313] width 24 height 24
click at [207, 409] on span "30" at bounding box center [208, 411] width 24 height 24
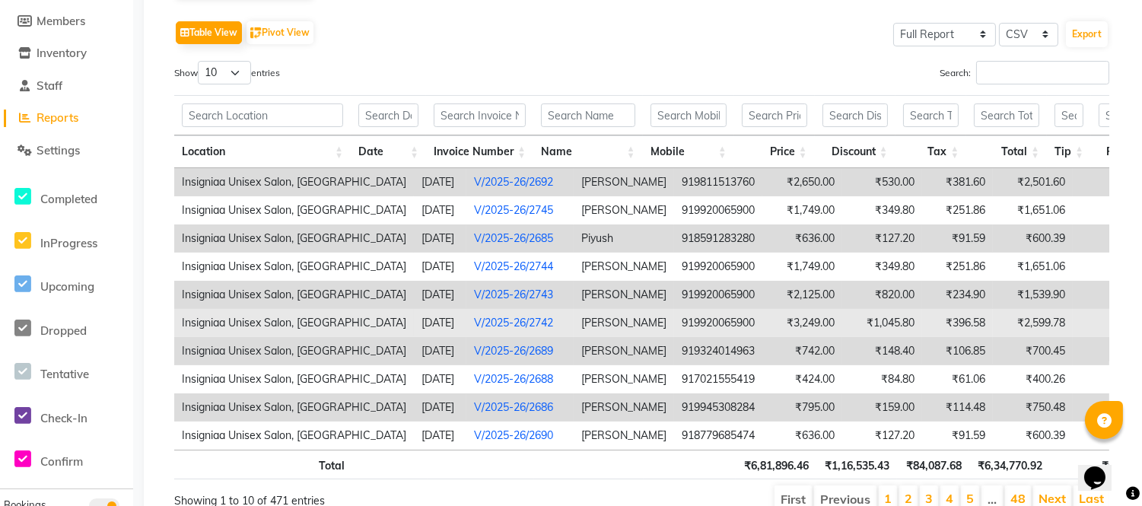
scroll to position [218, 0]
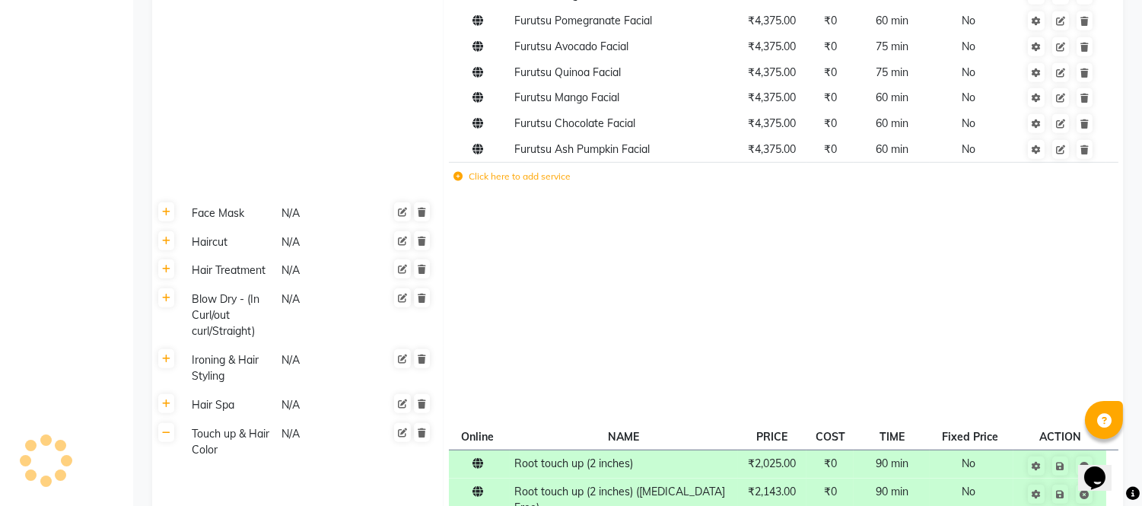
scroll to position [2212, 0]
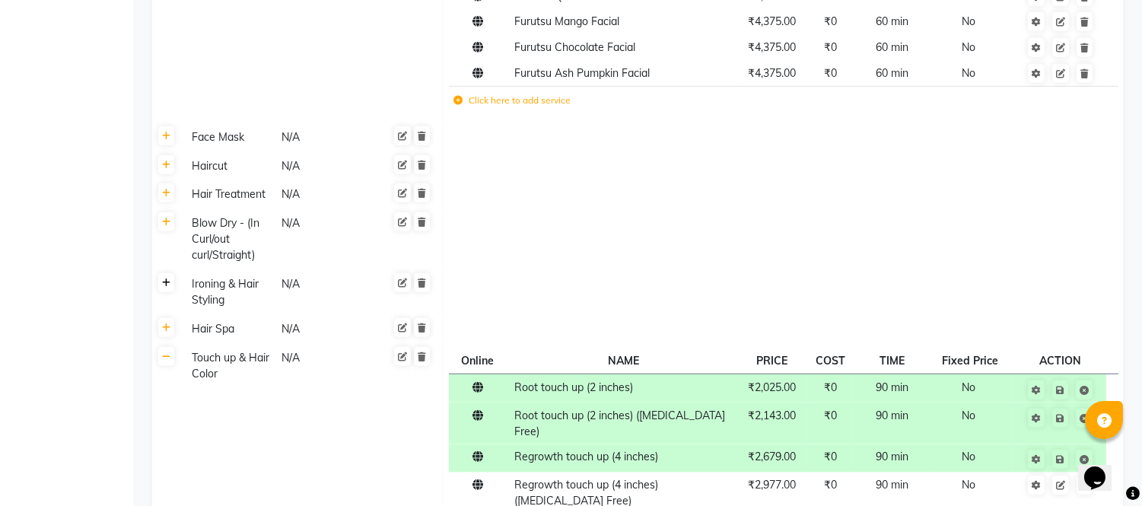
click at [170, 283] on icon at bounding box center [166, 283] width 8 height 9
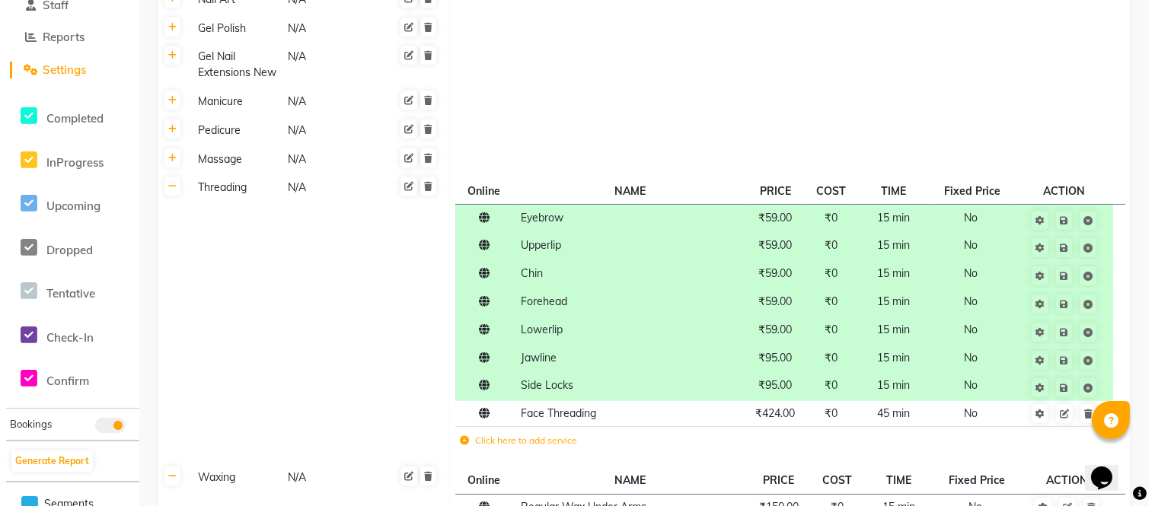
scroll to position [0, 0]
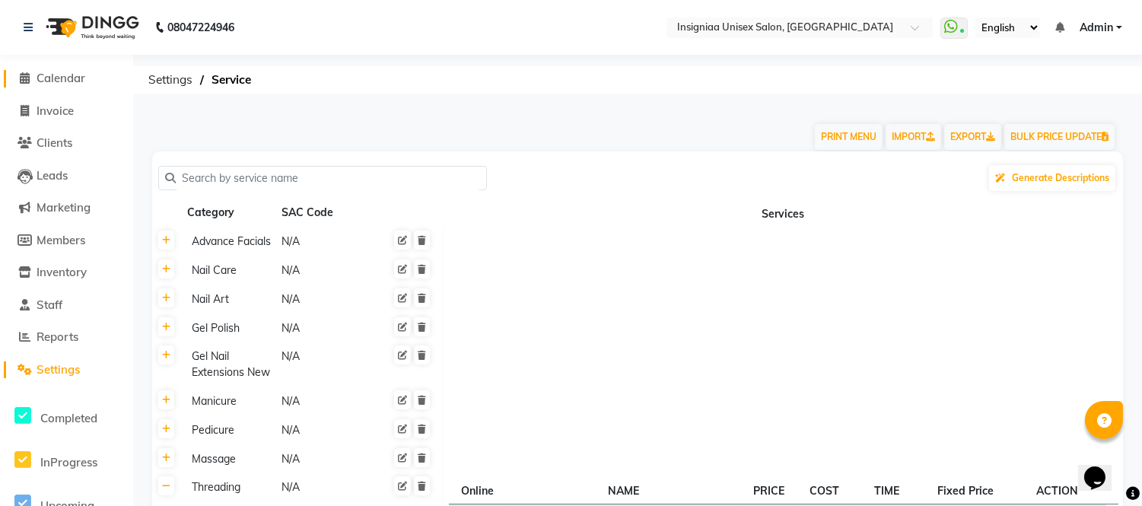
click at [55, 76] on span "Calendar" at bounding box center [61, 78] width 49 height 14
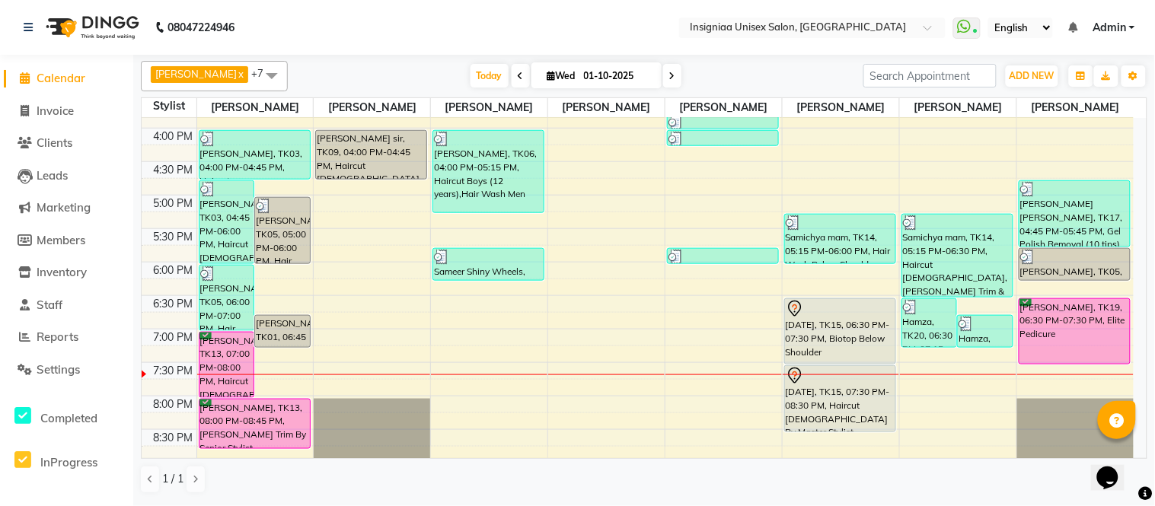
scroll to position [399, 0]
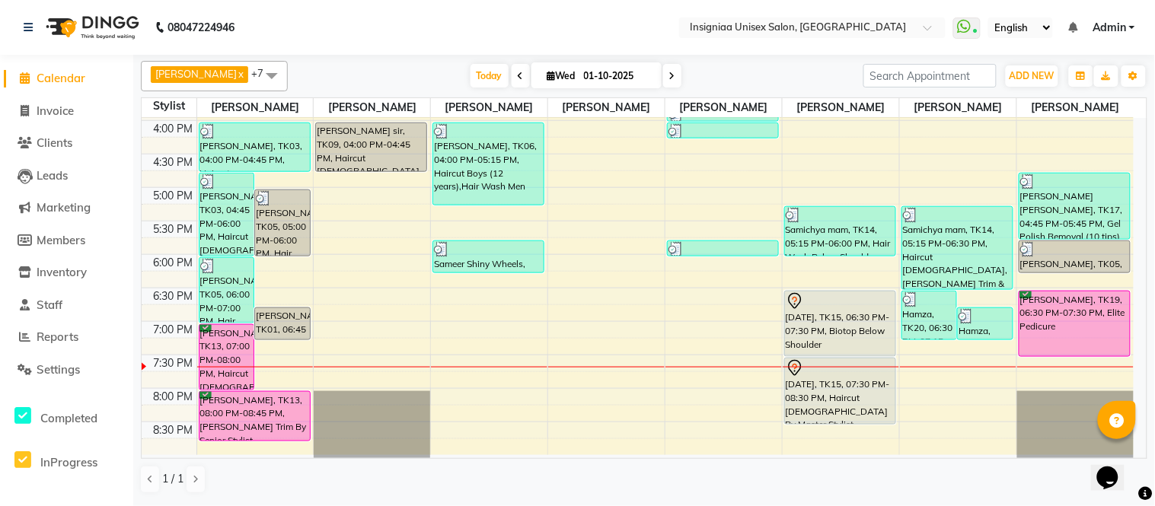
click at [496, 431] on td at bounding box center [664, 430] width 937 height 17
click at [495, 419] on td at bounding box center [664, 413] width 937 height 17
click at [492, 396] on td at bounding box center [664, 396] width 937 height 17
click at [491, 360] on div "10:00 AM 10:30 AM 11:00 AM 11:30 AM 12:00 PM 12:30 PM 1:00 PM 1:30 PM 2:00 PM 2…" at bounding box center [638, 87] width 992 height 736
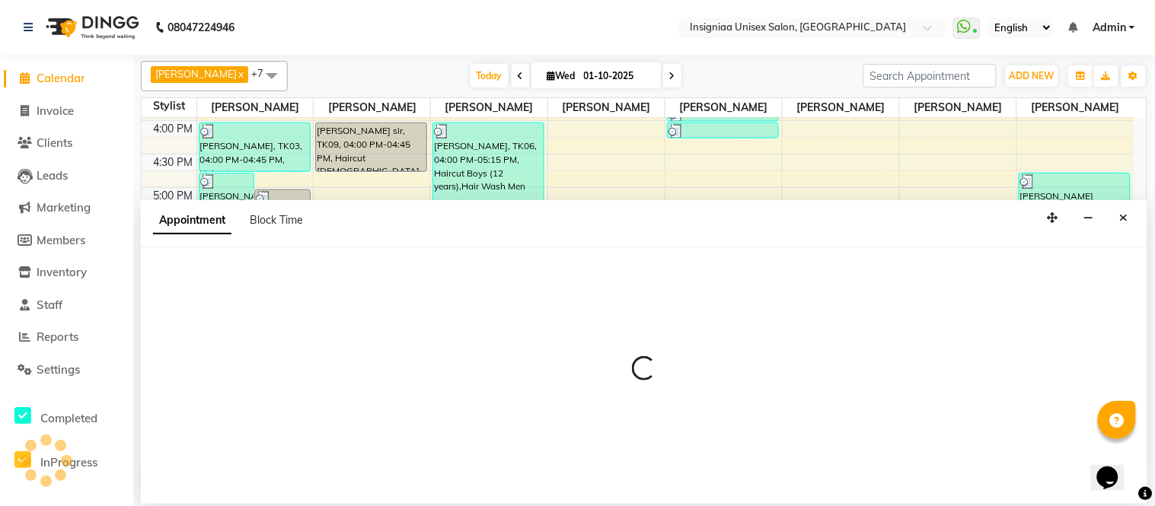
select select "58133"
select select "1170"
select select "tentative"
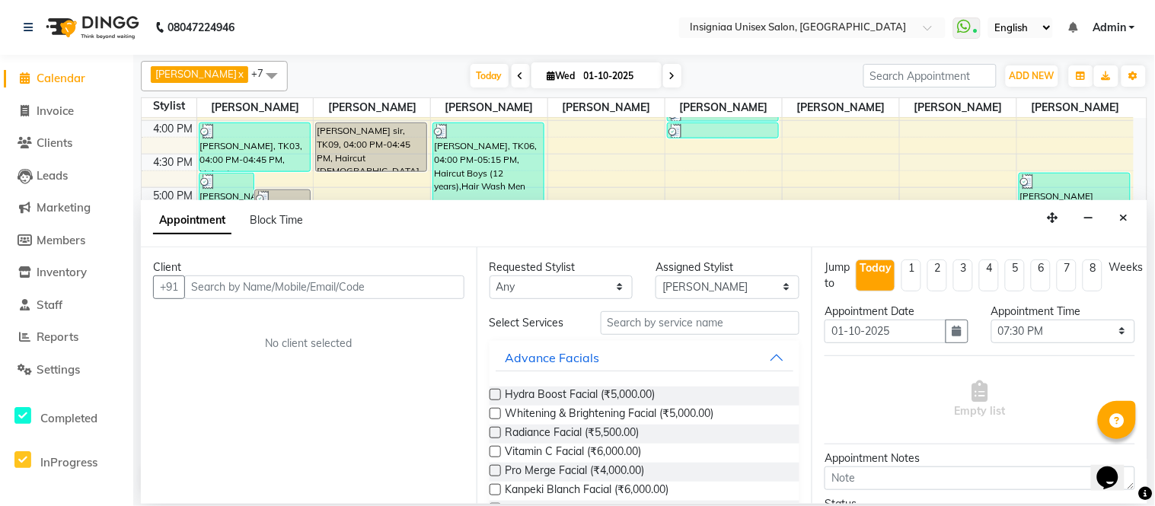
click at [278, 291] on input "text" at bounding box center [324, 287] width 280 height 24
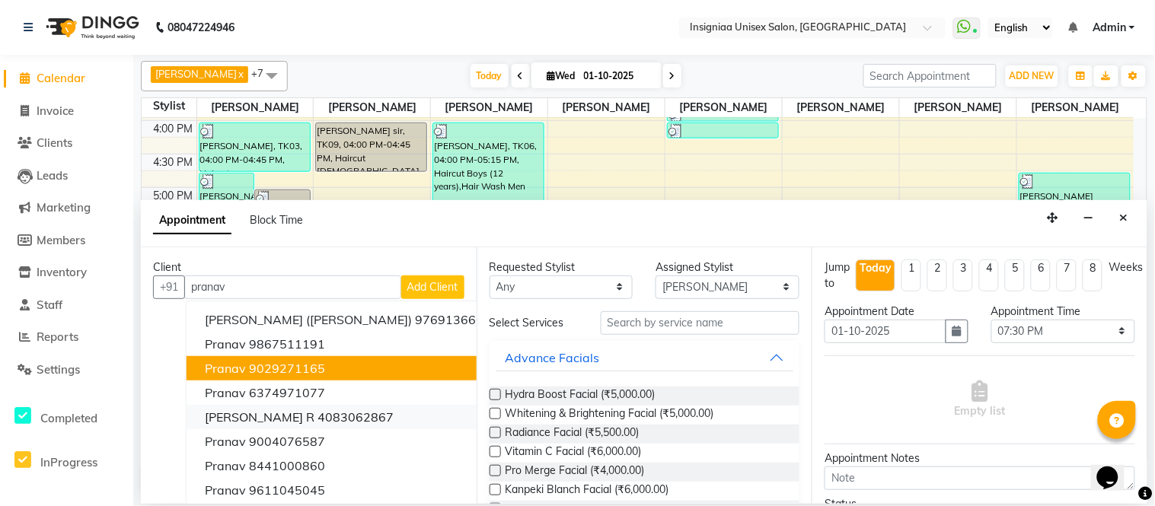
scroll to position [53, 0]
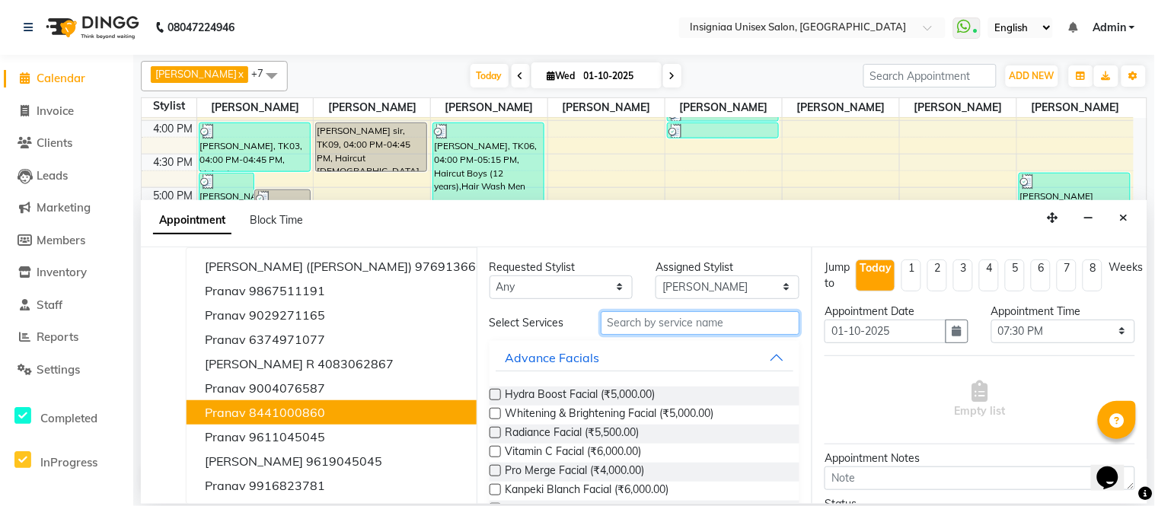
click at [619, 320] on input "text" at bounding box center [699, 323] width 199 height 24
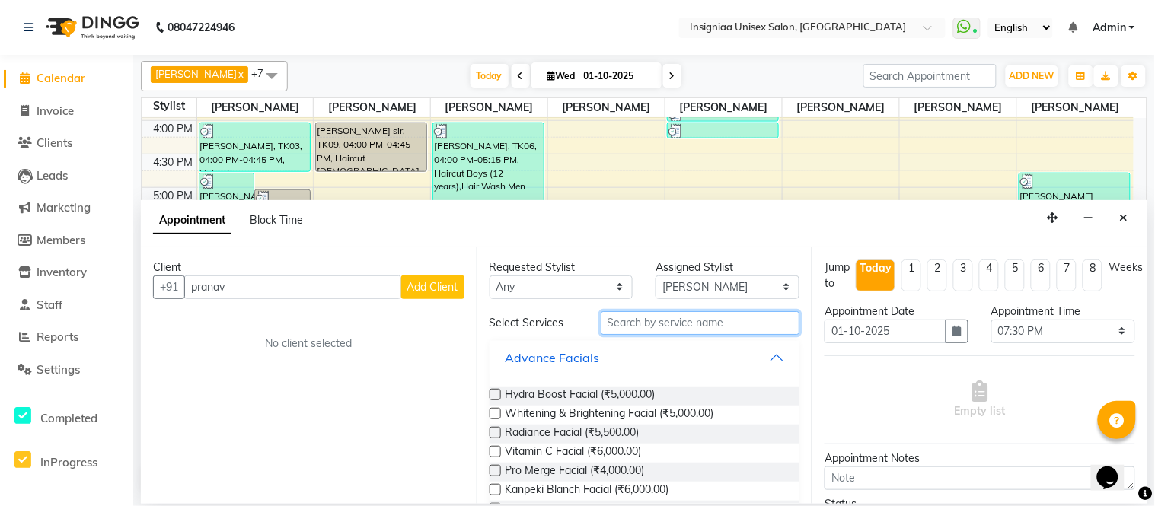
scroll to position [0, 0]
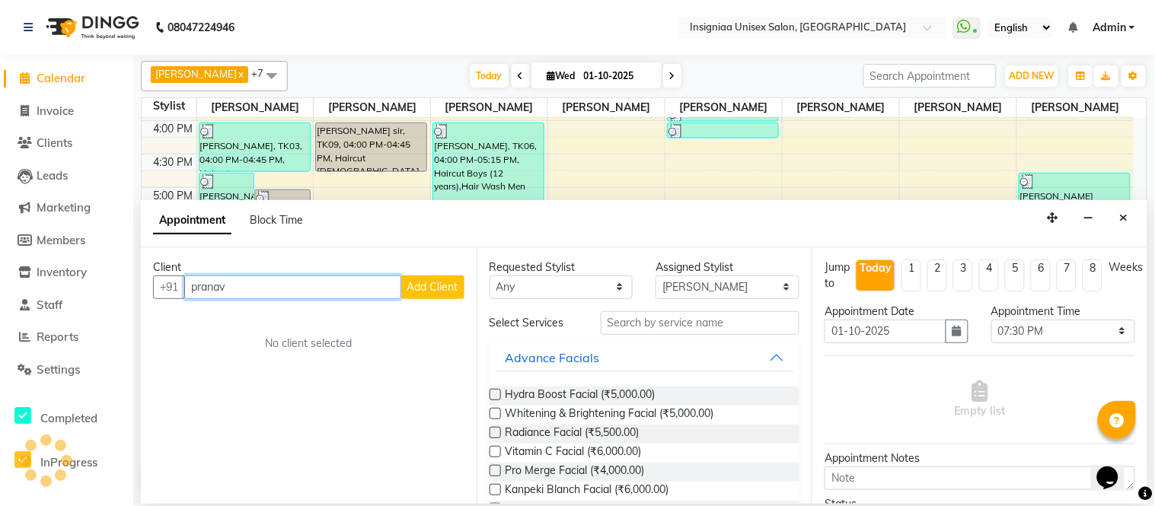
click at [229, 286] on input "pranav" at bounding box center [292, 287] width 217 height 24
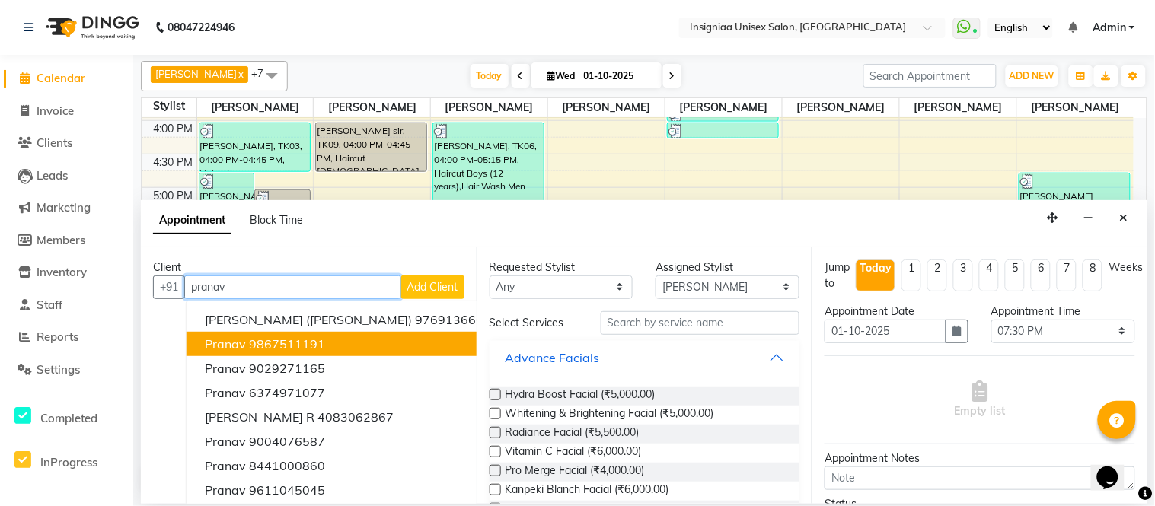
click at [269, 340] on ngb-highlight "9867511191" at bounding box center [287, 343] width 76 height 15
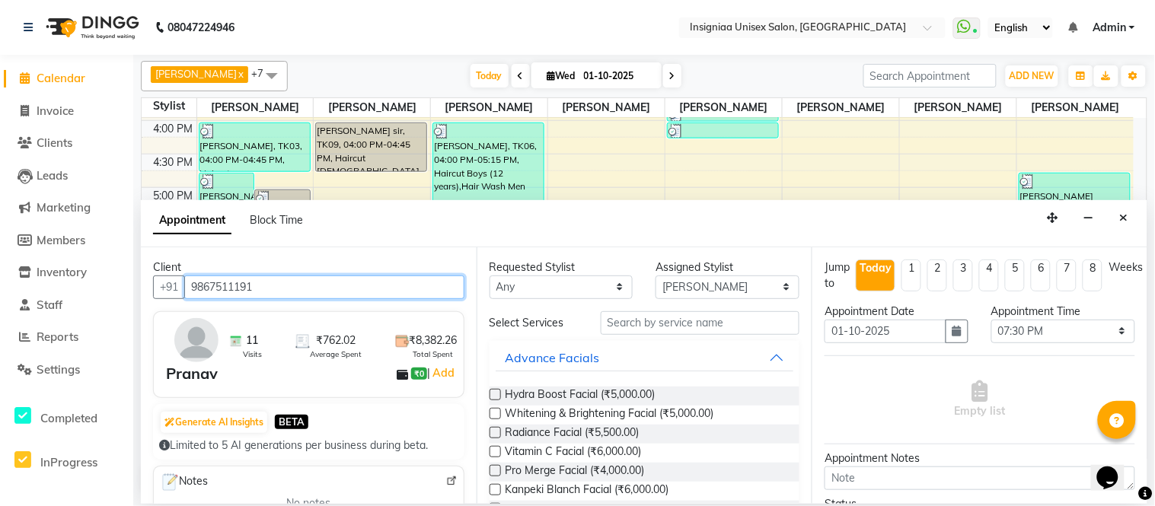
type input "9867511191"
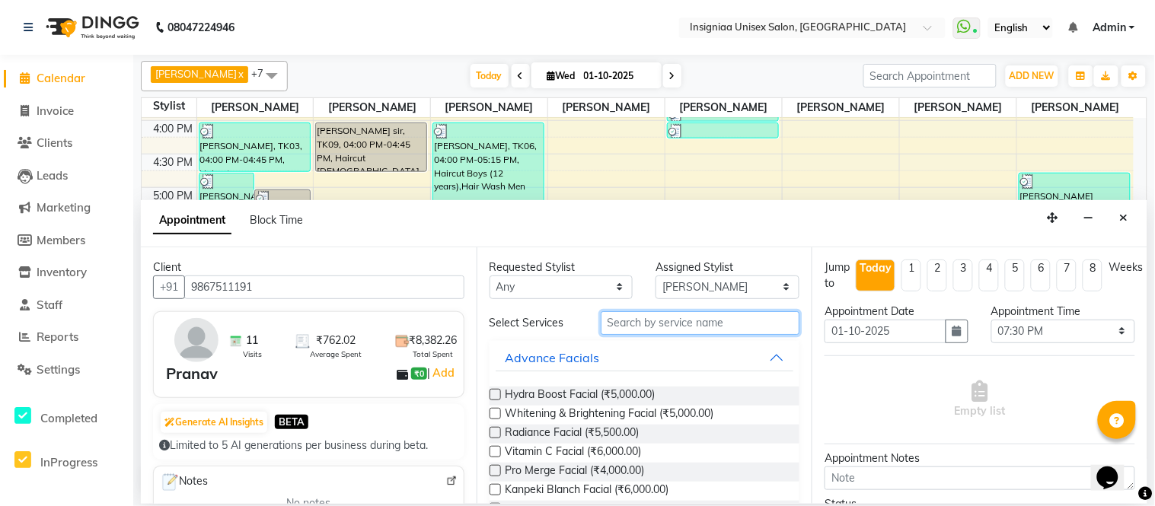
click at [630, 324] on input "text" at bounding box center [699, 323] width 199 height 24
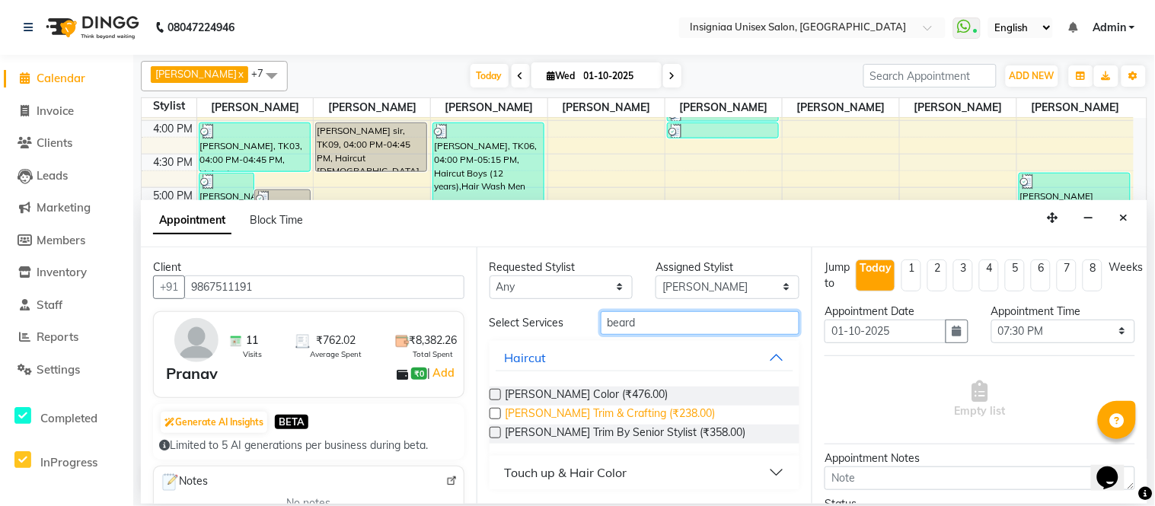
type input "beard"
click at [563, 417] on span "[PERSON_NAME] Trim & Crafting (₹238.00)" at bounding box center [610, 415] width 210 height 19
checkbox input "false"
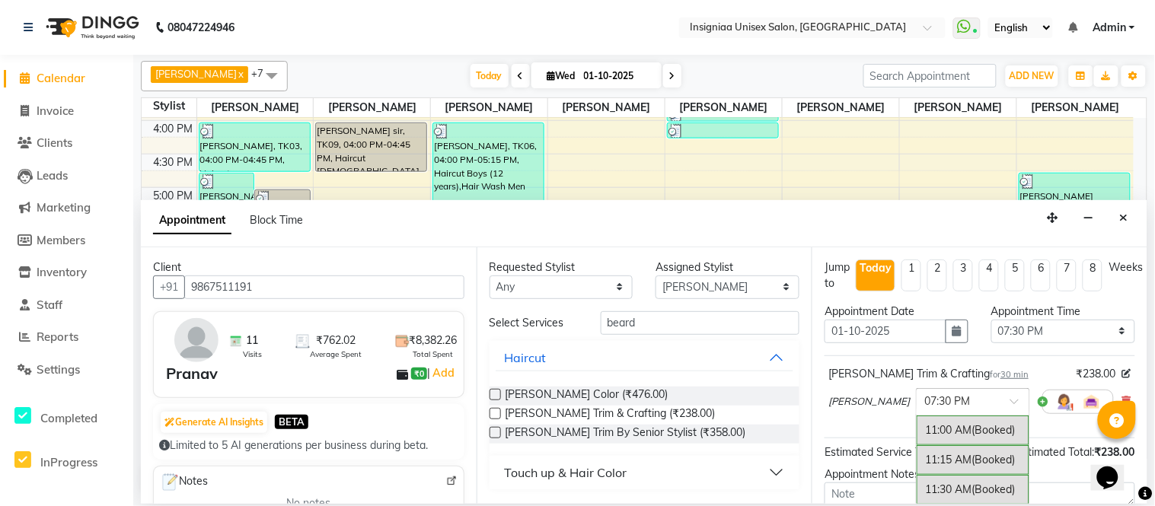
click at [953, 400] on input "text" at bounding box center [957, 401] width 67 height 16
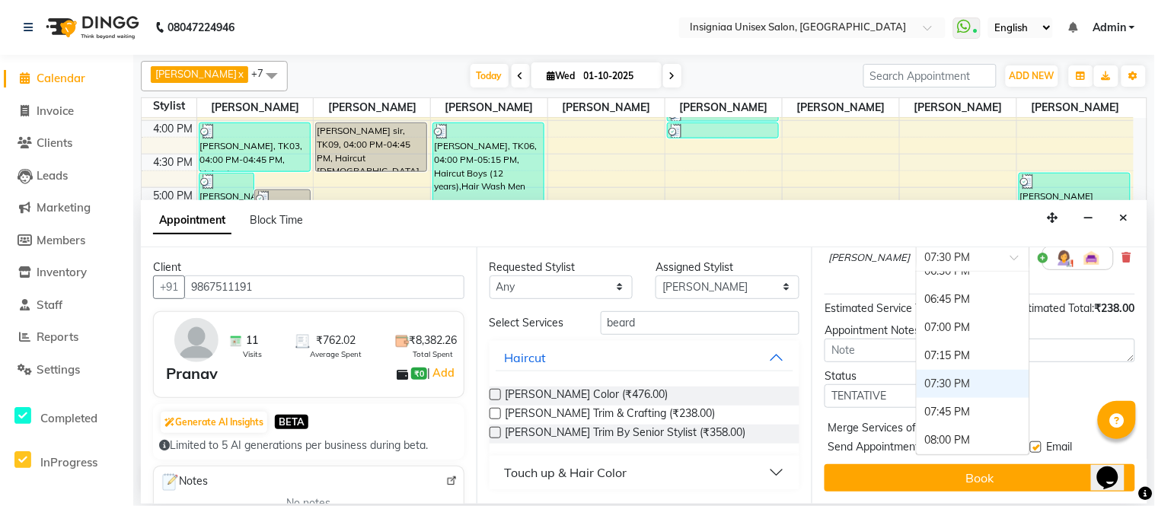
scroll to position [172, 0]
click at [918, 426] on div "08:00 PM" at bounding box center [972, 440] width 113 height 28
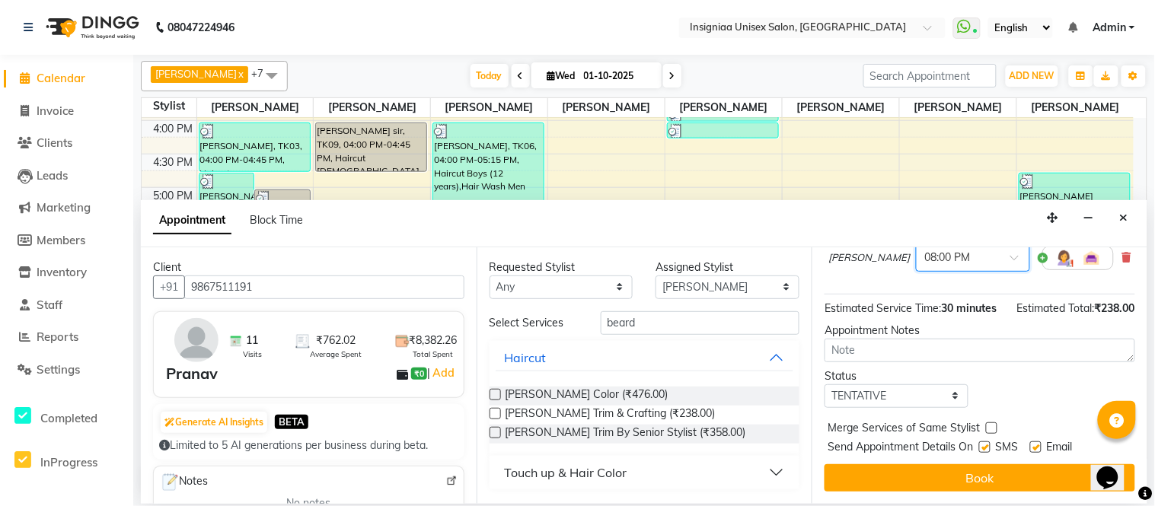
scroll to position [160, 0]
click at [1036, 444] on label at bounding box center [1035, 446] width 11 height 11
click at [1036, 444] on input "checkbox" at bounding box center [1035, 449] width 10 height 10
checkbox input "false"
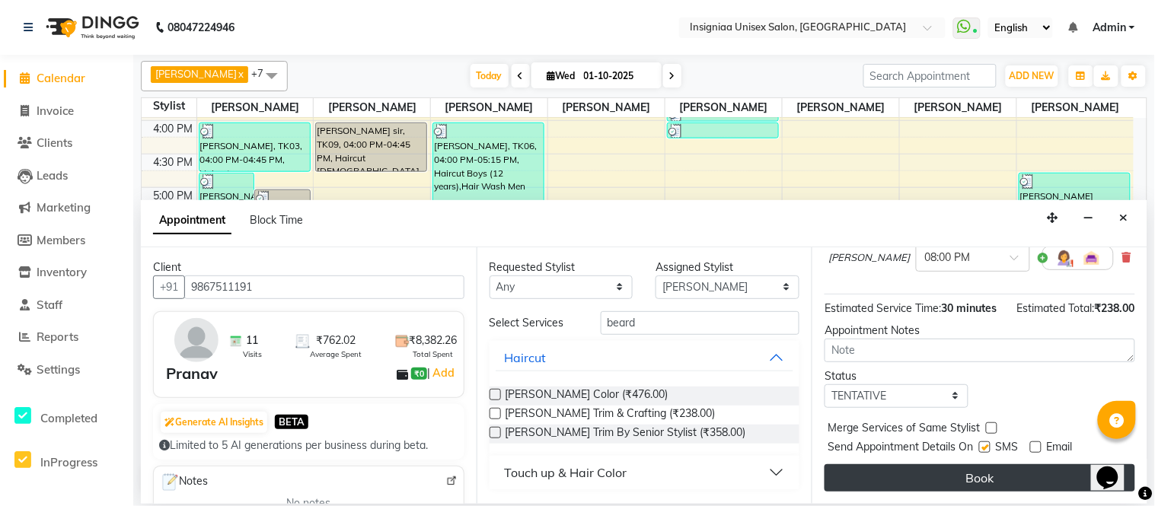
click at [1021, 475] on button "Book" at bounding box center [979, 477] width 311 height 27
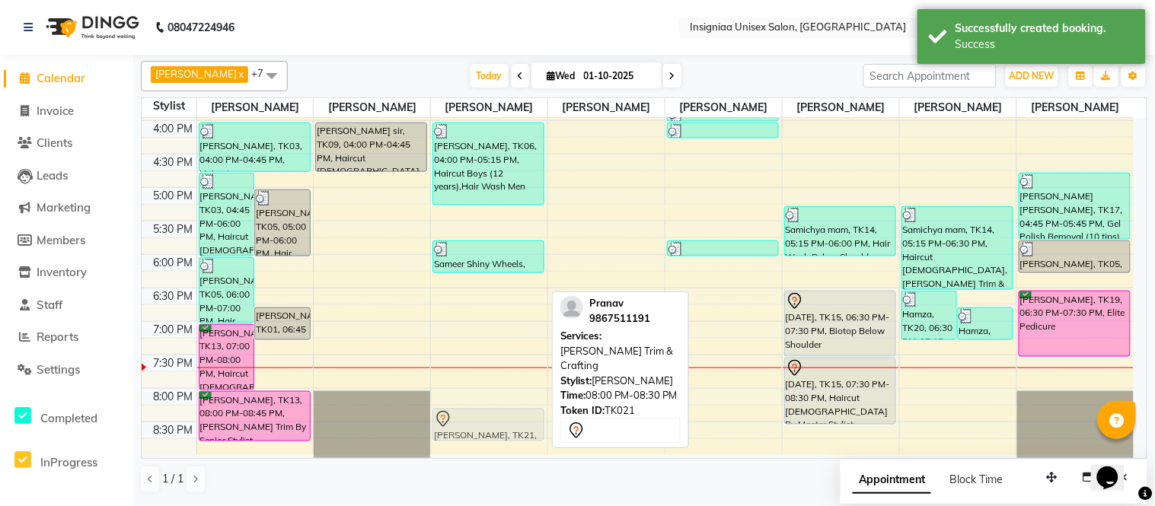
drag, startPoint x: 483, startPoint y: 401, endPoint x: 483, endPoint y: 416, distance: 15.2
click at [483, 416] on div "Vikas Jat, TK11, 11:00 AM-11:30 AM, Shave [PERSON_NAME], TK07, 11:30 AM-12:15 P…" at bounding box center [489, 87] width 116 height 736
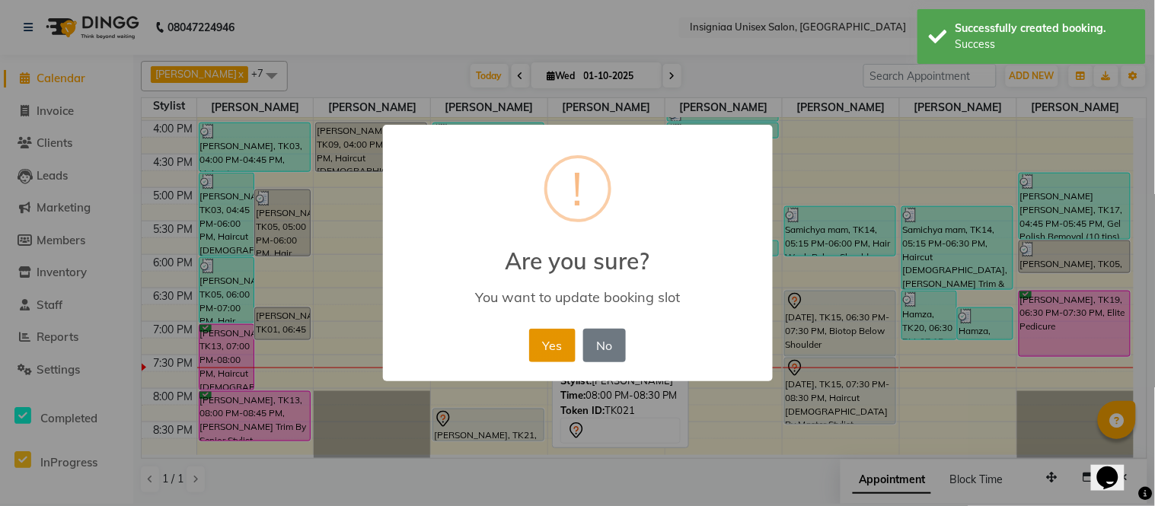
click at [559, 348] on button "Yes" at bounding box center [552, 345] width 46 height 33
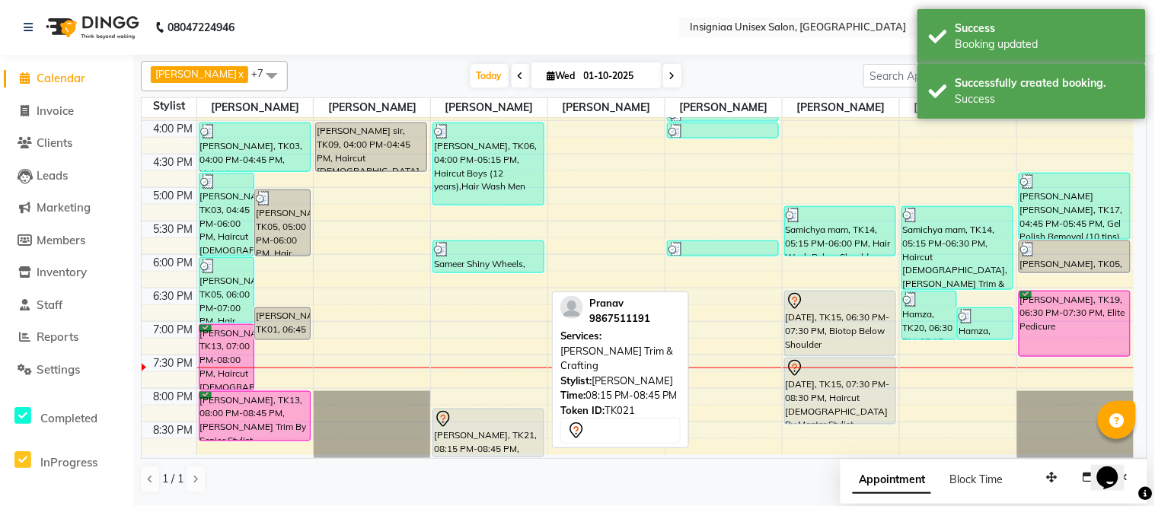
click at [486, 445] on div "Vikas Jat, TK11, 11:00 AM-11:30 AM, Shave [PERSON_NAME], TK07, 11:30 AM-12:15 P…" at bounding box center [489, 87] width 116 height 736
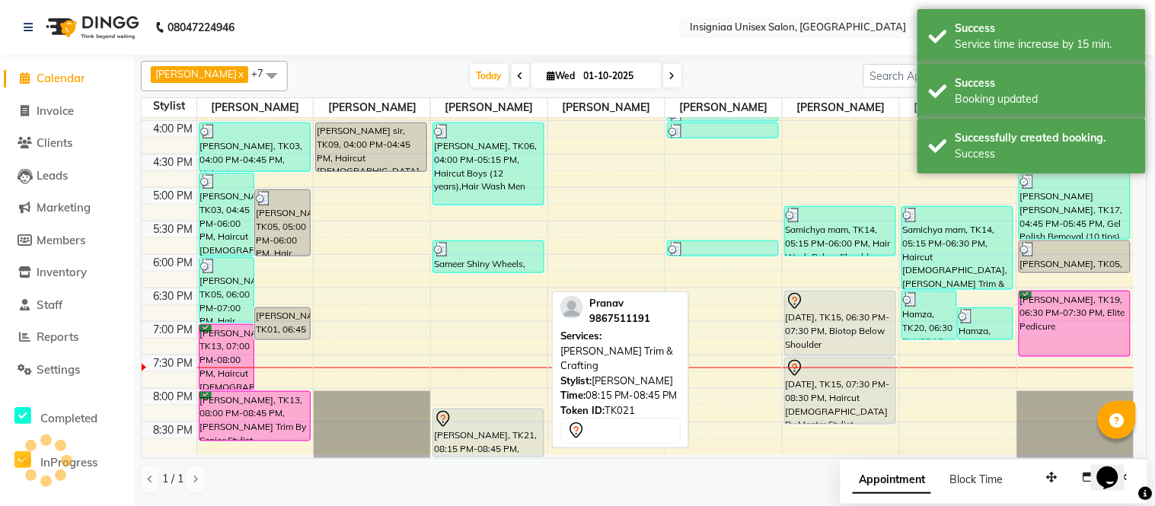
scroll to position [399, 0]
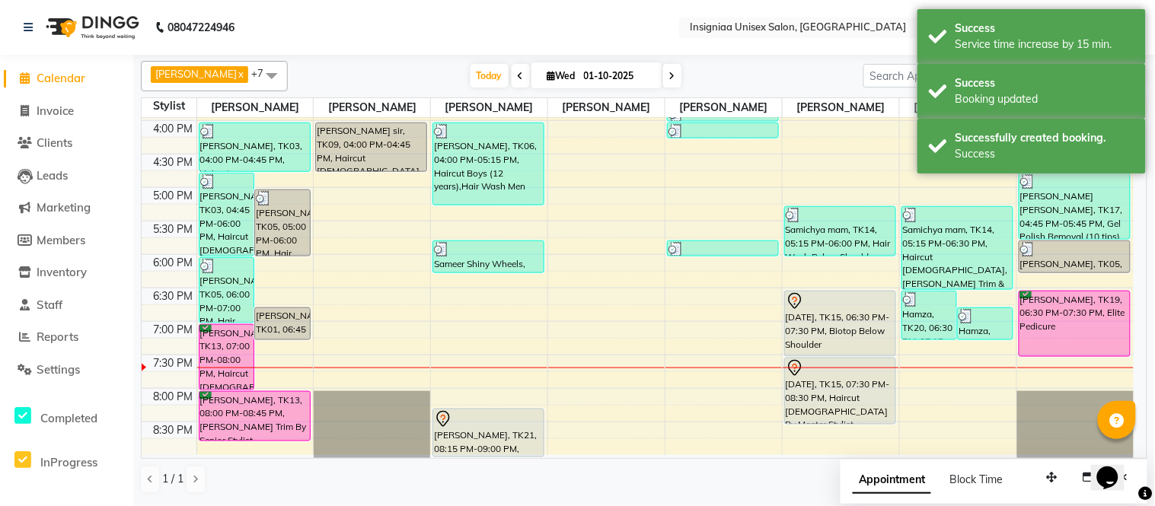
click at [743, 376] on div "10:00 AM 10:30 AM 11:00 AM 11:30 AM 12:00 PM 12:30 PM 1:00 PM 1:30 PM 2:00 PM 2…" at bounding box center [638, 87] width 992 height 736
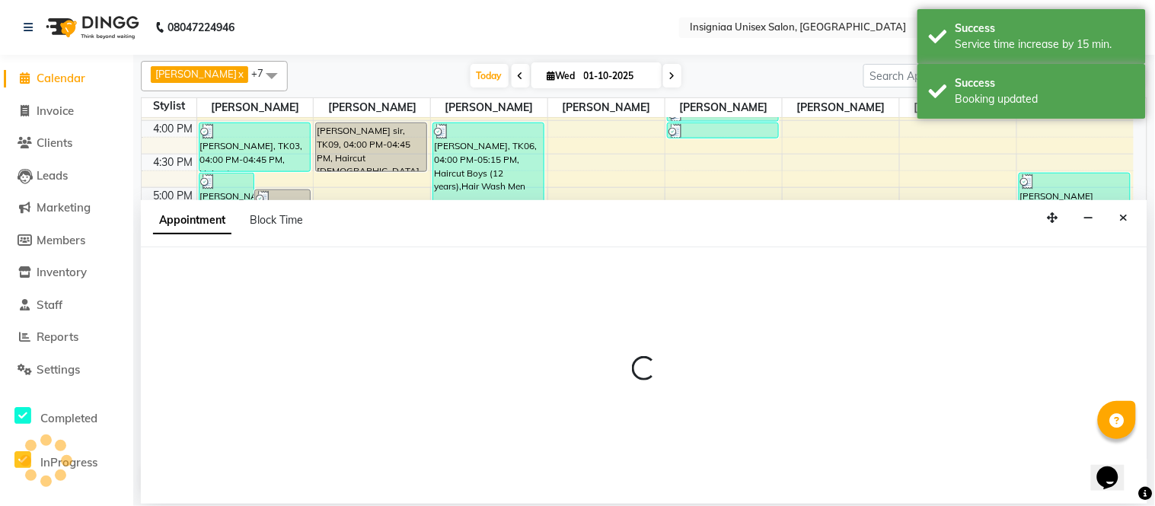
select select "58136"
select select "1185"
select select "tentative"
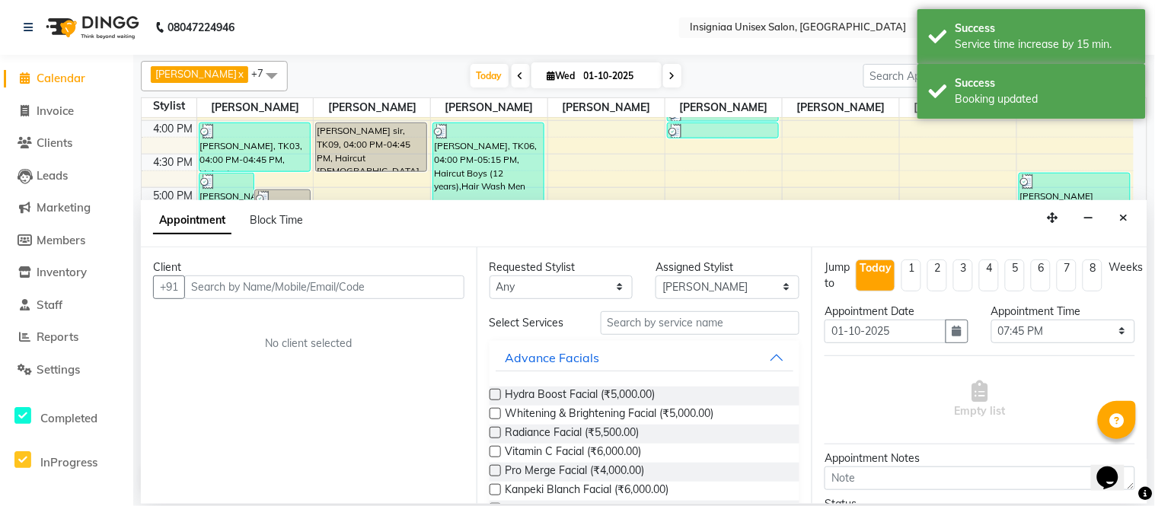
click at [261, 288] on input "text" at bounding box center [324, 287] width 280 height 24
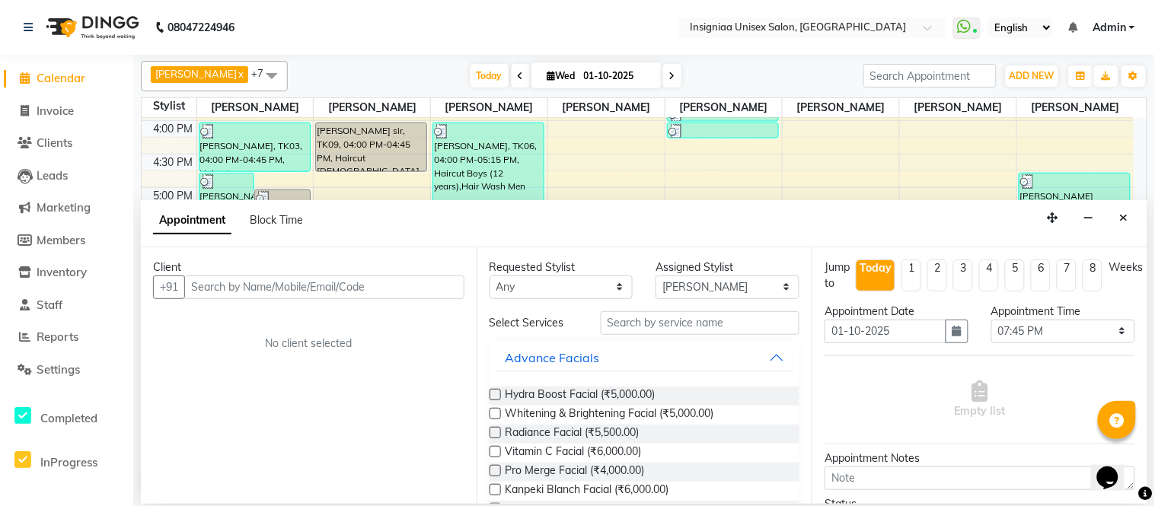
click at [261, 288] on input "text" at bounding box center [324, 287] width 280 height 24
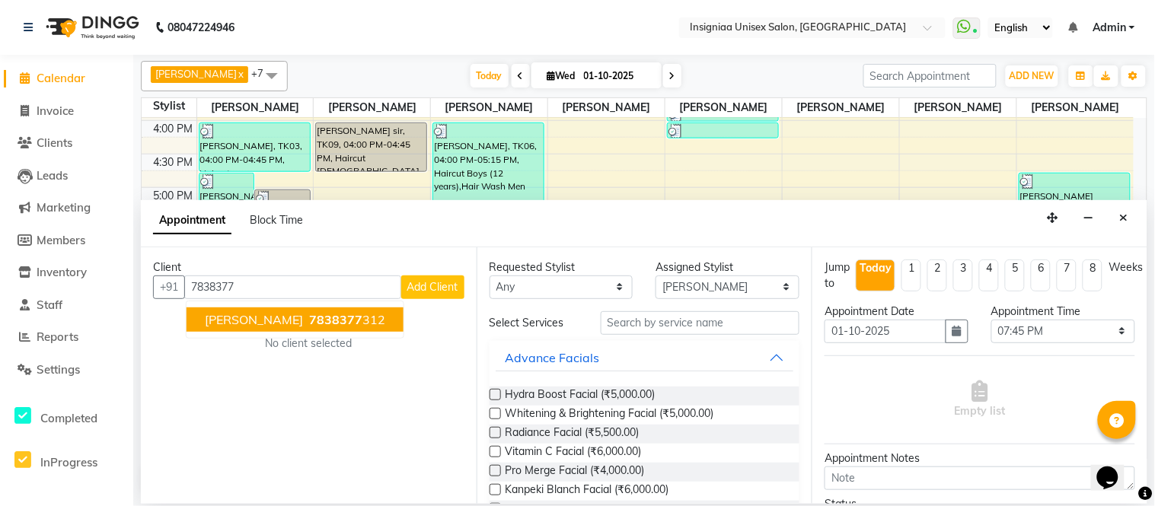
click at [309, 322] on span "7838377" at bounding box center [335, 319] width 53 height 15
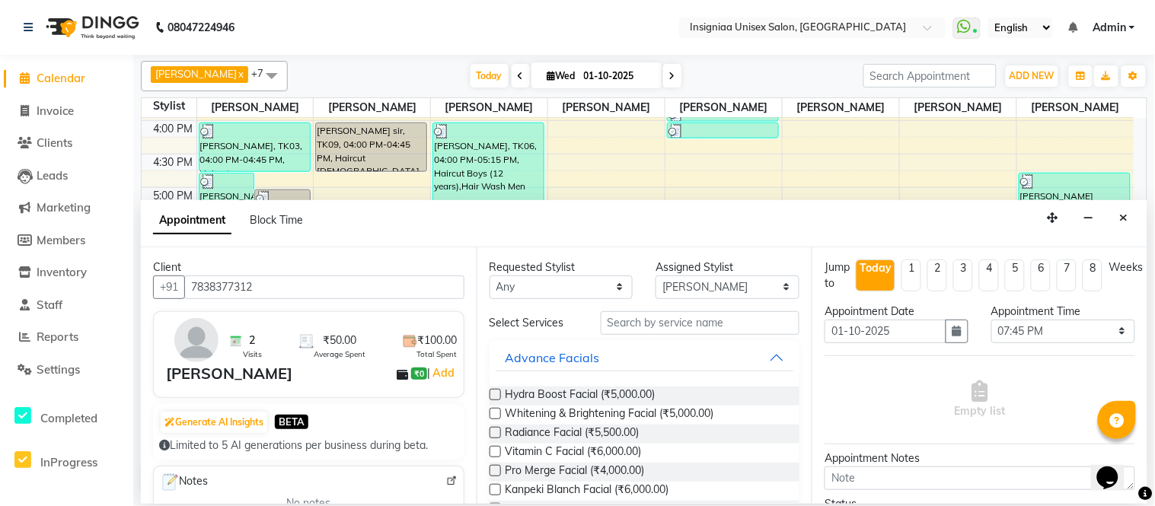
type input "7838377312"
click at [660, 328] on input "text" at bounding box center [699, 323] width 199 height 24
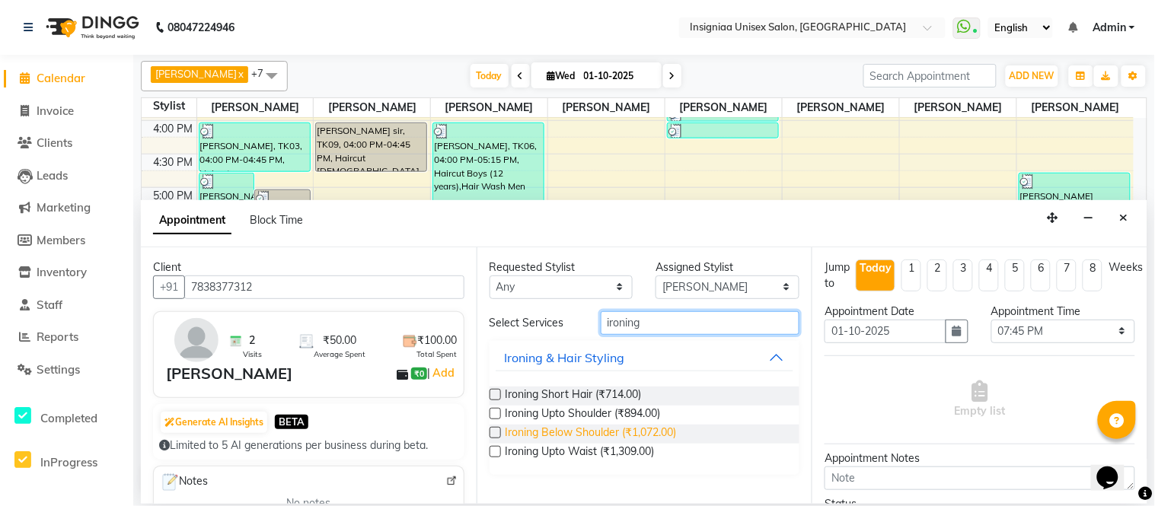
type input "ironing"
click at [629, 435] on span "Ironing Below Shoulder (₹1,072.00)" at bounding box center [590, 434] width 171 height 19
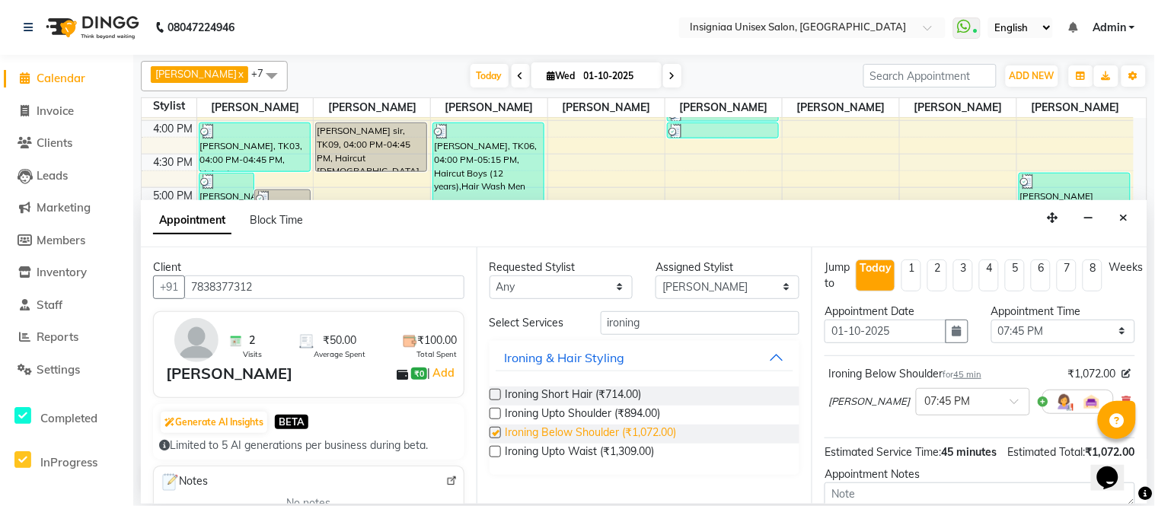
checkbox input "false"
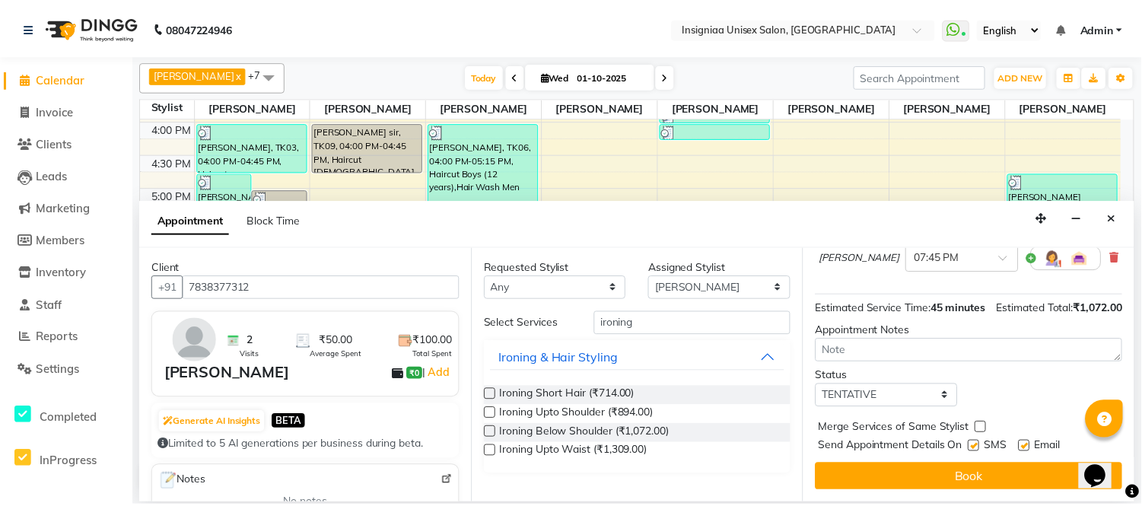
scroll to position [160, 0]
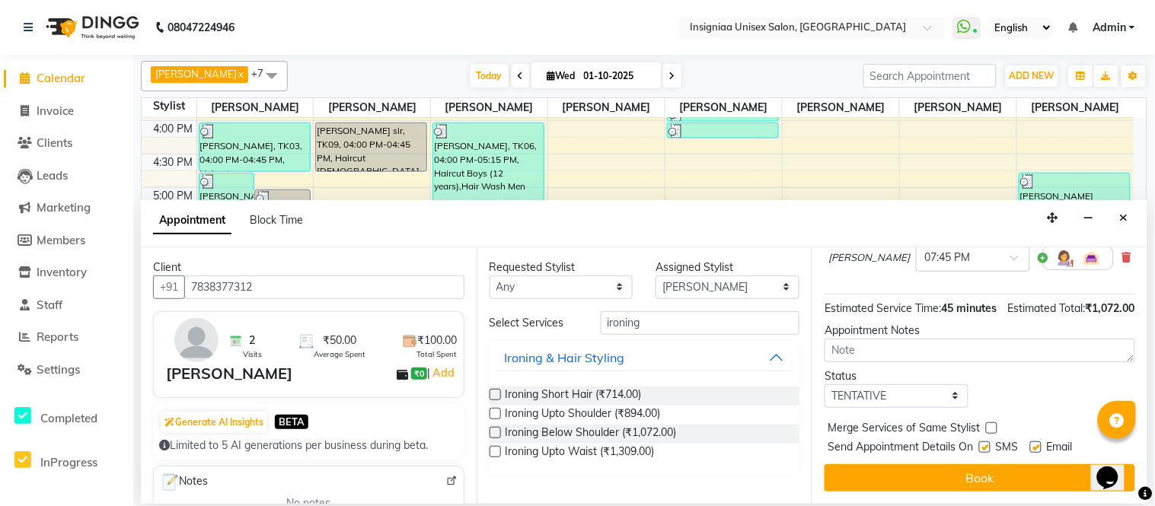
drag, startPoint x: 1037, startPoint y: 443, endPoint x: 1005, endPoint y: 449, distance: 32.5
click at [1037, 443] on label at bounding box center [1035, 446] width 11 height 11
click at [1037, 444] on input "checkbox" at bounding box center [1035, 449] width 10 height 10
checkbox input "false"
click at [986, 447] on label at bounding box center [984, 446] width 11 height 11
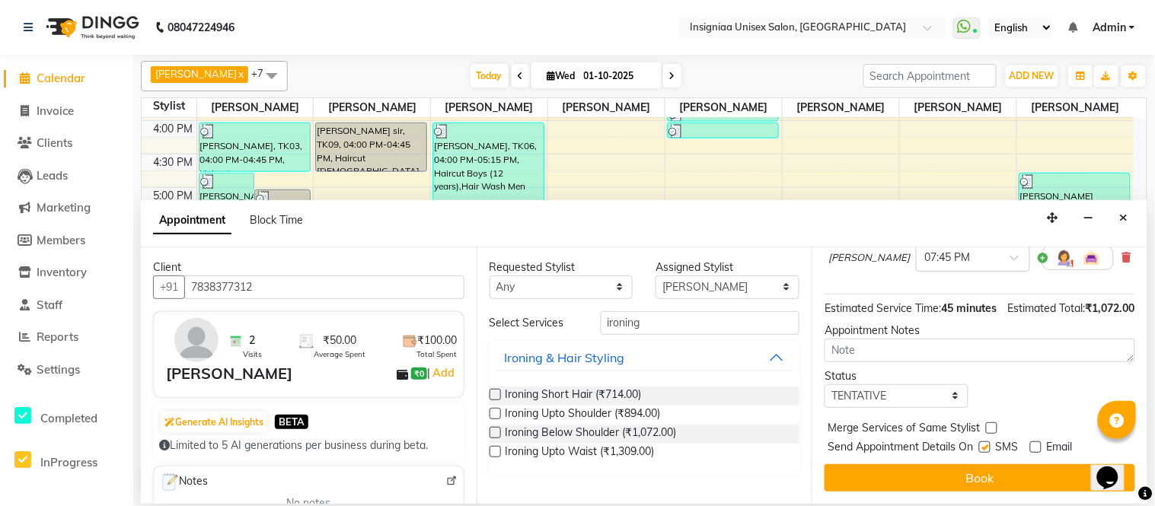
click at [986, 447] on input "checkbox" at bounding box center [984, 449] width 10 height 10
checkbox input "false"
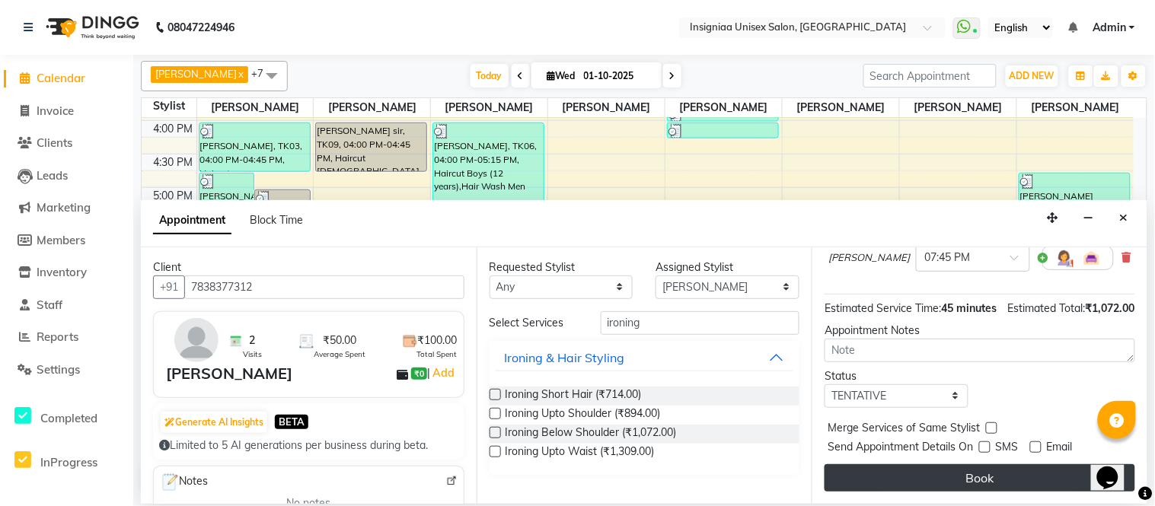
click at [983, 465] on button "Book" at bounding box center [979, 477] width 311 height 27
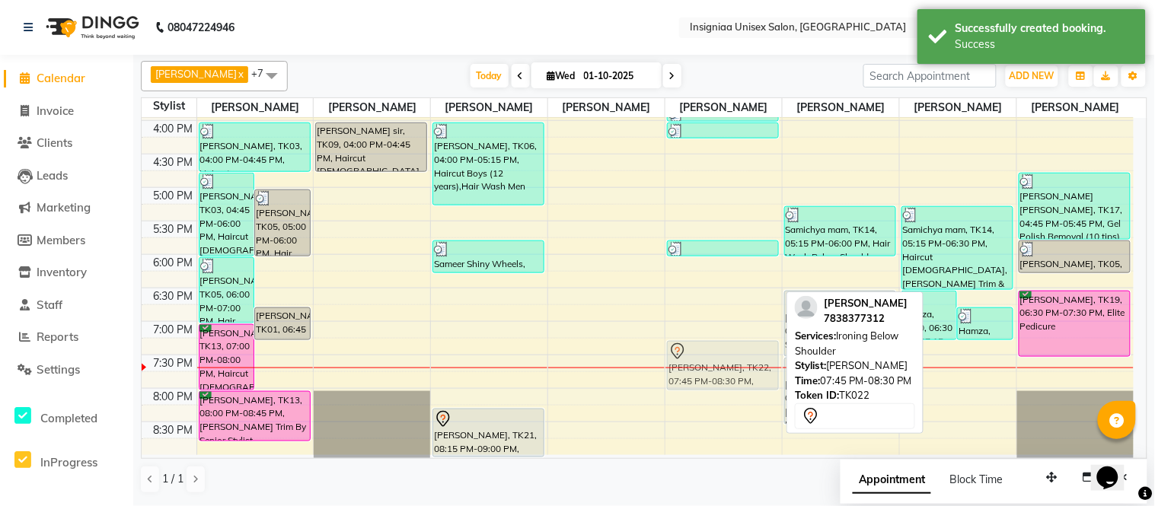
drag, startPoint x: 694, startPoint y: 381, endPoint x: 690, endPoint y: 343, distance: 38.2
click at [690, 343] on div "[PERSON_NAME], TK18, 03:45 PM-04:00 PM, Eyebrow [PERSON_NAME], TK18, 04:00 PM-0…" at bounding box center [723, 87] width 116 height 736
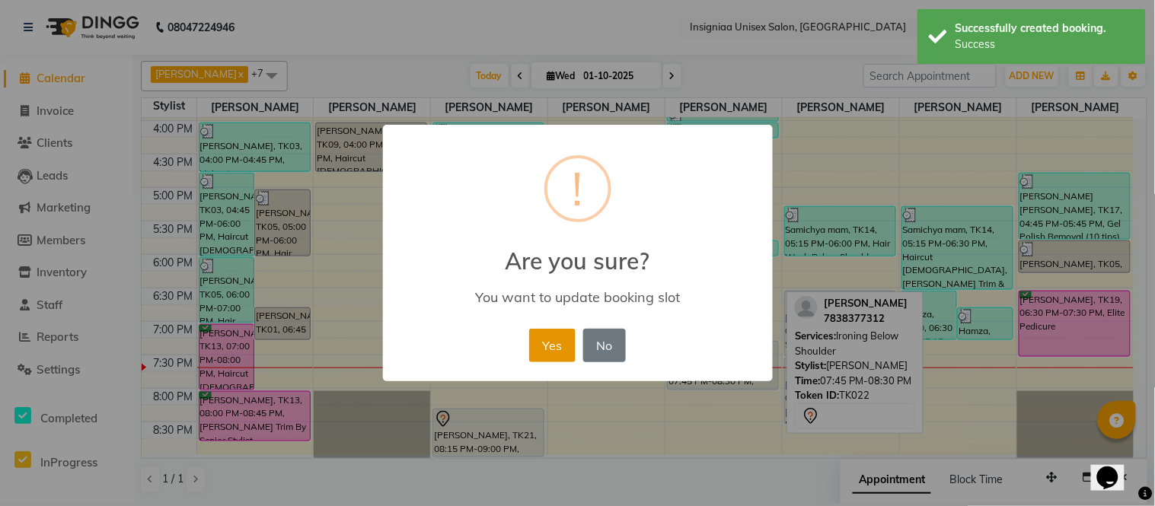
click at [549, 350] on button "Yes" at bounding box center [552, 345] width 46 height 33
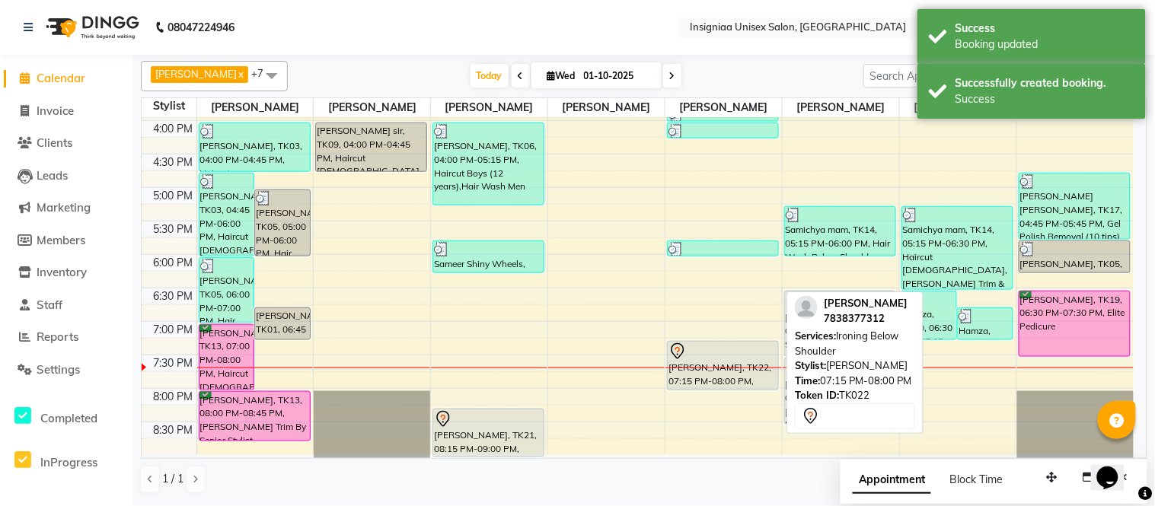
click at [759, 350] on div at bounding box center [722, 351] width 109 height 18
select select "7"
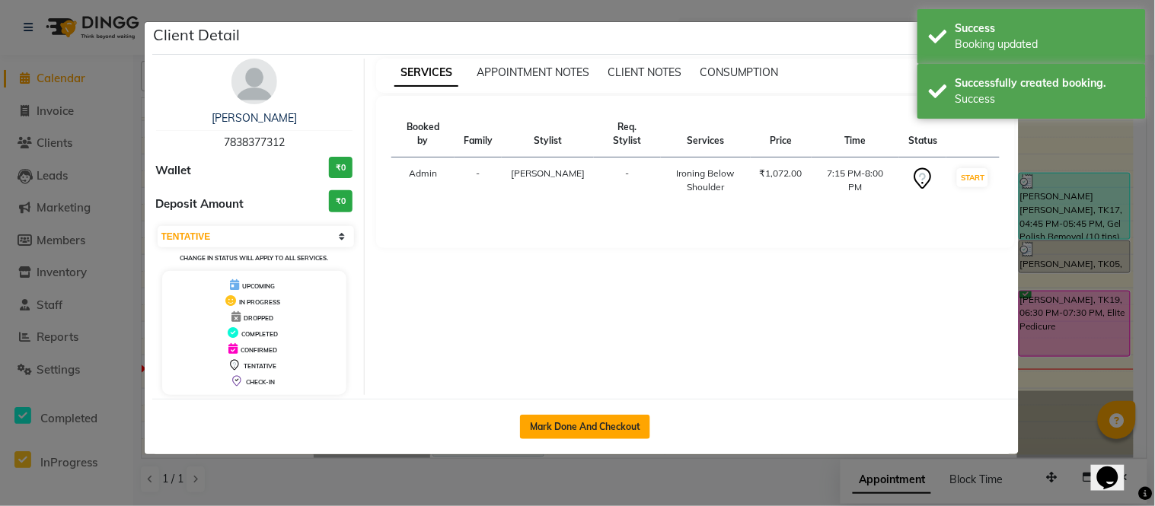
click at [632, 416] on button "Mark Done And Checkout" at bounding box center [585, 427] width 130 height 24
select select "6999"
select select "service"
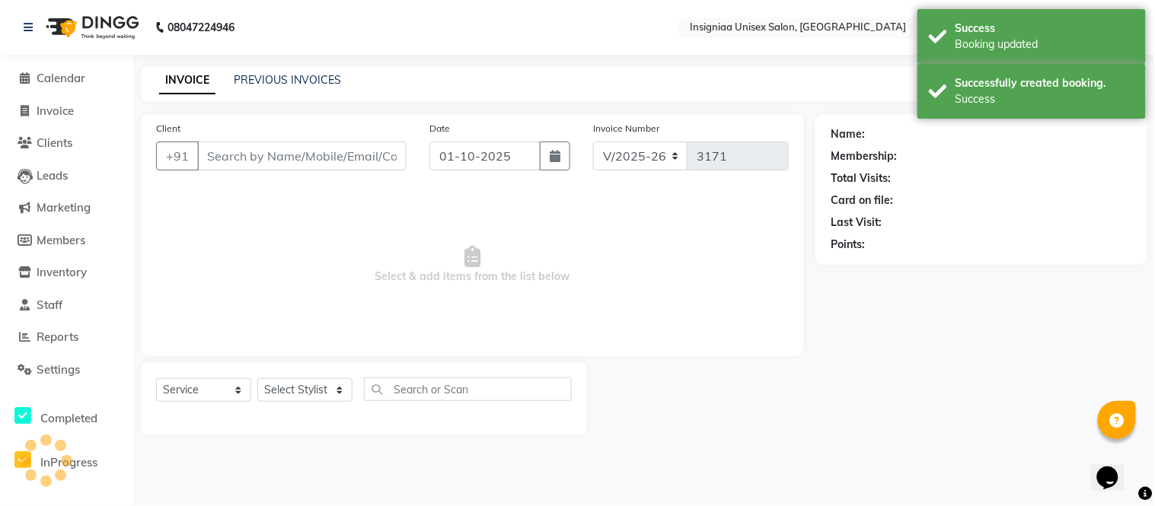
select select "3"
type input "7838377312"
select select "58136"
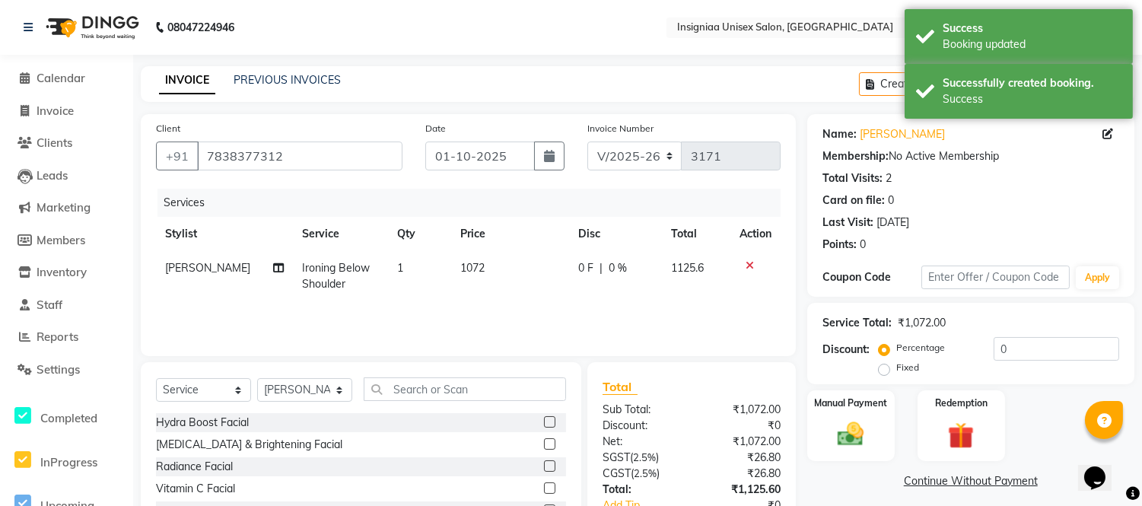
click at [215, 265] on span "[PERSON_NAME]" at bounding box center [207, 268] width 85 height 14
select select "58136"
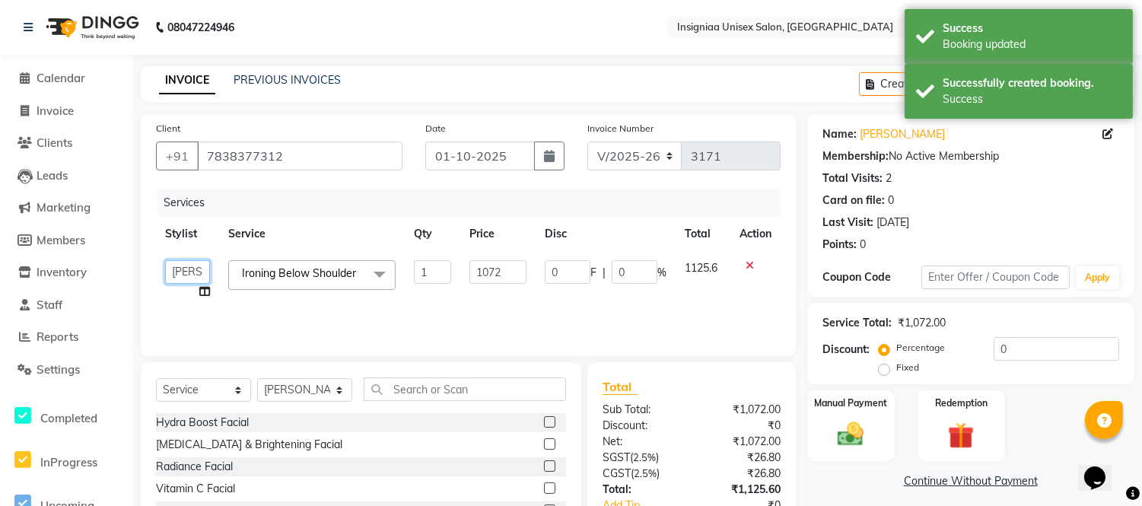
click at [180, 270] on select "[PERSON_NAME] [PERSON_NAME] [PERSON_NAME] [PERSON_NAME] [PERSON_NAME] [PERSON_N…" at bounding box center [187, 272] width 45 height 24
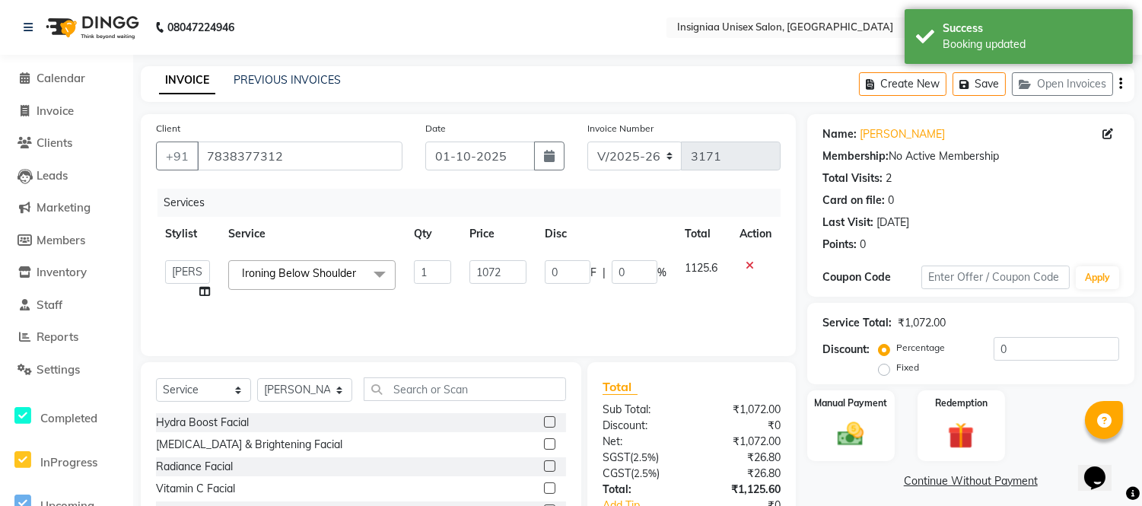
select select "58132"
click at [333, 223] on th "Service" at bounding box center [312, 234] width 186 height 34
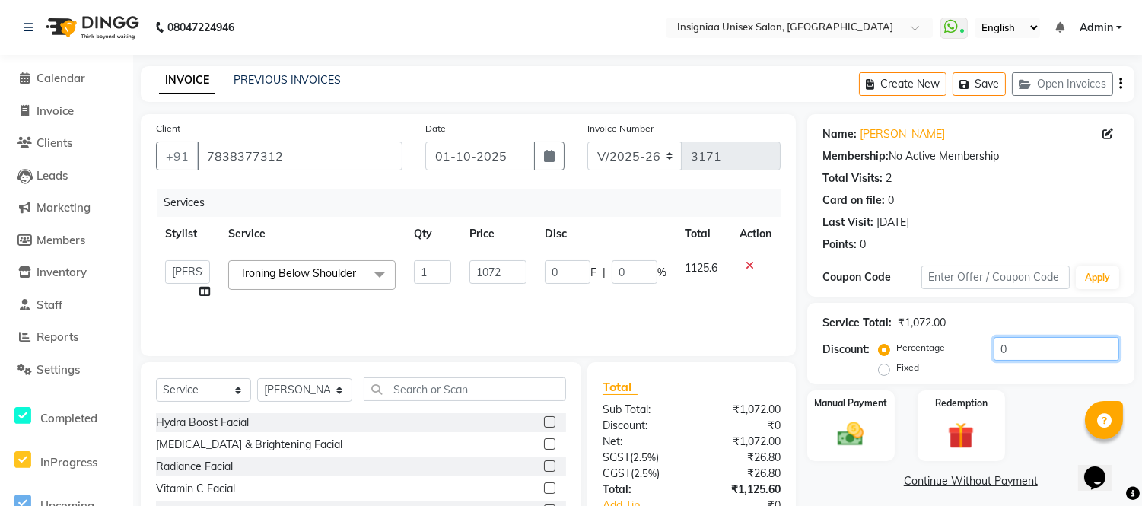
click at [995, 347] on input "0" at bounding box center [1057, 349] width 126 height 24
type input "20"
type input "214.4"
type input "20"
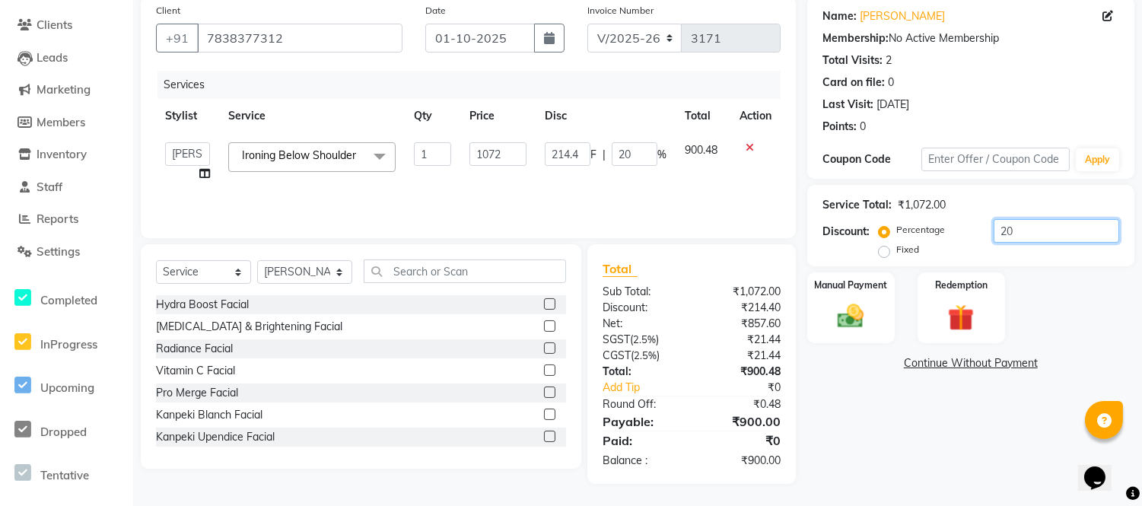
type input "20"
click at [868, 401] on div "Name: [PERSON_NAME] Membership: No Active Membership Total Visits: 2 Card on fi…" at bounding box center [976, 240] width 339 height 488
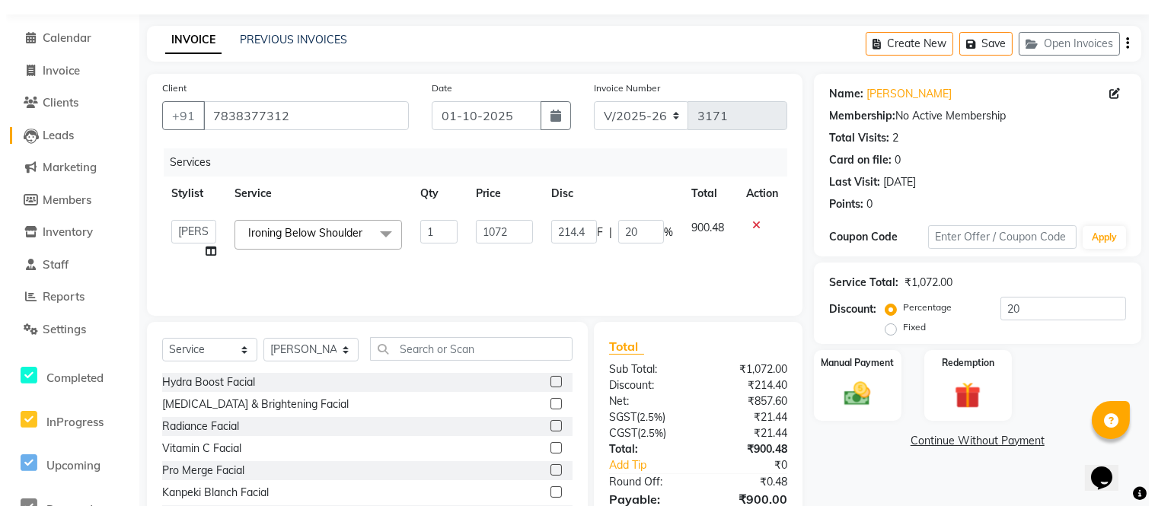
scroll to position [0, 0]
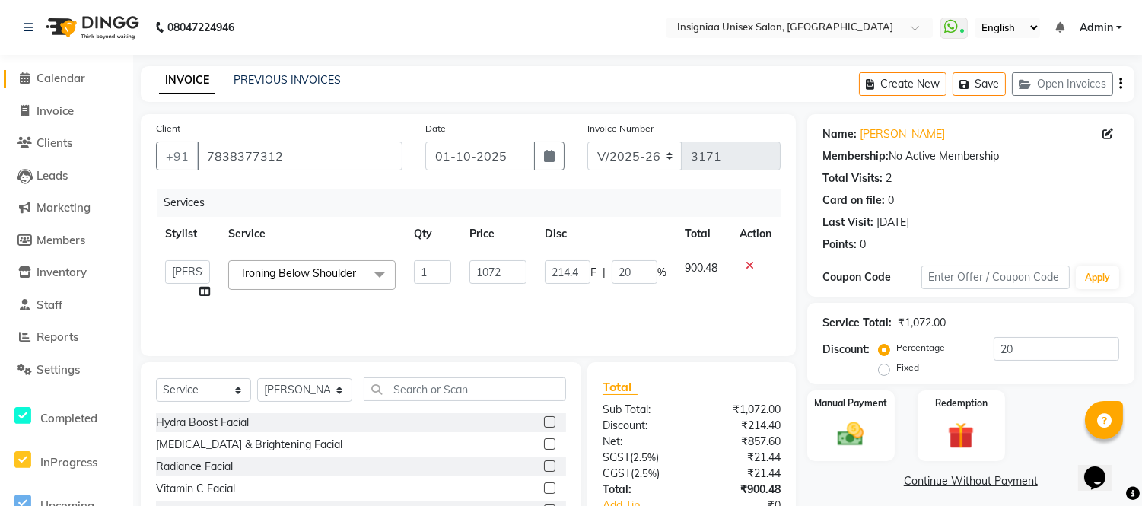
click at [80, 78] on span "Calendar" at bounding box center [61, 78] width 49 height 14
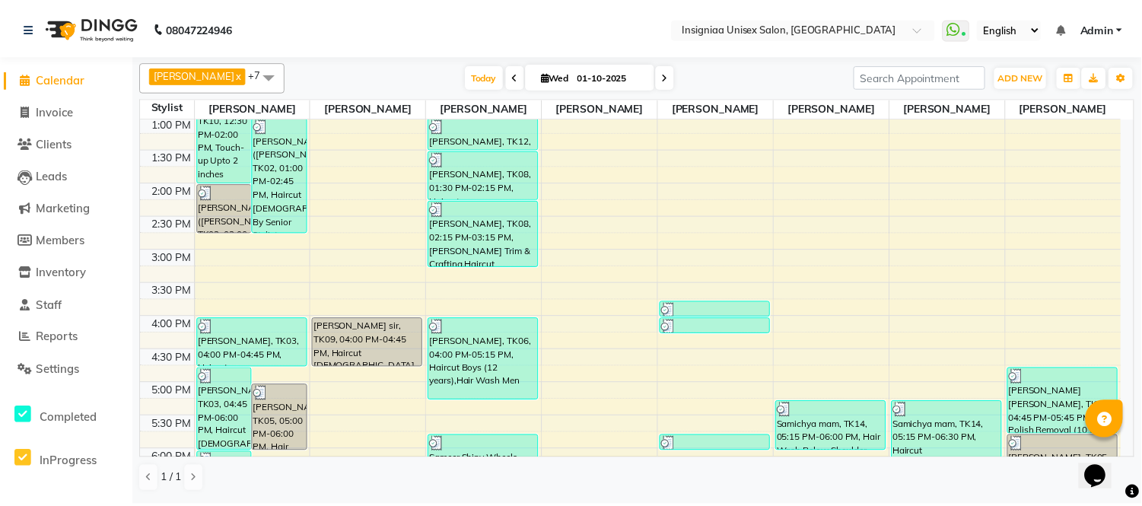
scroll to position [399, 0]
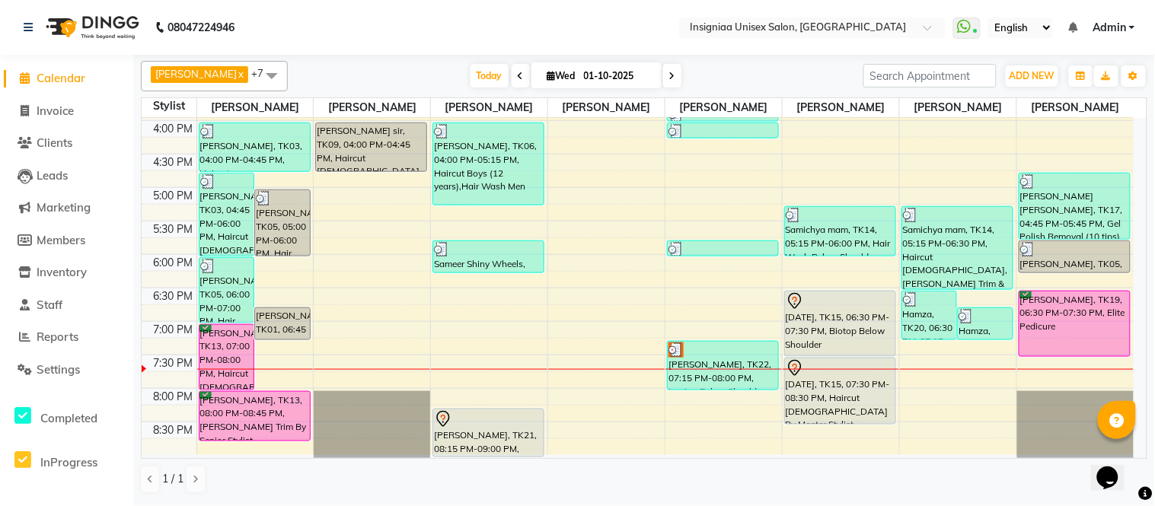
drag, startPoint x: 725, startPoint y: 355, endPoint x: 635, endPoint y: 355, distance: 89.8
click at [635, 355] on div "10:00 AM 10:30 AM 11:00 AM 11:30 AM 12:00 PM 12:30 PM 1:00 PM 1:30 PM 2:00 PM 2…" at bounding box center [638, 87] width 992 height 736
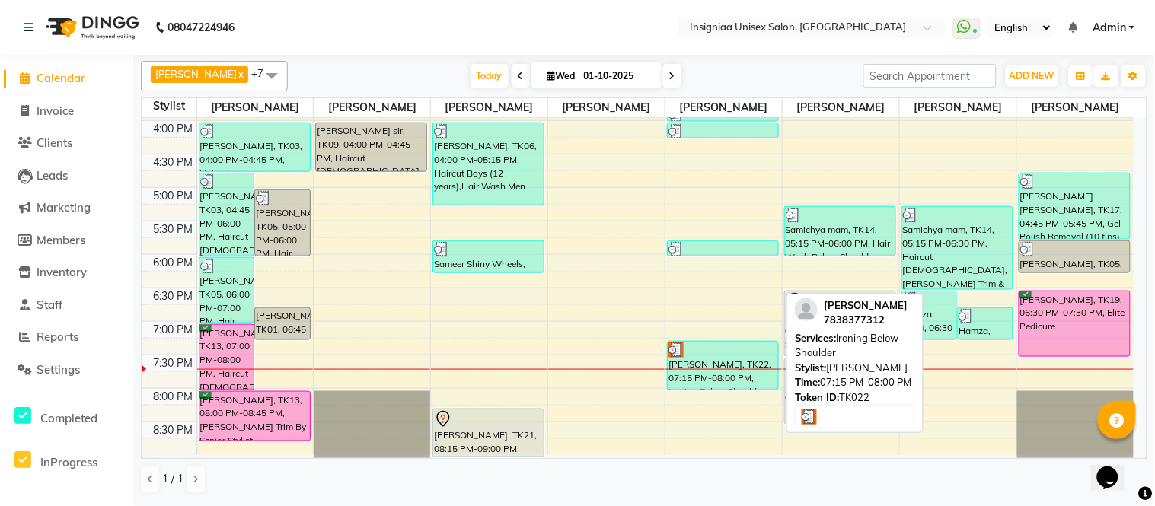
click at [714, 358] on div "[PERSON_NAME], TK22, 07:15 PM-08:00 PM, Ironing Below Shoulder" at bounding box center [722, 366] width 110 height 48
select select "3"
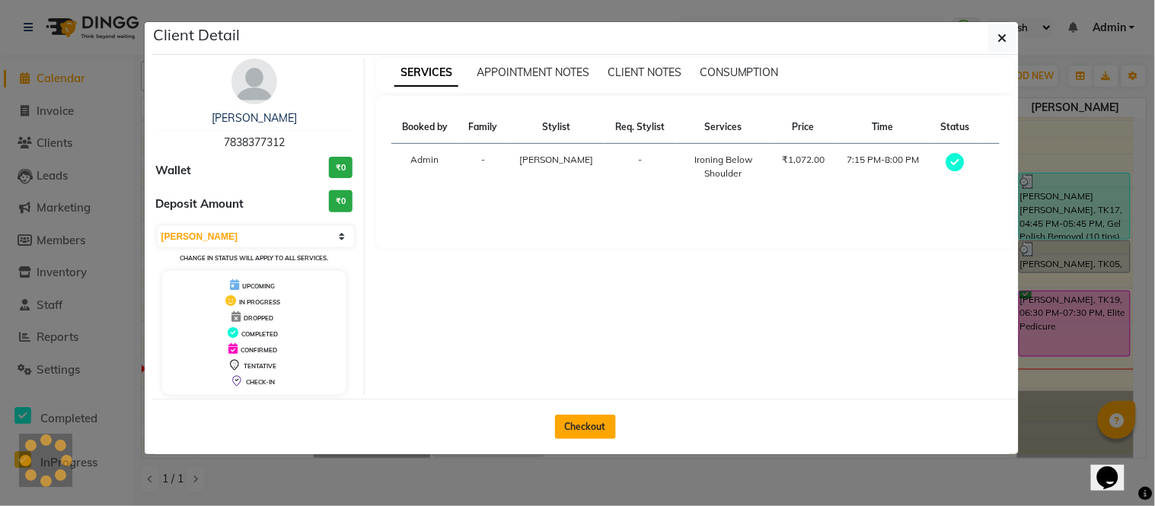
click at [588, 419] on button "Checkout" at bounding box center [585, 427] width 61 height 24
select select "6999"
select select "service"
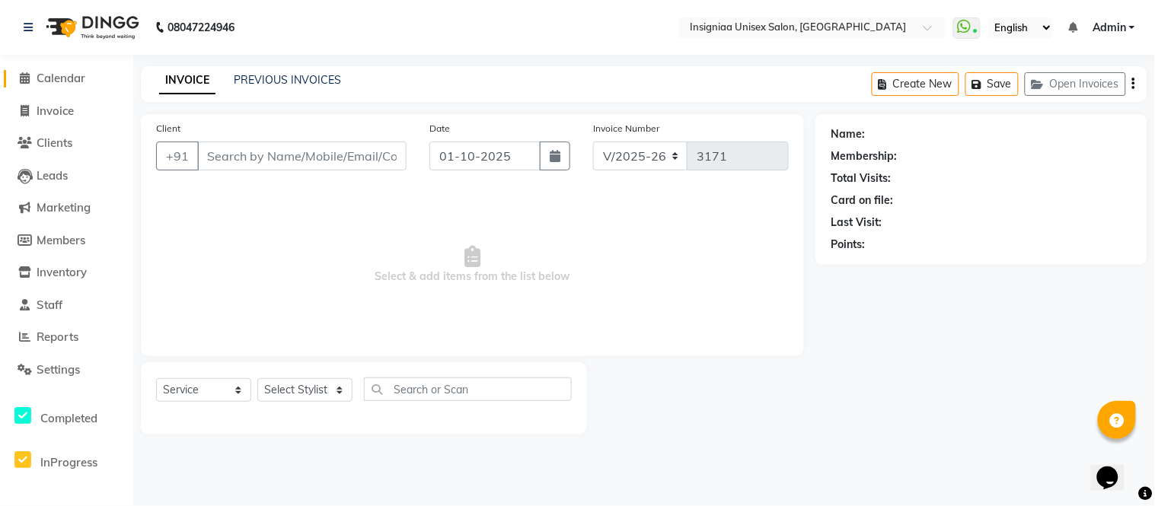
type input "7838377312"
select select "58136"
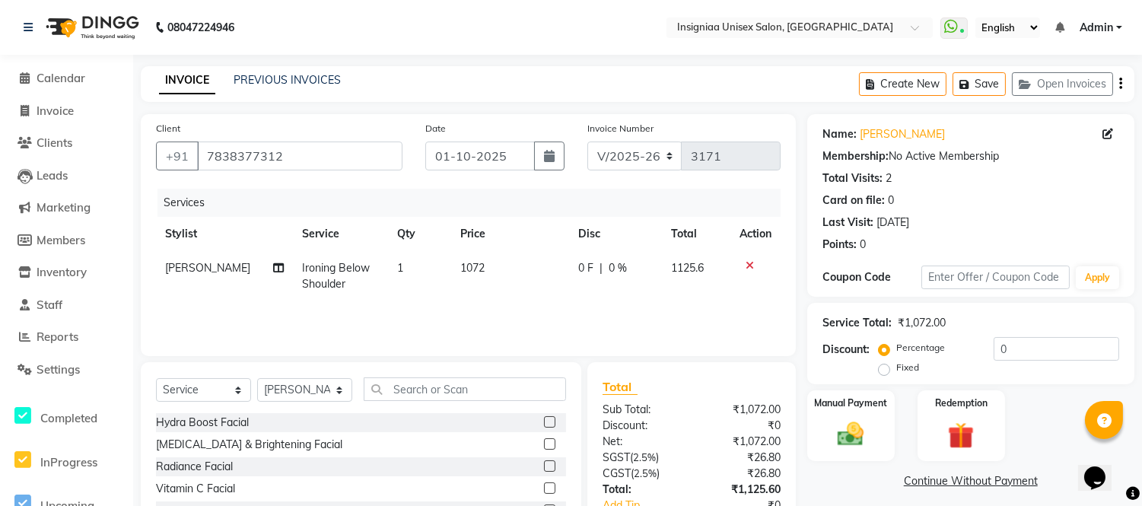
click at [217, 271] on span "[PERSON_NAME]" at bounding box center [207, 268] width 85 height 14
select select "58136"
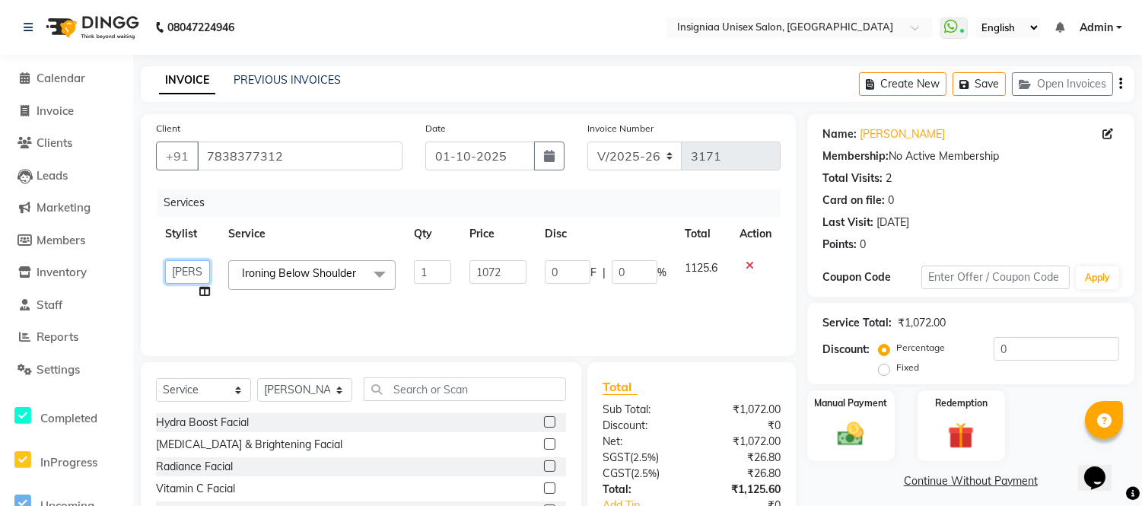
click at [192, 272] on select "[PERSON_NAME] [PERSON_NAME] [PERSON_NAME] [PERSON_NAME] [PERSON_NAME] [PERSON_N…" at bounding box center [187, 272] width 45 height 24
select select "58132"
click at [998, 352] on input "0" at bounding box center [1057, 349] width 126 height 24
type input "20"
type input "214.4"
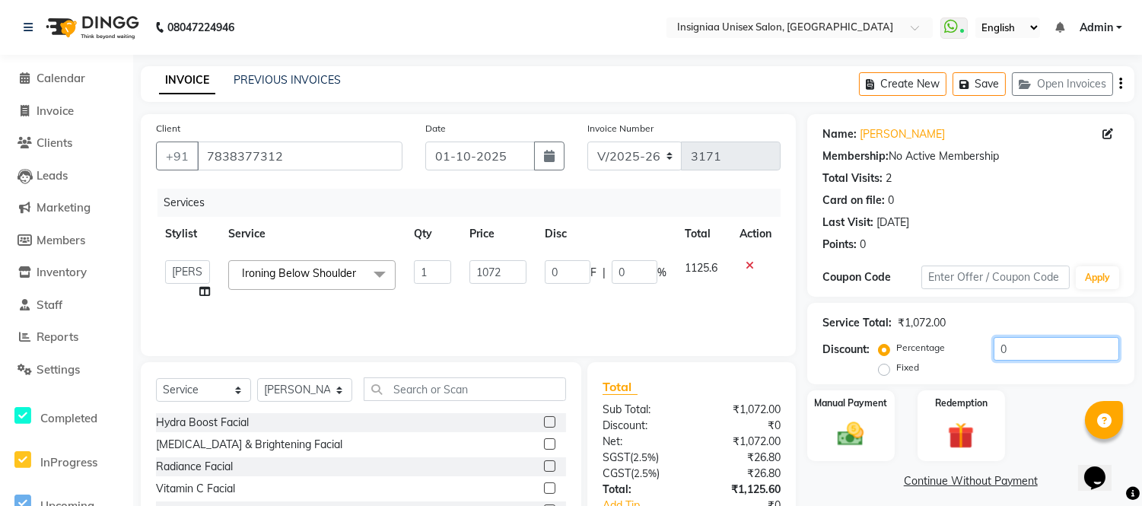
type input "20"
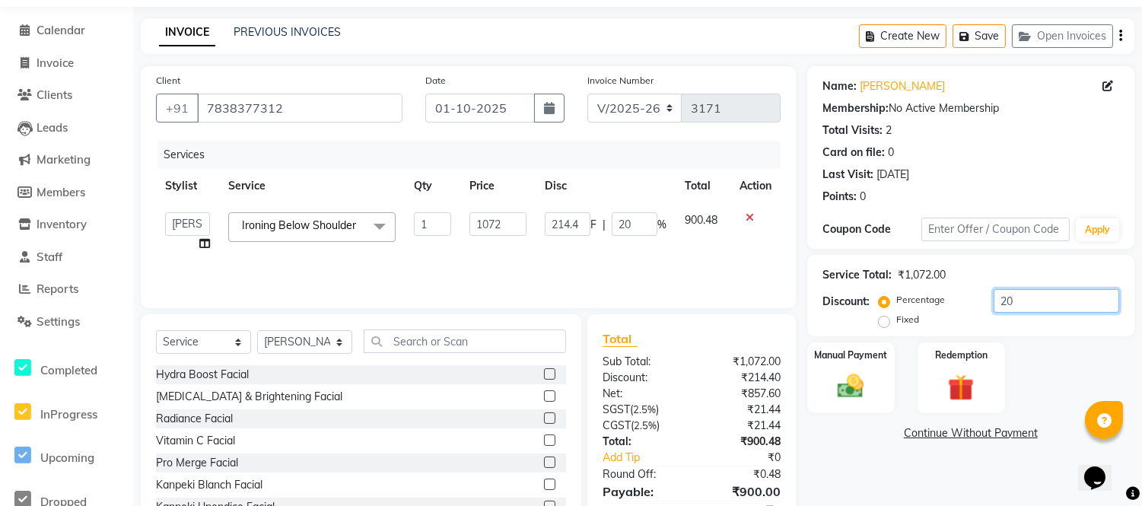
scroll to position [118, 0]
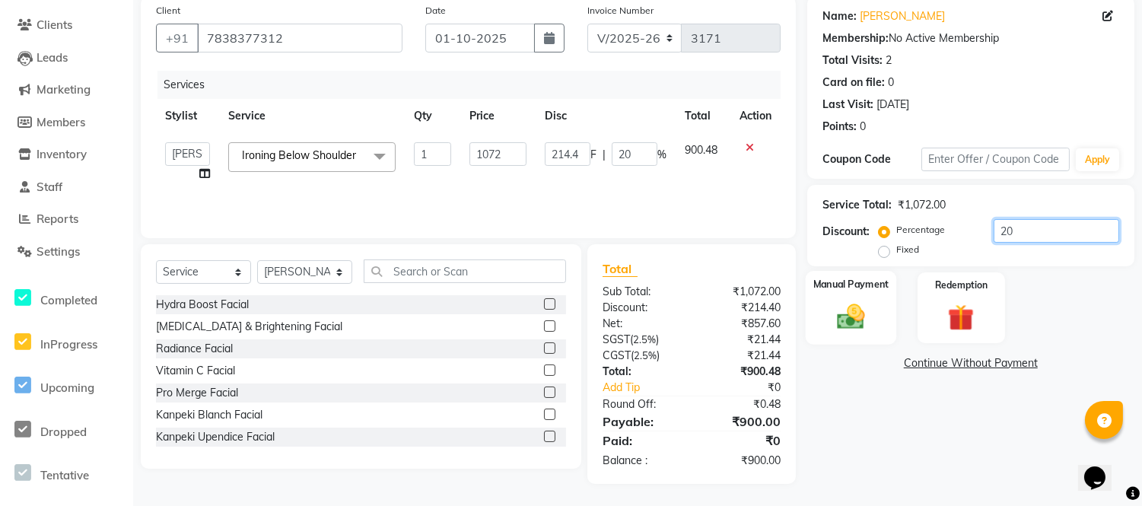
type input "20"
click at [860, 323] on img at bounding box center [851, 317] width 45 height 32
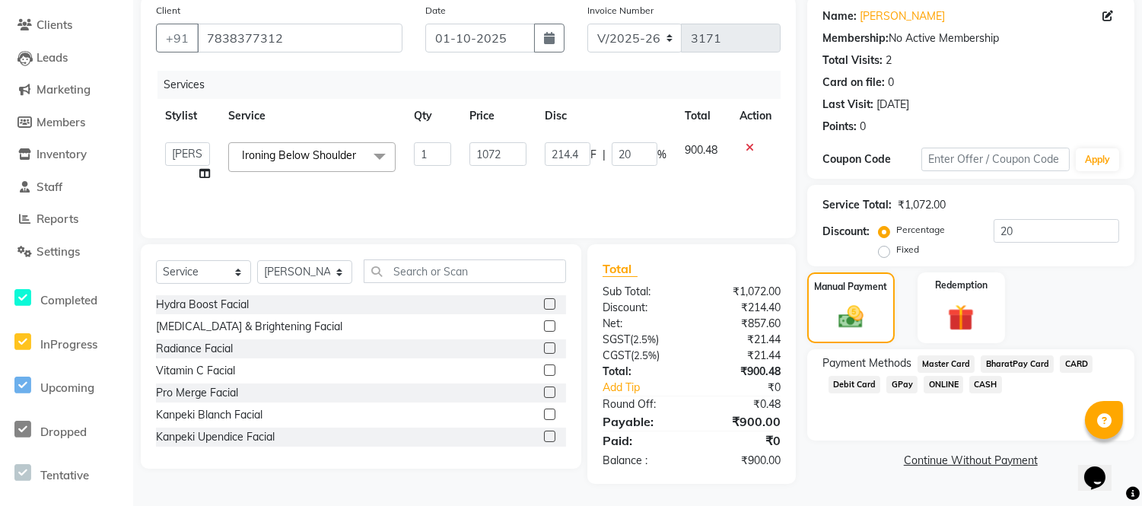
click at [894, 384] on span "GPay" at bounding box center [902, 385] width 31 height 18
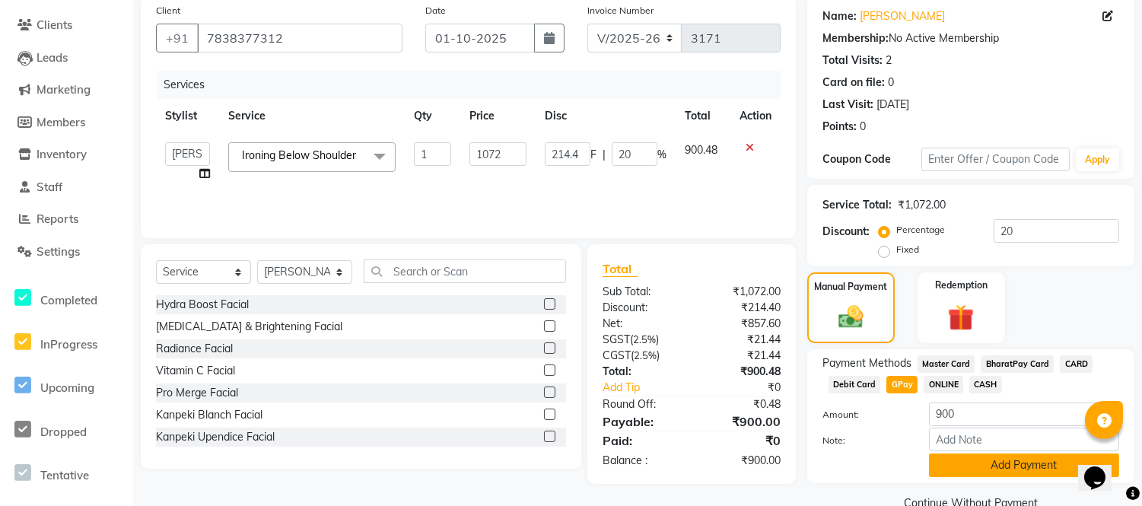
click at [933, 454] on button "Add Payment" at bounding box center [1024, 466] width 190 height 24
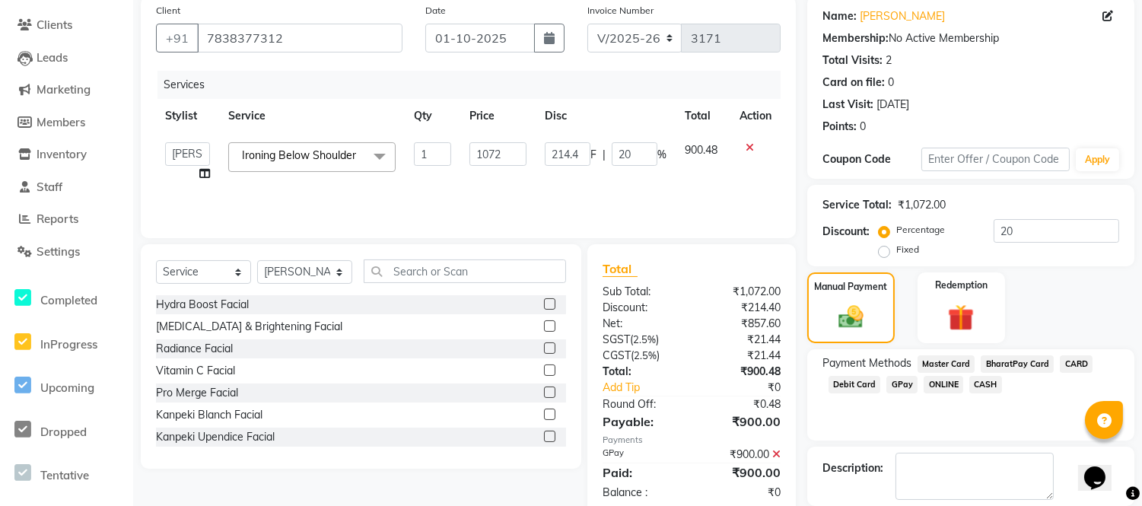
scroll to position [192, 0]
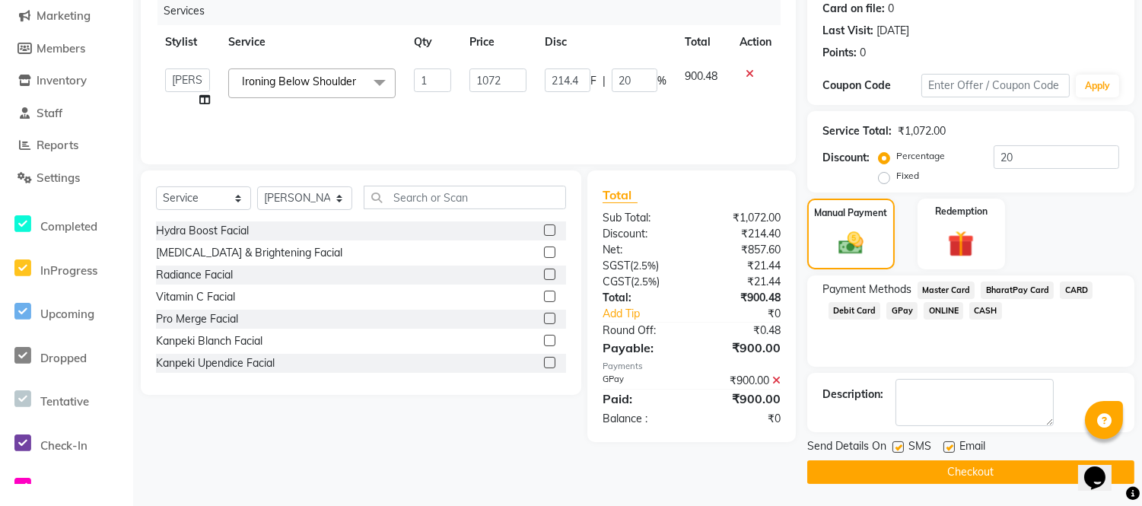
click at [950, 444] on label at bounding box center [949, 446] width 11 height 11
click at [950, 444] on input "checkbox" at bounding box center [949, 448] width 10 height 10
checkbox input "false"
click at [900, 446] on label at bounding box center [898, 446] width 11 height 11
click at [900, 446] on input "checkbox" at bounding box center [898, 448] width 10 height 10
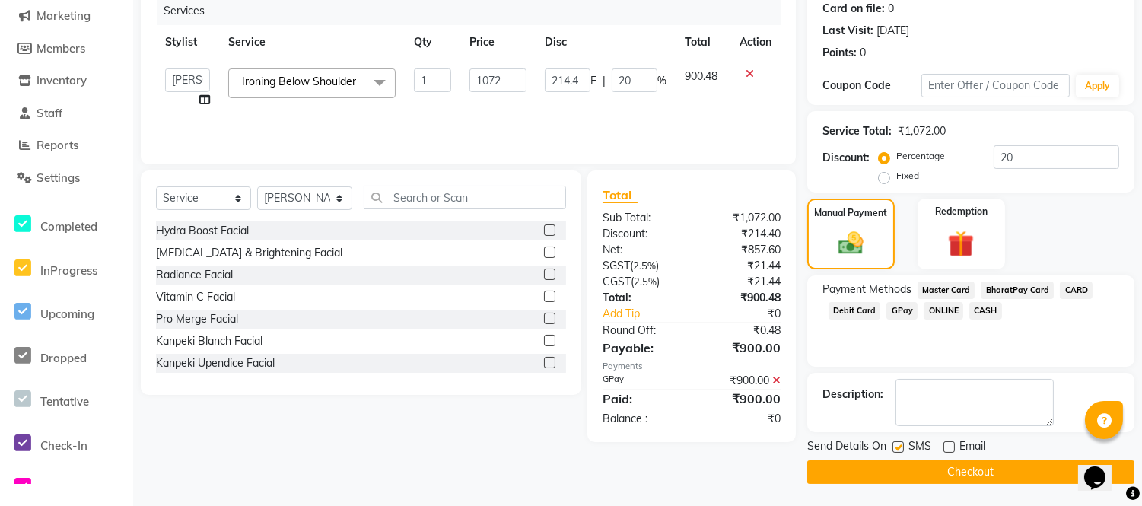
checkbox input "false"
click at [900, 462] on button "Checkout" at bounding box center [970, 472] width 327 height 24
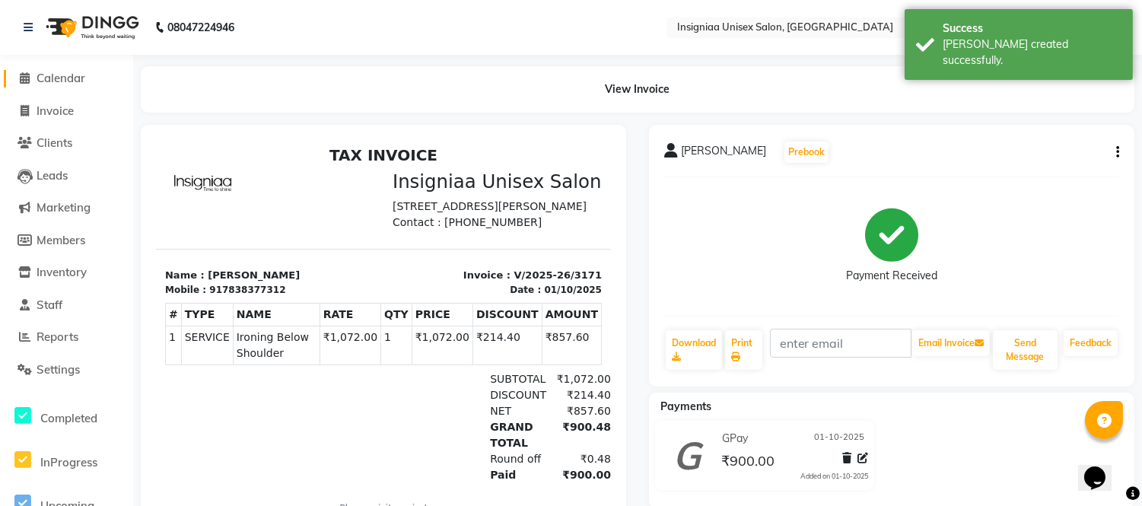
click at [59, 71] on span "Calendar" at bounding box center [61, 78] width 49 height 14
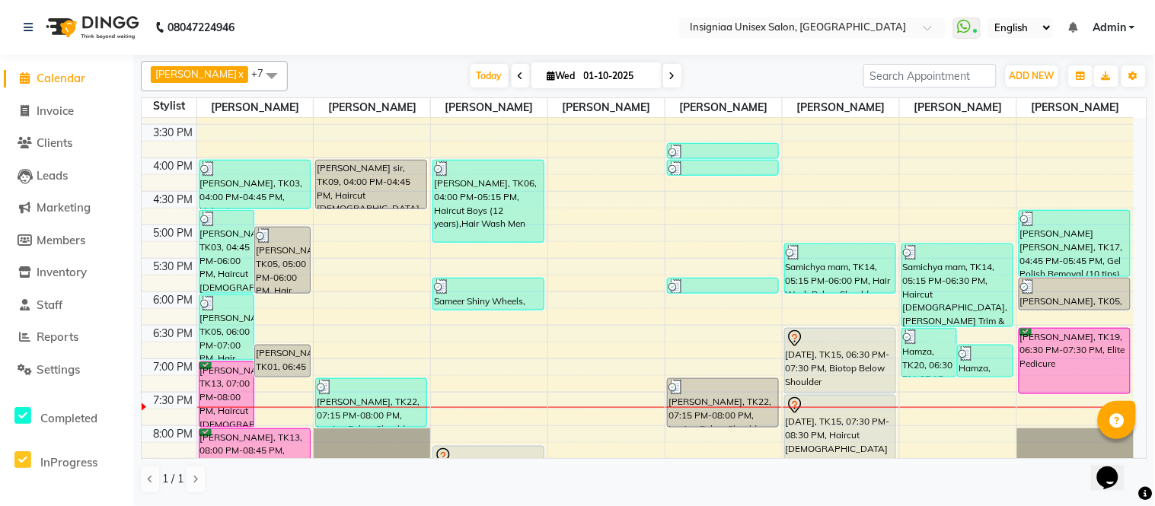
scroll to position [399, 0]
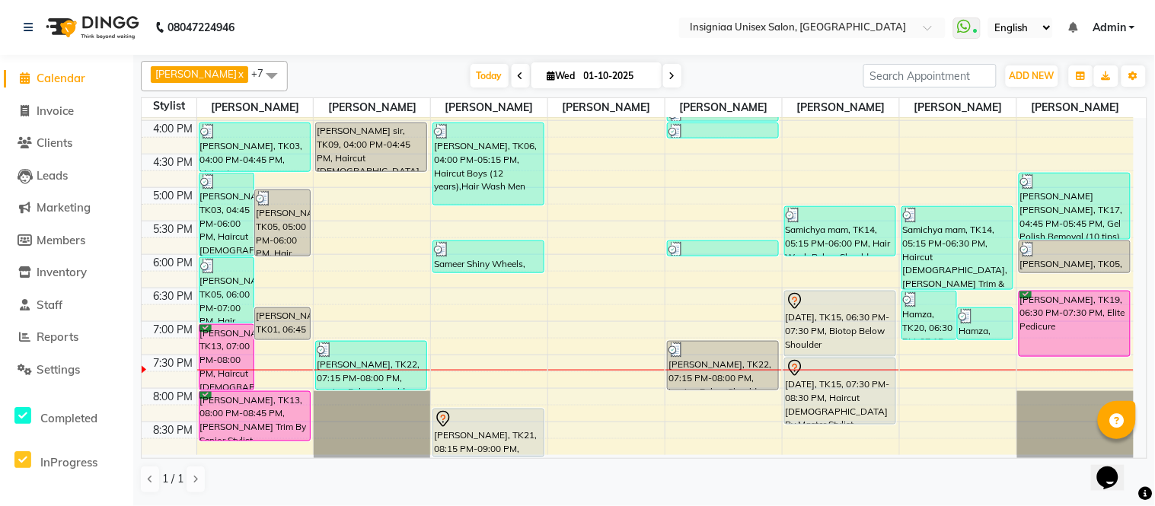
click at [384, 75] on div "[DATE] [DATE]" at bounding box center [575, 76] width 560 height 23
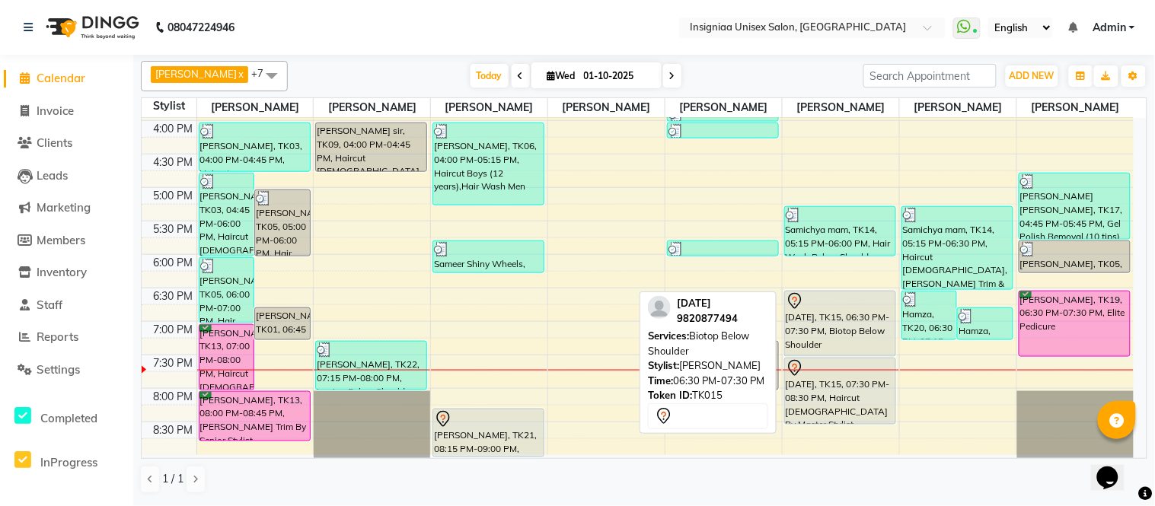
click at [858, 314] on div "[DATE], TK15, 06:30 PM-07:30 PM, Biotop Below Shoulder" at bounding box center [840, 323] width 110 height 65
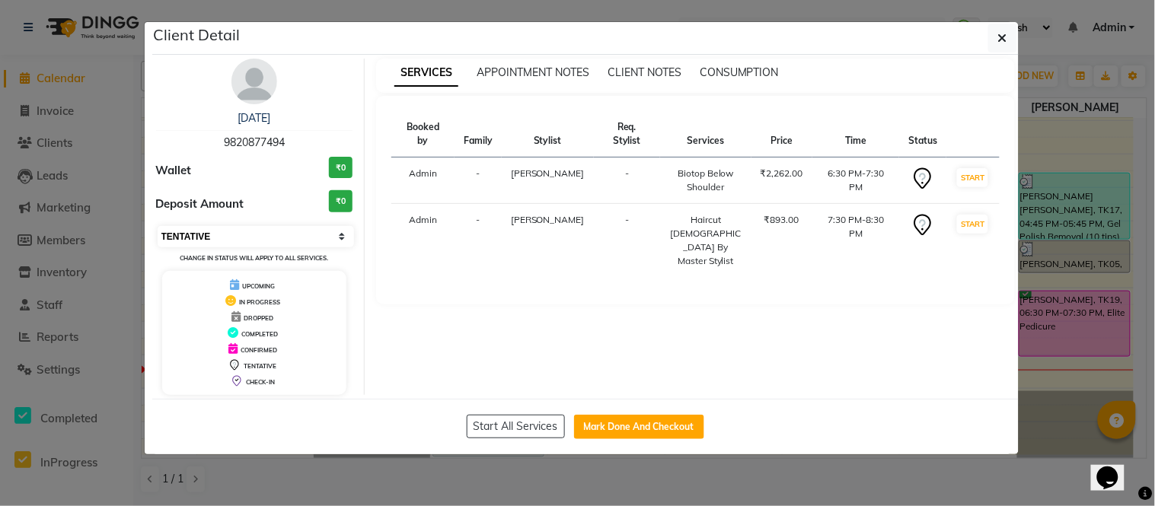
click at [237, 237] on select "Select IN SERVICE CONFIRMED TENTATIVE CHECK IN MARK DONE DROPPED UPCOMING" at bounding box center [256, 236] width 197 height 21
select select "6"
click at [158, 226] on select "Select IN SERVICE CONFIRMED TENTATIVE CHECK IN MARK DONE DROPPED UPCOMING" at bounding box center [256, 236] width 197 height 21
click at [0, 27] on ngb-modal-window "Client Detail [DATE] 9820877494 Wallet ₹0 Deposit Amount ₹0 Select IN SERVICE C…" at bounding box center [577, 253] width 1155 height 506
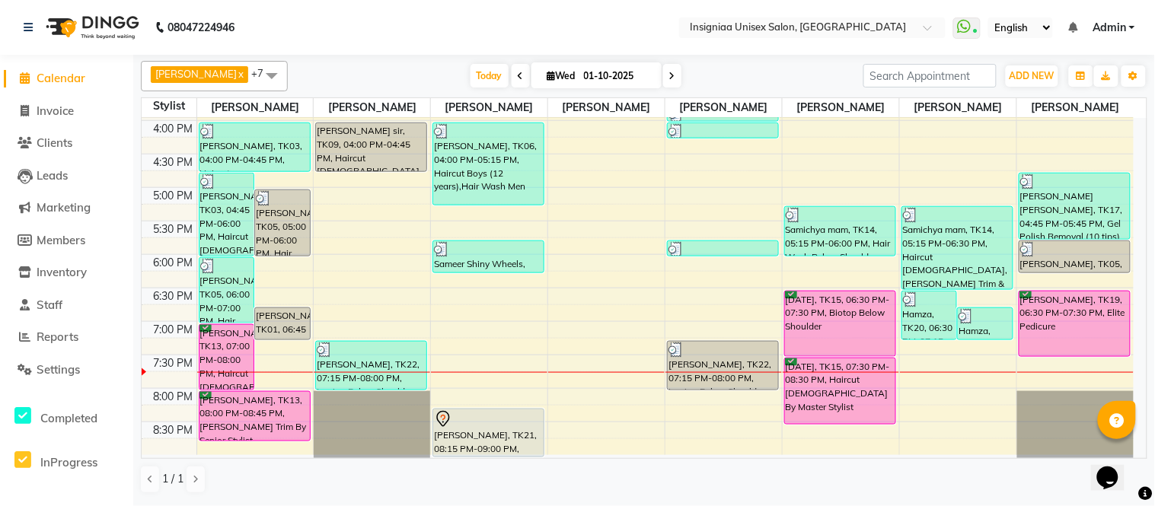
click at [663, 84] on span at bounding box center [672, 76] width 18 height 24
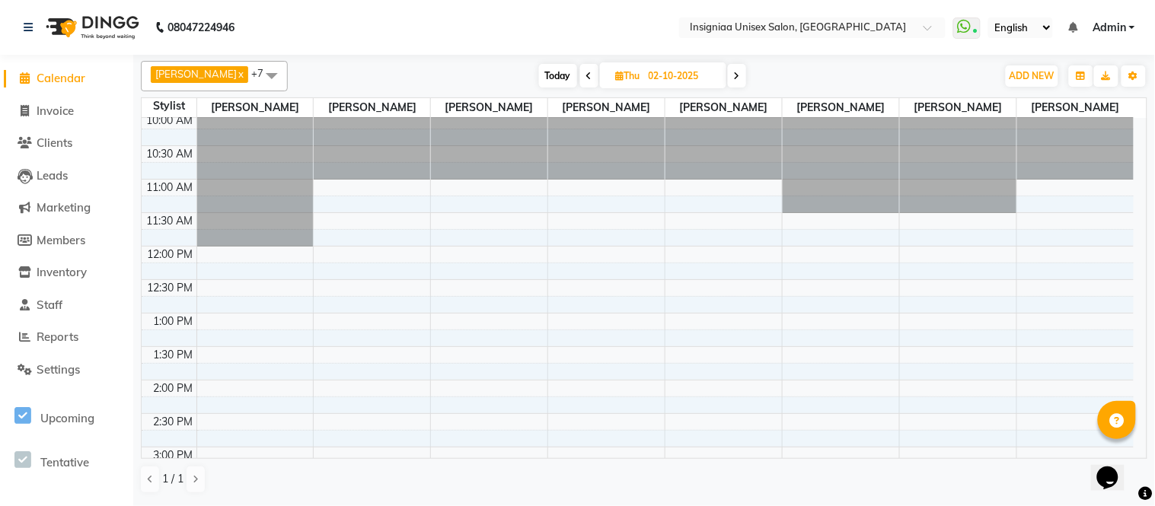
scroll to position [0, 0]
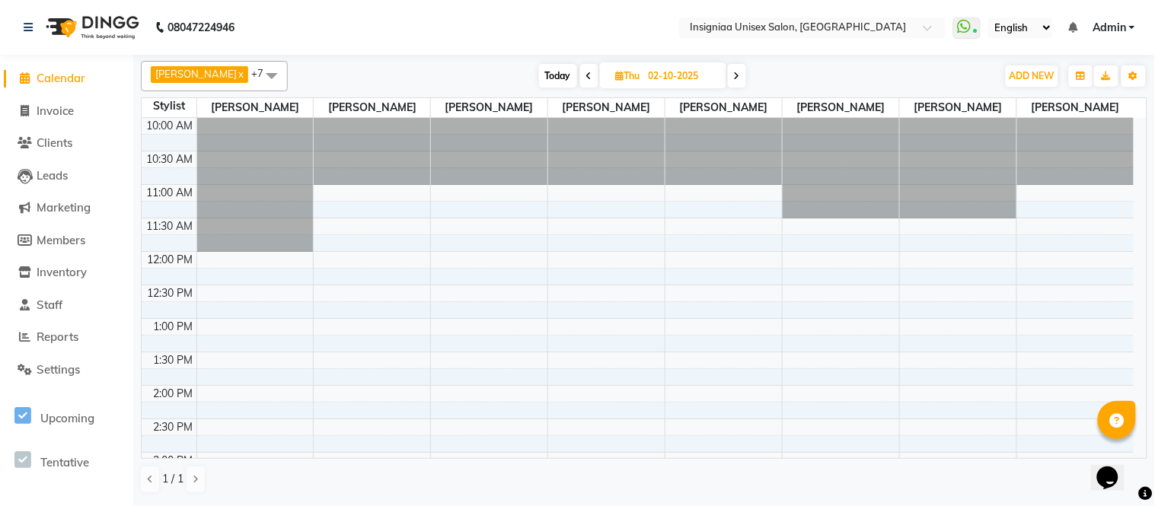
click at [546, 72] on span "Today" at bounding box center [558, 76] width 38 height 24
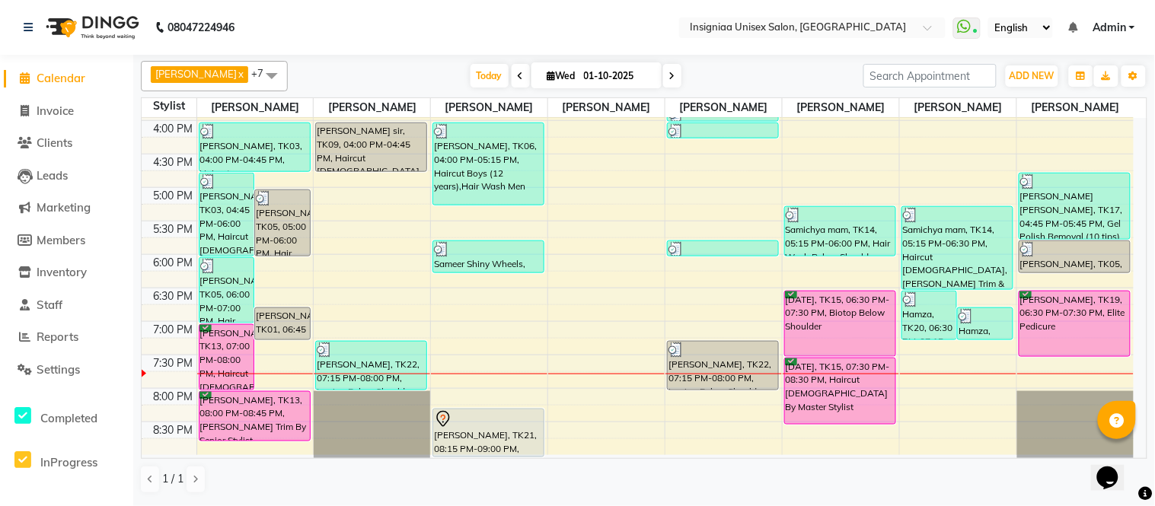
click at [666, 80] on span at bounding box center [672, 76] width 18 height 24
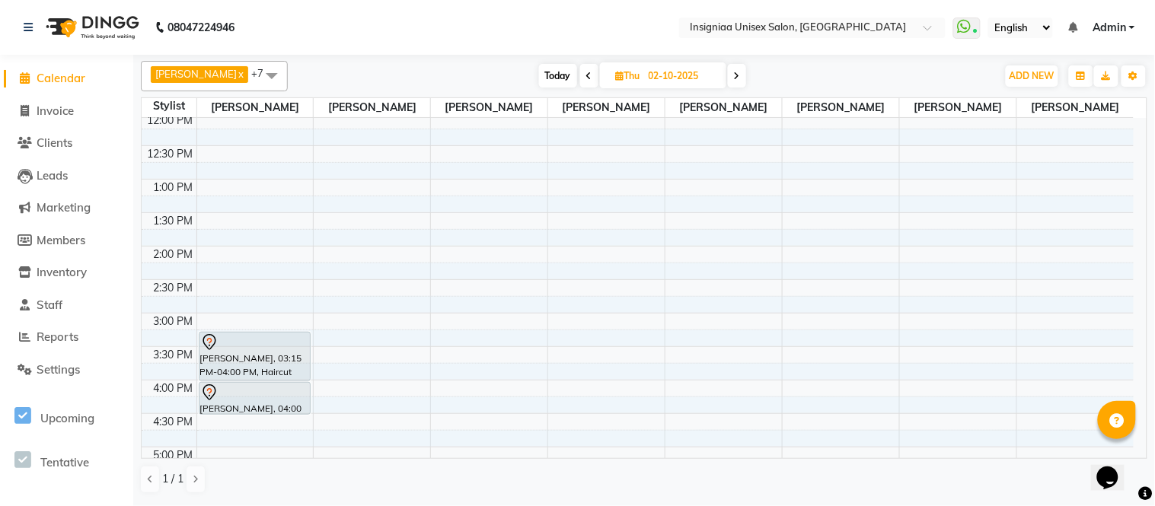
scroll to position [0, 0]
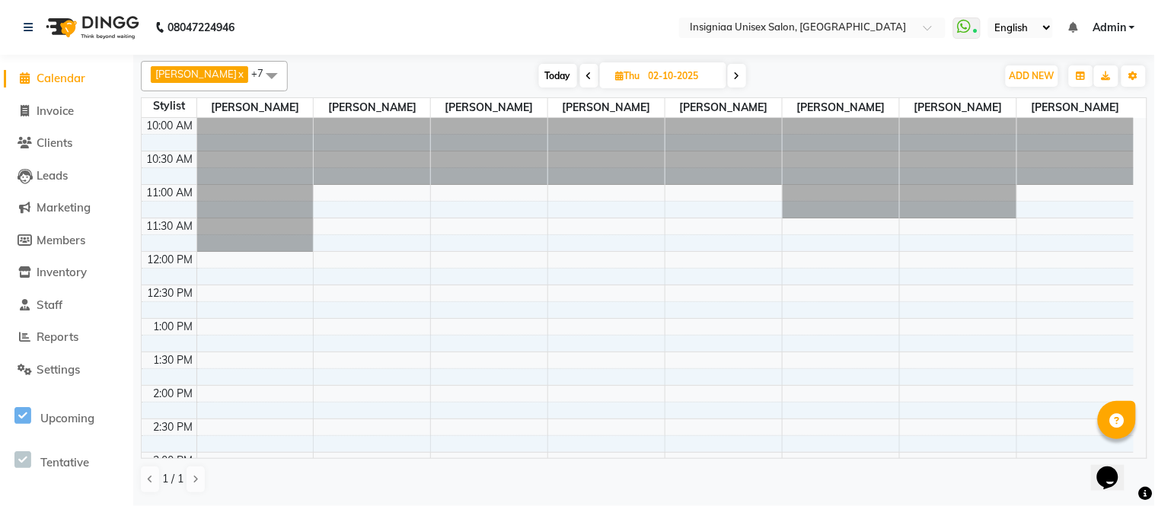
click at [580, 67] on span at bounding box center [589, 76] width 18 height 24
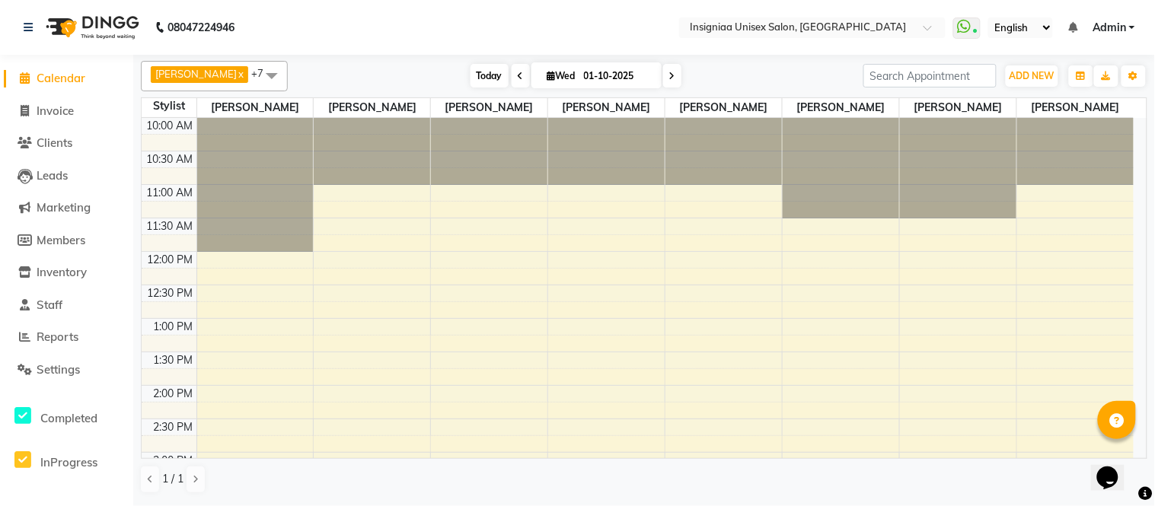
click at [470, 78] on span "Today" at bounding box center [489, 76] width 38 height 24
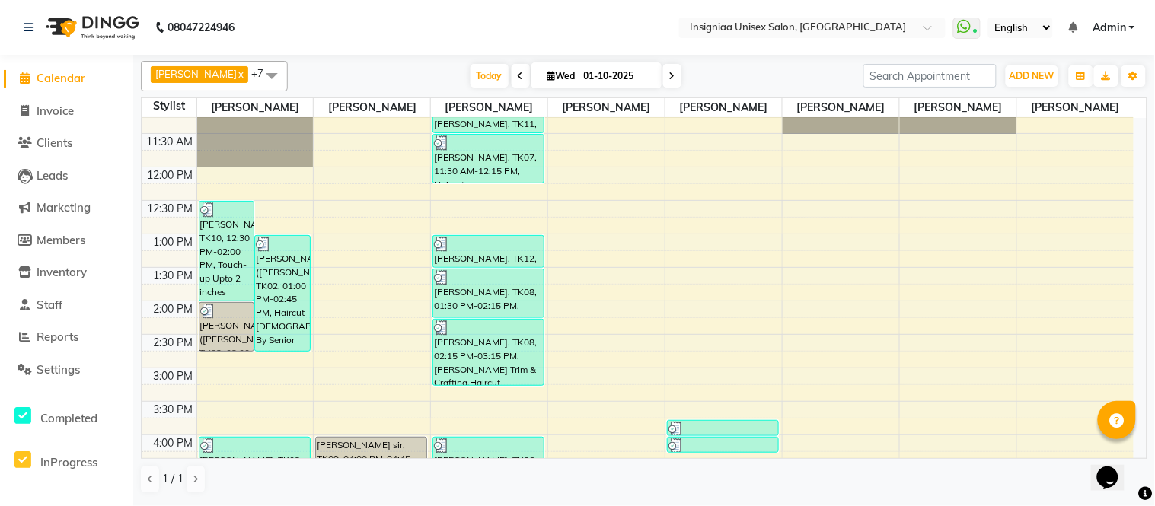
click at [663, 81] on span at bounding box center [672, 76] width 18 height 24
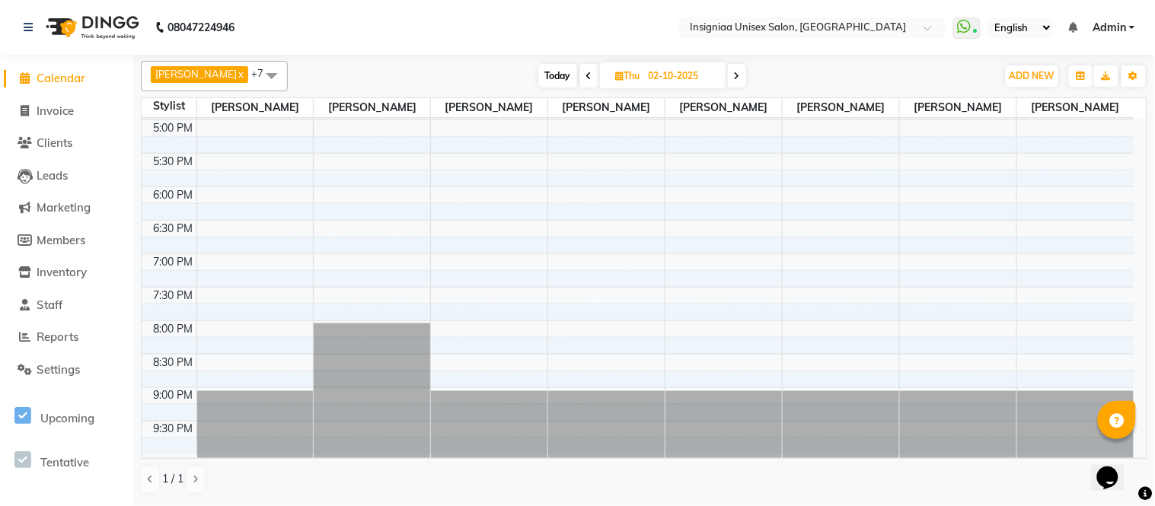
scroll to position [84, 0]
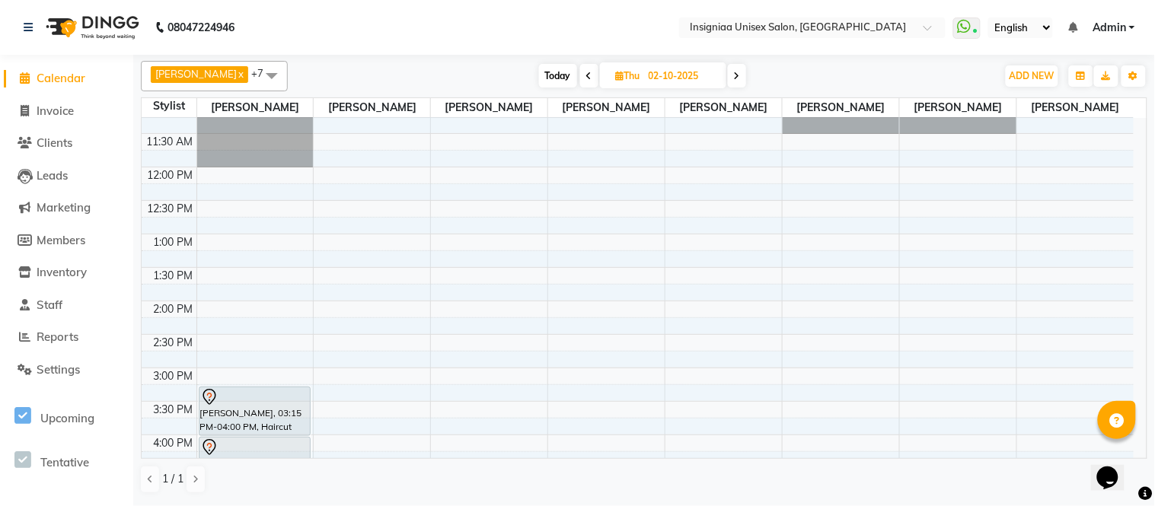
click at [546, 72] on span "Today" at bounding box center [558, 76] width 38 height 24
type input "01-10-2025"
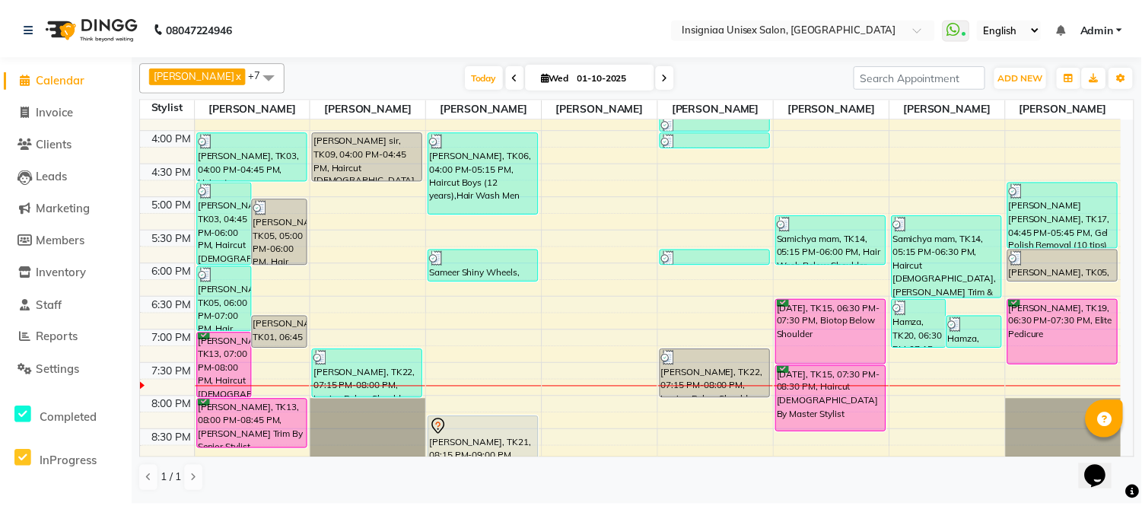
scroll to position [399, 0]
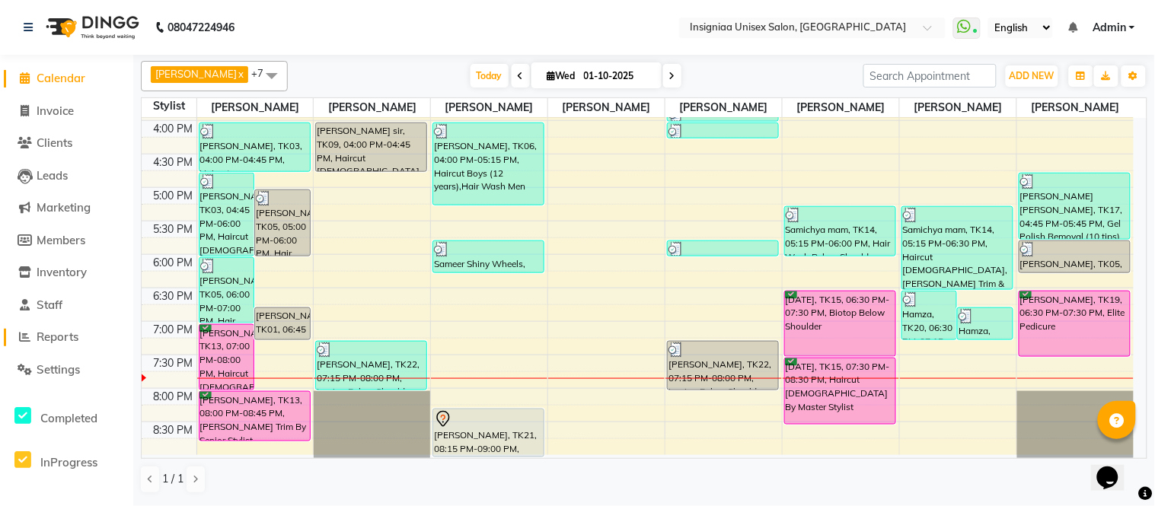
click at [62, 338] on span "Reports" at bounding box center [58, 337] width 42 height 14
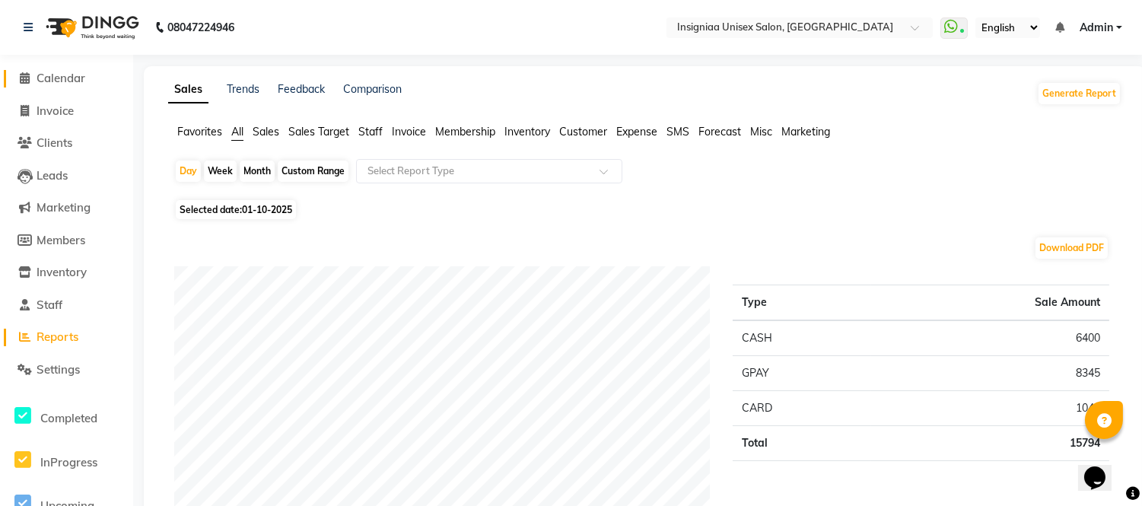
click at [38, 72] on span "Calendar" at bounding box center [61, 78] width 49 height 14
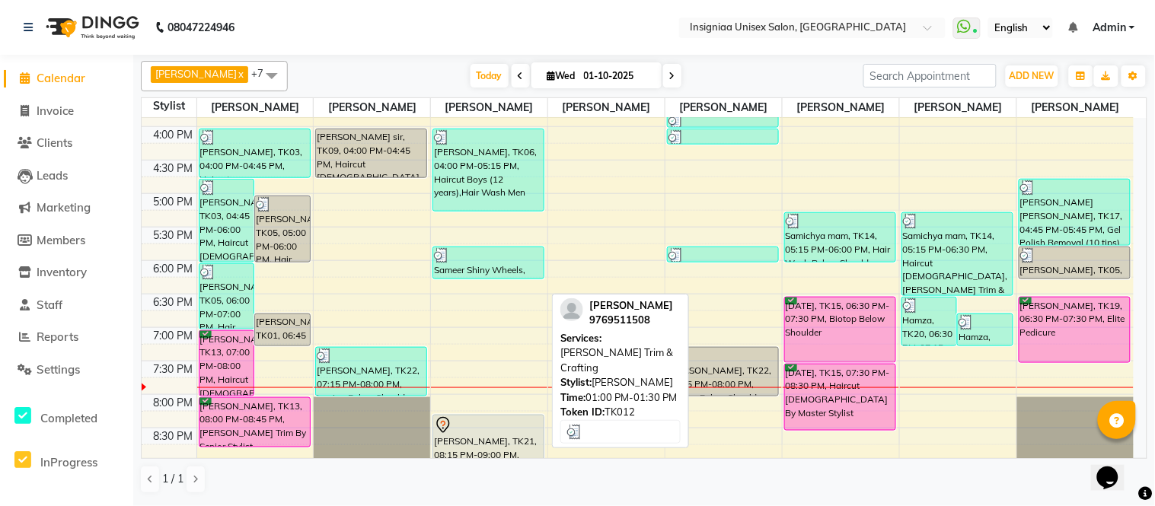
scroll to position [399, 0]
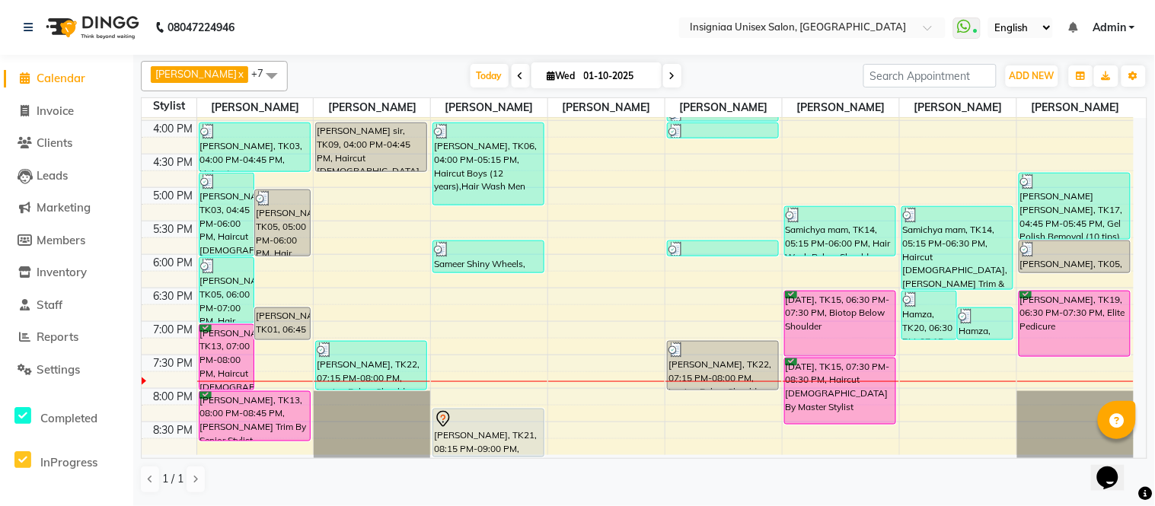
click at [479, 365] on div "10:00 AM 10:30 AM 11:00 AM 11:30 AM 12:00 PM 12:30 PM 1:00 PM 1:30 PM 2:00 PM 2…" at bounding box center [638, 87] width 992 height 736
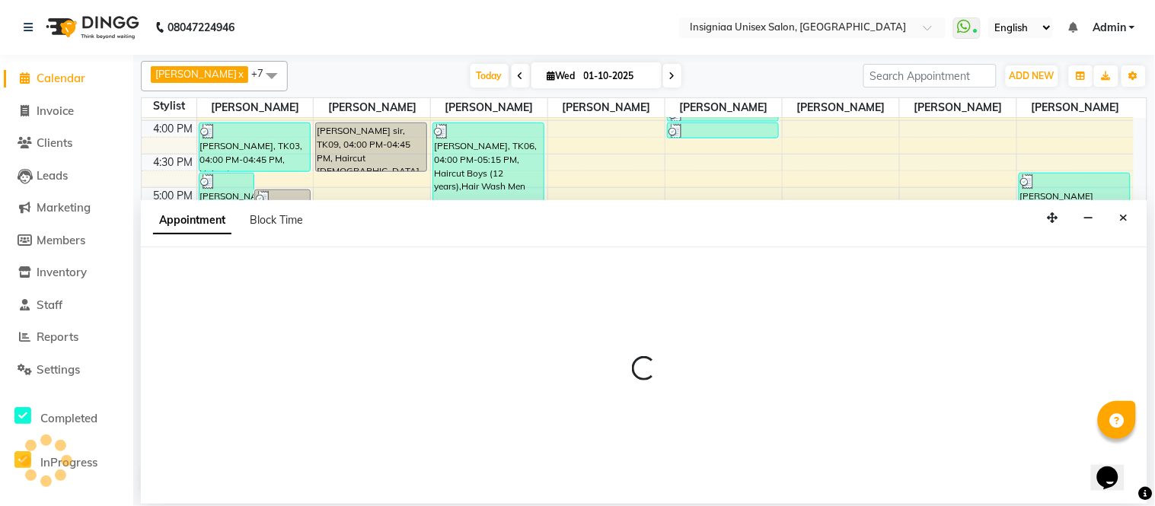
select select "58133"
select select "1170"
select select "tentative"
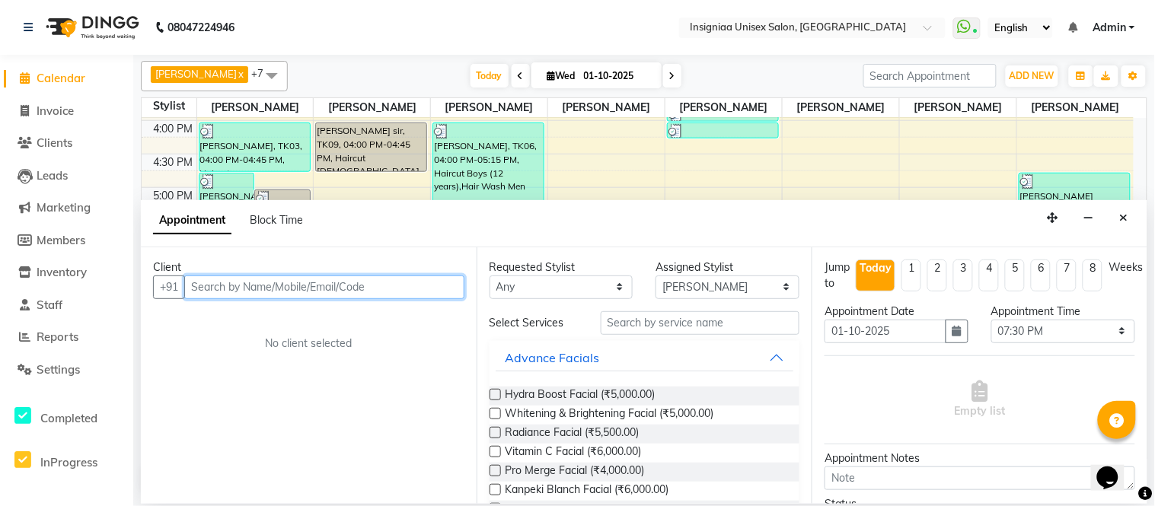
click at [247, 295] on input "text" at bounding box center [324, 287] width 280 height 24
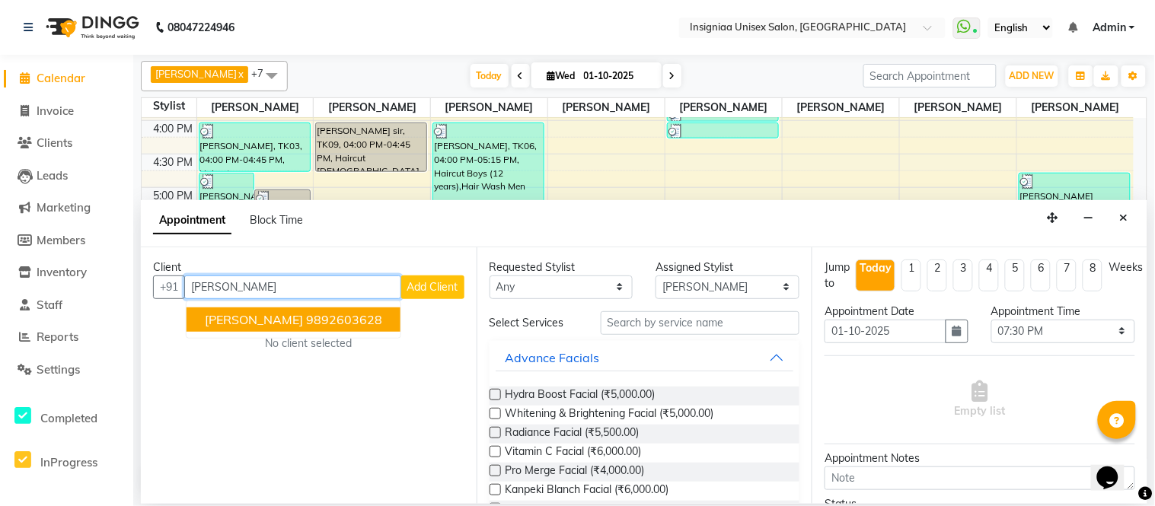
click at [287, 321] on span "[PERSON_NAME]" at bounding box center [254, 319] width 98 height 15
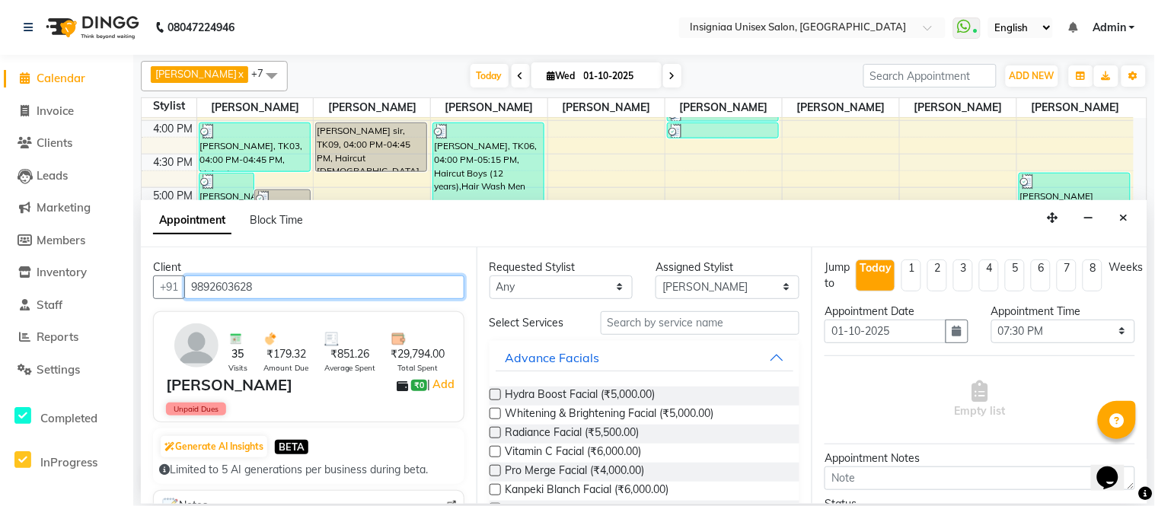
type input "9892603628"
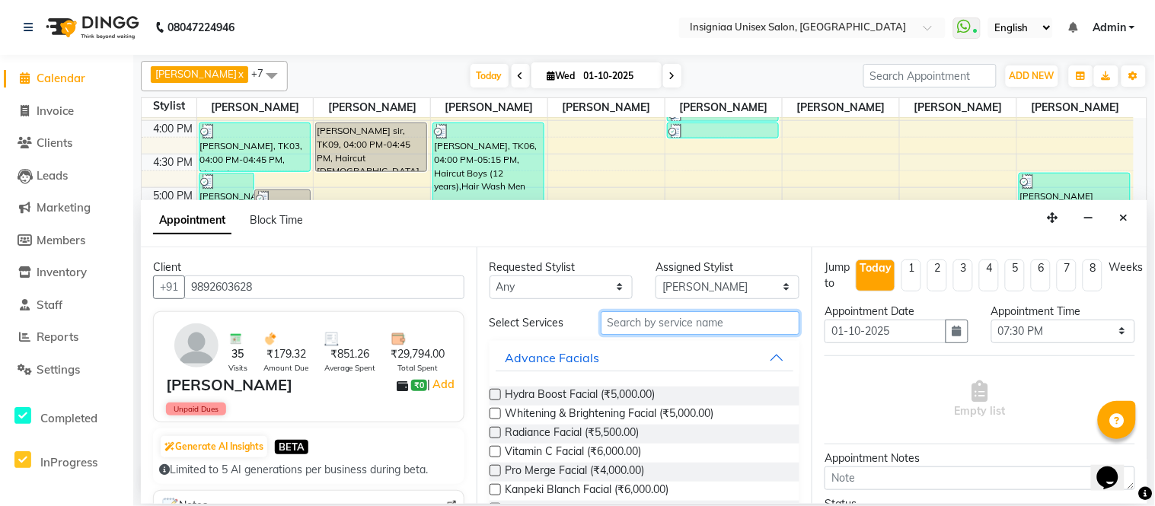
click at [642, 320] on input "text" at bounding box center [699, 323] width 199 height 24
type input "a"
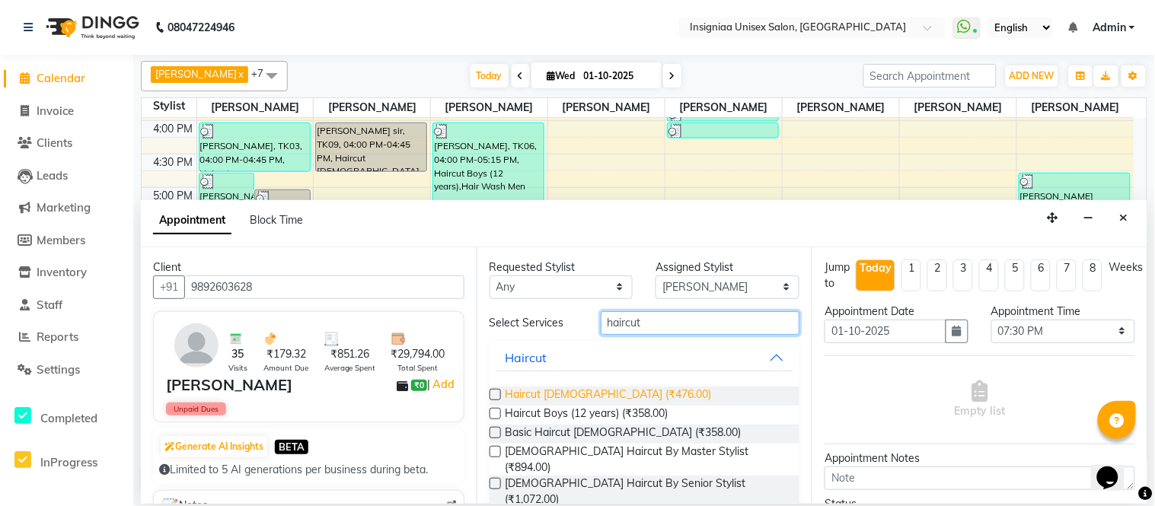
type input "haircut"
click at [600, 394] on span "Haircut [DEMOGRAPHIC_DATA] (₹476.00)" at bounding box center [608, 396] width 206 height 19
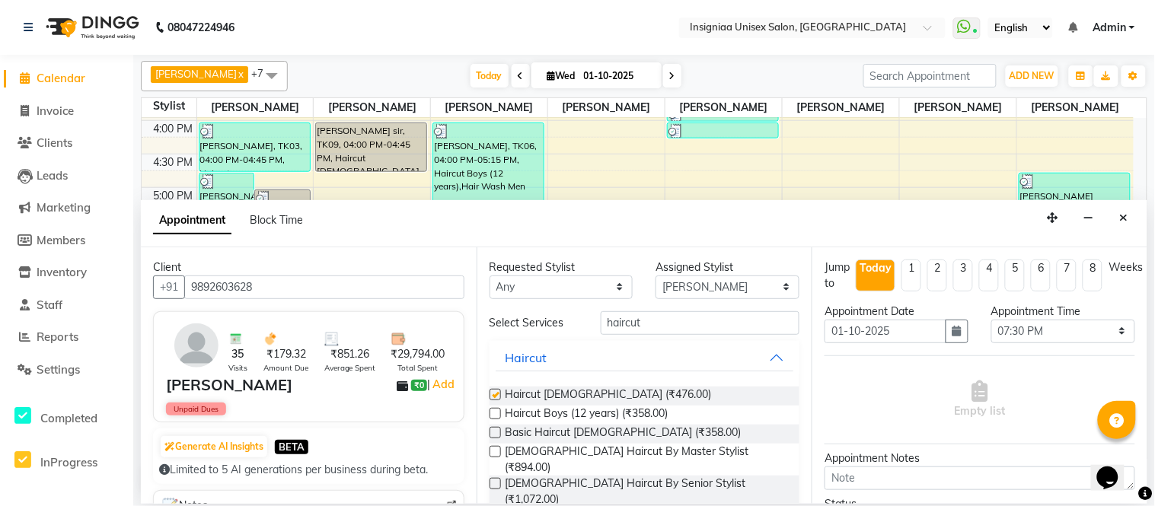
checkbox input "false"
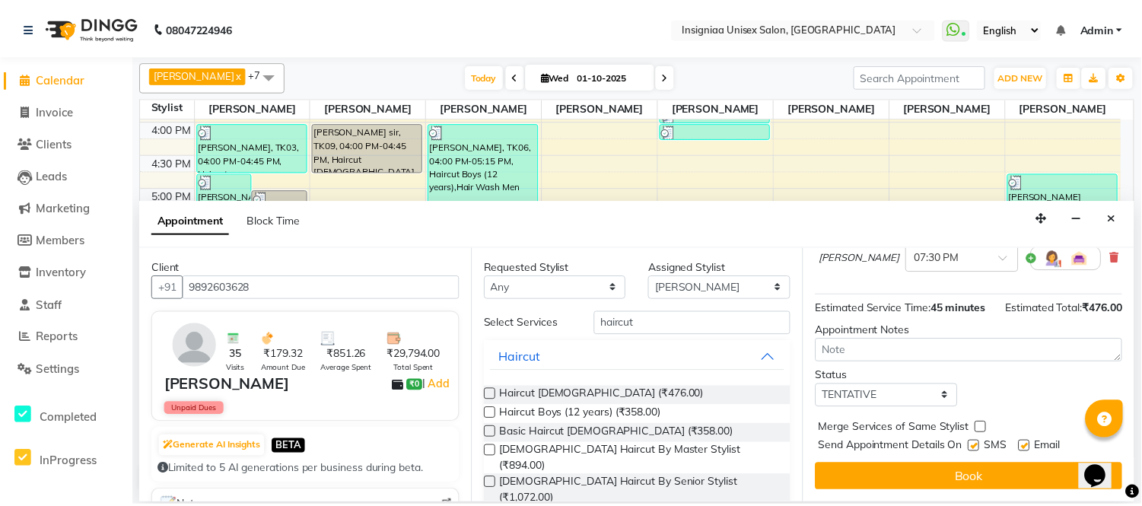
scroll to position [160, 0]
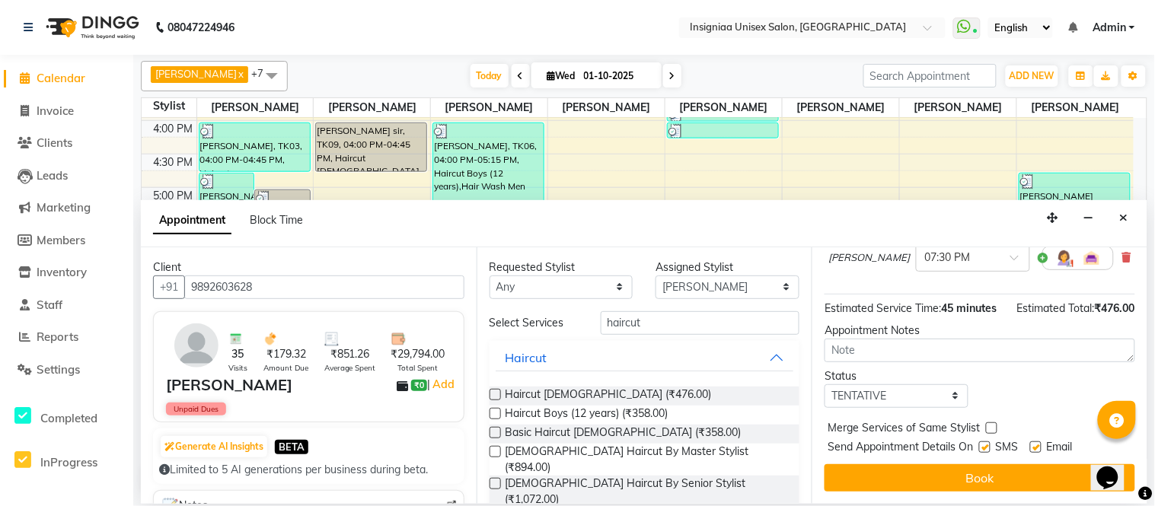
click at [1035, 447] on label at bounding box center [1035, 446] width 11 height 11
click at [1035, 447] on input "checkbox" at bounding box center [1035, 449] width 10 height 10
checkbox input "false"
click at [986, 449] on label at bounding box center [984, 446] width 11 height 11
click at [986, 449] on input "checkbox" at bounding box center [984, 449] width 10 height 10
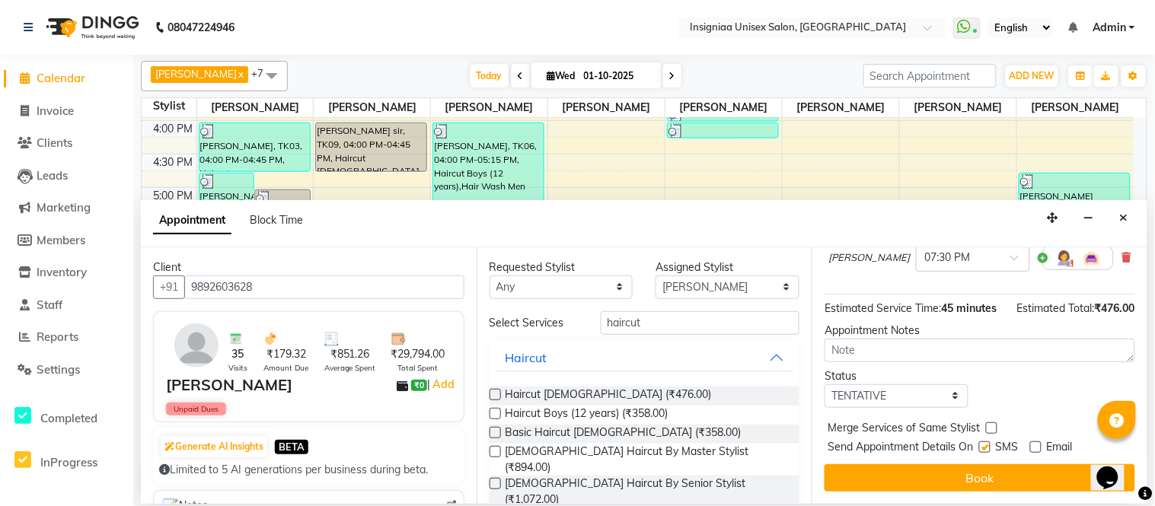
checkbox input "false"
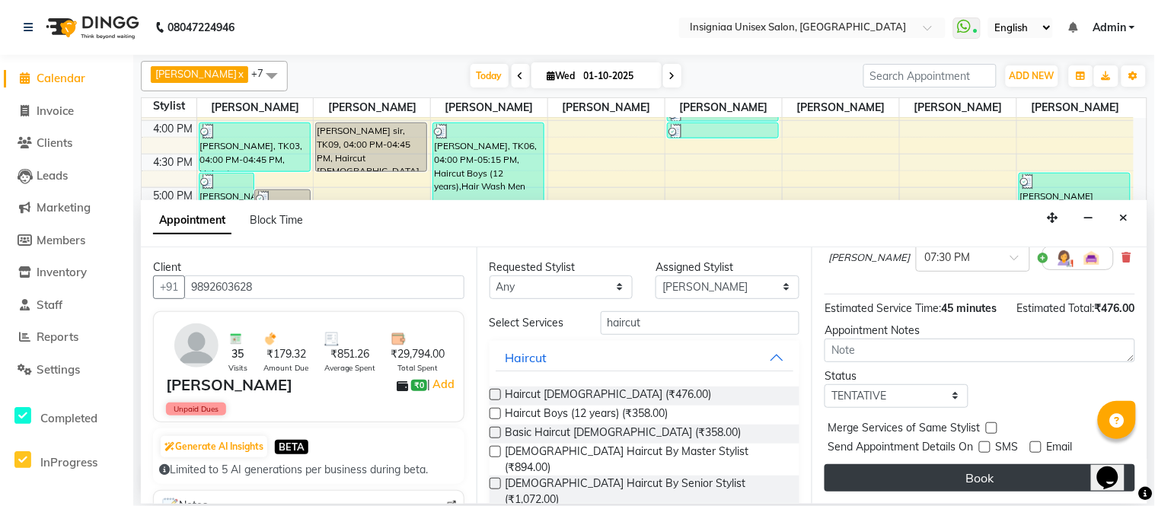
click at [984, 470] on button "Book" at bounding box center [979, 477] width 311 height 27
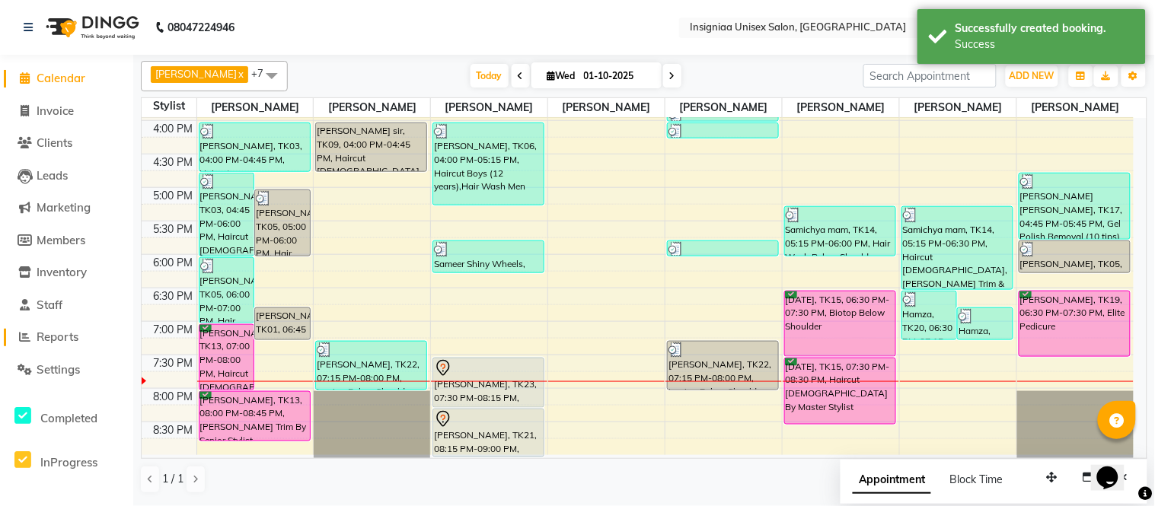
click at [46, 341] on span "Reports" at bounding box center [58, 337] width 42 height 14
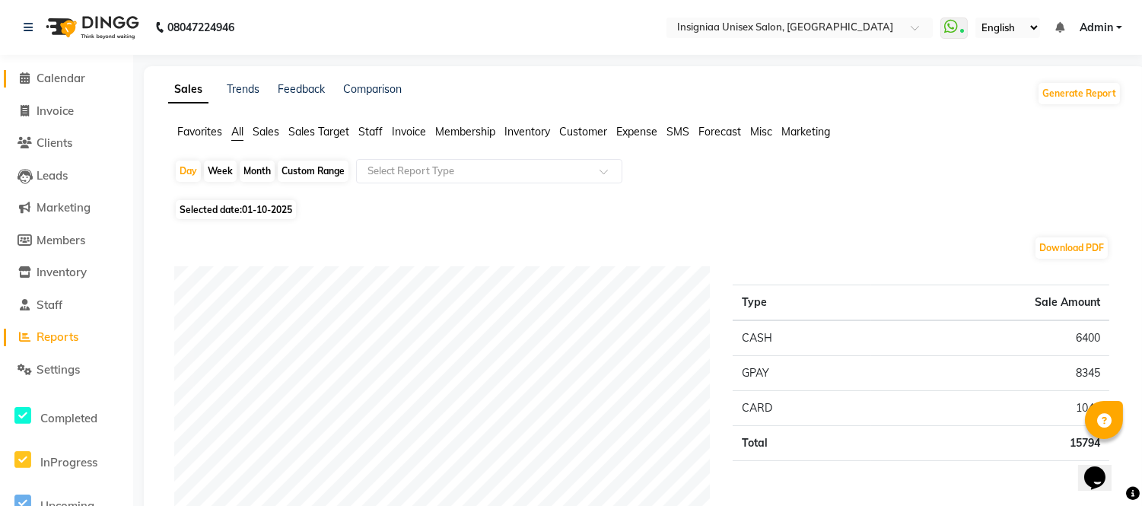
click at [54, 82] on span "Calendar" at bounding box center [61, 78] width 49 height 14
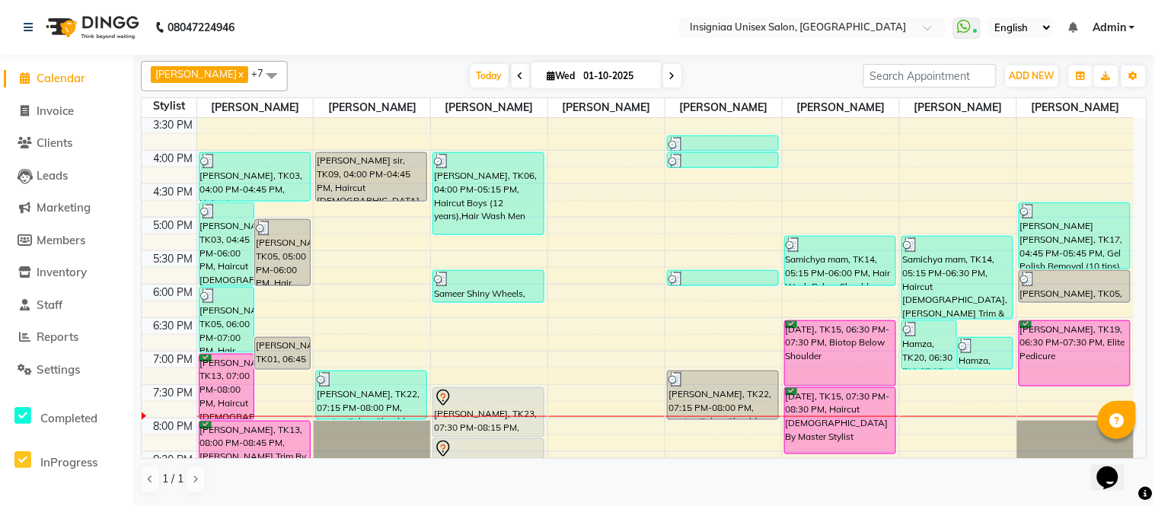
scroll to position [399, 0]
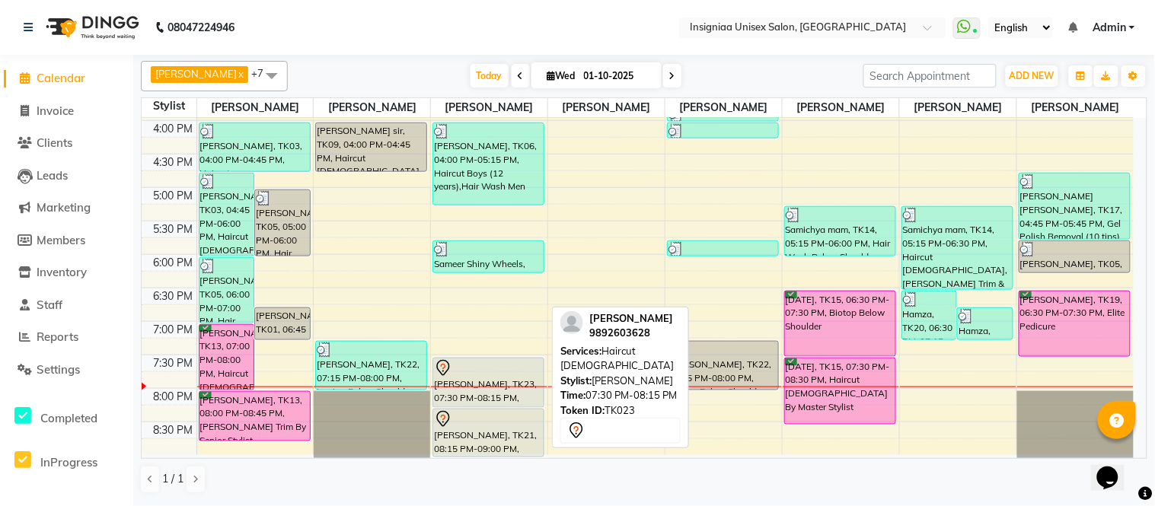
click at [477, 375] on div at bounding box center [488, 368] width 109 height 18
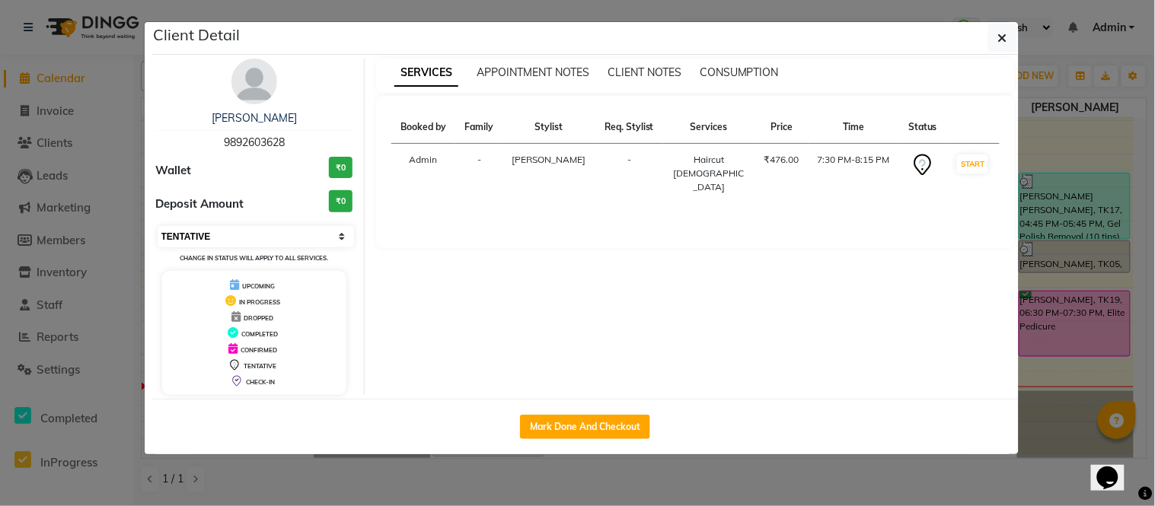
click at [190, 233] on select "Select IN SERVICE CONFIRMED TENTATIVE CHECK IN MARK DONE DROPPED UPCOMING" at bounding box center [256, 236] width 197 height 21
select select "6"
click at [158, 226] on select "Select IN SERVICE CONFIRMED TENTATIVE CHECK IN MARK DONE DROPPED UPCOMING" at bounding box center [256, 236] width 197 height 21
click at [24, 50] on ngb-modal-window "Client Detail [PERSON_NAME] 9892603628 Wallet ₹0 Deposit Amount ₹0 Select IN SE…" at bounding box center [577, 253] width 1155 height 506
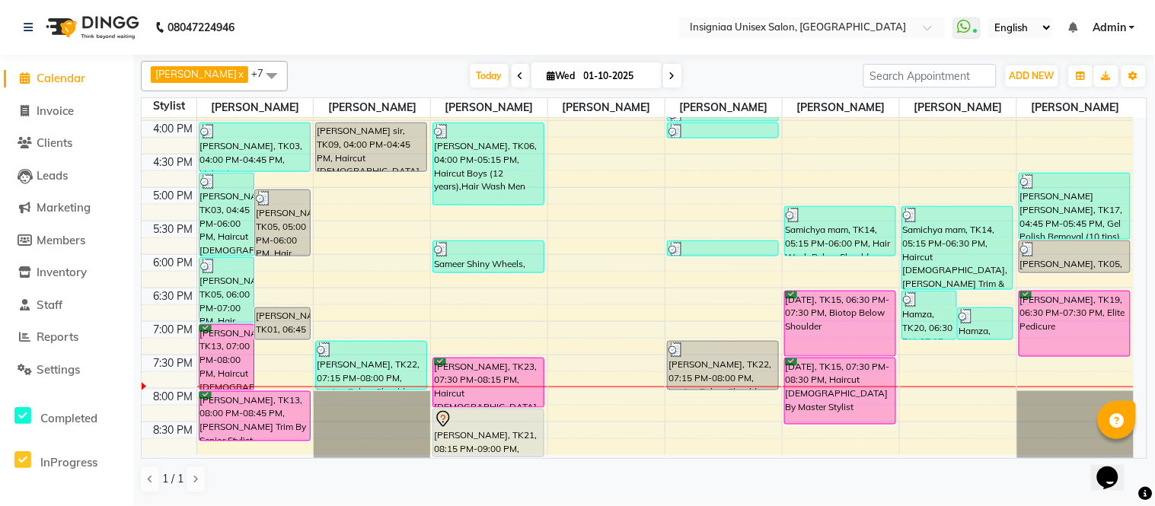
click at [320, 71] on div "[DATE] [DATE]" at bounding box center [575, 76] width 560 height 23
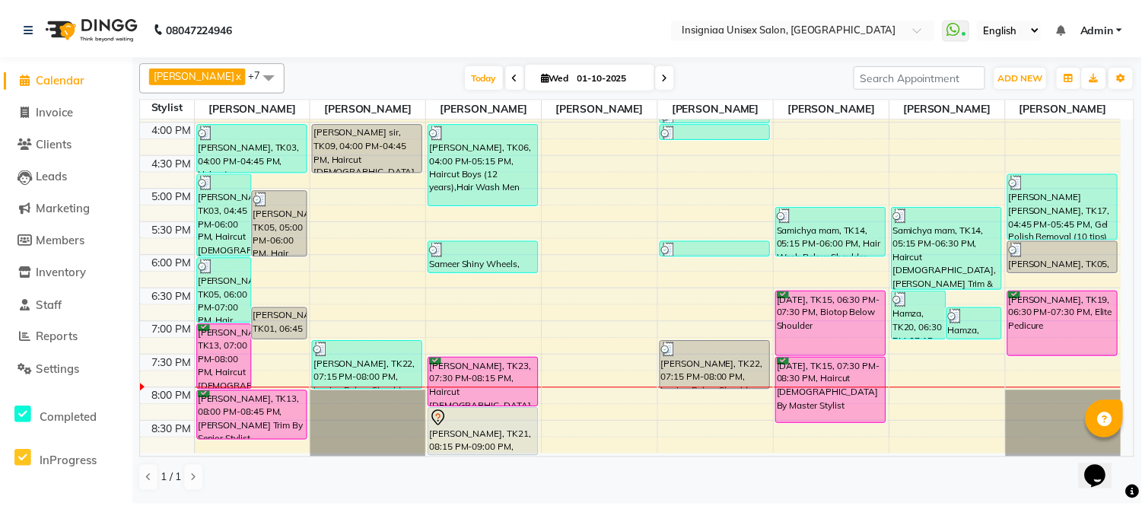
scroll to position [314, 0]
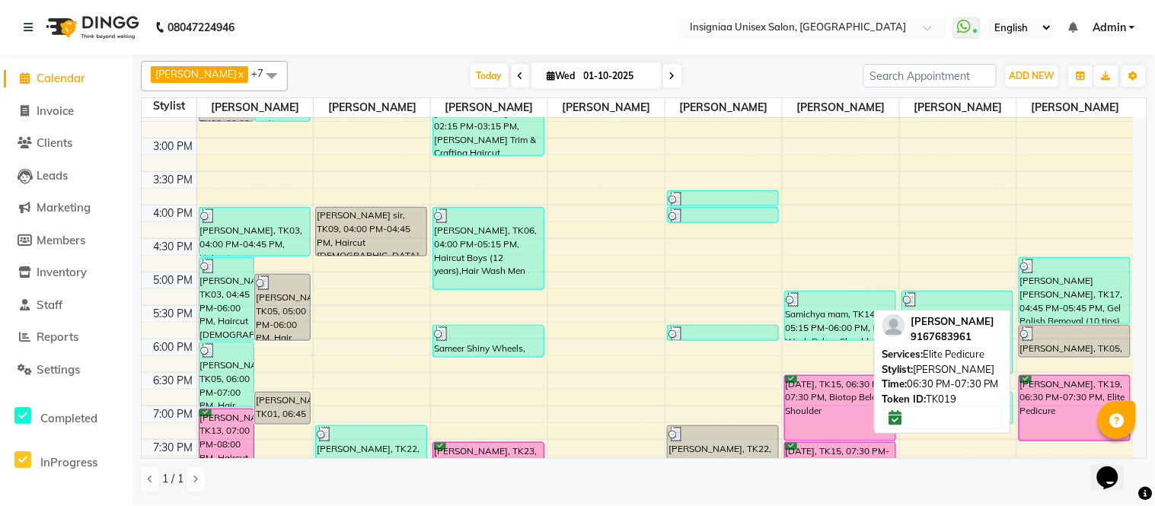
click at [1058, 406] on div "[PERSON_NAME], TK19, 06:30 PM-07:30 PM, Elite Pedicure" at bounding box center [1074, 408] width 111 height 65
select select "6"
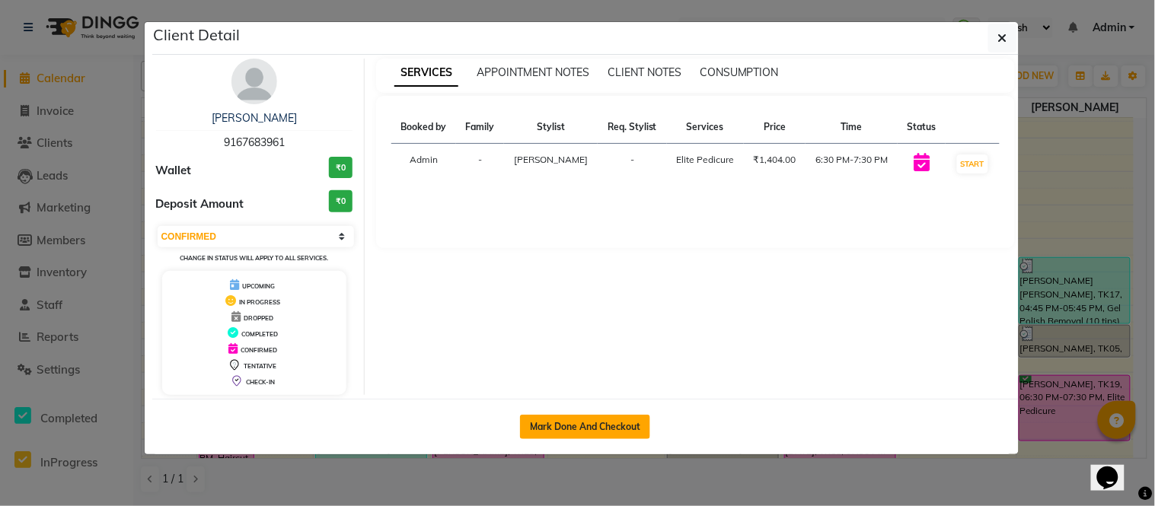
click at [552, 422] on button "Mark Done And Checkout" at bounding box center [585, 427] width 130 height 24
select select "6999"
select select "service"
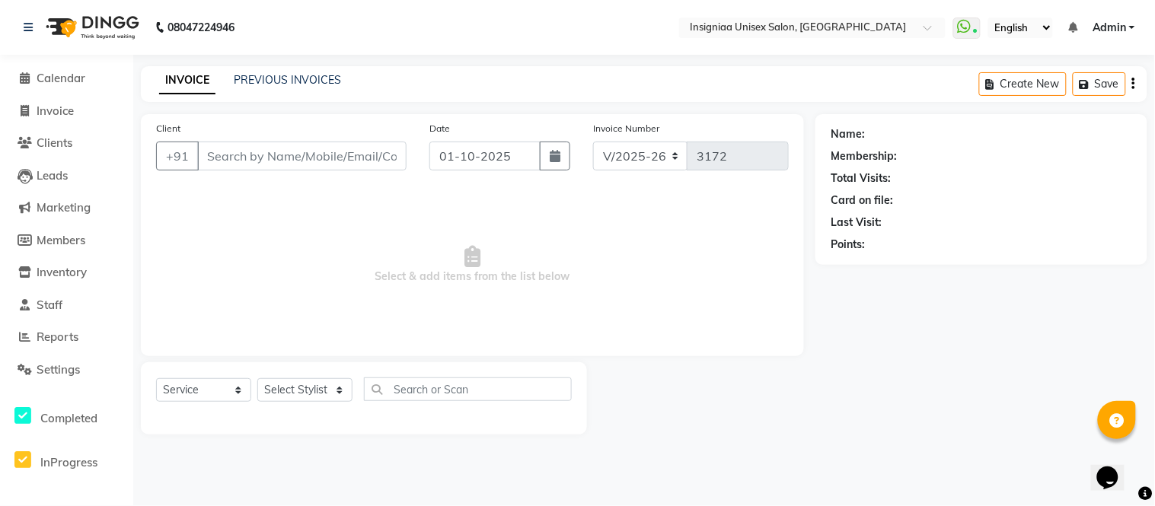
select select "3"
type input "9167683961"
select select "80714"
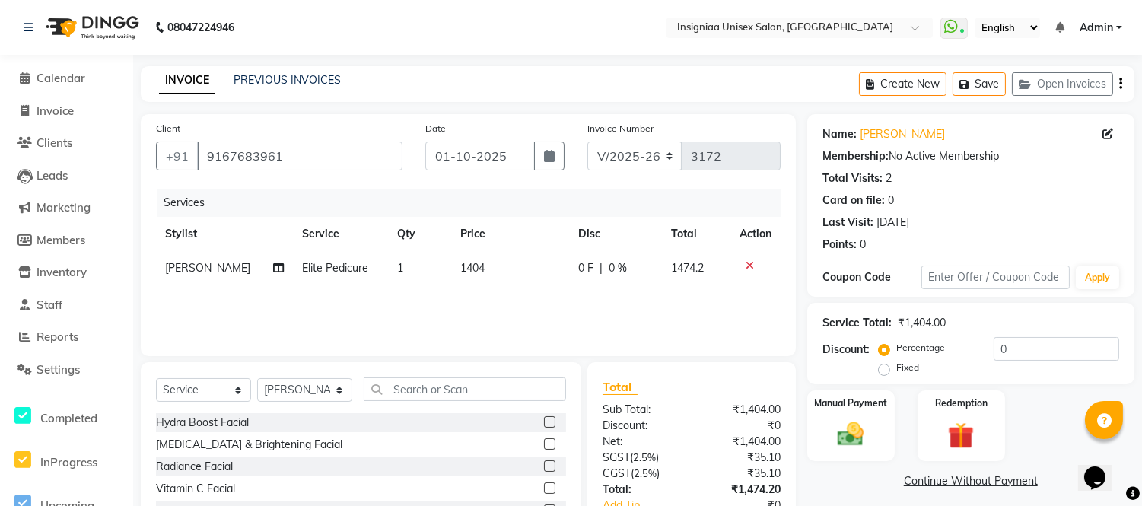
scroll to position [84, 0]
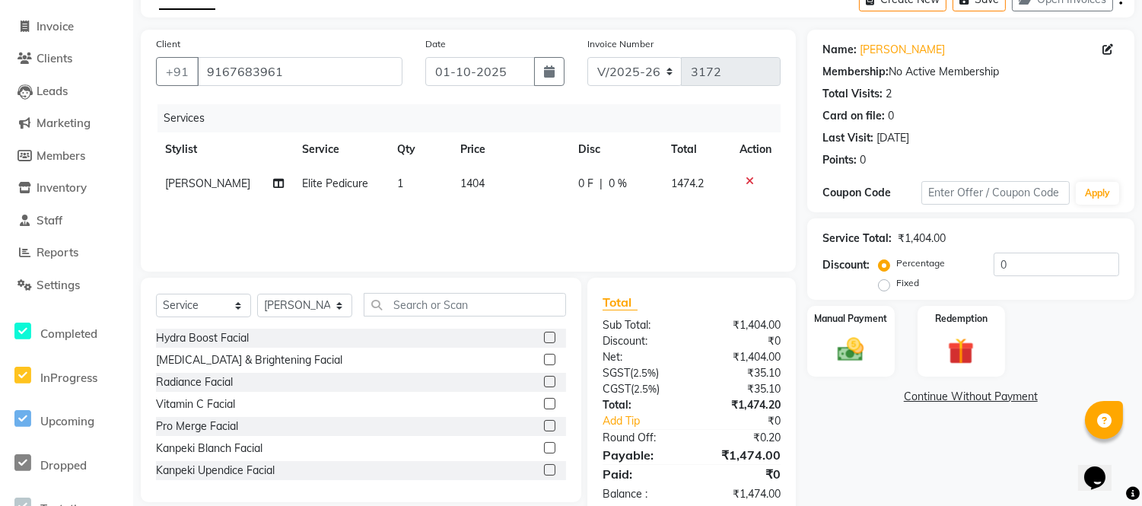
click at [308, 178] on span "Elite Pedicure" at bounding box center [335, 184] width 66 height 14
select select "80714"
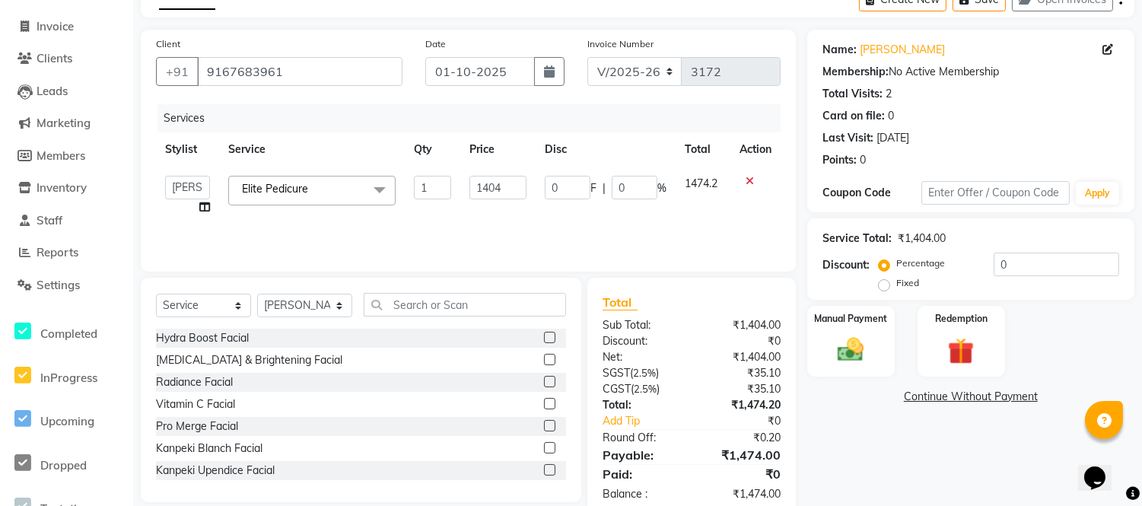
click at [317, 191] on span "Elite Pedicure x" at bounding box center [278, 189] width 81 height 16
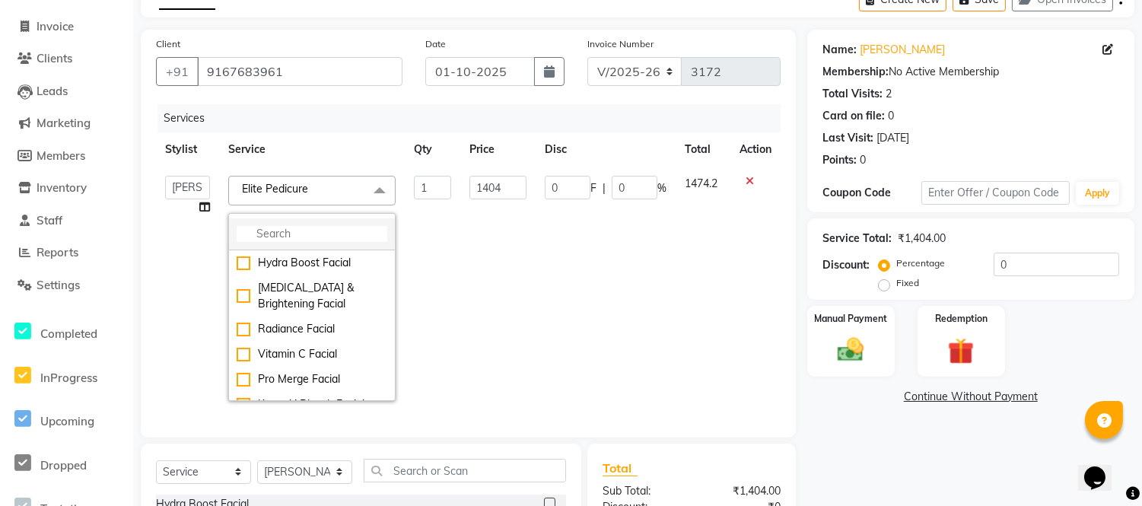
click at [298, 237] on input "multiselect-search" at bounding box center [312, 234] width 151 height 16
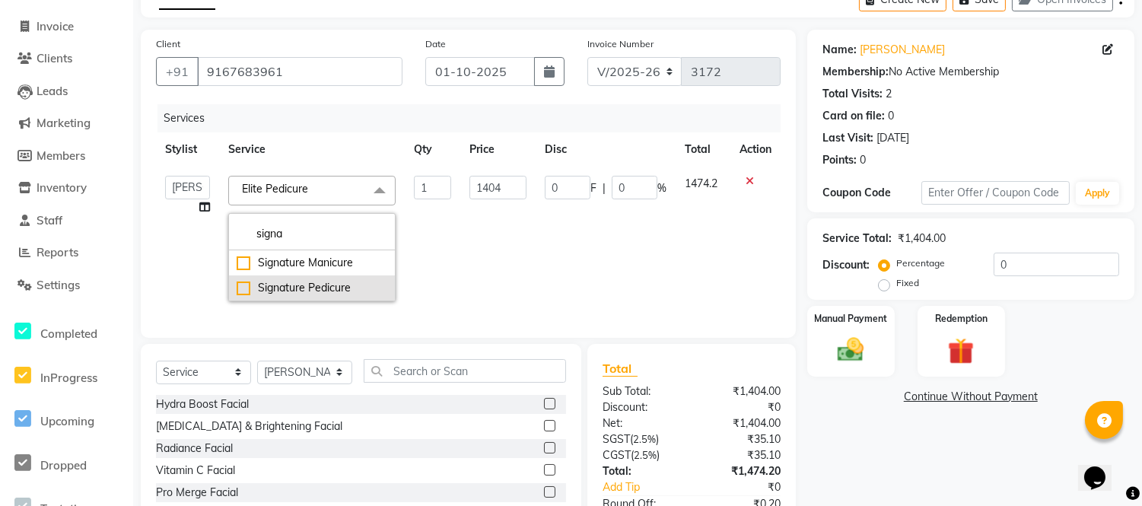
type input "signa"
click at [295, 287] on div "Signature Pedicure" at bounding box center [312, 288] width 151 height 16
checkbox input "true"
type input "2318"
click at [347, 126] on div "Services" at bounding box center [475, 118] width 635 height 28
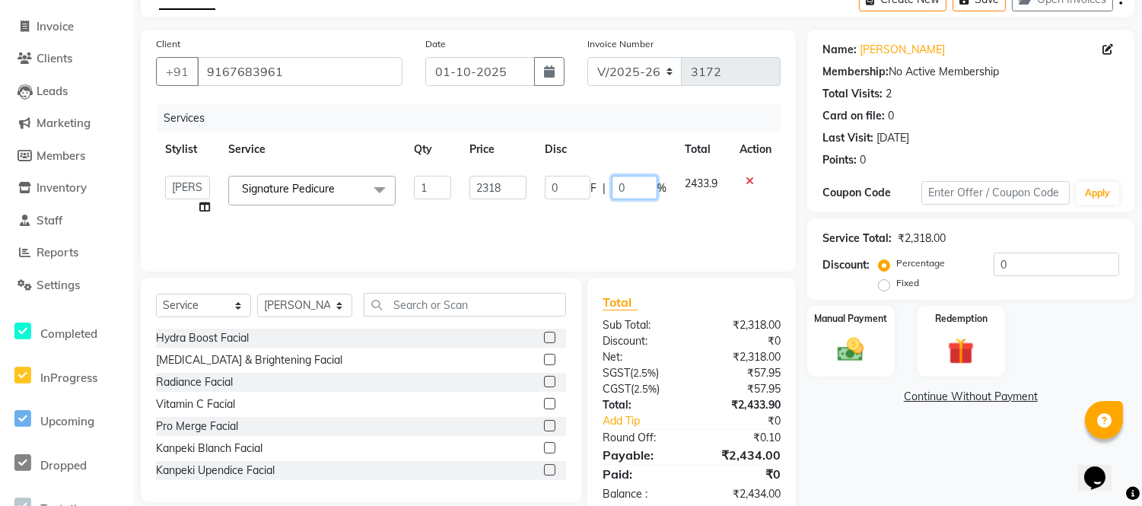
click at [612, 186] on input "0" at bounding box center [635, 188] width 46 height 24
type input "30"
click at [950, 455] on div "Name: [PERSON_NAME] Membership: No Active Membership Total Visits: 2 Card on fi…" at bounding box center [976, 274] width 339 height 488
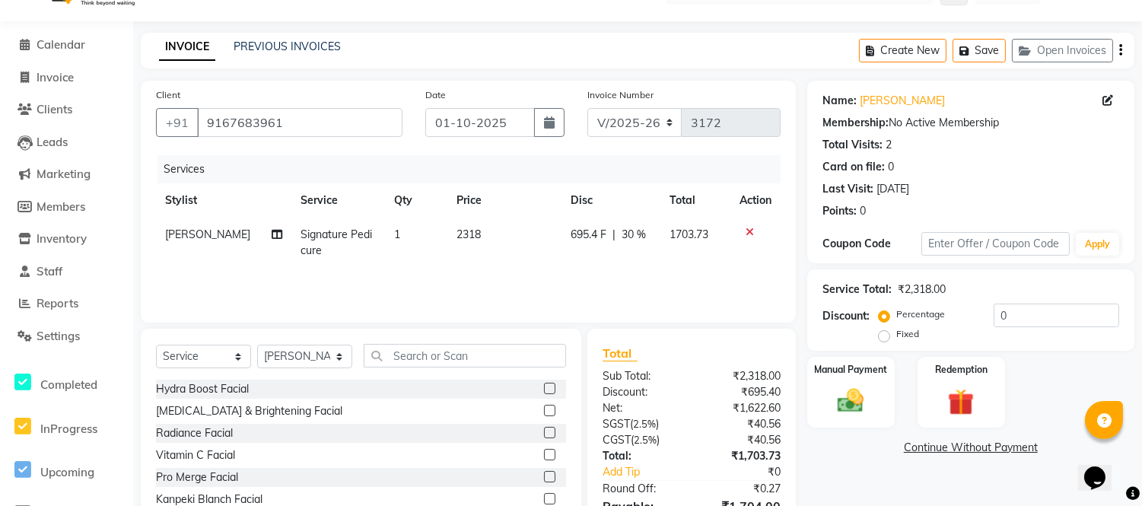
scroll to position [118, 0]
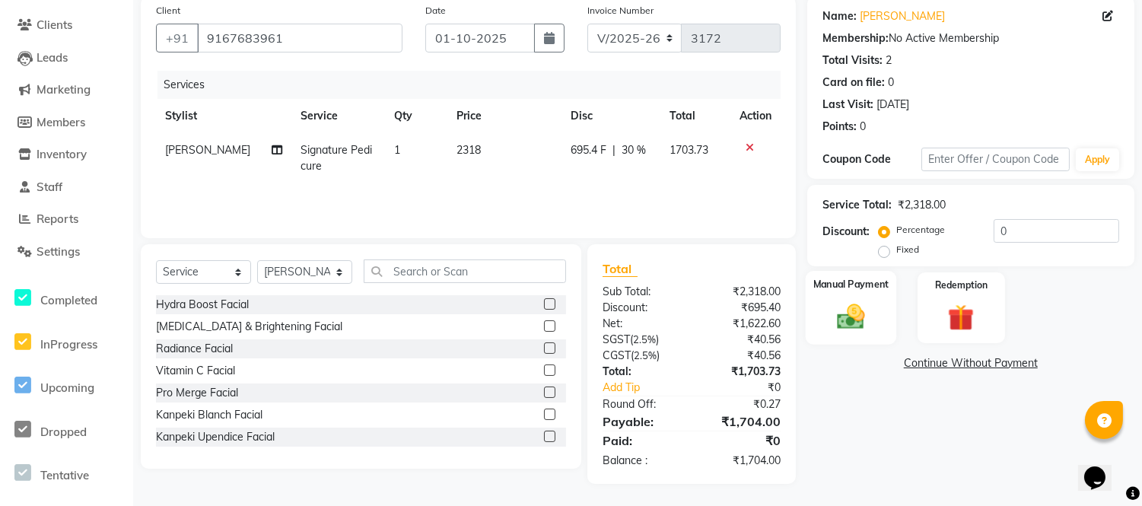
click at [854, 322] on img at bounding box center [851, 317] width 45 height 32
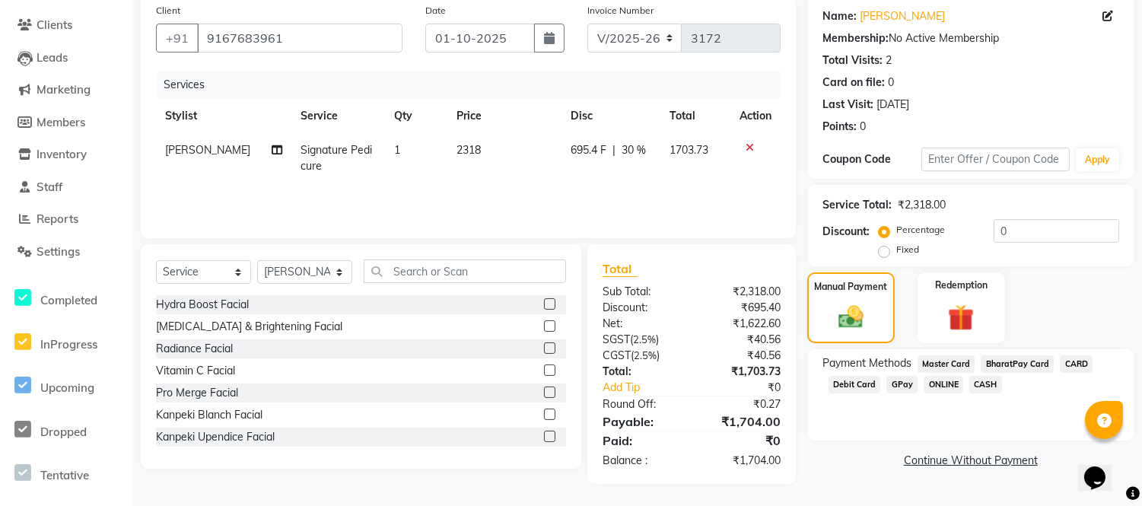
click at [897, 382] on span "GPay" at bounding box center [902, 385] width 31 height 18
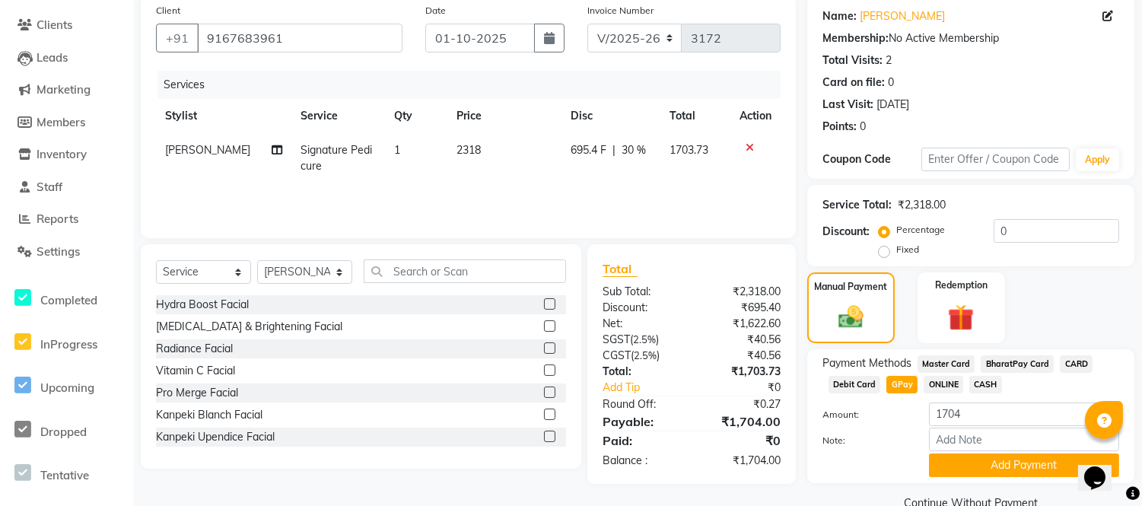
scroll to position [149, 0]
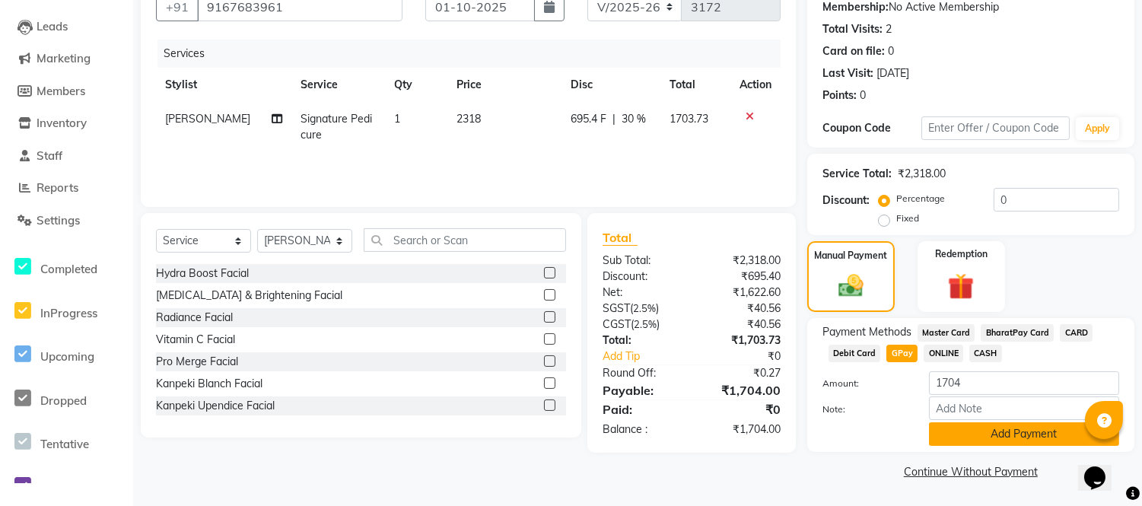
click at [1018, 432] on button "Add Payment" at bounding box center [1024, 434] width 190 height 24
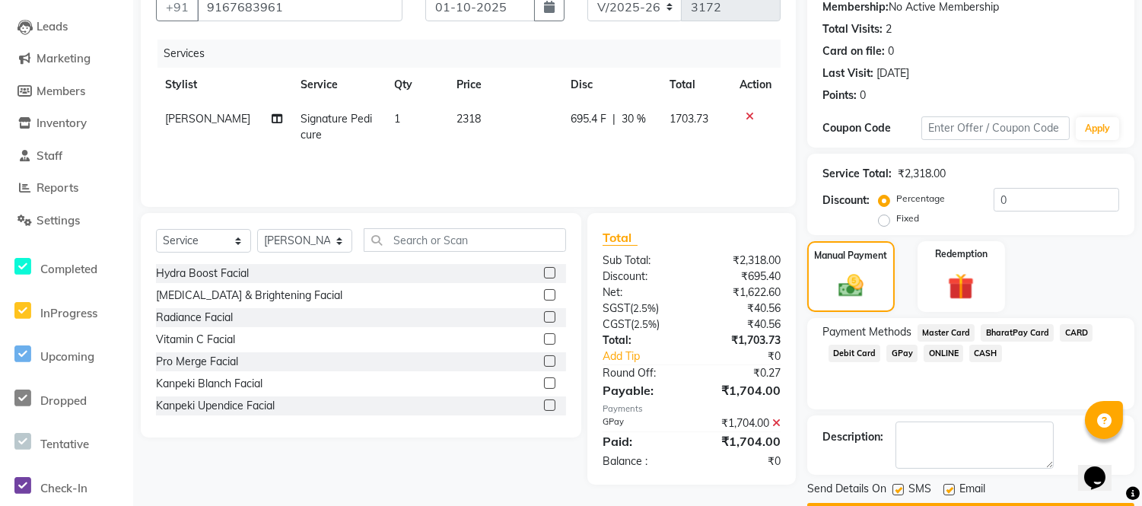
scroll to position [192, 0]
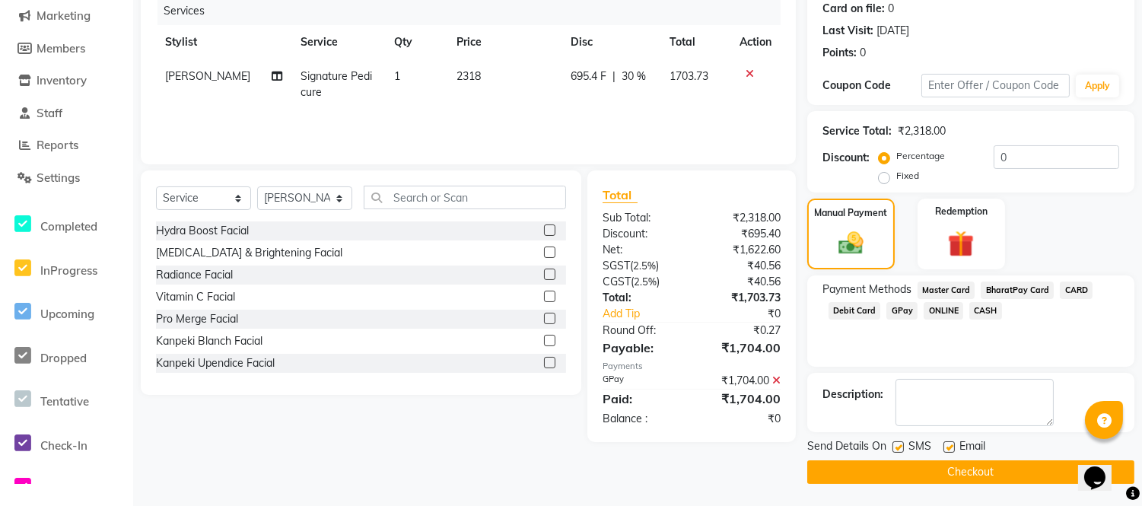
click at [949, 446] on label at bounding box center [949, 446] width 11 height 11
click at [949, 446] on input "checkbox" at bounding box center [949, 448] width 10 height 10
checkbox input "false"
click at [921, 467] on button "Checkout" at bounding box center [970, 472] width 327 height 24
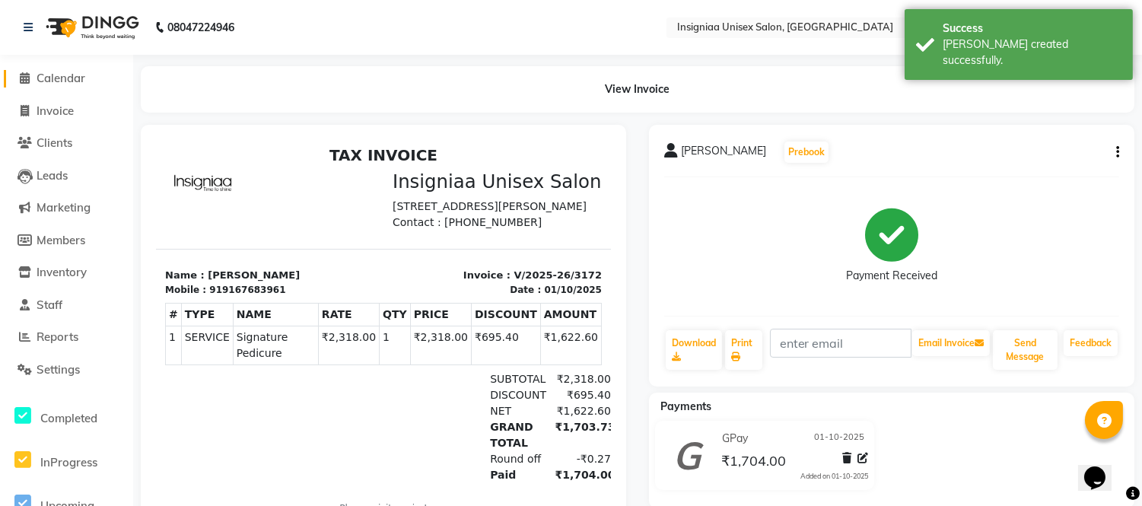
click at [77, 82] on span "Calendar" at bounding box center [61, 78] width 49 height 14
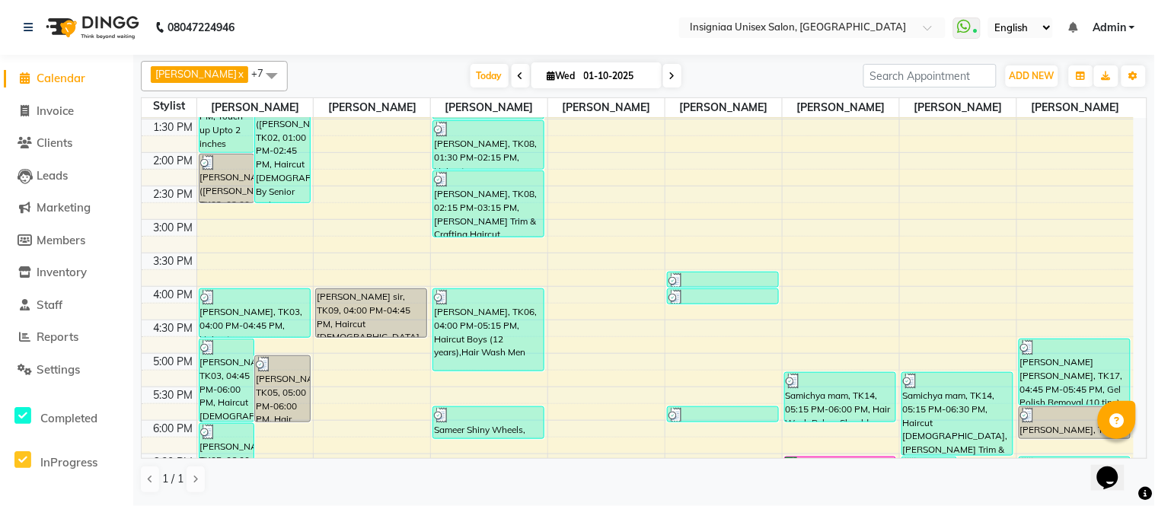
scroll to position [230, 0]
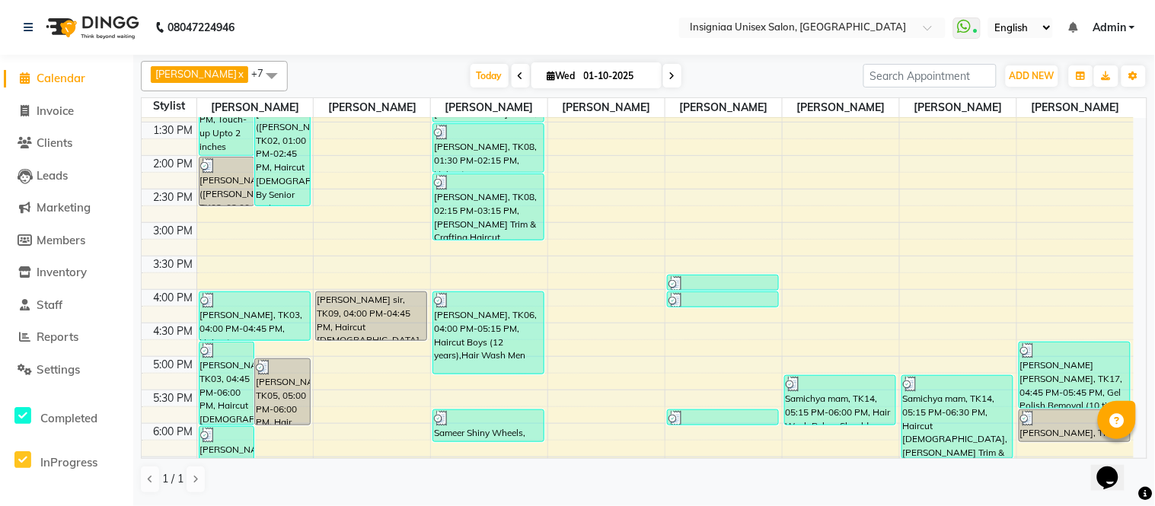
click at [663, 78] on span at bounding box center [672, 76] width 18 height 24
type input "02-10-2025"
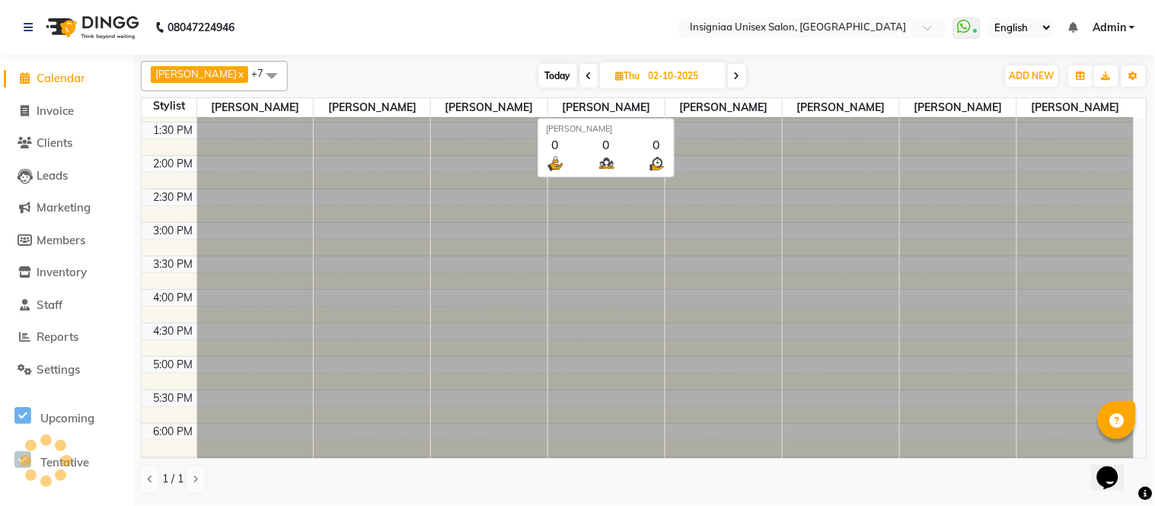
scroll to position [467, 0]
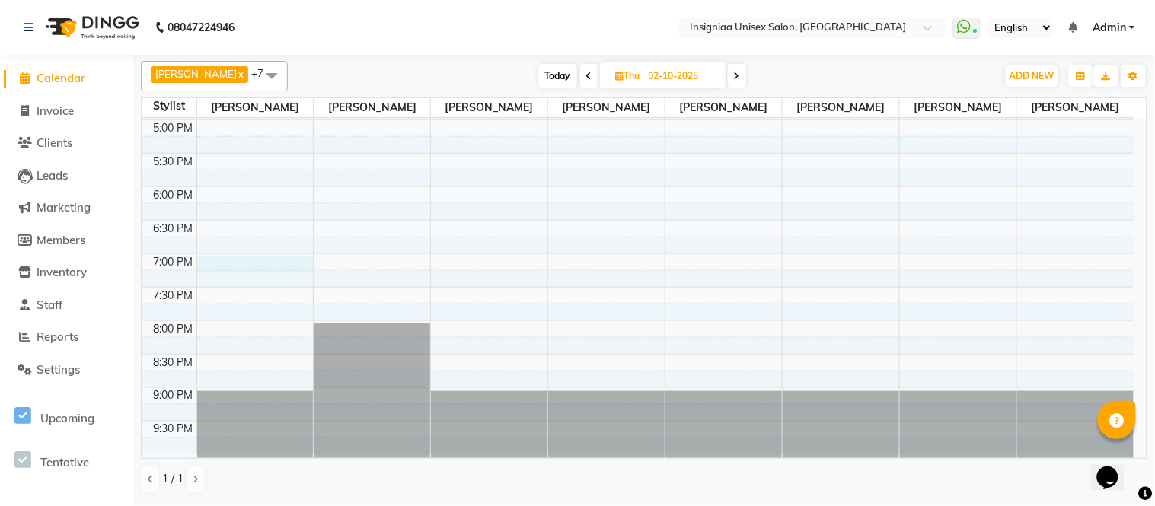
click at [237, 263] on div "10:00 AM 10:30 AM 11:00 AM 11:30 AM 12:00 PM 12:30 PM 1:00 PM 1:30 PM 2:00 PM 2…" at bounding box center [638, 52] width 992 height 803
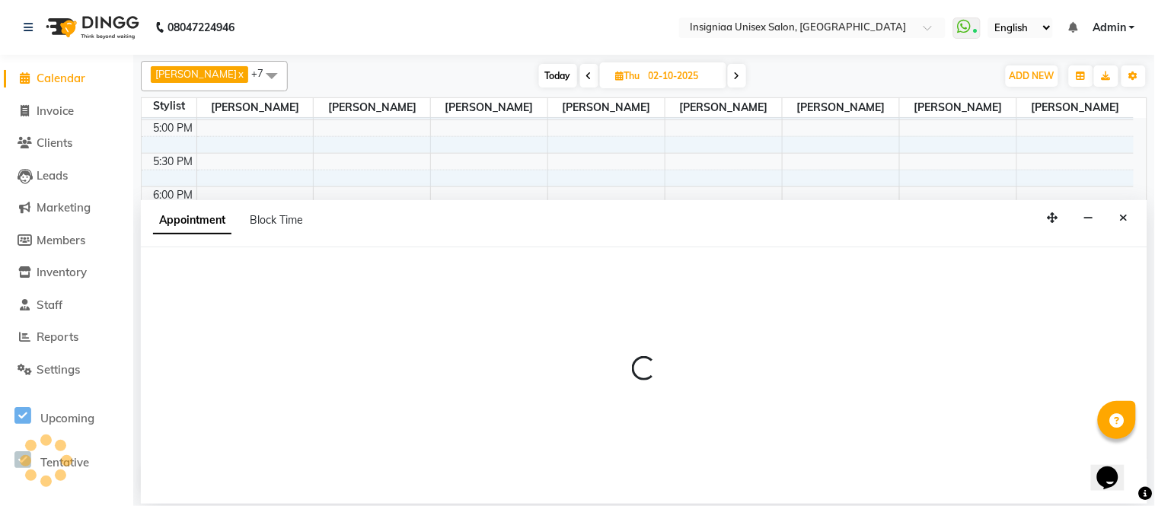
select select "58131"
select select "tentative"
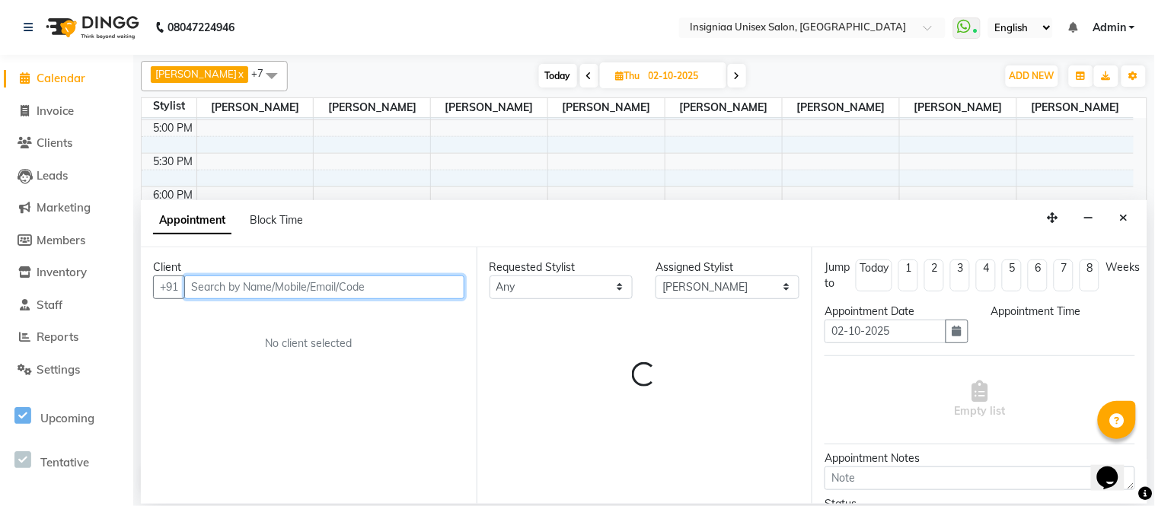
select select "1140"
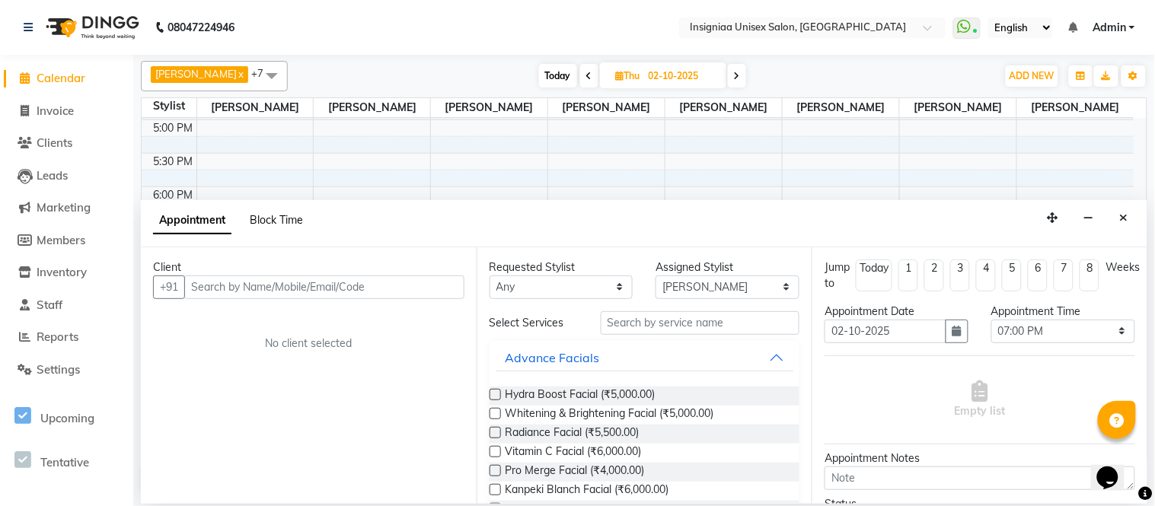
click at [302, 218] on span "Block Time" at bounding box center [276, 220] width 53 height 14
select select "58131"
select select "1140"
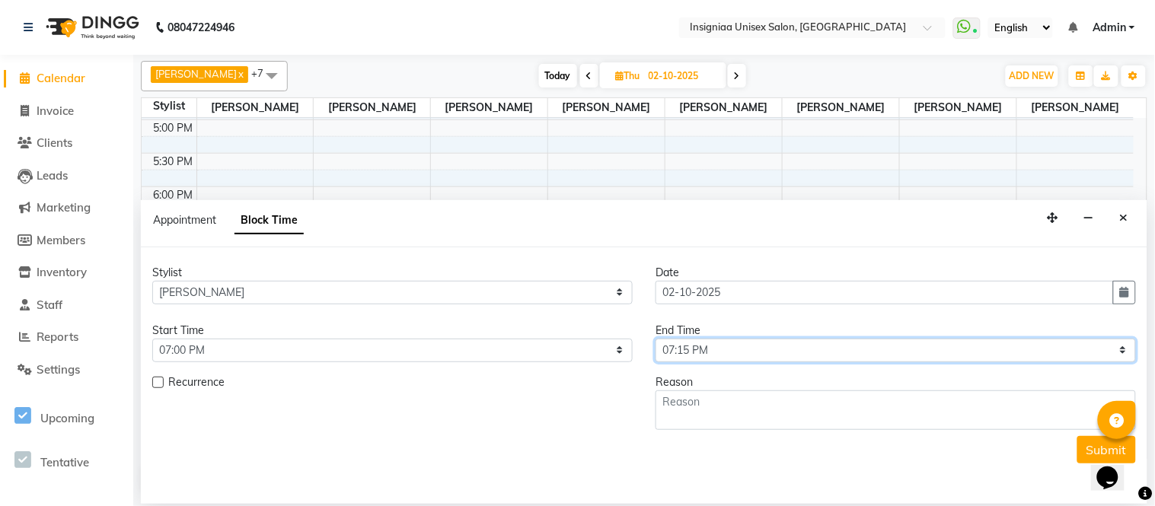
click at [706, 359] on select "Select 11:00 AM 11:15 AM 11:30 AM 11:45 AM 12:00 PM 12:15 PM 12:30 PM 12:45 PM …" at bounding box center [895, 351] width 480 height 24
select select "1260"
click at [655, 339] on select "Select 11:00 AM 11:15 AM 11:30 AM 11:45 AM 12:00 PM 12:15 PM 12:30 PM 12:45 PM …" at bounding box center [895, 351] width 480 height 24
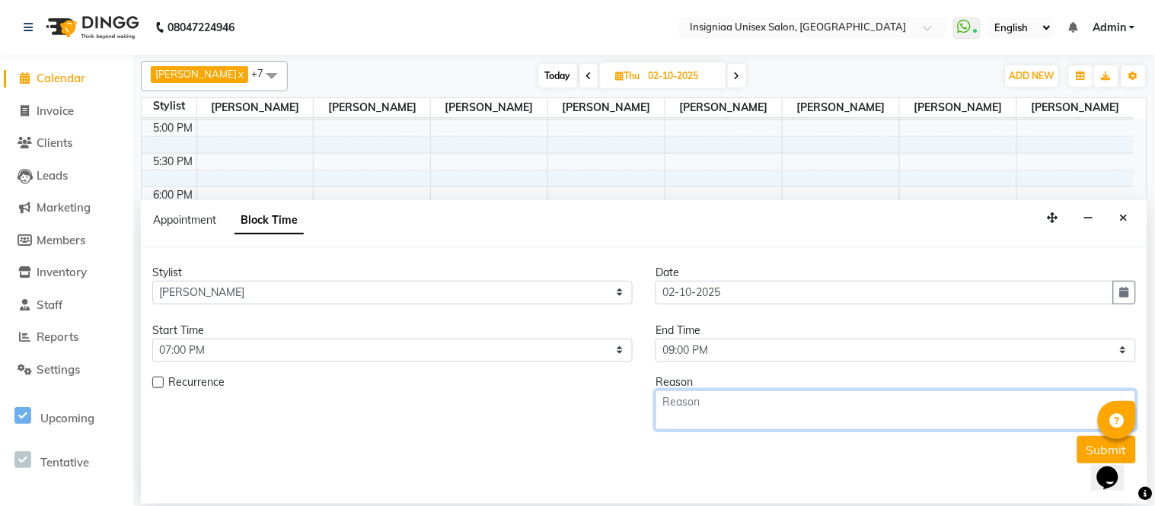
click at [705, 400] on textarea at bounding box center [895, 410] width 480 height 40
click at [700, 398] on textarea at bounding box center [895, 410] width 480 height 40
type textarea "Dusheera pooja"
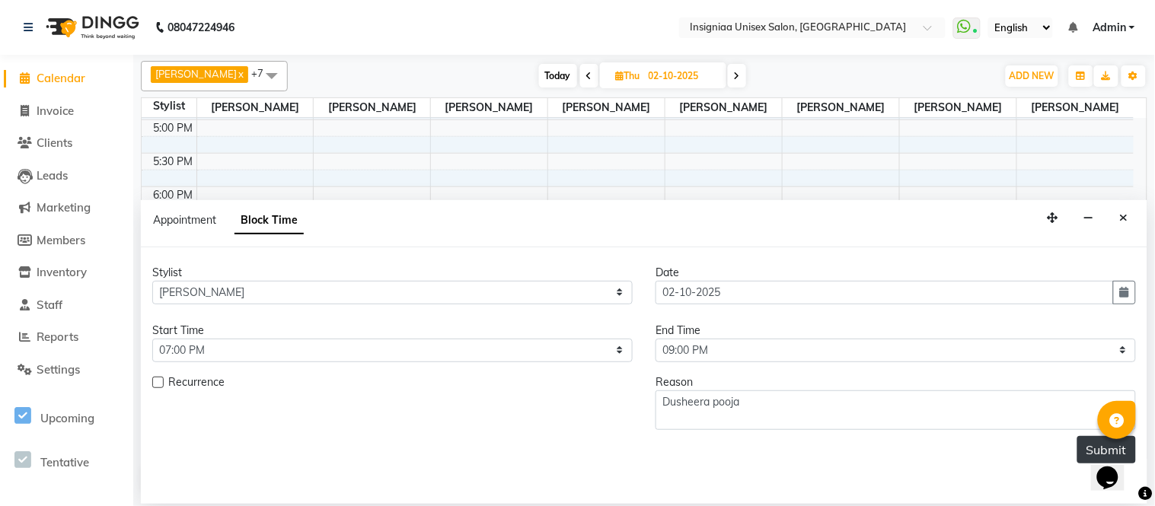
click at [1085, 447] on button "Submit" at bounding box center [1106, 449] width 59 height 27
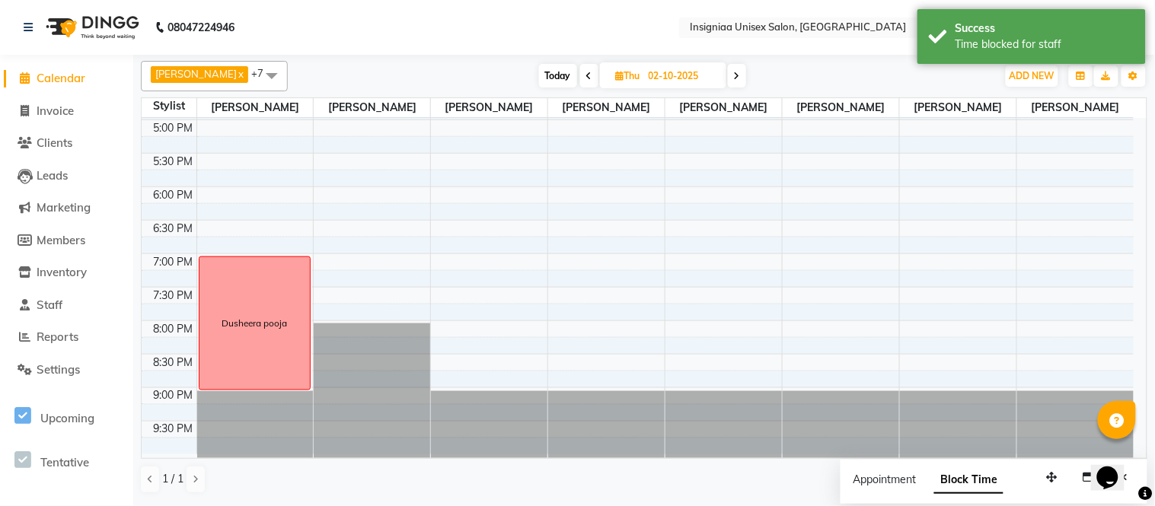
click at [473, 263] on div "10:00 AM 10:30 AM 11:00 AM 11:30 AM 12:00 PM 12:30 PM 1:00 PM 1:30 PM 2:00 PM 2…" at bounding box center [638, 52] width 992 height 803
select select "58133"
select select "1140"
select select "tentative"
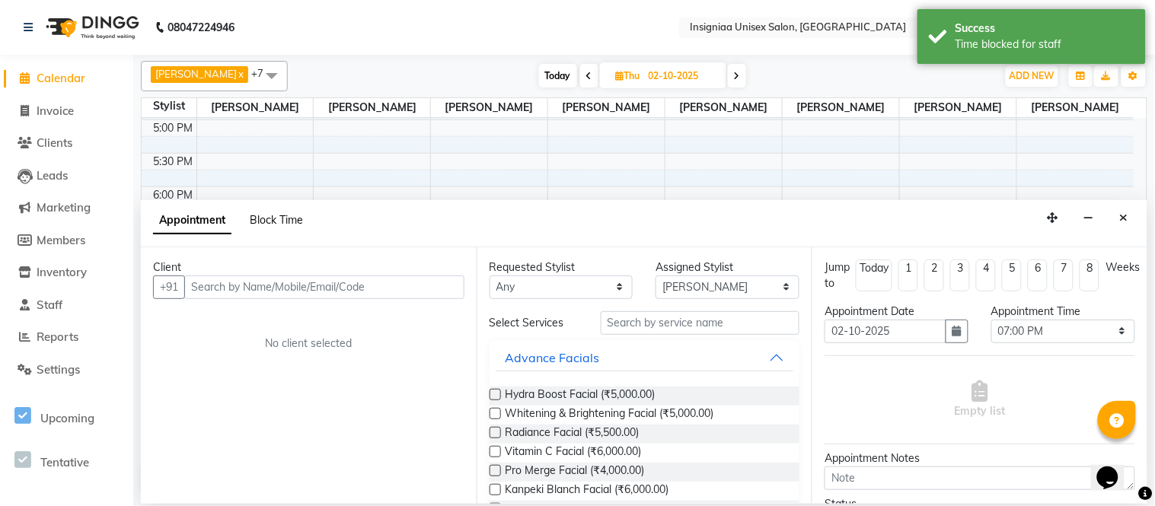
click at [276, 218] on span "Block Time" at bounding box center [276, 220] width 53 height 14
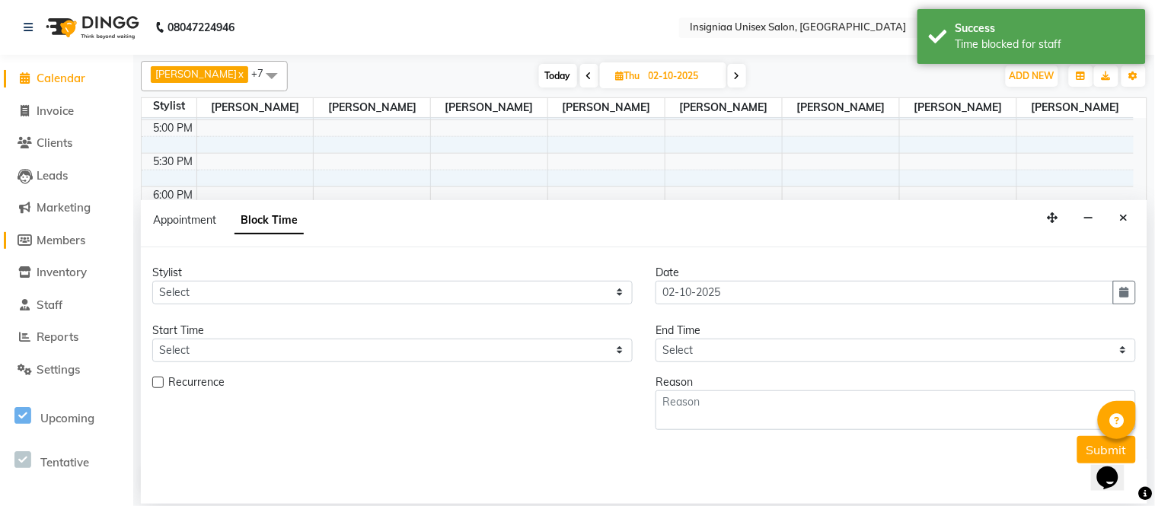
click at [78, 241] on span "Members" at bounding box center [61, 240] width 49 height 14
select select
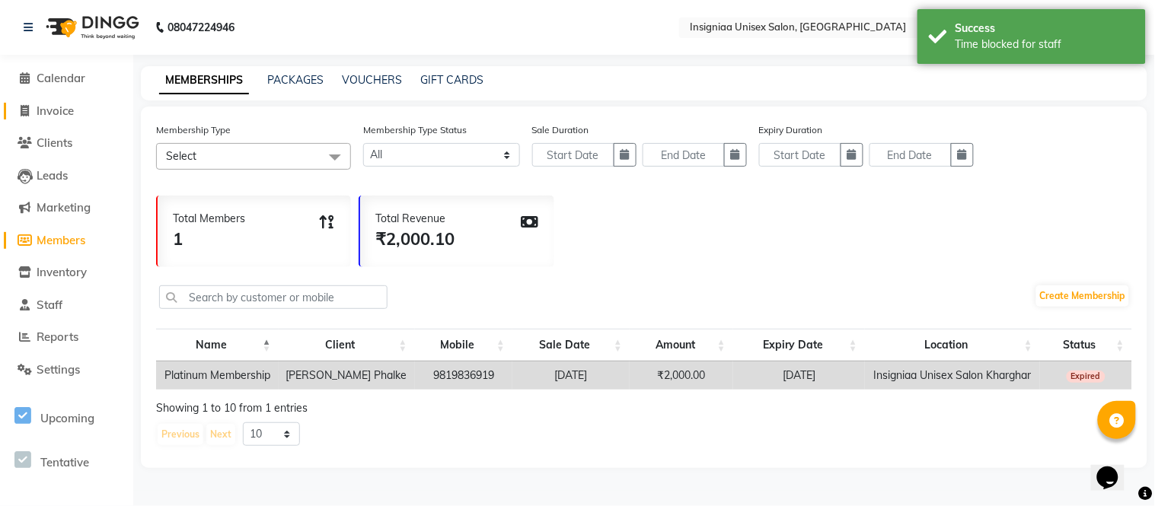
click at [59, 115] on span "Invoice" at bounding box center [55, 111] width 37 height 14
select select "service"
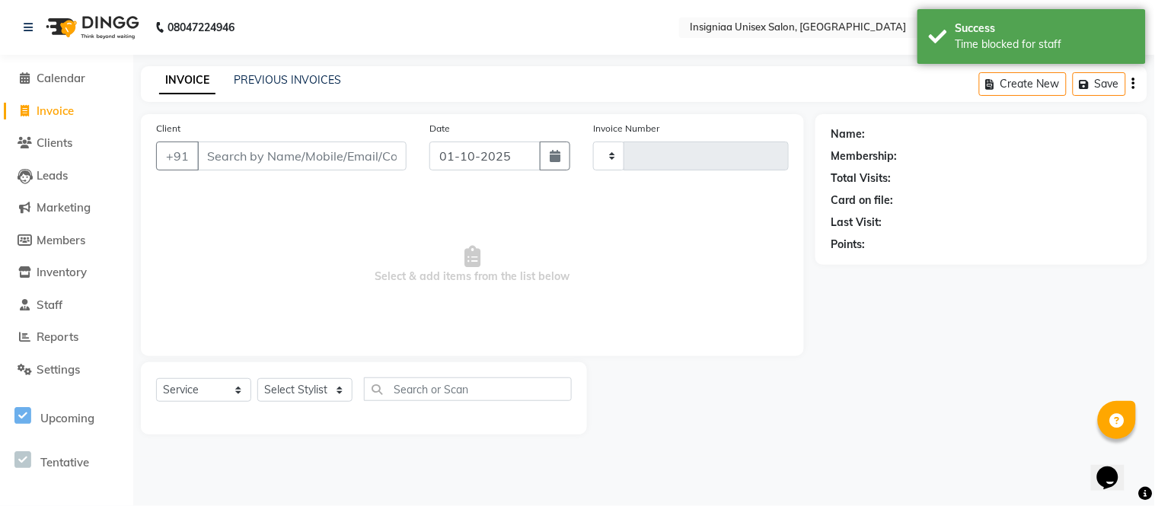
type input "3173"
select select "6999"
click at [58, 82] on span "Calendar" at bounding box center [61, 78] width 49 height 14
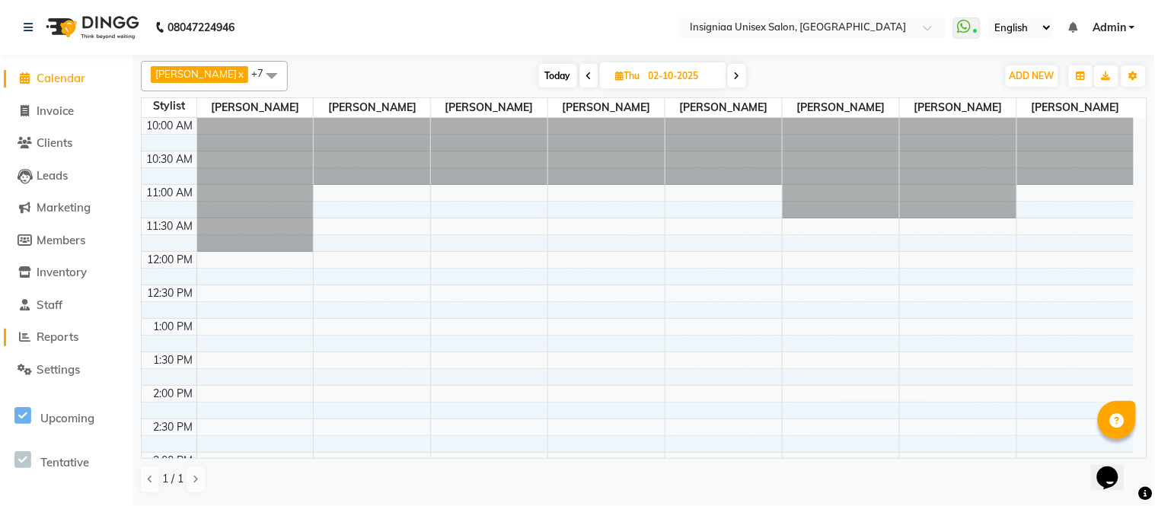
click at [66, 338] on span "Reports" at bounding box center [58, 337] width 42 height 14
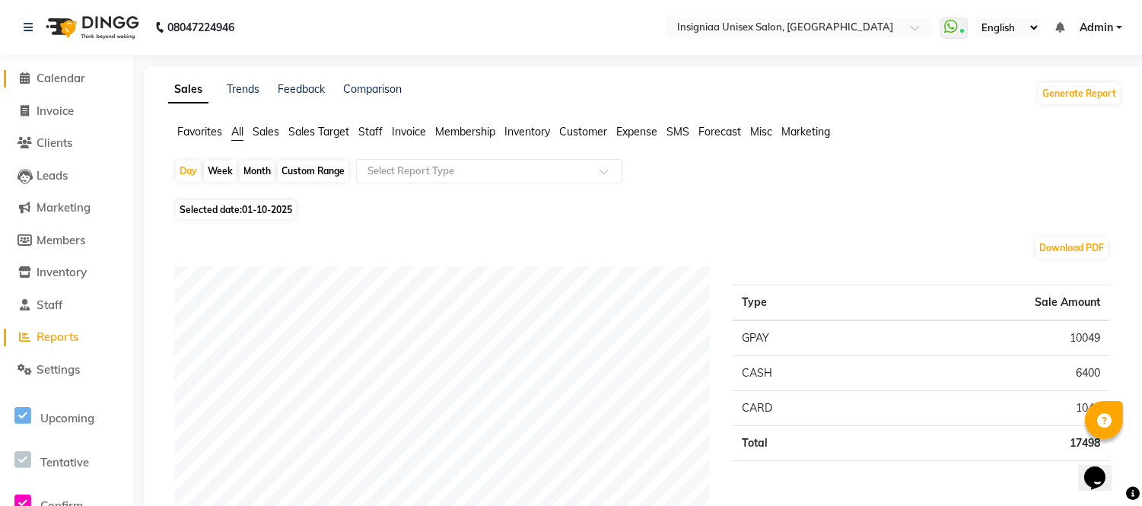
click at [57, 86] on link "Calendar" at bounding box center [67, 79] width 126 height 18
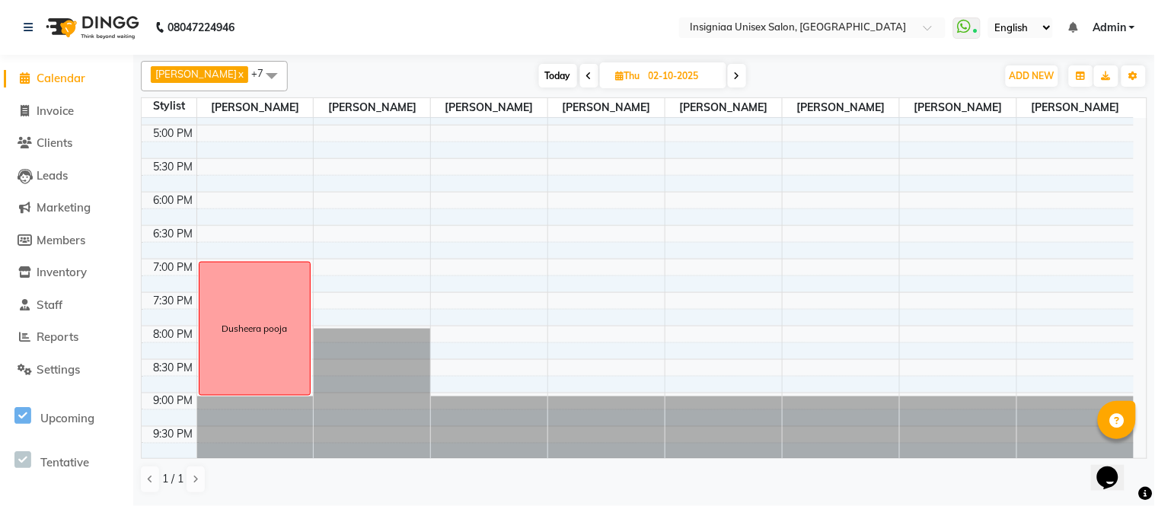
scroll to position [467, 0]
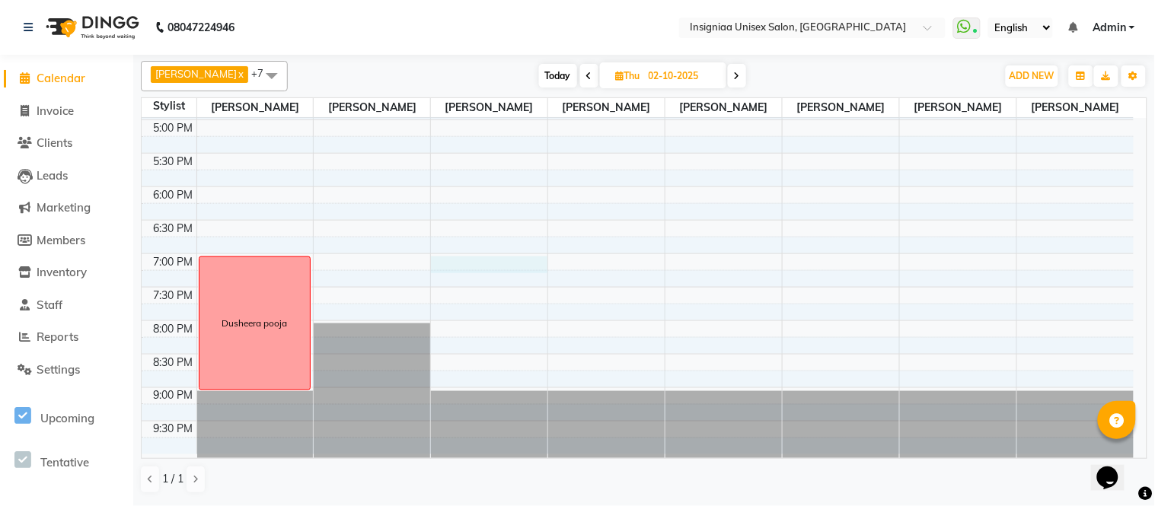
click at [462, 267] on div "10:00 AM 10:30 AM 11:00 AM 11:30 AM 12:00 PM 12:30 PM 1:00 PM 1:30 PM 2:00 PM 2…" at bounding box center [638, 52] width 992 height 803
select select "58133"
select select "1140"
select select "tentative"
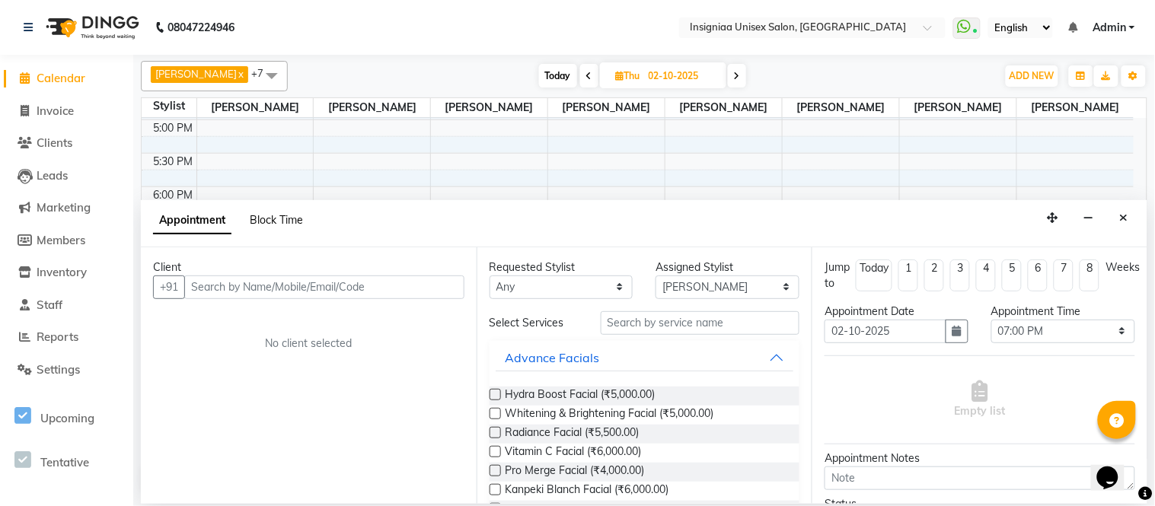
click at [298, 222] on span "Block Time" at bounding box center [276, 220] width 53 height 14
select select "58133"
select select "1140"
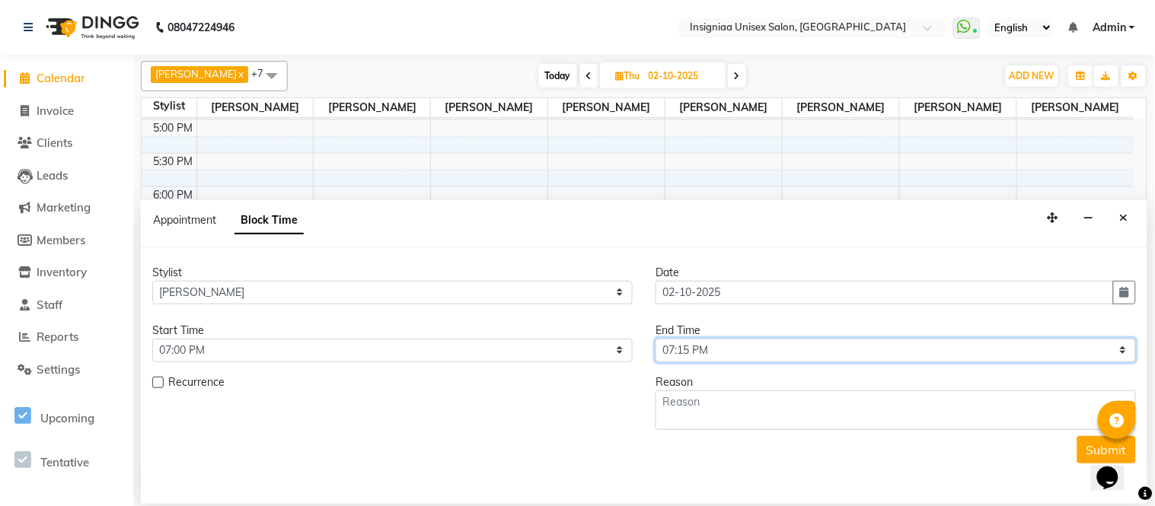
click at [703, 350] on select "Select 11:00 AM 11:15 AM 11:30 AM 11:45 AM 12:00 PM 12:15 PM 12:30 PM 12:45 PM …" at bounding box center [895, 351] width 480 height 24
select select "1260"
click at [655, 339] on select "Select 11:00 AM 11:15 AM 11:30 AM 11:45 AM 12:00 PM 12:15 PM 12:30 PM 12:45 PM …" at bounding box center [895, 351] width 480 height 24
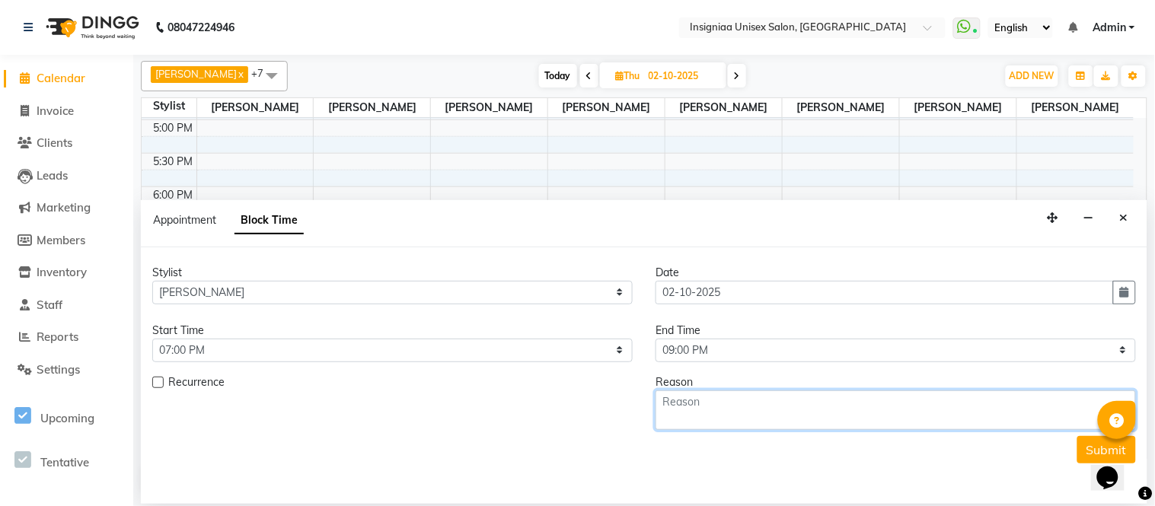
click at [700, 428] on textarea at bounding box center [895, 410] width 480 height 40
type textarea "S"
type textarea "[PERSON_NAME]"
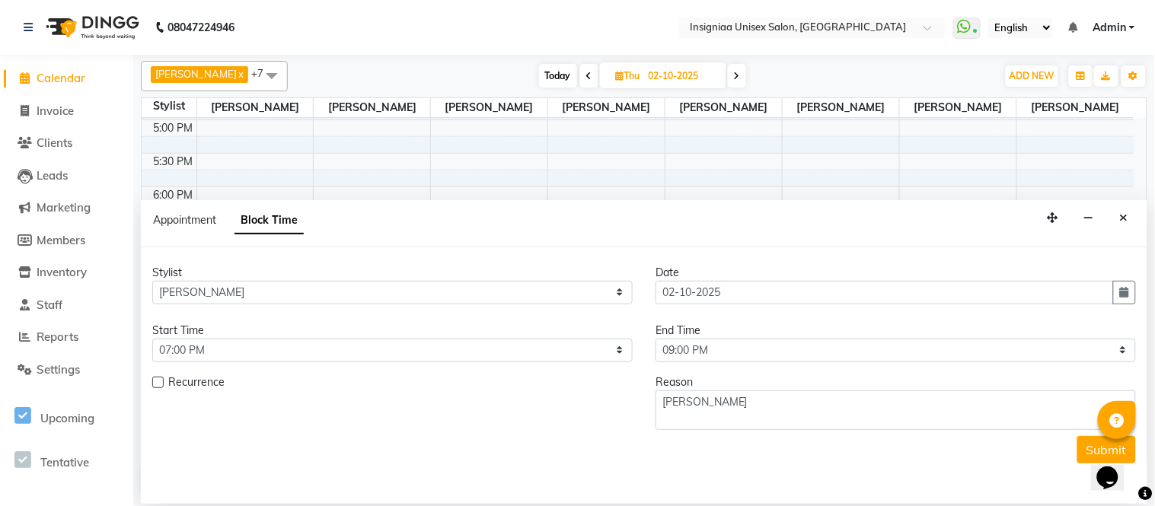
click at [1085, 444] on button "Submit" at bounding box center [1106, 449] width 59 height 27
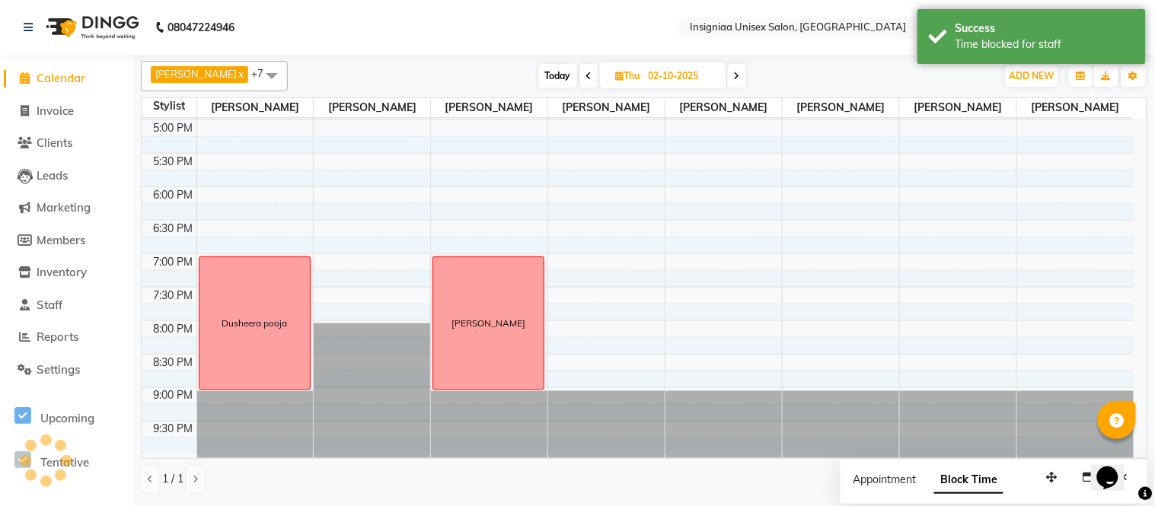
click at [586, 269] on div "10:00 AM 10:30 AM 11:00 AM 11:30 AM 12:00 PM 12:30 PM 1:00 PM 1:30 PM 2:00 PM 2…" at bounding box center [638, 52] width 992 height 803
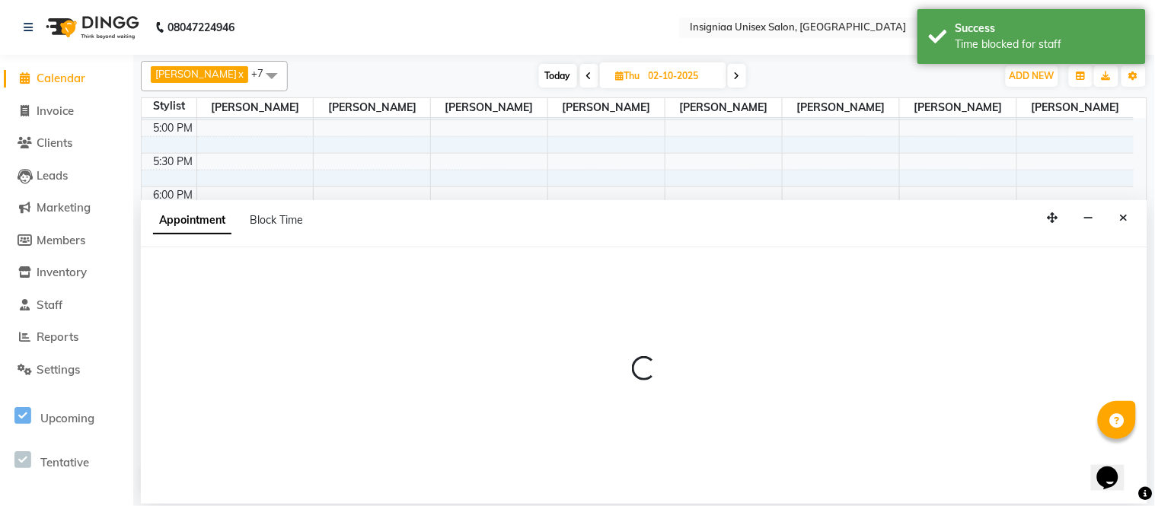
select select "58134"
select select "1140"
select select "tentative"
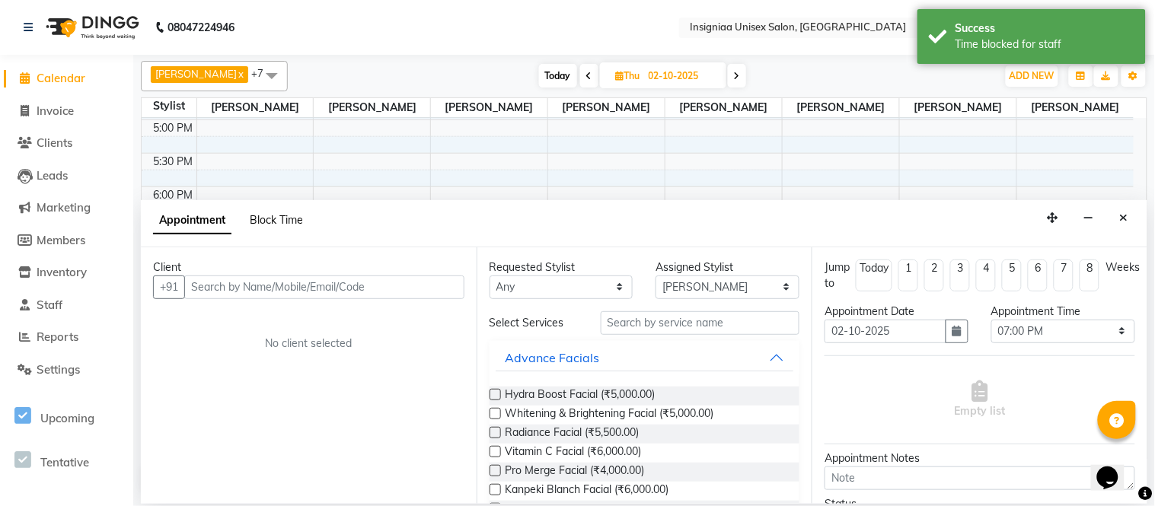
click at [277, 223] on span "Block Time" at bounding box center [276, 220] width 53 height 14
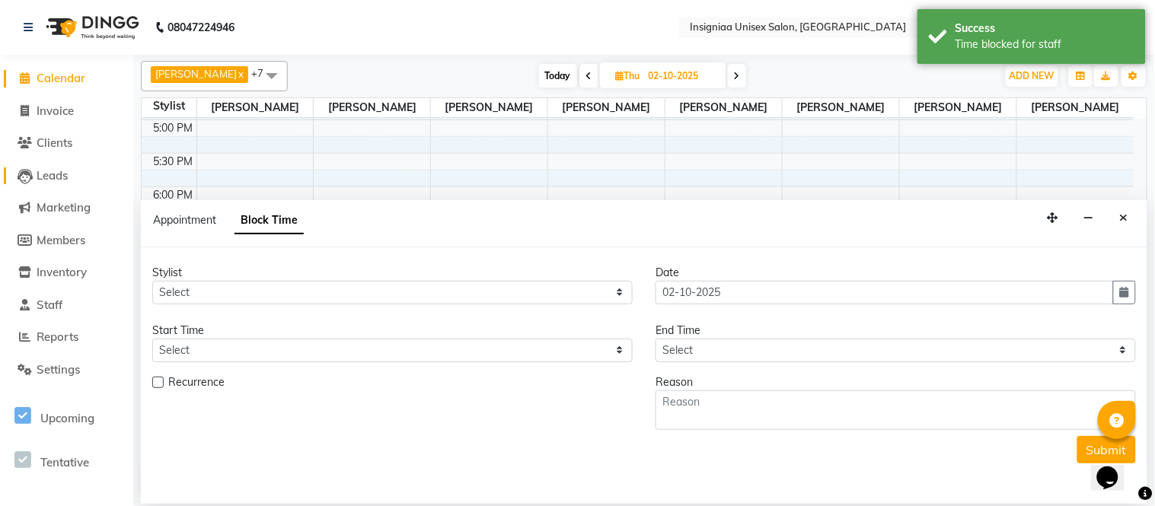
click at [56, 180] on span "Leads" at bounding box center [52, 175] width 31 height 14
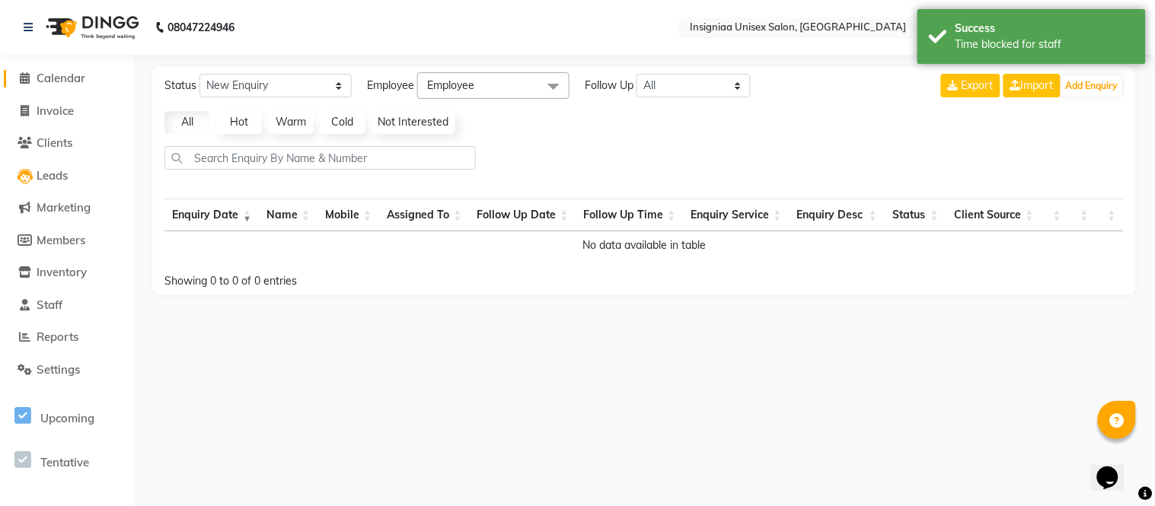
click at [44, 84] on span "Calendar" at bounding box center [61, 78] width 49 height 14
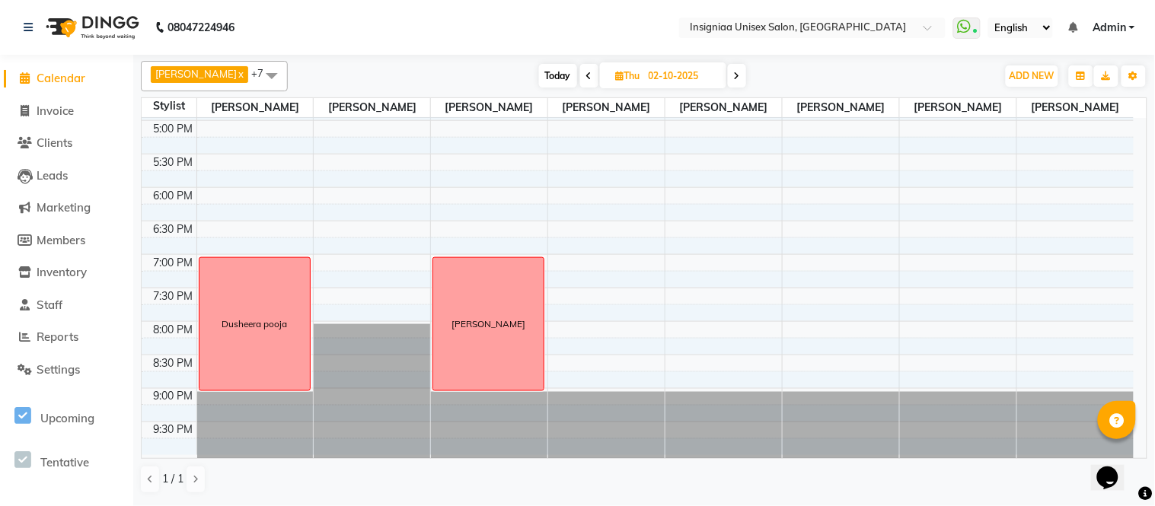
scroll to position [467, 0]
click at [605, 268] on div "10:00 AM 10:30 AM 11:00 AM 11:30 AM 12:00 PM 12:30 PM 1:00 PM 1:30 PM 2:00 PM 2…" at bounding box center [638, 52] width 992 height 803
select select "58134"
select select "1140"
select select "tentative"
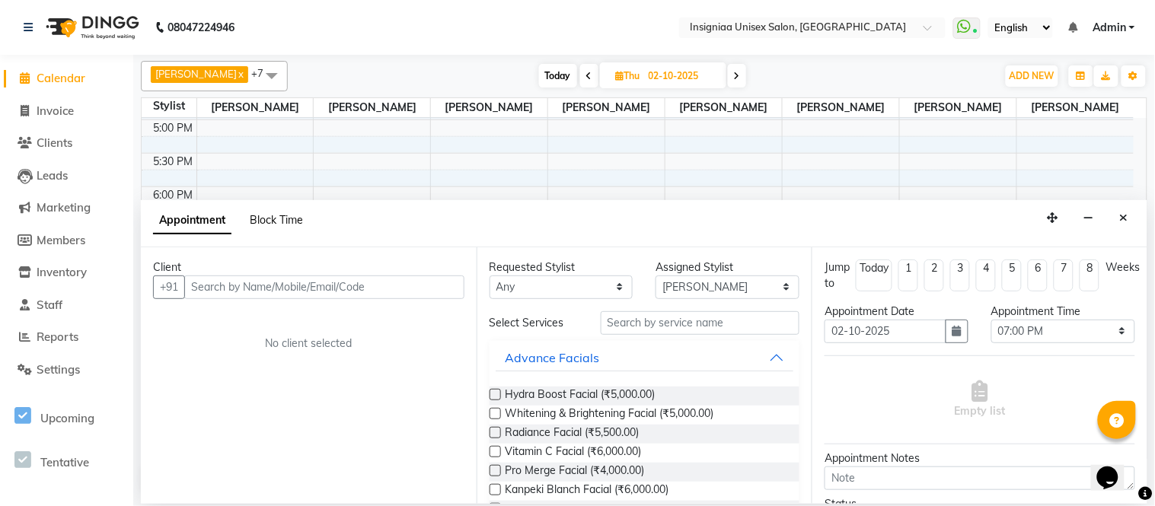
click at [250, 222] on span "Block Time" at bounding box center [276, 220] width 53 height 14
select select "58134"
select select "1140"
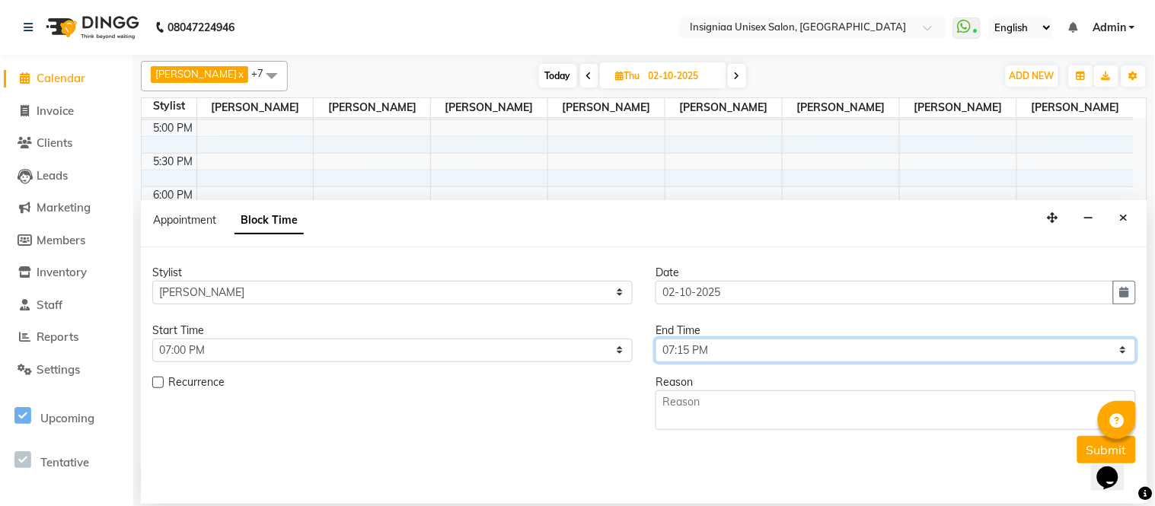
click at [709, 355] on select "Select 11:00 AM 11:15 AM 11:30 AM 11:45 AM 12:00 PM 12:15 PM 12:30 PM 12:45 PM …" at bounding box center [895, 351] width 480 height 24
select select "1260"
click at [655, 339] on select "Select 11:00 AM 11:15 AM 11:30 AM 11:45 AM 12:00 PM 12:15 PM 12:30 PM 12:45 PM …" at bounding box center [895, 351] width 480 height 24
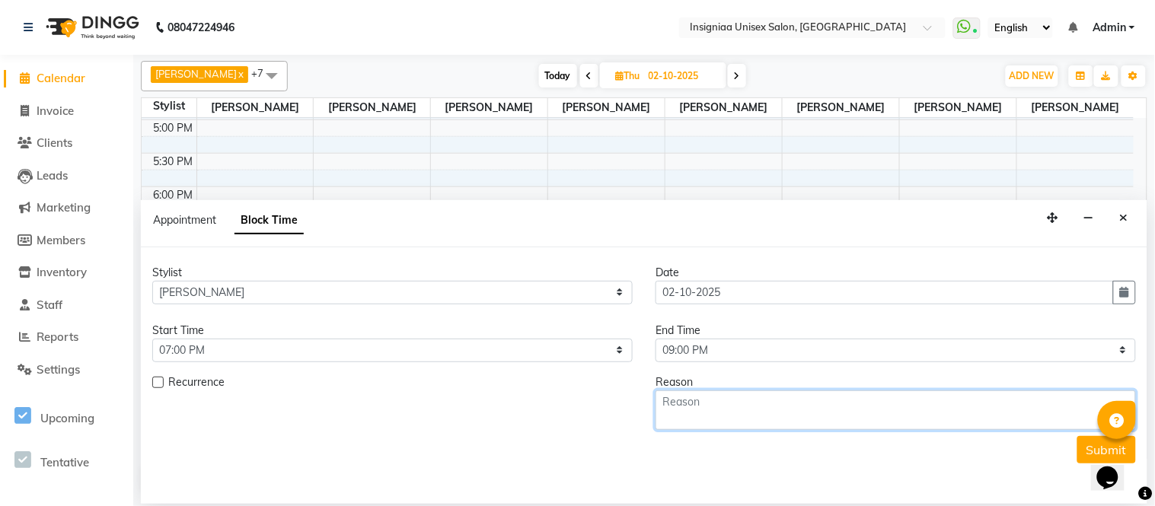
click at [710, 412] on textarea at bounding box center [895, 410] width 480 height 40
type textarea "S"
type textarea "[PERSON_NAME]"
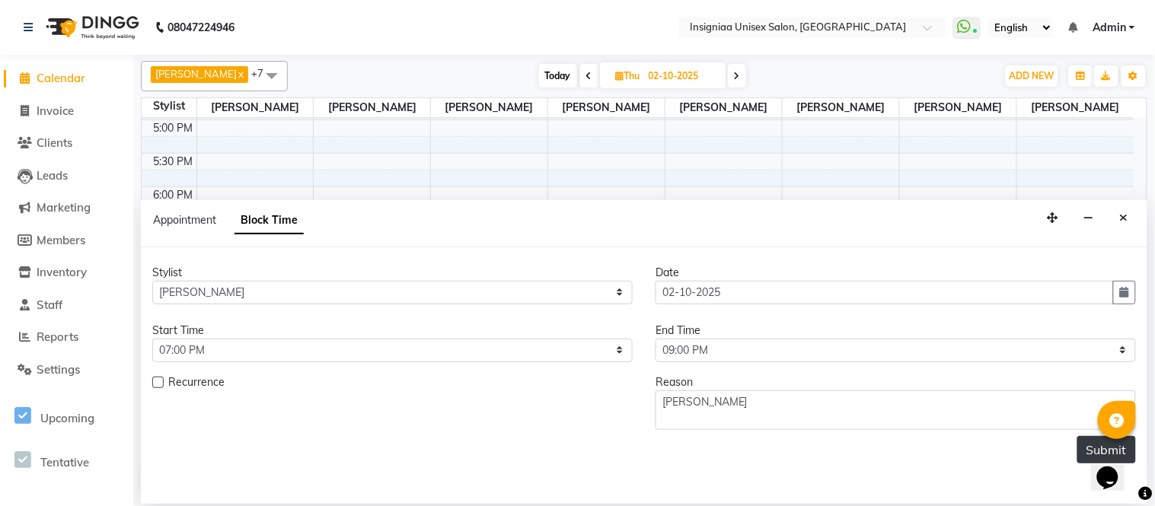
click at [1094, 444] on button "Submit" at bounding box center [1106, 449] width 59 height 27
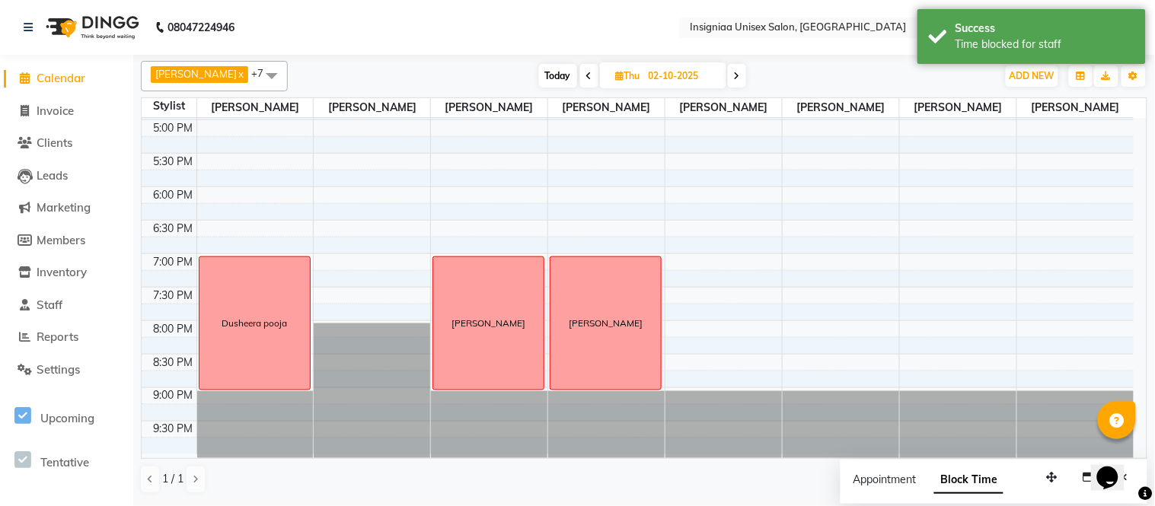
click at [1018, 265] on div "10:00 AM 10:30 AM 11:00 AM 11:30 AM 12:00 PM 12:30 PM 1:00 PM 1:30 PM 2:00 PM 2…" at bounding box center [638, 52] width 992 height 803
select select "80714"
select select "1140"
select select "tentative"
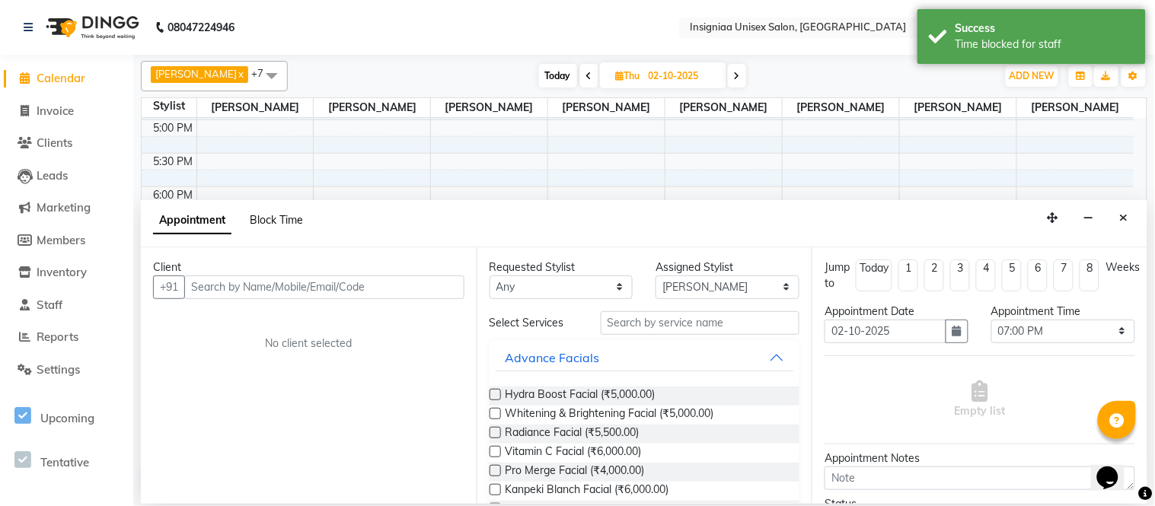
click at [254, 217] on span "Block Time" at bounding box center [276, 220] width 53 height 14
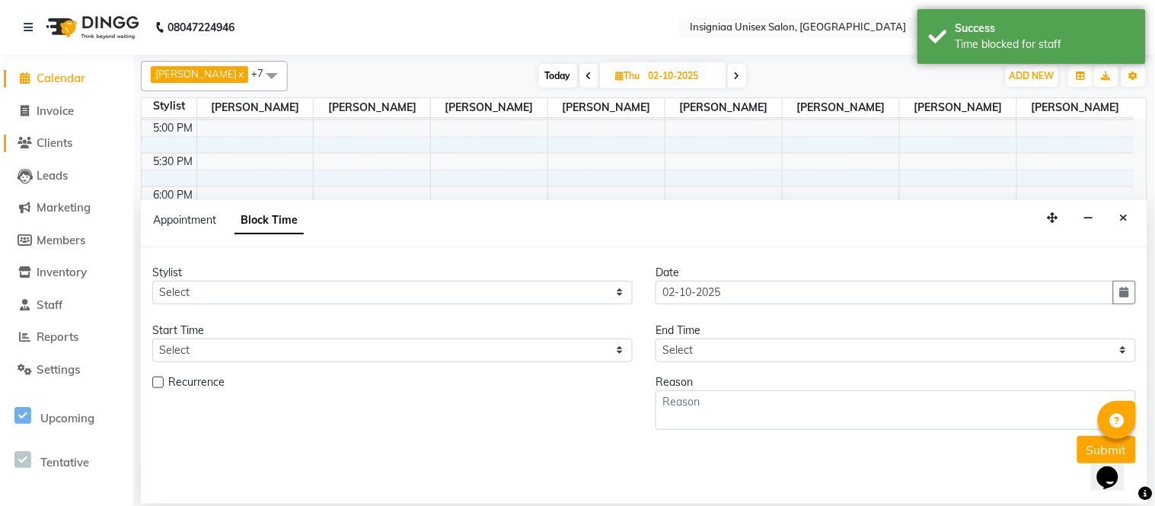
click at [42, 130] on li "Clients" at bounding box center [66, 143] width 133 height 33
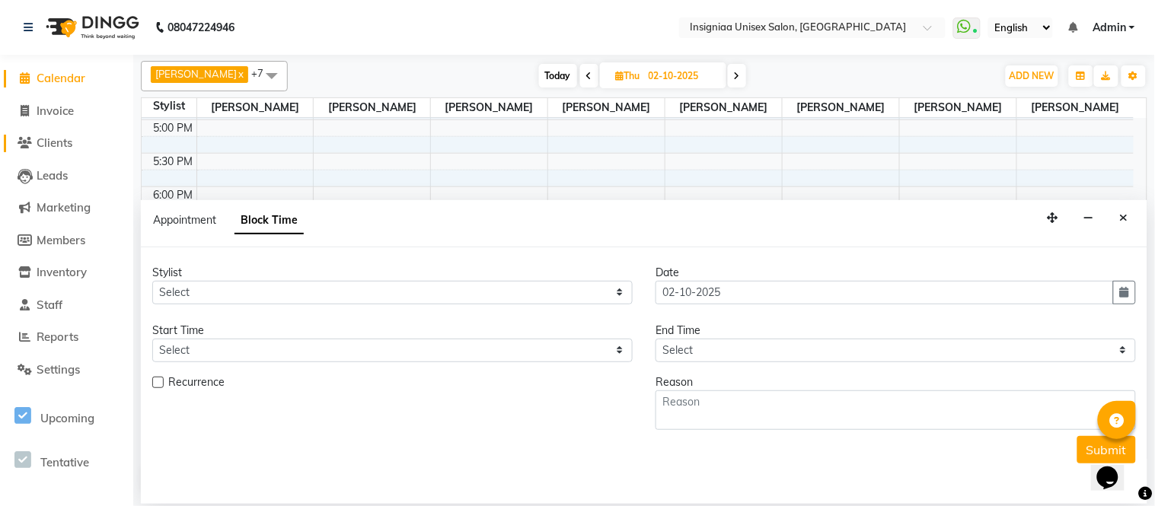
click at [47, 140] on span "Clients" at bounding box center [55, 142] width 36 height 14
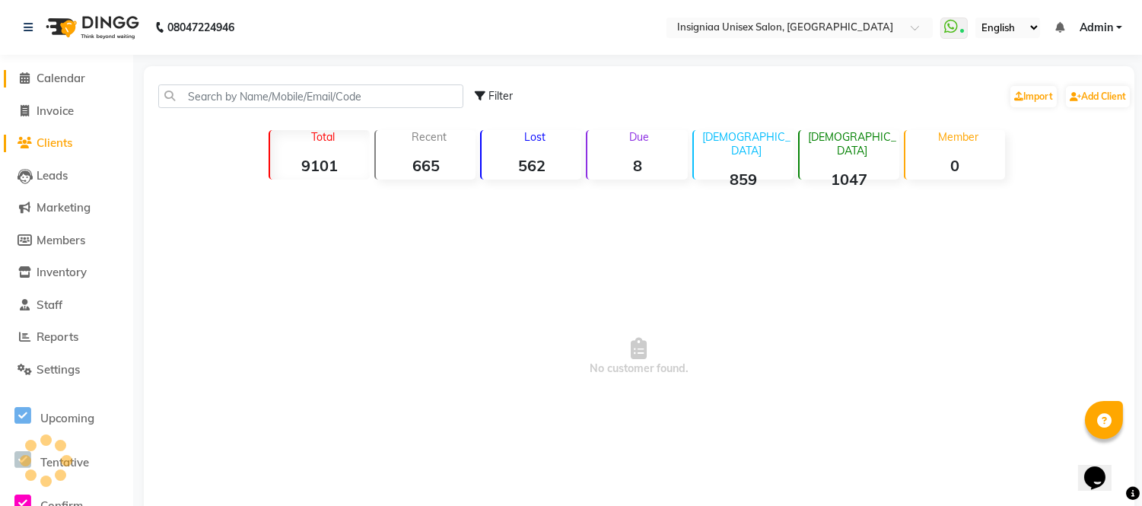
click at [46, 84] on span "Calendar" at bounding box center [61, 78] width 49 height 14
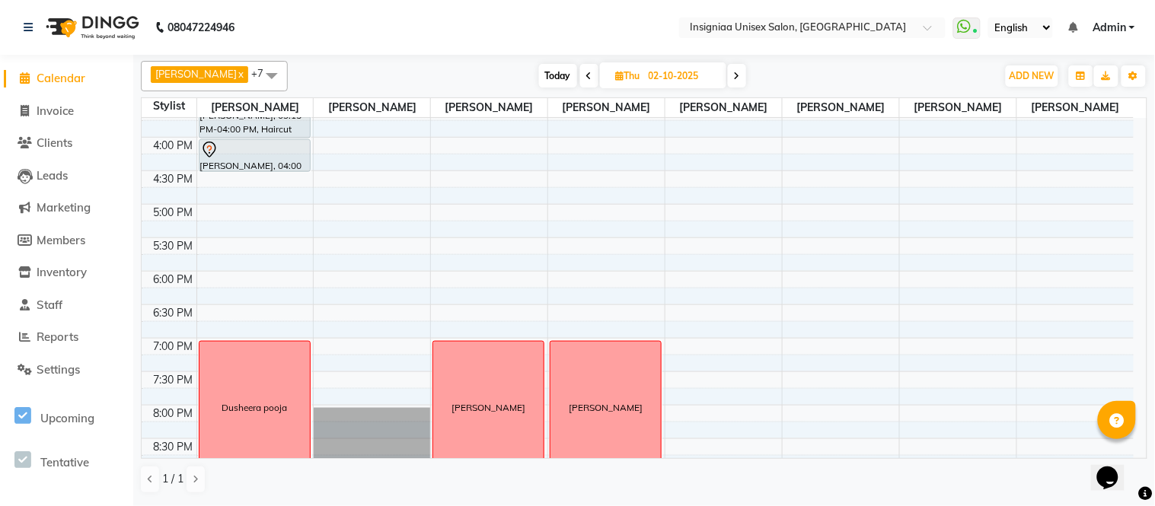
scroll to position [422, 0]
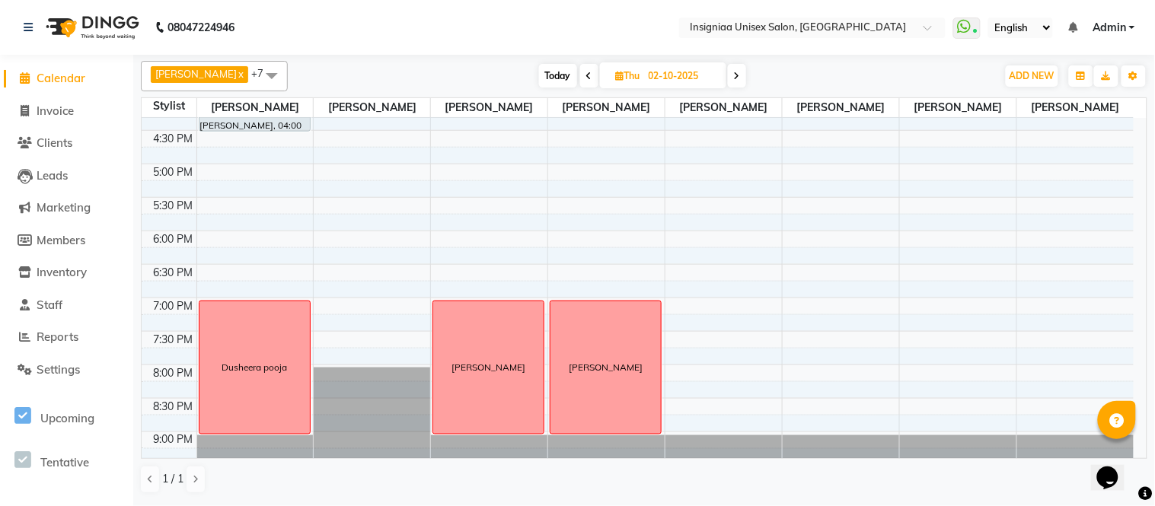
click at [1029, 312] on div "10:00 AM 10:30 AM 11:00 AM 11:30 AM 12:00 PM 12:30 PM 1:00 PM 1:30 PM 2:00 PM 2…" at bounding box center [638, 97] width 992 height 803
select select "80714"
select select "1140"
select select "tentative"
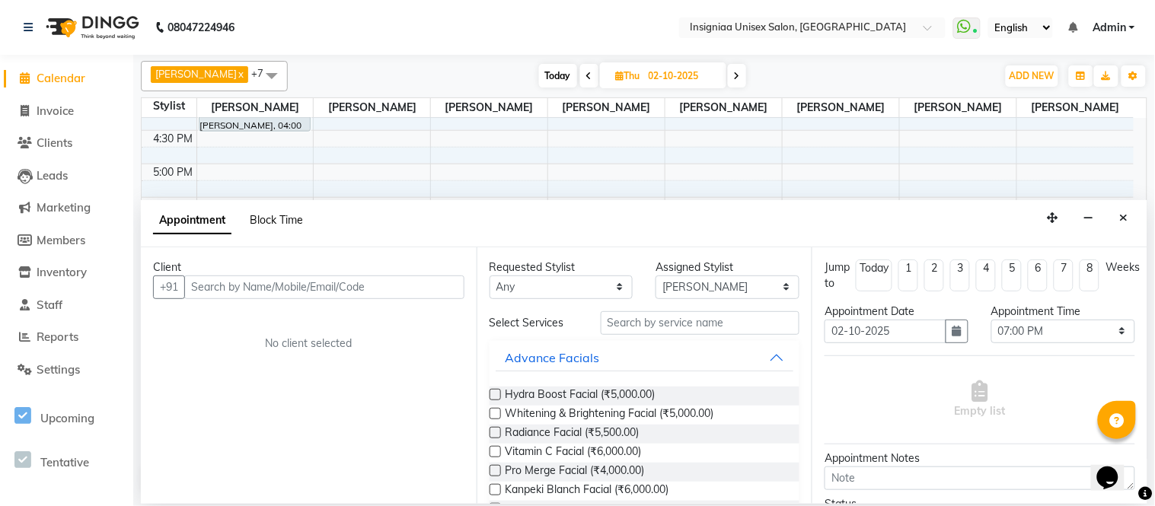
click at [264, 216] on span "Block Time" at bounding box center [276, 220] width 53 height 14
select select "80714"
select select "1140"
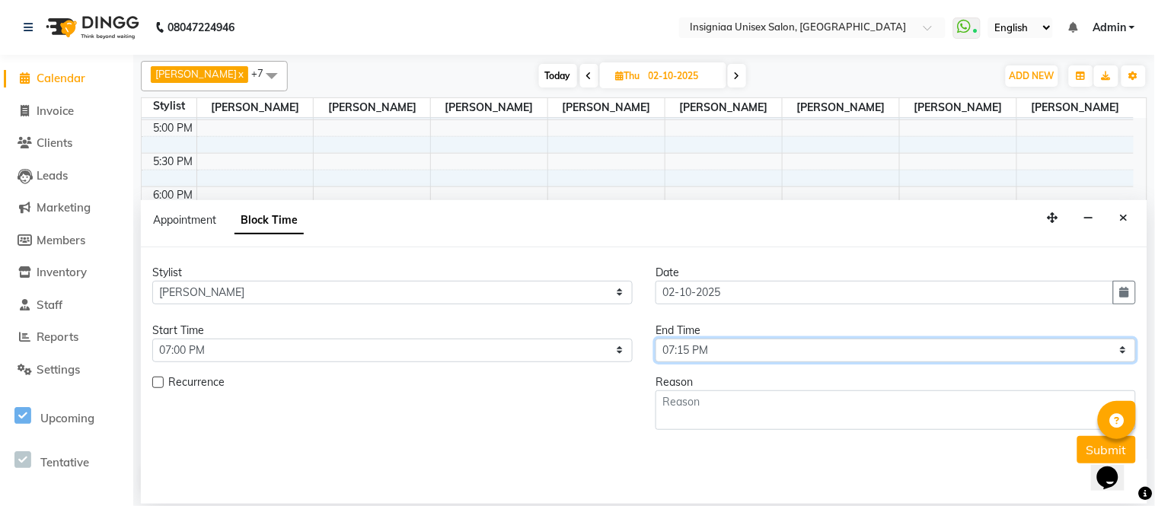
click at [728, 348] on select "Select 11:00 AM 11:15 AM 11:30 AM 11:45 AM 12:00 PM 12:15 PM 12:30 PM 12:45 PM …" at bounding box center [895, 351] width 480 height 24
select select "1260"
click at [655, 339] on select "Select 11:00 AM 11:15 AM 11:30 AM 11:45 AM 12:00 PM 12:15 PM 12:30 PM 12:45 PM …" at bounding box center [895, 351] width 480 height 24
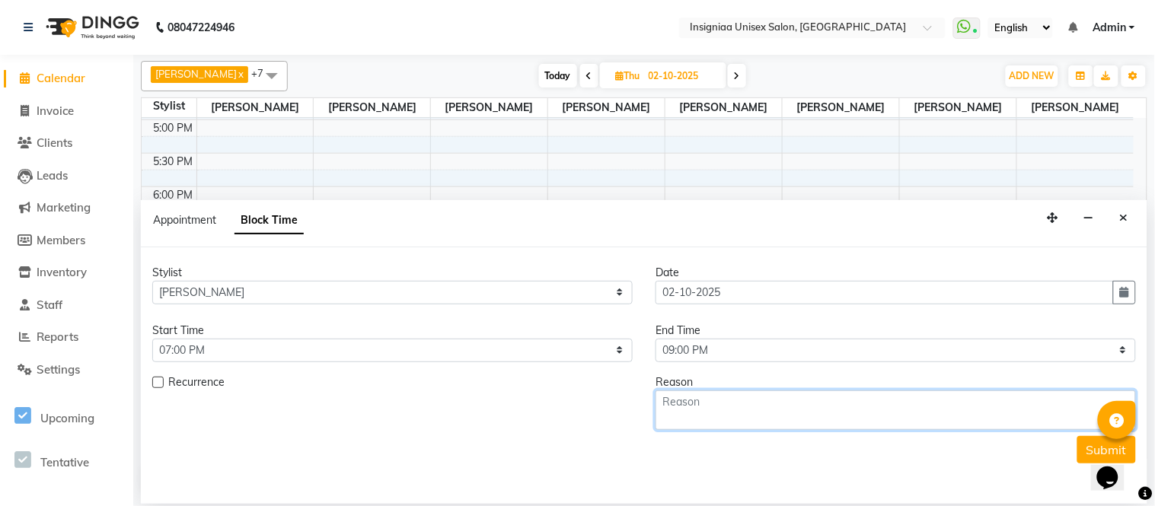
click at [711, 412] on textarea at bounding box center [895, 410] width 480 height 40
type textarea "S"
type textarea "[PERSON_NAME]"
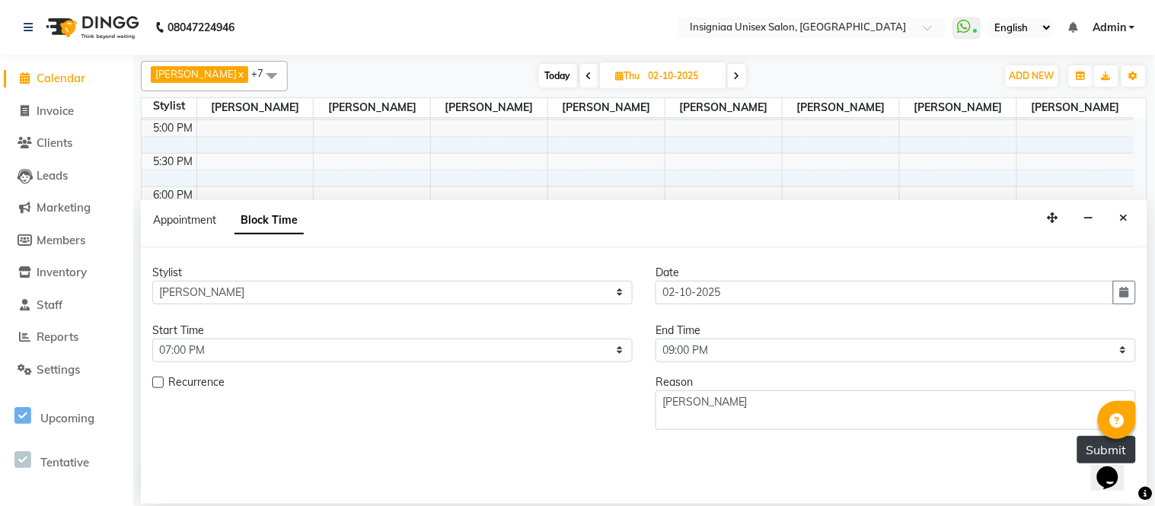
click at [1087, 444] on button "Submit" at bounding box center [1106, 449] width 59 height 27
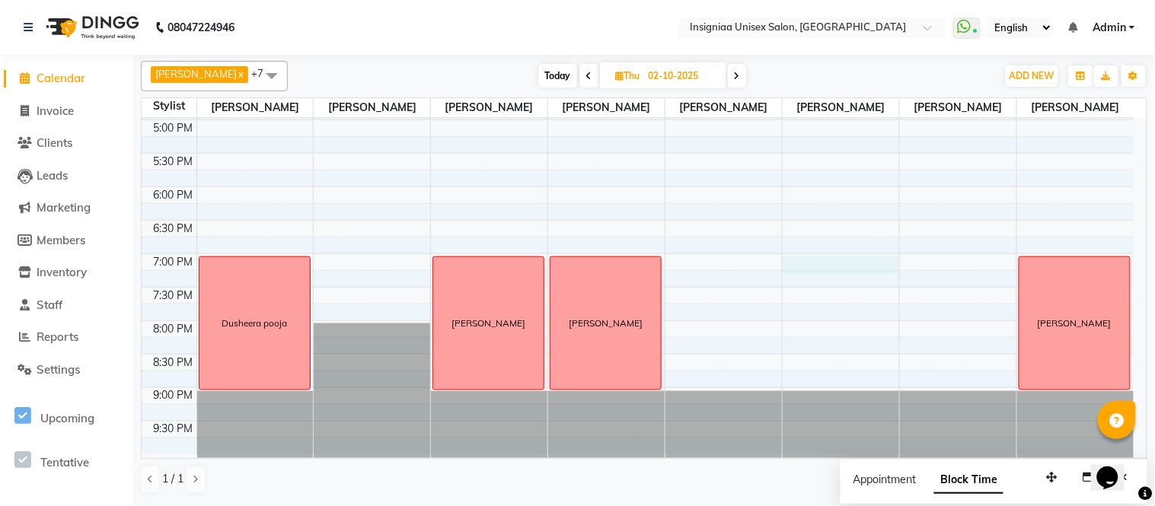
click at [815, 263] on div "10:00 AM 10:30 AM 11:00 AM 11:30 AM 12:00 PM 12:30 PM 1:00 PM 1:30 PM 2:00 PM 2…" at bounding box center [638, 52] width 992 height 803
select select "58139"
select select "tentative"
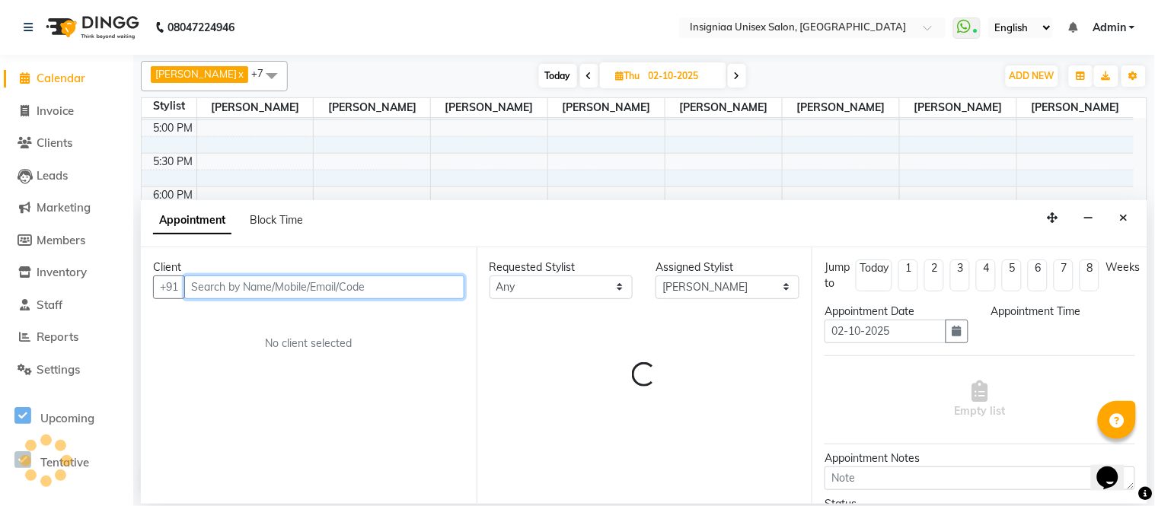
select select "1140"
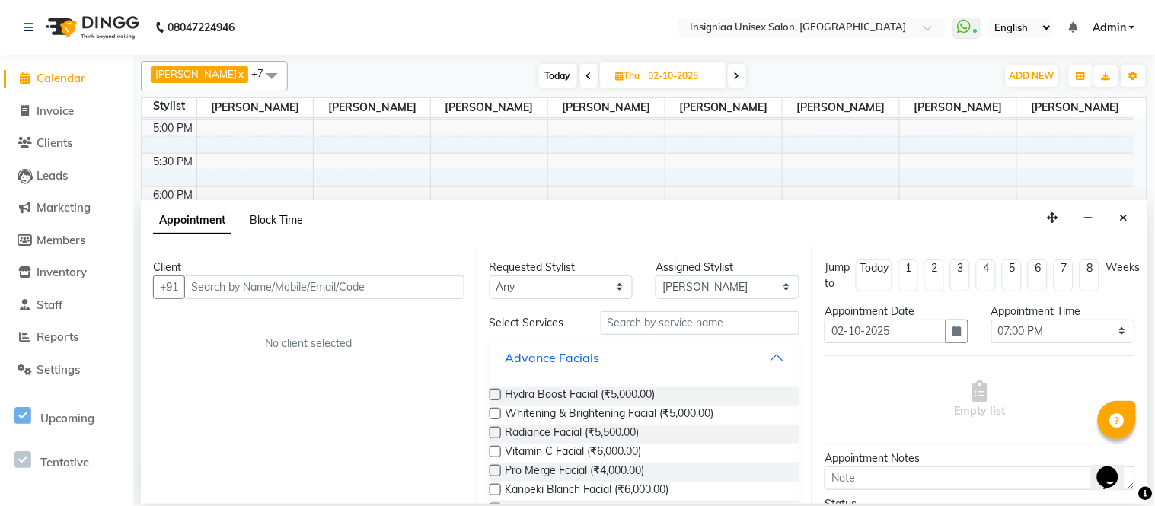
click at [279, 218] on span "Block Time" at bounding box center [276, 220] width 53 height 14
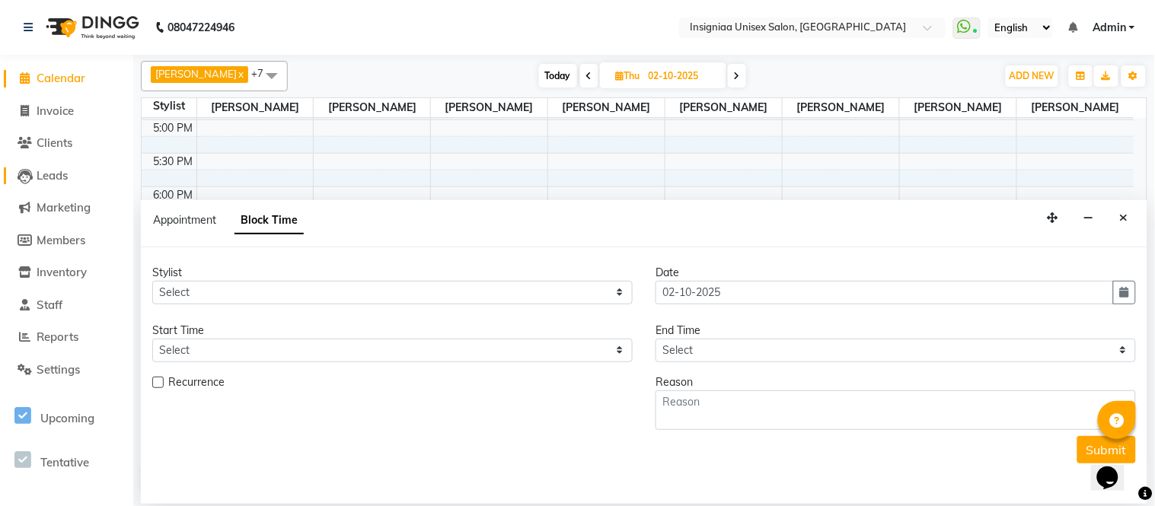
click at [58, 176] on span "Leads" at bounding box center [52, 175] width 31 height 14
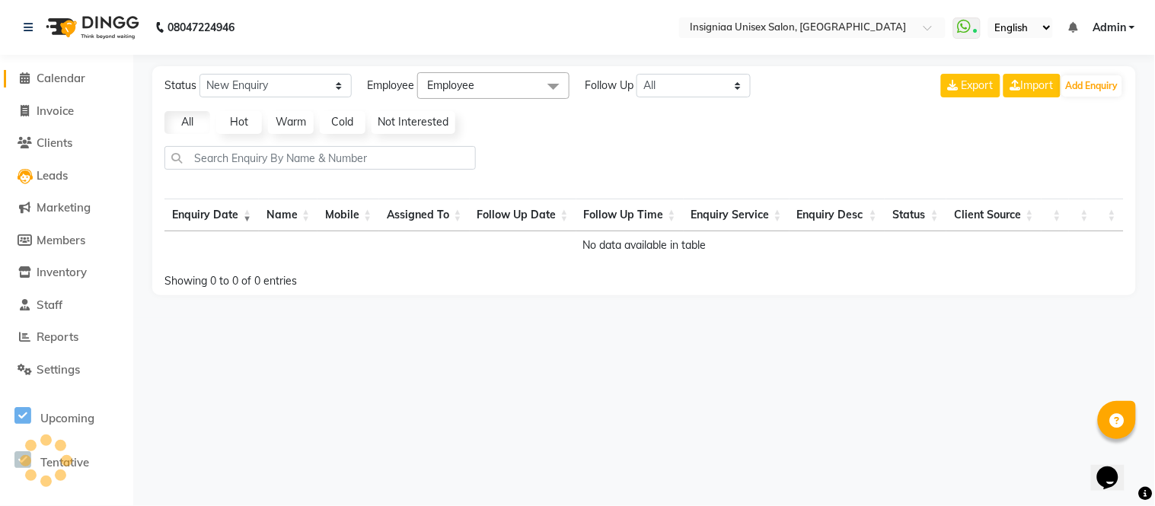
click at [41, 75] on span "Calendar" at bounding box center [61, 78] width 49 height 14
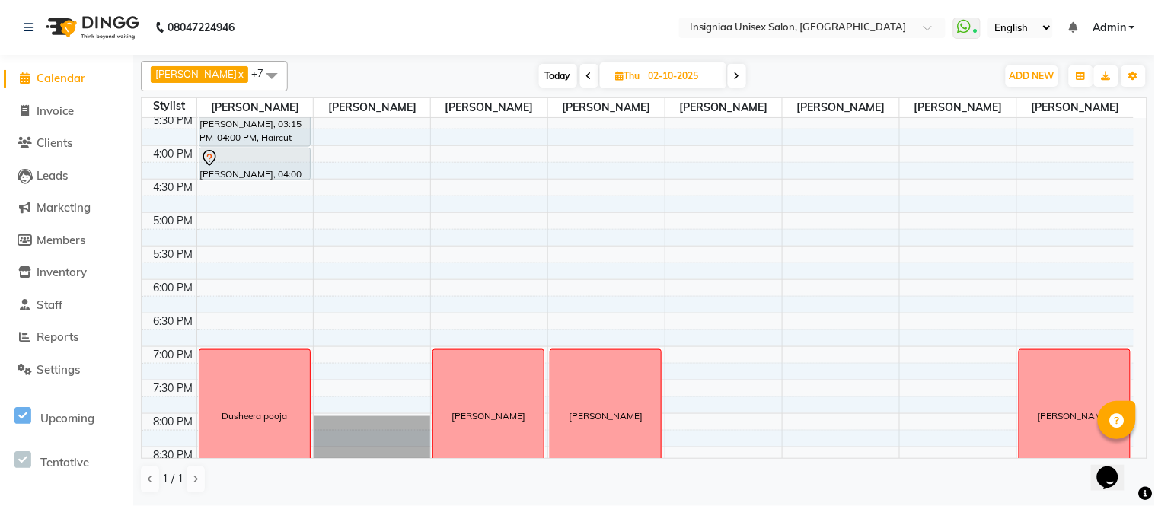
scroll to position [382, 0]
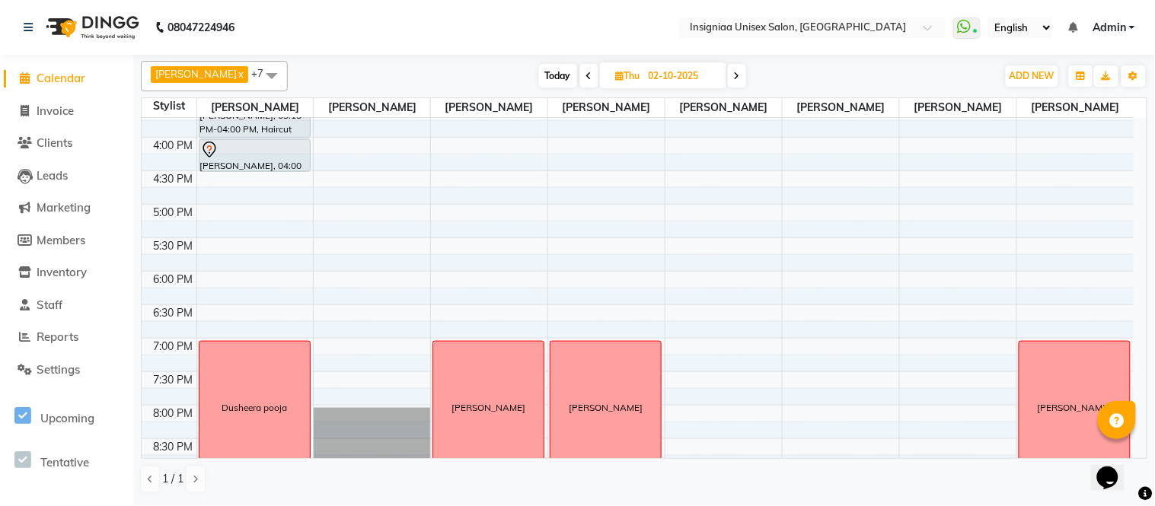
click at [925, 352] on div "10:00 AM 10:30 AM 11:00 AM 11:30 AM 12:00 PM 12:30 PM 1:00 PM 1:30 PM 2:00 PM 2…" at bounding box center [638, 137] width 992 height 803
select select "67590"
select select "tentative"
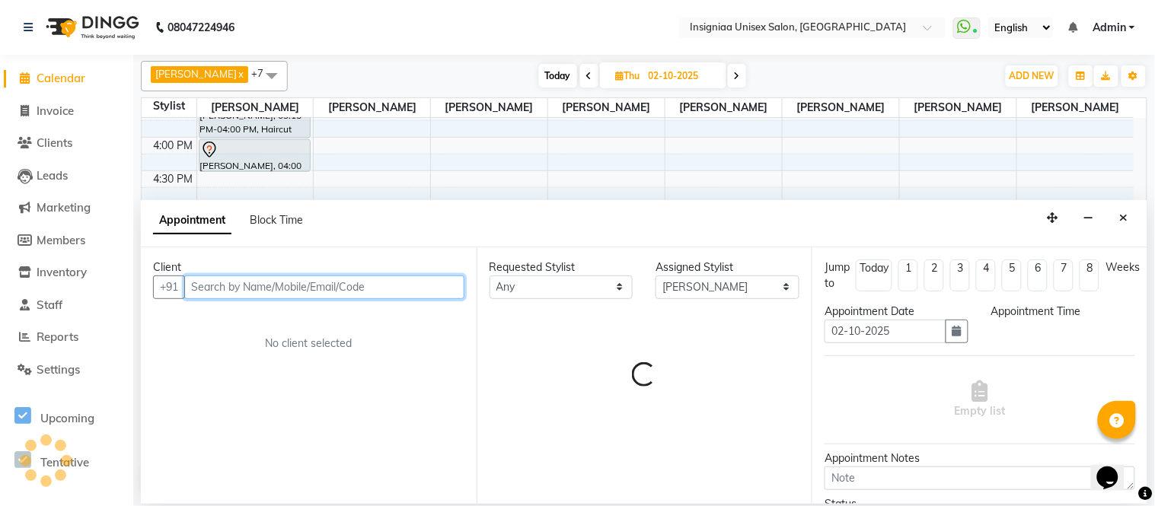
select select "1140"
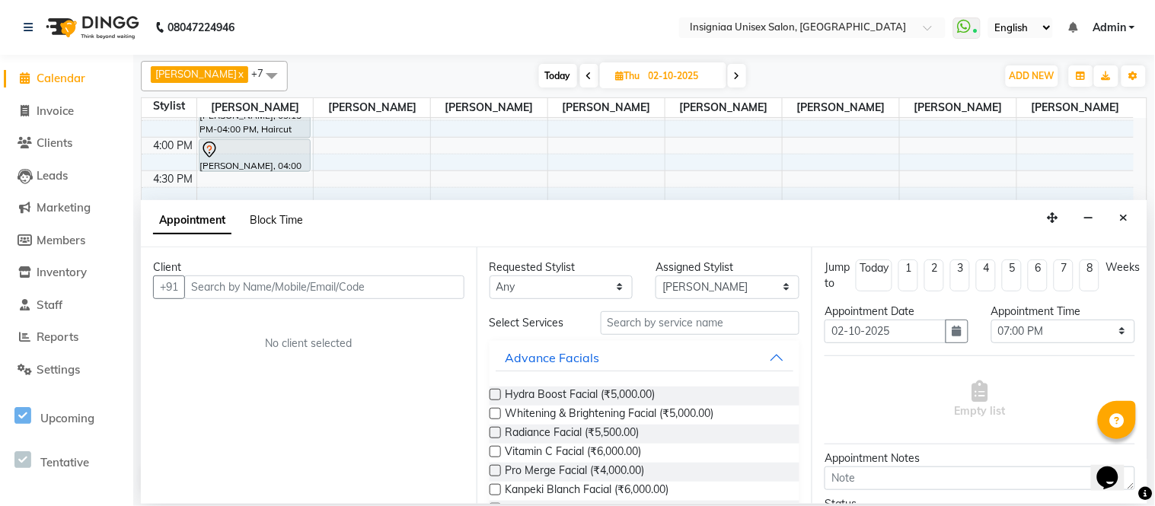
click at [288, 217] on span "Block Time" at bounding box center [276, 220] width 53 height 14
select select "67590"
select select "1140"
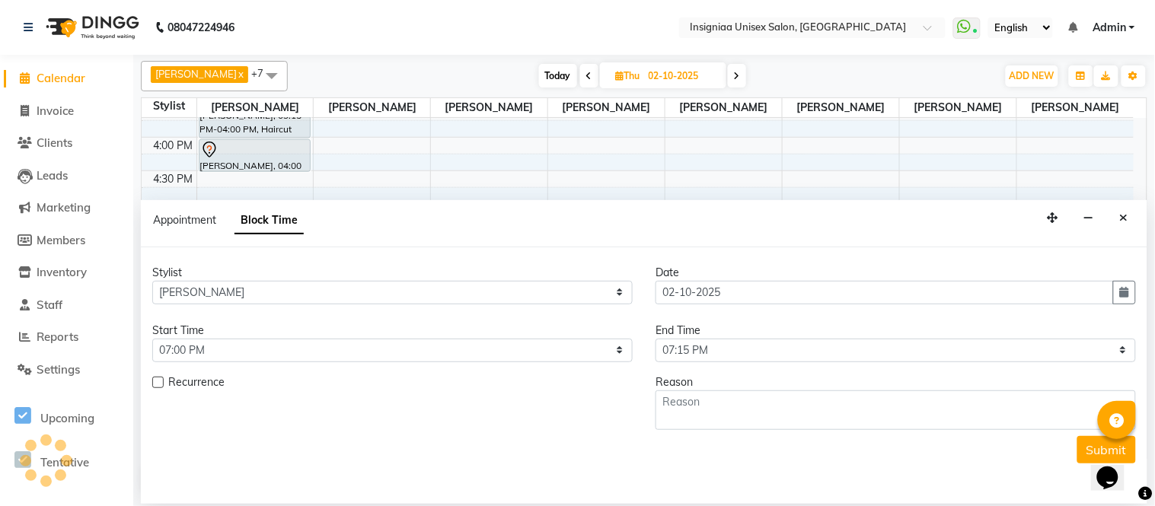
scroll to position [467, 0]
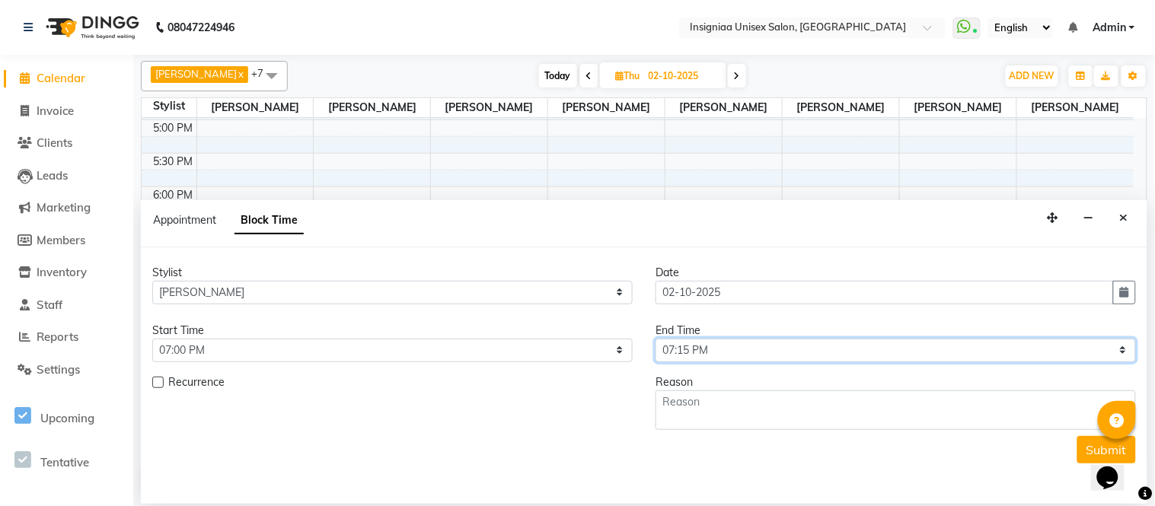
drag, startPoint x: 698, startPoint y: 347, endPoint x: 697, endPoint y: 339, distance: 8.4
click at [698, 347] on select "Select 11:00 AM 11:15 AM 11:30 AM 11:45 AM 12:00 PM 12:15 PM 12:30 PM 12:45 PM …" at bounding box center [895, 351] width 480 height 24
select select "1260"
click at [655, 339] on select "Select 11:00 AM 11:15 AM 11:30 AM 11:45 AM 12:00 PM 12:15 PM 12:30 PM 12:45 PM …" at bounding box center [895, 351] width 480 height 24
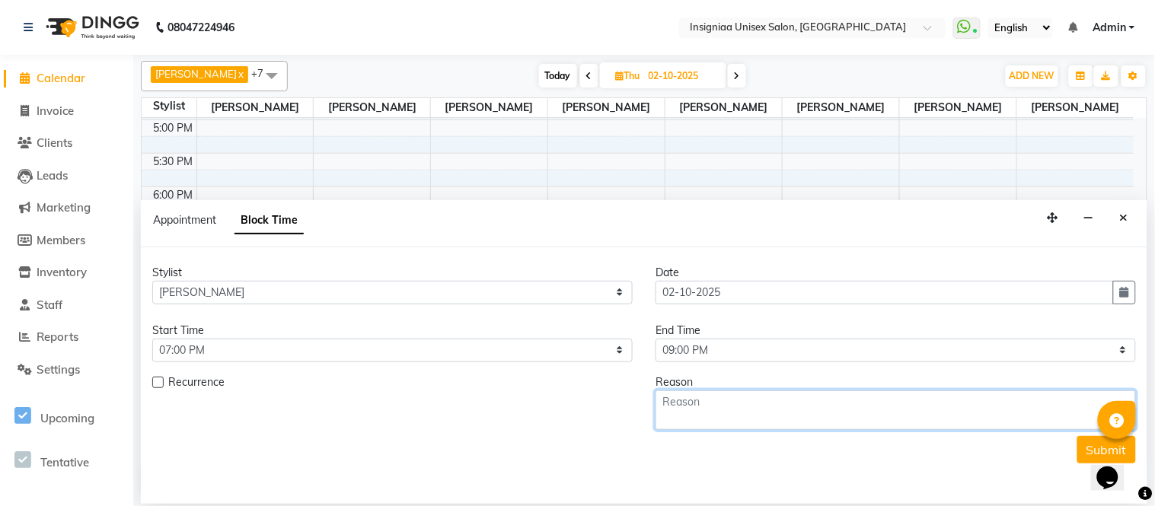
click at [719, 407] on textarea at bounding box center [895, 410] width 480 height 40
type textarea "S"
type textarea "[PERSON_NAME]"
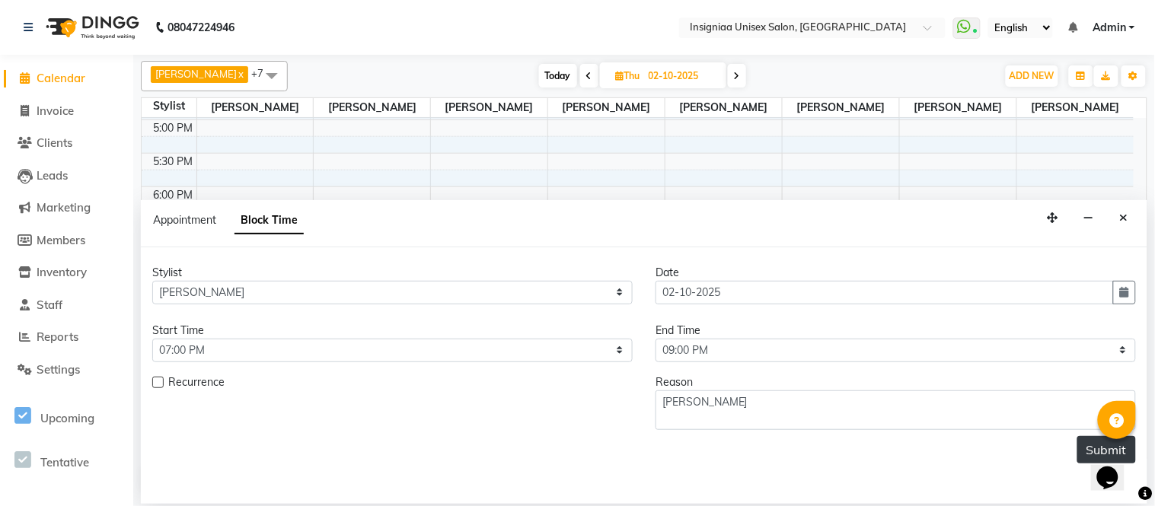
click at [1082, 447] on button "Submit" at bounding box center [1106, 449] width 59 height 27
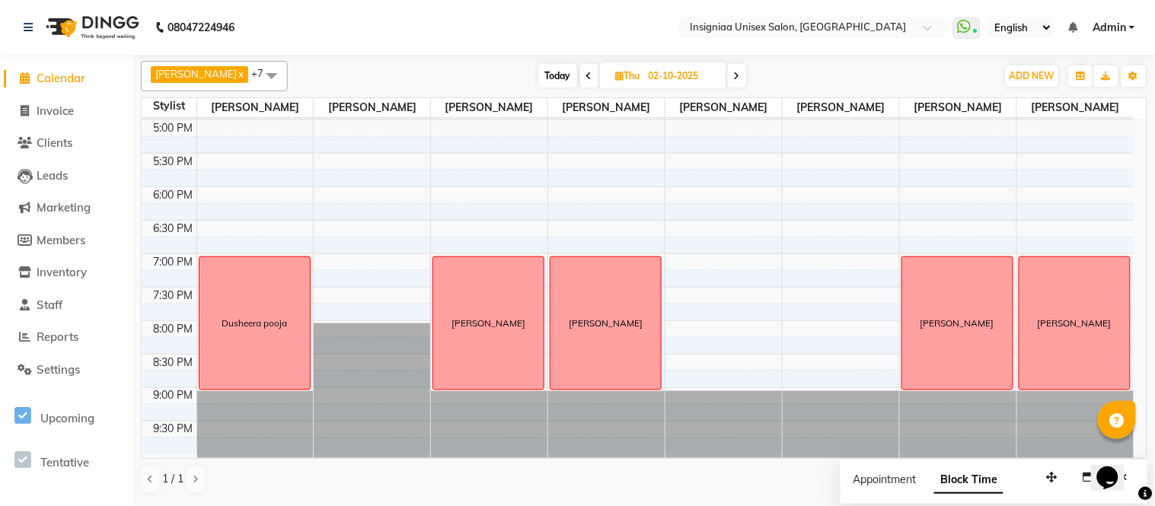
click at [580, 81] on span at bounding box center [589, 76] width 18 height 24
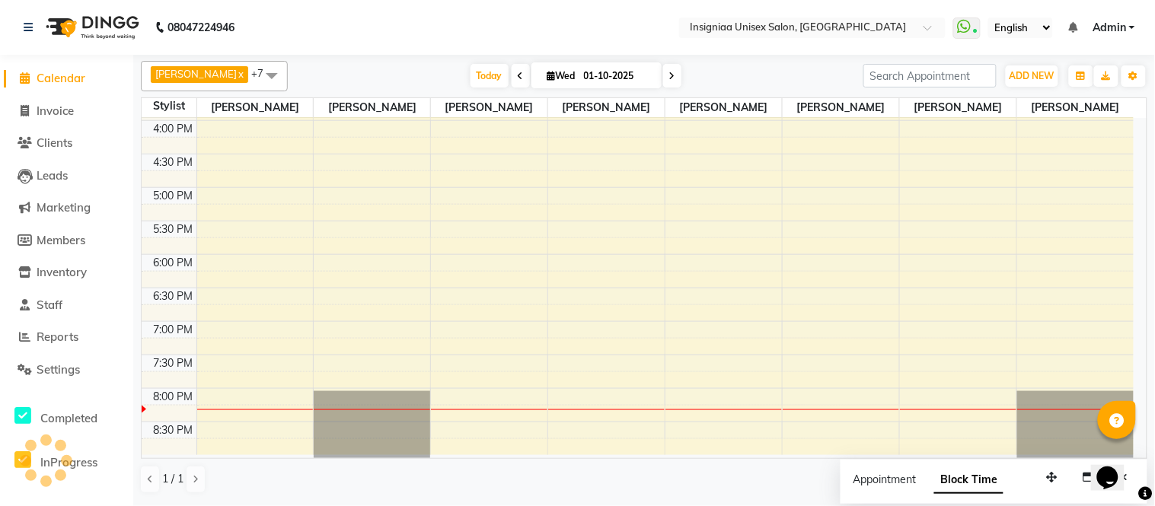
scroll to position [399, 0]
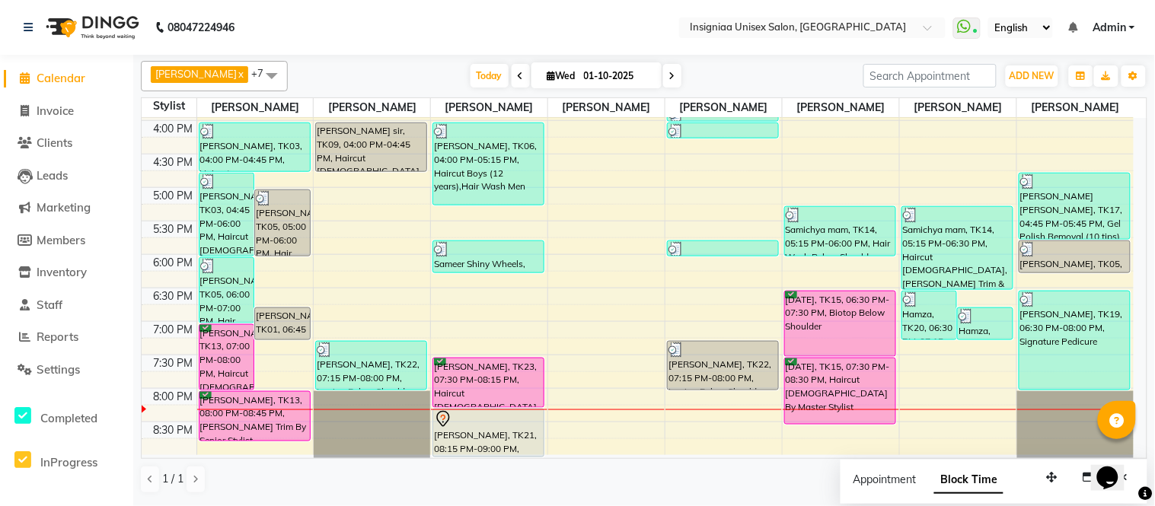
click at [669, 72] on icon at bounding box center [672, 76] width 6 height 9
type input "02-10-2025"
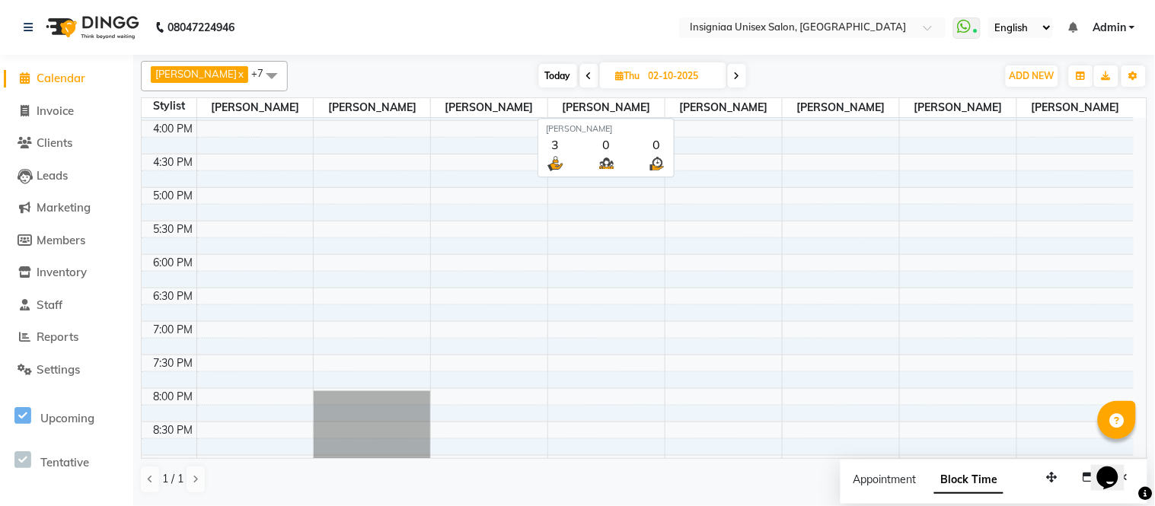
scroll to position [467, 0]
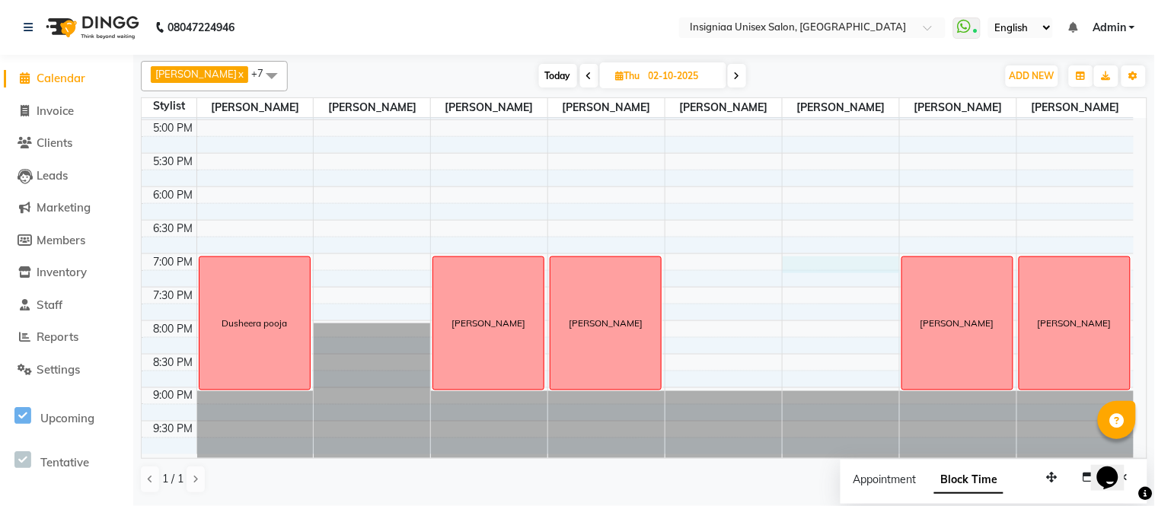
click at [839, 266] on div "10:00 AM 10:30 AM 11:00 AM 11:30 AM 12:00 PM 12:30 PM 1:00 PM 1:30 PM 2:00 PM 2…" at bounding box center [638, 52] width 992 height 803
select select "58139"
select select "1140"
select select "tentative"
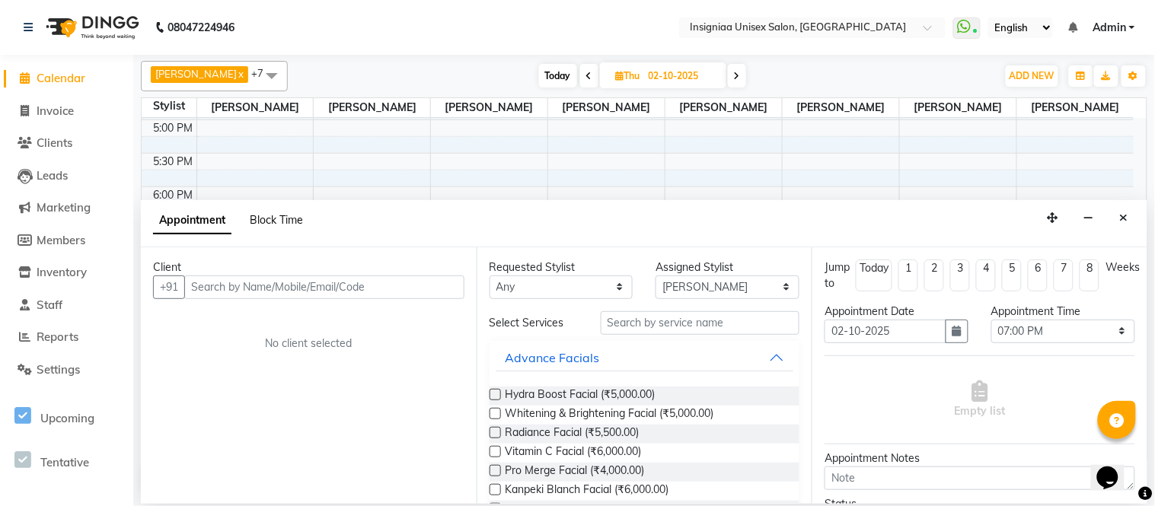
click at [295, 221] on span "Block Time" at bounding box center [276, 220] width 53 height 14
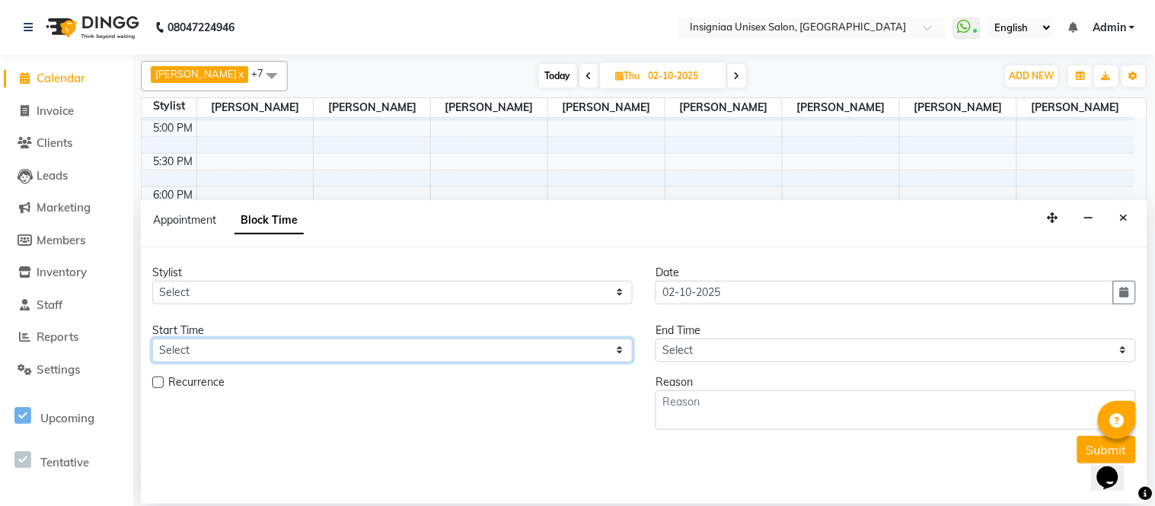
click at [488, 356] on select "Select" at bounding box center [392, 351] width 480 height 24
click at [46, 168] on span "Leads" at bounding box center [52, 175] width 31 height 14
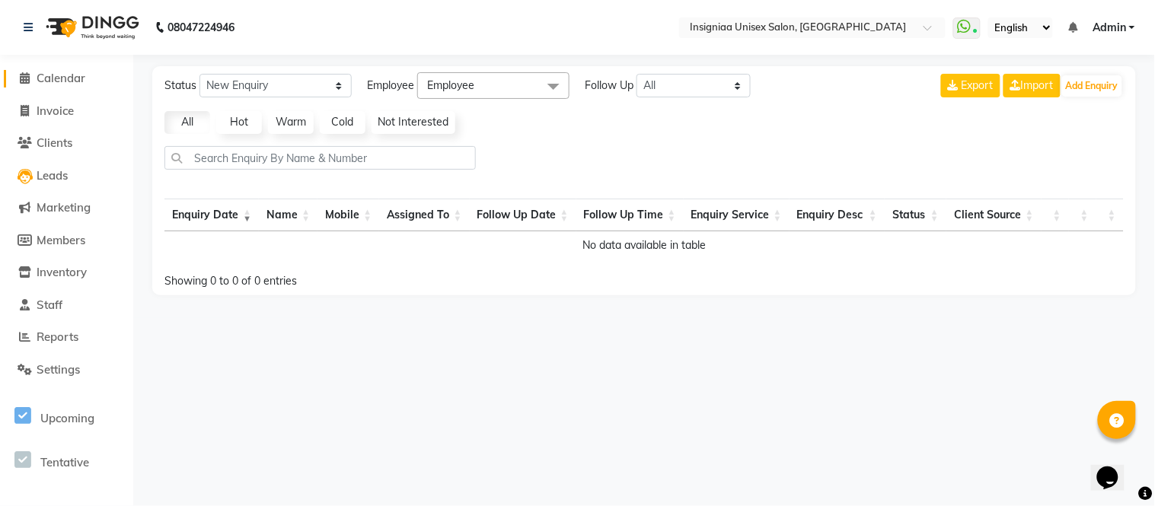
click at [57, 79] on span "Calendar" at bounding box center [61, 78] width 49 height 14
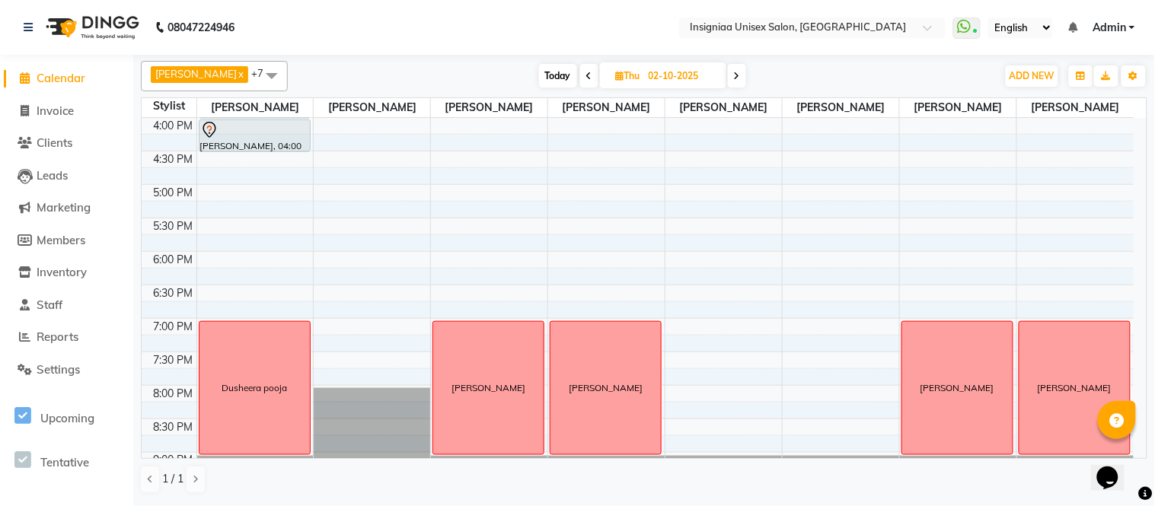
scroll to position [467, 0]
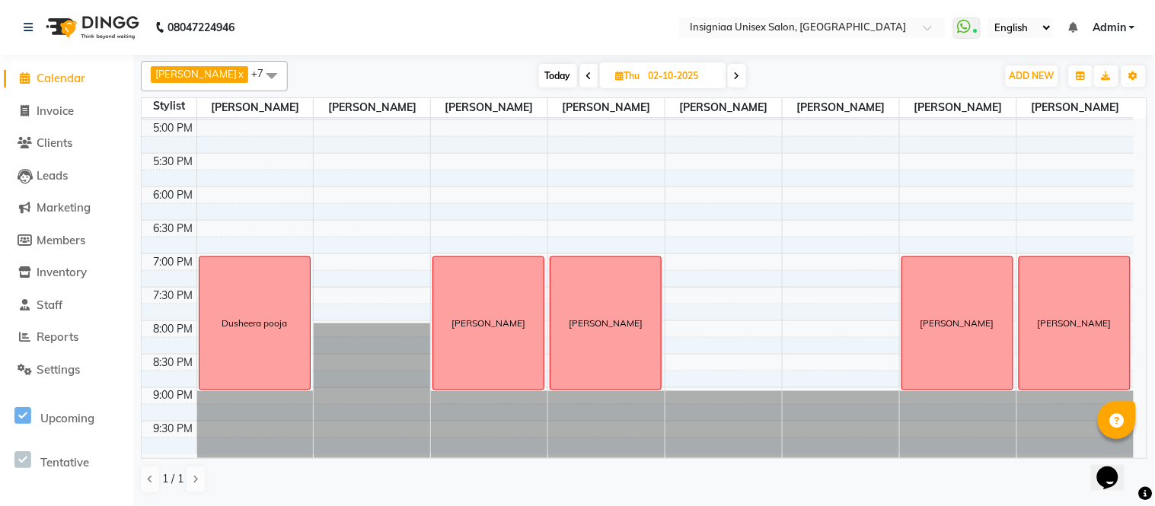
click at [830, 269] on div "10:00 AM 10:30 AM 11:00 AM 11:30 AM 12:00 PM 12:30 PM 1:00 PM 1:30 PM 2:00 PM 2…" at bounding box center [638, 52] width 992 height 803
select select "58139"
select select "1140"
select select "tentative"
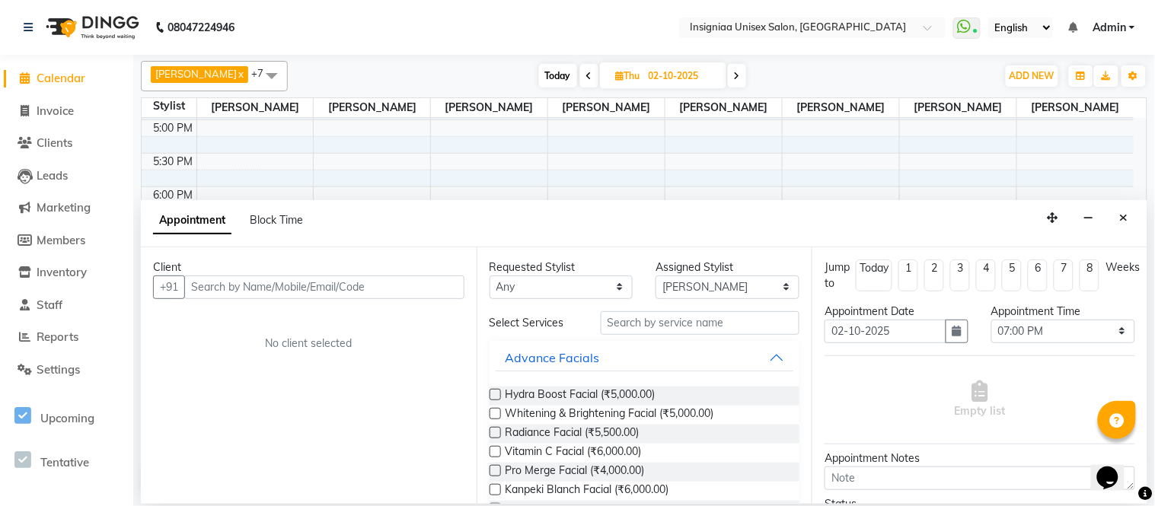
click at [282, 227] on div "Block Time" at bounding box center [276, 220] width 53 height 16
click at [282, 216] on span "Block Time" at bounding box center [276, 220] width 53 height 14
select select "58139"
select select "1140"
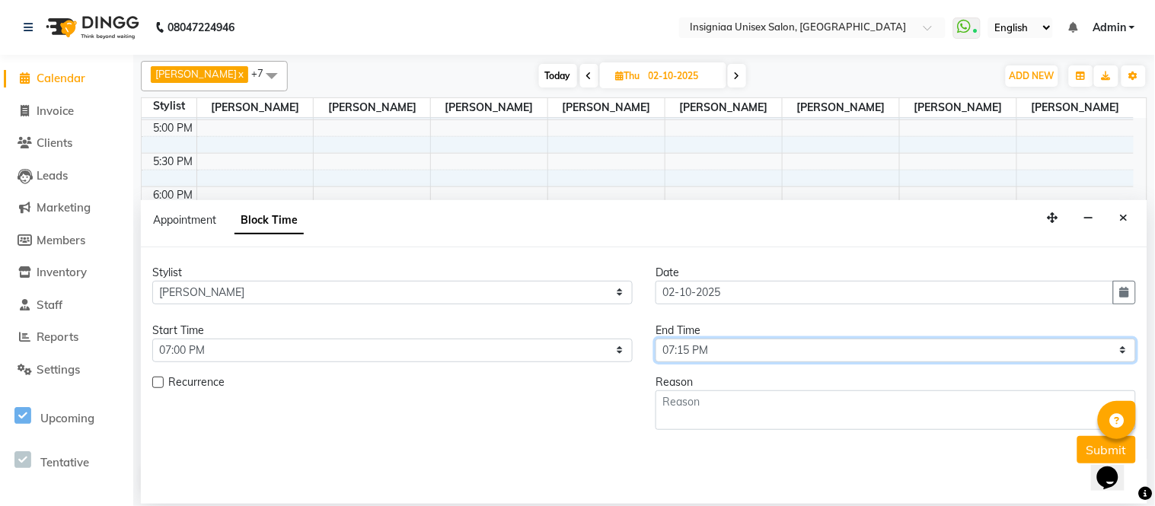
drag, startPoint x: 773, startPoint y: 352, endPoint x: 772, endPoint y: 339, distance: 13.7
click at [773, 352] on select "Select 11:00 AM 11:15 AM 11:30 AM 11:45 AM 12:00 PM 12:15 PM 12:30 PM 12:45 PM …" at bounding box center [895, 351] width 480 height 24
select select "1260"
click at [655, 339] on select "Select 11:00 AM 11:15 AM 11:30 AM 11:45 AM 12:00 PM 12:15 PM 12:30 PM 12:45 PM …" at bounding box center [895, 351] width 480 height 24
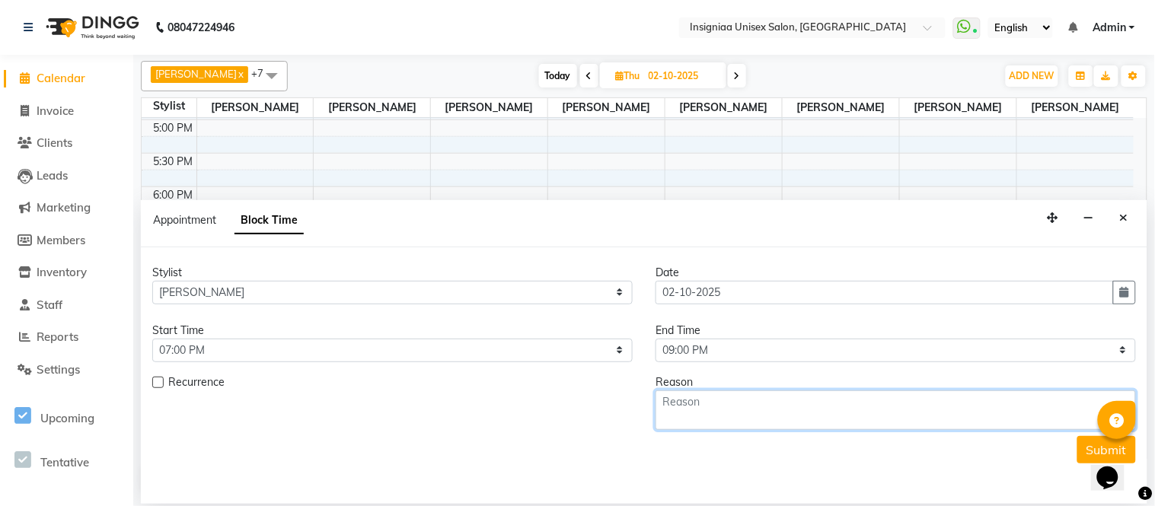
click at [717, 423] on textarea at bounding box center [895, 410] width 480 height 40
type textarea "[PERSON_NAME]"
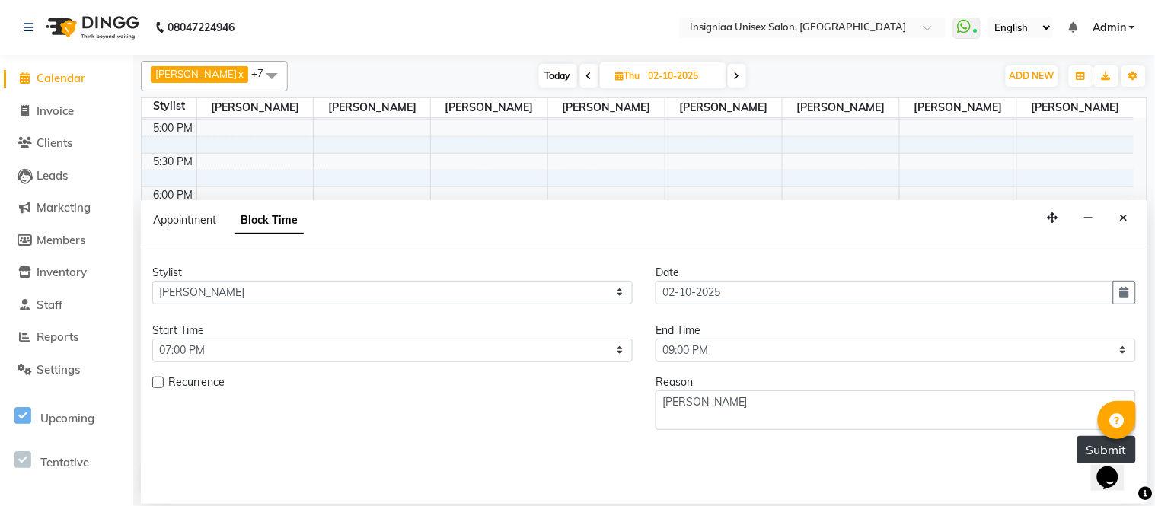
click at [1081, 447] on button "Submit" at bounding box center [1106, 449] width 59 height 27
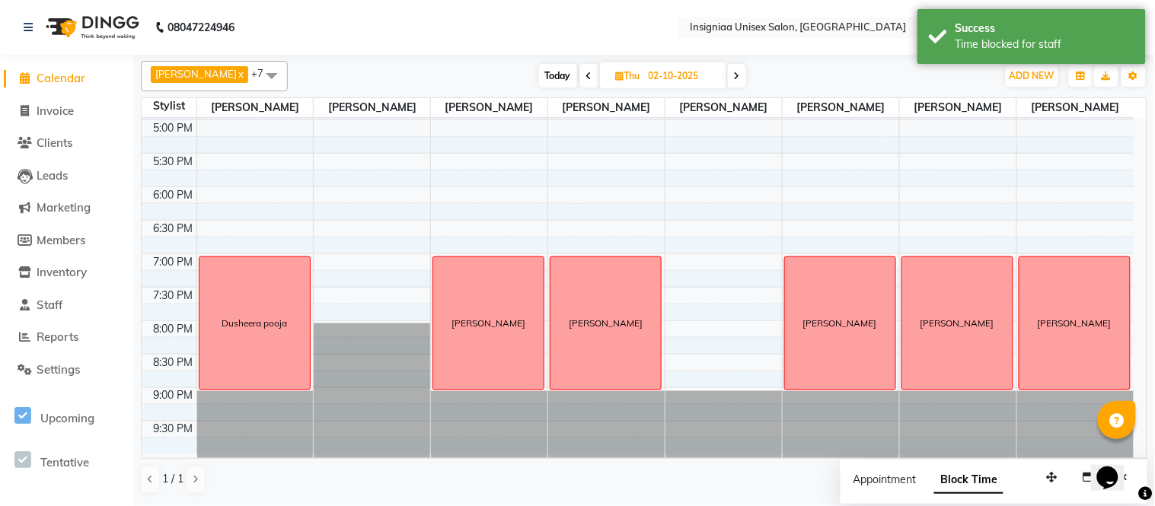
click at [539, 68] on span "Today" at bounding box center [558, 76] width 38 height 24
type input "01-10-2025"
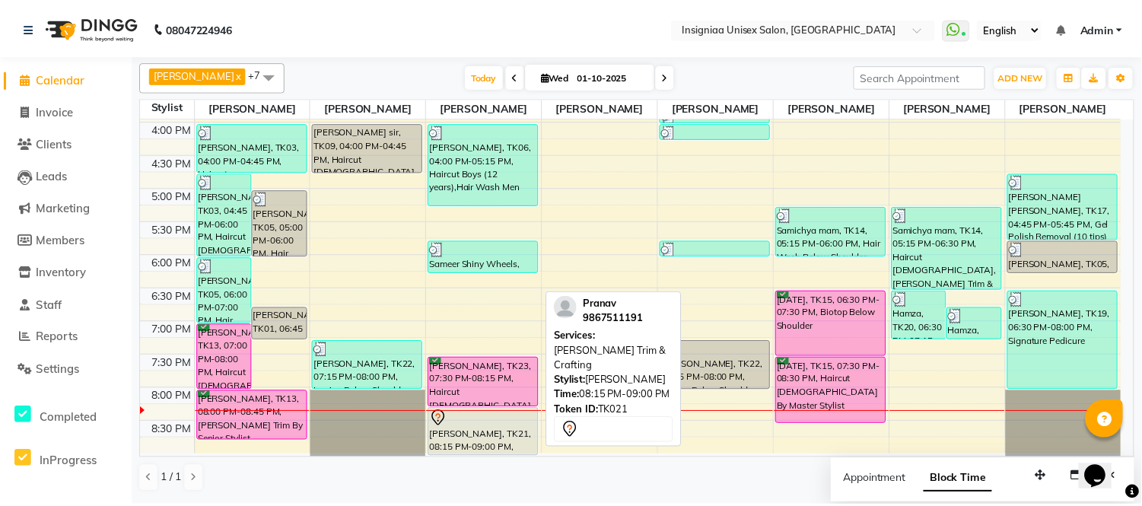
scroll to position [399, 0]
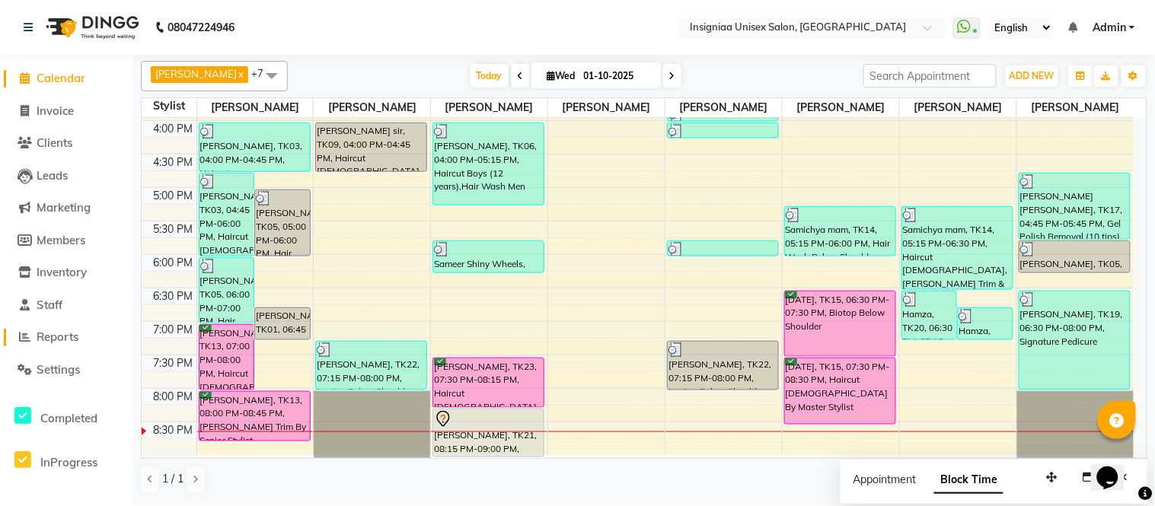
click at [66, 330] on span "Reports" at bounding box center [58, 337] width 42 height 14
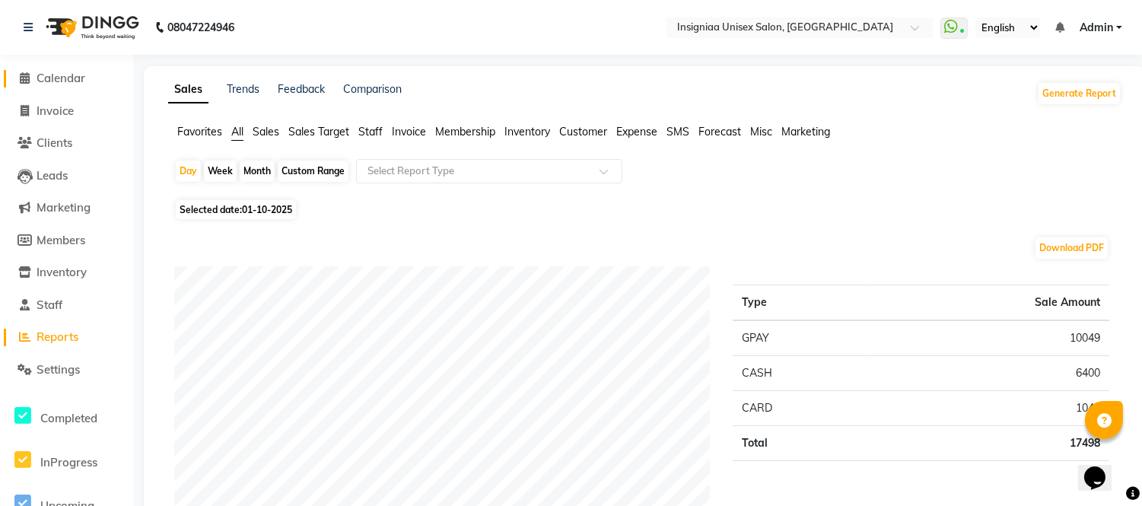
click at [54, 82] on span "Calendar" at bounding box center [61, 78] width 49 height 14
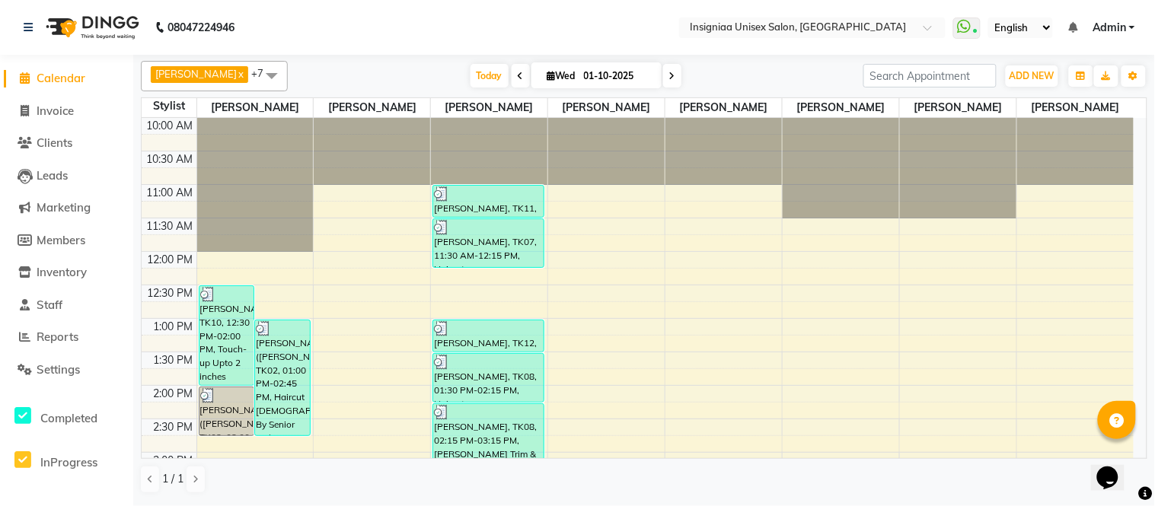
click at [669, 74] on icon at bounding box center [672, 76] width 6 height 9
type input "02-10-2025"
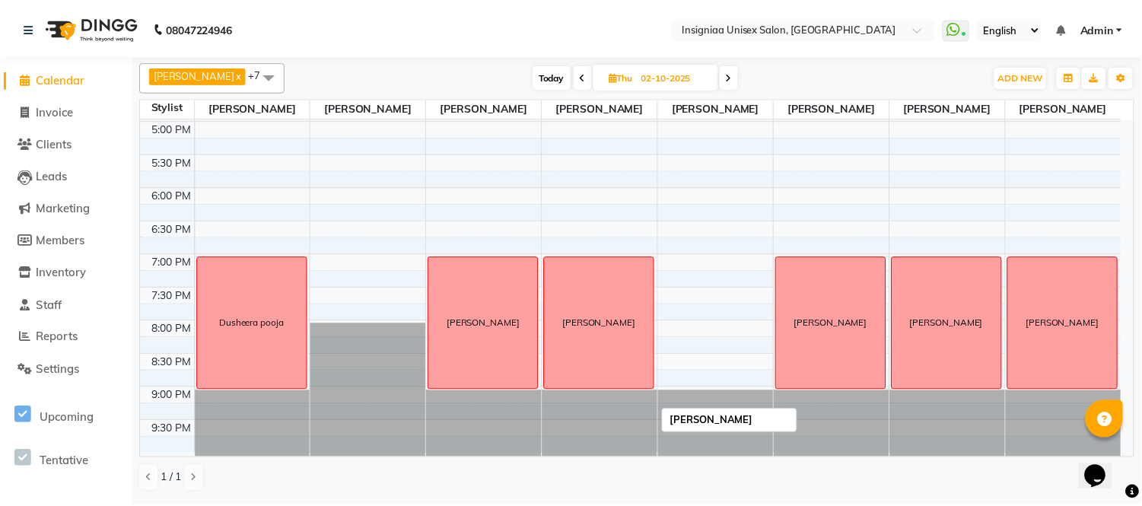
scroll to position [298, 0]
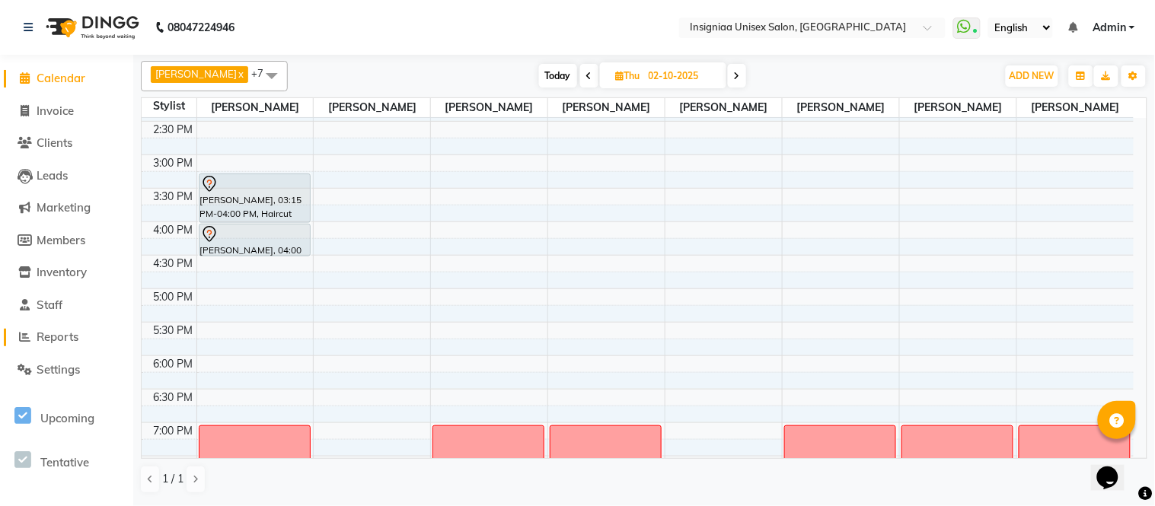
click at [71, 332] on span "Reports" at bounding box center [58, 337] width 42 height 14
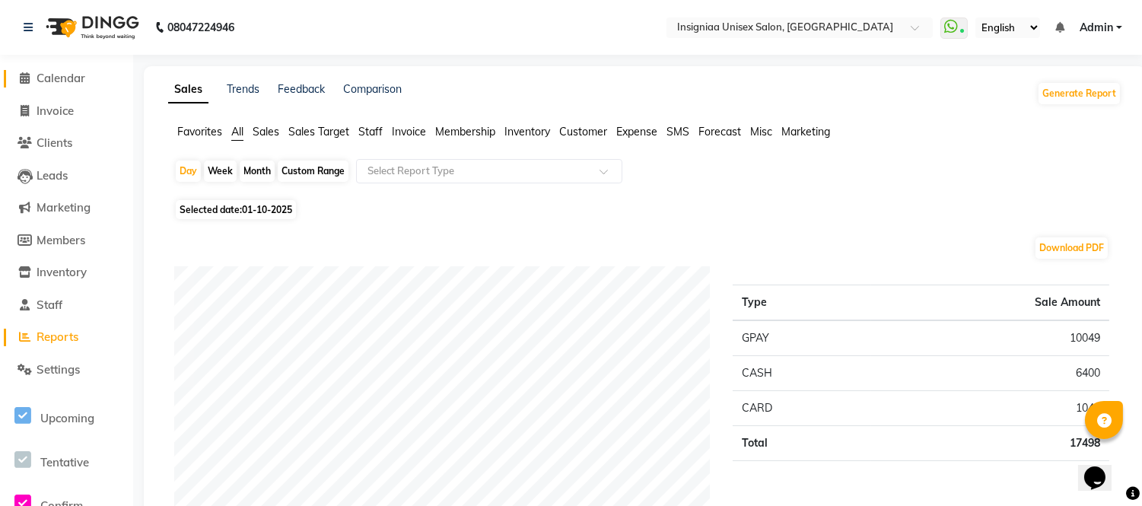
click at [66, 70] on link "Calendar" at bounding box center [67, 79] width 126 height 18
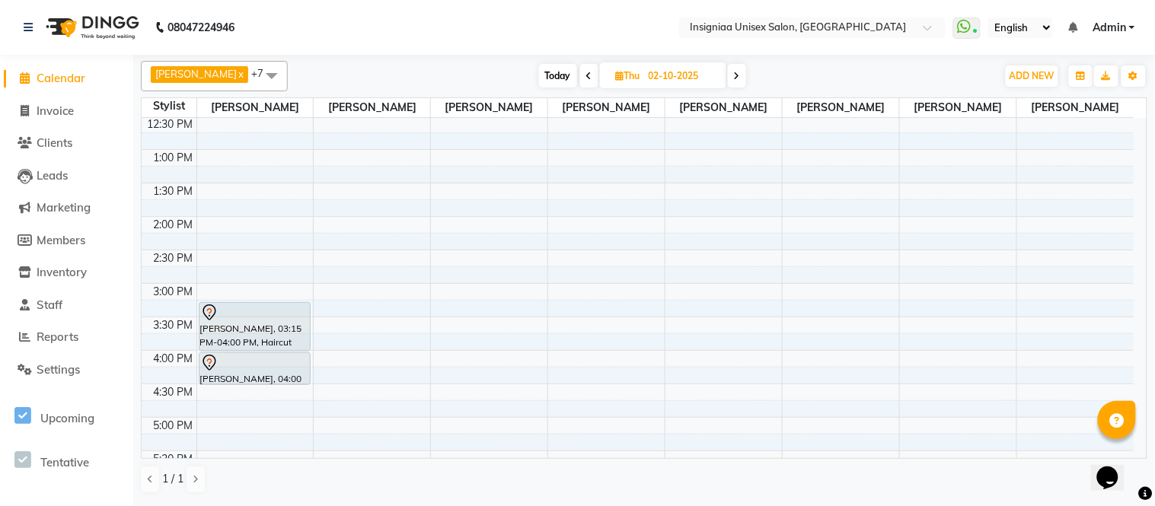
click at [539, 77] on span "Today" at bounding box center [558, 76] width 38 height 24
type input "01-10-2025"
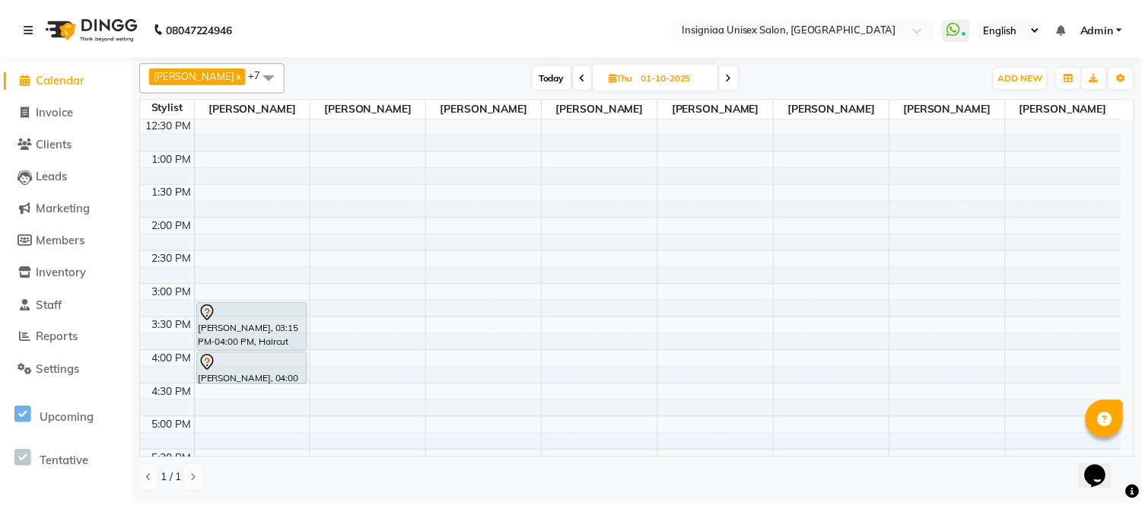
scroll to position [399, 0]
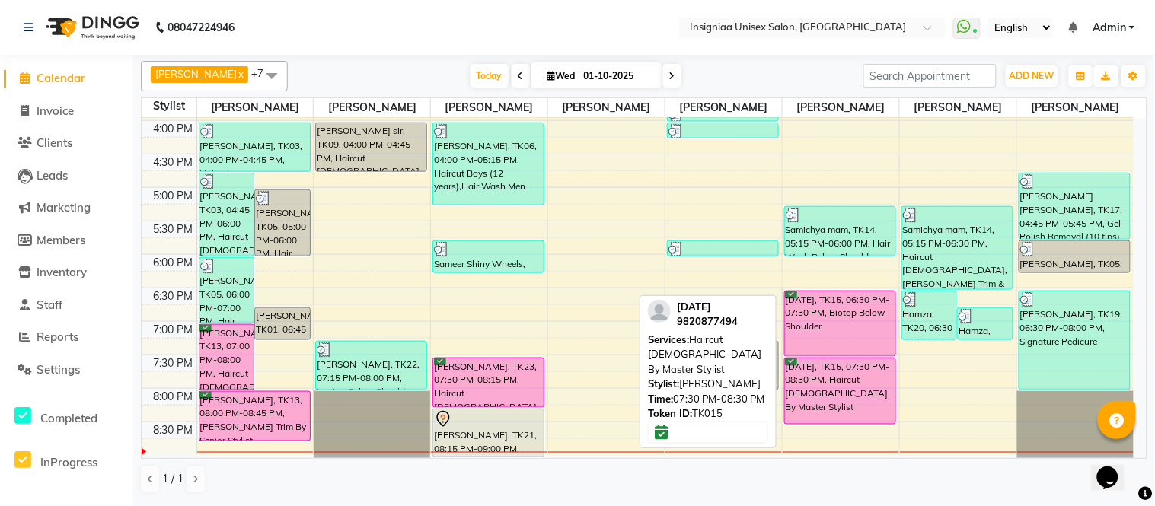
click at [811, 393] on div "[DATE], TK15, 07:30 PM-08:30 PM, Haircut [DEMOGRAPHIC_DATA] By Master Stylist" at bounding box center [840, 390] width 110 height 65
select select "6"
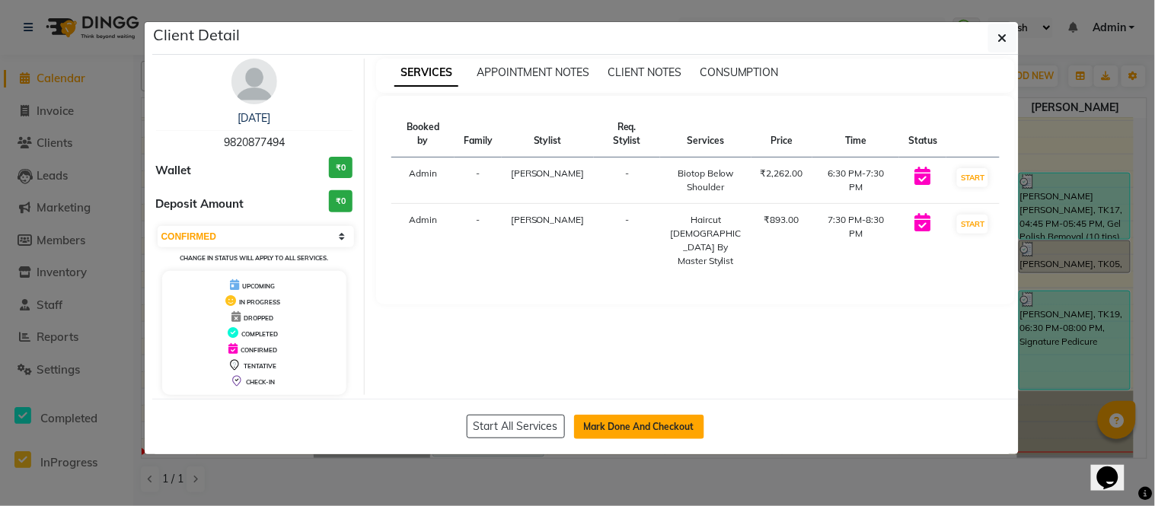
click at [688, 427] on button "Mark Done And Checkout" at bounding box center [639, 427] width 130 height 24
select select "6999"
select select "service"
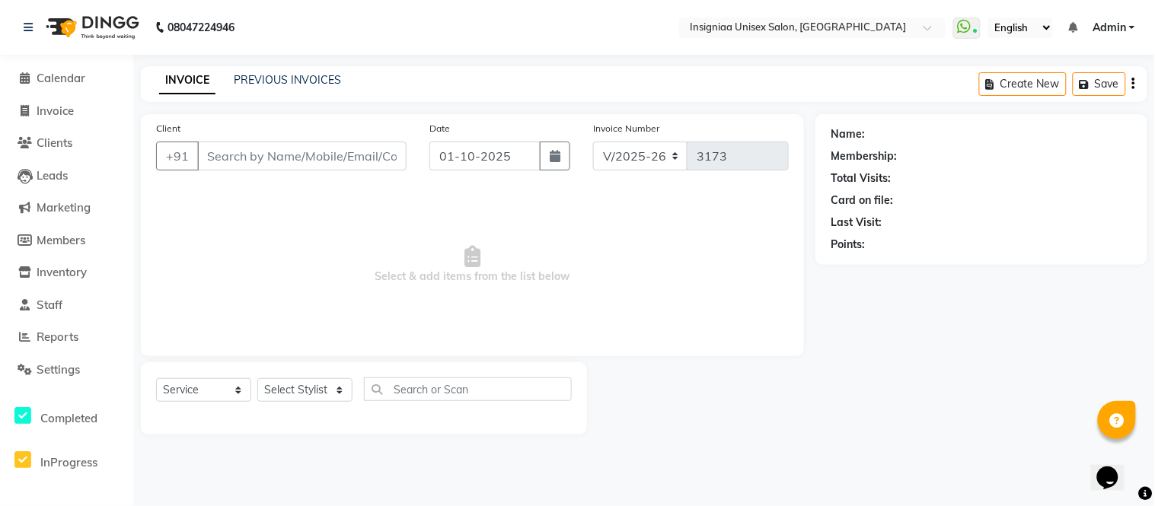
select select "3"
type input "9820877494"
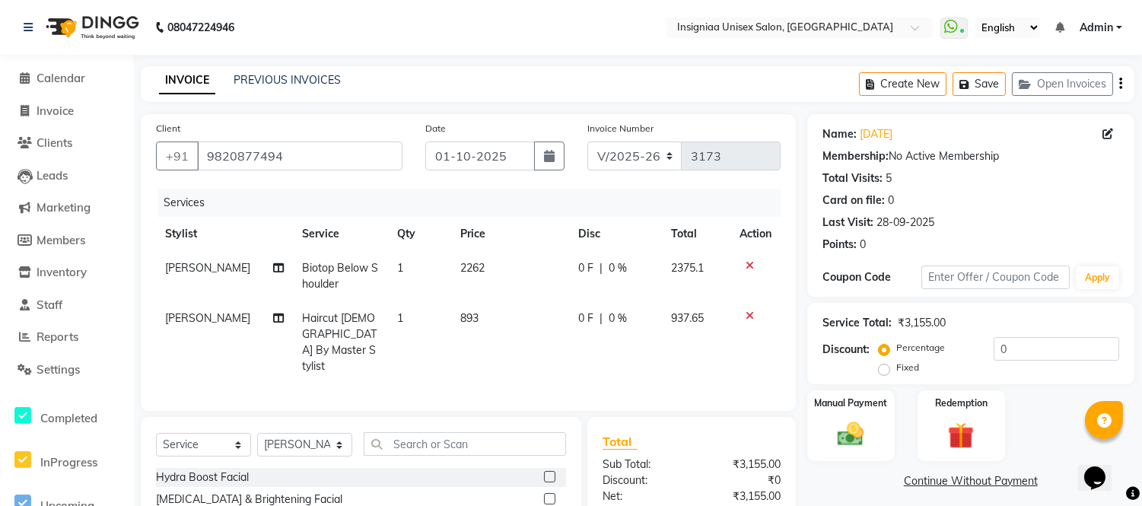
scroll to position [169, 0]
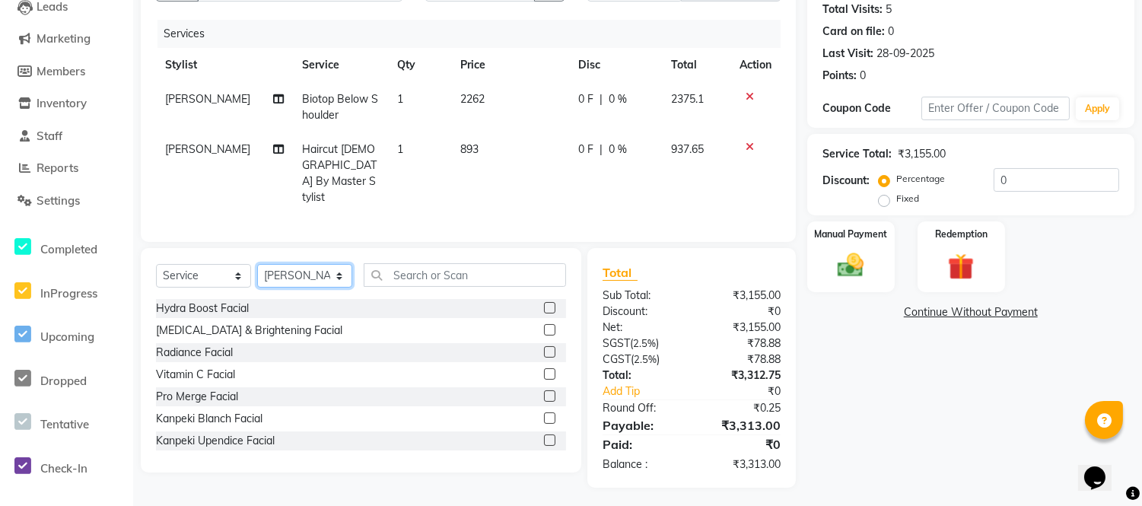
click at [309, 276] on select "Select Stylist [PERSON_NAME] [PERSON_NAME] [PERSON_NAME] [PERSON_NAME] [PERSON_…" at bounding box center [304, 276] width 95 height 24
select select "58136"
click at [257, 264] on select "Select Stylist [PERSON_NAME] [PERSON_NAME] [PERSON_NAME] [PERSON_NAME] [PERSON_…" at bounding box center [304, 276] width 95 height 24
click at [428, 279] on input "text" at bounding box center [465, 275] width 202 height 24
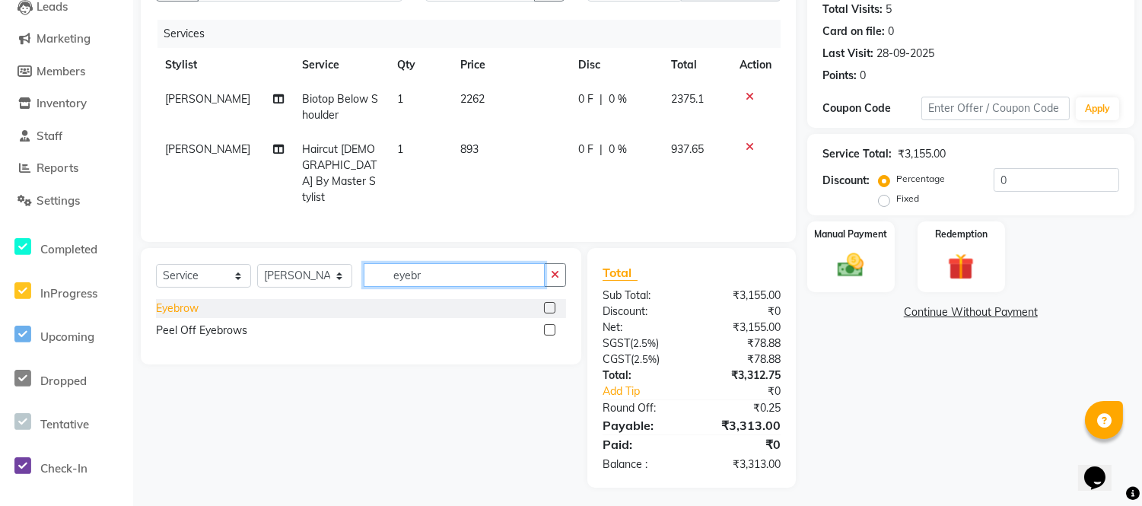
type input "eyebr"
click at [176, 306] on div "Eyebrow" at bounding box center [177, 309] width 43 height 16
checkbox input "false"
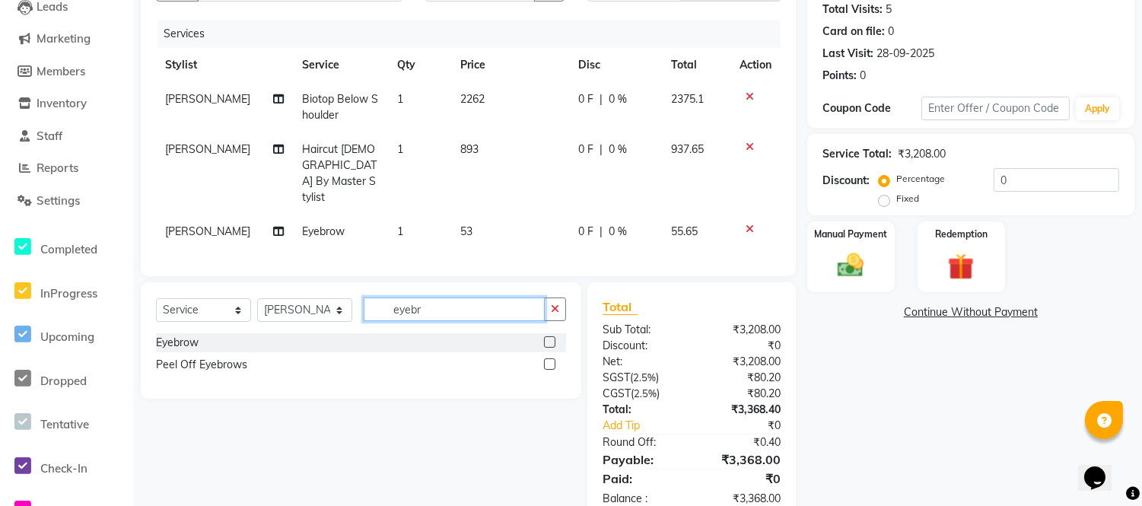
drag, startPoint x: 414, startPoint y: 312, endPoint x: 361, endPoint y: 313, distance: 53.3
click at [359, 313] on div "Select Service Product Membership Package Voucher Prepaid Gift Card Select Styl…" at bounding box center [361, 316] width 410 height 36
type input "upper"
click at [169, 340] on div "Upperlip" at bounding box center [176, 343] width 40 height 16
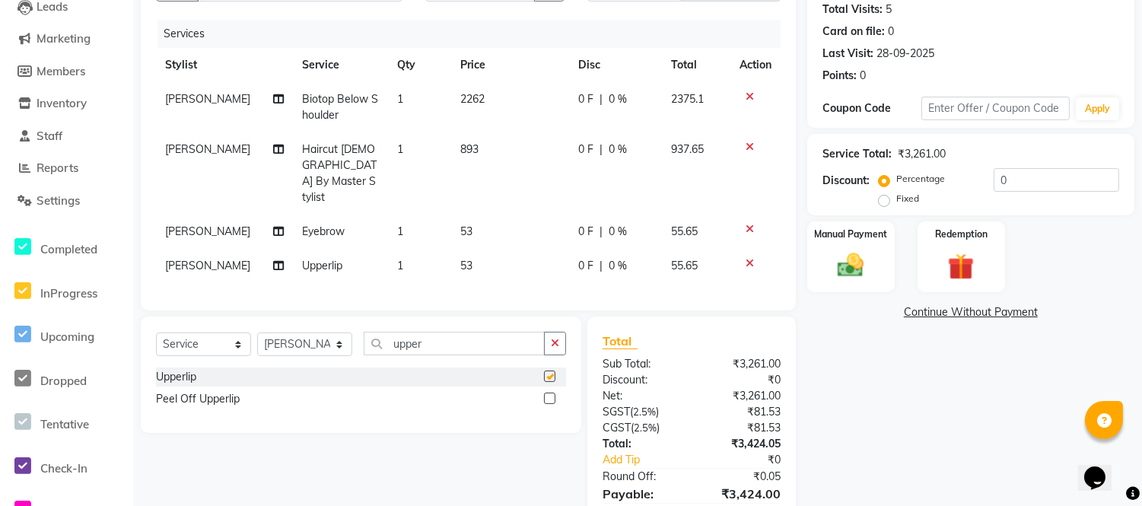
checkbox input "false"
drag, startPoint x: 451, startPoint y: 343, endPoint x: 336, endPoint y: 343, distance: 115.7
click at [336, 343] on div "Select Service Product Membership Package Voucher Prepaid Gift Card Select Styl…" at bounding box center [361, 350] width 410 height 36
type input "fore"
click at [195, 369] on div "Forehead" at bounding box center [179, 377] width 46 height 16
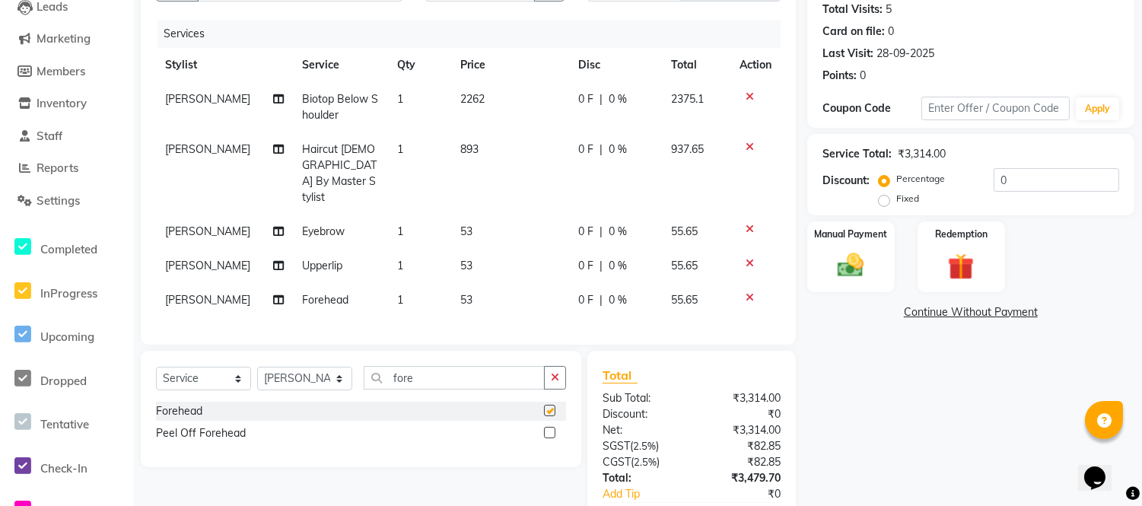
checkbox input "false"
click at [994, 180] on input "0" at bounding box center [1057, 180] width 126 height 24
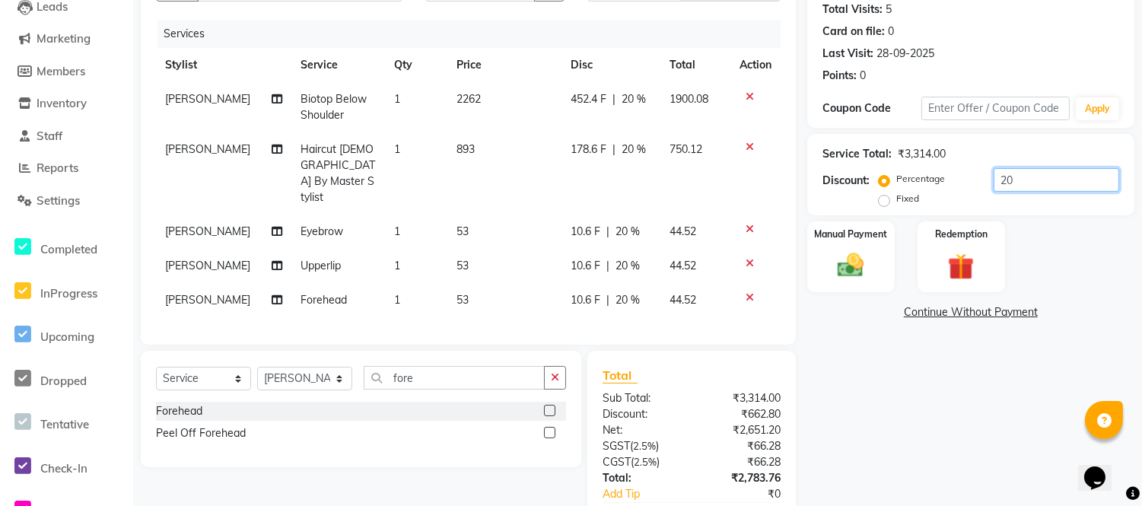
type input "20"
click at [457, 225] on span "53" at bounding box center [463, 232] width 12 height 14
select select "58136"
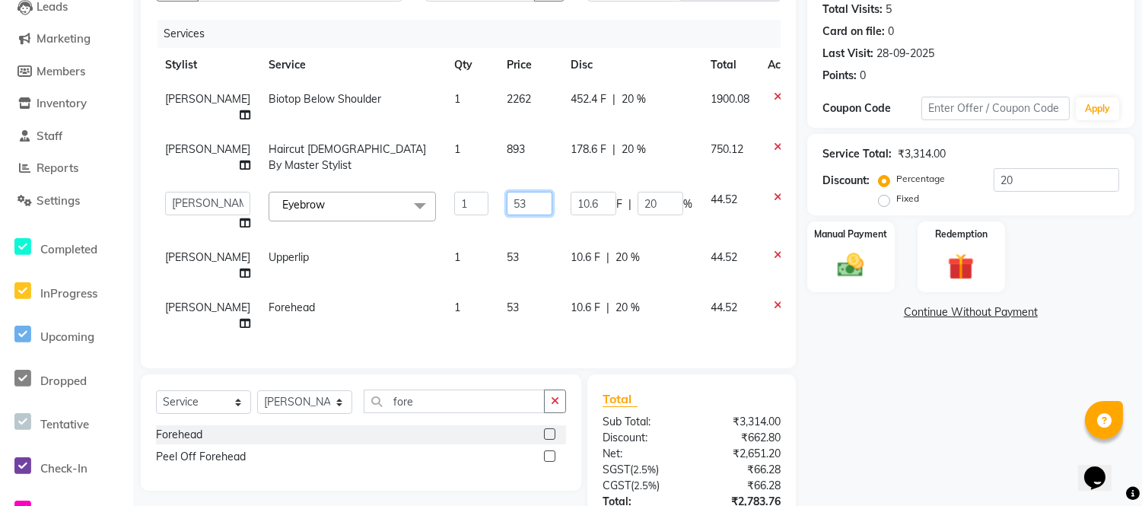
drag, startPoint x: 484, startPoint y: 209, endPoint x: 511, endPoint y: 229, distance: 34.2
click at [507, 209] on input "53" at bounding box center [530, 204] width 46 height 24
type input "59"
click at [453, 169] on tr "[PERSON_NAME] Haircut [DEMOGRAPHIC_DATA] By Master Stylist 1 893 178.6 F | 20 %…" at bounding box center [482, 157] width 653 height 50
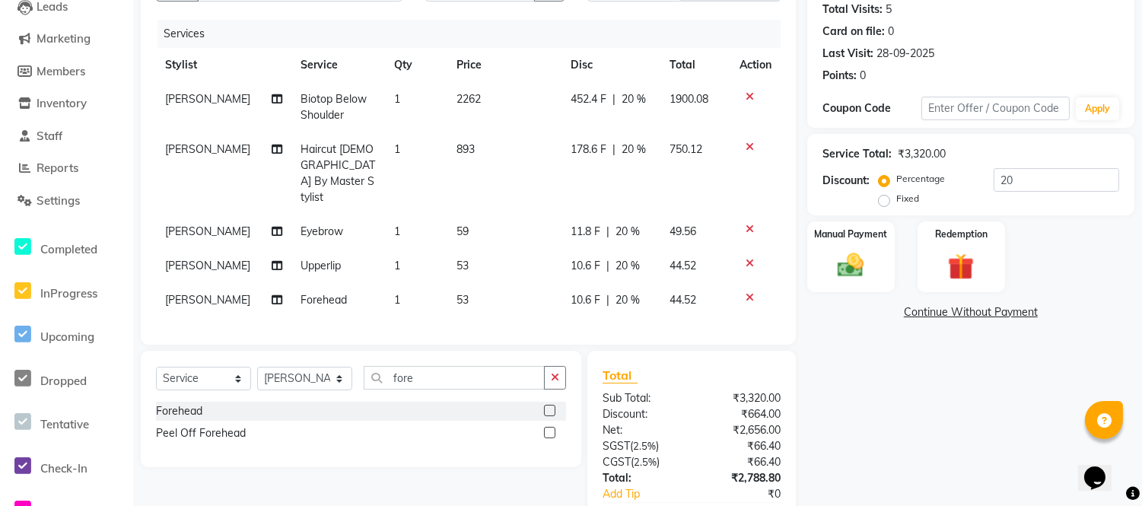
click at [466, 249] on td "53" at bounding box center [504, 266] width 114 height 34
select select "58136"
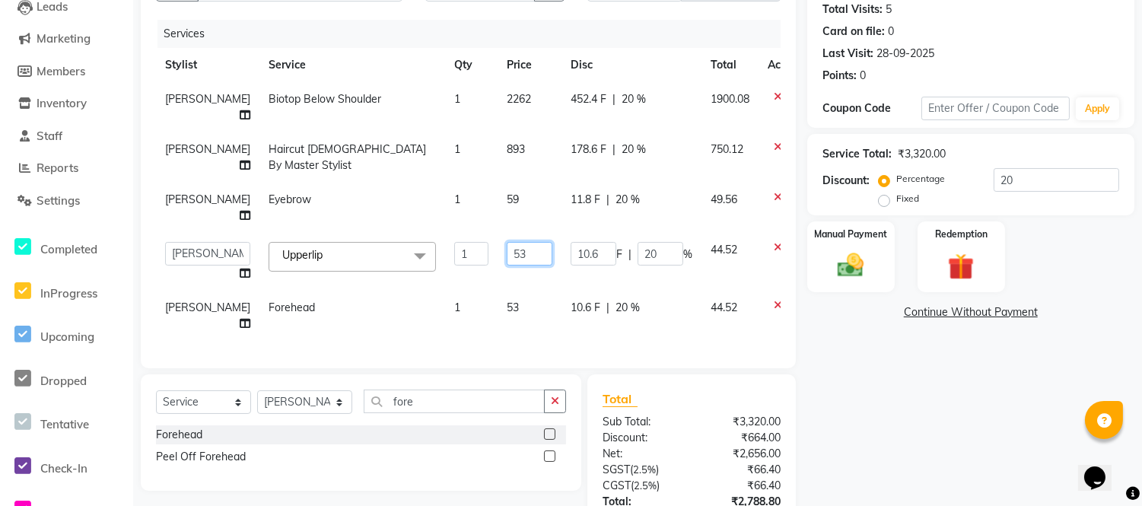
drag, startPoint x: 483, startPoint y: 247, endPoint x: 495, endPoint y: 256, distance: 15.7
click at [507, 251] on input "53" at bounding box center [530, 254] width 46 height 24
type input "59"
click at [498, 221] on td "59" at bounding box center [530, 208] width 64 height 50
select select "58136"
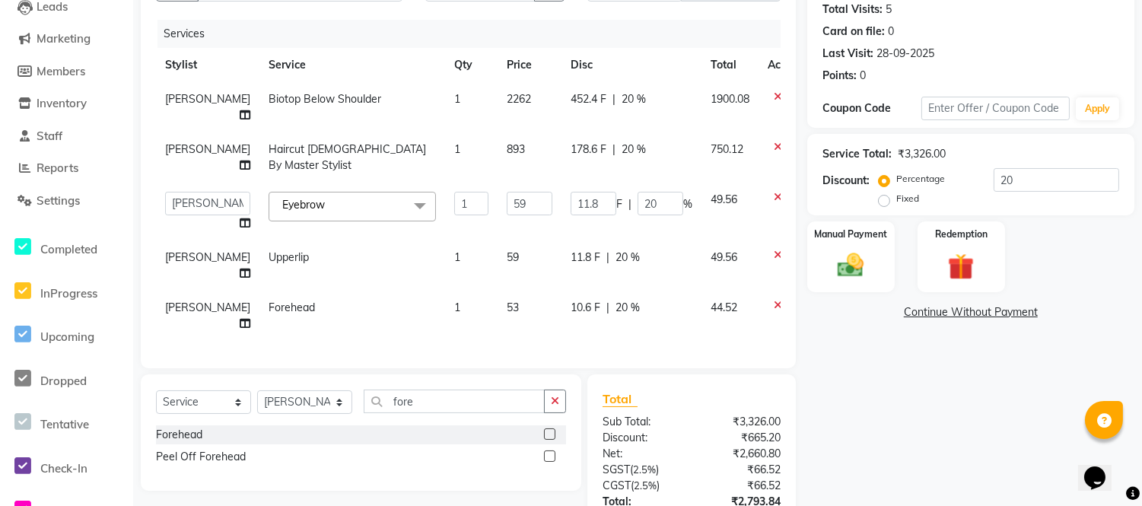
click at [507, 305] on span "53" at bounding box center [513, 308] width 12 height 14
select select "58136"
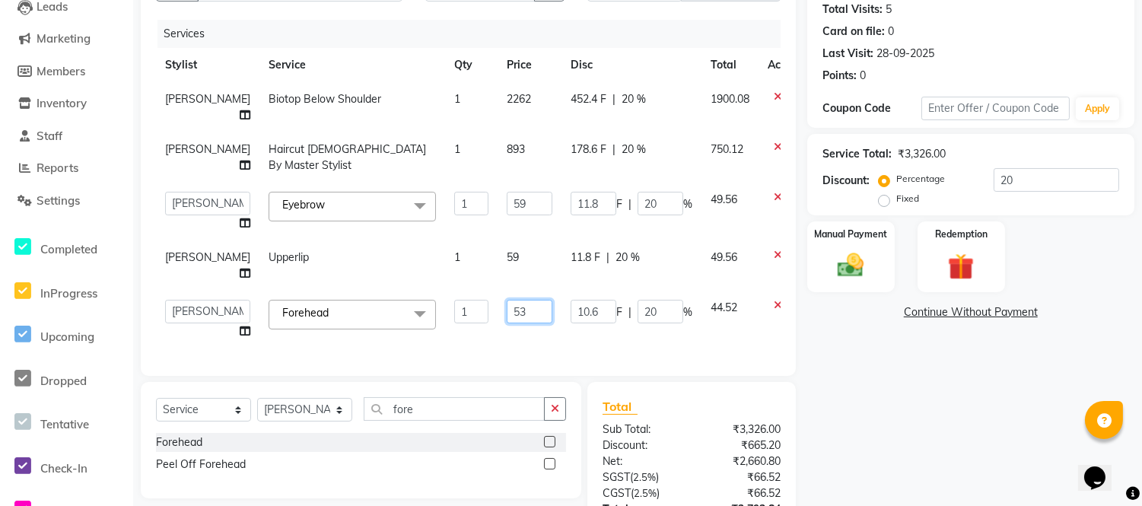
click at [507, 310] on input "53" at bounding box center [530, 312] width 46 height 24
click at [507, 314] on input "53" at bounding box center [530, 312] width 46 height 24
type input "59"
click at [498, 285] on td "59" at bounding box center [530, 265] width 64 height 50
select select "58136"
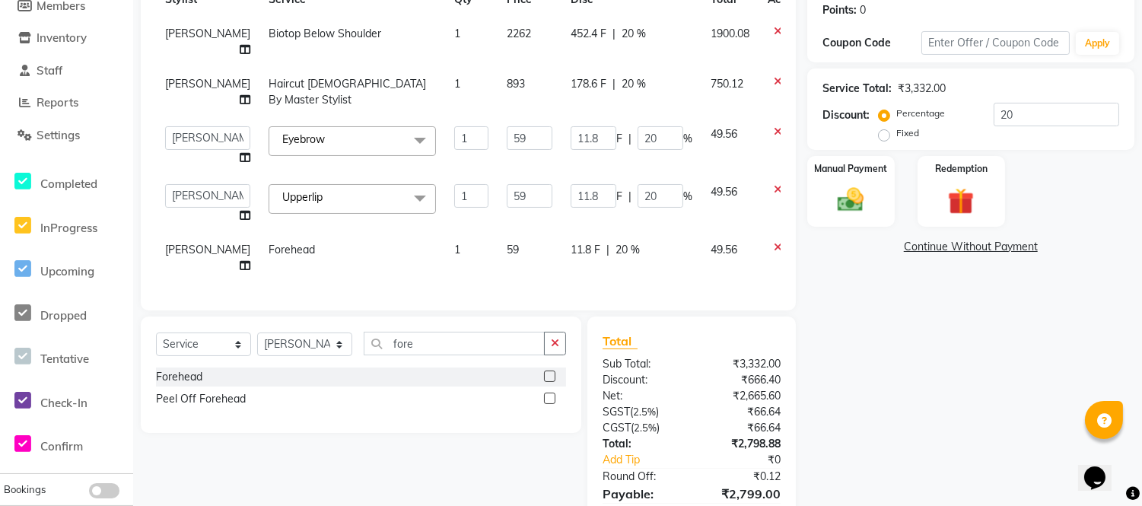
scroll to position [150, 0]
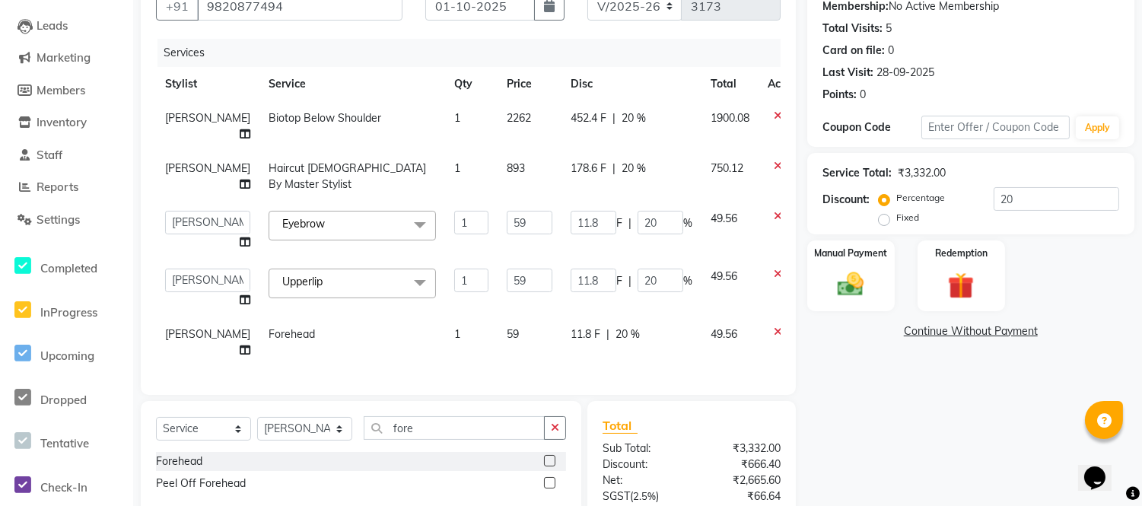
click at [507, 111] on span "2262" at bounding box center [519, 118] width 24 height 14
select select "58139"
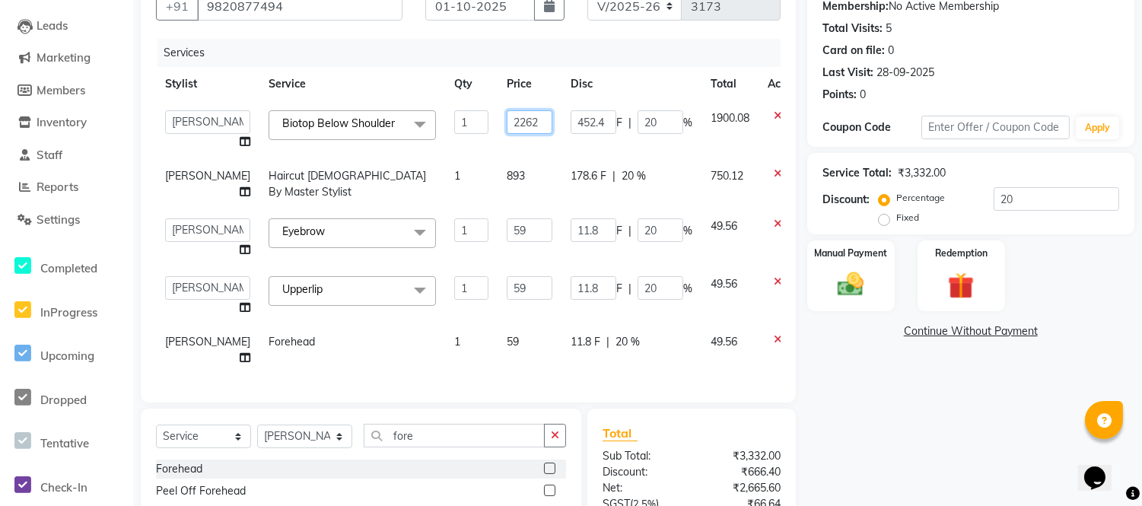
click at [507, 124] on input "2262" at bounding box center [530, 122] width 46 height 24
type input "2263"
click at [508, 139] on td "2263" at bounding box center [530, 130] width 64 height 58
select select "58139"
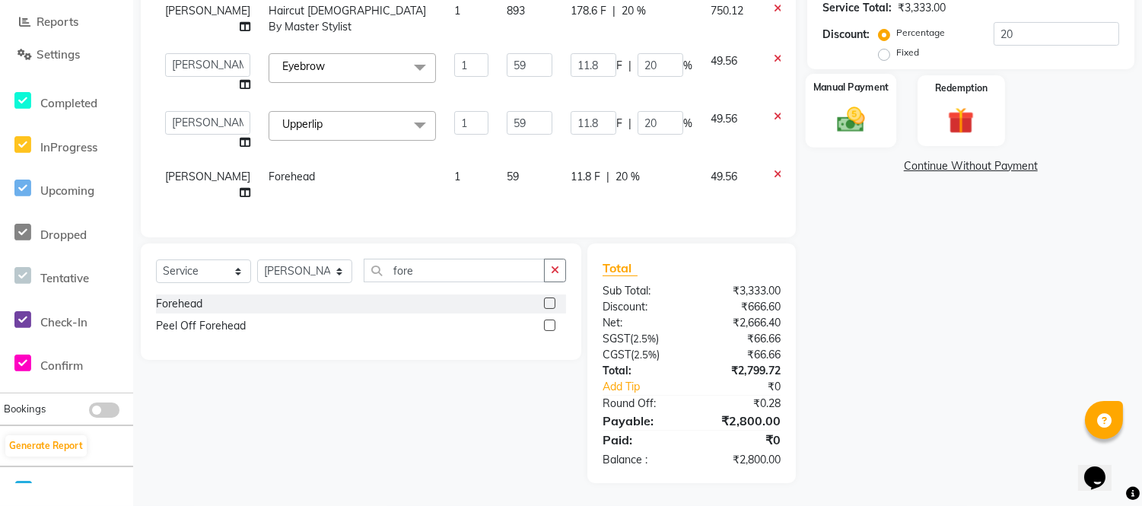
click at [840, 116] on img at bounding box center [851, 120] width 45 height 32
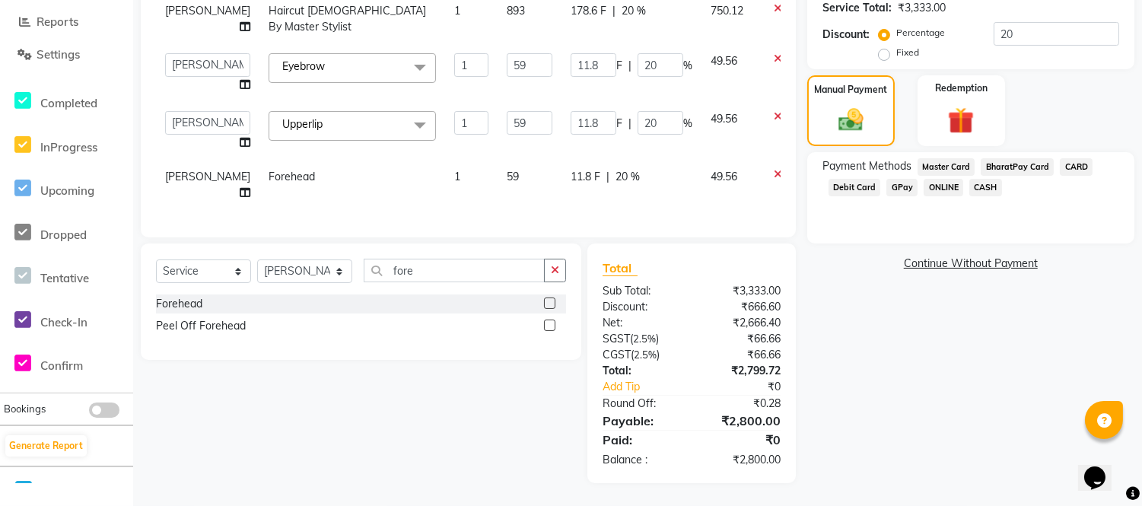
click at [902, 179] on span "GPay" at bounding box center [902, 188] width 31 height 18
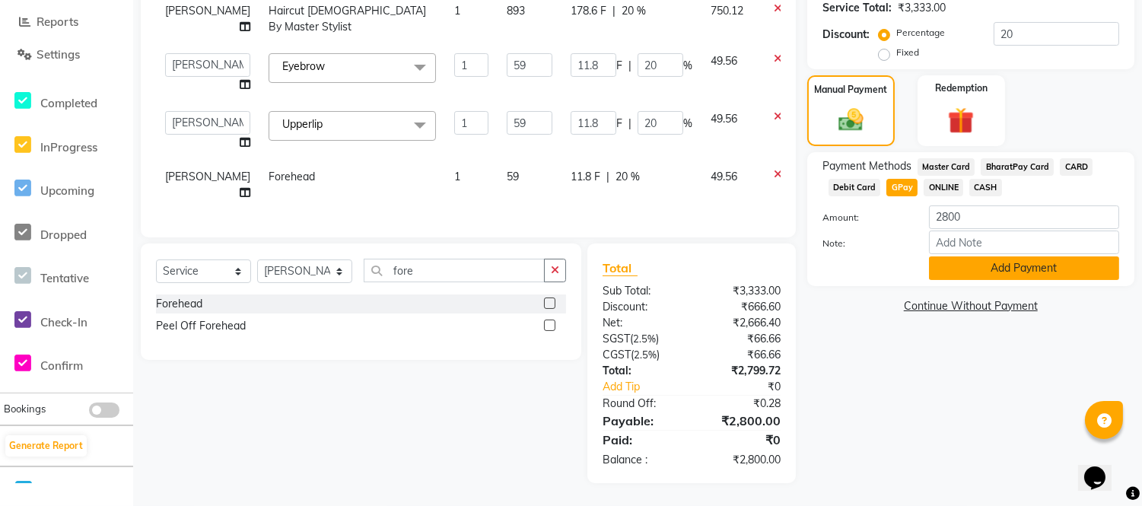
click at [951, 256] on button "Add Payment" at bounding box center [1024, 268] width 190 height 24
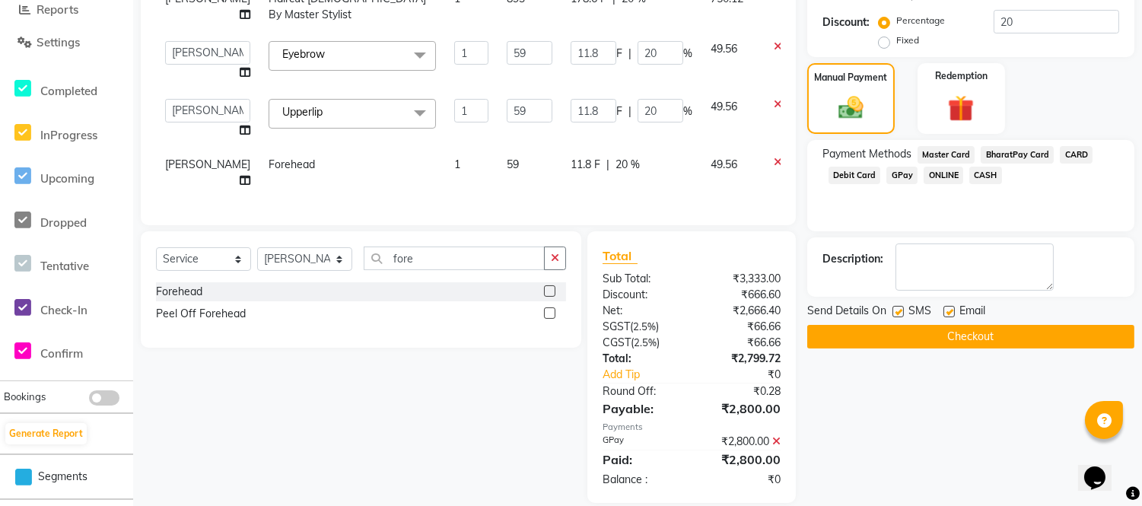
scroll to position [359, 0]
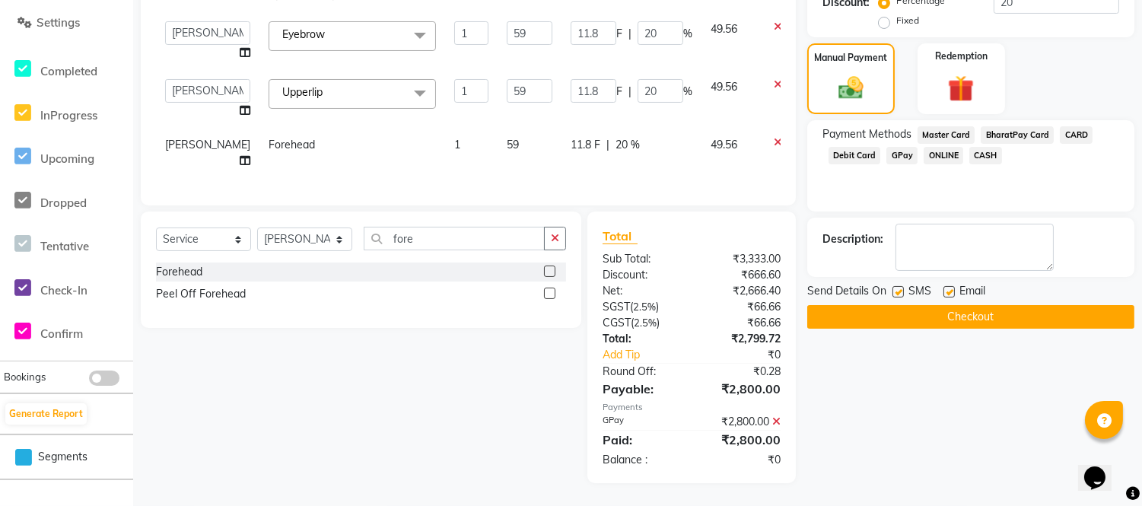
click at [948, 286] on label at bounding box center [949, 291] width 11 height 11
click at [948, 288] on input "checkbox" at bounding box center [949, 293] width 10 height 10
checkbox input "false"
click at [898, 286] on label at bounding box center [898, 291] width 11 height 11
click at [898, 288] on input "checkbox" at bounding box center [898, 293] width 10 height 10
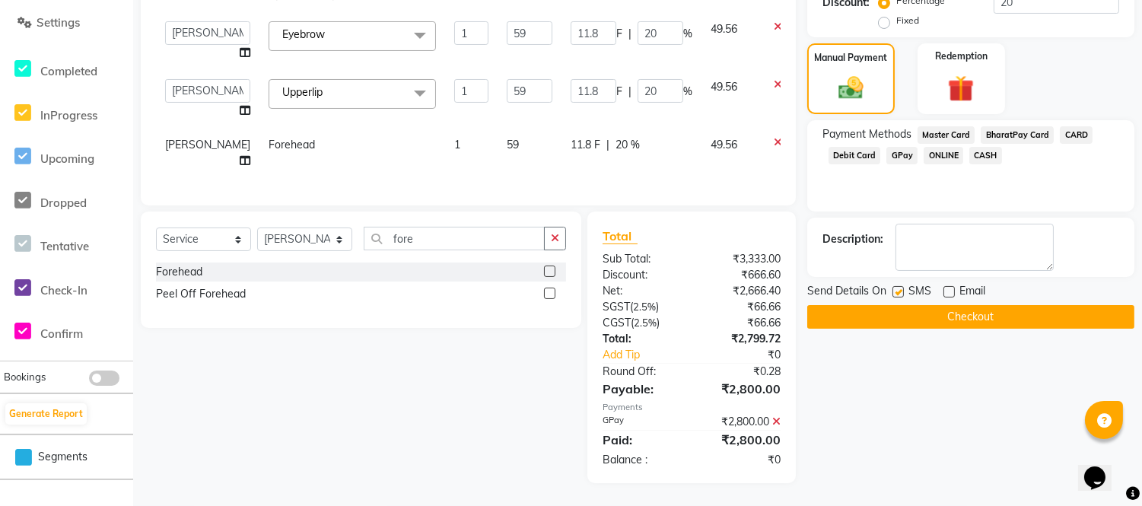
checkbox input "false"
click at [900, 305] on button "Checkout" at bounding box center [970, 317] width 327 height 24
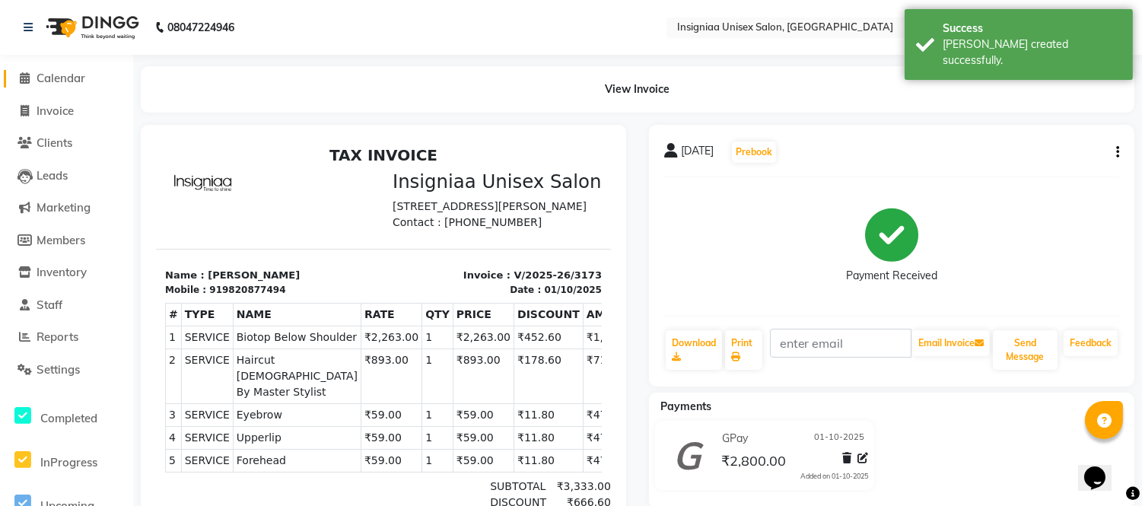
click at [84, 75] on span "Calendar" at bounding box center [61, 78] width 49 height 14
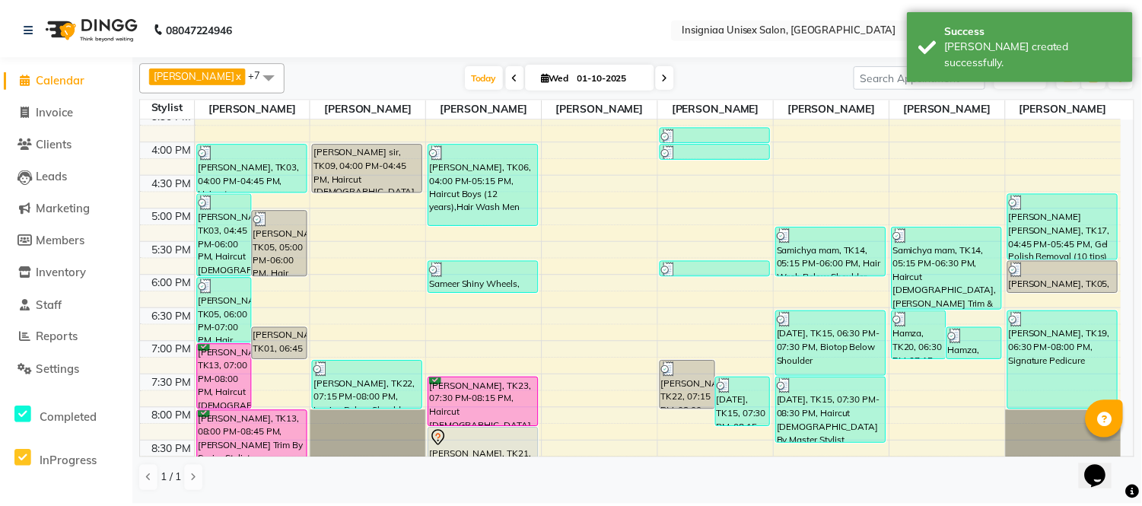
scroll to position [399, 0]
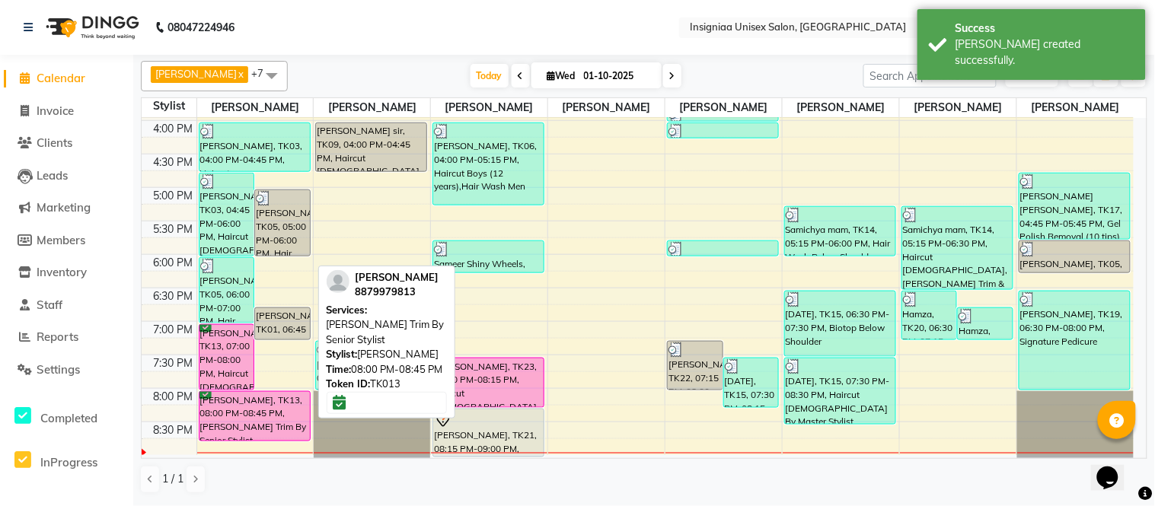
click at [226, 411] on div "[PERSON_NAME], TK13, 08:00 PM-08:45 PM, [PERSON_NAME] Trim By Senior Stylist" at bounding box center [254, 416] width 110 height 49
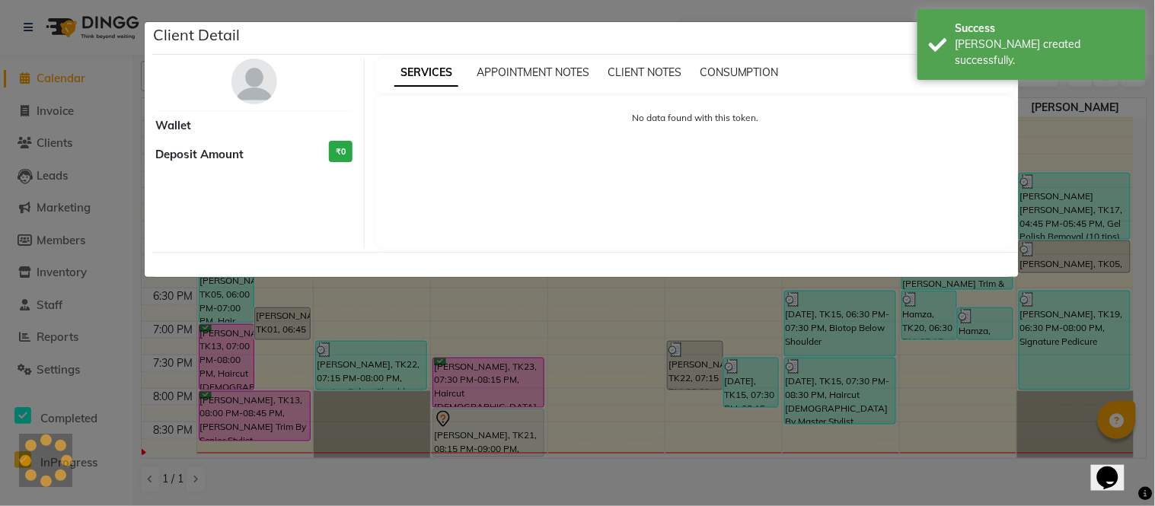
select select "6"
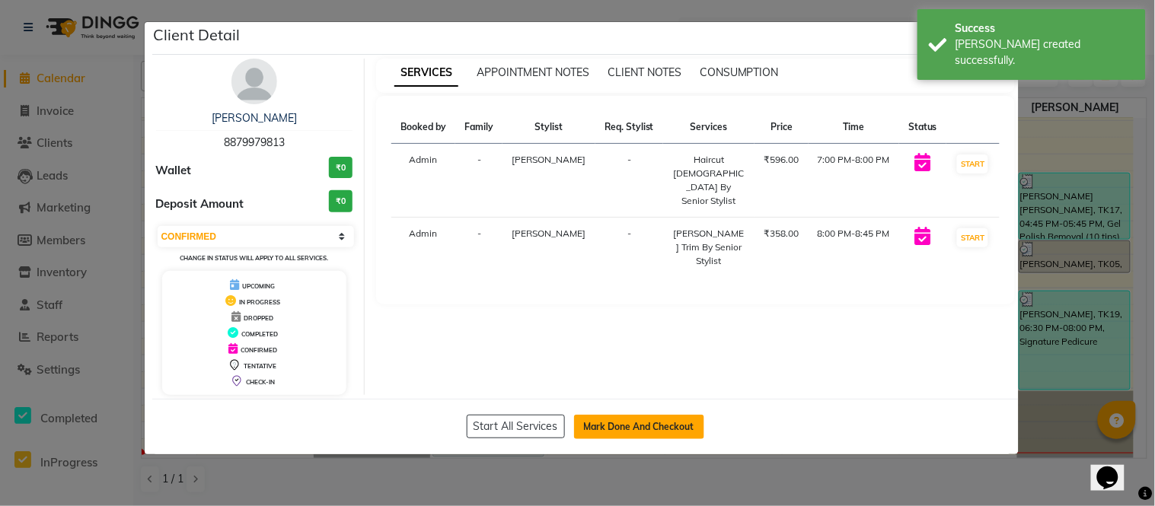
click at [599, 434] on button "Mark Done And Checkout" at bounding box center [639, 427] width 130 height 24
select select "6999"
select select "service"
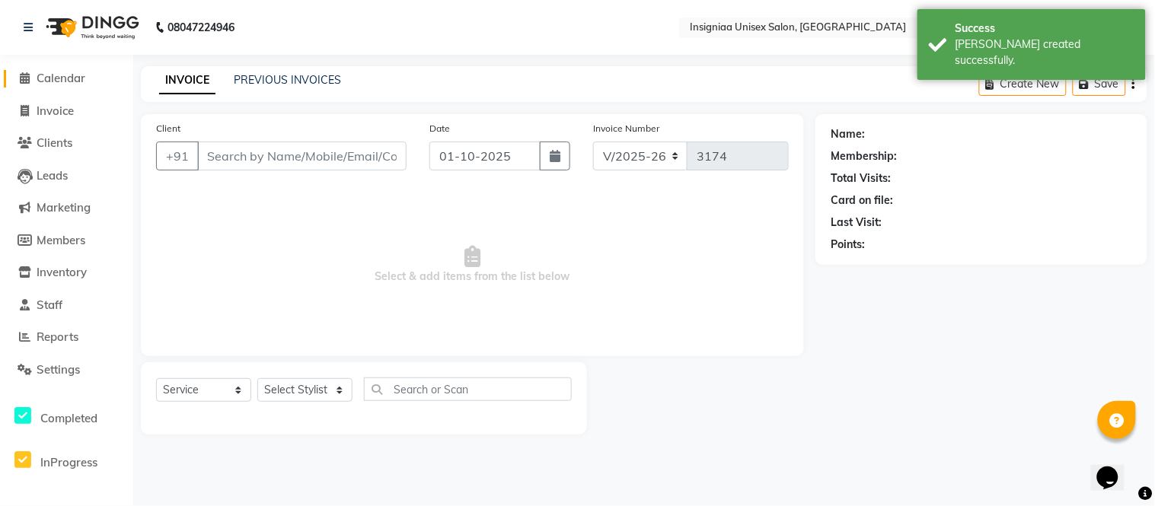
type input "8879979813"
select select "58131"
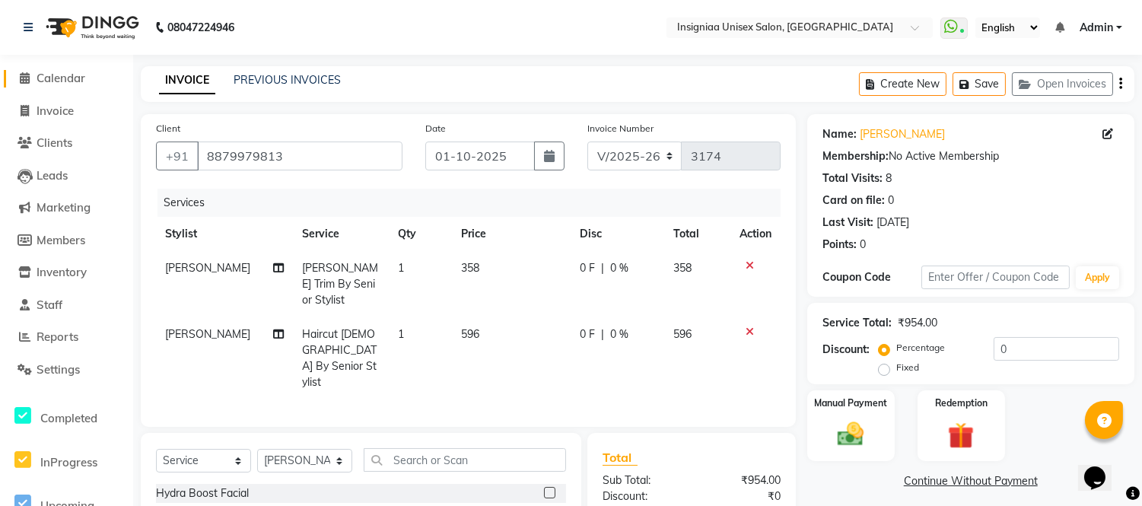
scroll to position [139, 0]
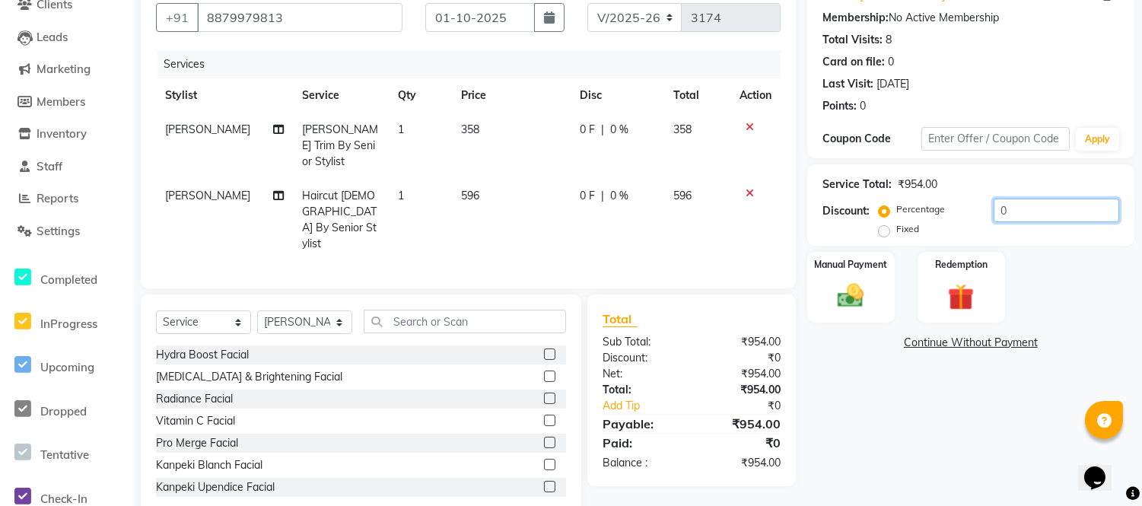
click at [995, 214] on input "0" at bounding box center [1057, 211] width 126 height 24
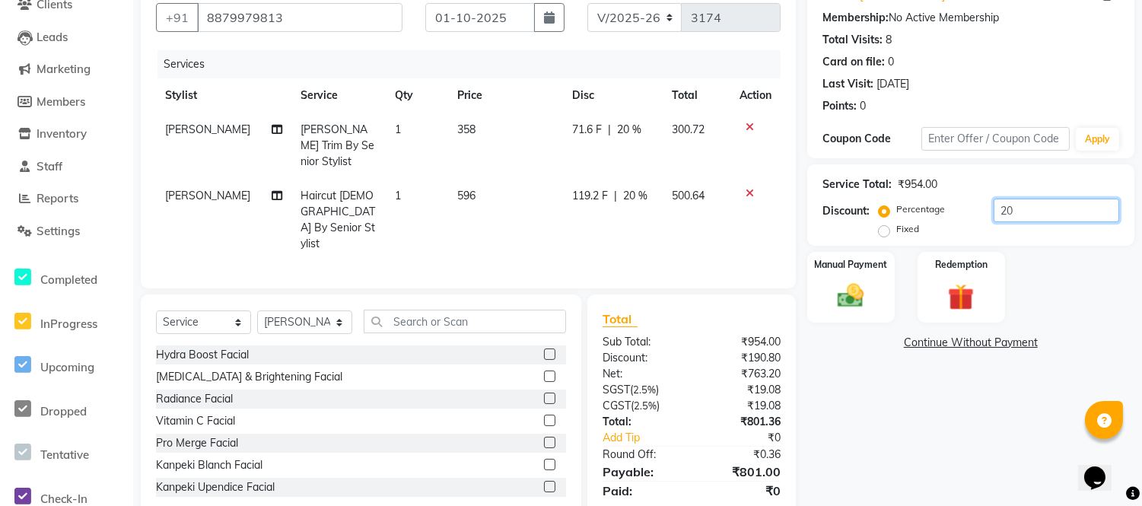
click at [1009, 209] on input "20" at bounding box center [1057, 211] width 126 height 24
type input "20.10"
drag, startPoint x: 845, startPoint y: 293, endPoint x: 842, endPoint y: 285, distance: 8.2
click at [845, 292] on img at bounding box center [851, 296] width 45 height 32
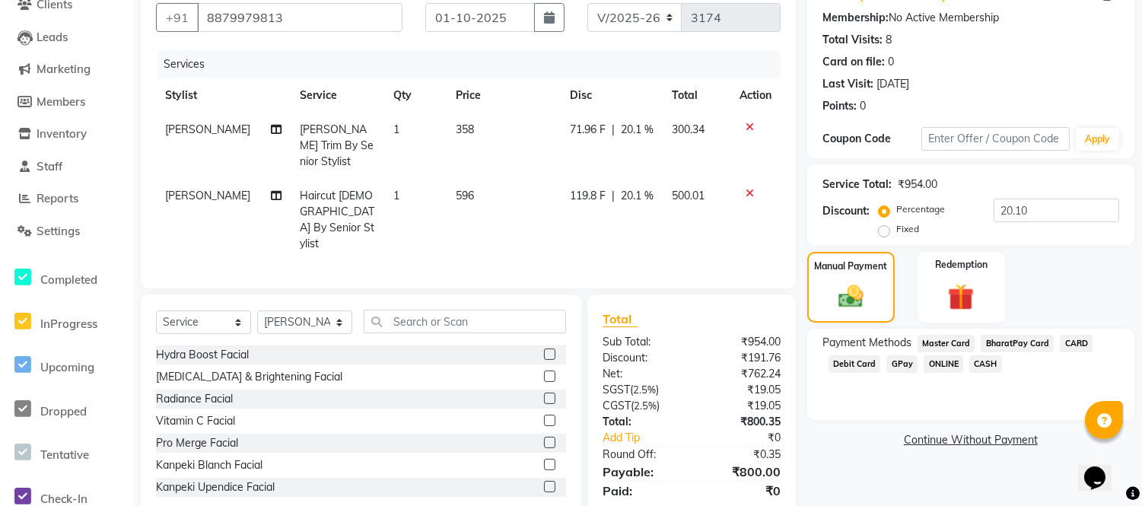
click at [1070, 342] on span "CARD" at bounding box center [1076, 344] width 33 height 18
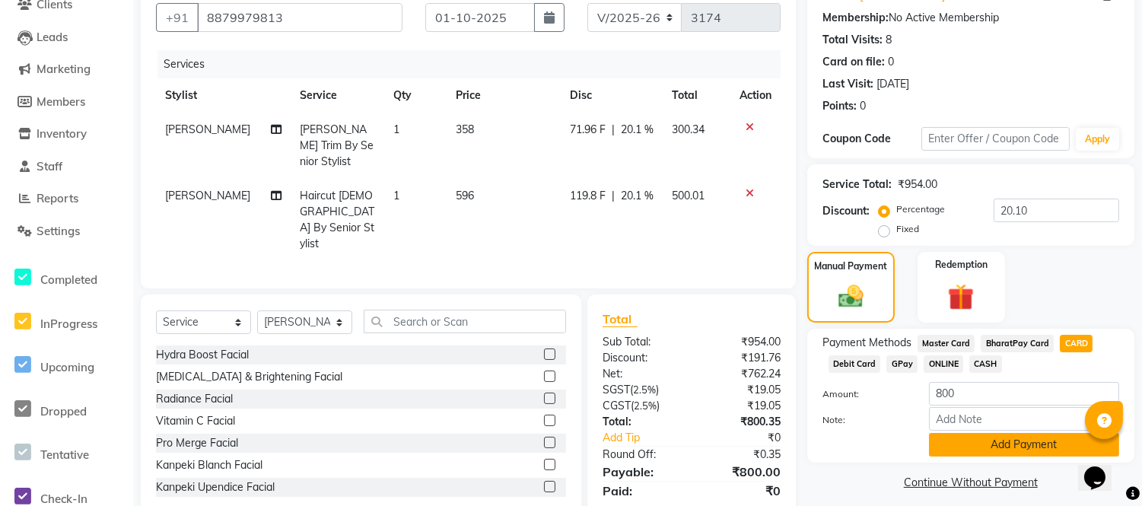
click at [1008, 444] on button "Add Payment" at bounding box center [1024, 445] width 190 height 24
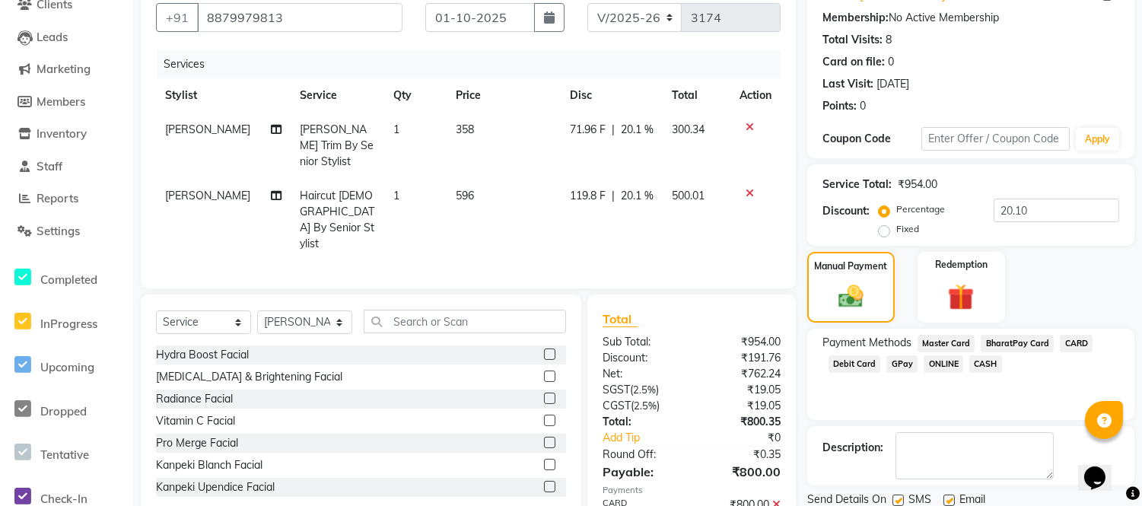
scroll to position [192, 0]
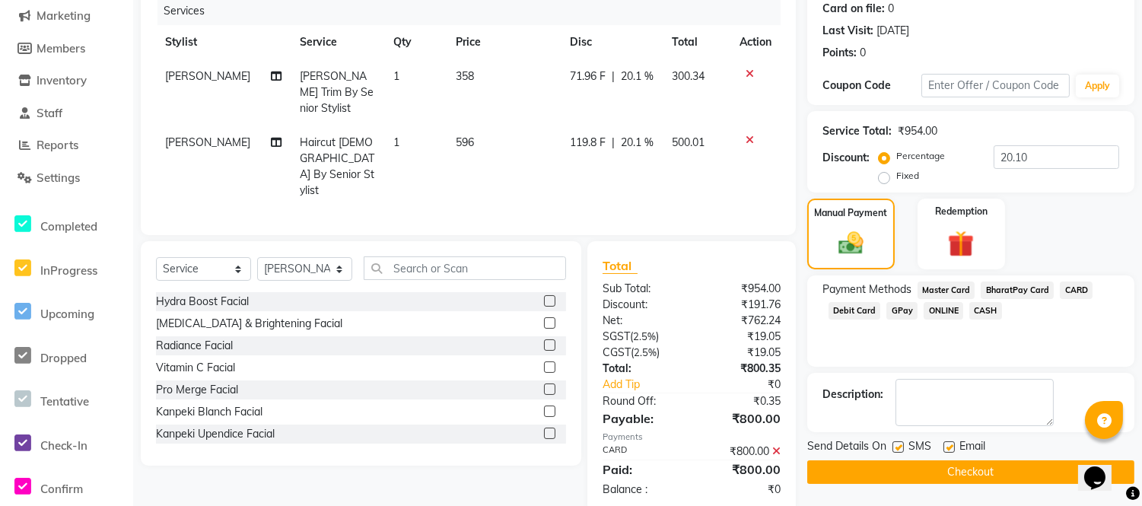
click at [951, 444] on label at bounding box center [949, 446] width 11 height 11
click at [951, 444] on input "checkbox" at bounding box center [949, 448] width 10 height 10
checkbox input "false"
click at [899, 447] on label at bounding box center [898, 446] width 11 height 11
click at [899, 447] on input "checkbox" at bounding box center [898, 448] width 10 height 10
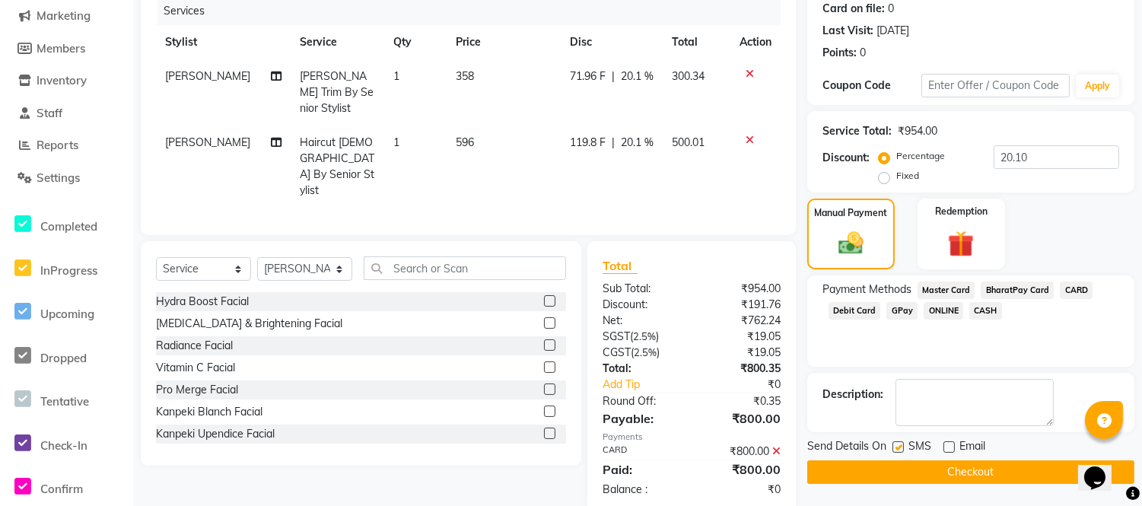
checkbox input "false"
click at [900, 475] on button "Checkout" at bounding box center [970, 472] width 327 height 24
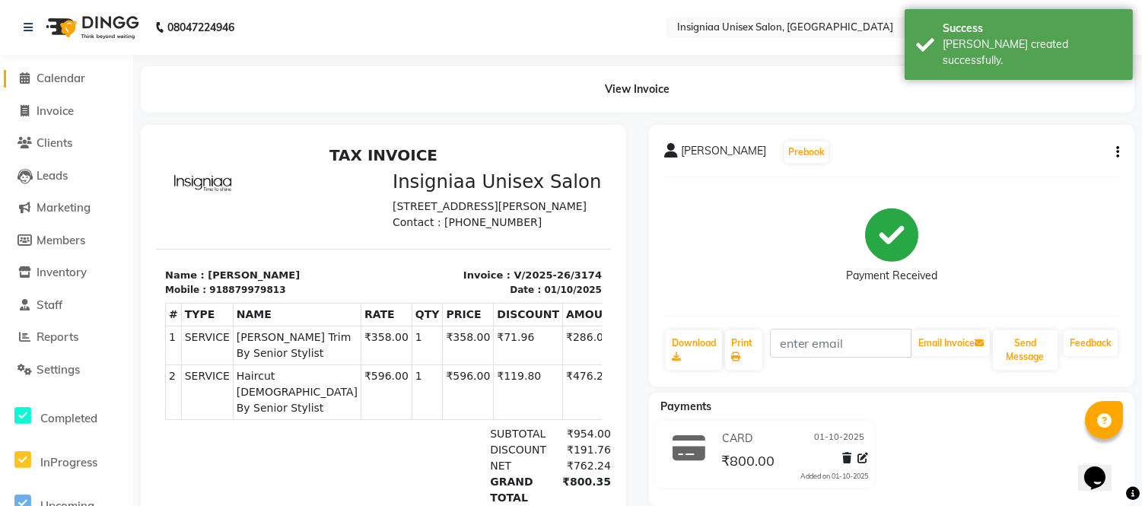
click at [73, 82] on span "Calendar" at bounding box center [61, 78] width 49 height 14
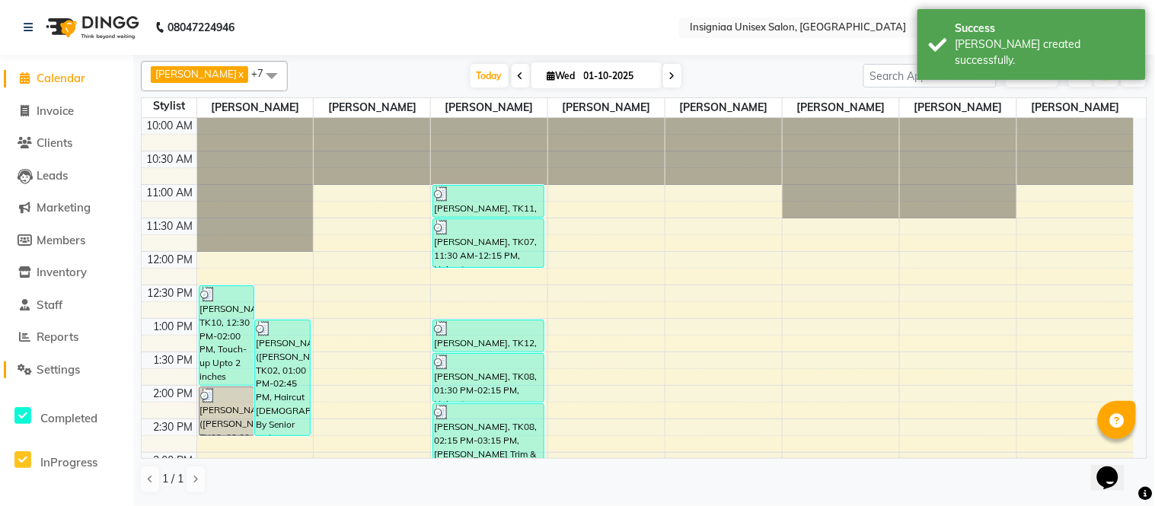
click at [70, 370] on span "Settings" at bounding box center [58, 369] width 43 height 14
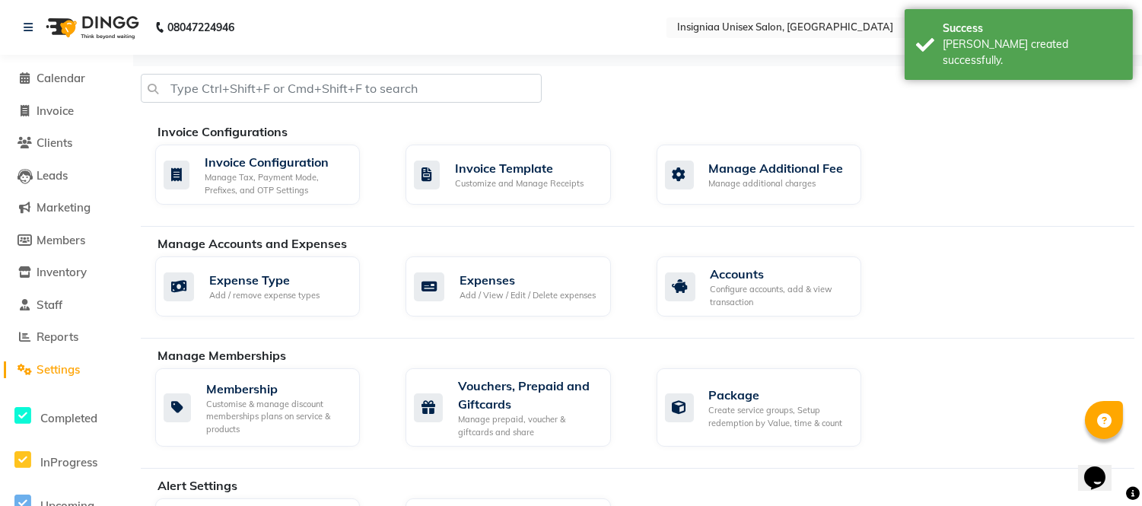
scroll to position [338, 0]
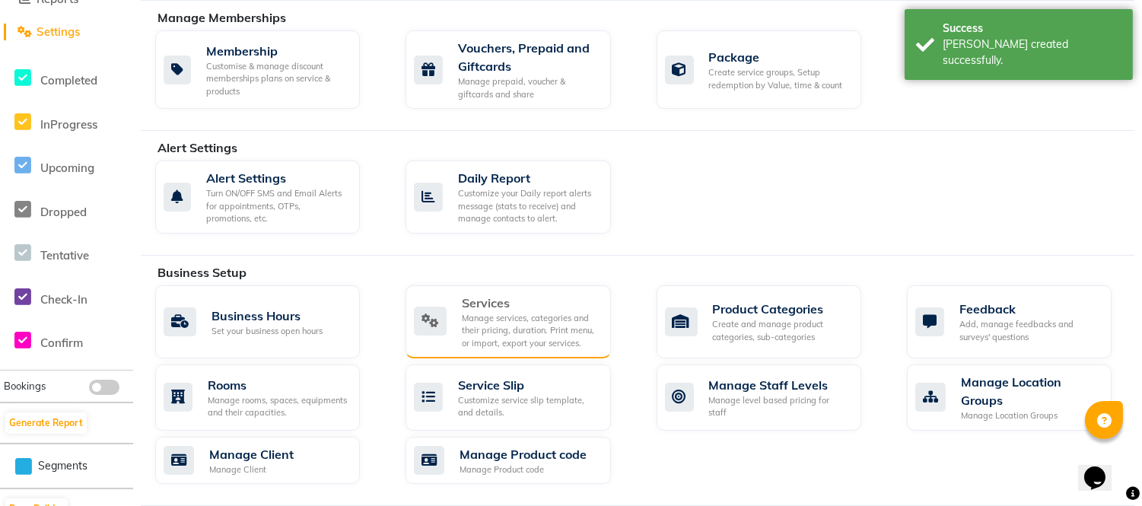
click at [506, 311] on div "Services" at bounding box center [530, 303] width 136 height 18
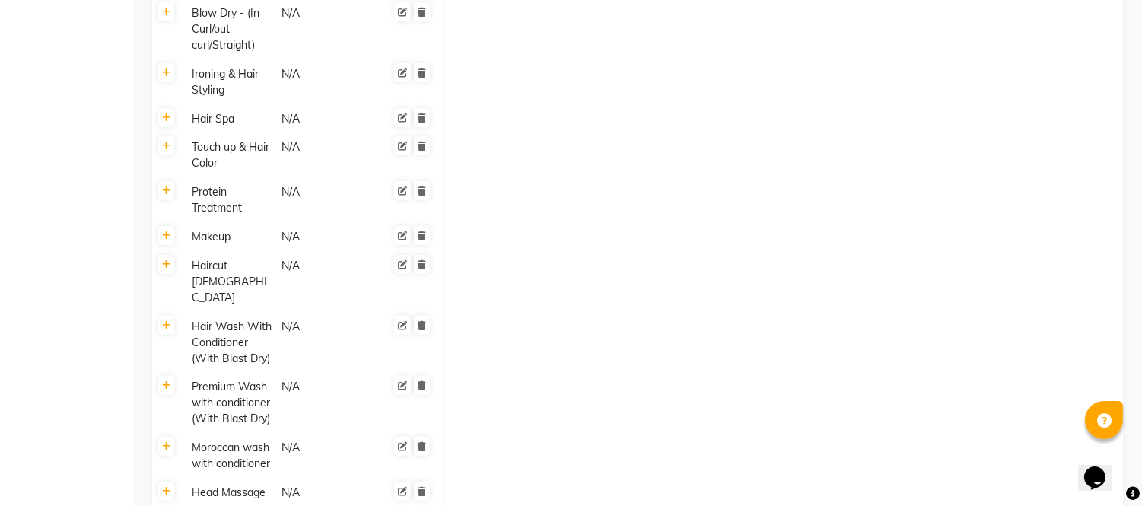
scroll to position [1054, 0]
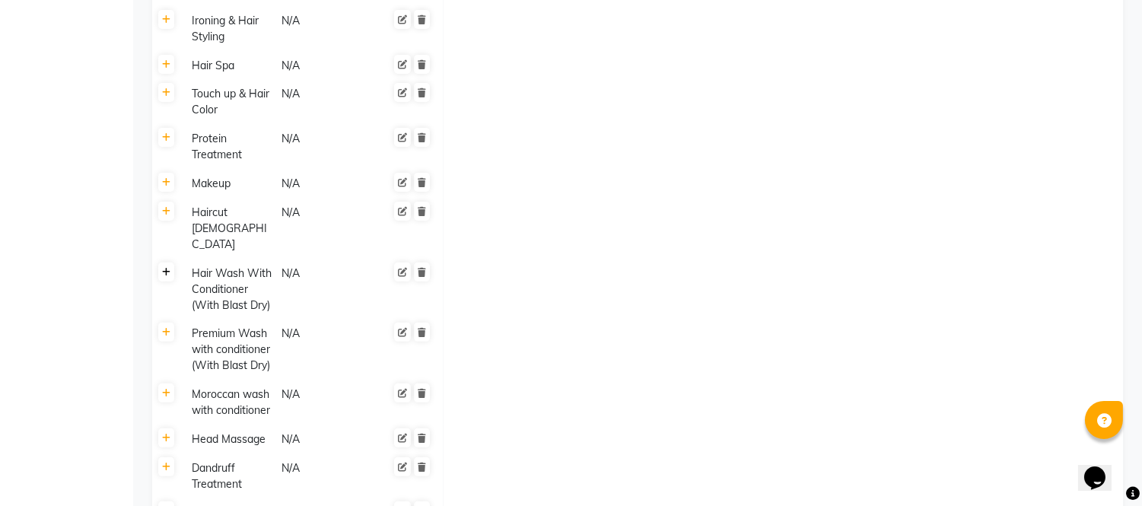
click at [163, 268] on icon at bounding box center [166, 272] width 8 height 9
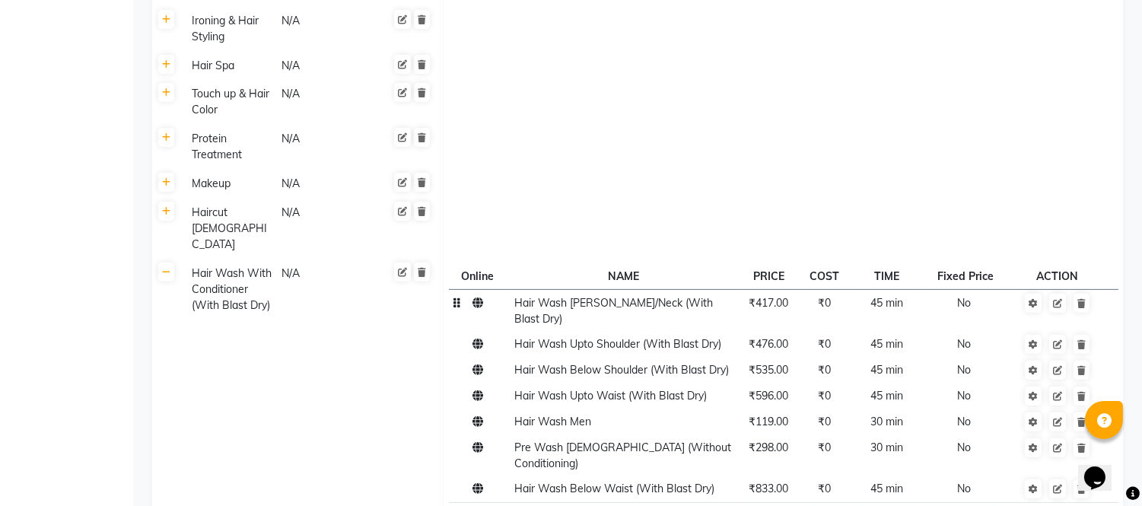
scroll to position [1307, 0]
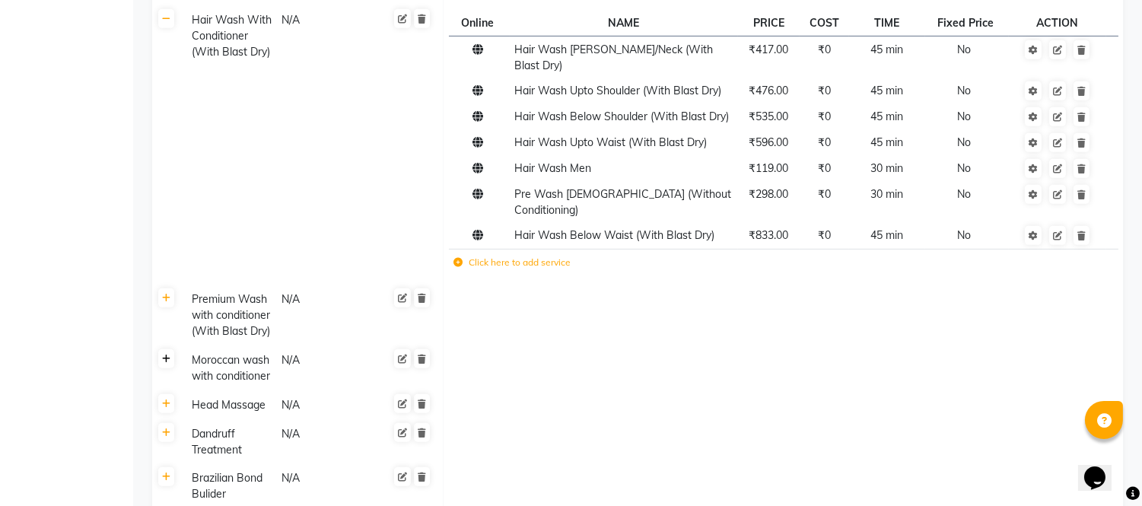
click at [169, 355] on icon at bounding box center [166, 359] width 8 height 9
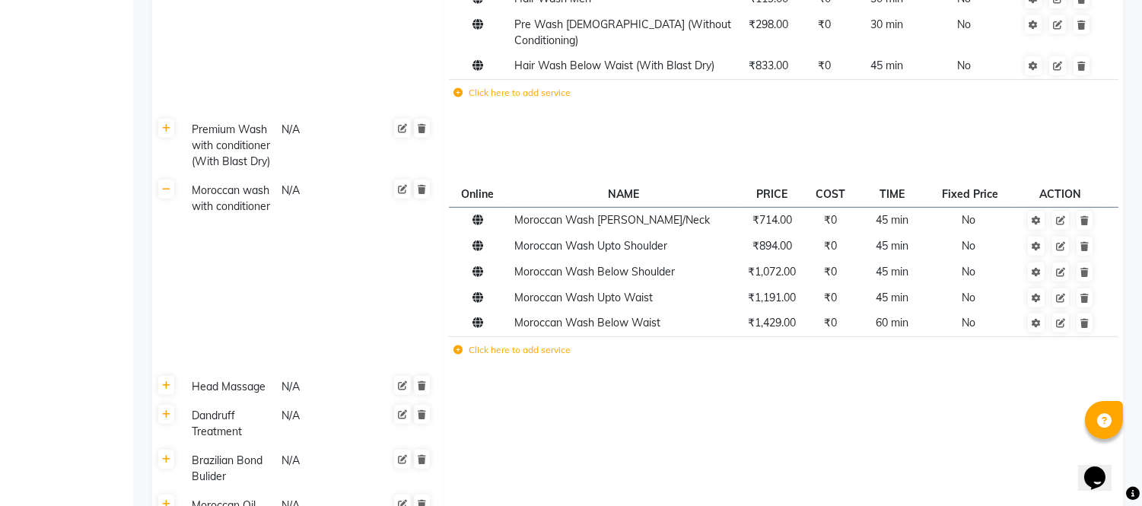
scroll to position [1603, 0]
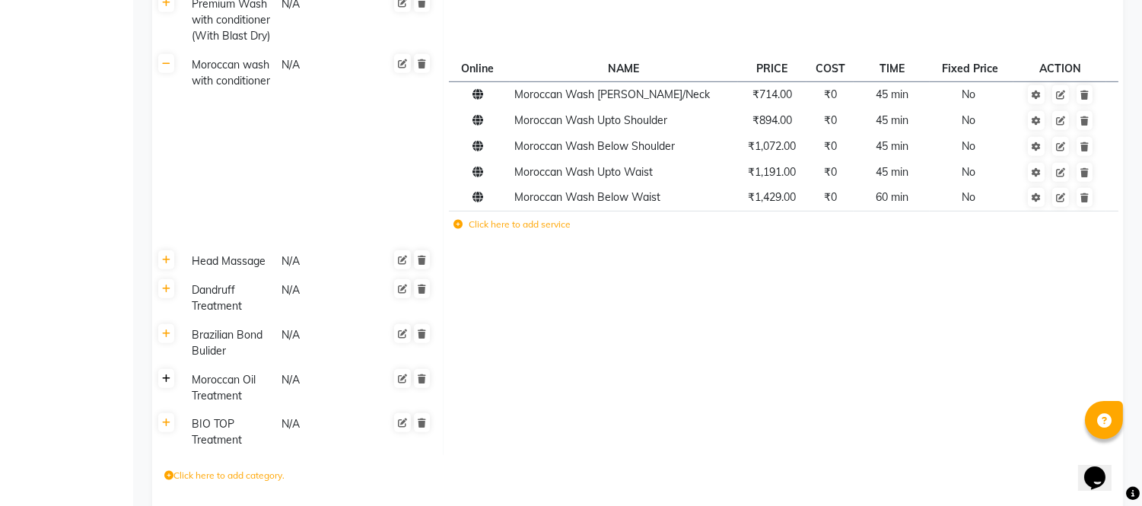
click at [169, 374] on icon at bounding box center [166, 378] width 8 height 9
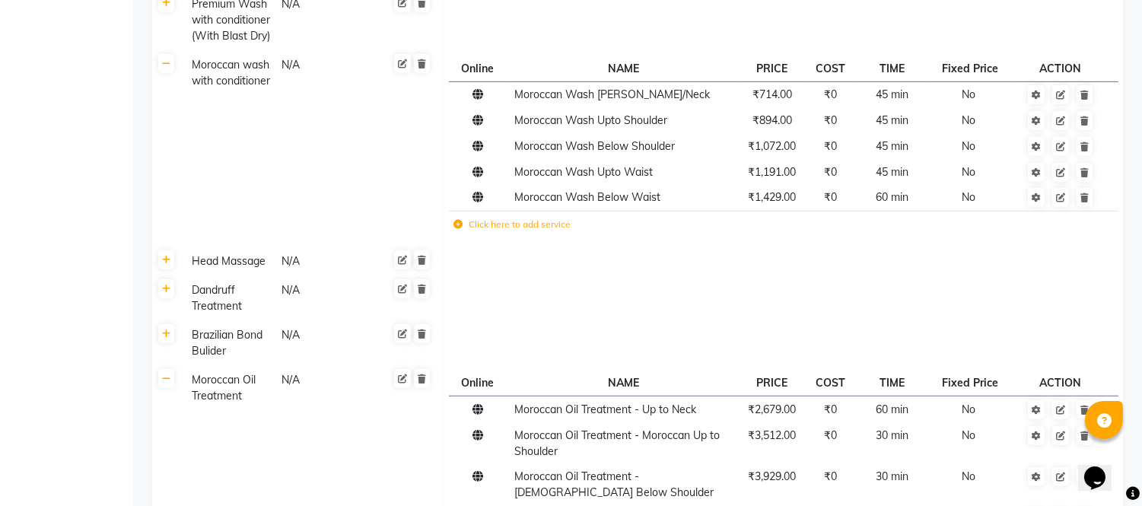
scroll to position [1772, 0]
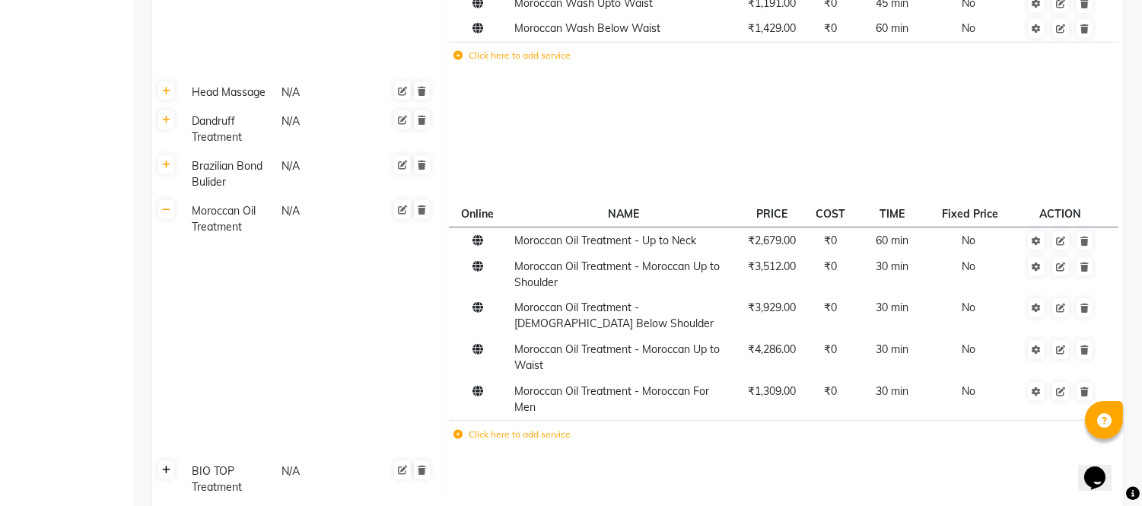
click at [168, 466] on icon at bounding box center [166, 470] width 8 height 9
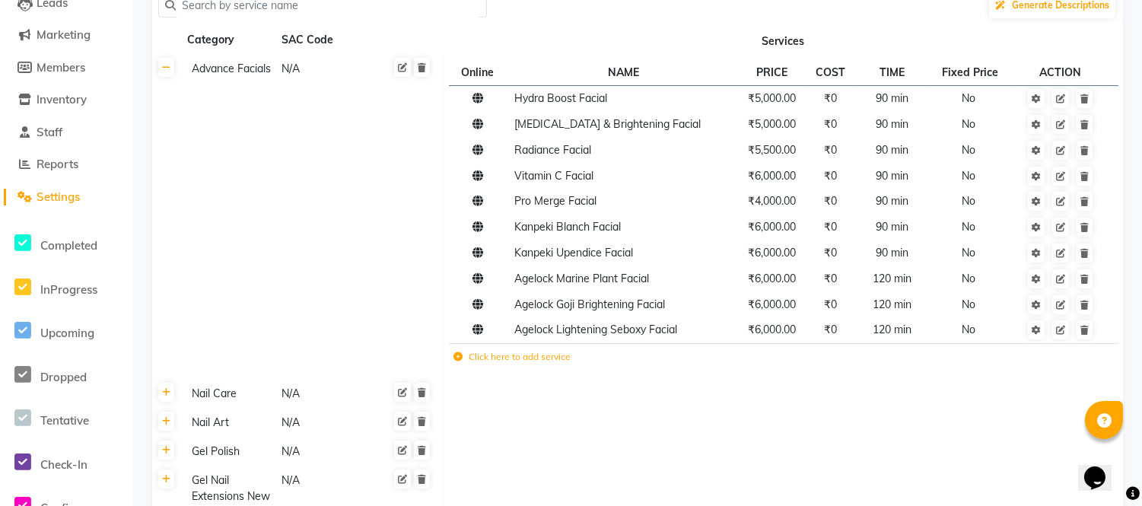
scroll to position [0, 0]
